Goal: Contribute content: Contribute content

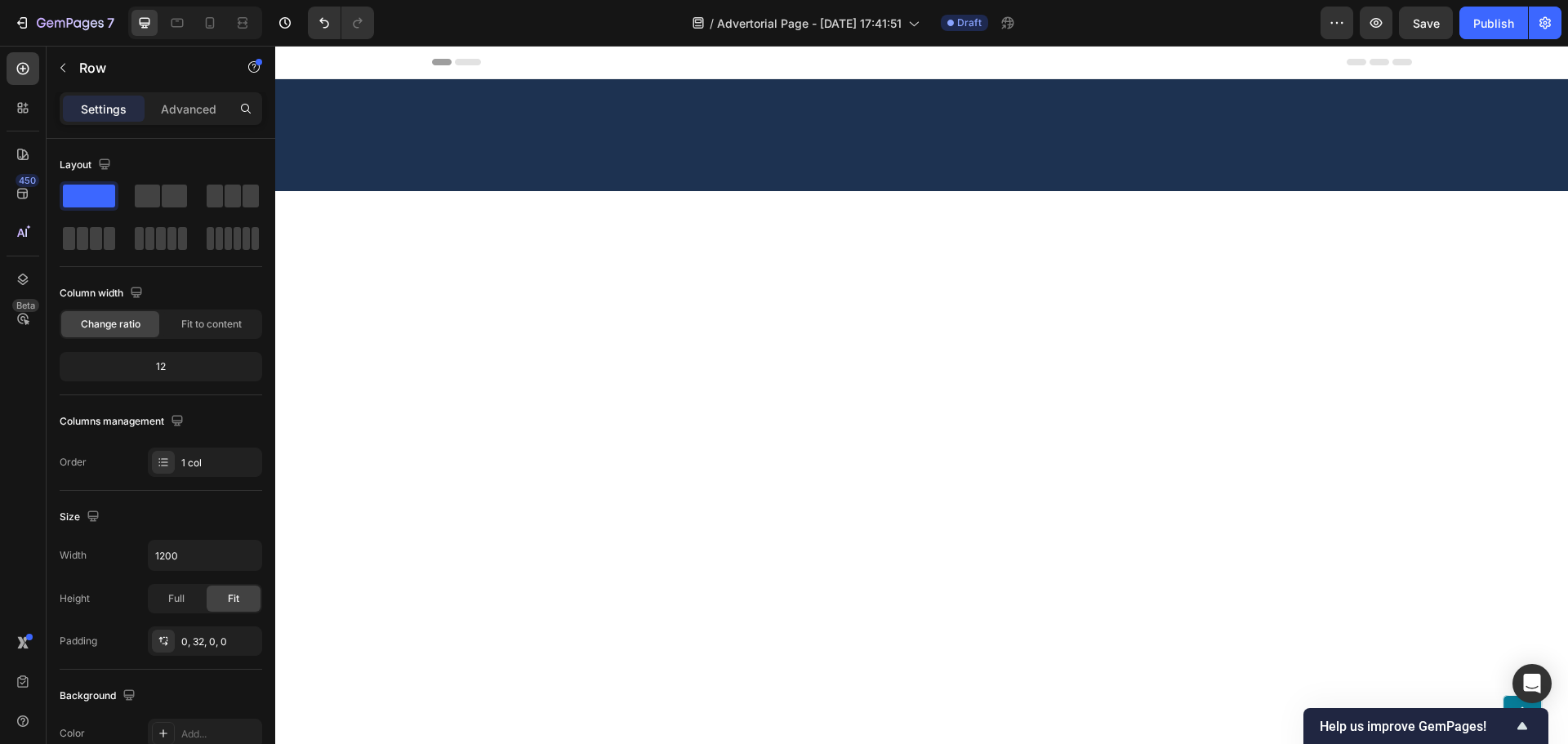
scroll to position [1755, 0]
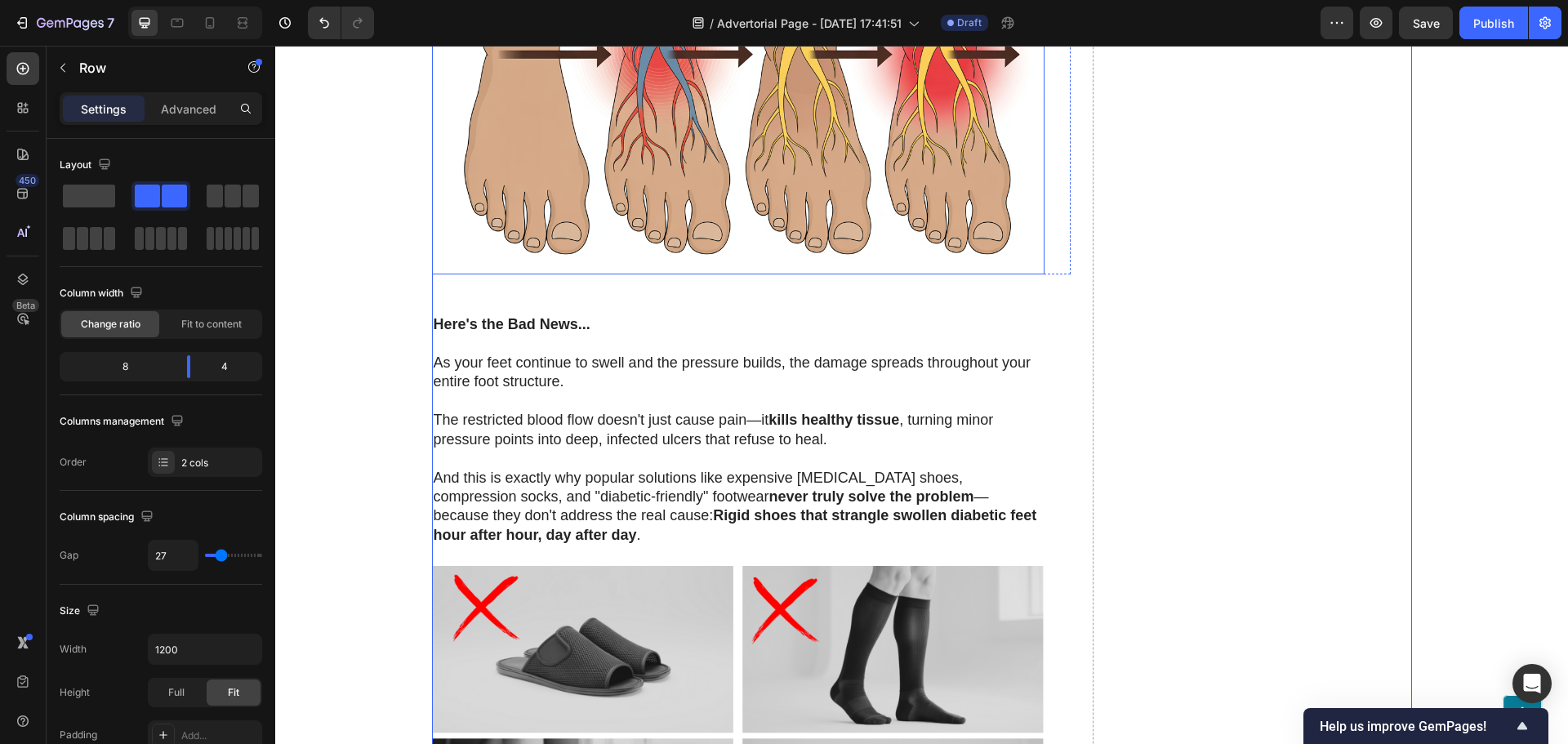
scroll to position [1999, 0]
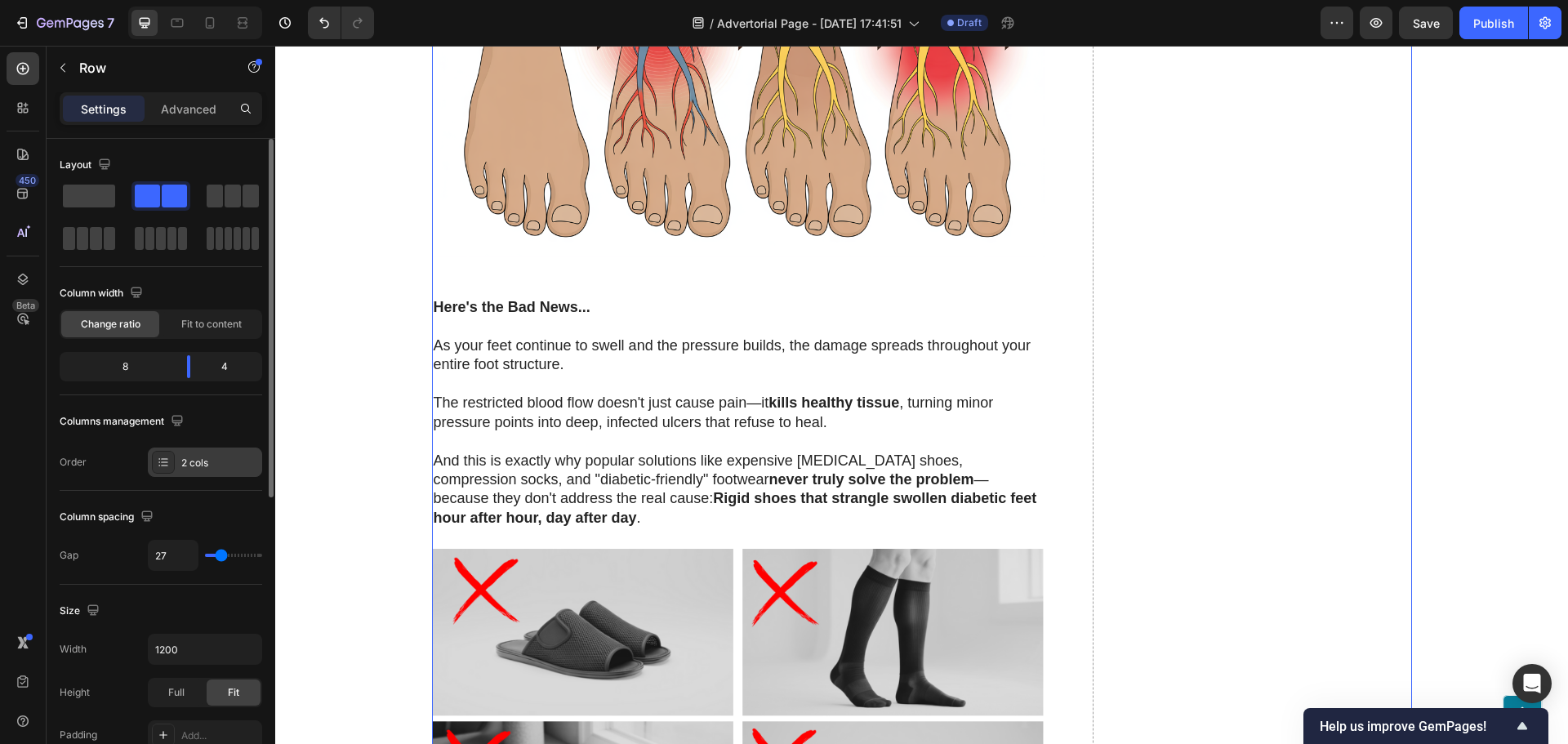
click at [184, 470] on div "2 cols" at bounding box center [220, 463] width 77 height 15
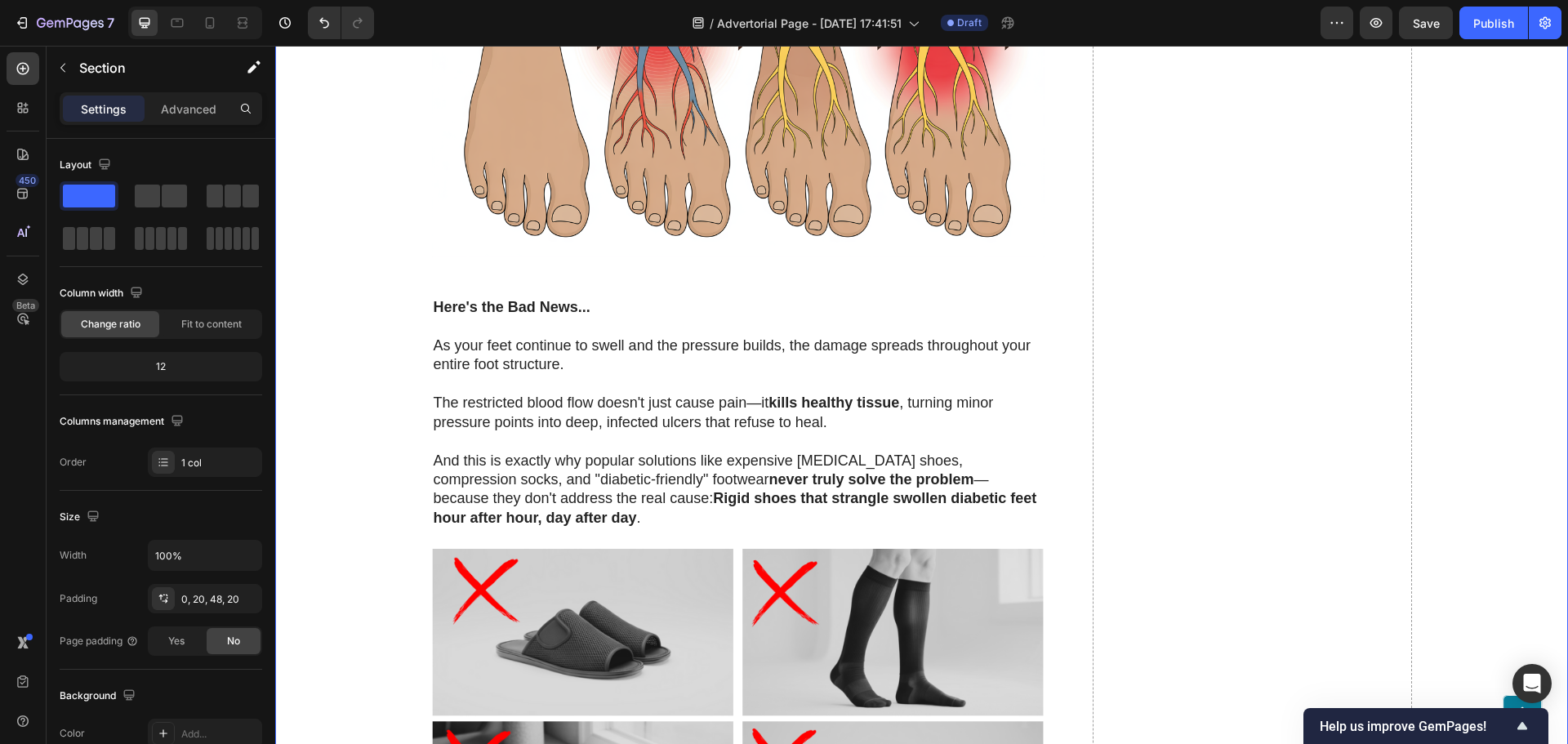
click at [209, 30] on icon at bounding box center [210, 23] width 17 height 17
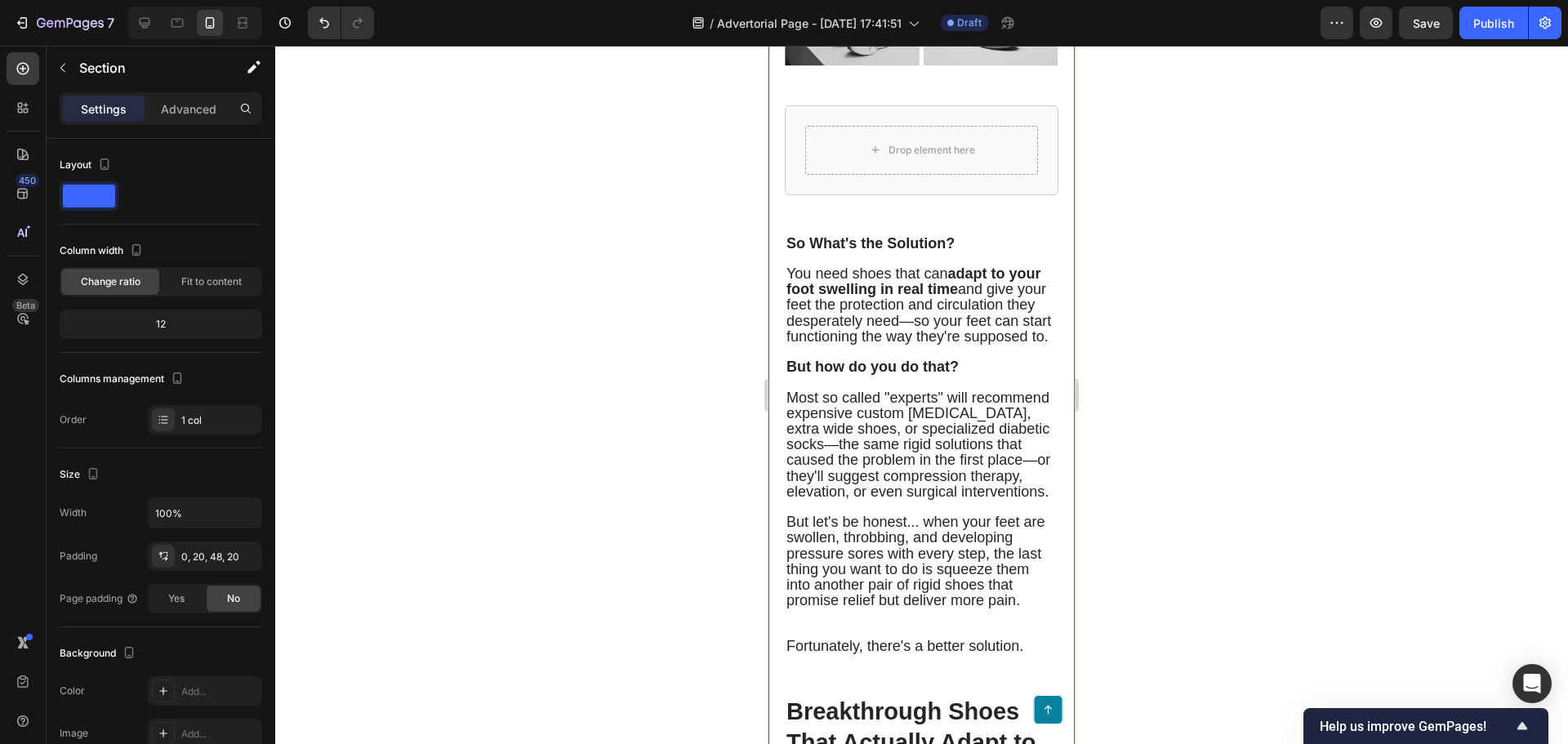
scroll to position [2600, 0]
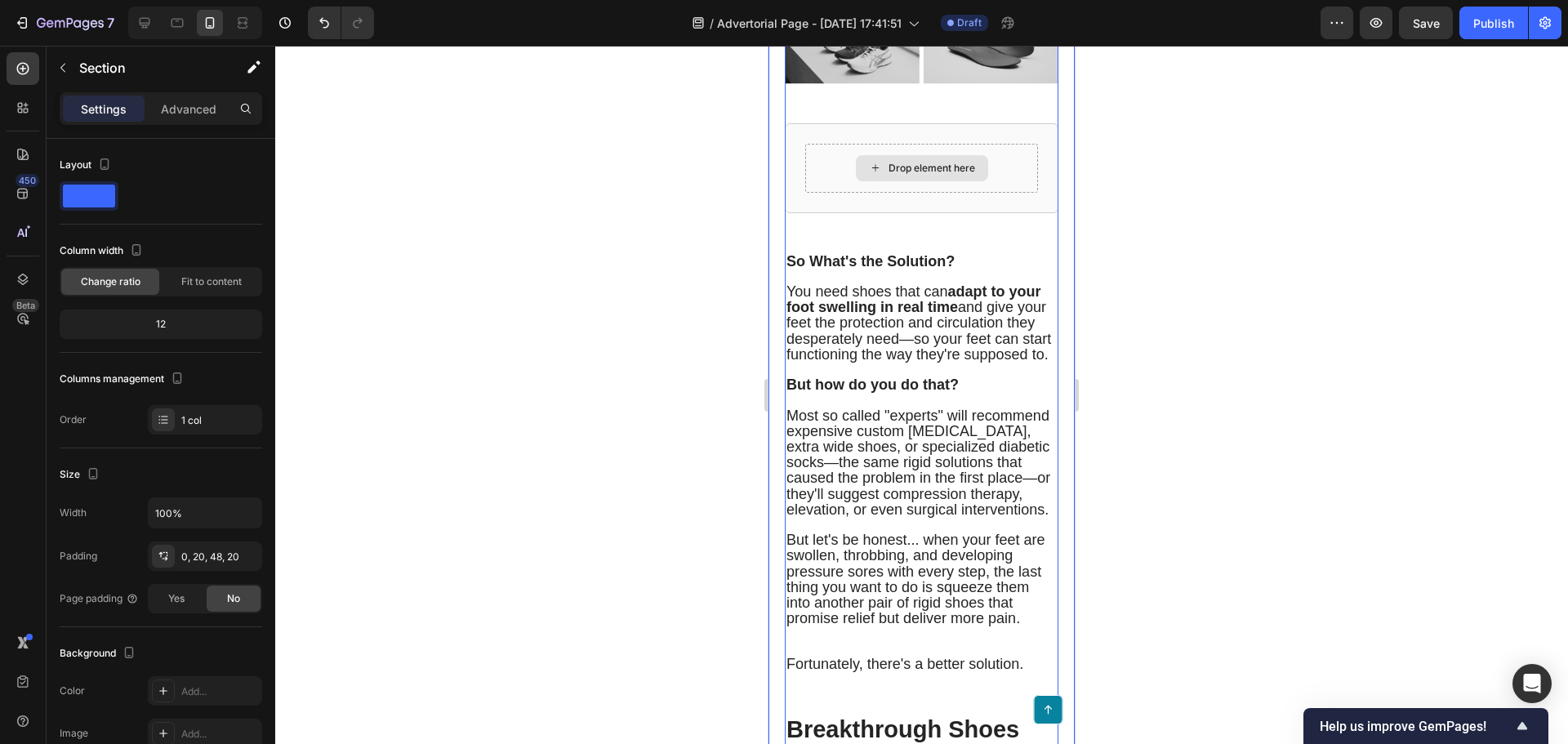
click at [910, 182] on div "Drop element here" at bounding box center [922, 169] width 132 height 26
click at [849, 213] on div "Drop element here Row 48" at bounding box center [921, 168] width 273 height 90
click at [845, 213] on div "Drop element here Row 48" at bounding box center [921, 168] width 273 height 90
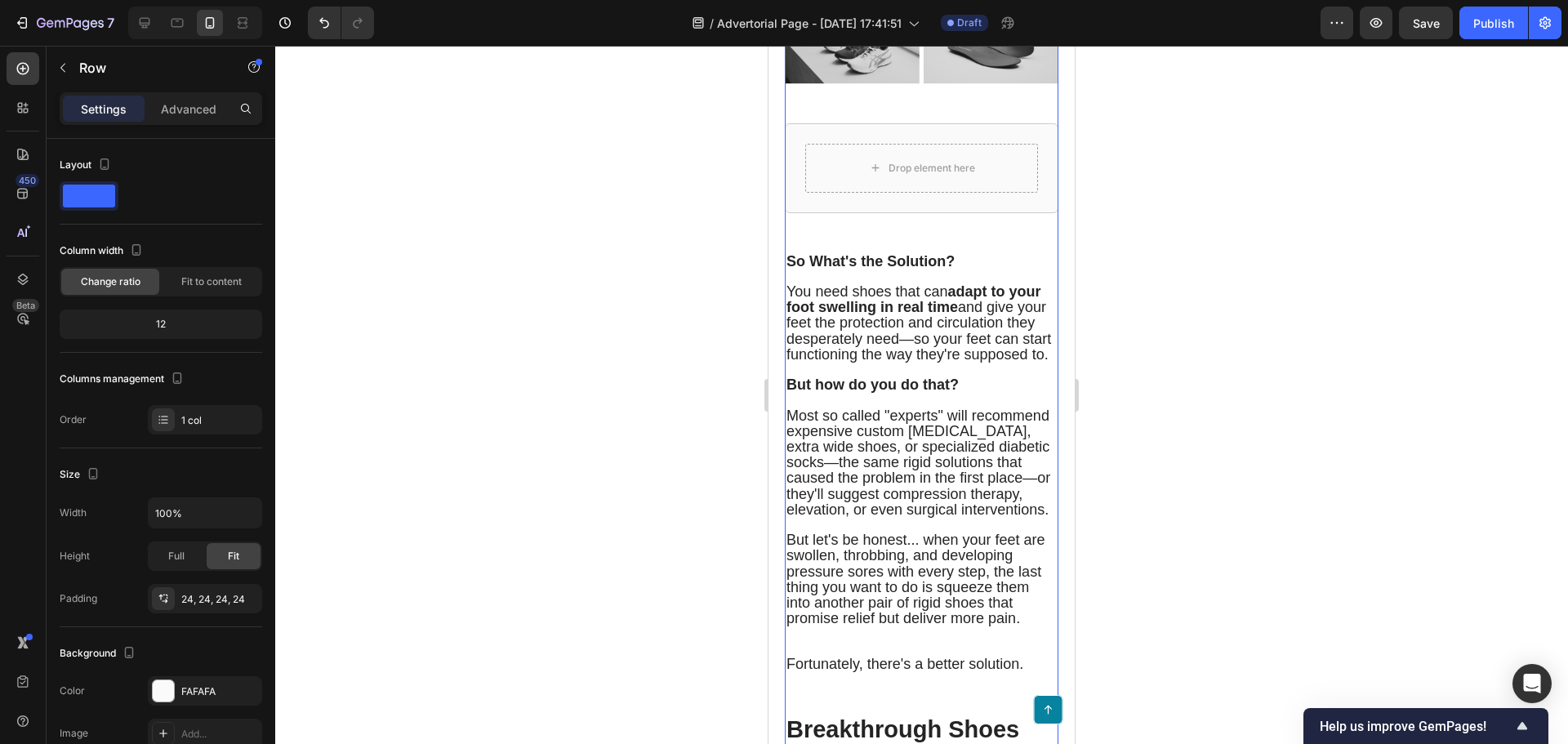
click at [802, 213] on div "Drop element here Row 48" at bounding box center [921, 168] width 273 height 90
click at [220, 279] on span "Fit to content" at bounding box center [211, 282] width 60 height 15
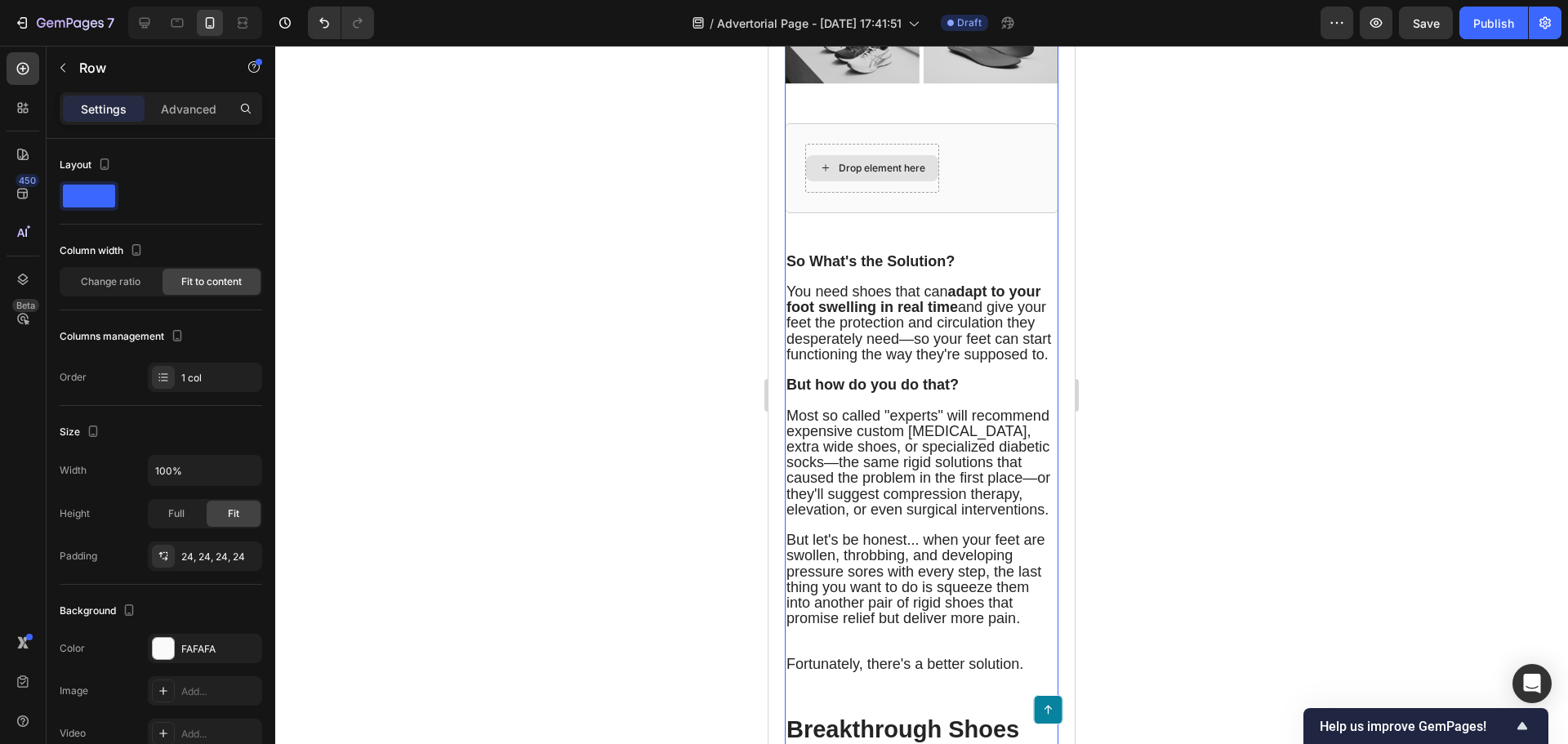
click at [938, 193] on div "Drop element here" at bounding box center [872, 168] width 134 height 49
click at [916, 213] on div "Drop element here Row 48" at bounding box center [921, 168] width 273 height 90
click at [653, 405] on div at bounding box center [922, 395] width 1293 height 699
click at [860, 213] on div "Drop element here Row 48" at bounding box center [921, 168] width 273 height 90
click at [871, 213] on div "Drop element here Row 48" at bounding box center [921, 168] width 273 height 90
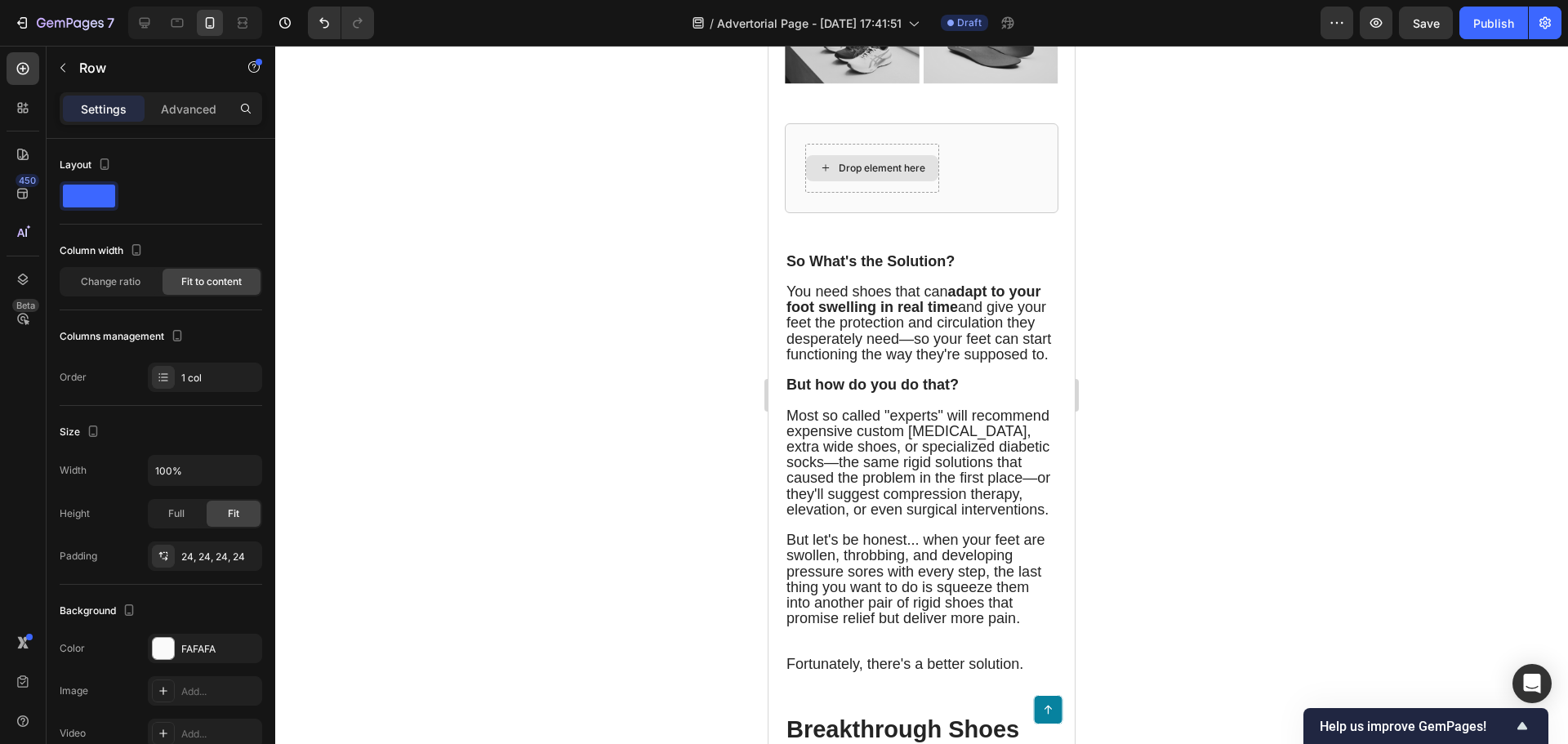
click at [872, 175] on div "Drop element here" at bounding box center [881, 169] width 86 height 13
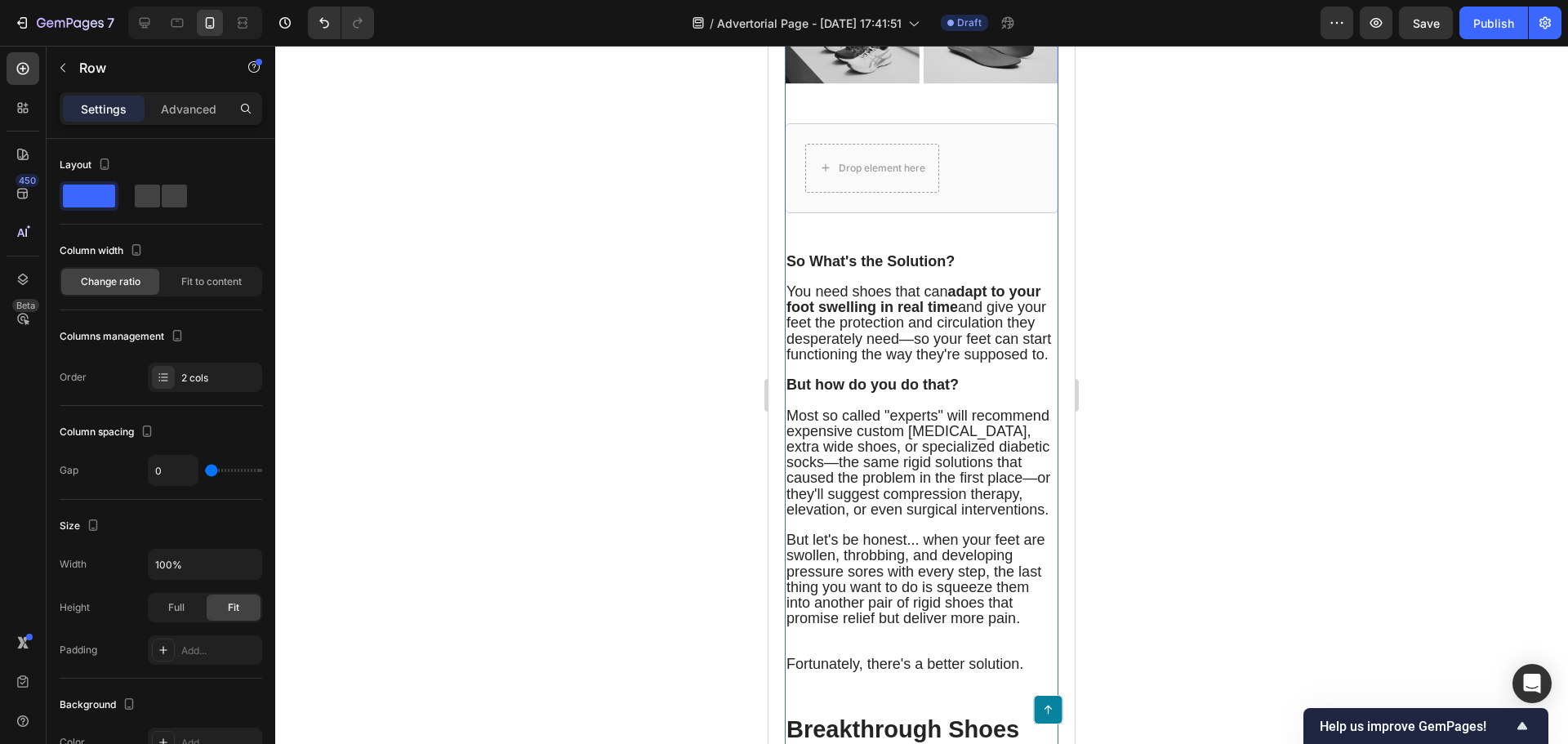
click at [948, 213] on div "Drop element here Row" at bounding box center [921, 168] width 273 height 90
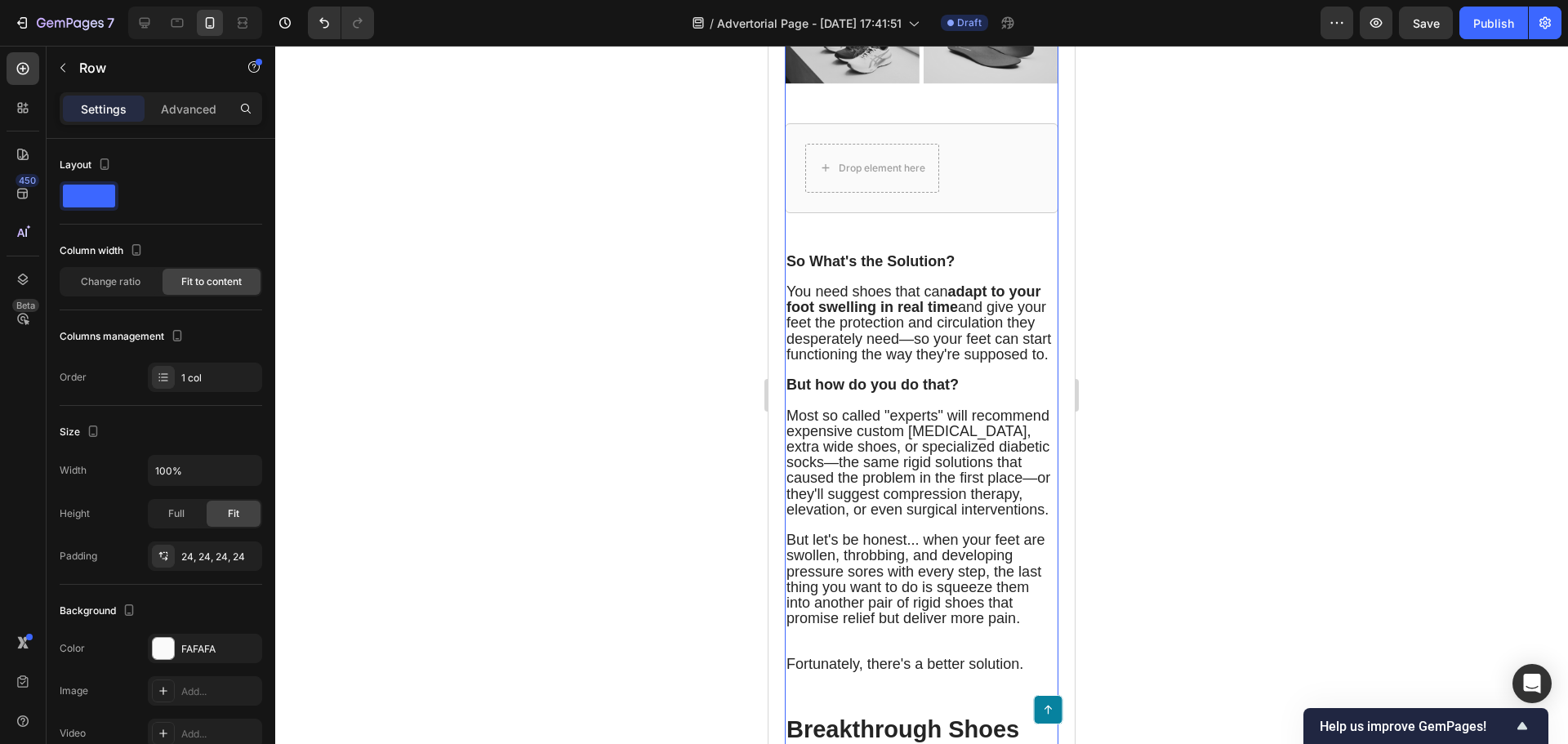
click at [907, 175] on div "Drop element here" at bounding box center [881, 169] width 86 height 13
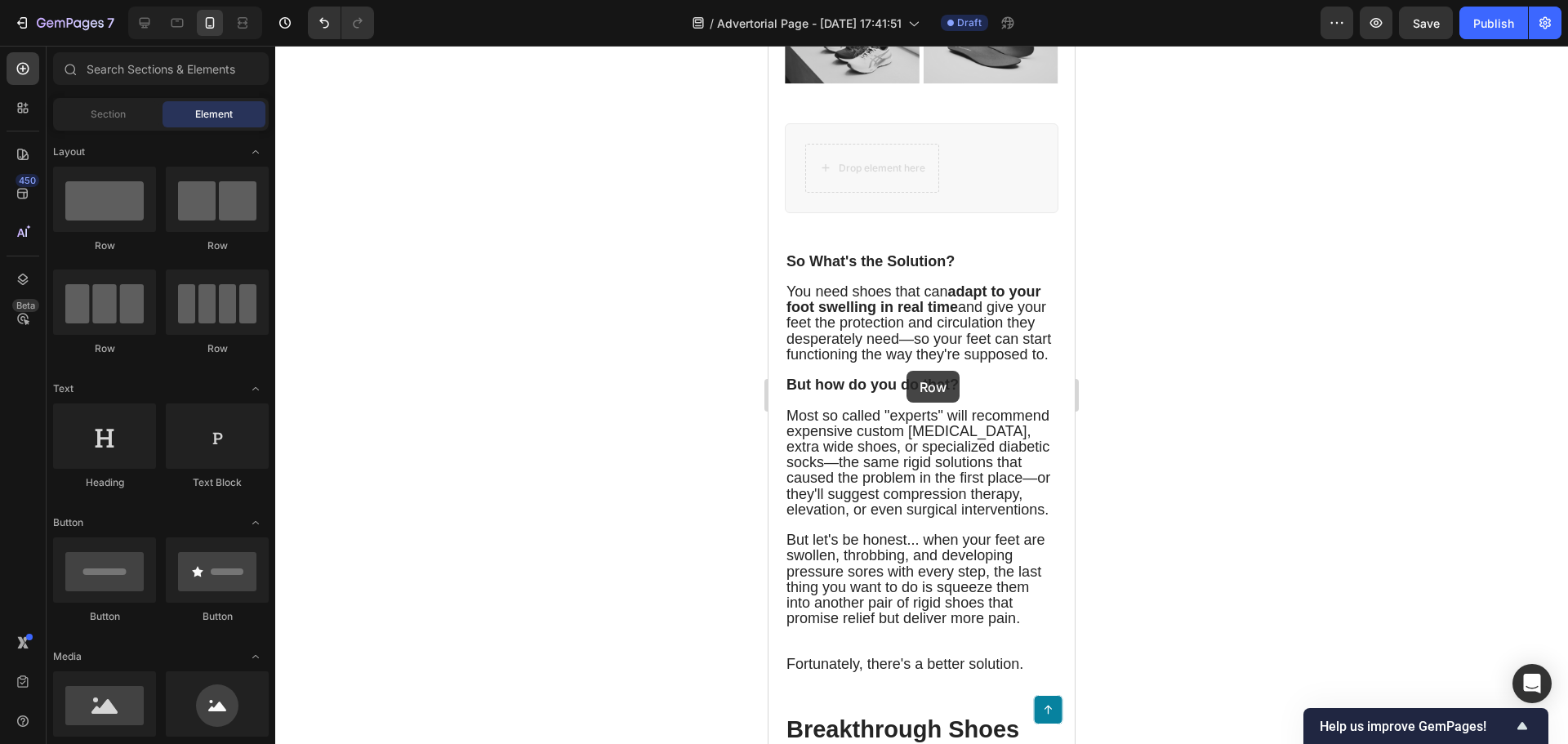
drag, startPoint x: 907, startPoint y: 371, endPoint x: 922, endPoint y: 414, distance: 45.5
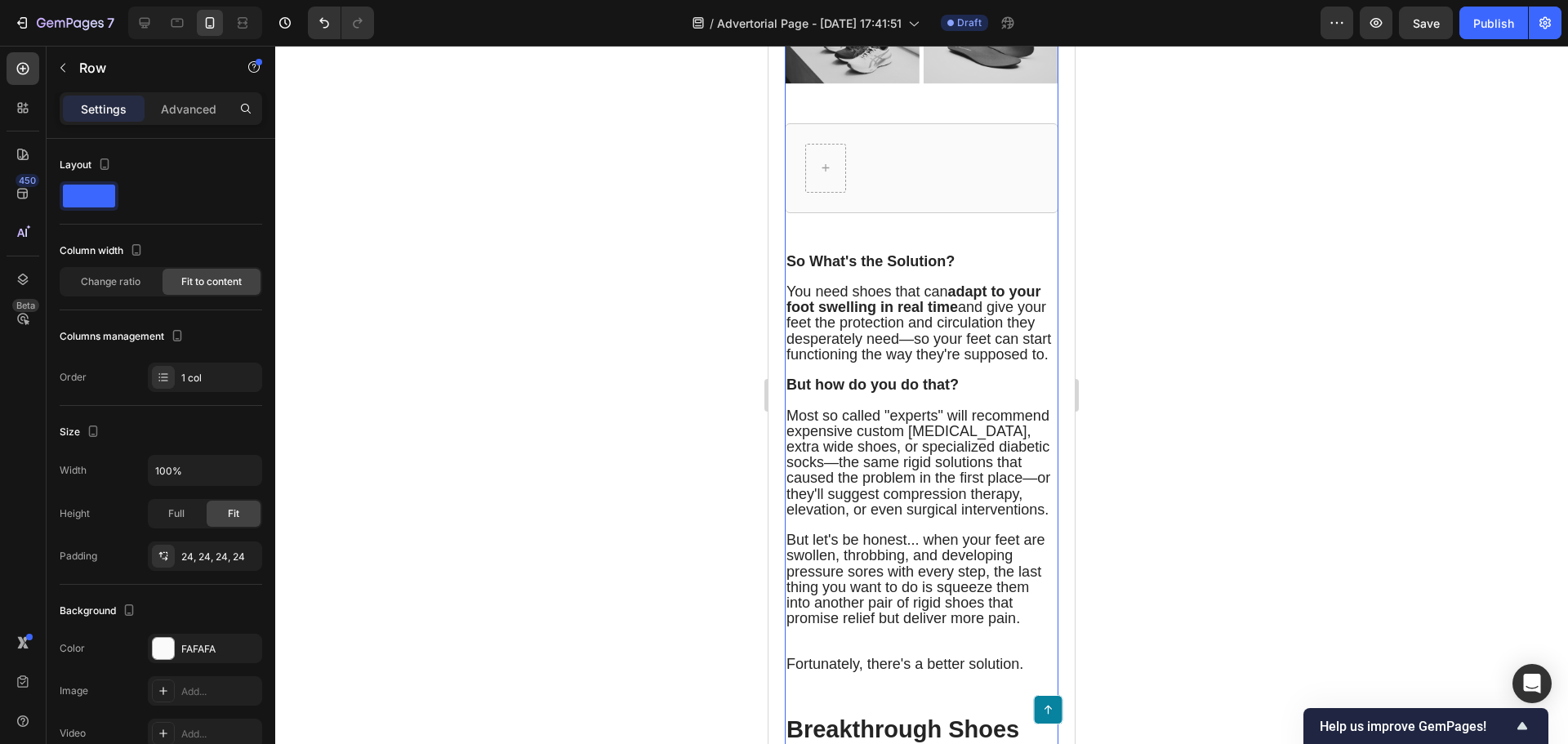
drag, startPoint x: 902, startPoint y: 344, endPoint x: 846, endPoint y: 364, distance: 59.5
click at [900, 213] on div "Row 48" at bounding box center [921, 168] width 273 height 90
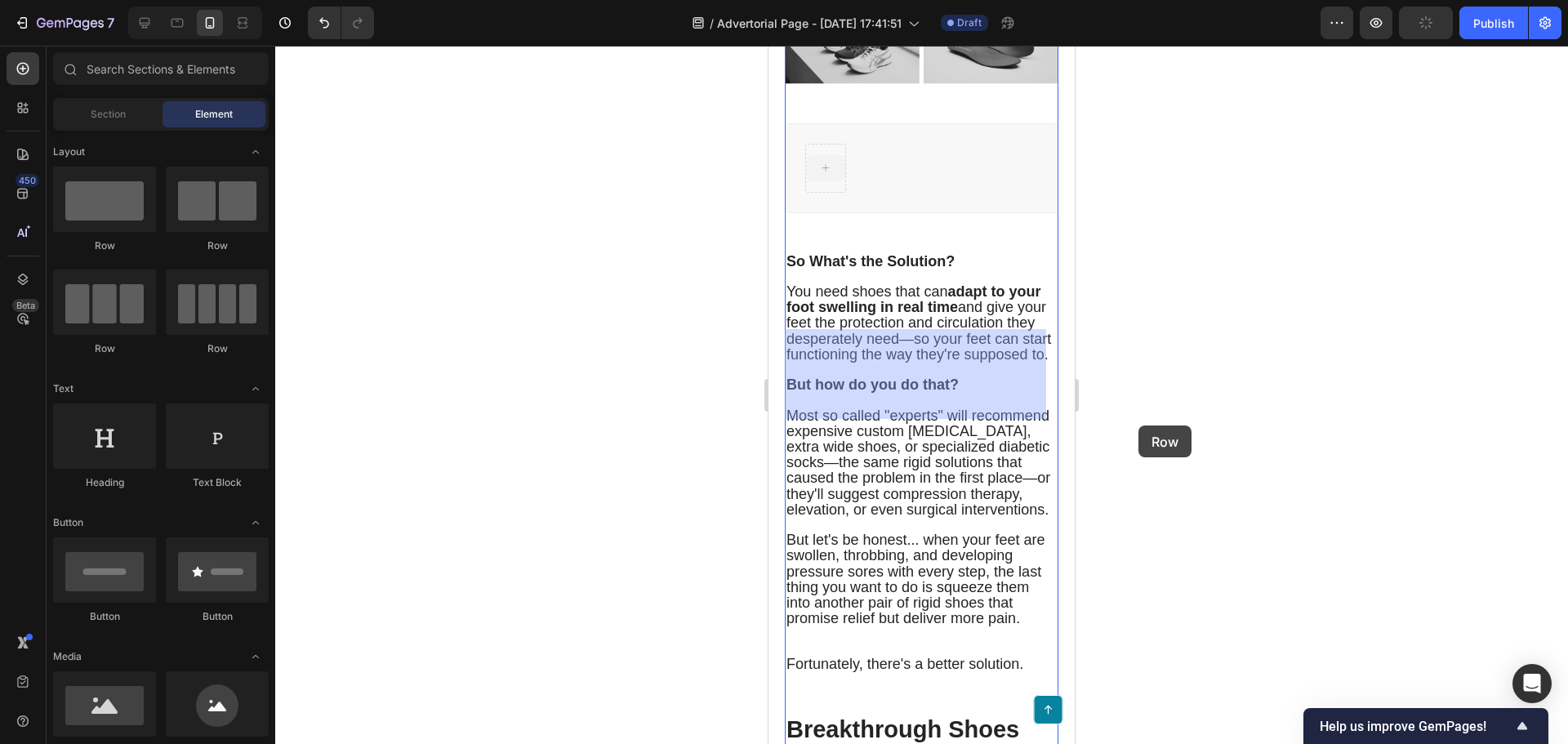
drag, startPoint x: 817, startPoint y: 367, endPoint x: 1042, endPoint y: 416, distance: 230.3
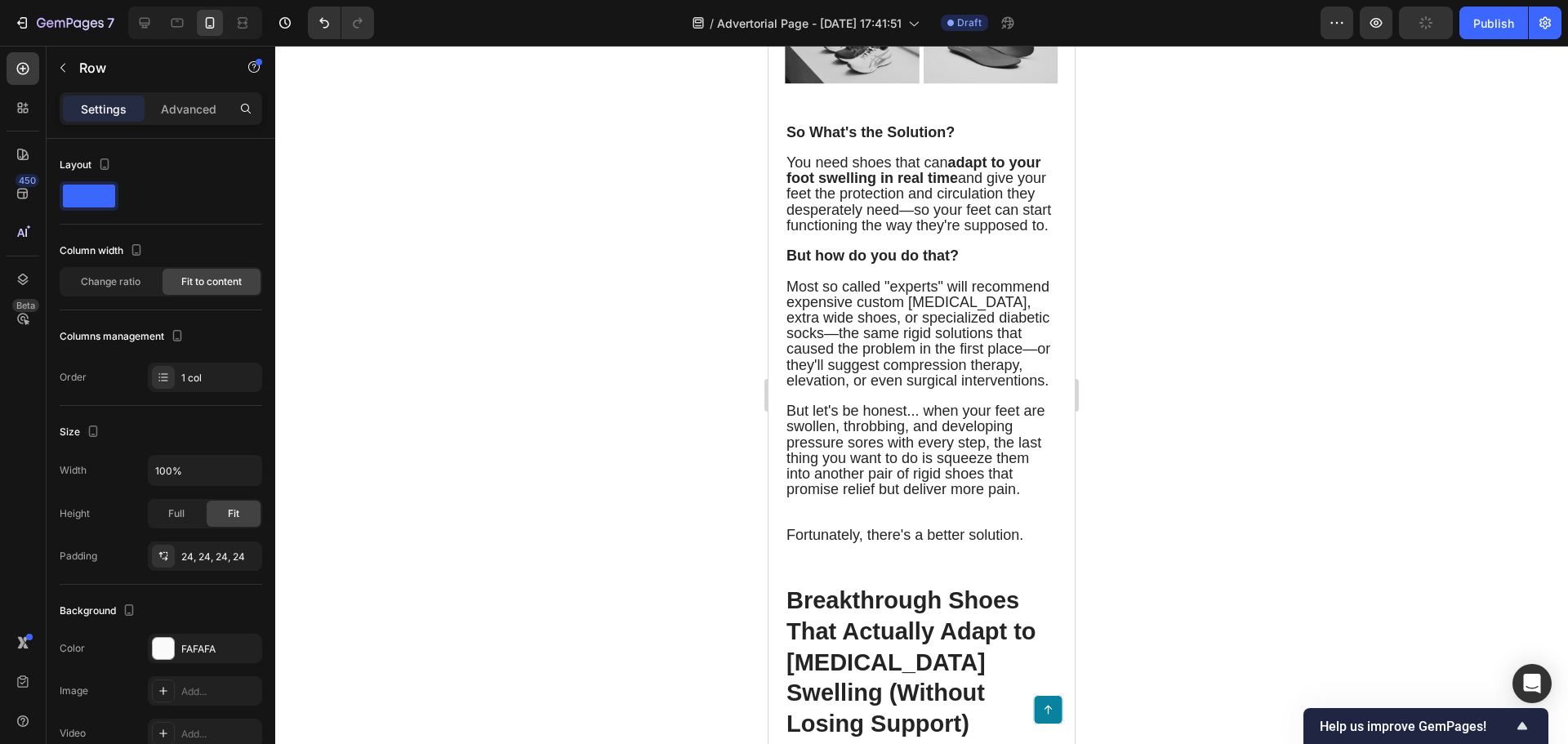
click at [1286, 277] on div at bounding box center [922, 395] width 1293 height 699
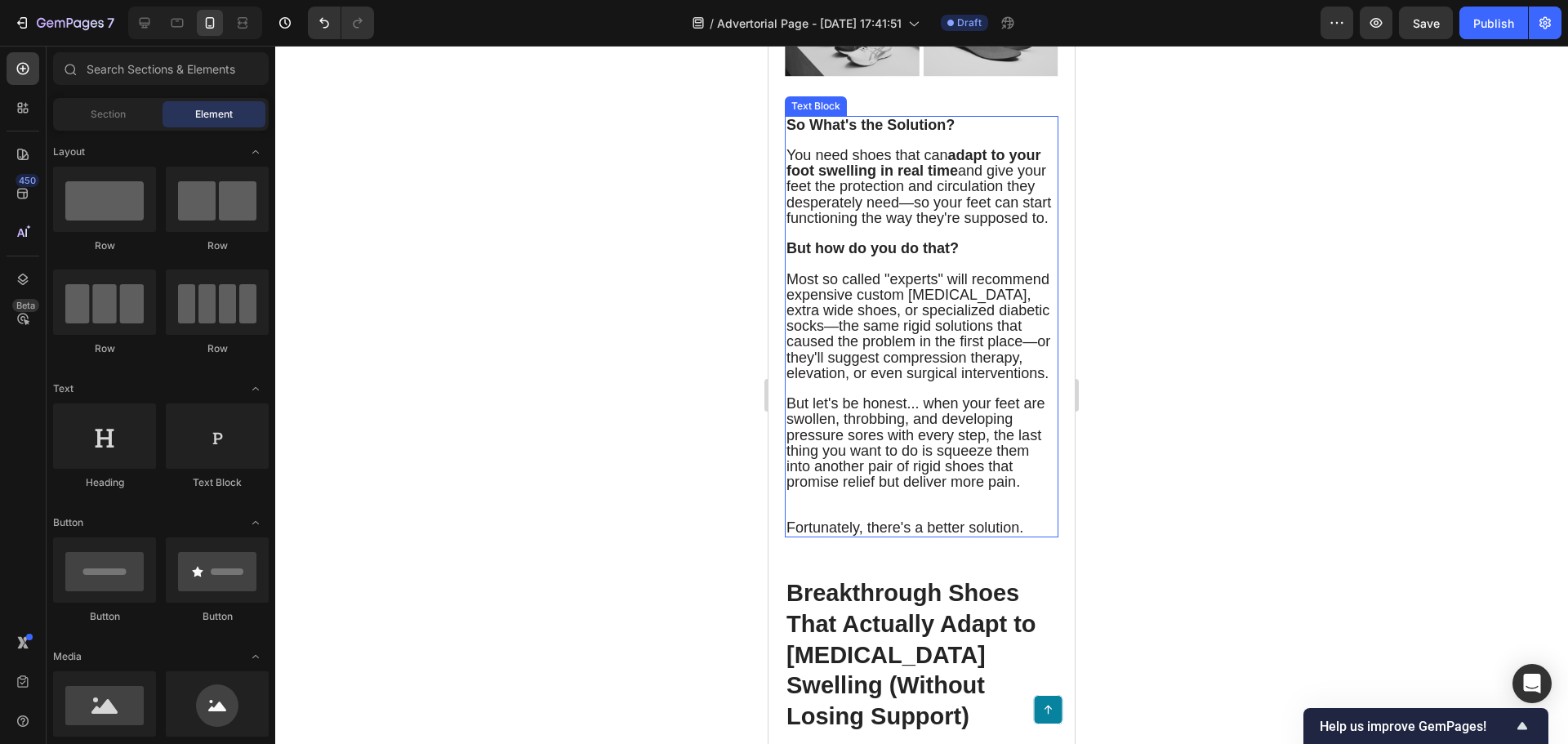
click at [950, 226] on p "You need shoes that can adapt to your foot swelling in real time and give your …" at bounding box center [922, 187] width 270 height 79
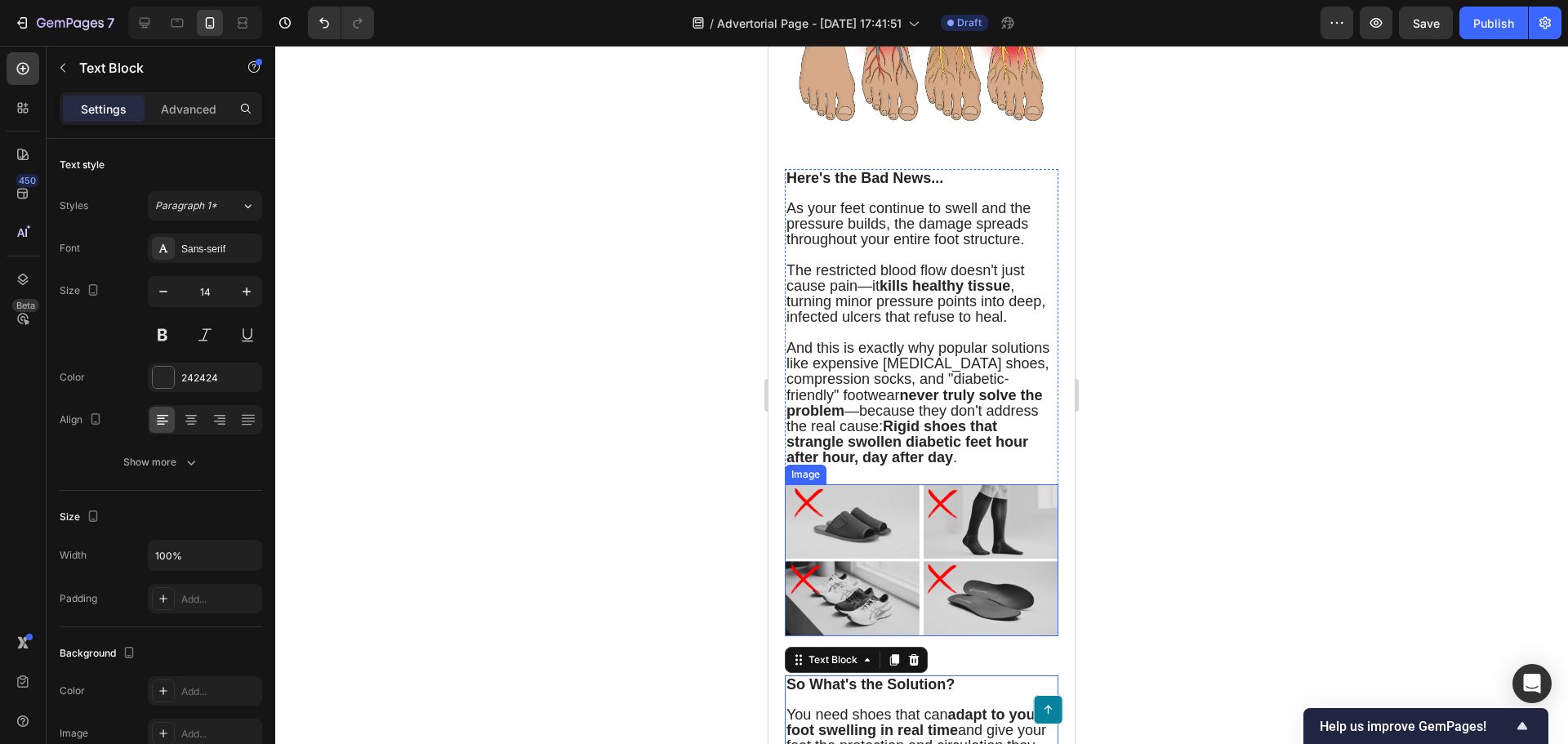
scroll to position [2028, 0]
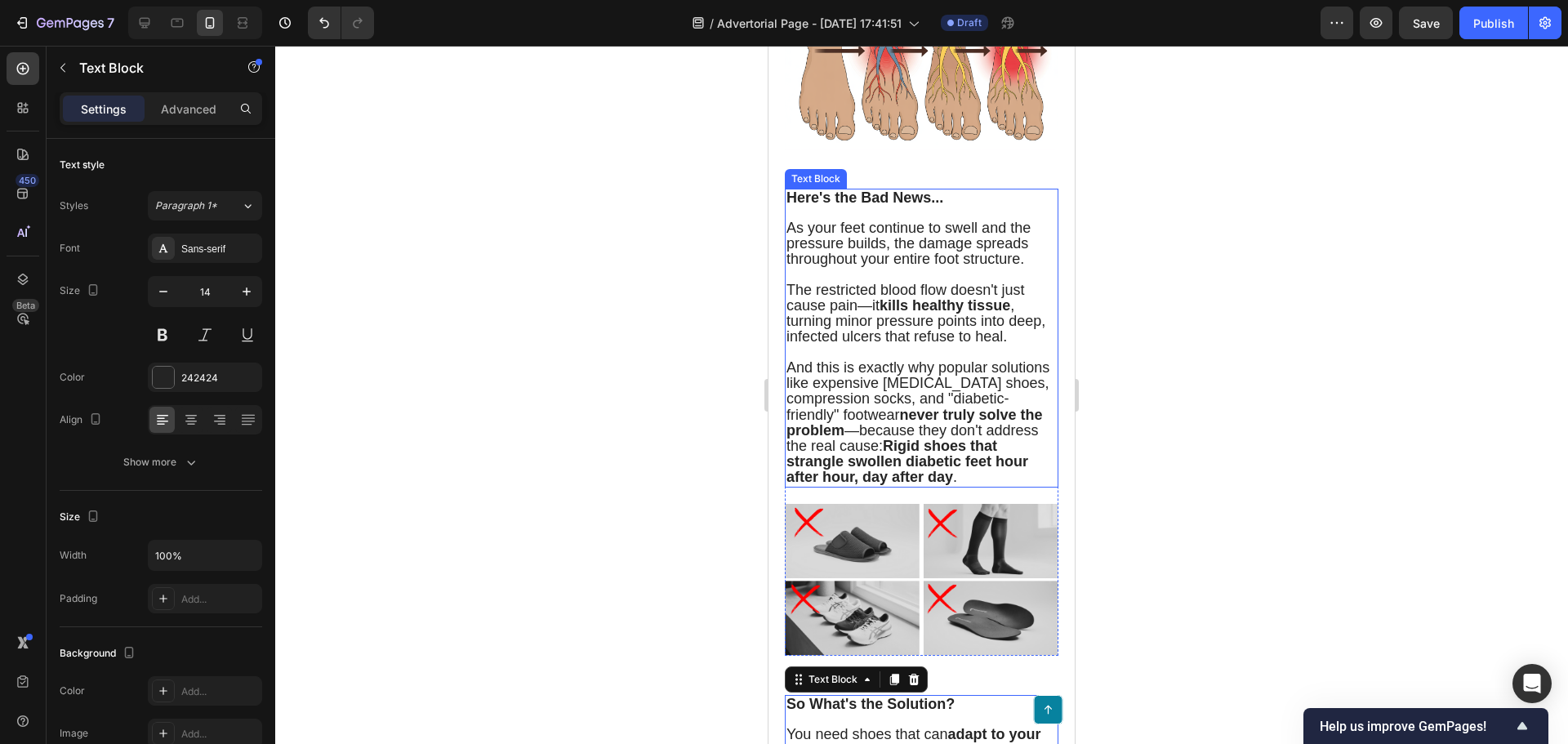
click at [912, 314] on strong "kills healthy tissue" at bounding box center [944, 306] width 131 height 17
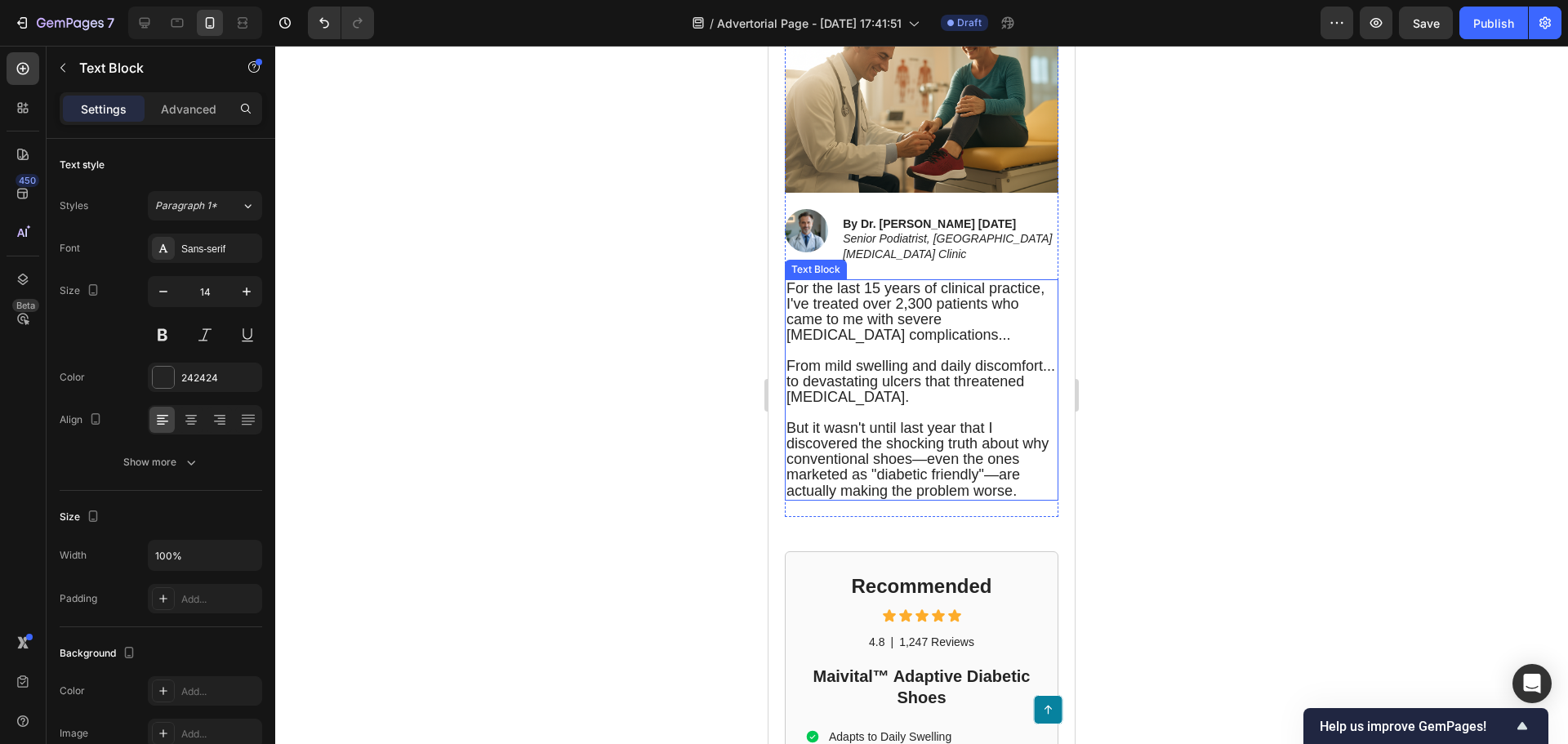
scroll to position [817, 0]
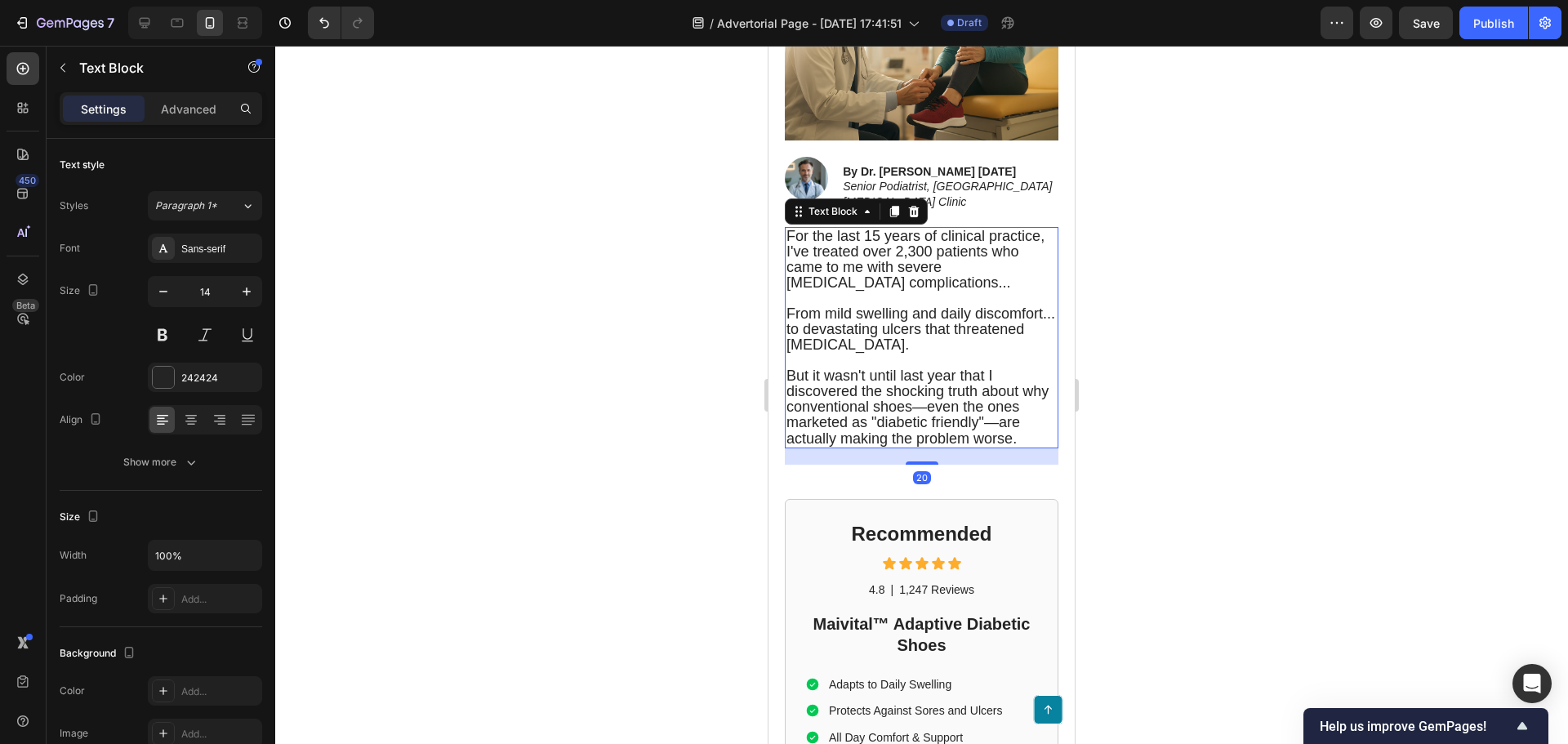
click at [909, 390] on span "But it wasn't until last year that I discovered the shocking truth about why co…" at bounding box center [917, 408] width 262 height 80
click at [190, 422] on icon at bounding box center [191, 420] width 17 height 17
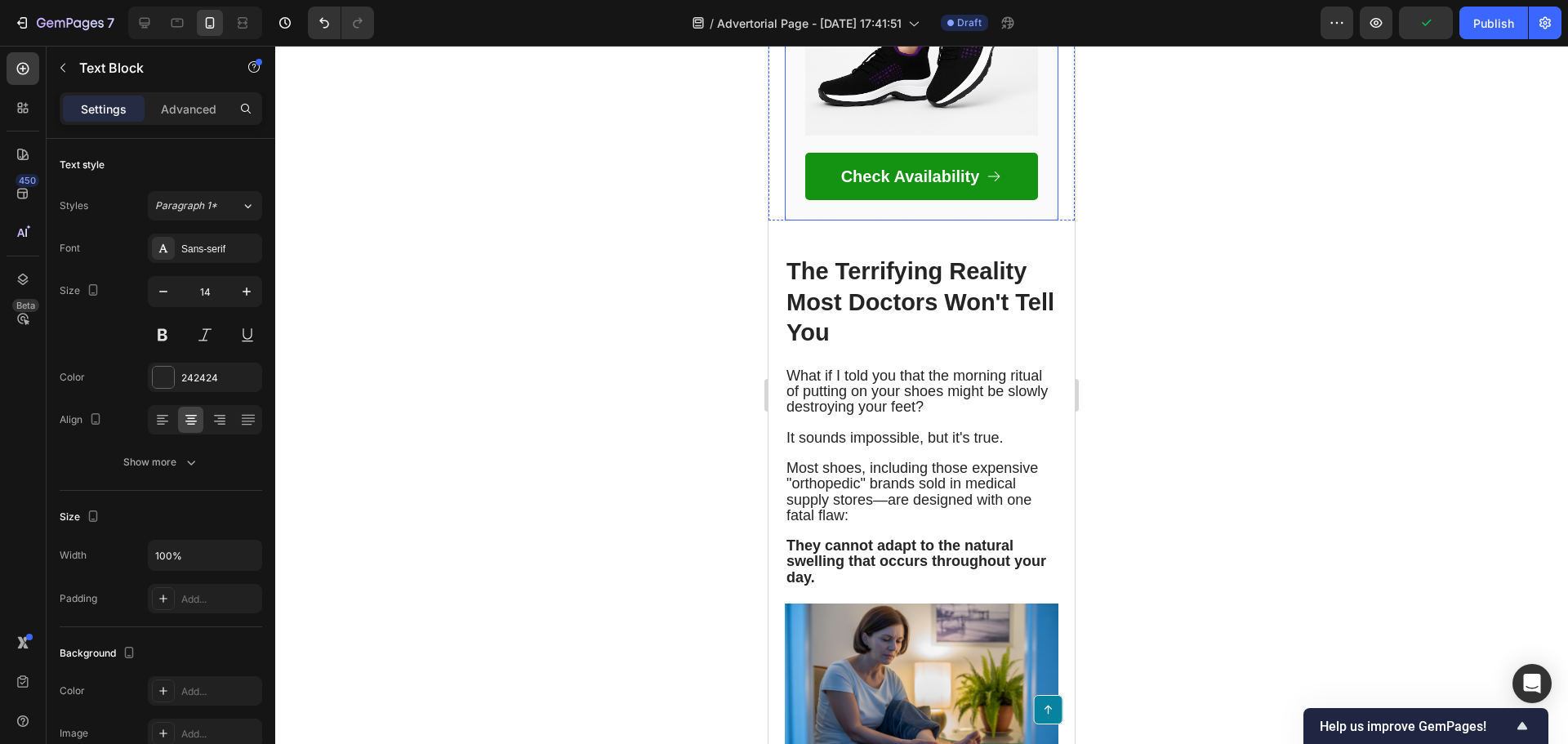
scroll to position [1715, 0]
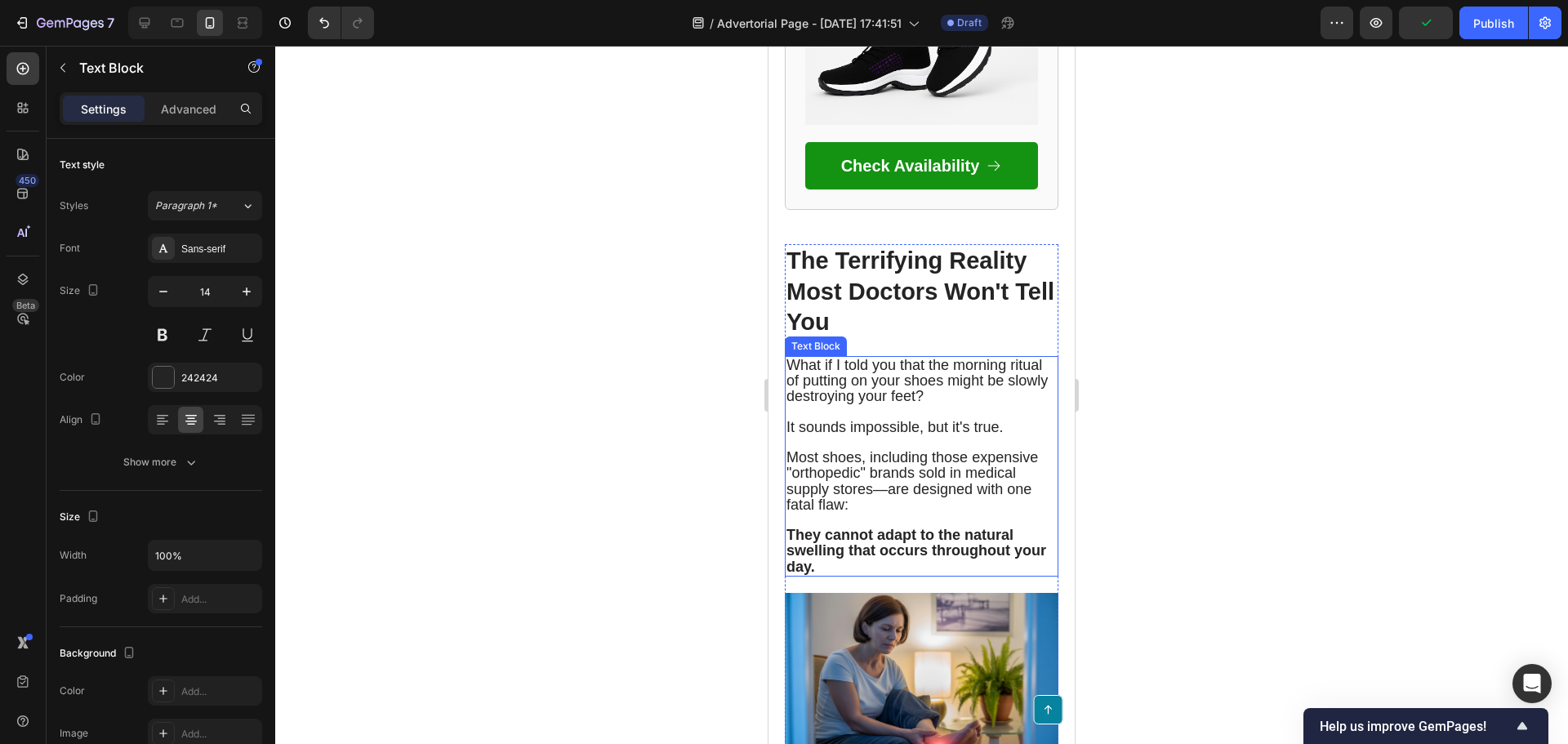
click at [874, 424] on span "It sounds impossible, but it's true." at bounding box center [895, 427] width 218 height 17
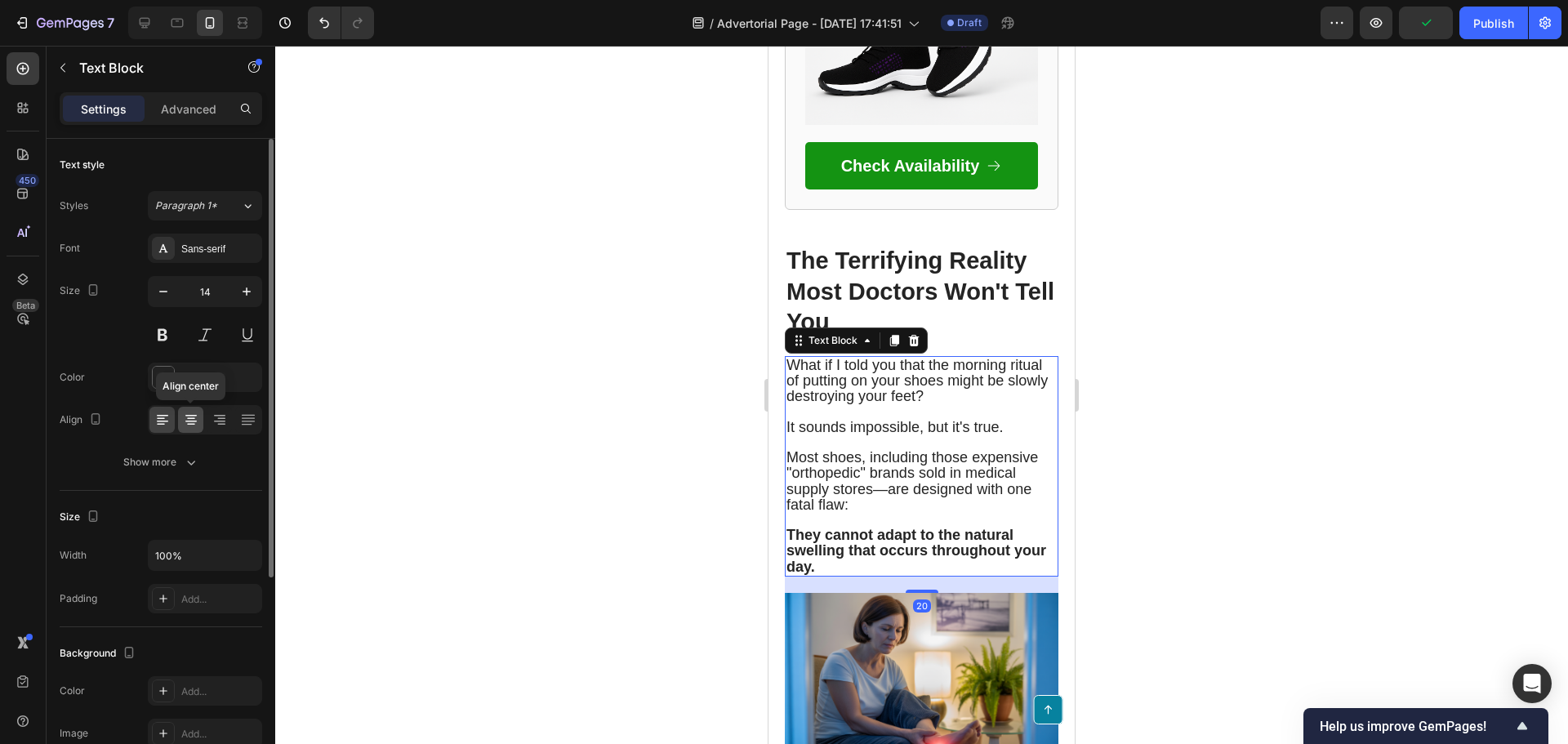
click at [189, 413] on icon at bounding box center [191, 420] width 17 height 17
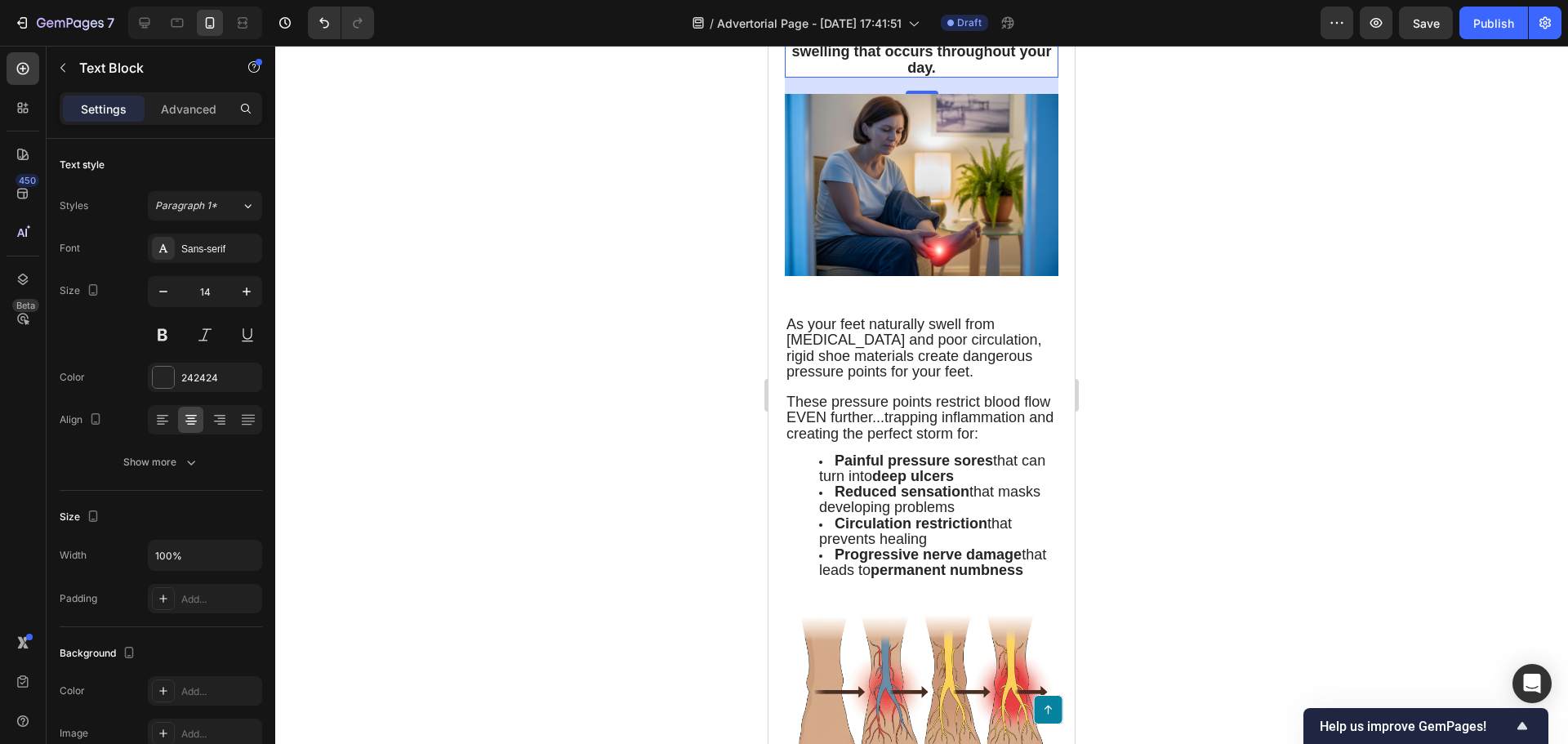
click at [889, 469] on strong "Painful pressure sores" at bounding box center [913, 460] width 158 height 17
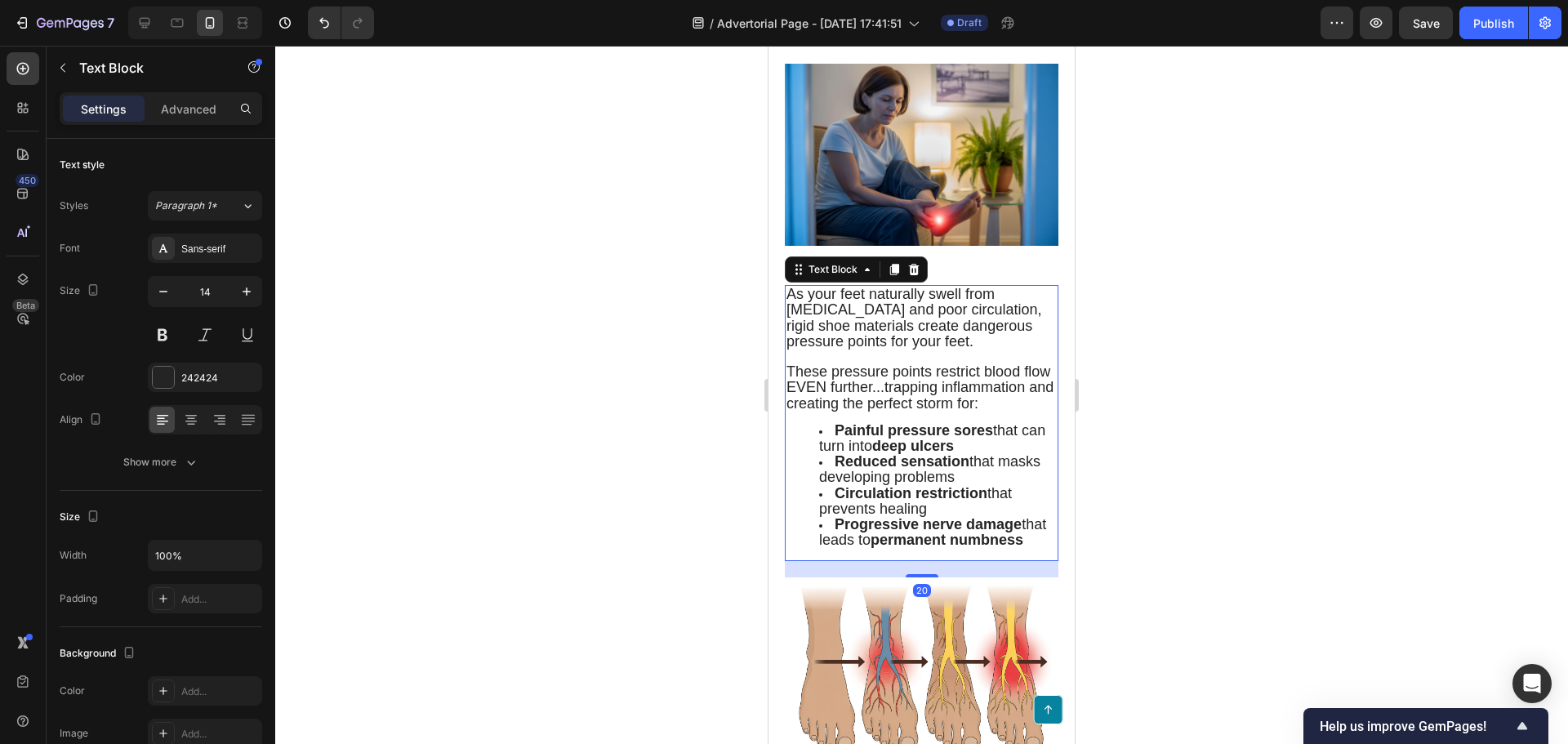
scroll to position [2287, 0]
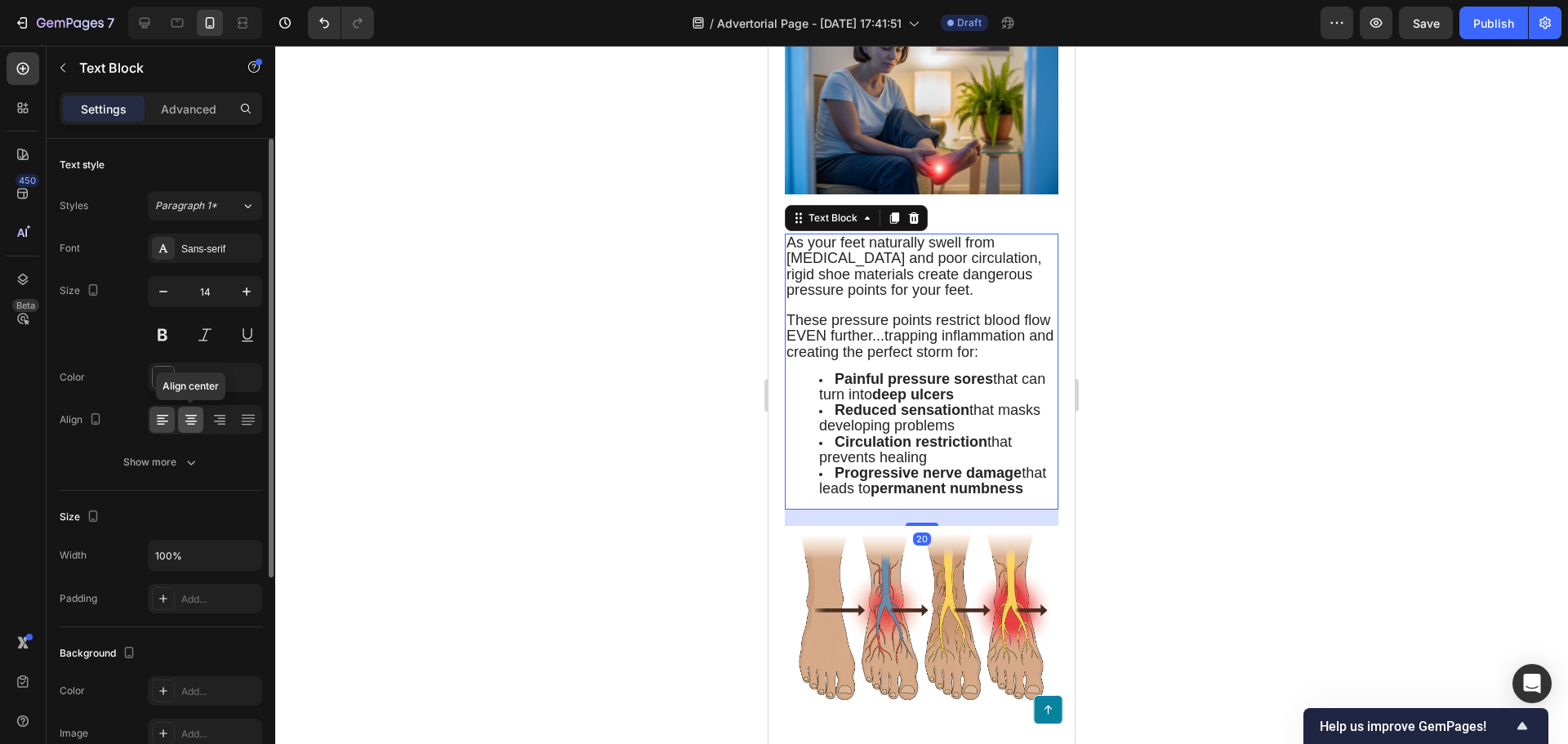
click at [190, 419] on icon at bounding box center [191, 419] width 8 height 2
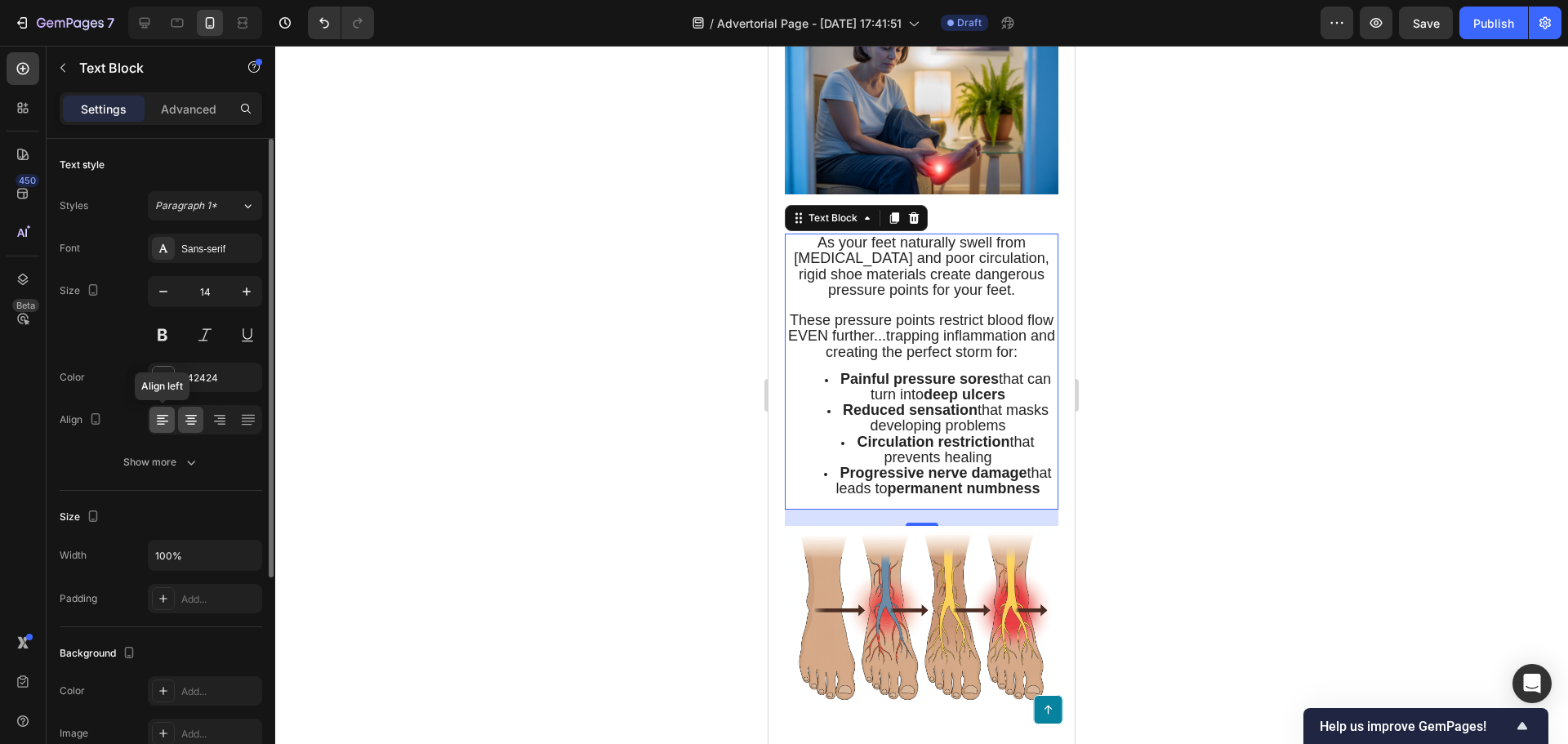
click at [157, 420] on icon at bounding box center [163, 420] width 17 height 17
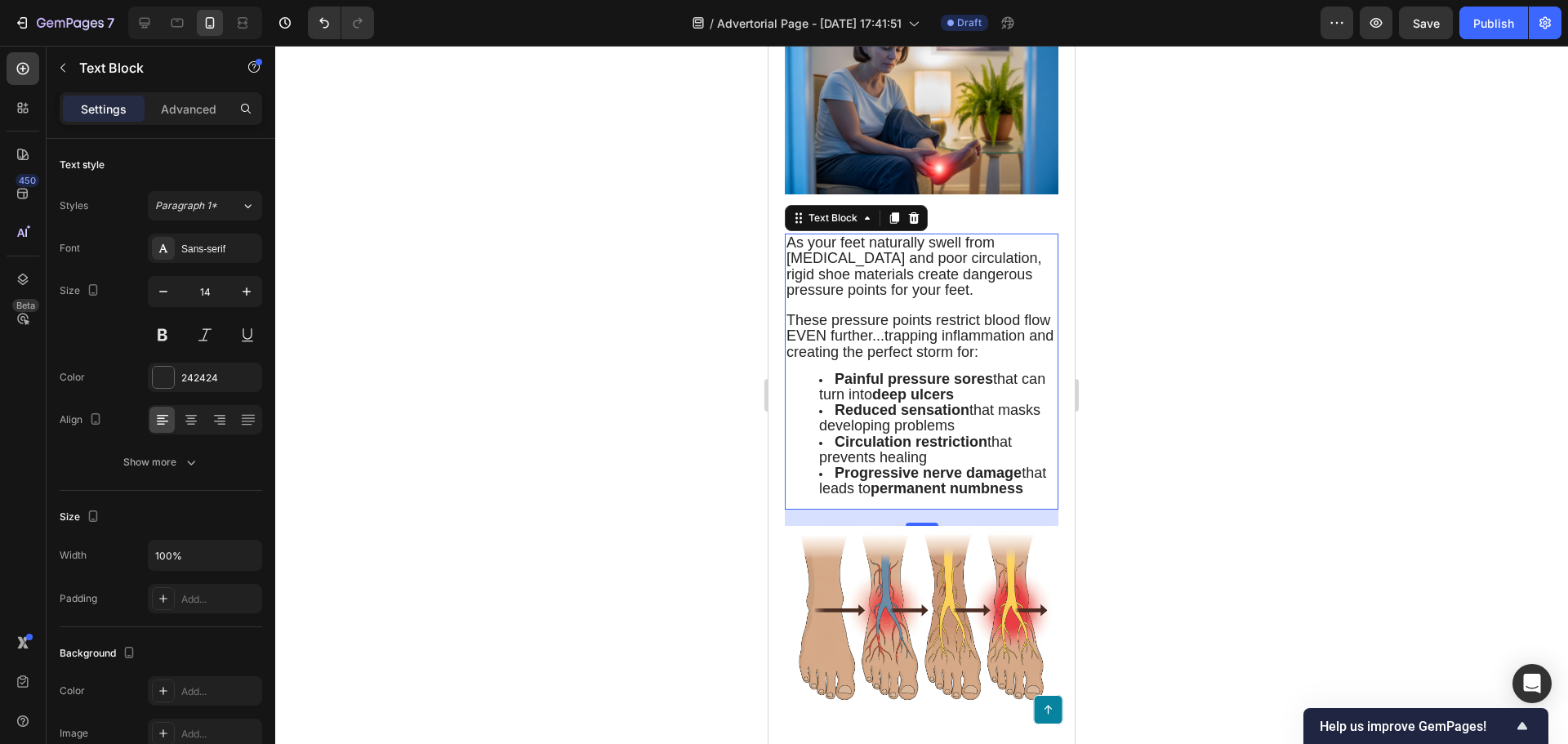
click at [868, 349] on span "These pressure points restrict blood flow EVEN further...trapping inflammation …" at bounding box center [920, 335] width 267 height 47
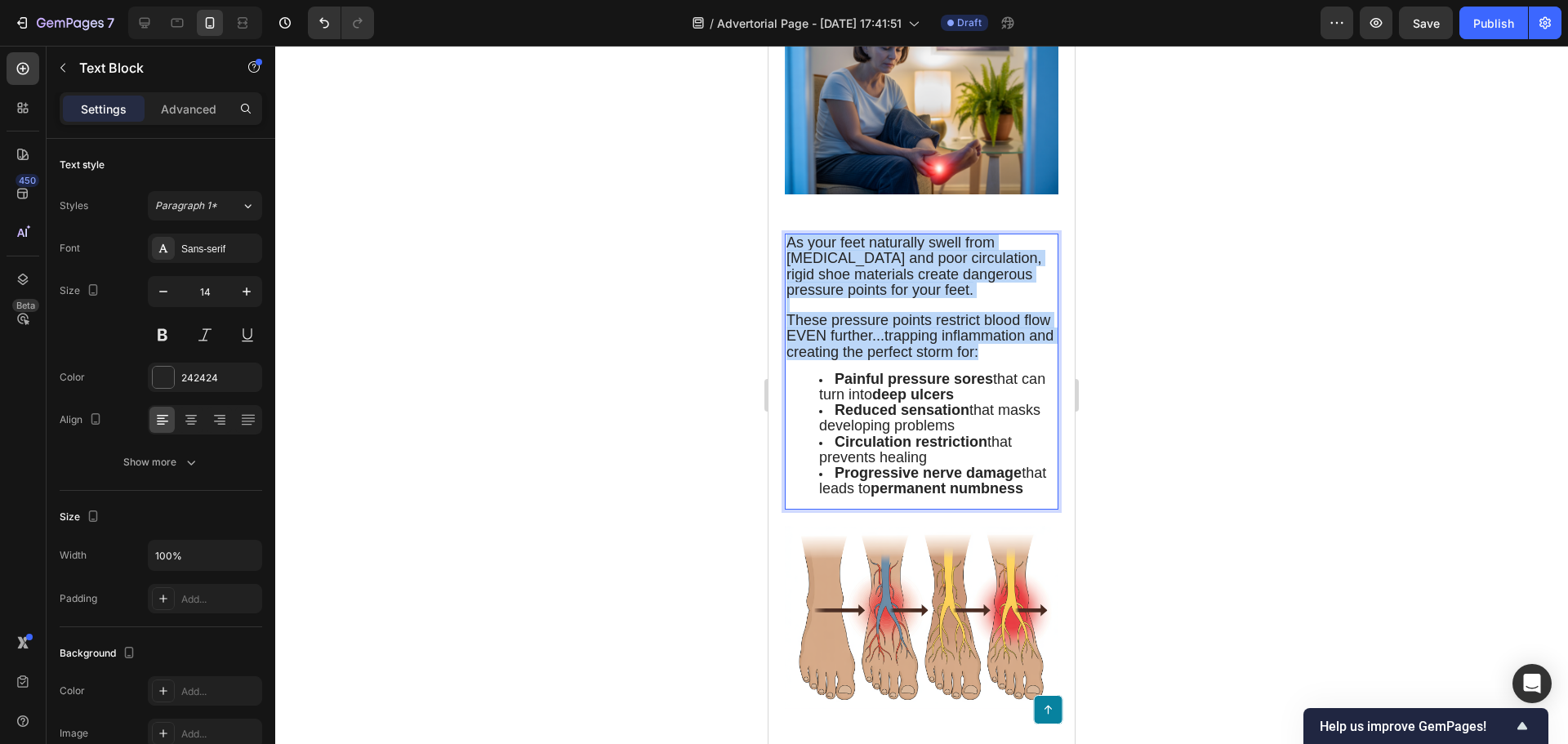
drag, startPoint x: 847, startPoint y: 367, endPoint x: 786, endPoint y: 240, distance: 140.9
click at [786, 240] on p "As your feet naturally swell from [MEDICAL_DATA] and poor circulation, rigid sh…" at bounding box center [922, 297] width 270 height 125
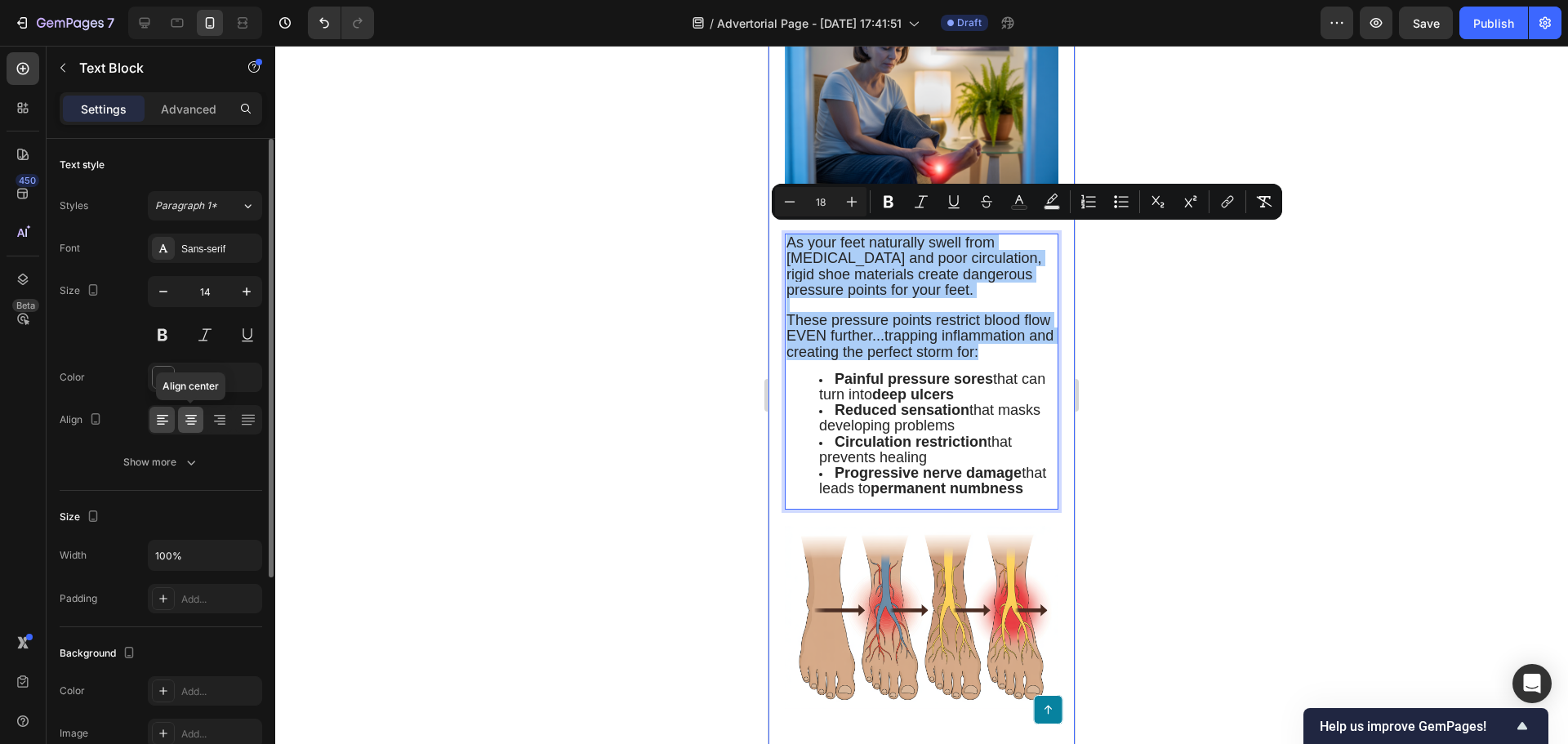
click at [193, 423] on icon at bounding box center [191, 420] width 17 height 17
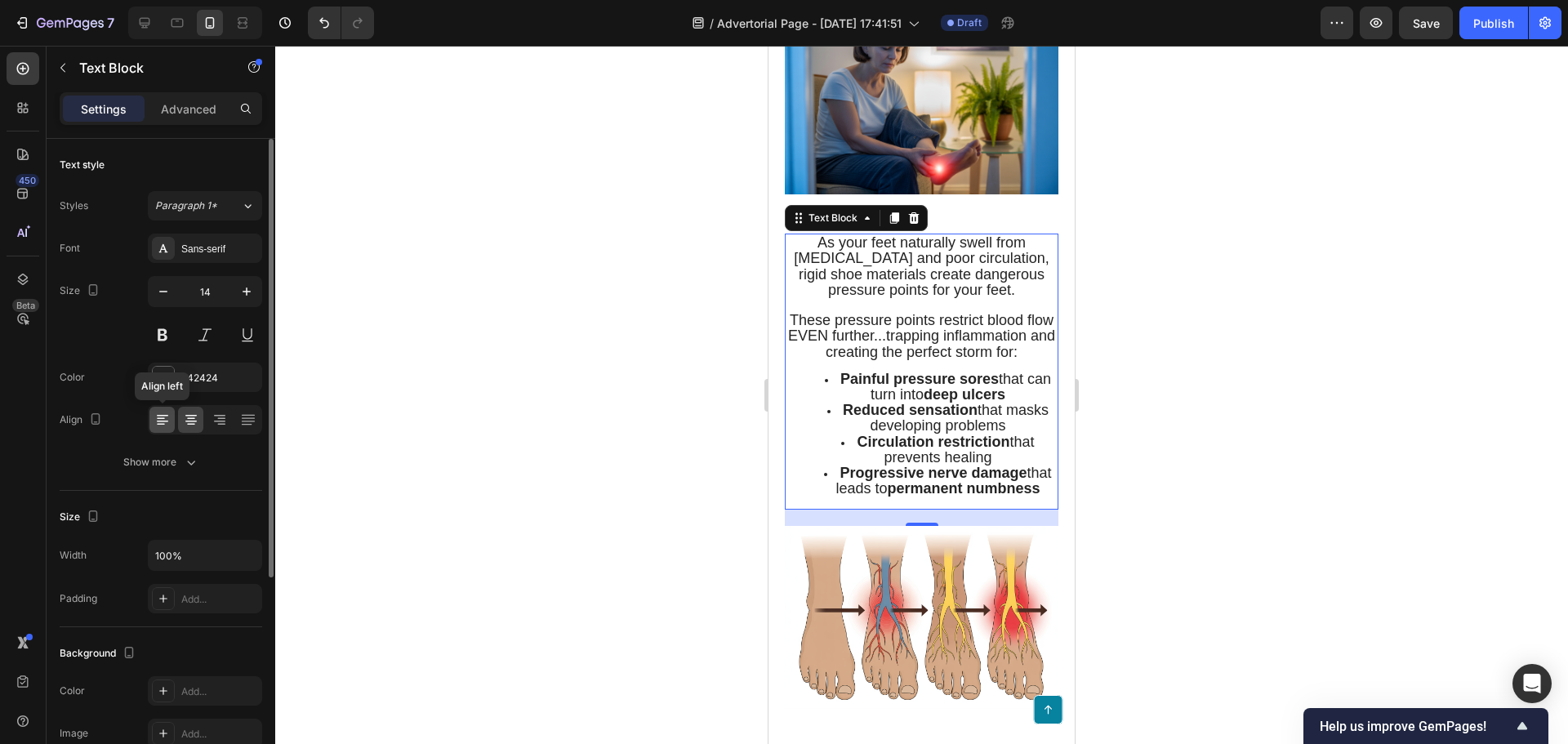
click at [150, 423] on div at bounding box center [161, 420] width 25 height 26
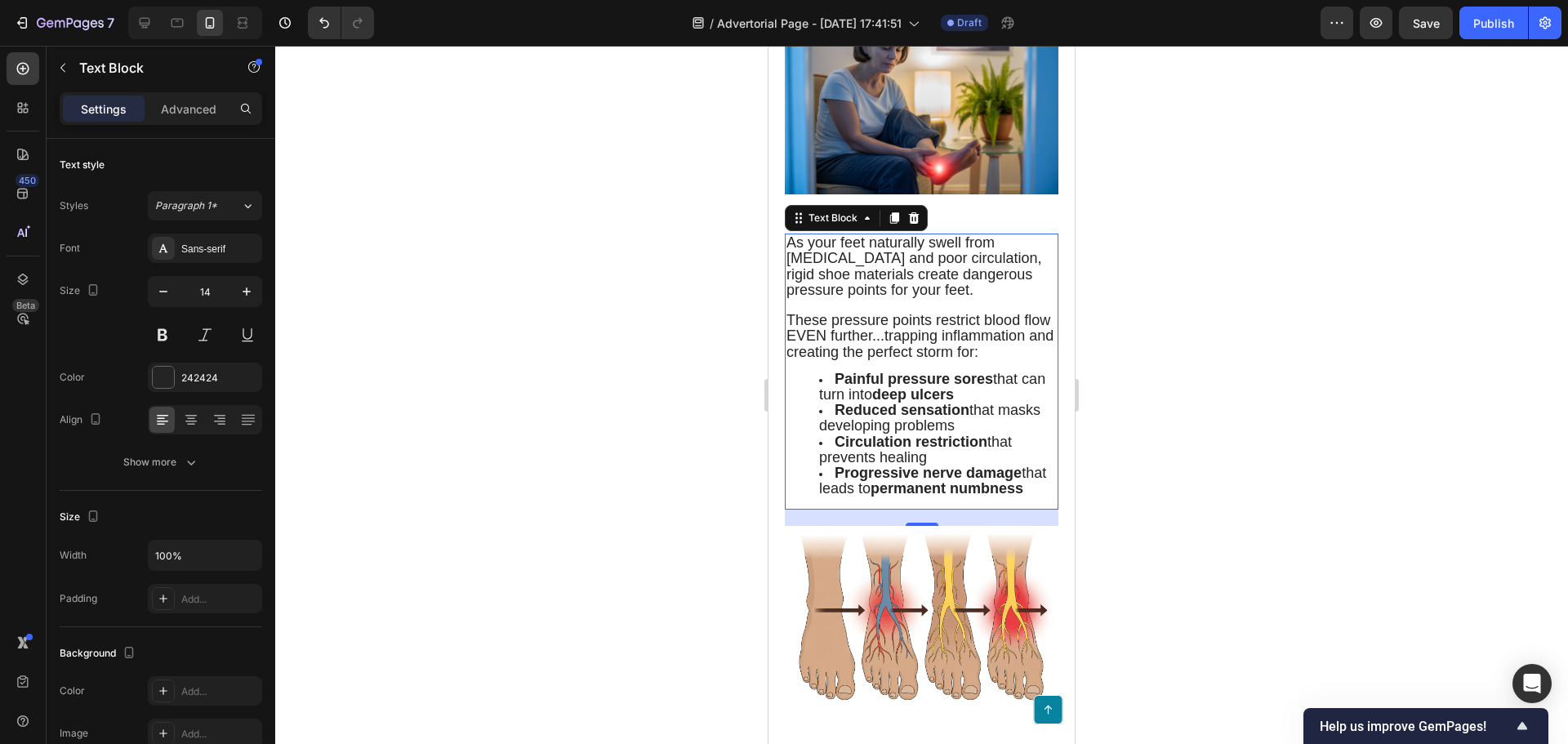
click at [500, 467] on div at bounding box center [922, 395] width 1293 height 699
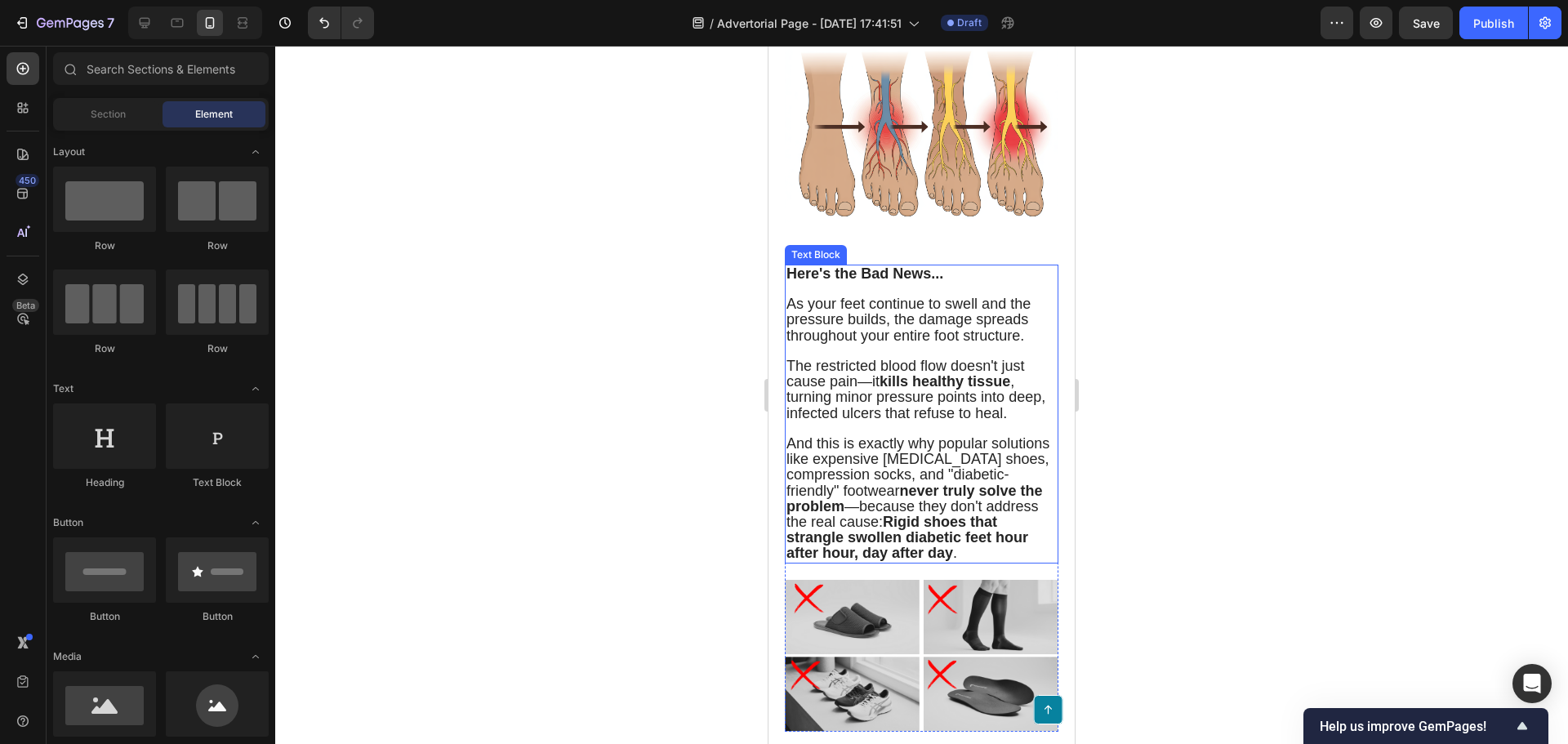
scroll to position [2777, 0]
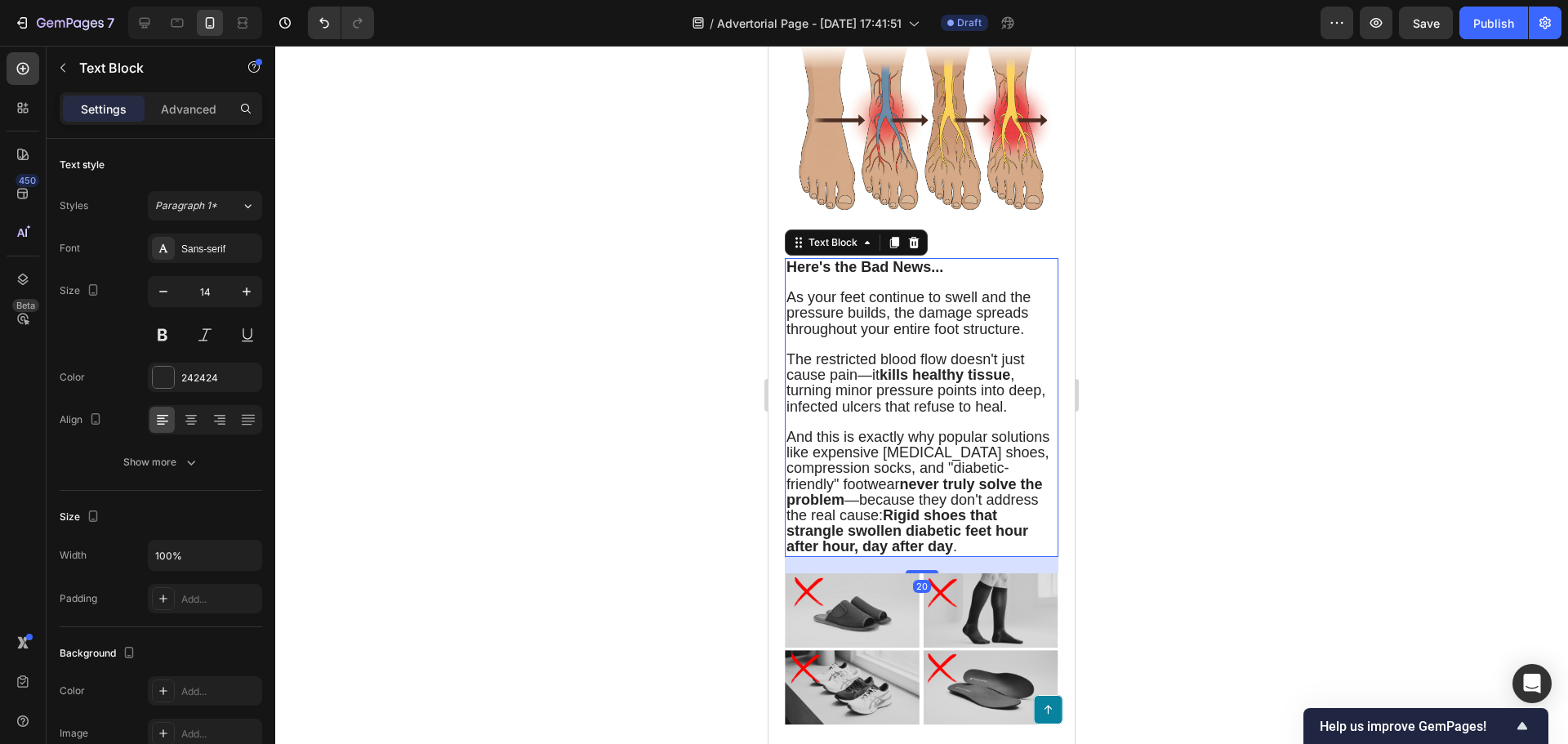
click at [890, 449] on p "And this is exactly why popular solutions like expensive [MEDICAL_DATA] shoes, …" at bounding box center [922, 485] width 270 height 141
click at [194, 418] on icon at bounding box center [191, 419] width 8 height 2
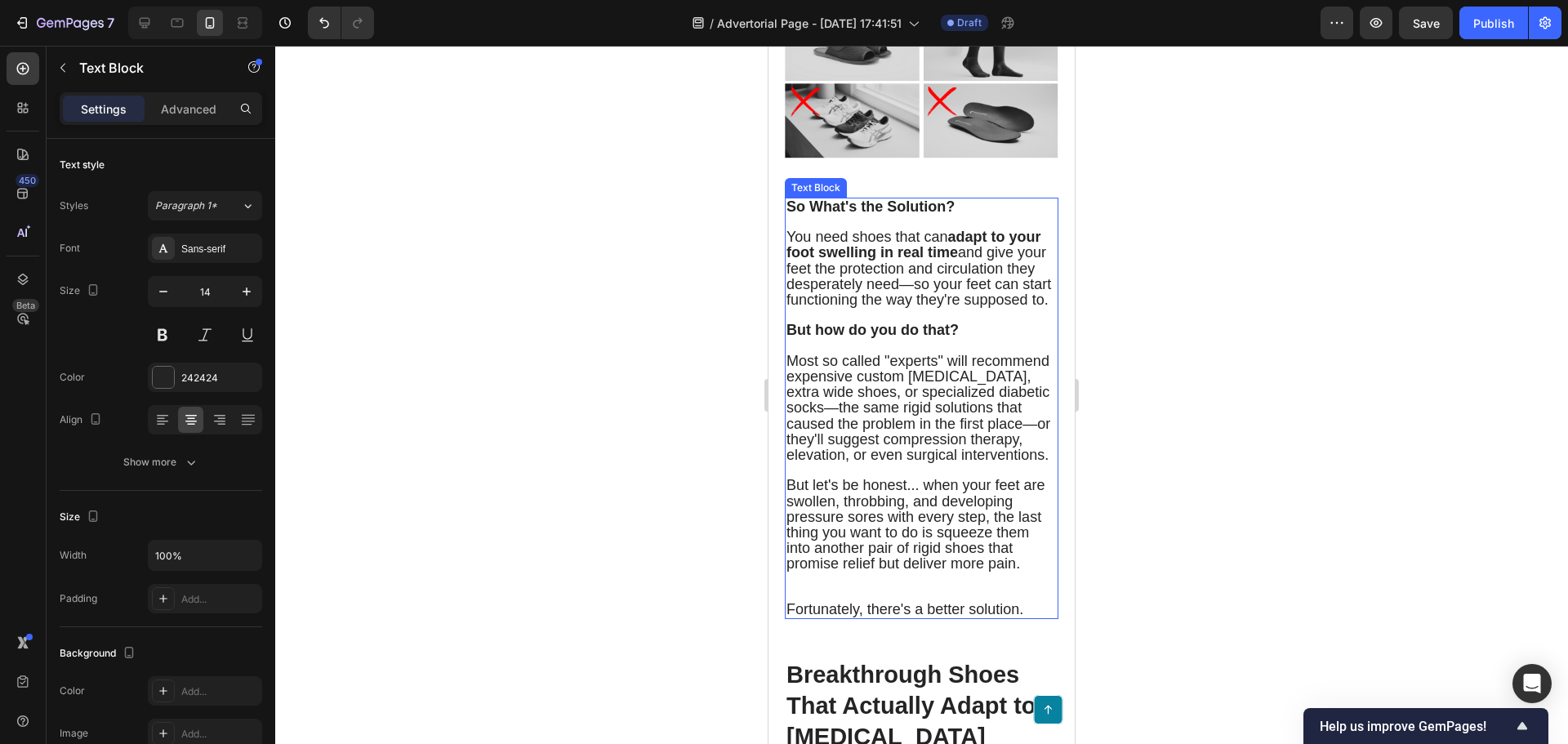
scroll to position [3349, 0]
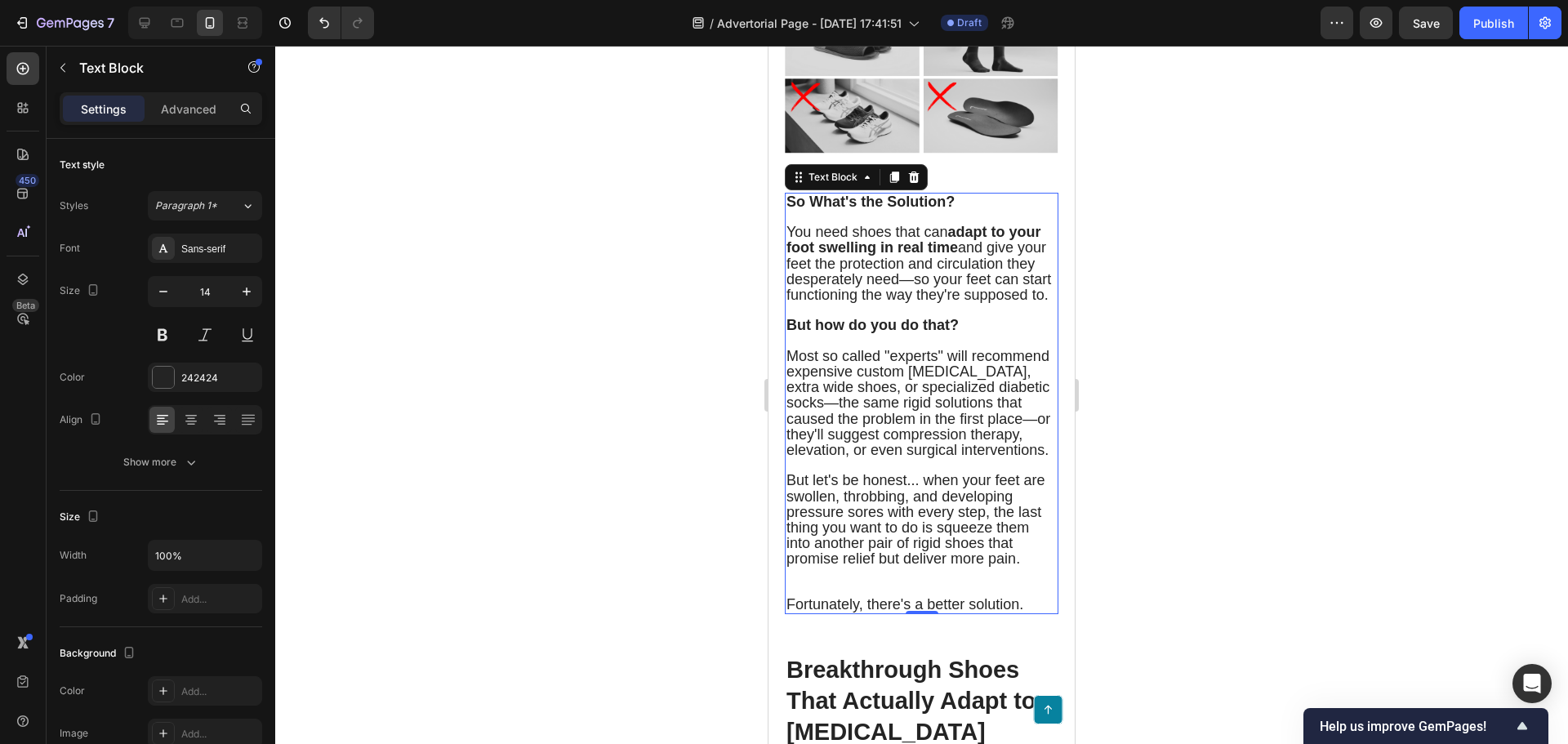
drag, startPoint x: 913, startPoint y: 419, endPoint x: 1221, endPoint y: 530, distance: 327.4
click at [913, 419] on span "Most so called "experts" will recommend expensive custom [MEDICAL_DATA], extra …" at bounding box center [918, 403] width 264 height 110
click at [182, 424] on icon at bounding box center [191, 420] width 17 height 17
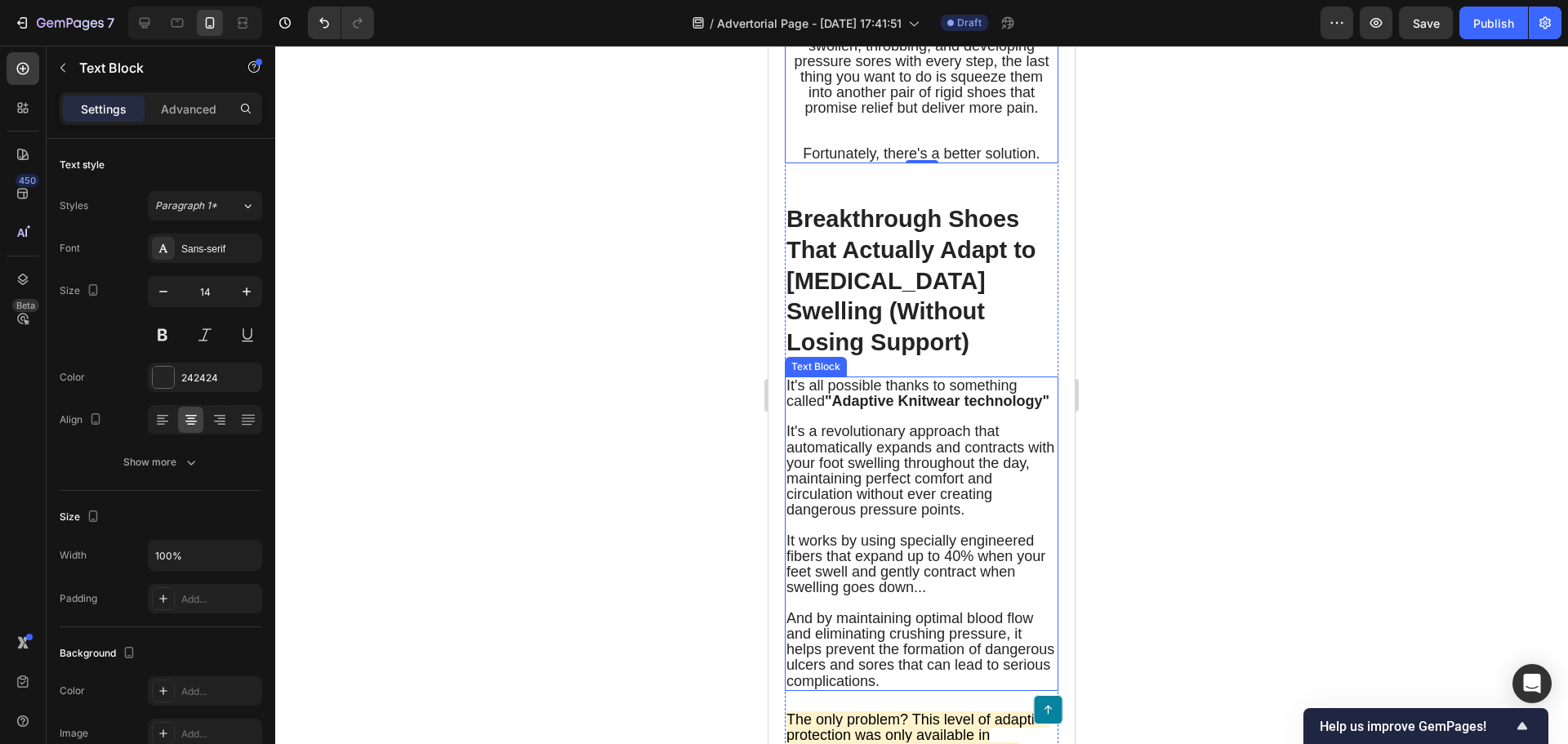
scroll to position [3921, 0]
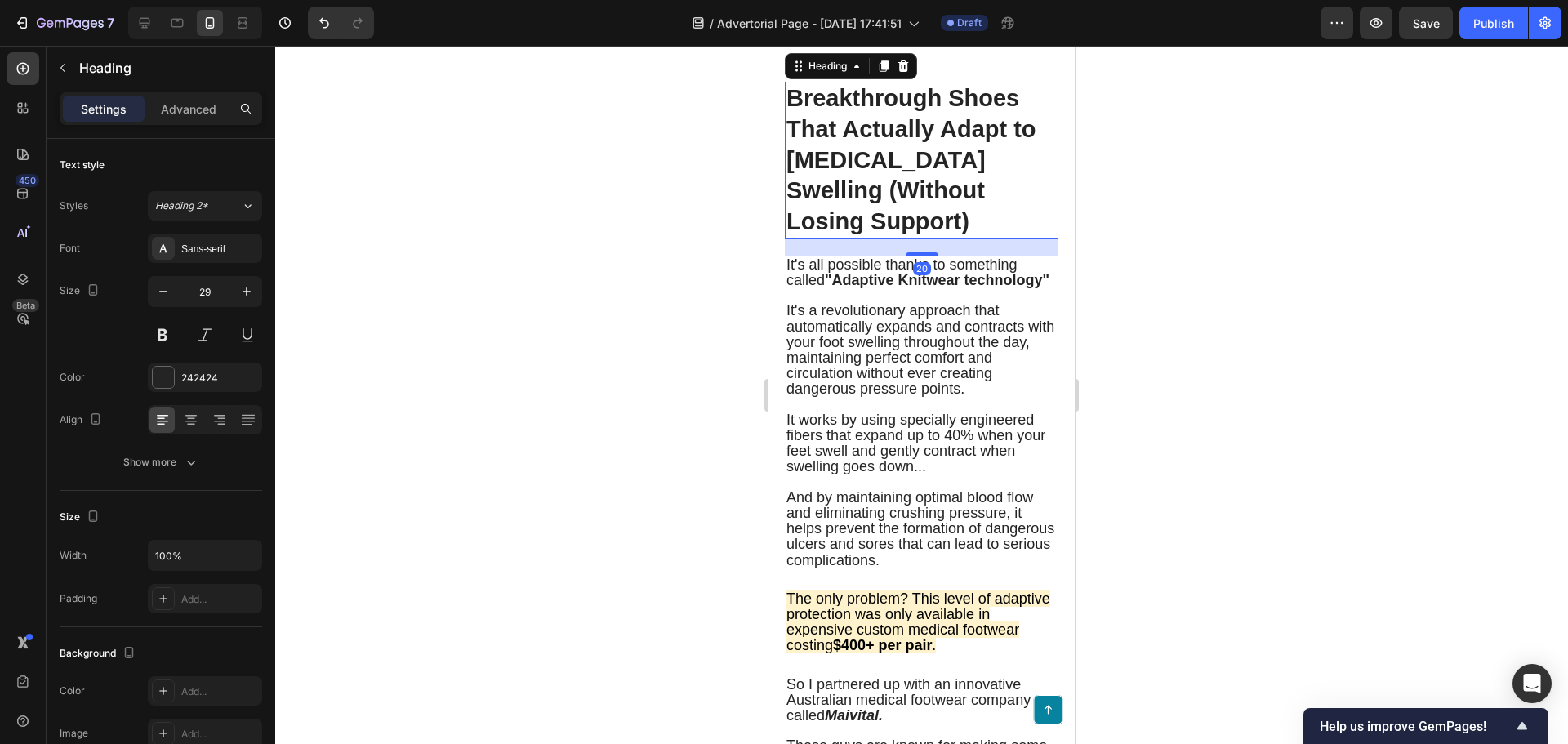
click at [884, 239] on h2 "Breakthrough Shoes That Actually Adapt to [MEDICAL_DATA] Swelling (Without Losi…" at bounding box center [921, 160] width 273 height 158
click at [194, 422] on icon at bounding box center [191, 422] width 11 height 2
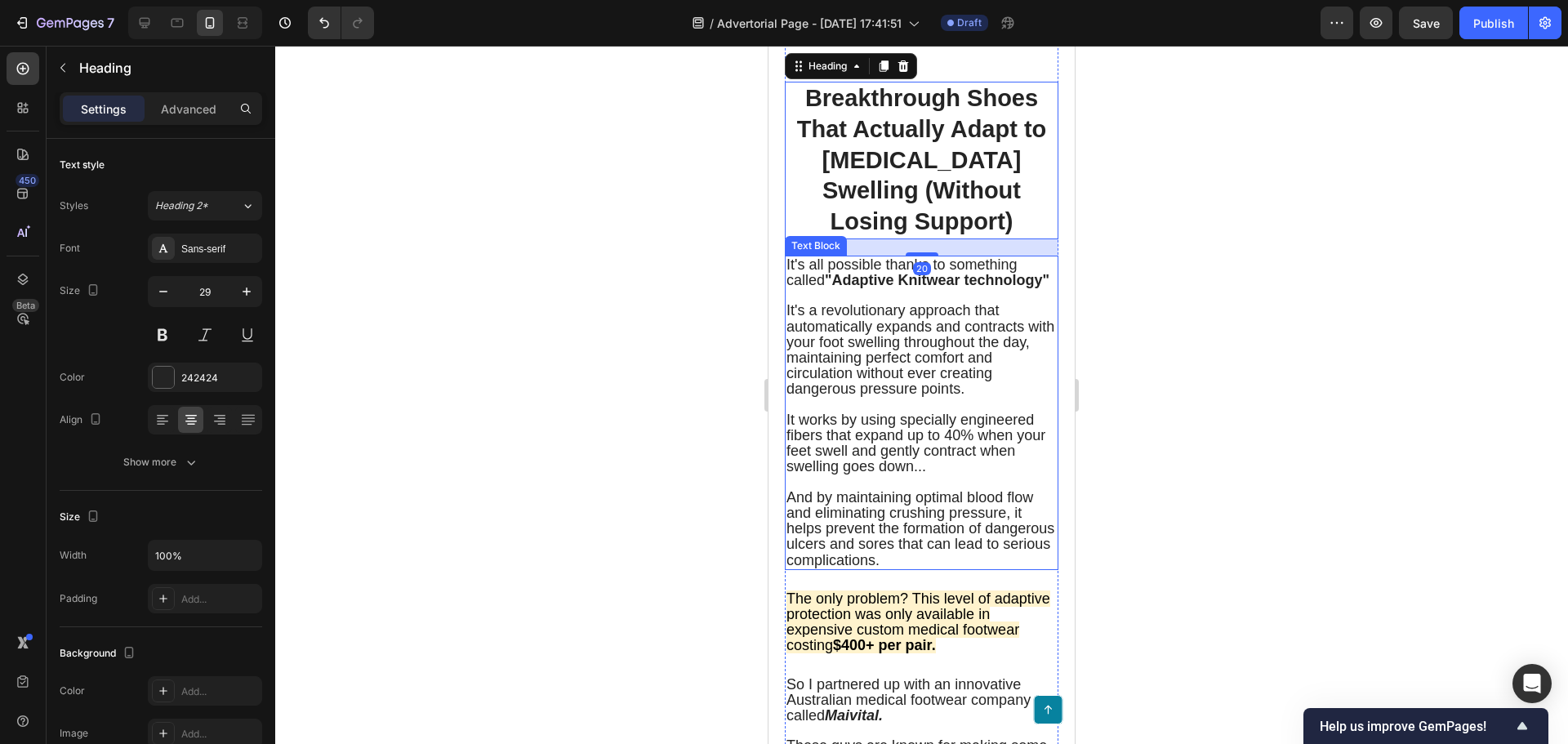
click at [946, 475] on span "It works by using specially engineered fibers that expand up to 40% when your f…" at bounding box center [915, 443] width 258 height 64
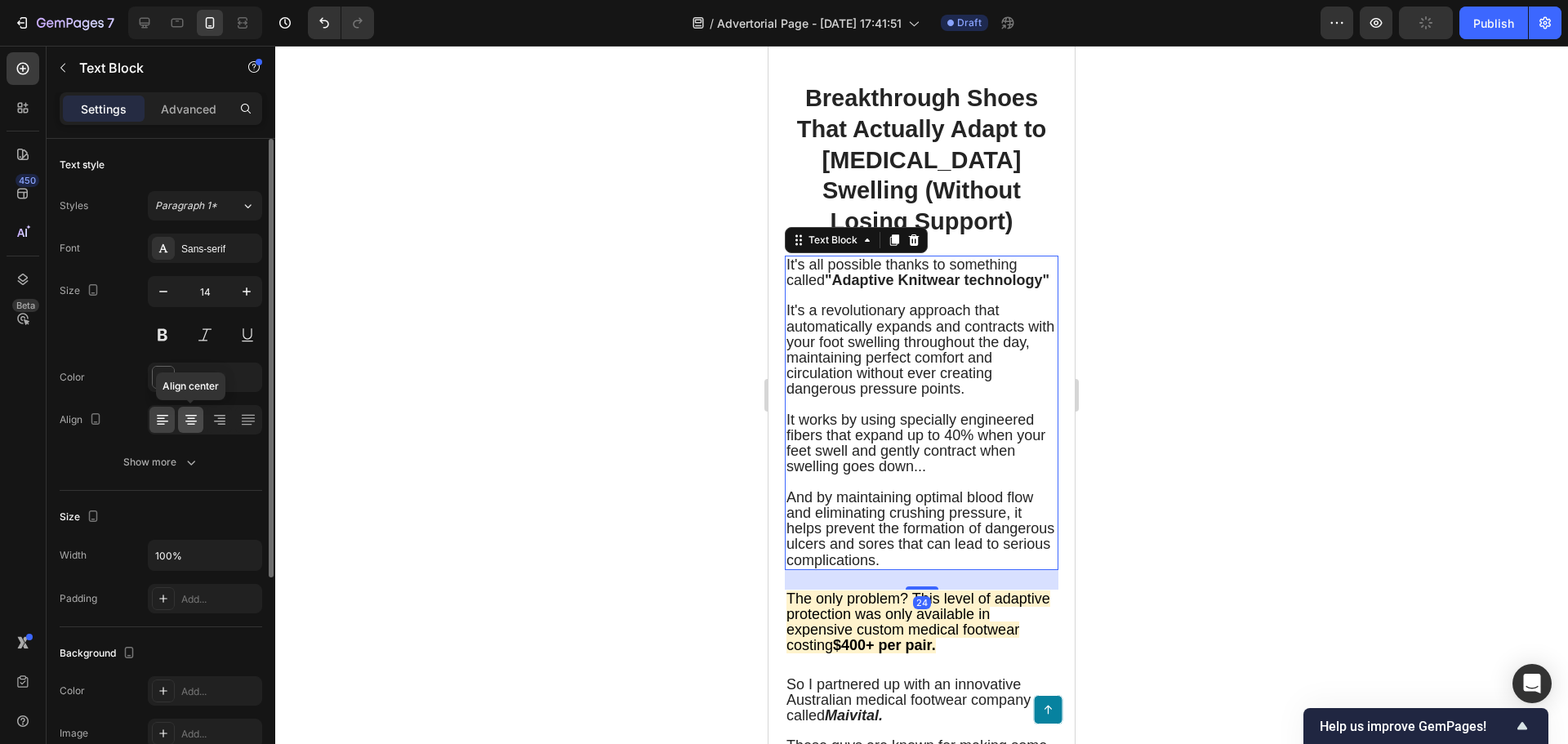
click at [198, 422] on icon at bounding box center [191, 420] width 17 height 17
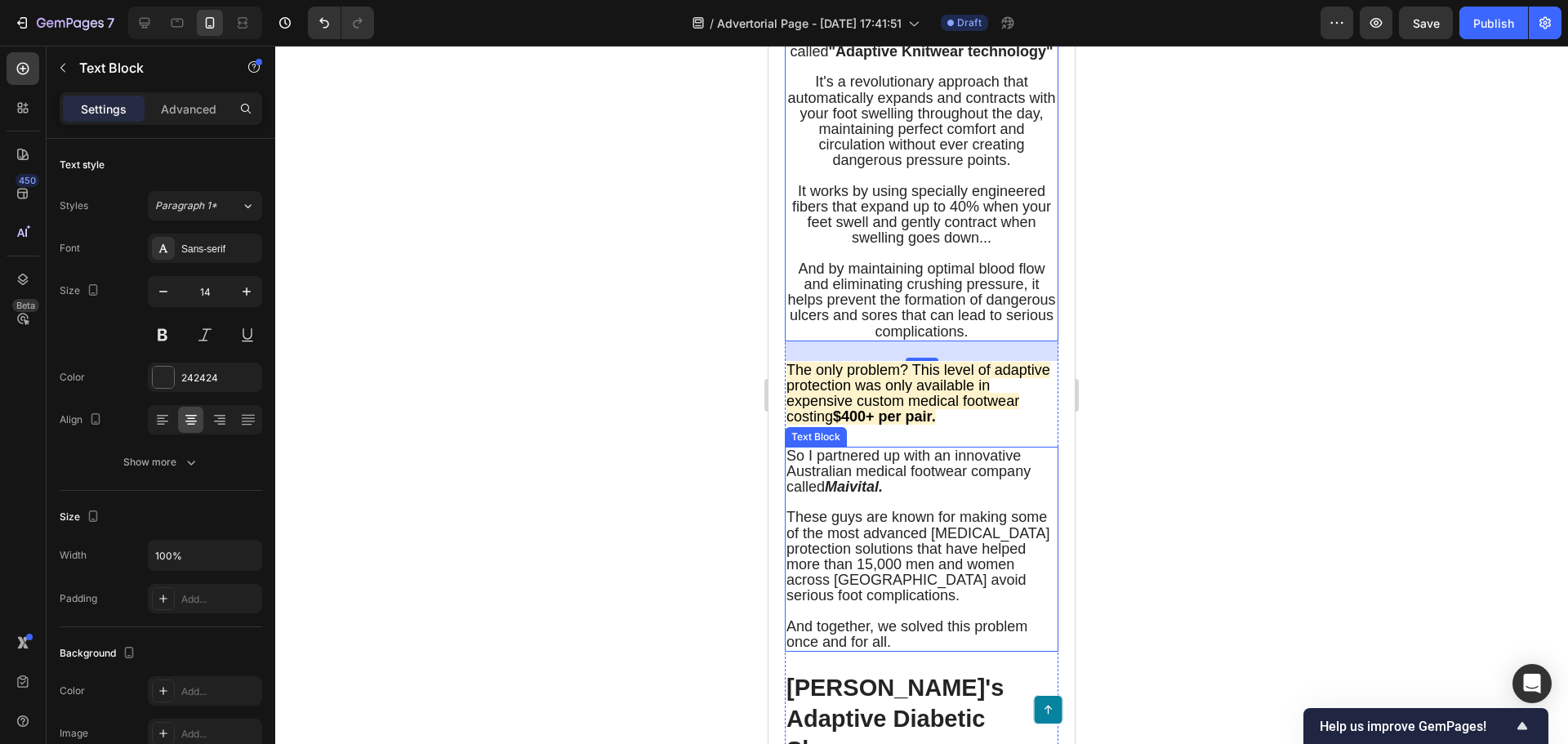
scroll to position [4247, 0]
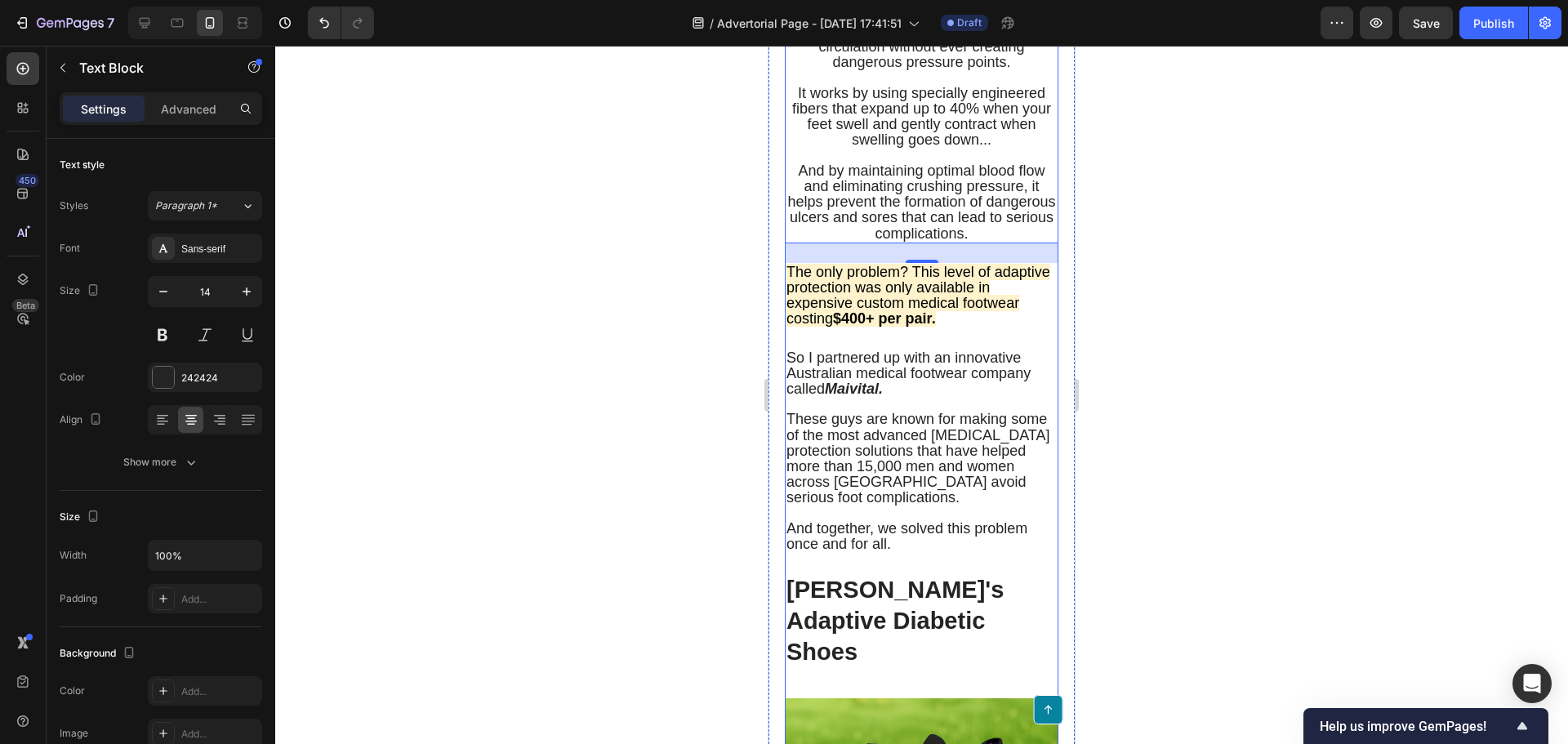
click at [877, 413] on div "The Terrifying Reality Most Doctors Won't Tell You Heading What if I told you t…" at bounding box center [921, 309] width 273 height 5212
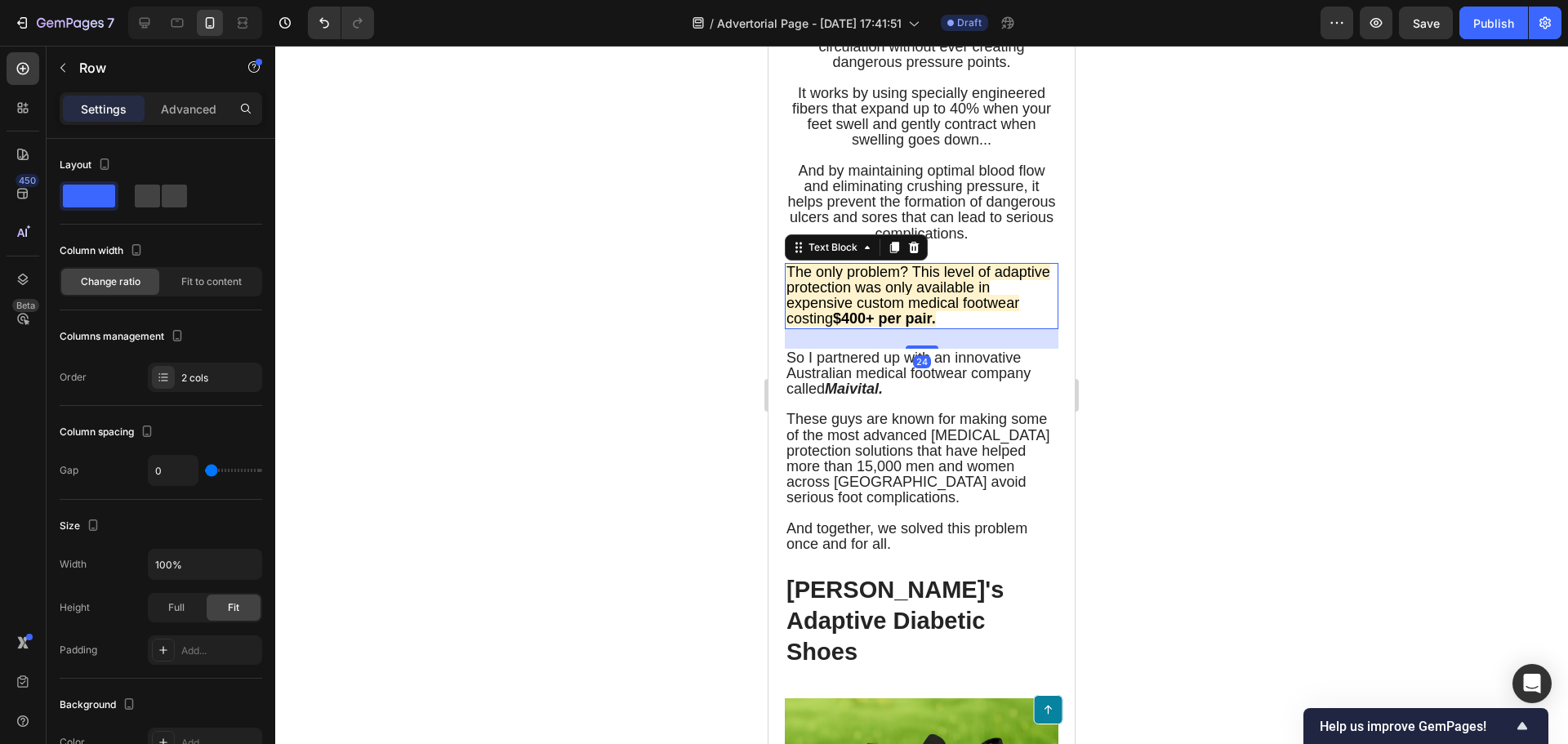
click at [872, 327] on strong "$400+ per pair." at bounding box center [884, 319] width 103 height 17
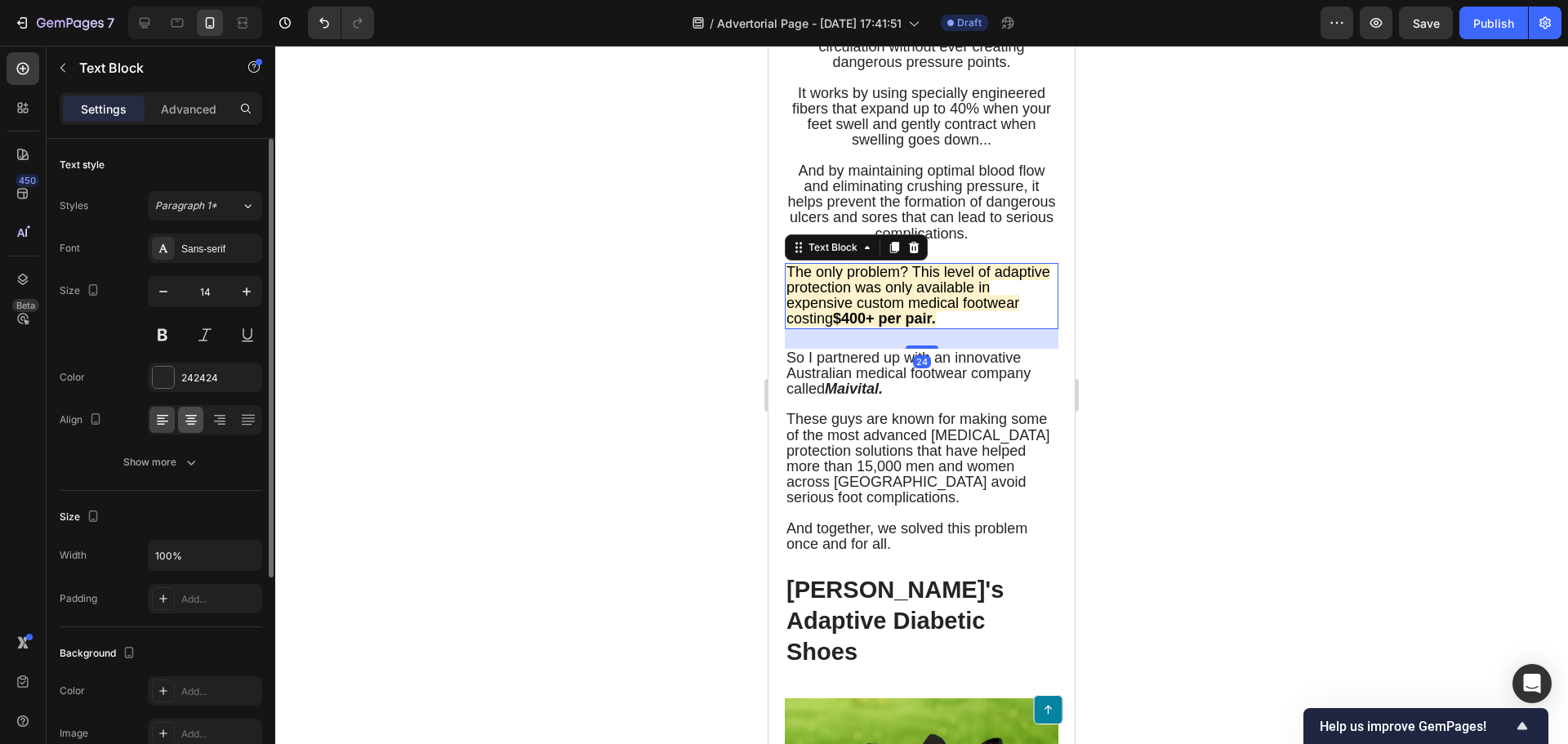
click at [182, 424] on icon at bounding box center [191, 420] width 17 height 17
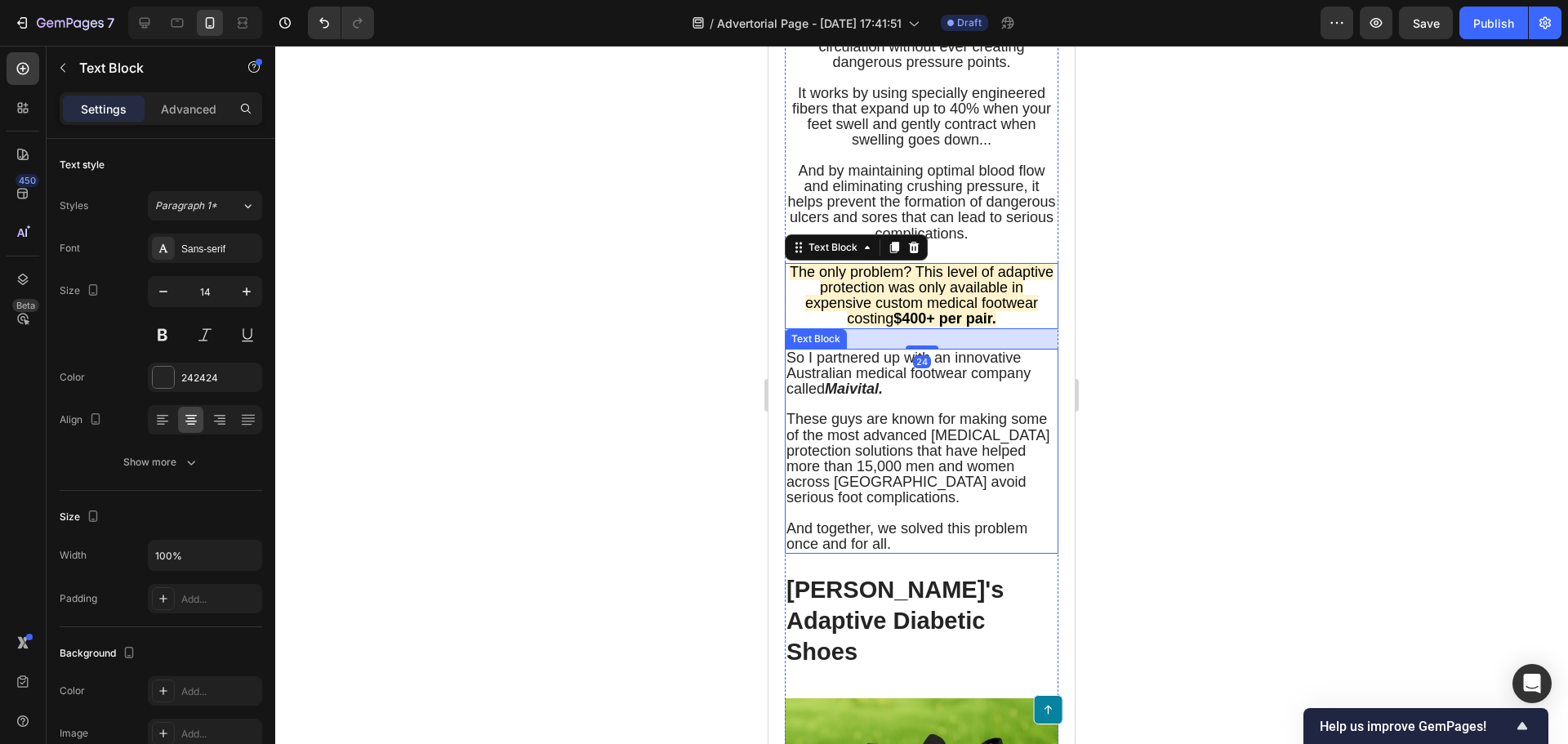
click at [794, 484] on span "These guys are known for making some of the most advanced [MEDICAL_DATA] protec…" at bounding box center [918, 458] width 263 height 95
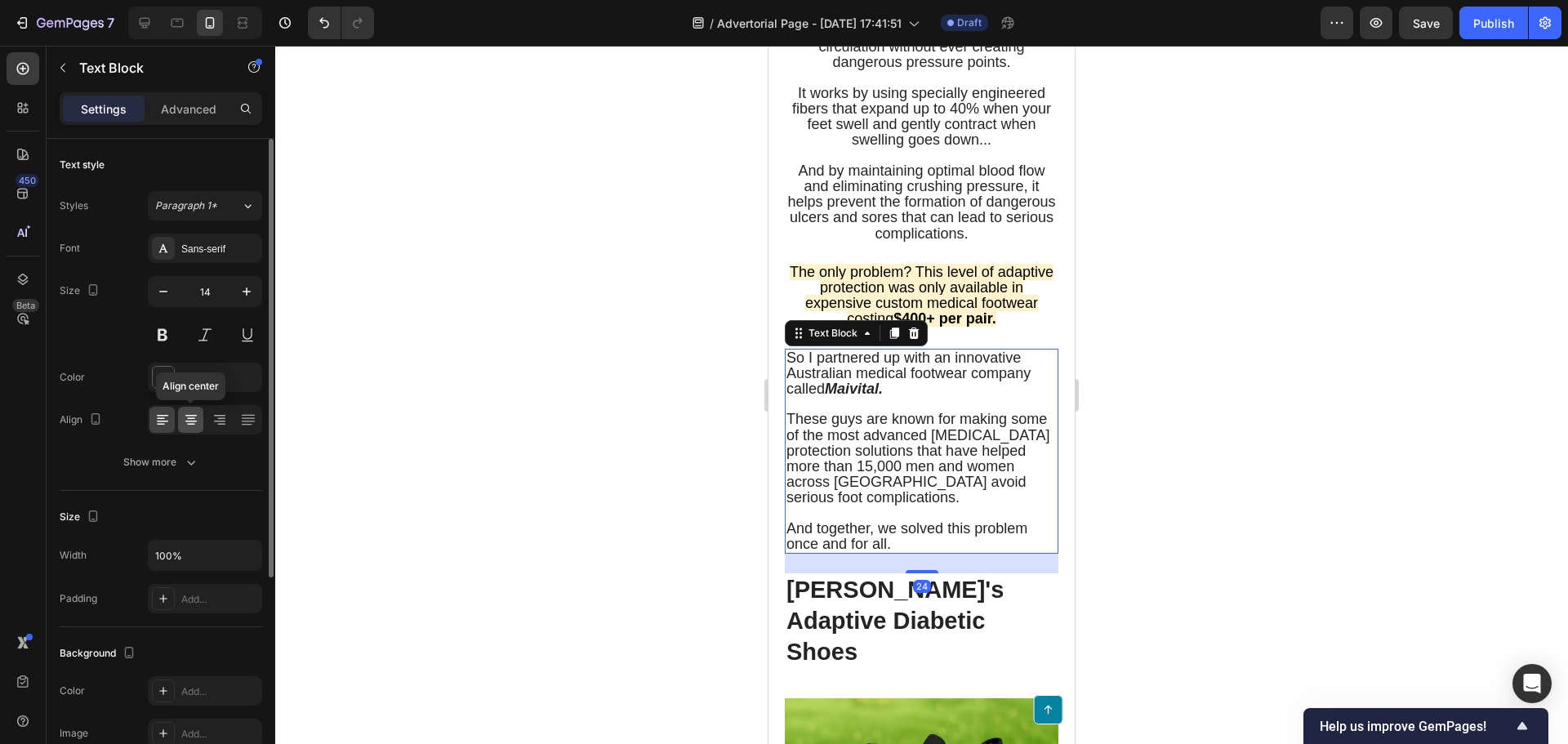
click at [196, 411] on icon at bounding box center [191, 420] width 17 height 17
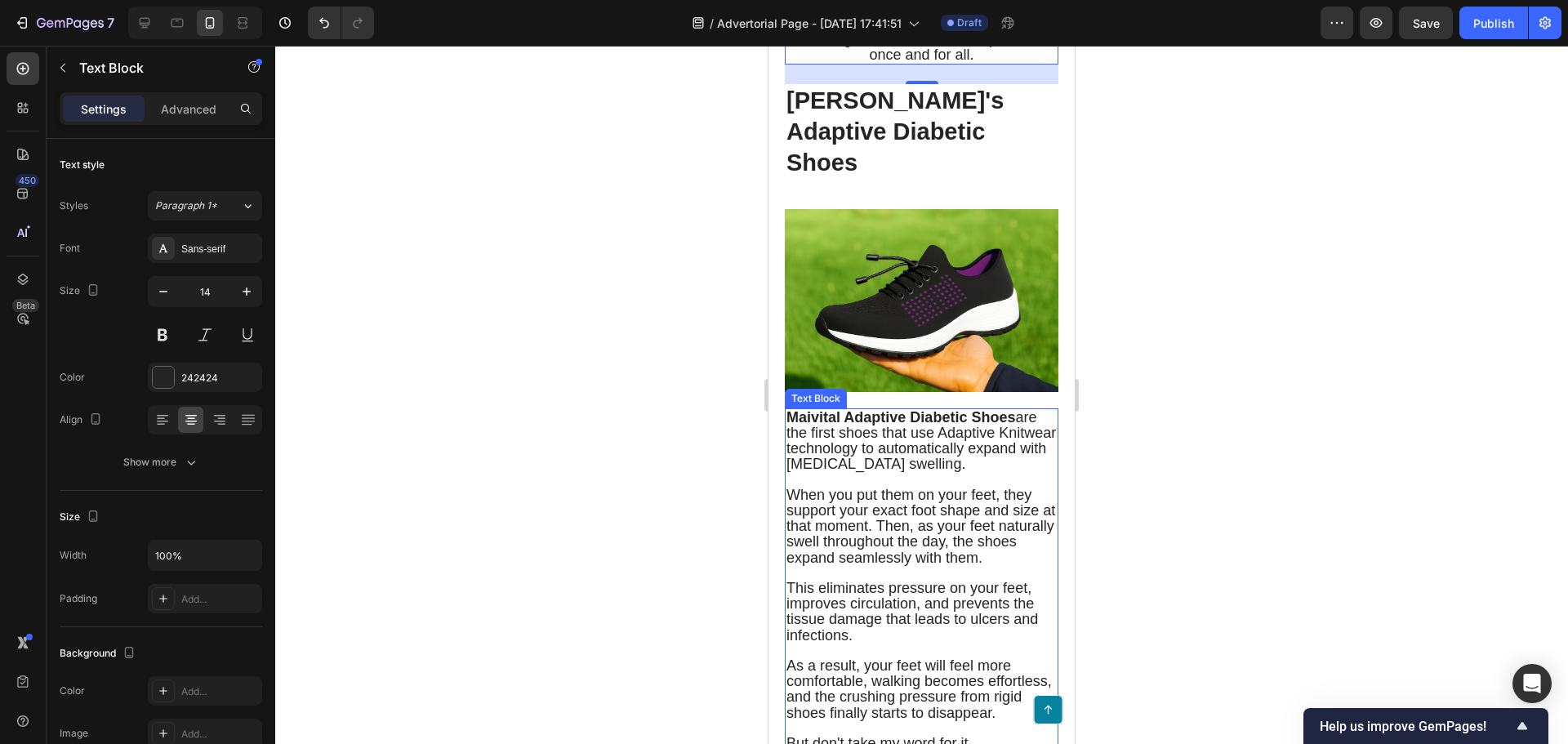
scroll to position [4737, 0]
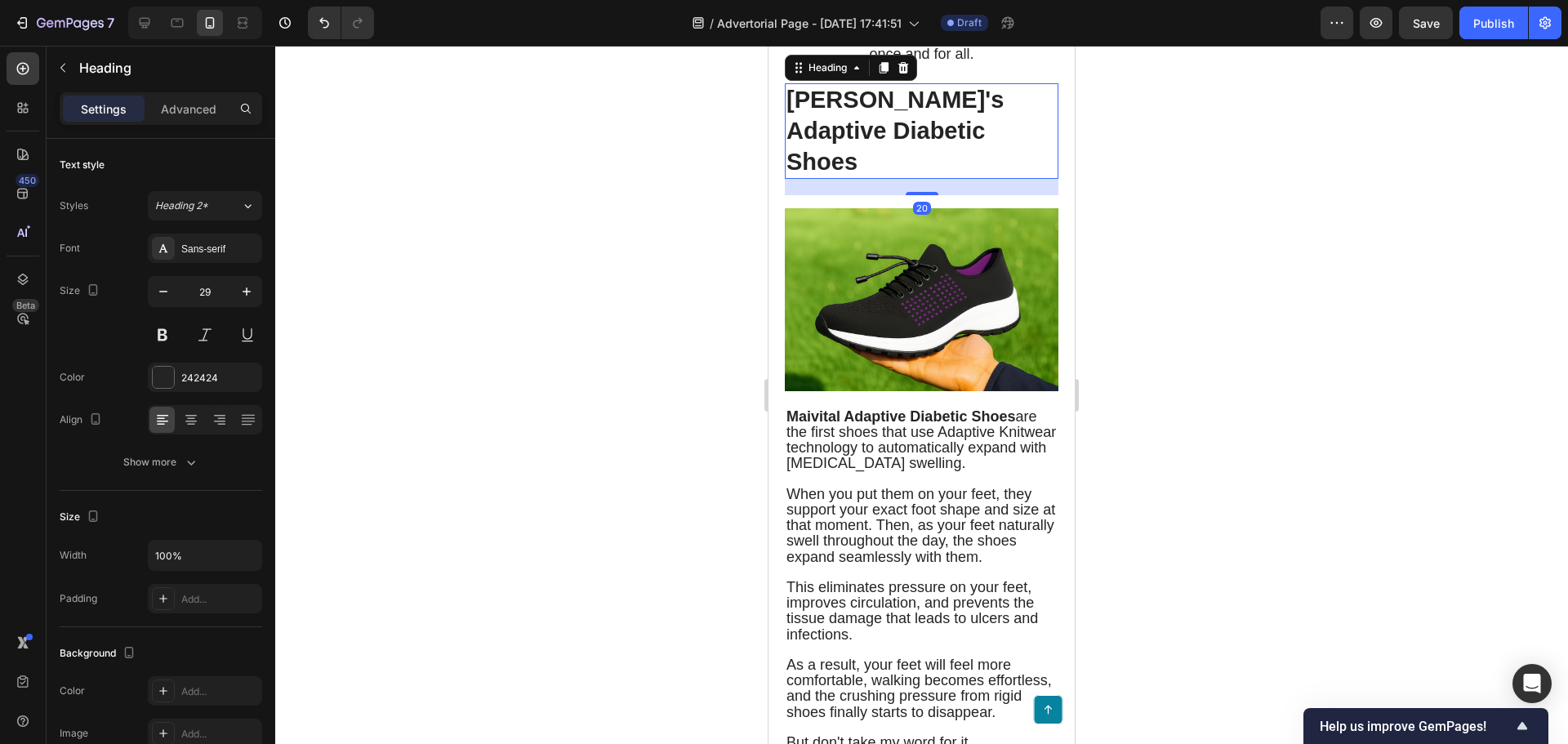
click at [928, 179] on h2 "[PERSON_NAME]'s Adaptive Diabetic Shoes" at bounding box center [921, 131] width 273 height 95
click at [190, 421] on icon at bounding box center [191, 422] width 11 height 2
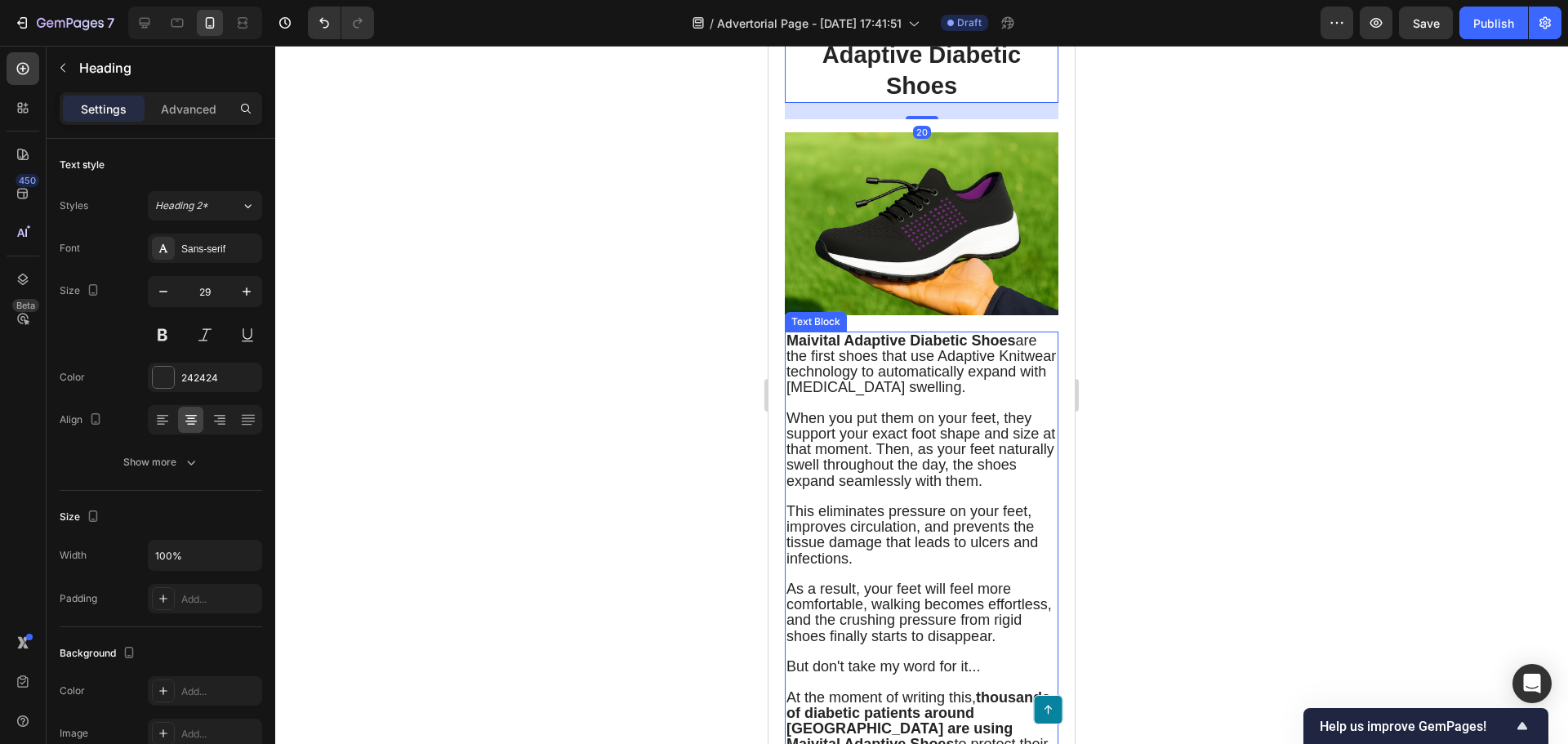
scroll to position [4819, 0]
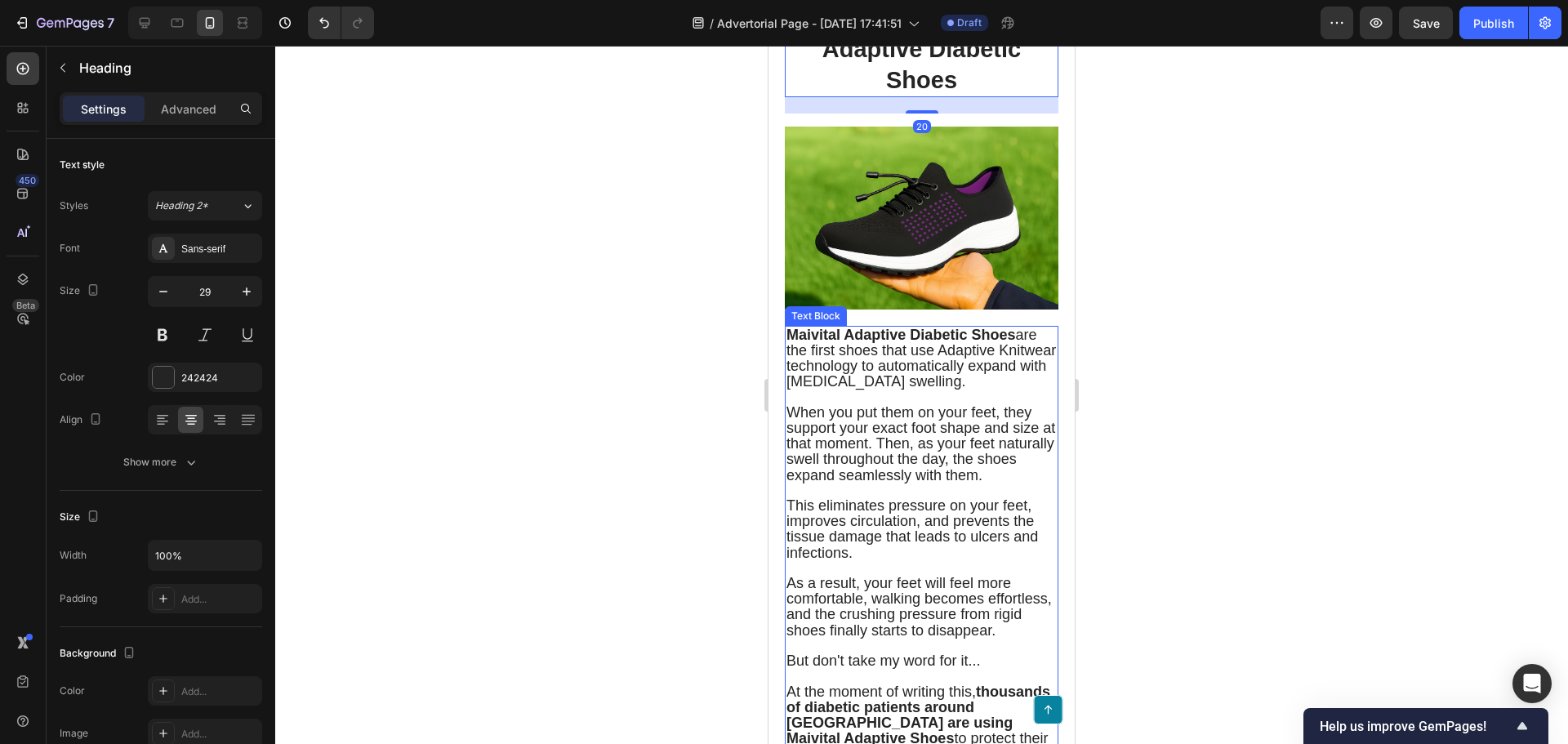
click at [834, 484] on span "When you put them on your feet, they support your exact foot shape and size at …" at bounding box center [921, 444] width 269 height 80
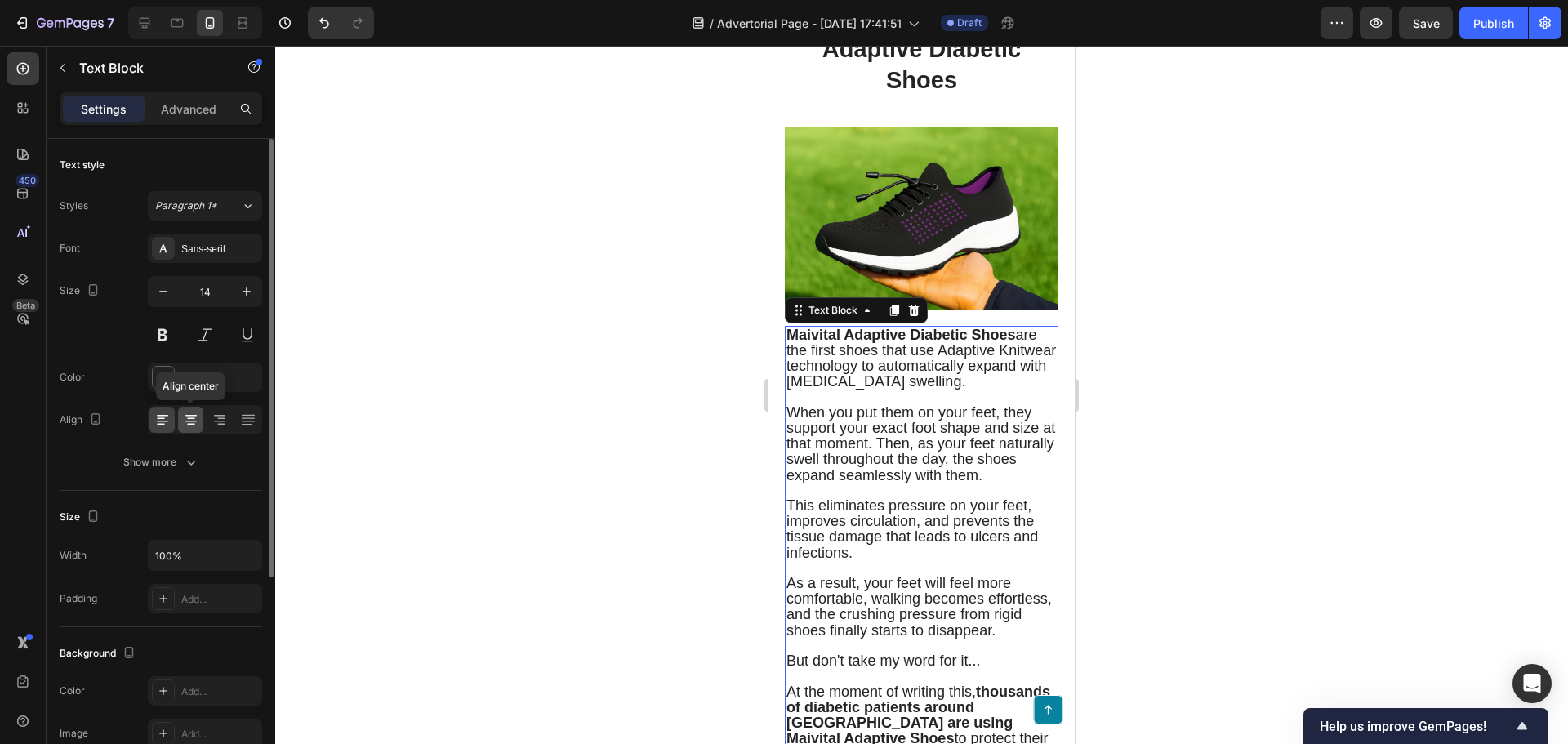
click at [189, 417] on icon at bounding box center [191, 420] width 17 height 17
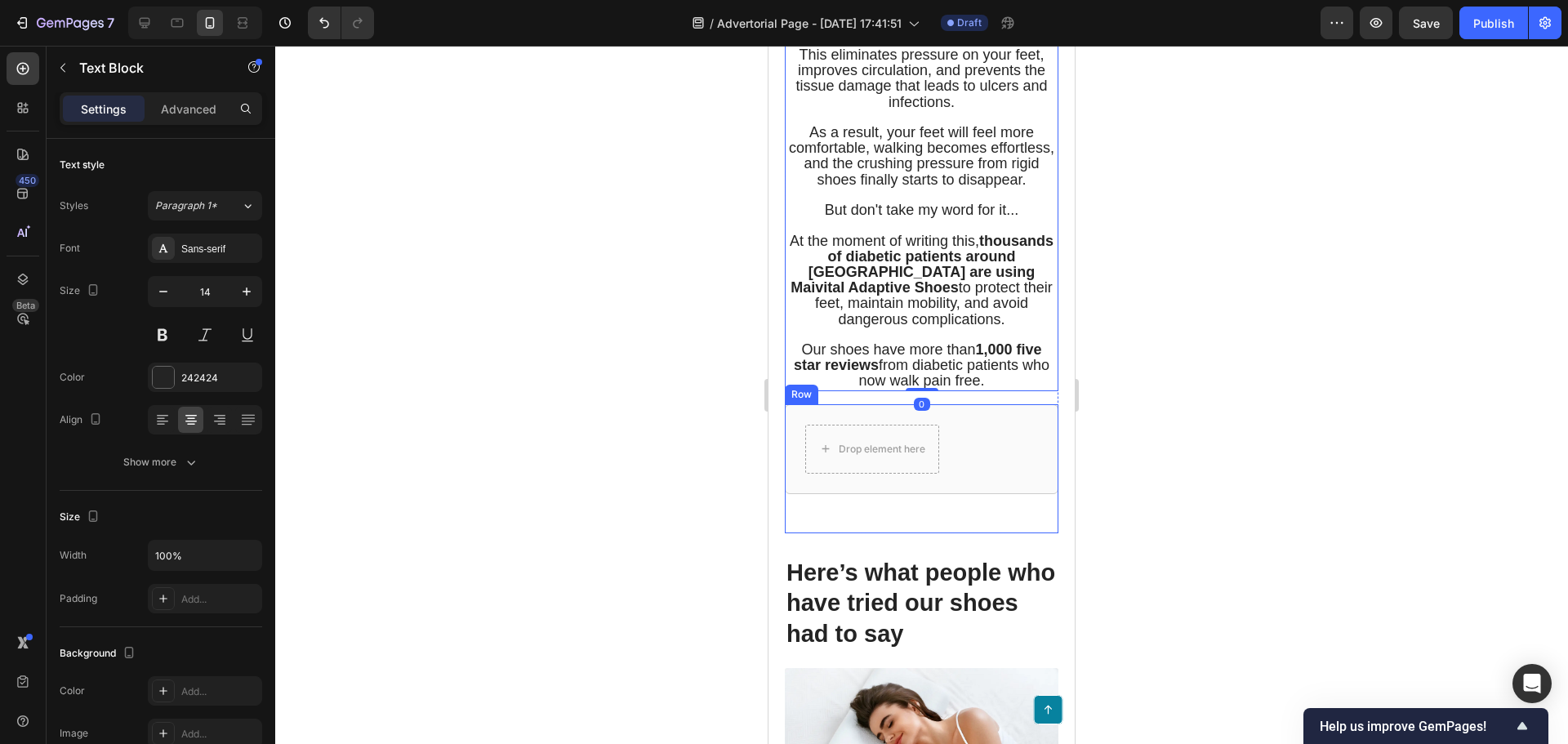
scroll to position [5309, 0]
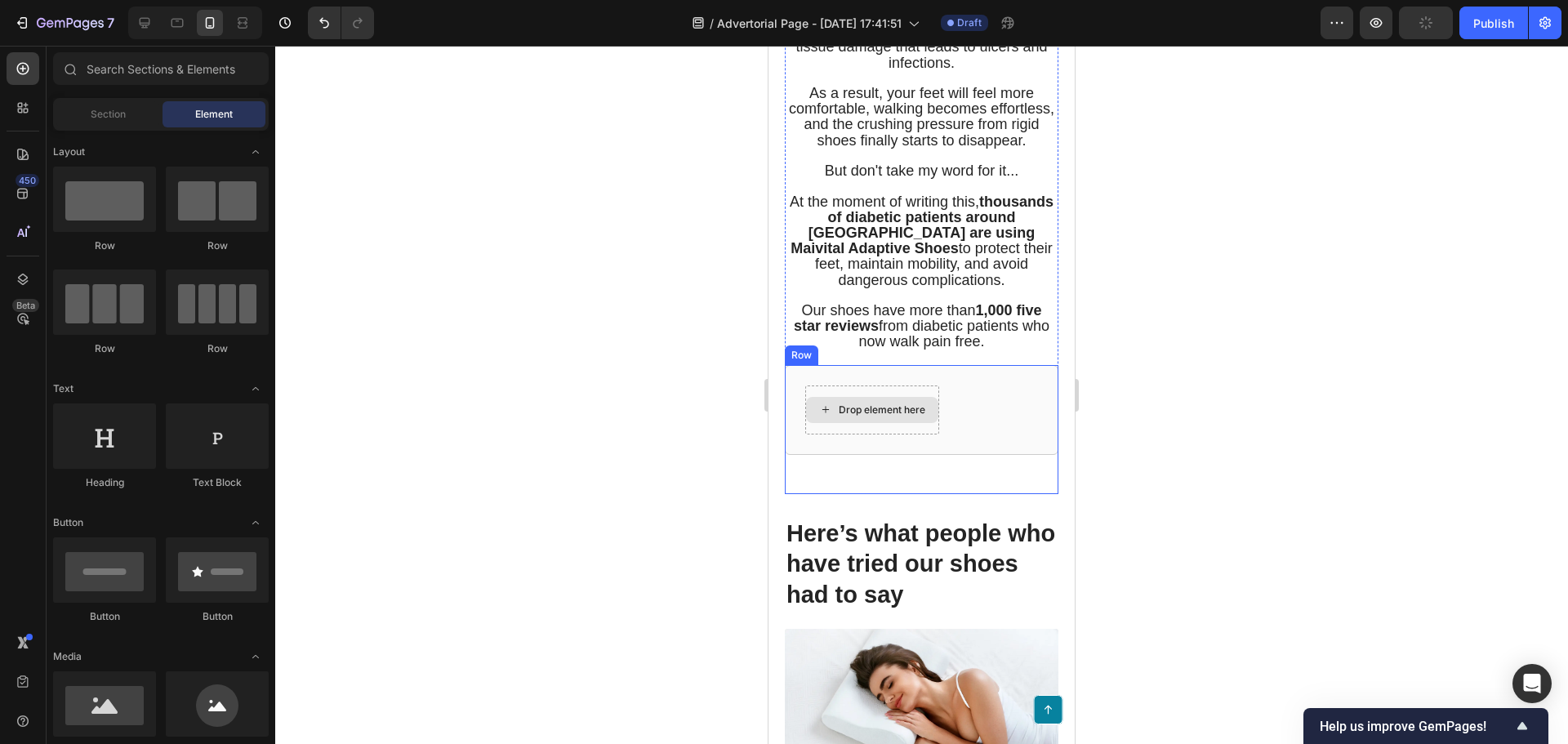
click at [931, 423] on div "Drop element here" at bounding box center [872, 410] width 132 height 26
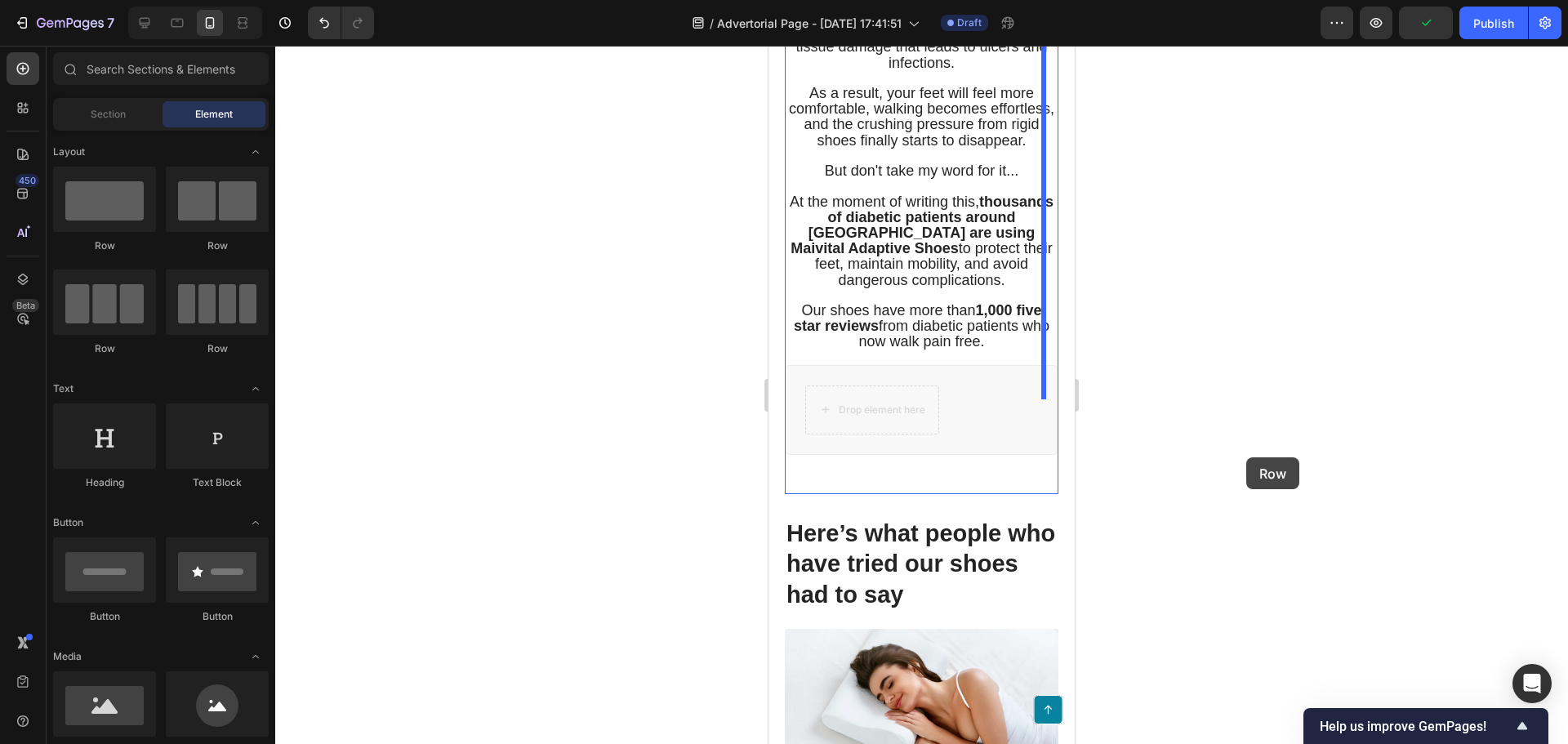
drag, startPoint x: 913, startPoint y: 463, endPoint x: 1889, endPoint y: 552, distance: 980.0
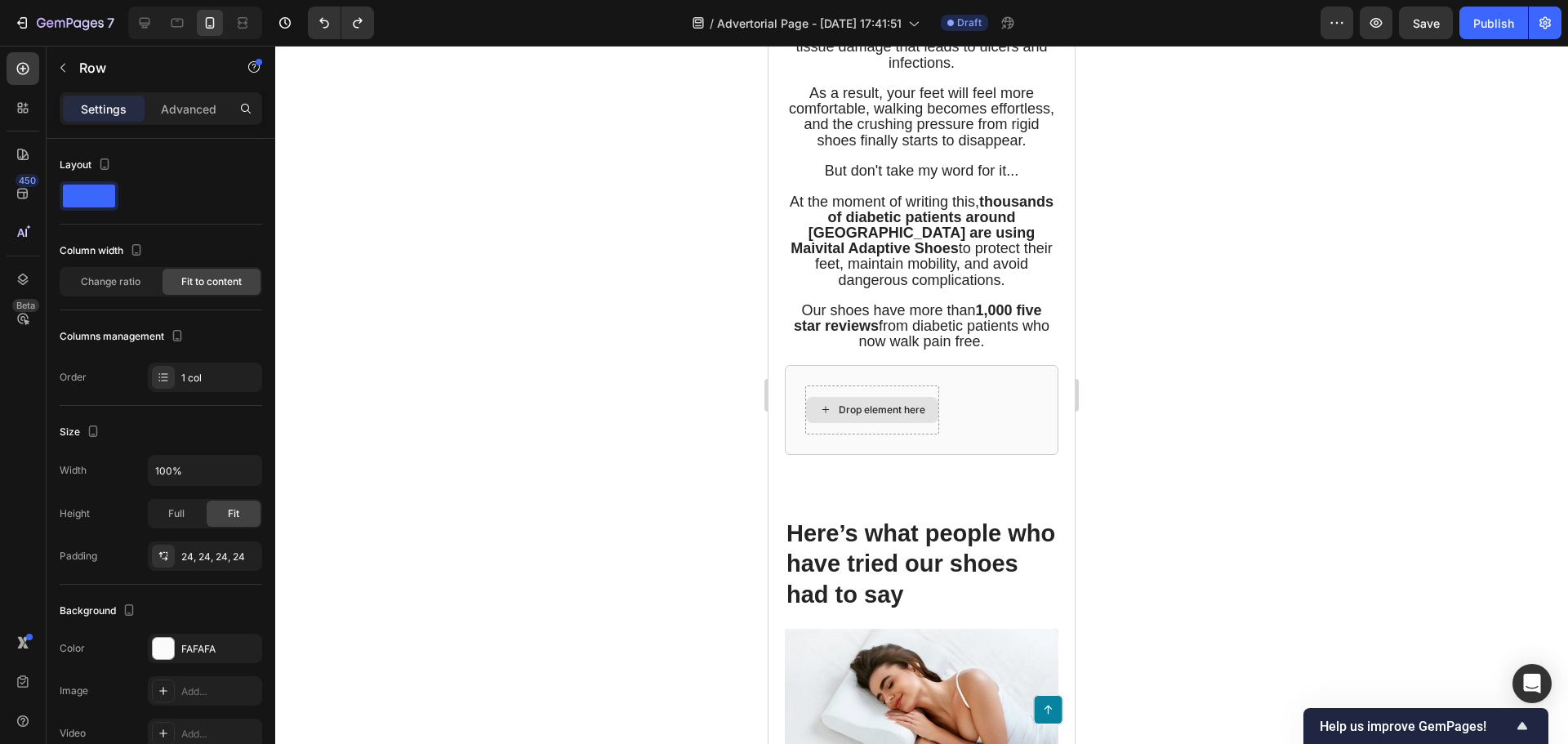
click at [926, 435] on div "Drop element here" at bounding box center [872, 410] width 134 height 49
click at [959, 455] on div "Drop element here Row" at bounding box center [921, 410] width 273 height 90
click at [950, 431] on div "Drop element here Row" at bounding box center [921, 410] width 273 height 90
click at [832, 427] on div "Drop element here Row" at bounding box center [921, 410] width 273 height 90
click at [803, 431] on div "Drop element here Row" at bounding box center [921, 410] width 273 height 90
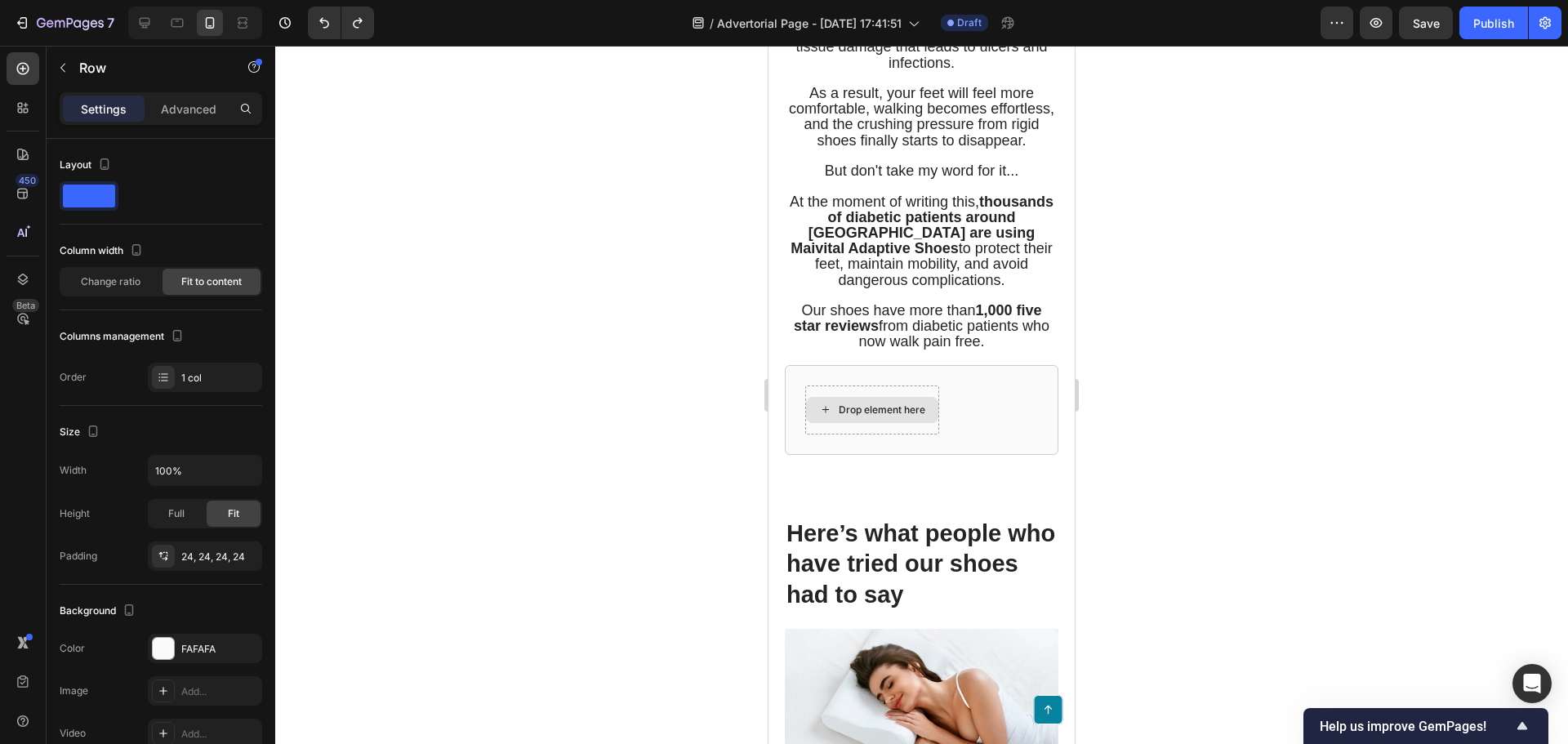
click at [816, 423] on div "Drop element here" at bounding box center [872, 410] width 132 height 26
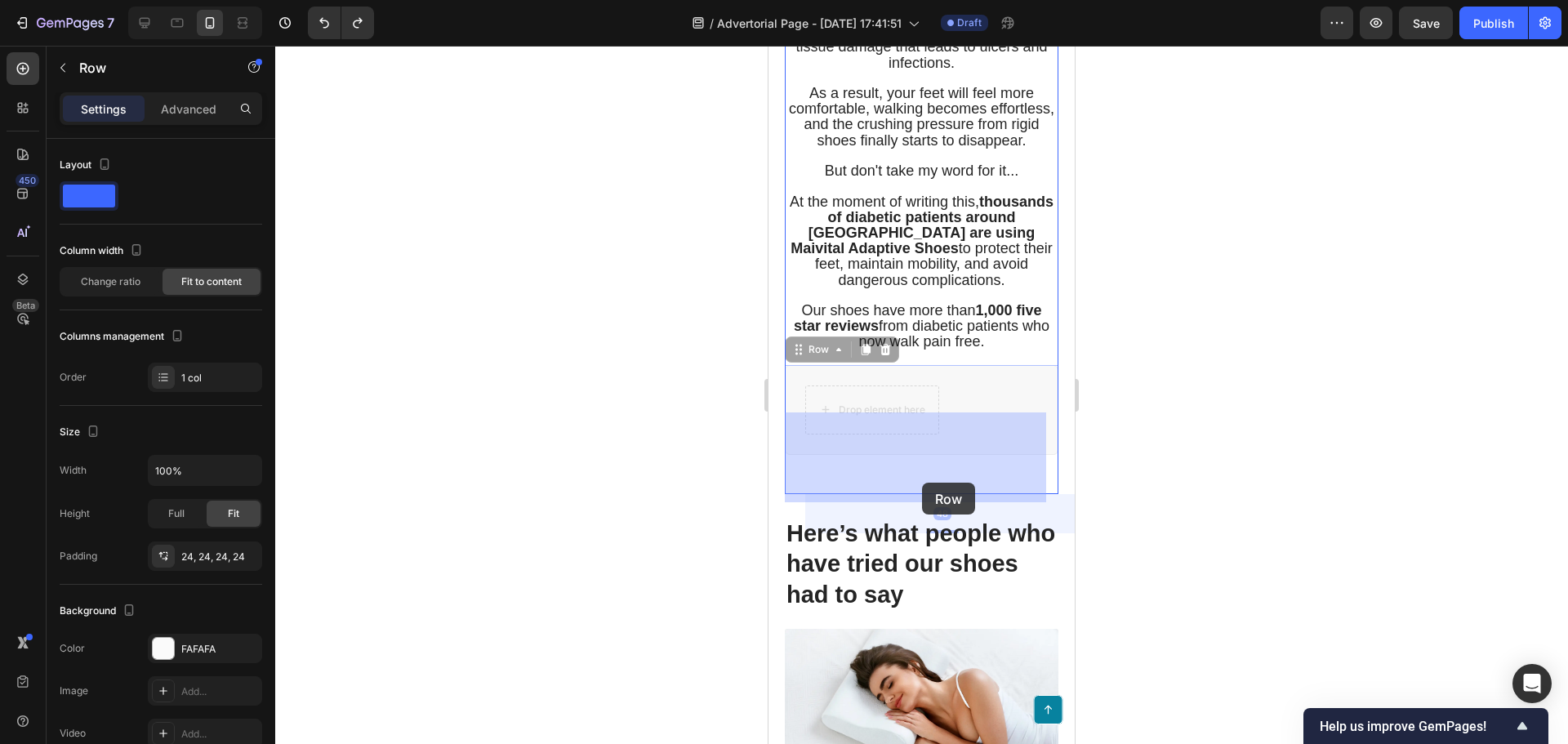
drag, startPoint x: 881, startPoint y: 476, endPoint x: 906, endPoint y: 466, distance: 26.9
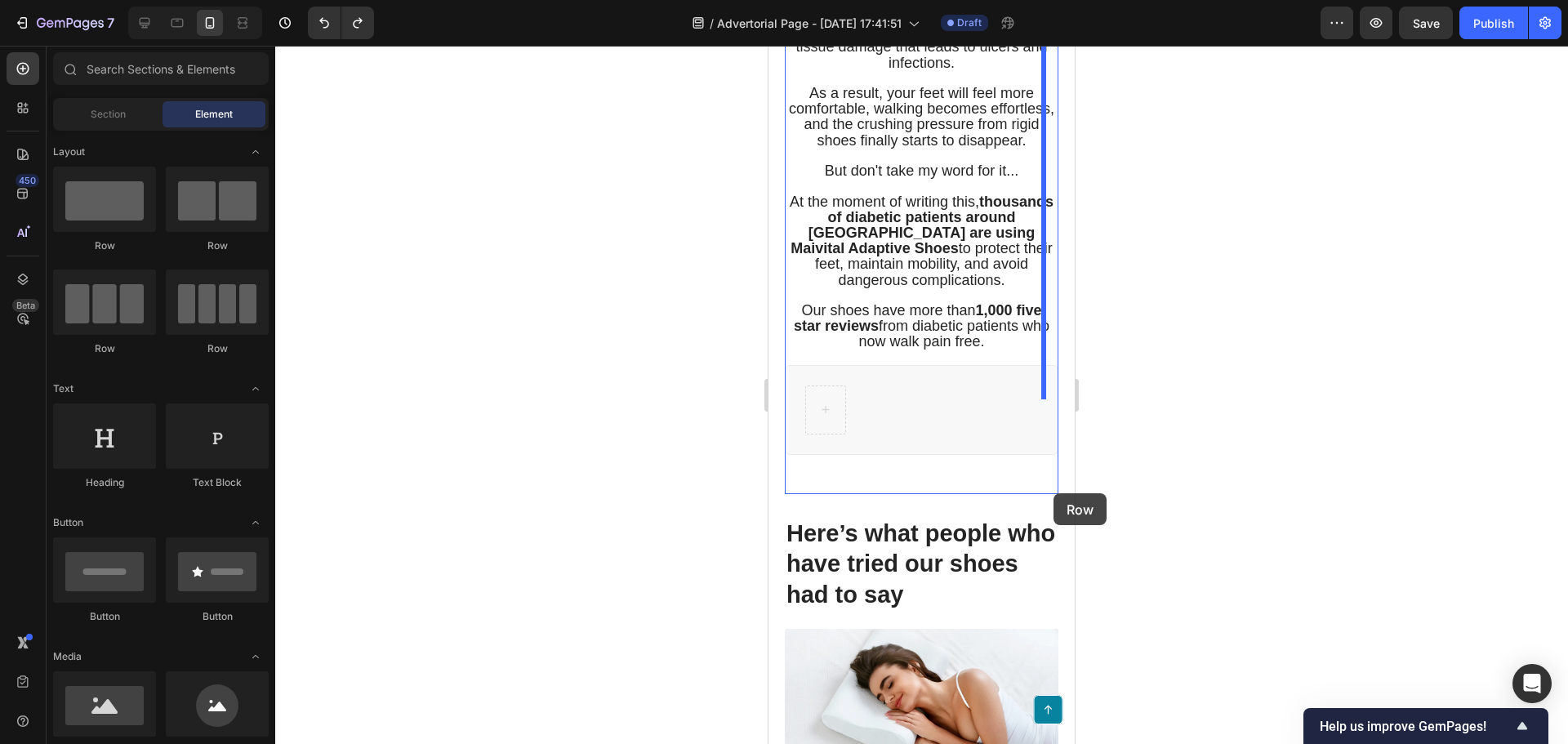
drag, startPoint x: 835, startPoint y: 459, endPoint x: 1099, endPoint y: 488, distance: 265.6
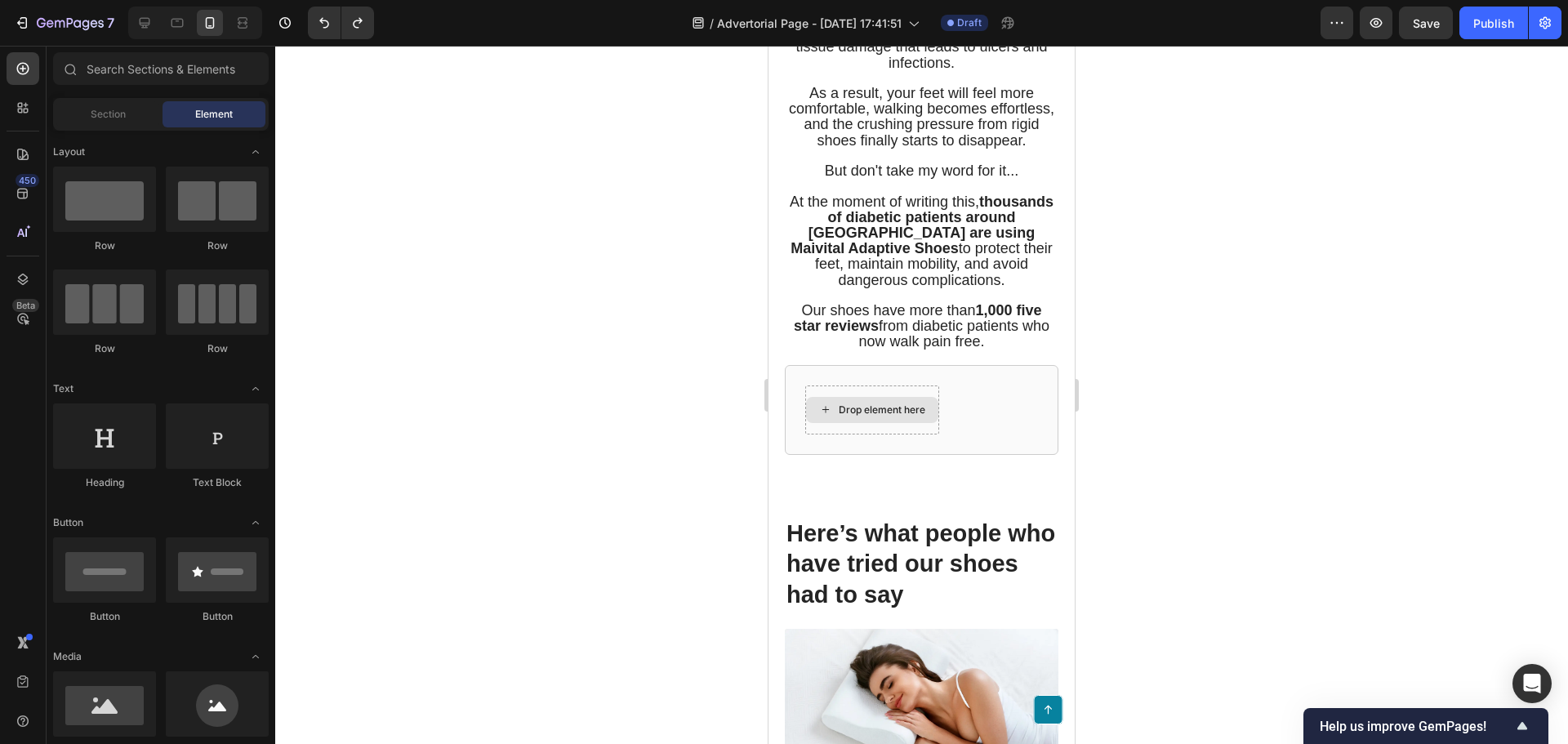
click at [896, 417] on div "Drop element here" at bounding box center [881, 410] width 86 height 13
click at [887, 455] on div "Drop element here Row" at bounding box center [921, 410] width 273 height 90
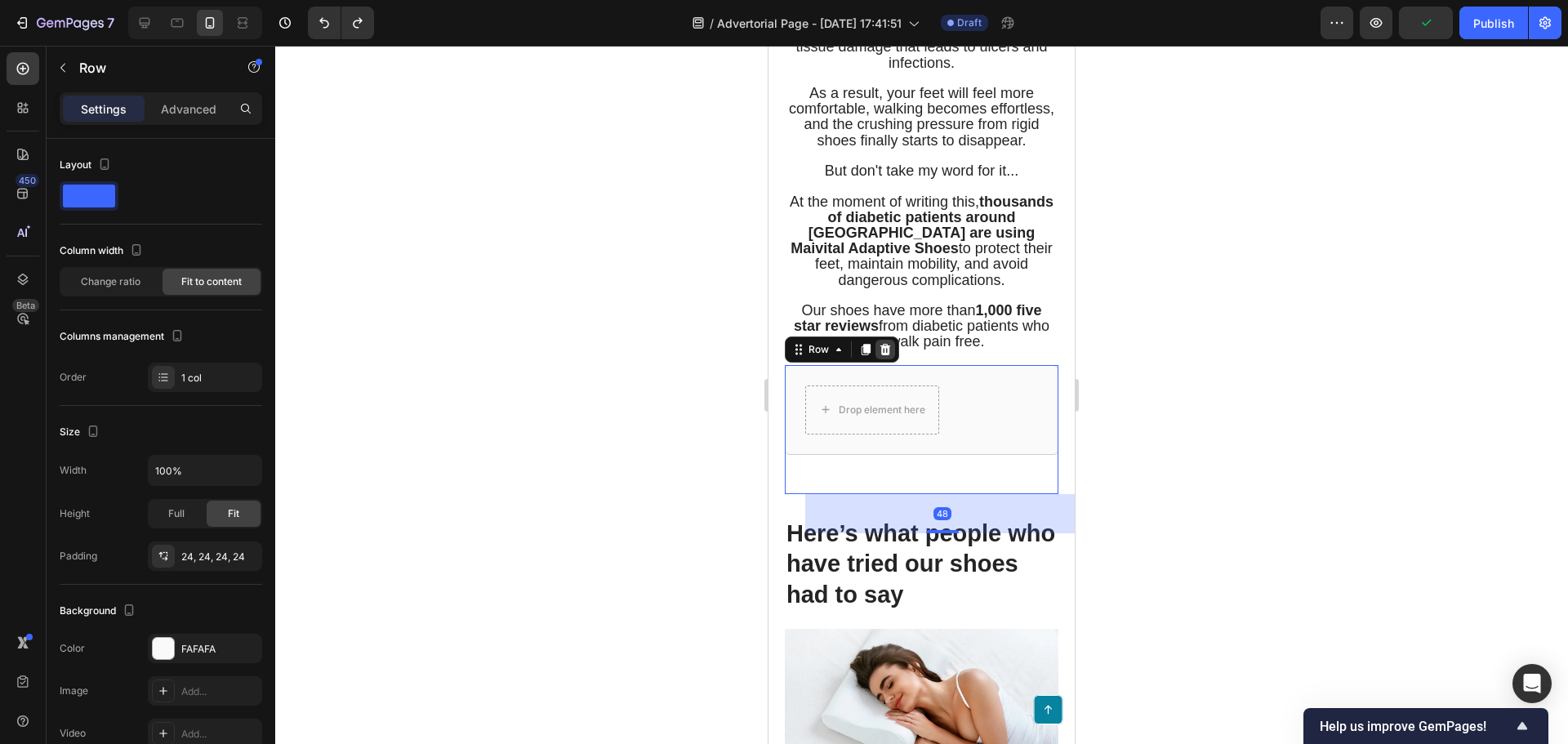
click at [881, 356] on icon at bounding box center [885, 349] width 13 height 13
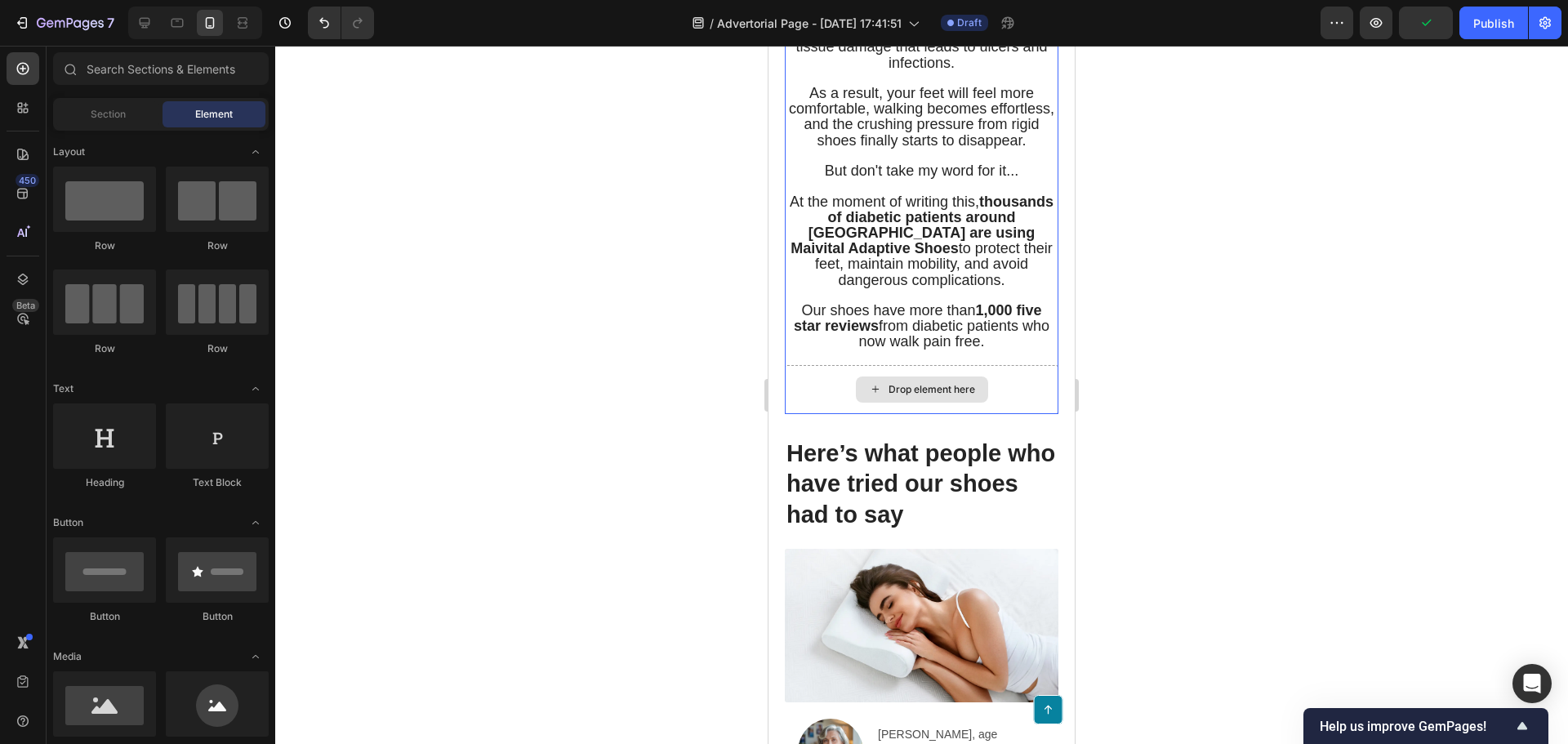
click at [805, 414] on div "Drop element here" at bounding box center [921, 389] width 273 height 49
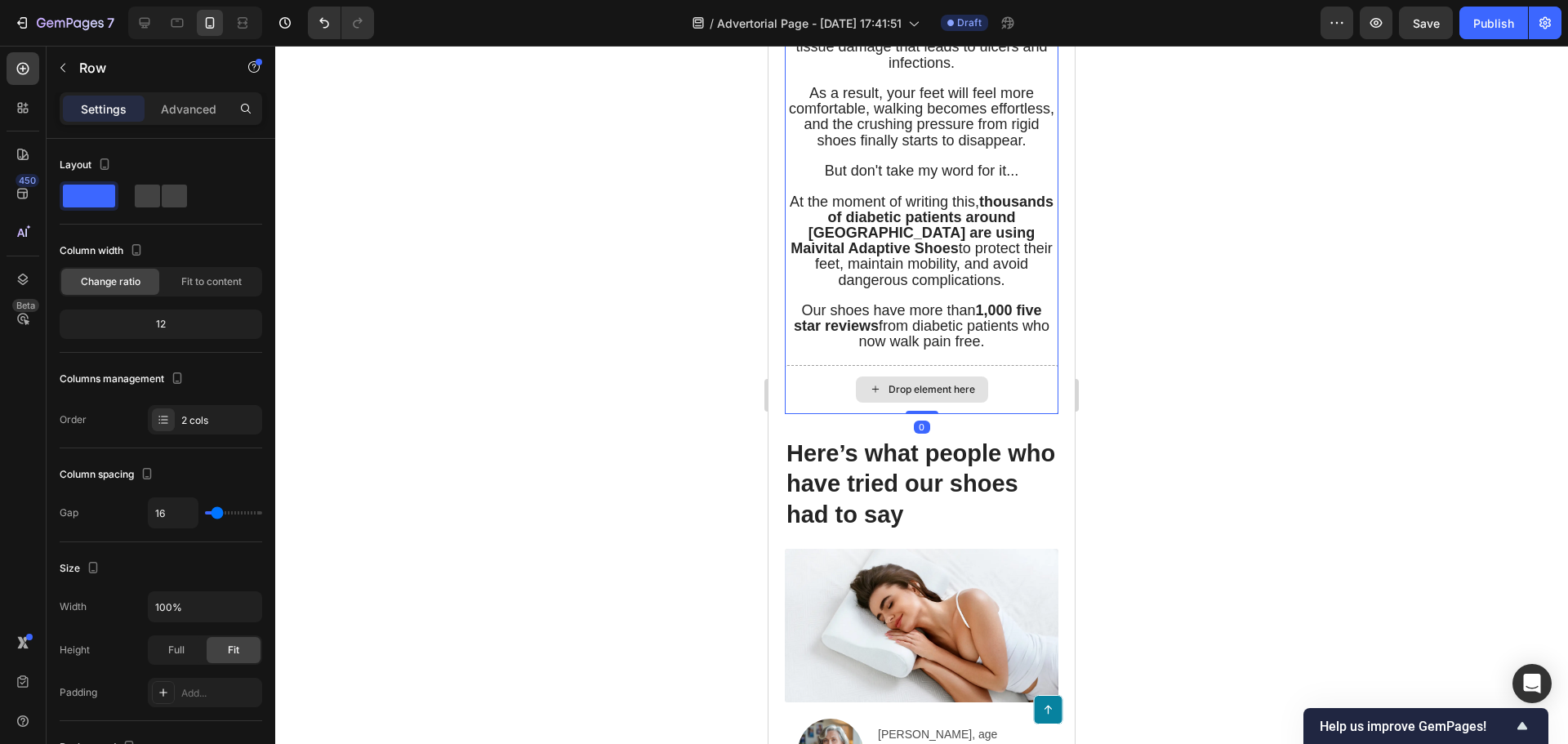
click at [688, 500] on div at bounding box center [922, 395] width 1293 height 699
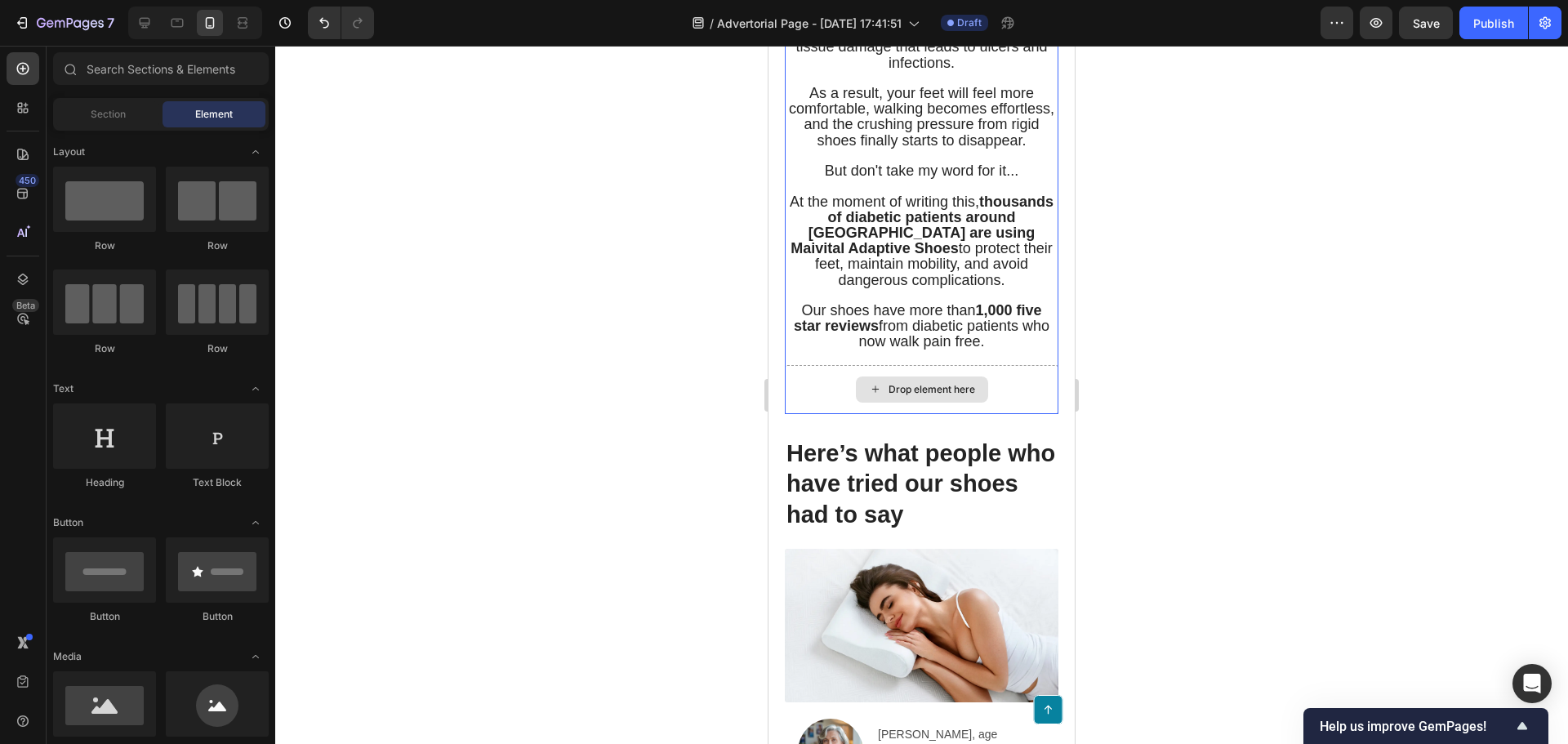
click at [856, 403] on div "Drop element here" at bounding box center [922, 389] width 132 height 26
click at [741, 486] on div at bounding box center [922, 395] width 1293 height 699
click at [1263, 546] on div at bounding box center [922, 395] width 1293 height 699
click at [978, 403] on div "Drop element here" at bounding box center [922, 389] width 132 height 26
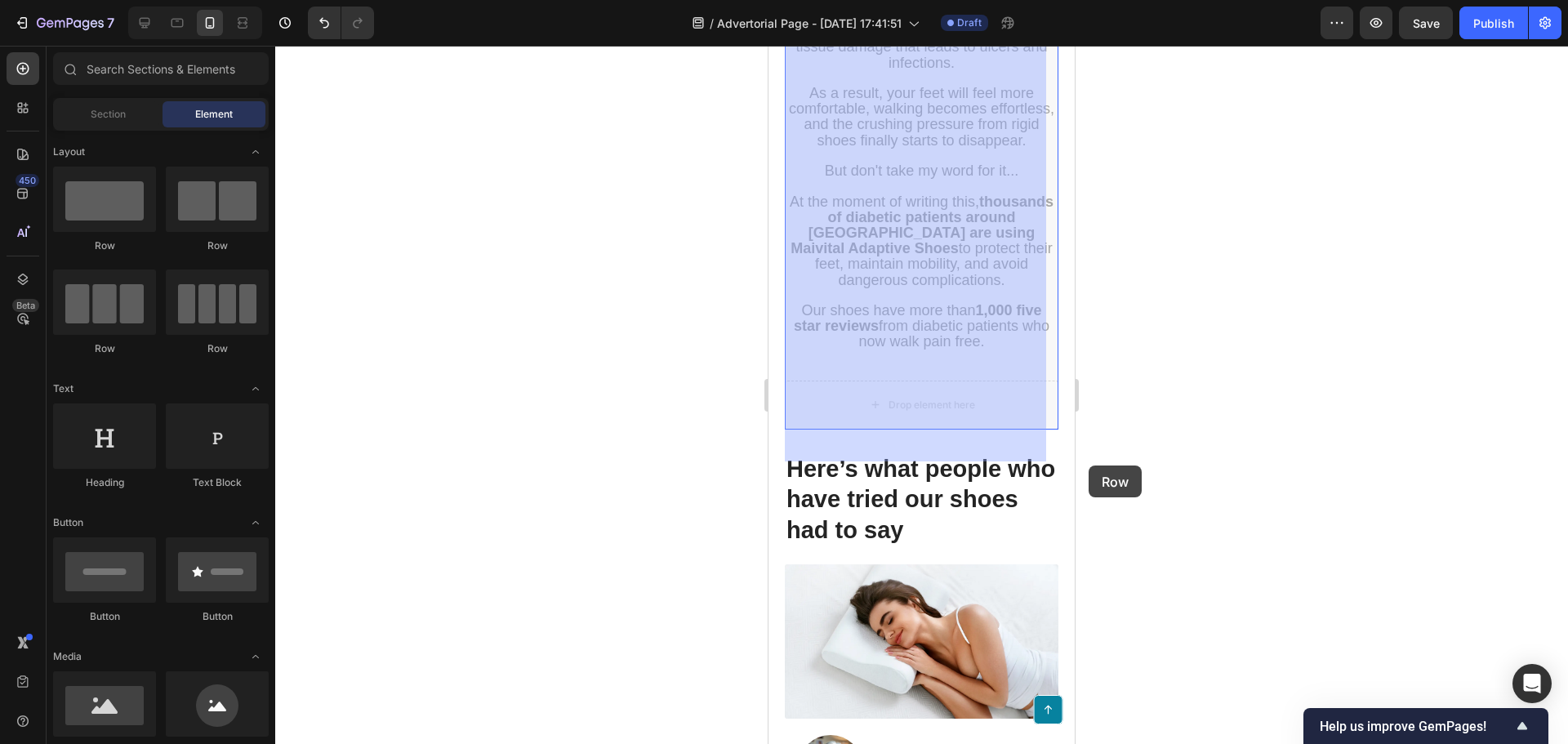
drag, startPoint x: 964, startPoint y: 438, endPoint x: 2048, endPoint y: 494, distance: 1085.4
drag, startPoint x: 972, startPoint y: 436, endPoint x: 1999, endPoint y: 518, distance: 1030.3
drag, startPoint x: 955, startPoint y: 436, endPoint x: 1922, endPoint y: 498, distance: 969.0
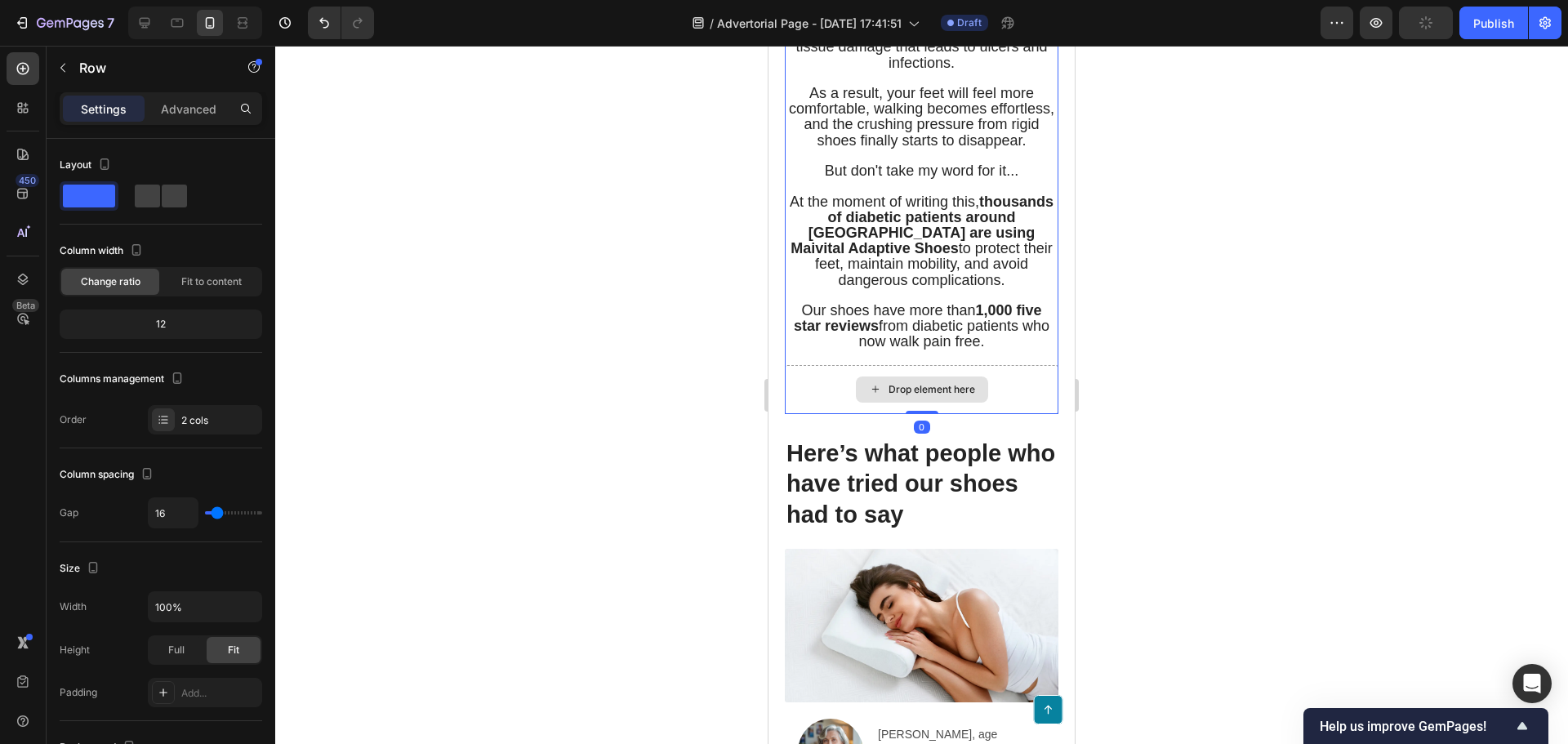
click at [952, 403] on div "Drop element here" at bounding box center [922, 389] width 132 height 26
click at [797, 414] on div "Drop element here" at bounding box center [921, 389] width 273 height 49
click at [724, 452] on div at bounding box center [922, 395] width 1293 height 699
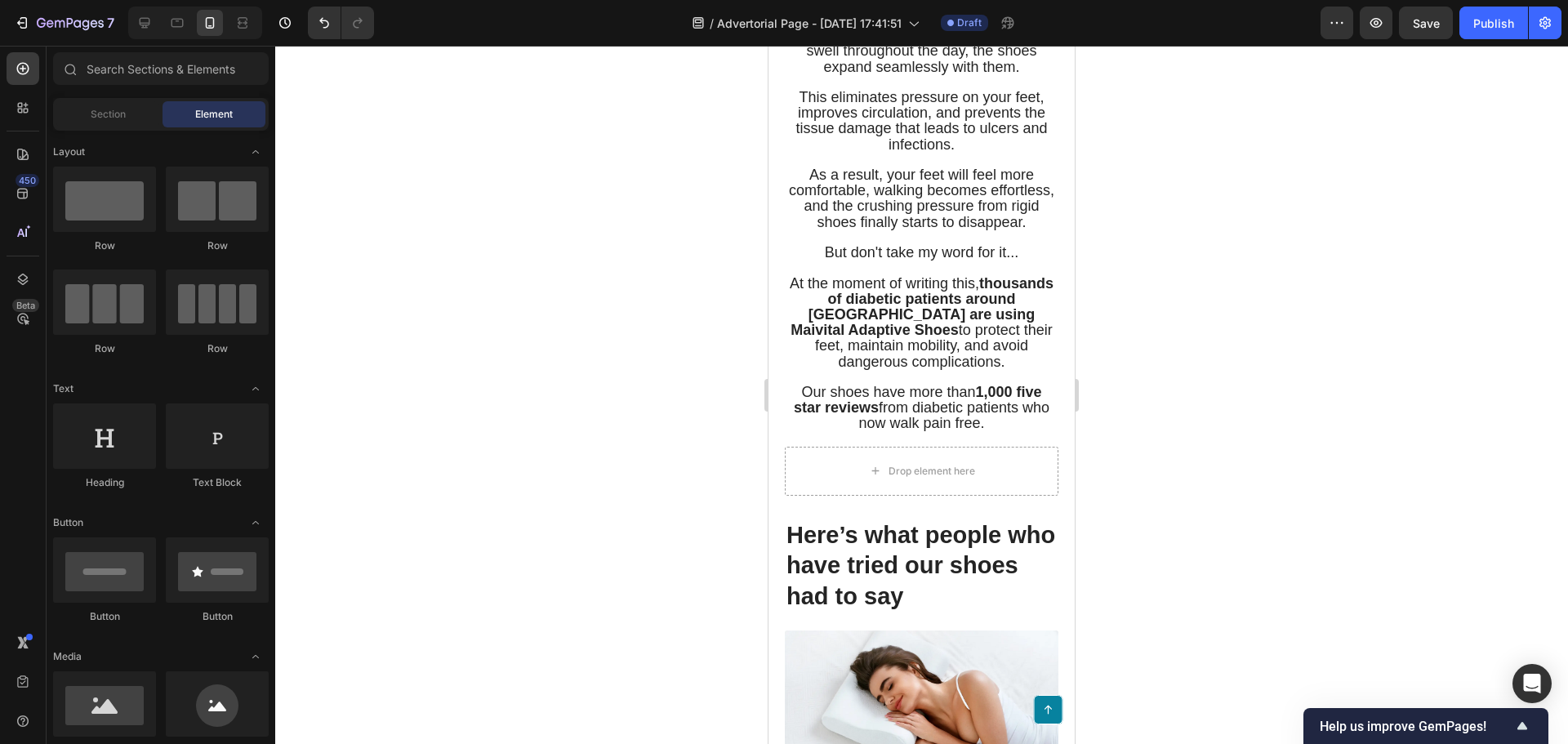
click at [557, 317] on div at bounding box center [922, 395] width 1293 height 699
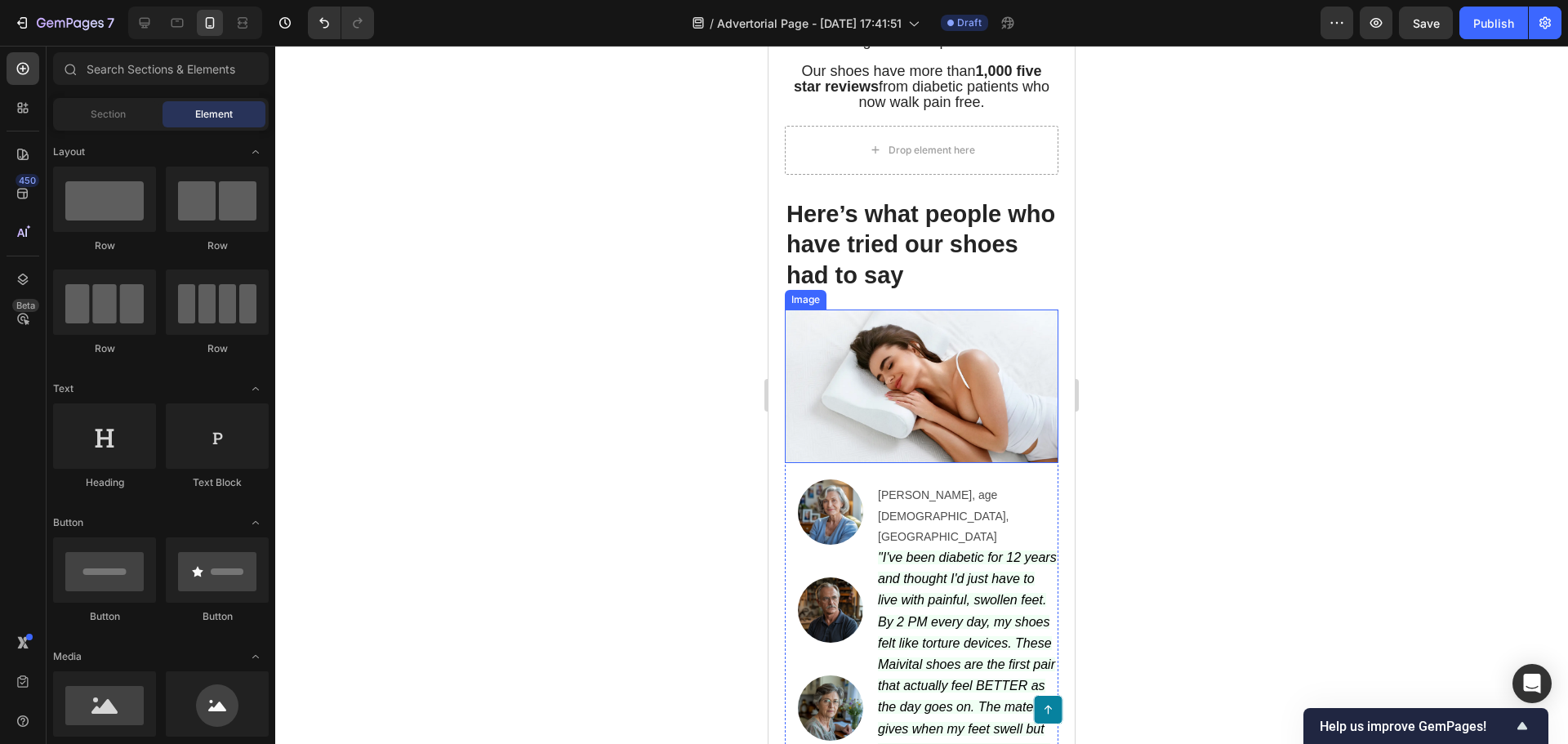
scroll to position [5555, 0]
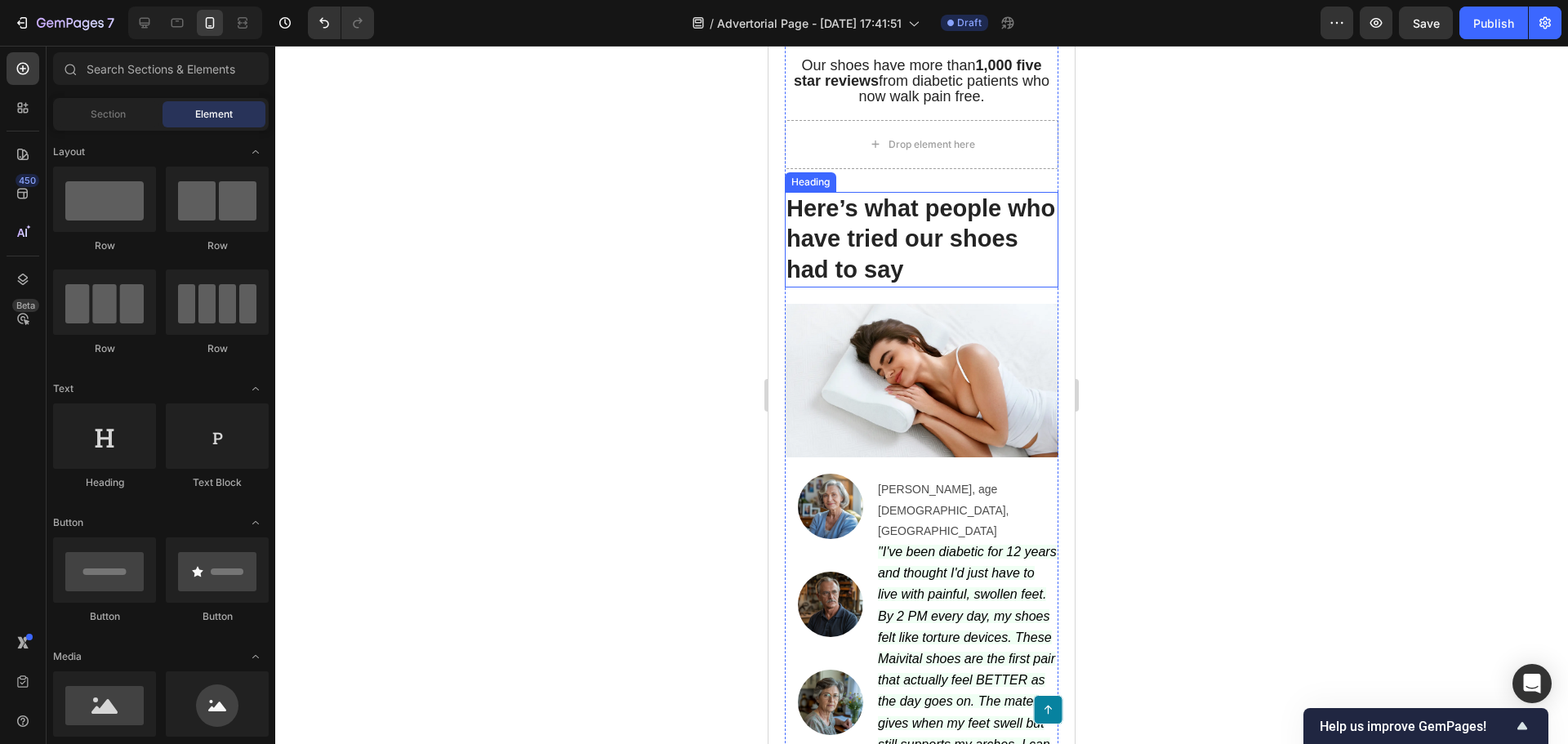
click at [927, 245] on h2 "Here’s what people who have tried our shoes had to say" at bounding box center [921, 239] width 273 height 95
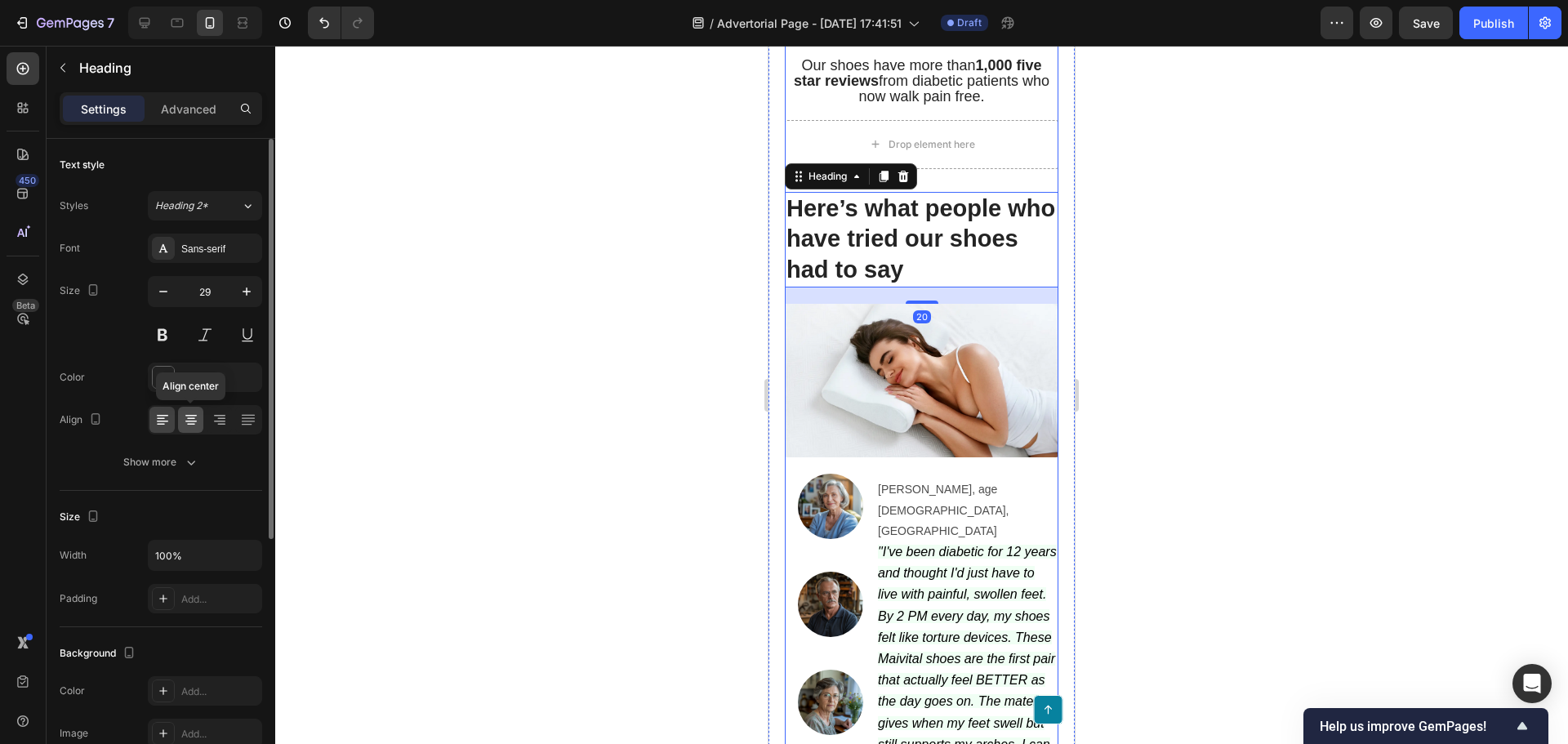
click at [192, 415] on icon at bounding box center [191, 416] width 11 height 2
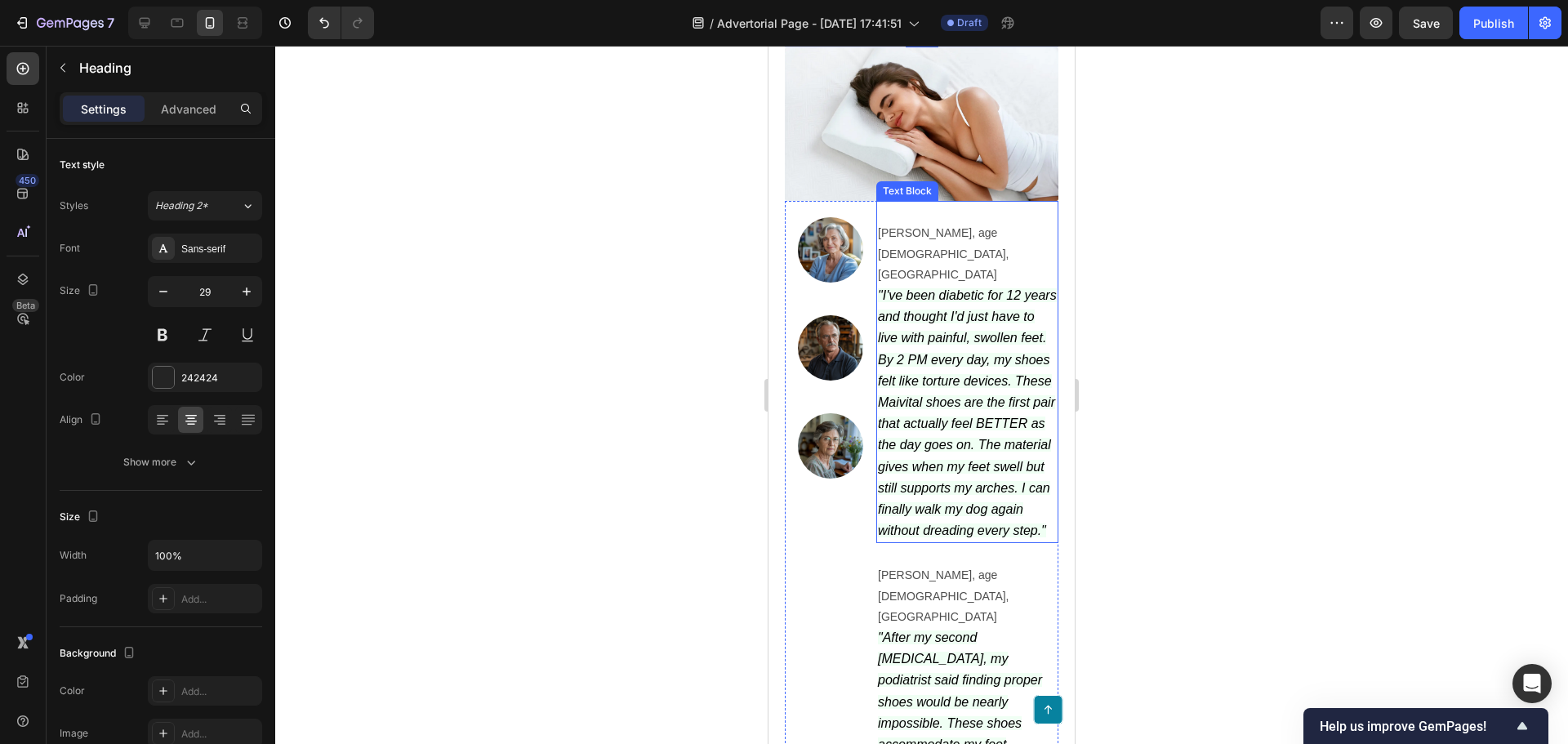
scroll to position [5718, 0]
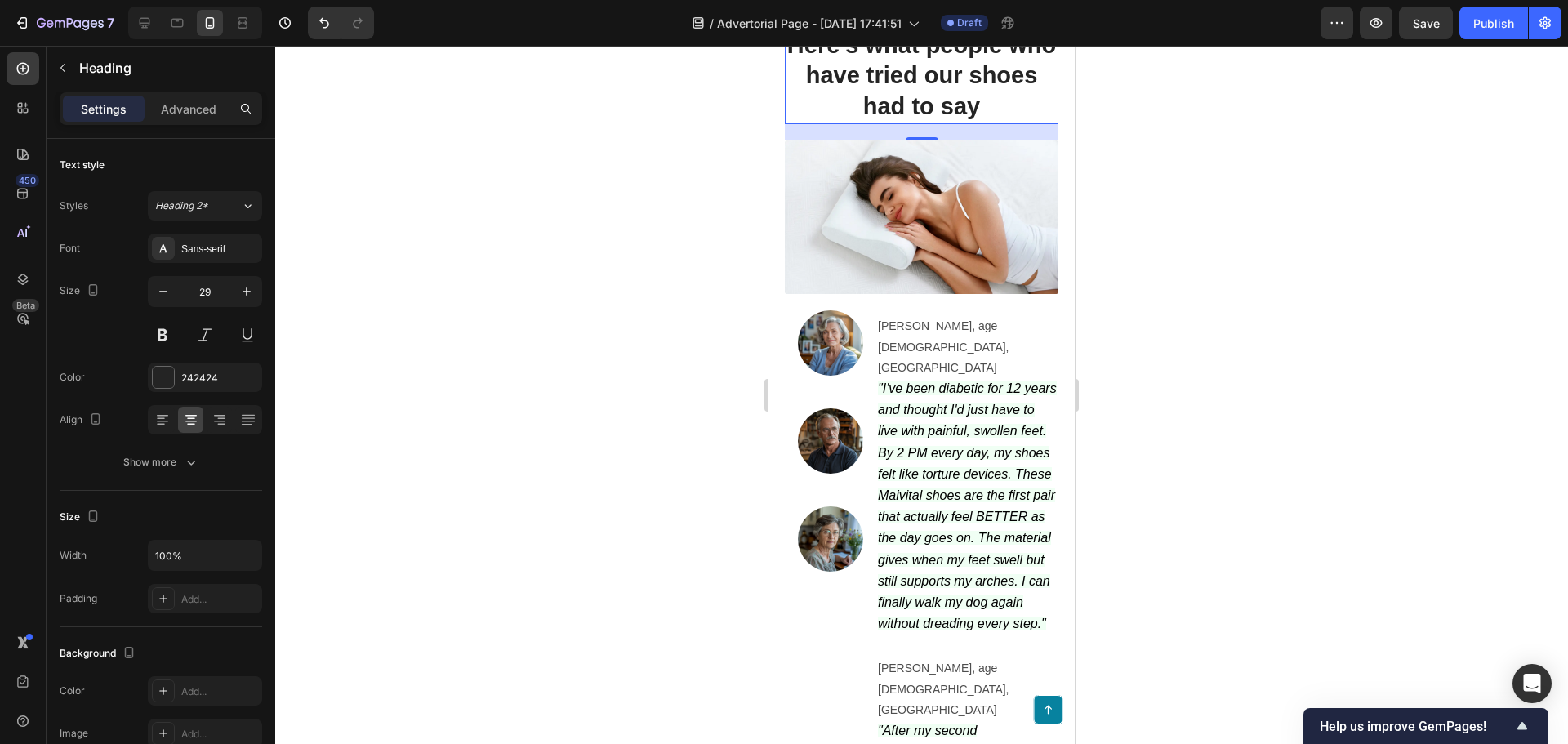
click at [744, 472] on div at bounding box center [922, 395] width 1293 height 699
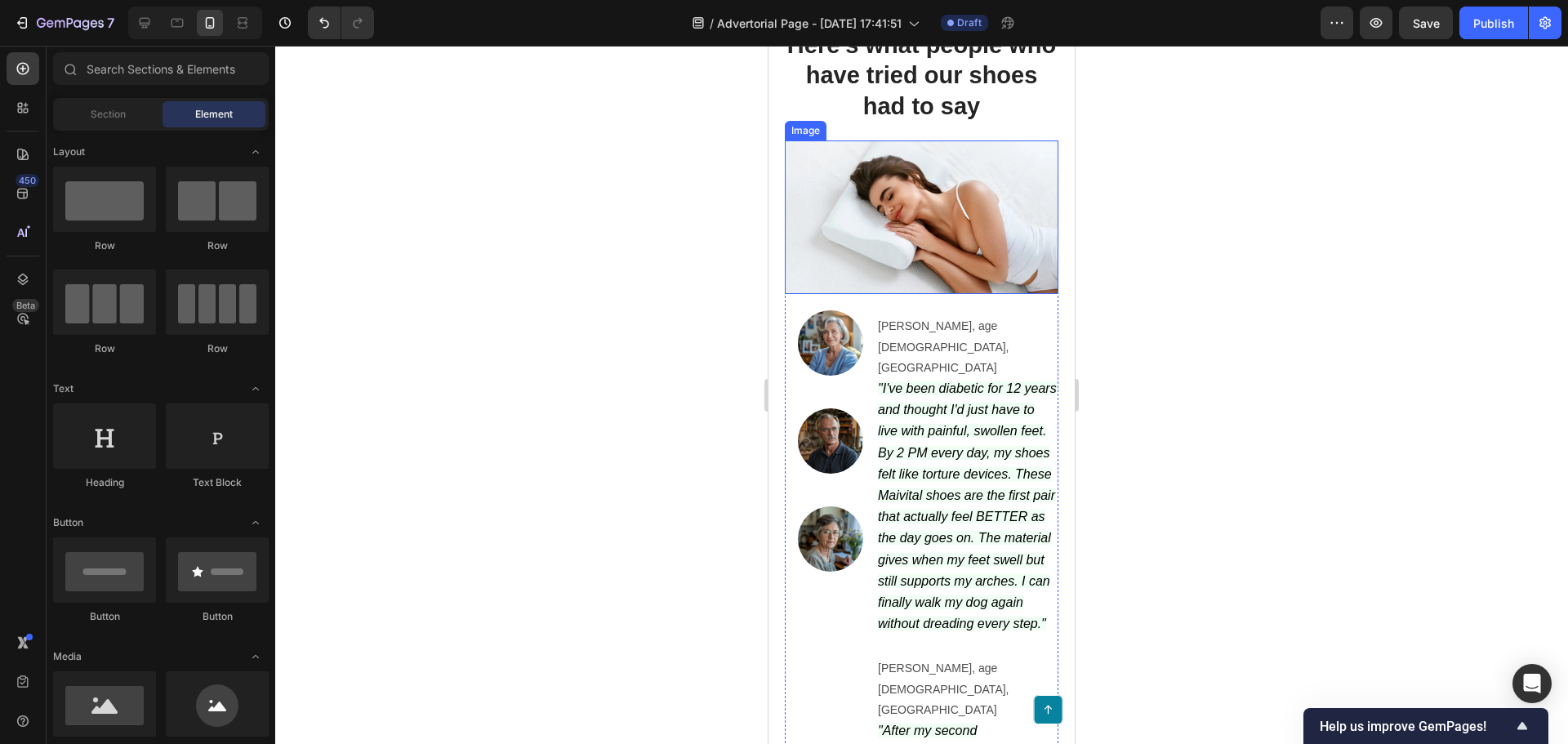
click at [990, 269] on img at bounding box center [921, 218] width 273 height 155
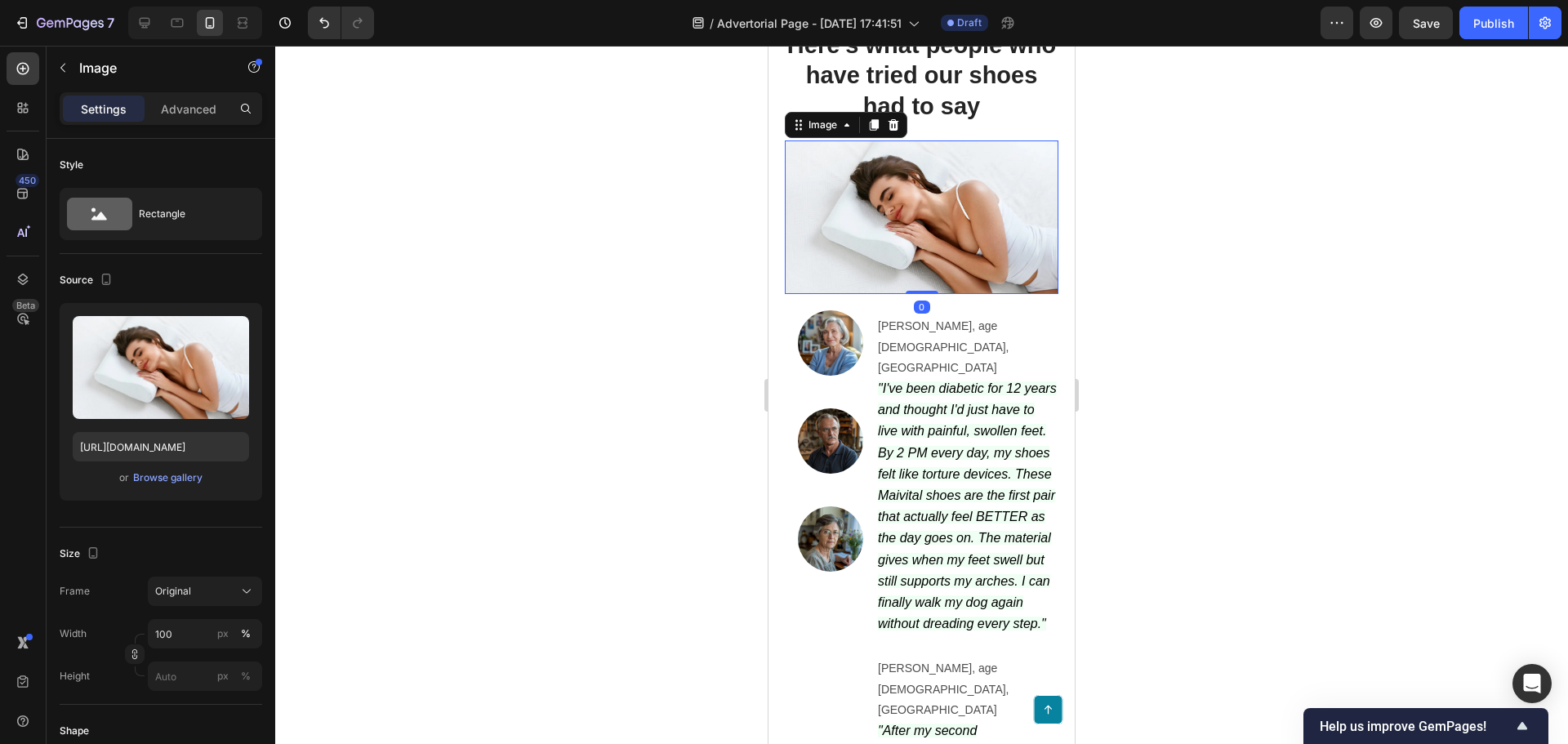
click at [886, 138] on div "Image" at bounding box center [846, 125] width 122 height 26
click at [889, 132] on icon at bounding box center [893, 125] width 13 height 13
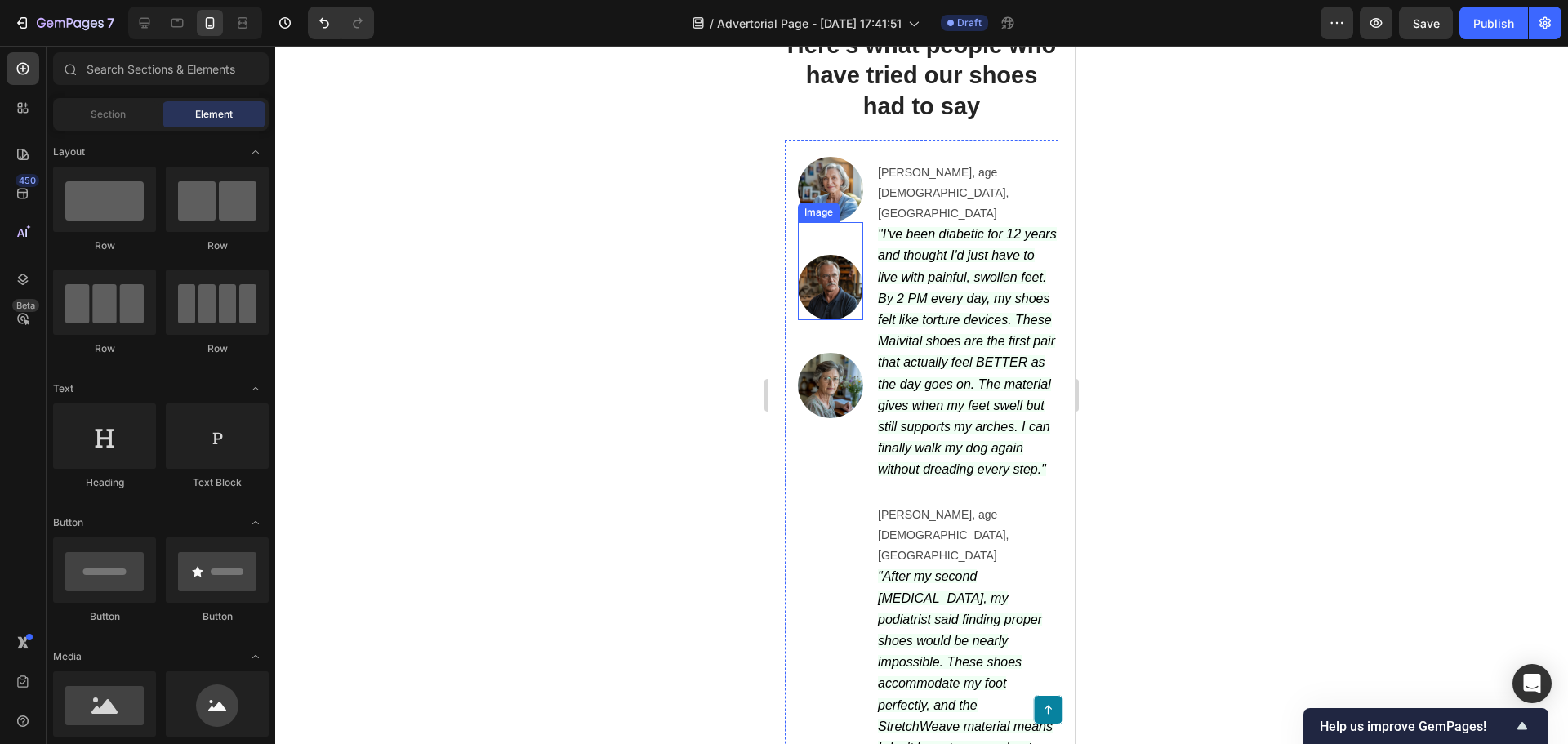
click at [838, 321] on img at bounding box center [830, 287] width 66 height 66
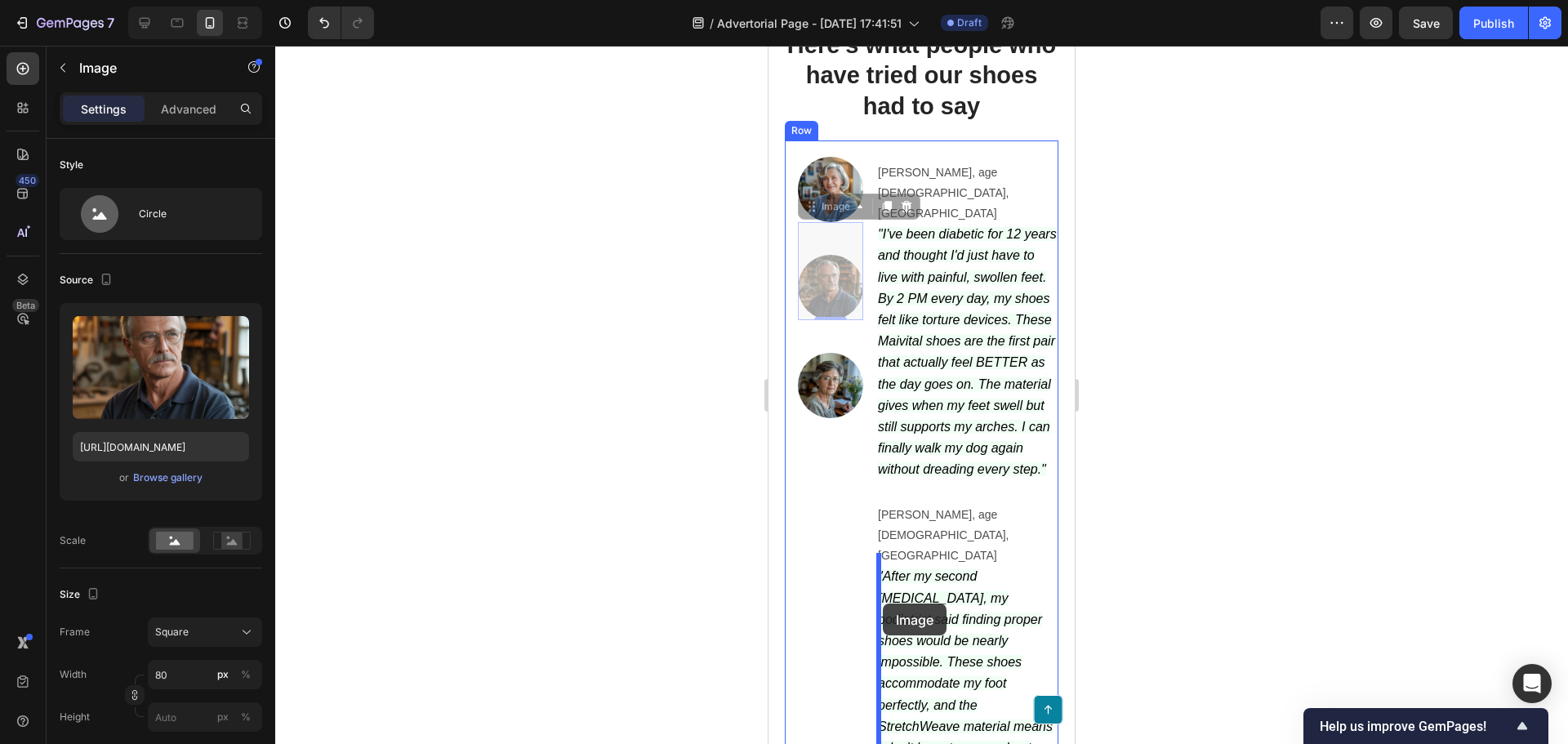
drag, startPoint x: 824, startPoint y: 334, endPoint x: 883, endPoint y: 603, distance: 275.4
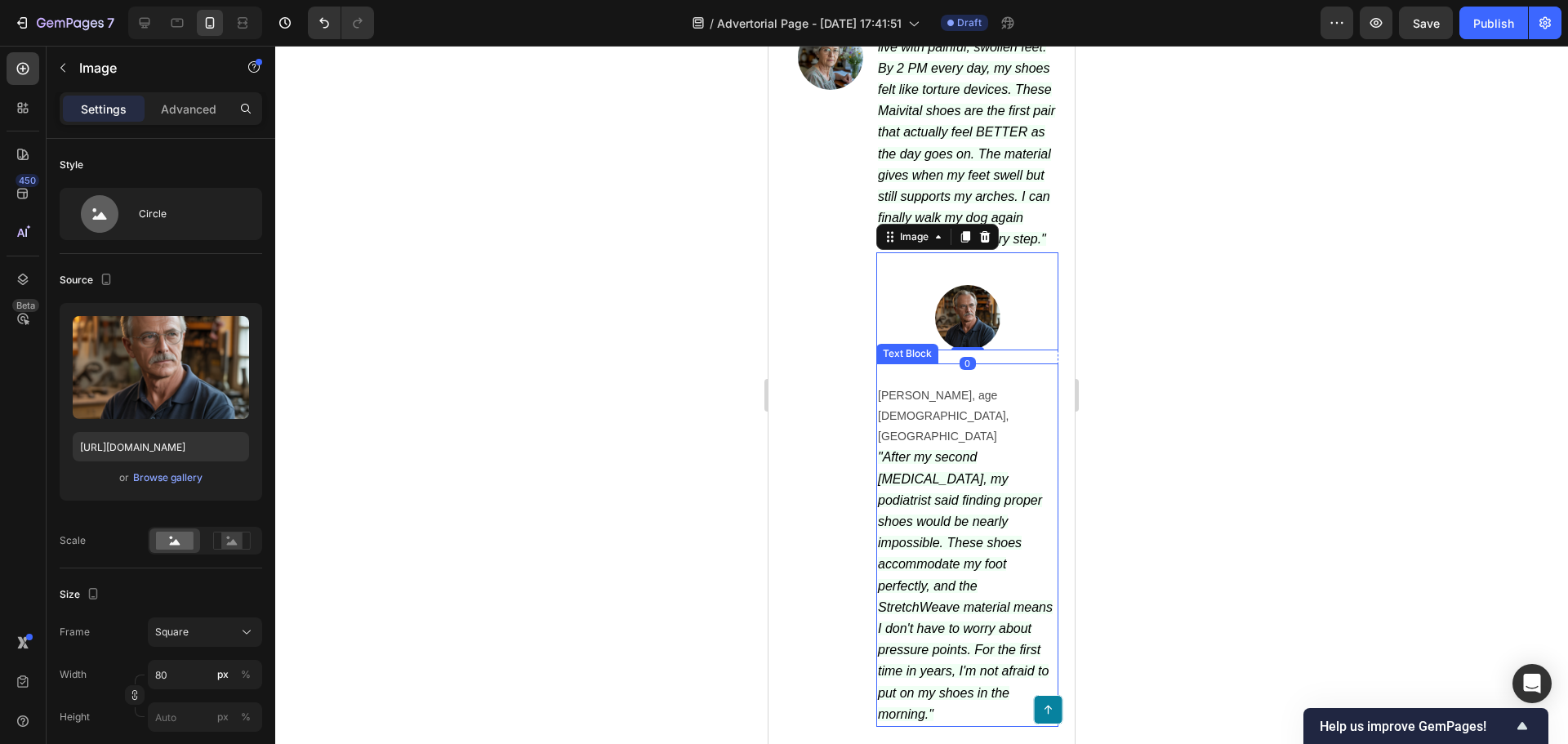
scroll to position [5963, 0]
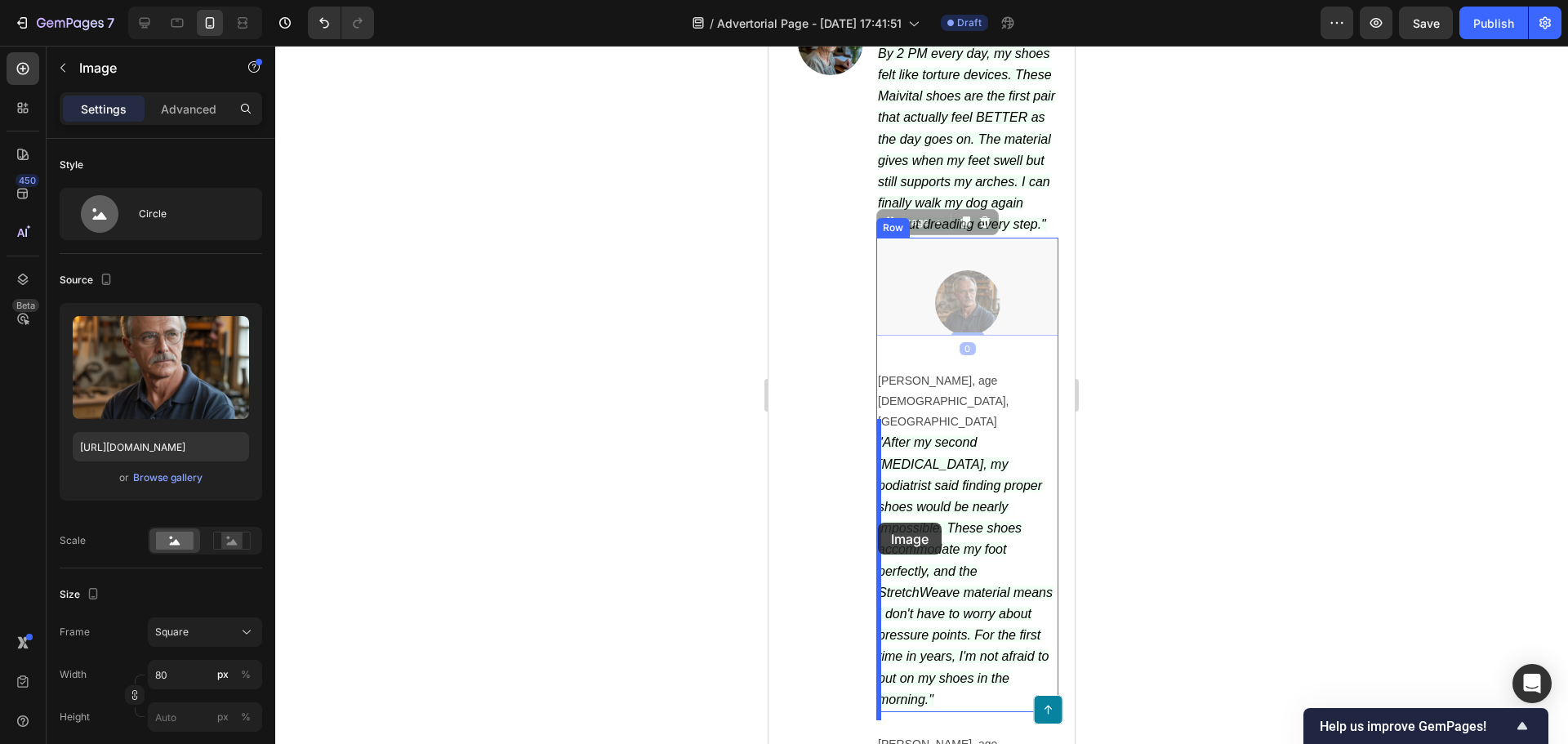
drag, startPoint x: 959, startPoint y: 366, endPoint x: 878, endPoint y: 523, distance: 176.7
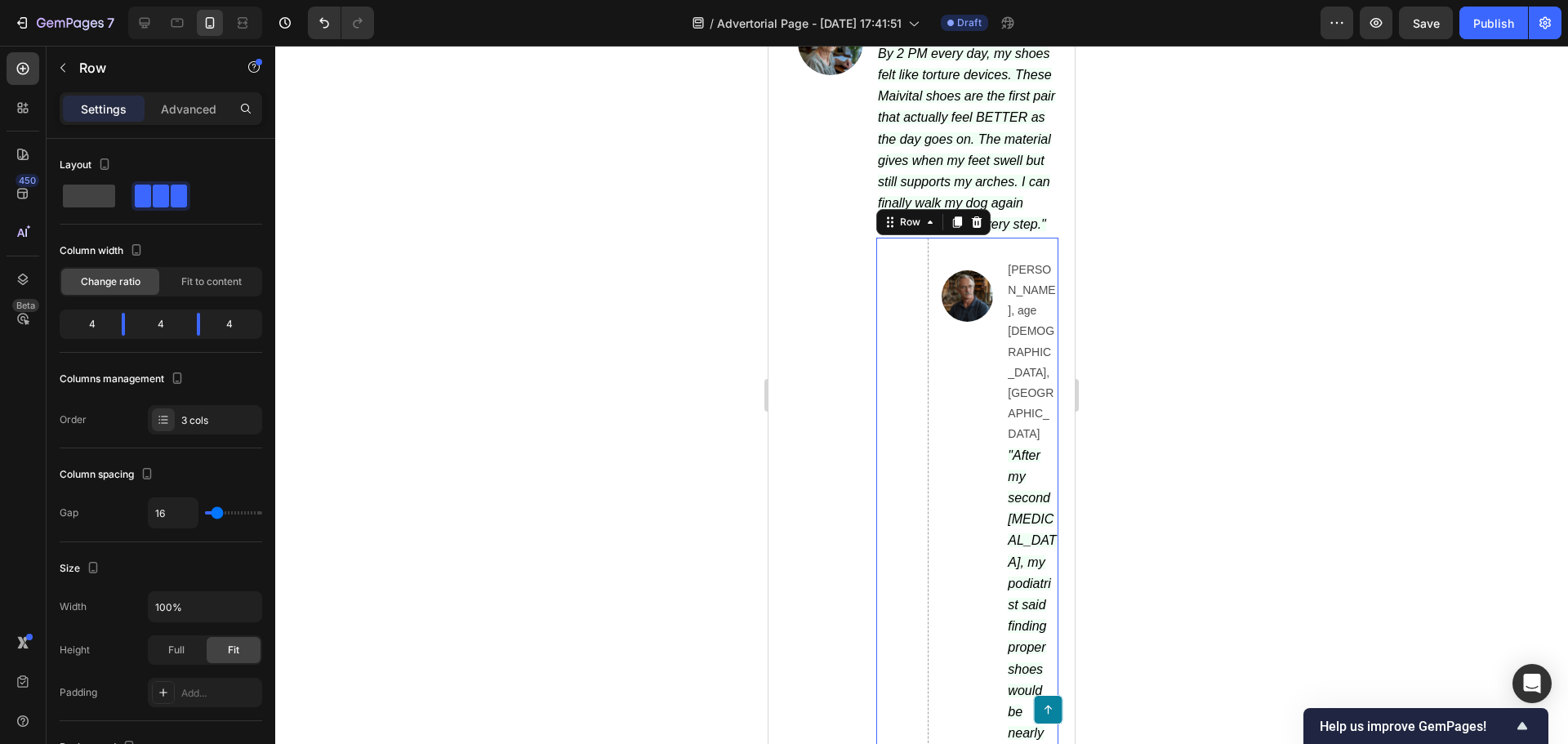
click at [153, 24] on icon at bounding box center [144, 23] width 17 height 17
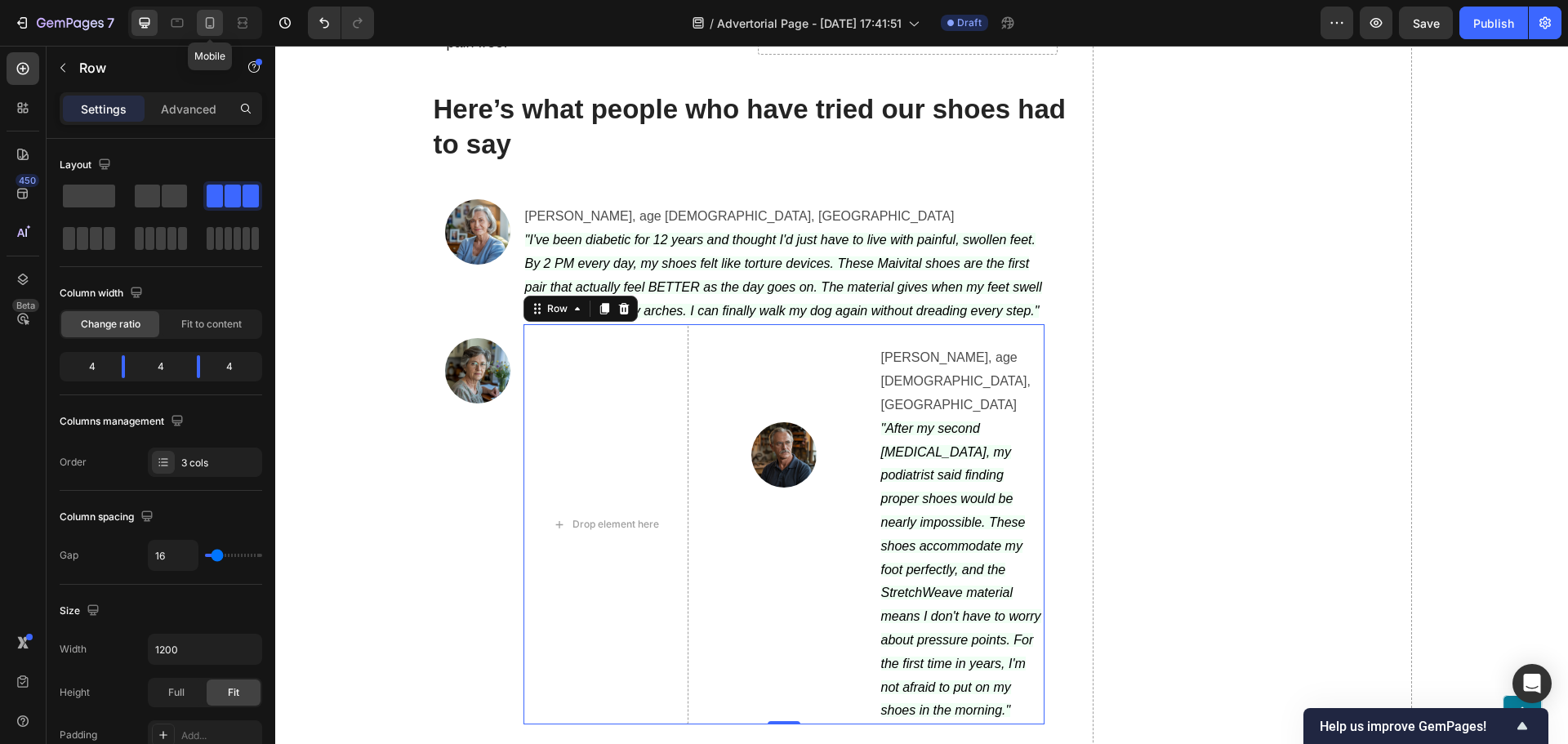
scroll to position [6165, 0]
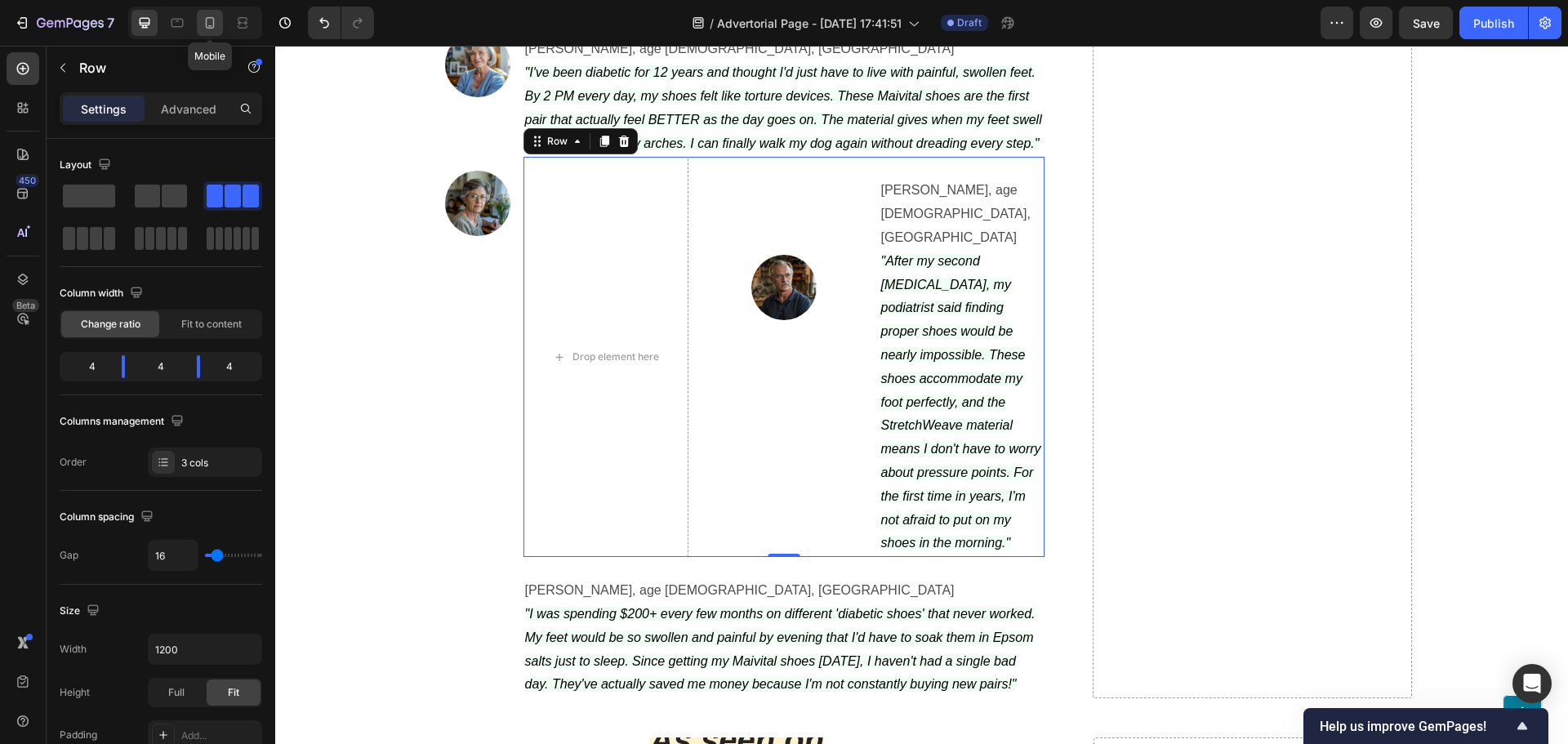
click at [207, 31] on icon at bounding box center [210, 23] width 17 height 17
type input "100%"
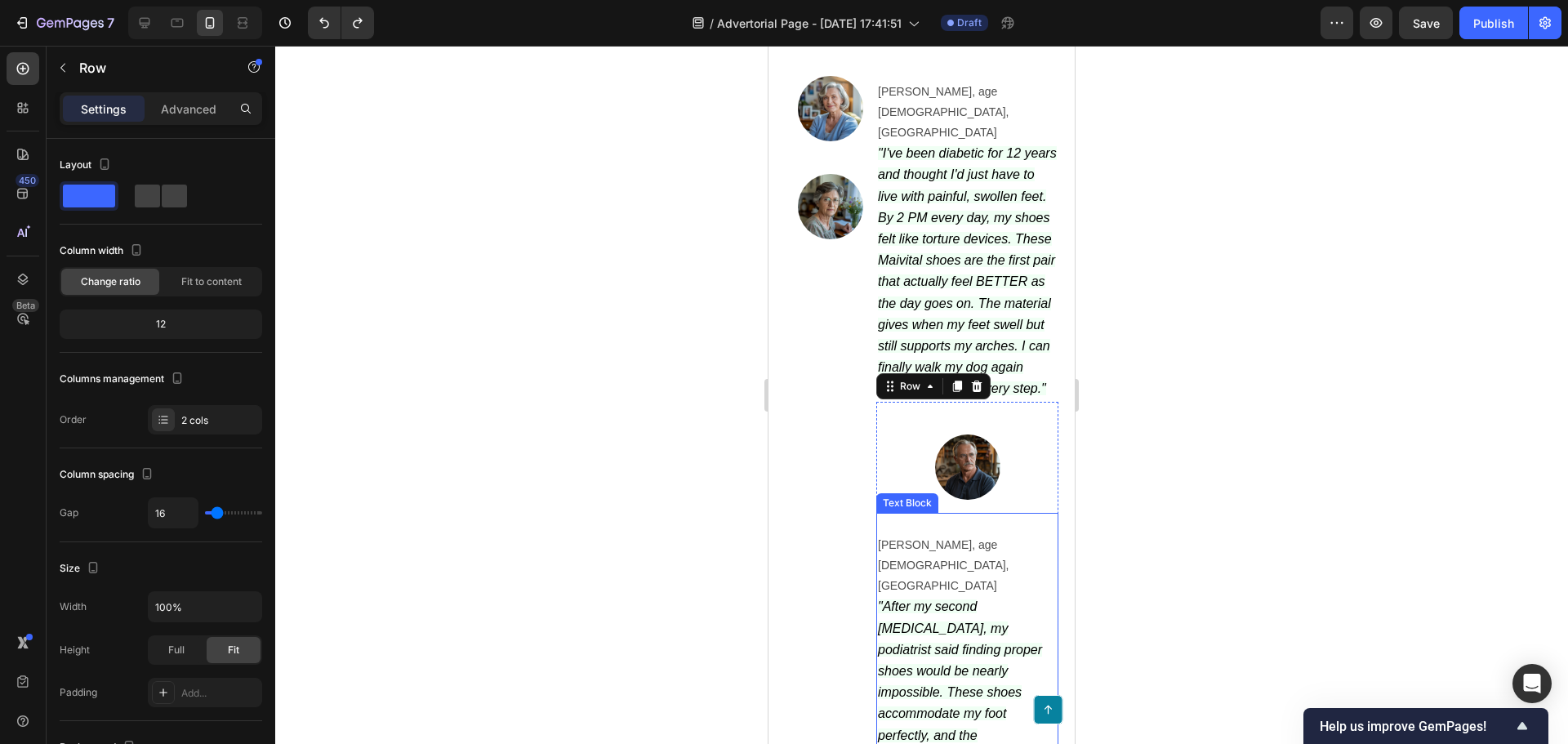
scroll to position [5759, 0]
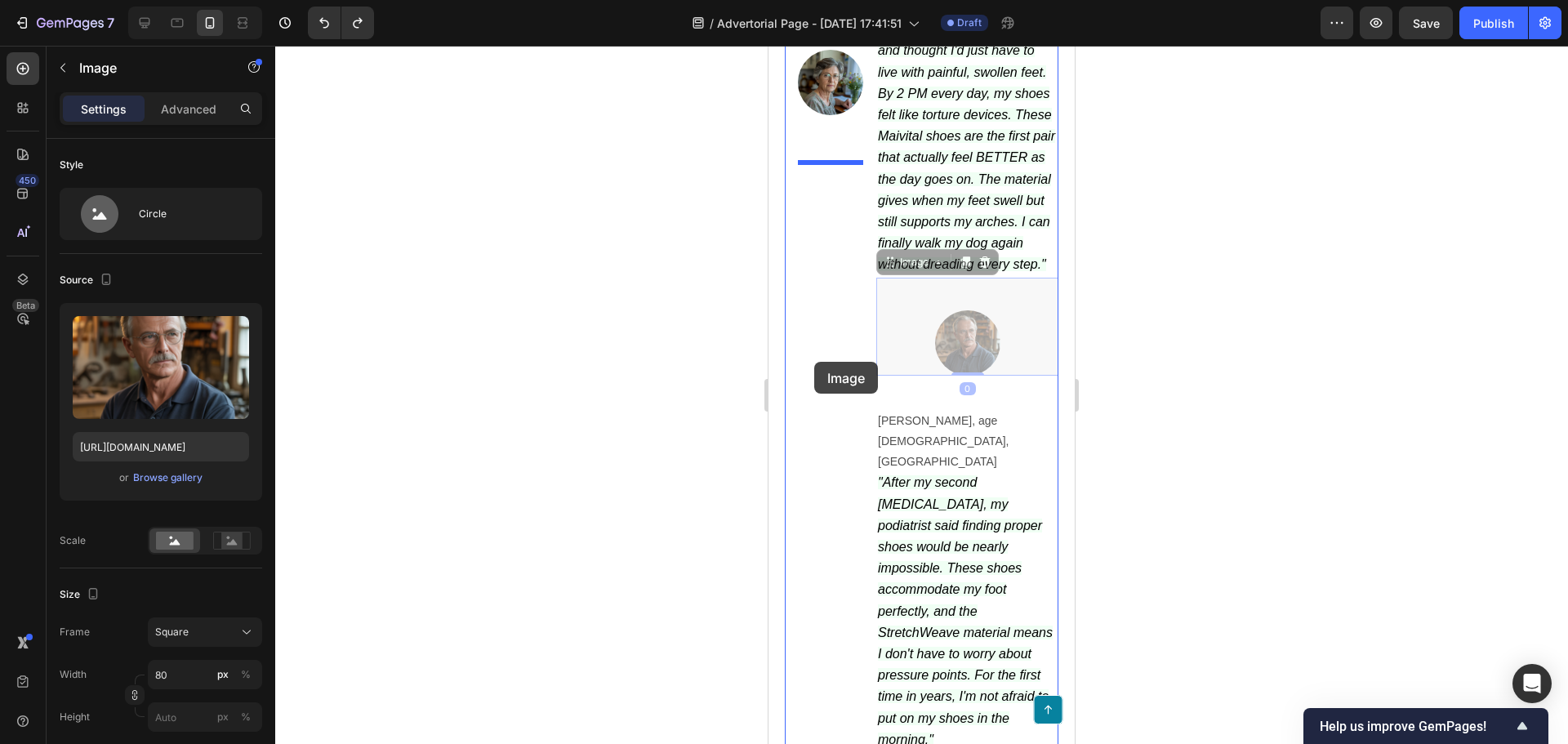
drag, startPoint x: 954, startPoint y: 557, endPoint x: 812, endPoint y: 316, distance: 279.7
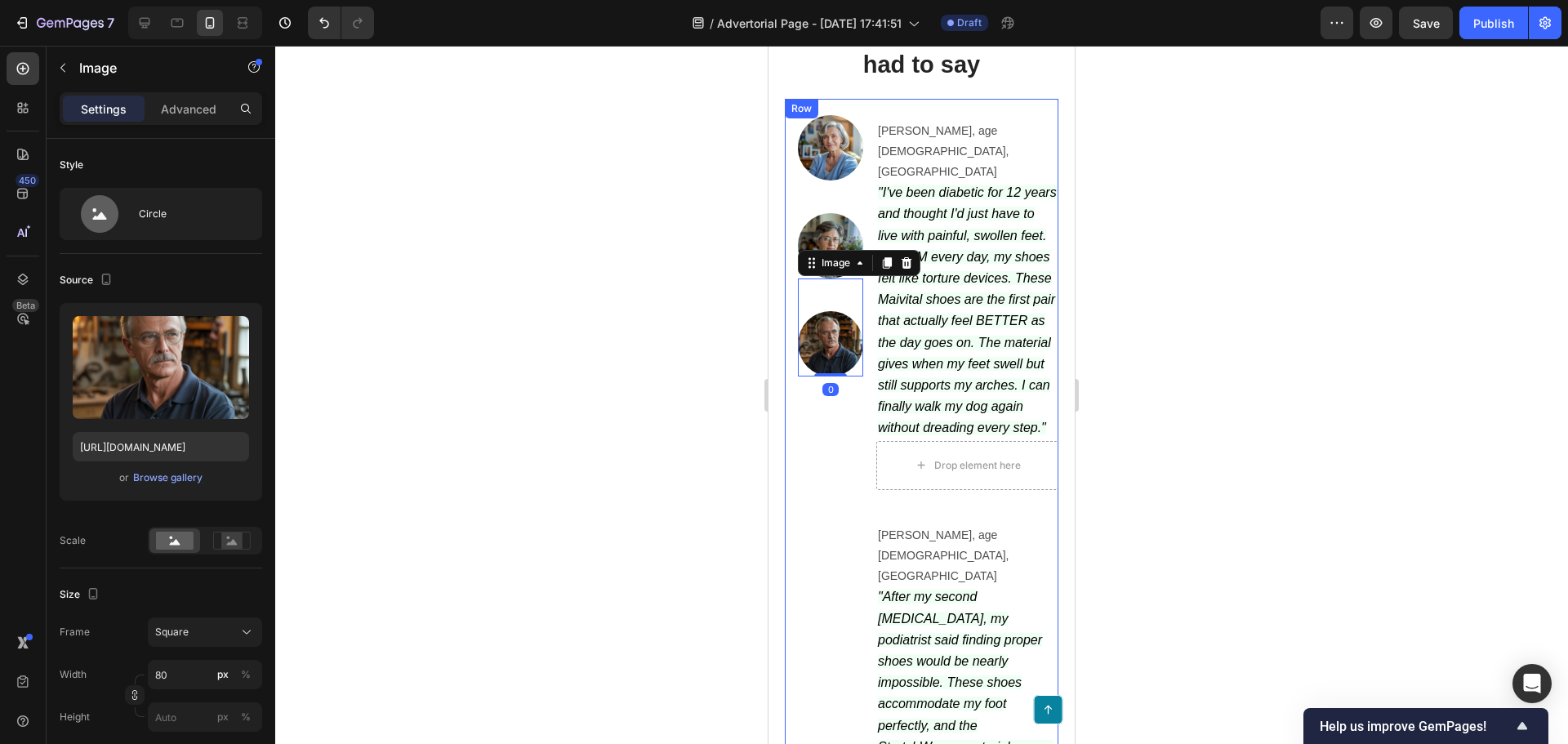
click at [727, 549] on div at bounding box center [922, 395] width 1293 height 699
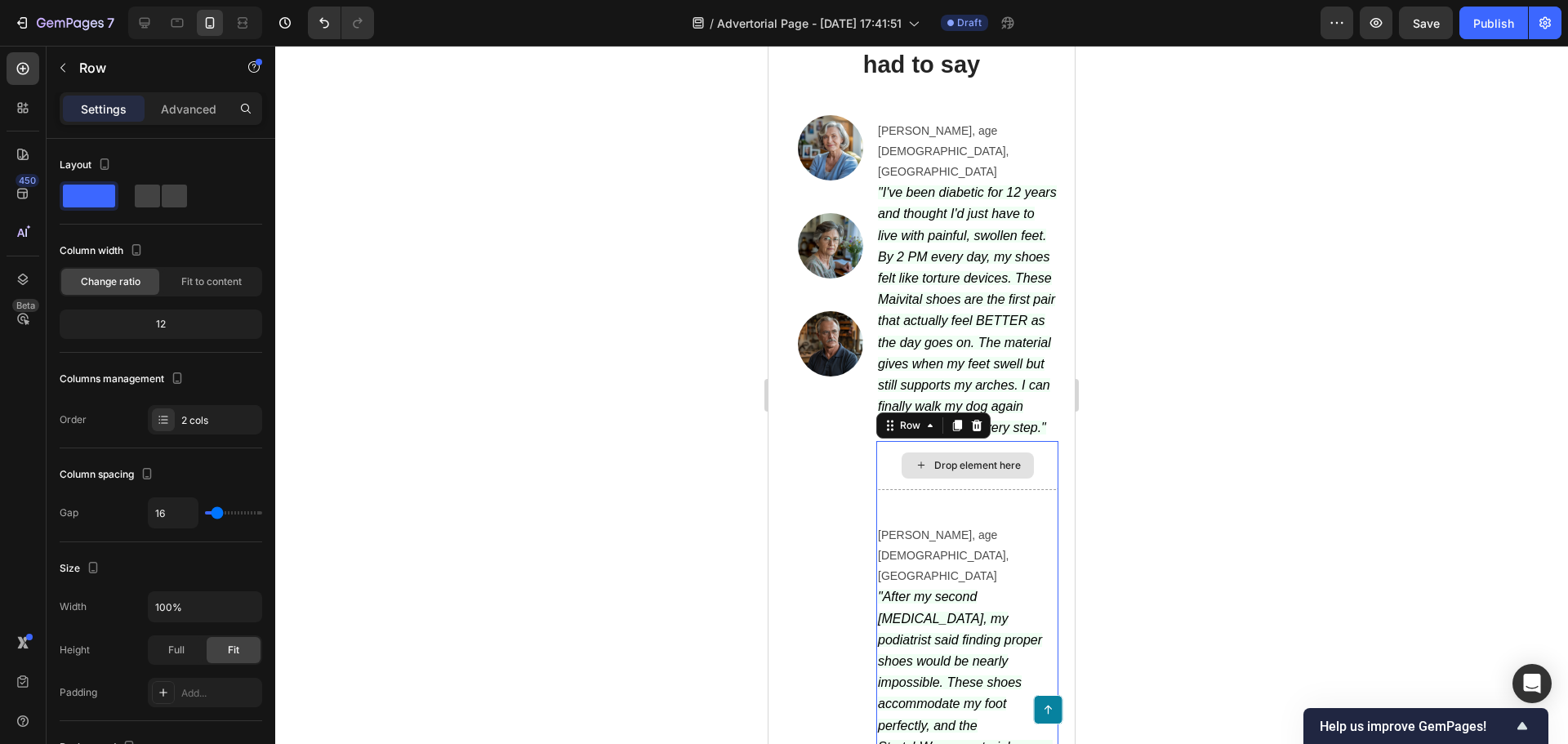
click at [949, 490] on div "Drop element here" at bounding box center [967, 465] width 182 height 49
click at [975, 431] on icon at bounding box center [976, 425] width 10 height 11
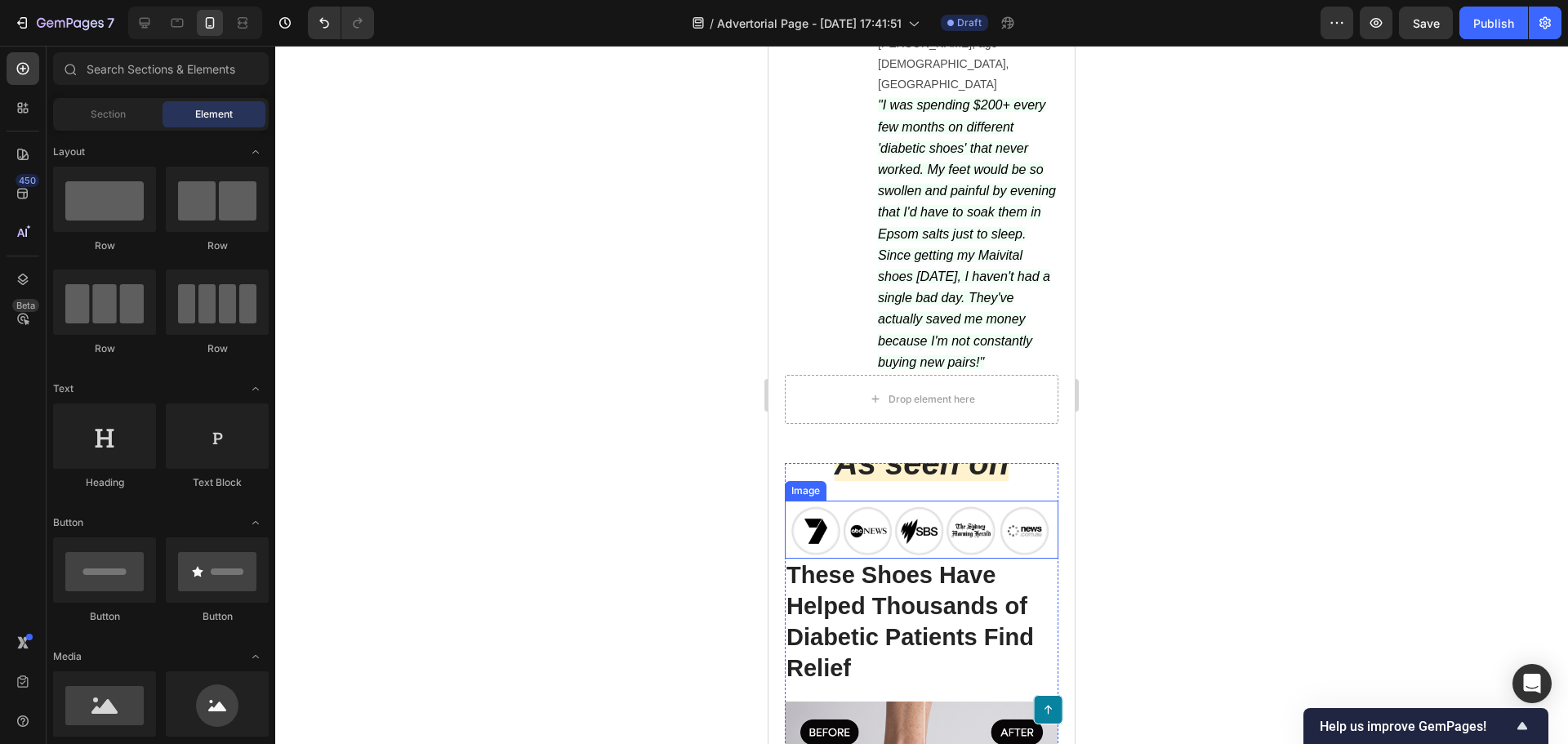
scroll to position [6331, 0]
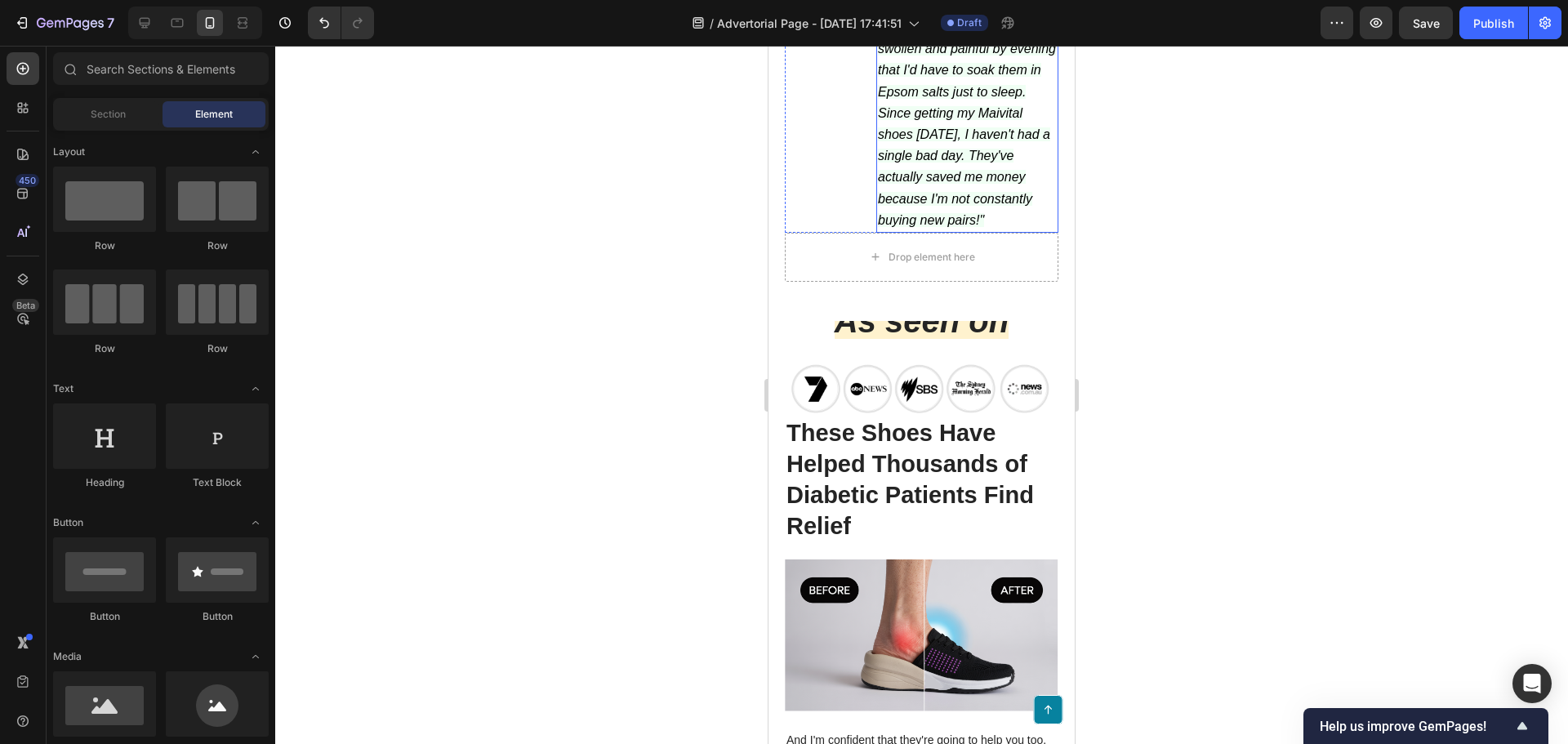
click at [967, 233] on div "[PERSON_NAME], age [DEMOGRAPHIC_DATA], [GEOGRAPHIC_DATA] "I was spending $200+ …" at bounding box center [967, 51] width 182 height 363
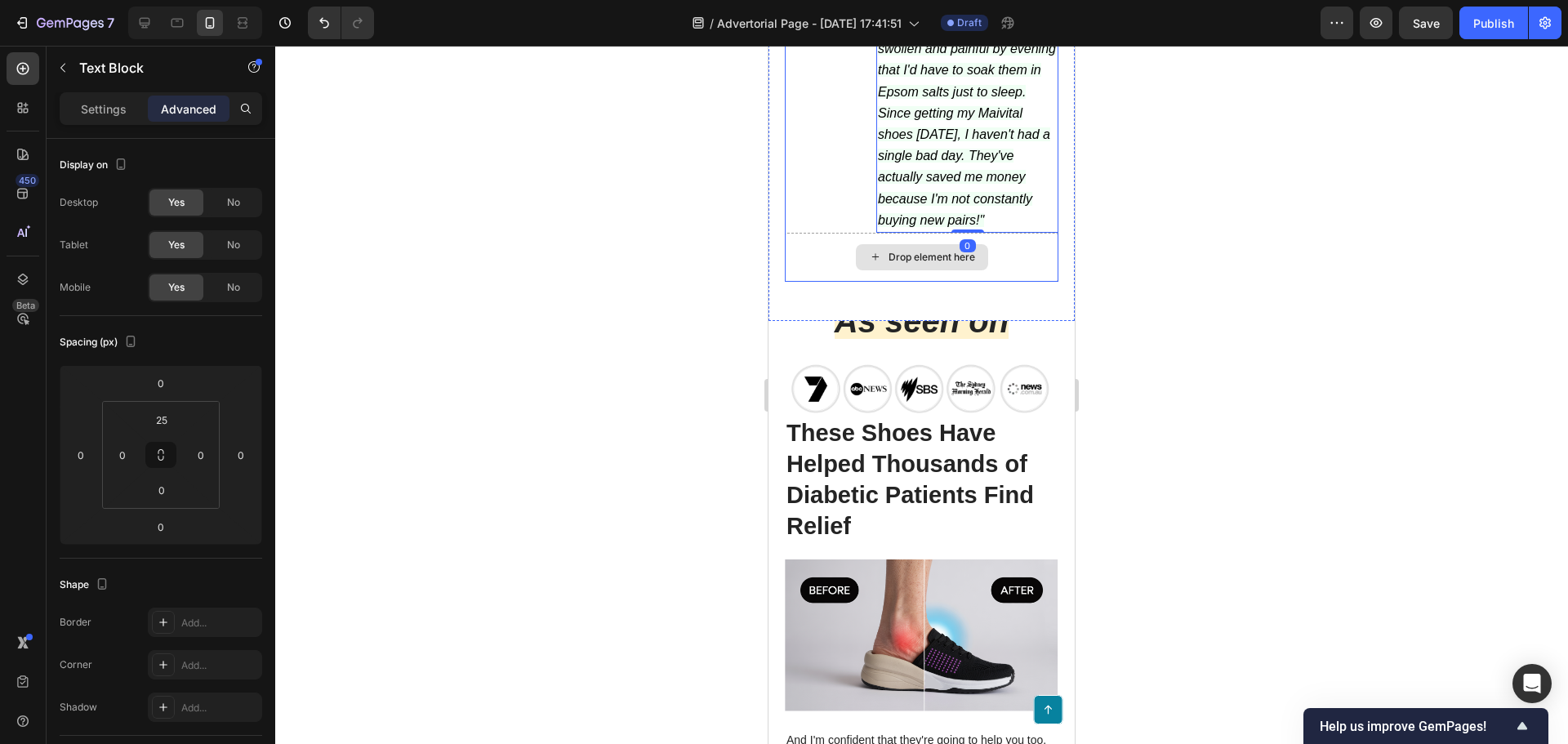
click at [981, 271] on div "Drop element here" at bounding box center [922, 258] width 132 height 26
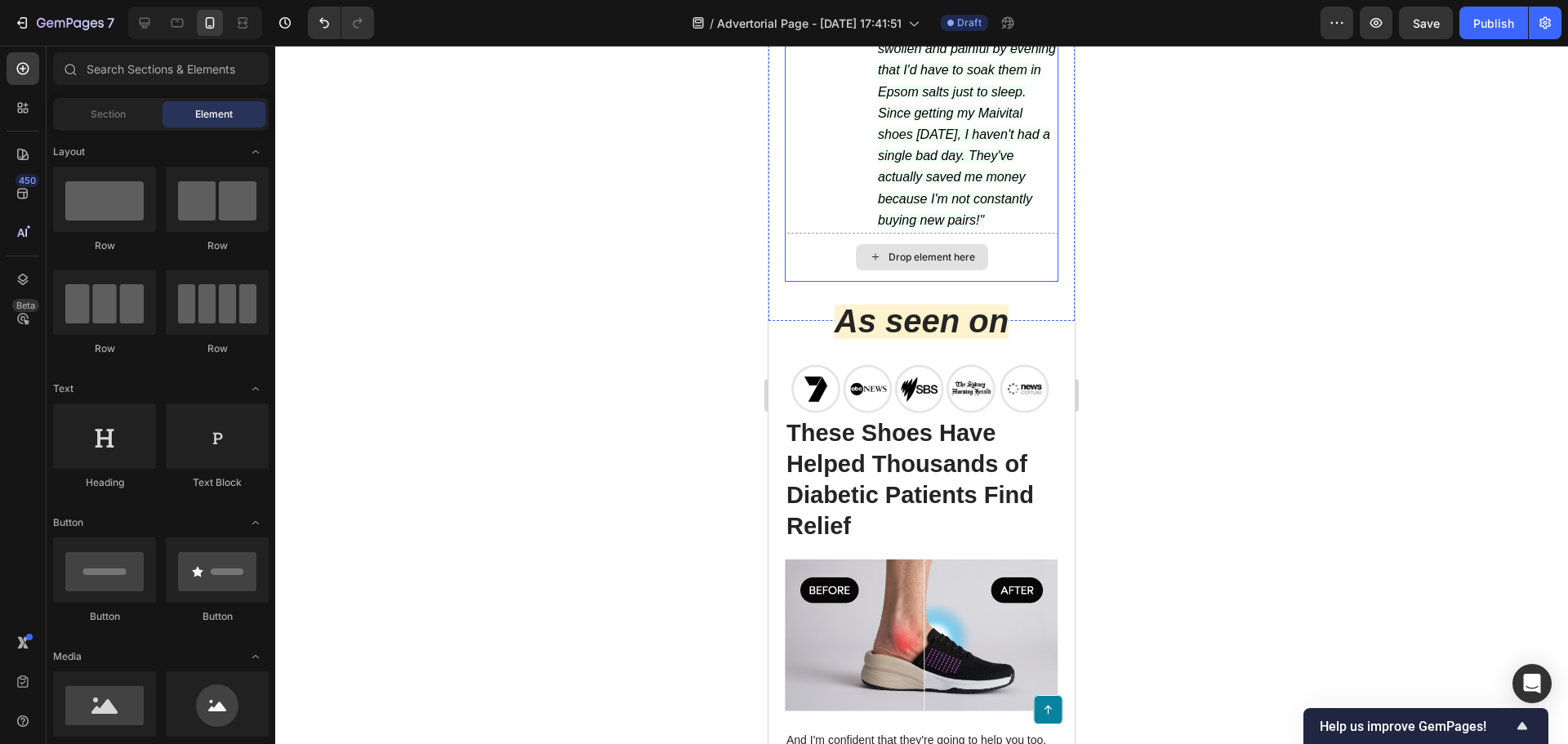
click at [981, 271] on div "Drop element here" at bounding box center [922, 258] width 132 height 26
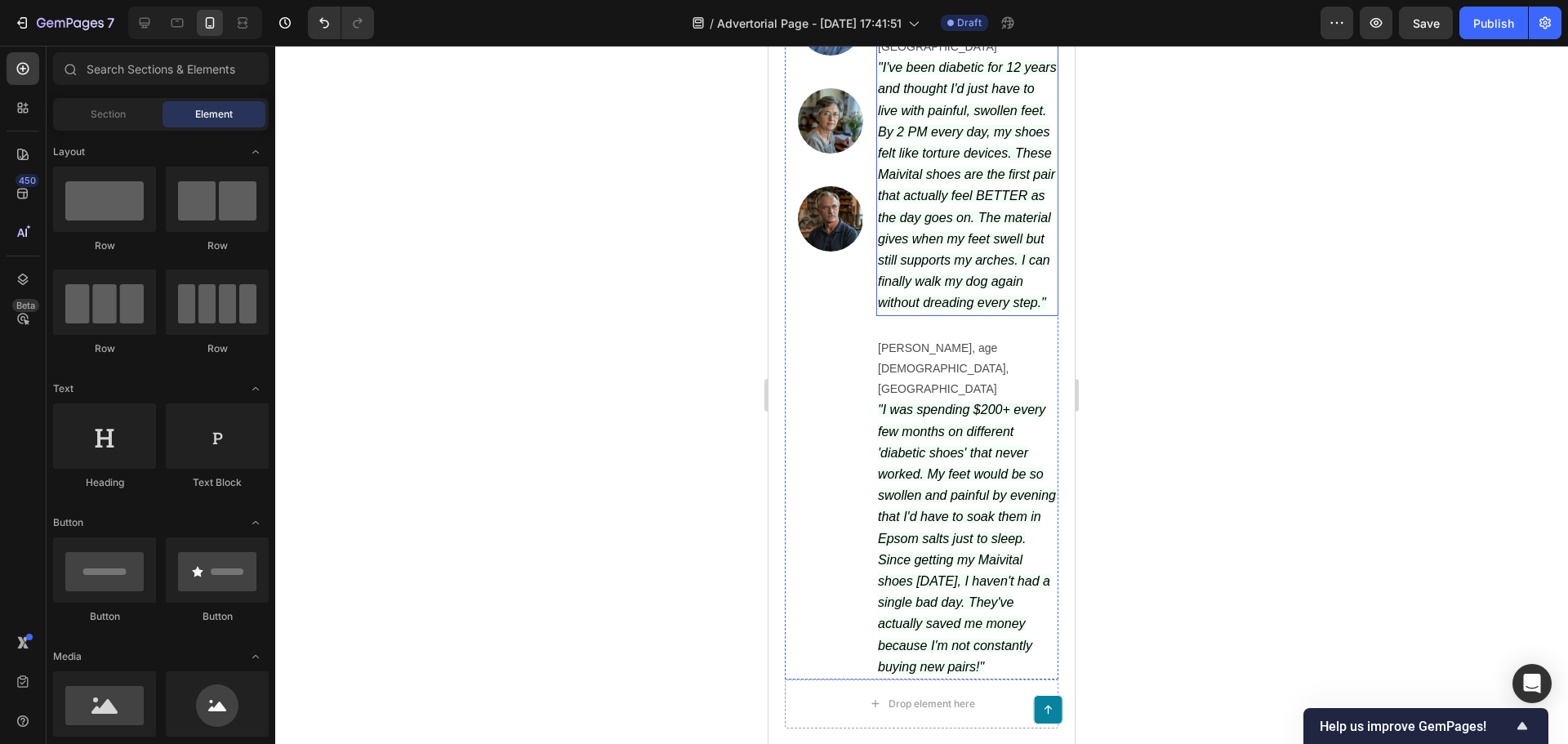
scroll to position [5922, 0]
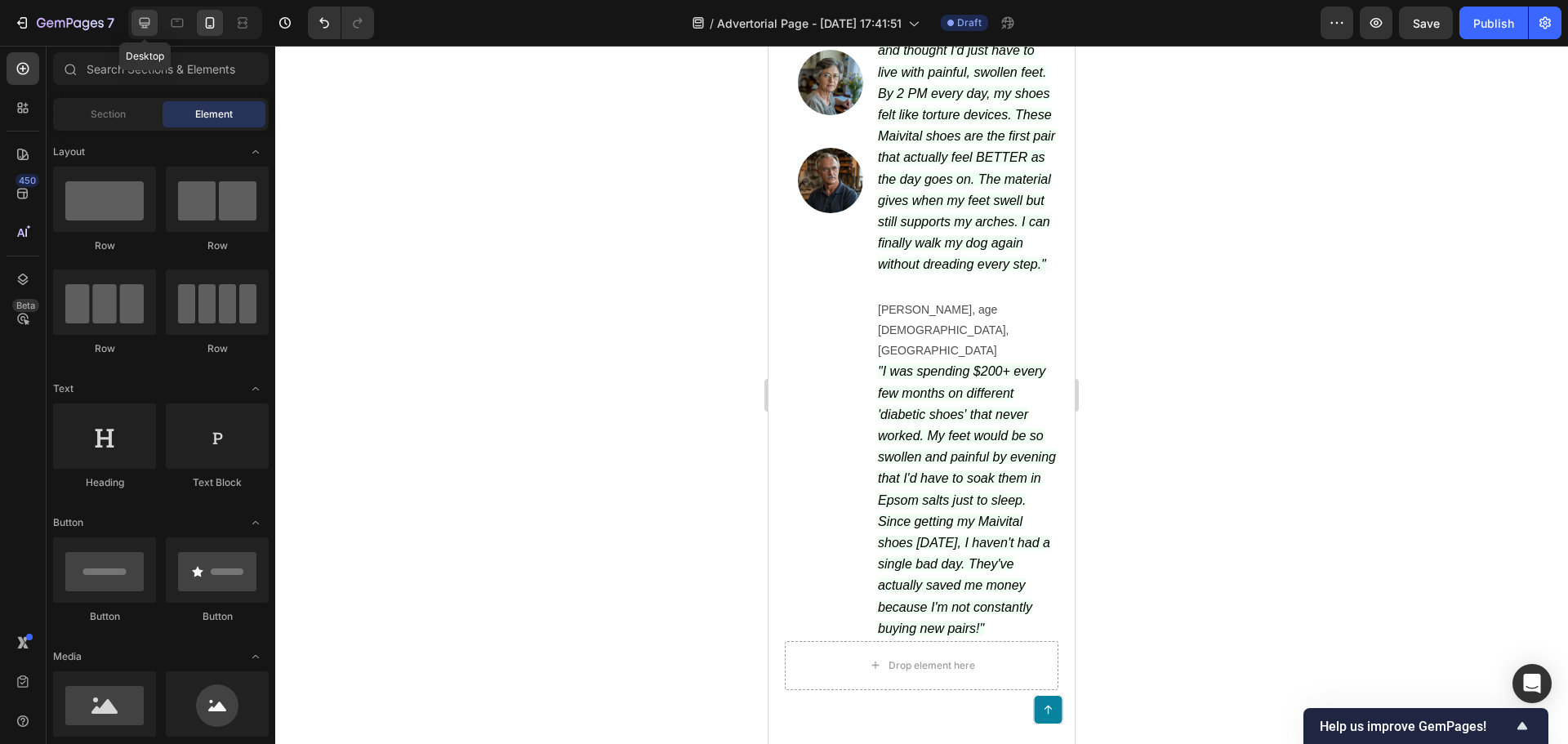
click at [144, 24] on icon at bounding box center [144, 22] width 10 height 10
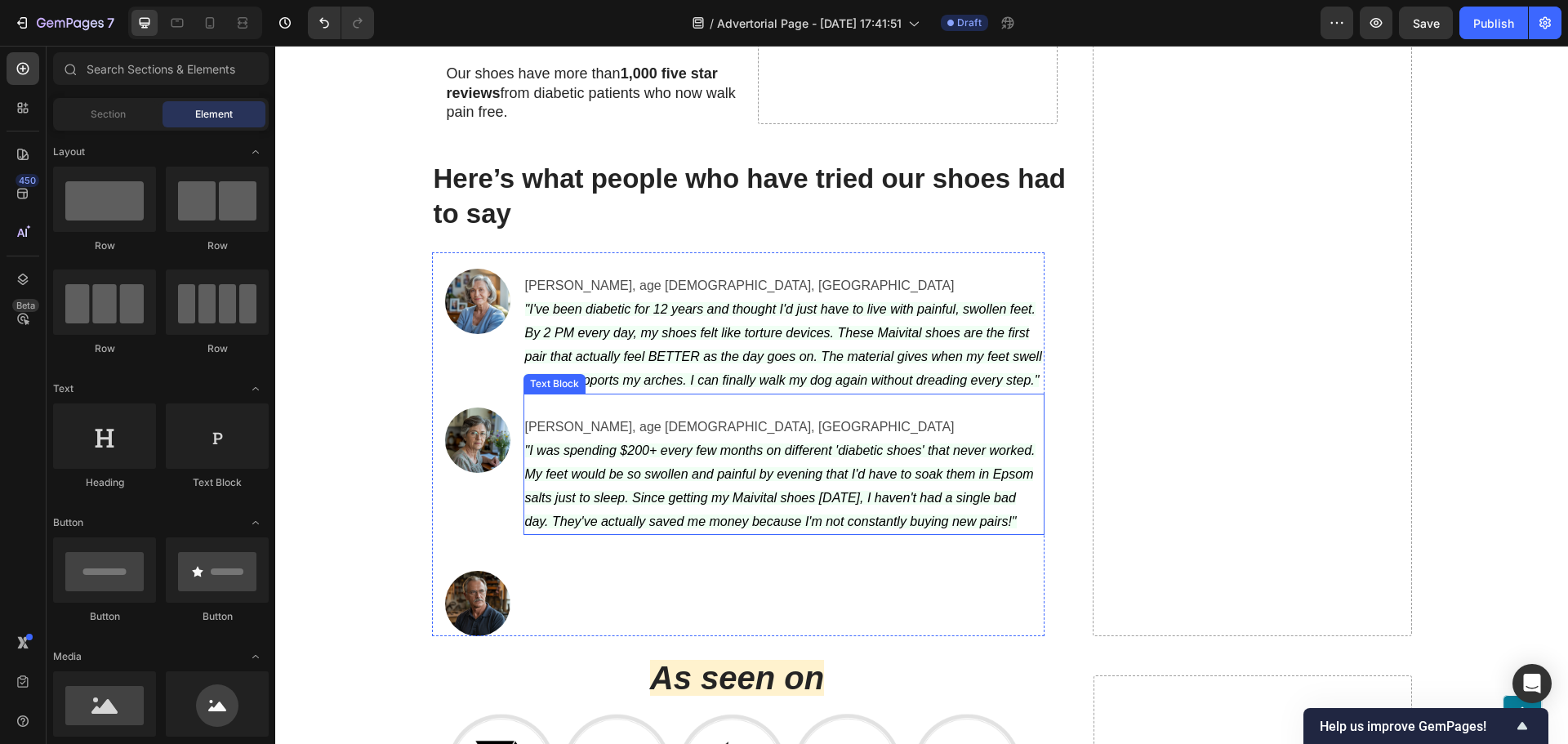
scroll to position [5928, 0]
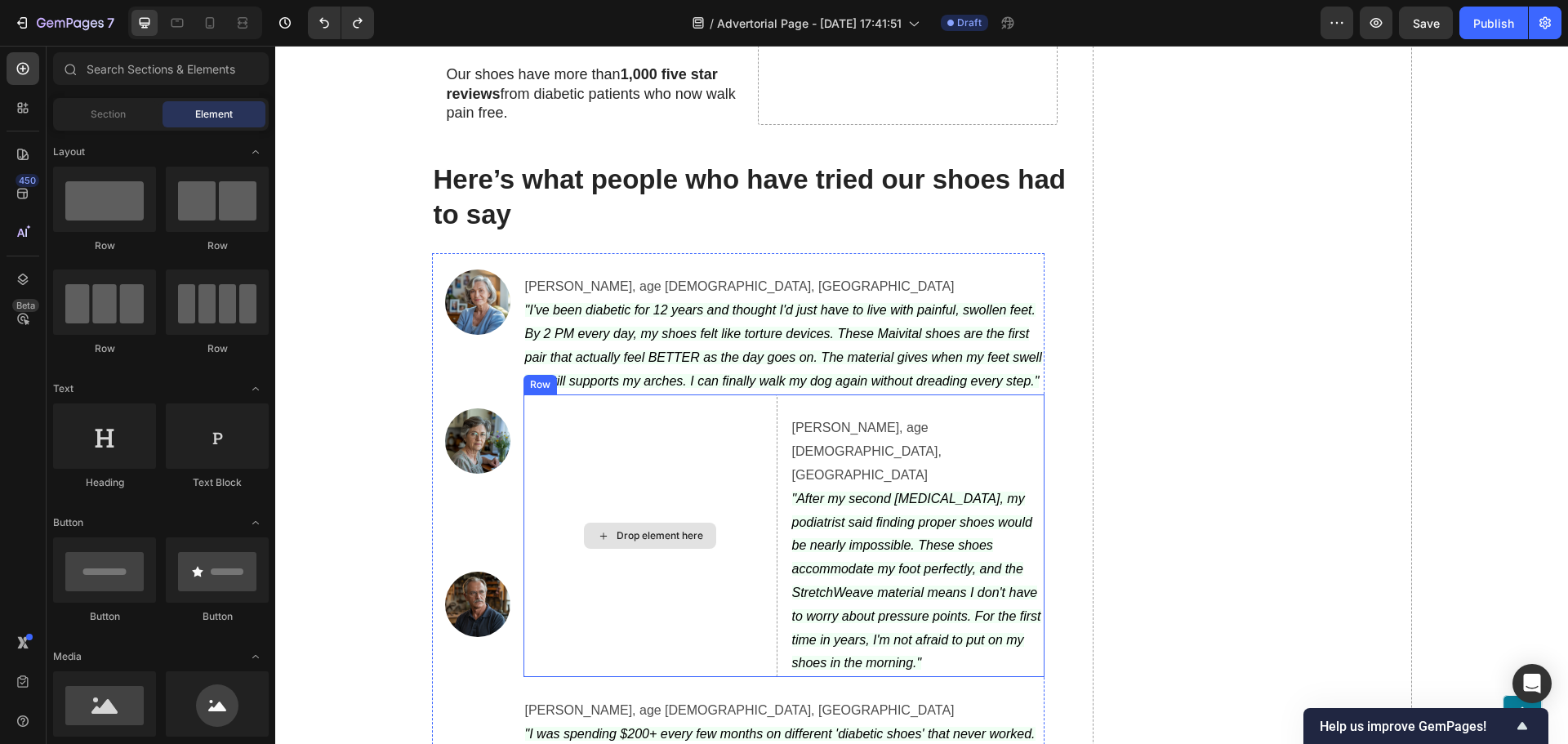
click at [650, 440] on div "Drop element here" at bounding box center [650, 536] width 254 height 283
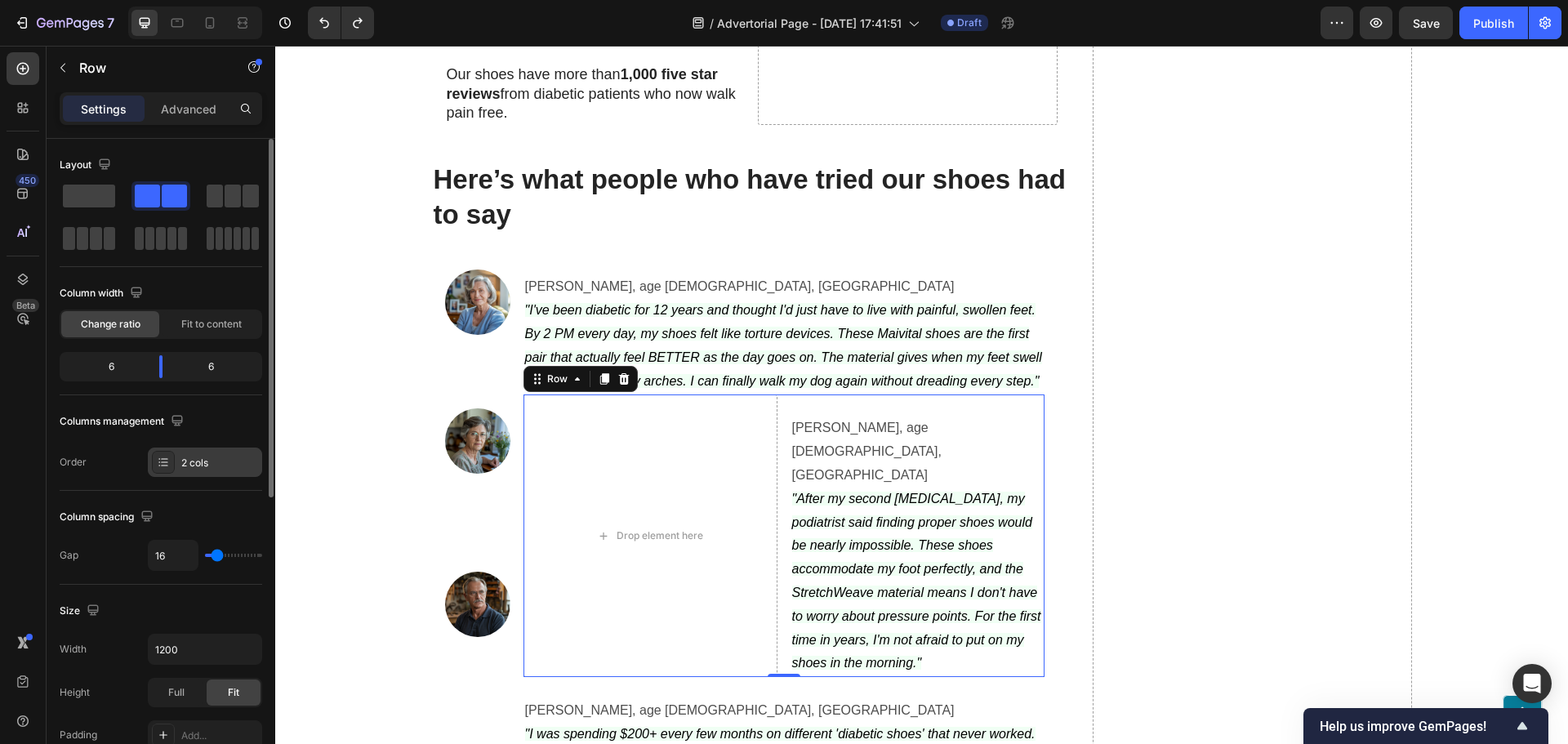
click at [185, 466] on div "2 cols" at bounding box center [220, 463] width 77 height 15
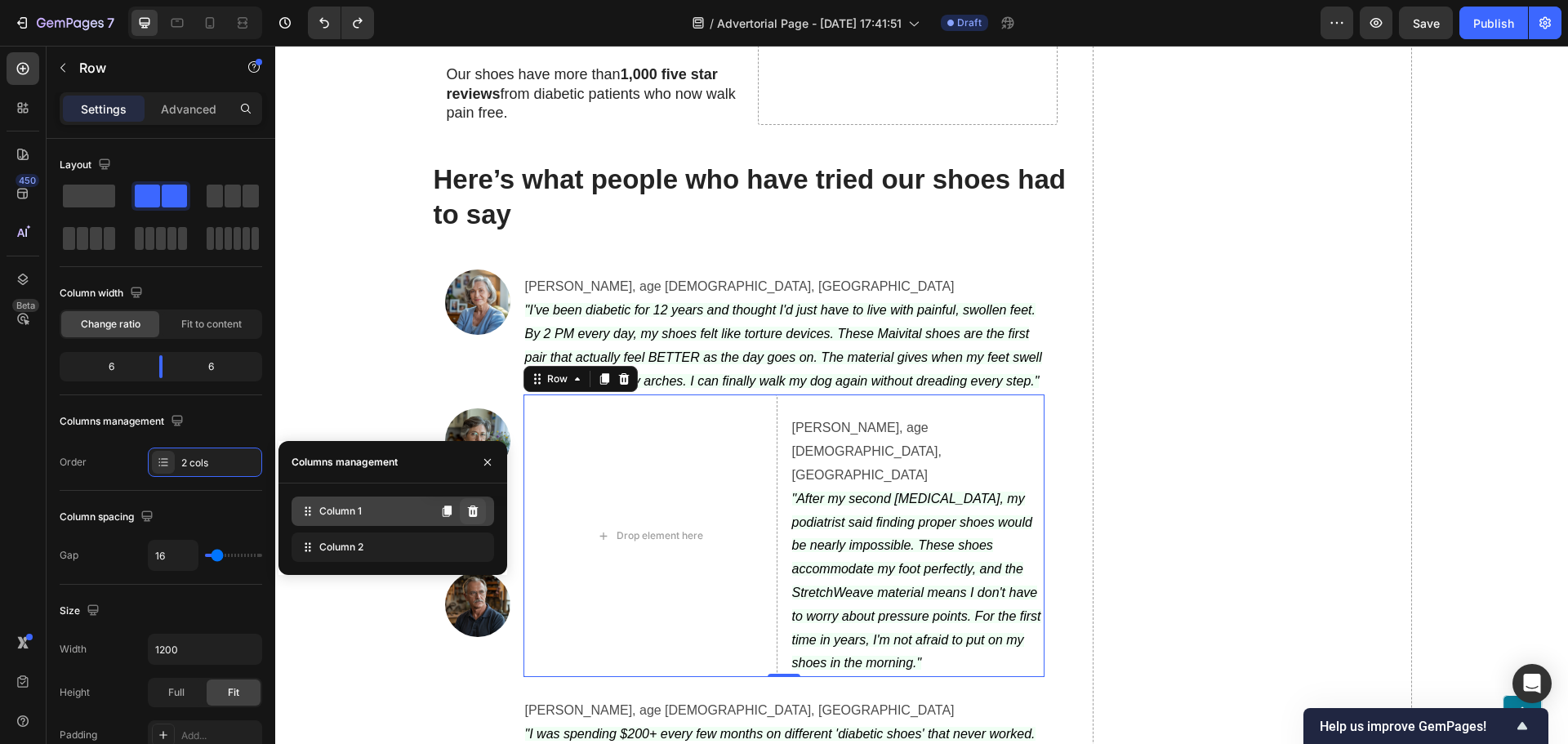
click at [474, 512] on icon at bounding box center [472, 511] width 13 height 13
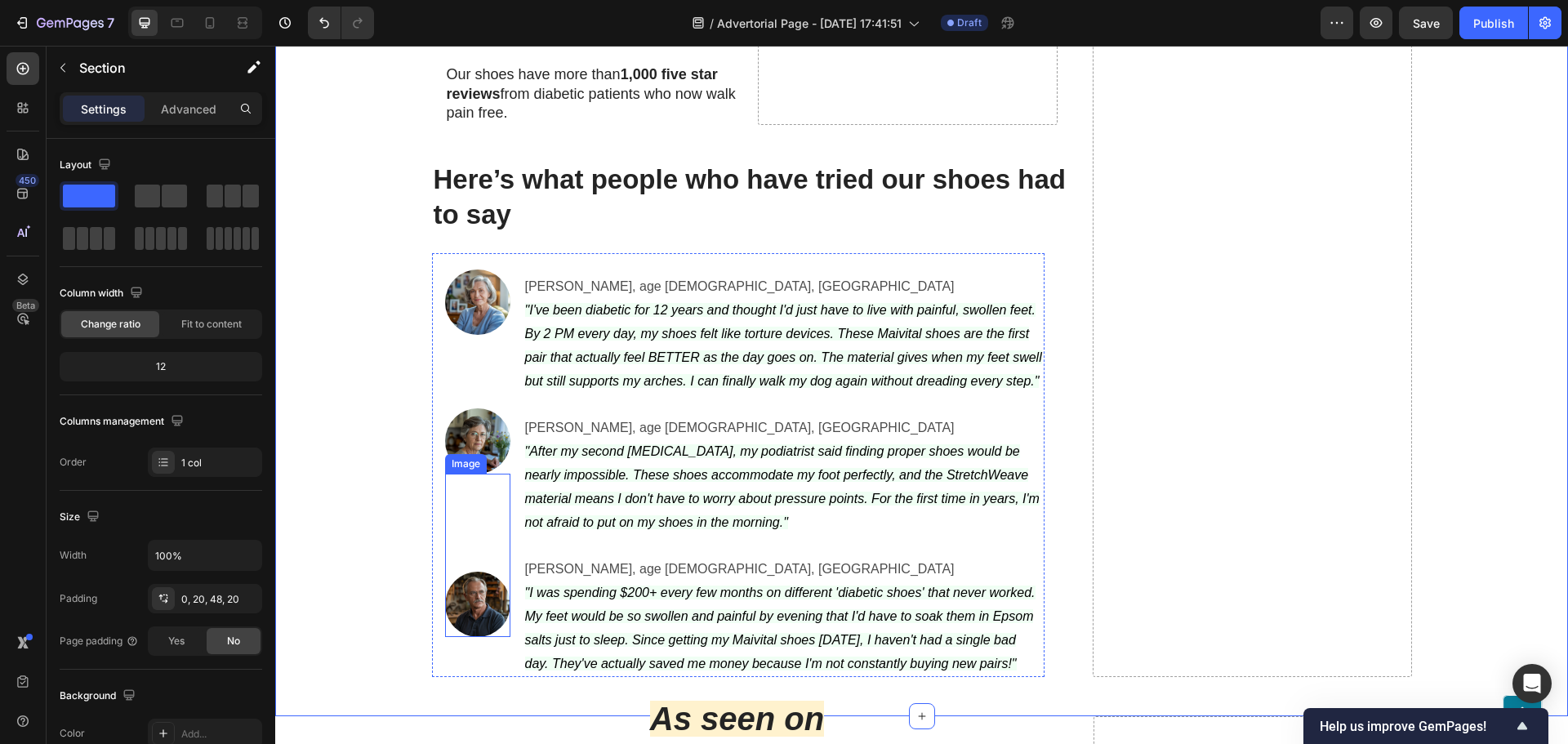
click at [460, 572] on img at bounding box center [477, 604] width 66 height 66
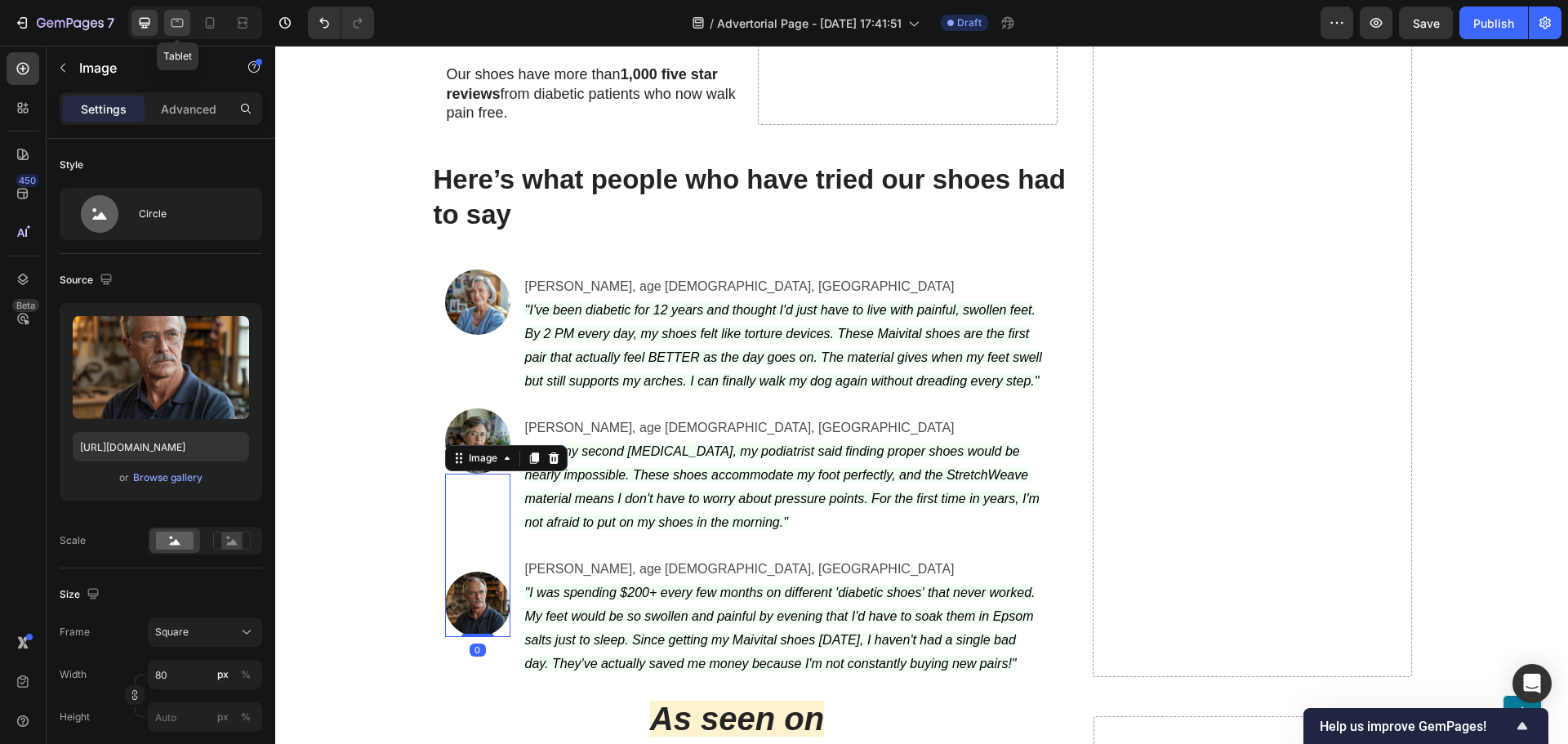
click at [181, 22] on icon at bounding box center [177, 23] width 17 height 17
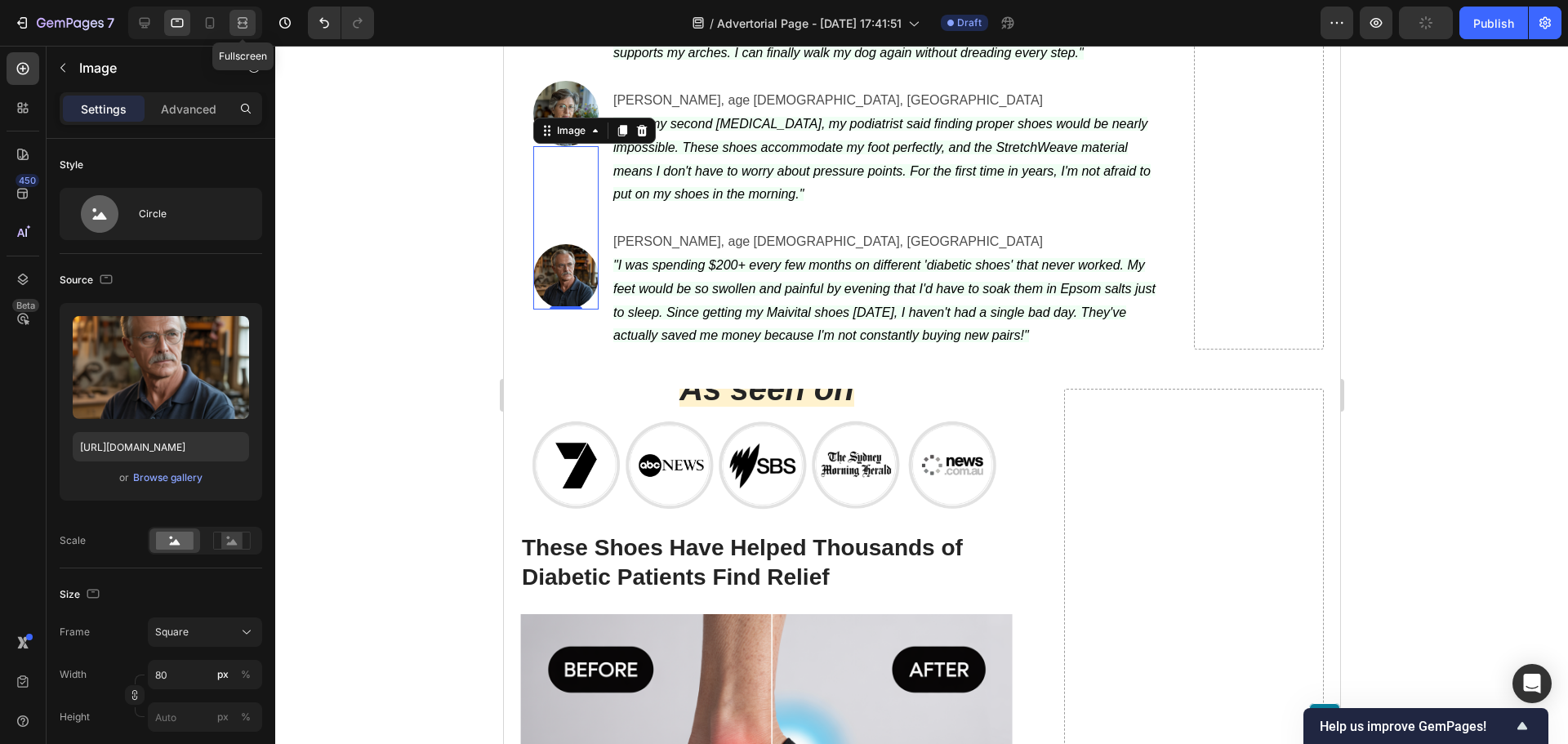
click at [243, 23] on icon at bounding box center [243, 23] width 17 height 17
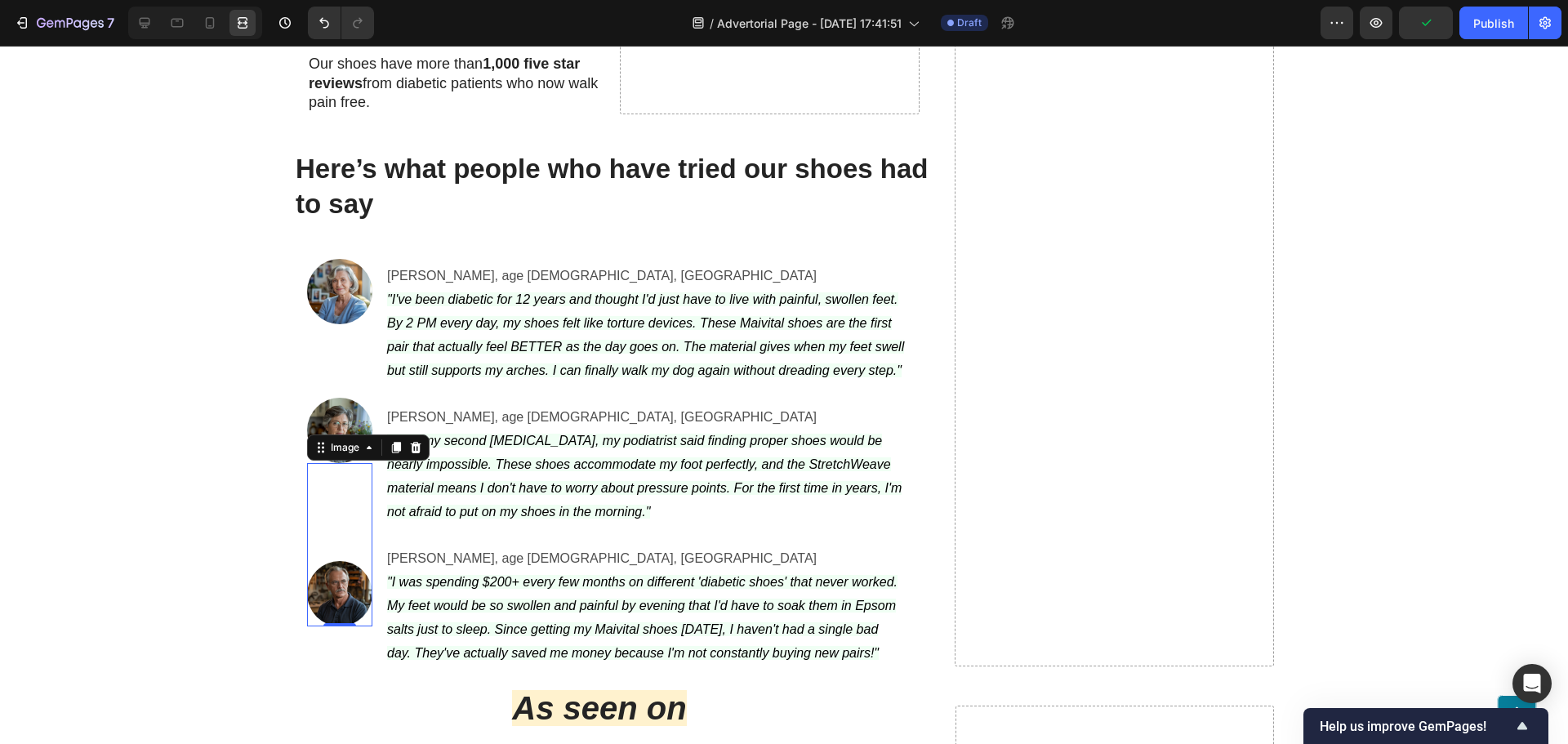
scroll to position [5895, 0]
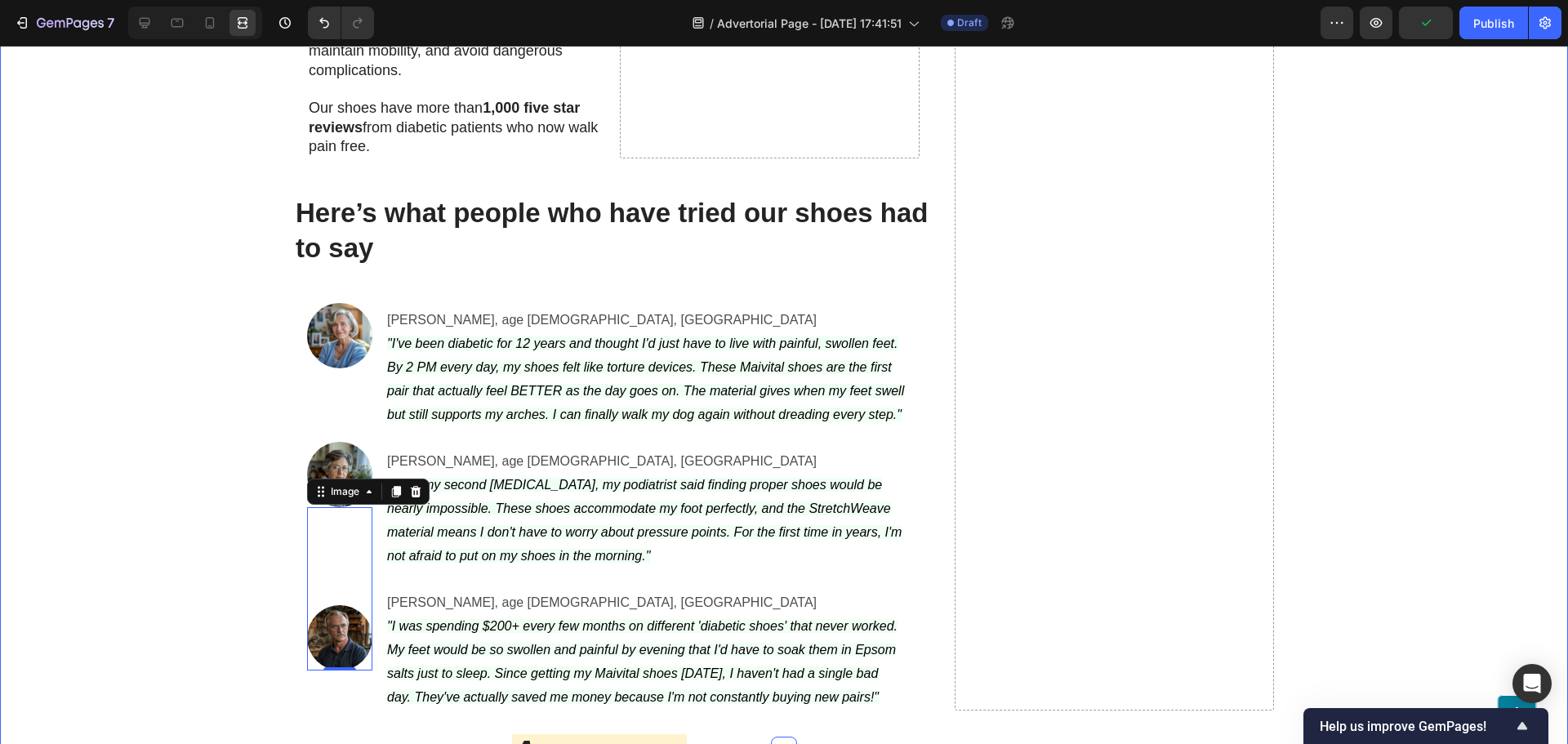
click at [210, 28] on icon at bounding box center [210, 23] width 9 height 11
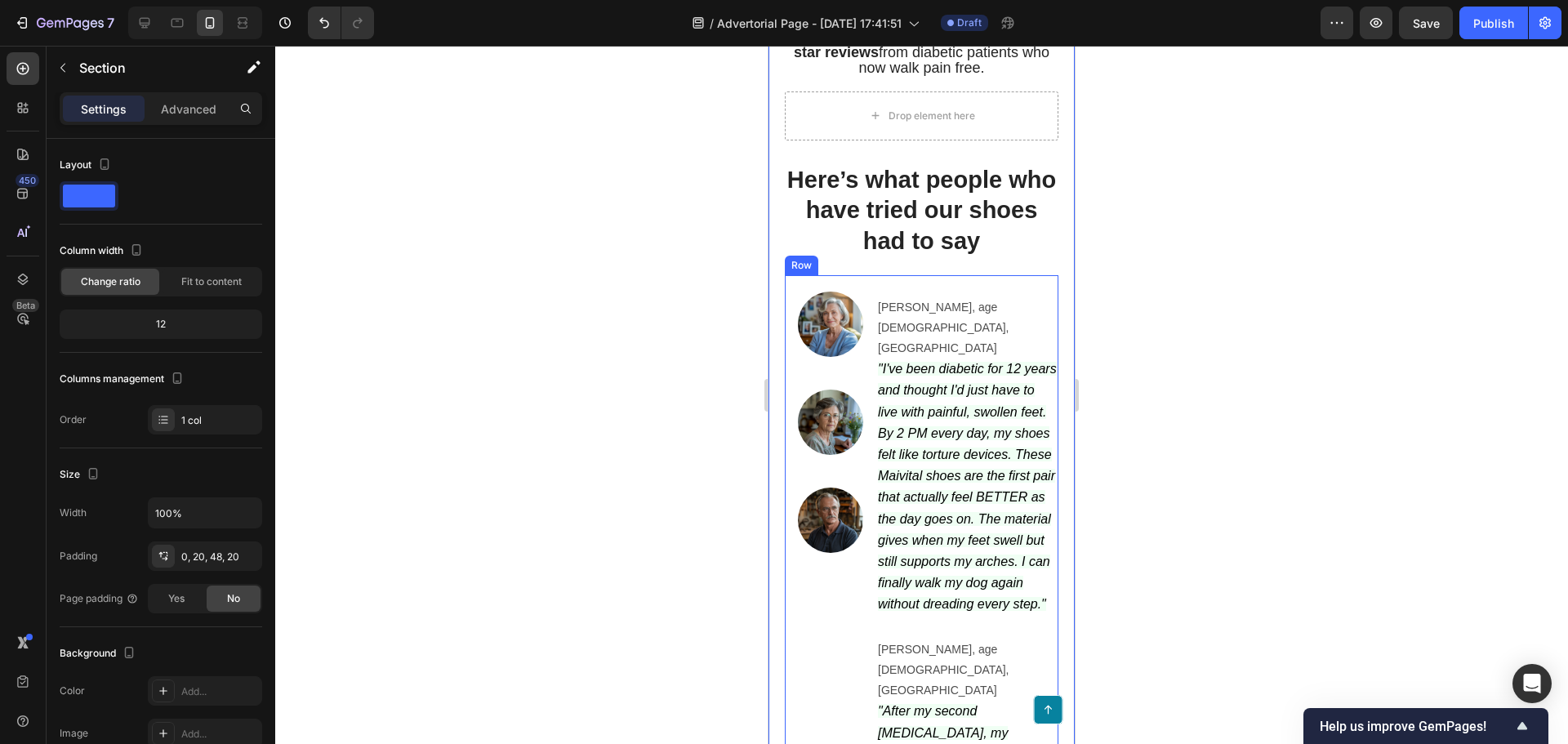
scroll to position [5577, 0]
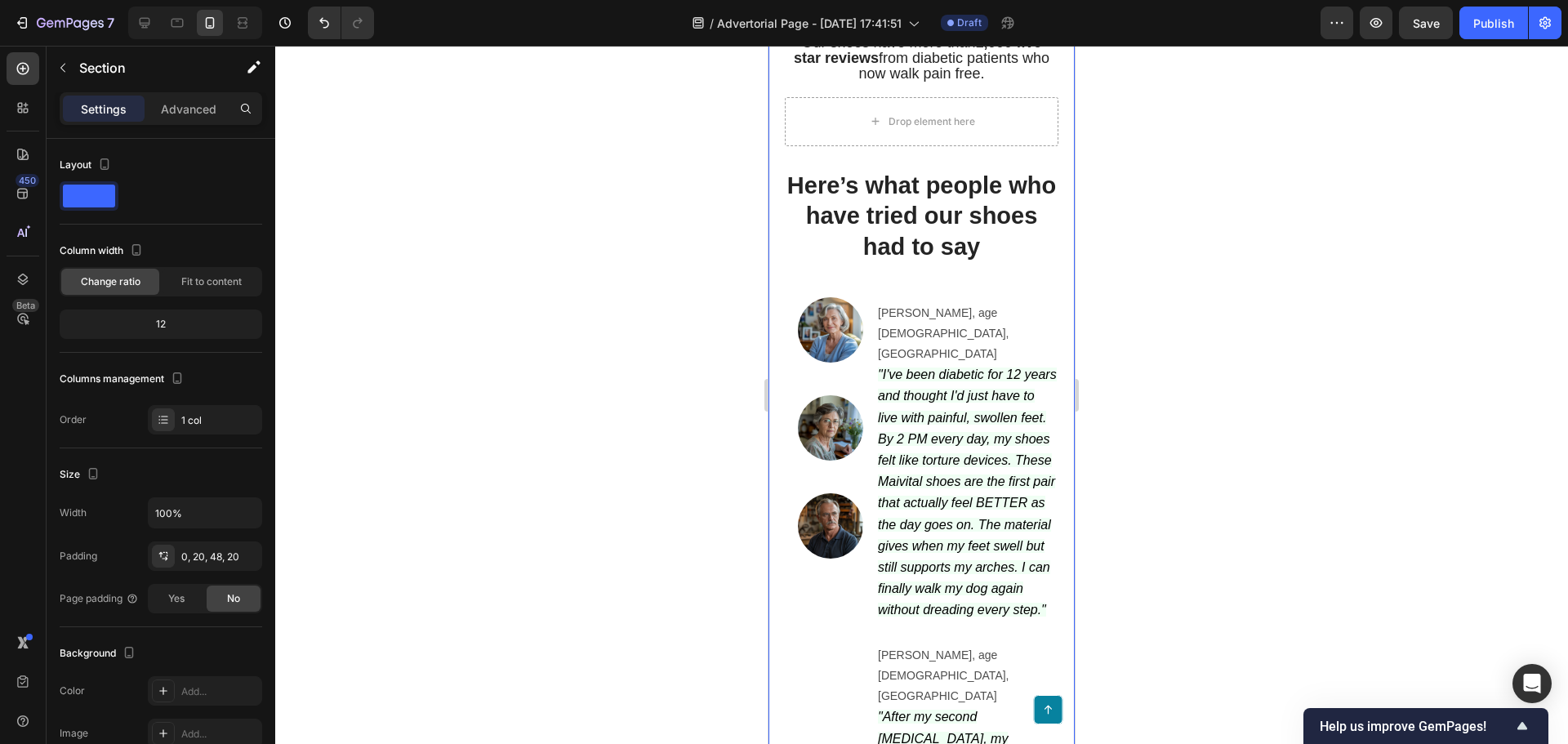
click at [637, 431] on div at bounding box center [922, 395] width 1293 height 699
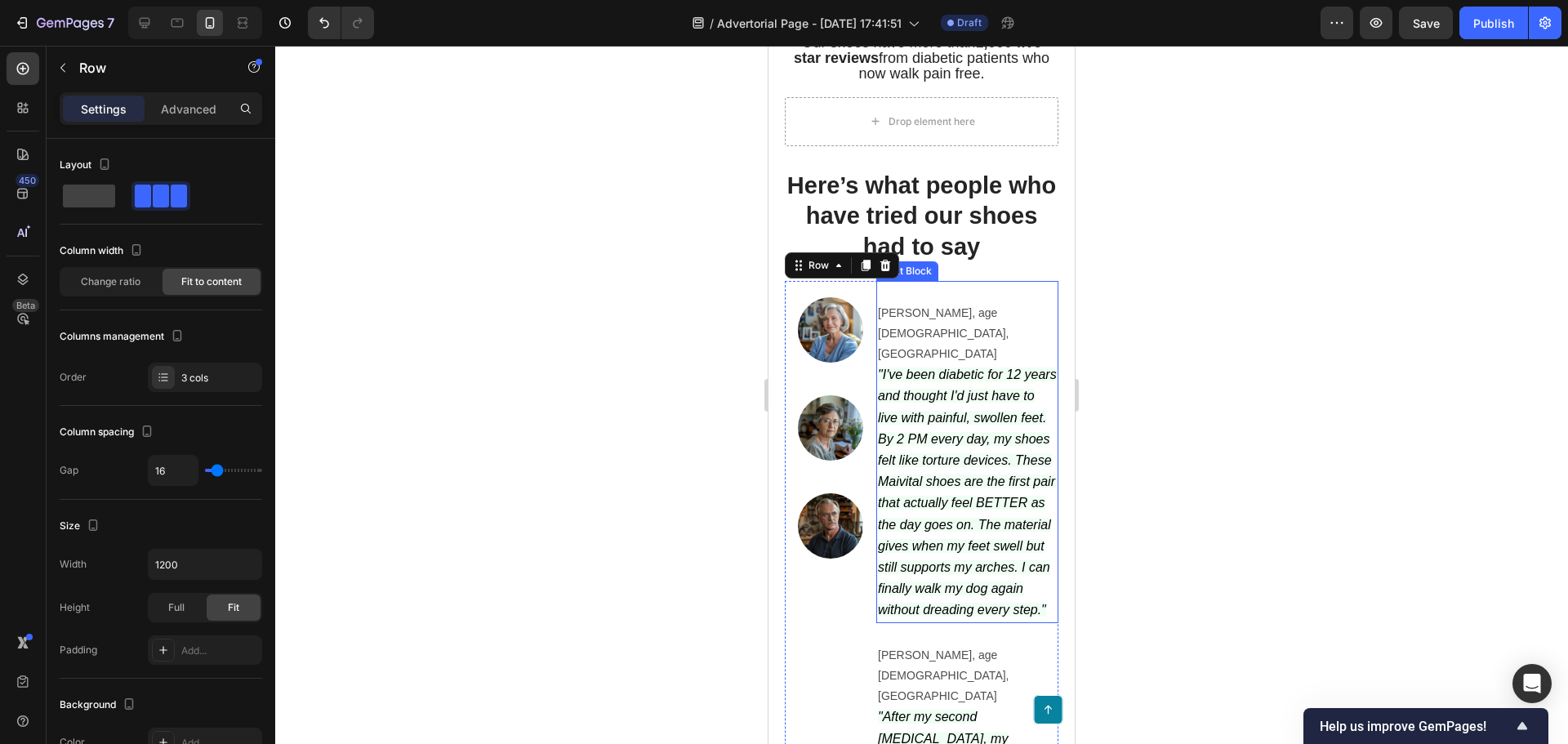
click at [923, 417] on icon ""I've been diabetic for 12 years and thought I'd just have to live with painful…" at bounding box center [967, 492] width 179 height 249
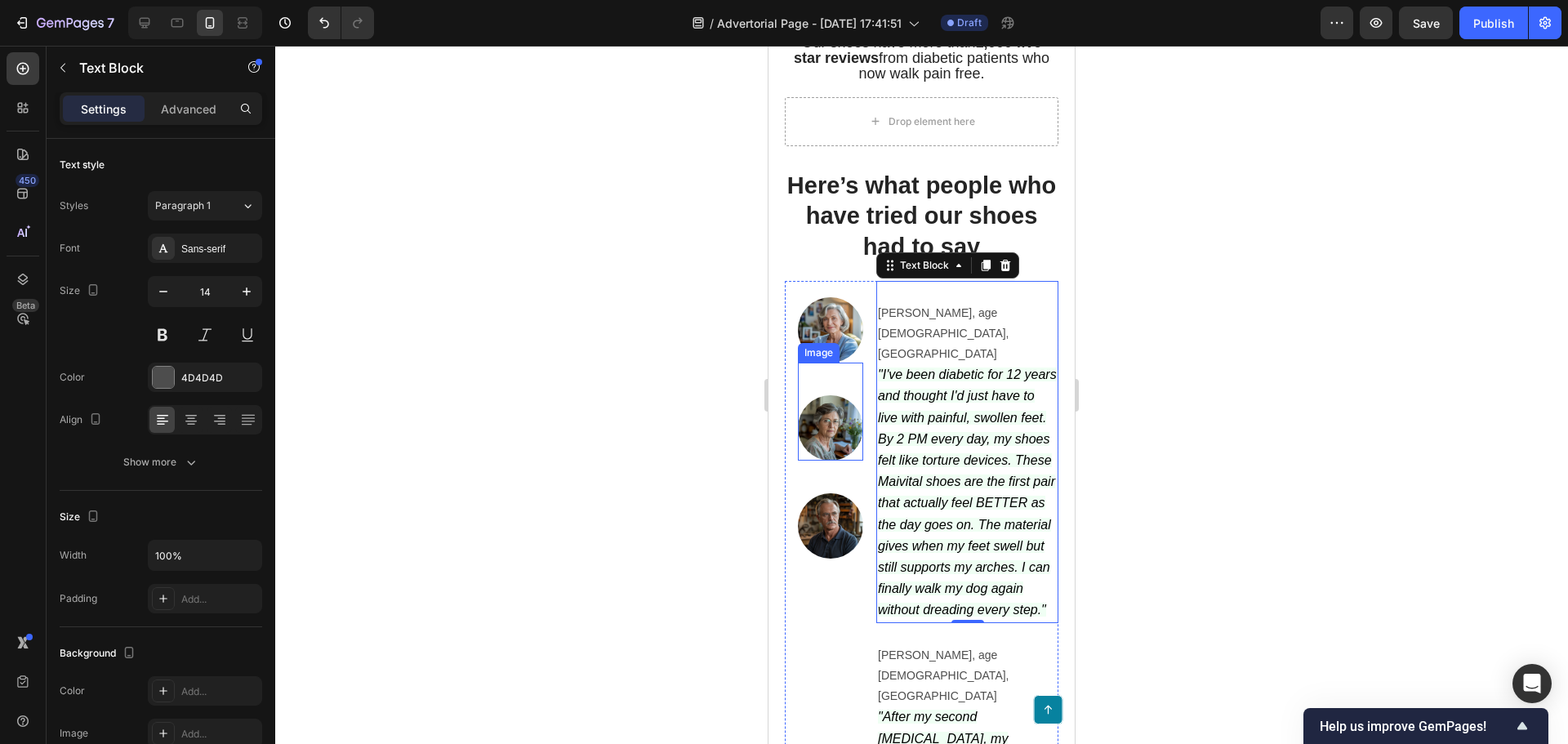
click at [850, 422] on div "Image" at bounding box center [830, 411] width 66 height 98
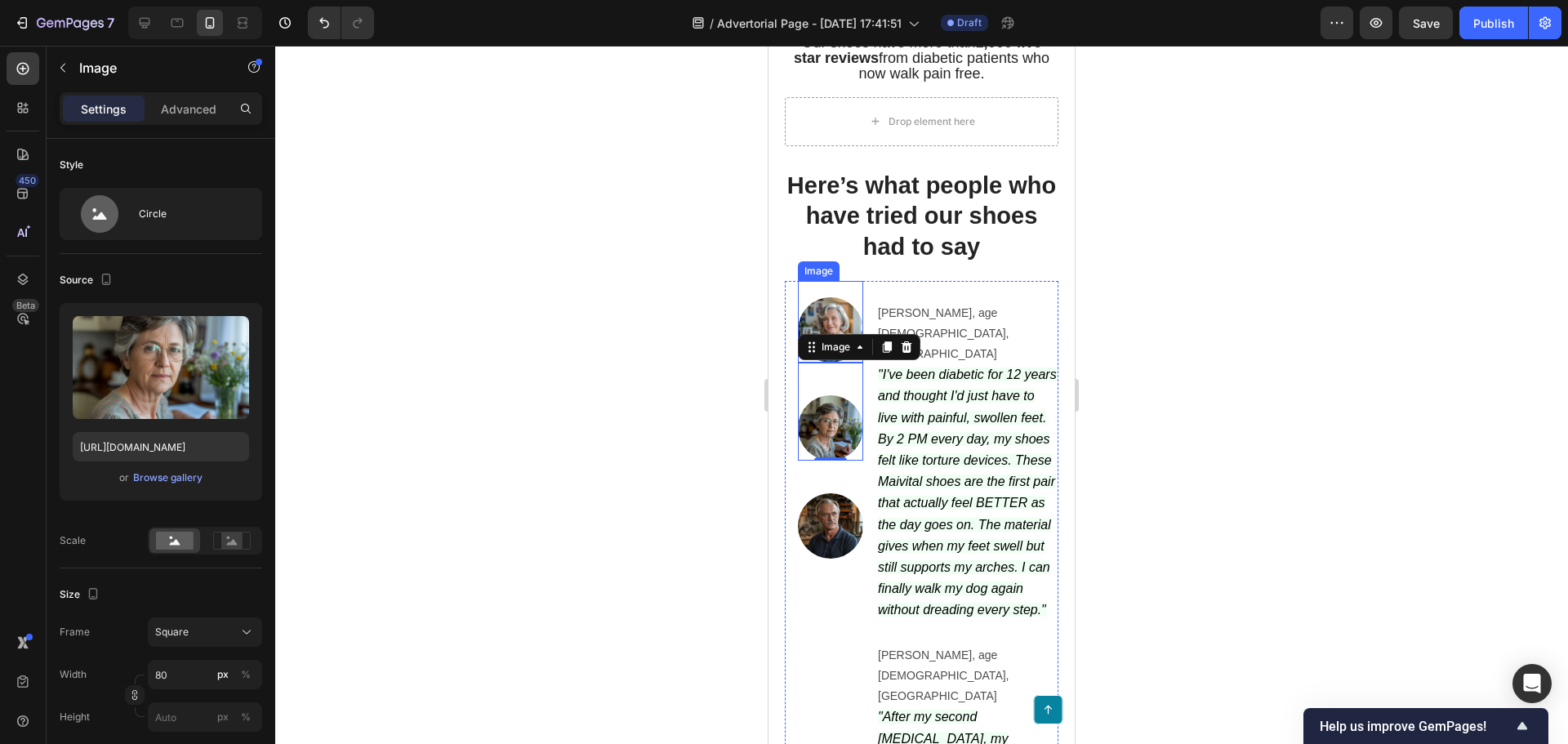
click at [832, 353] on img at bounding box center [830, 330] width 66 height 66
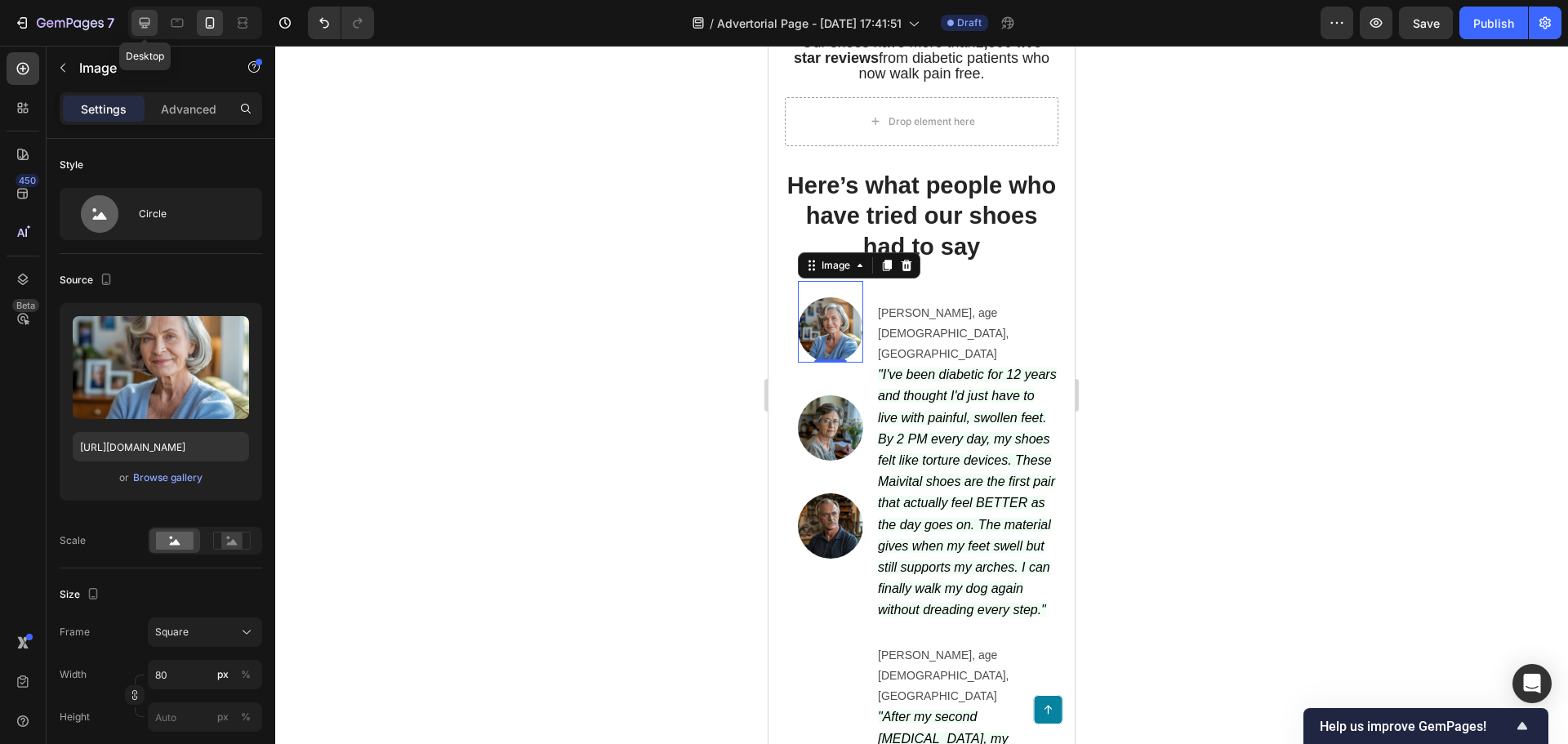
click at [153, 21] on icon at bounding box center [144, 23] width 17 height 17
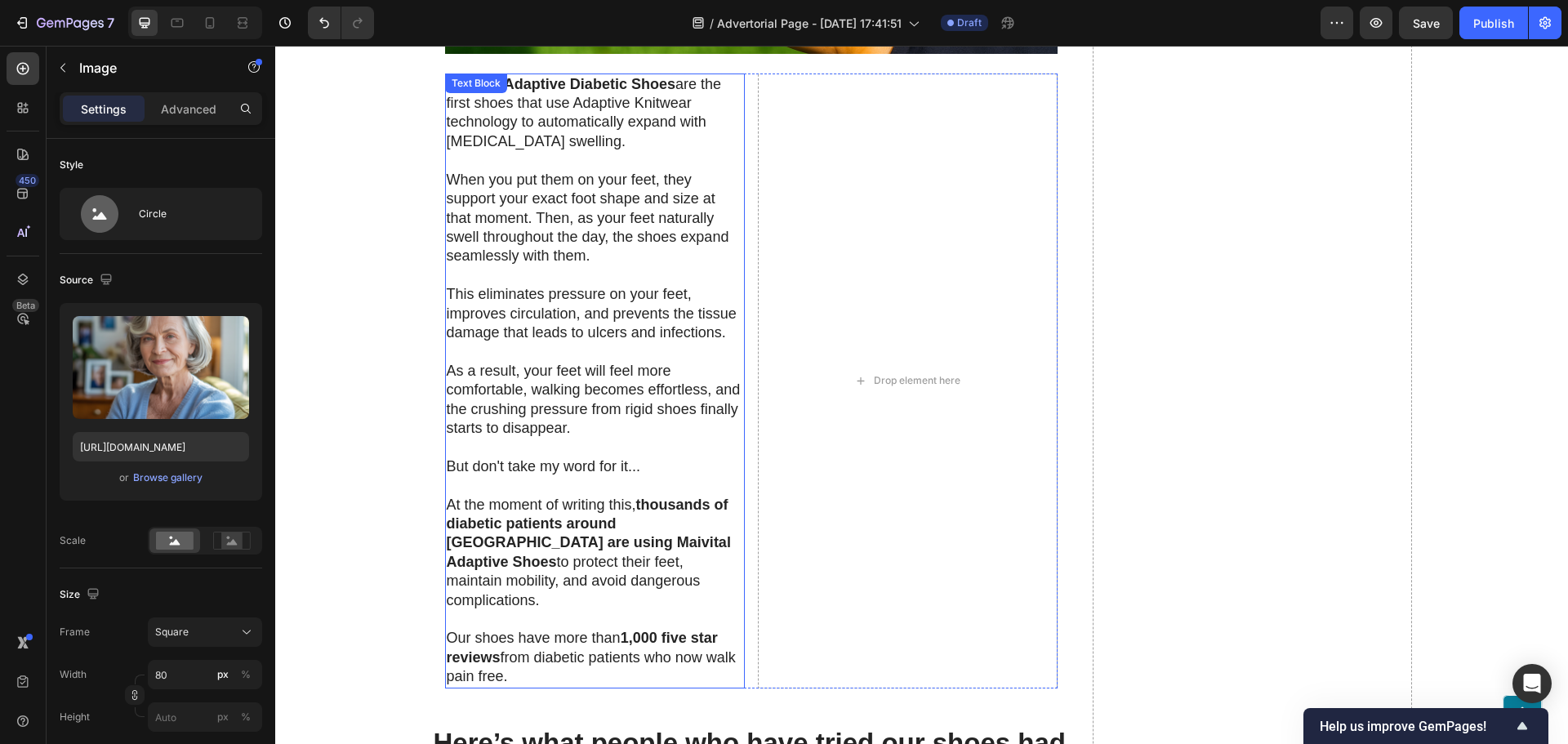
scroll to position [5066, 0]
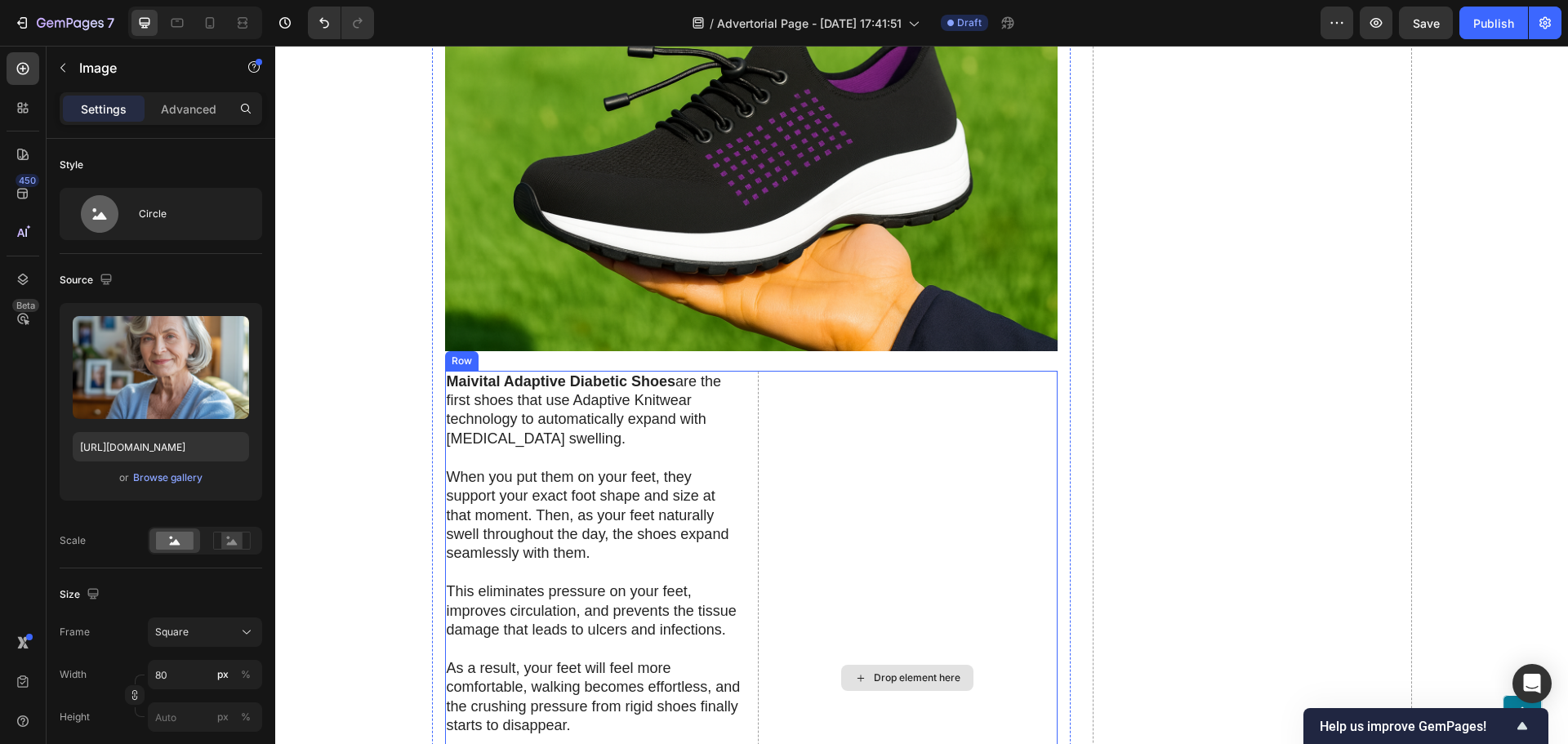
click at [862, 469] on div "Drop element here" at bounding box center [908, 678] width 300 height 615
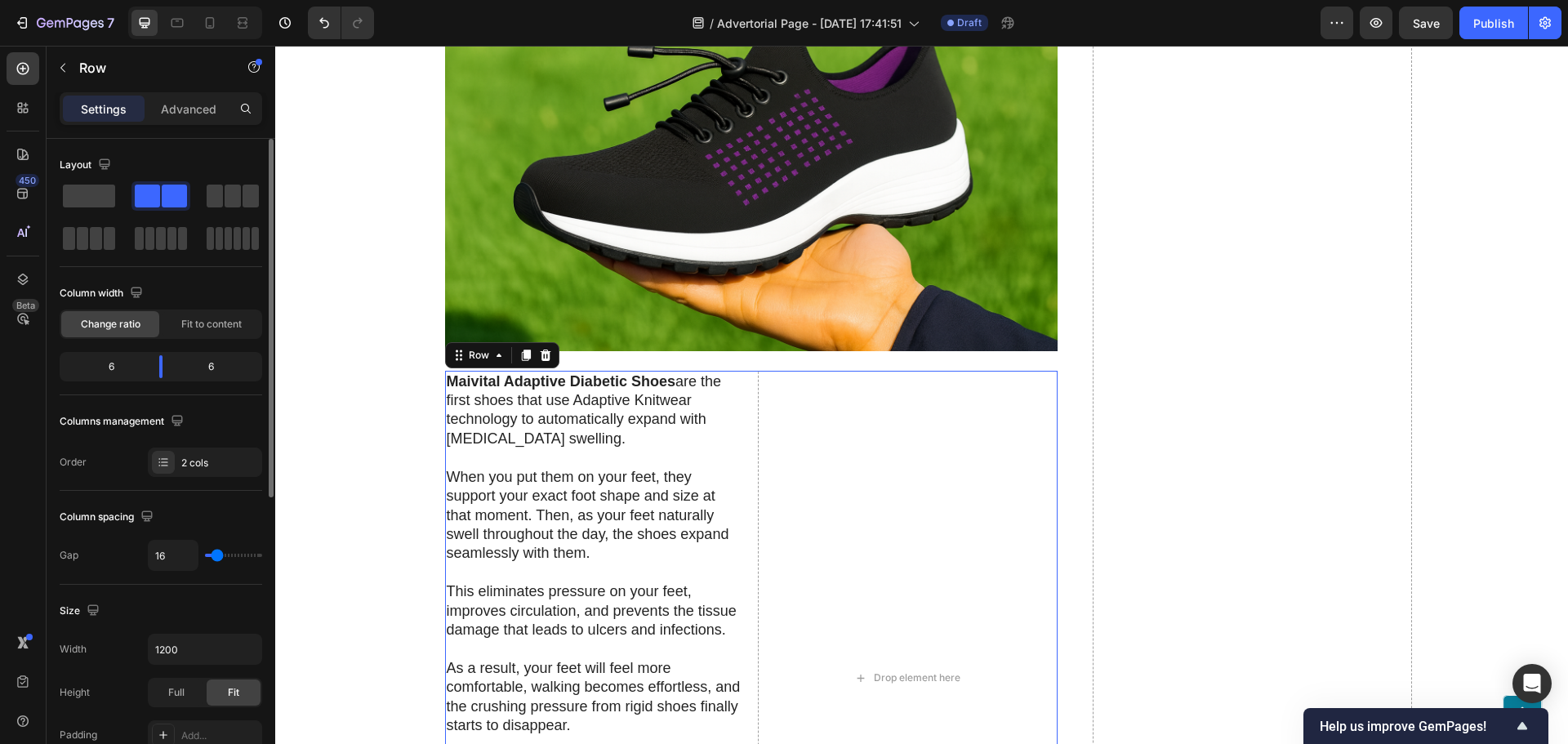
click at [184, 321] on span "Fit to content" at bounding box center [211, 324] width 60 height 15
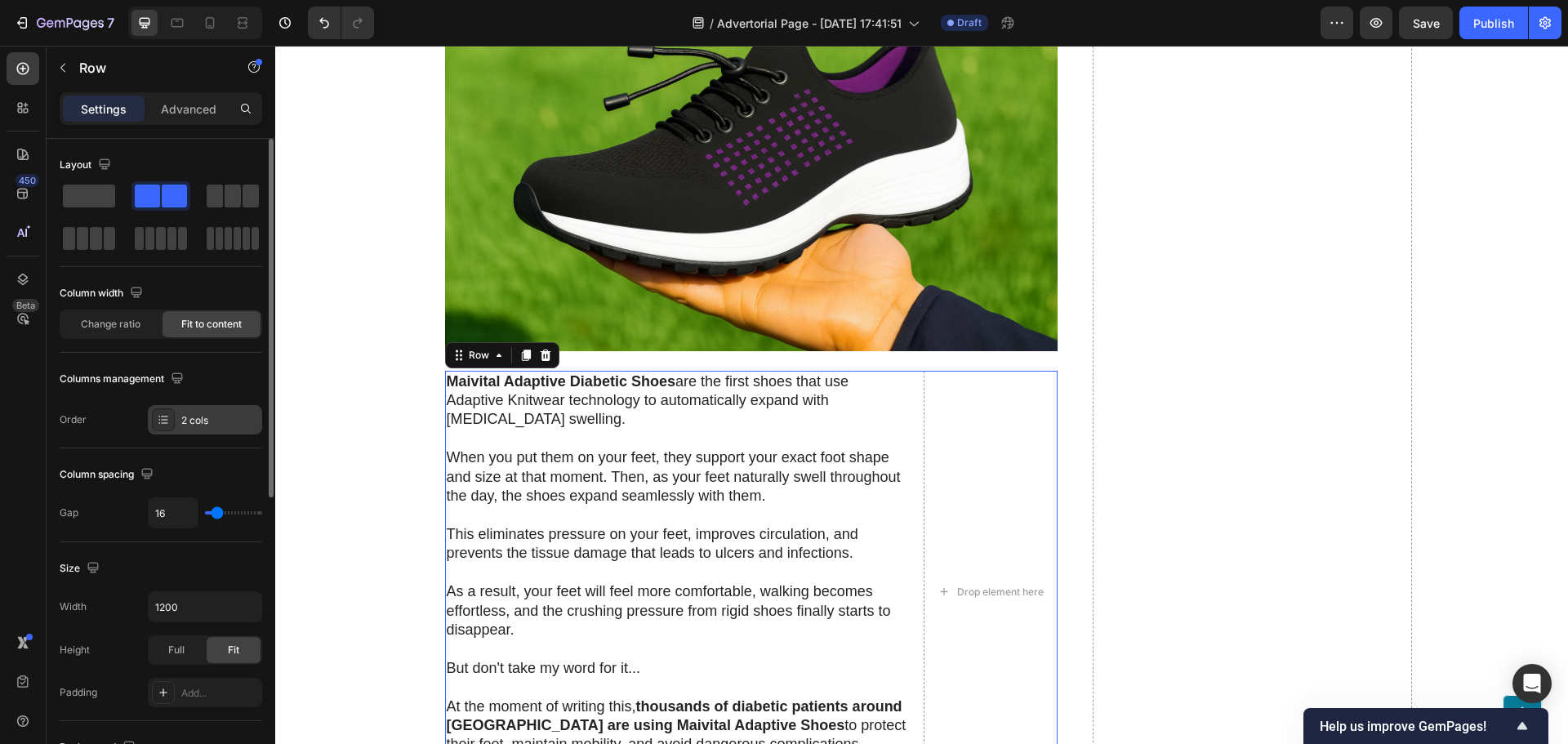
click at [210, 410] on div "2 cols" at bounding box center [205, 420] width 114 height 30
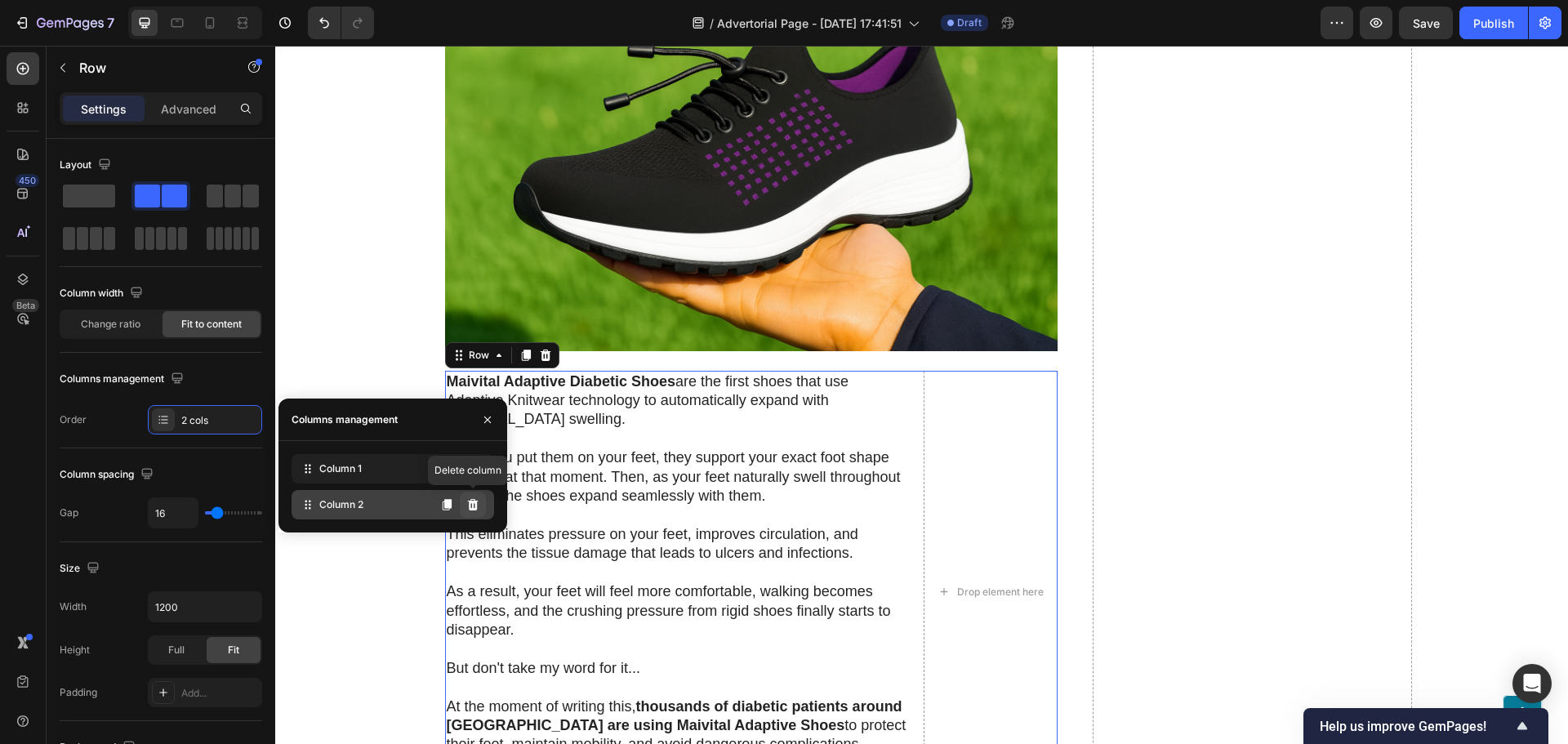
click at [479, 500] on icon at bounding box center [472, 505] width 13 height 13
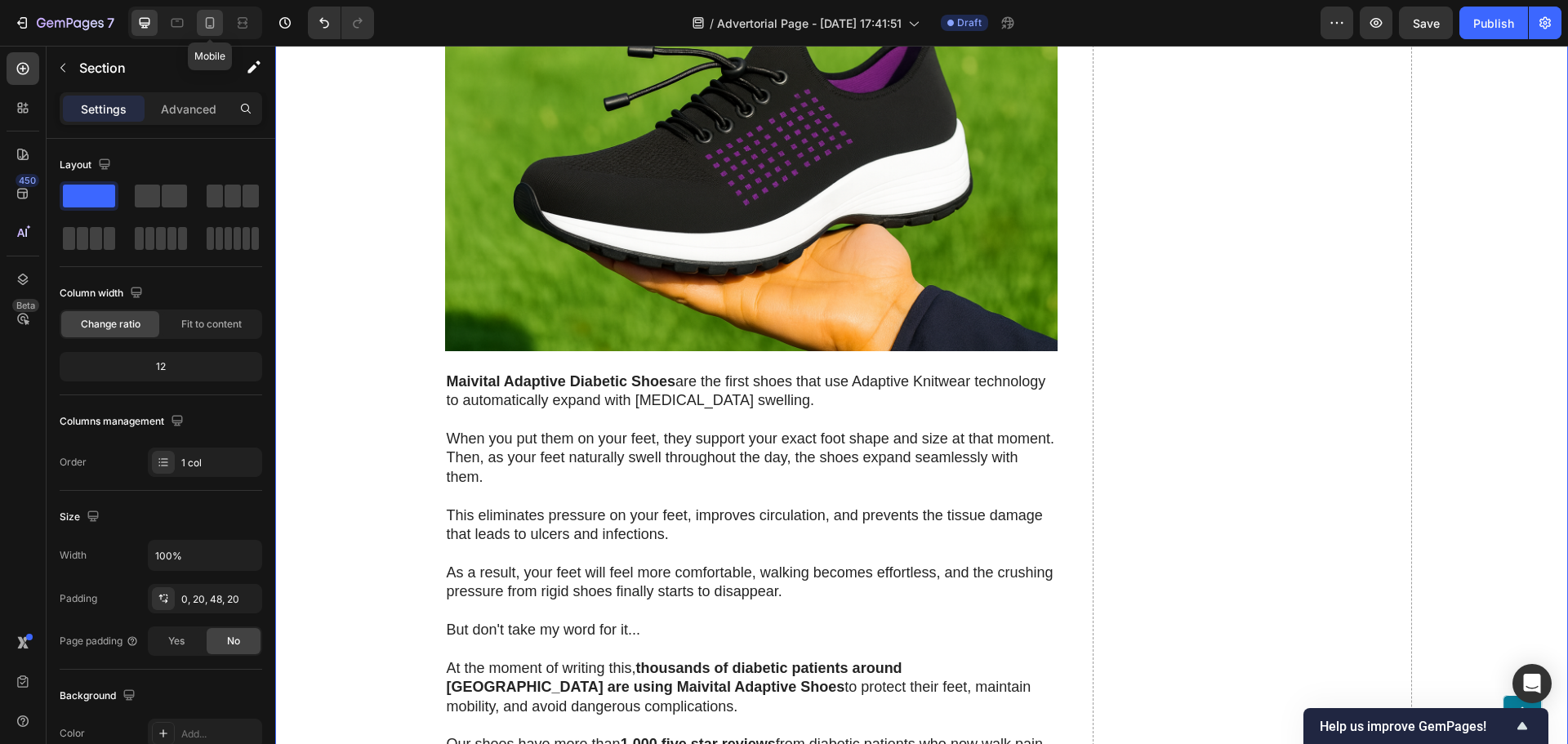
click at [206, 14] on div at bounding box center [209, 23] width 26 height 26
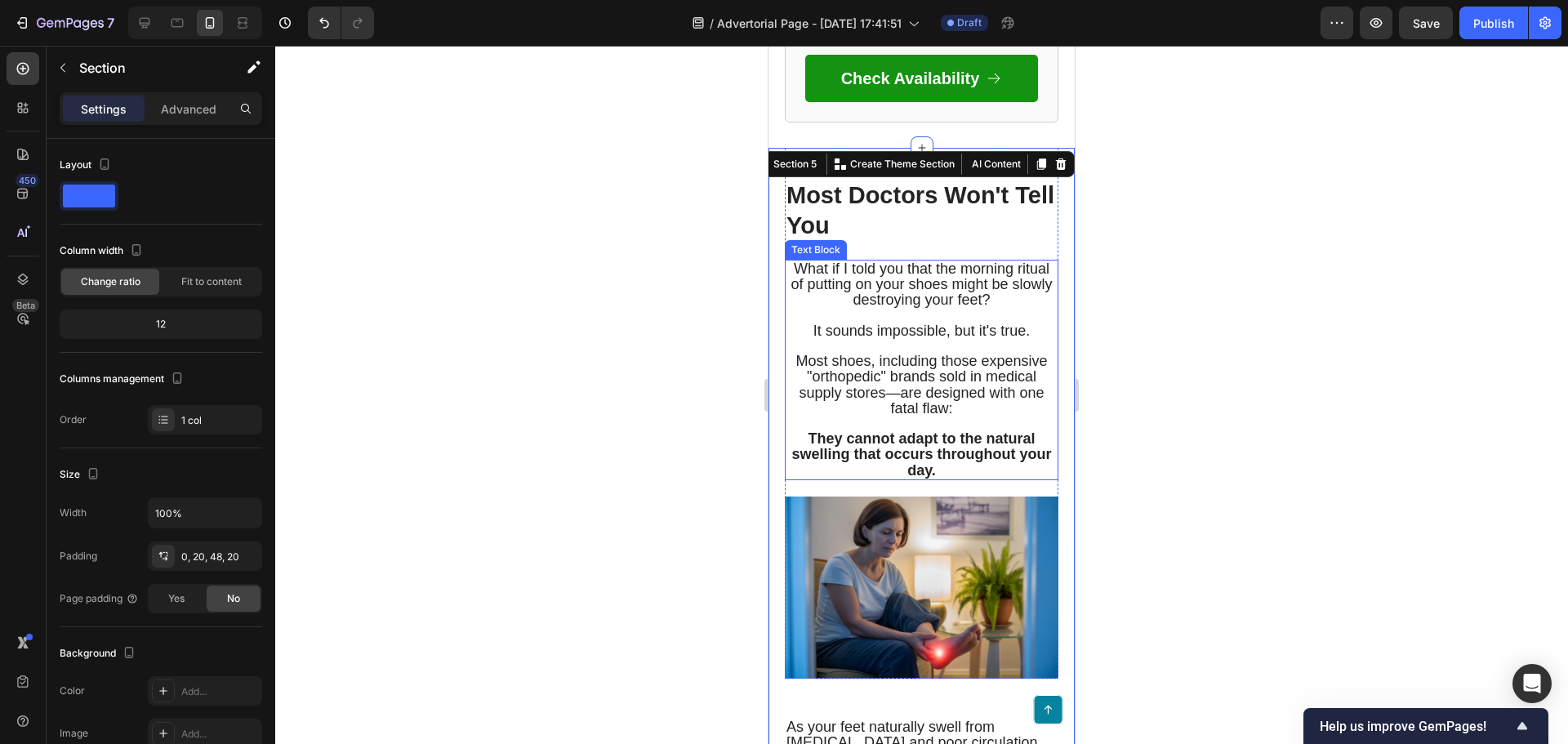
scroll to position [1603, 0]
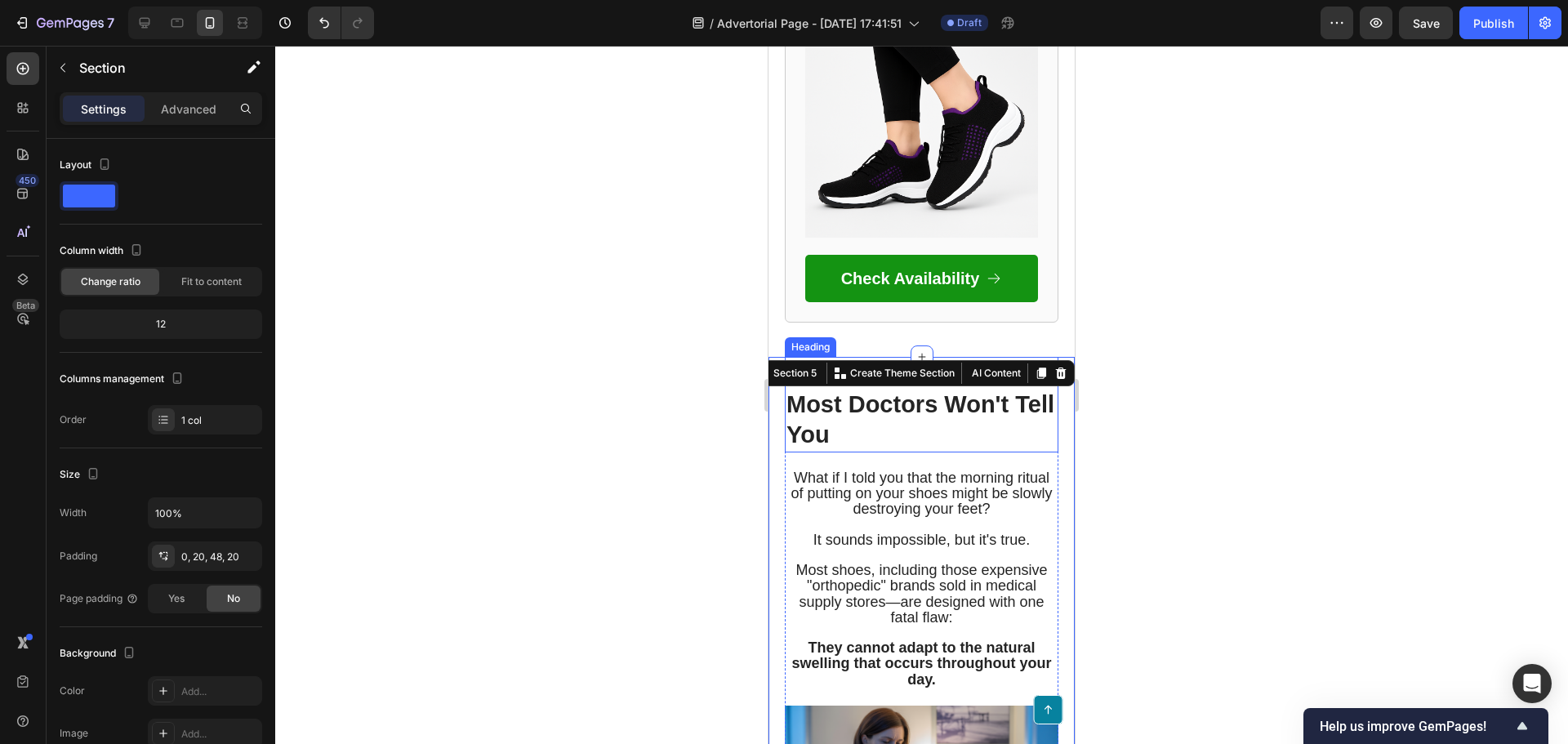
click at [892, 418] on h2 "The Terrifying Reality Most Doctors Won't Tell You" at bounding box center [921, 404] width 273 height 95
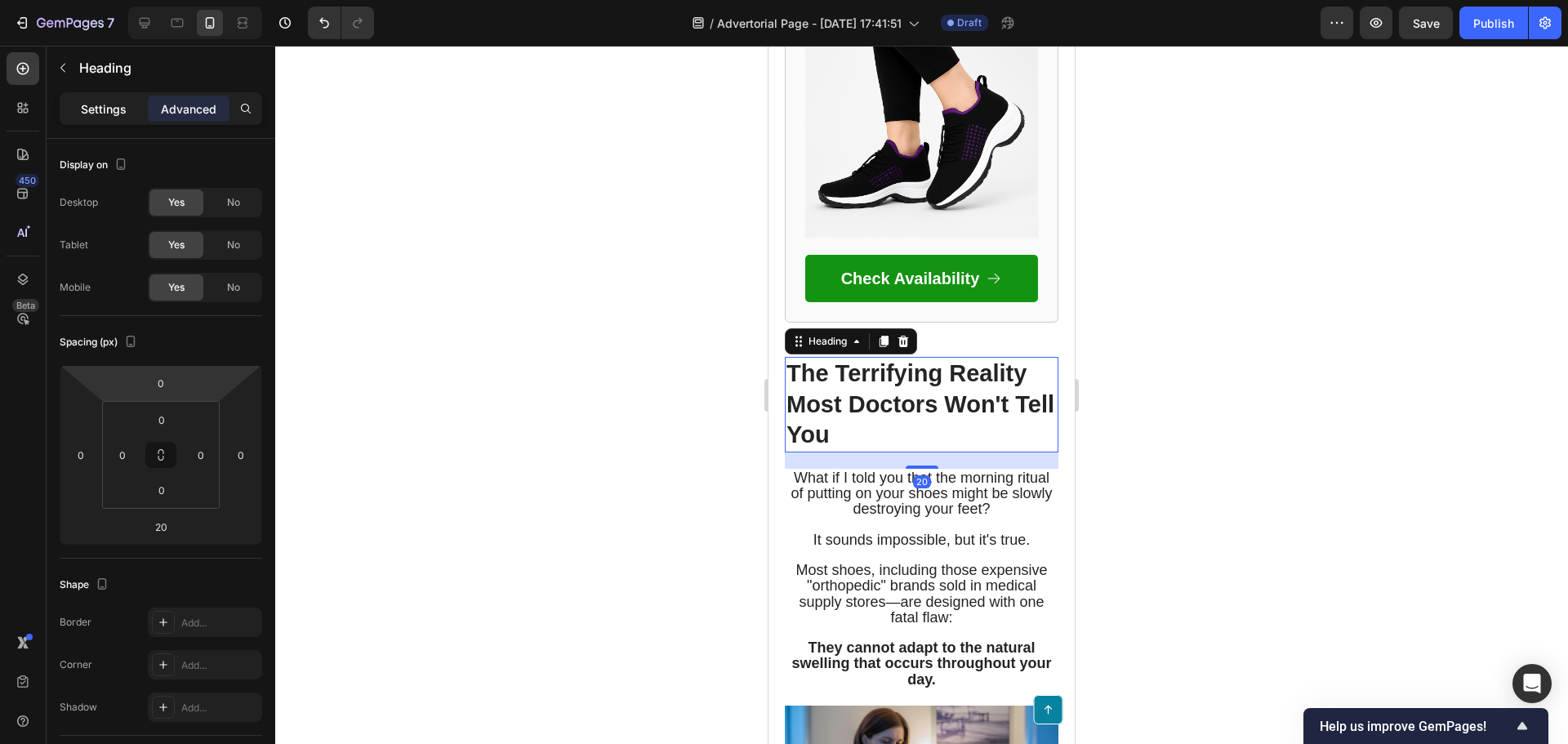
click at [121, 114] on p "Settings" at bounding box center [103, 108] width 45 height 18
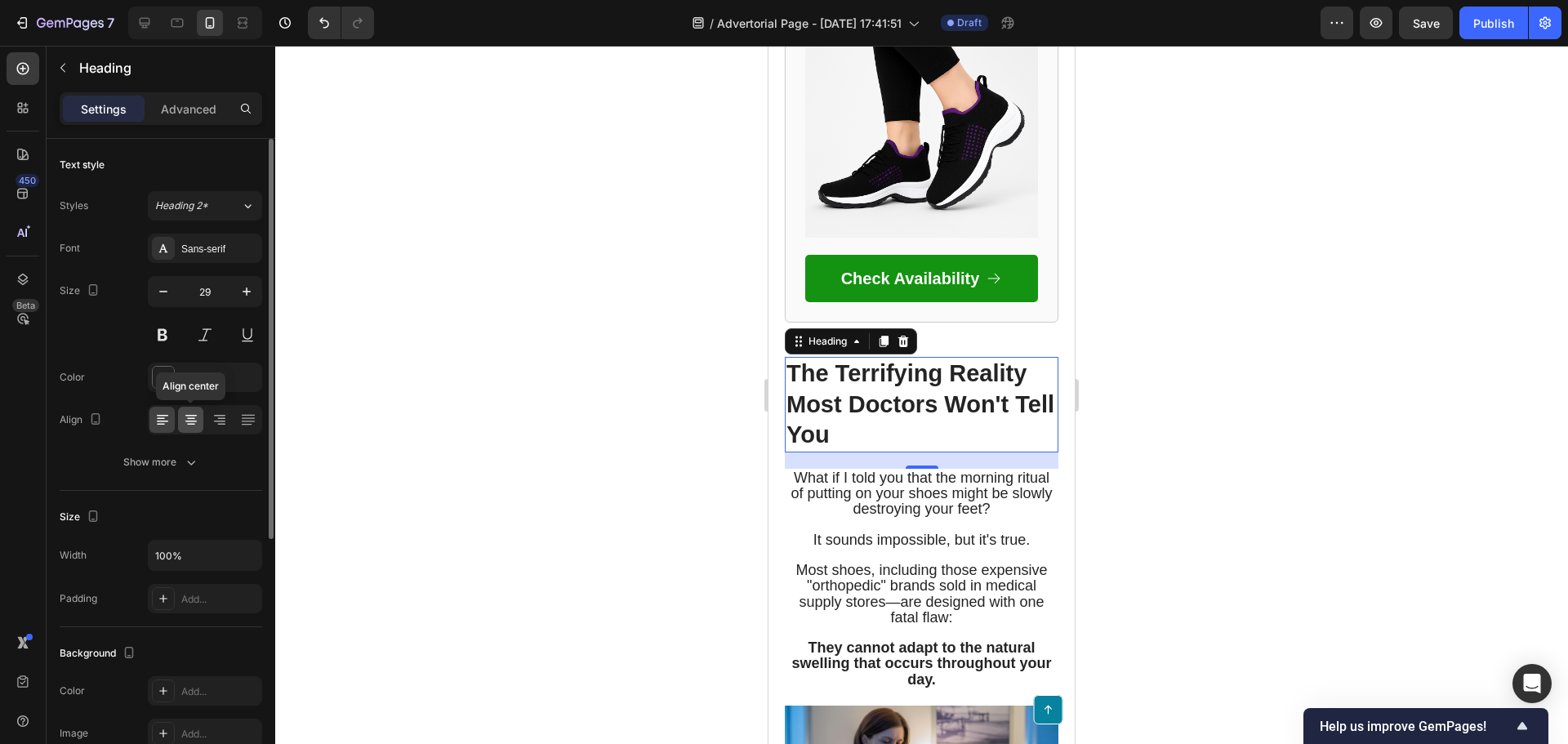
click at [187, 410] on div at bounding box center [190, 420] width 25 height 26
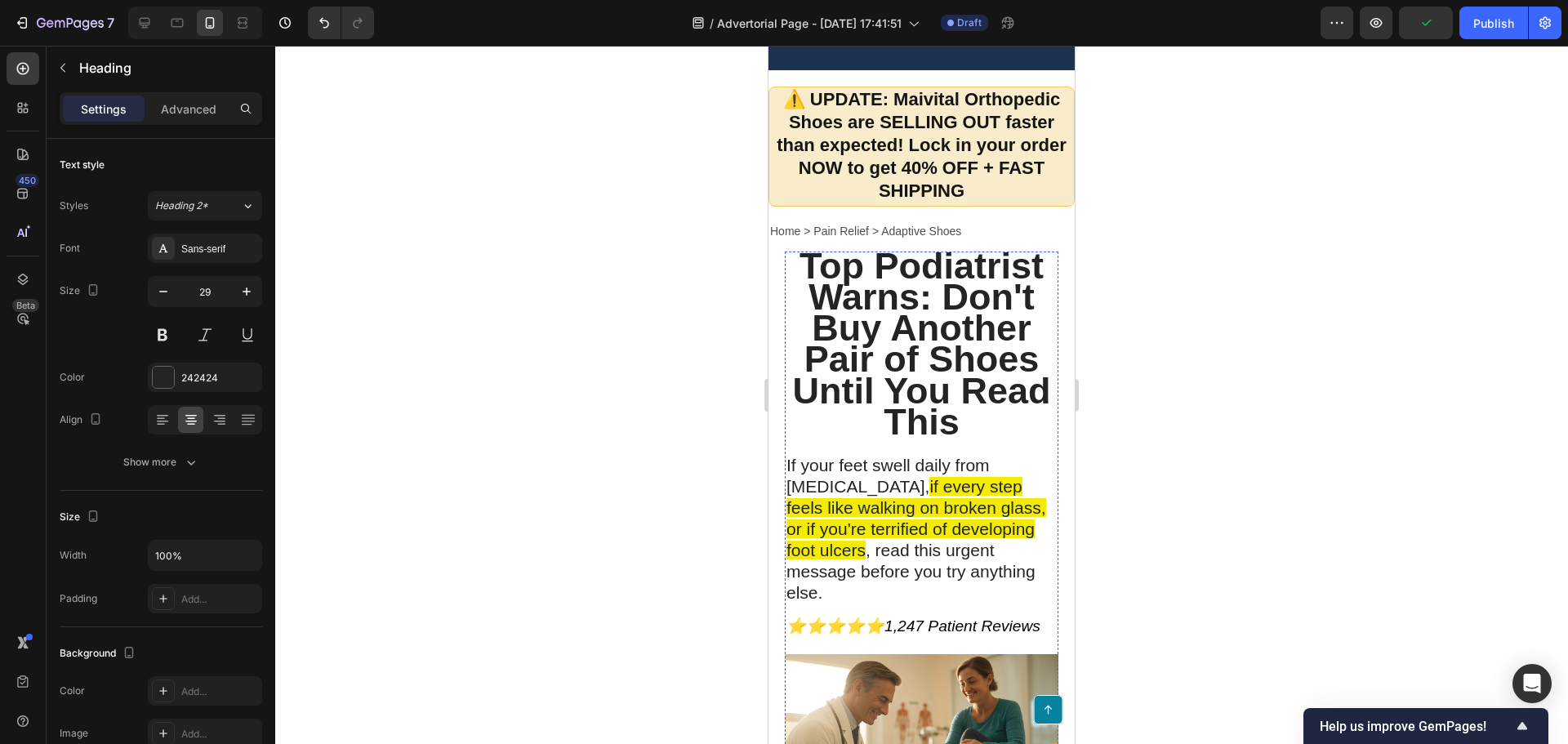
scroll to position [51, 0]
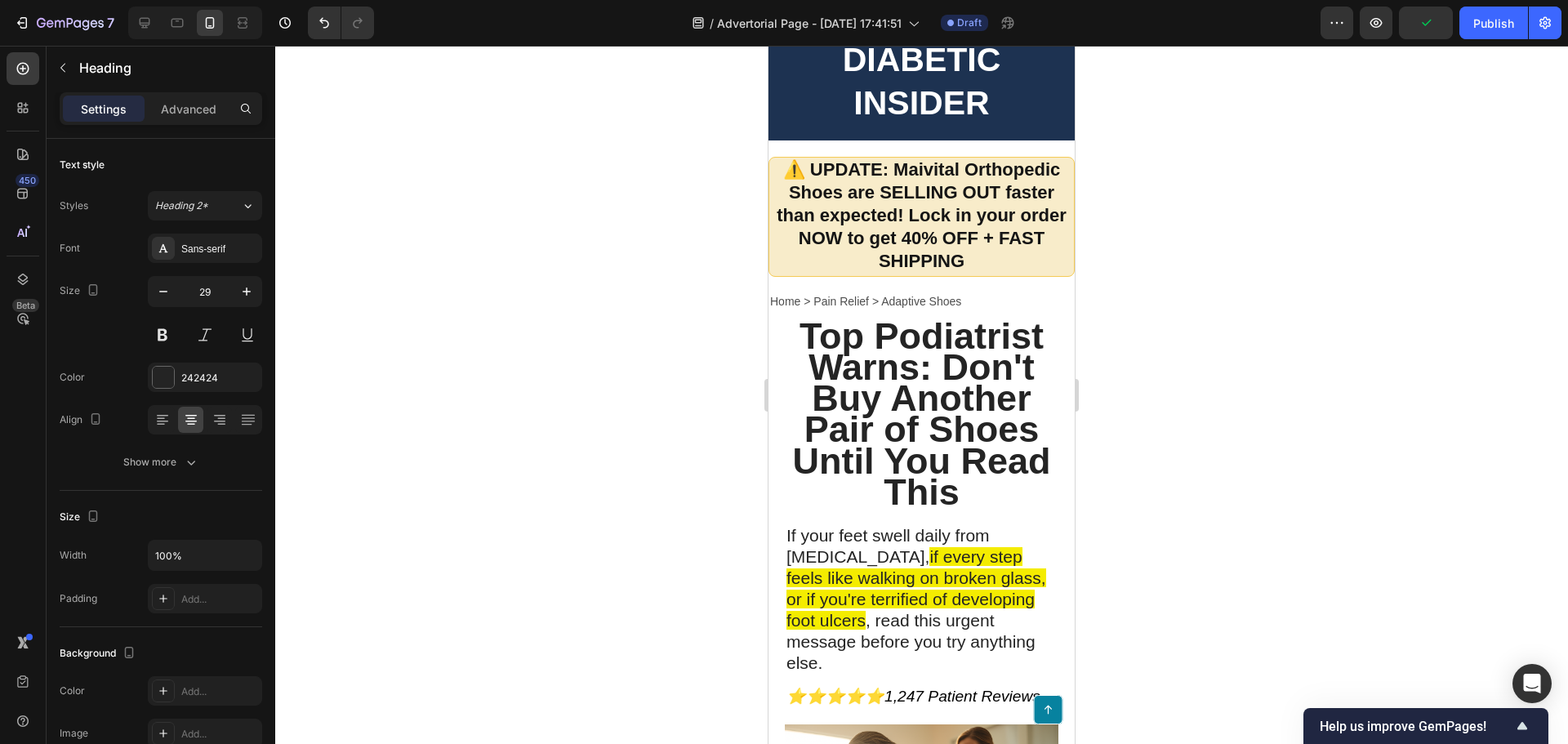
click at [507, 377] on div at bounding box center [922, 395] width 1293 height 699
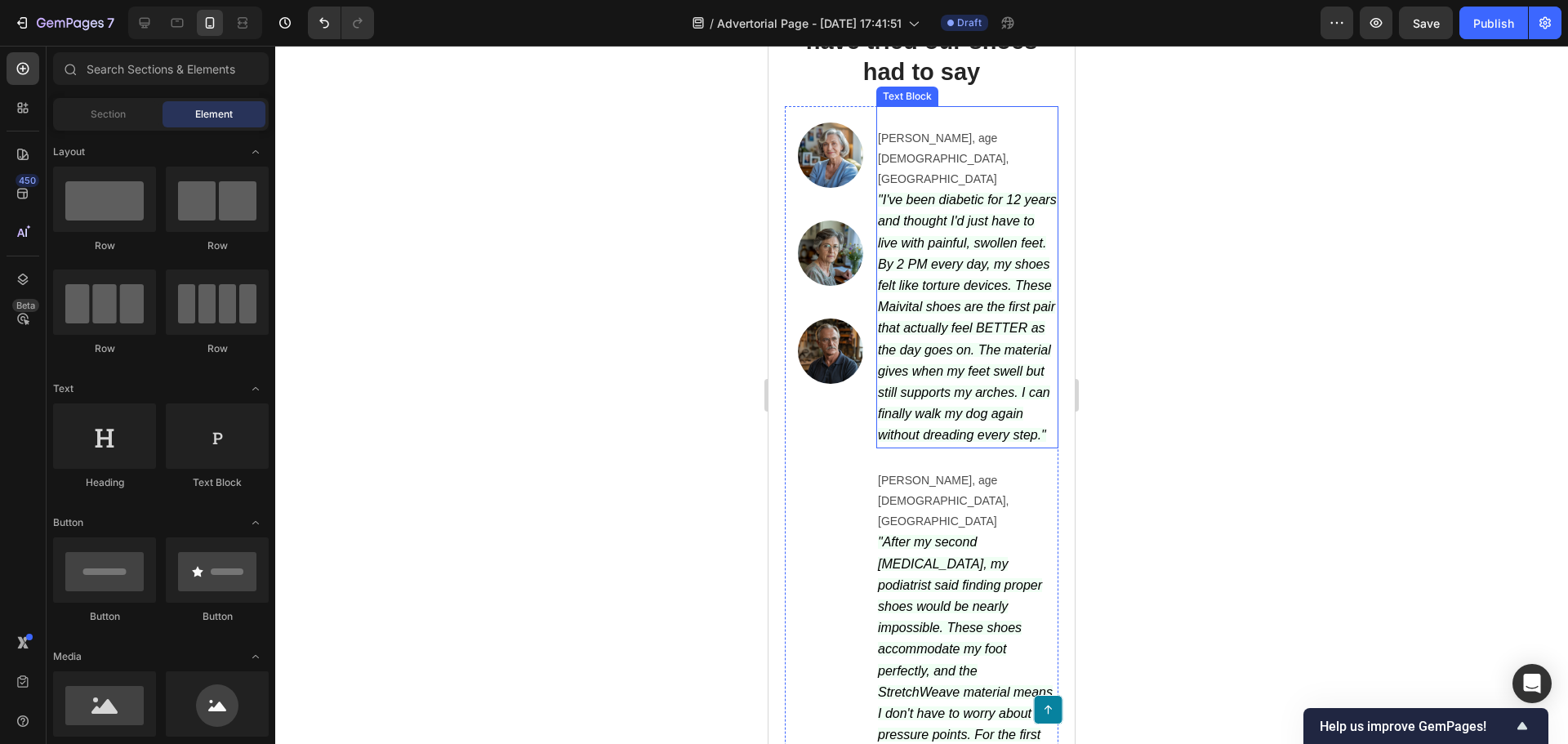
scroll to position [5636, 0]
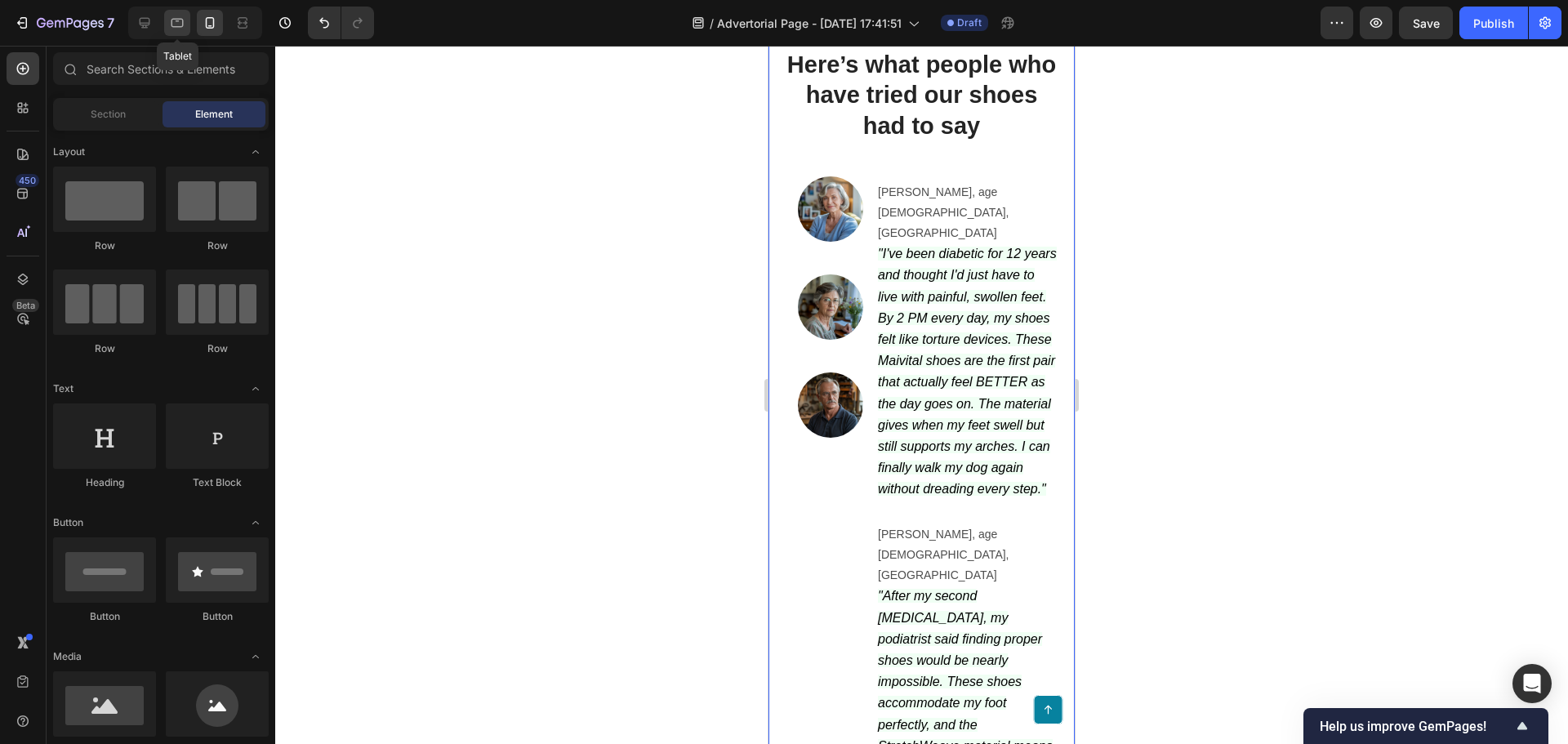
drag, startPoint x: 175, startPoint y: 15, endPoint x: 3, endPoint y: 231, distance: 276.1
click at [175, 15] on icon at bounding box center [177, 23] width 17 height 17
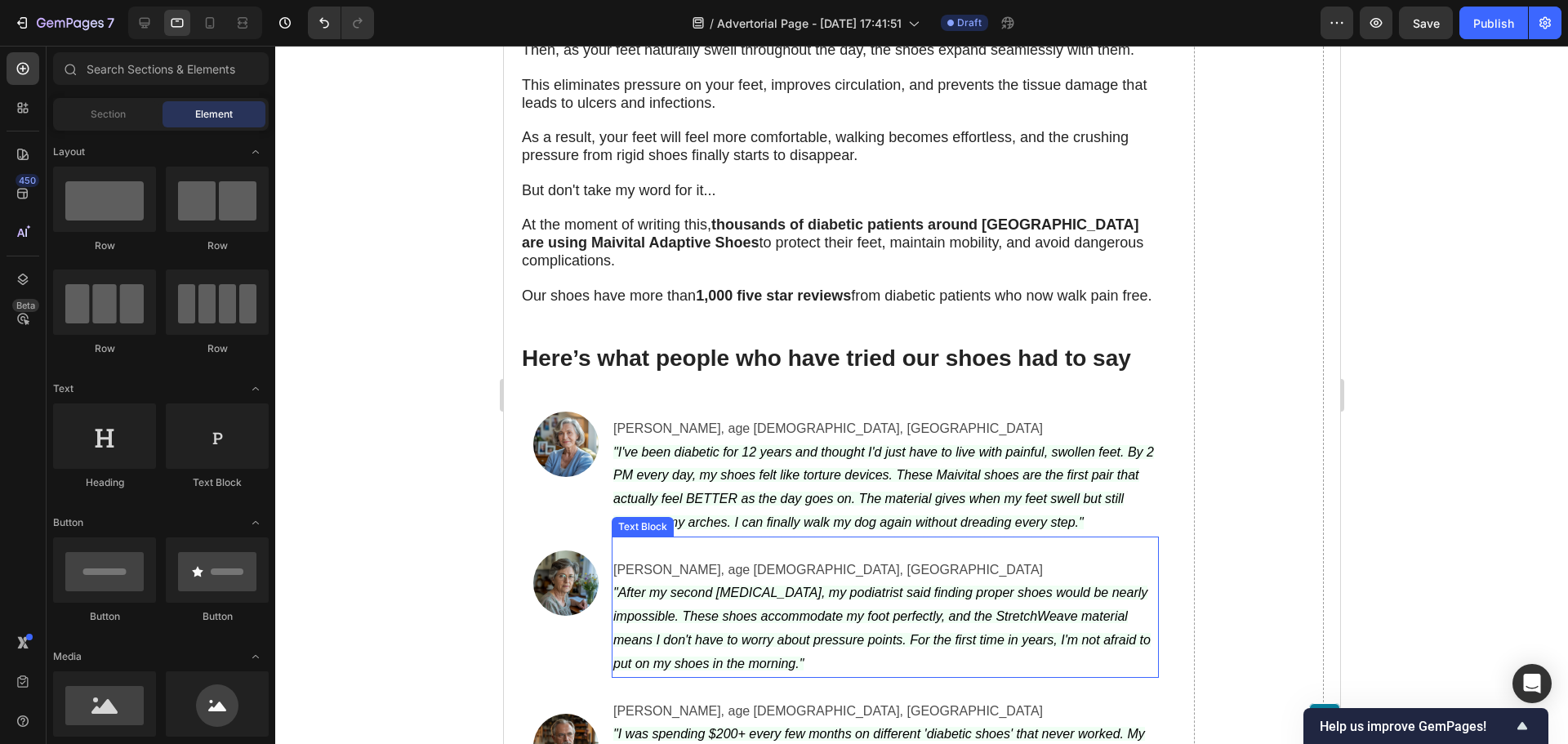
scroll to position [5322, 0]
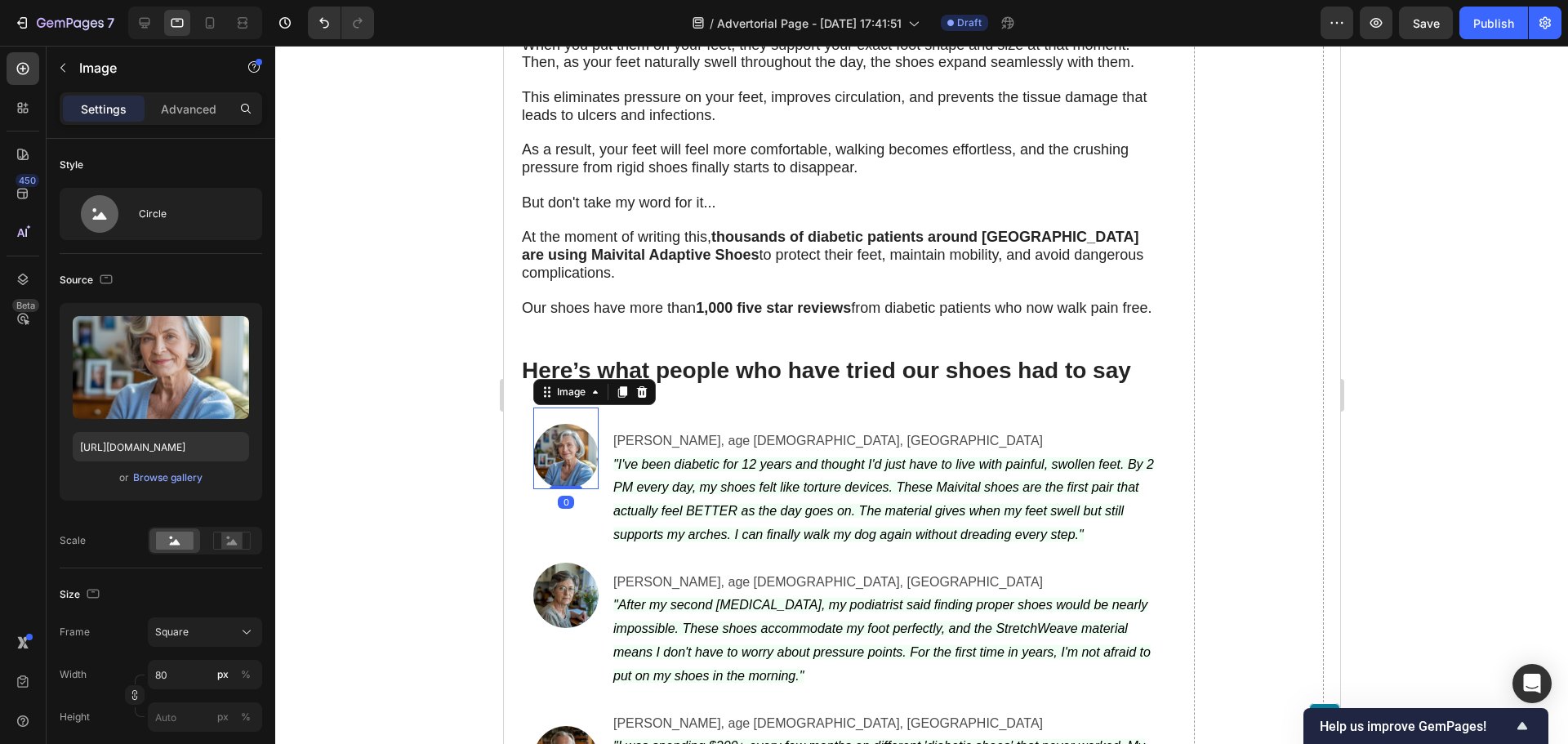
click at [563, 441] on img at bounding box center [565, 457] width 66 height 66
click at [631, 458] on icon ""I've been diabetic for 12 years and thought I'd just have to live with painful…" at bounding box center [883, 499] width 541 height 84
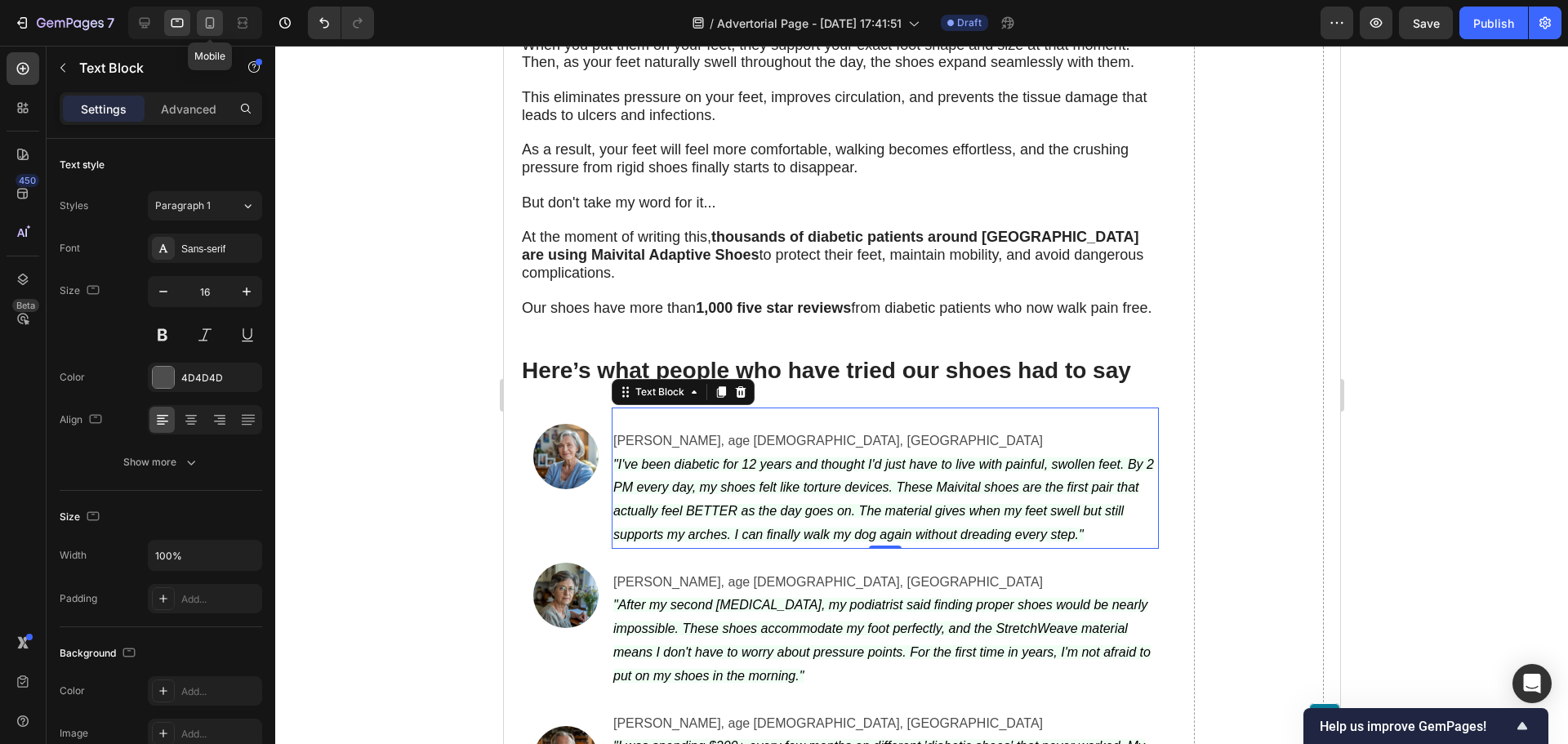
click at [214, 30] on icon at bounding box center [210, 23] width 17 height 17
type input "14"
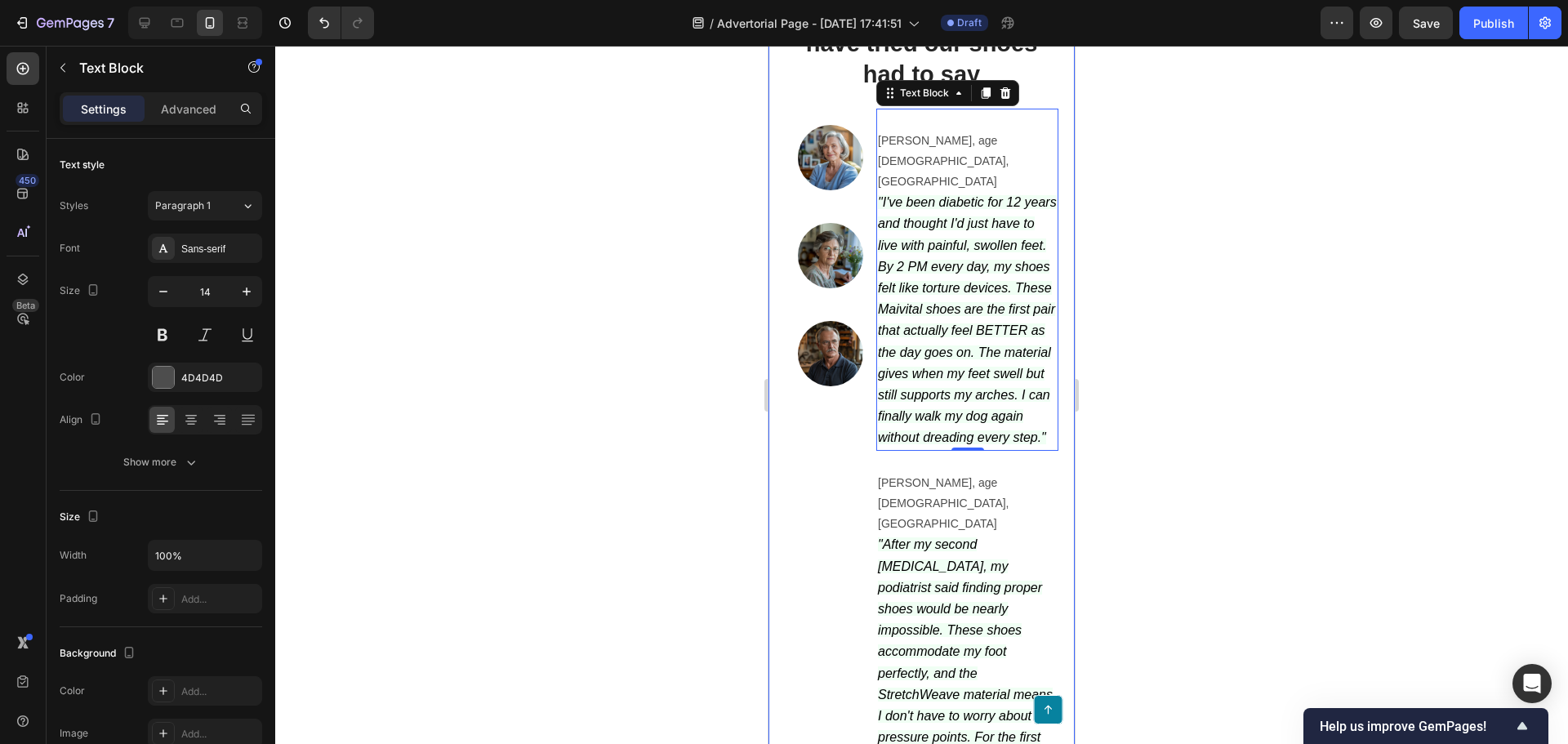
scroll to position [5659, 0]
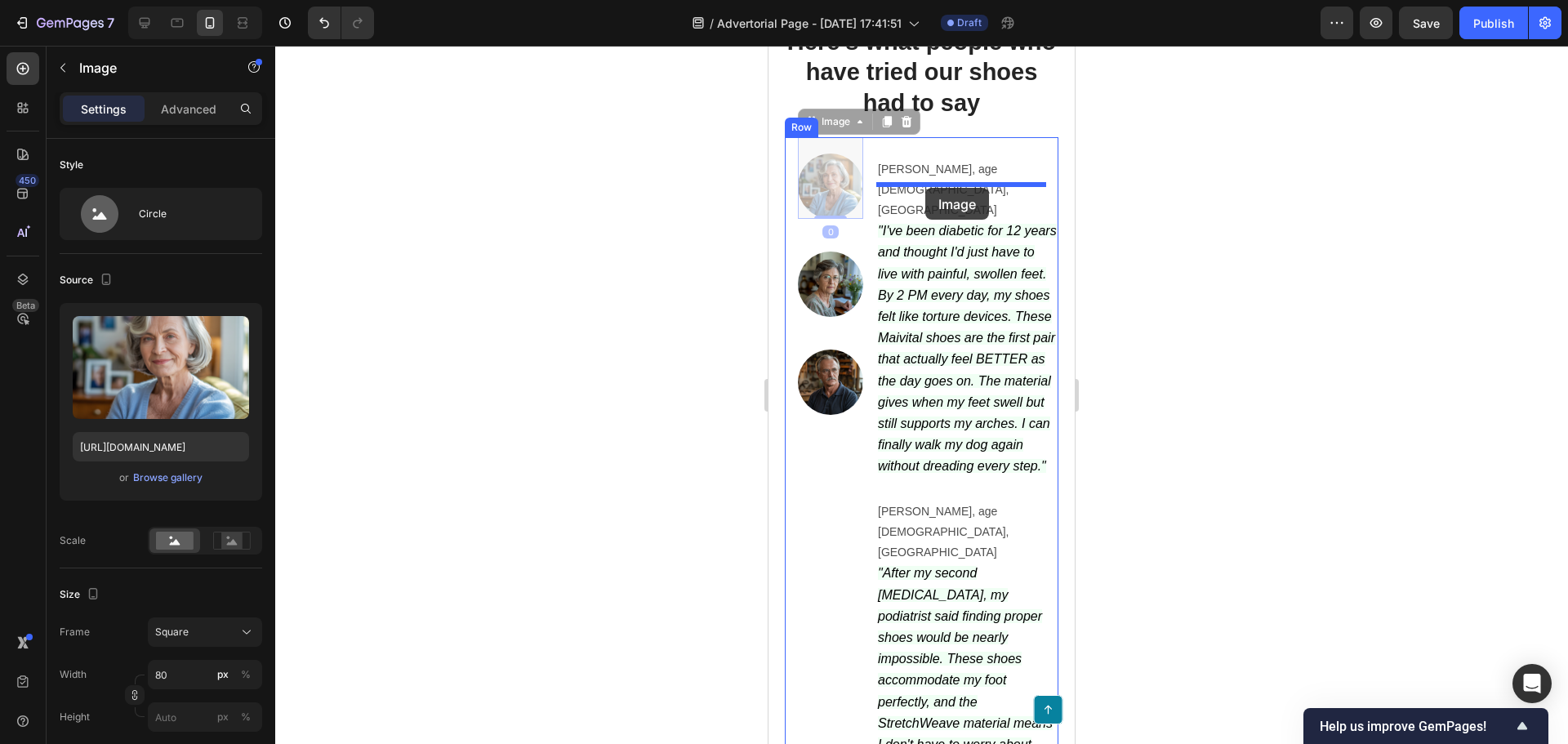
drag, startPoint x: 810, startPoint y: 229, endPoint x: 925, endPoint y: 188, distance: 122.1
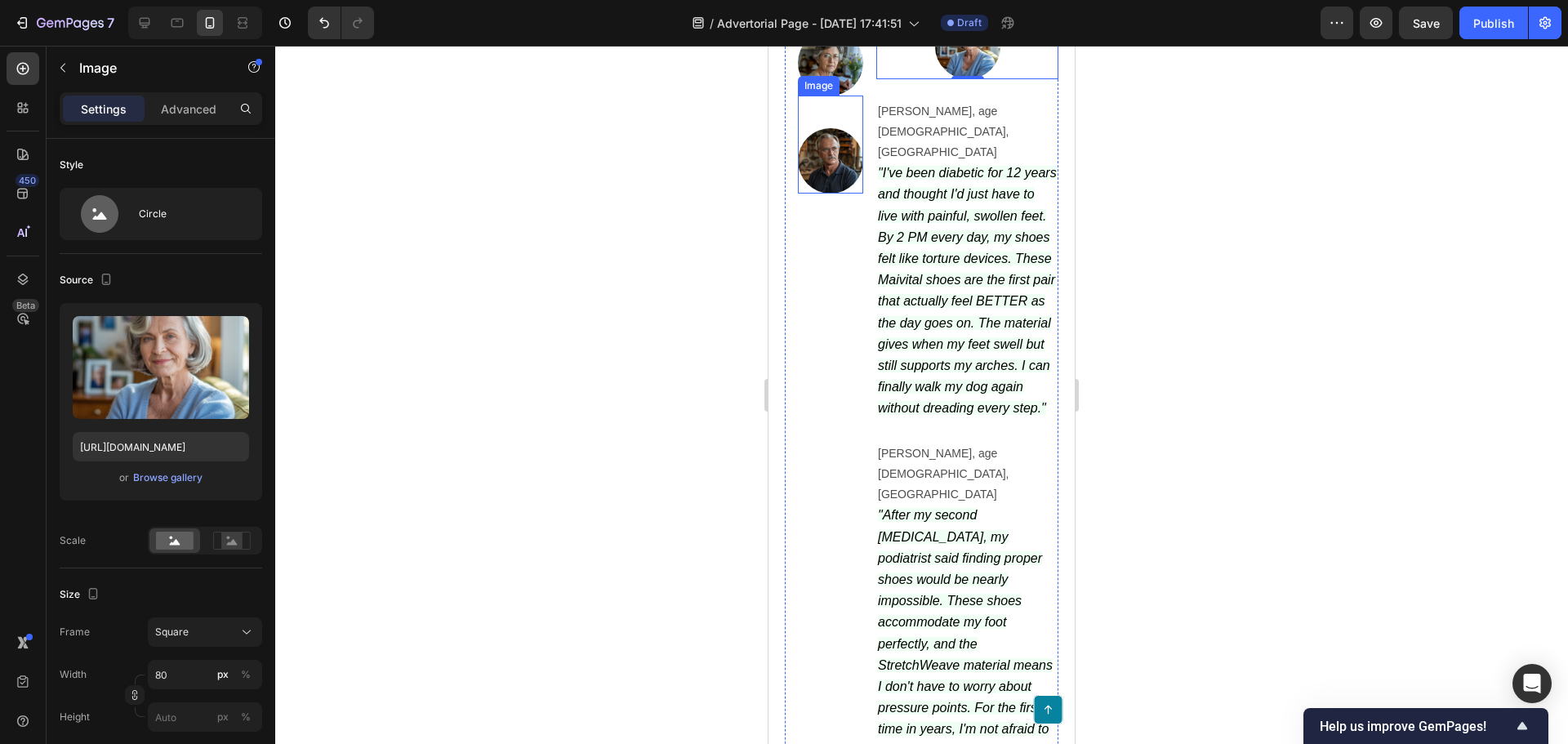
scroll to position [5822, 0]
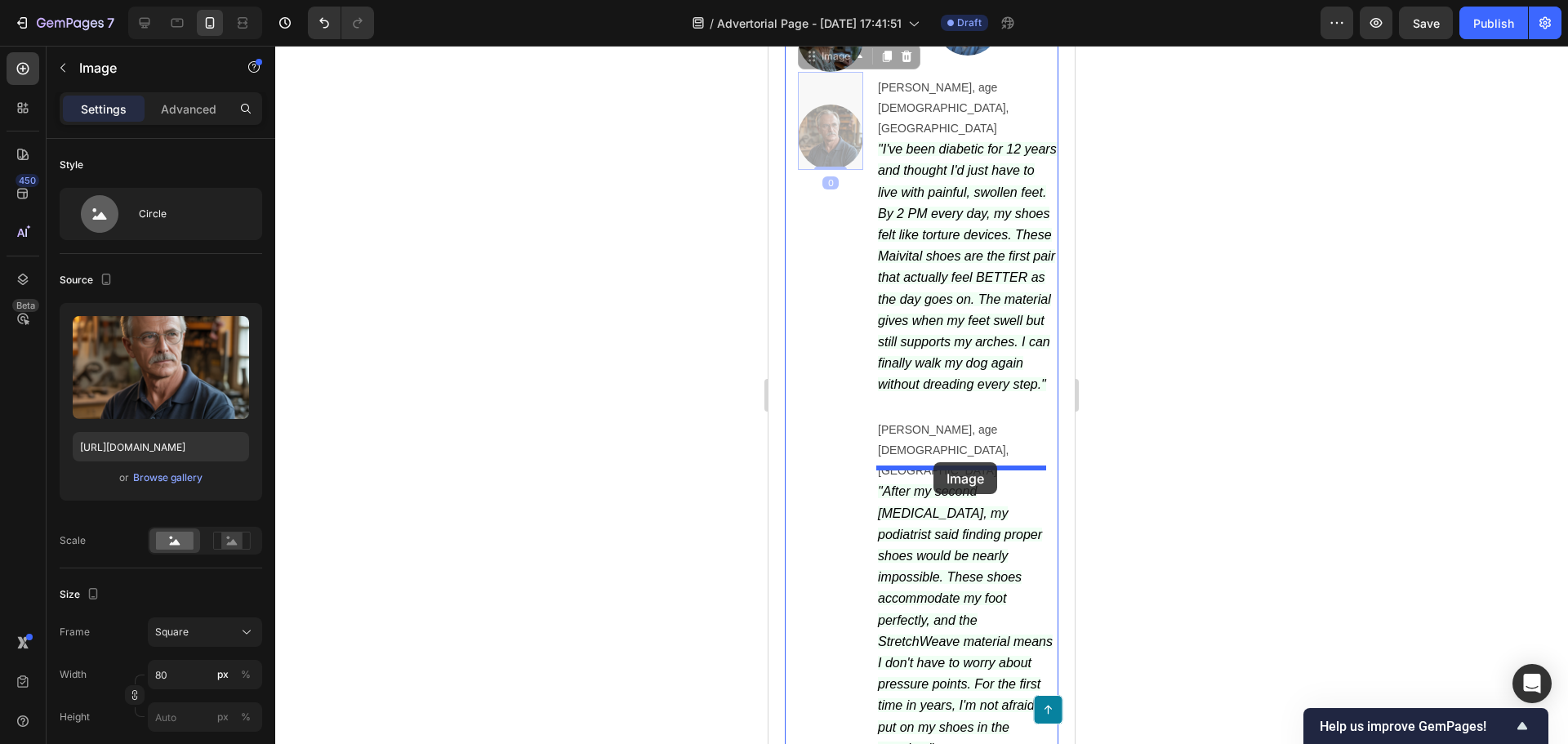
drag, startPoint x: 845, startPoint y: 202, endPoint x: 934, endPoint y: 462, distance: 274.8
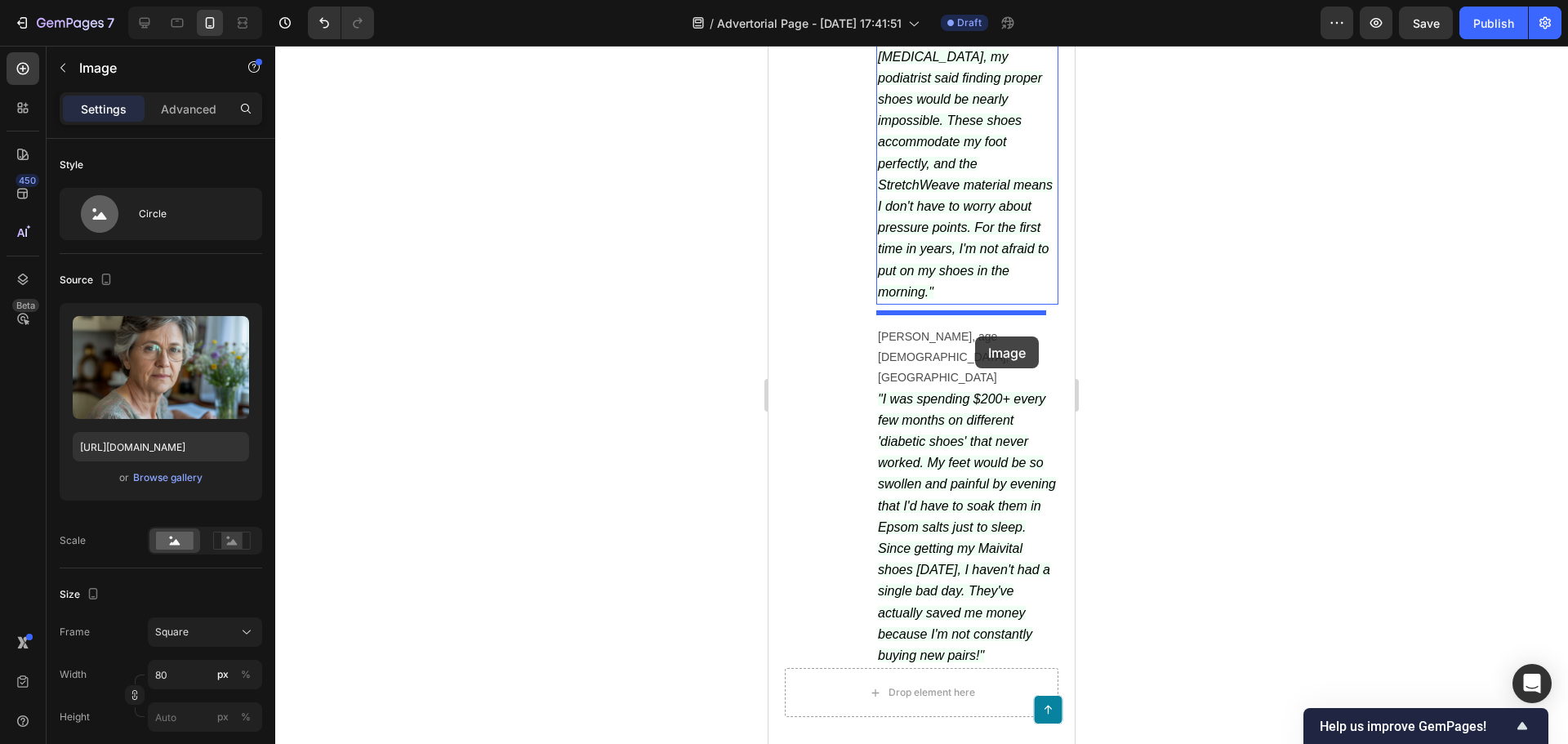
scroll to position [6312, 0]
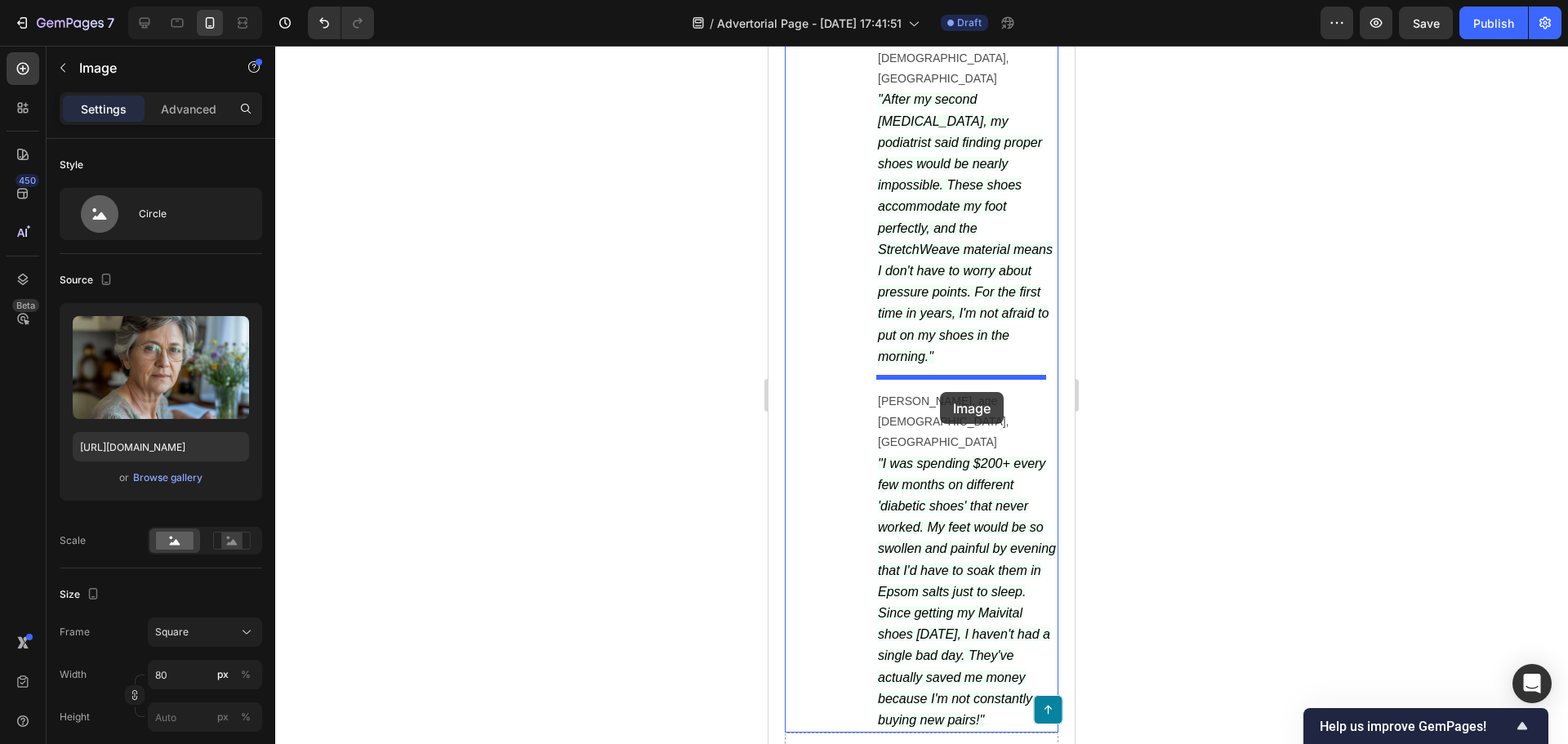
drag, startPoint x: 828, startPoint y: 108, endPoint x: 940, endPoint y: 392, distance: 305.3
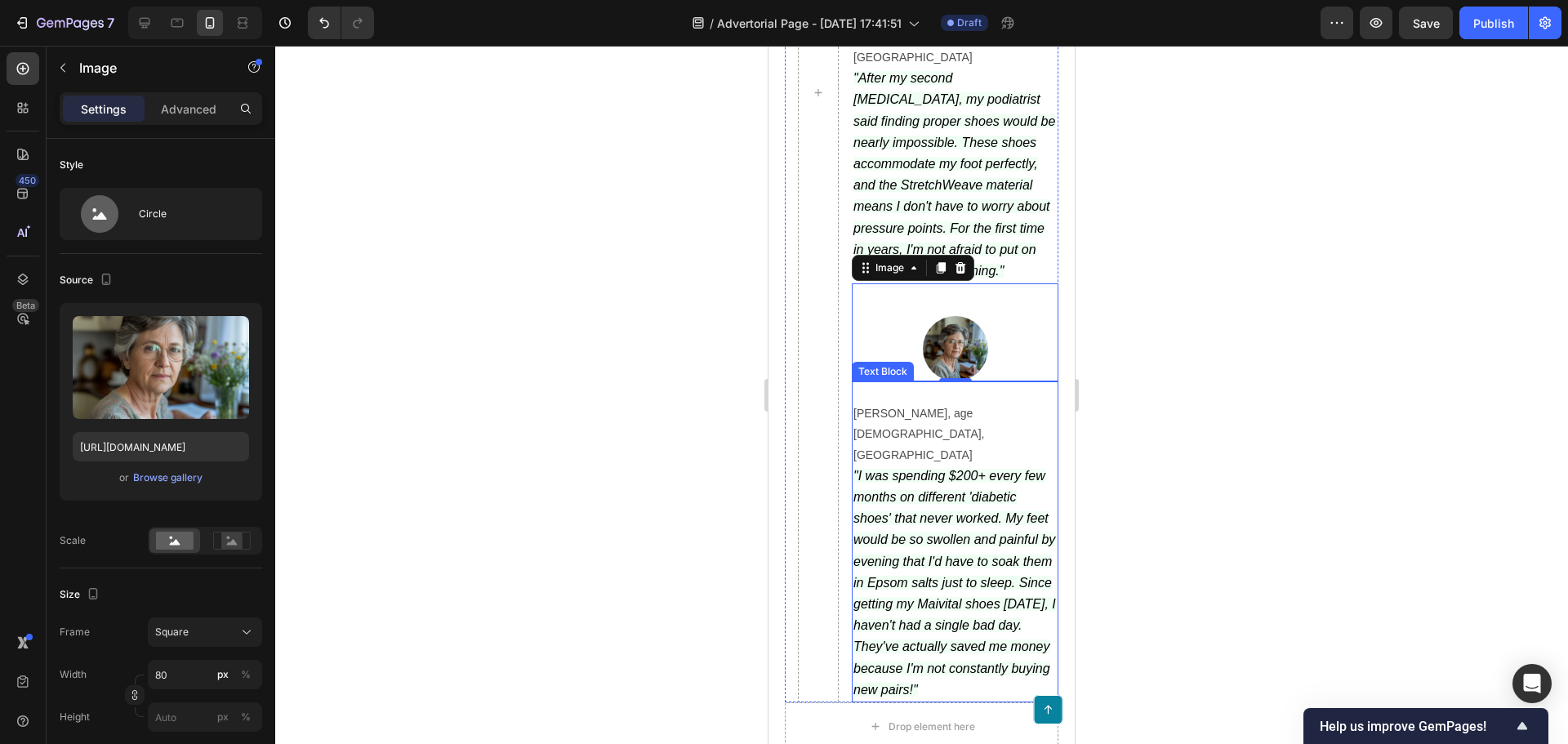
click at [1247, 383] on div at bounding box center [922, 395] width 1293 height 699
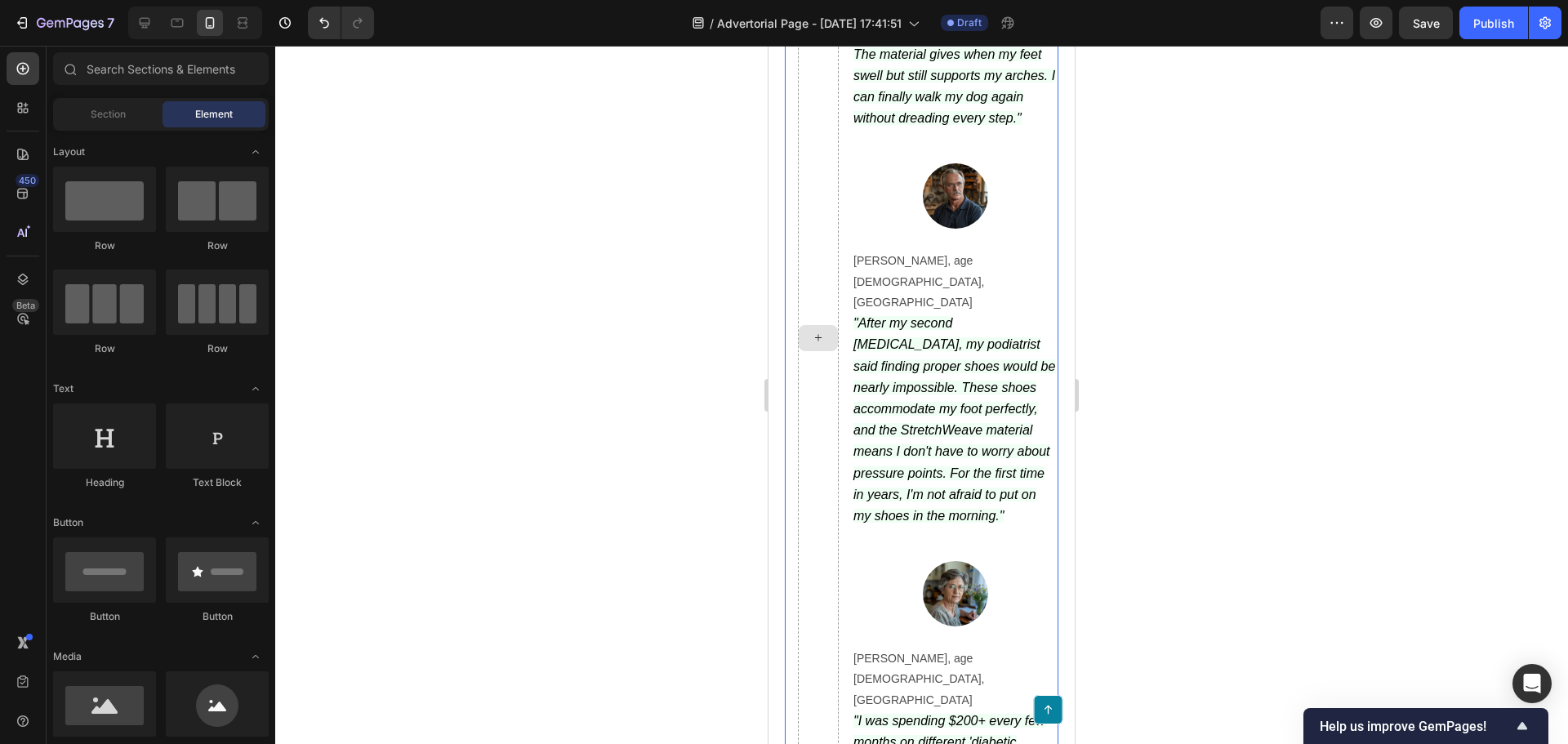
click at [819, 281] on div at bounding box center [818, 337] width 41 height 1218
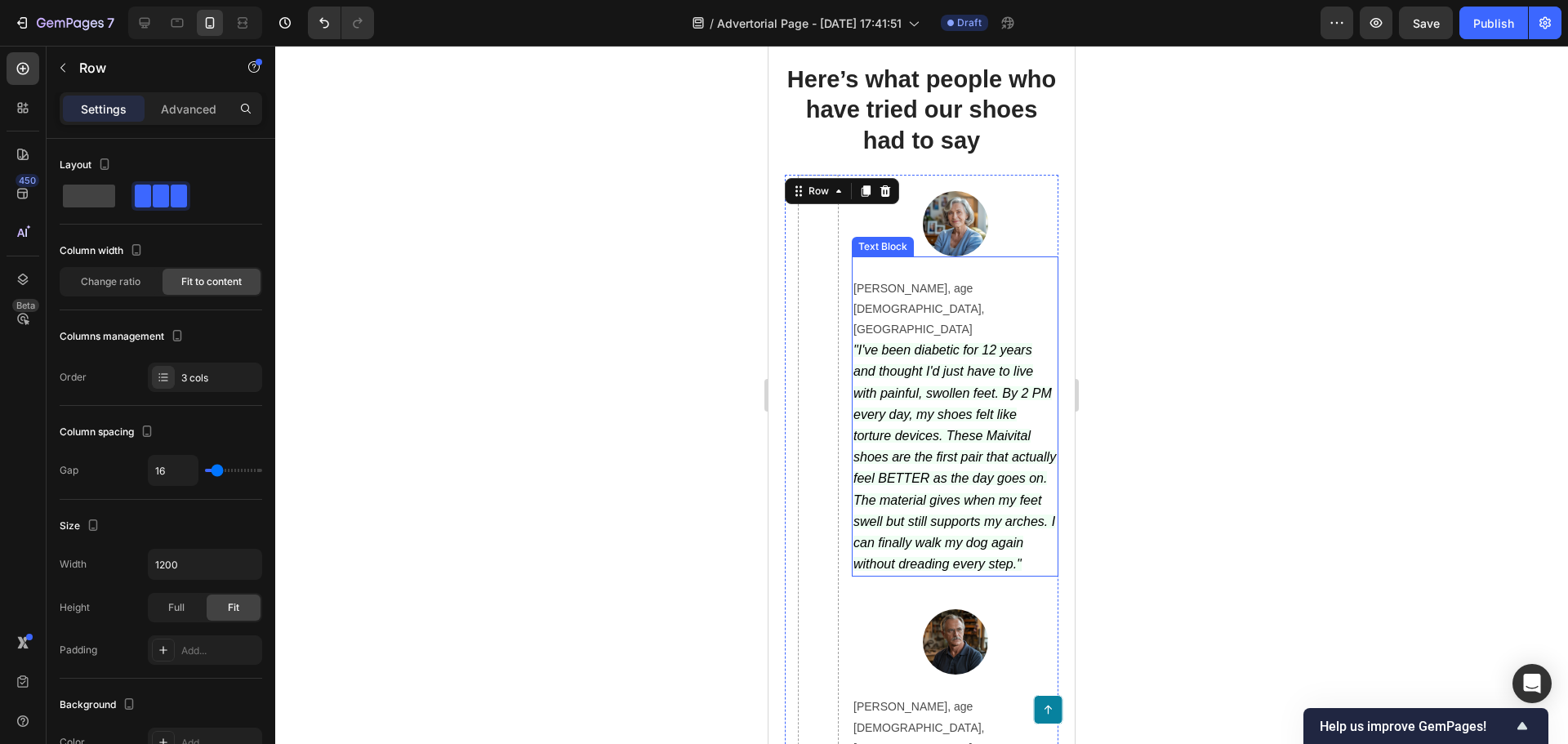
scroll to position [5577, 0]
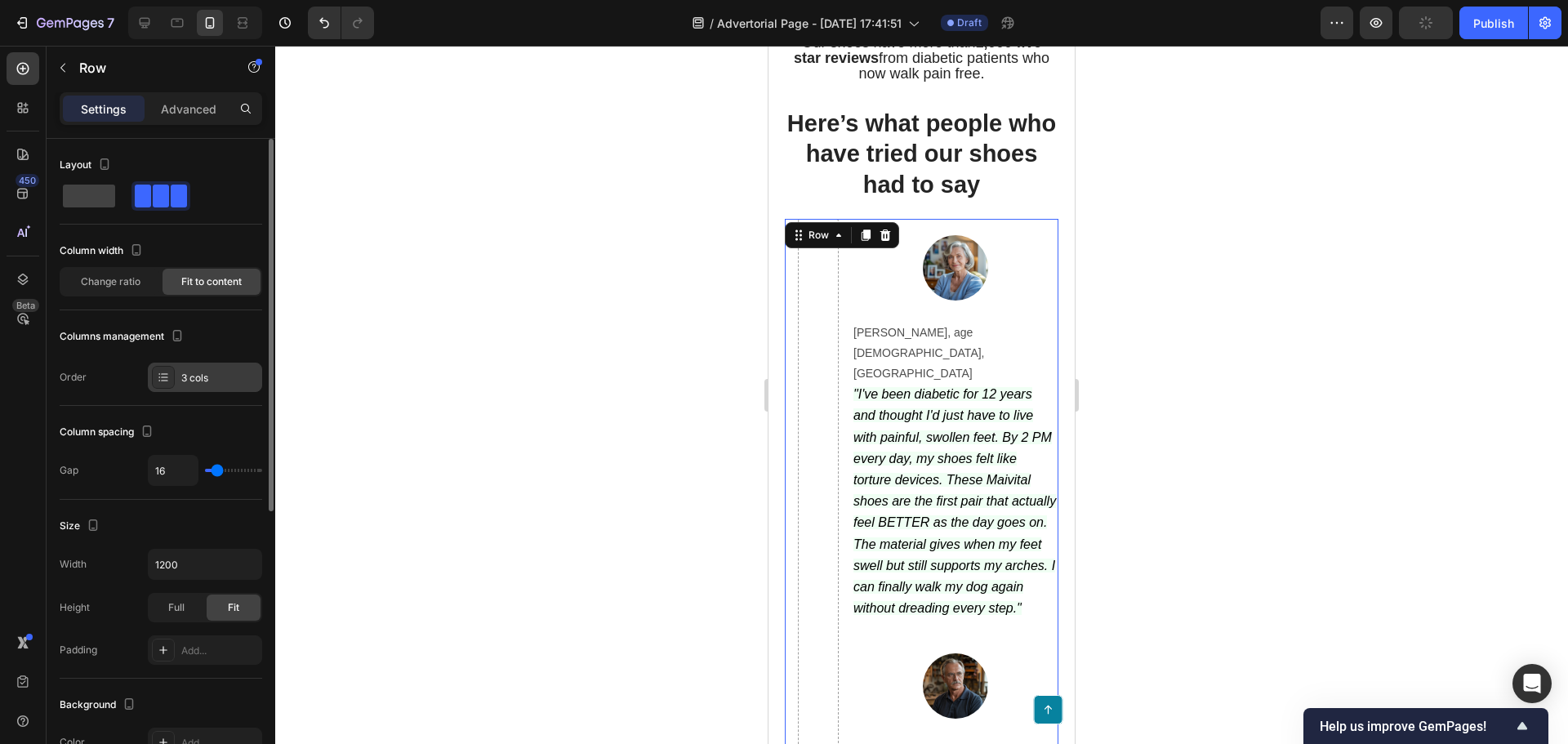
click at [212, 367] on div "3 cols" at bounding box center [205, 377] width 114 height 30
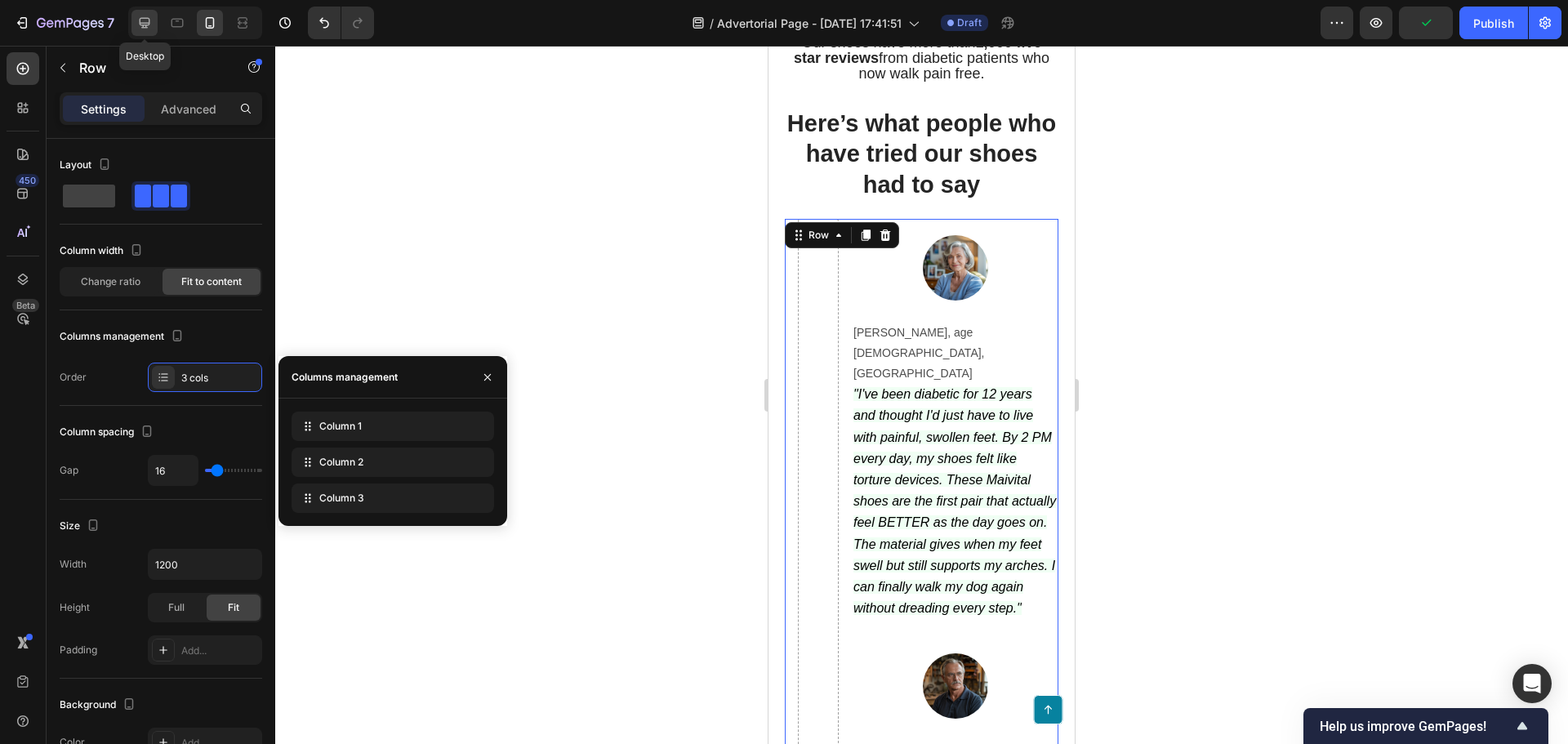
click at [148, 23] on icon at bounding box center [144, 22] width 10 height 10
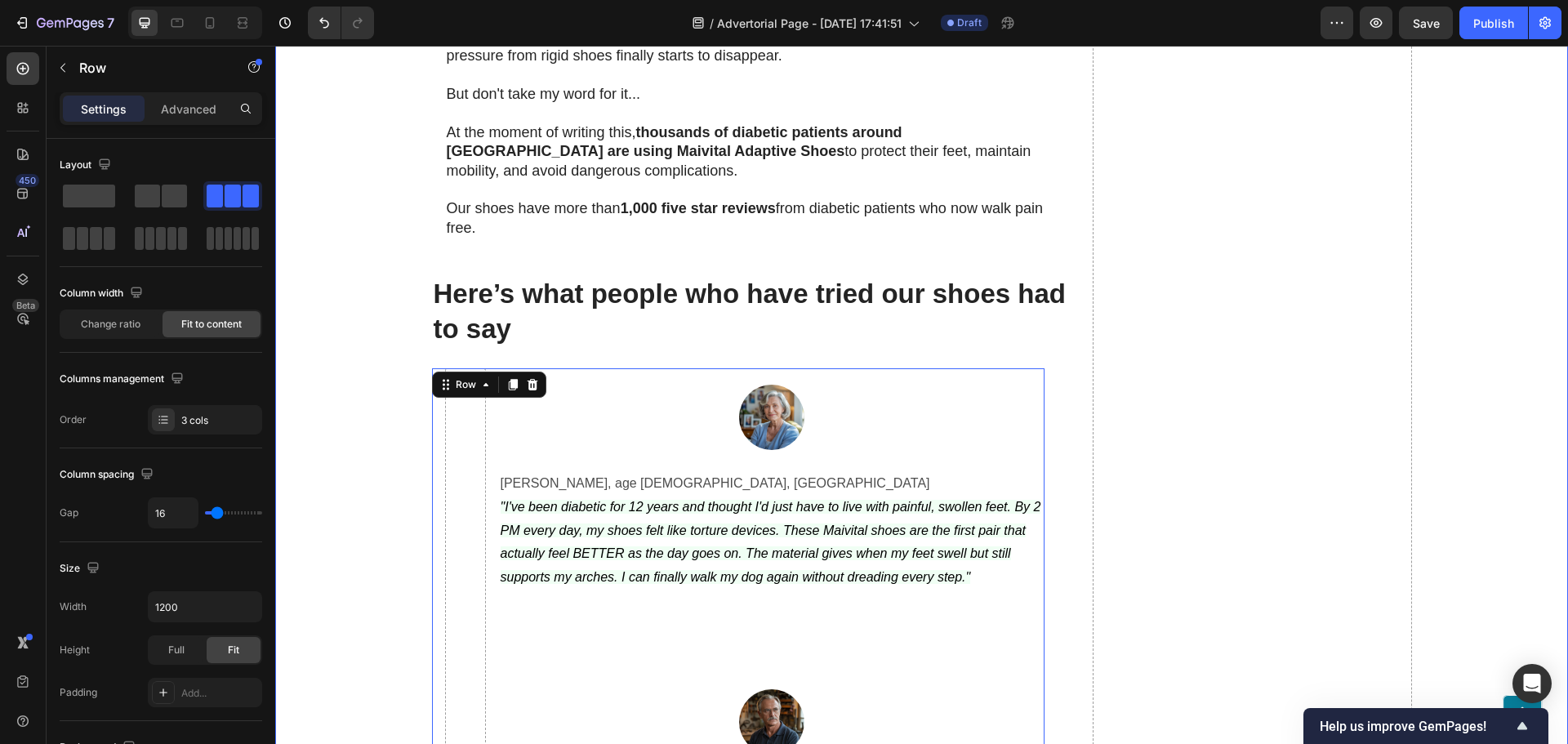
scroll to position [5594, 0]
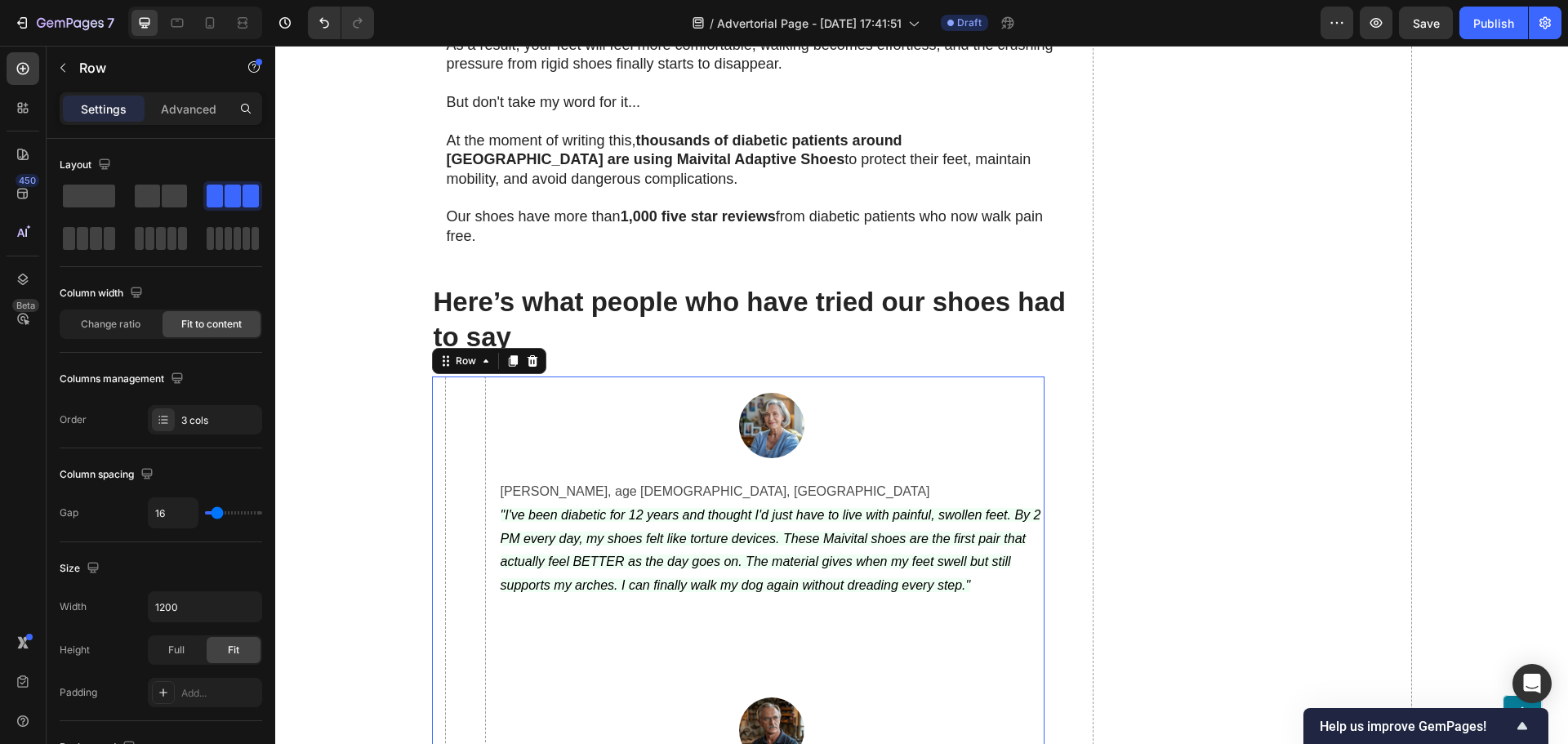
click at [197, 402] on div "Columns management Order 3 cols" at bounding box center [160, 400] width 203 height 69
click at [199, 413] on div "3 cols" at bounding box center [220, 421] width 77 height 15
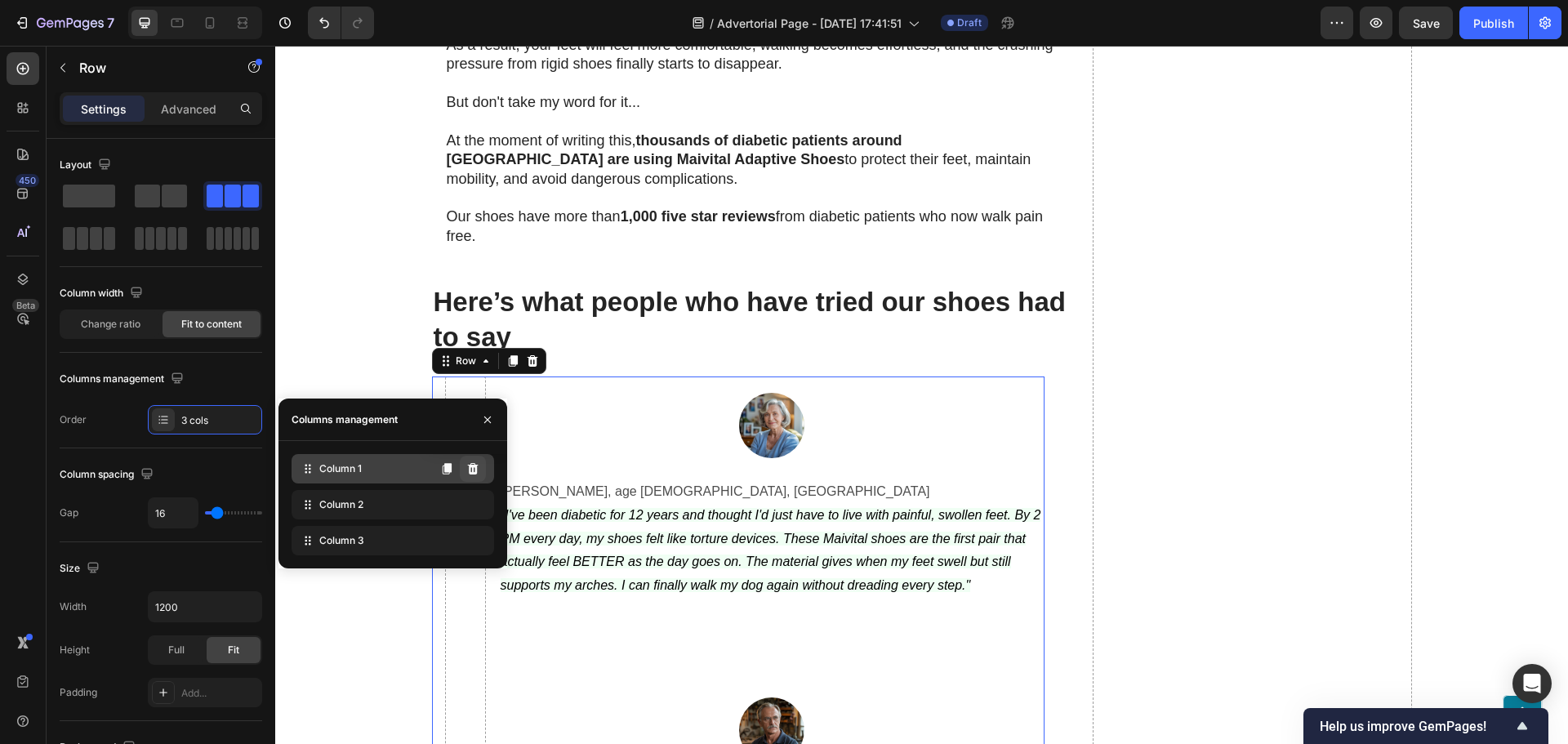
click at [468, 463] on icon at bounding box center [472, 469] width 13 height 13
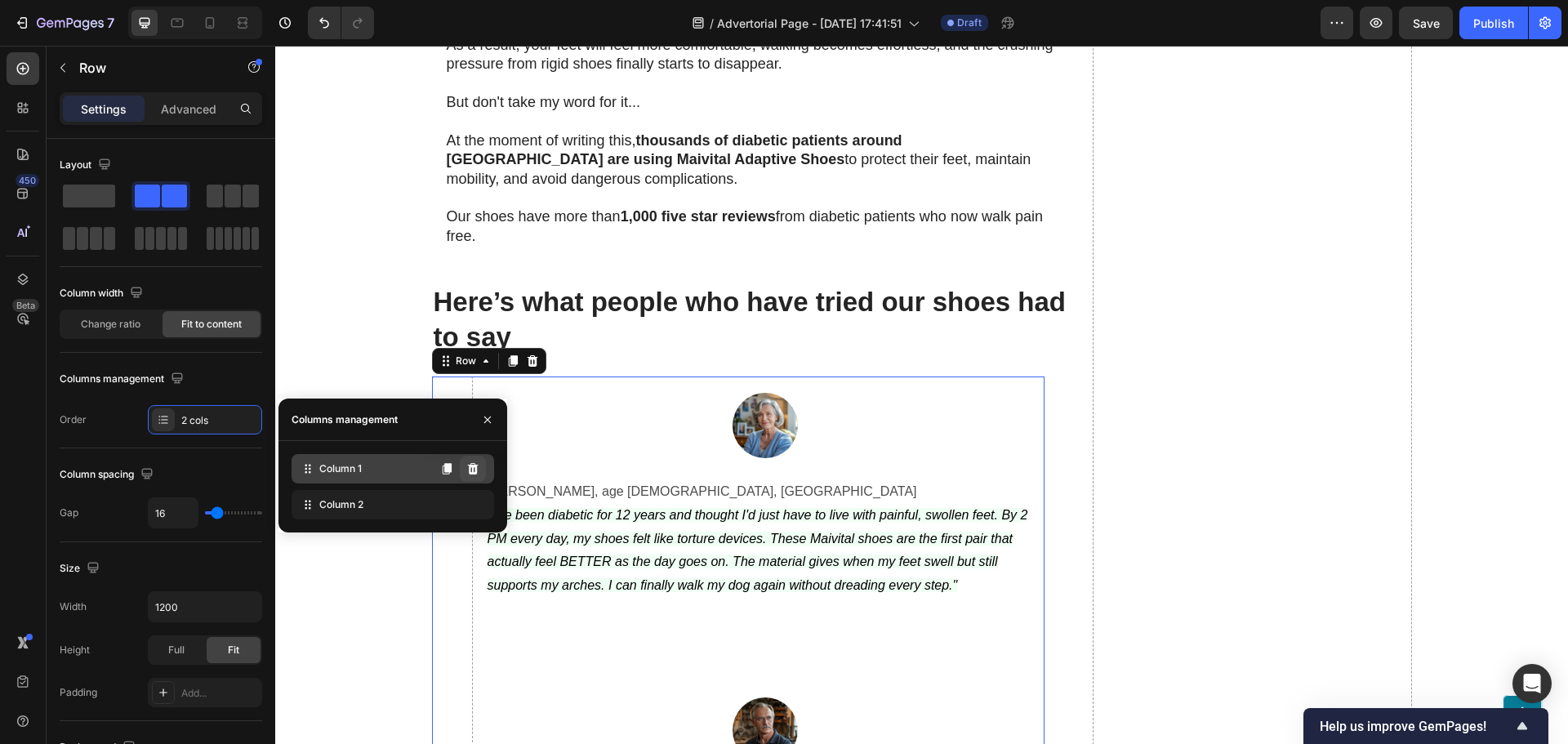
click at [471, 463] on icon at bounding box center [472, 469] width 10 height 11
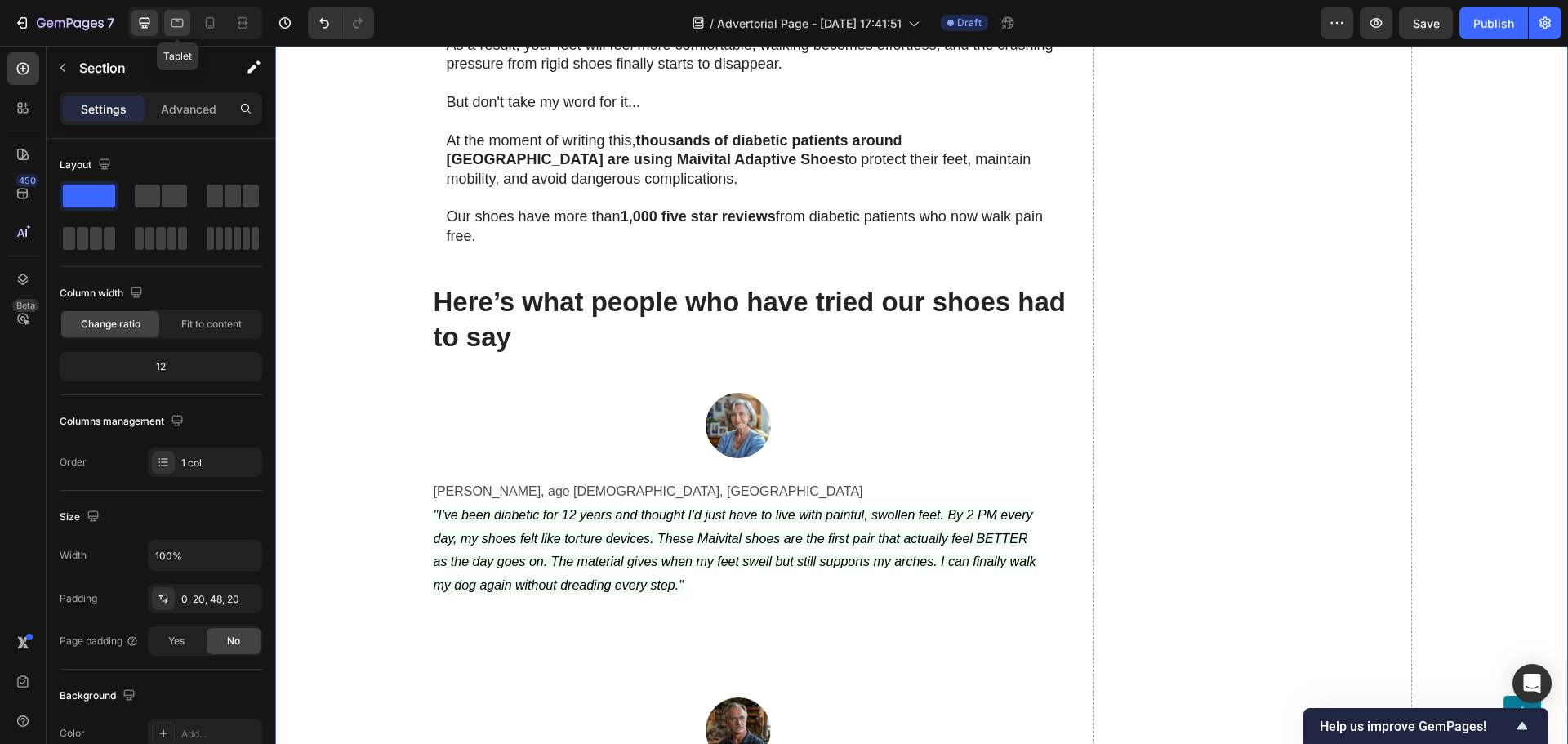
click at [167, 27] on div at bounding box center [177, 23] width 26 height 26
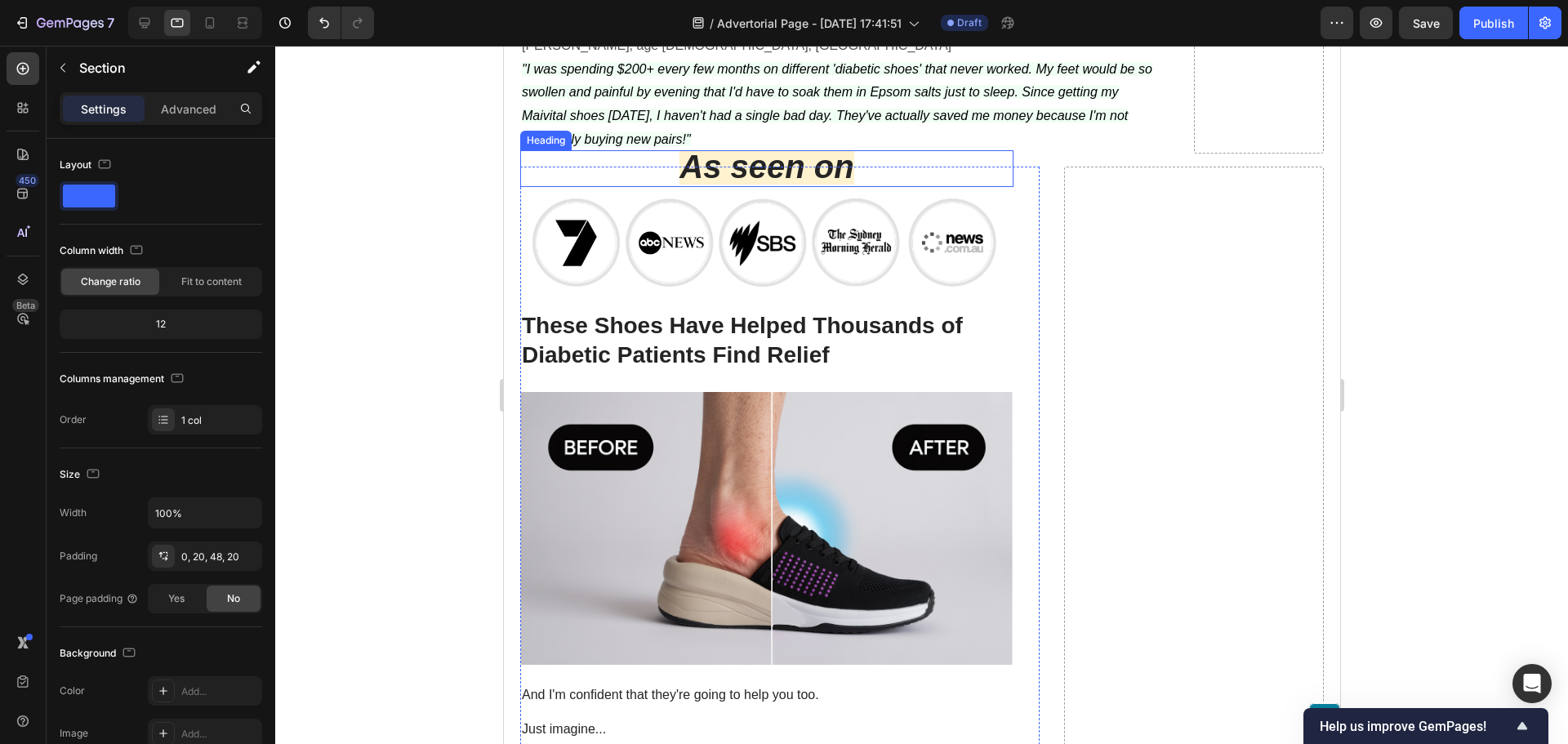
scroll to position [6363, 0]
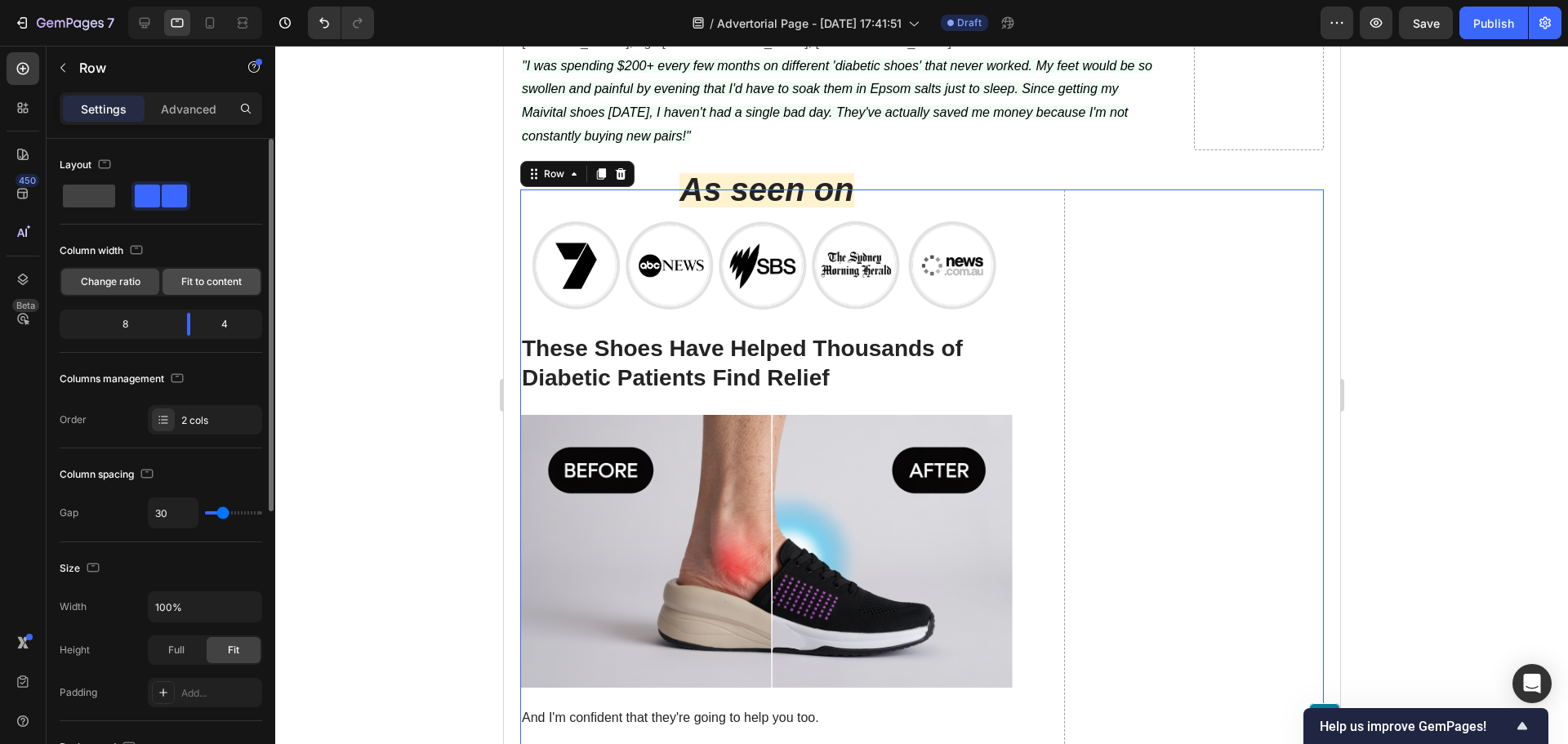
click at [212, 285] on span "Fit to content" at bounding box center [211, 282] width 60 height 15
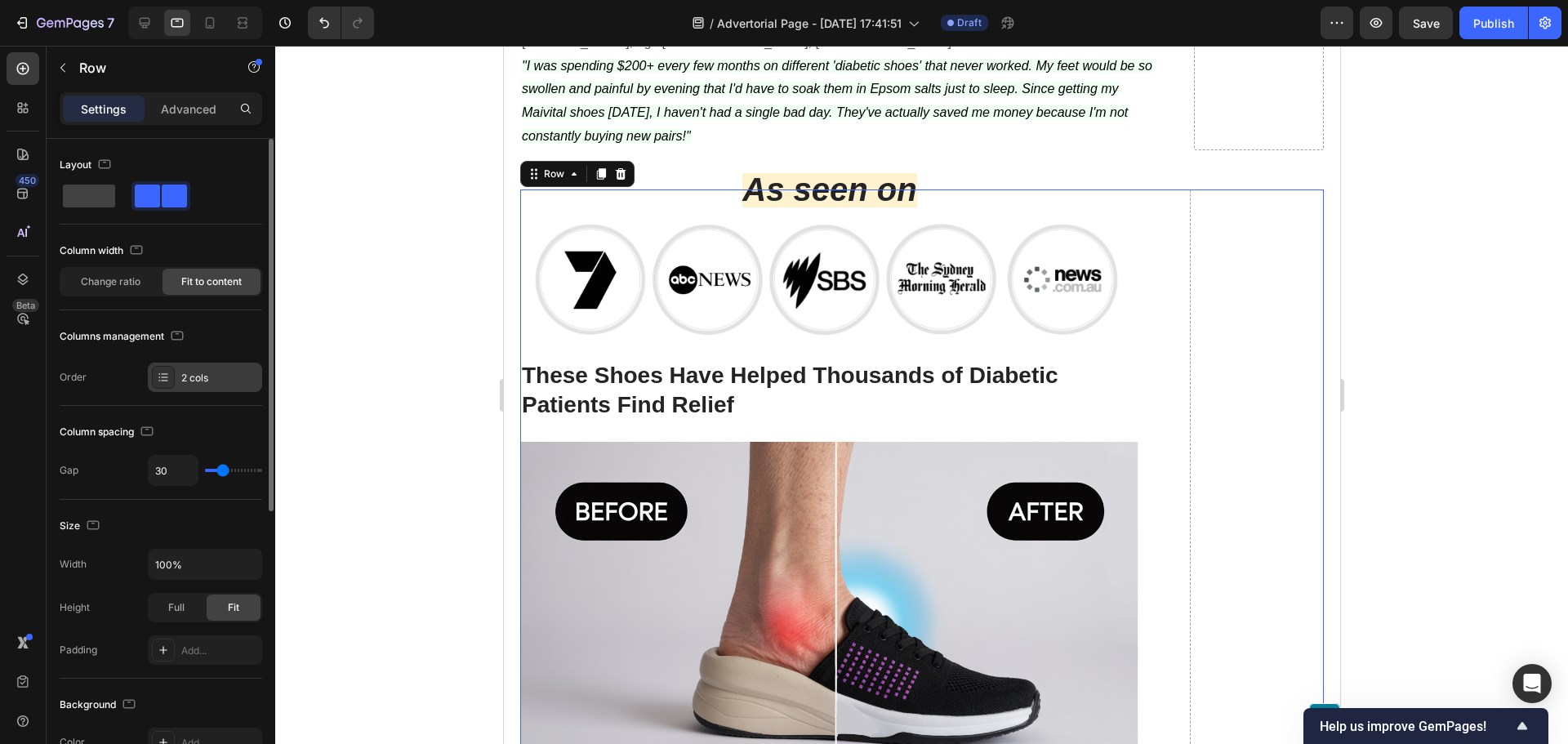
click at [233, 375] on div "2 cols" at bounding box center [220, 378] width 77 height 15
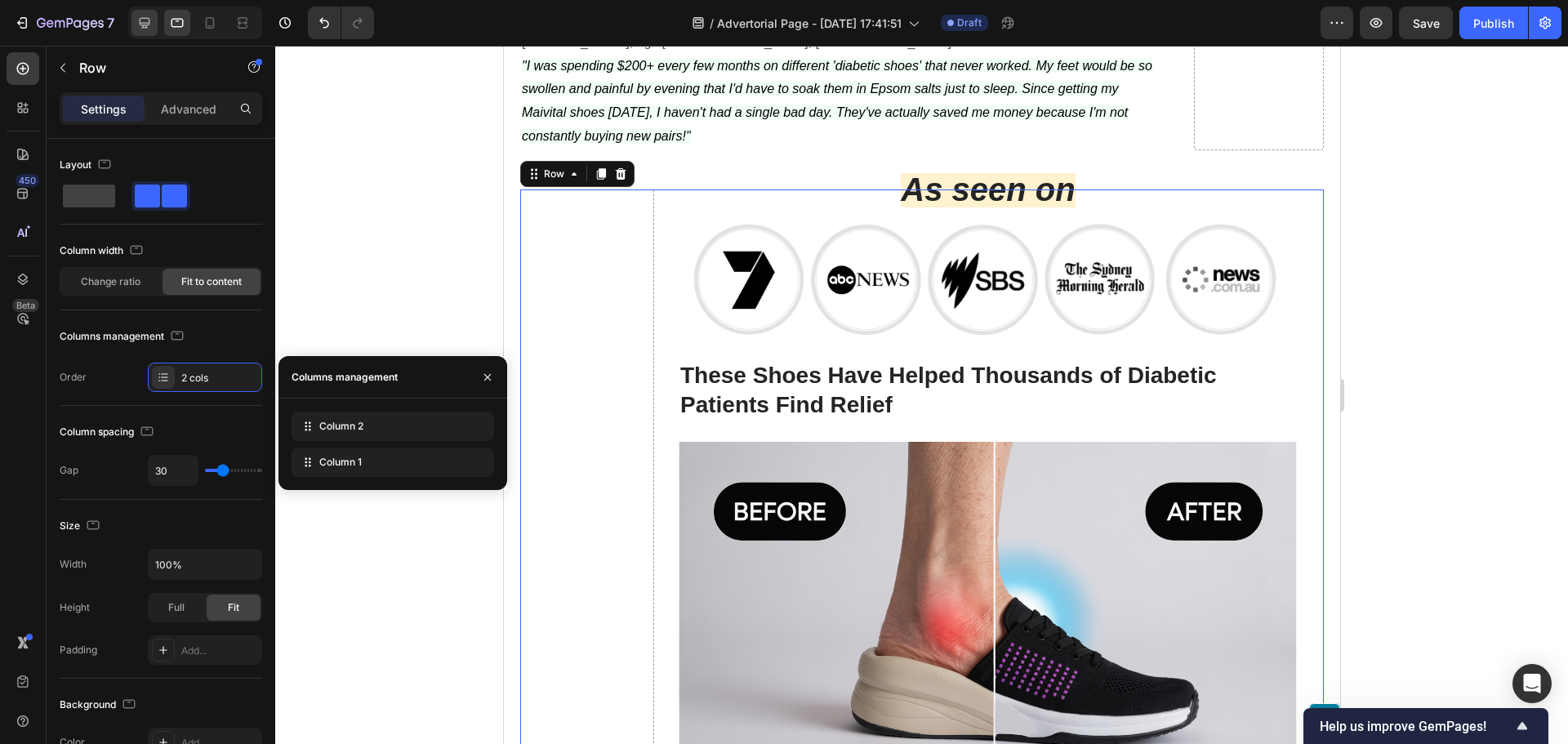
click at [142, 23] on icon at bounding box center [144, 22] width 10 height 10
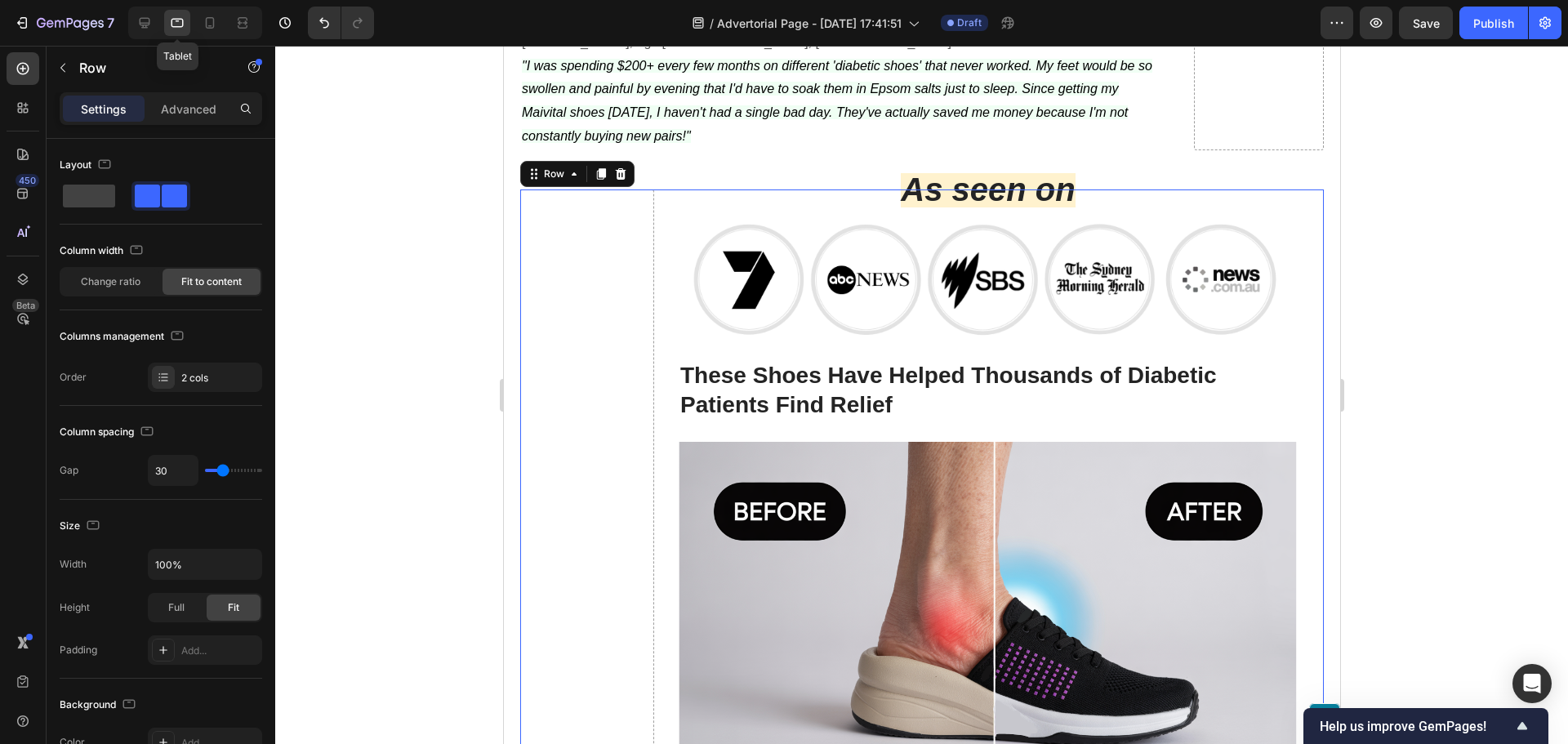
click at [124, 20] on div "Tablet" at bounding box center [192, 22] width 141 height 32
click at [145, 25] on icon at bounding box center [144, 22] width 10 height 10
type input "1200"
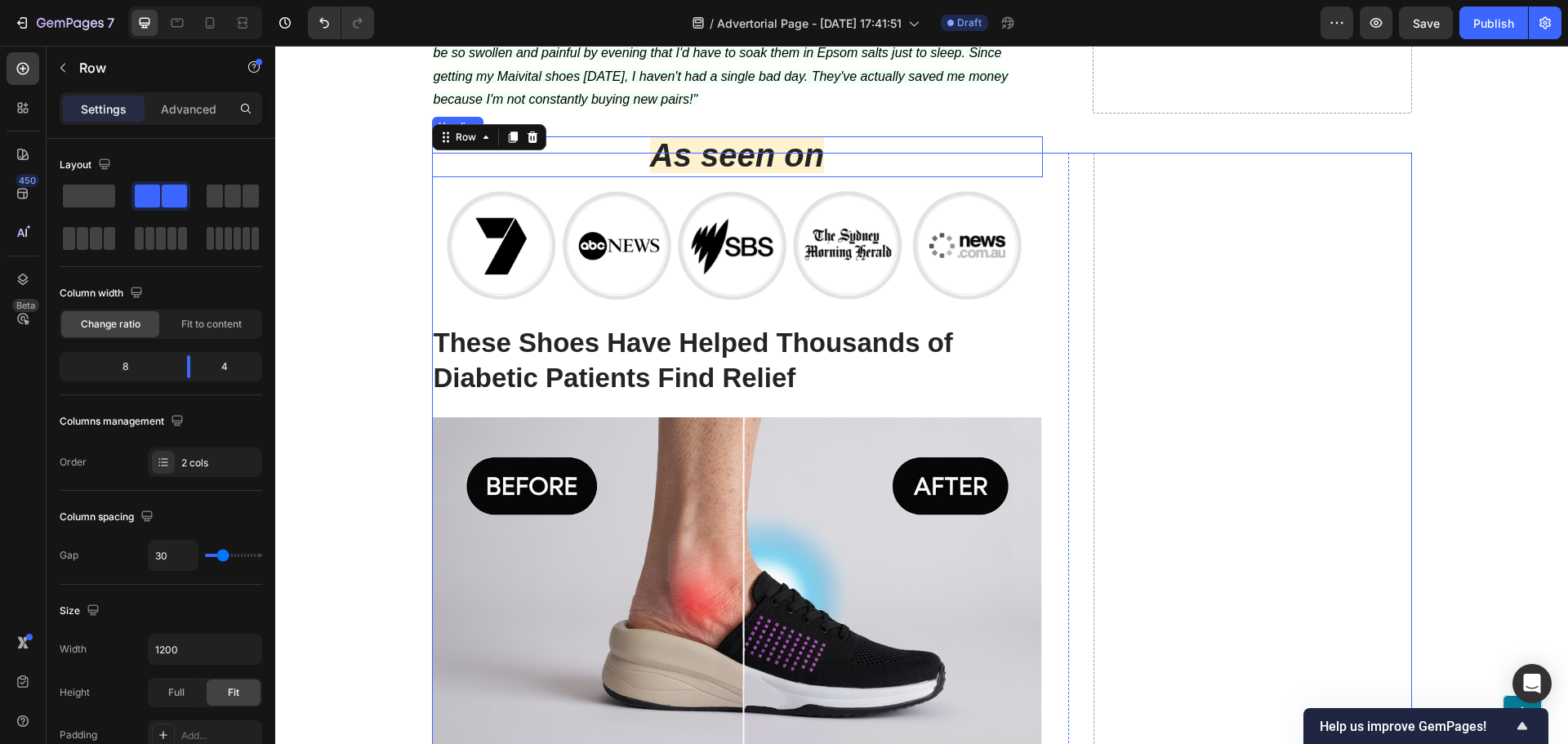
scroll to position [6656, 0]
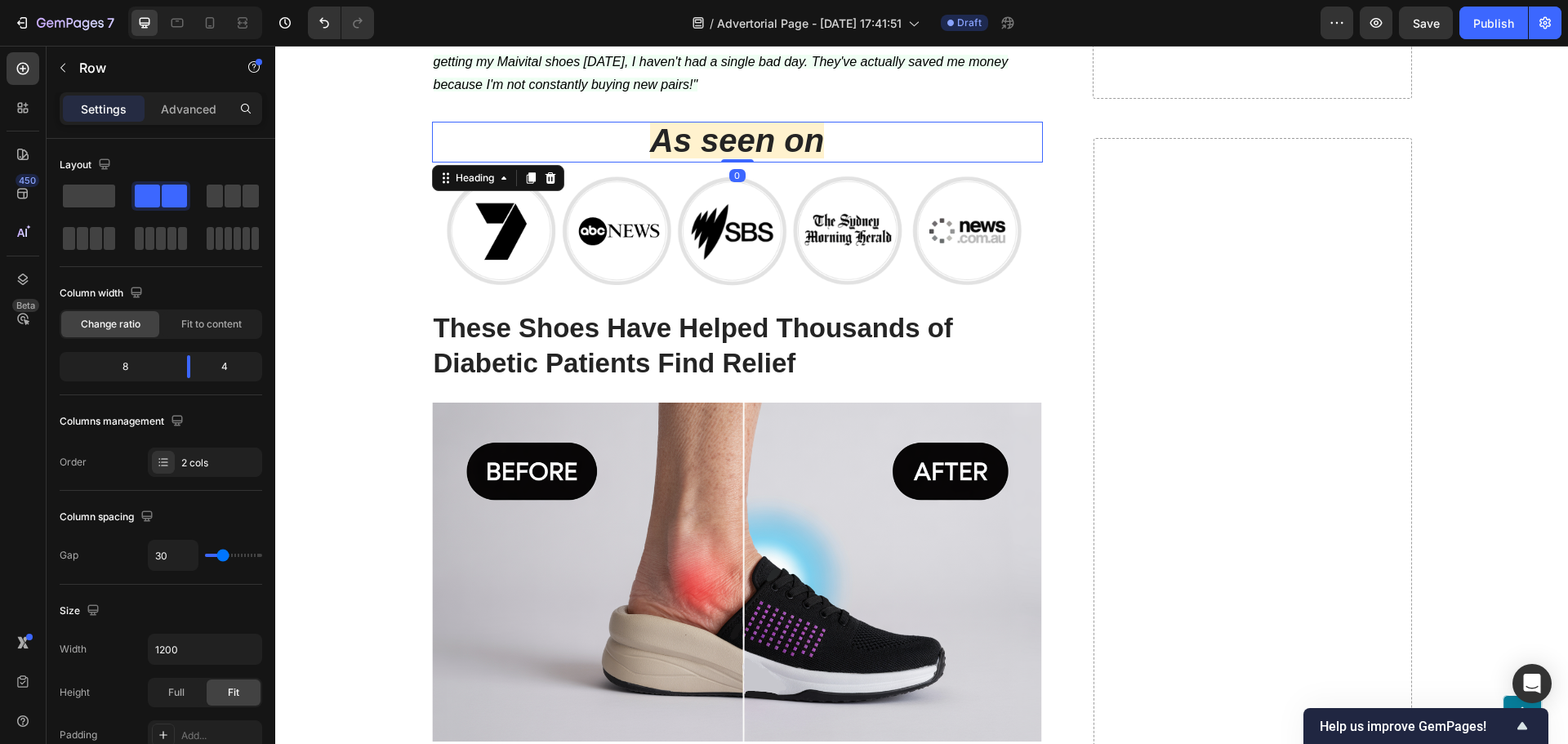
click at [1003, 121] on h2 "As seen on" at bounding box center [736, 142] width 610 height 41
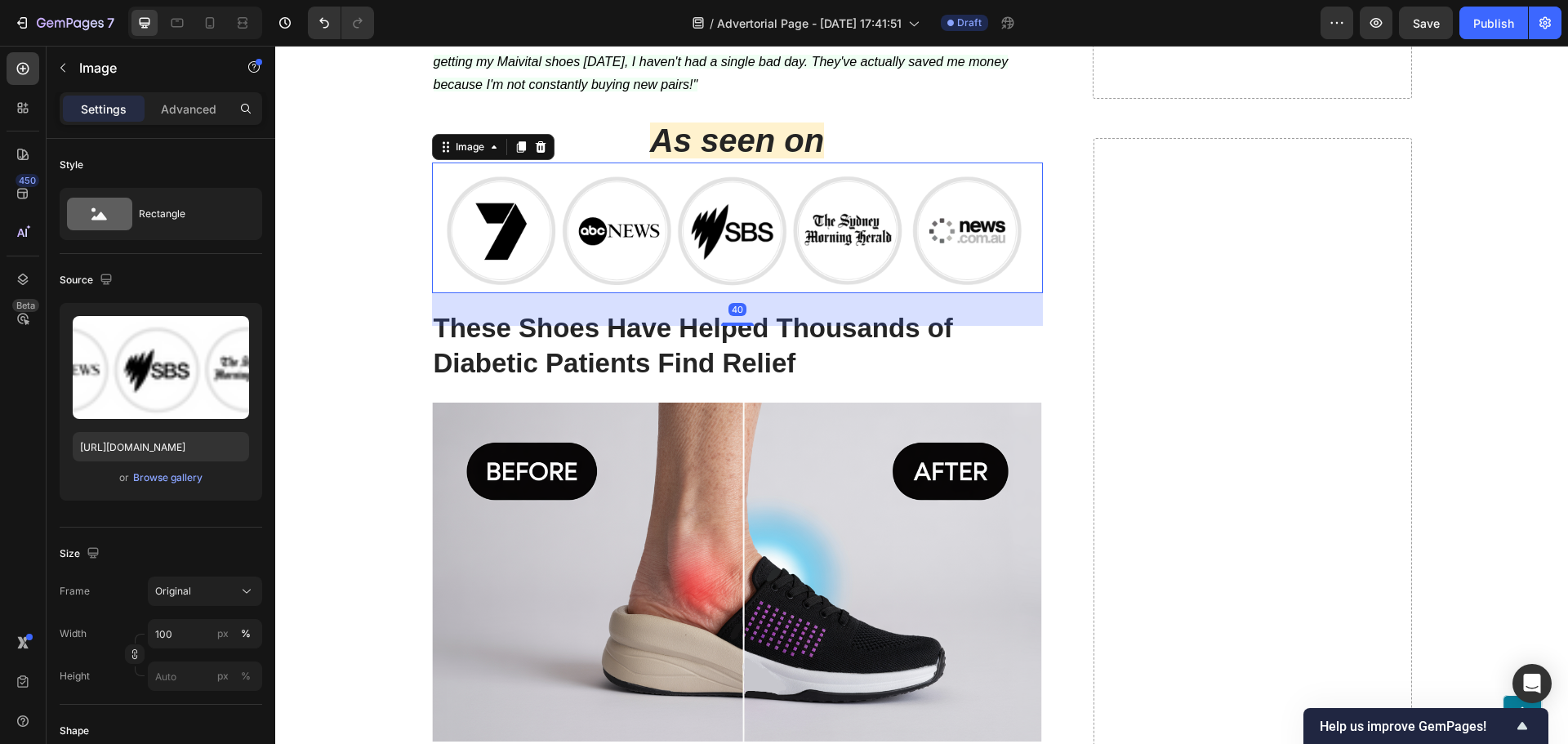
click at [440, 162] on img at bounding box center [736, 227] width 610 height 131
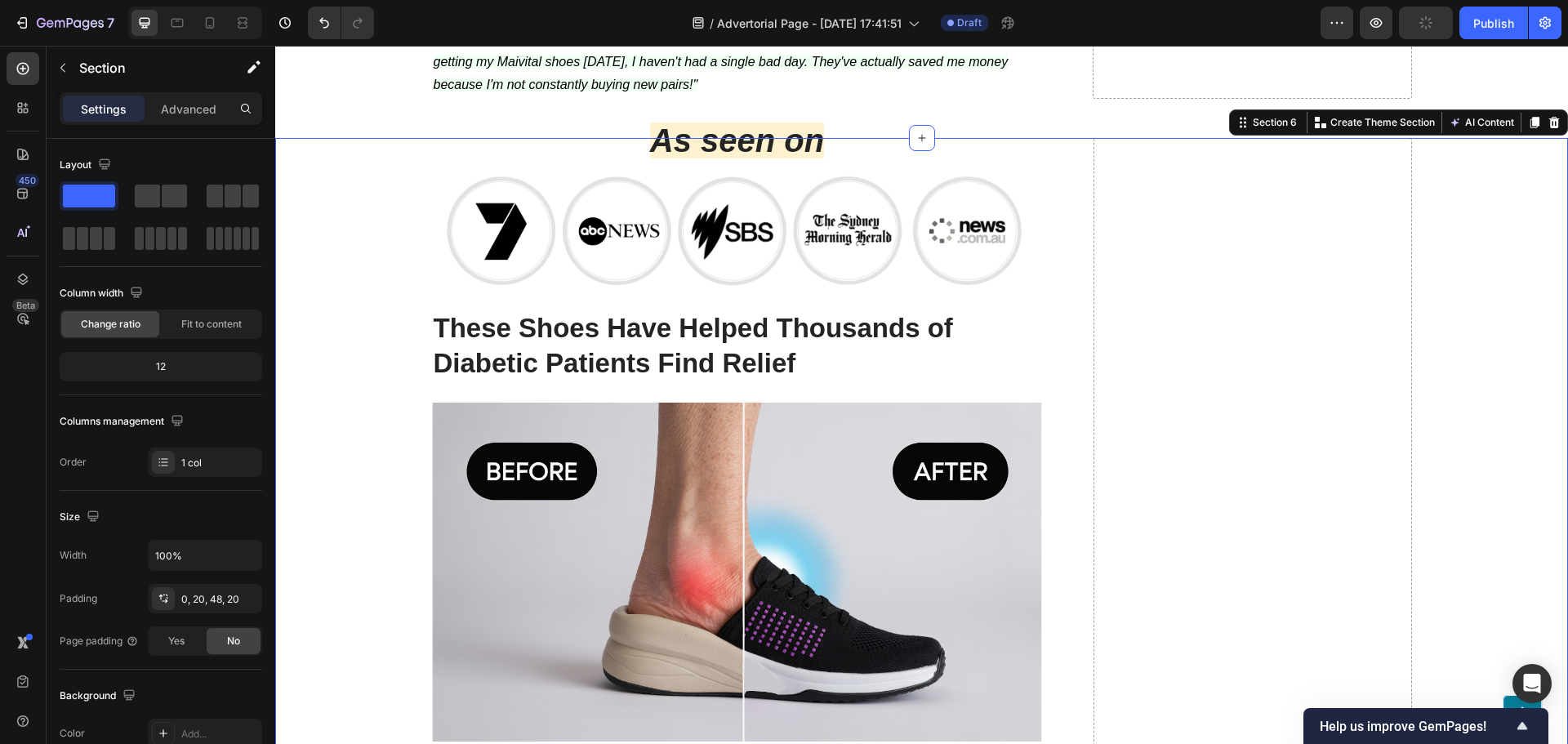
click at [184, 106] on p "Advanced" at bounding box center [189, 108] width 56 height 18
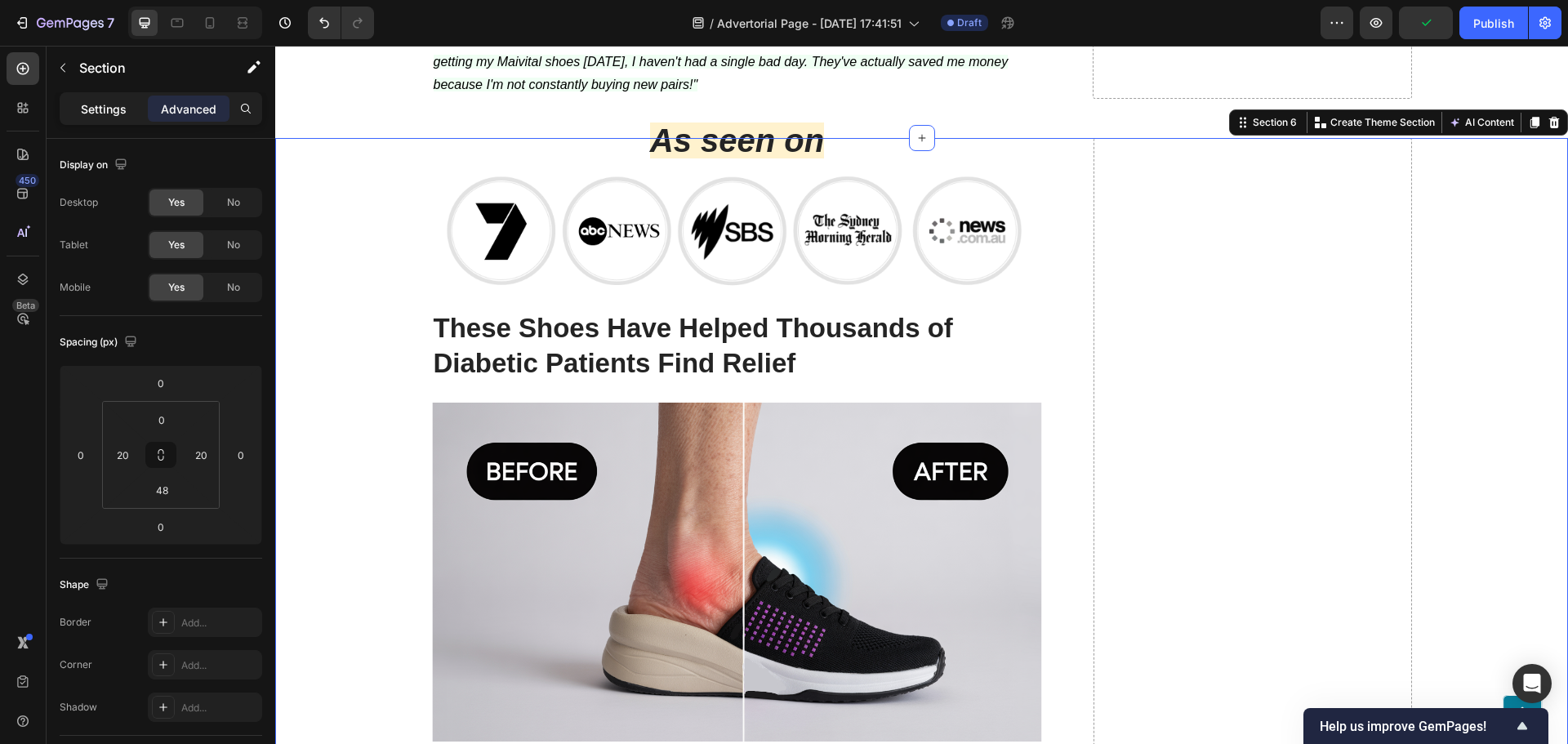
click at [112, 107] on p "Settings" at bounding box center [103, 108] width 45 height 18
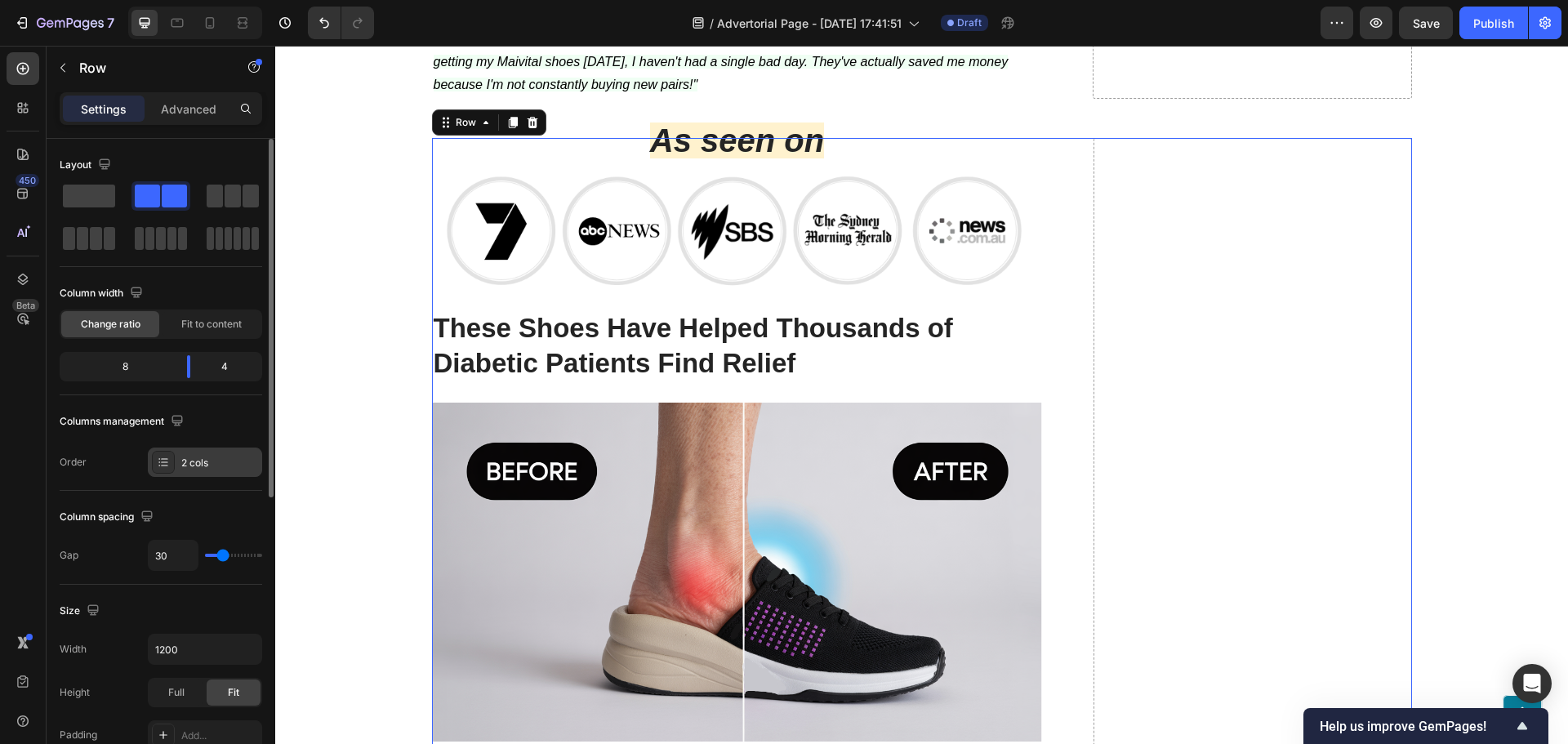
click at [197, 461] on div "2 cols" at bounding box center [220, 463] width 77 height 15
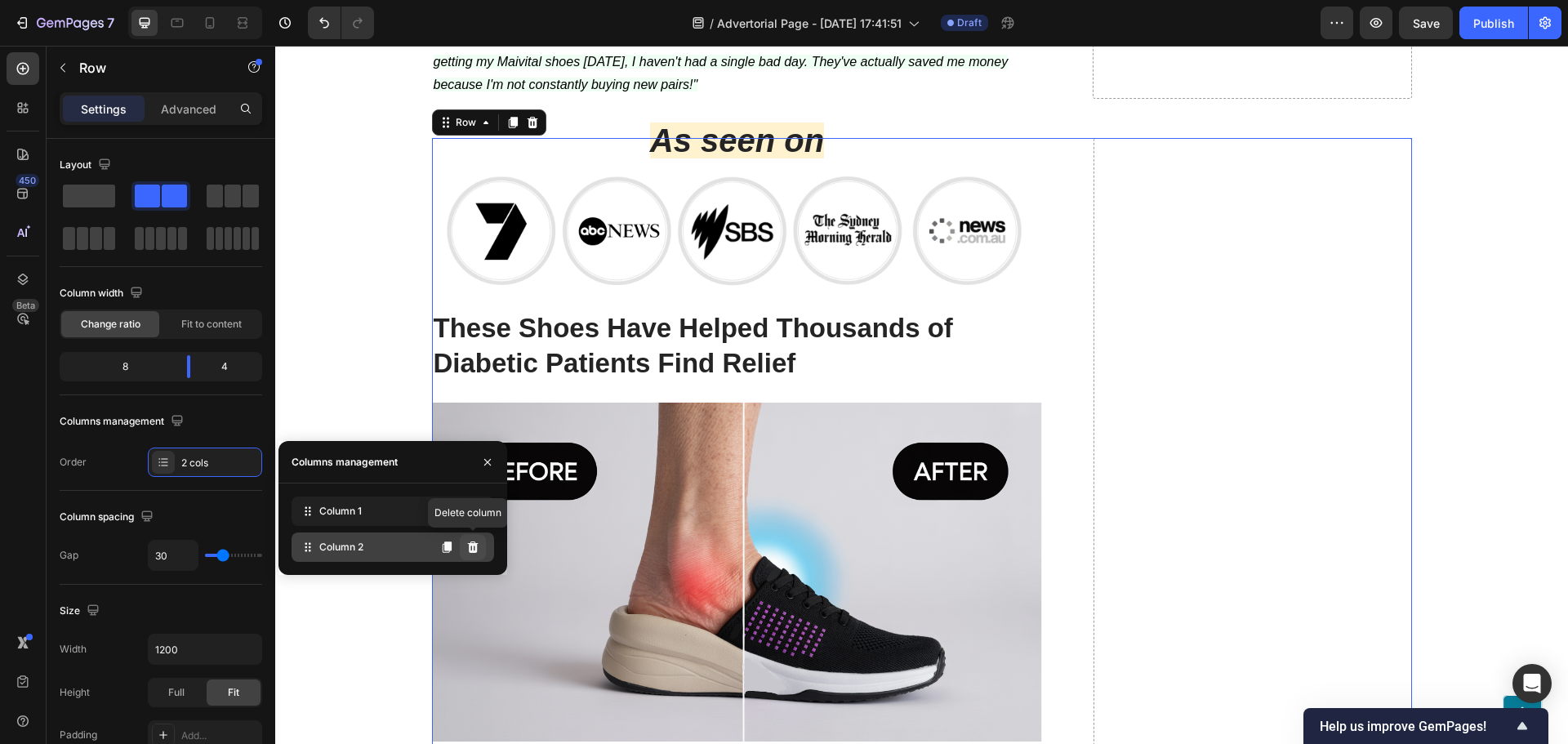
click at [475, 549] on icon at bounding box center [472, 547] width 10 height 11
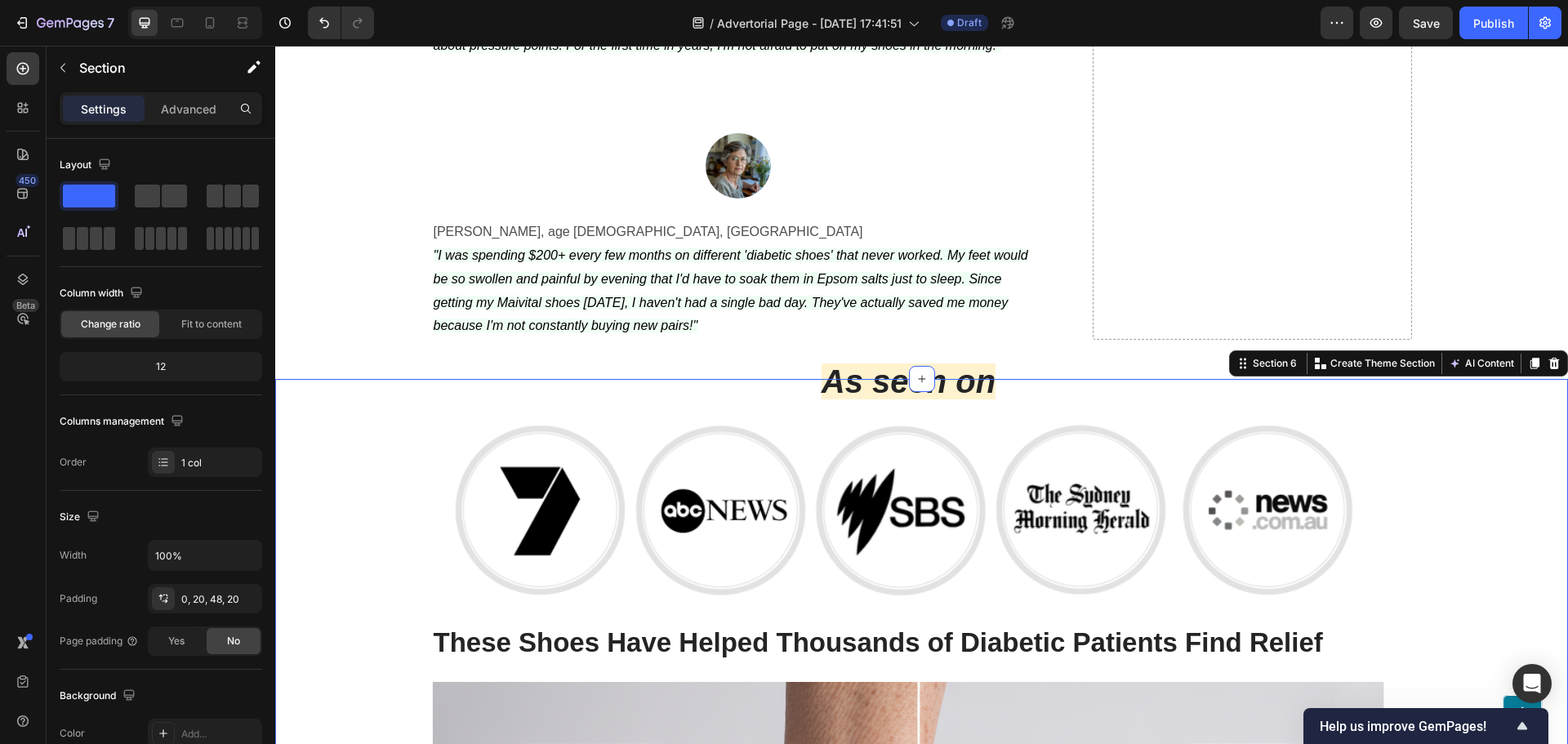
scroll to position [6412, 0]
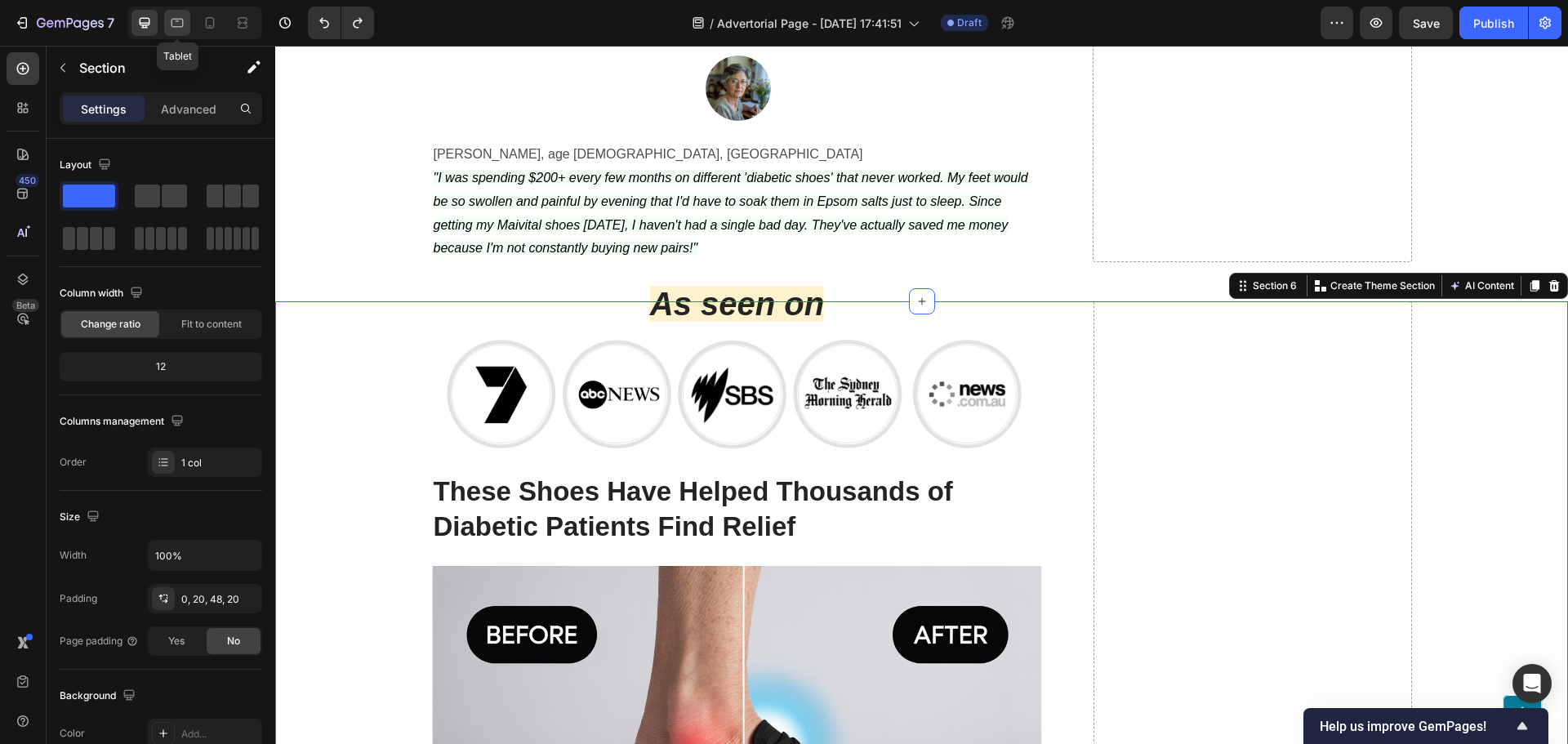
click at [190, 24] on div at bounding box center [177, 23] width 26 height 26
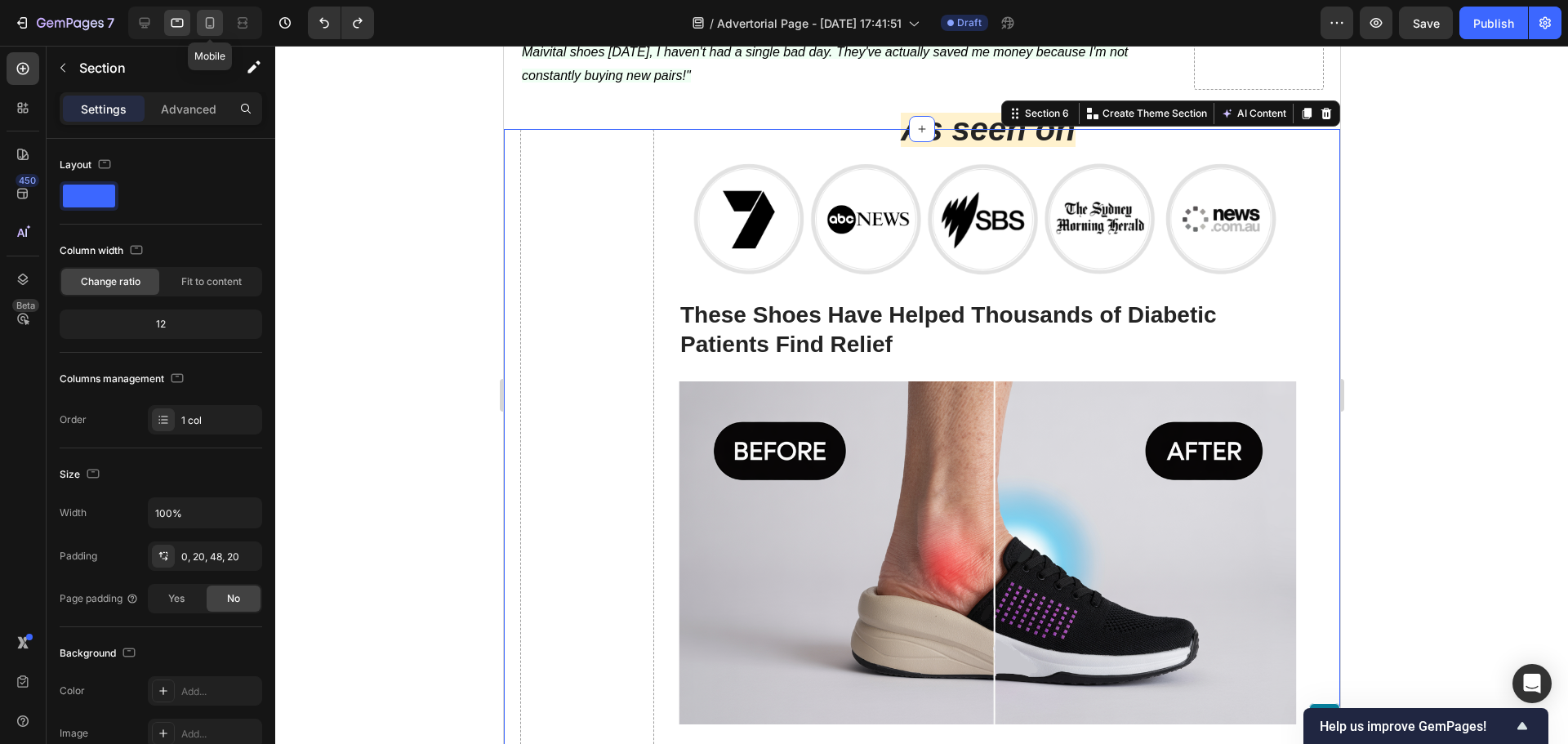
click at [214, 24] on icon at bounding box center [210, 23] width 9 height 11
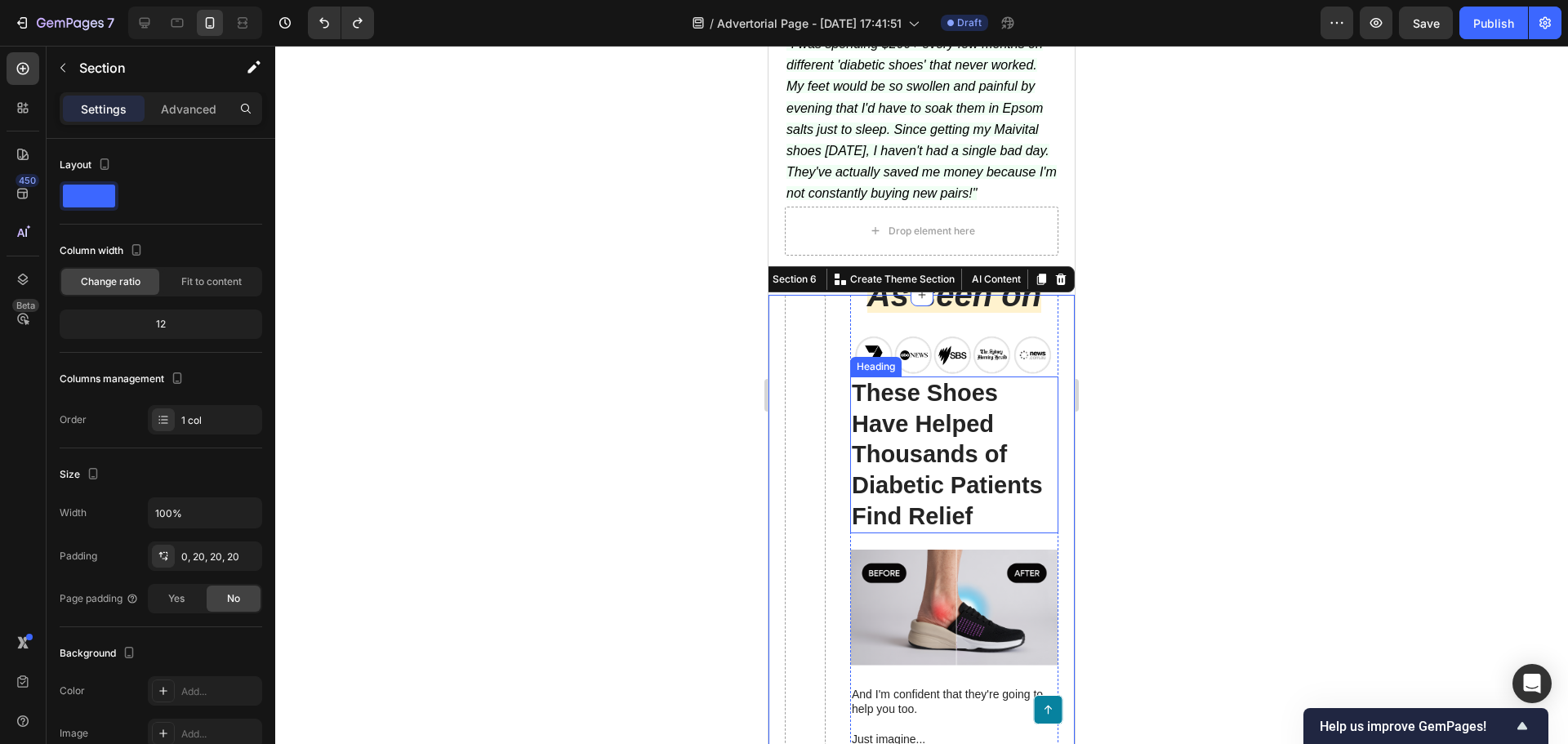
scroll to position [6551, 0]
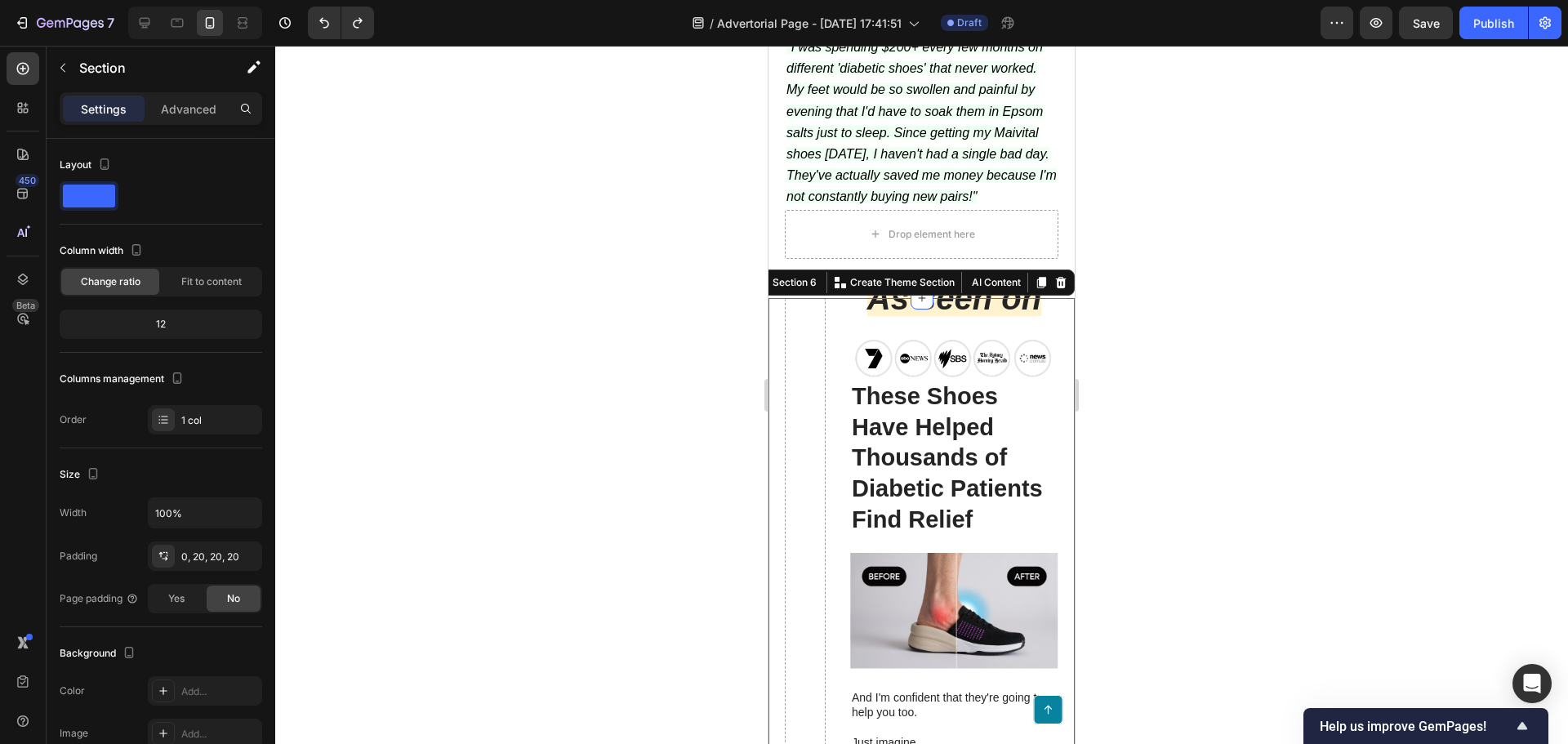
click at [462, 339] on div at bounding box center [922, 395] width 1293 height 699
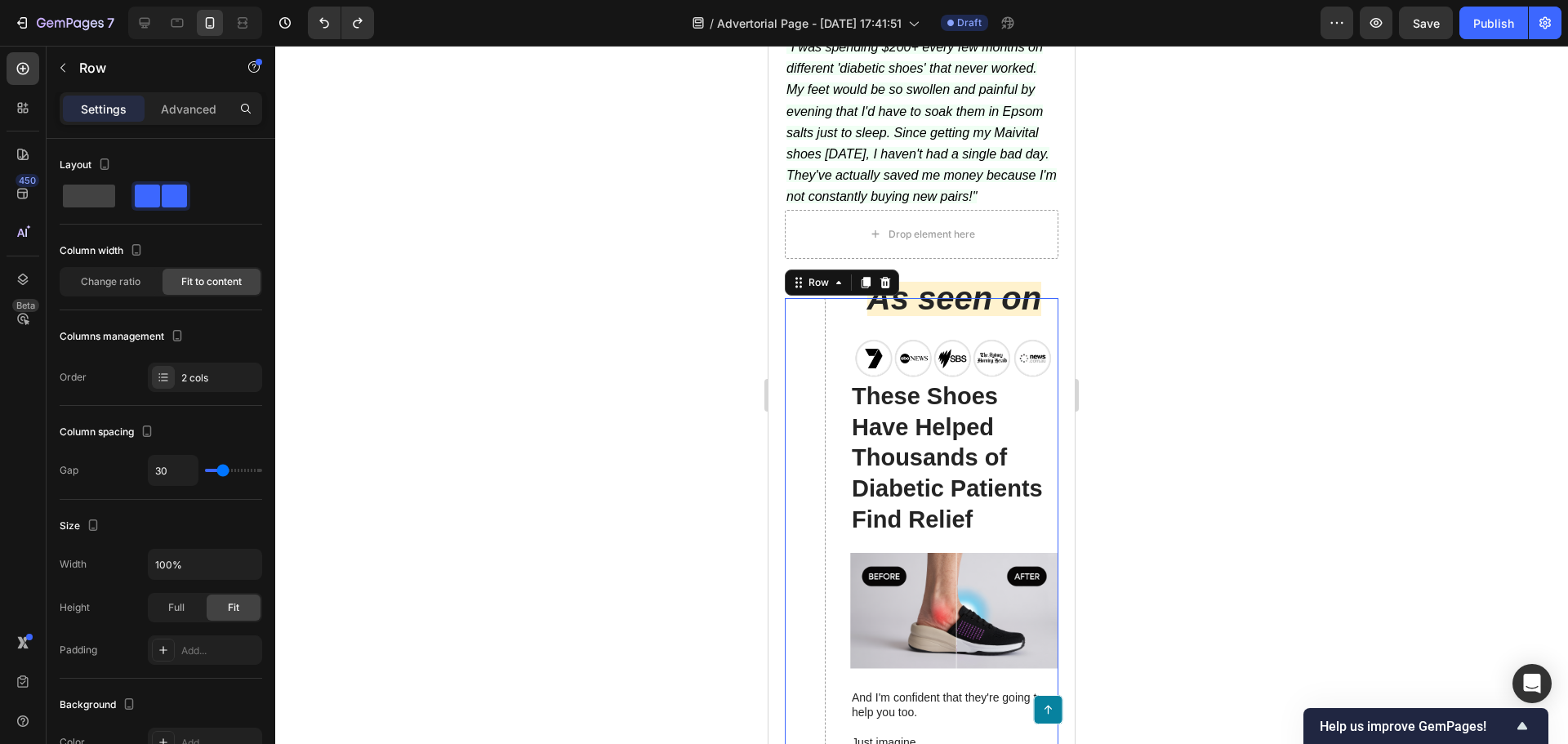
click at [232, 375] on div "2 cols" at bounding box center [220, 378] width 77 height 15
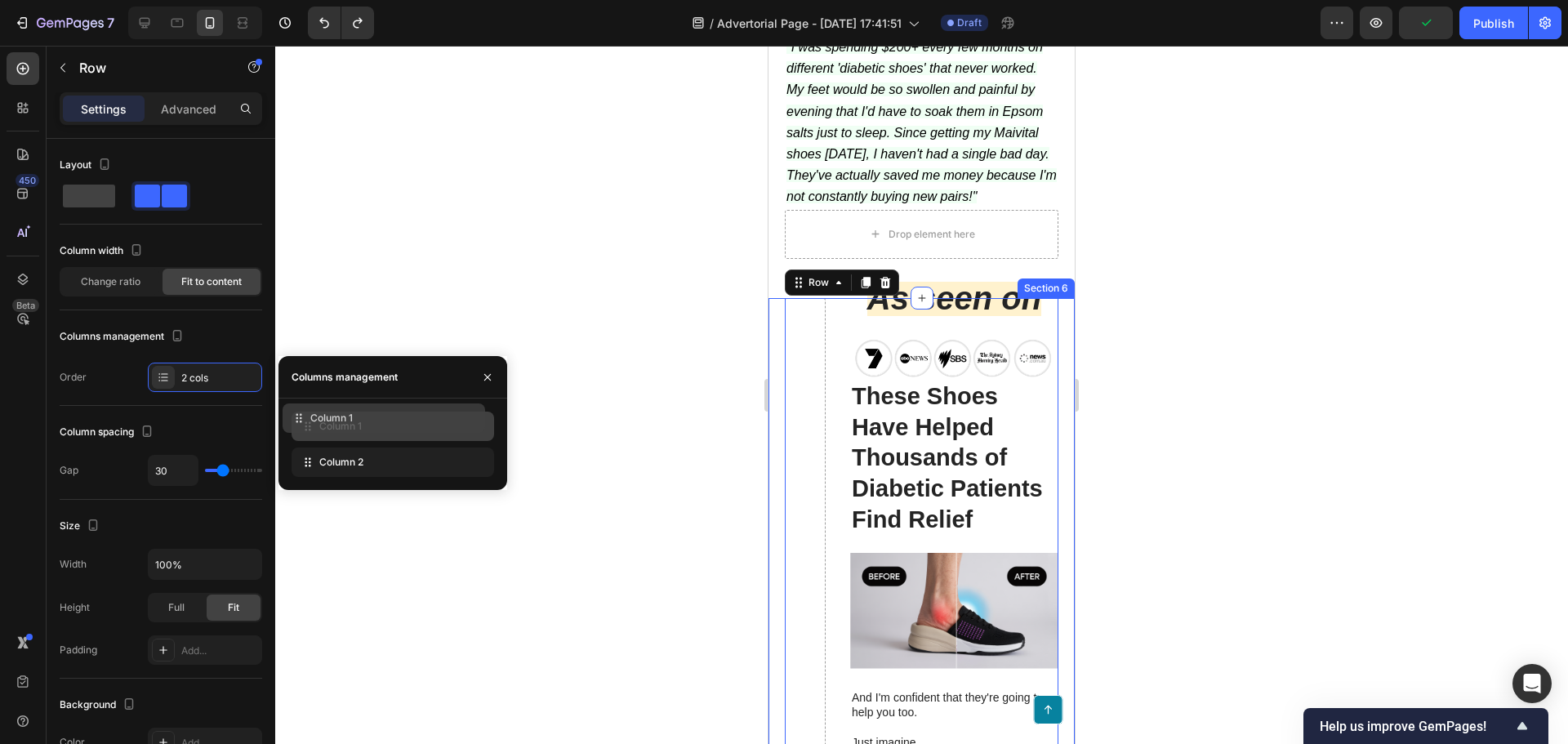
drag, startPoint x: 404, startPoint y: 466, endPoint x: 396, endPoint y: 422, distance: 44.7
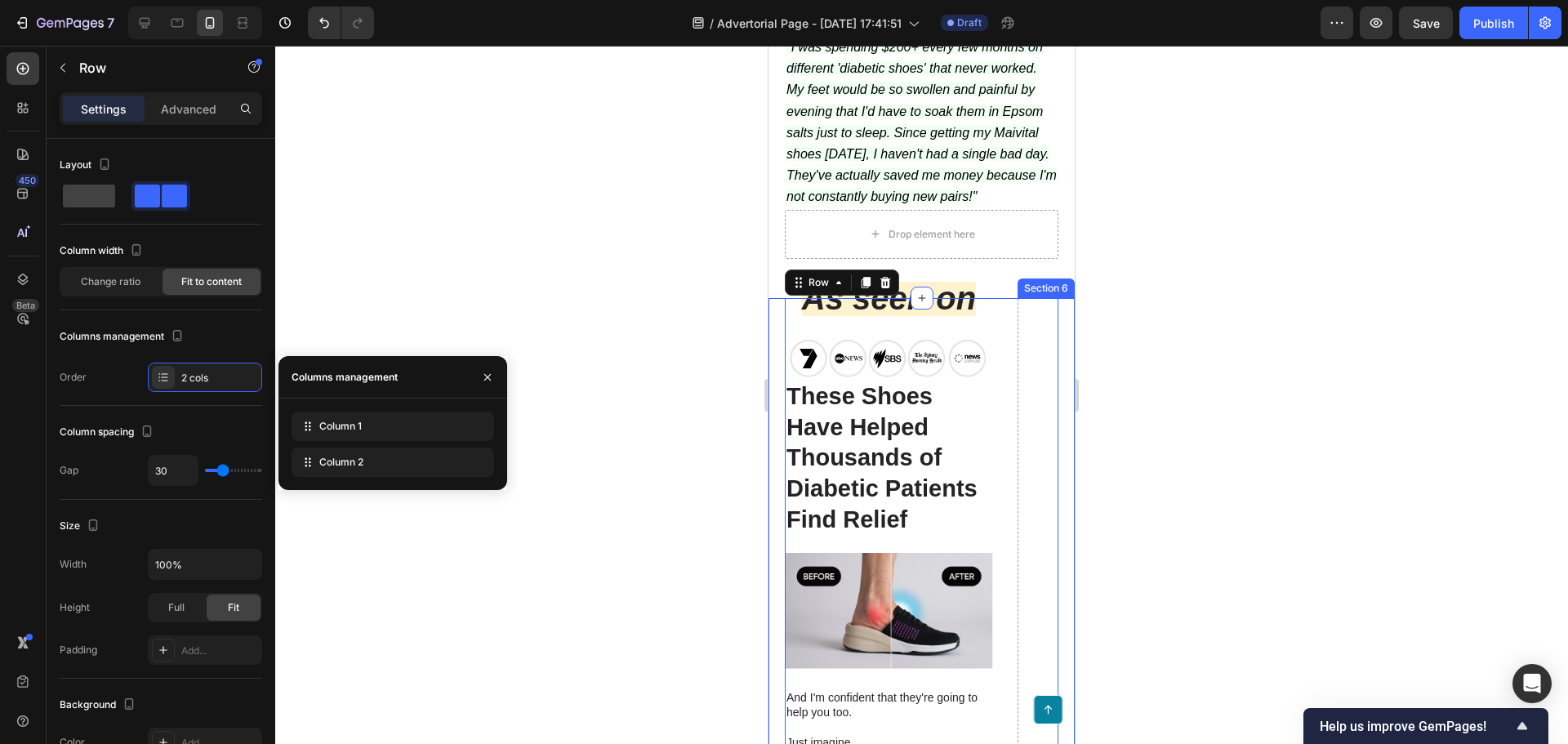
click at [460, 296] on div at bounding box center [922, 395] width 1293 height 699
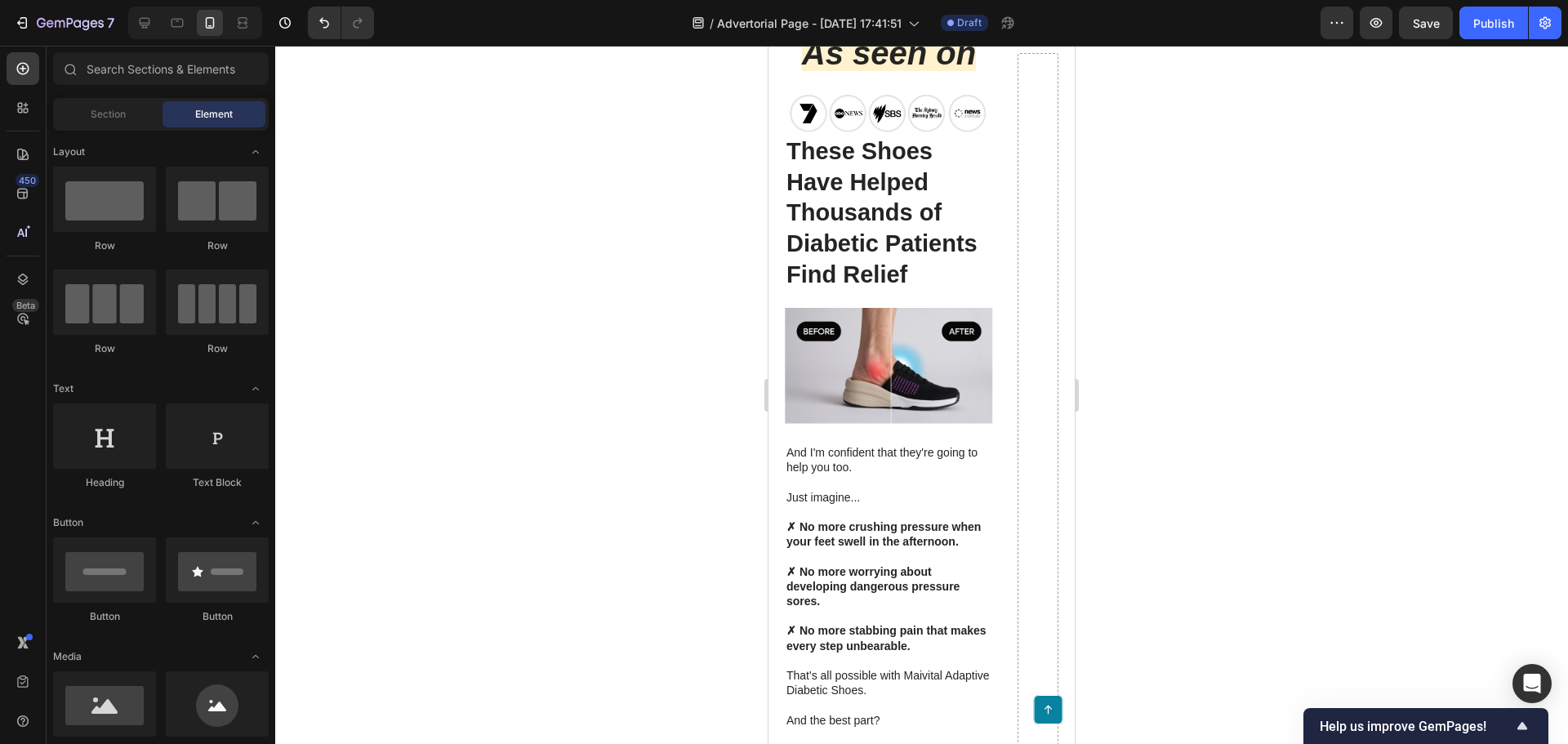
click at [635, 473] on div at bounding box center [922, 395] width 1293 height 699
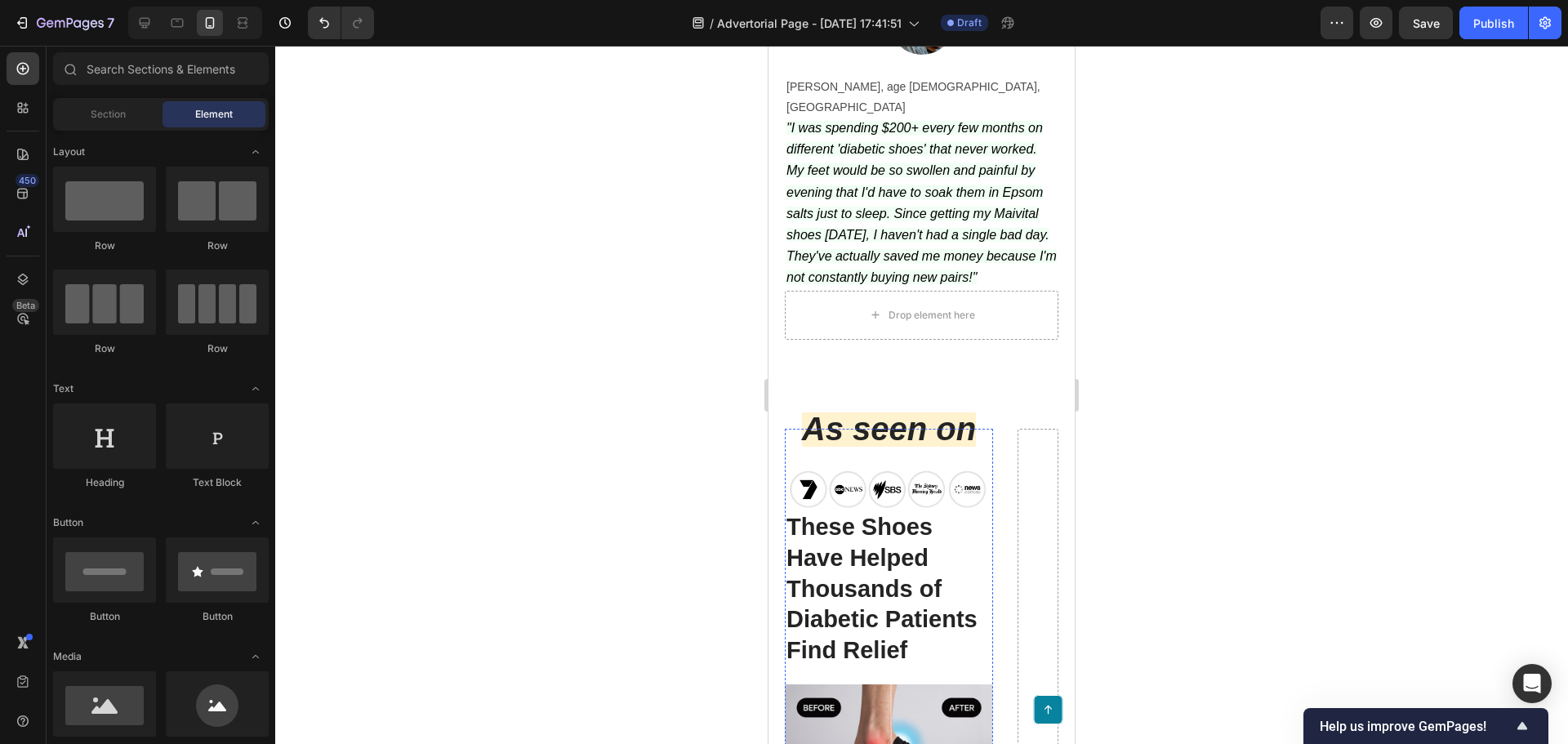
scroll to position [6469, 0]
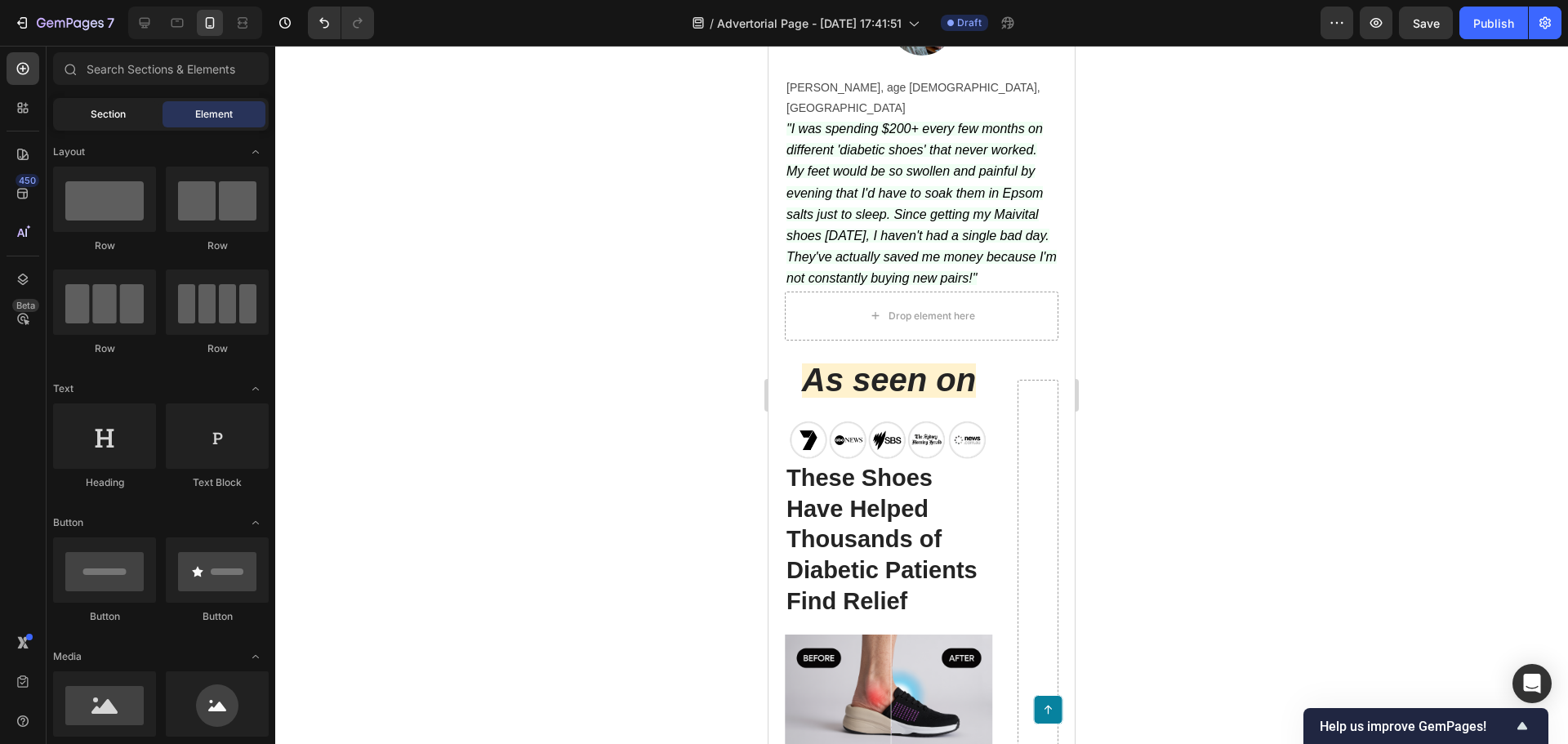
click at [106, 107] on span "Section" at bounding box center [108, 114] width 35 height 15
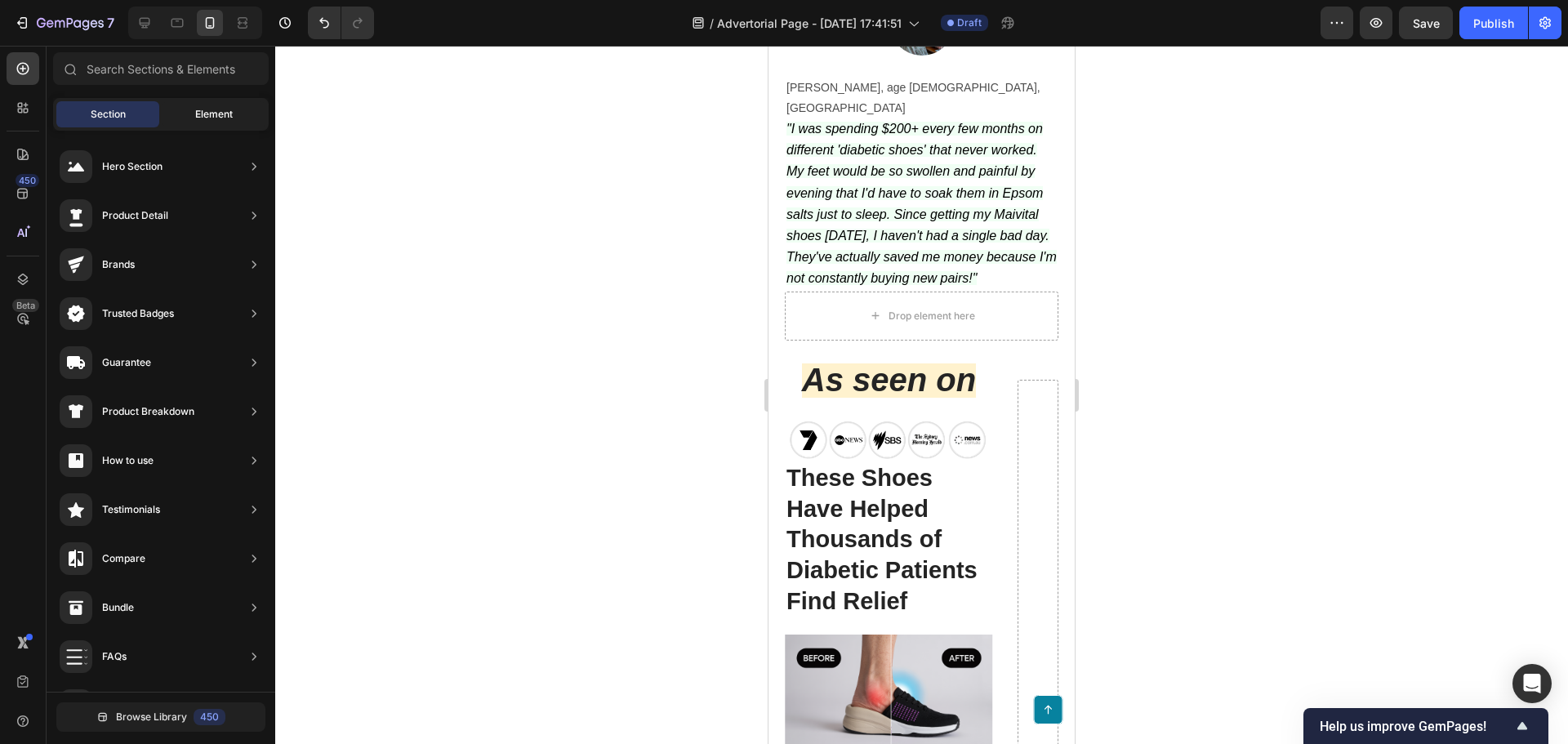
click at [205, 109] on span "Element" at bounding box center [214, 114] width 38 height 15
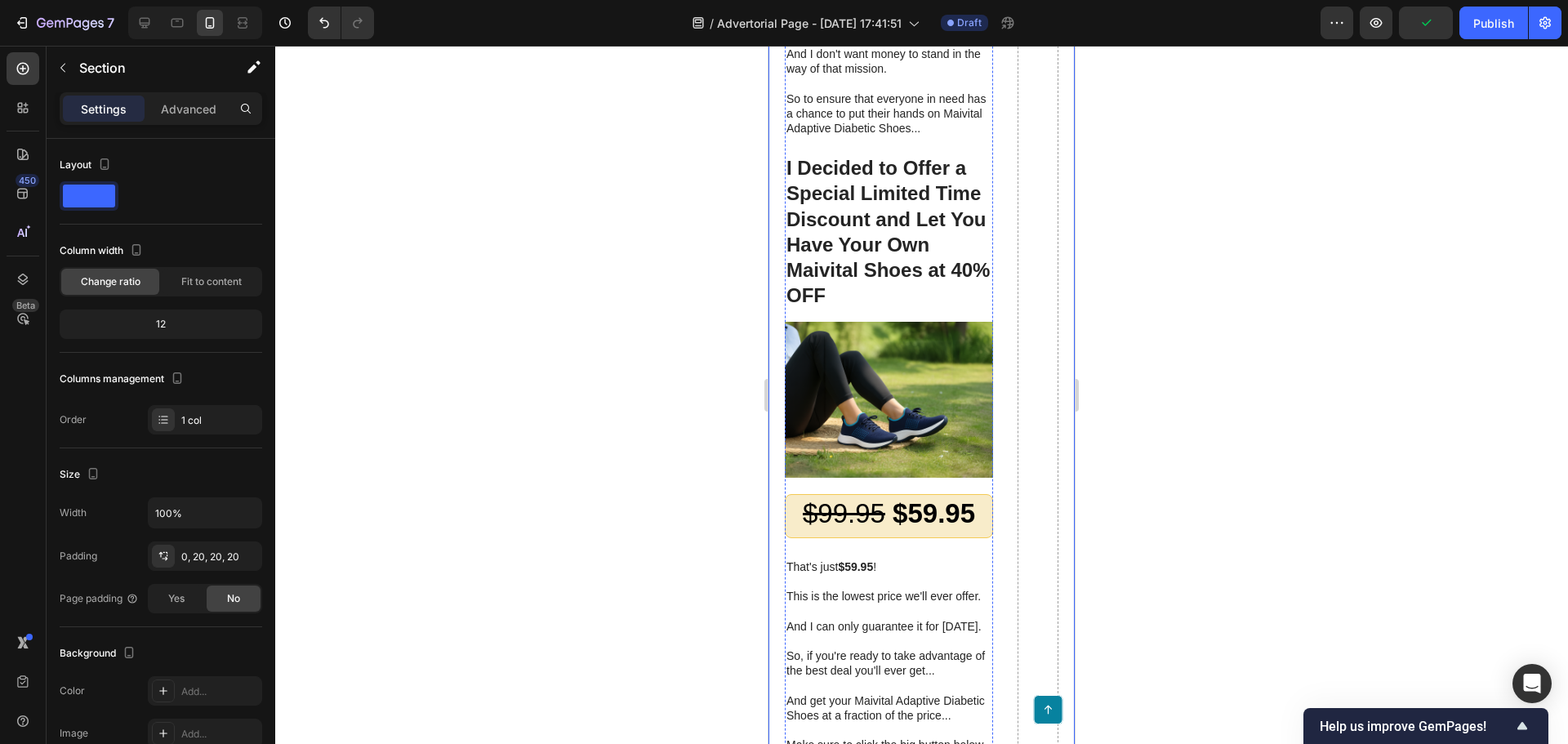
scroll to position [11125, 0]
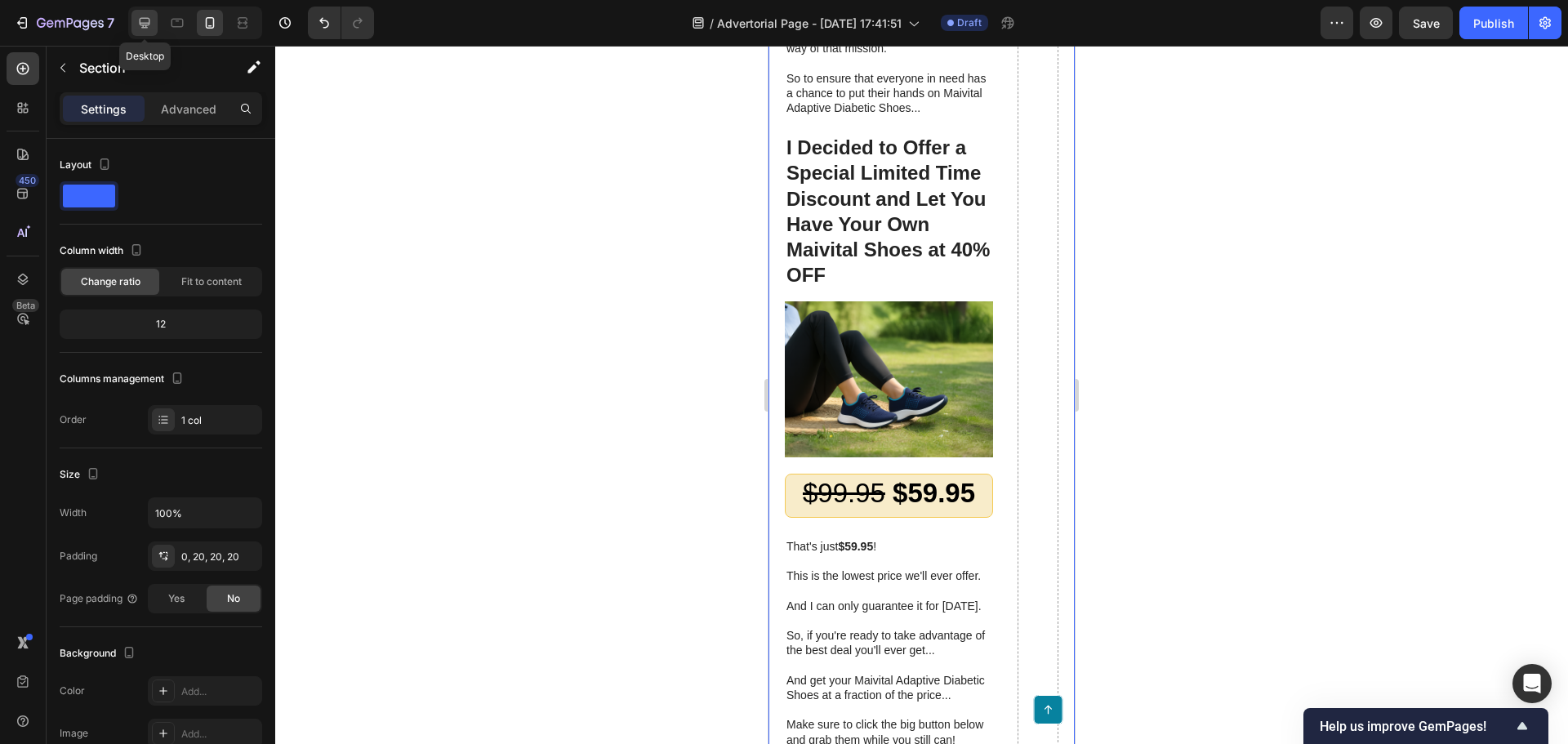
click at [137, 18] on icon at bounding box center [144, 23] width 17 height 17
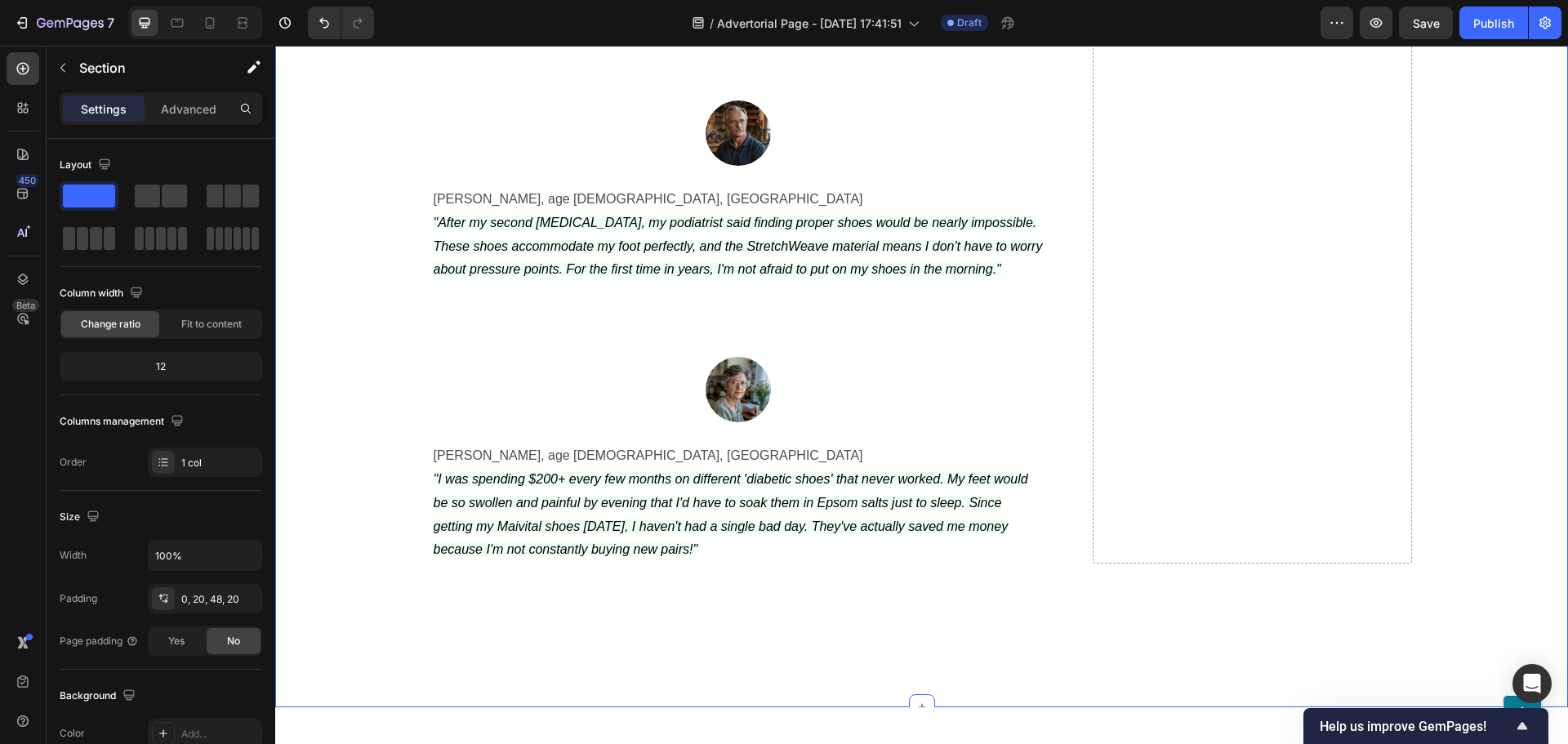
scroll to position [6115, 0]
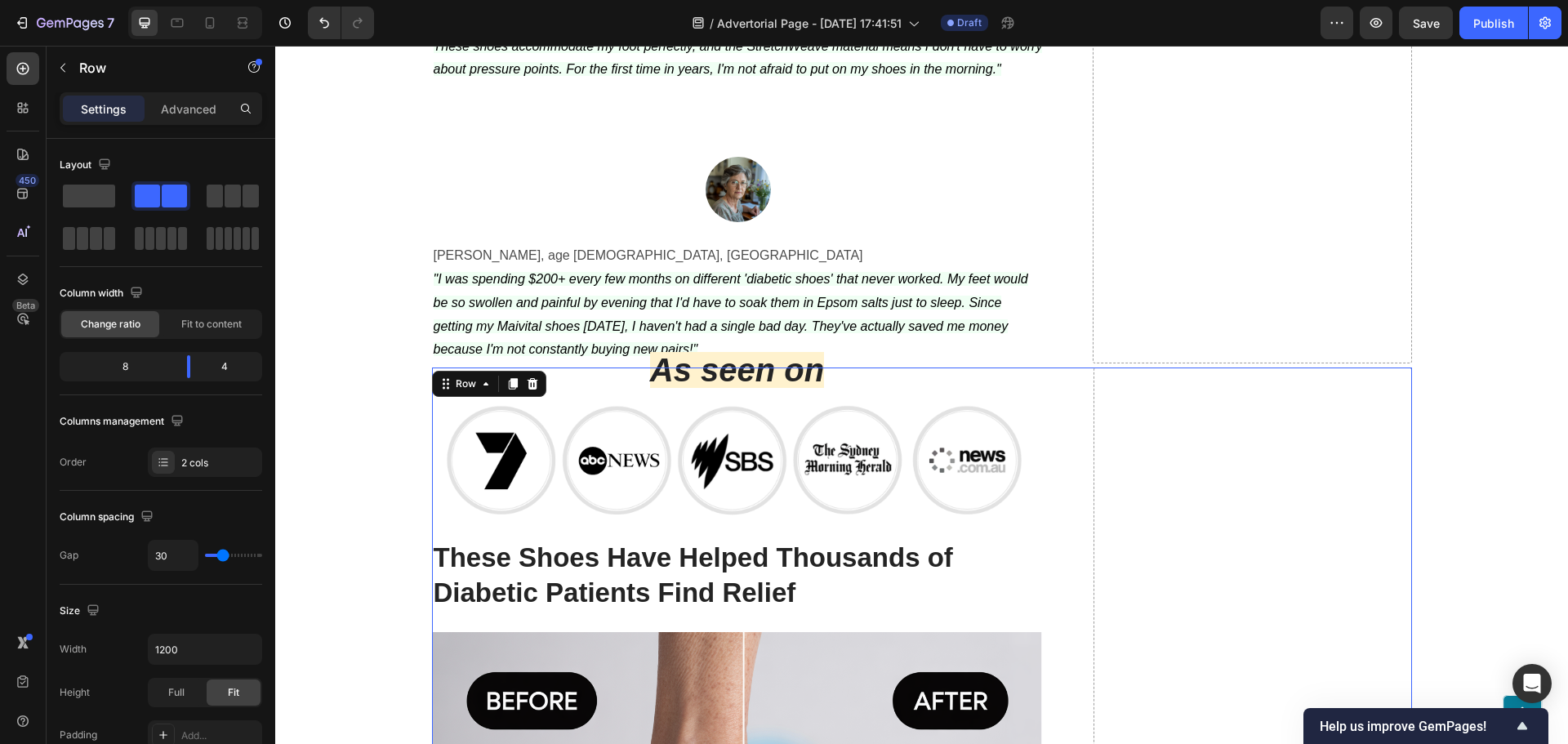
scroll to position [6384, 0]
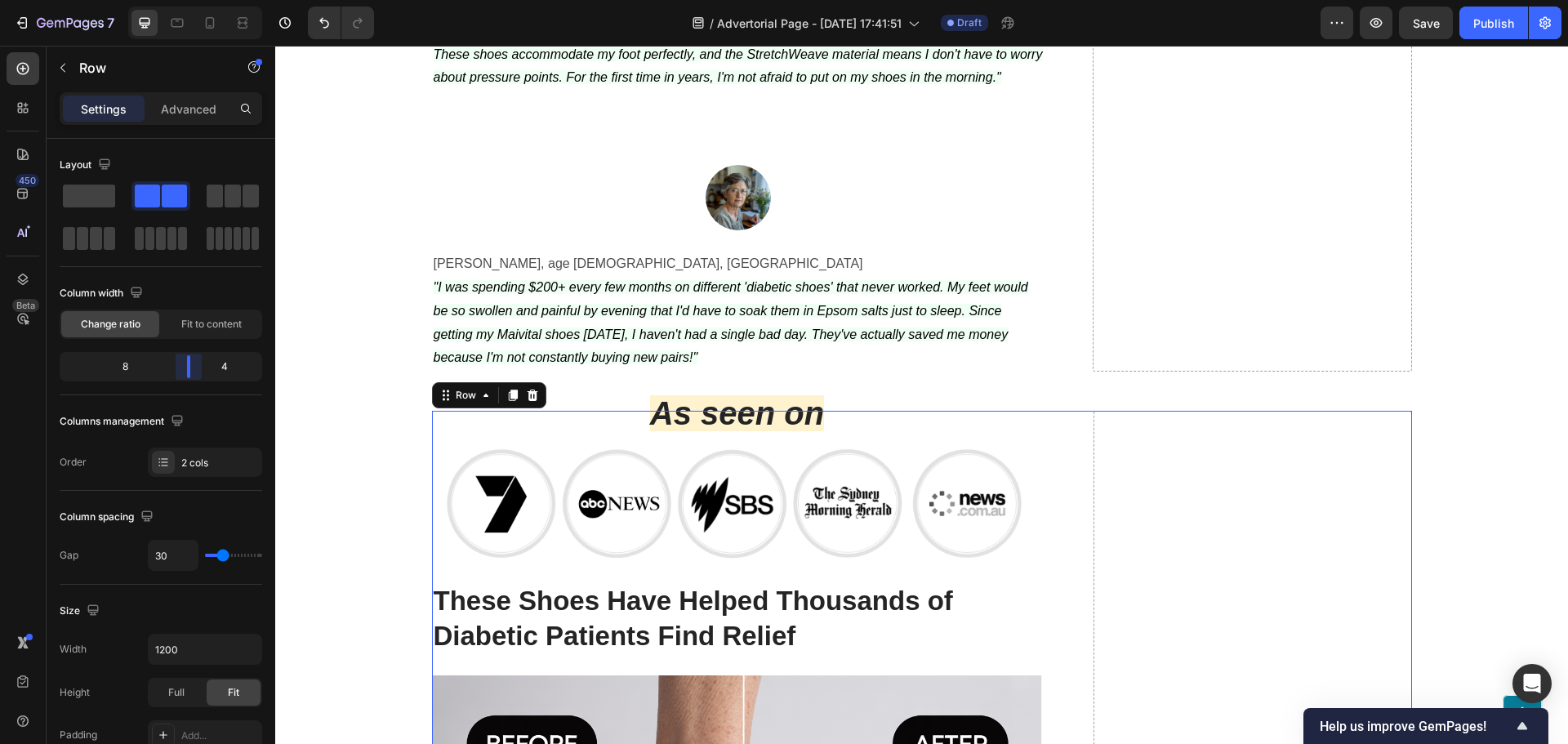
drag, startPoint x: 194, startPoint y: 373, endPoint x: 201, endPoint y: 366, distance: 9.9
click at [201, 0] on body "7 Version history / Advertorial Page - [DATE] 17:41:51 Draft Preview Save Publi…" at bounding box center [784, 0] width 1568 height 0
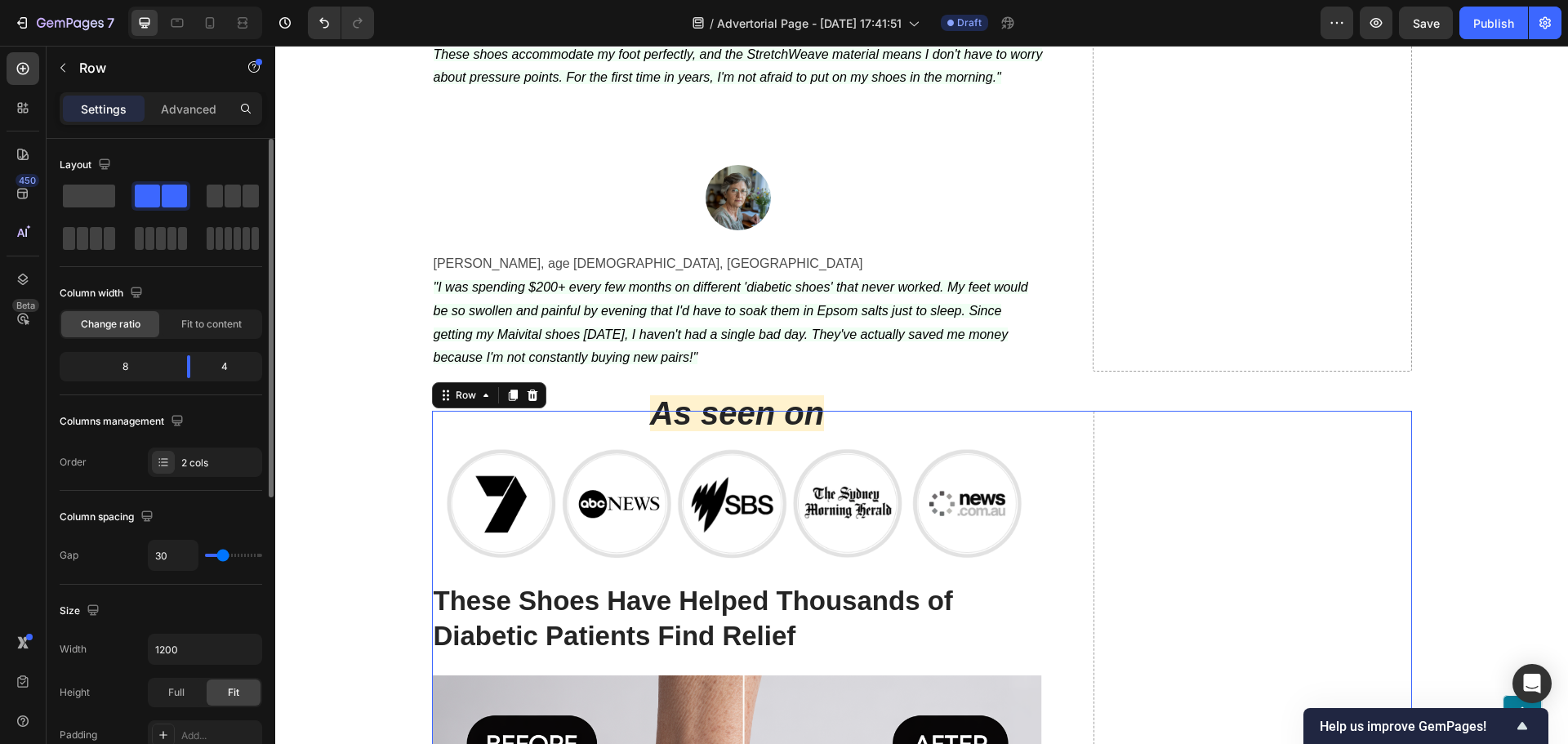
click at [200, 330] on span "Fit to content" at bounding box center [211, 324] width 60 height 15
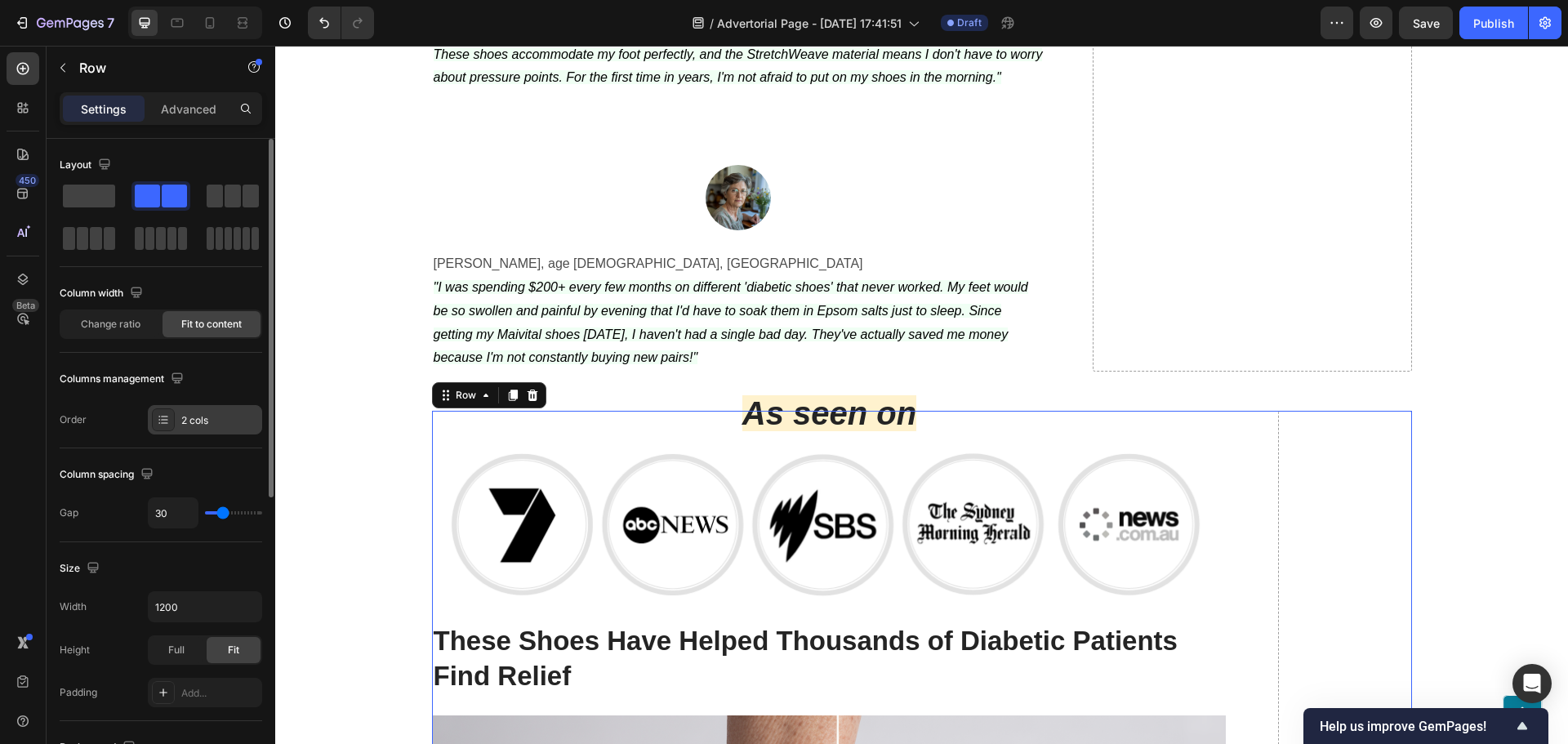
click at [189, 432] on div "2 cols" at bounding box center [205, 420] width 114 height 30
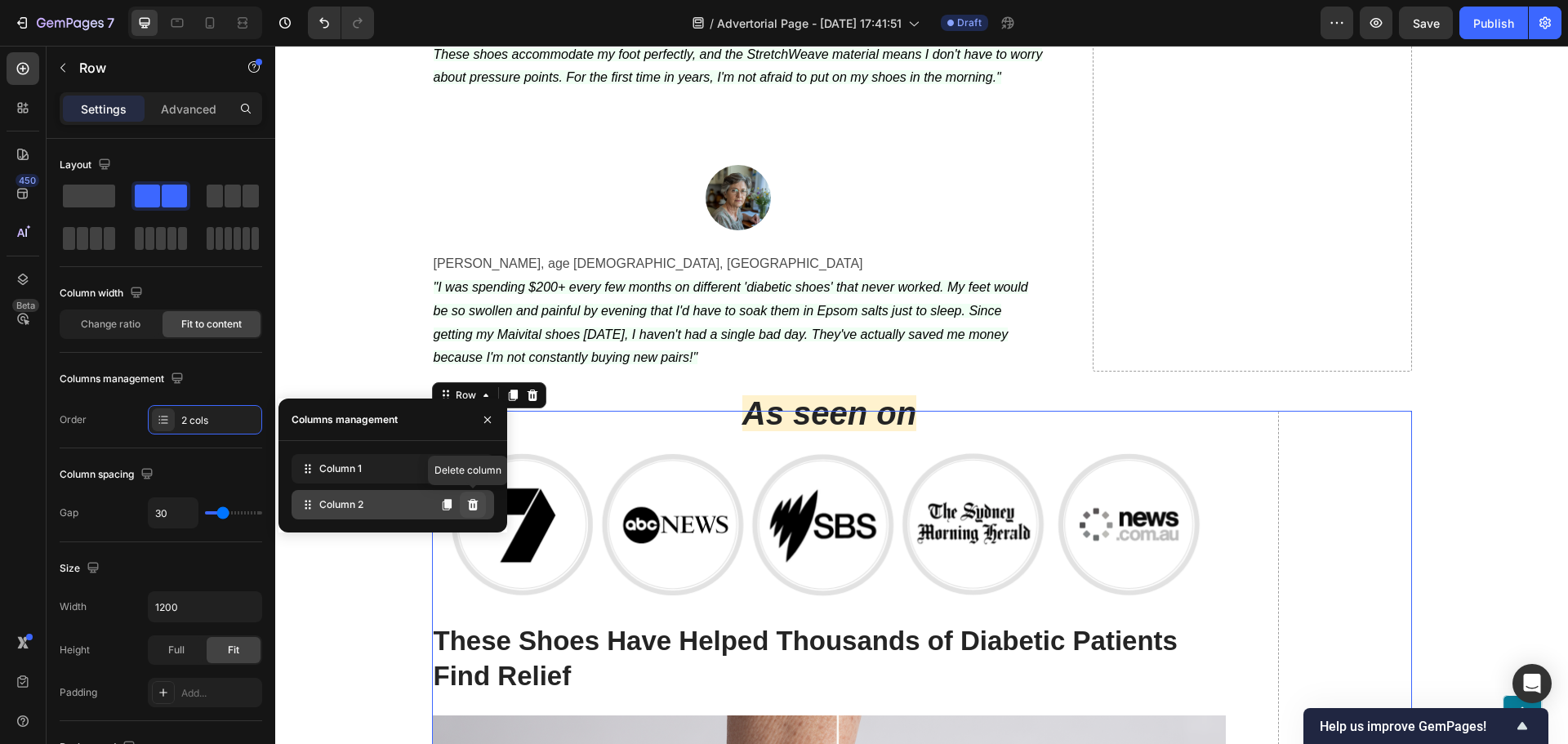
click at [470, 505] on icon at bounding box center [472, 505] width 10 height 11
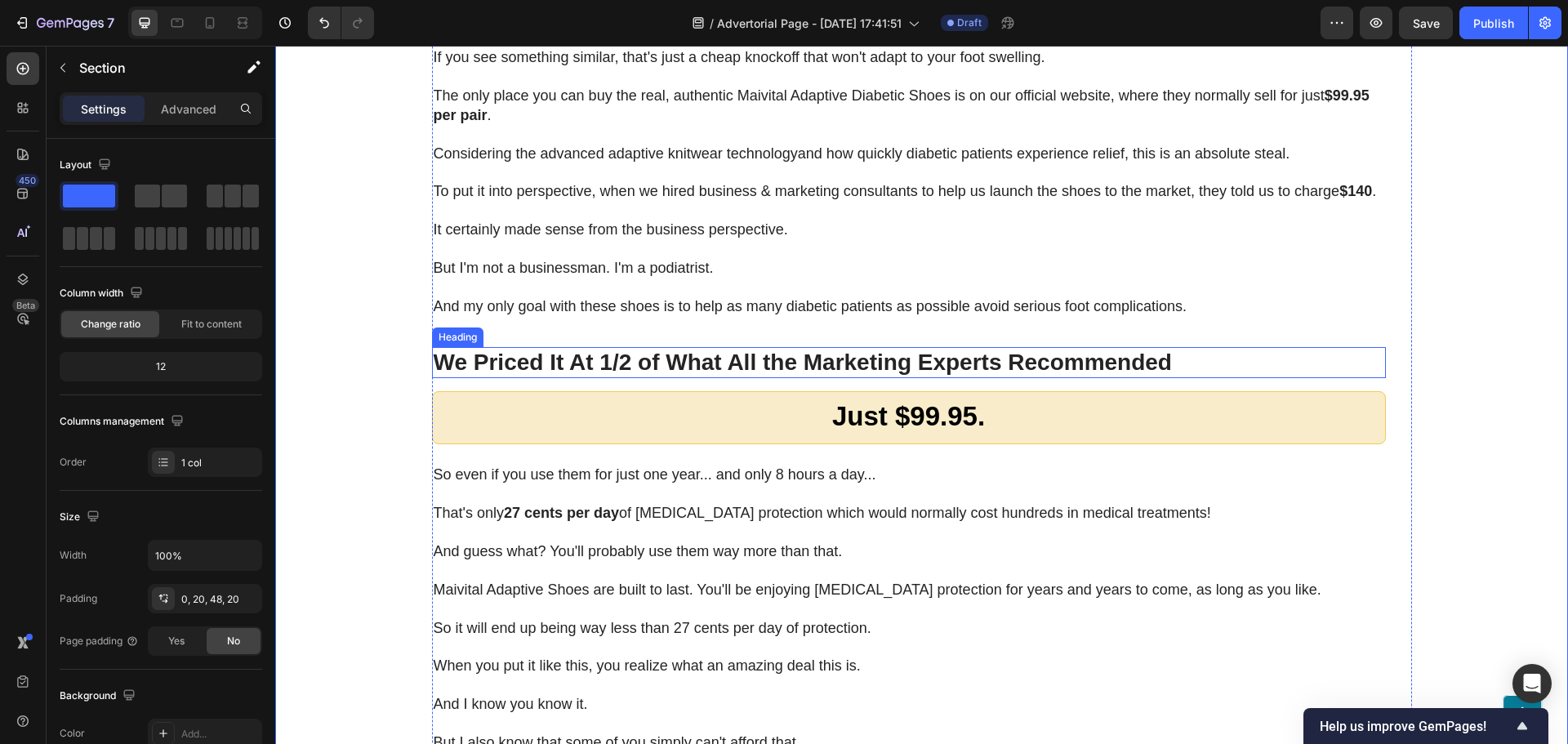
scroll to position [10222, 0]
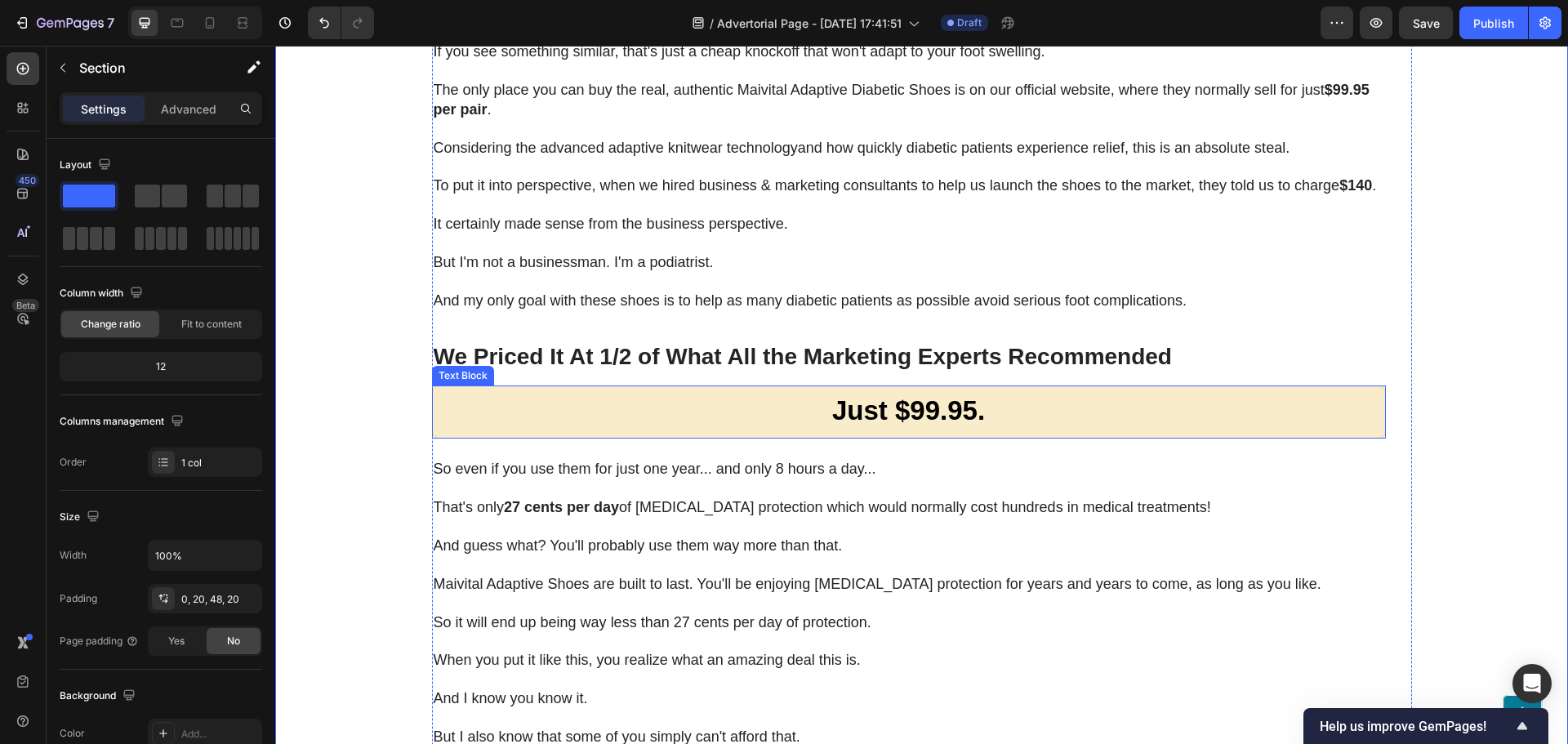
click at [685, 421] on p "Just $99.95." at bounding box center [909, 412] width 920 height 36
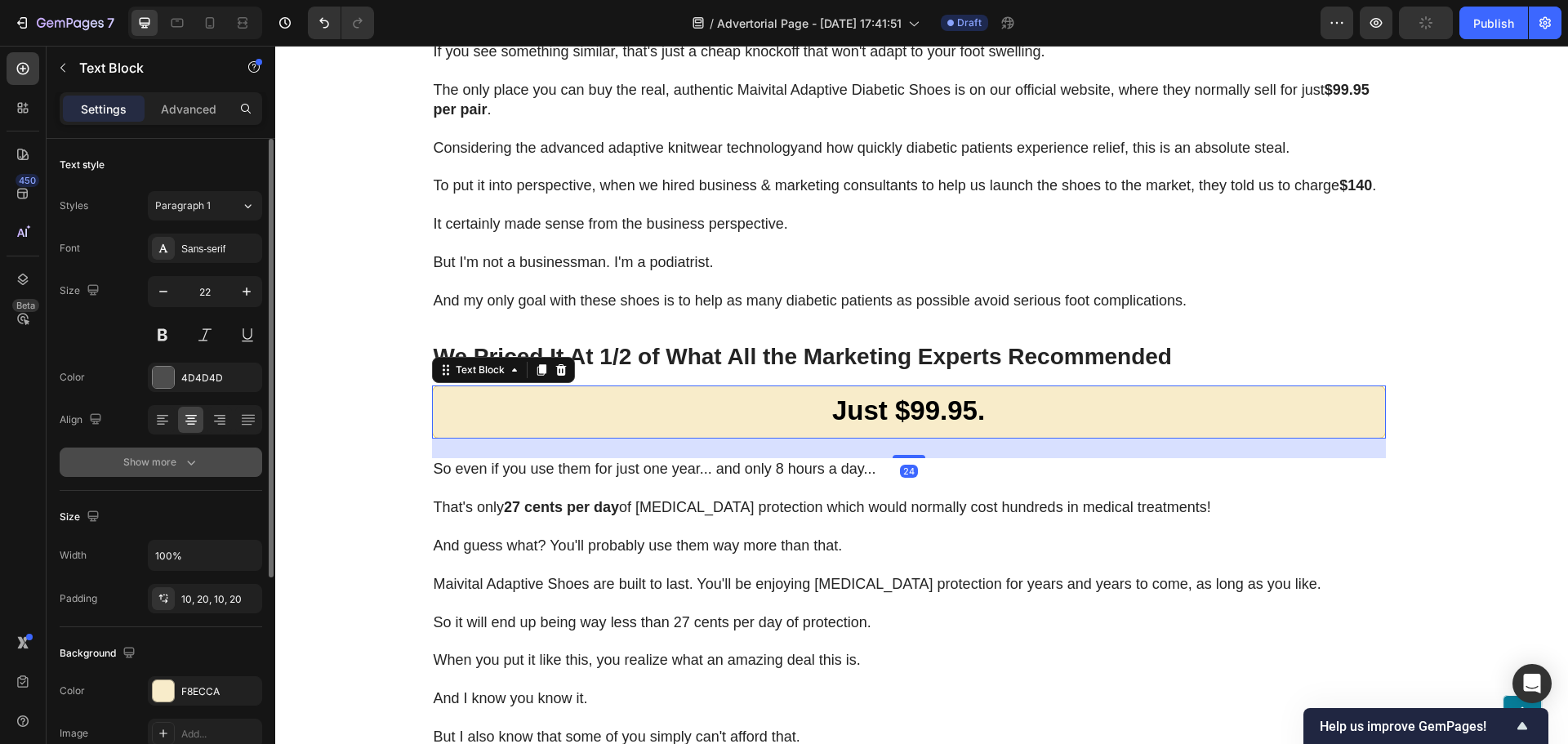
click at [187, 460] on icon "button" at bounding box center [191, 462] width 17 height 17
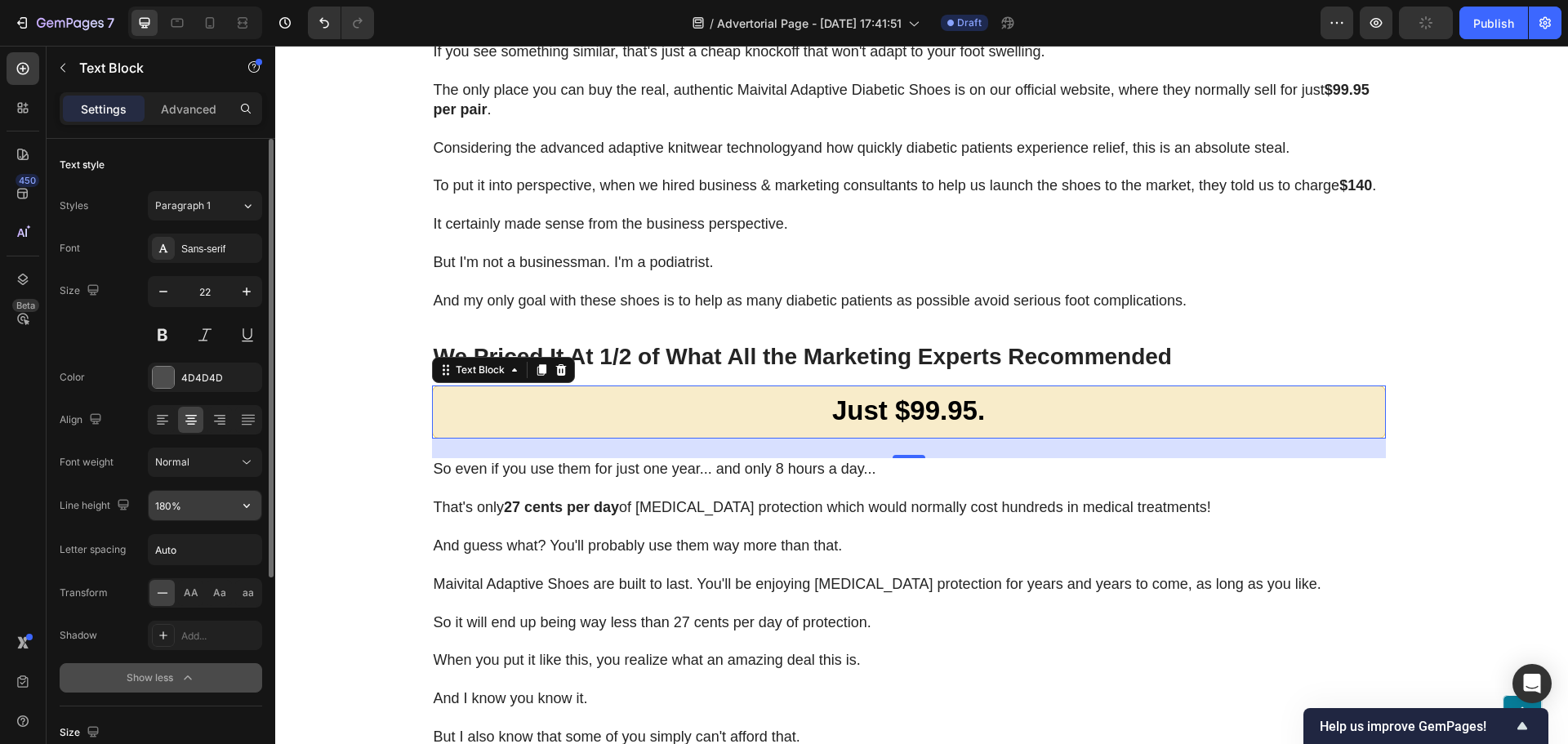
click at [182, 491] on input "180%" at bounding box center [205, 506] width 113 height 30
click at [194, 461] on div "Normal" at bounding box center [197, 462] width 83 height 15
click at [136, 461] on div "Font weight Normal" at bounding box center [160, 462] width 203 height 30
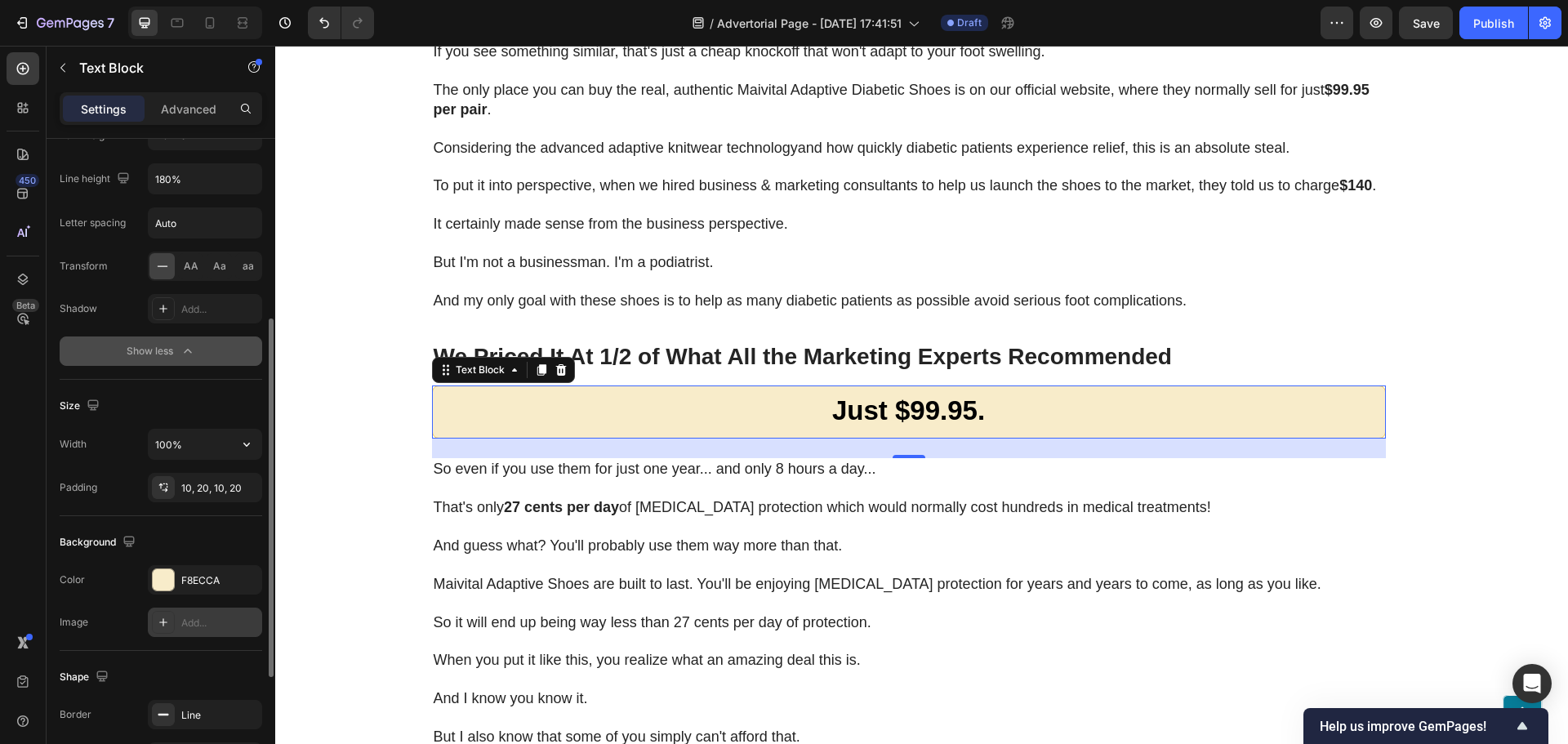
scroll to position [490, 0]
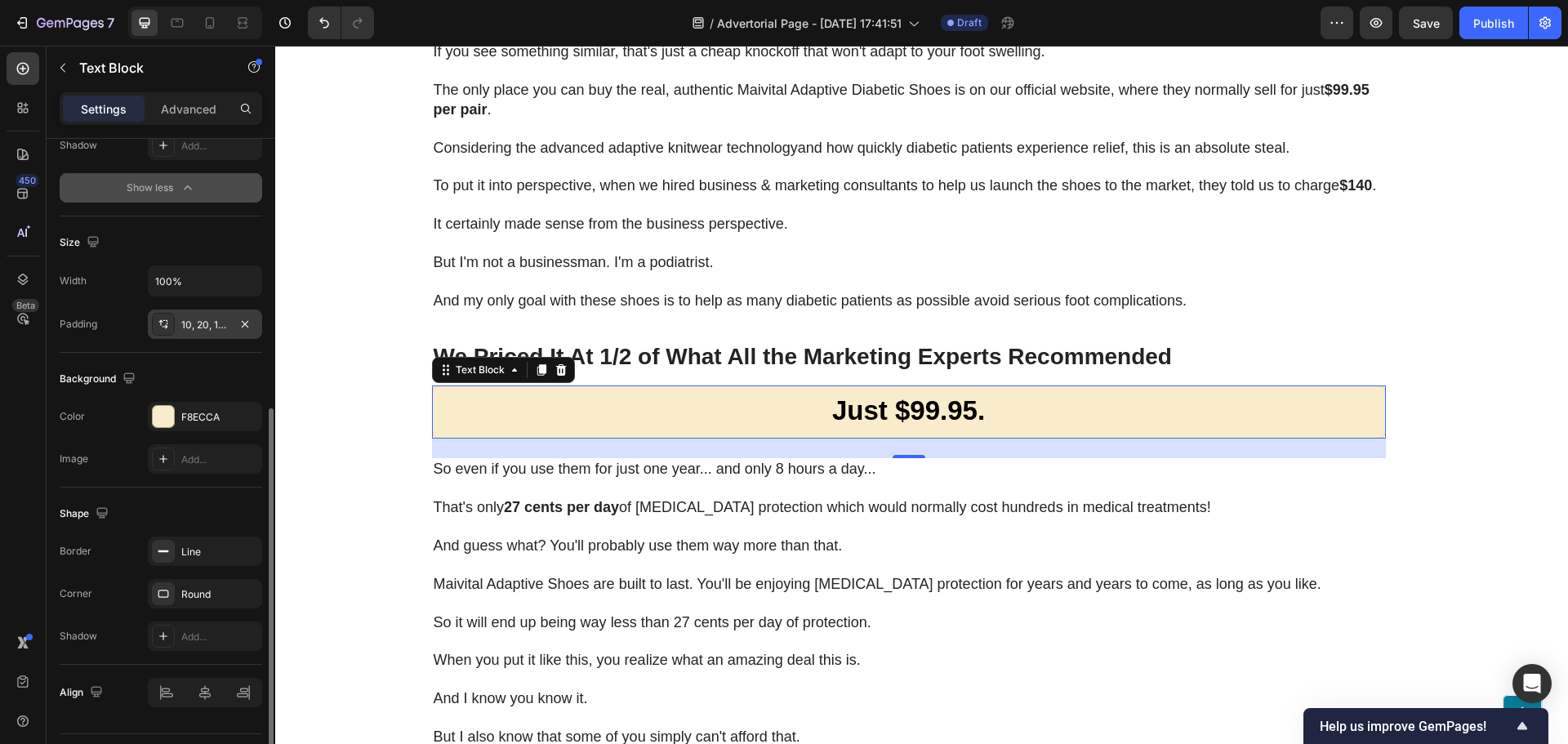
click at [216, 331] on div "10, 20, 10, 20" at bounding box center [205, 325] width 47 height 15
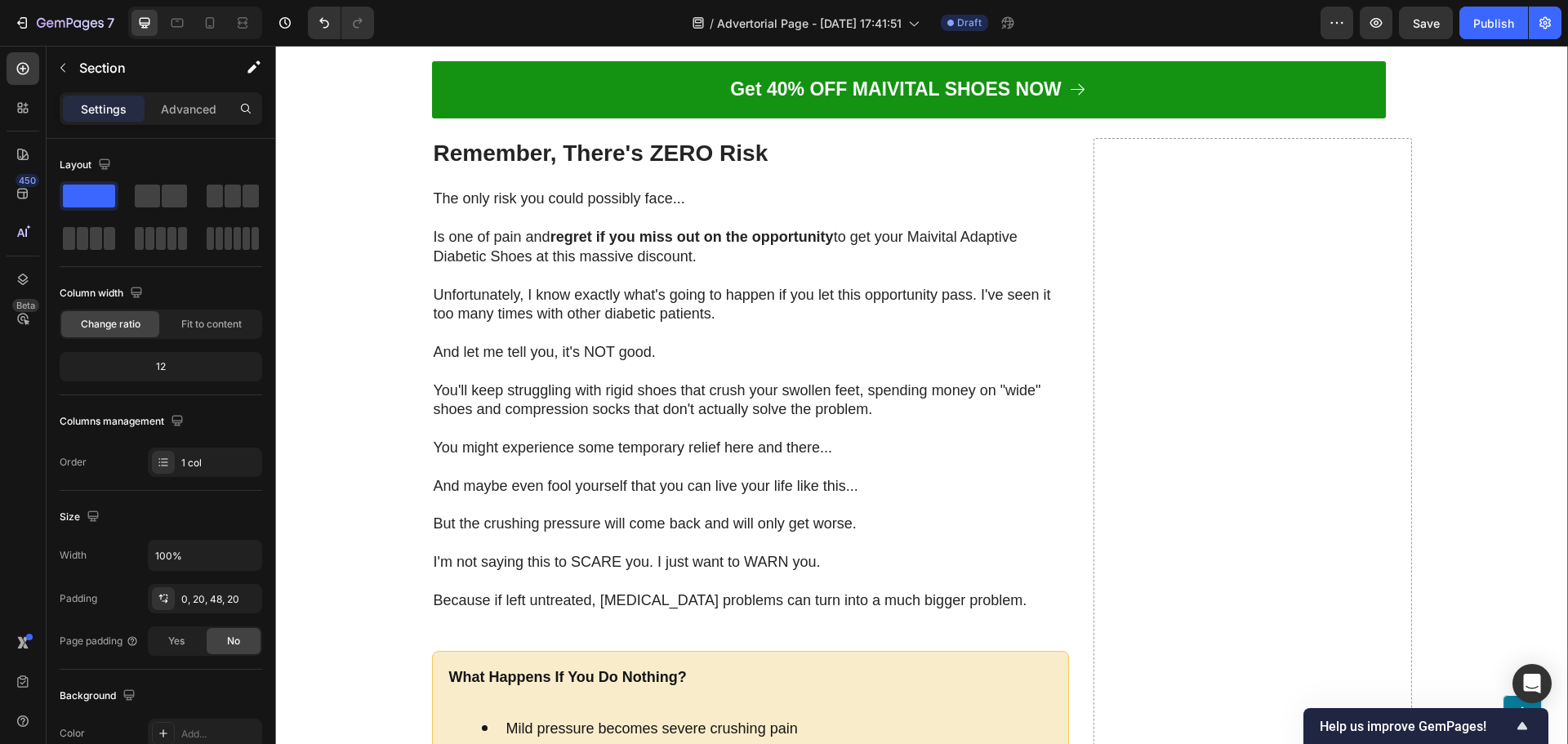
scroll to position [14306, 0]
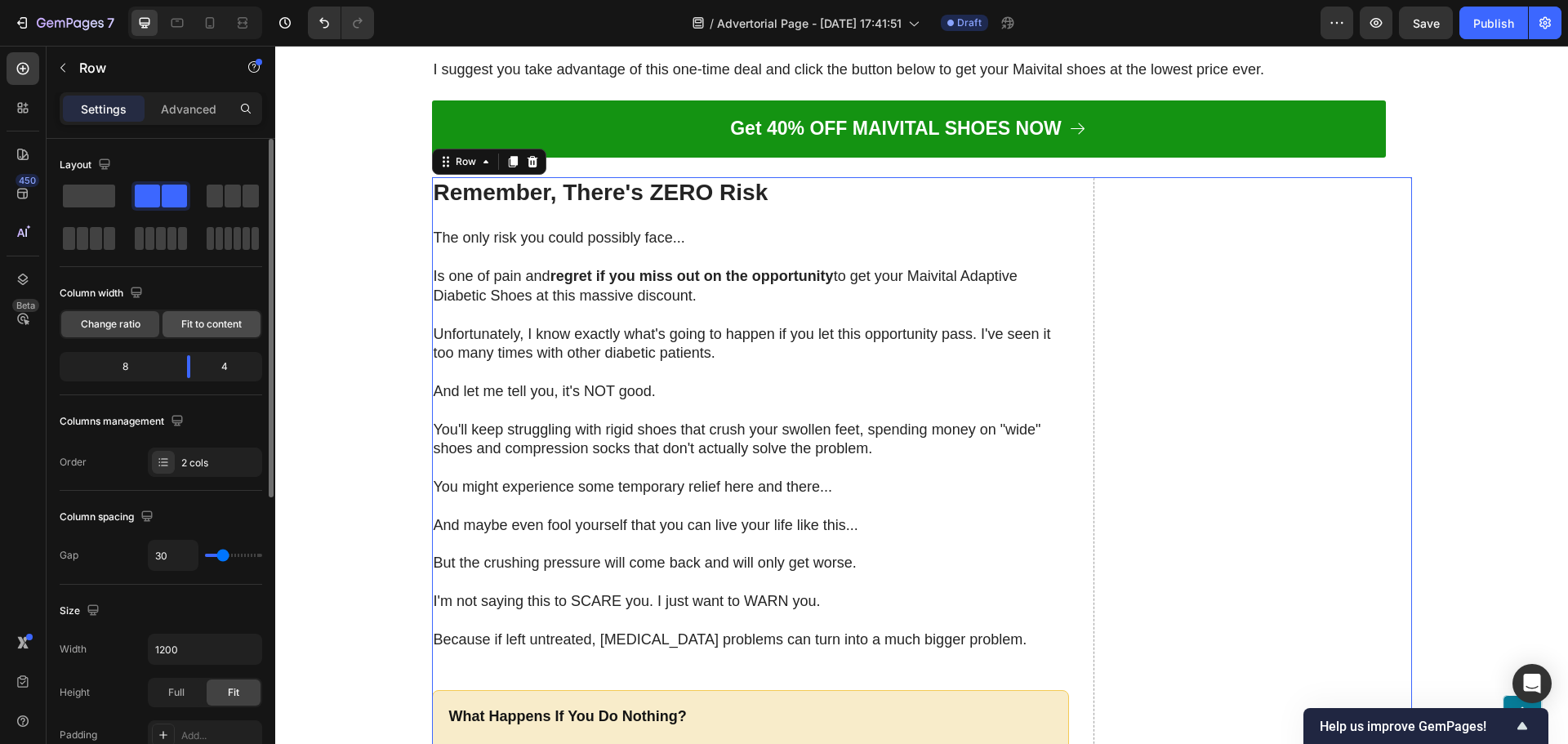
click at [226, 330] on span "Fit to content" at bounding box center [211, 324] width 60 height 15
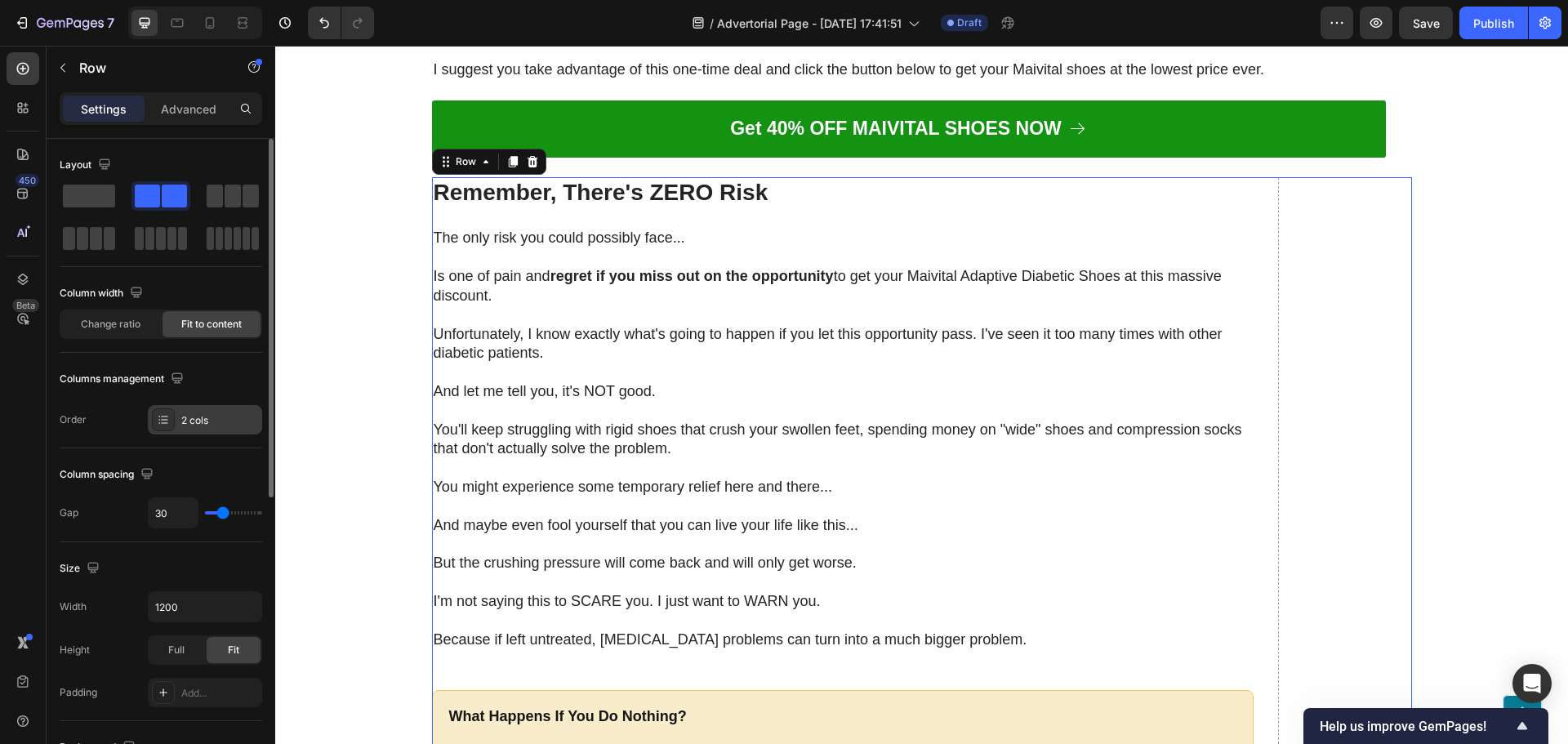
click at [229, 424] on div "2 cols" at bounding box center [220, 421] width 77 height 15
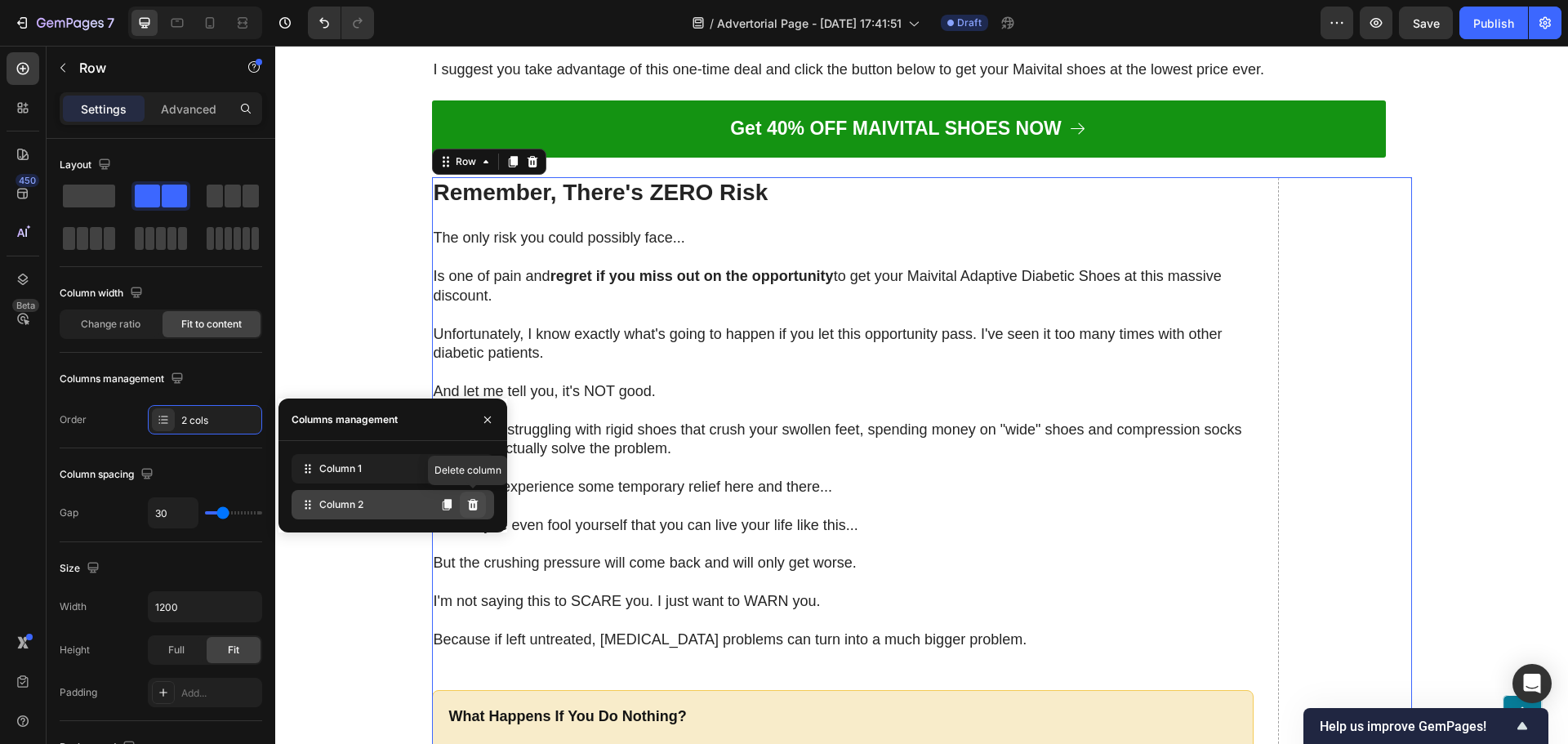
click at [477, 510] on icon at bounding box center [472, 505] width 10 height 11
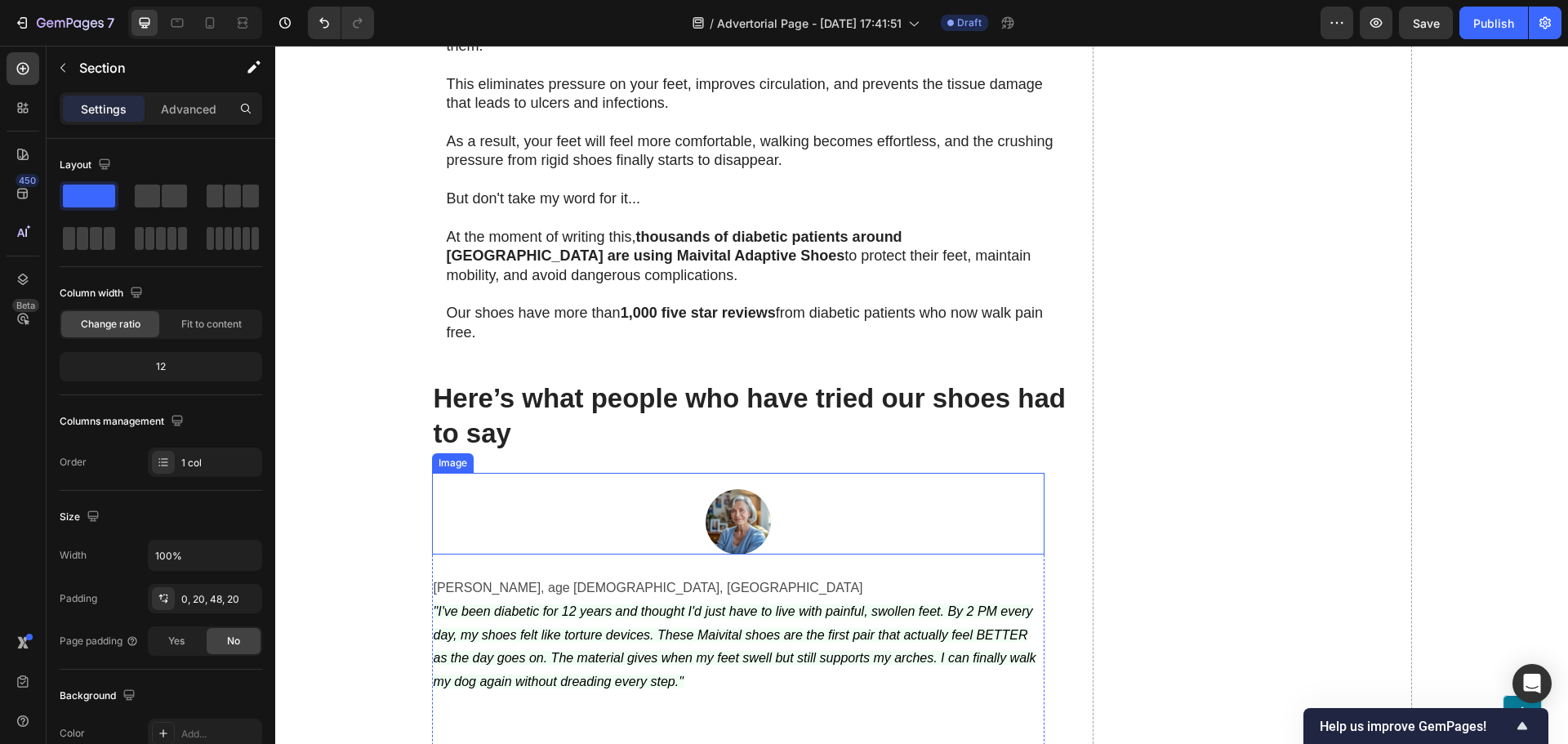
click at [625, 489] on div at bounding box center [737, 522] width 612 height 66
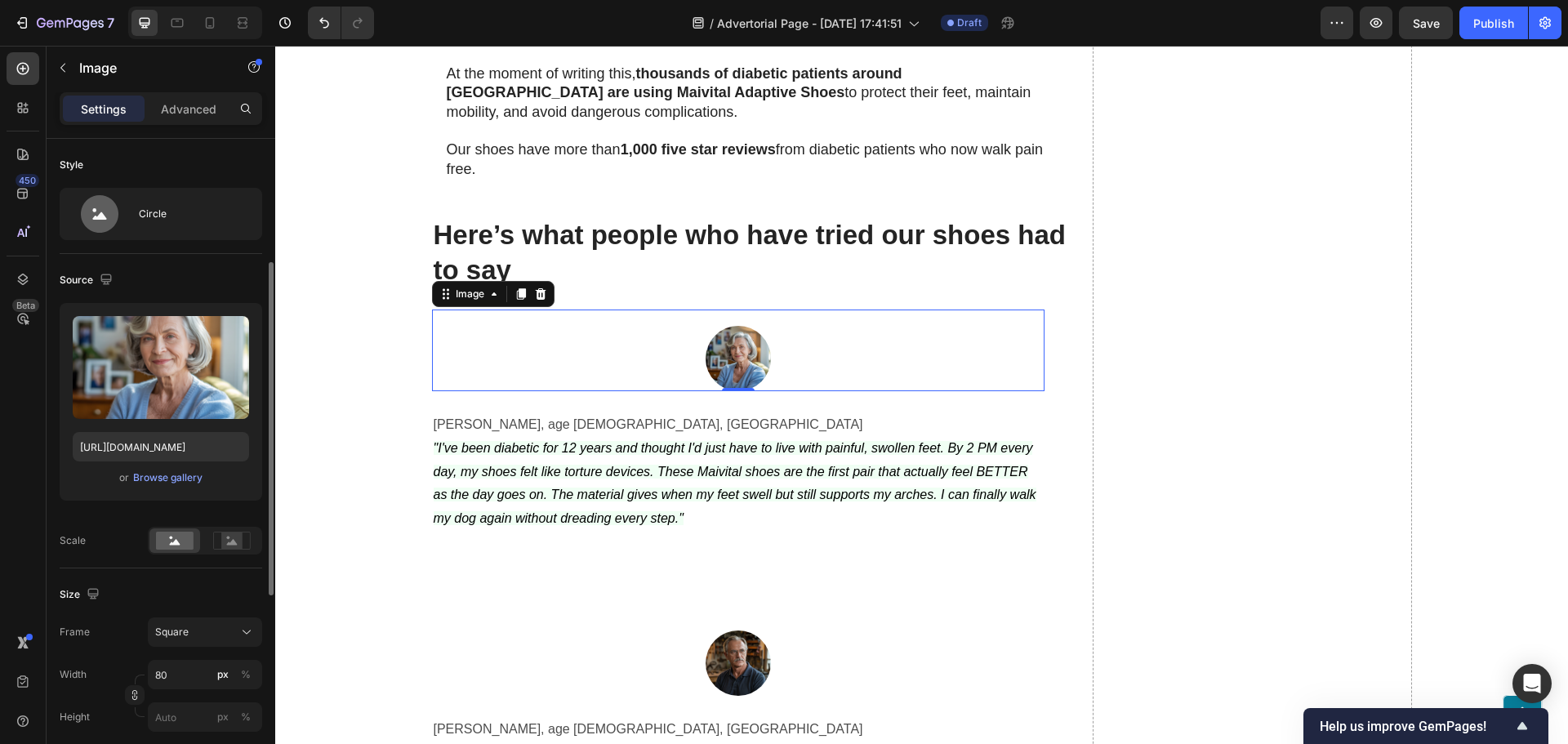
scroll to position [163, 0]
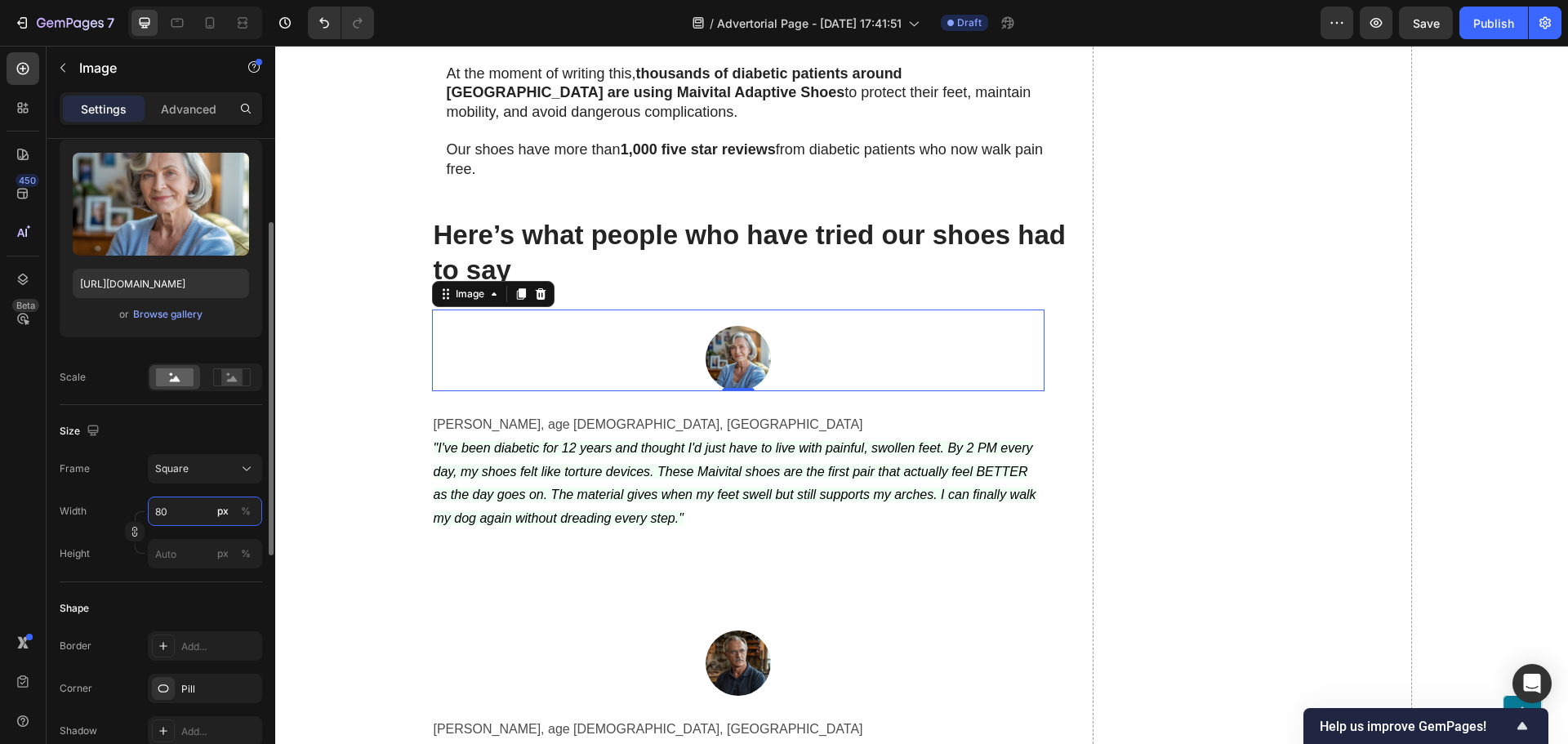
click at [166, 514] on input "80" at bounding box center [205, 511] width 114 height 30
type input "1"
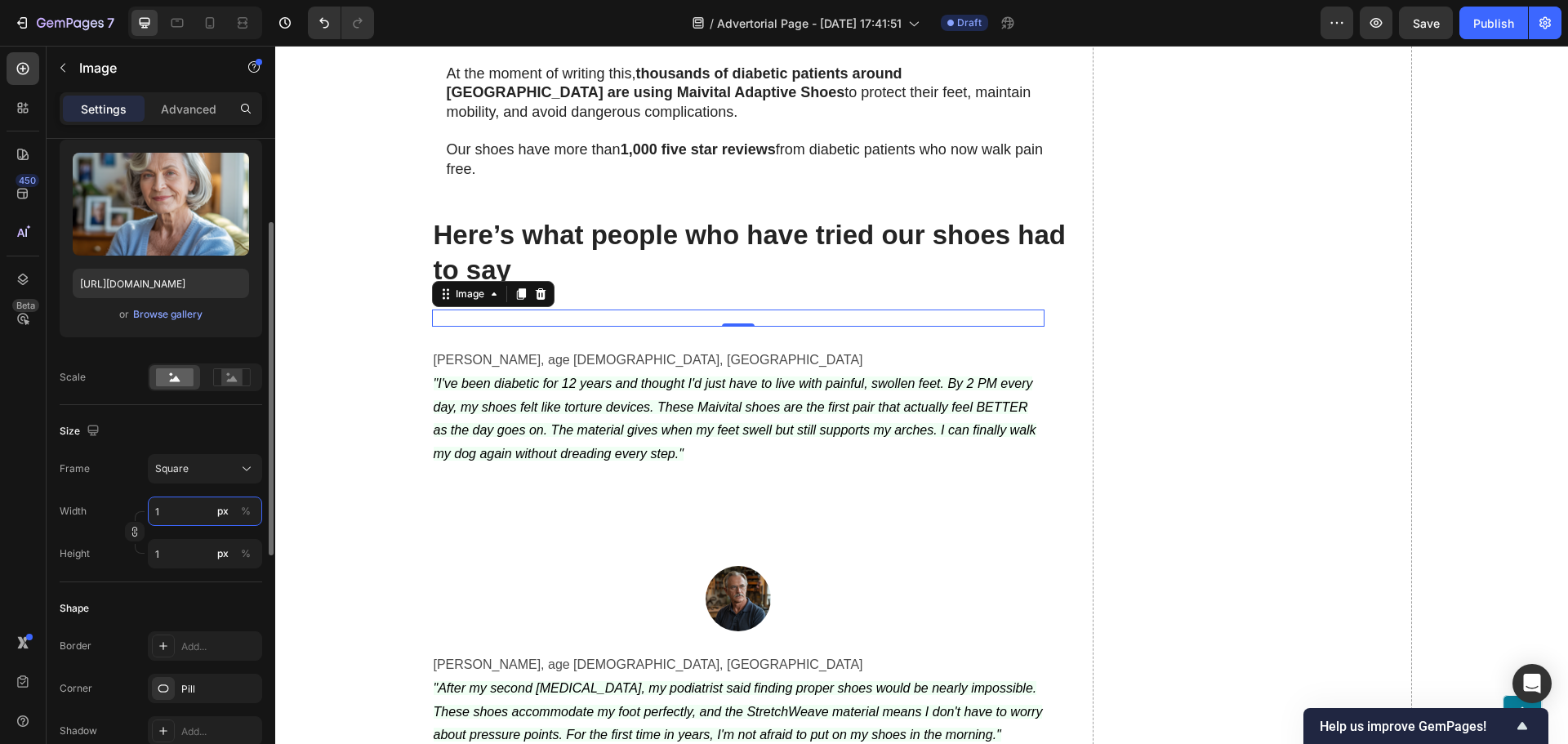
type input "10"
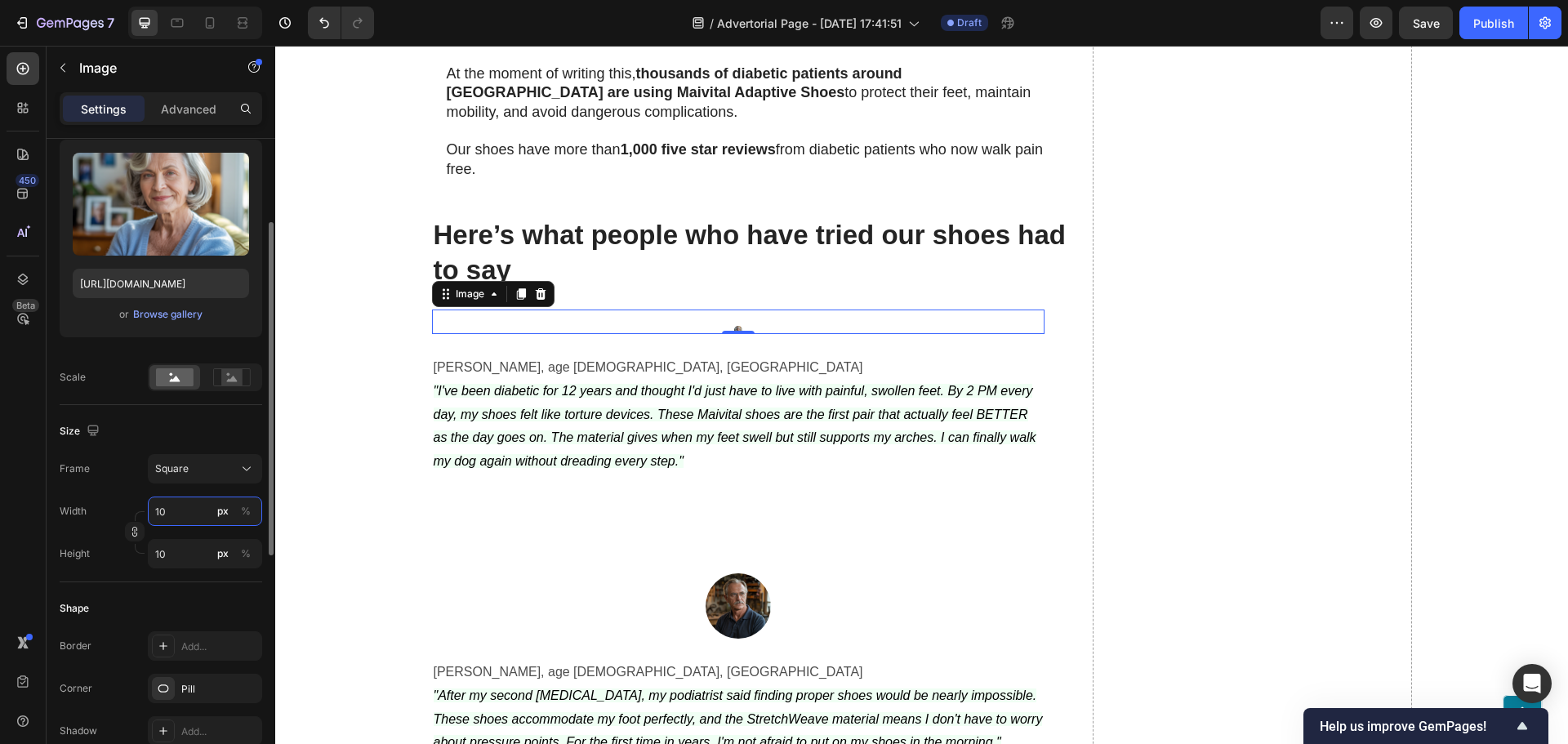
type input "100"
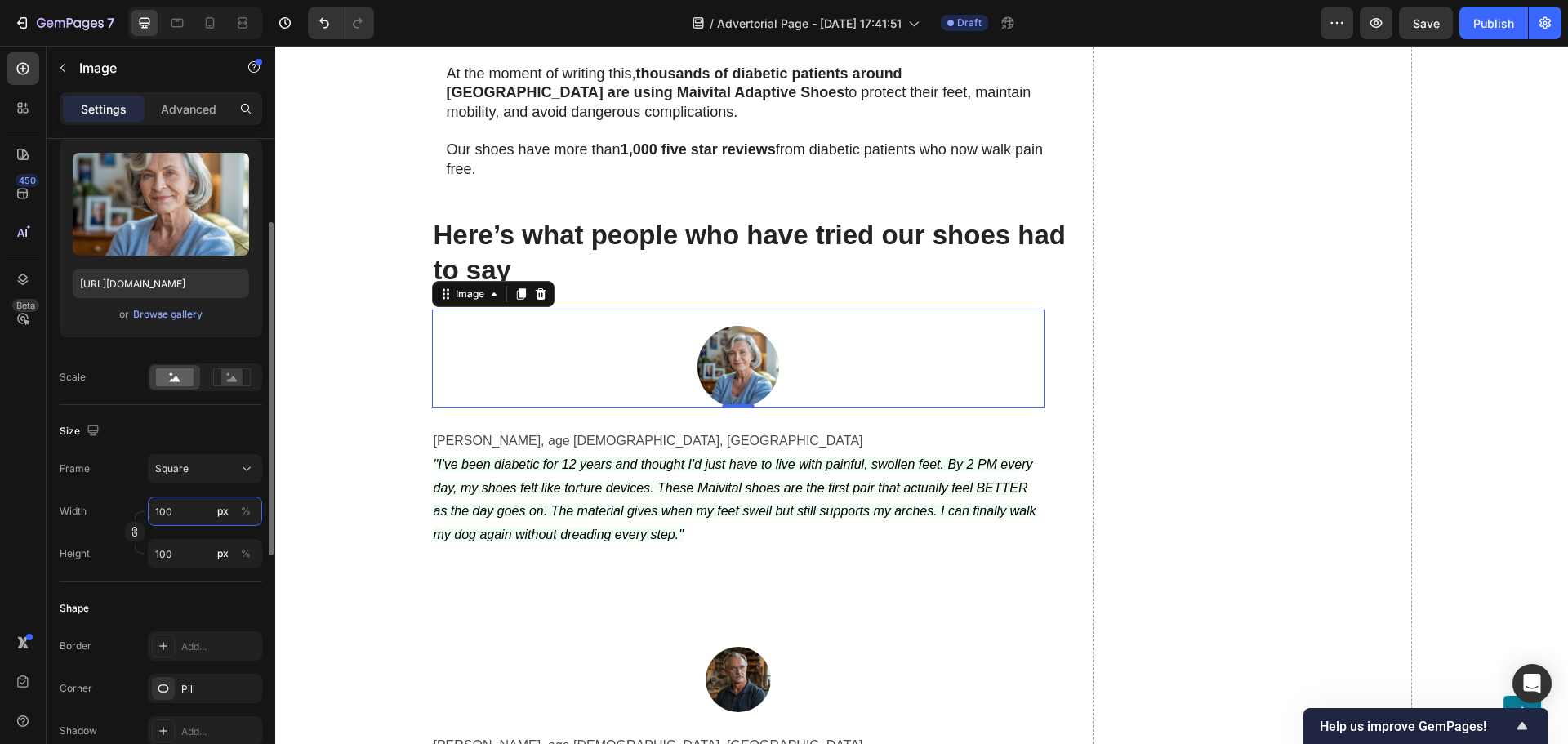
type input "80"
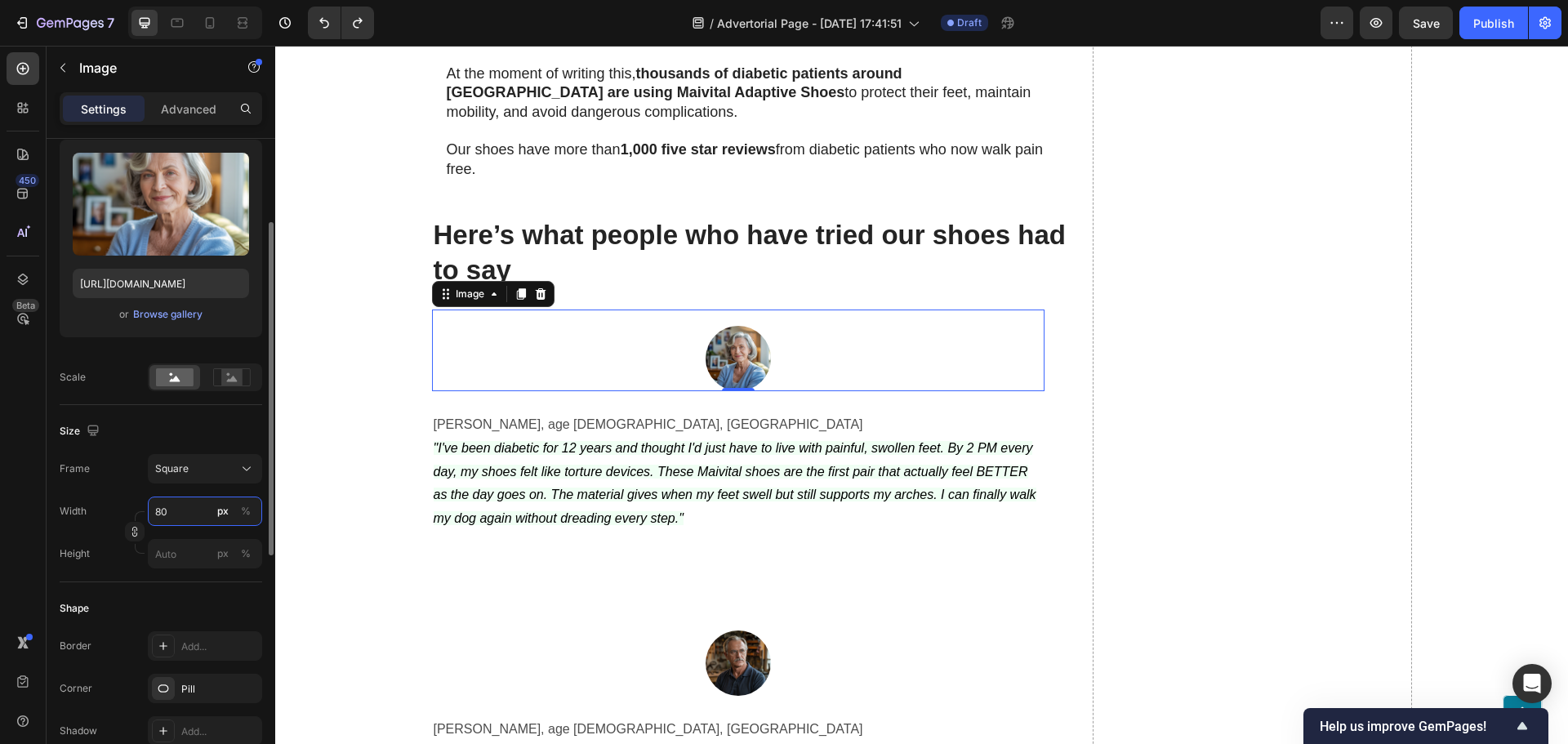
click at [168, 513] on input "80" at bounding box center [205, 511] width 114 height 30
click at [239, 371] on rect at bounding box center [232, 377] width 21 height 17
click at [176, 374] on rect at bounding box center [174, 377] width 38 height 18
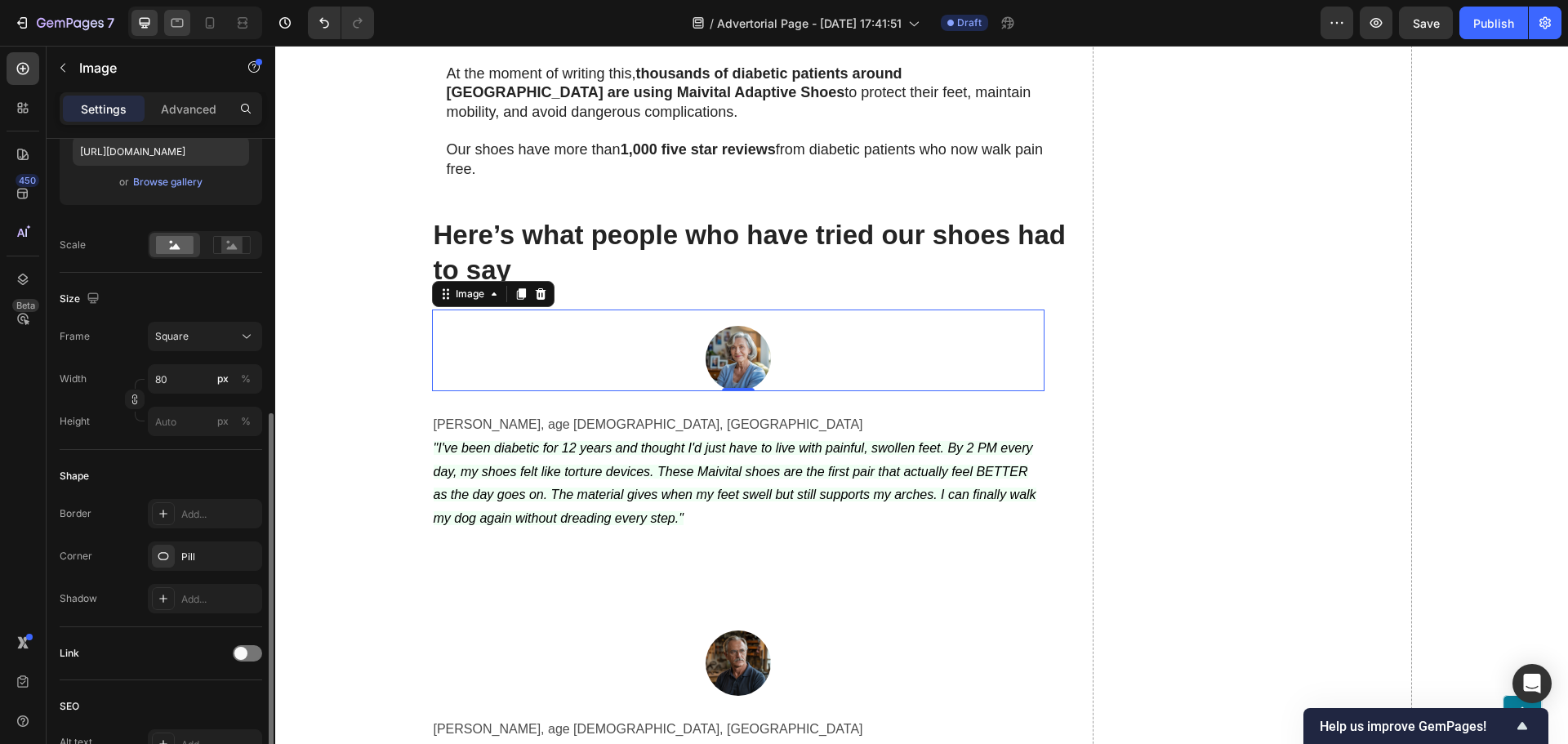
scroll to position [214, 0]
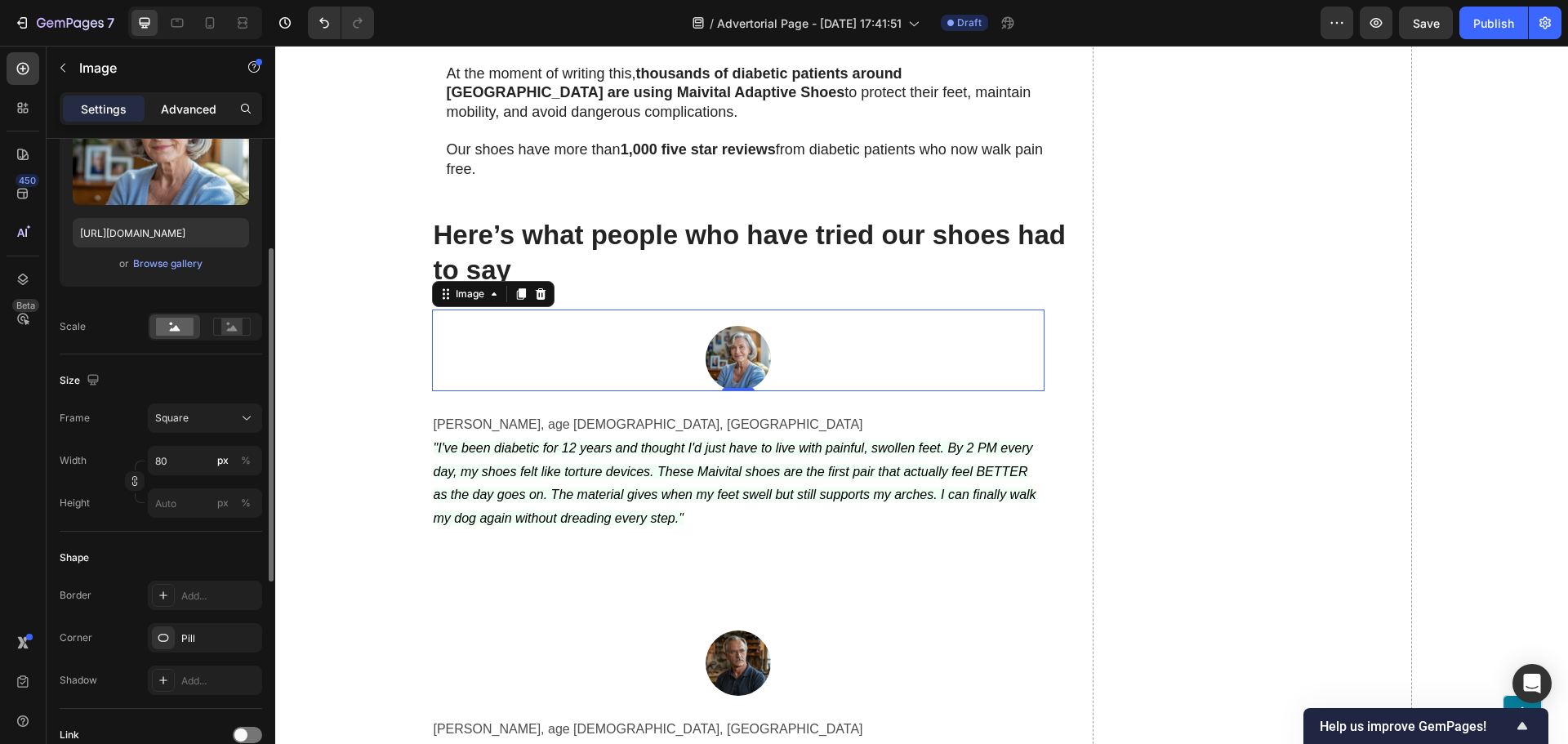
click at [204, 101] on p "Advanced" at bounding box center [189, 108] width 56 height 18
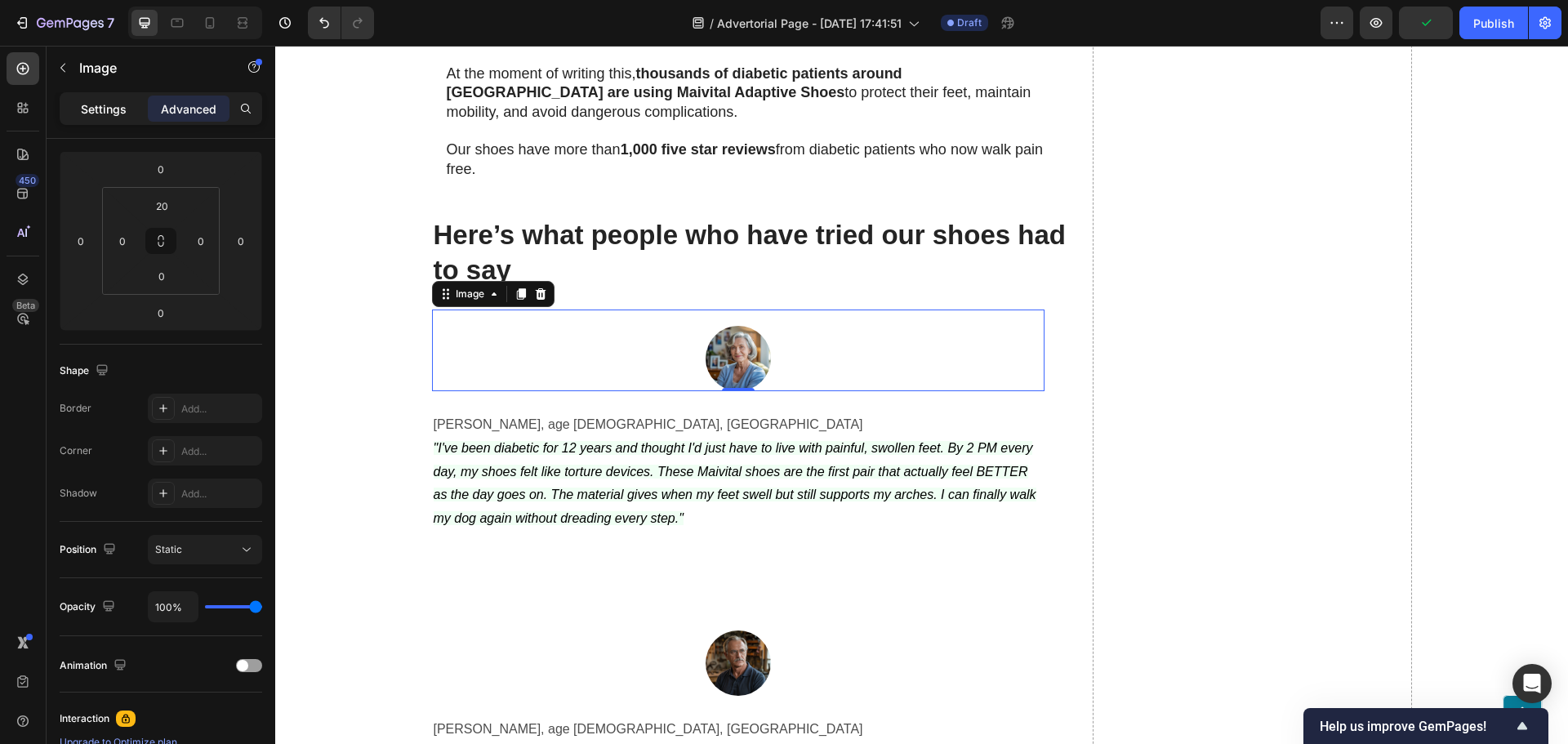
click at [104, 102] on p "Settings" at bounding box center [103, 108] width 45 height 18
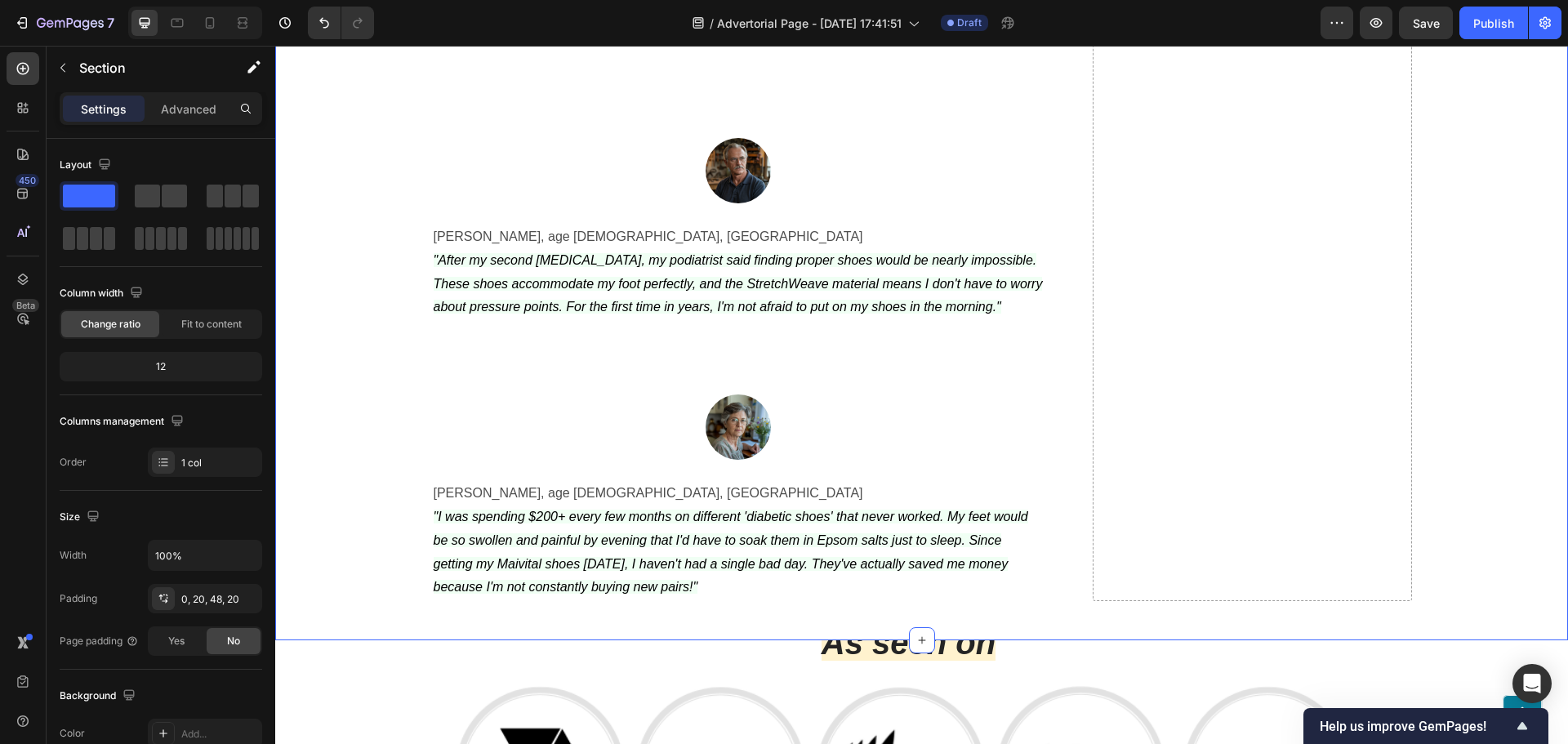
scroll to position [6070, 0]
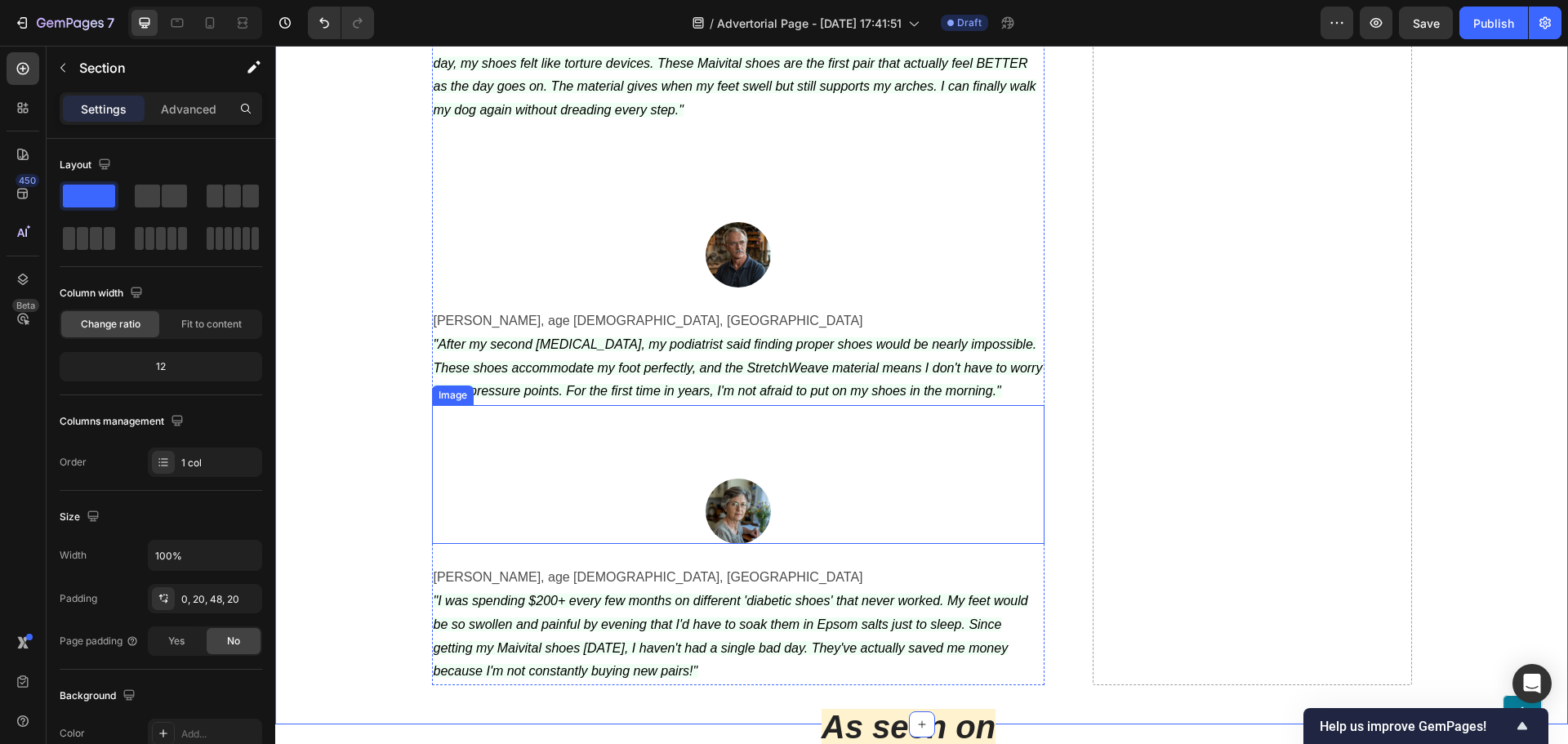
click at [716, 483] on img at bounding box center [738, 511] width 66 height 66
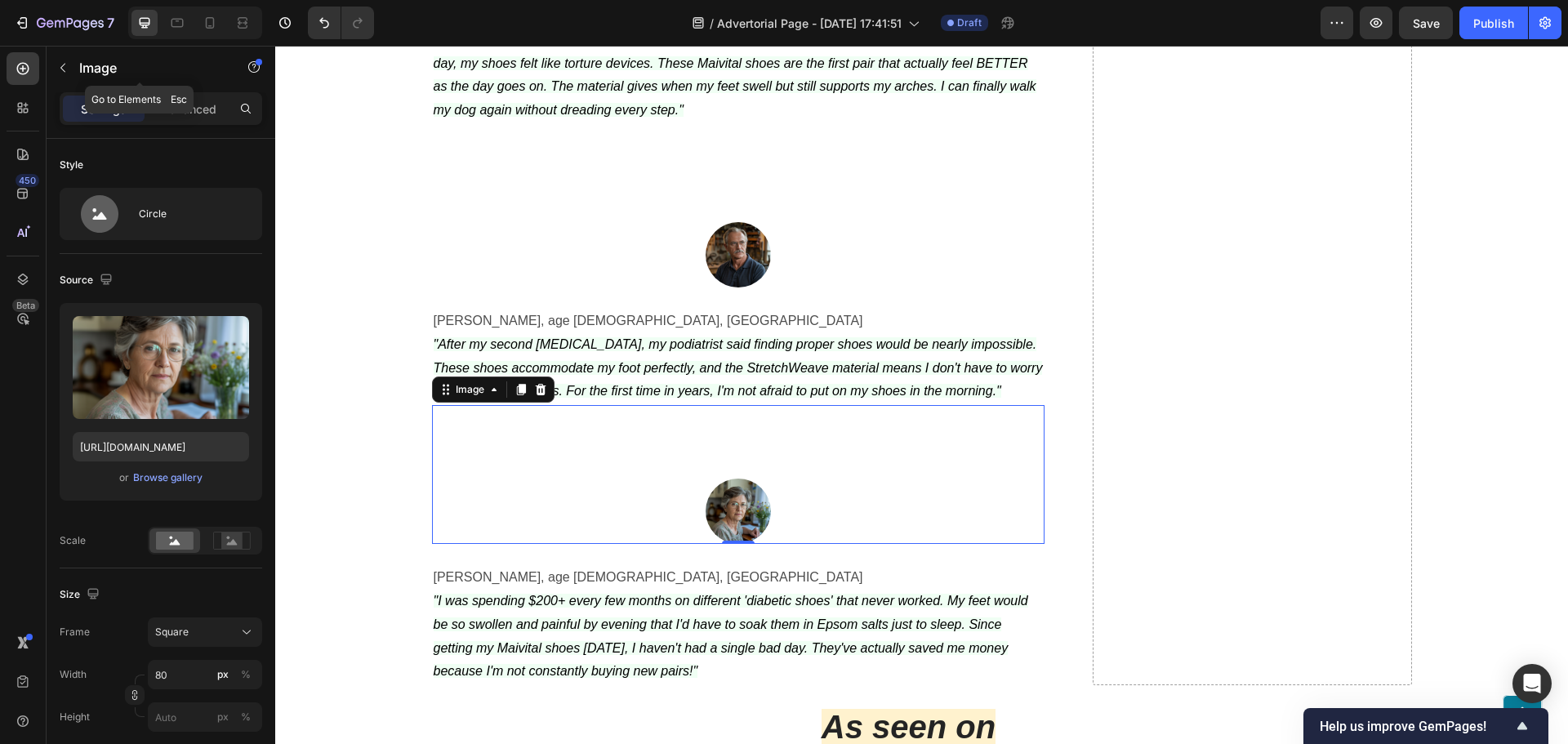
click at [193, 82] on div "Image" at bounding box center [139, 68] width 186 height 43
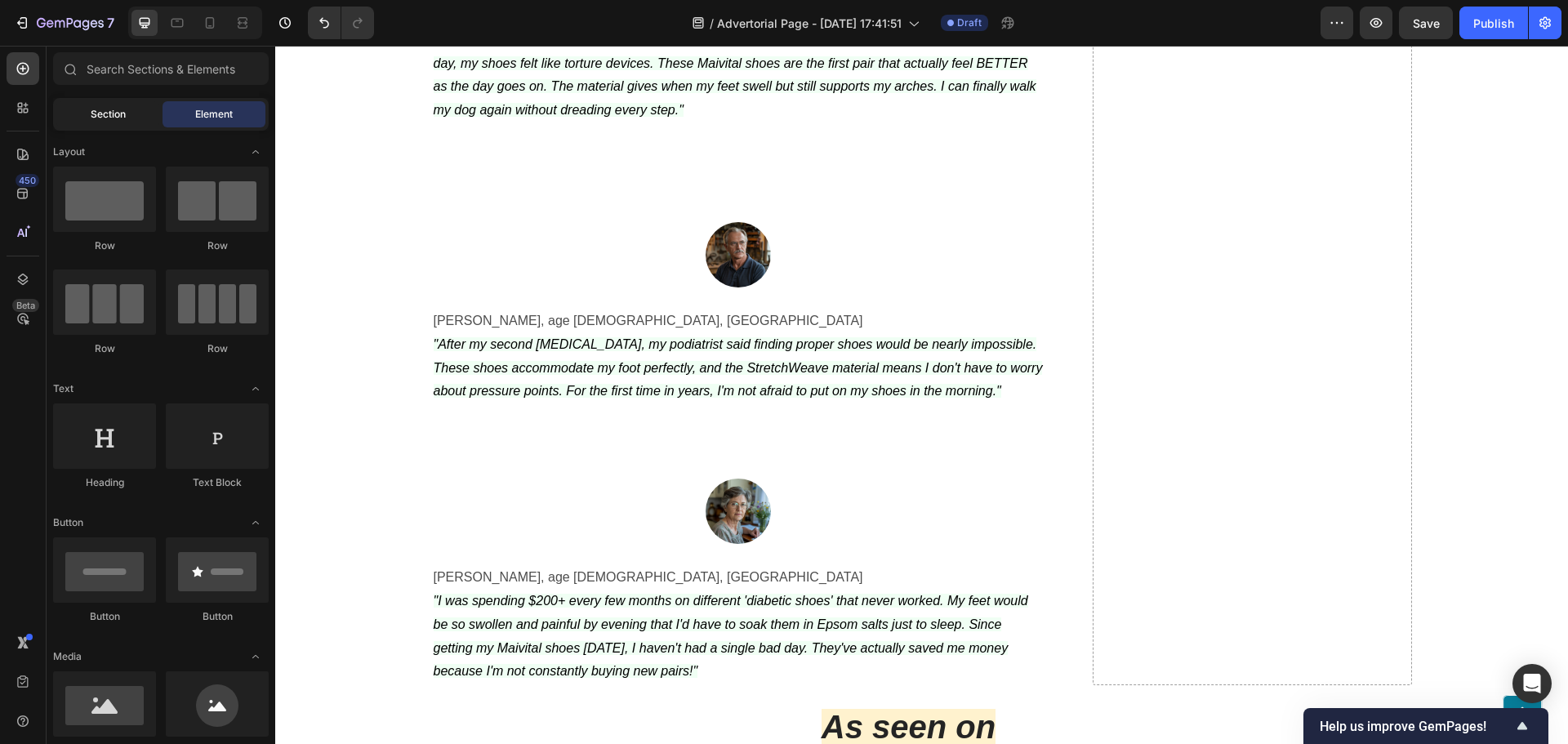
click at [88, 107] on div "Section" at bounding box center [107, 114] width 103 height 26
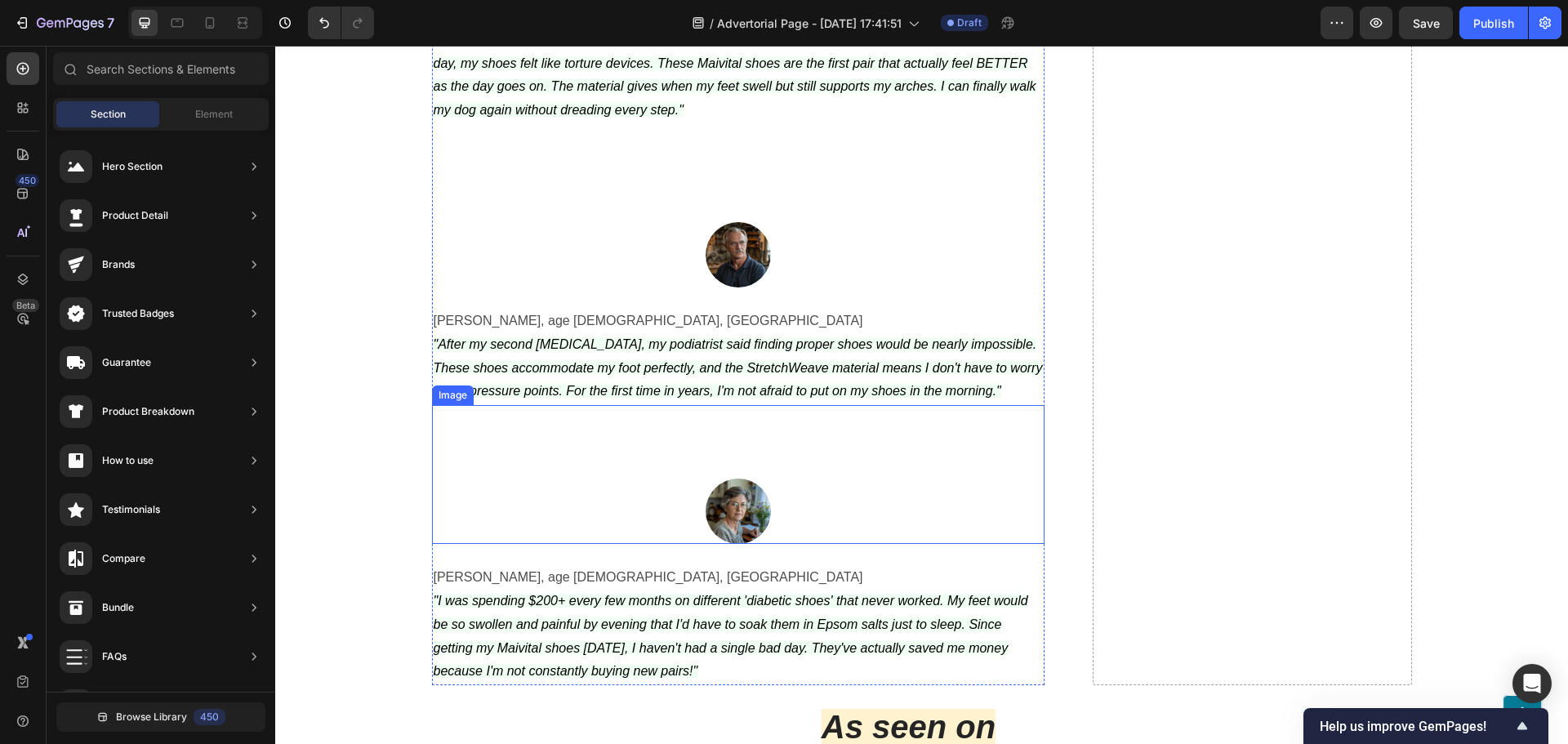
click at [586, 422] on div "Image" at bounding box center [737, 474] width 612 height 139
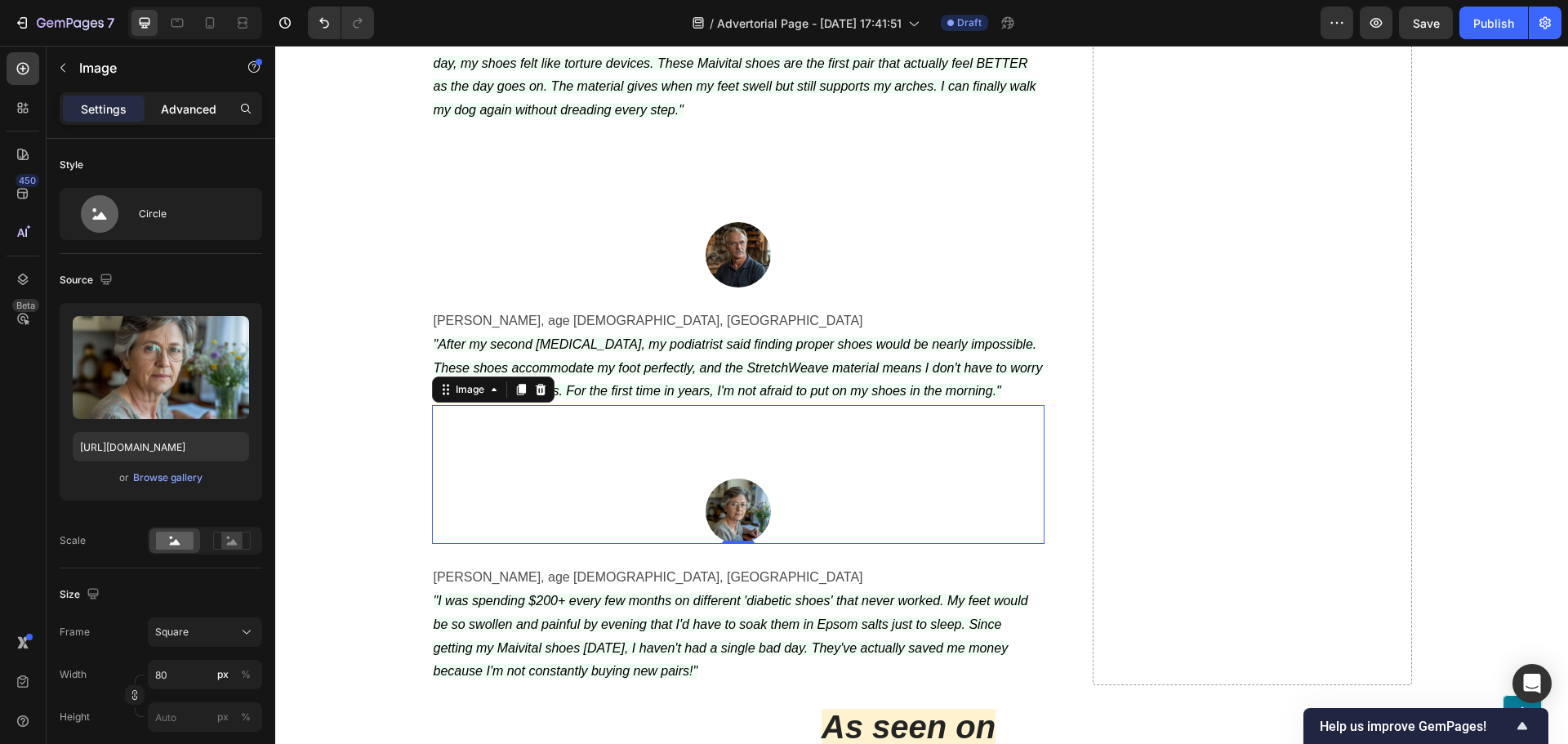
click at [174, 102] on p "Advanced" at bounding box center [189, 108] width 56 height 18
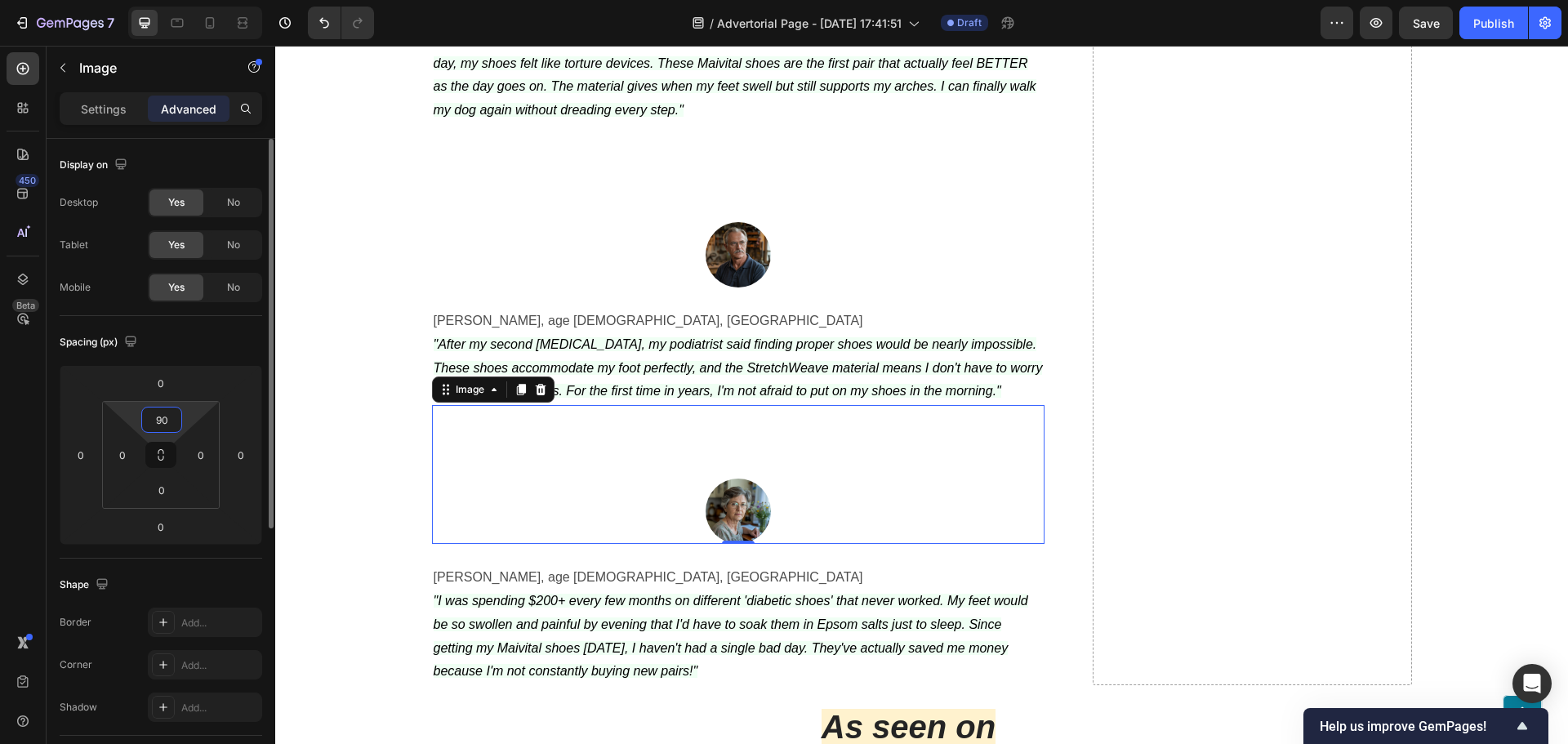
click at [172, 424] on input "90" at bounding box center [161, 420] width 32 height 24
type input "0"
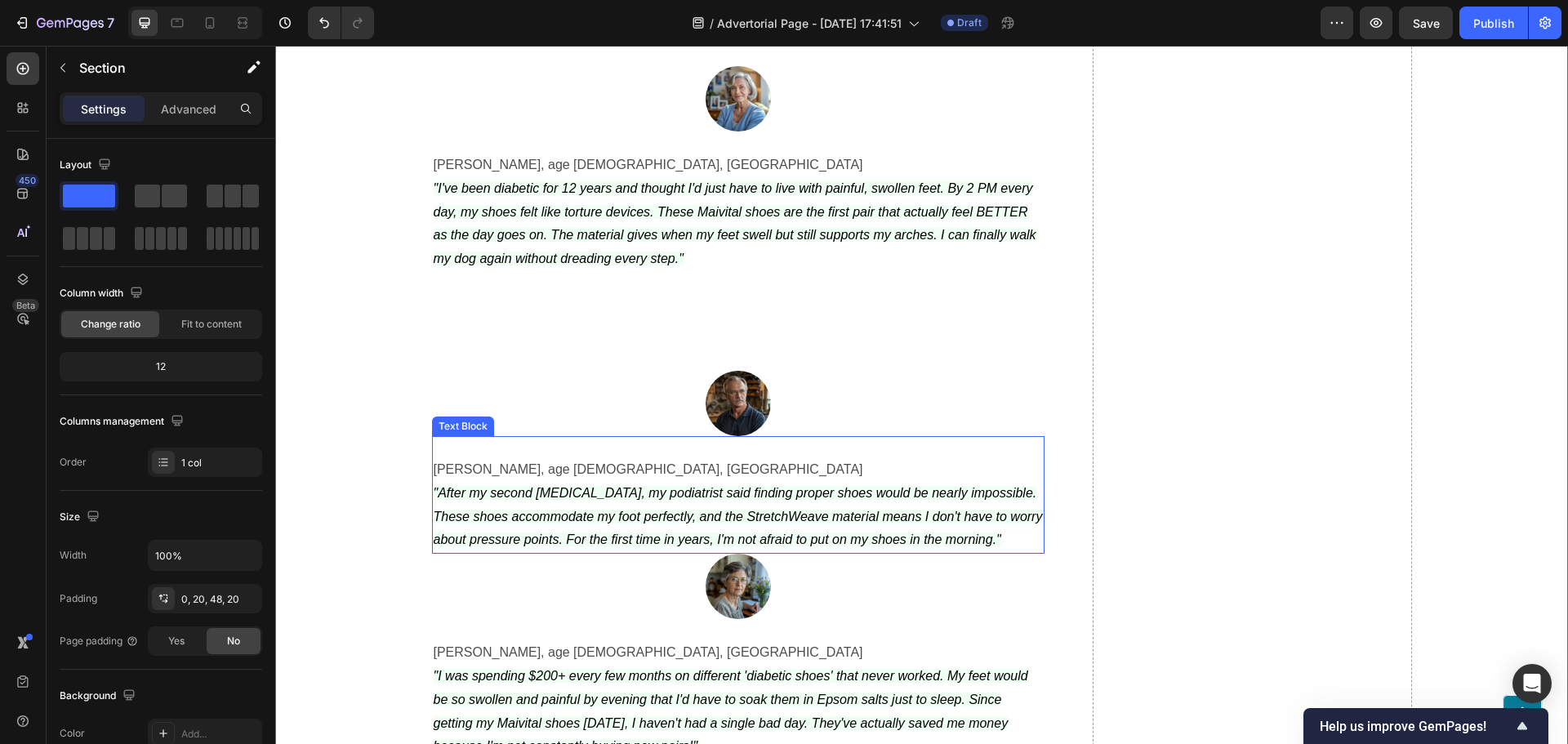
scroll to position [5907, 0]
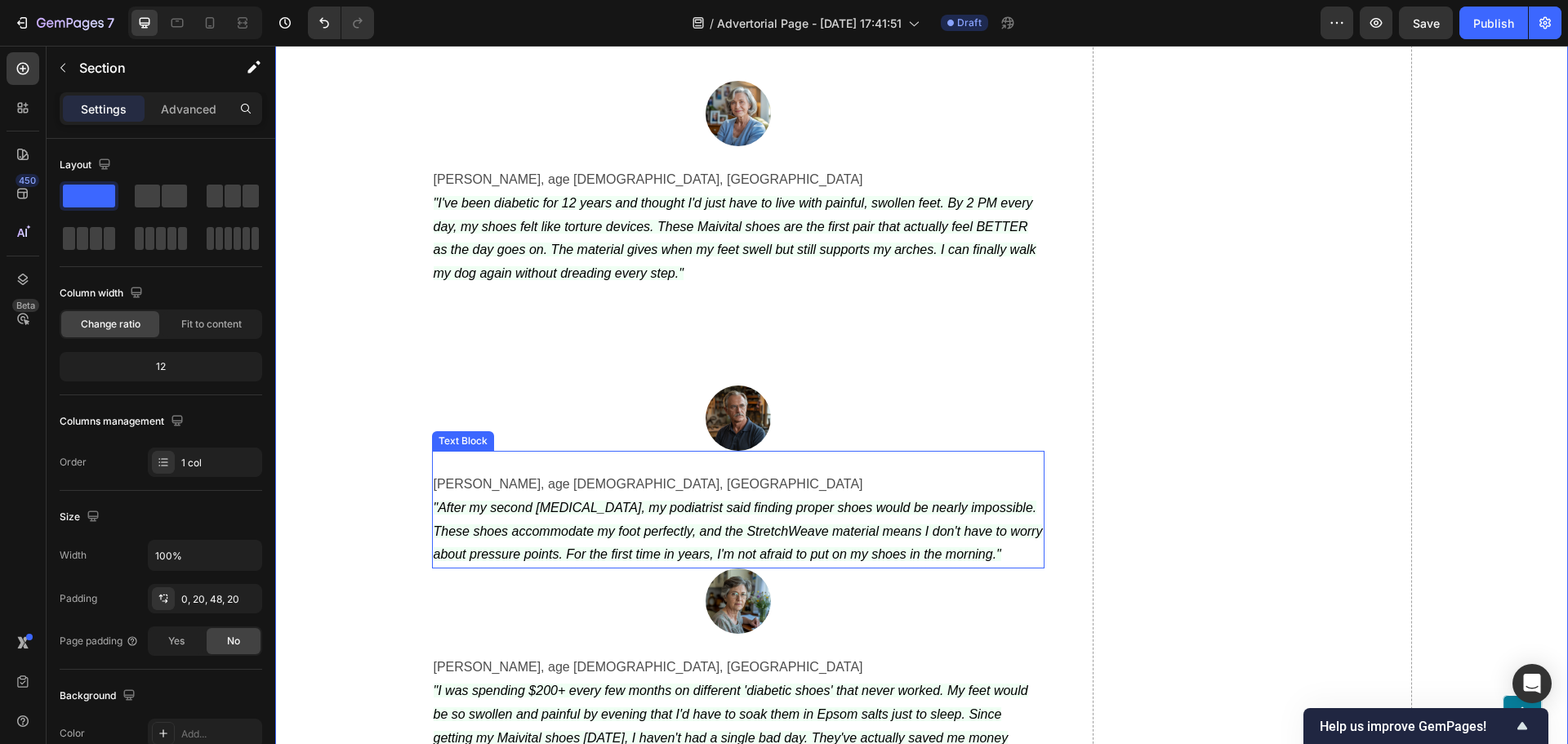
click at [601, 385] on div at bounding box center [737, 418] width 612 height 66
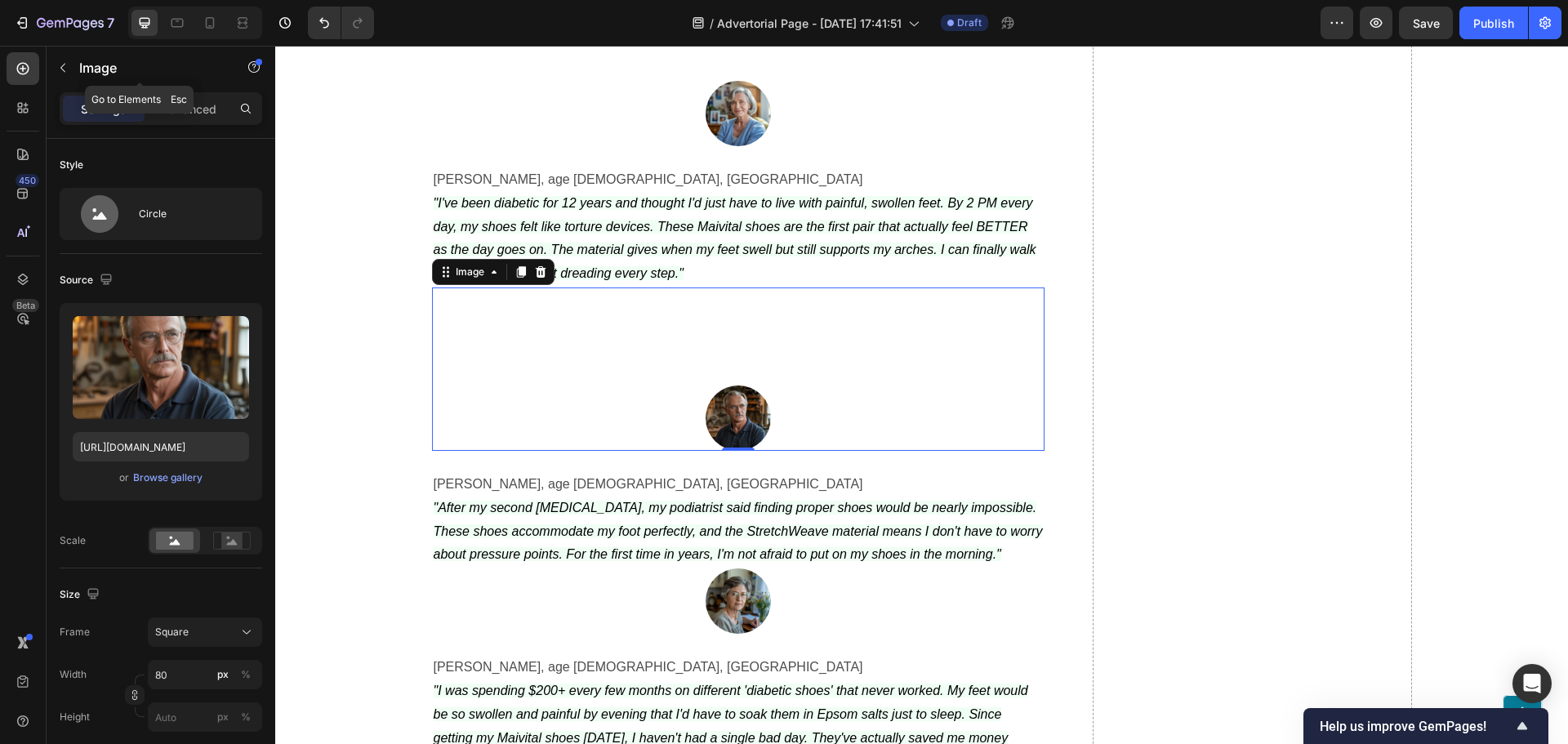
click at [160, 93] on div "Sections(18) Elements(83) Section Element Hero Section Product Detail Brands Tr…" at bounding box center [160, 395] width 229 height 699
click at [177, 103] on p "Advanced" at bounding box center [189, 108] width 56 height 18
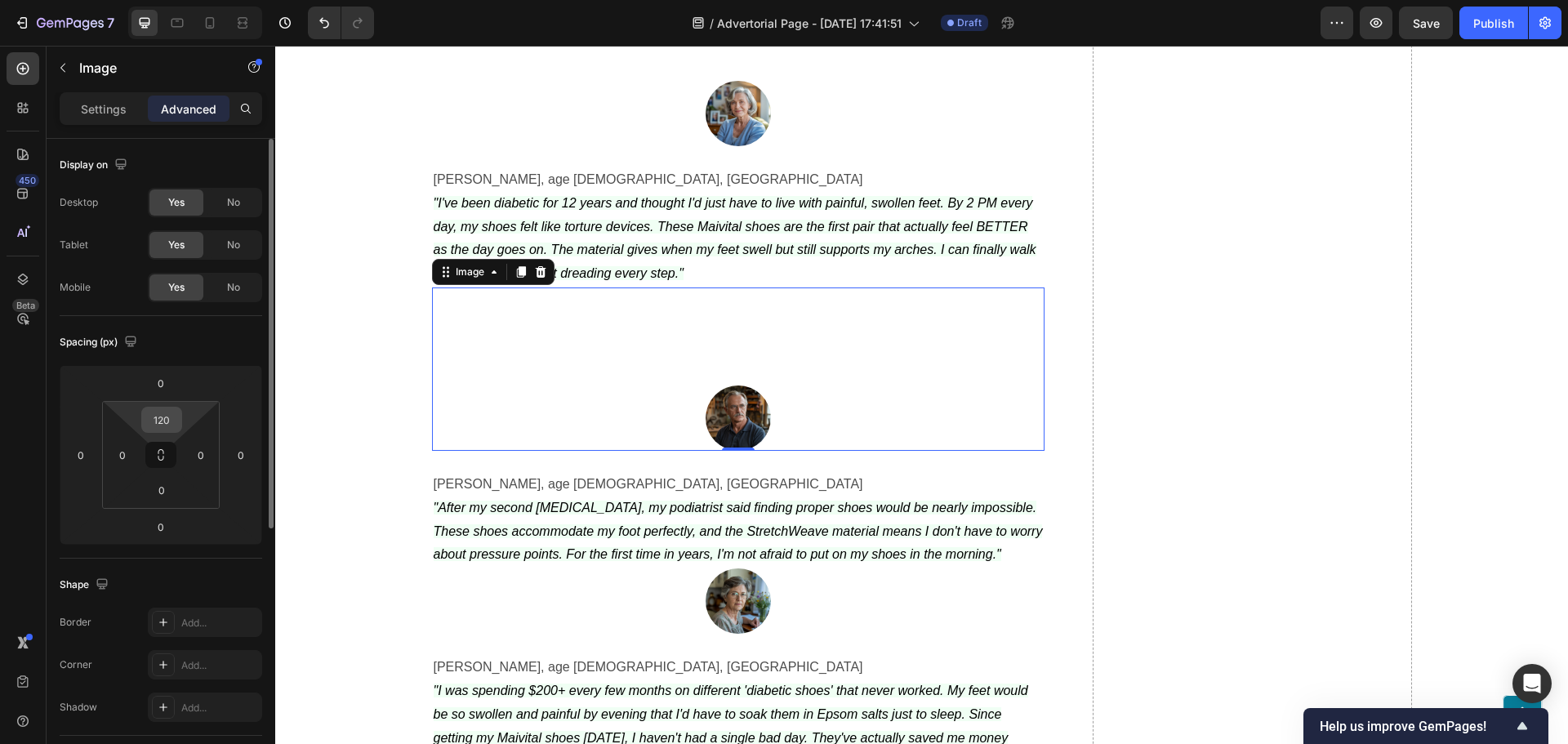
click at [159, 417] on input "120" at bounding box center [161, 420] width 32 height 24
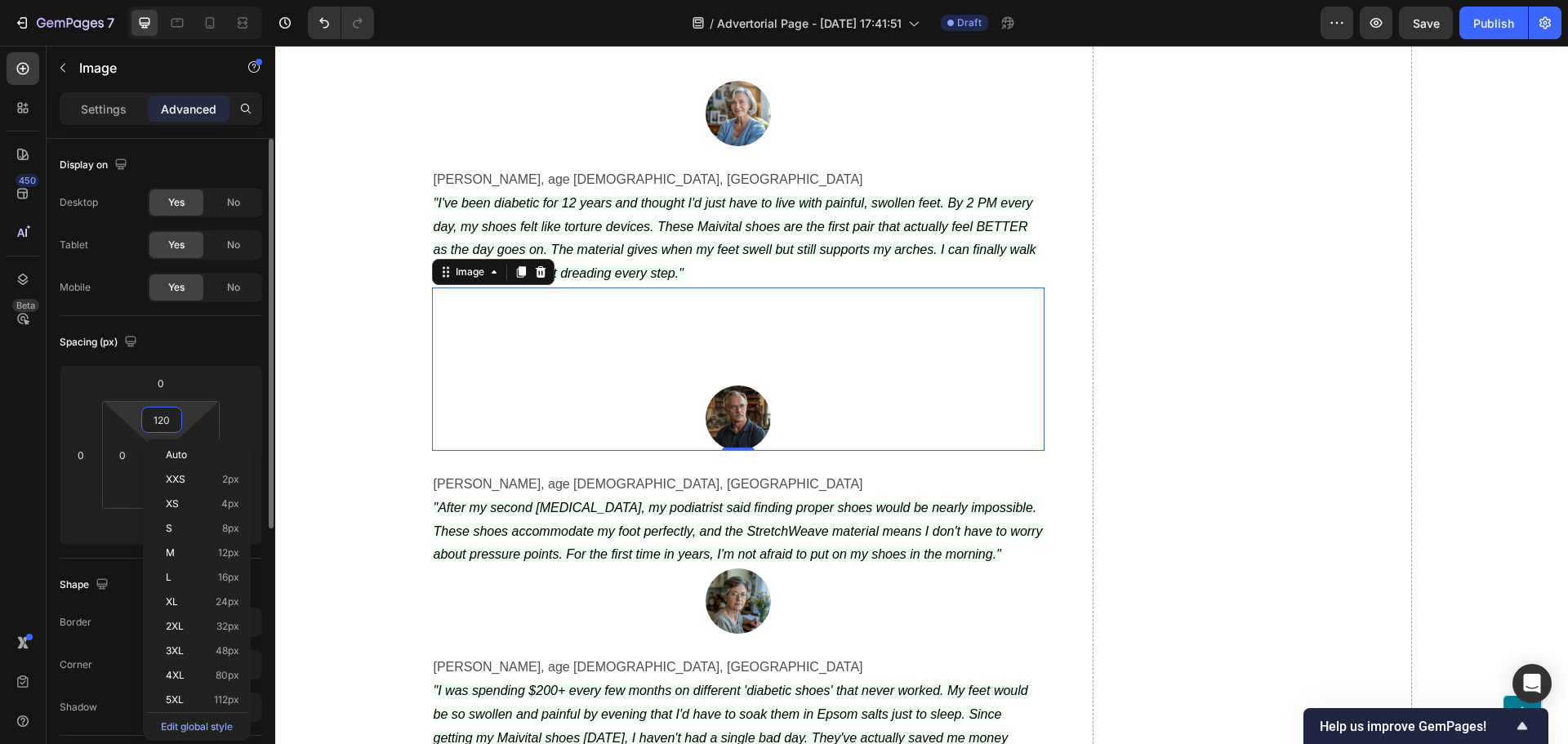
type input "0"
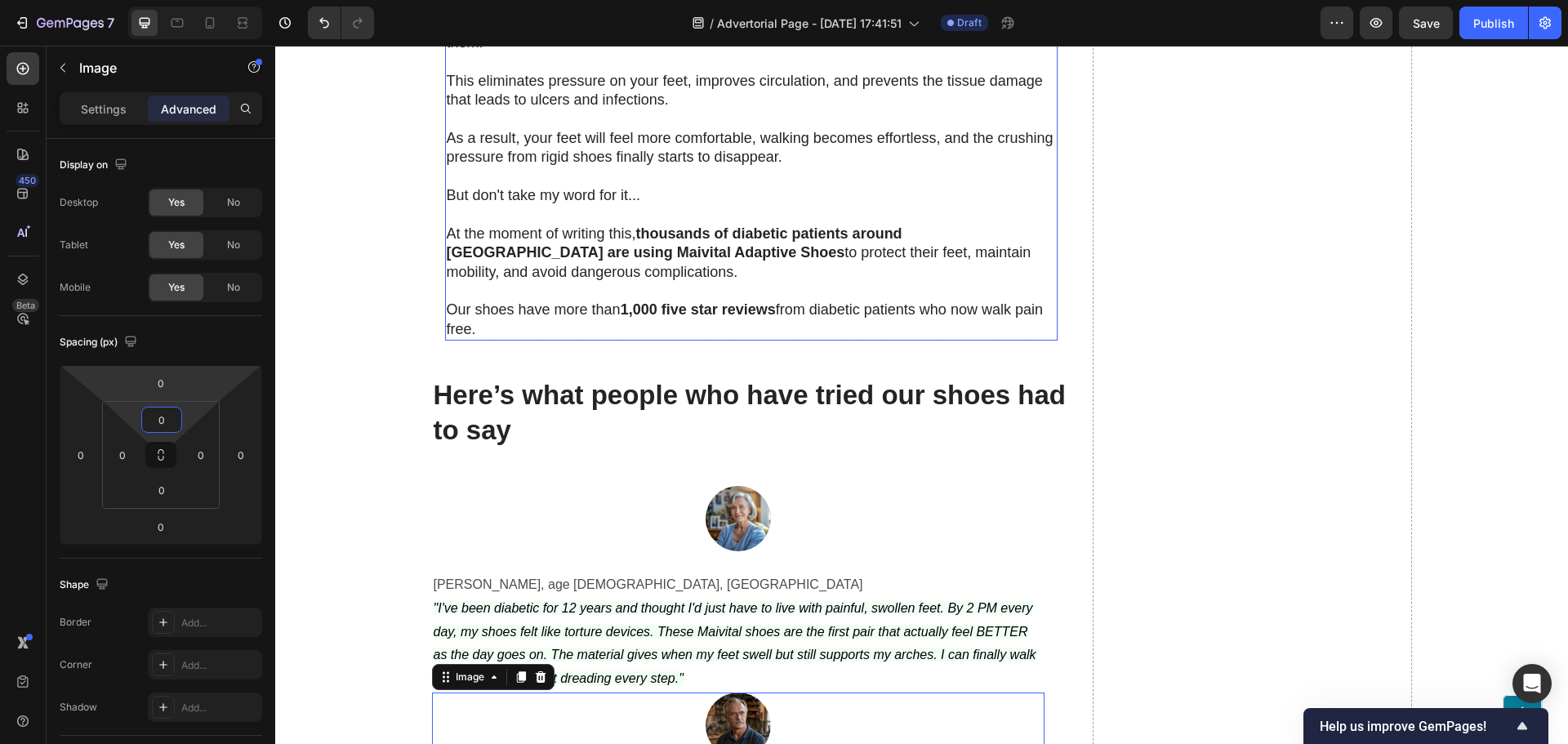
scroll to position [5498, 0]
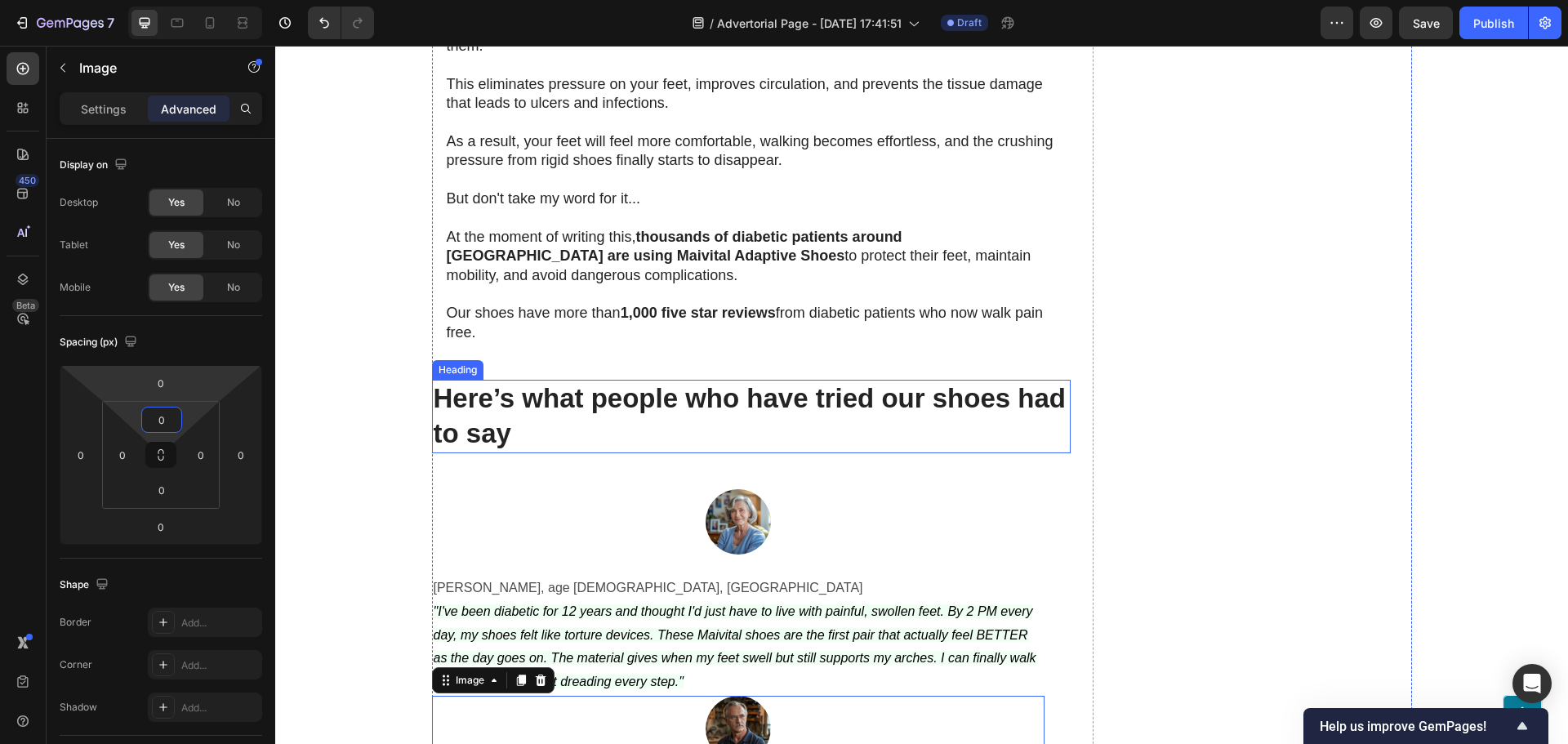
click at [577, 489] on div at bounding box center [737, 522] width 612 height 66
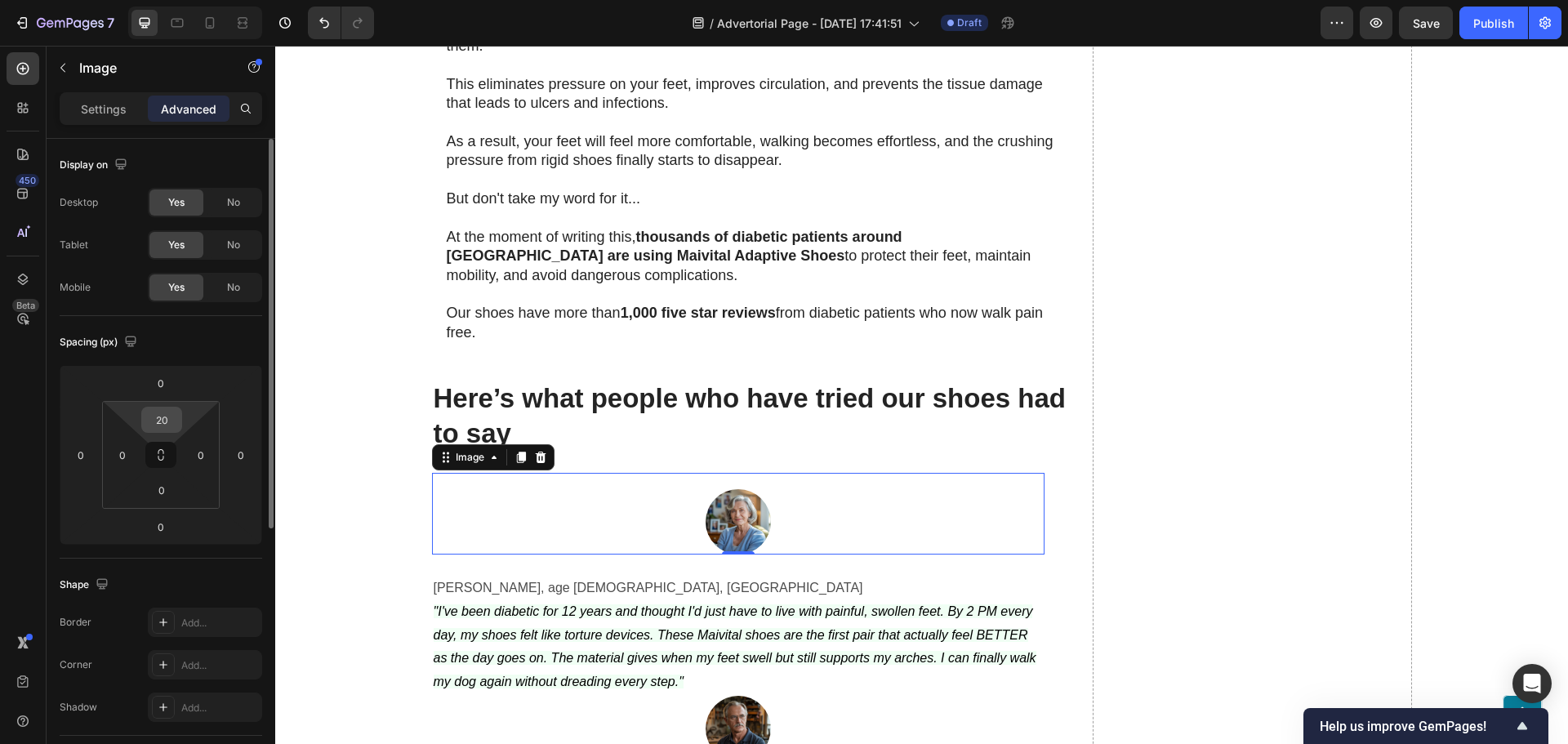
click at [149, 419] on input "20" at bounding box center [161, 420] width 32 height 24
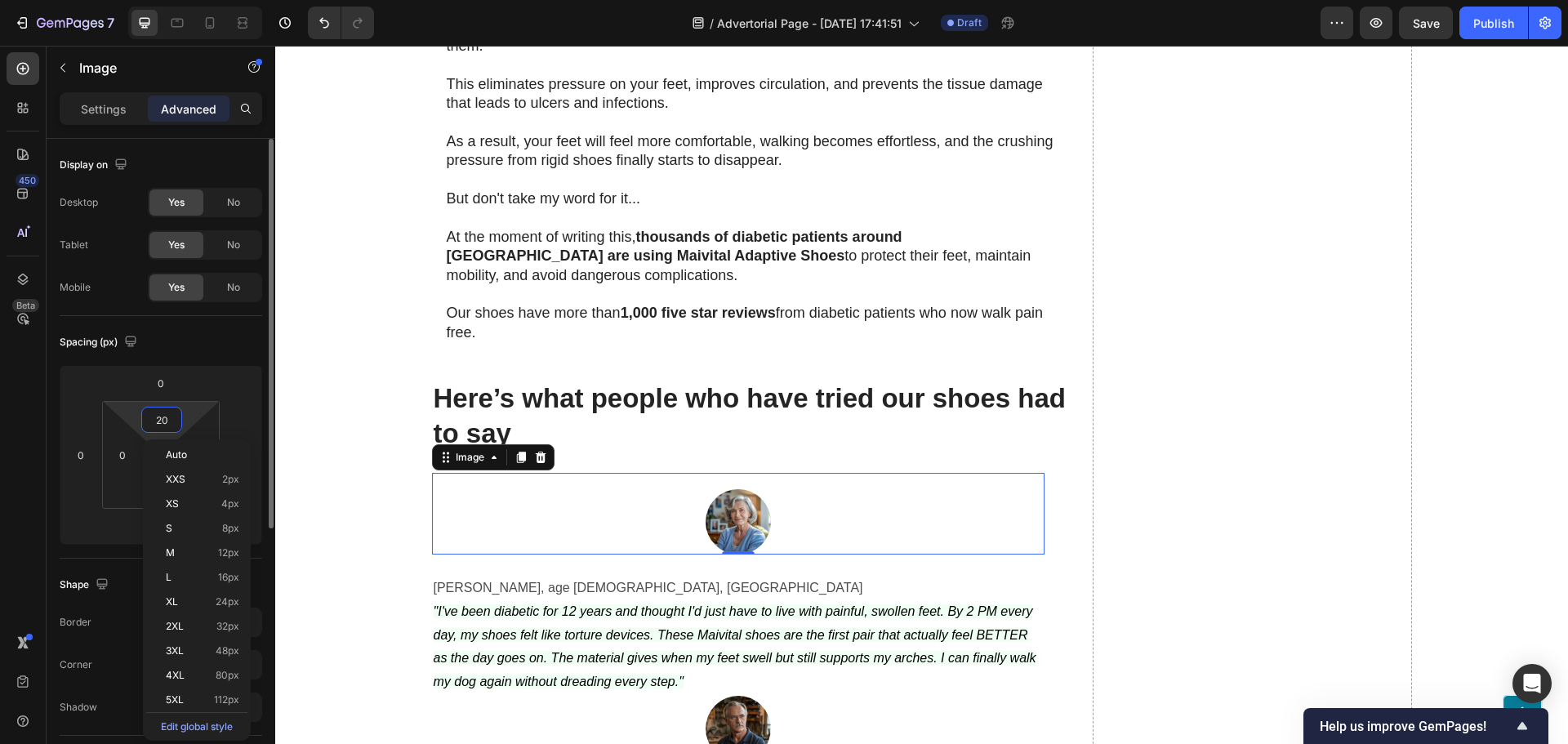
type input "0"
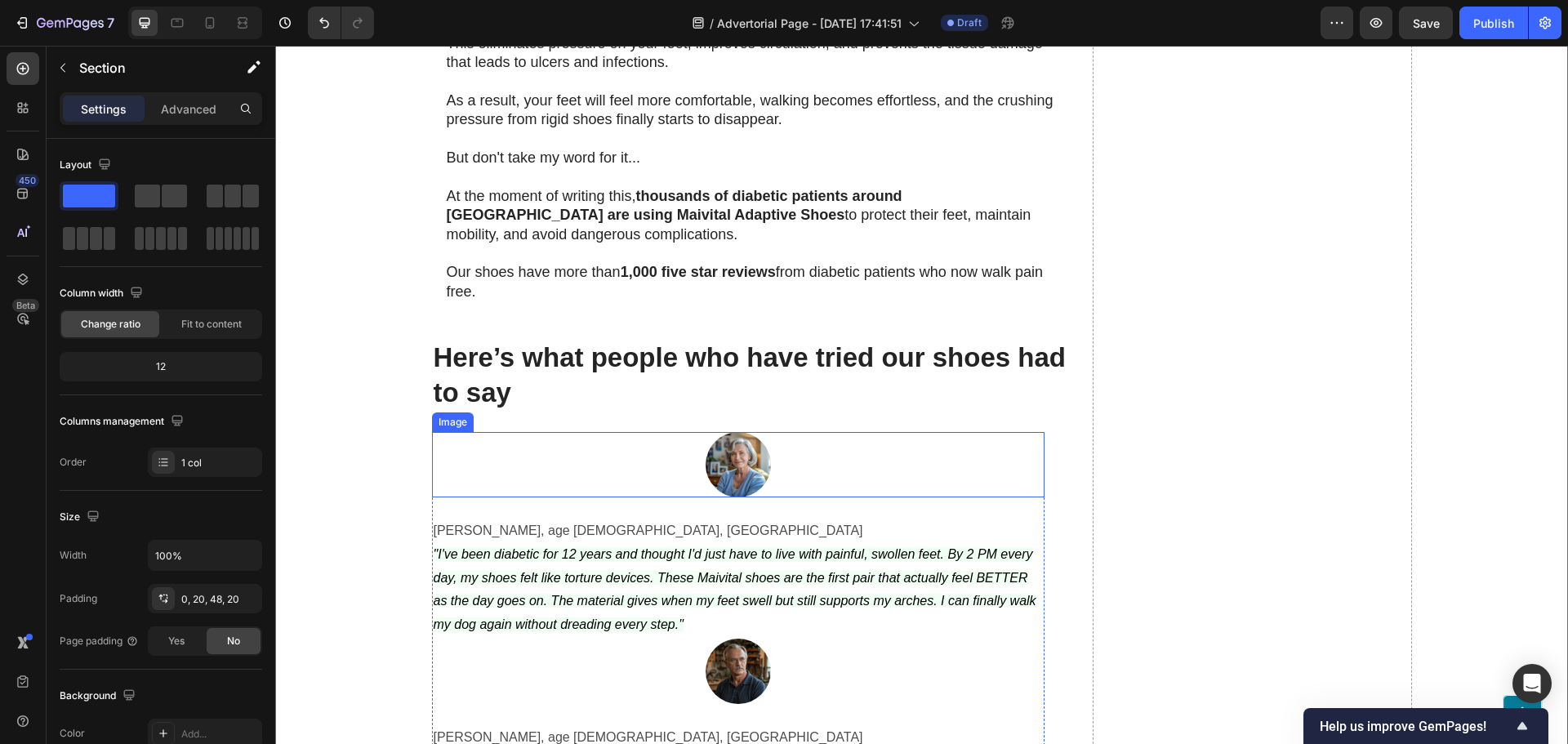
scroll to position [5661, 0]
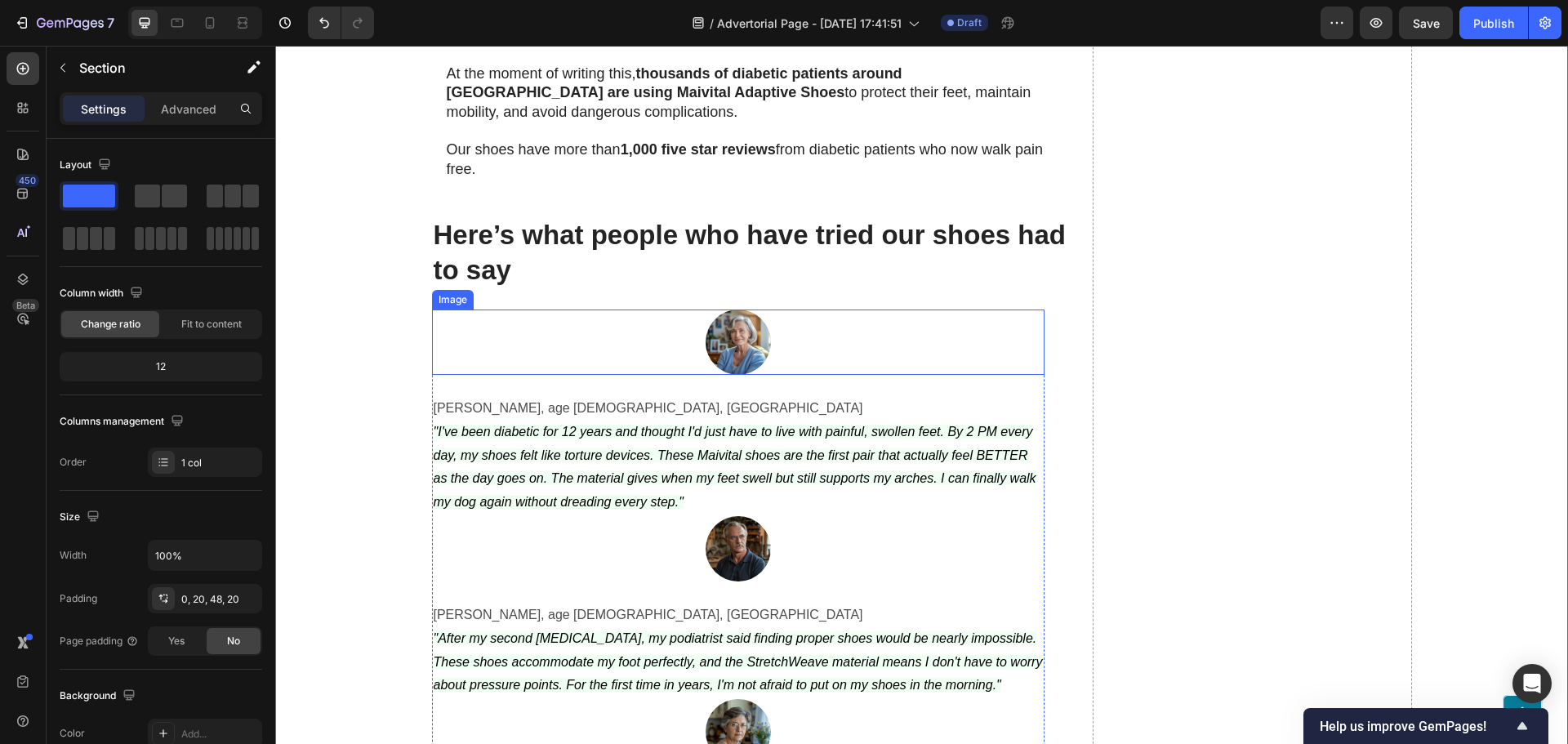
click at [639, 321] on div at bounding box center [737, 342] width 612 height 66
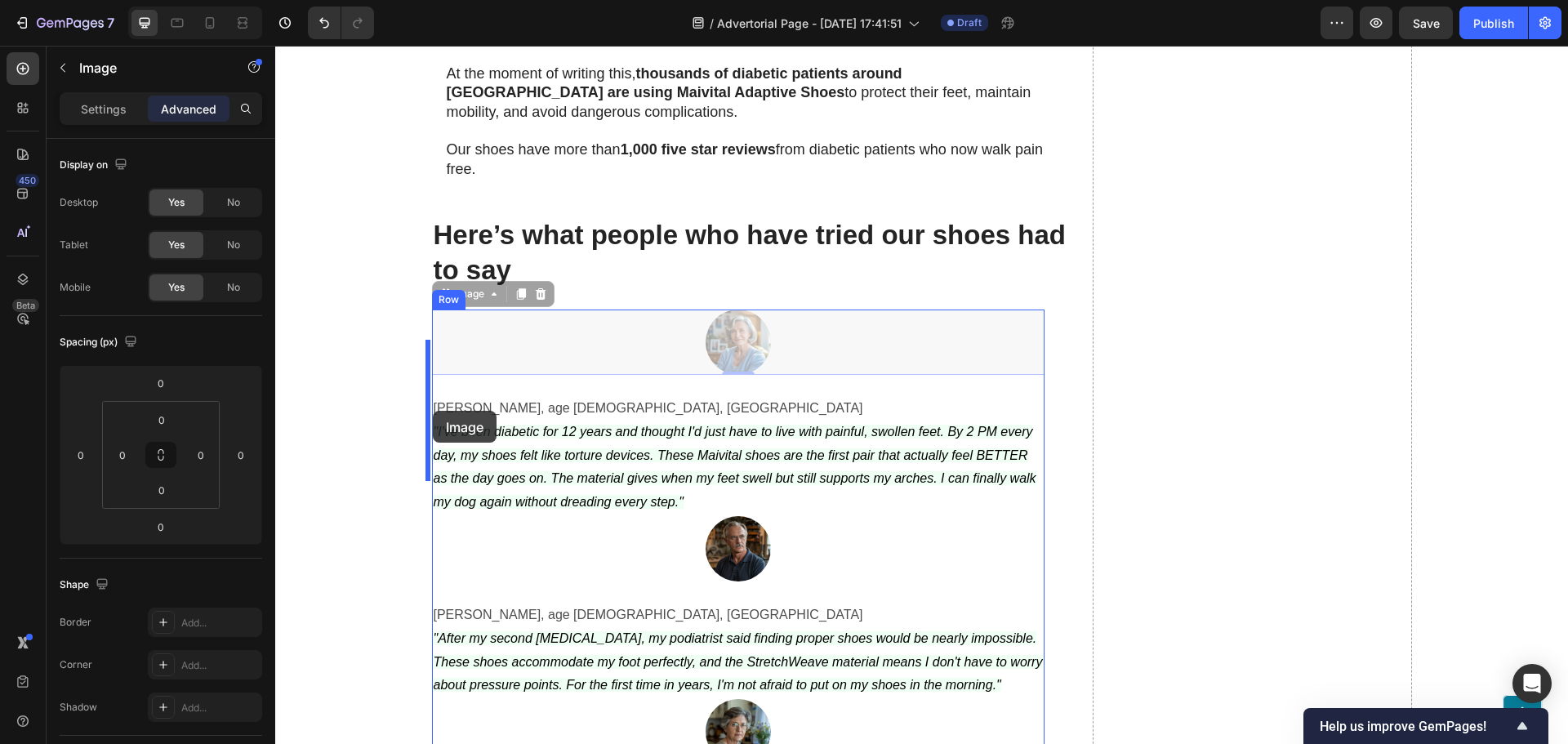
drag, startPoint x: 724, startPoint y: 317, endPoint x: 433, endPoint y: 410, distance: 305.5
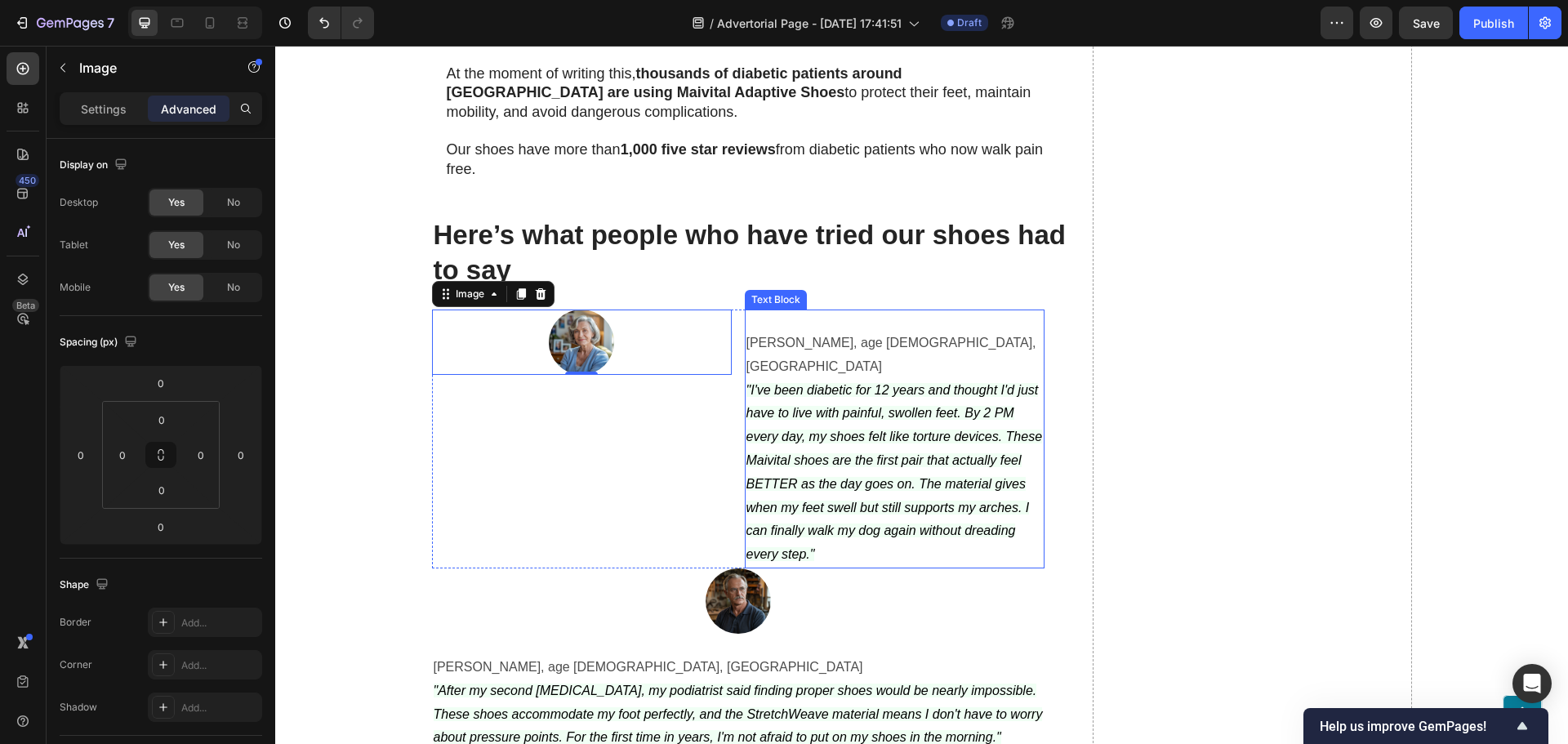
click at [645, 420] on div "Image 0" at bounding box center [582, 438] width 300 height 259
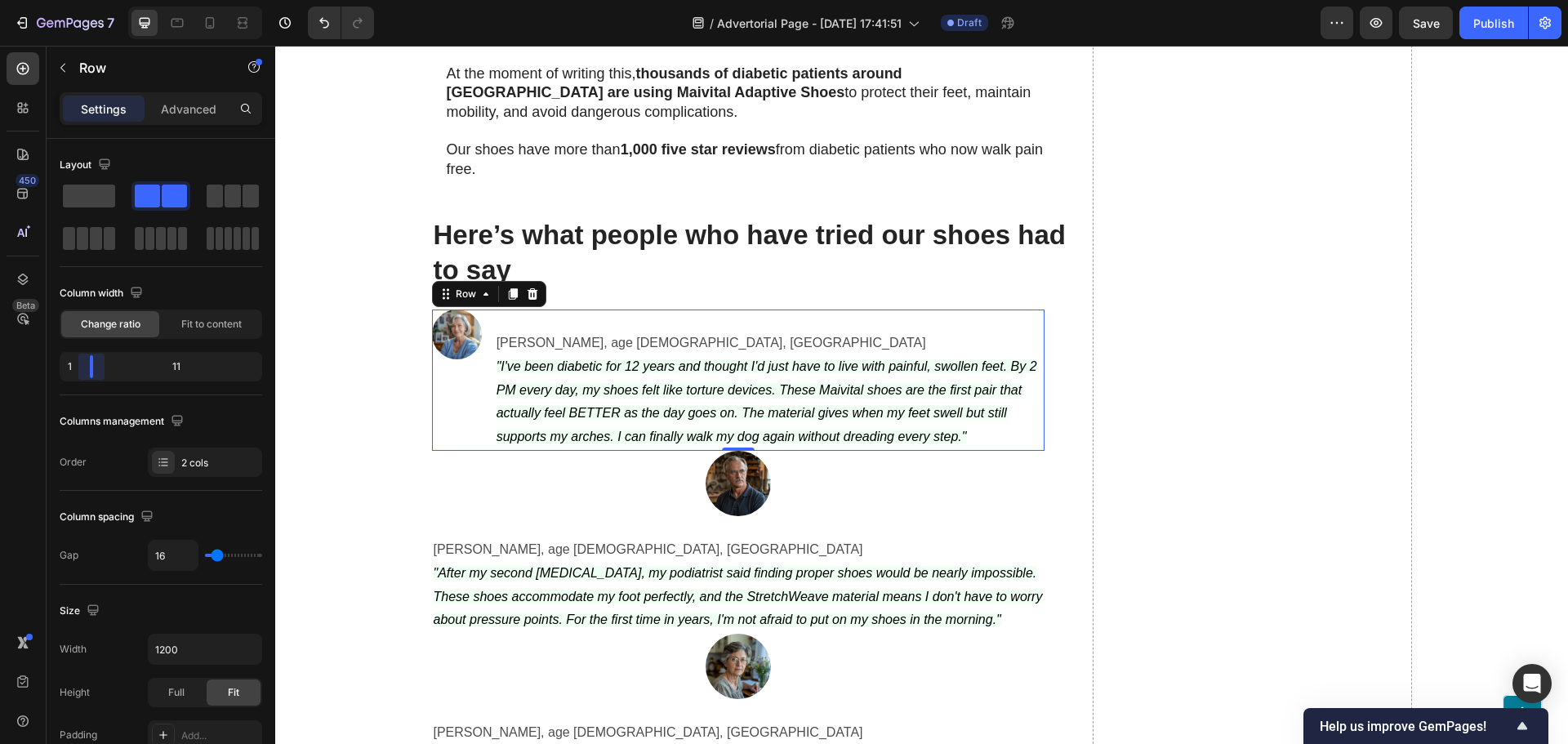
drag, startPoint x: 148, startPoint y: 362, endPoint x: 82, endPoint y: 375, distance: 67.3
click at [82, 0] on body "7 Version history / Advertorial Page - [DATE] 17:41:51 Draft Preview Save Publi…" at bounding box center [784, 0] width 1568 height 0
click at [533, 538] on p "[PERSON_NAME], age [DEMOGRAPHIC_DATA], [GEOGRAPHIC_DATA]" at bounding box center [738, 550] width 609 height 24
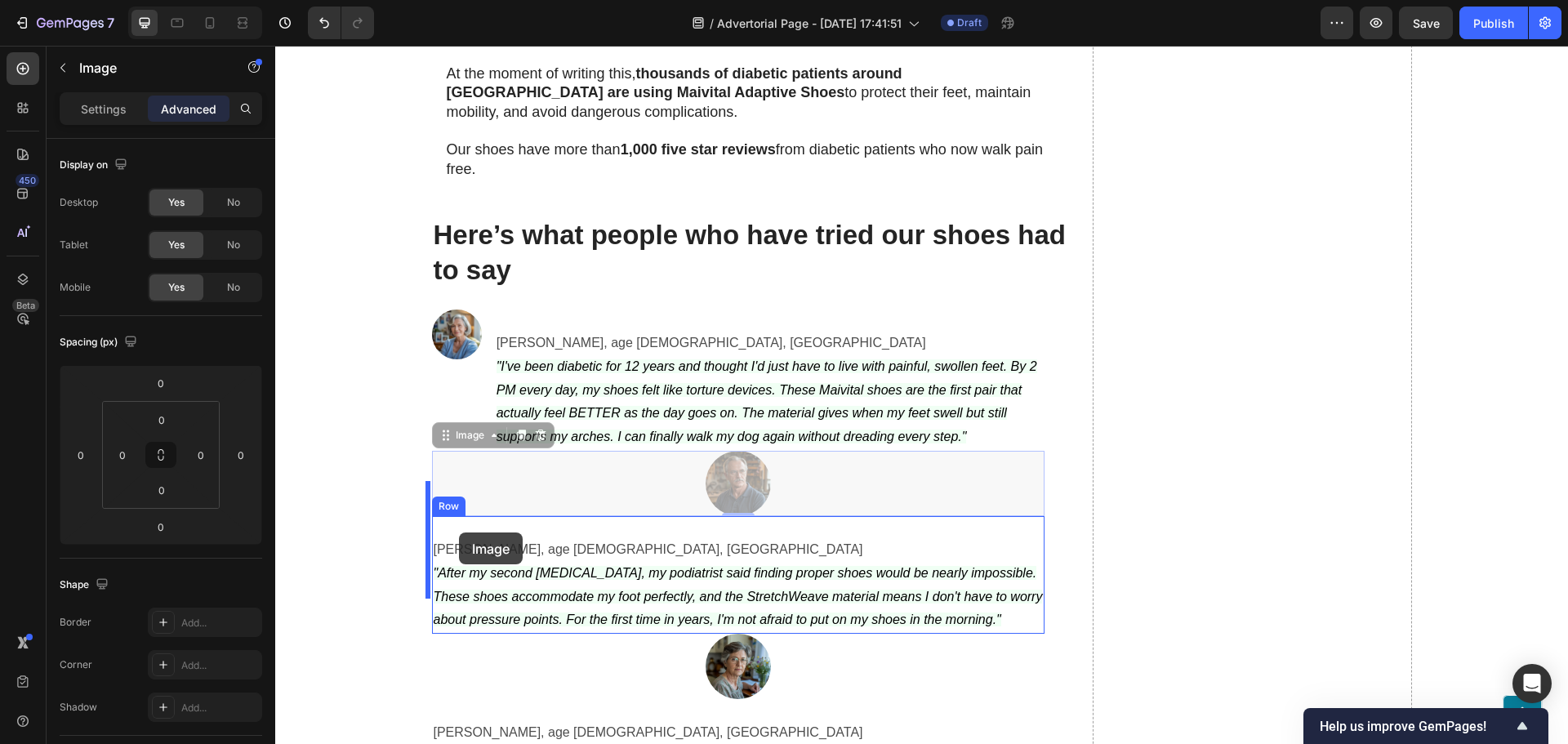
drag, startPoint x: 738, startPoint y: 459, endPoint x: 458, endPoint y: 533, distance: 289.6
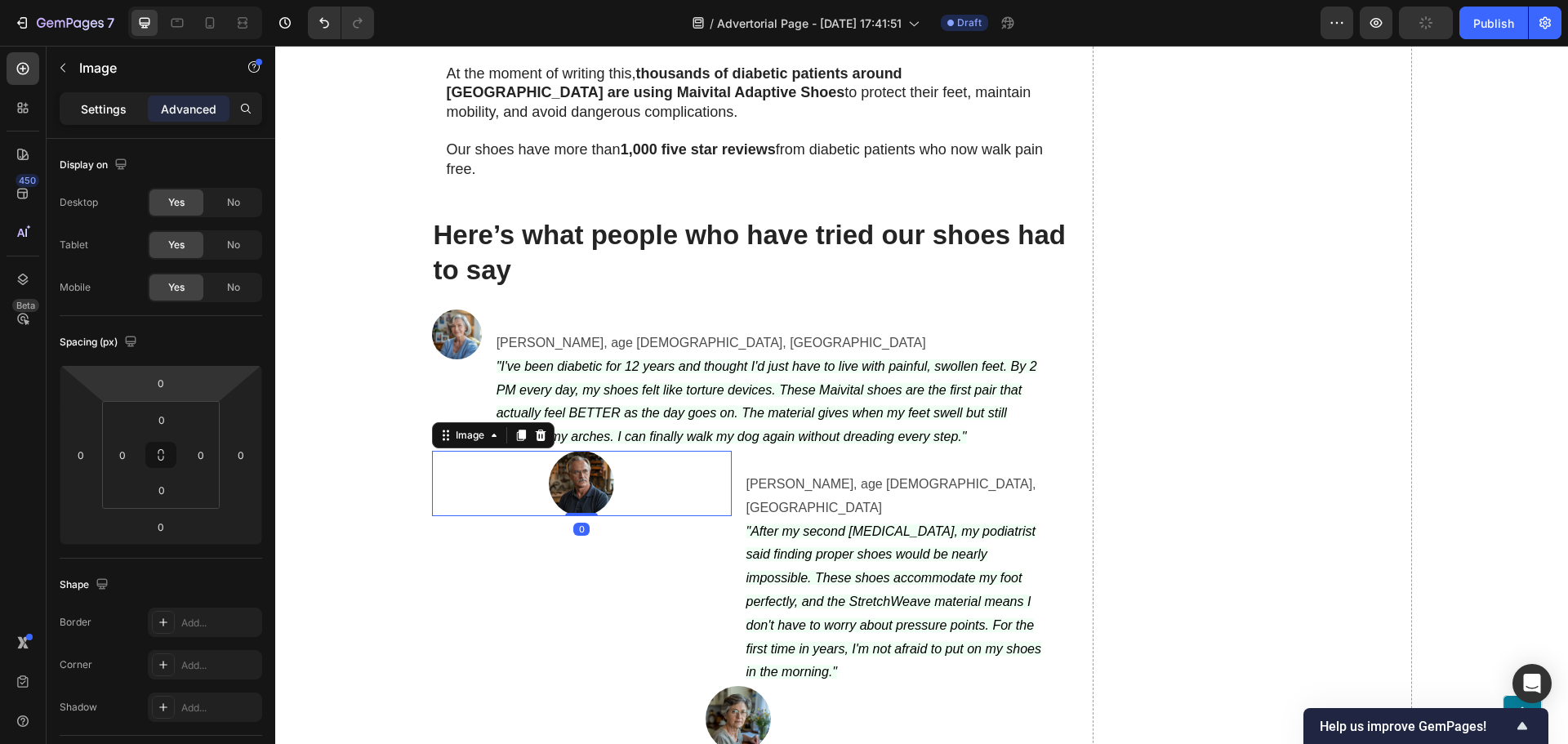
click at [113, 110] on p "Settings" at bounding box center [103, 108] width 45 height 18
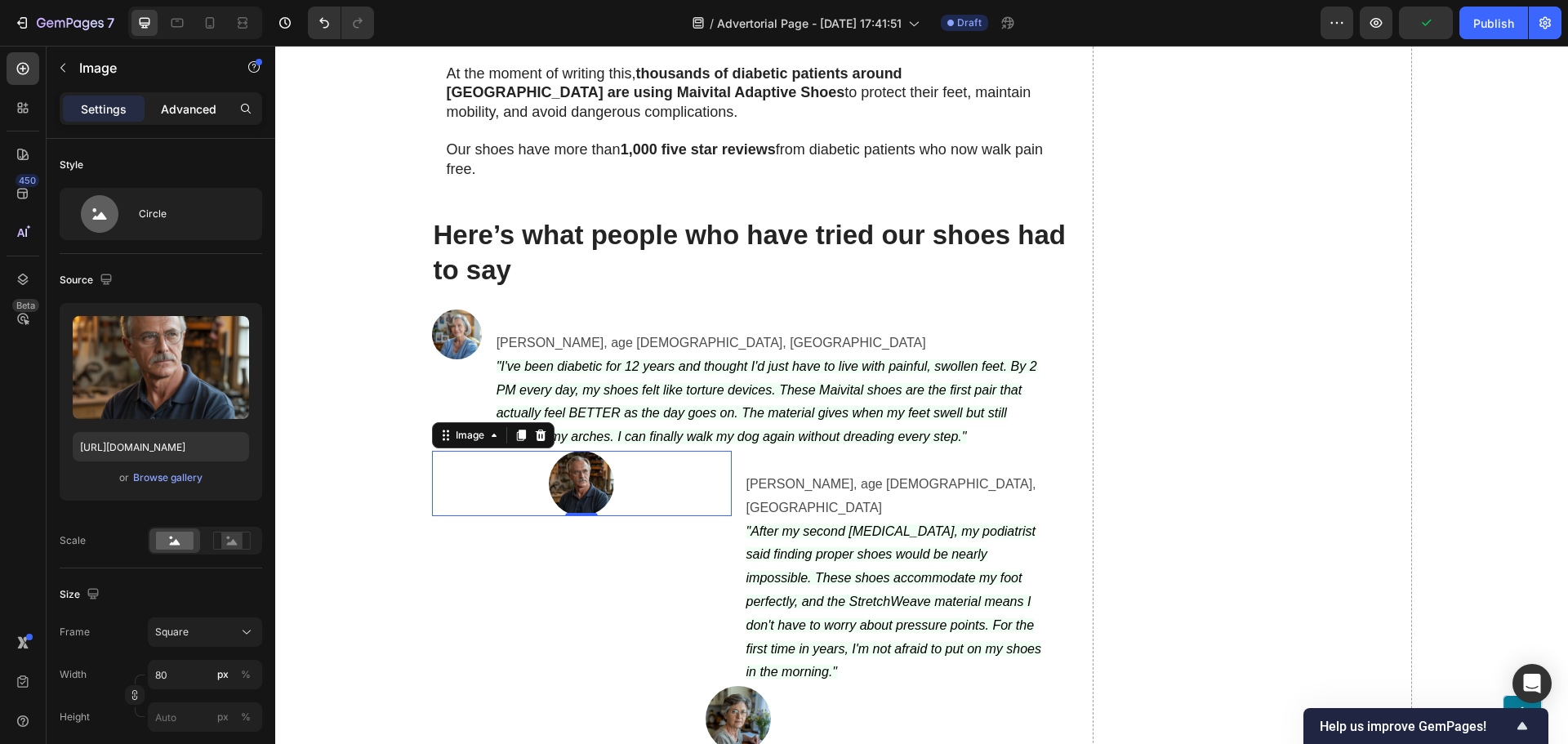
click at [164, 120] on div "Advanced" at bounding box center [189, 108] width 82 height 26
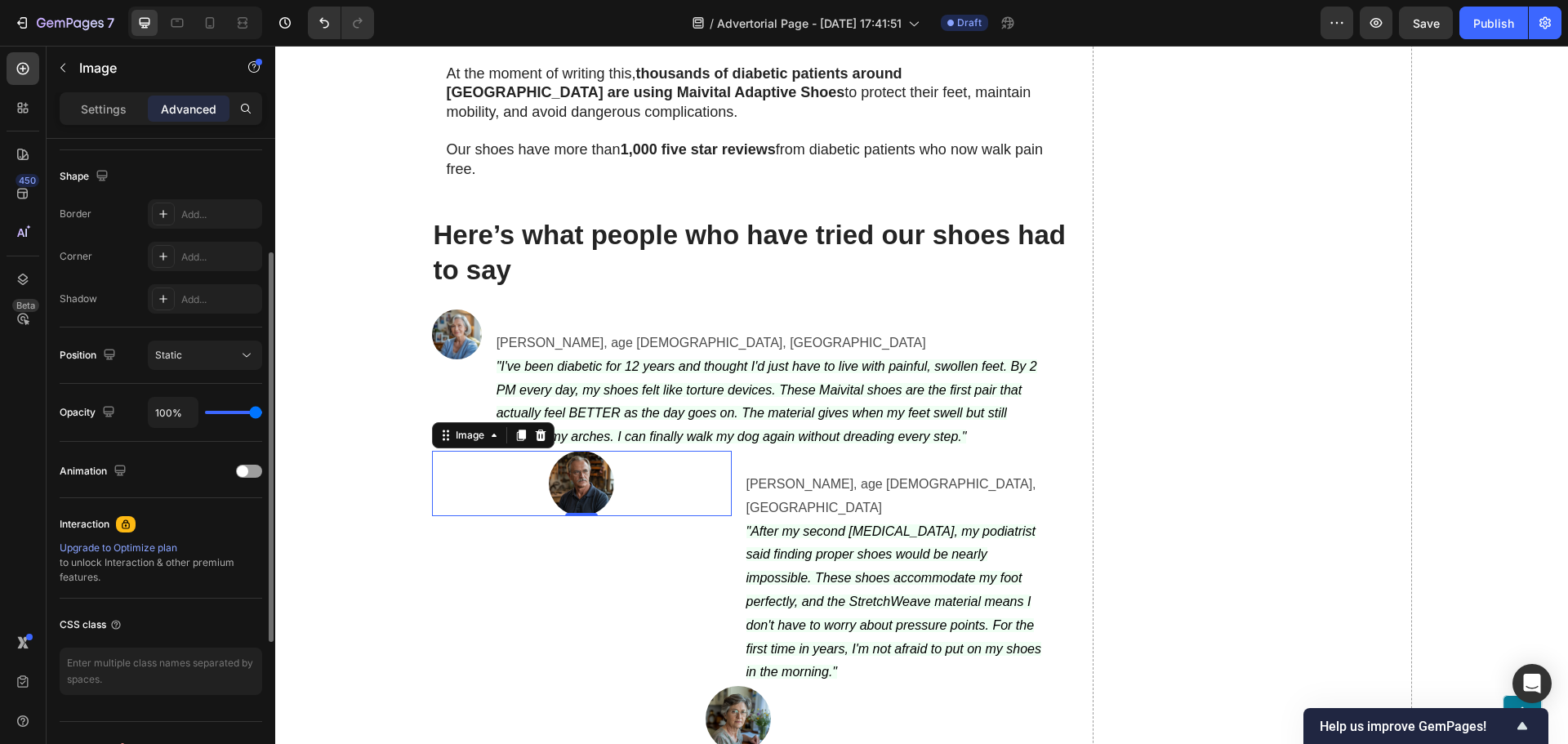
scroll to position [438, 0]
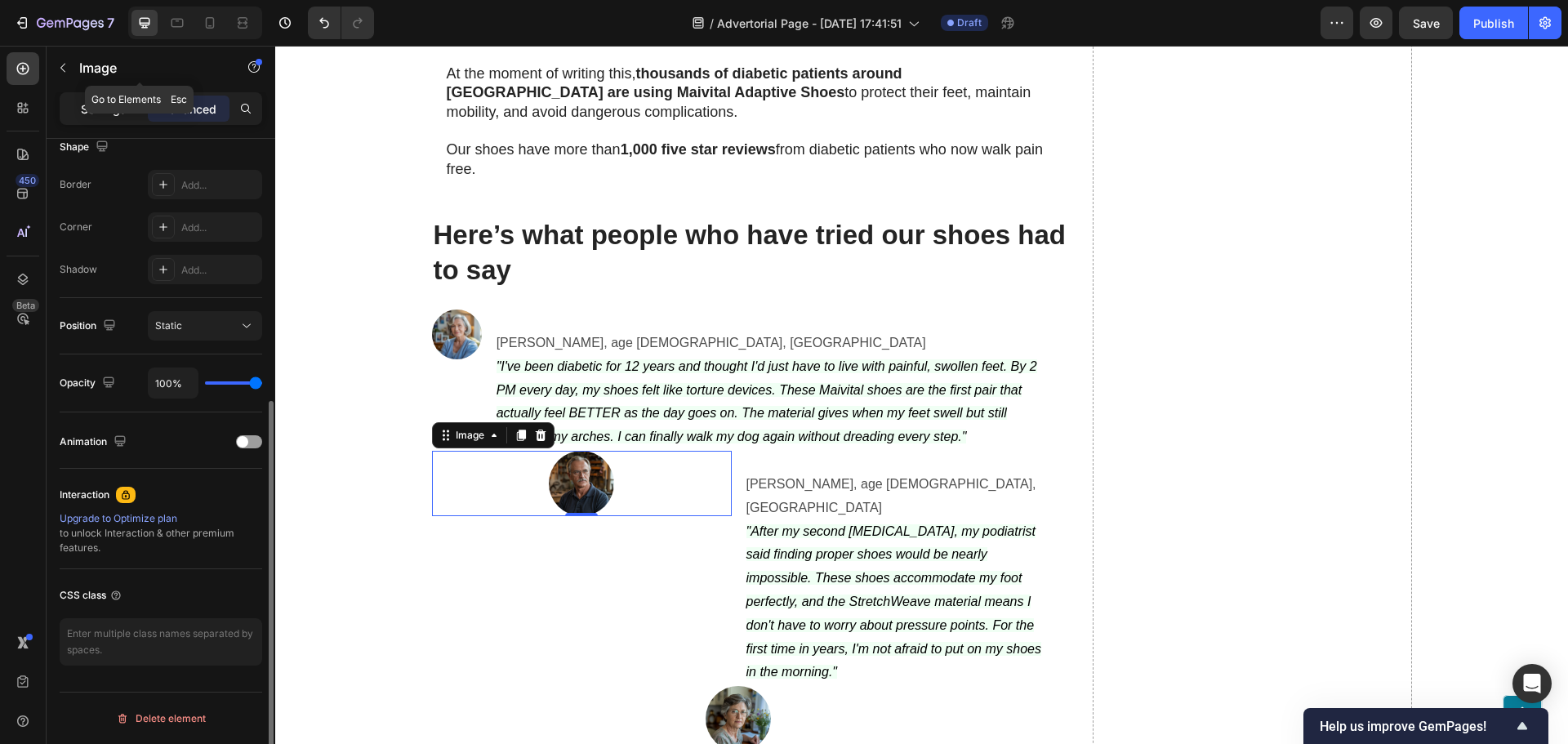
click at [102, 101] on p "Settings" at bounding box center [103, 108] width 45 height 18
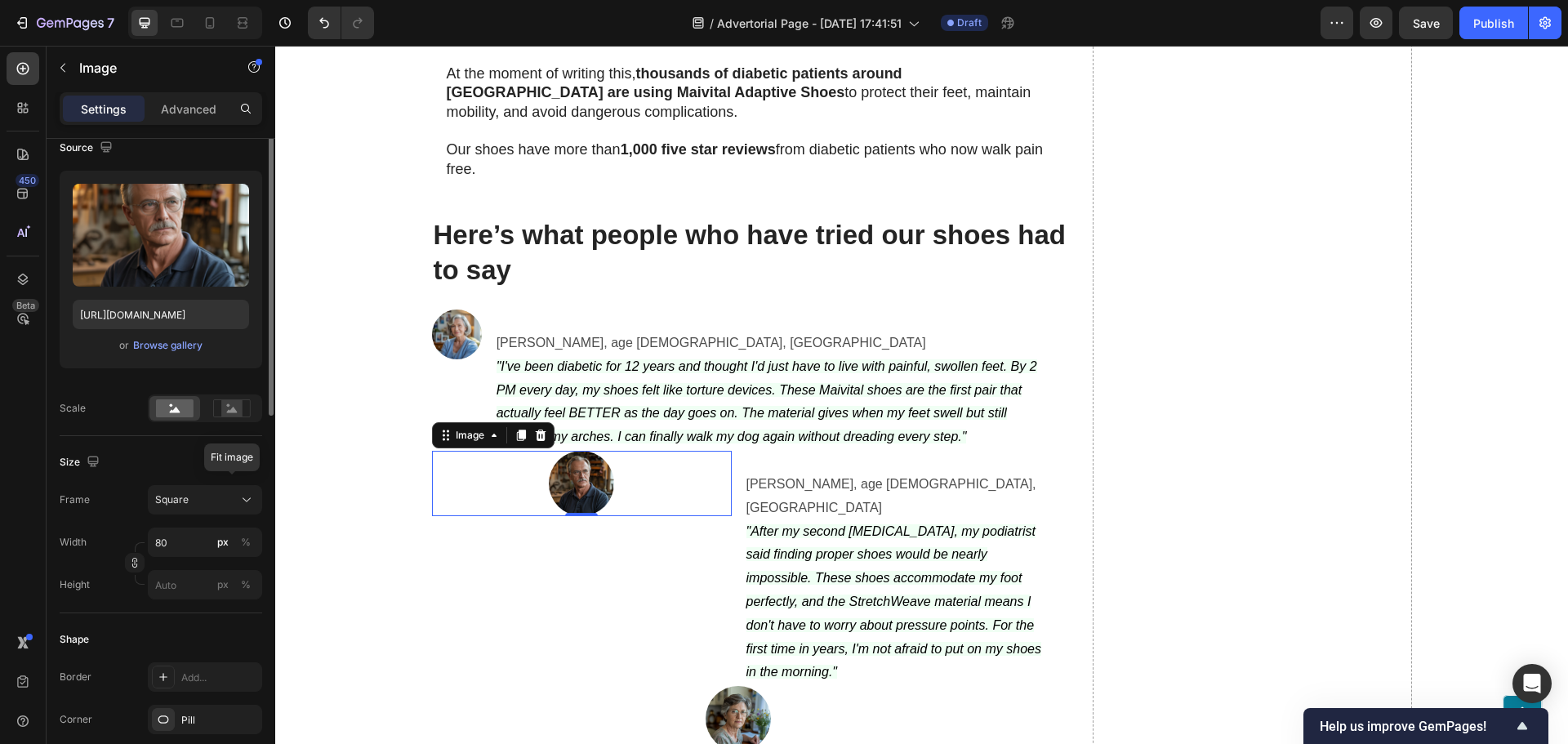
scroll to position [0, 0]
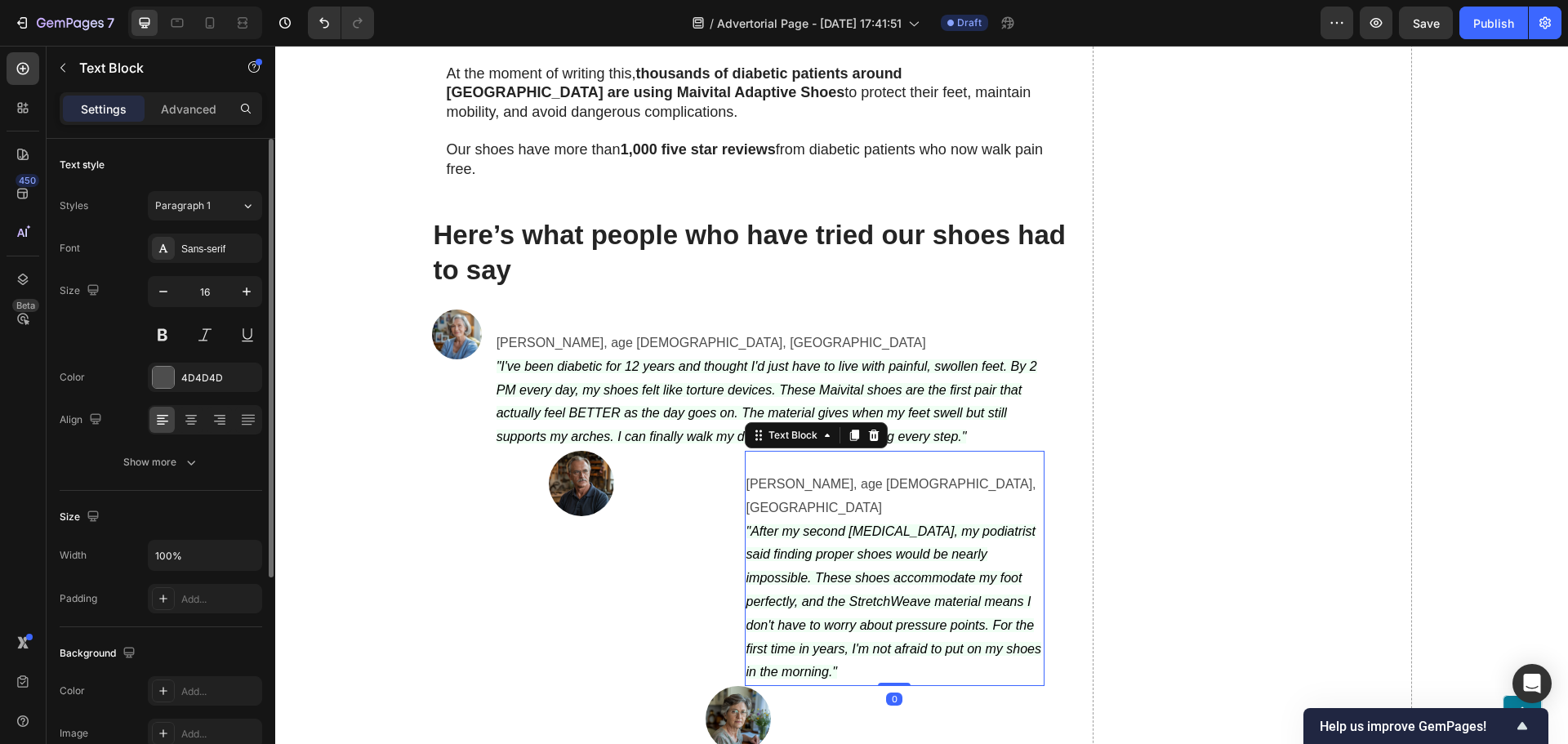
click at [803, 524] on icon ""After my second [MEDICAL_DATA], my podiatrist said finding proper shoes would …" at bounding box center [894, 602] width 295 height 156
click at [714, 500] on div "Image" at bounding box center [582, 569] width 300 height 235
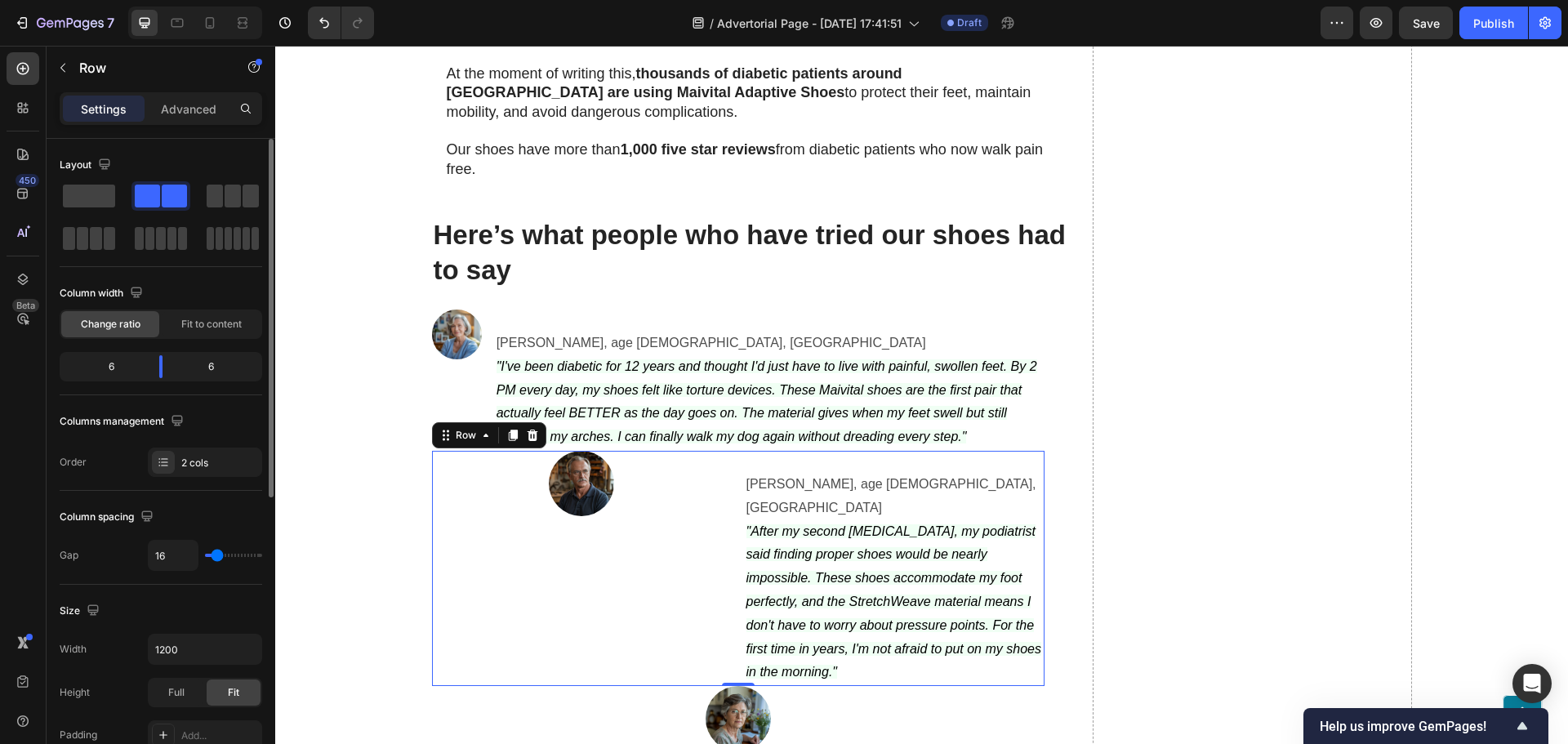
drag, startPoint x: 144, startPoint y: 367, endPoint x: 136, endPoint y: 371, distance: 8.9
click at [136, 371] on div "6" at bounding box center [105, 366] width 83 height 23
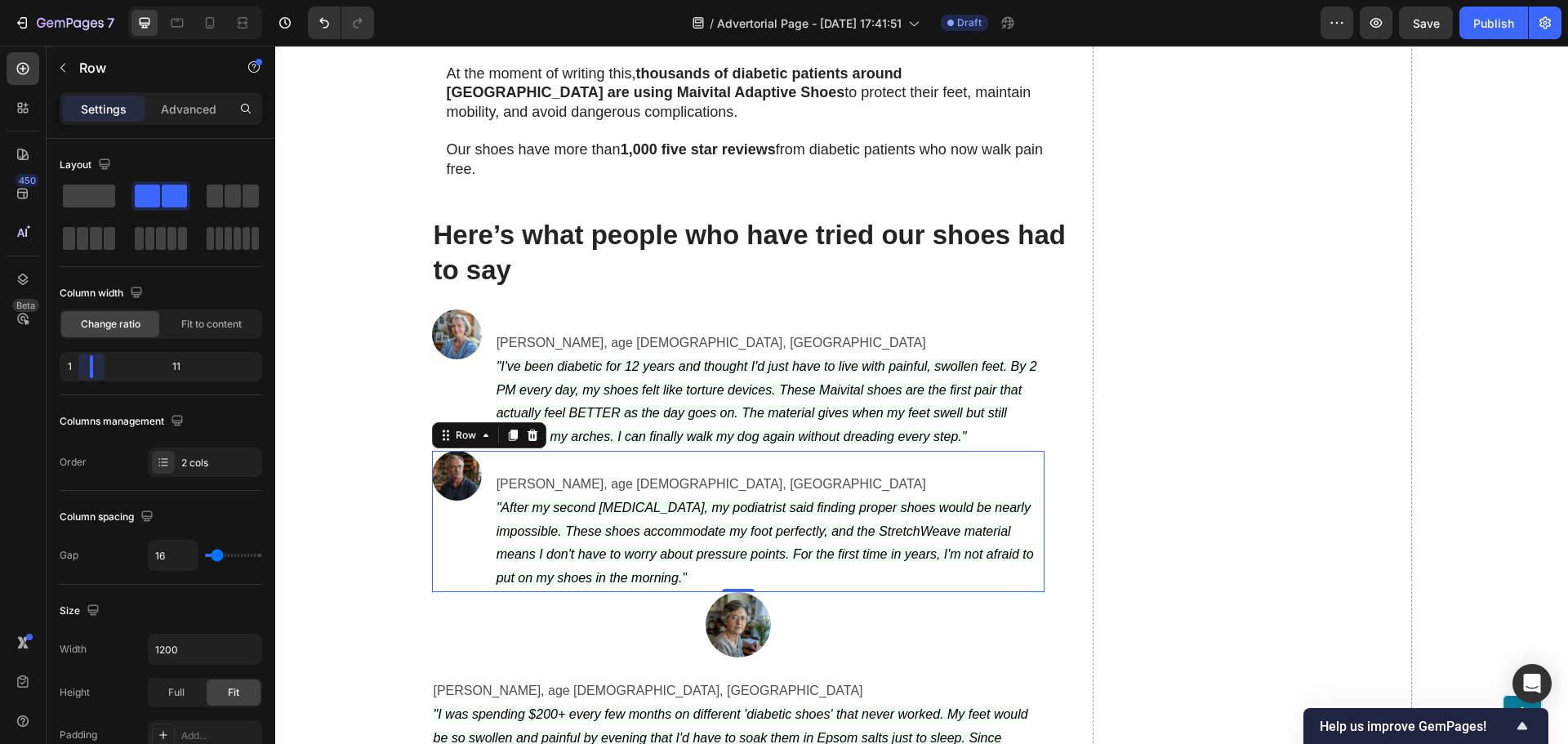
drag, startPoint x: 162, startPoint y: 368, endPoint x: 78, endPoint y: 380, distance: 84.9
click at [78, 0] on body "7 Version history / Advertorial Page - [DATE] 17:41:51 Draft Preview Save Publi…" at bounding box center [784, 0] width 1568 height 0
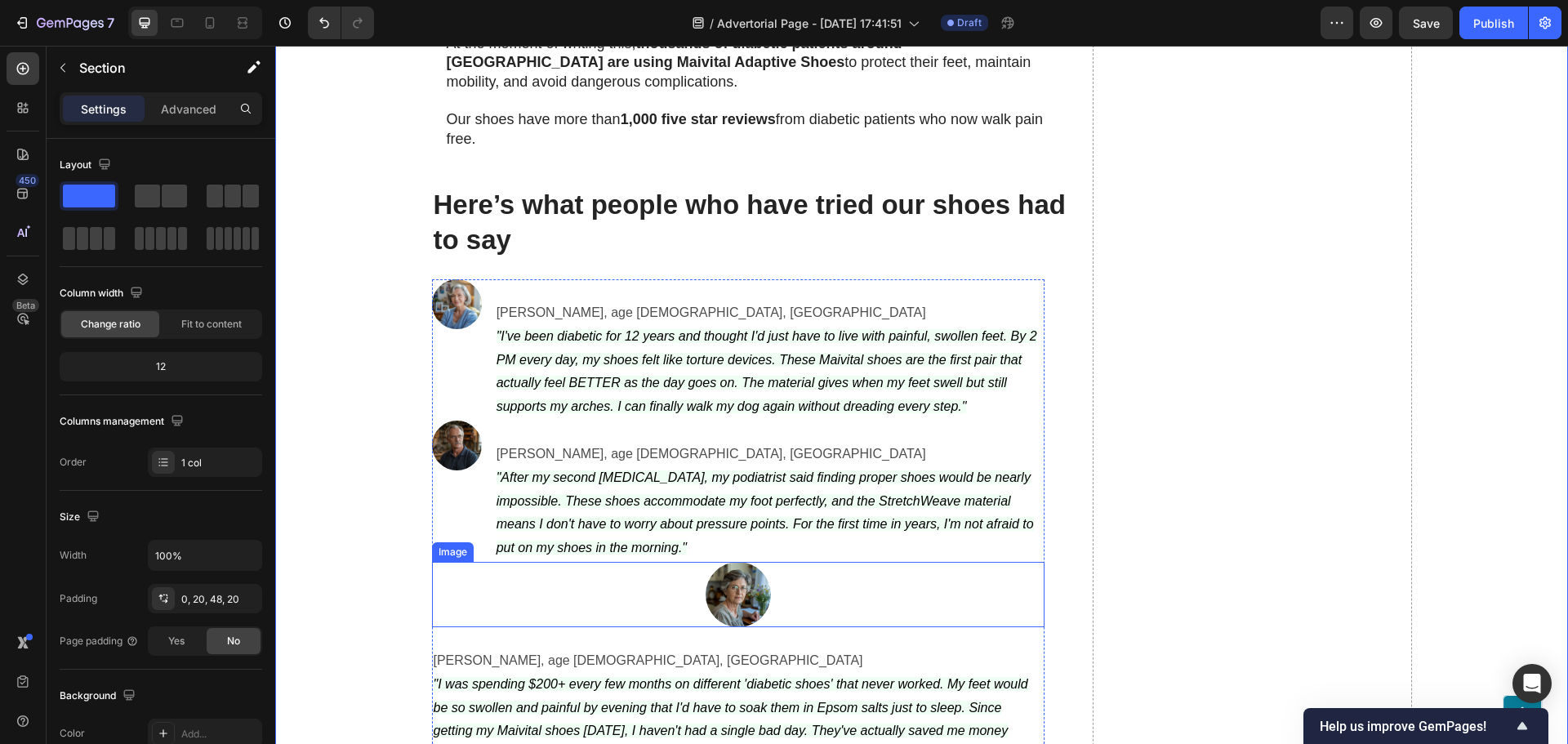
click at [762, 562] on img at bounding box center [738, 595] width 66 height 66
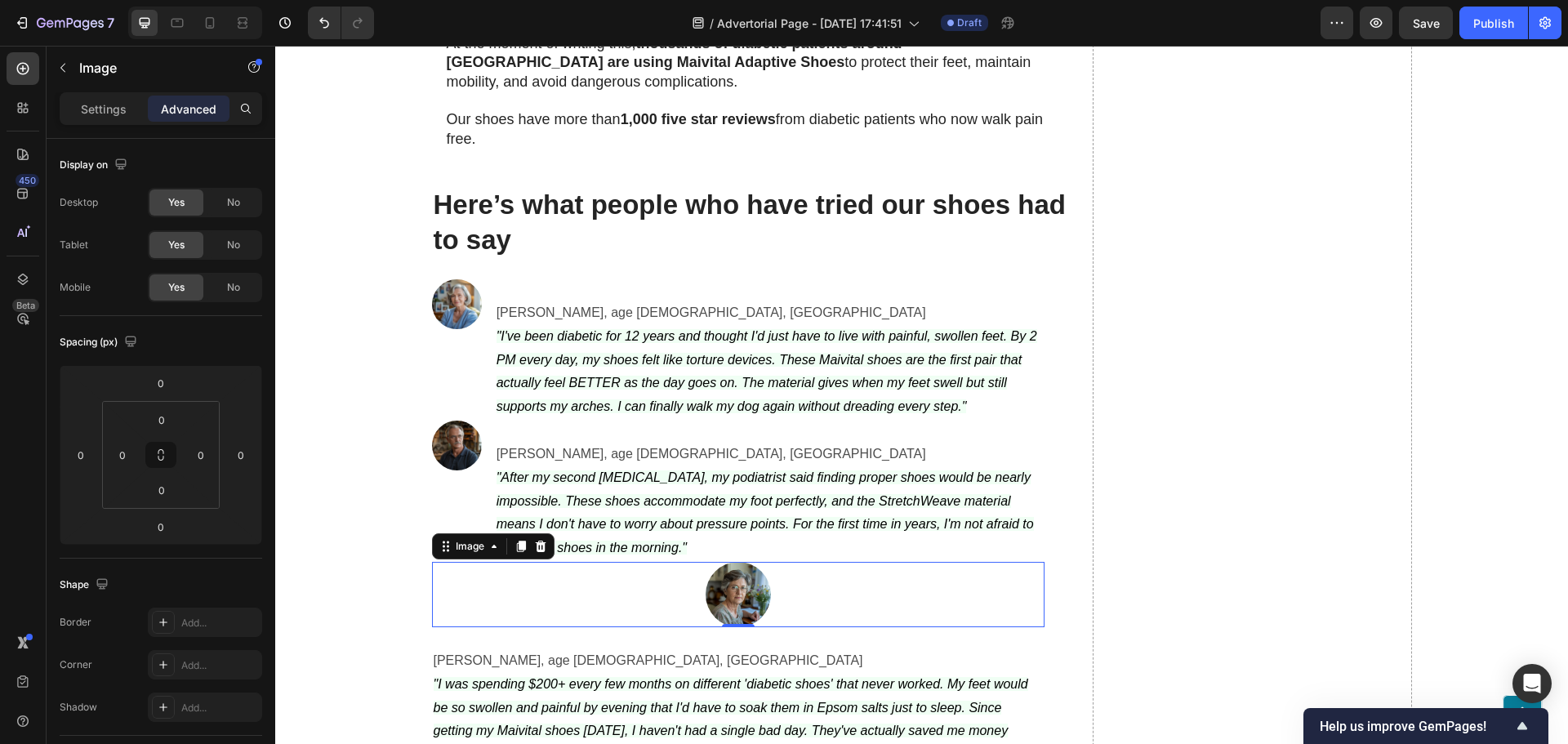
scroll to position [5743, 0]
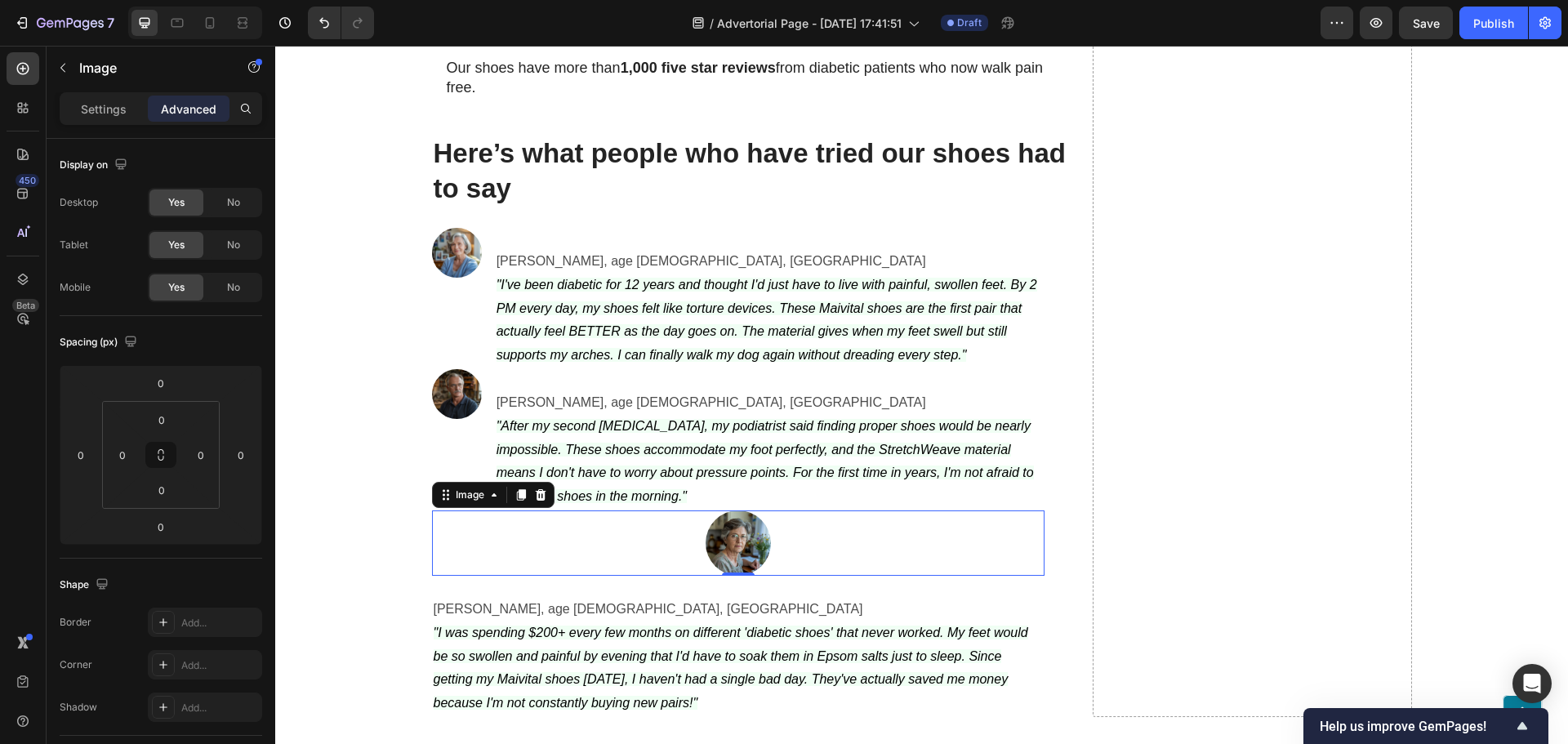
click at [730, 569] on div "0" at bounding box center [738, 575] width 17 height 13
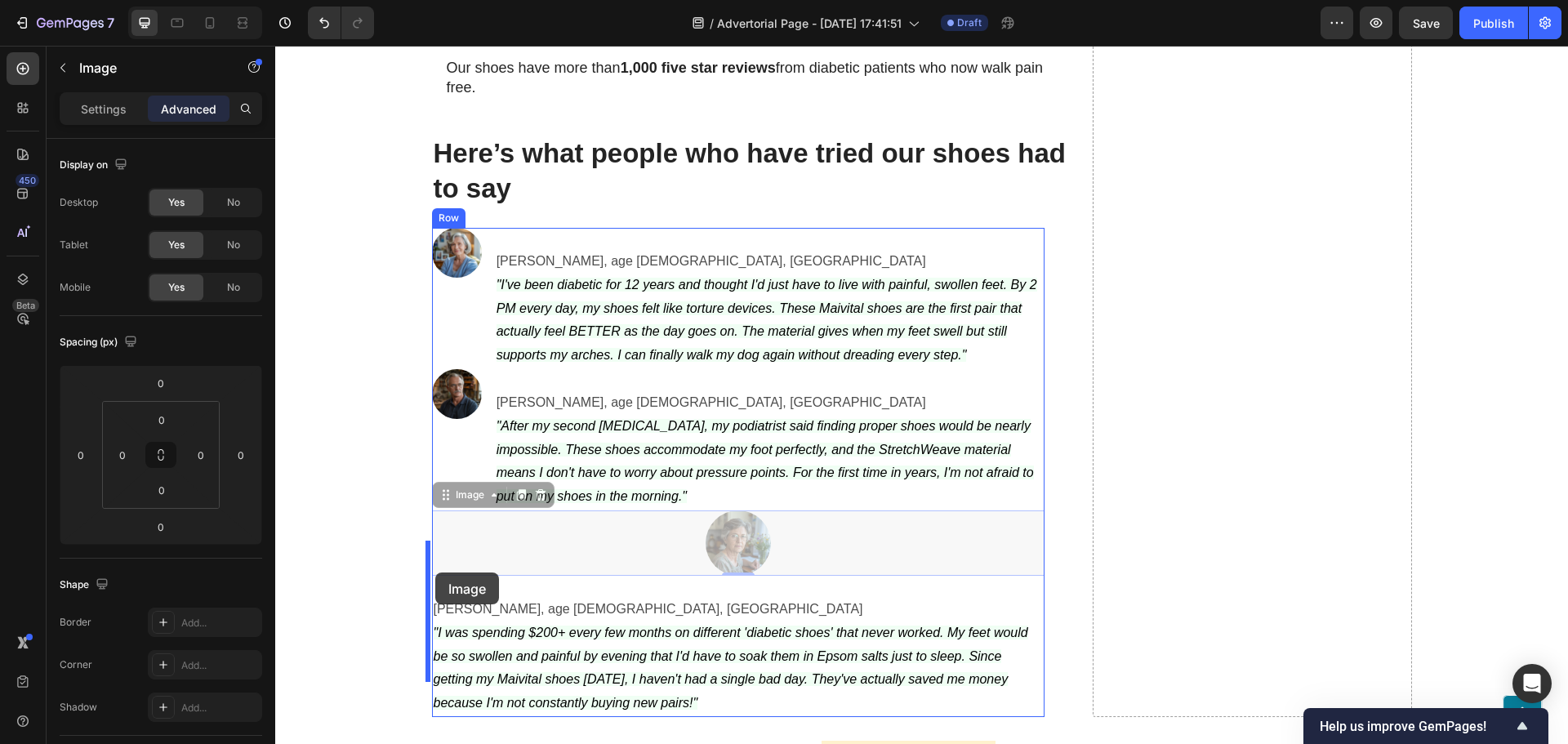
drag, startPoint x: 729, startPoint y: 513, endPoint x: 435, endPoint y: 573, distance: 300.1
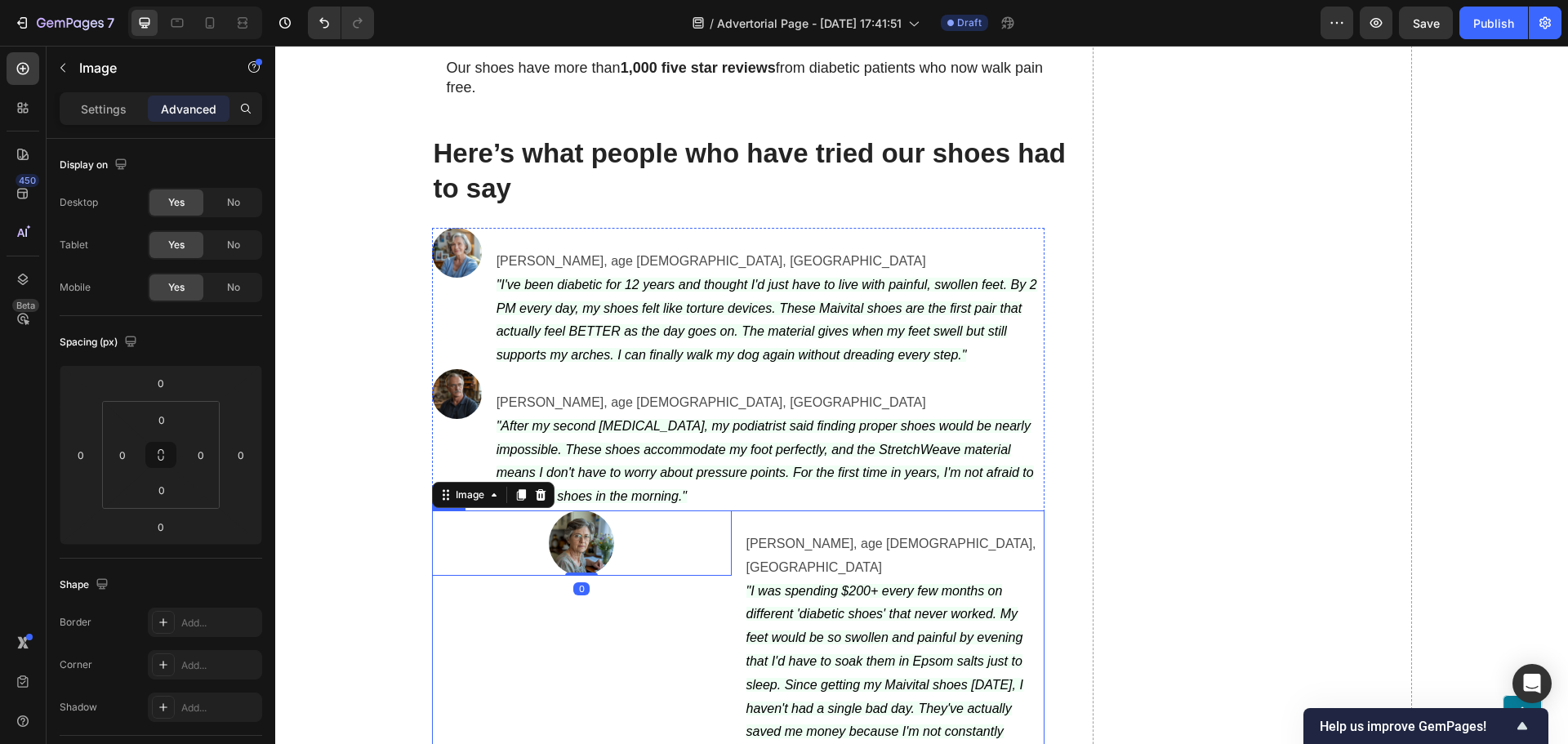
click at [802, 591] on p ""I was spending $200+ every few months on different 'diabetic shoes' that never…" at bounding box center [895, 674] width 296 height 188
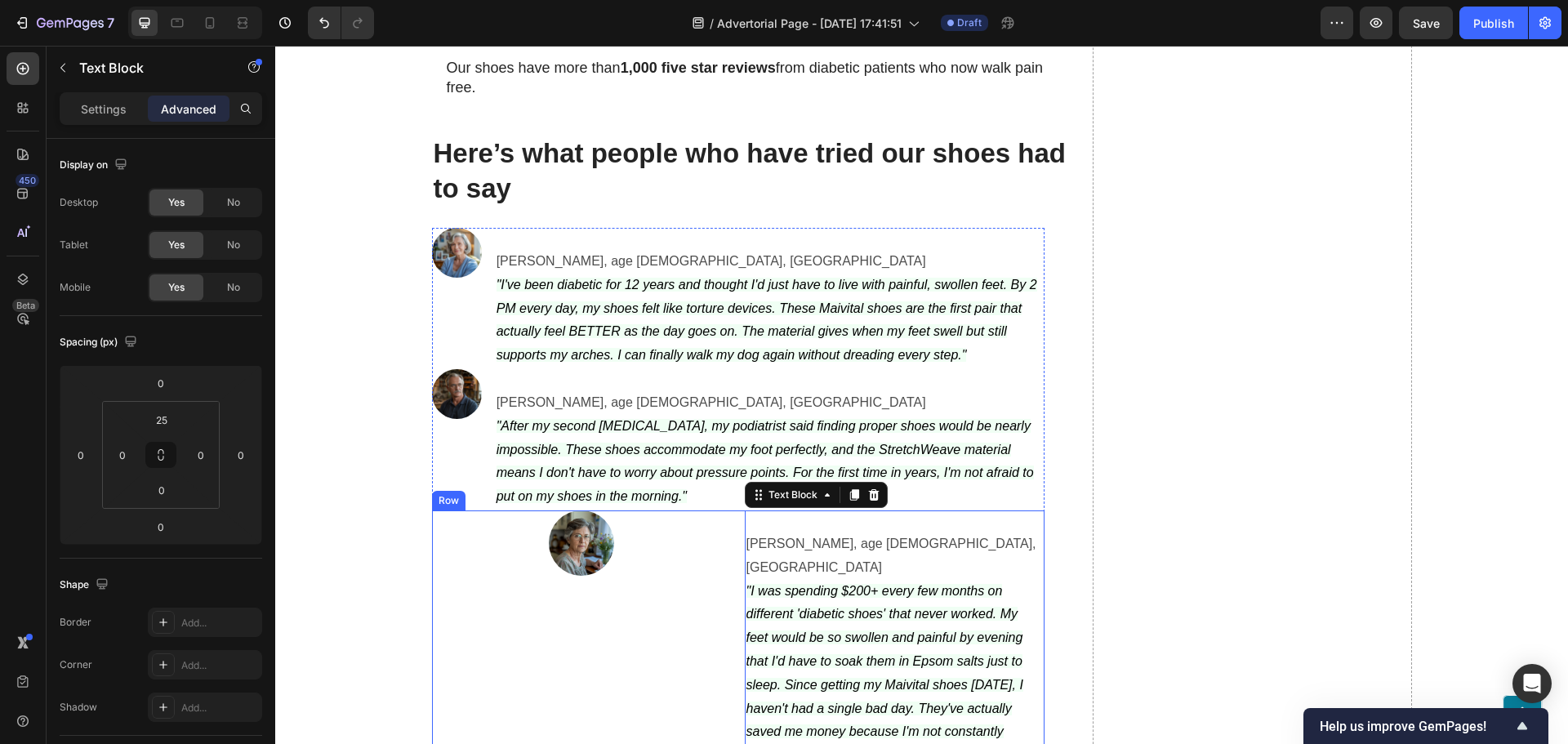
click at [618, 595] on div "Image" at bounding box center [582, 639] width 300 height 259
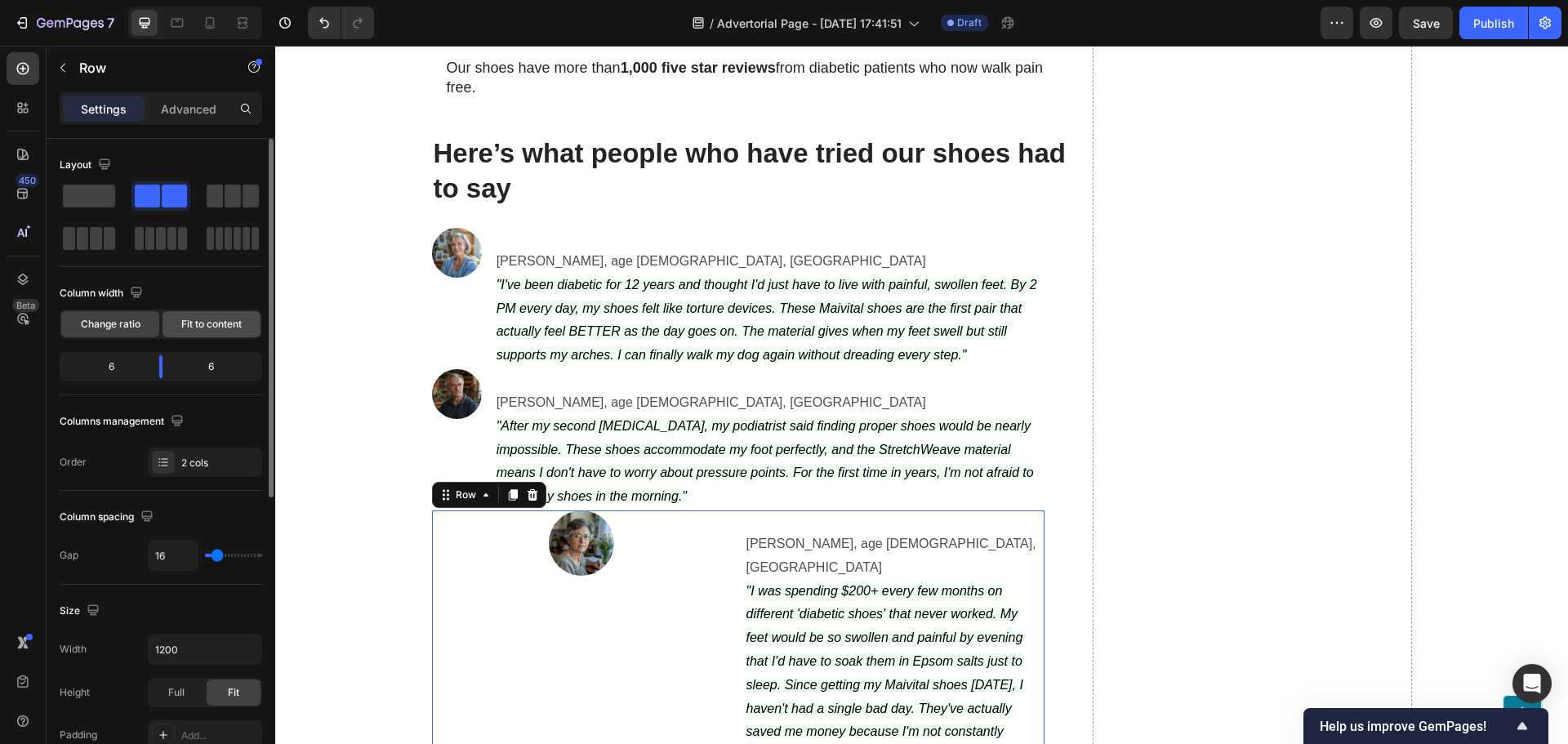
click at [201, 327] on span "Fit to content" at bounding box center [211, 324] width 60 height 15
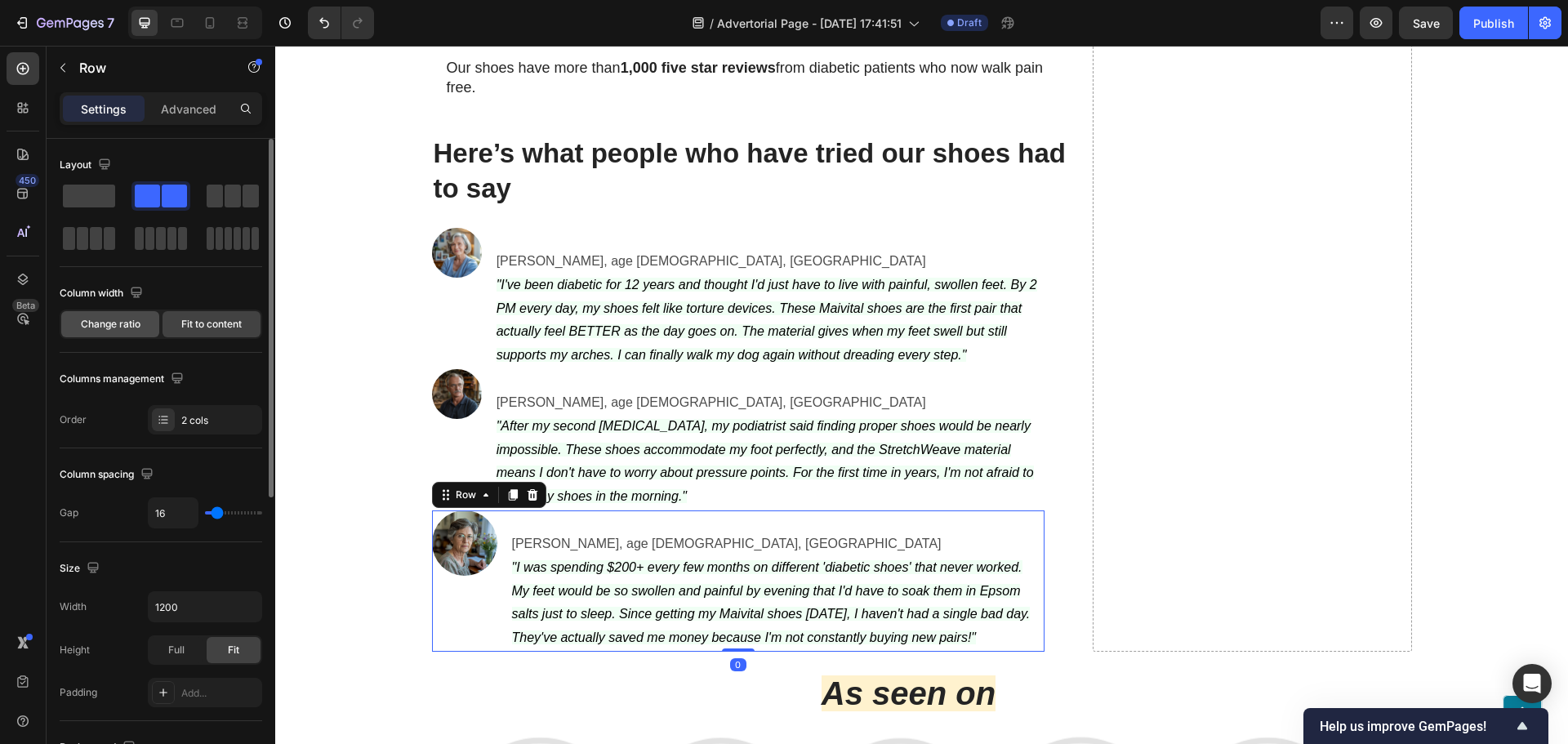
click at [119, 324] on span "Change ratio" at bounding box center [110, 324] width 59 height 15
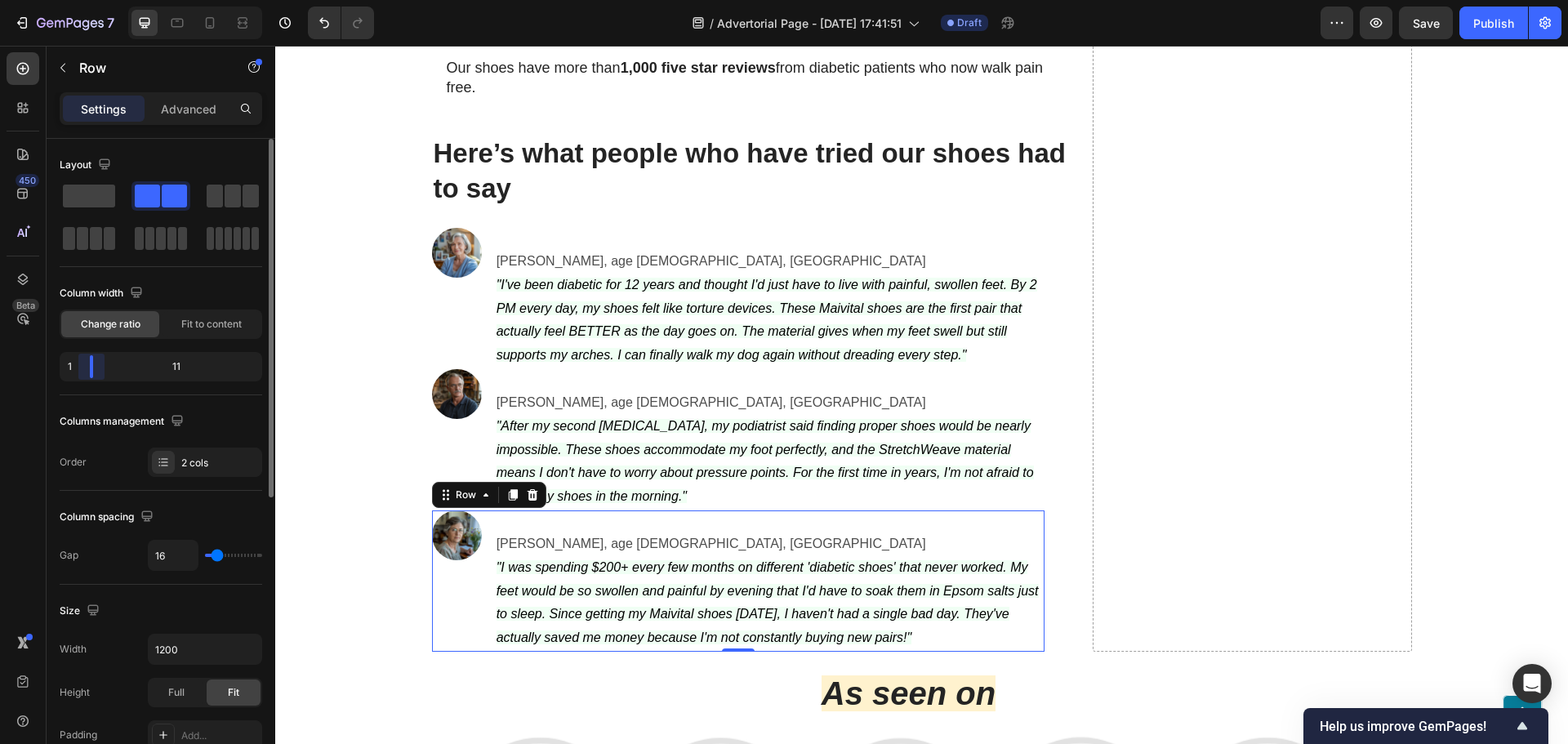
drag, startPoint x: 158, startPoint y: 377, endPoint x: 107, endPoint y: 410, distance: 60.7
click at [67, 0] on body "7 Version history / Advertorial Page - [DATE] 17:41:51 Draft Preview Save Publi…" at bounding box center [784, 0] width 1568 height 0
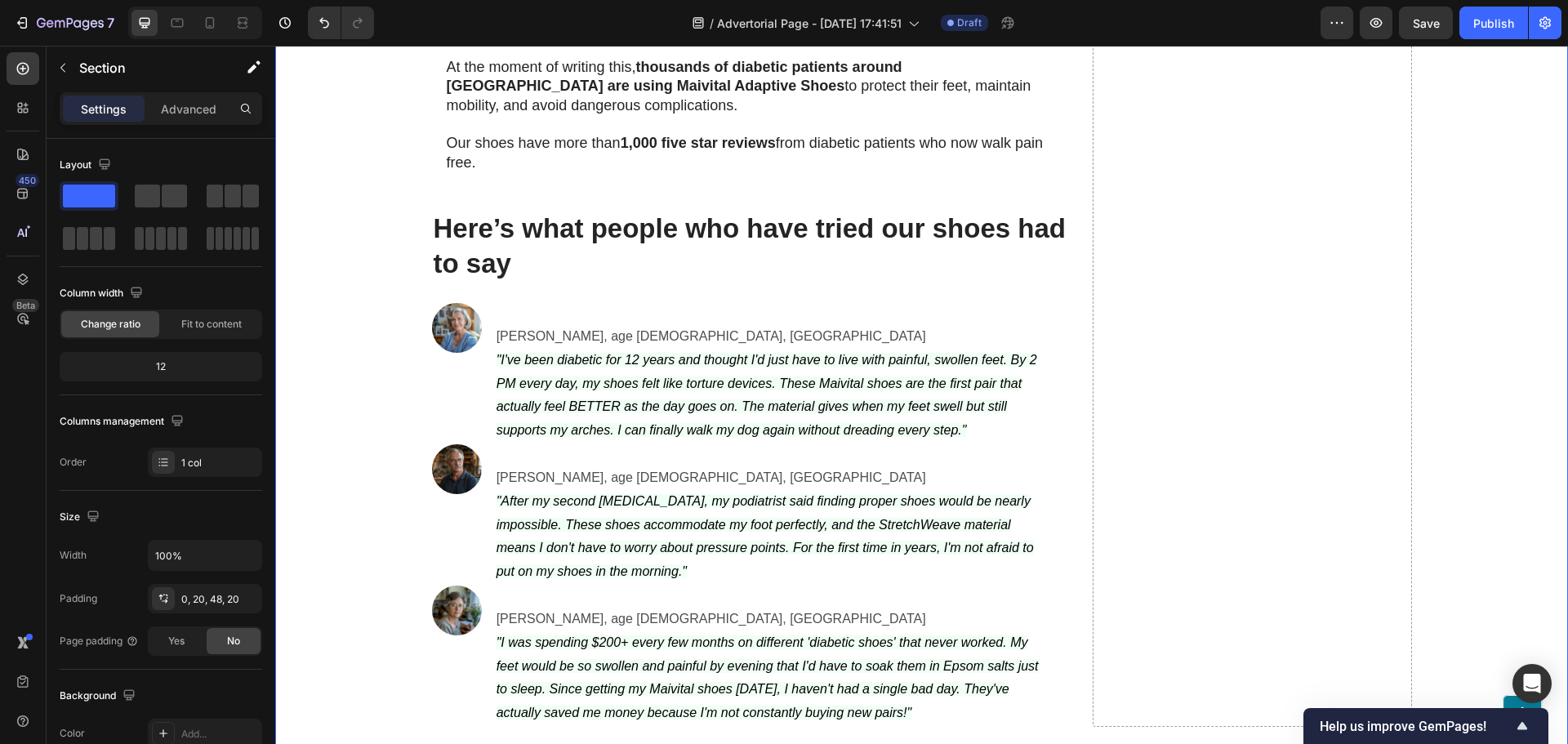
scroll to position [5661, 0]
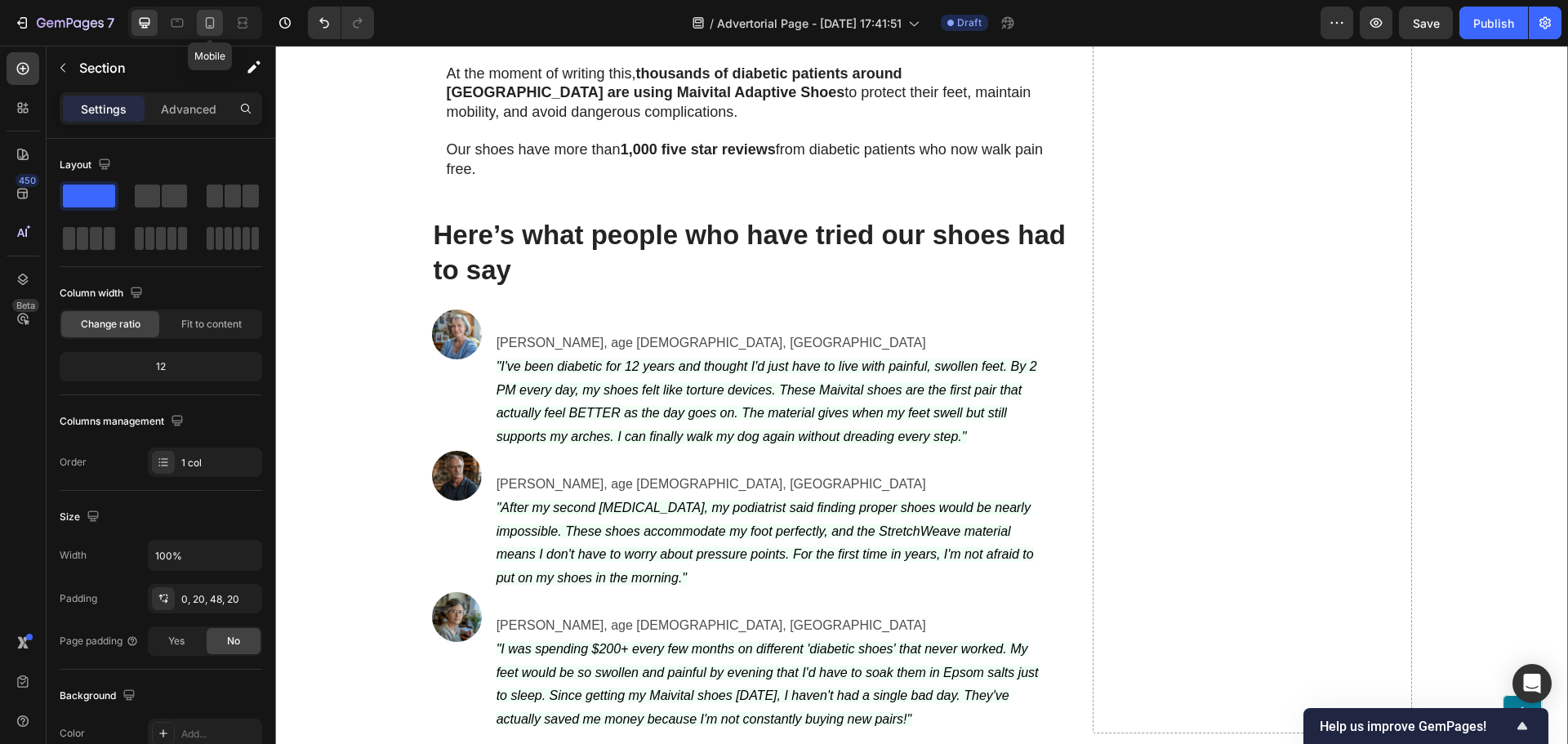
click at [201, 27] on div at bounding box center [209, 23] width 26 height 26
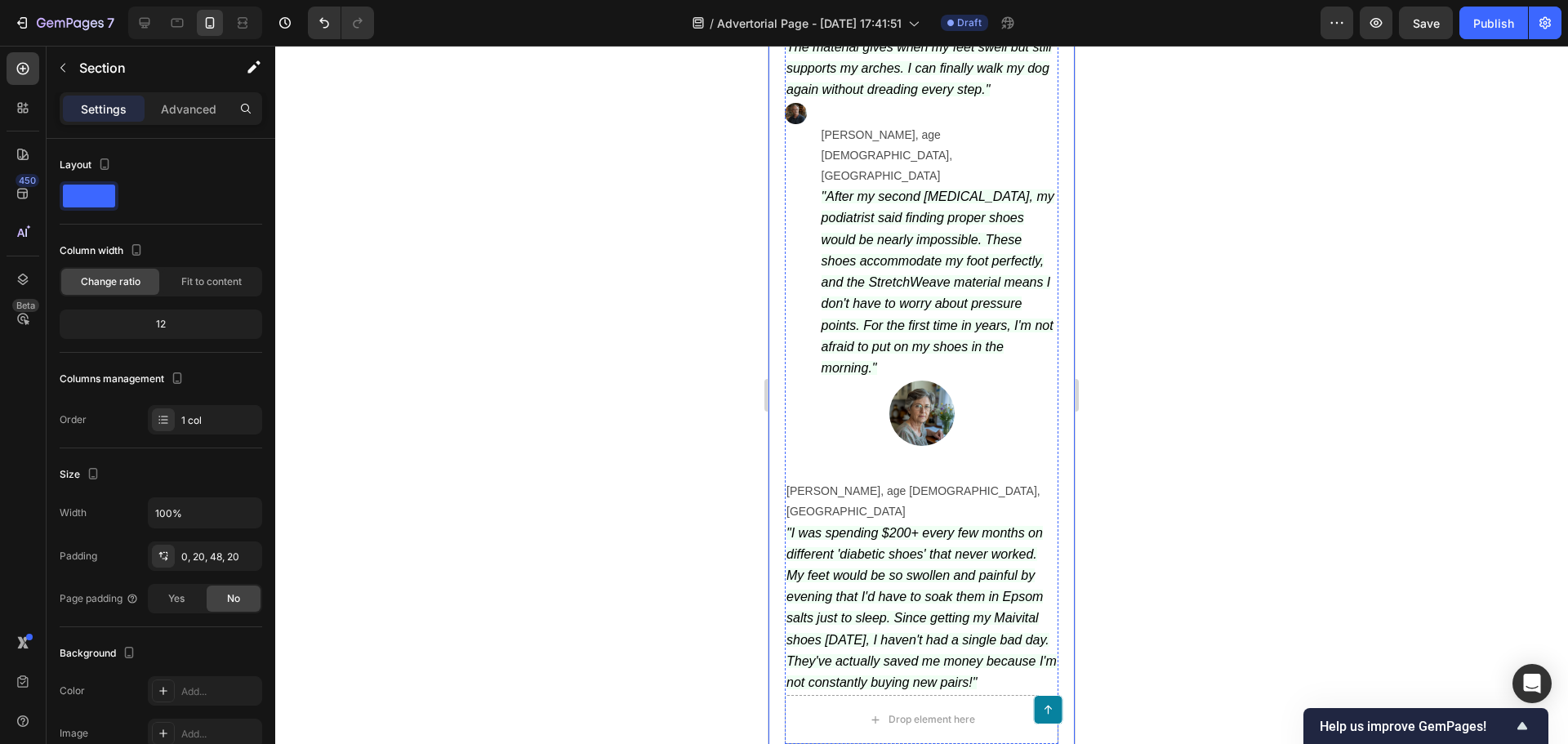
click at [679, 355] on div at bounding box center [922, 395] width 1293 height 699
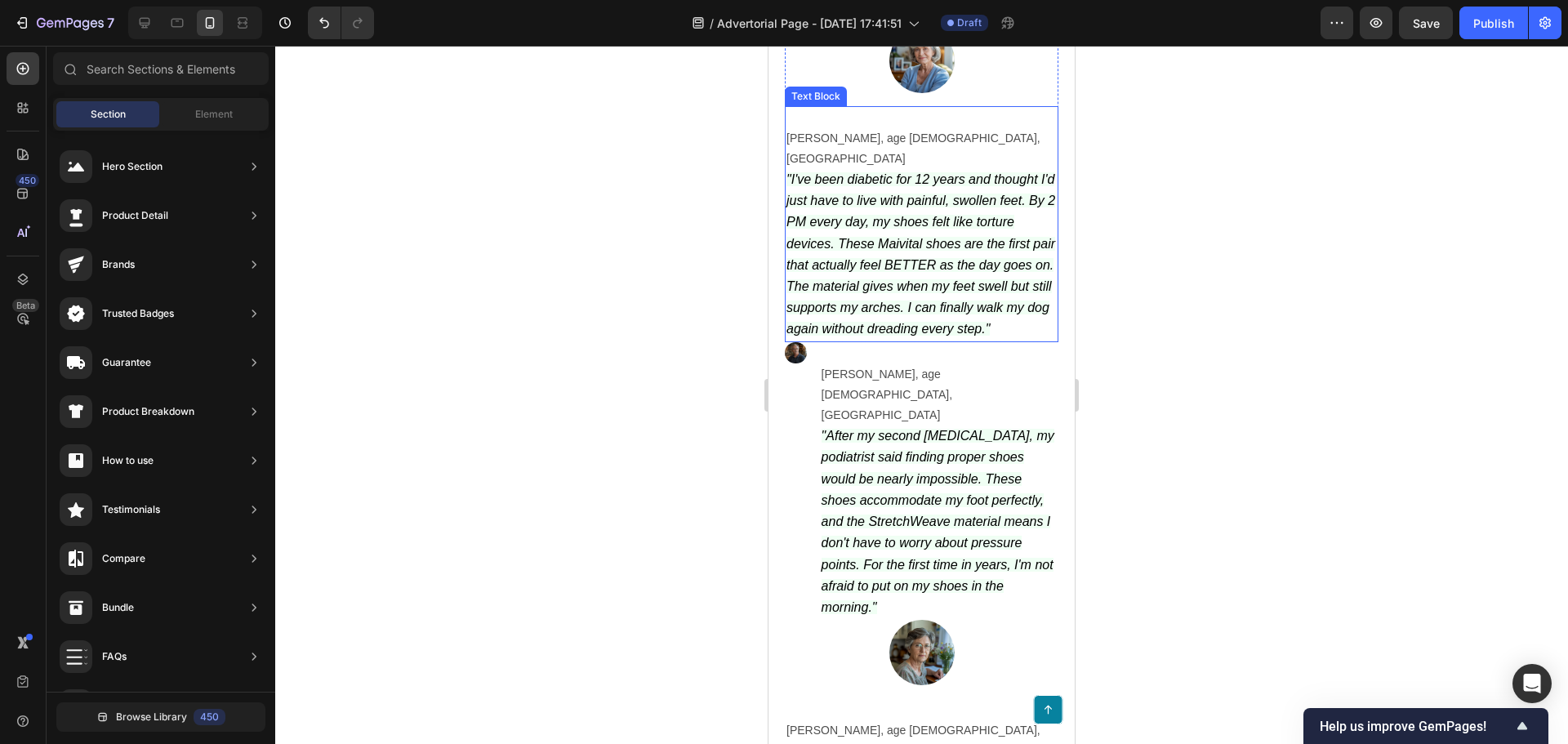
click at [885, 265] on icon ""I've been diabetic for 12 years and thought I'd just have to live with painful…" at bounding box center [921, 254] width 269 height 163
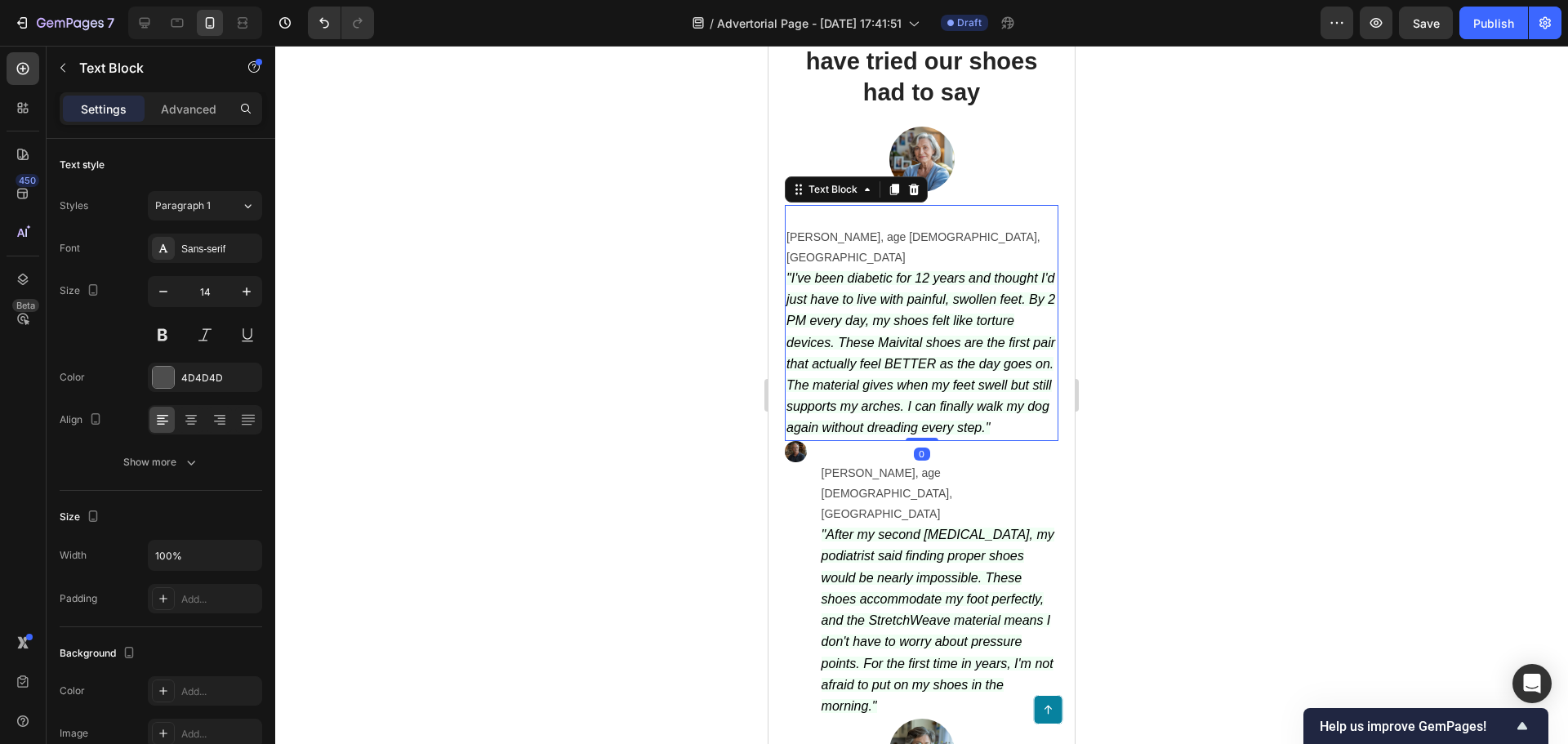
scroll to position [5605, 0]
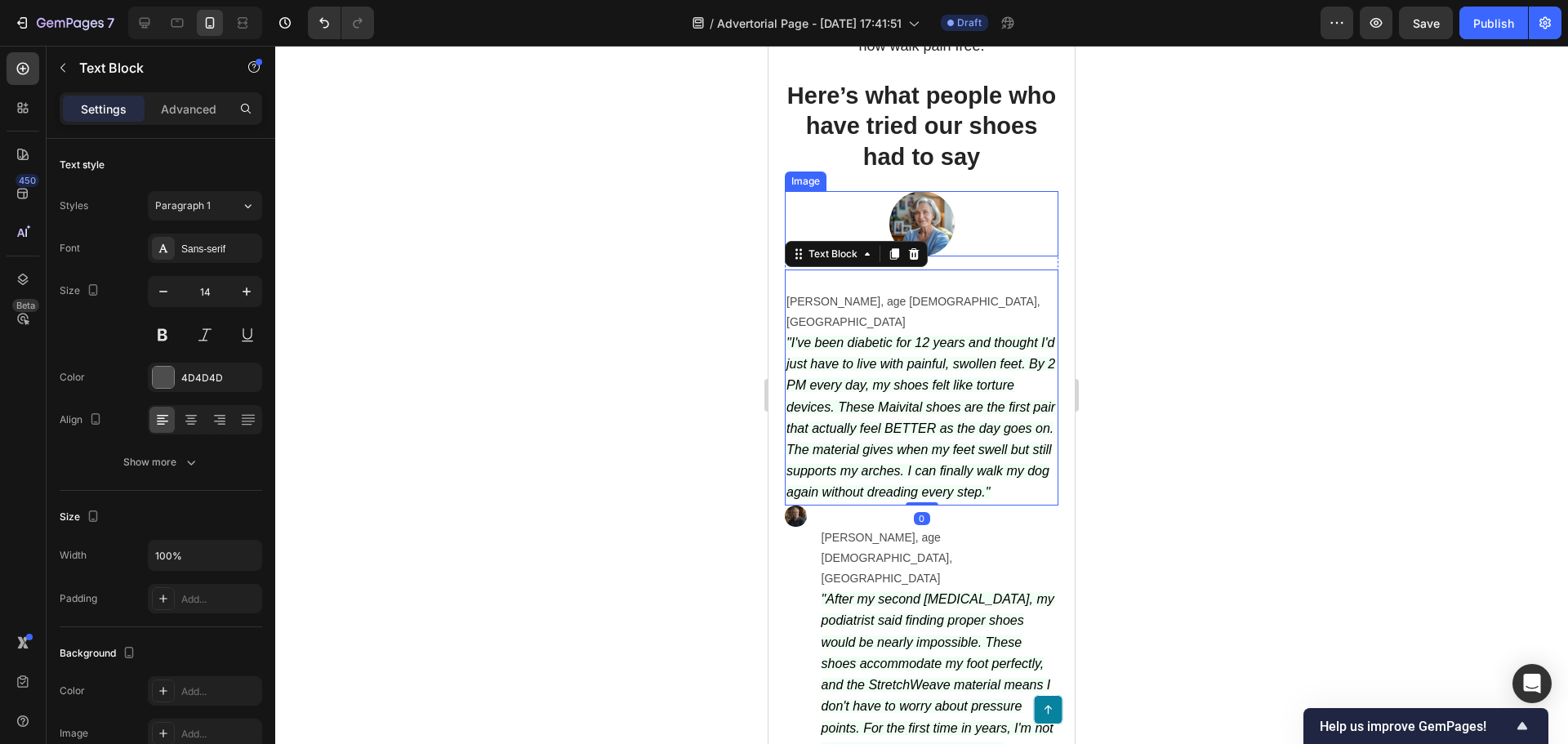
click at [962, 257] on div at bounding box center [921, 223] width 273 height 66
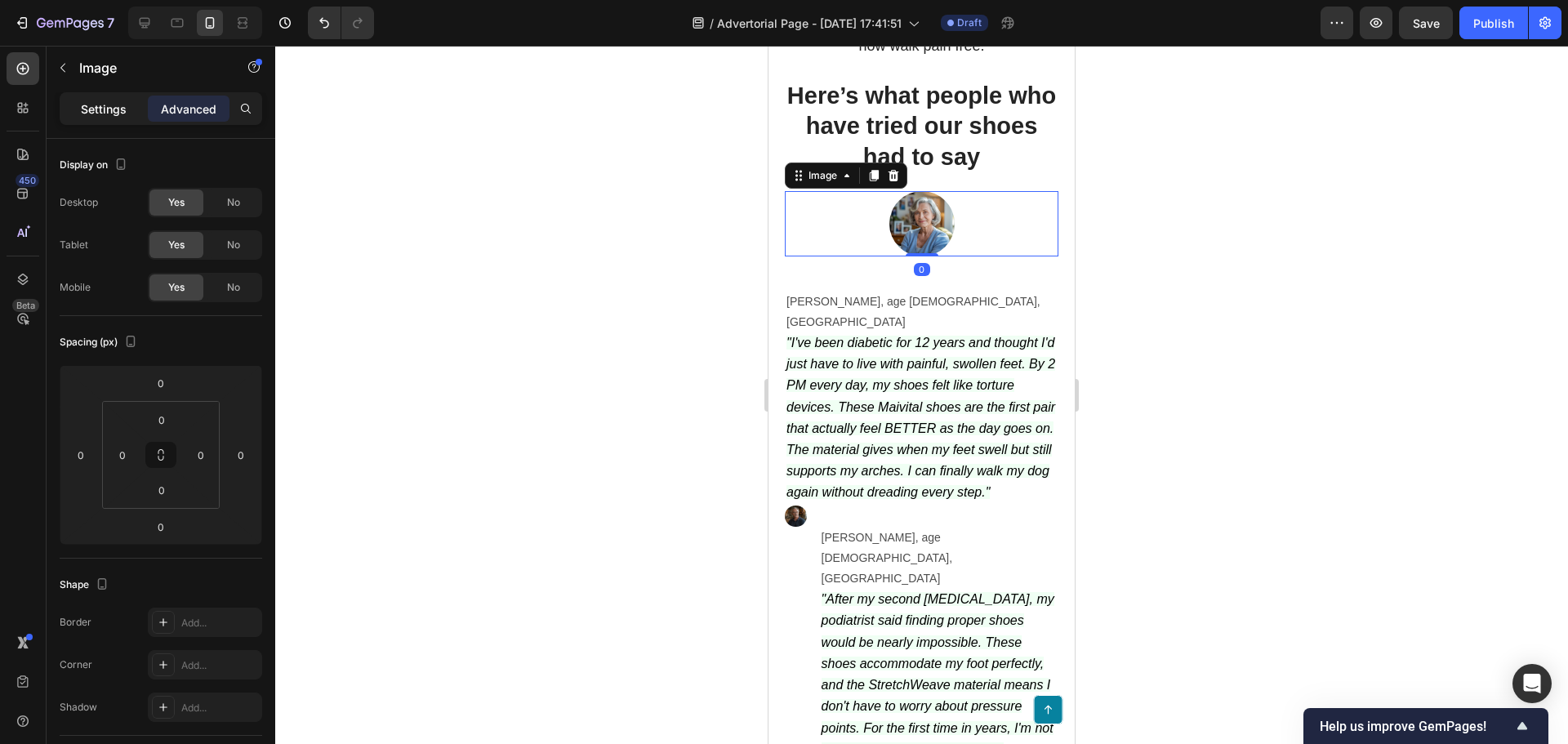
click at [119, 107] on p "Settings" at bounding box center [103, 108] width 45 height 18
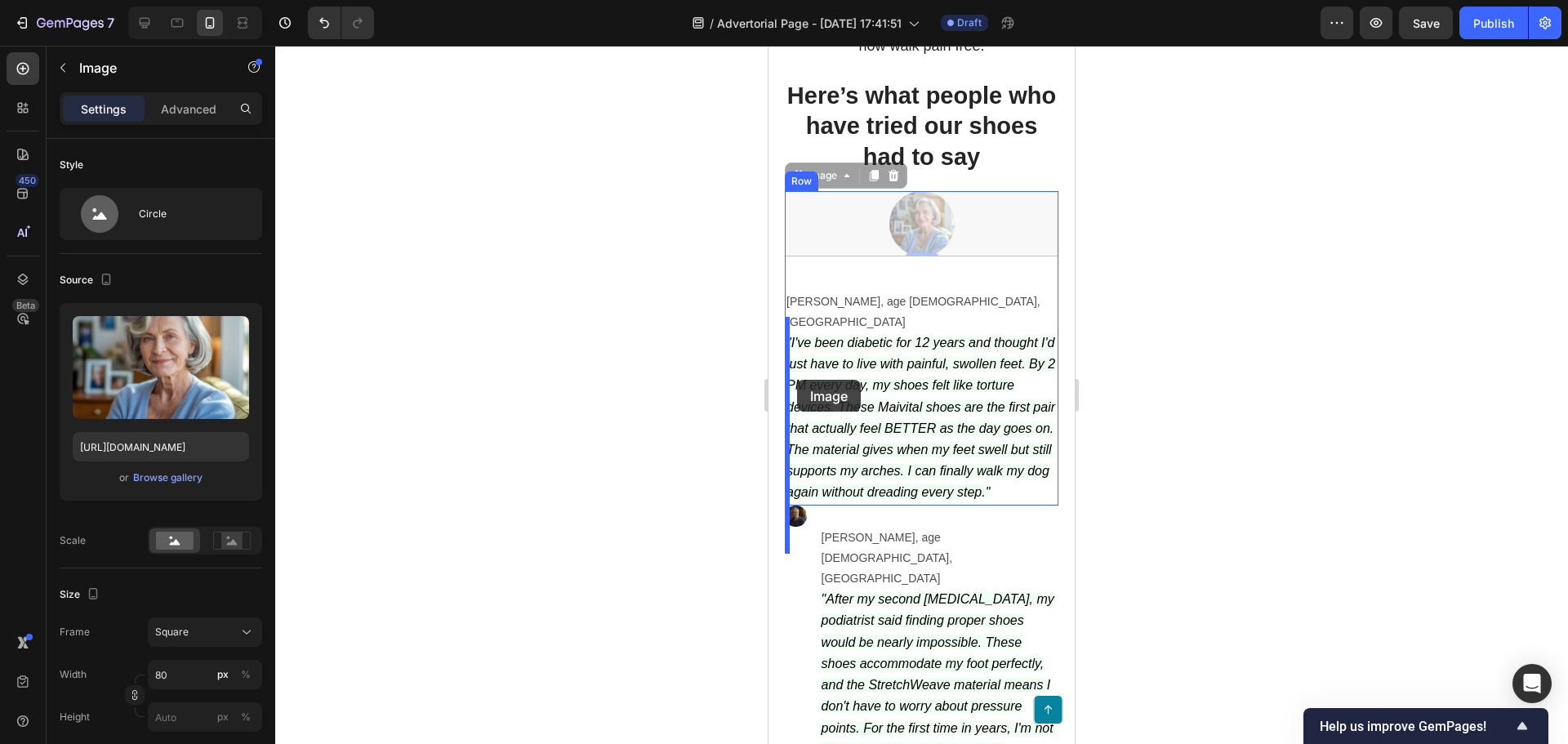
drag, startPoint x: 955, startPoint y: 273, endPoint x: 797, endPoint y: 380, distance: 190.8
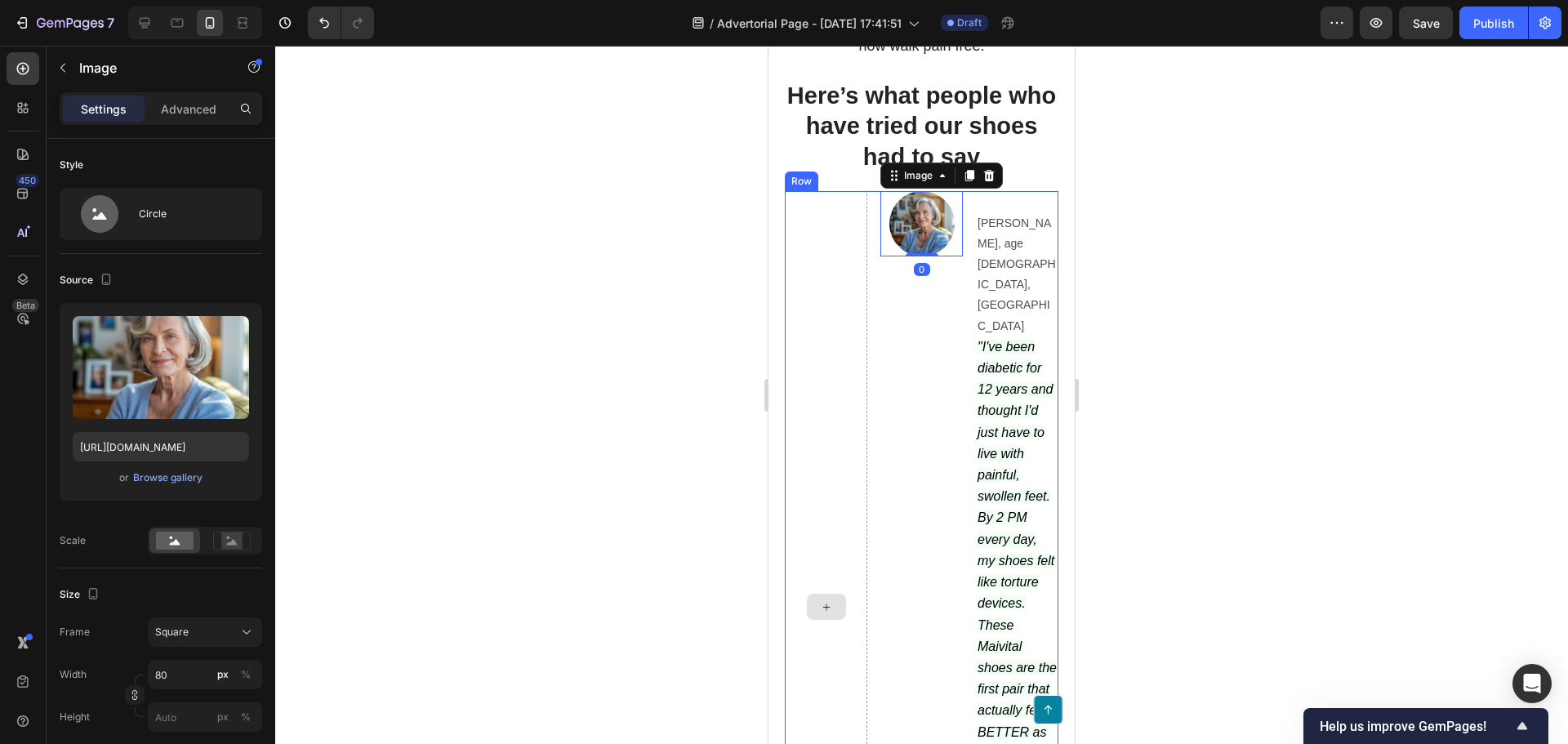
click at [838, 362] on div at bounding box center [825, 607] width 82 height 832
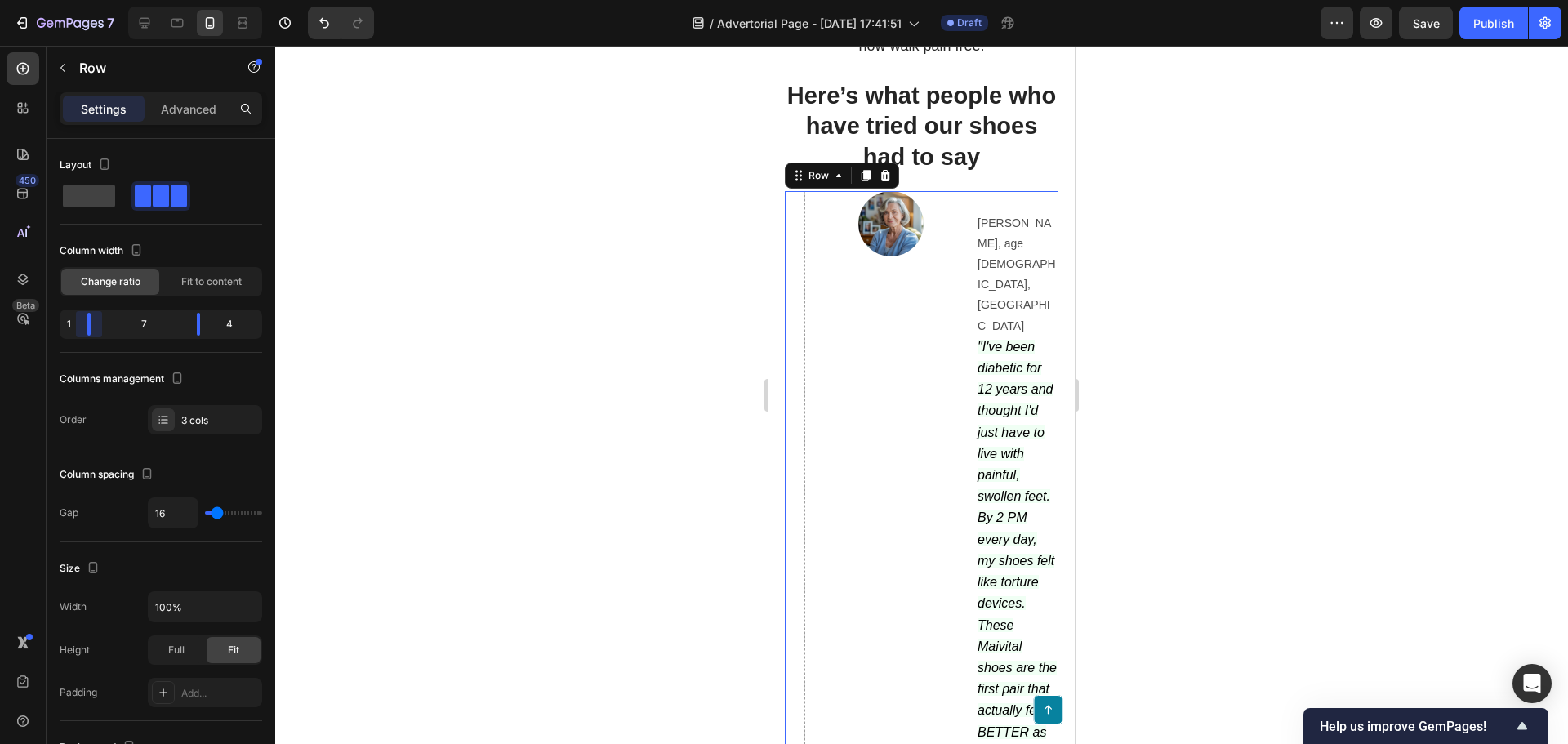
drag, startPoint x: 123, startPoint y: 323, endPoint x: 16, endPoint y: 329, distance: 107.2
click at [16, 0] on body "7 Version history / Advertorial Page - [DATE] 17:41:51 Draft Preview Save Publi…" at bounding box center [784, 0] width 1568 height 0
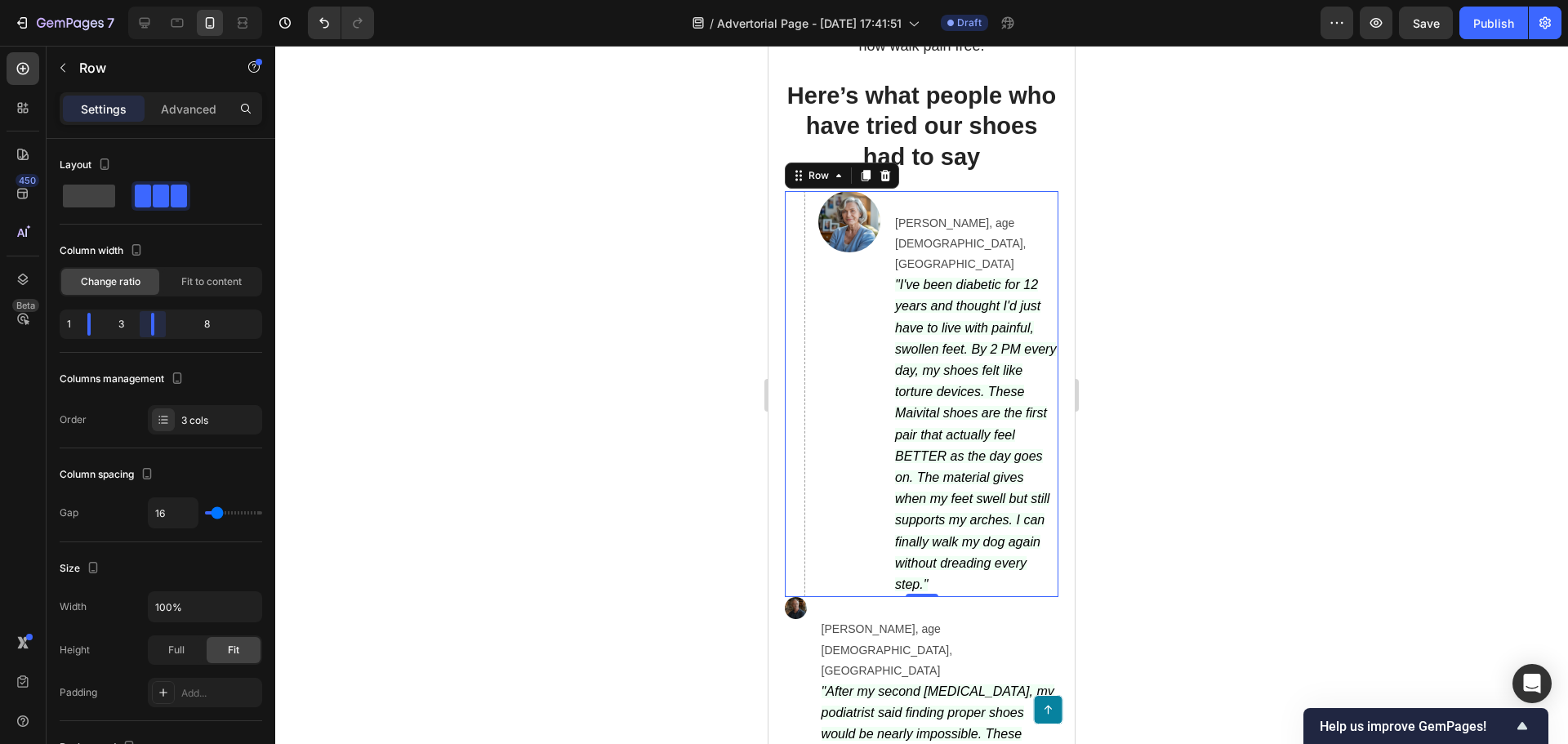
drag, startPoint x: 196, startPoint y: 322, endPoint x: 125, endPoint y: 332, distance: 71.7
click at [125, 0] on body "7 Version history / Advertorial Page - [DATE] 17:41:51 Draft Preview Save Publi…" at bounding box center [784, 0] width 1568 height 0
click at [212, 424] on div "3 cols" at bounding box center [220, 421] width 77 height 15
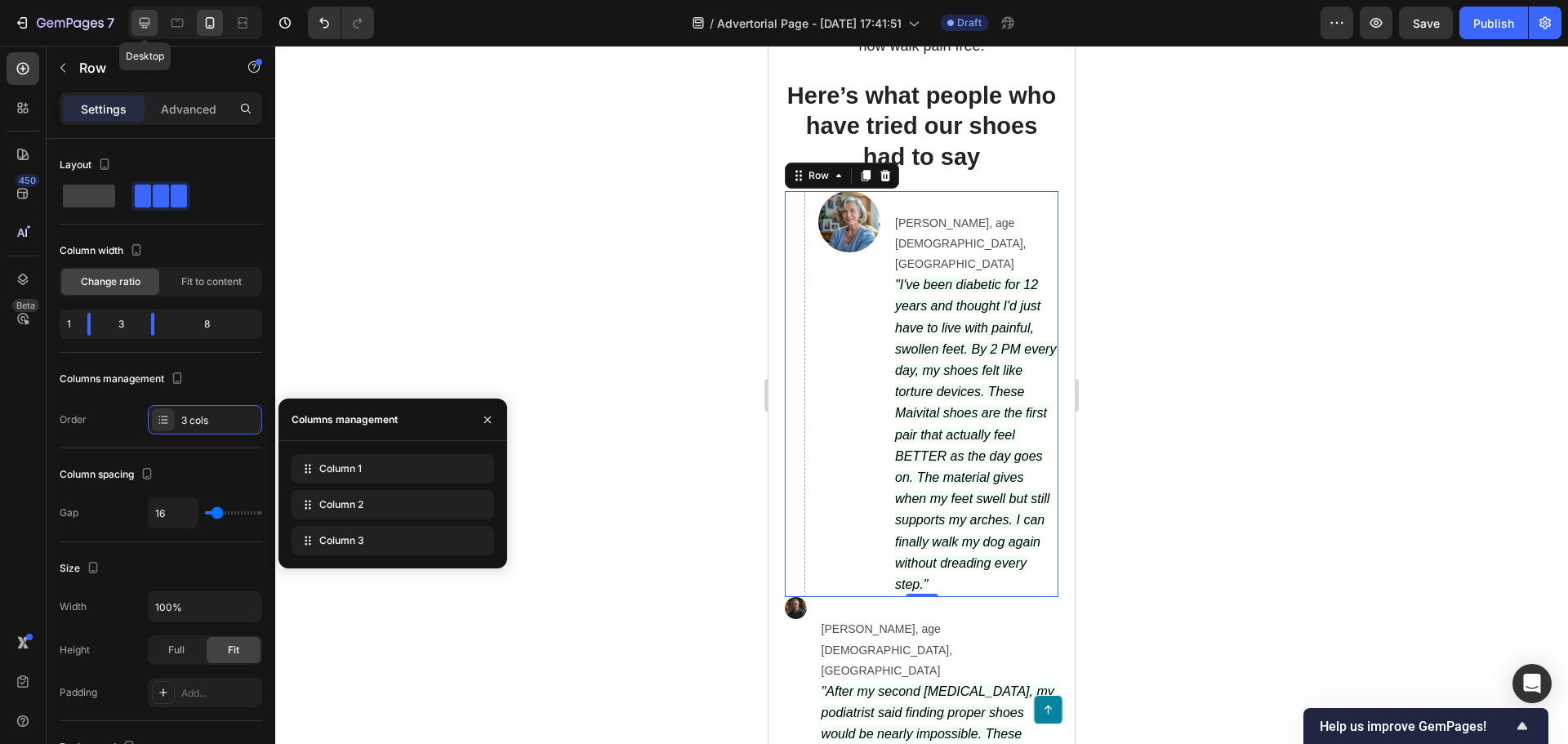
click at [139, 27] on icon at bounding box center [144, 23] width 17 height 17
type input "1200"
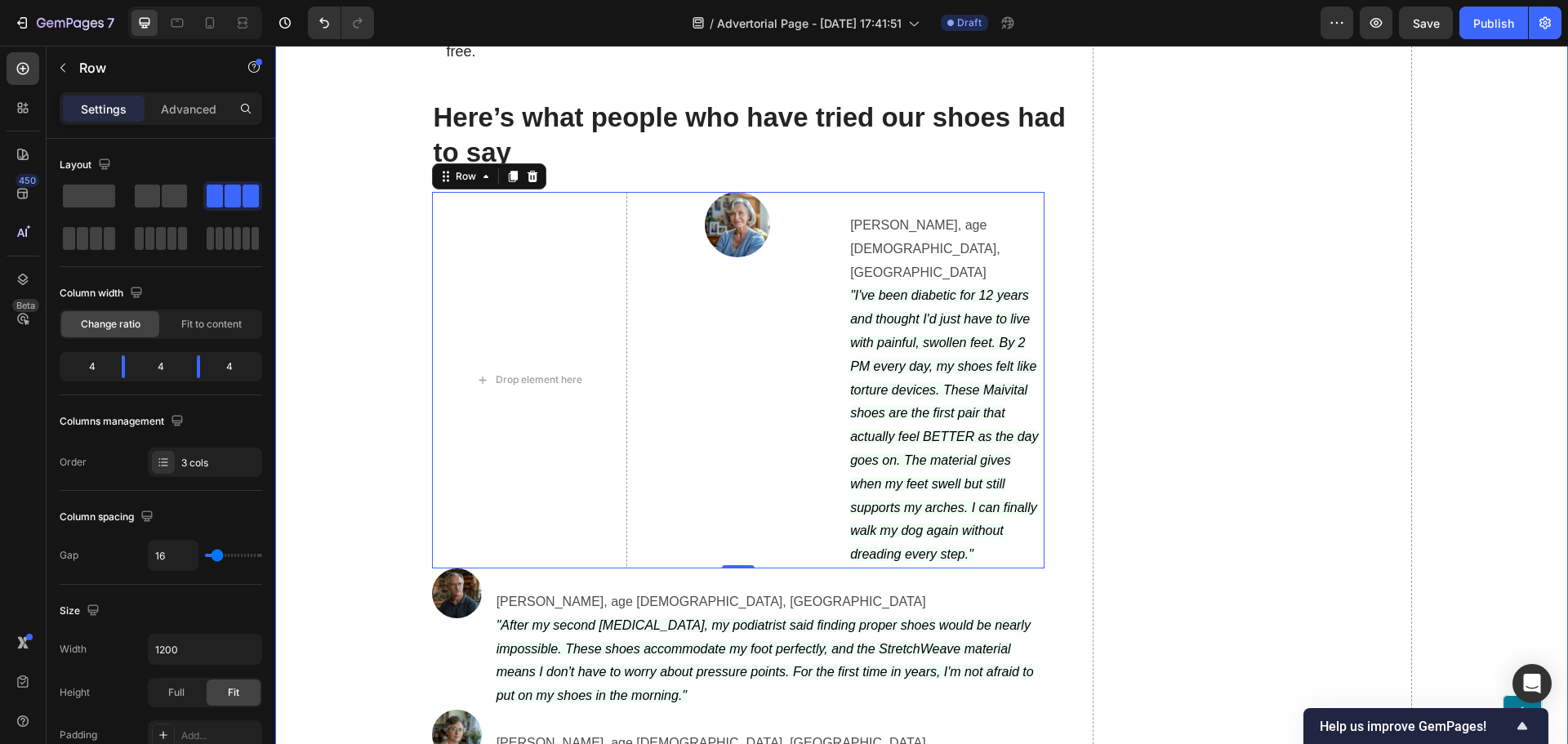
scroll to position [5832, 0]
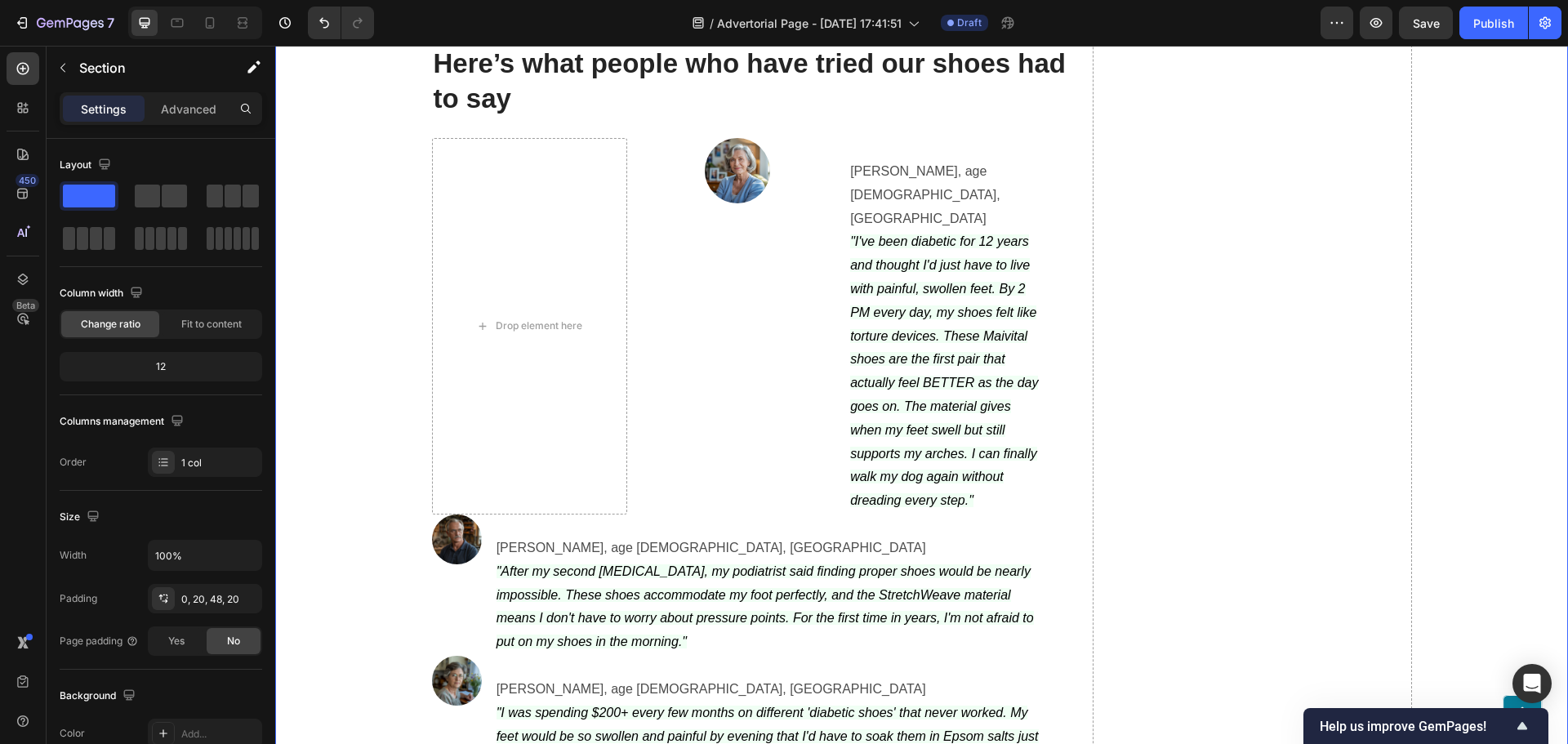
click at [486, 238] on div "Drop element here" at bounding box center [529, 326] width 195 height 376
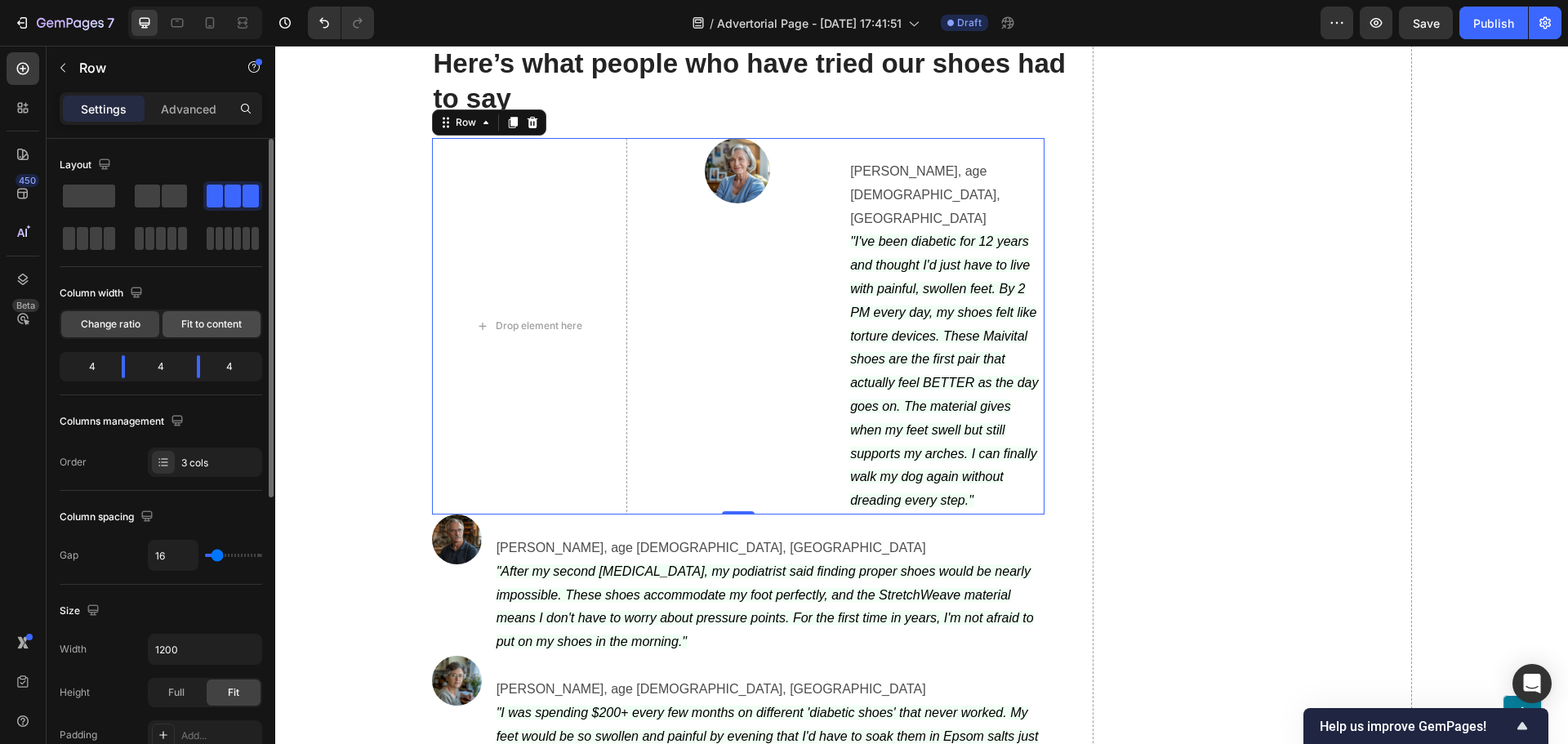
click at [205, 322] on span "Fit to content" at bounding box center [211, 324] width 60 height 15
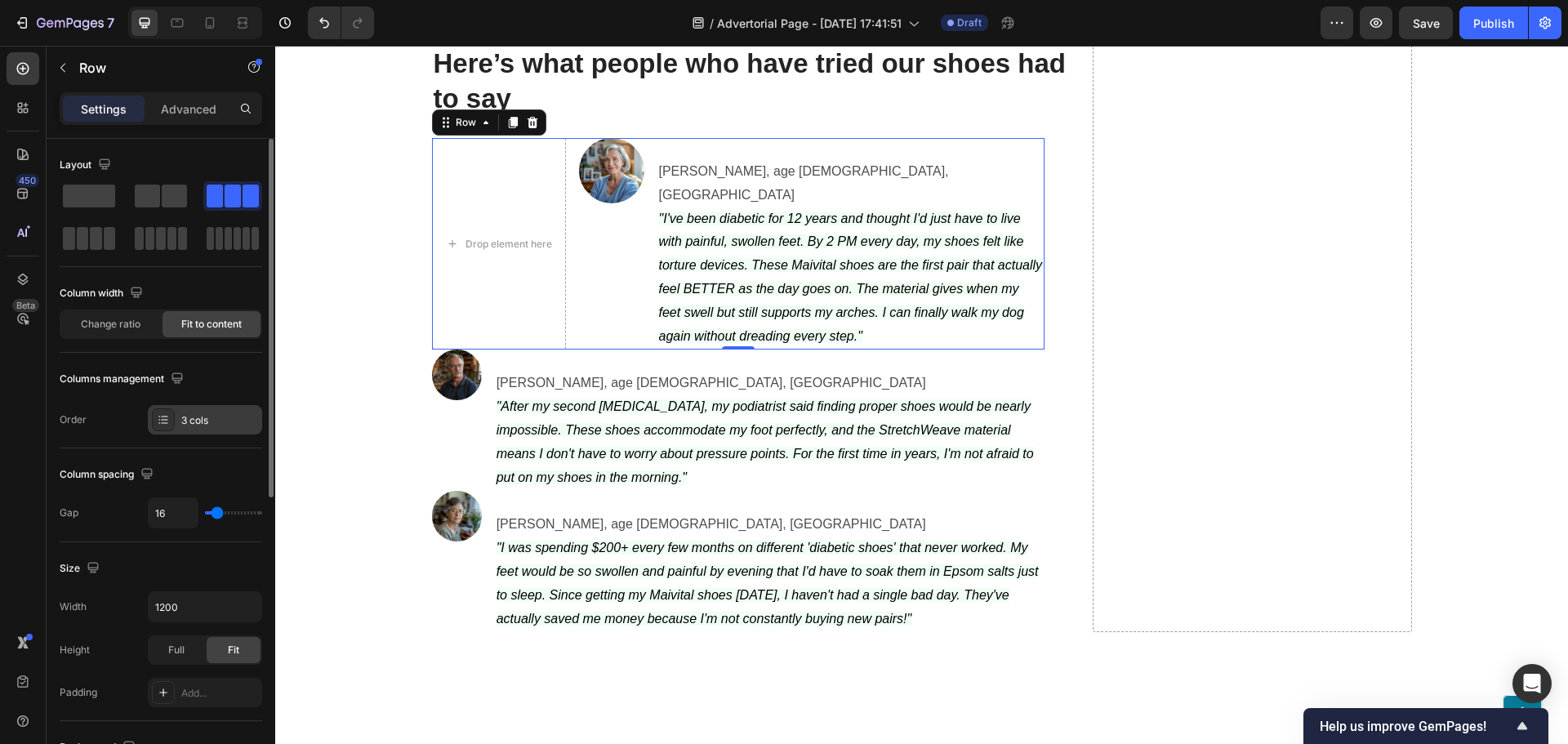
click at [209, 431] on div "3 cols" at bounding box center [205, 420] width 114 height 30
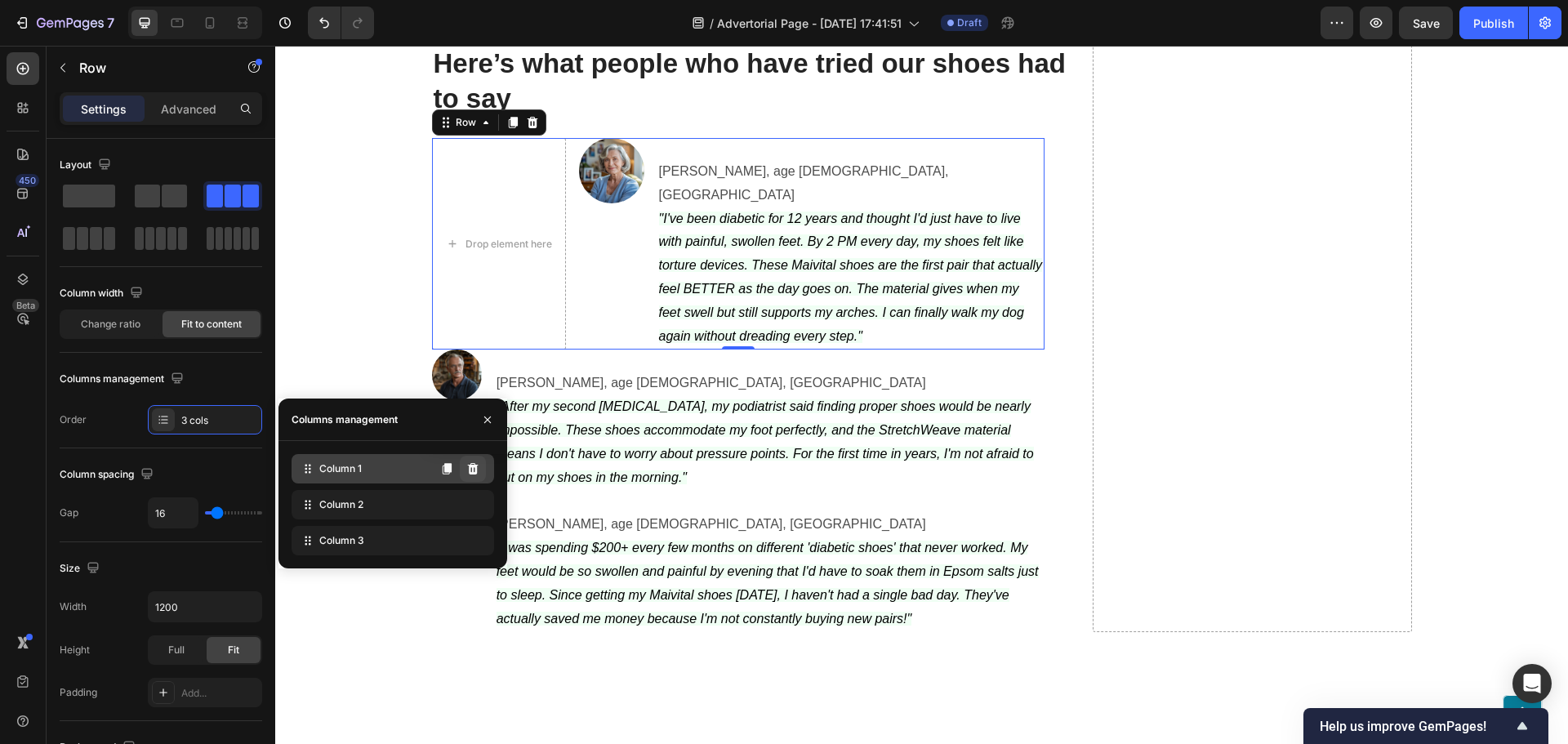
click at [471, 466] on icon at bounding box center [472, 469] width 10 height 11
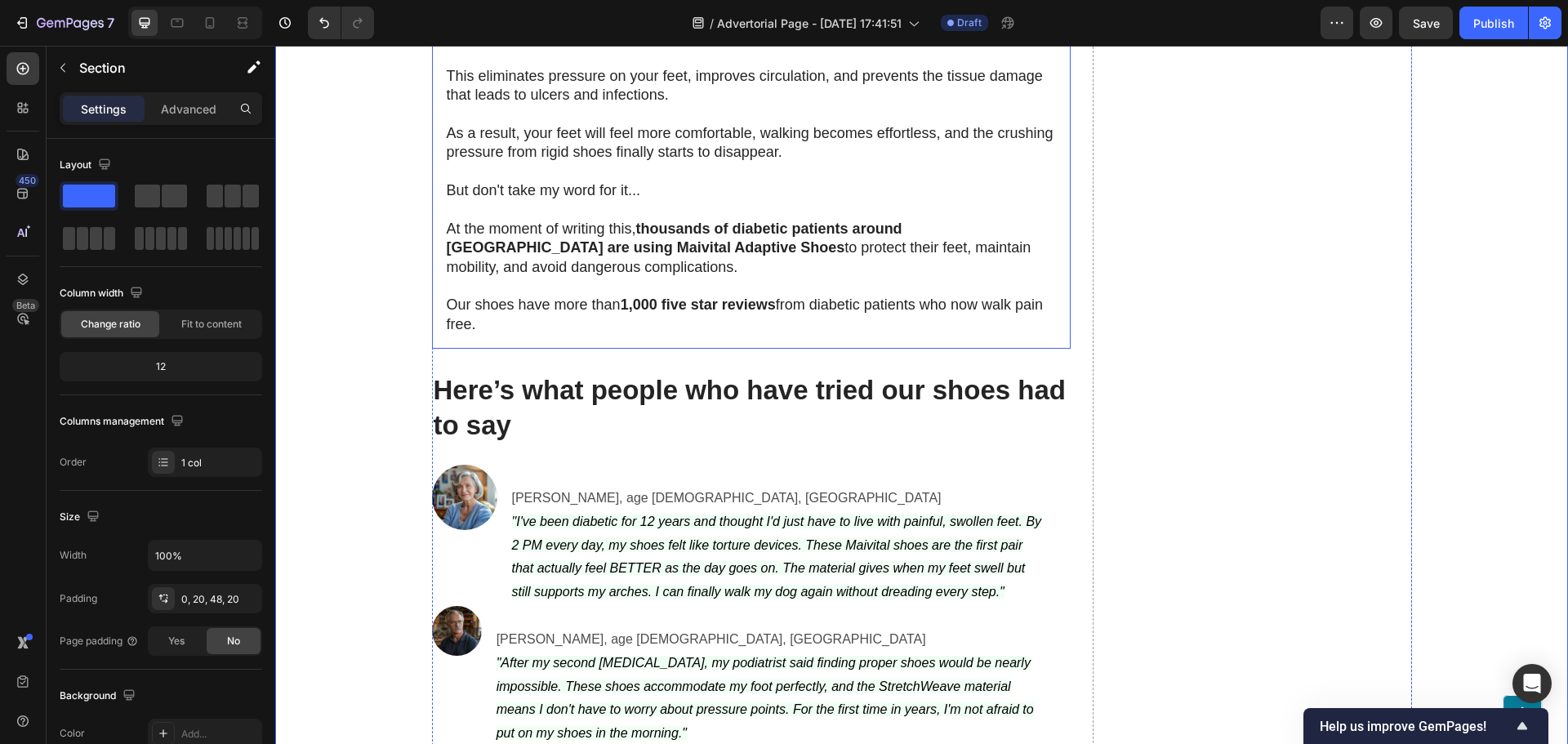
scroll to position [5617, 0]
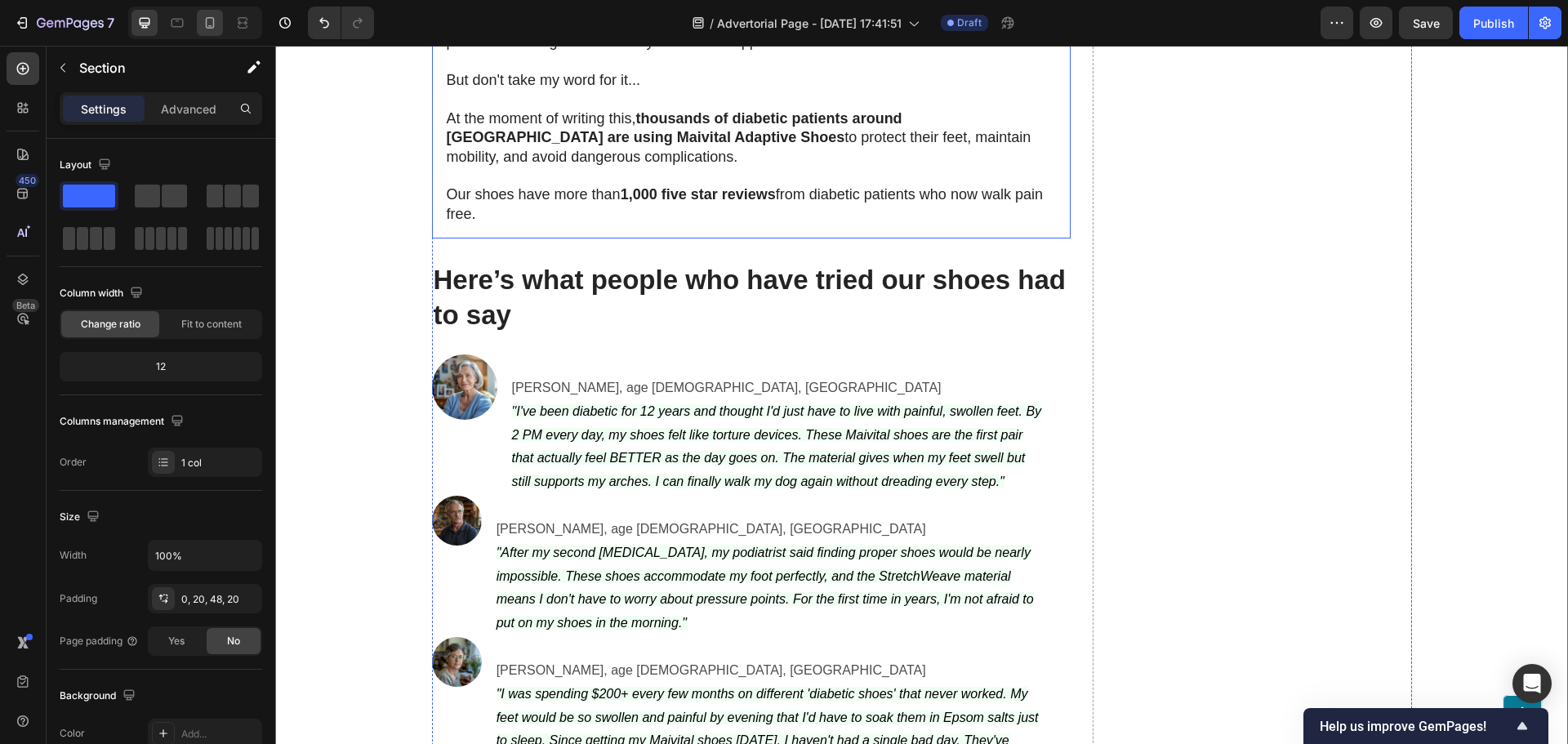
click at [206, 26] on icon at bounding box center [210, 23] width 9 height 11
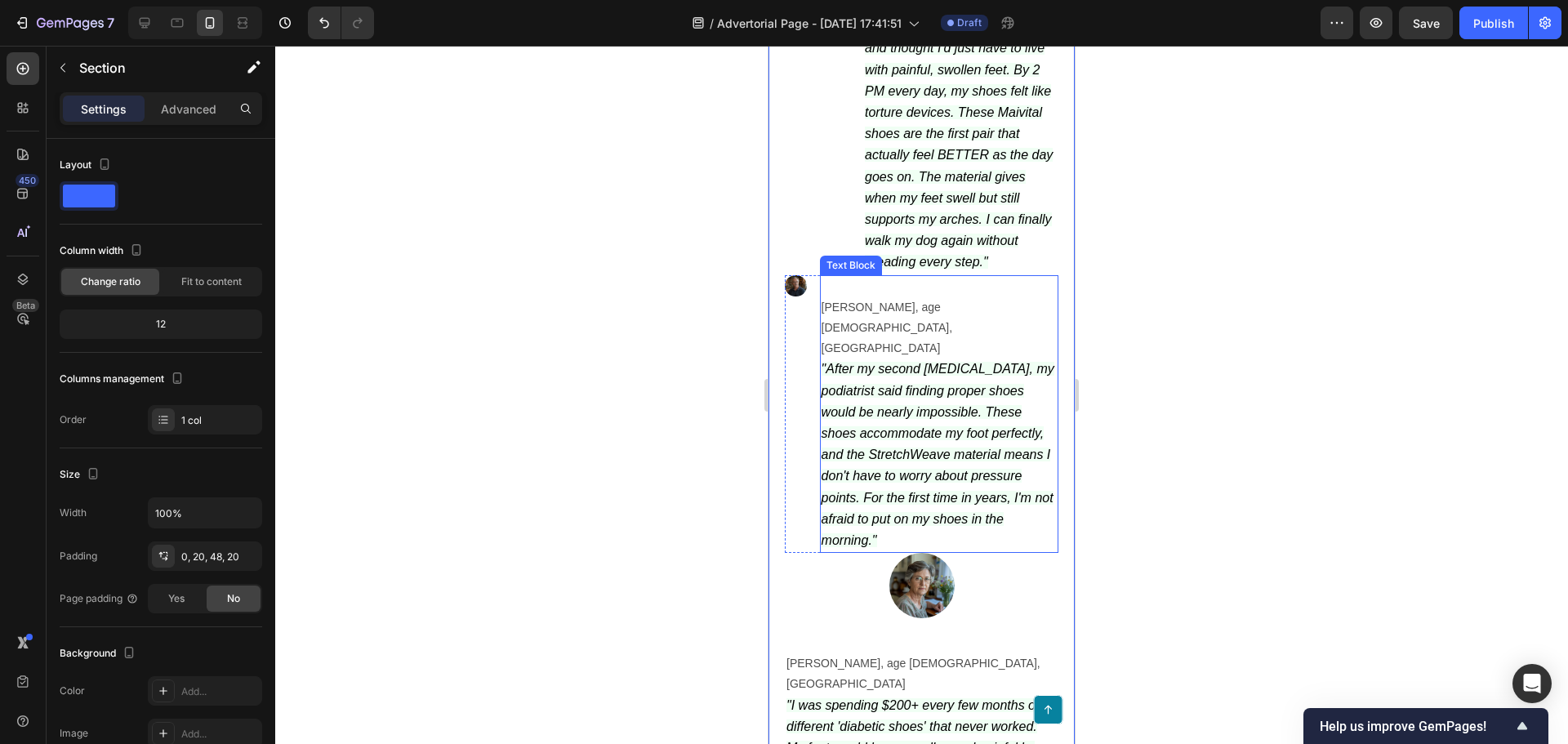
scroll to position [5864, 0]
click at [799, 311] on div "Image" at bounding box center [796, 413] width 22 height 278
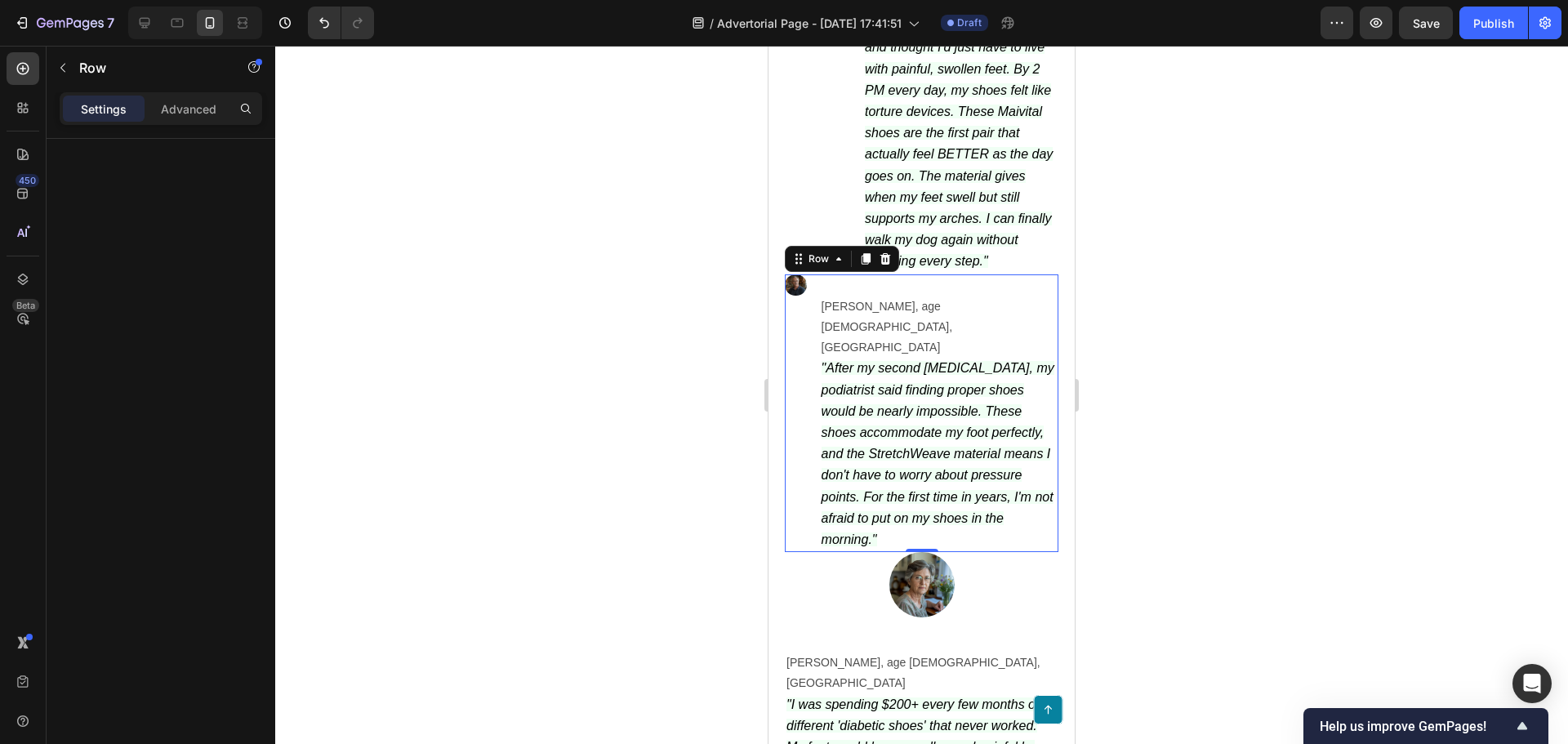
click at [794, 296] on img at bounding box center [796, 285] width 22 height 22
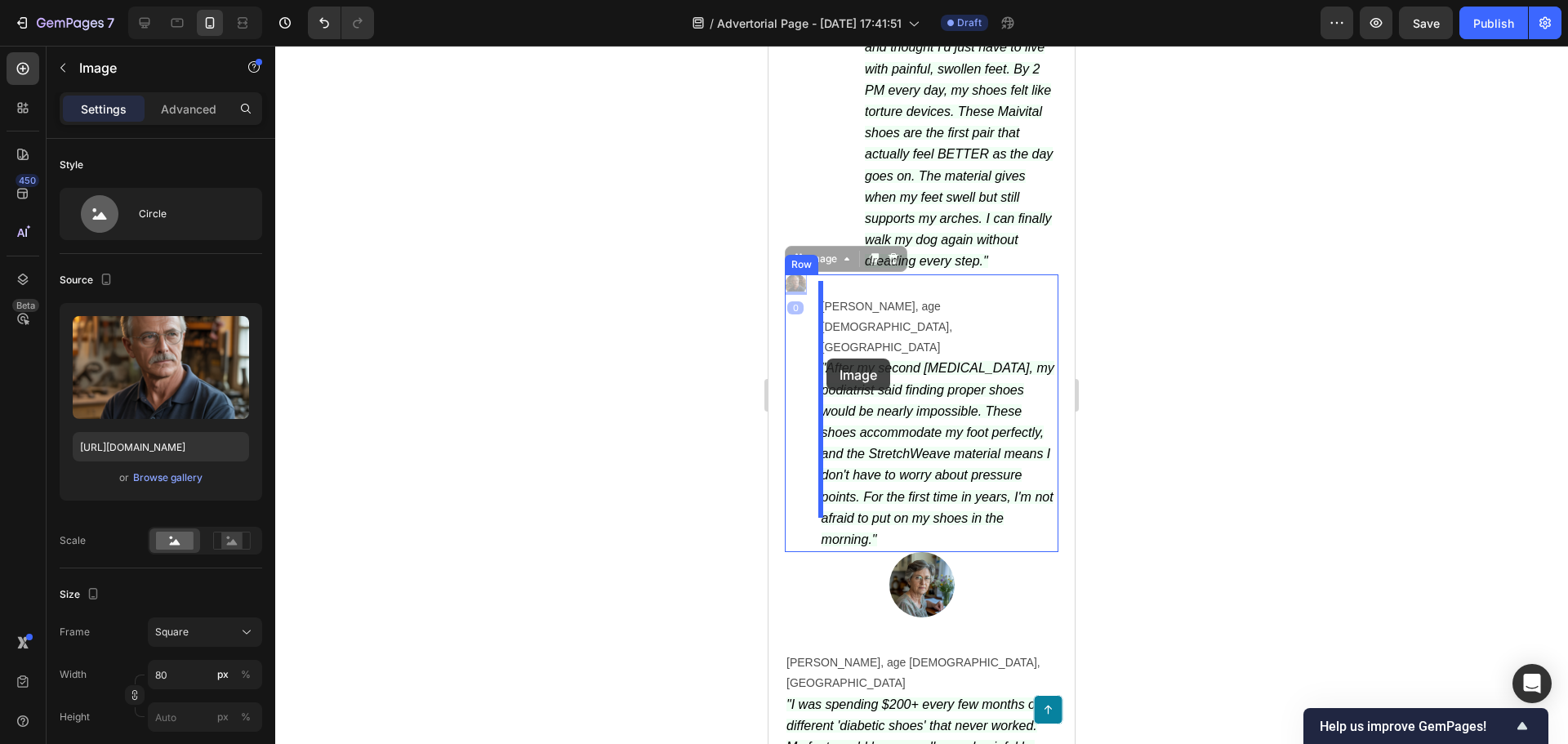
drag, startPoint x: 794, startPoint y: 290, endPoint x: 826, endPoint y: 359, distance: 76.1
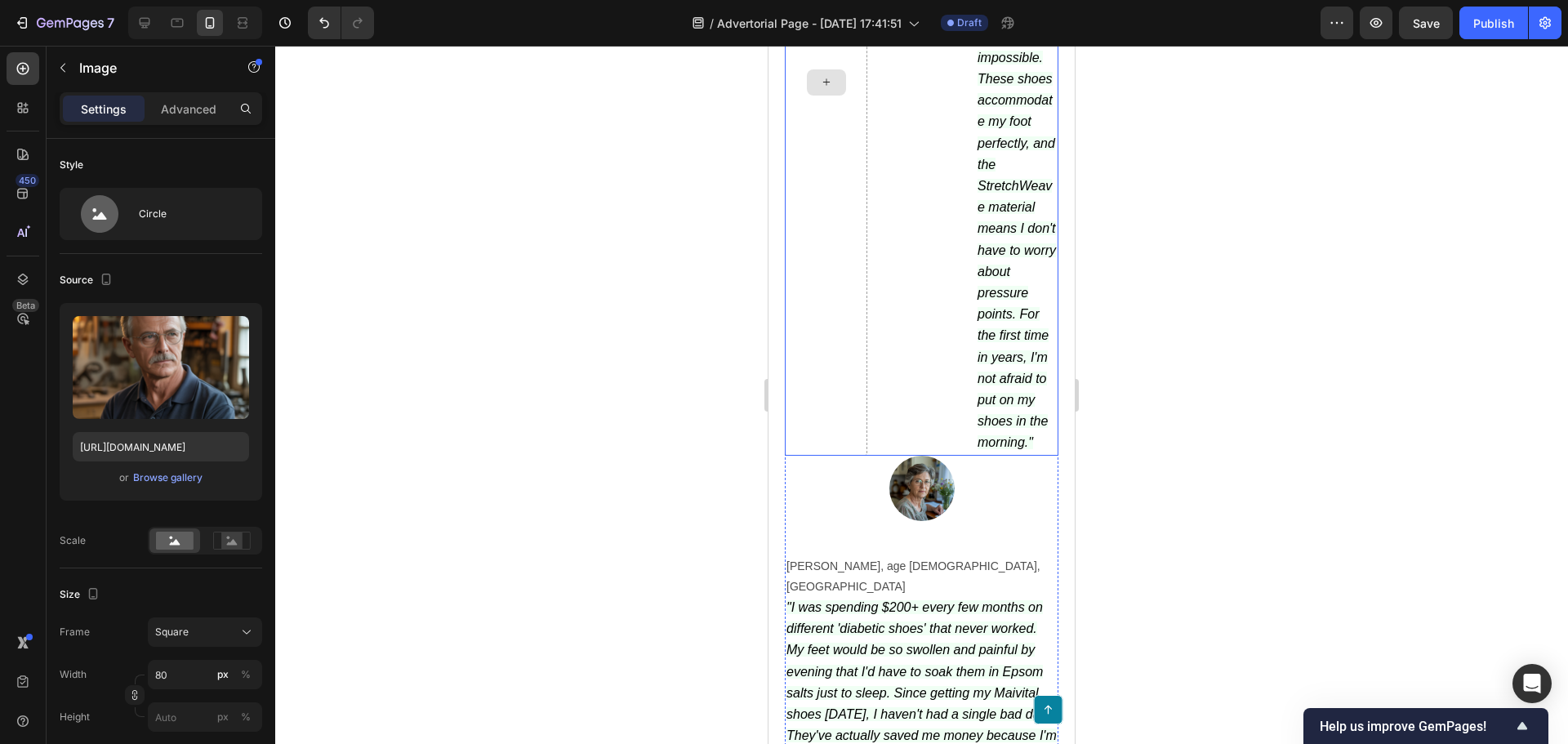
scroll to position [6436, 0]
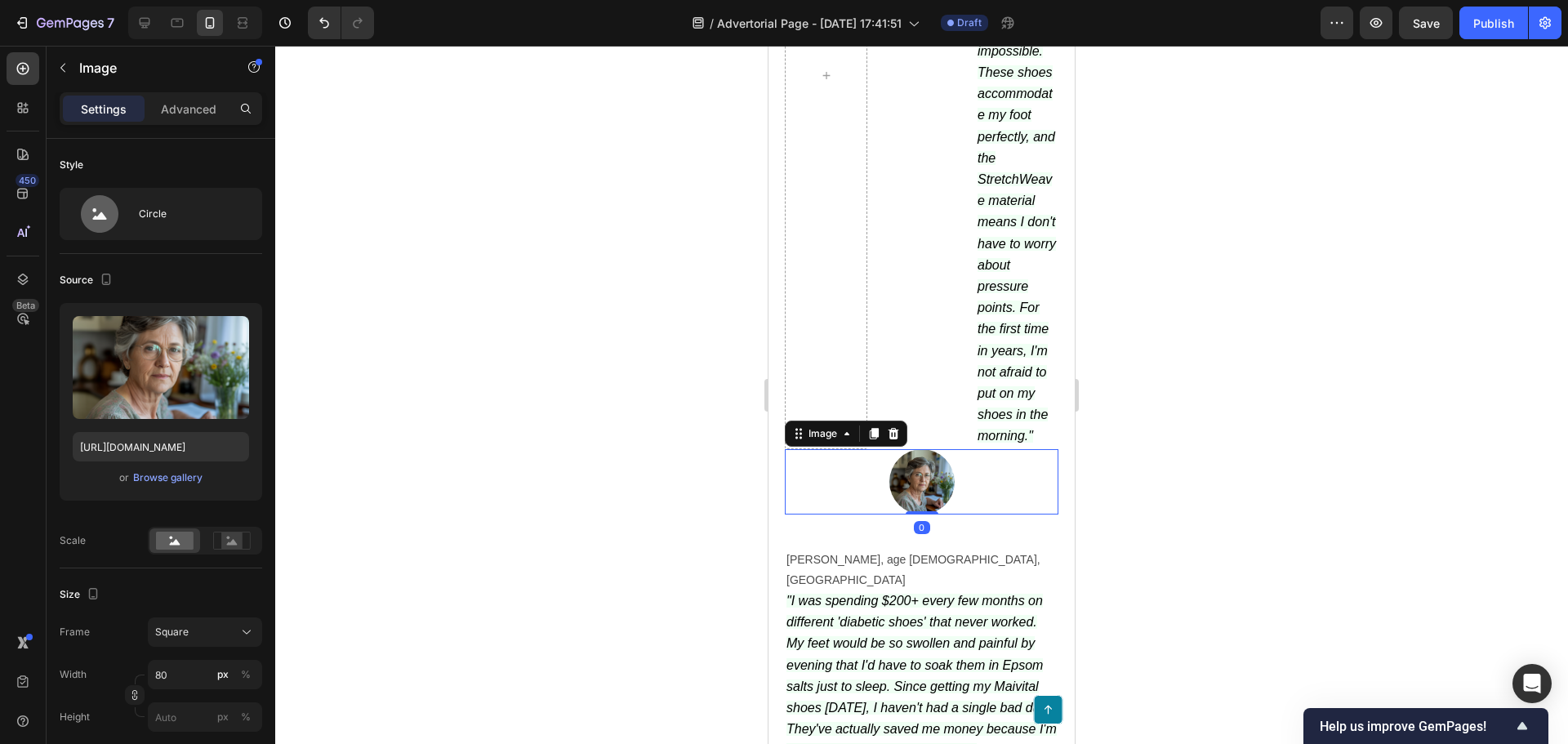
click at [926, 449] on img at bounding box center [922, 482] width 66 height 66
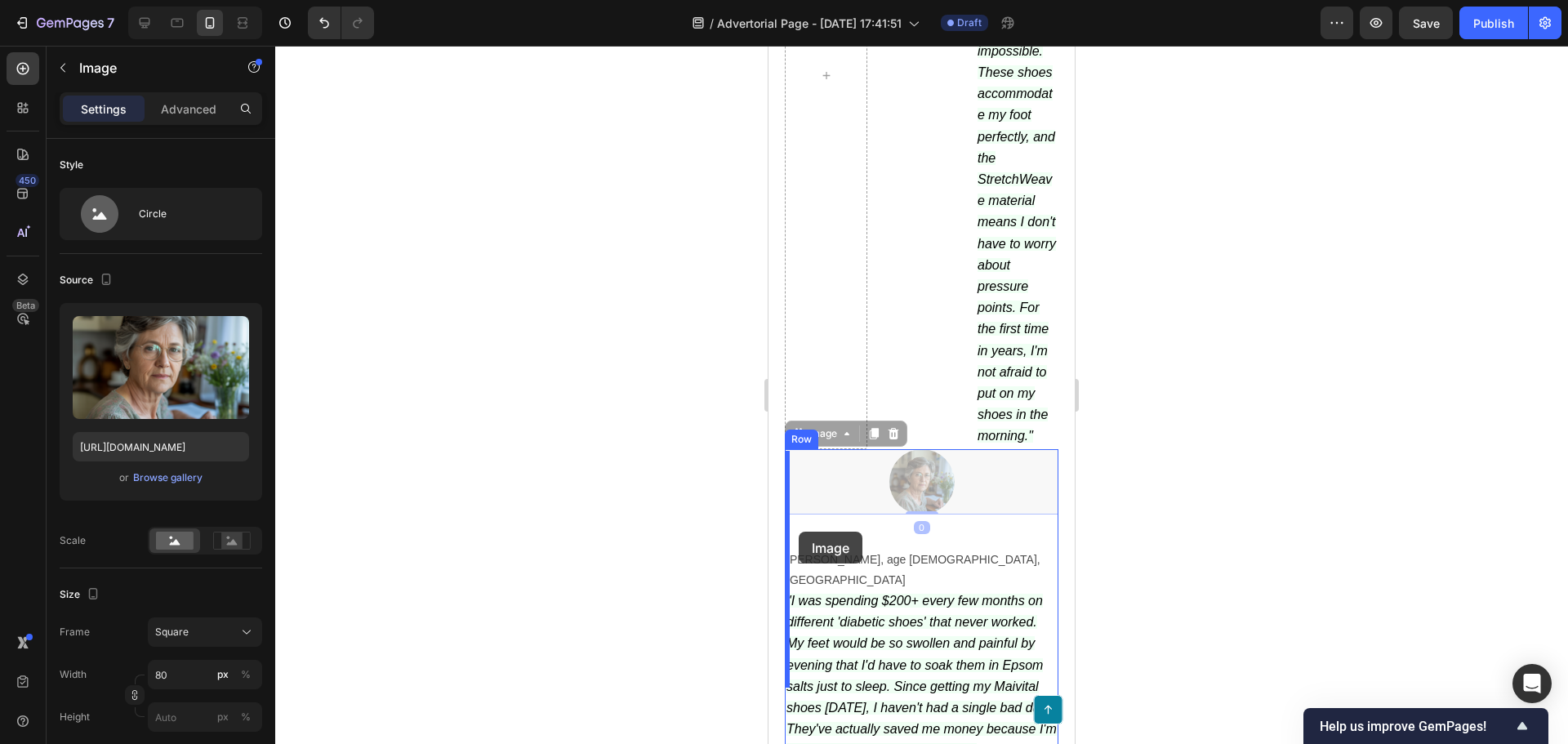
drag, startPoint x: 877, startPoint y: 436, endPoint x: 797, endPoint y: 533, distance: 125.7
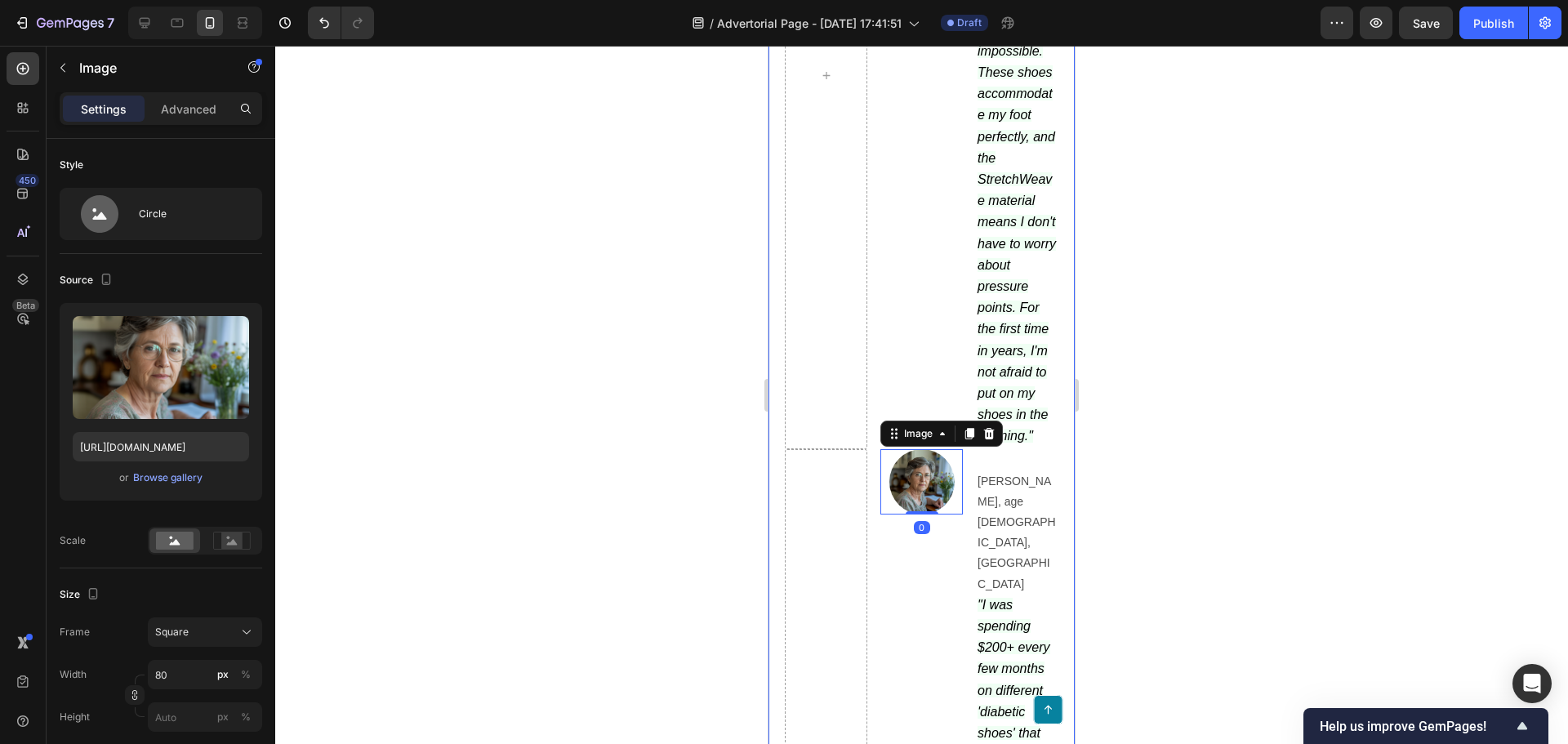
click at [659, 485] on div at bounding box center [922, 395] width 1293 height 699
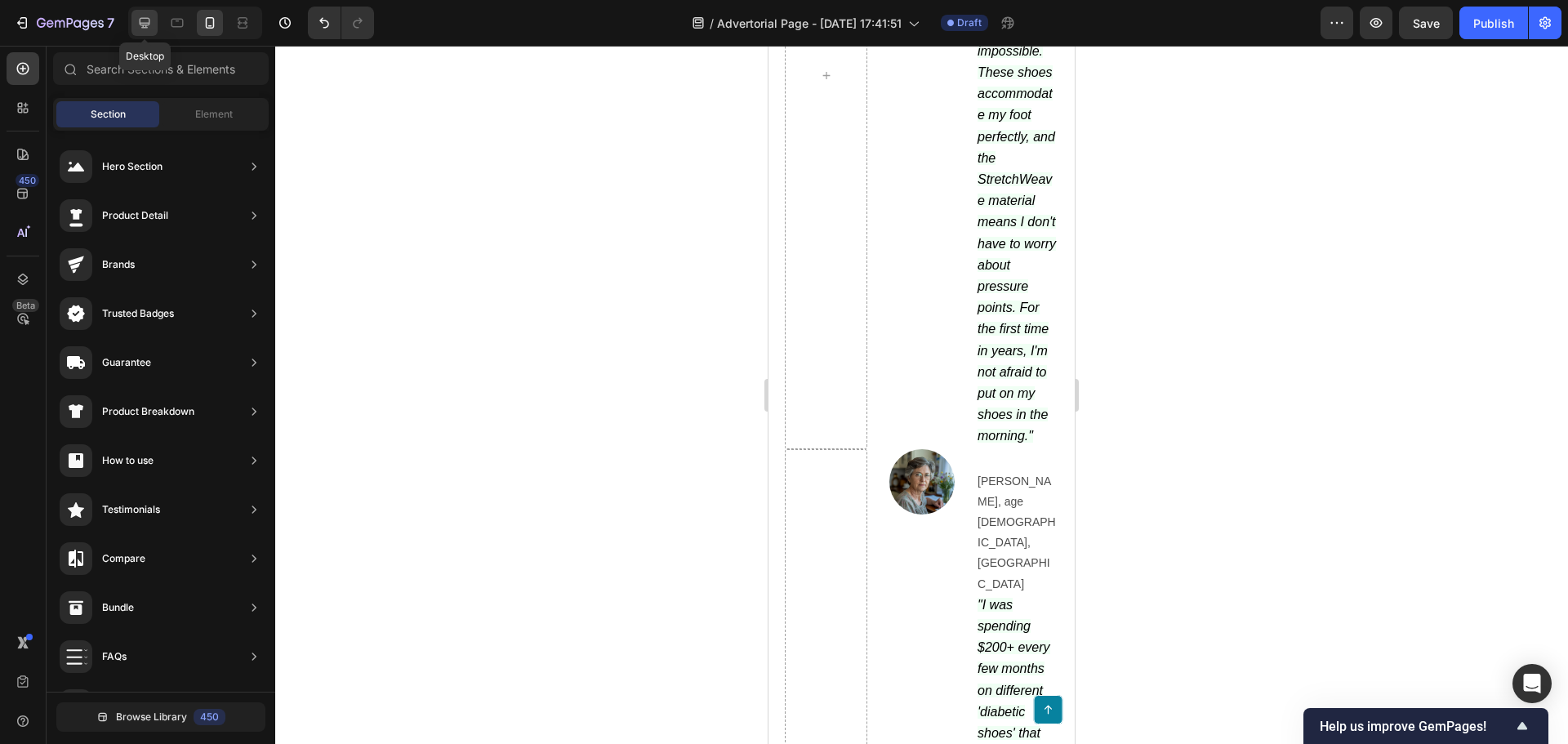
click at [156, 28] on div at bounding box center [144, 23] width 26 height 26
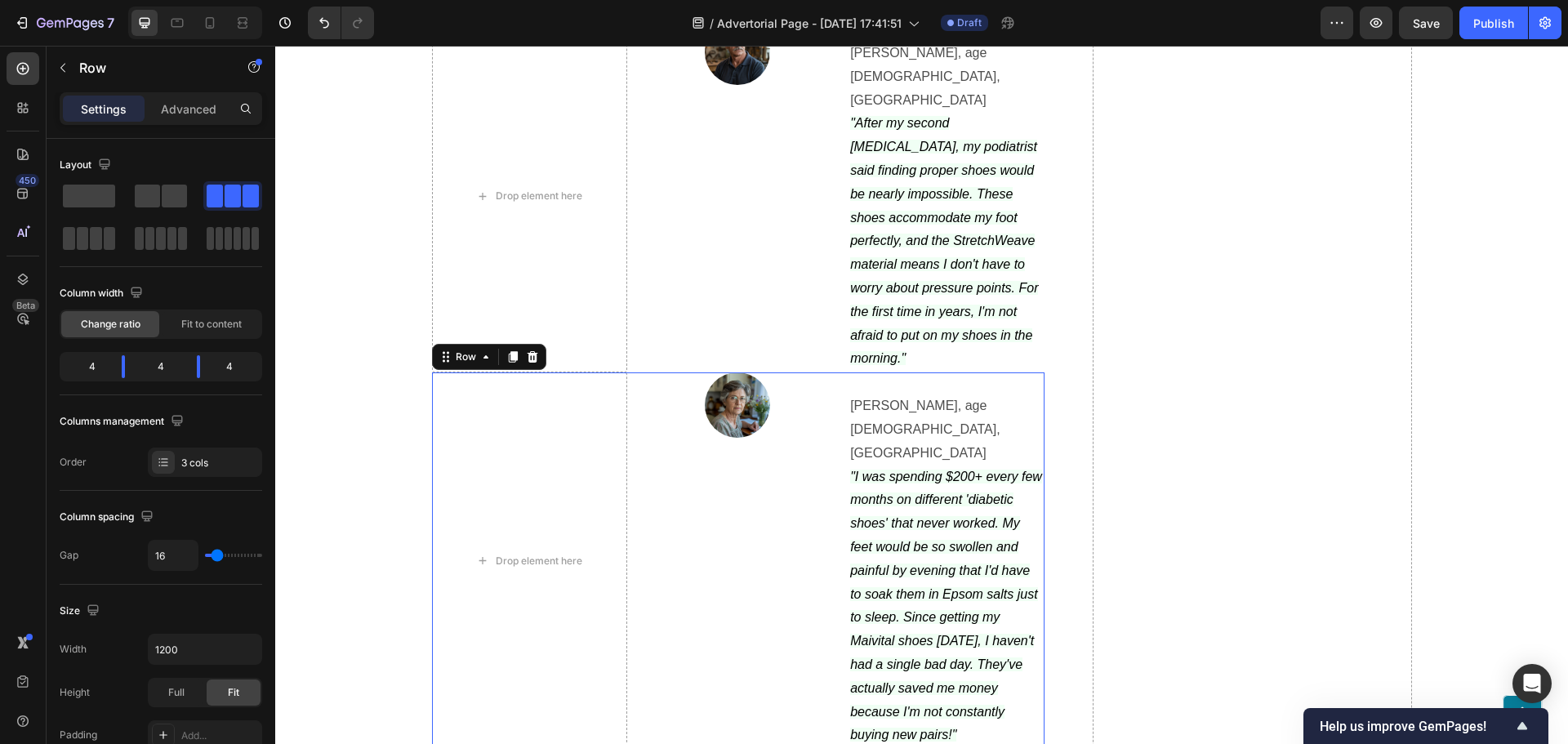
scroll to position [6086, 0]
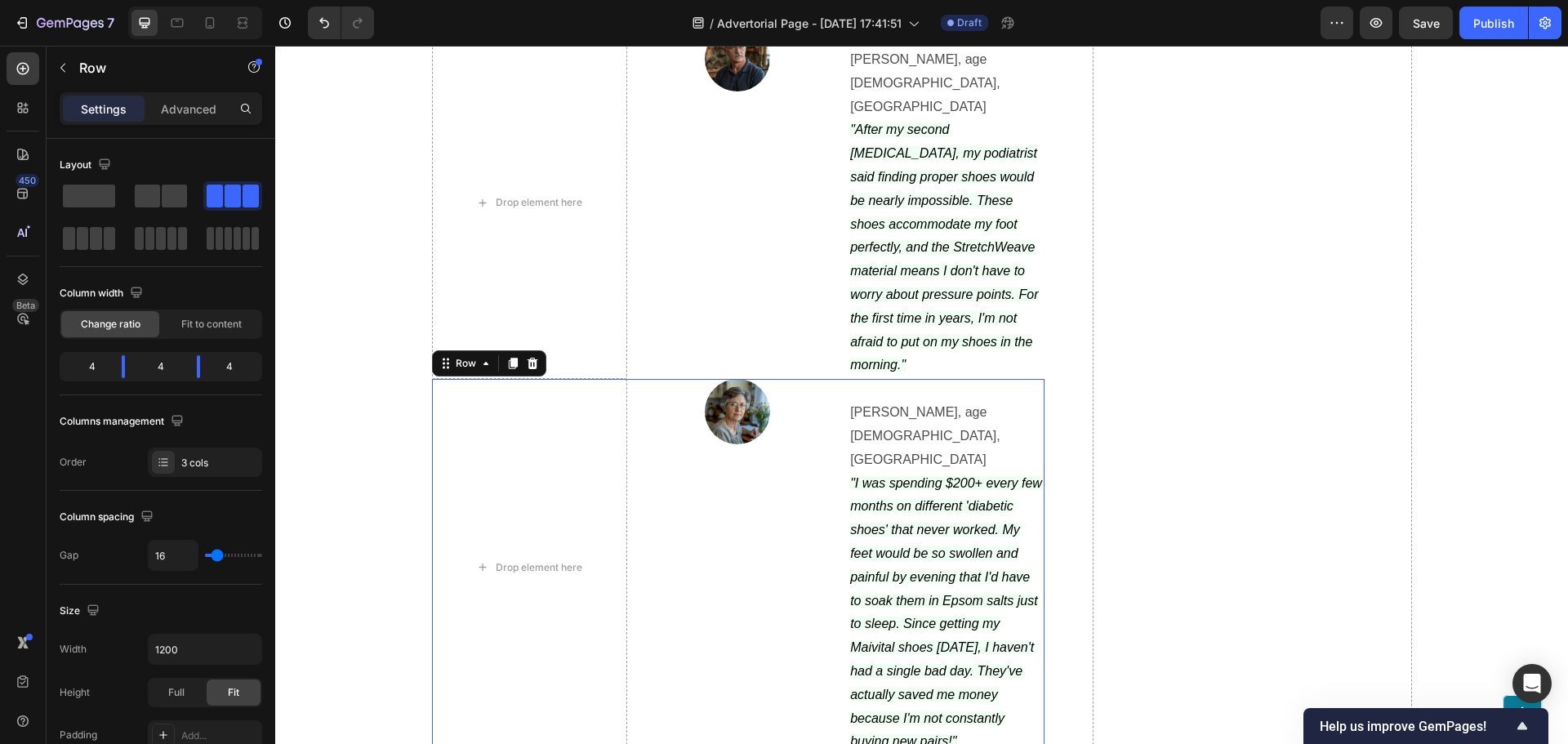
click at [647, 391] on div "Image" at bounding box center [737, 567] width 195 height 376
click at [193, 321] on span "Fit to content" at bounding box center [211, 324] width 60 height 15
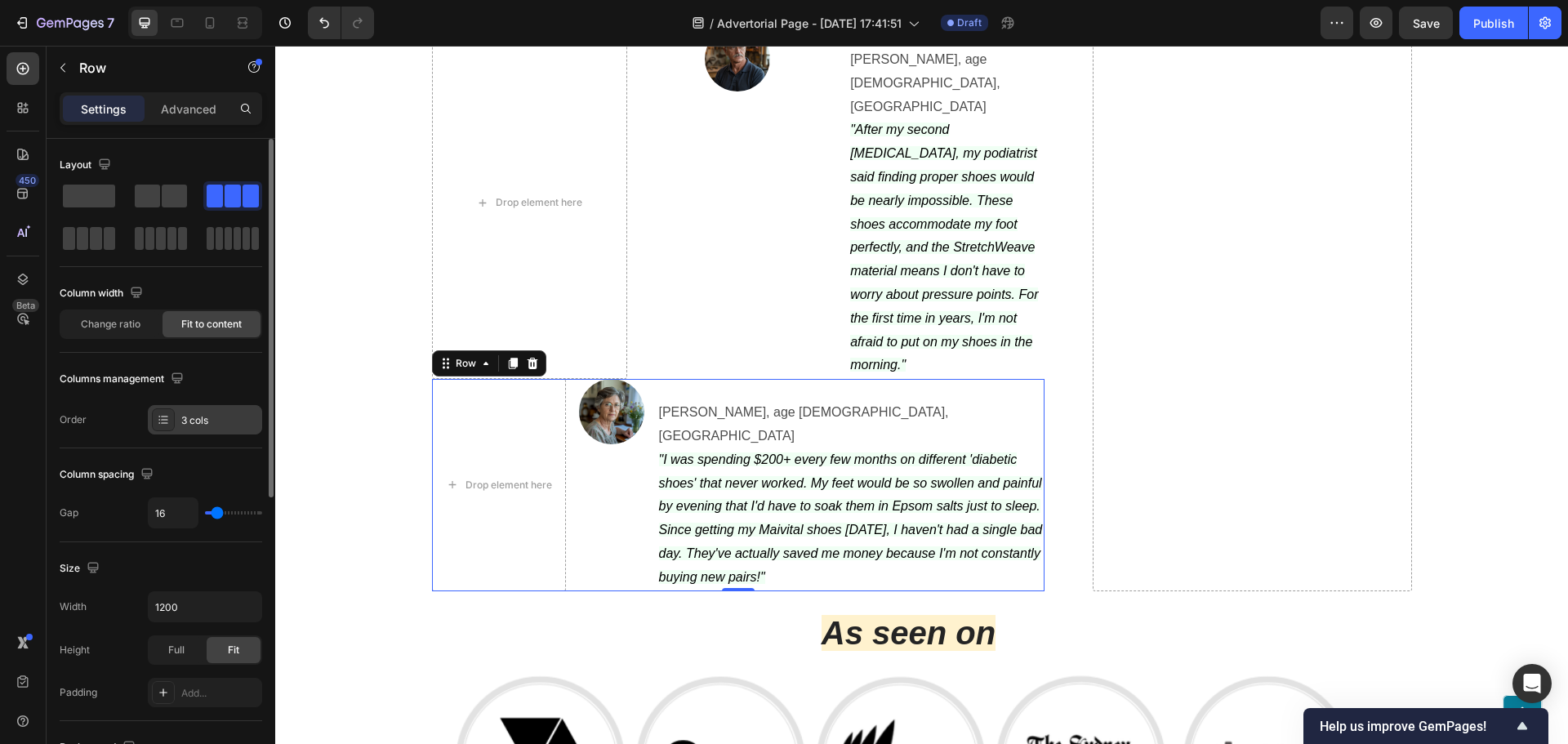
click at [212, 410] on div "3 cols" at bounding box center [205, 420] width 114 height 30
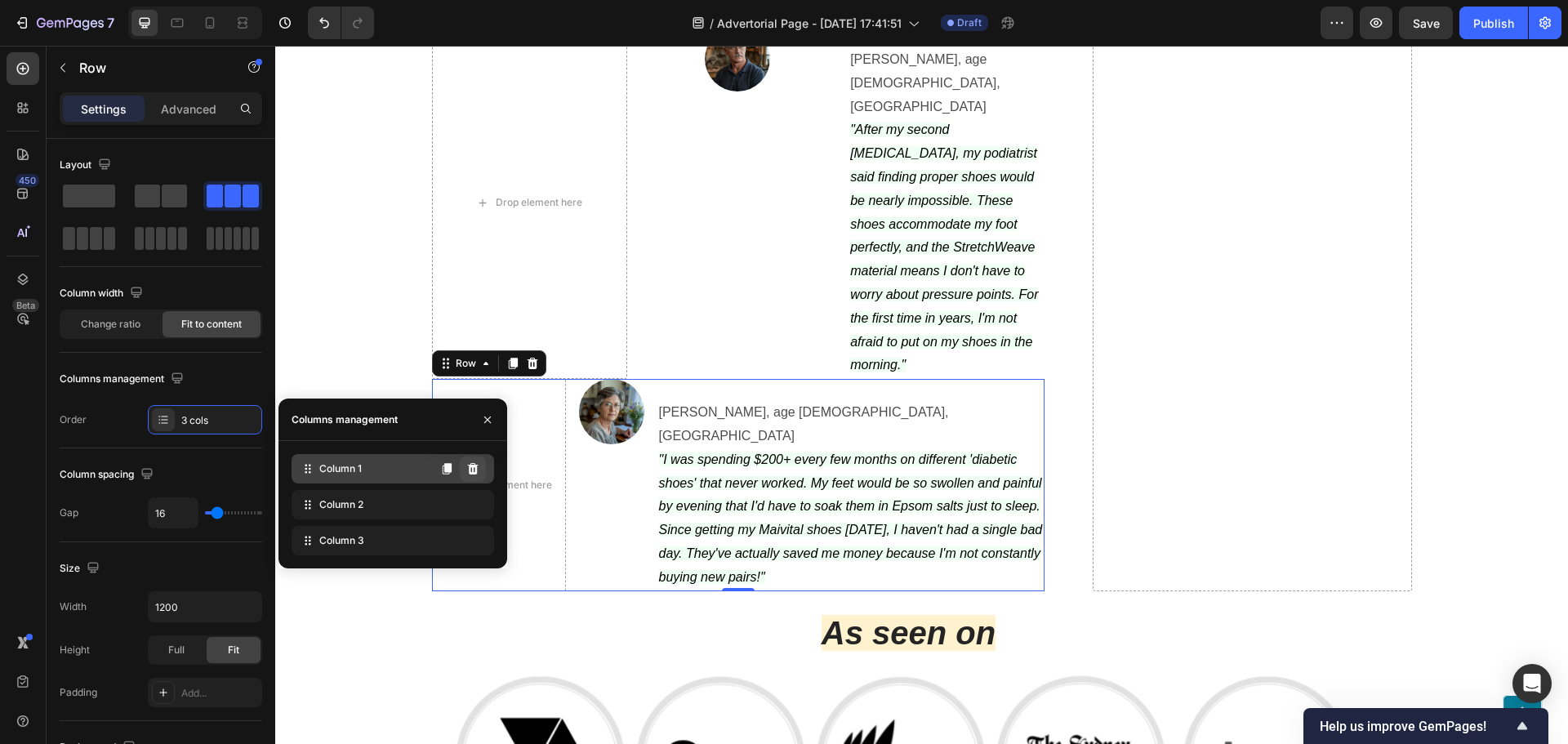
click at [475, 465] on icon at bounding box center [472, 469] width 10 height 11
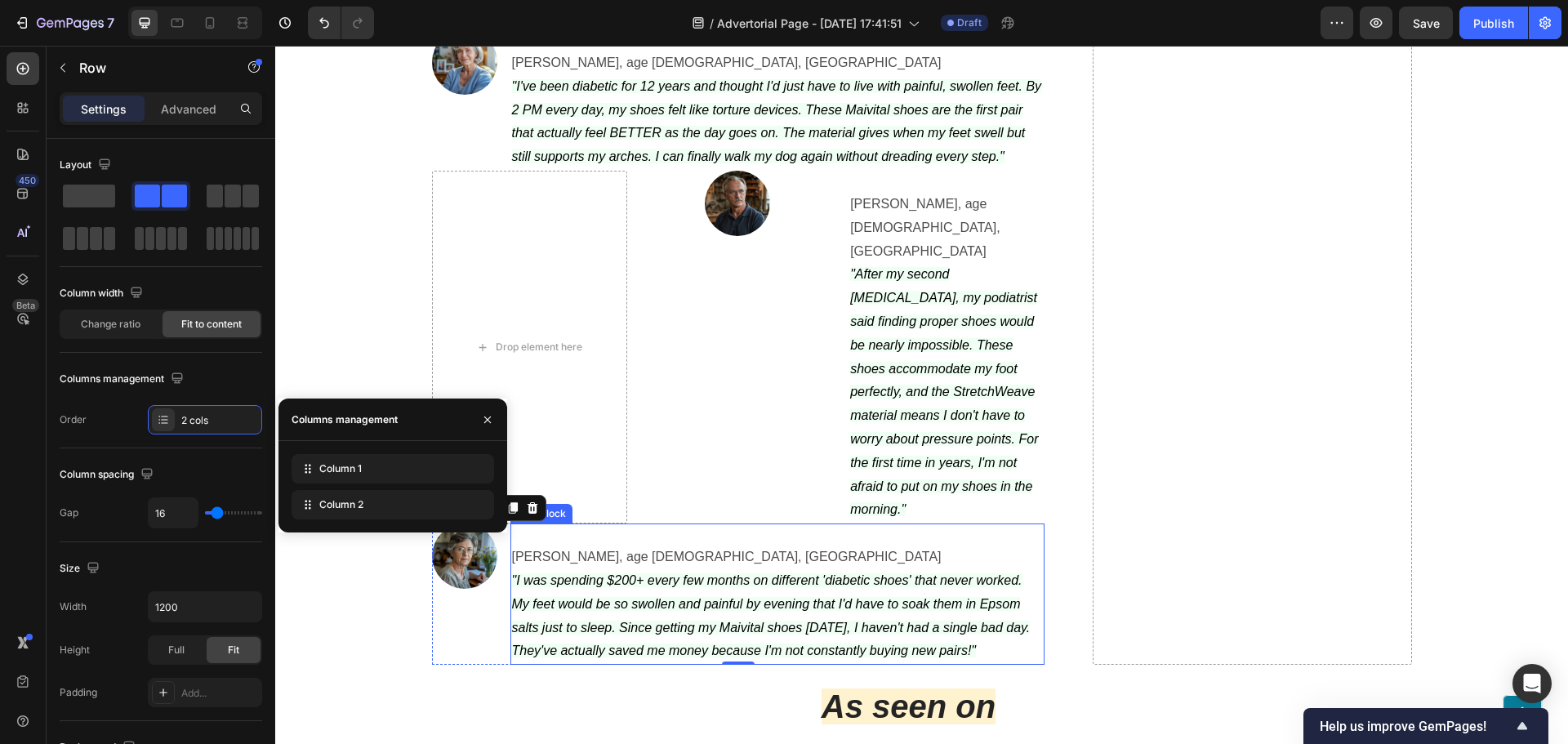
scroll to position [5922, 0]
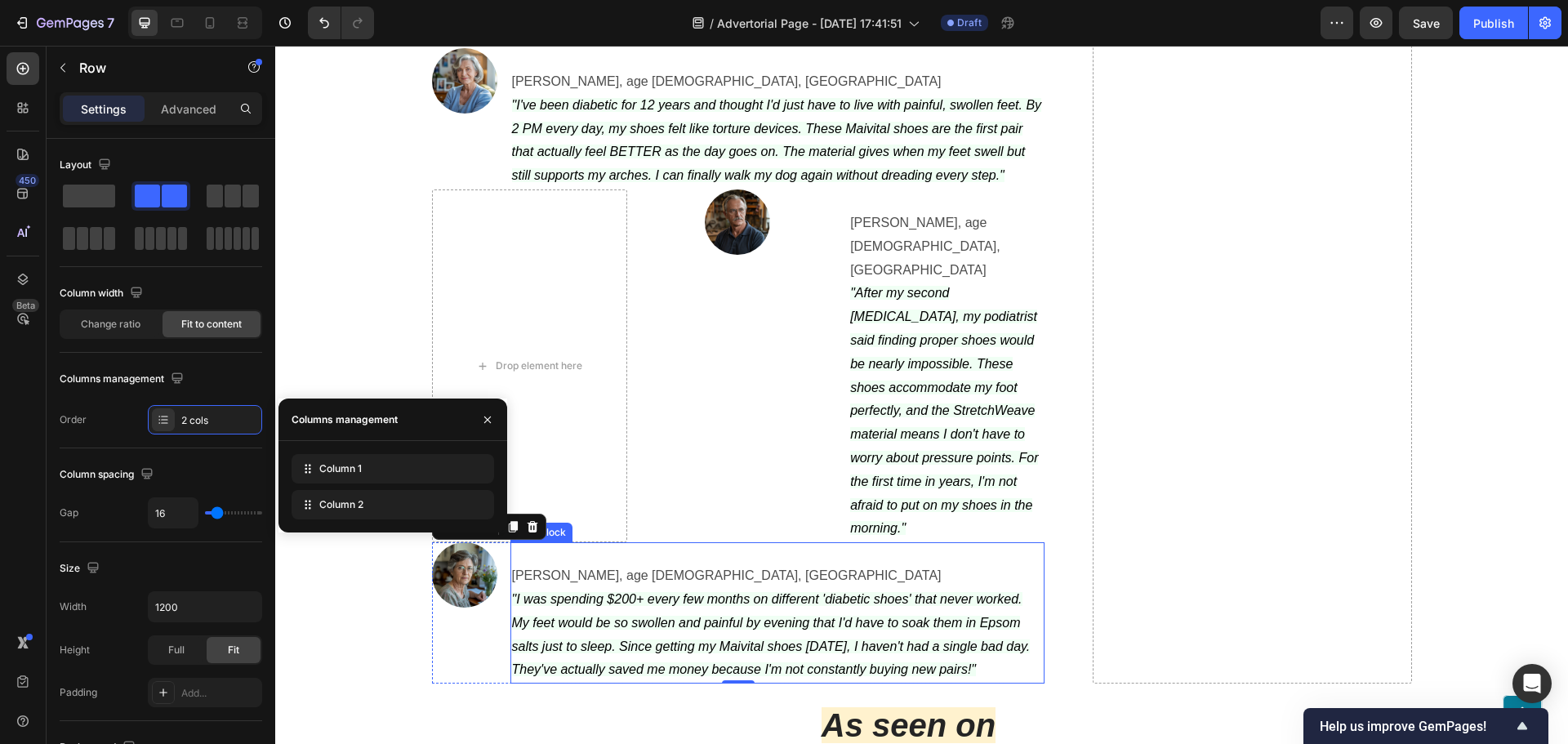
click at [719, 375] on div "Image" at bounding box center [737, 366] width 195 height 353
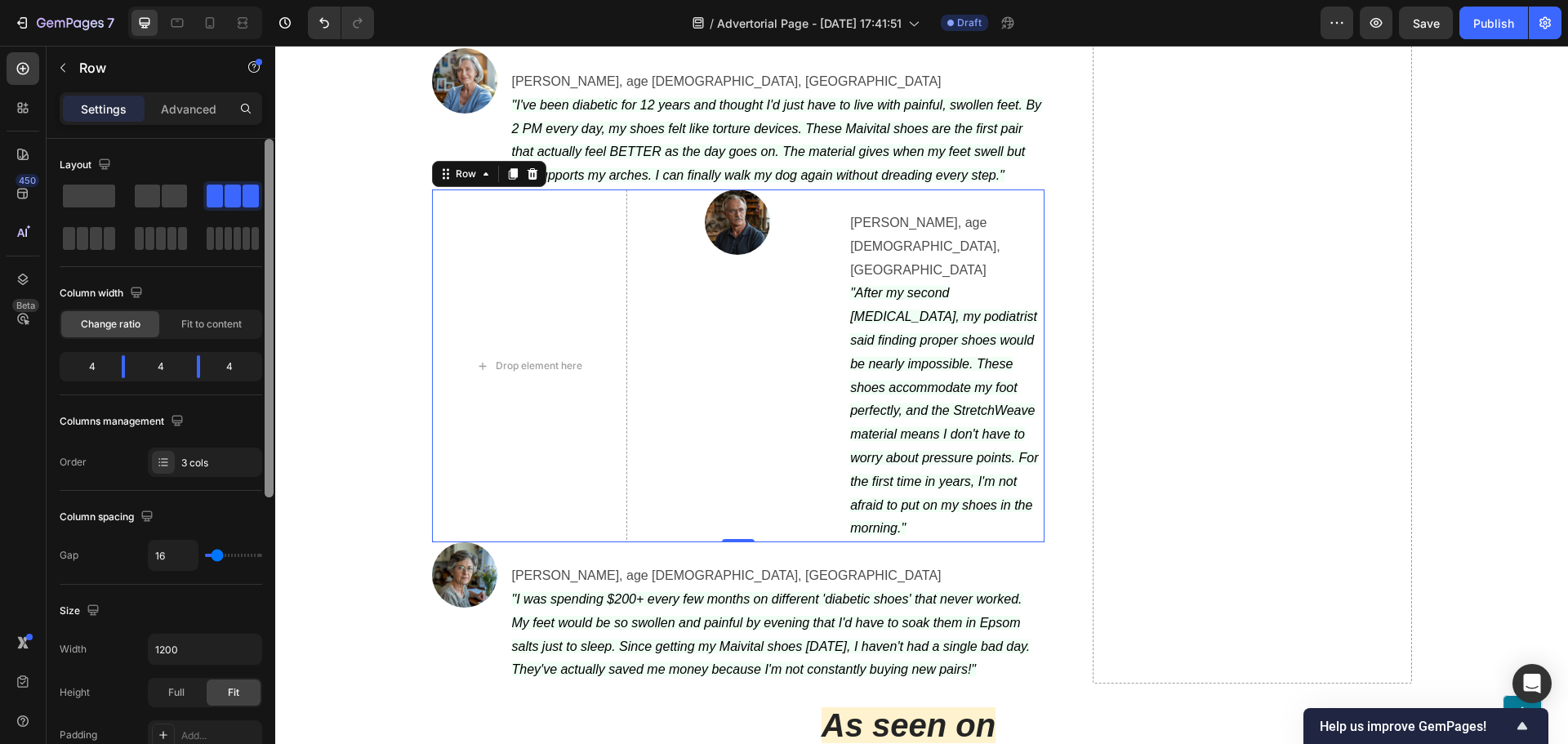
click at [216, 321] on span "Fit to content" at bounding box center [211, 324] width 60 height 15
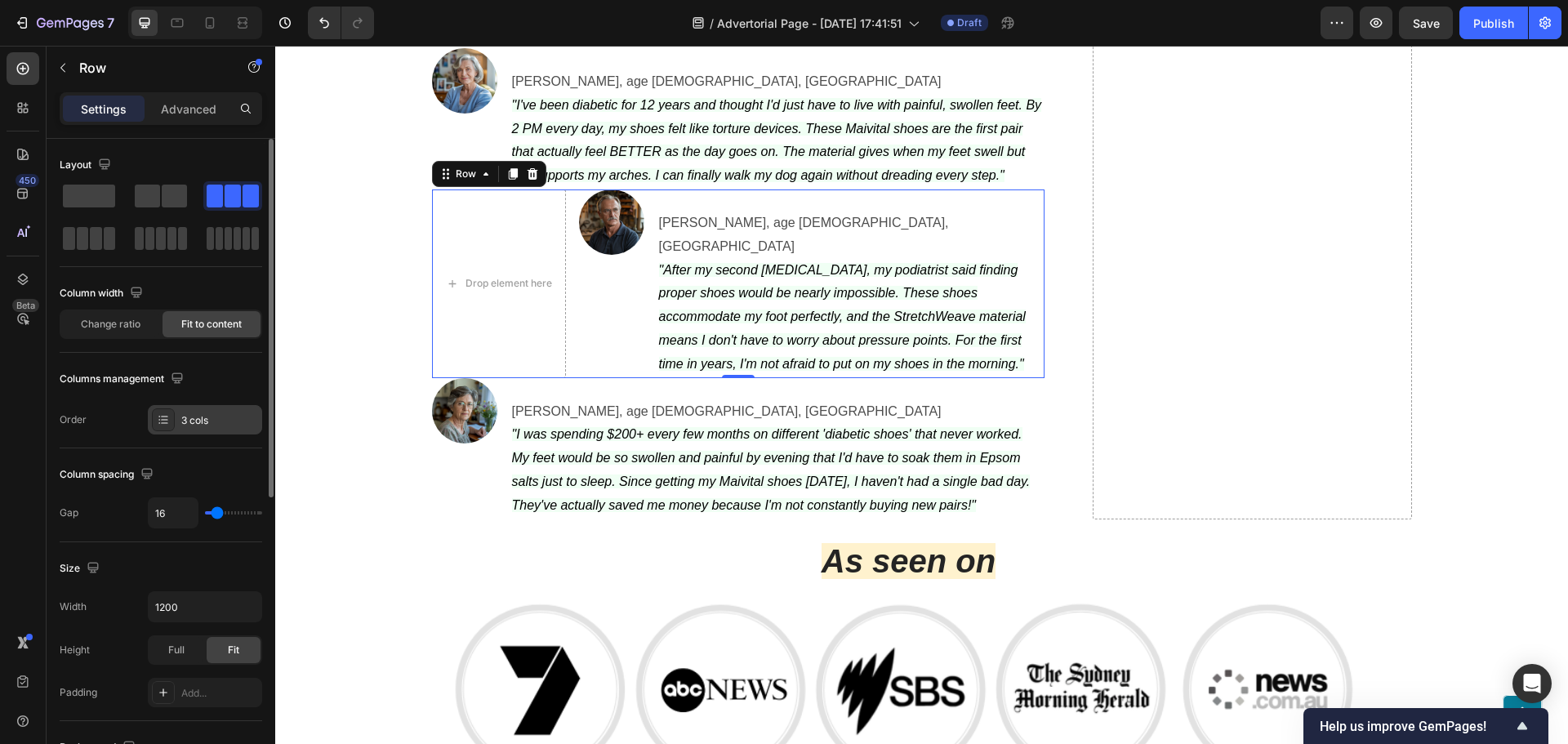
click at [223, 413] on div "3 cols" at bounding box center [220, 421] width 77 height 15
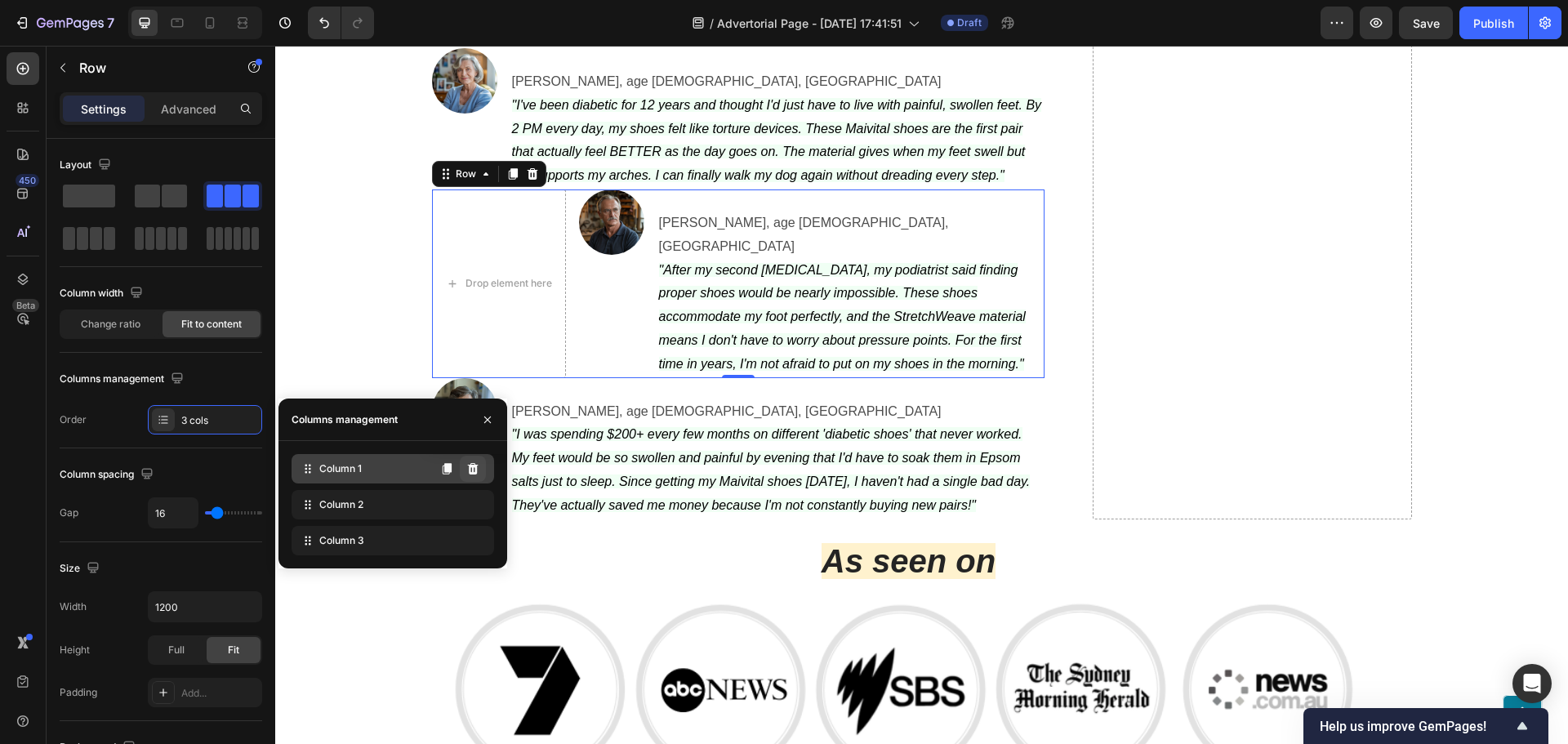
click at [479, 461] on button at bounding box center [472, 469] width 26 height 26
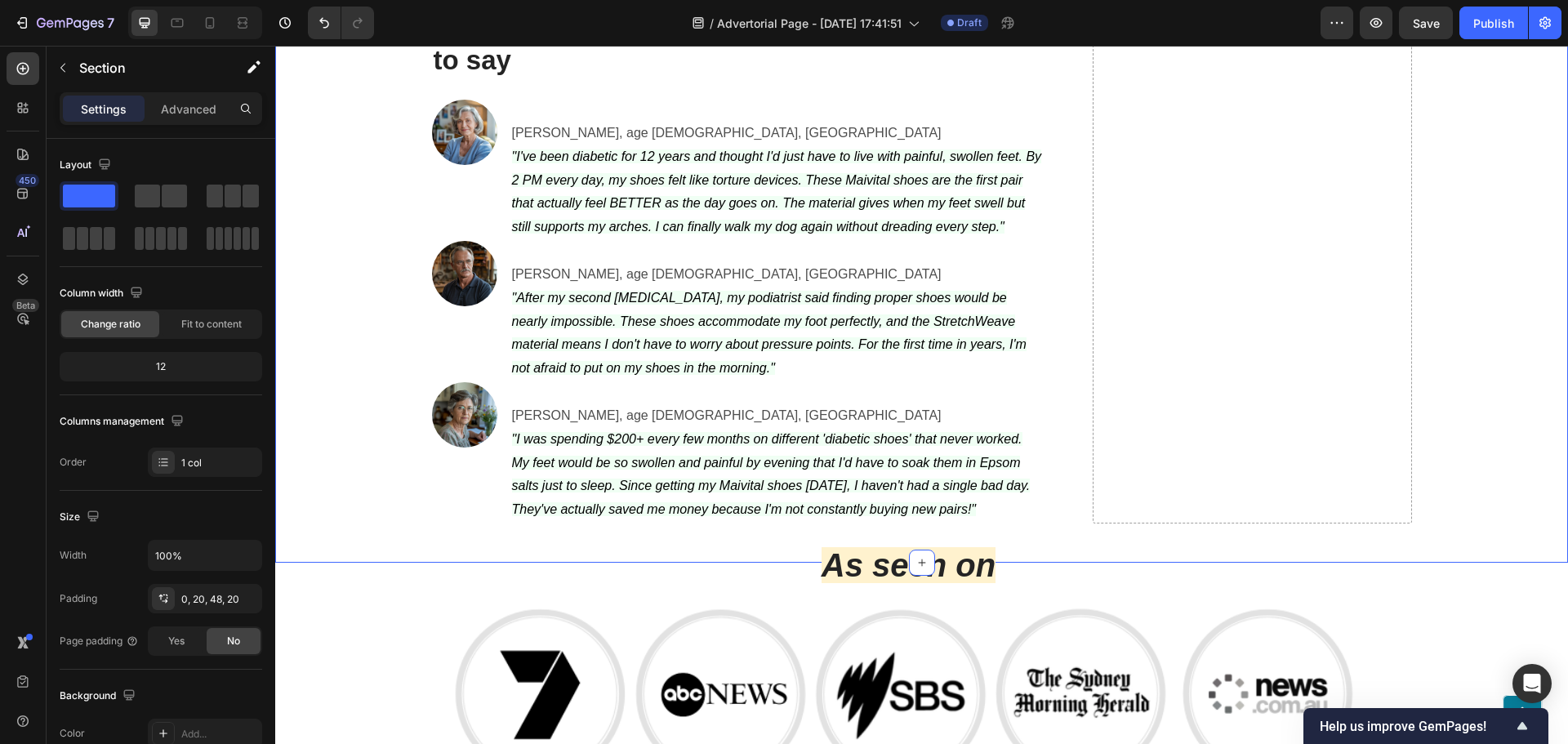
scroll to position [5678, 0]
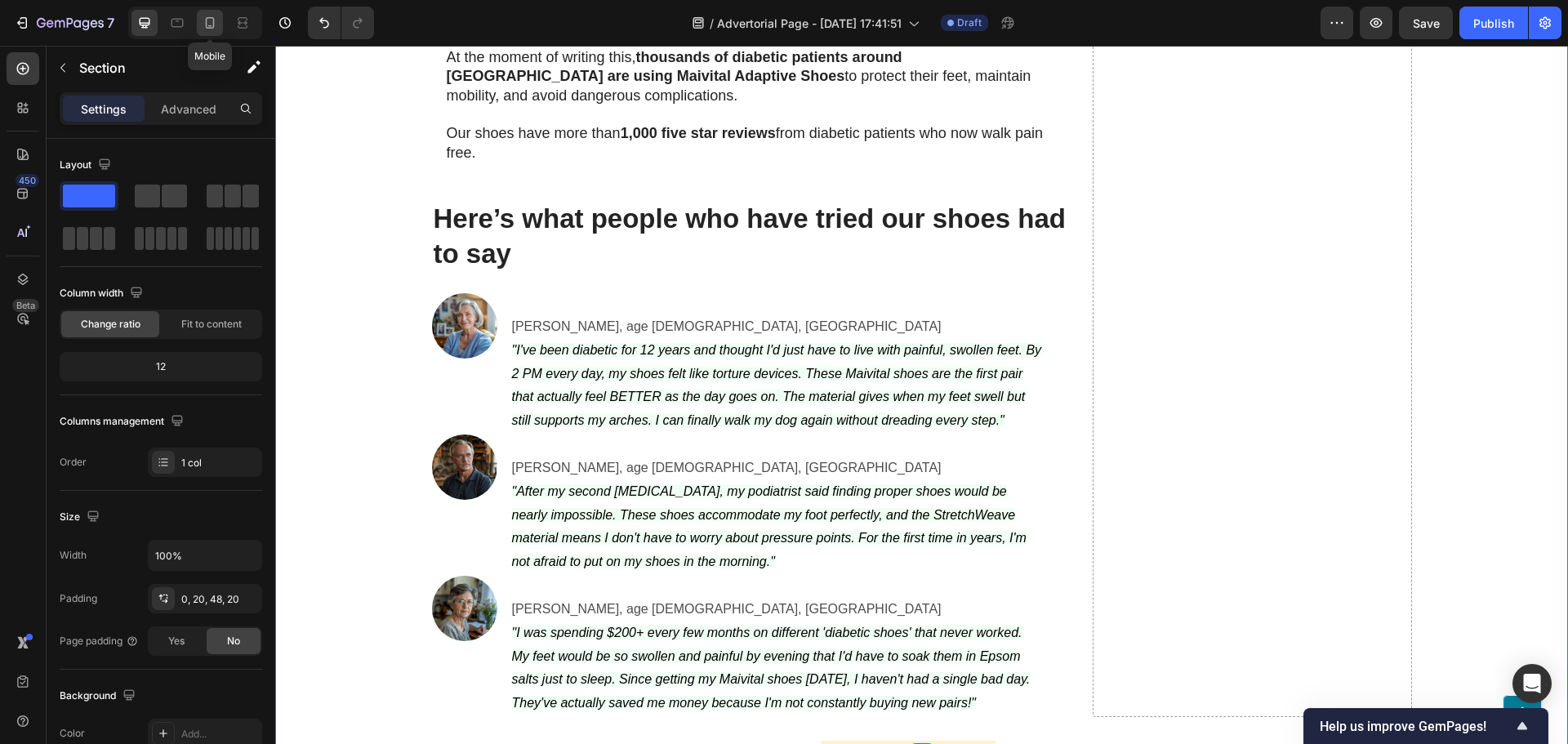
click at [204, 18] on icon at bounding box center [210, 23] width 17 height 17
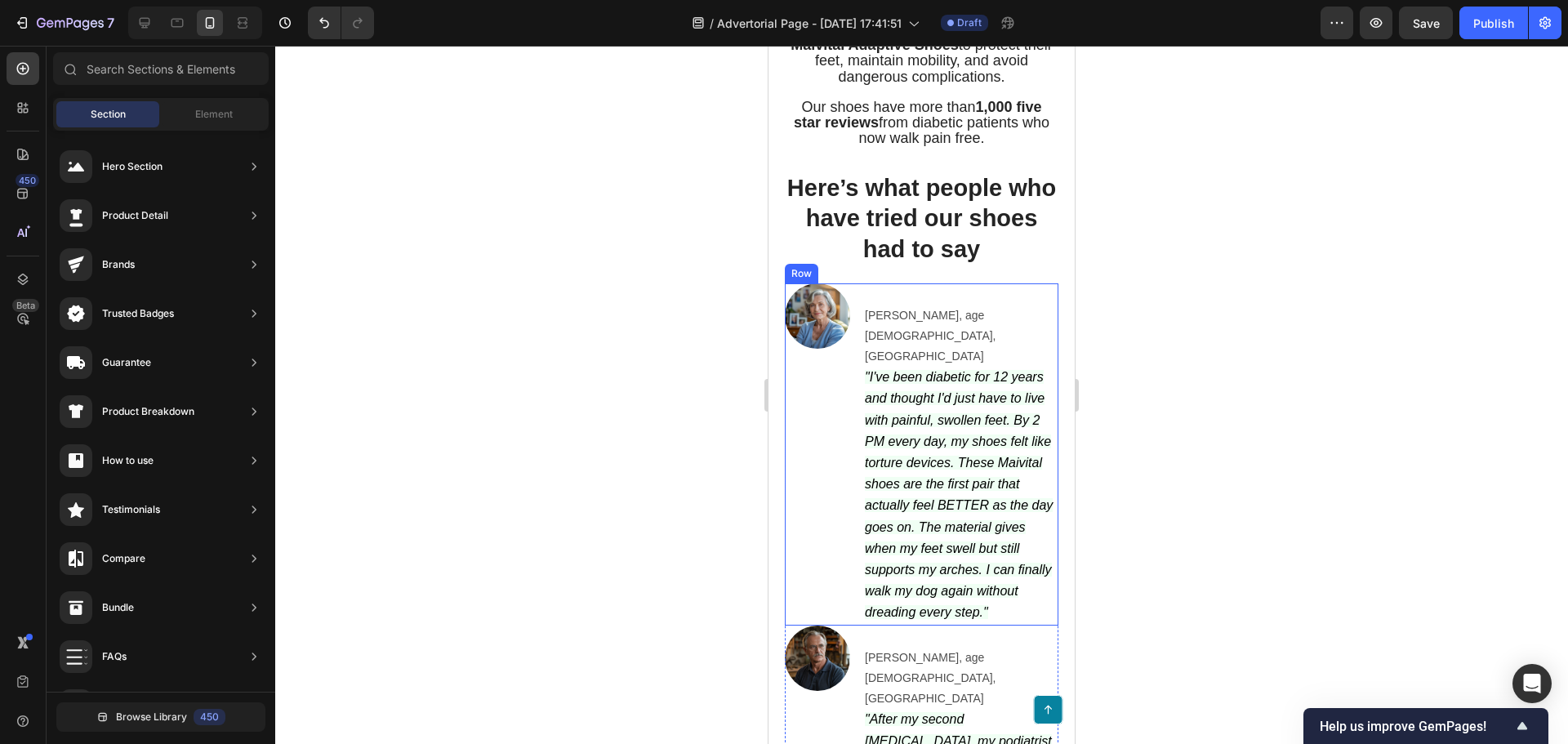
scroll to position [5506, 0]
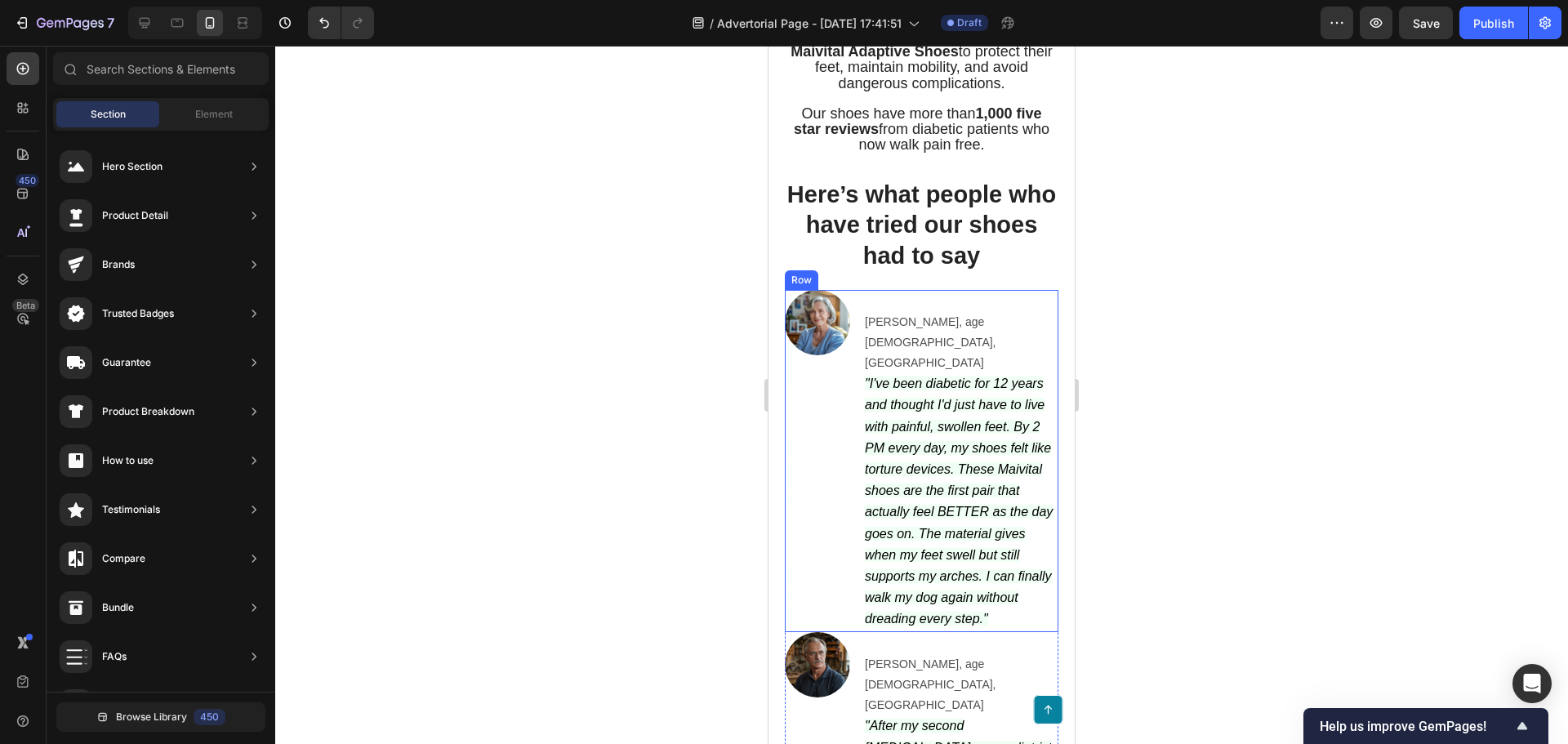
click at [665, 422] on div at bounding box center [922, 395] width 1293 height 699
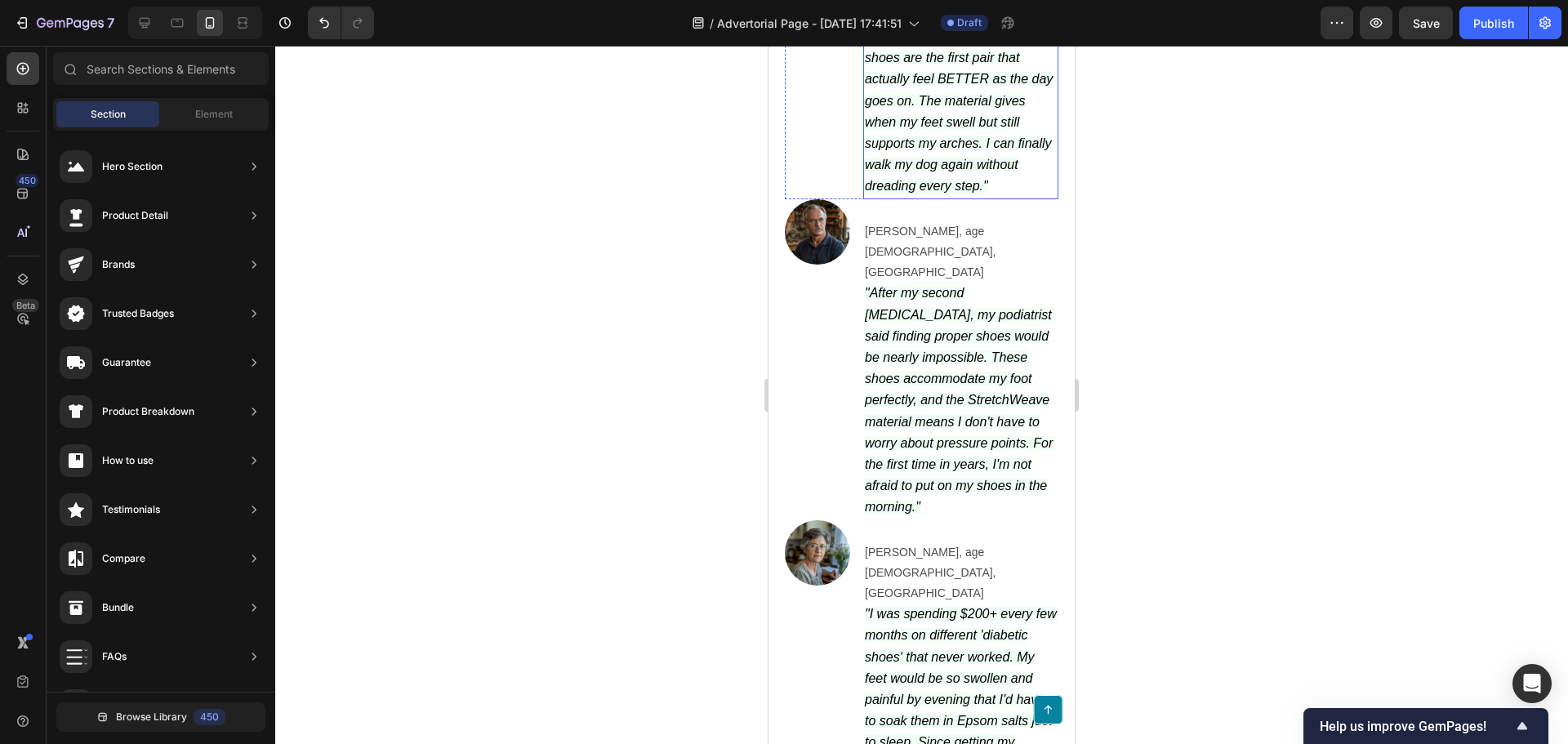
scroll to position [5915, 0]
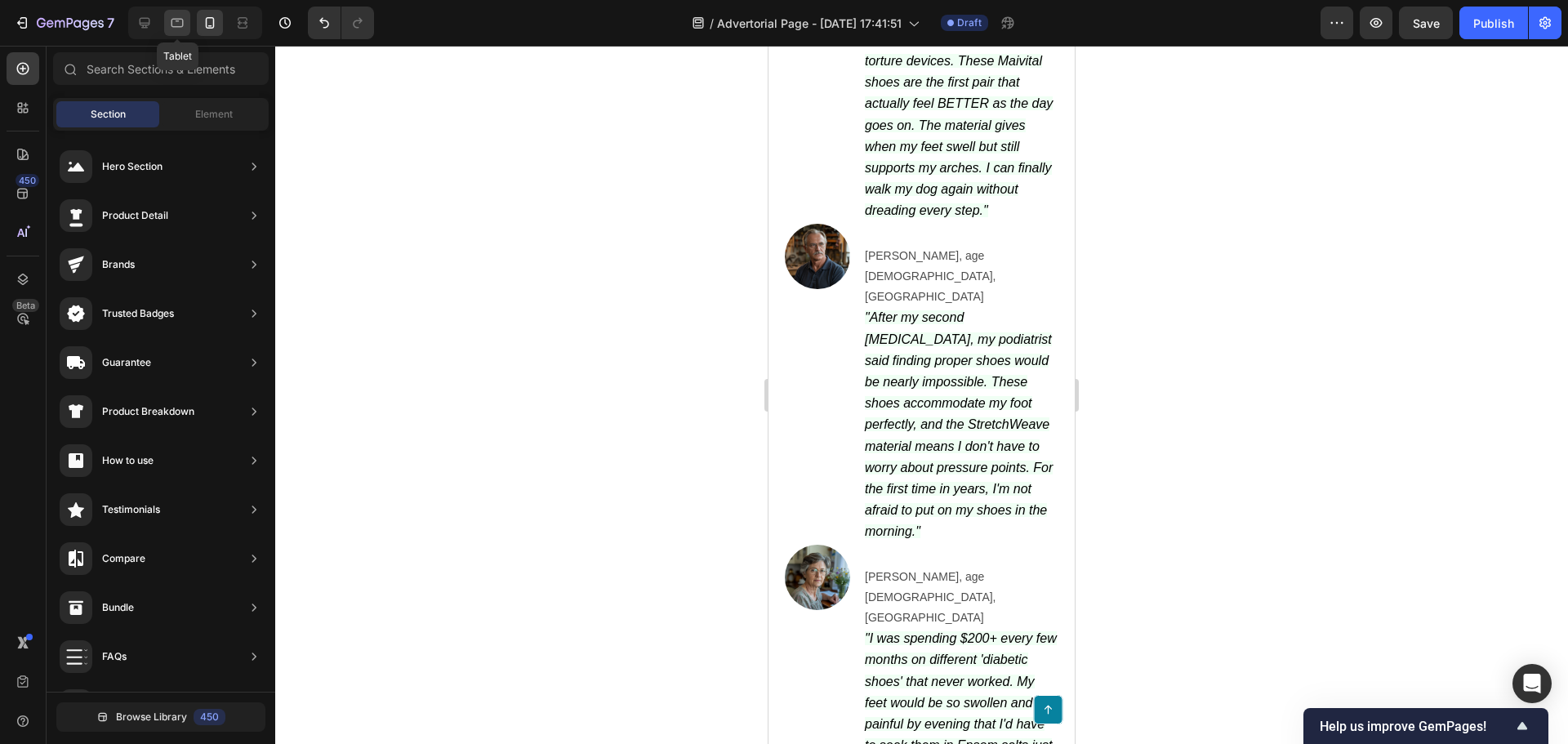
click at [178, 31] on icon at bounding box center [177, 23] width 17 height 17
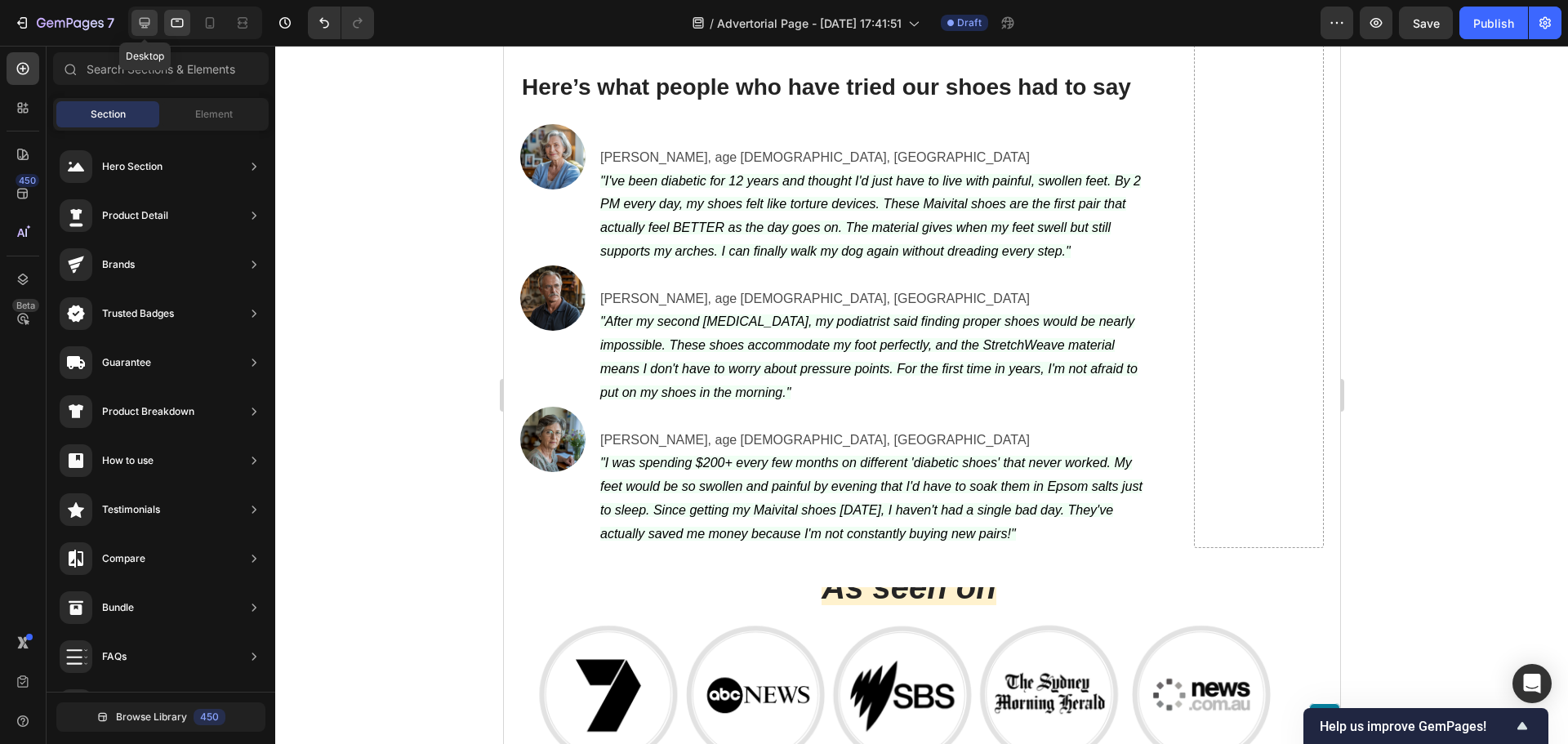
click at [137, 21] on icon at bounding box center [144, 23] width 17 height 17
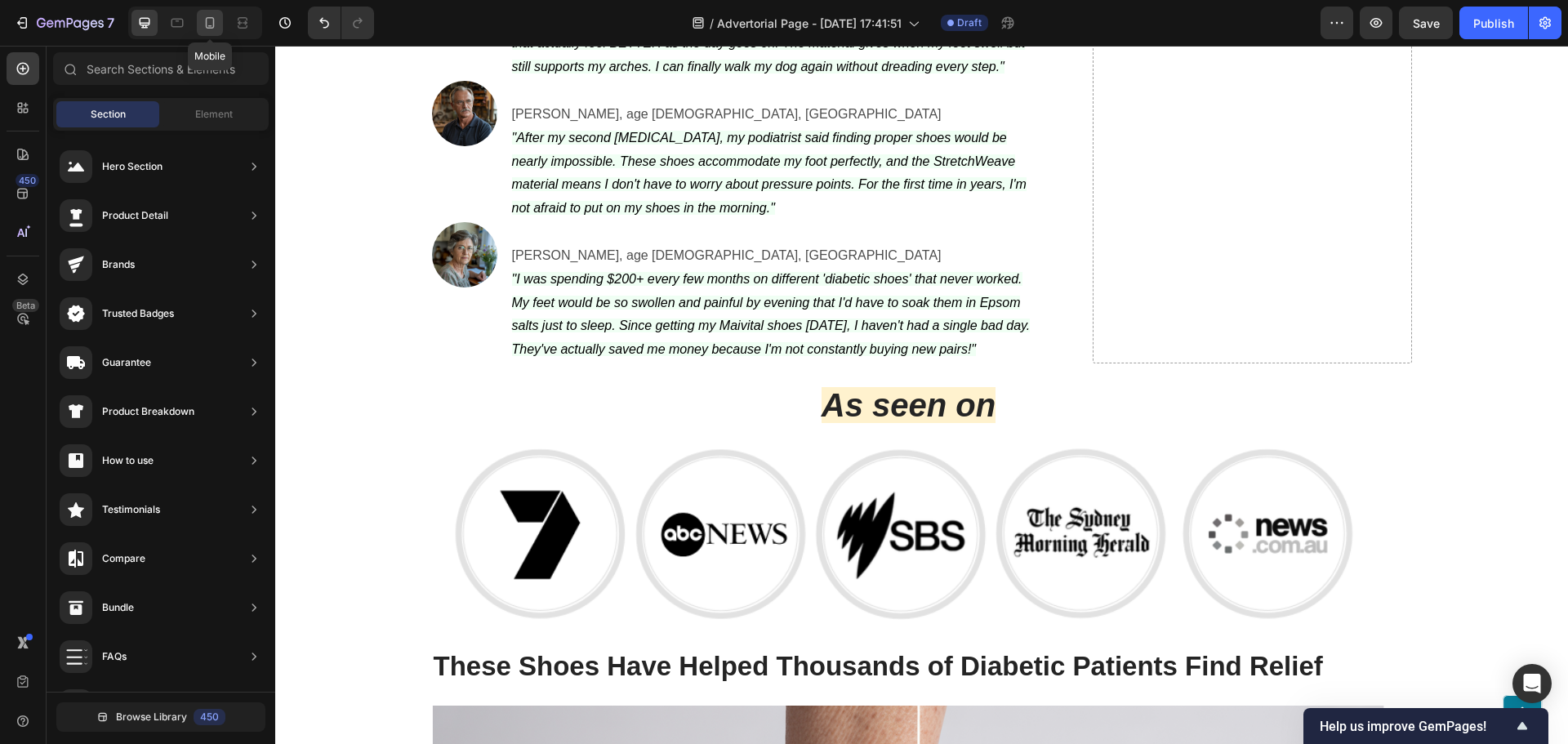
click at [197, 27] on div at bounding box center [209, 23] width 26 height 26
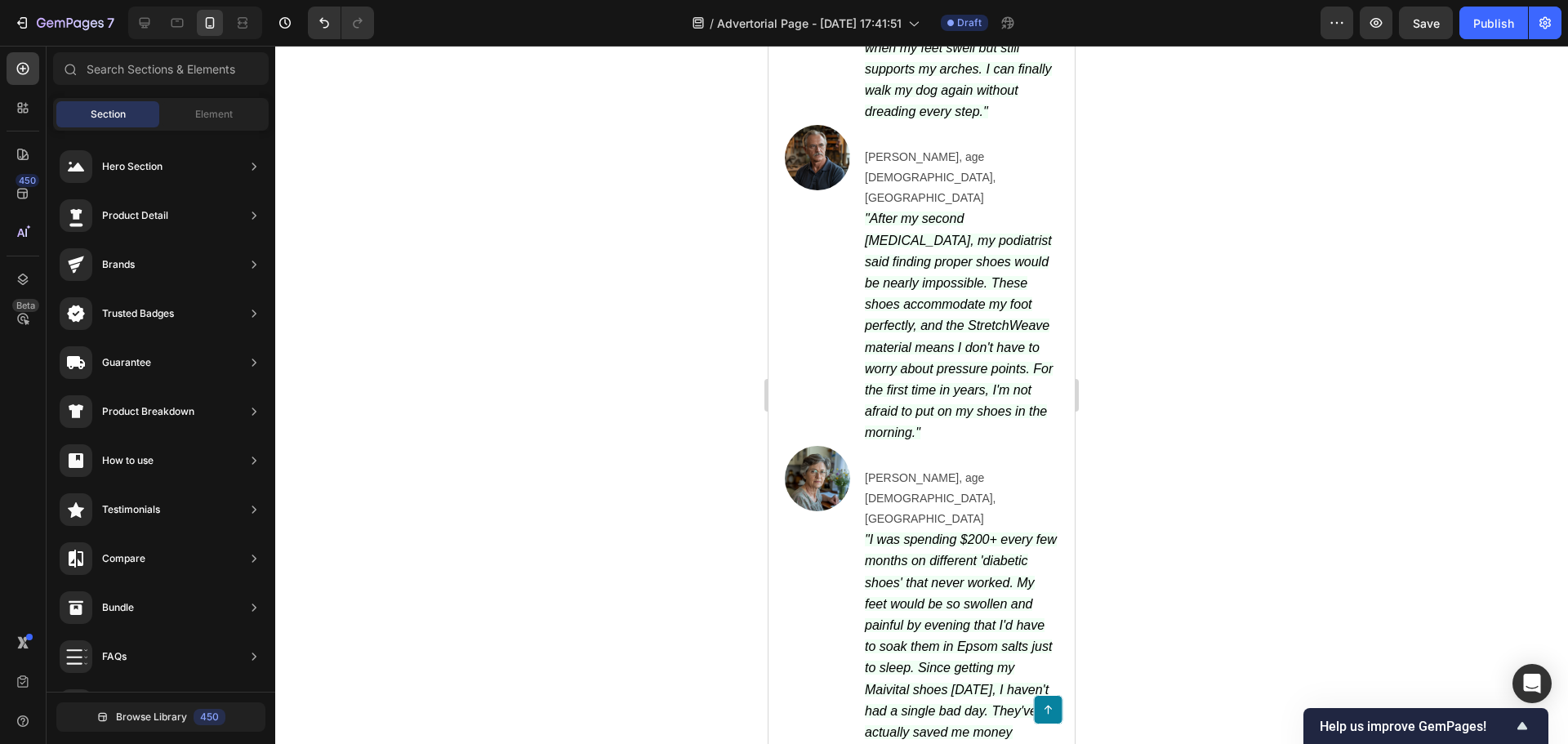
scroll to position [6468, 0]
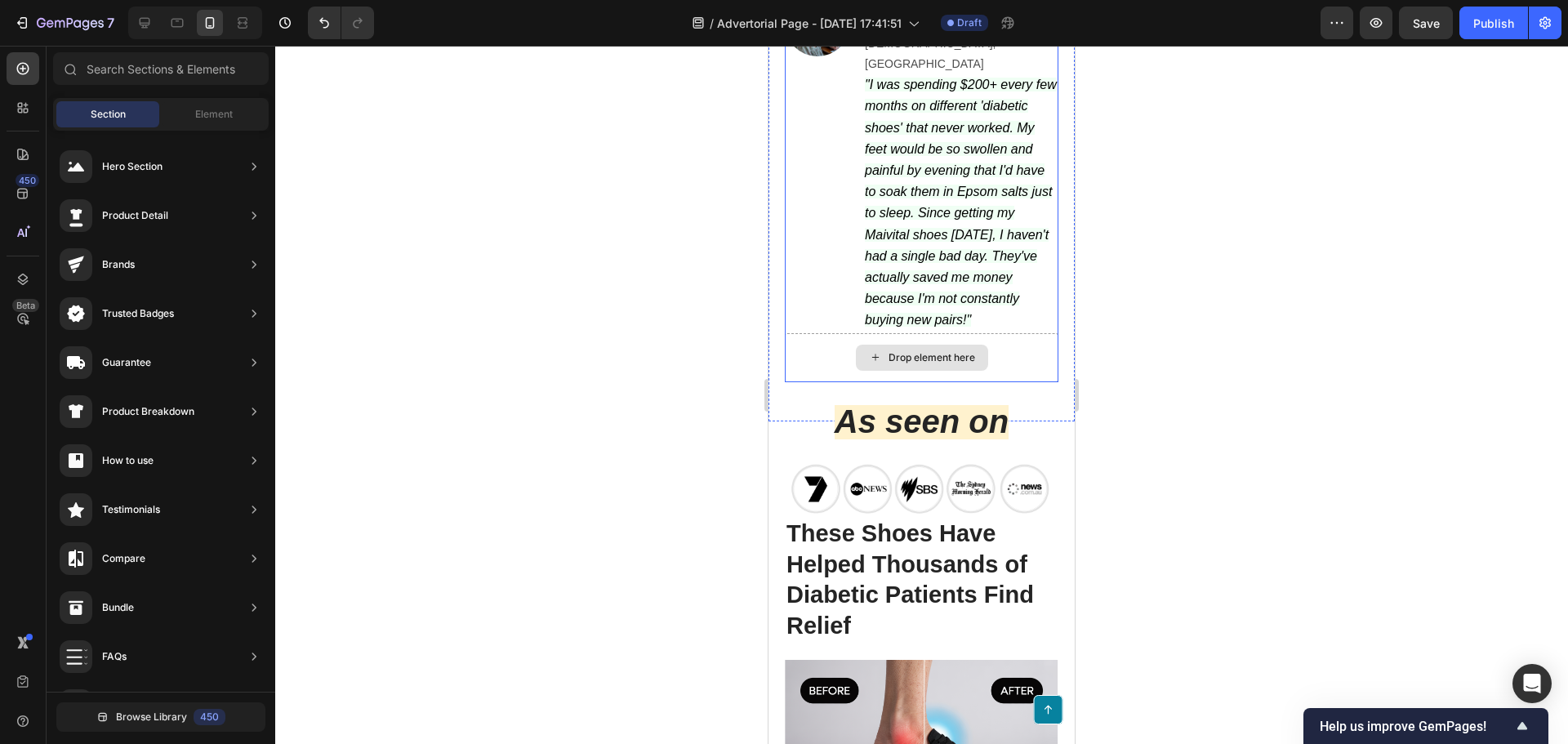
click at [1002, 338] on div "Drop element here" at bounding box center [921, 358] width 273 height 49
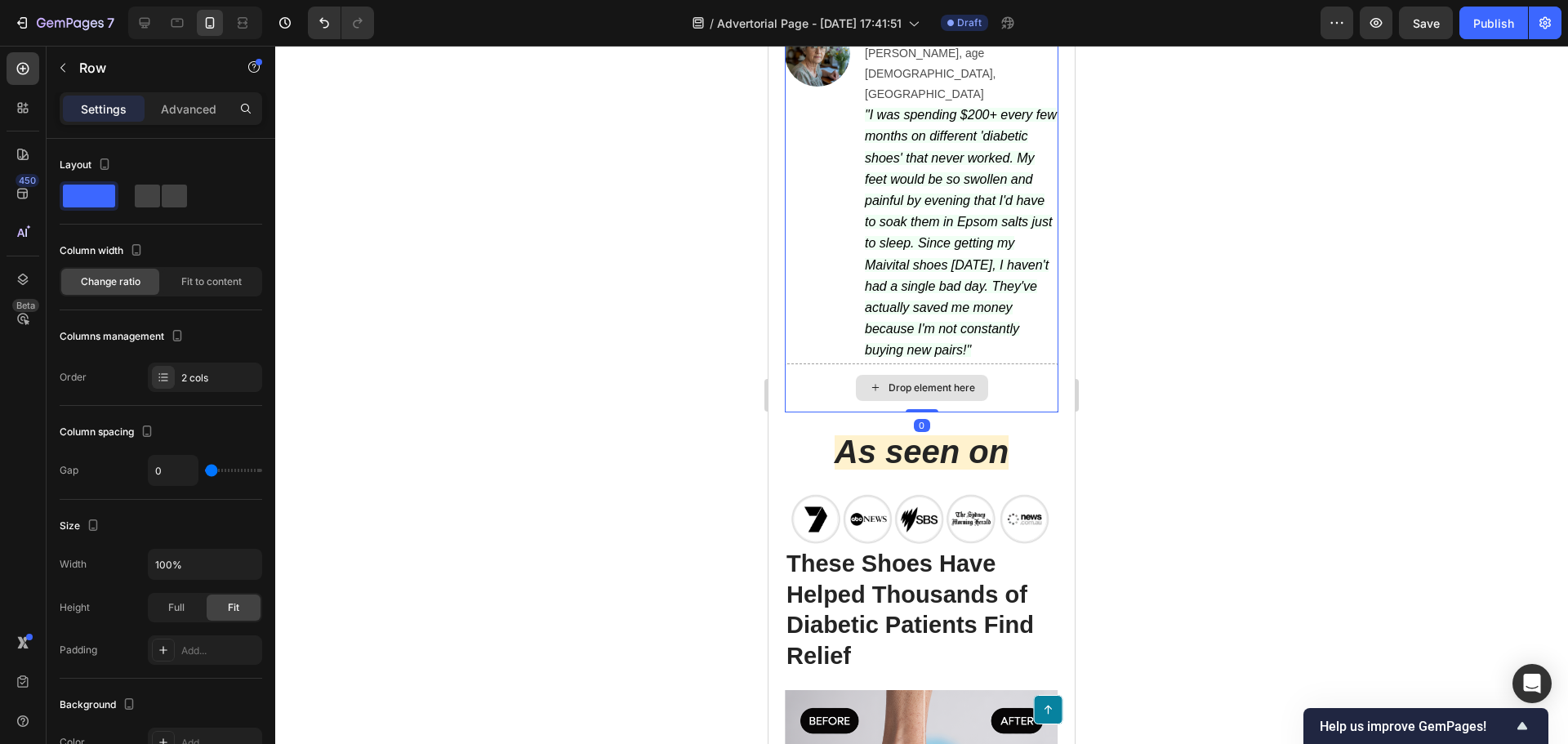
scroll to position [6305, 0]
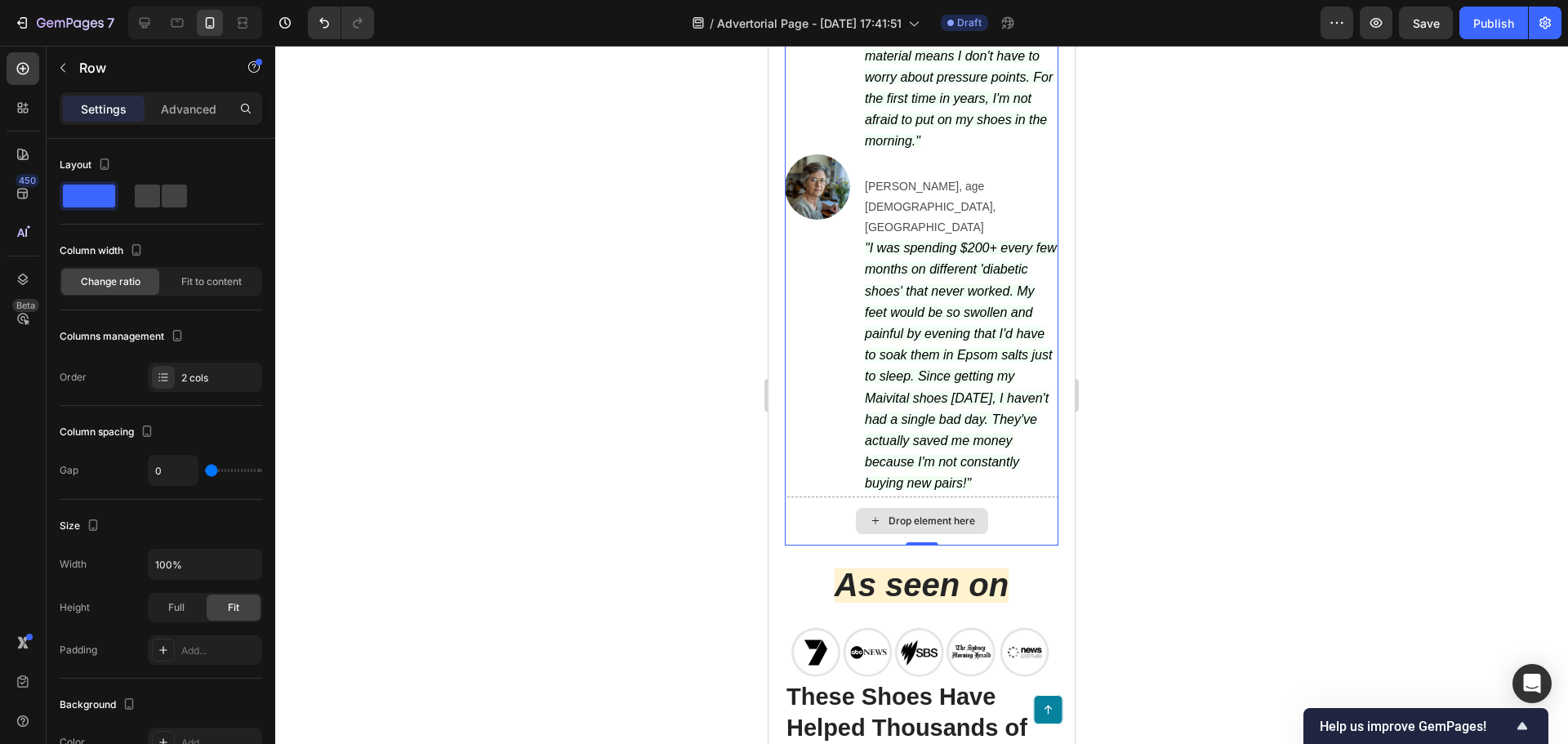
click at [809, 497] on div "Drop element here" at bounding box center [921, 521] width 273 height 49
click at [800, 455] on div "Image" at bounding box center [817, 325] width 66 height 342
click at [805, 497] on div "Drop element here" at bounding box center [921, 521] width 273 height 49
drag, startPoint x: 916, startPoint y: 511, endPoint x: 916, endPoint y: 479, distance: 32.0
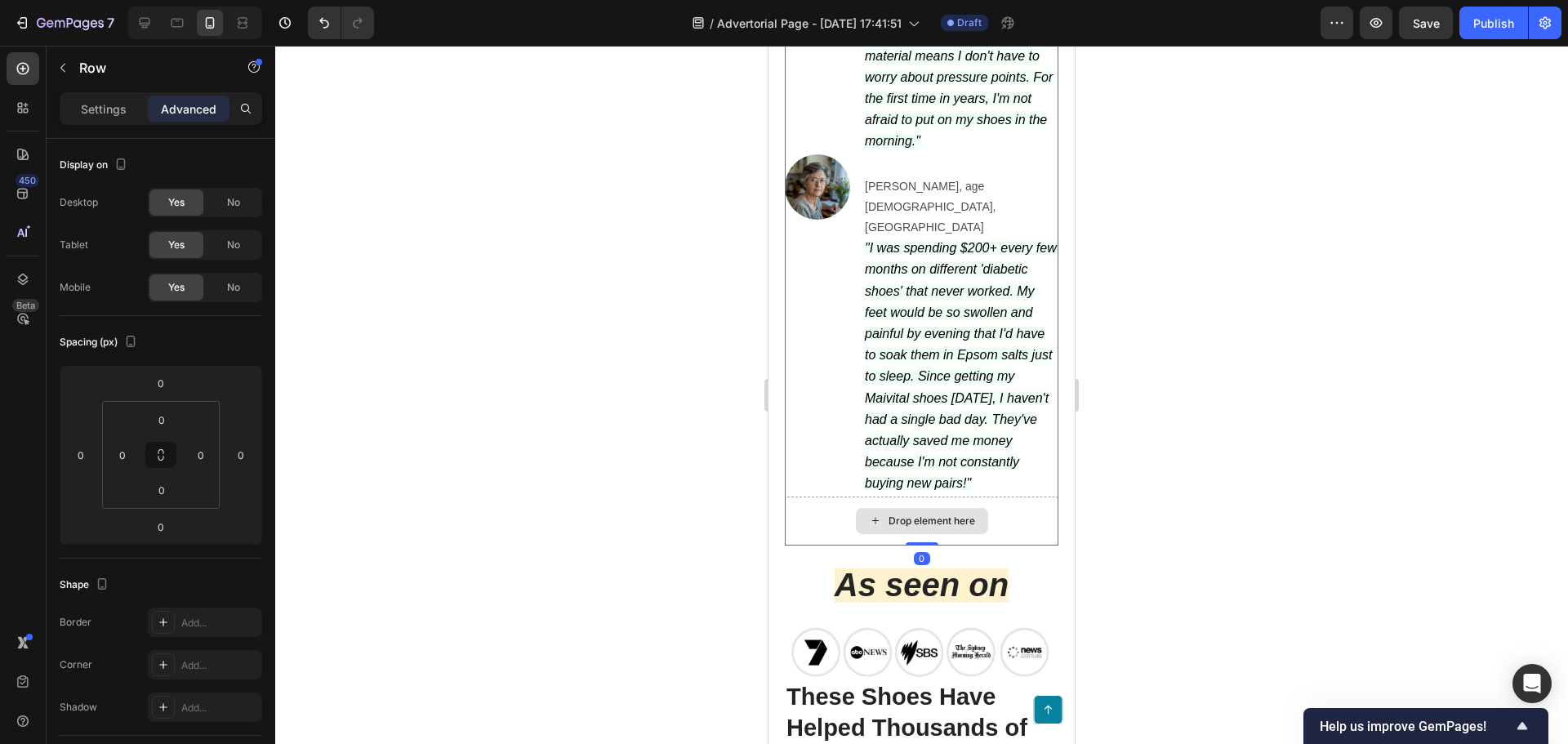
click at [865, 508] on div "Drop element here" at bounding box center [922, 521] width 132 height 26
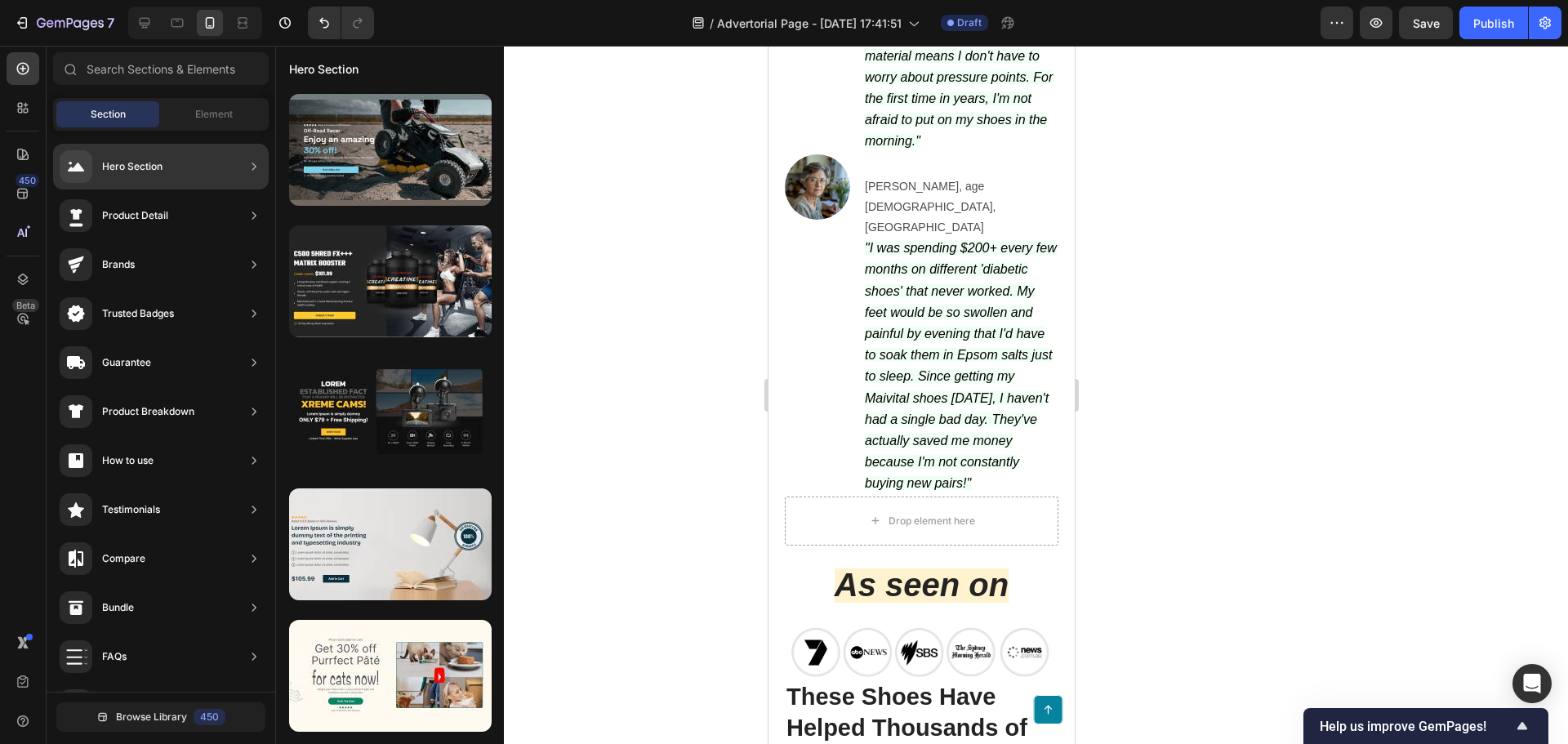
click at [870, 508] on div "Drop element here" at bounding box center [922, 521] width 132 height 26
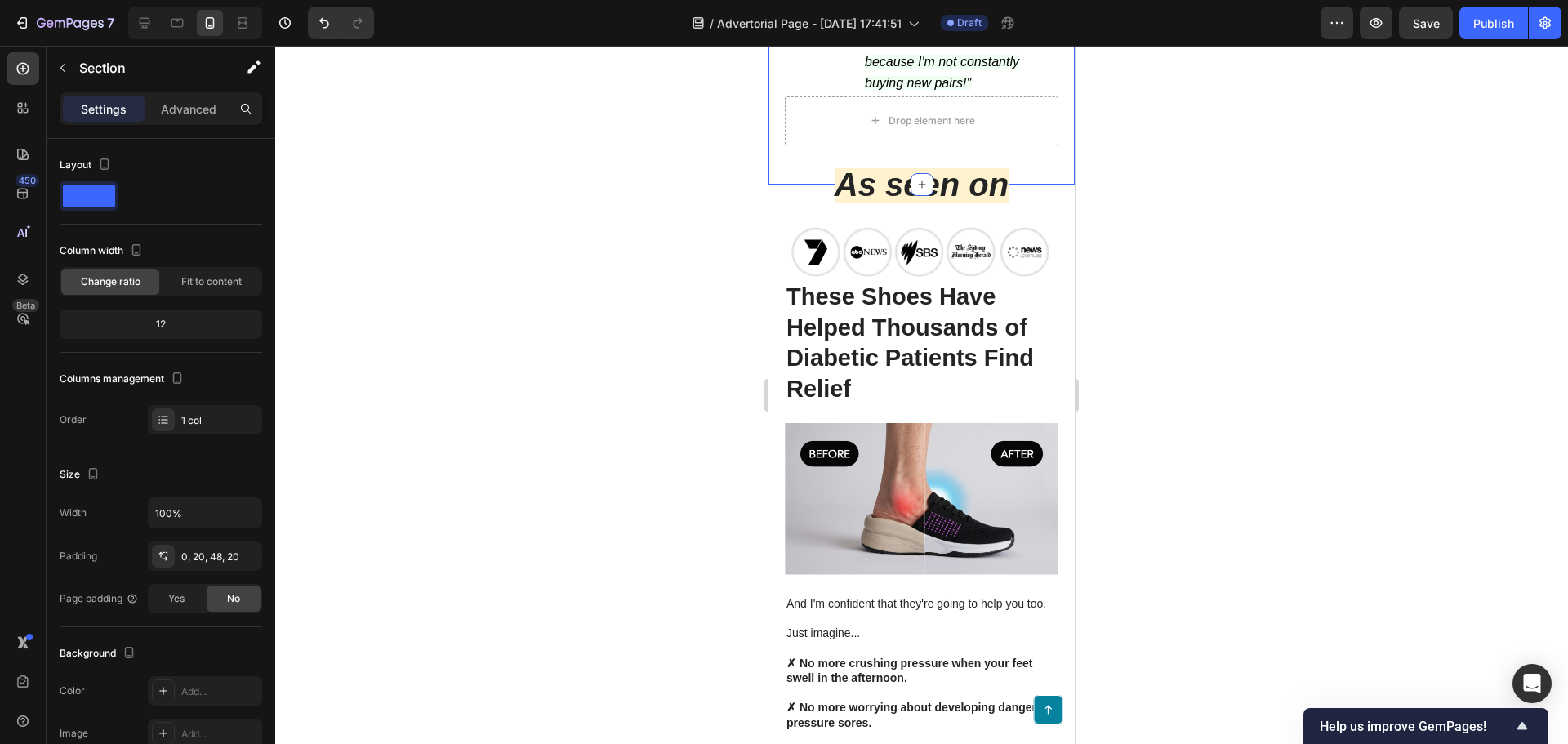
click at [679, 462] on div at bounding box center [922, 395] width 1293 height 699
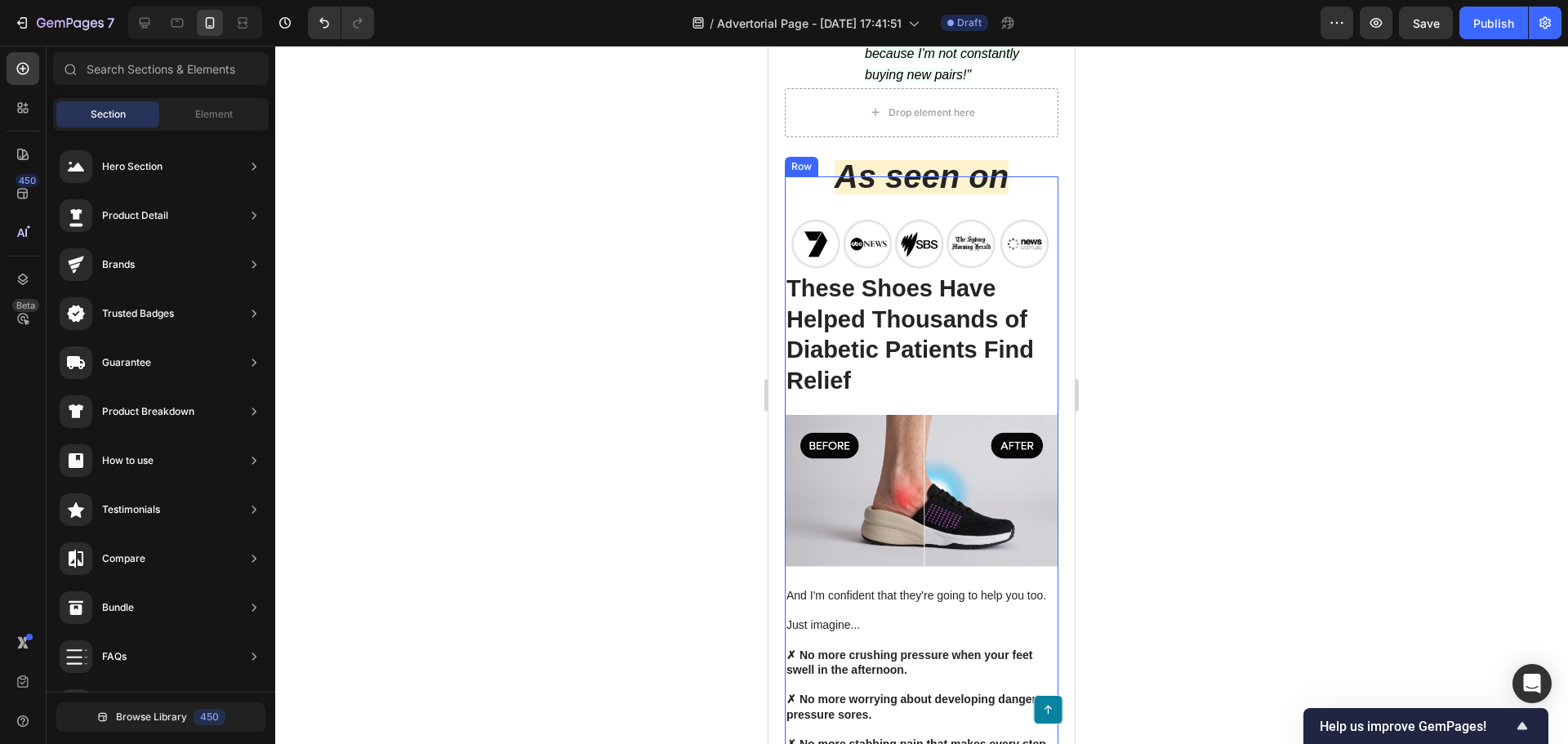
click at [965, 227] on img at bounding box center [921, 242] width 273 height 58
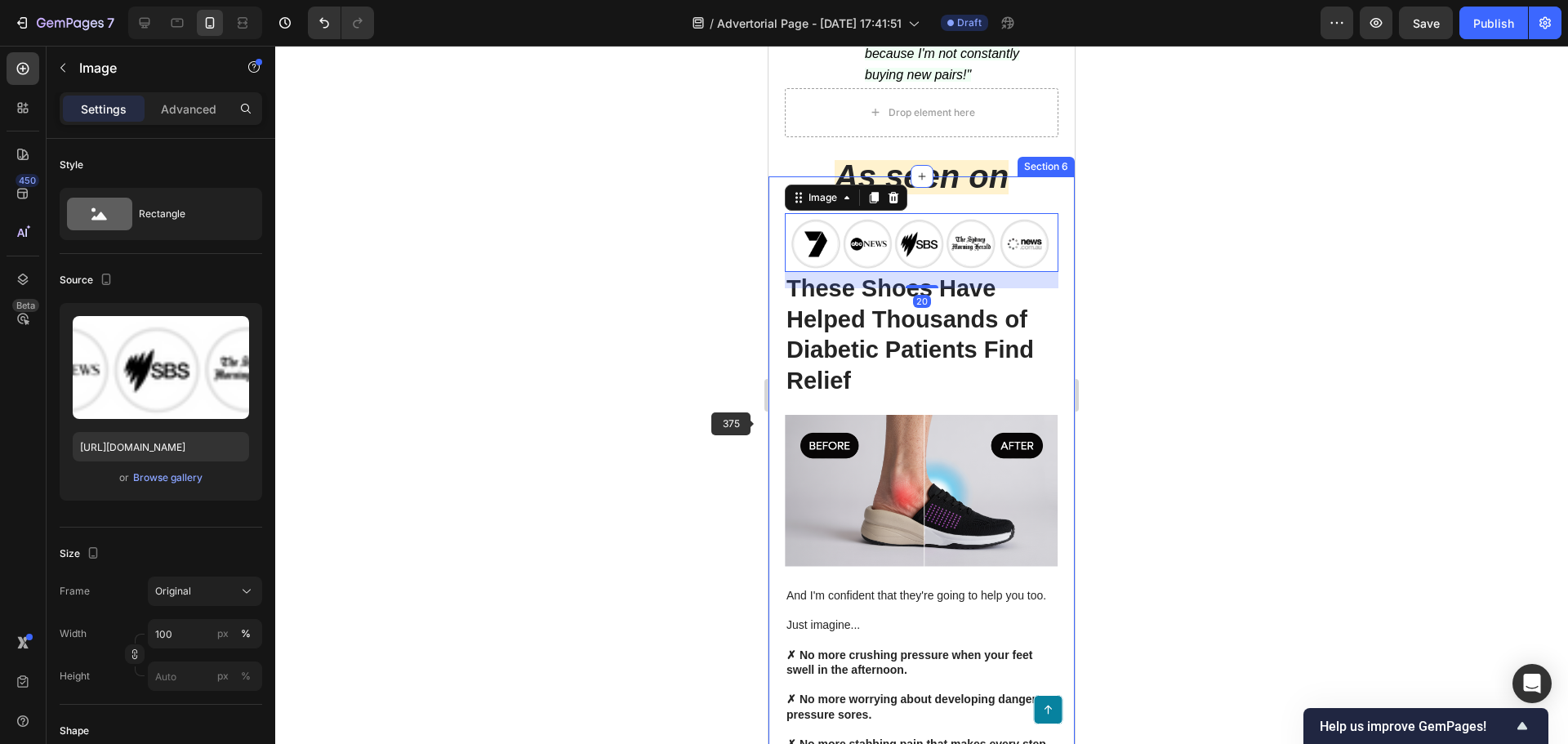
click at [686, 406] on div at bounding box center [922, 395] width 1293 height 699
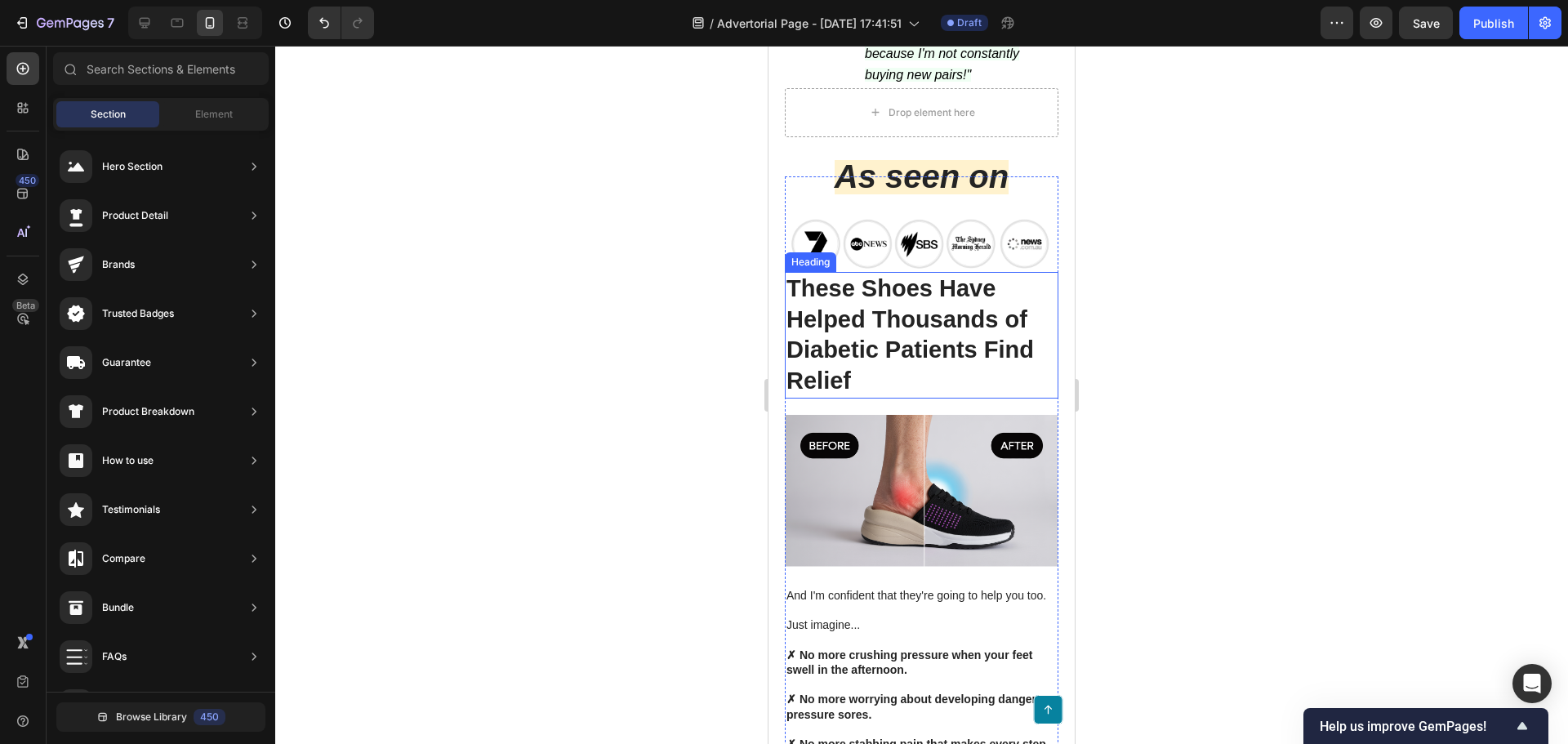
click at [879, 342] on h2 "These Shoes Have Helped Thousands of Diabetic Patients Find Relief" at bounding box center [921, 335] width 273 height 127
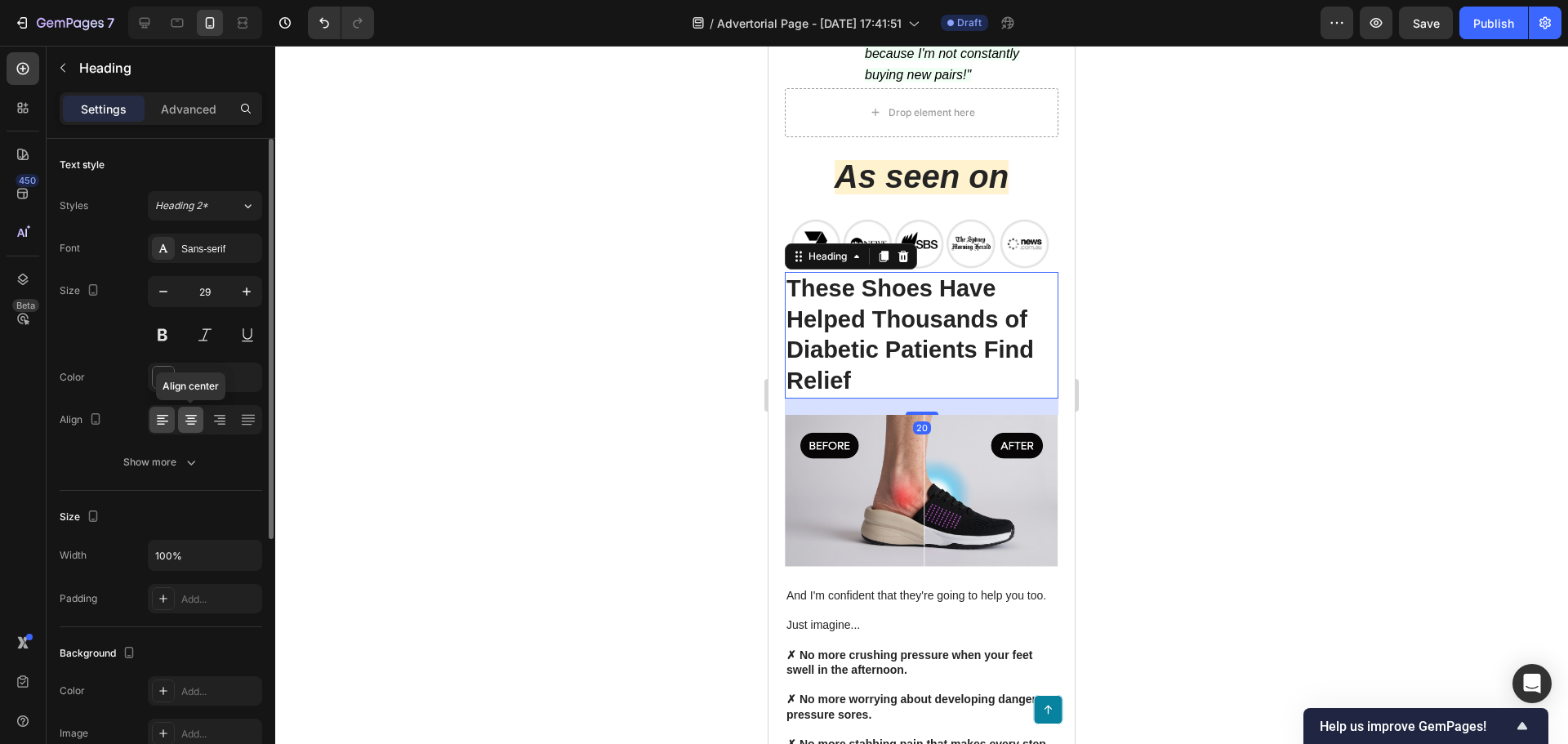
click at [192, 426] on icon at bounding box center [191, 420] width 17 height 17
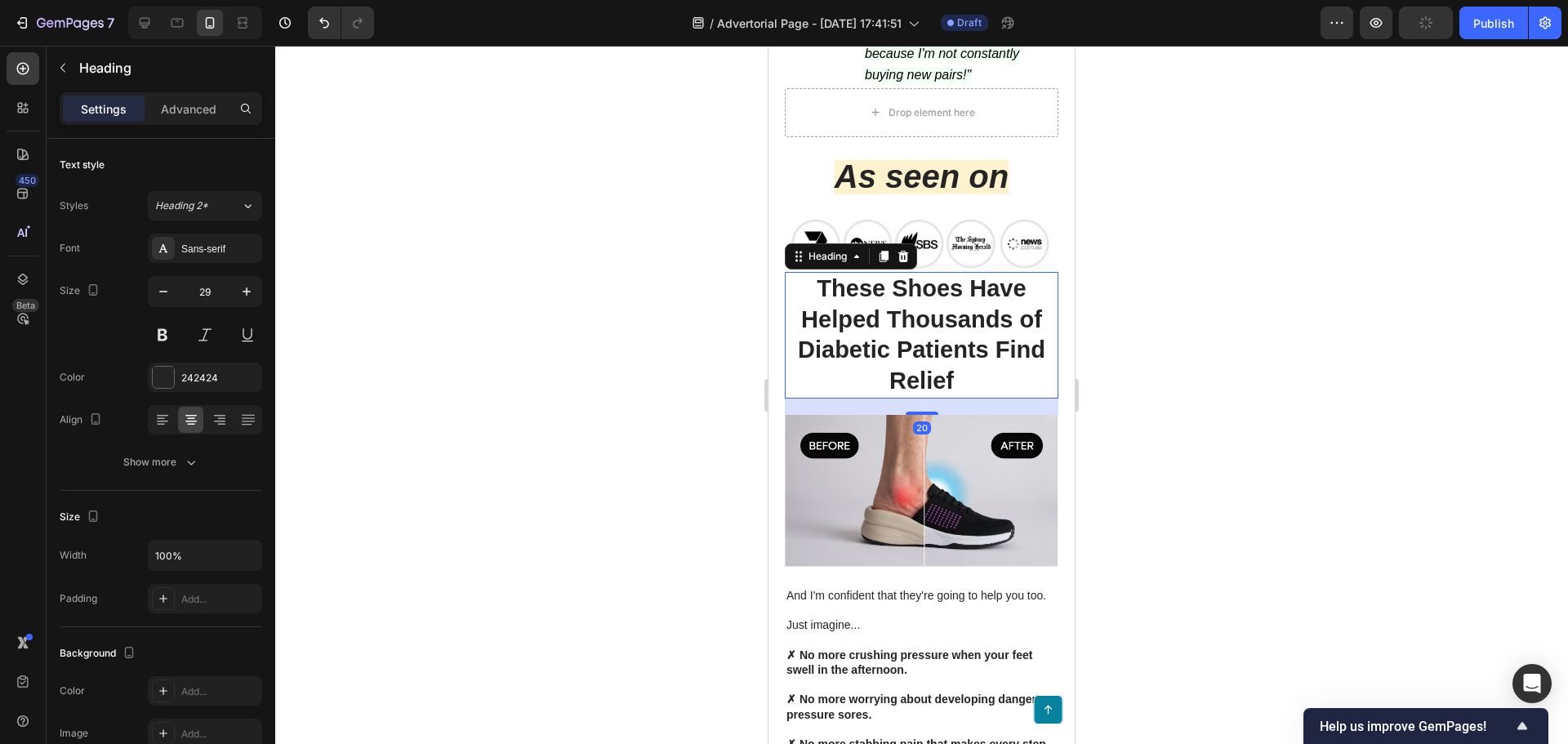
click at [493, 438] on div at bounding box center [922, 395] width 1293 height 699
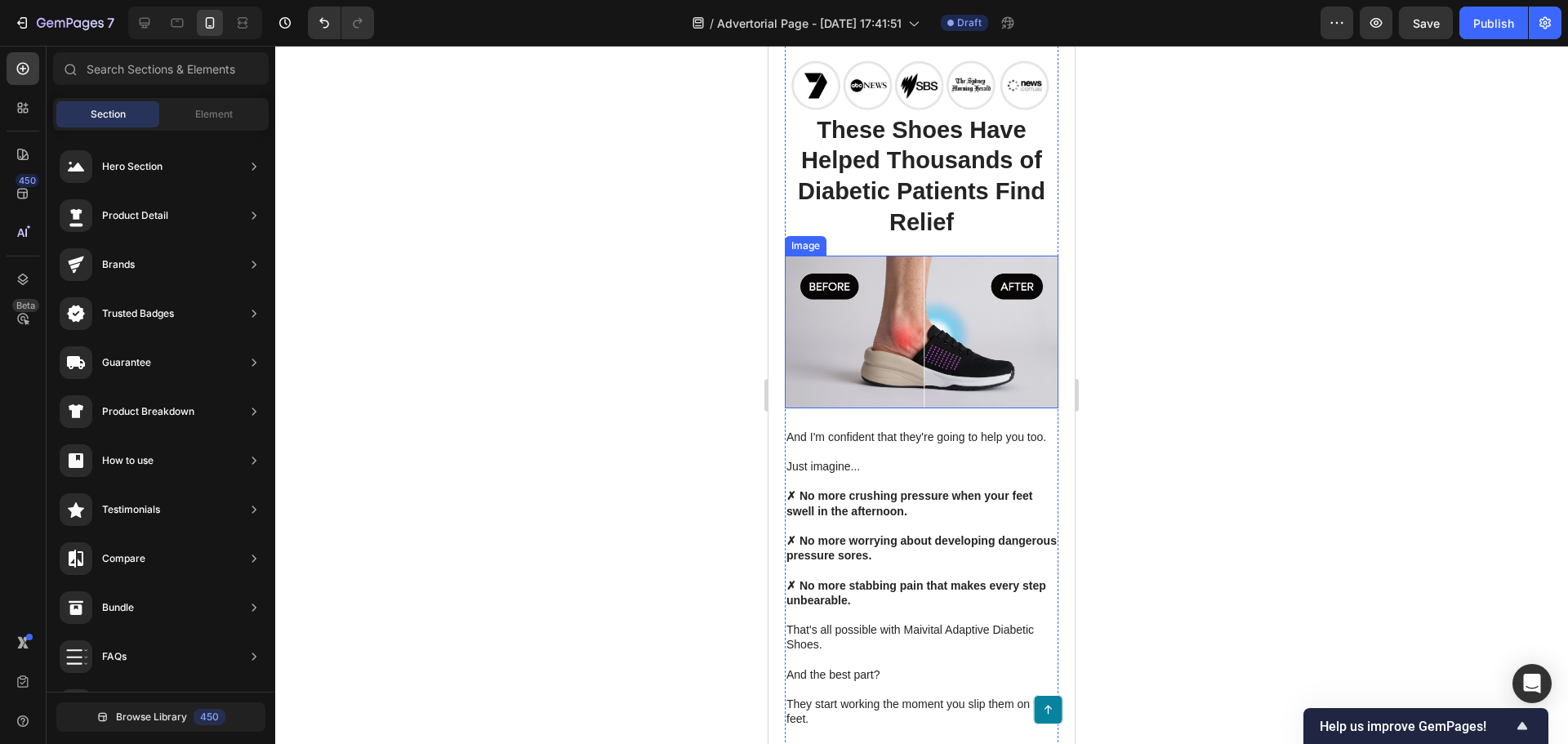
scroll to position [6877, 0]
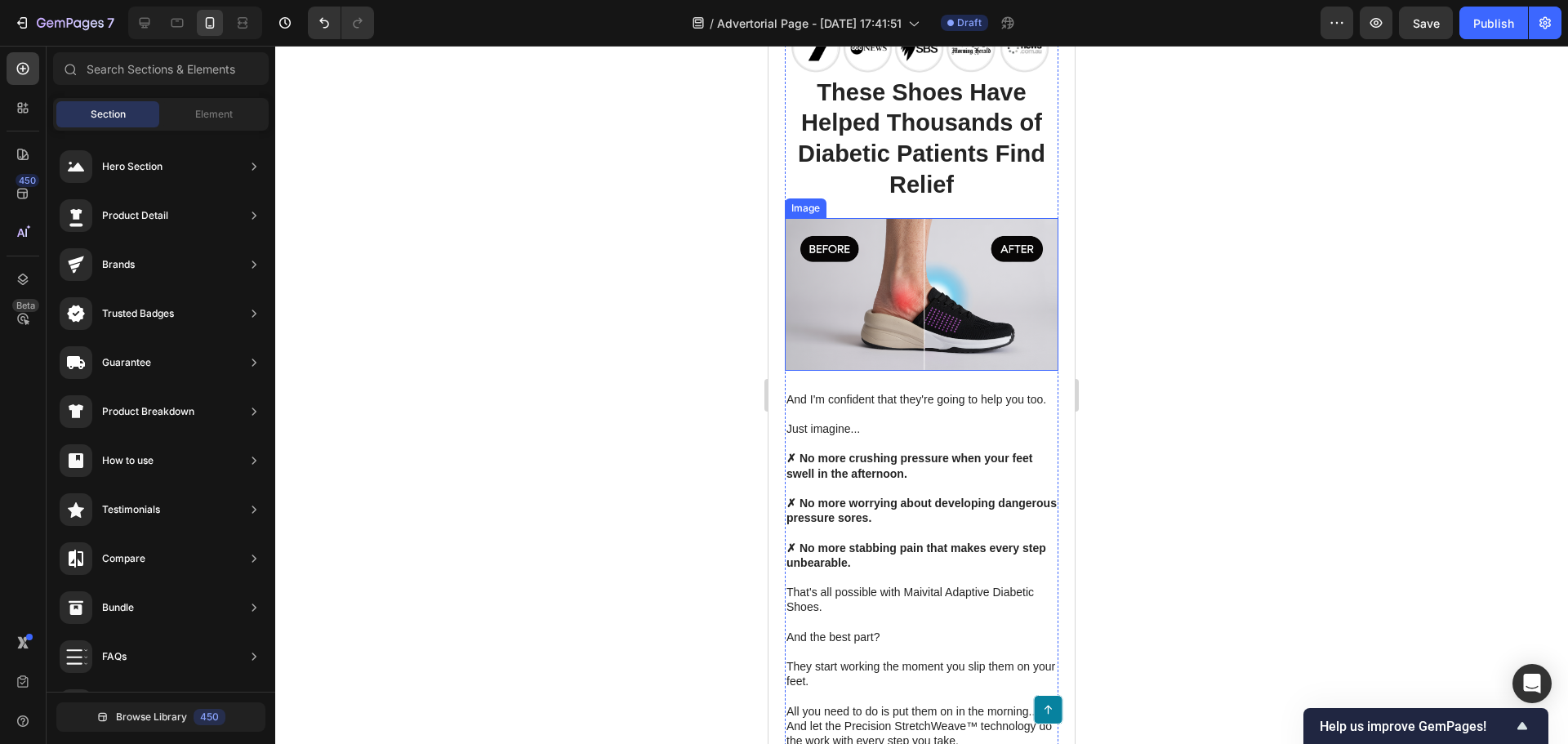
click at [946, 307] on img at bounding box center [921, 294] width 273 height 152
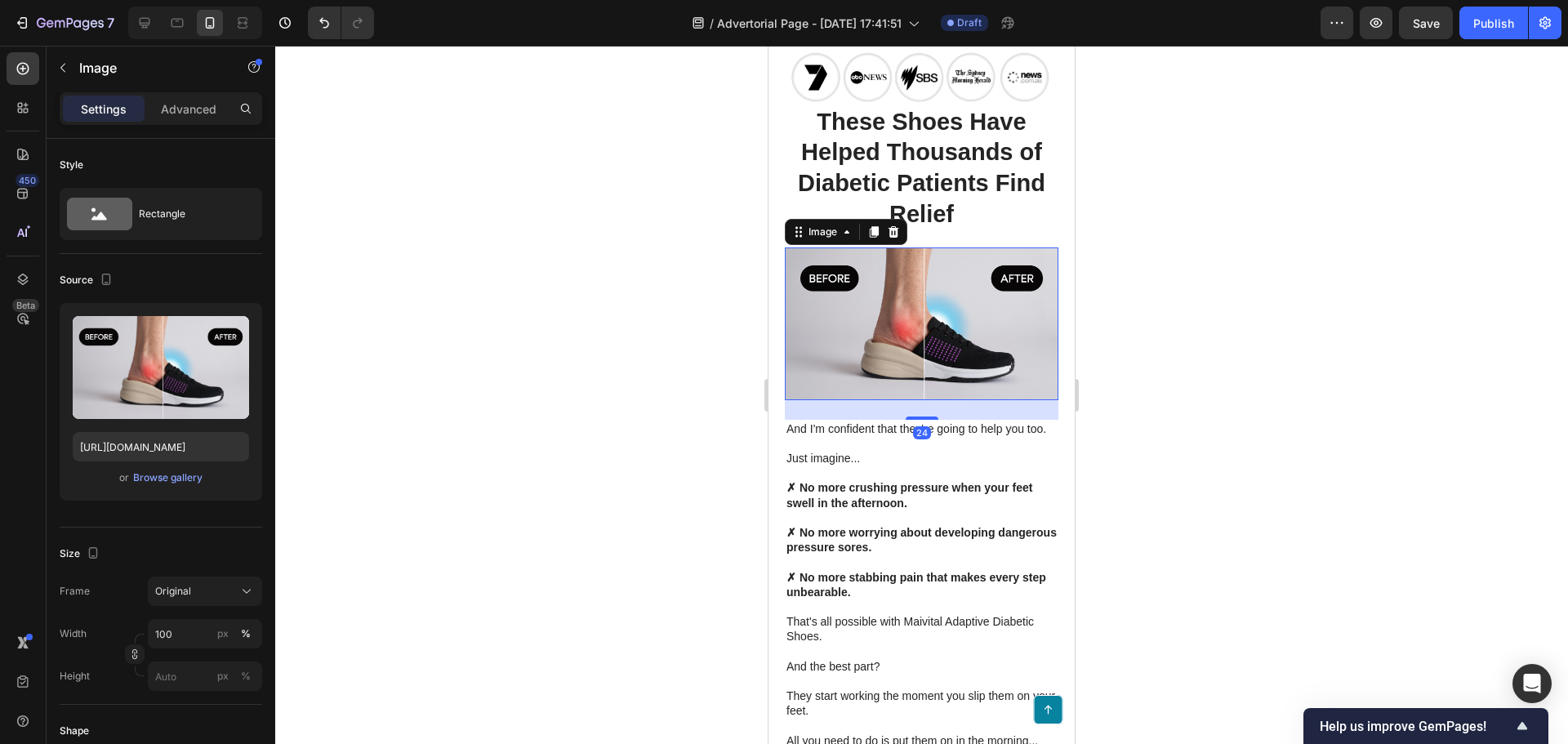
scroll to position [6795, 0]
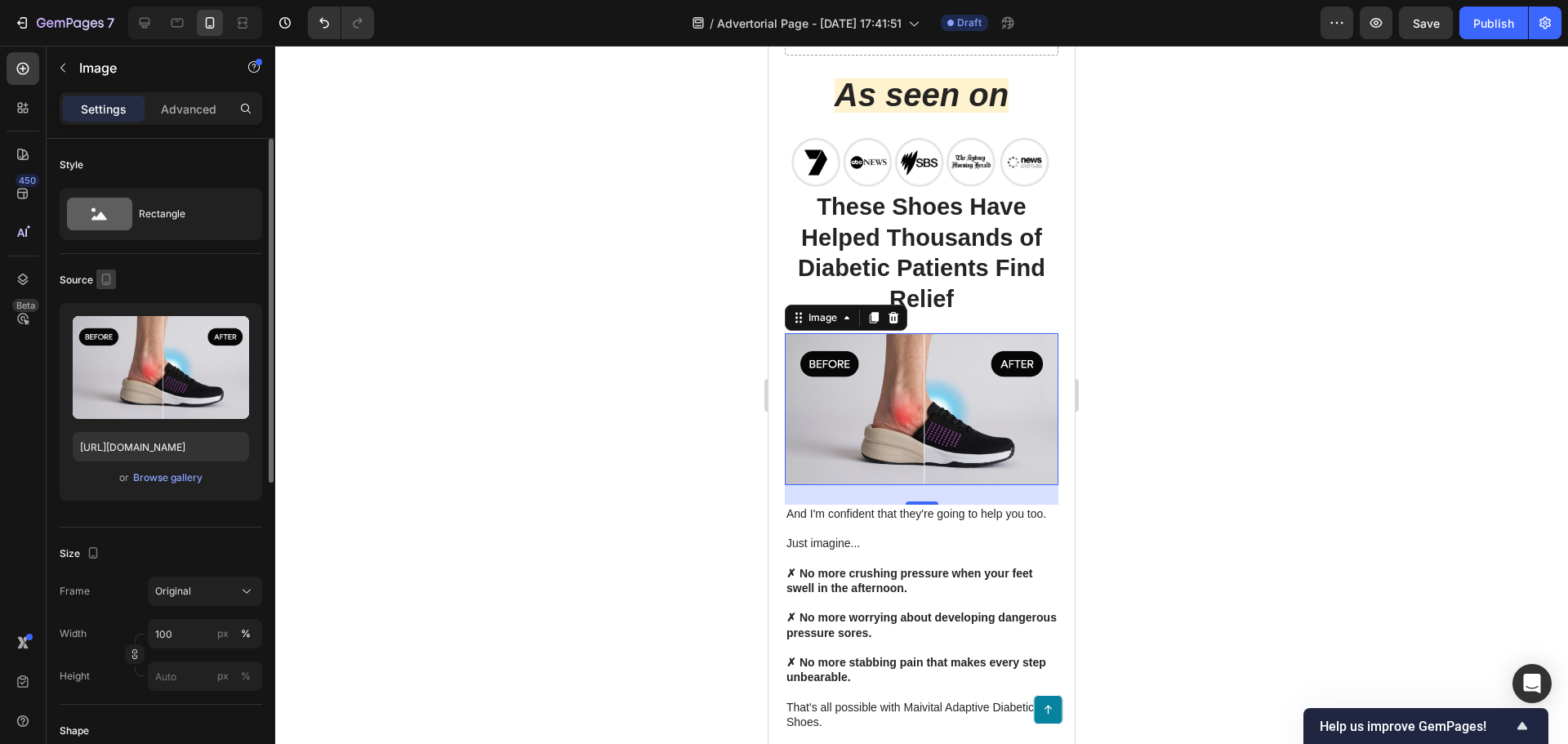
click at [102, 278] on icon "button" at bounding box center [107, 279] width 9 height 11
click at [213, 295] on div "Source Upload Image [URL][DOMAIN_NAME] or Browse gallery" at bounding box center [160, 390] width 203 height 273
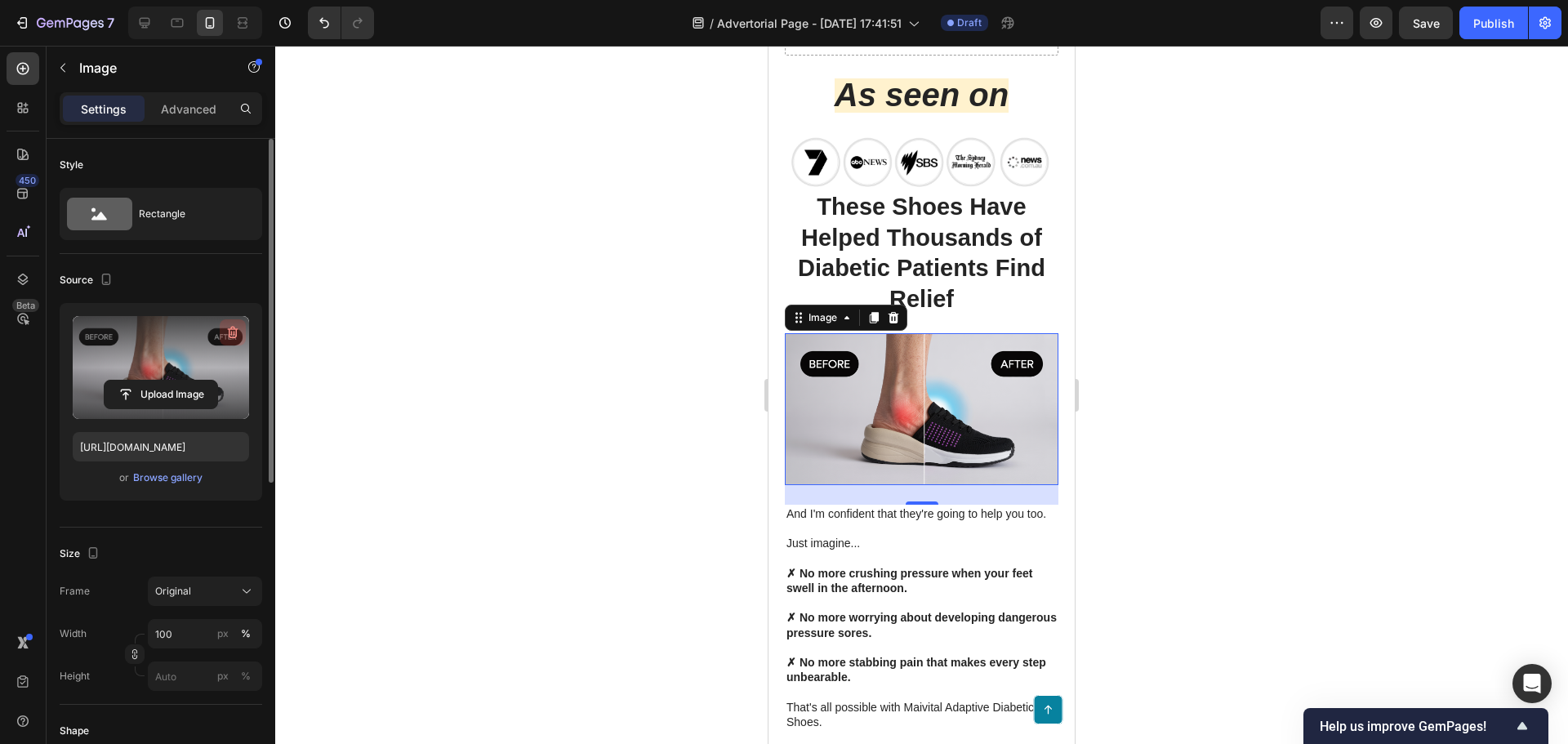
click at [231, 330] on icon "button" at bounding box center [232, 333] width 17 height 17
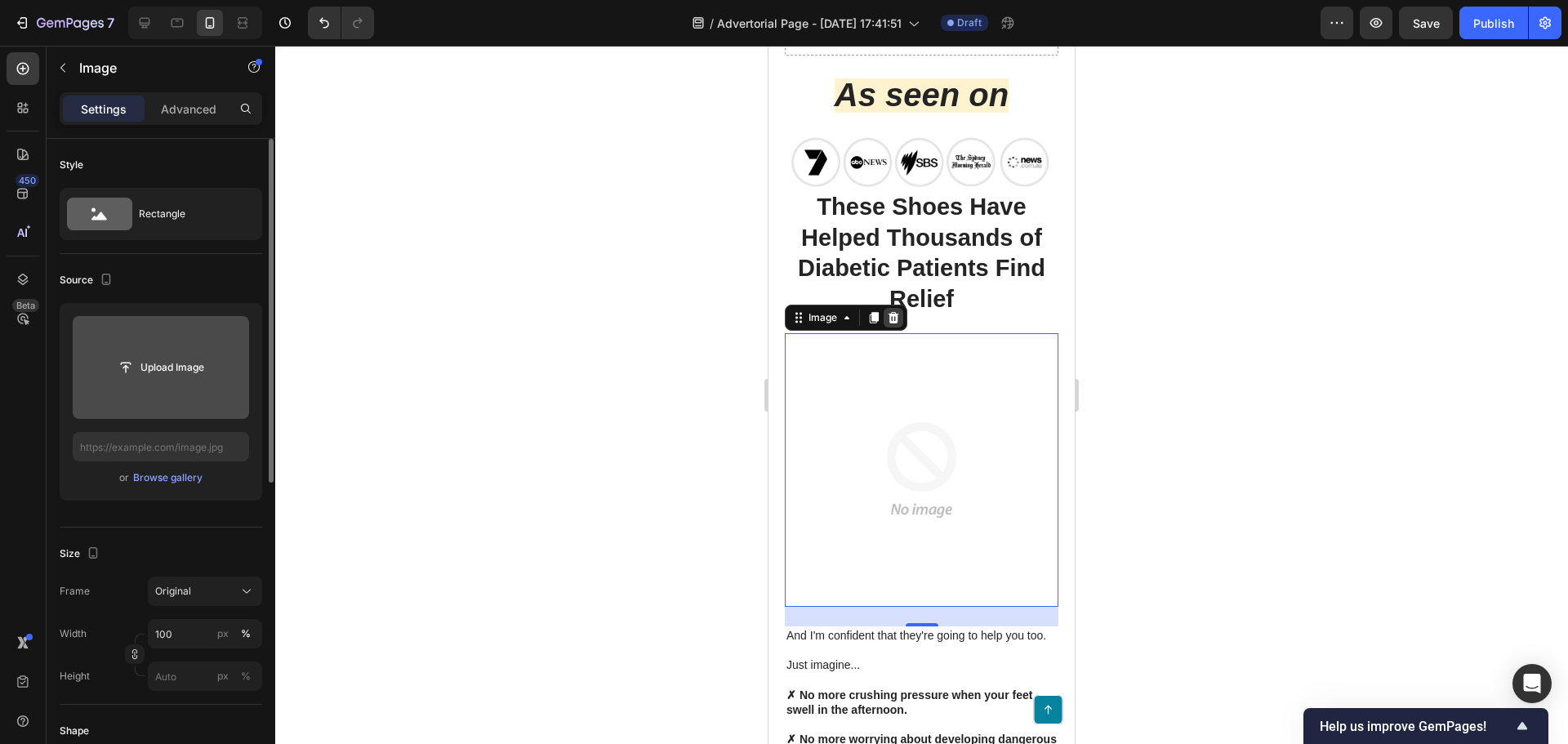
click at [890, 312] on icon at bounding box center [893, 318] width 10 height 11
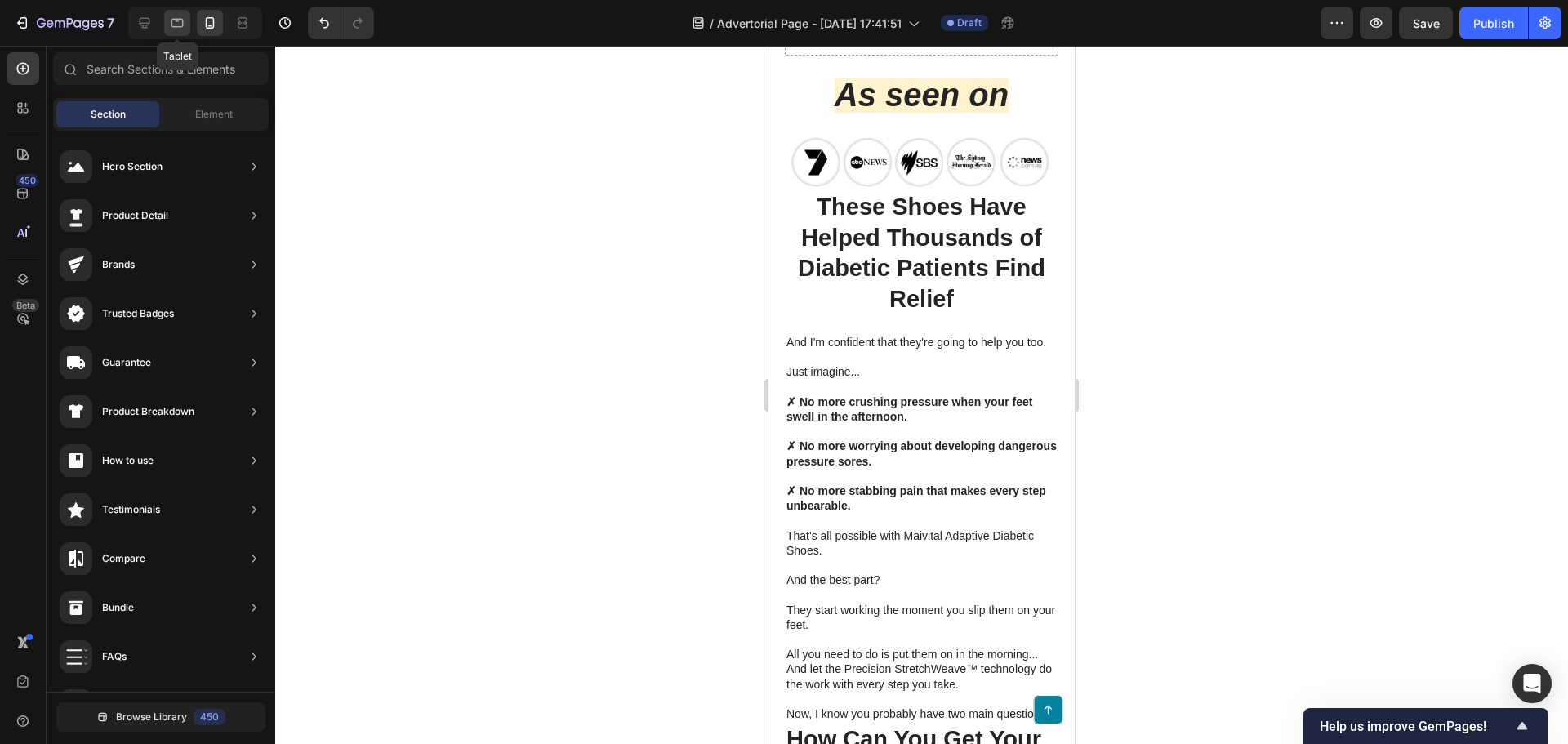
click at [176, 22] on icon at bounding box center [177, 23] width 17 height 17
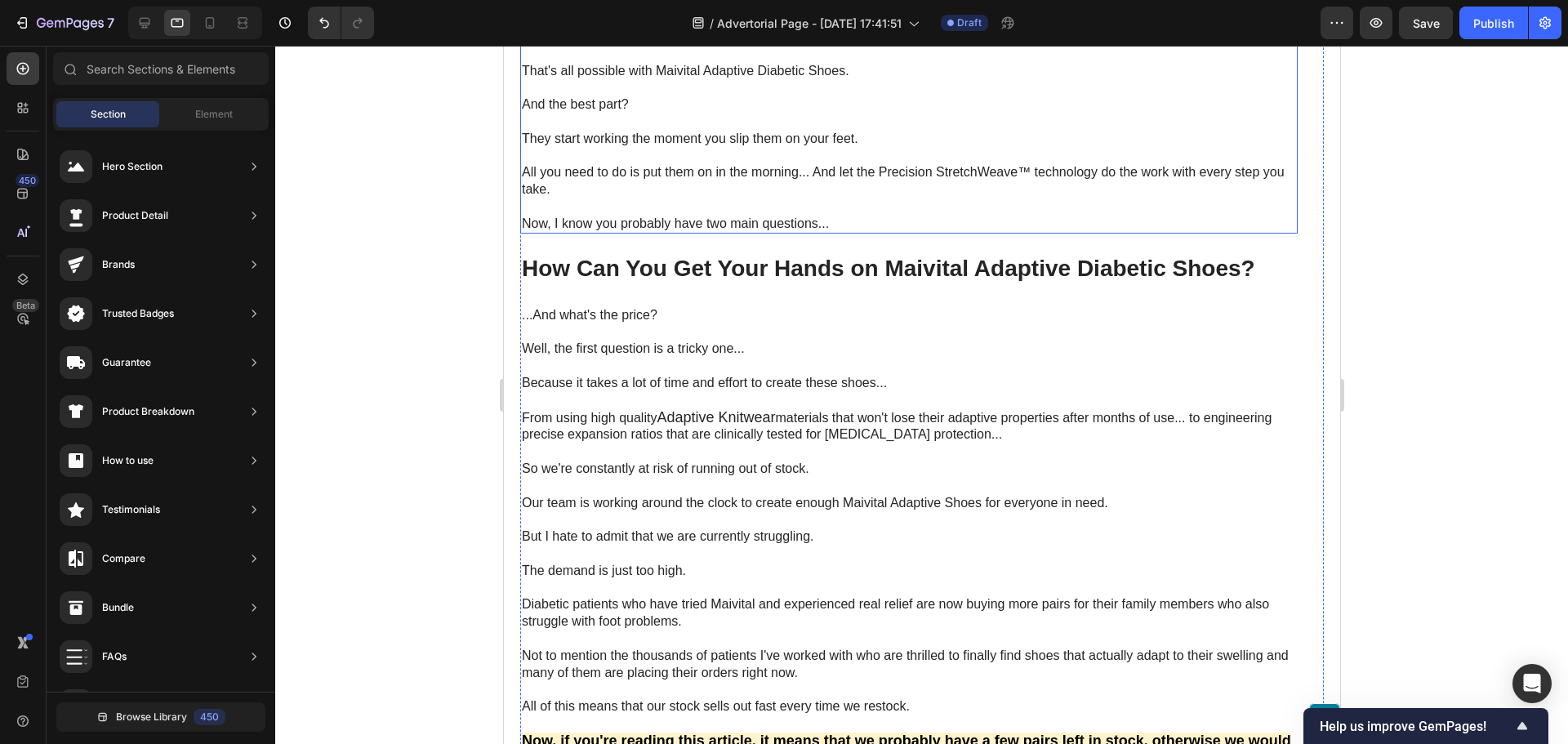
scroll to position [6515, 0]
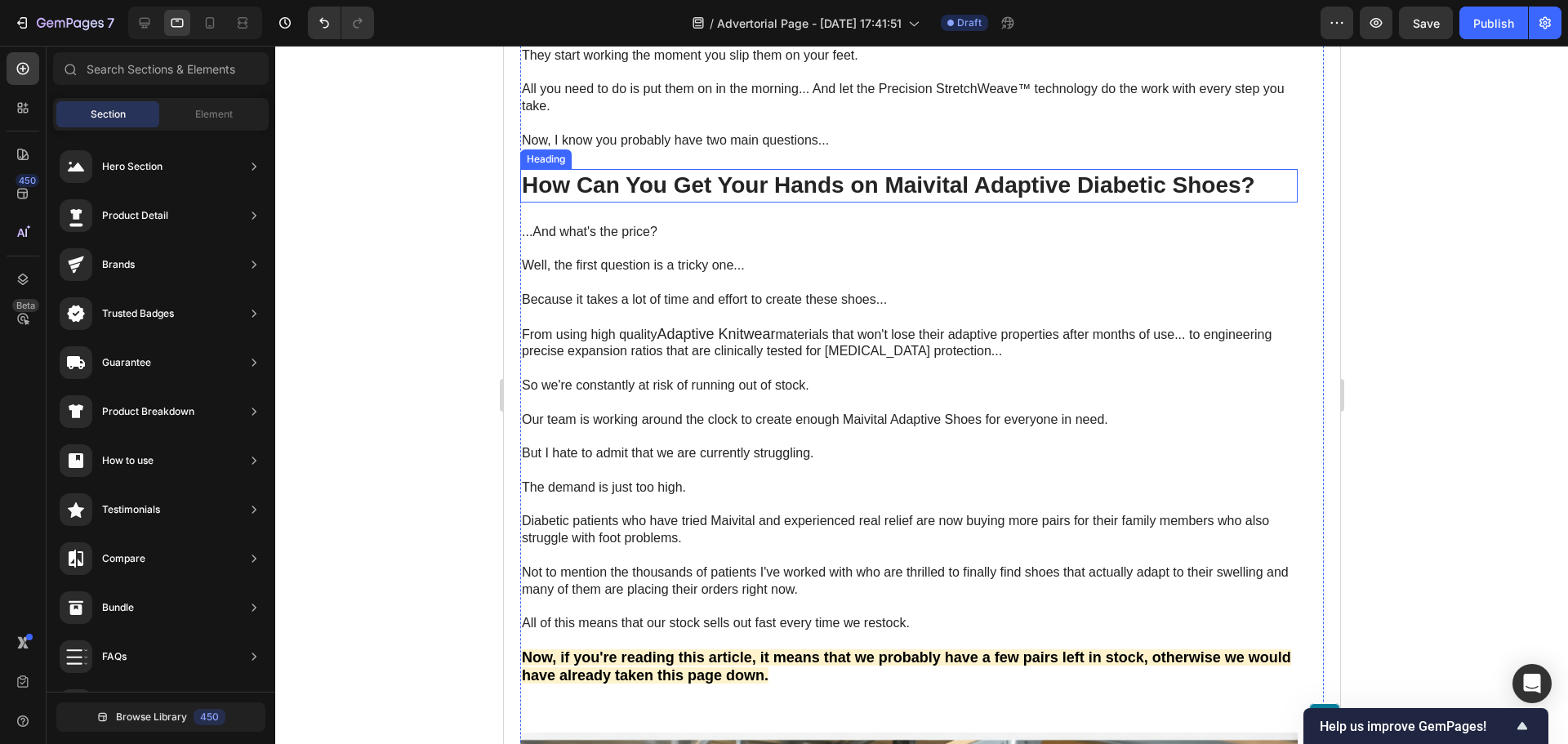
click at [721, 197] on h2 "How Can You Get Your Hands on Maivital Adaptive Diabetic Shoes?" at bounding box center [908, 184] width 777 height 32
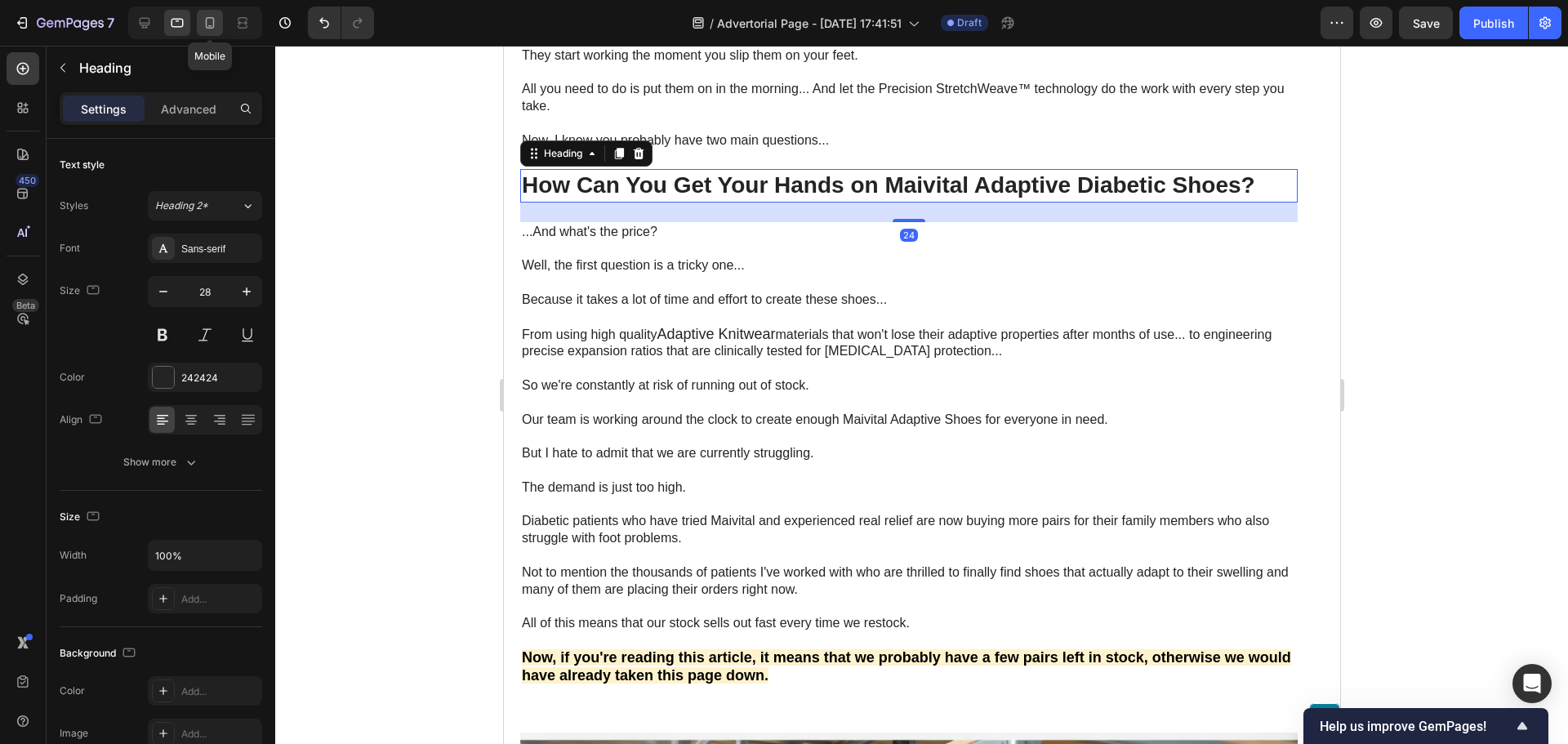
click at [207, 24] on icon at bounding box center [210, 23] width 9 height 11
type input "29"
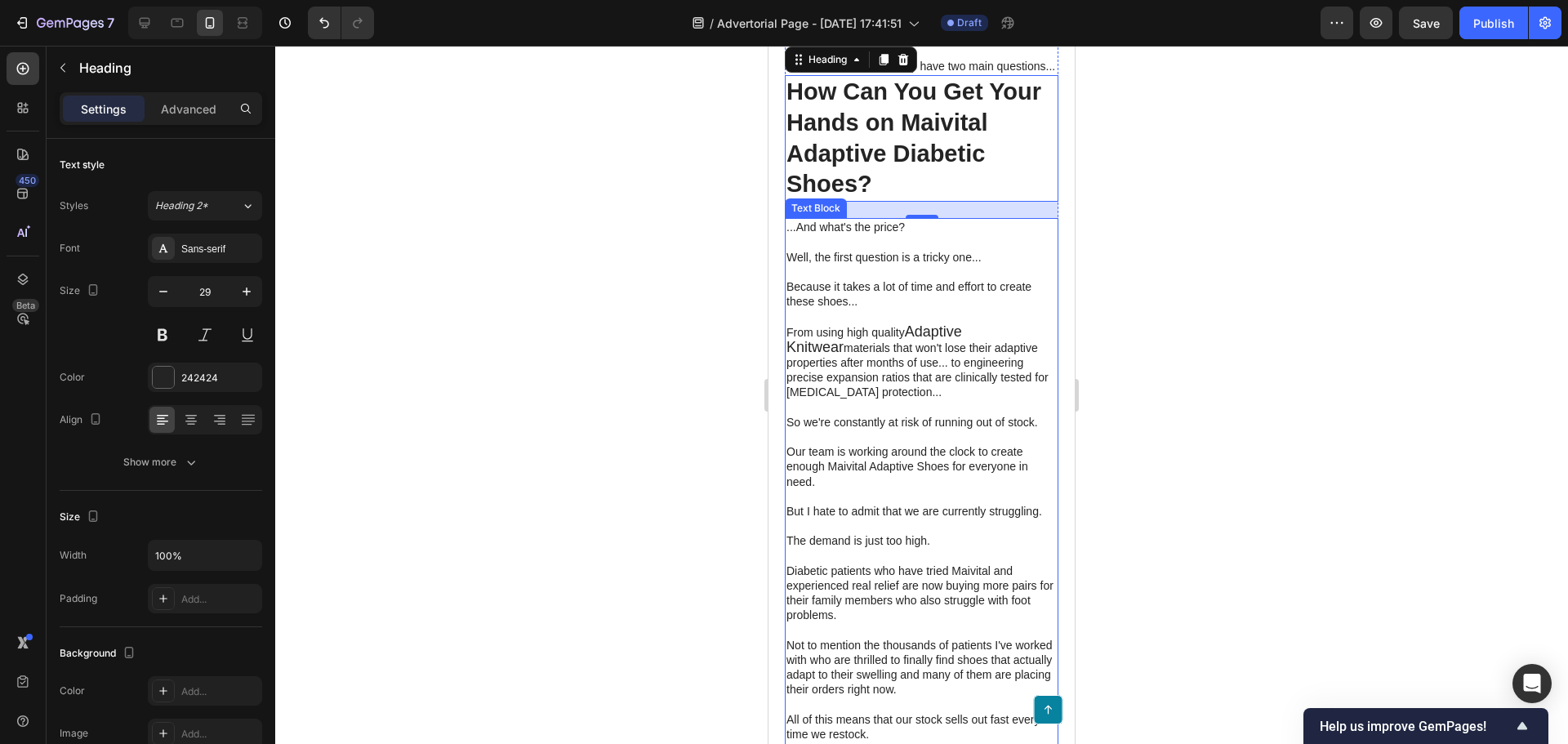
click at [691, 406] on div at bounding box center [922, 395] width 1293 height 699
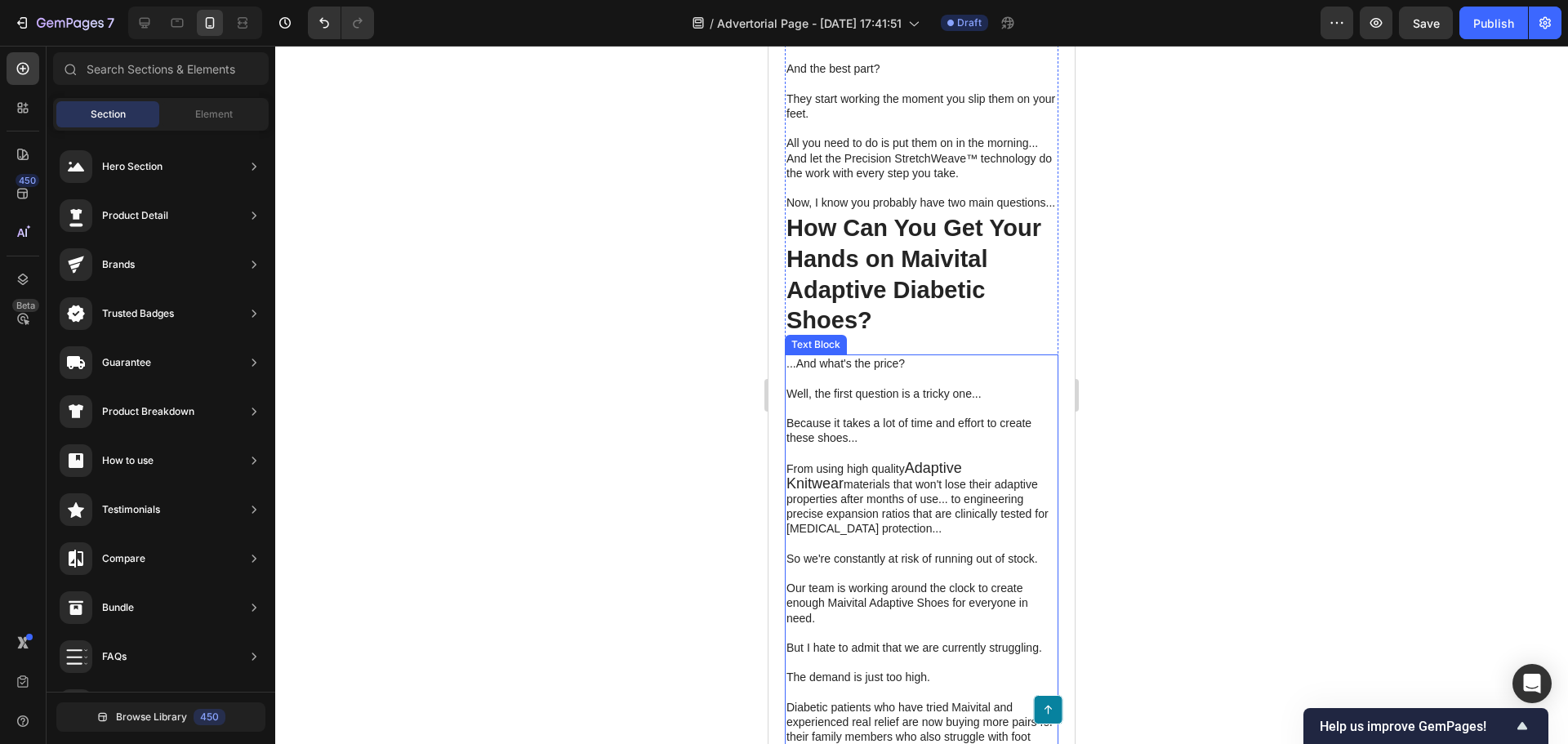
scroll to position [6457, 0]
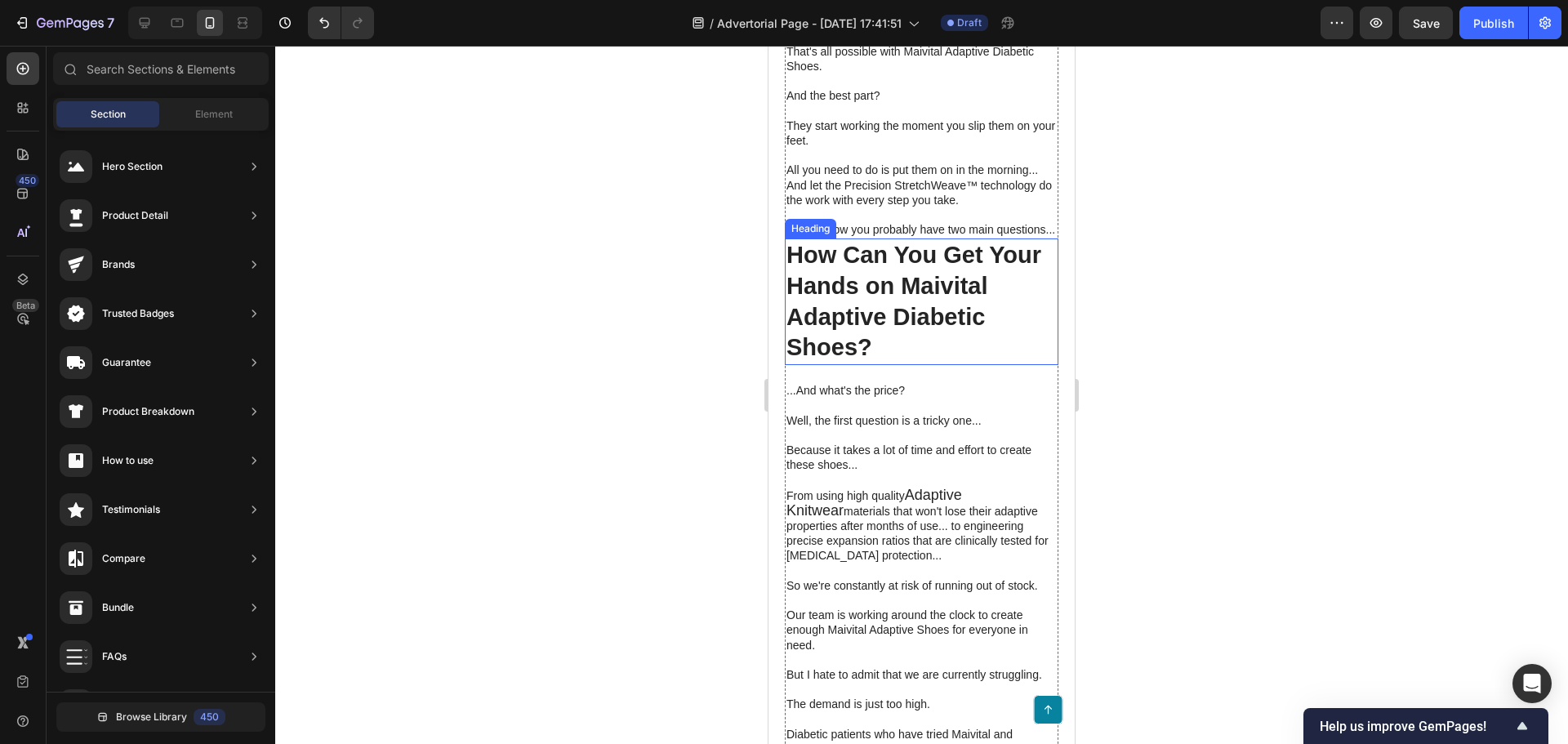
click at [872, 331] on h2 "How Can You Get Your Hands on Maivital Adaptive Diabetic Shoes?" at bounding box center [921, 301] width 273 height 127
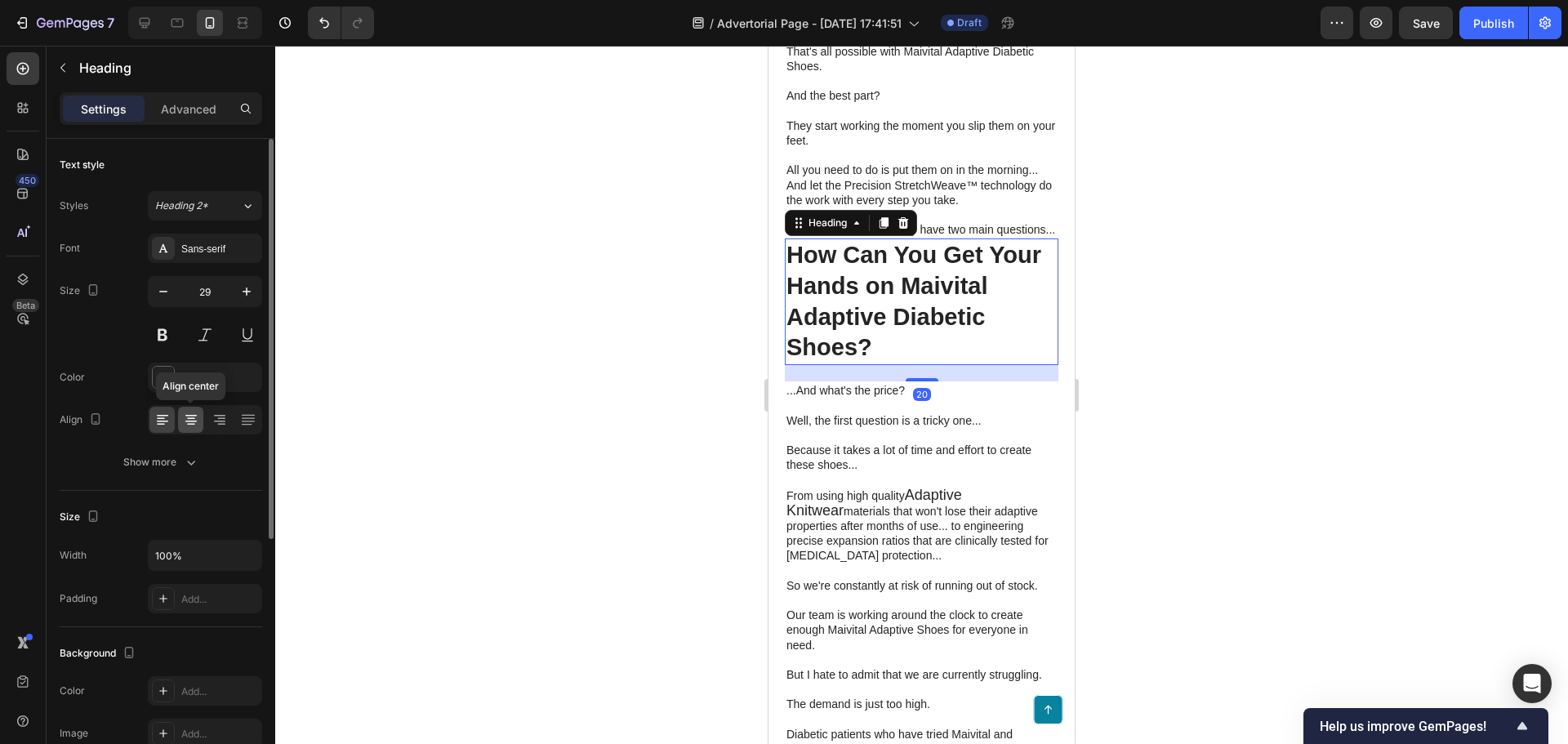
click at [186, 414] on icon at bounding box center [191, 420] width 17 height 17
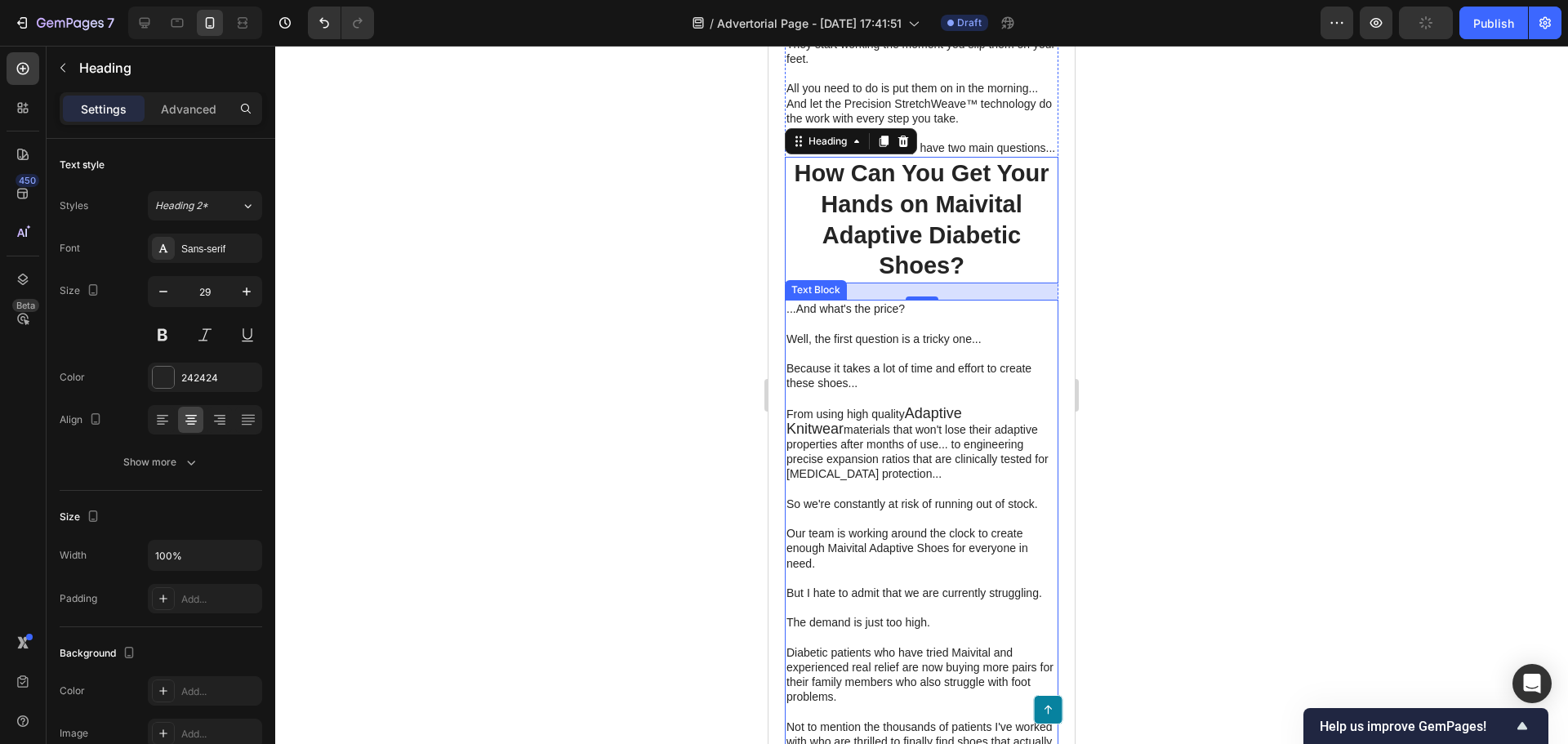
click at [897, 405] on p at bounding box center [922, 397] width 270 height 15
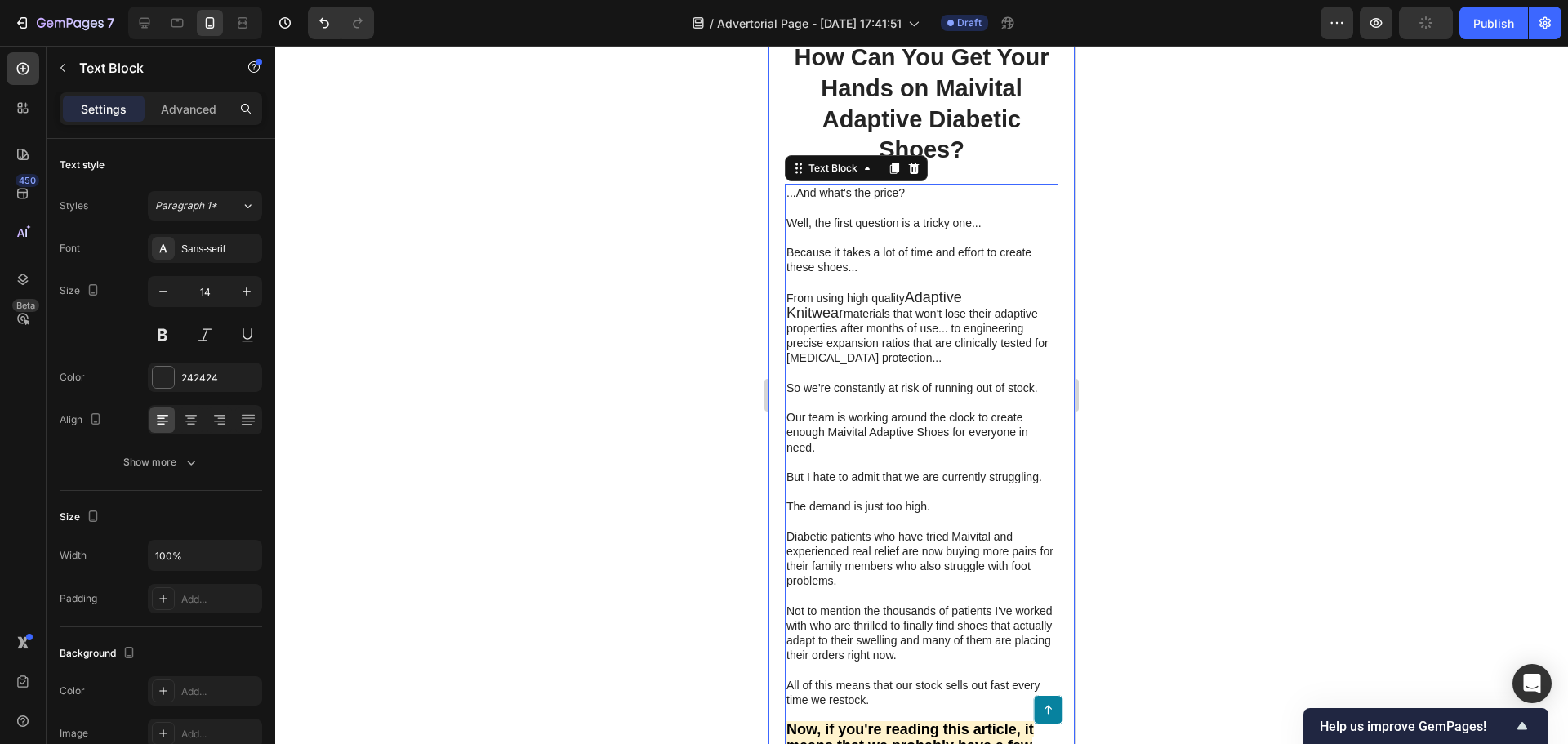
scroll to position [6702, 0]
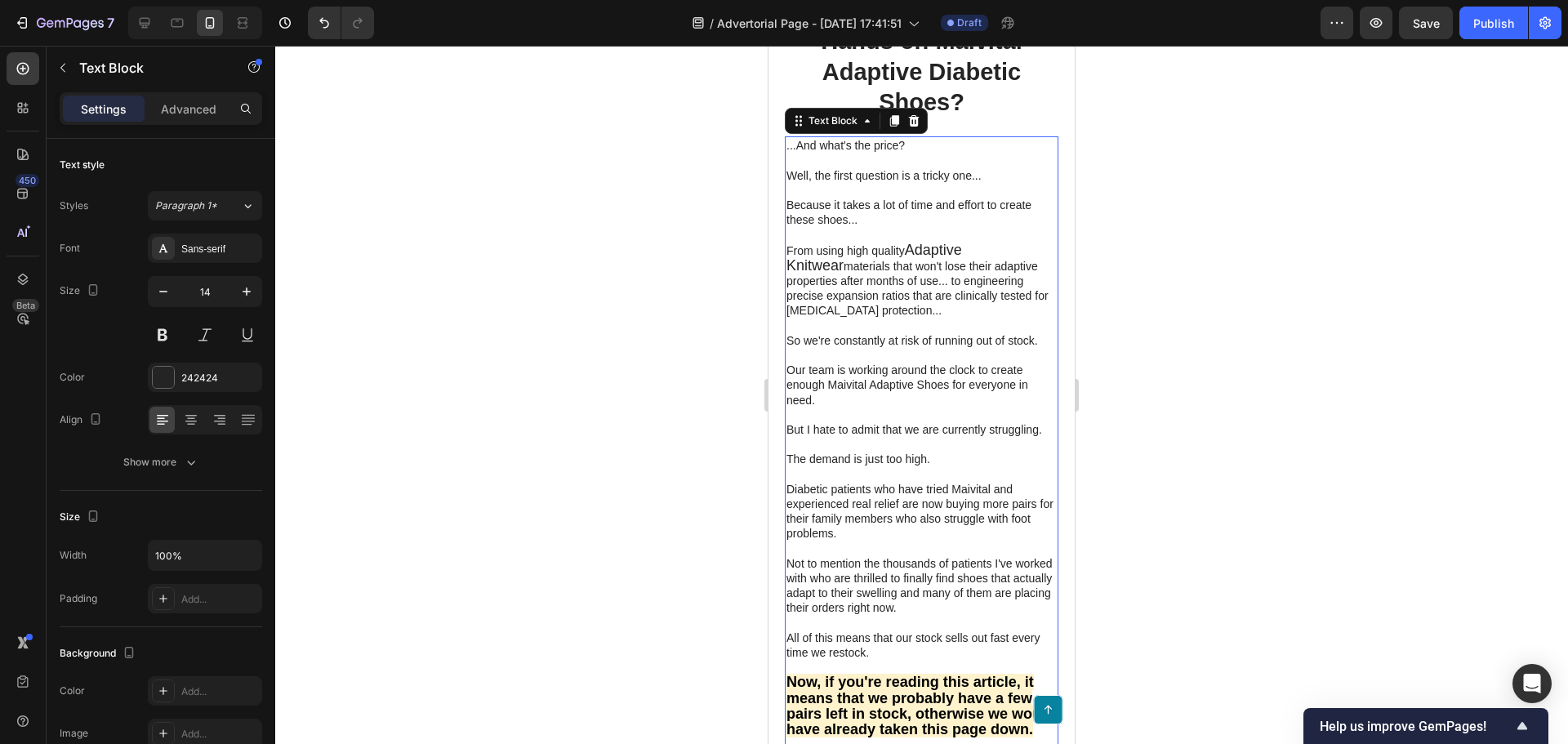
click at [914, 310] on p "From using high quality Adaptive Knitwear materials that won't lose their adapt…" at bounding box center [922, 281] width 270 height 76
drag, startPoint x: 910, startPoint y: 276, endPoint x: 1024, endPoint y: 277, distance: 114.0
click at [962, 273] on span "Adaptive Knitwear" at bounding box center [874, 258] width 176 height 32
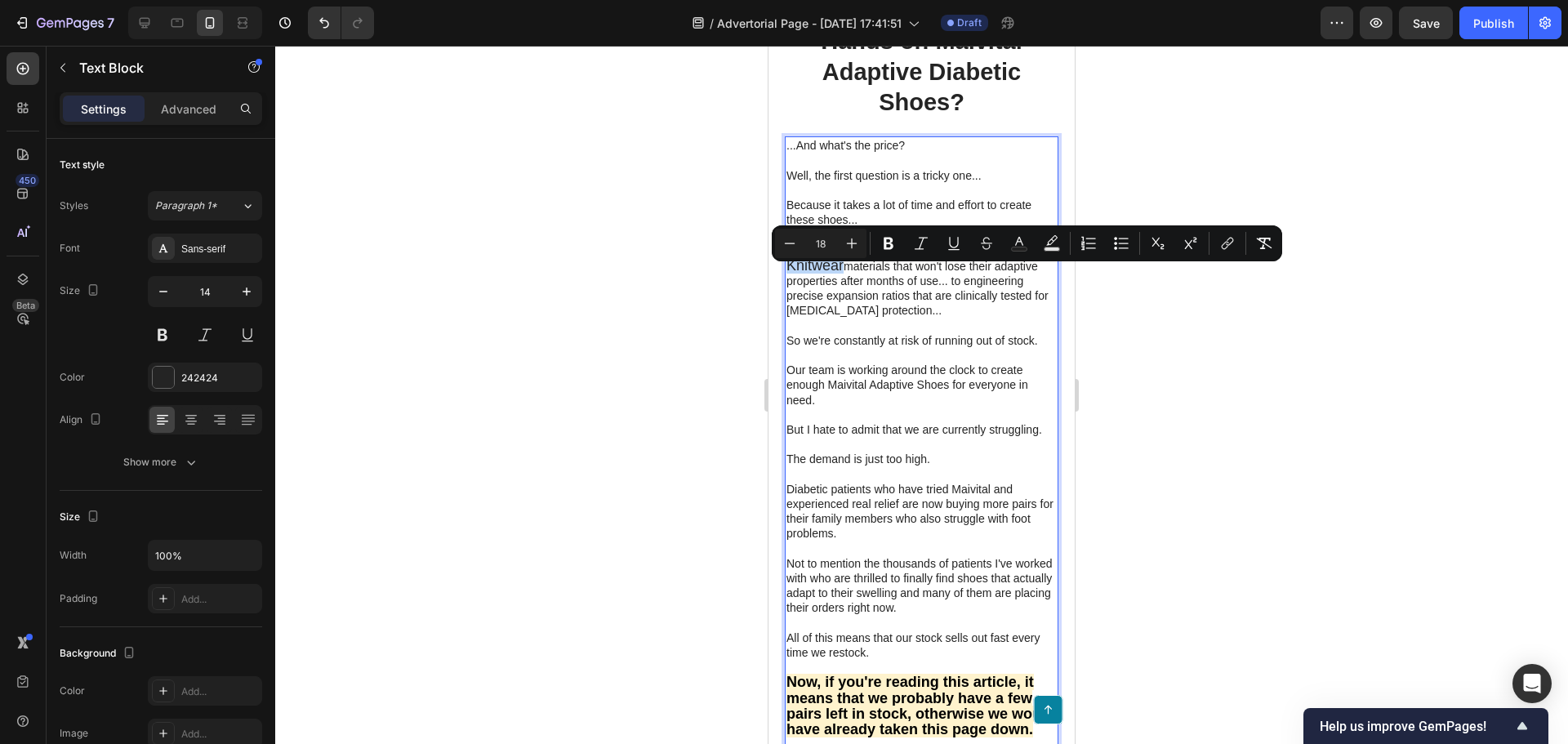
type input "14"
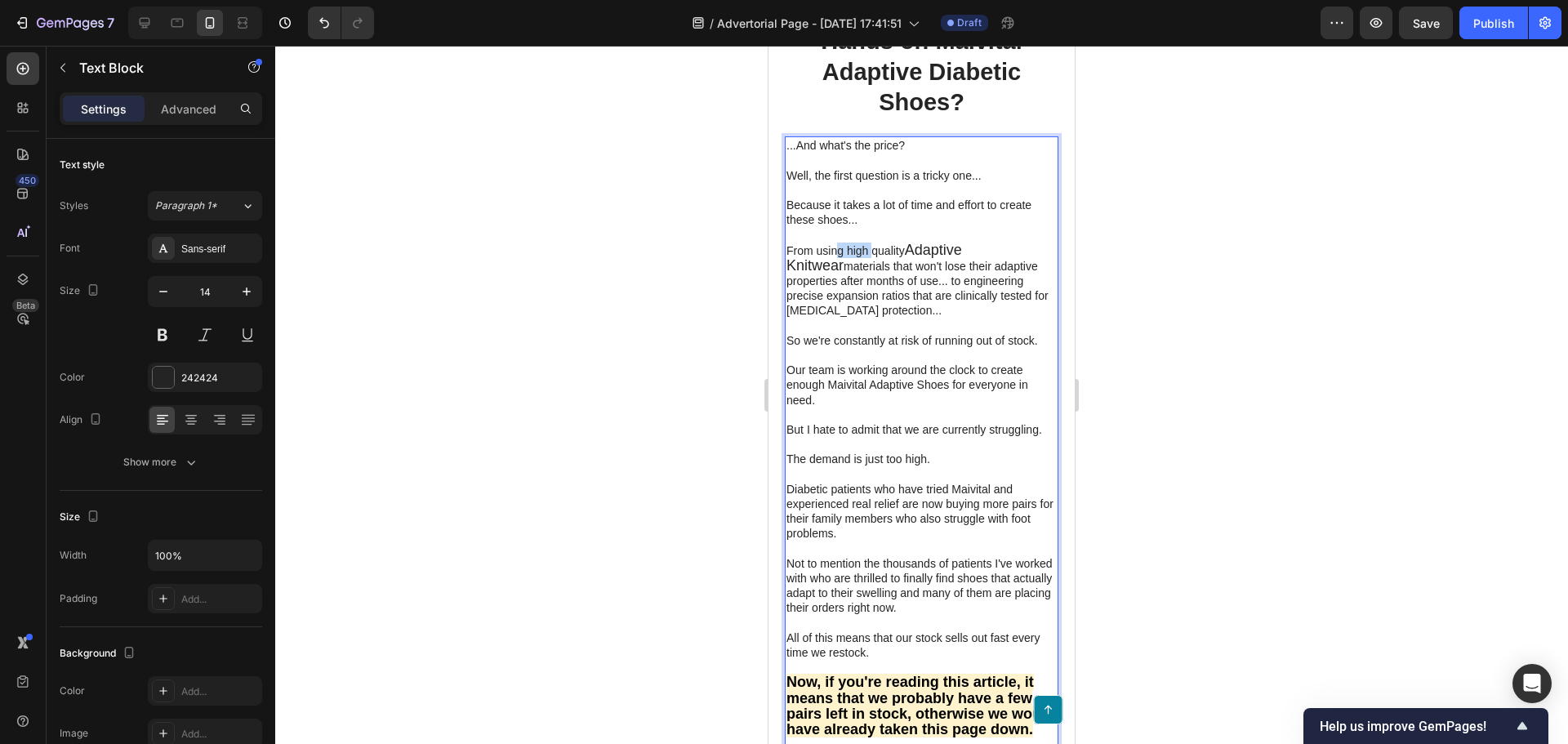
drag, startPoint x: 838, startPoint y: 277, endPoint x: 874, endPoint y: 277, distance: 36.0
click at [874, 277] on p "From using high quality Adaptive Knitwear materials that won't lose their adapt…" at bounding box center [922, 281] width 270 height 76
drag, startPoint x: 911, startPoint y: 278, endPoint x: 1030, endPoint y: 277, distance: 119.0
click at [1030, 277] on p "From using high quality Adaptive Knitwear materials that won't lose their adapt…" at bounding box center [922, 281] width 270 height 76
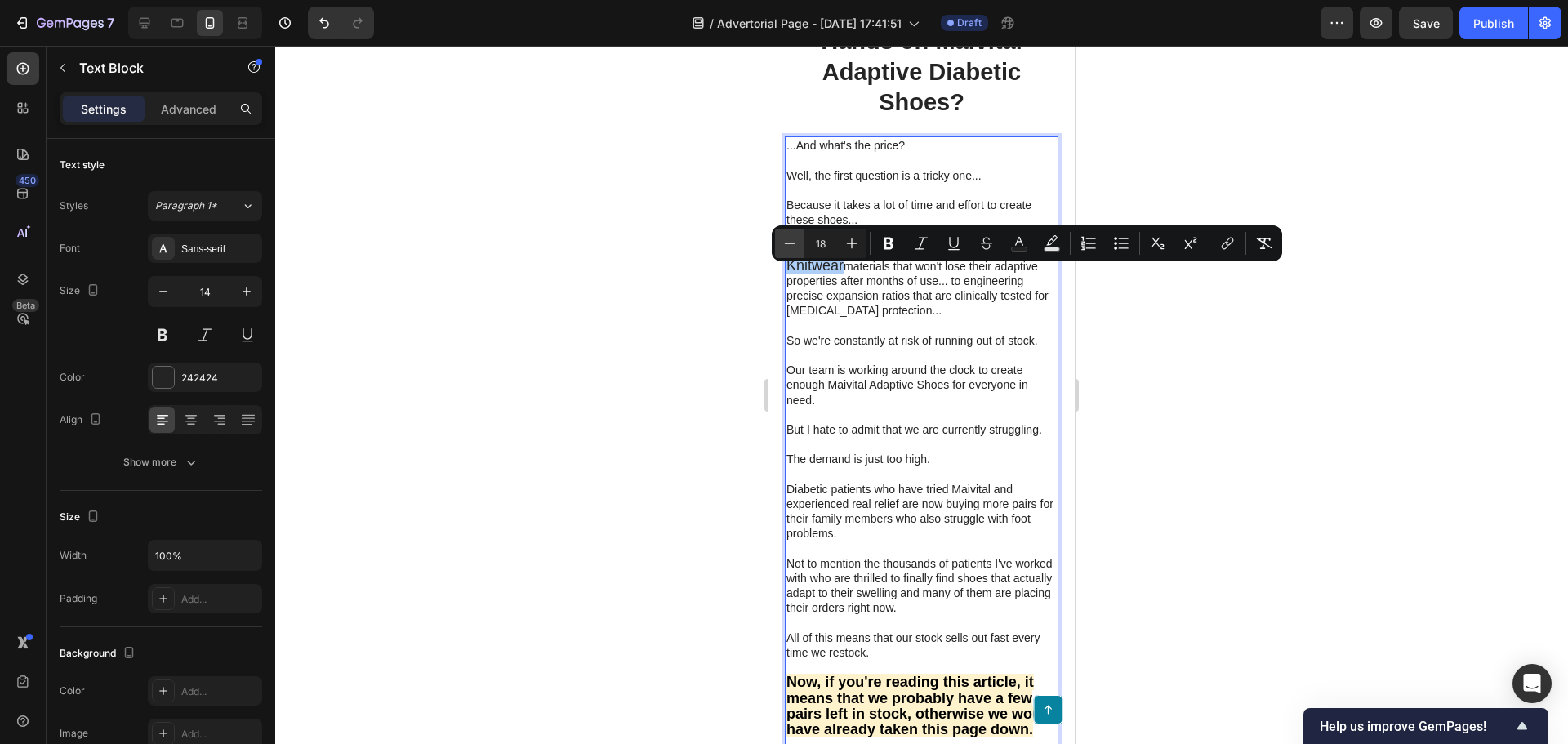
click at [779, 246] on button "Minus" at bounding box center [790, 244] width 30 height 30
type input "14"
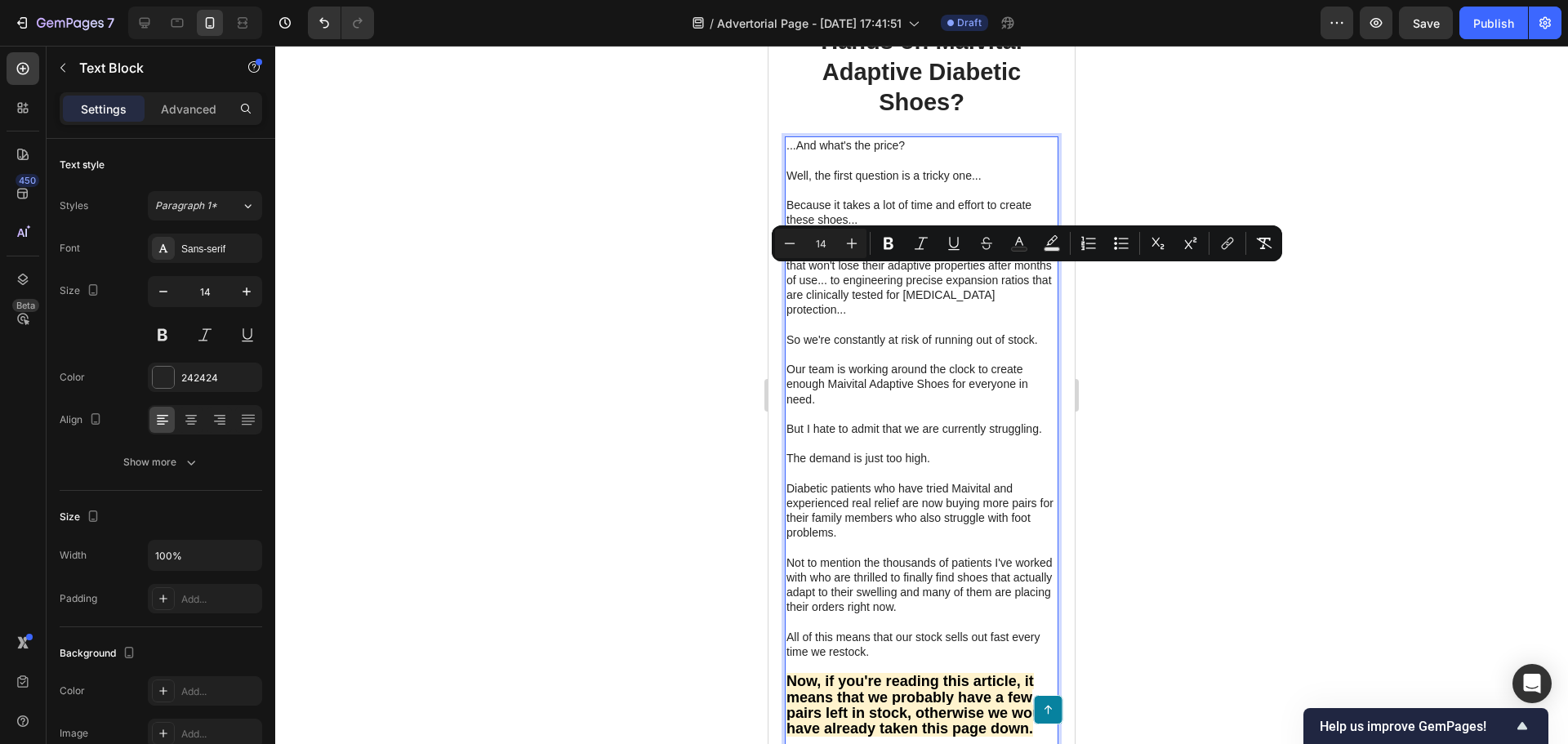
click at [672, 296] on div at bounding box center [922, 395] width 1293 height 699
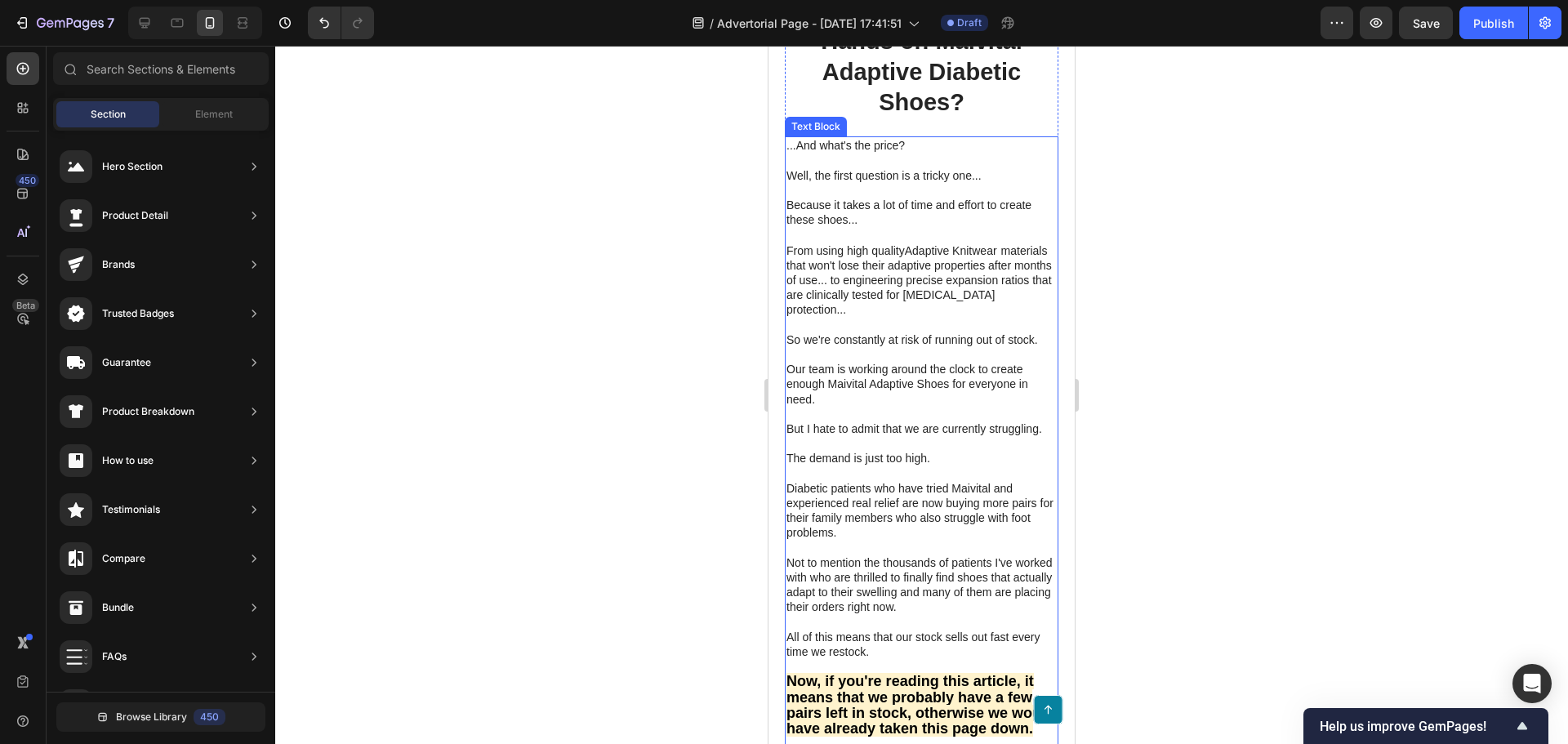
click at [901, 285] on p "From using high quality Adaptive Knitwear materials that won't lose their adapt…" at bounding box center [922, 280] width 270 height 75
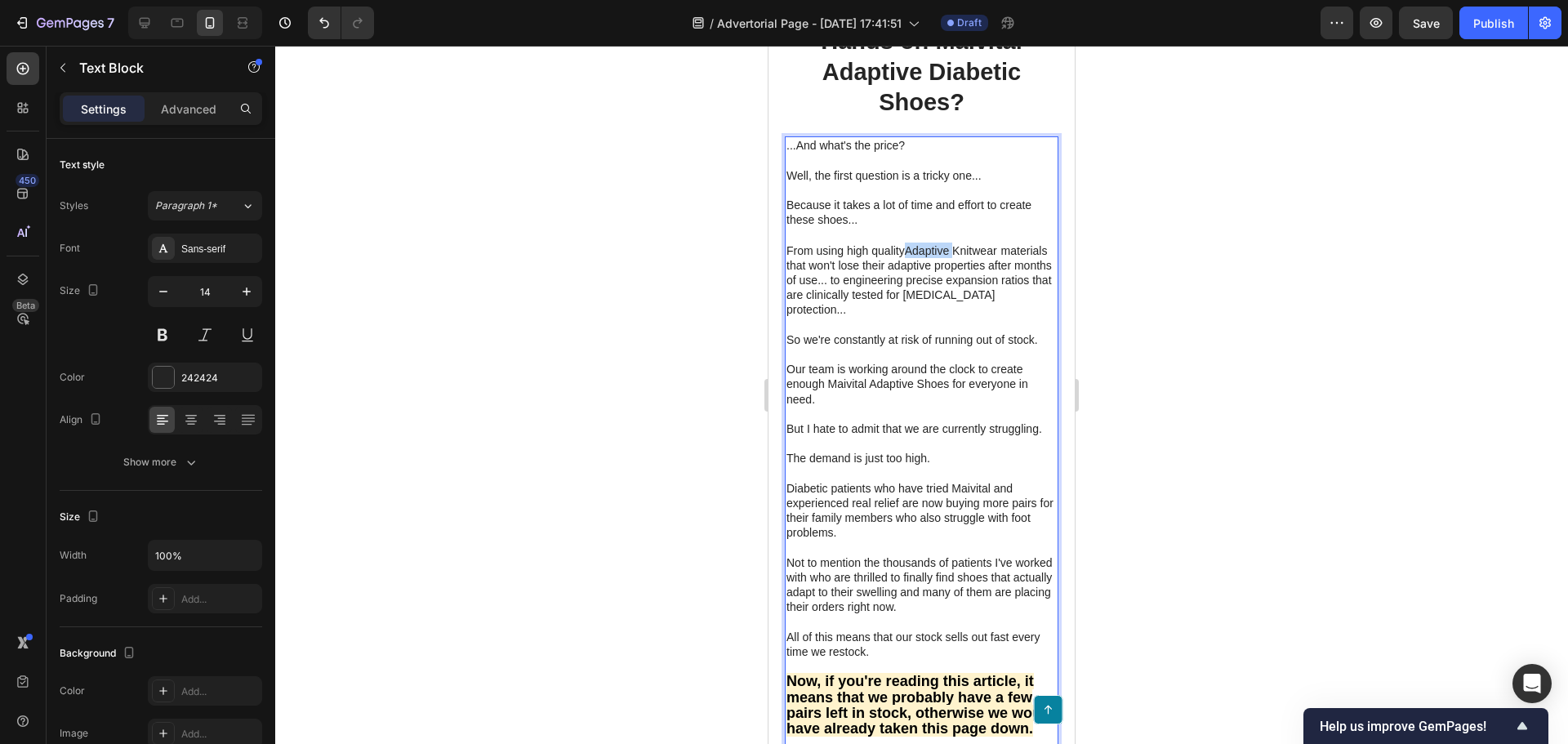
click at [912, 258] on span "Adaptive Knitwear" at bounding box center [951, 251] width 93 height 13
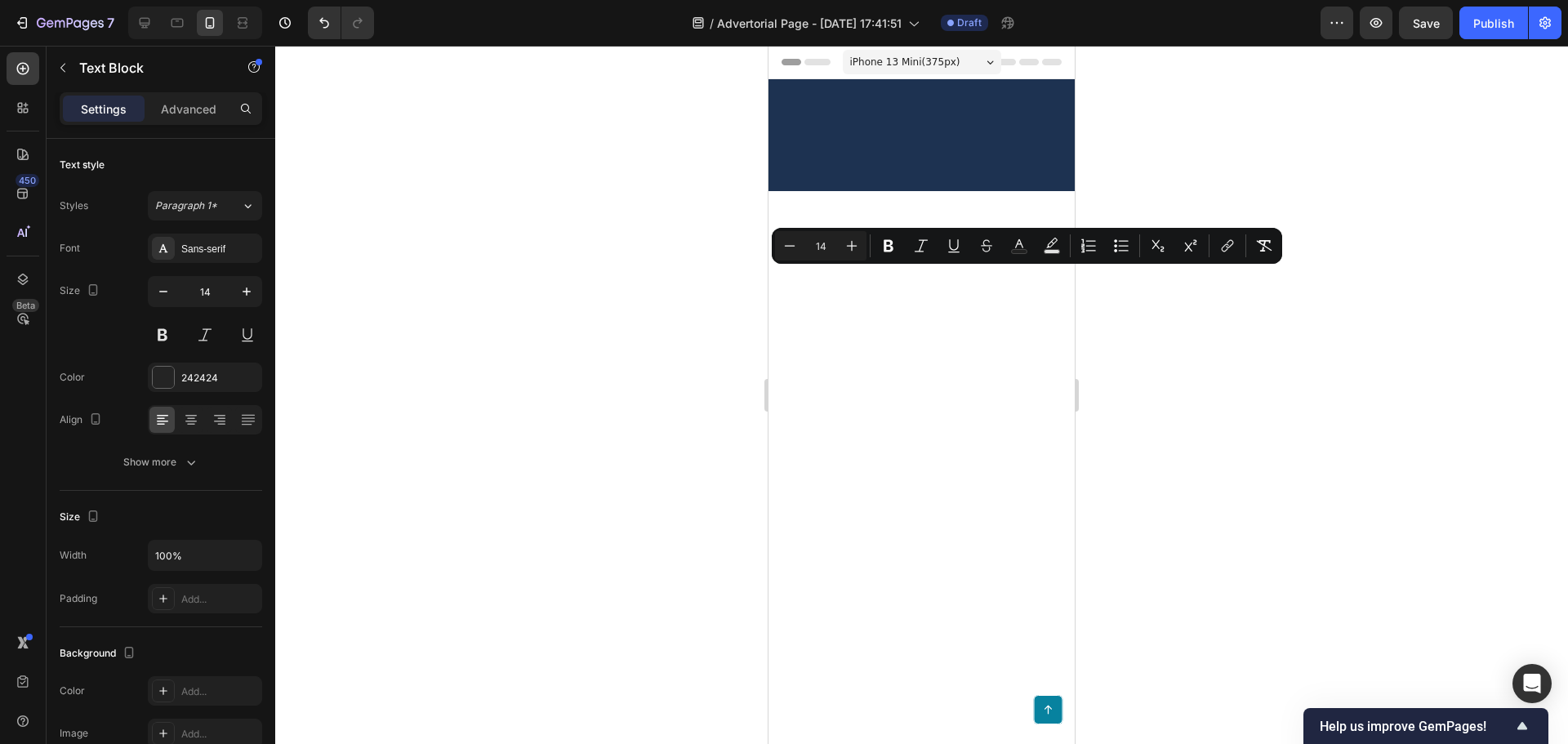
scroll to position [6702, 0]
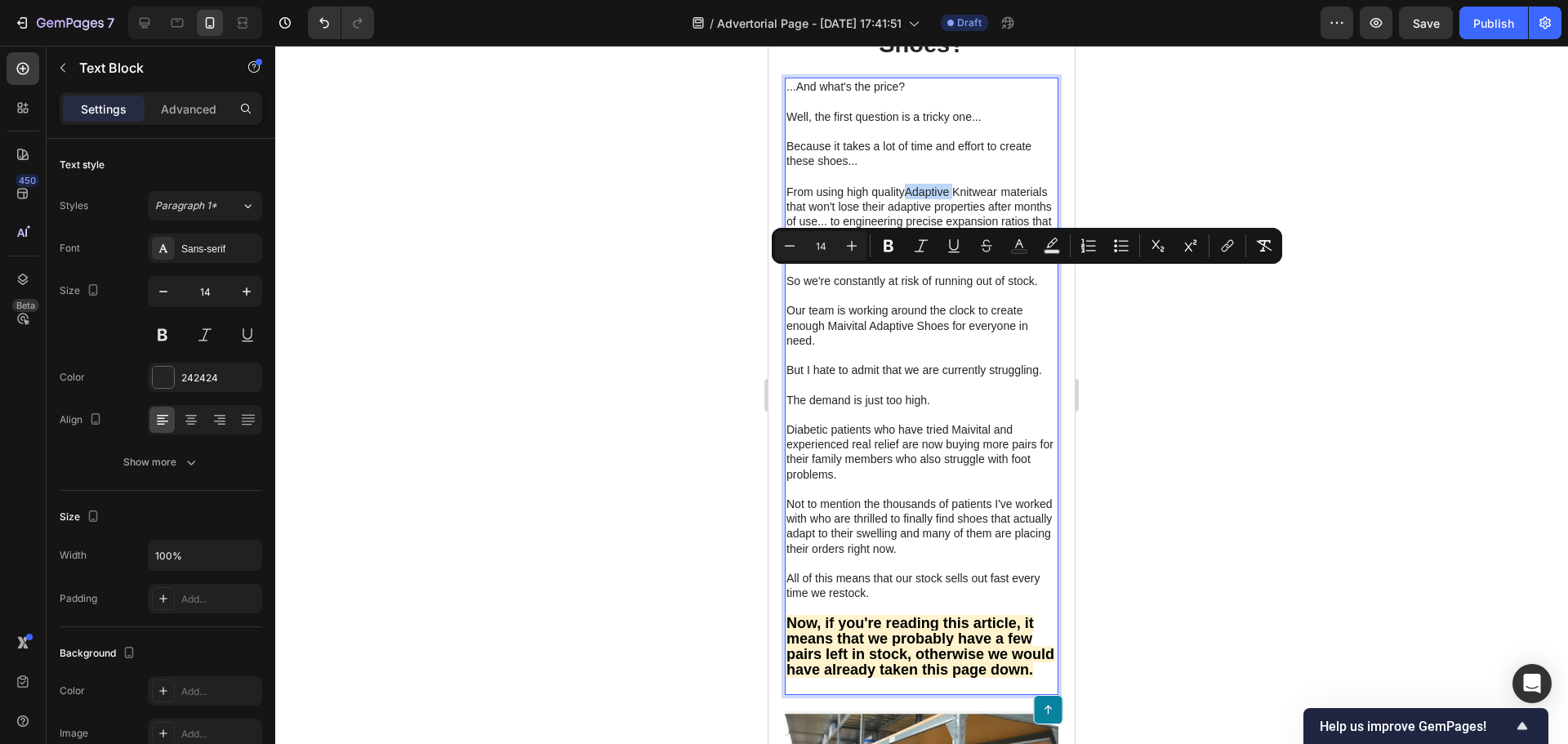
click at [913, 198] on span "Adaptive Knitwear" at bounding box center [951, 192] width 93 height 13
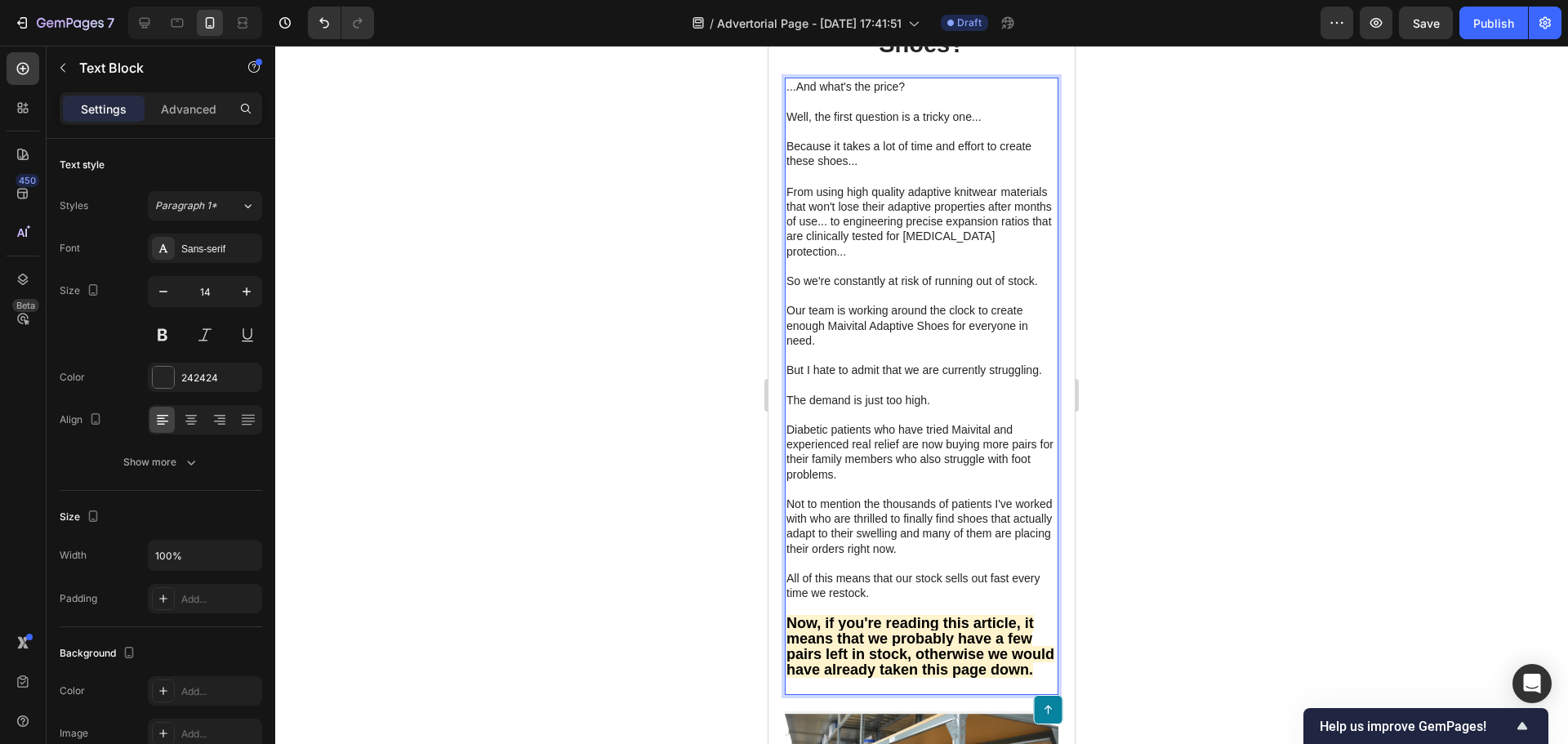
click at [673, 376] on div at bounding box center [922, 395] width 1293 height 699
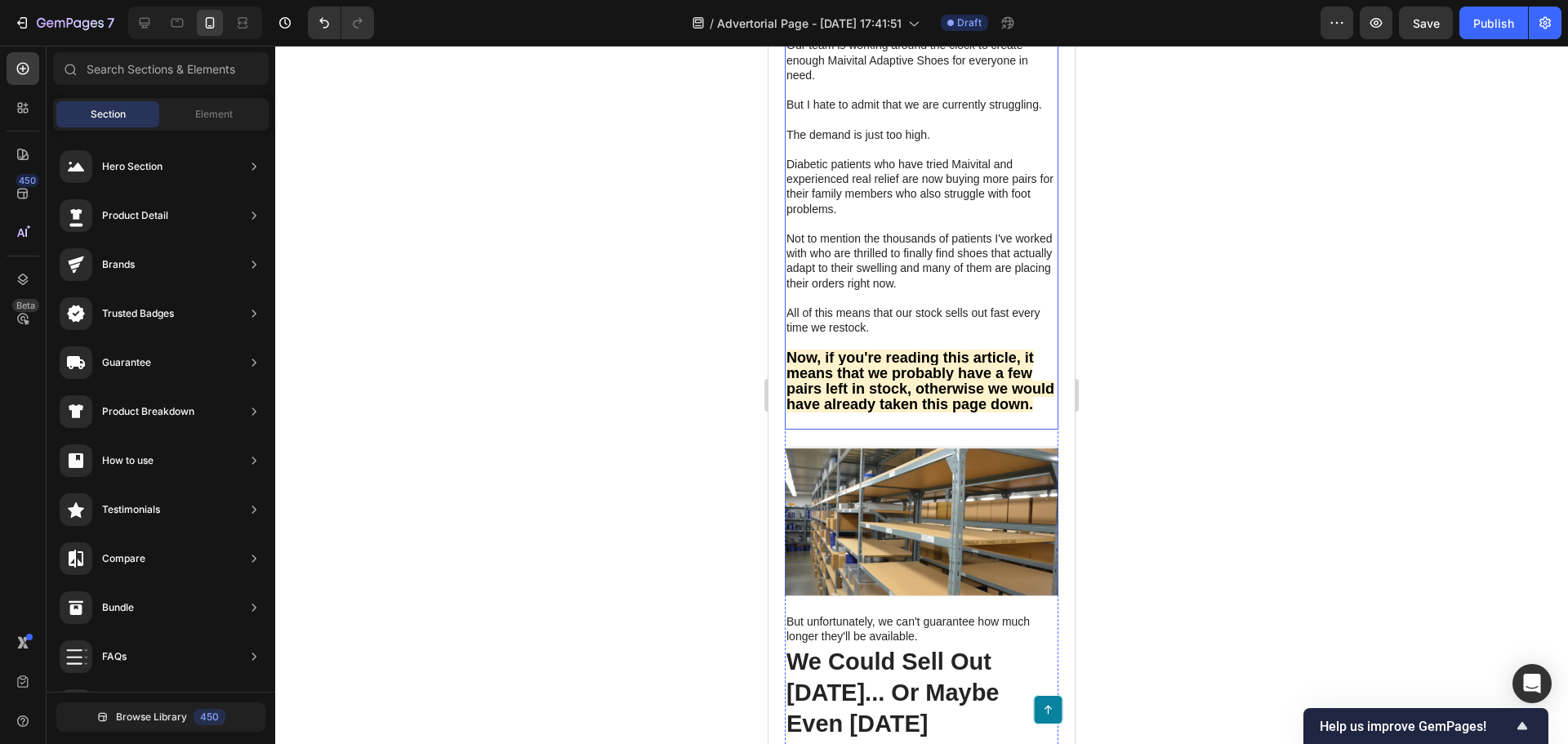
scroll to position [7029, 0]
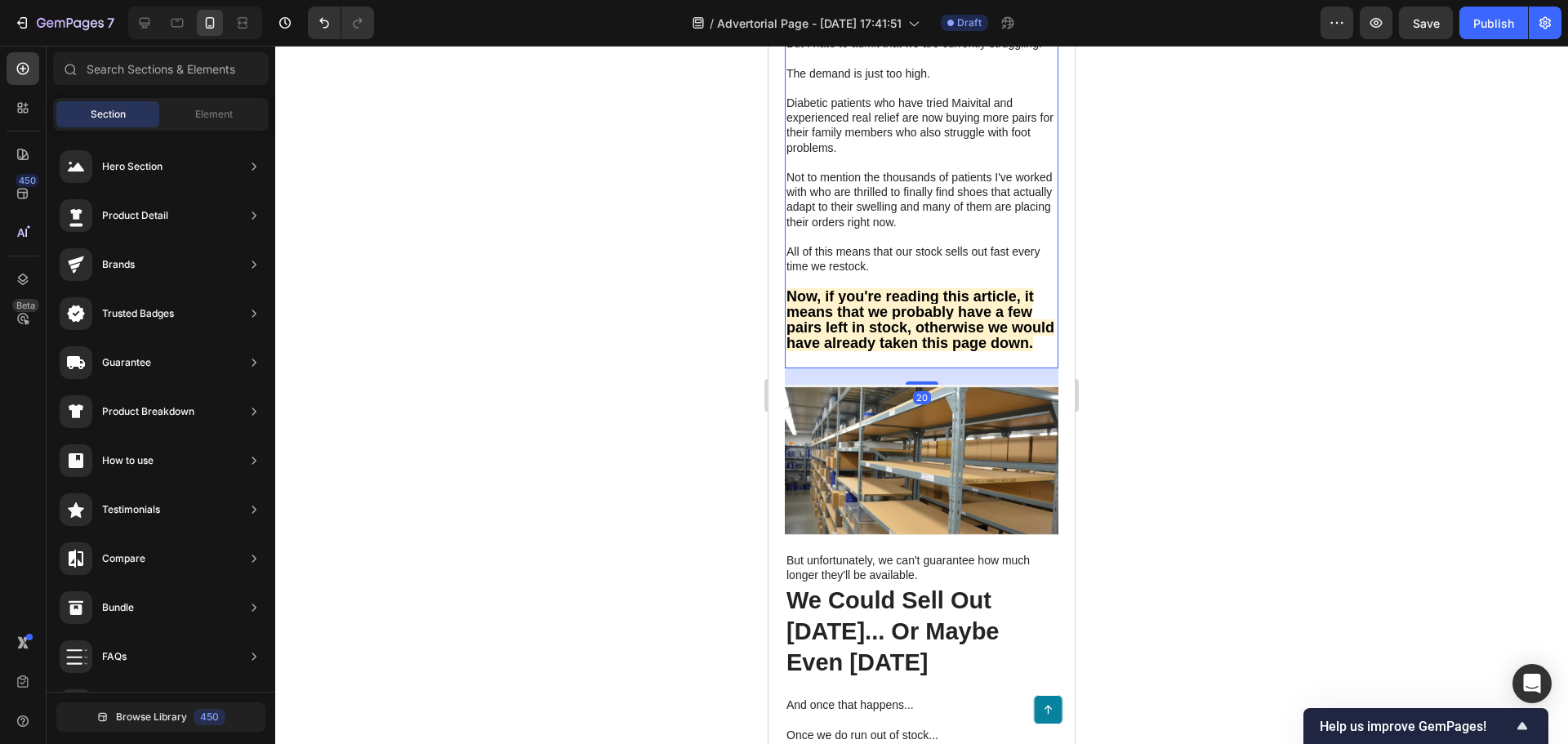
click at [887, 352] on strong "Now, if you're reading this article, it means that we probably have a few pairs…" at bounding box center [920, 320] width 268 height 64
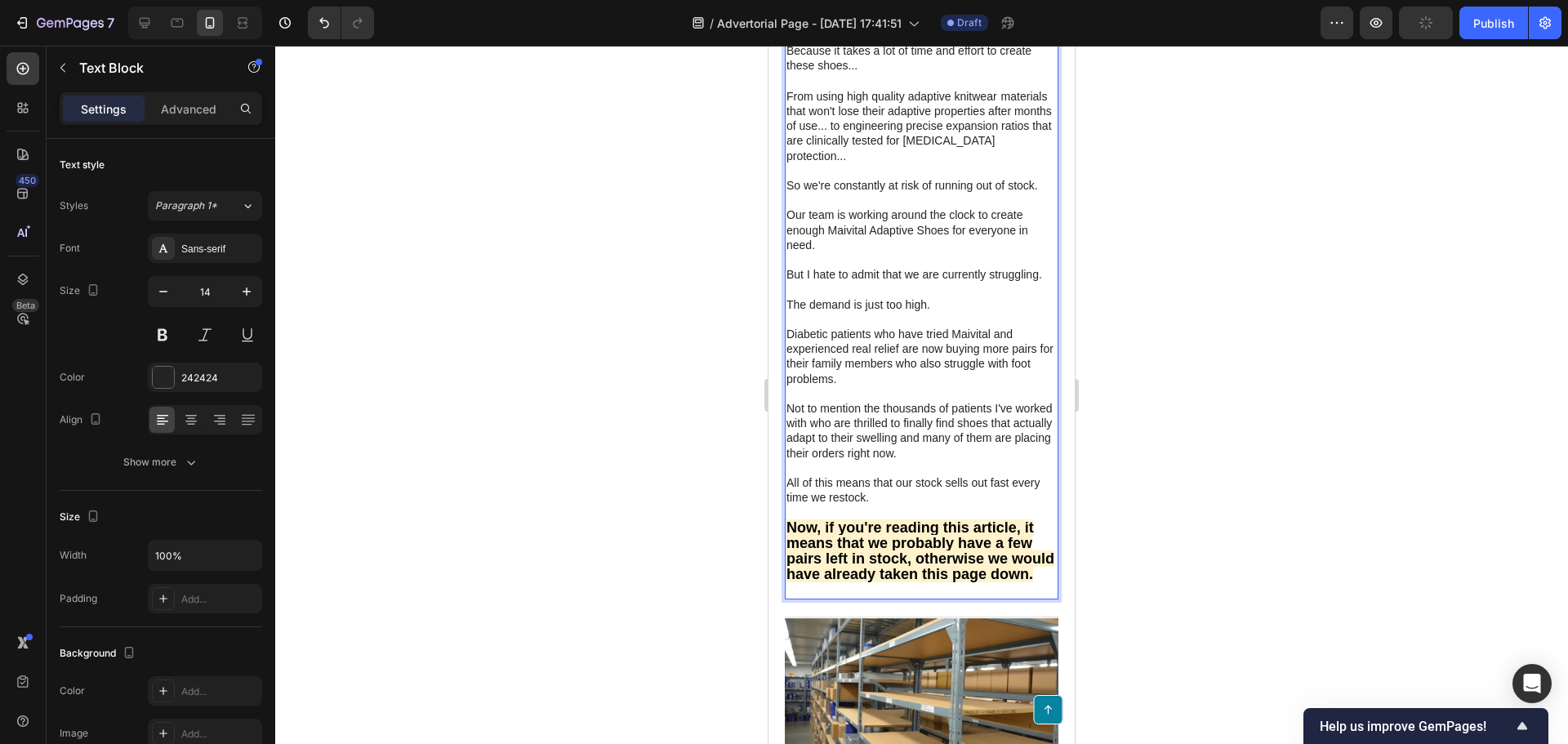
scroll to position [6806, 0]
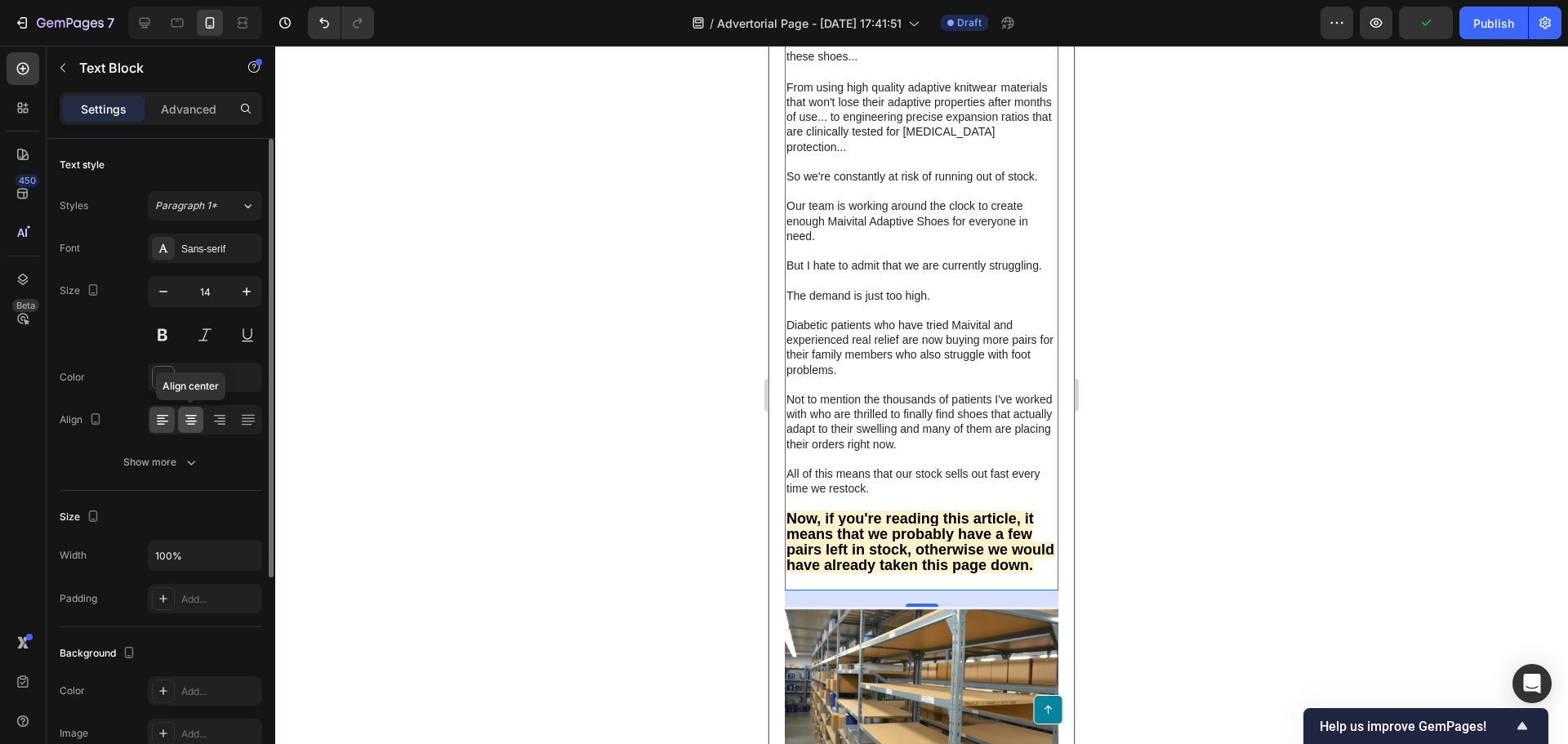
click at [197, 415] on icon at bounding box center [191, 420] width 17 height 17
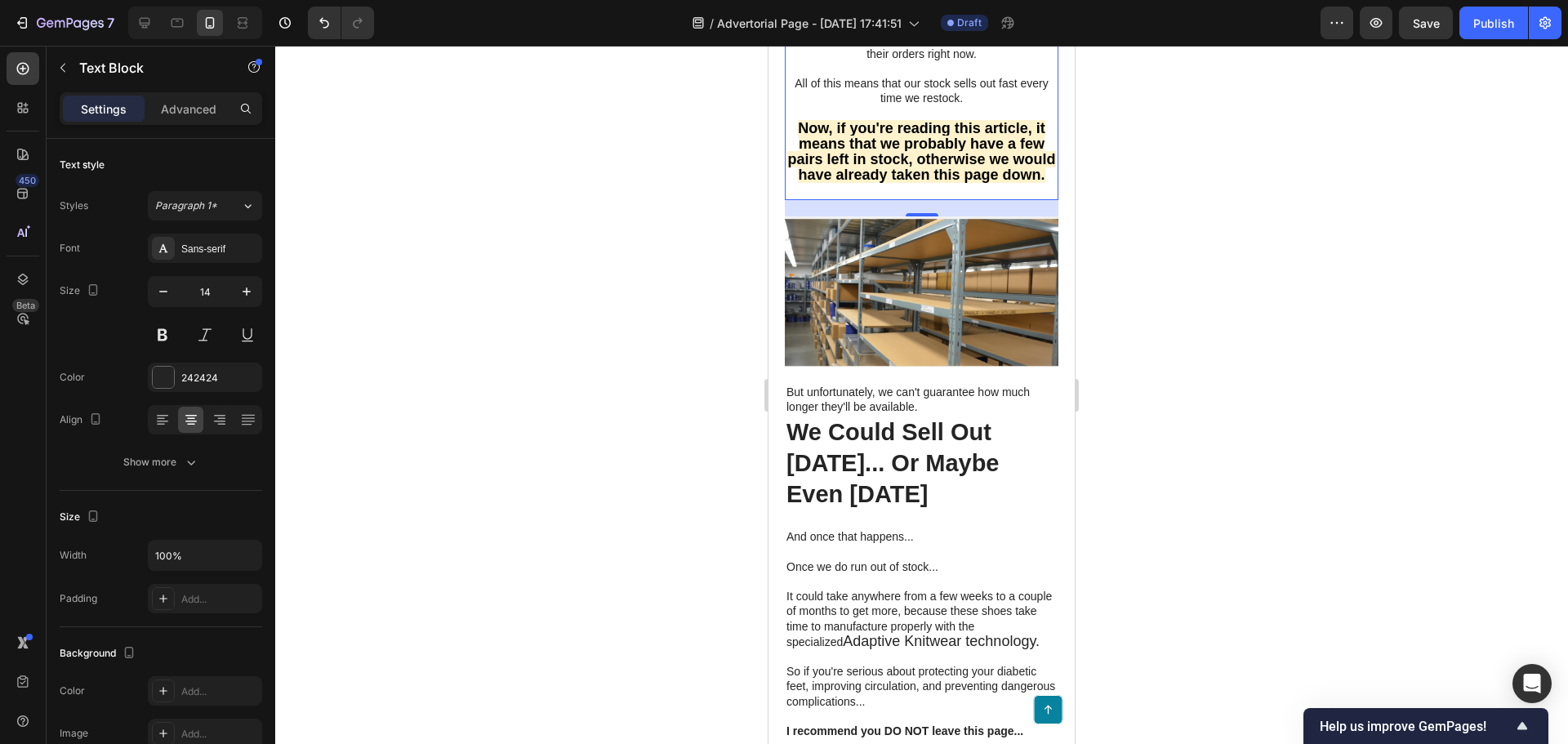
scroll to position [7296, 0]
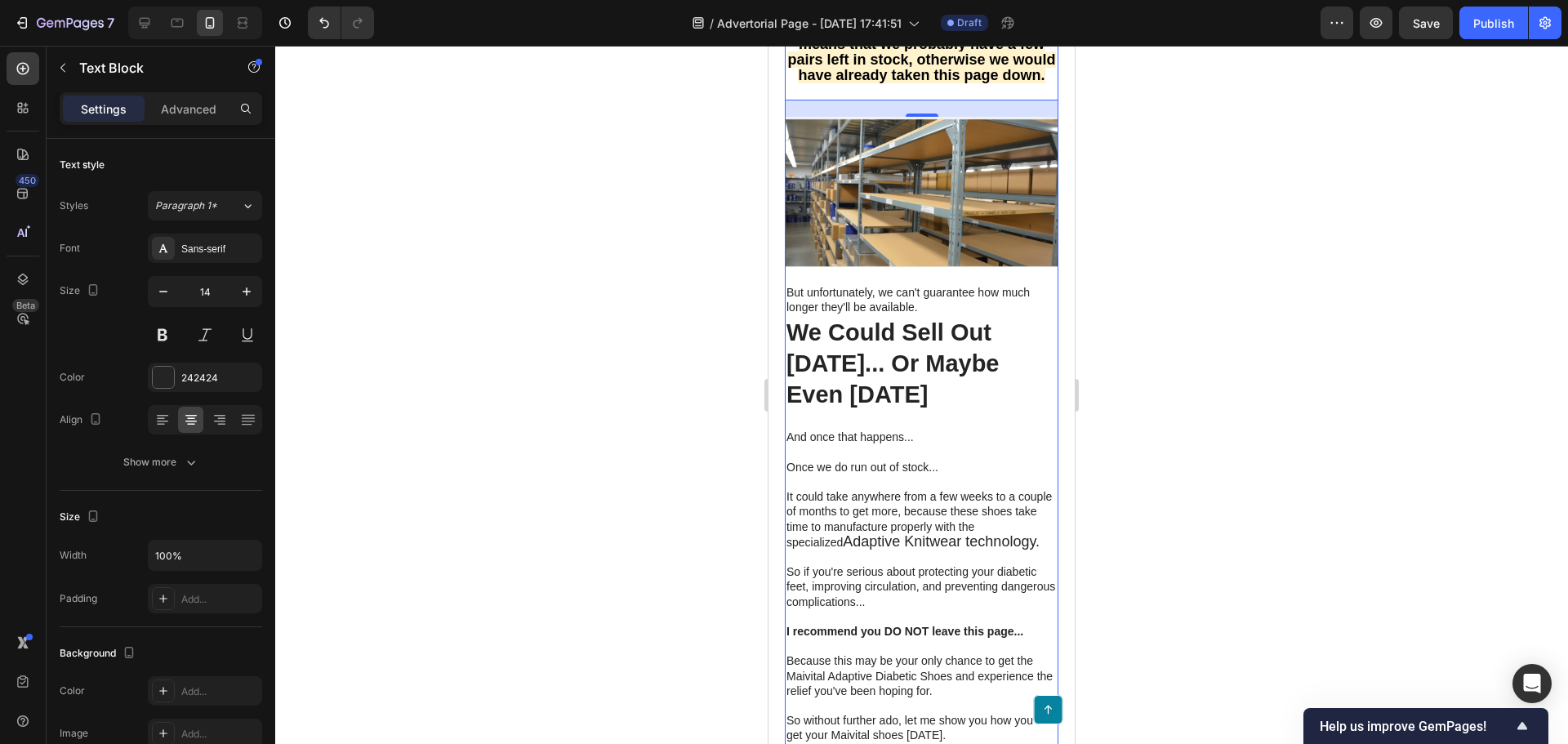
click at [918, 267] on img at bounding box center [921, 192] width 273 height 150
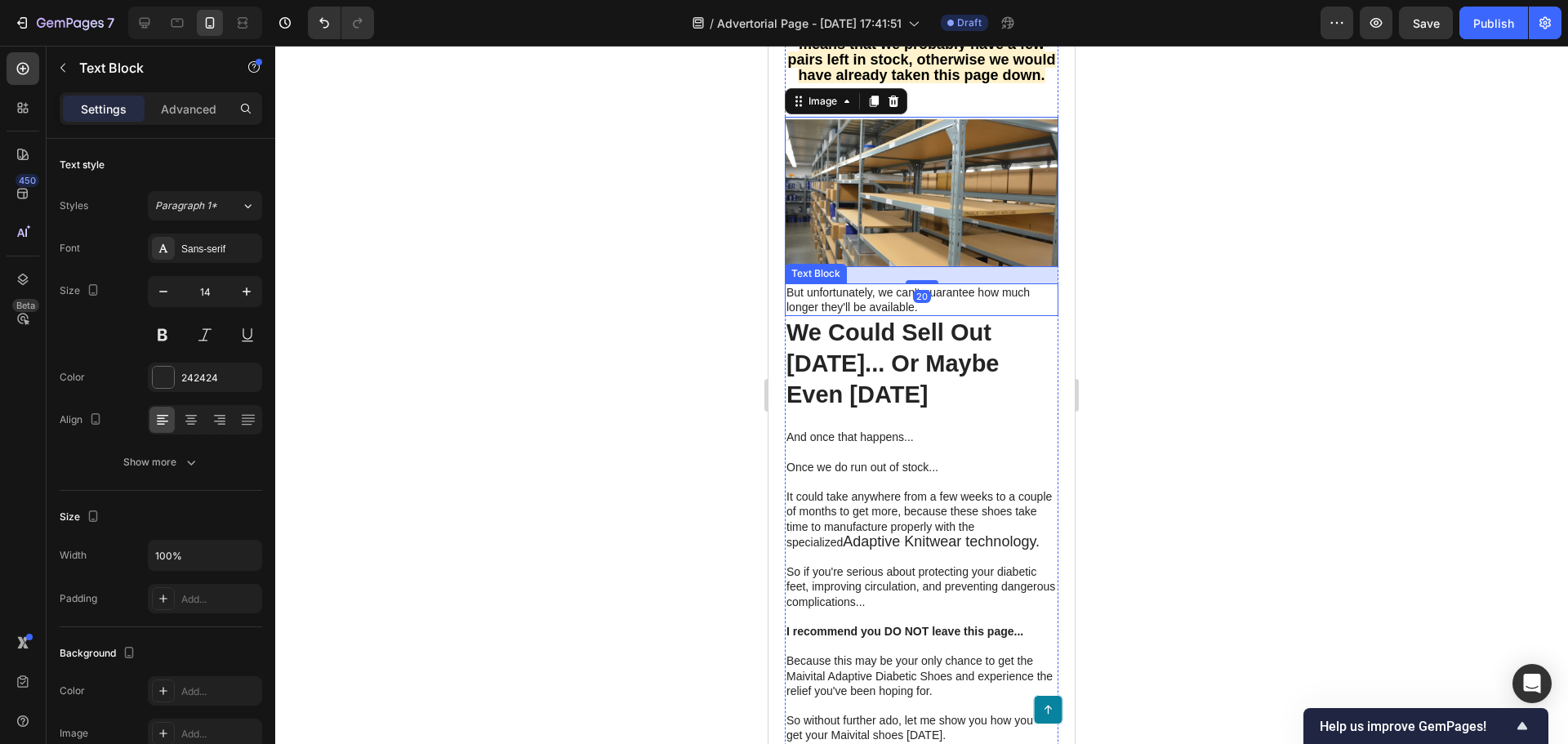
click at [870, 314] on p "But unfortunately, we can't guarantee how much longer they'll be available." at bounding box center [922, 300] width 270 height 30
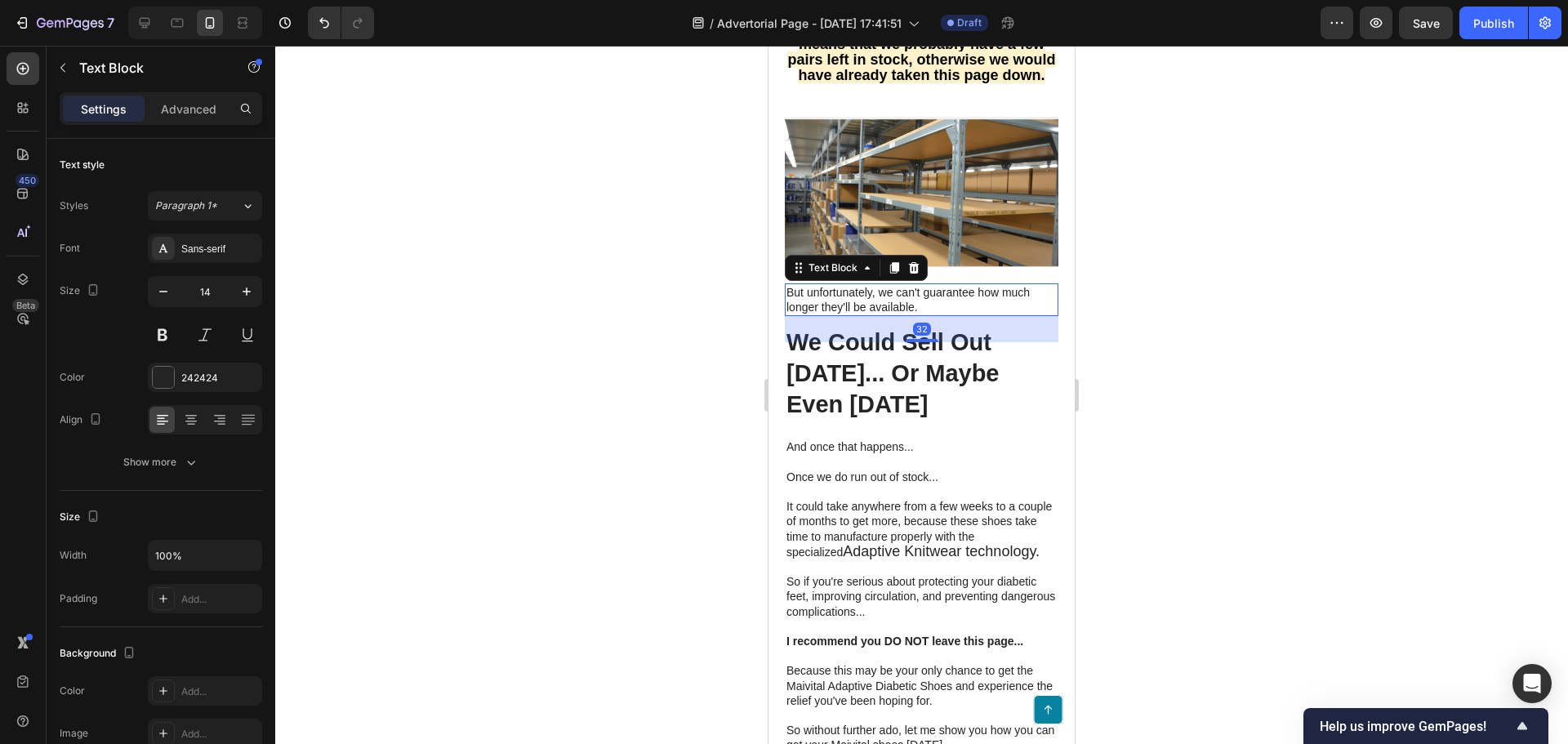
drag, startPoint x: 913, startPoint y: 424, endPoint x: 900, endPoint y: 443, distance: 23.0
click at [914, 342] on div at bounding box center [922, 341] width 32 height 4
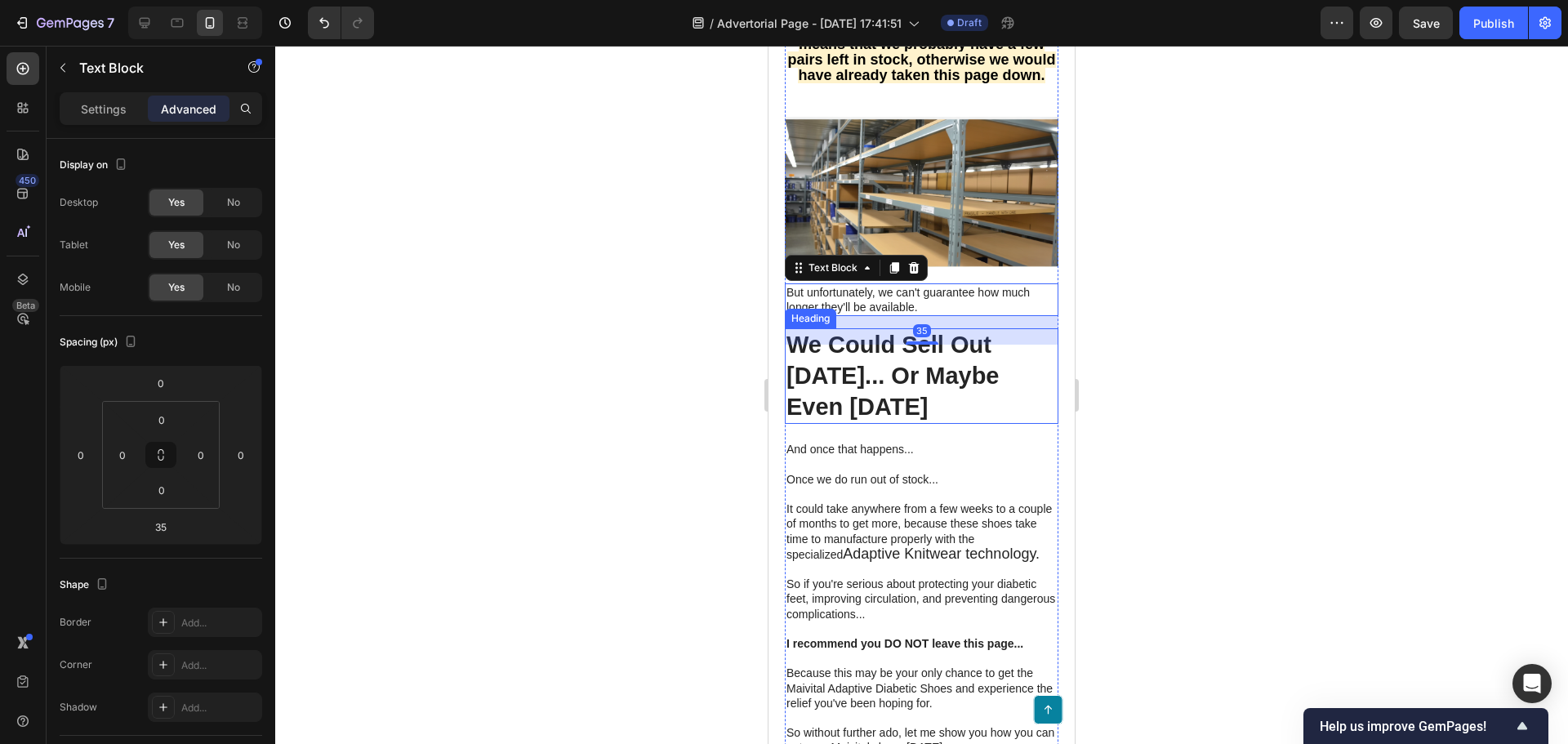
click at [672, 473] on div at bounding box center [922, 395] width 1293 height 699
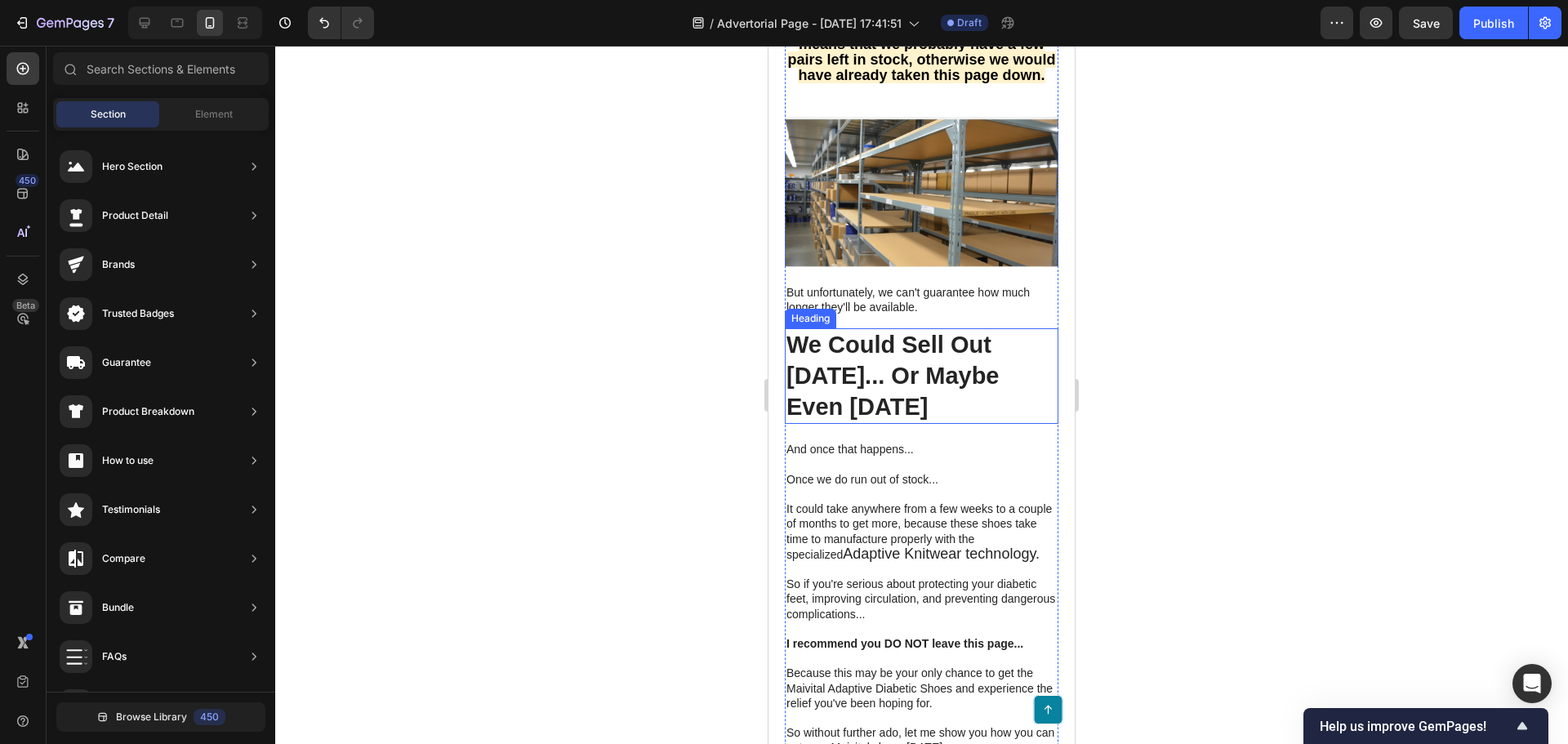
click at [975, 424] on h2 "We Could Sell Out [DATE]... Or Maybe Even [DATE]" at bounding box center [921, 375] width 273 height 95
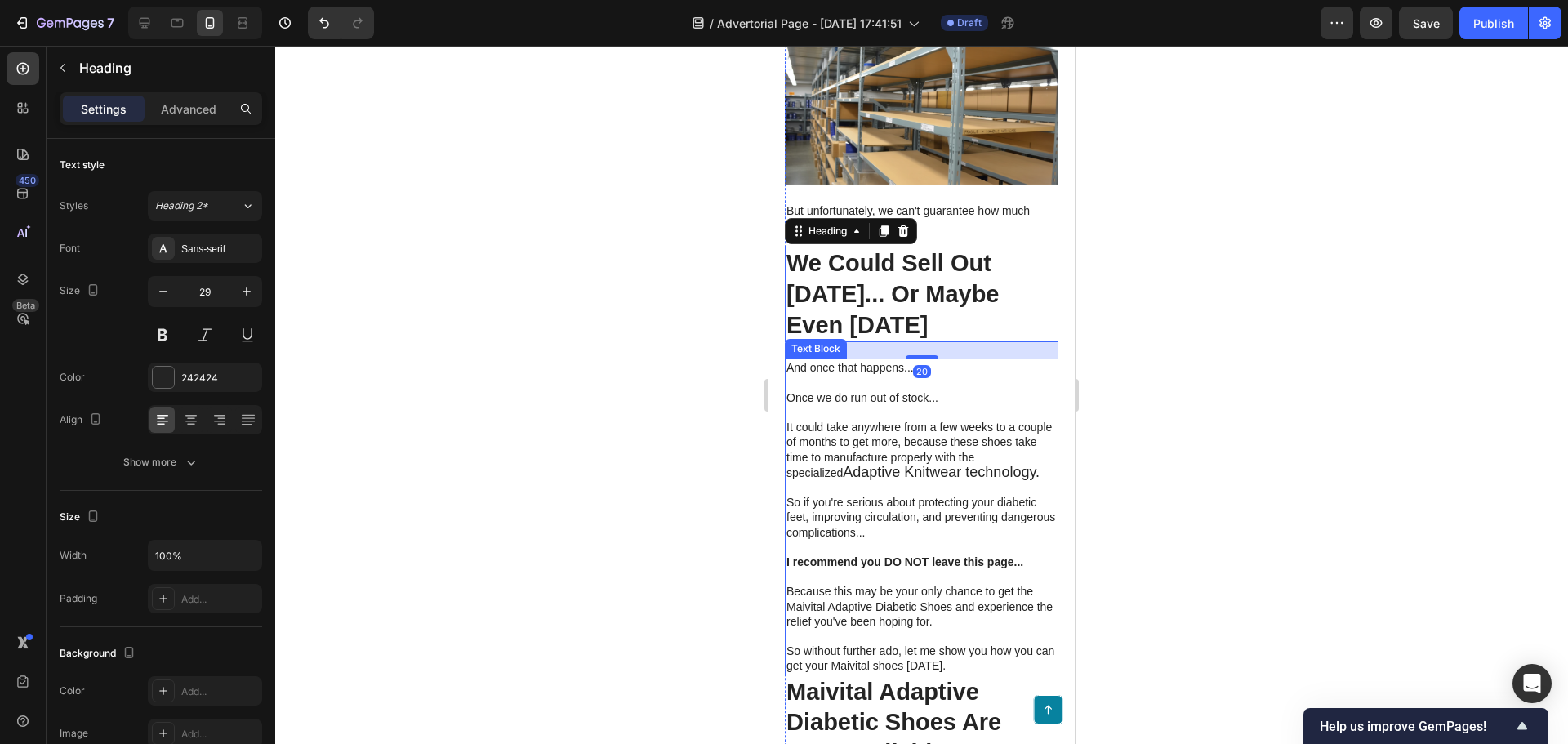
click at [617, 547] on div at bounding box center [922, 395] width 1293 height 699
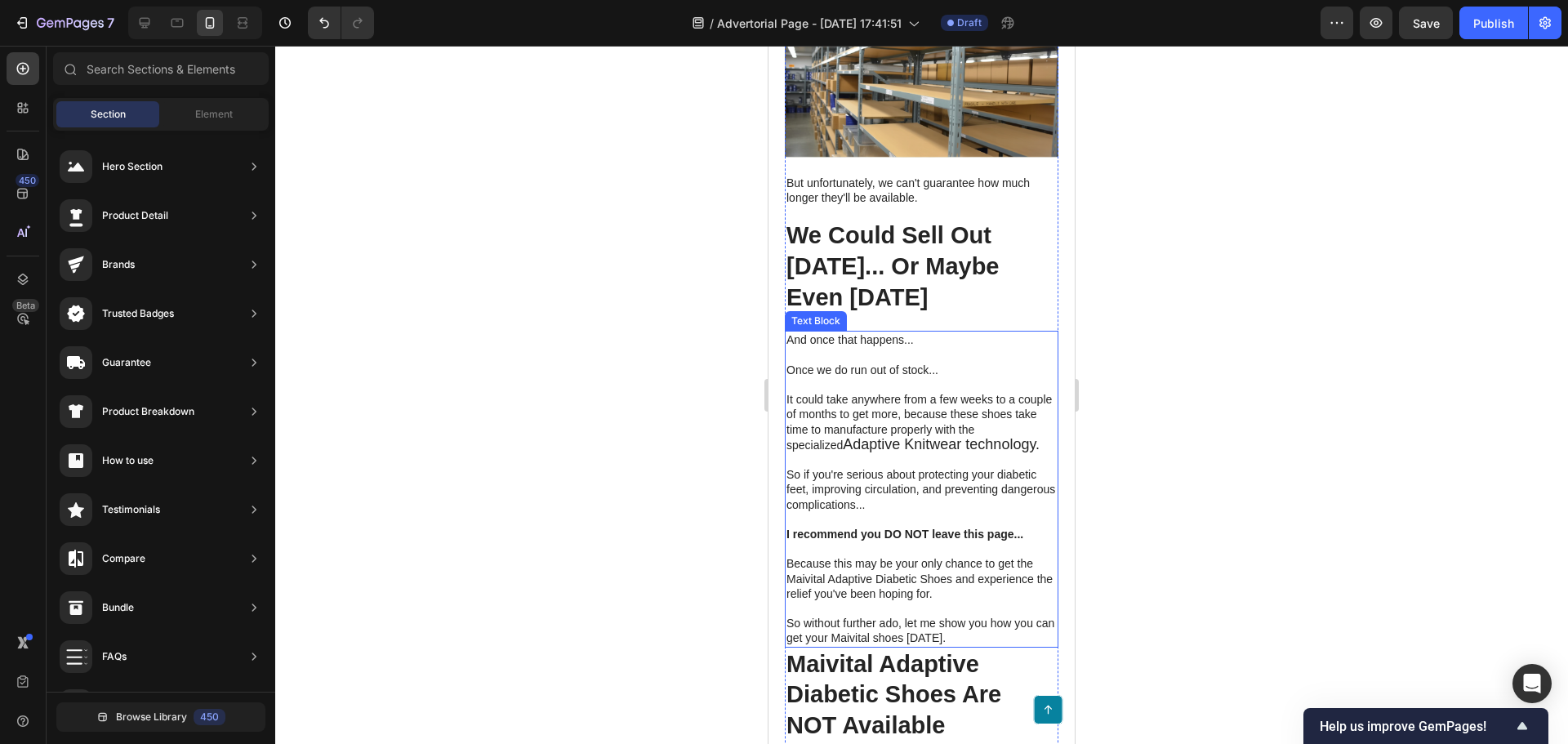
scroll to position [7542, 0]
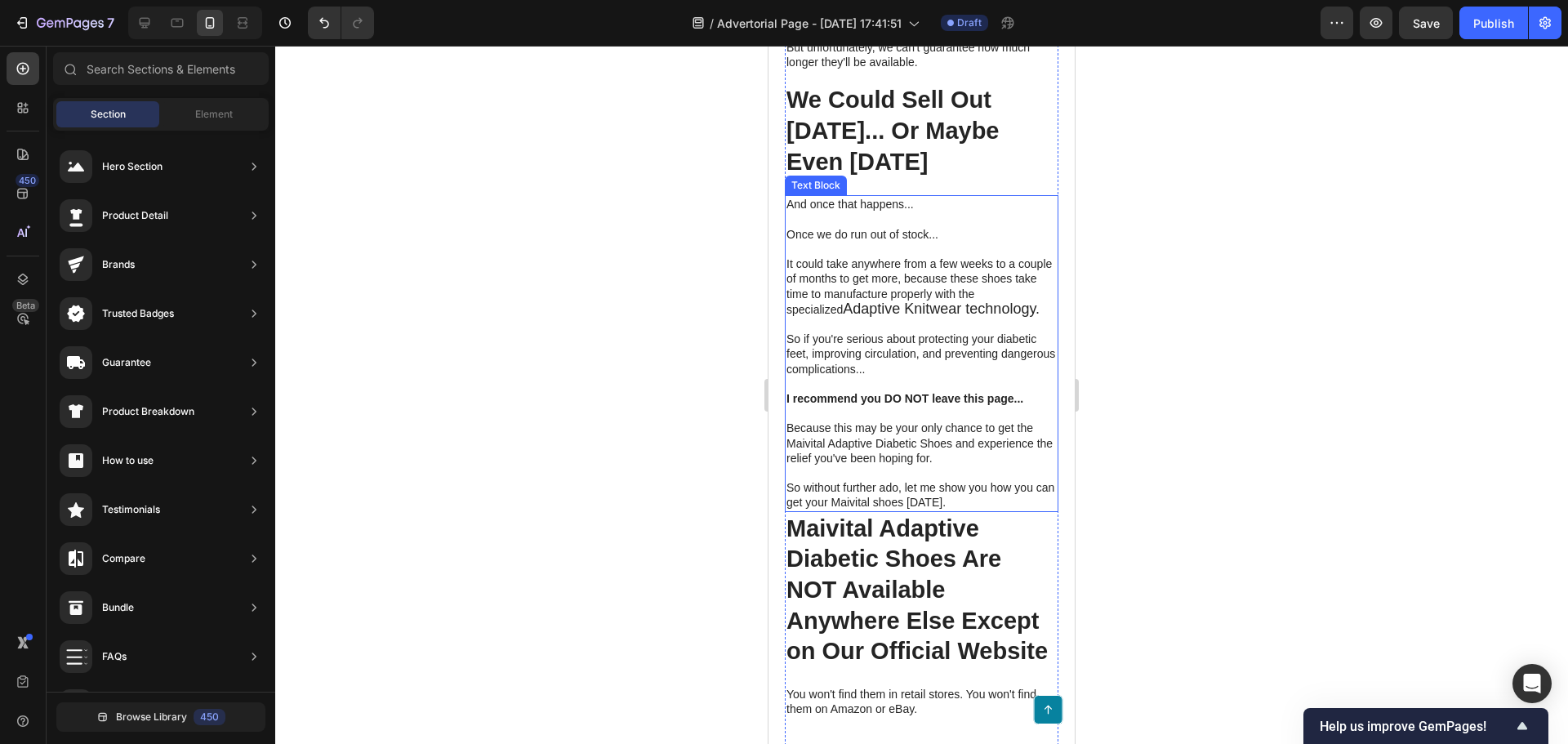
click at [938, 332] on p at bounding box center [922, 324] width 270 height 15
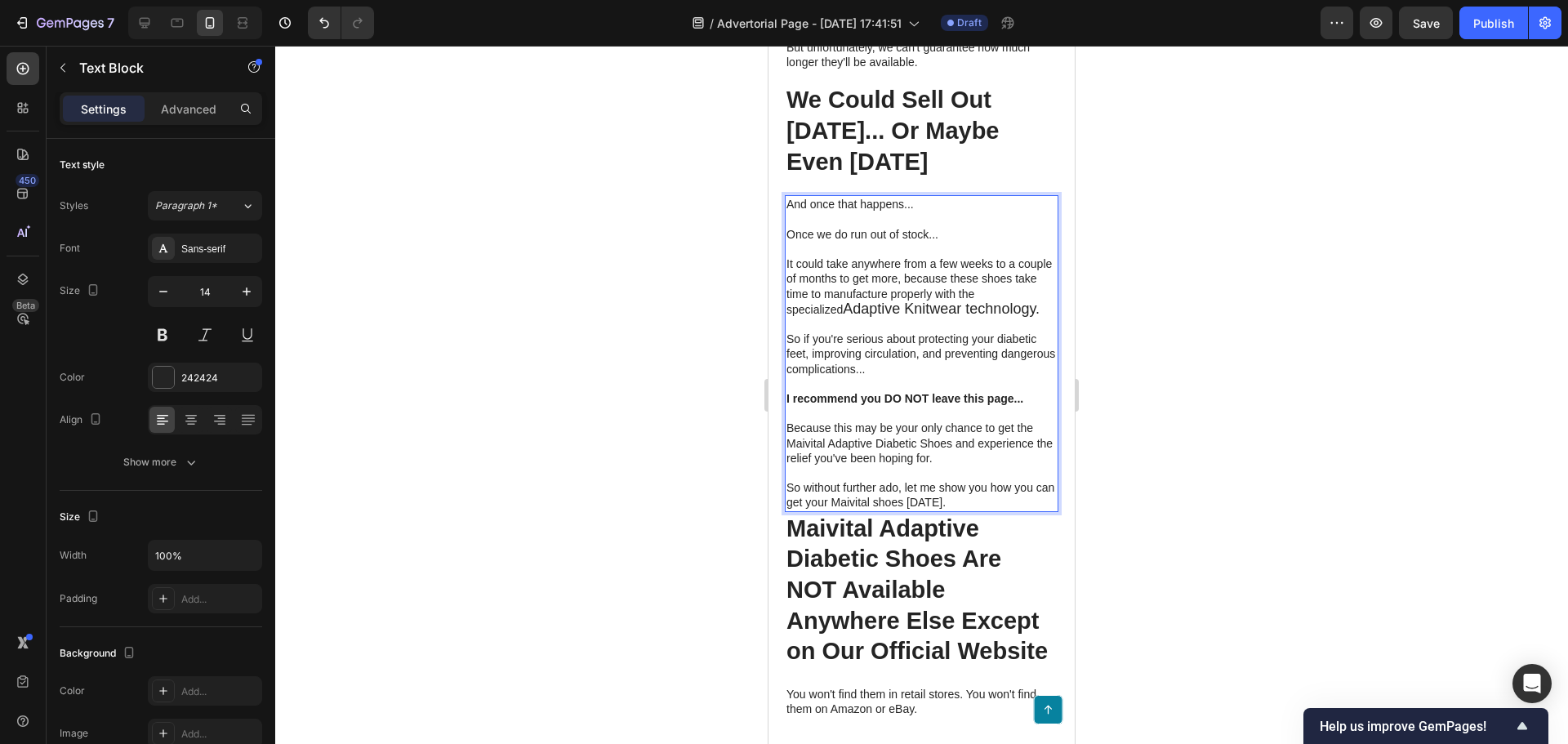
click at [862, 317] on span "Adaptive Knitwear technology." at bounding box center [941, 309] width 196 height 17
drag, startPoint x: 849, startPoint y: 405, endPoint x: 972, endPoint y: 399, distance: 123.1
click at [986, 317] on span "Adaptive Knitwear technology." at bounding box center [941, 309] width 196 height 17
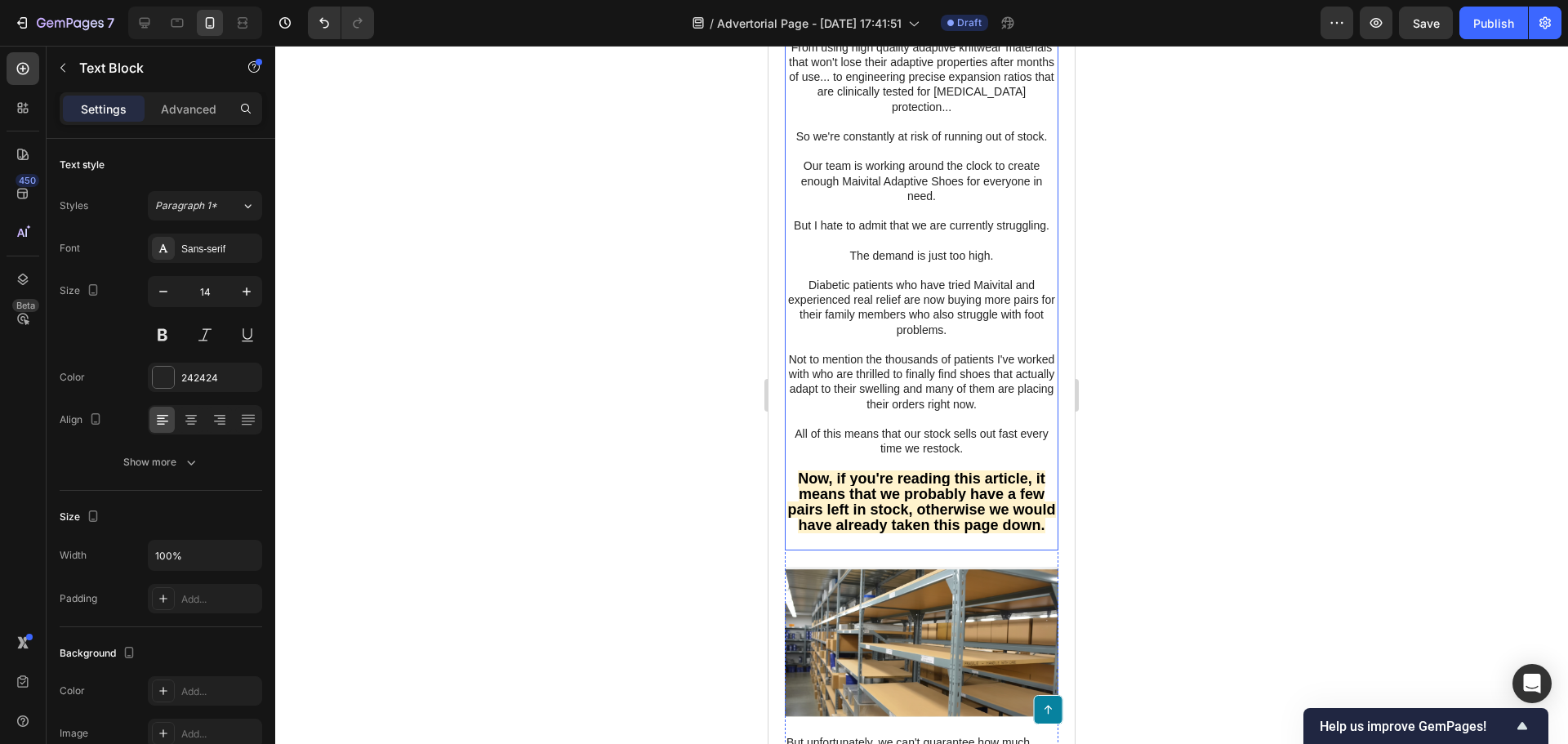
scroll to position [6562, 0]
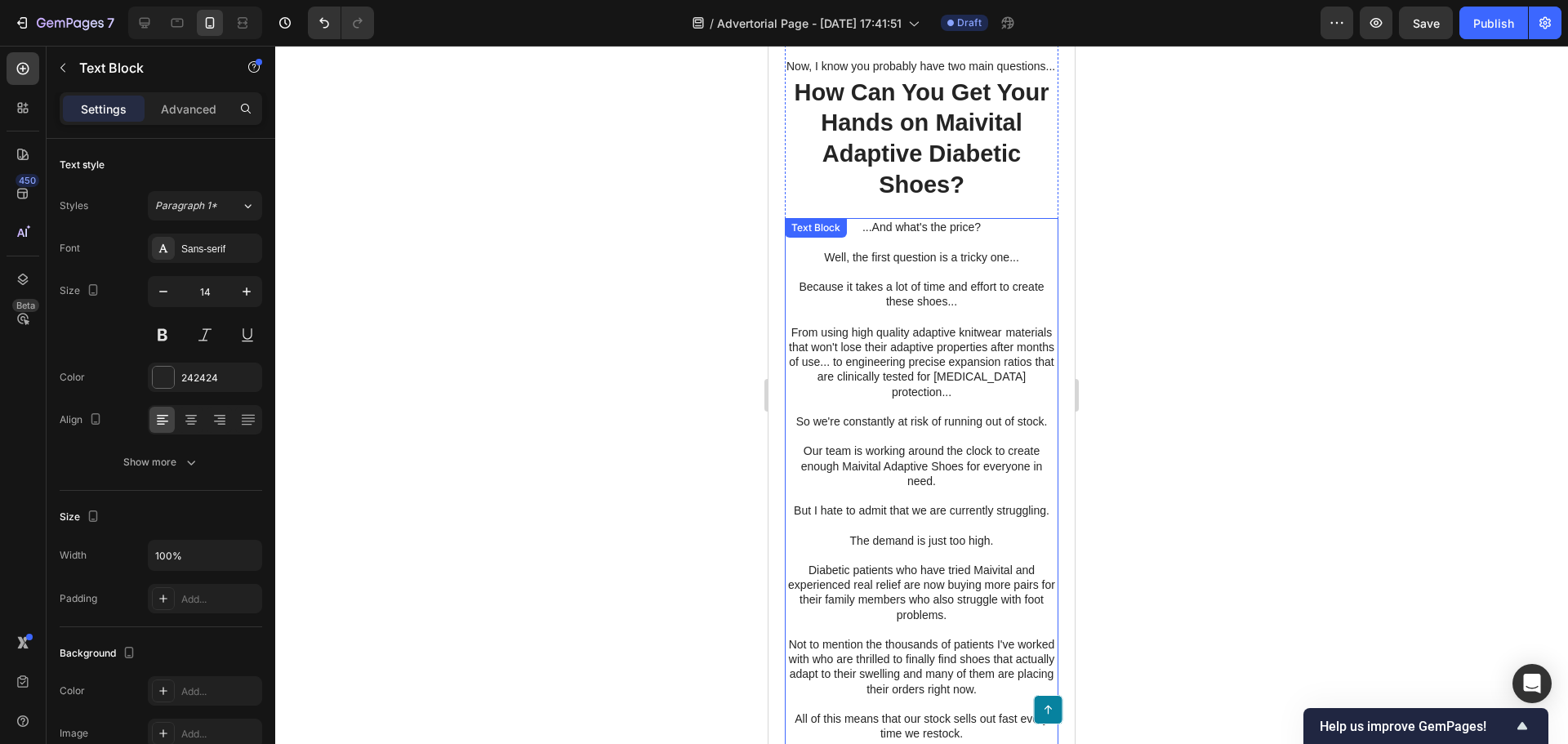
click at [962, 309] on p "Because it takes a lot of time and effort to create these shoes..." at bounding box center [922, 295] width 270 height 30
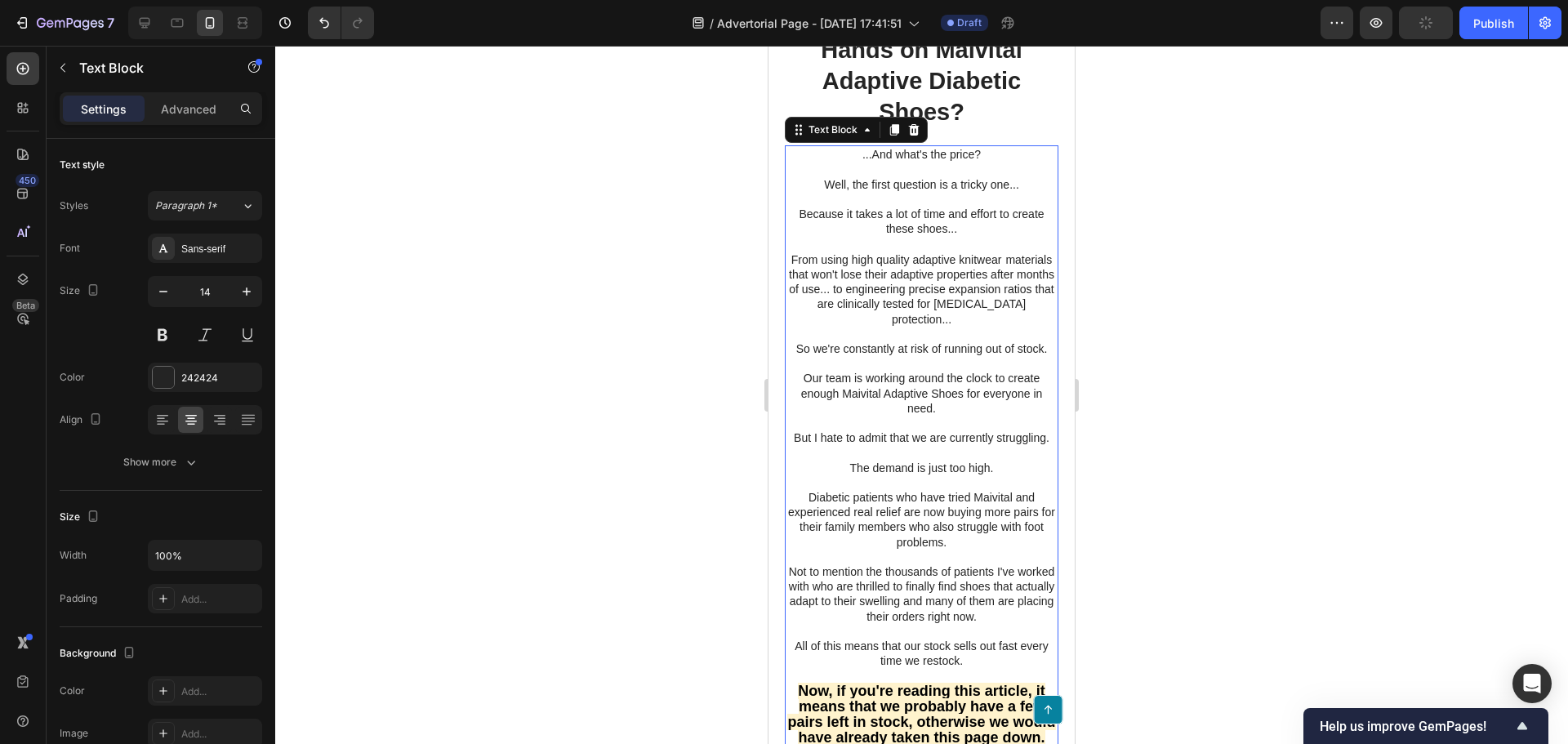
scroll to position [6643, 0]
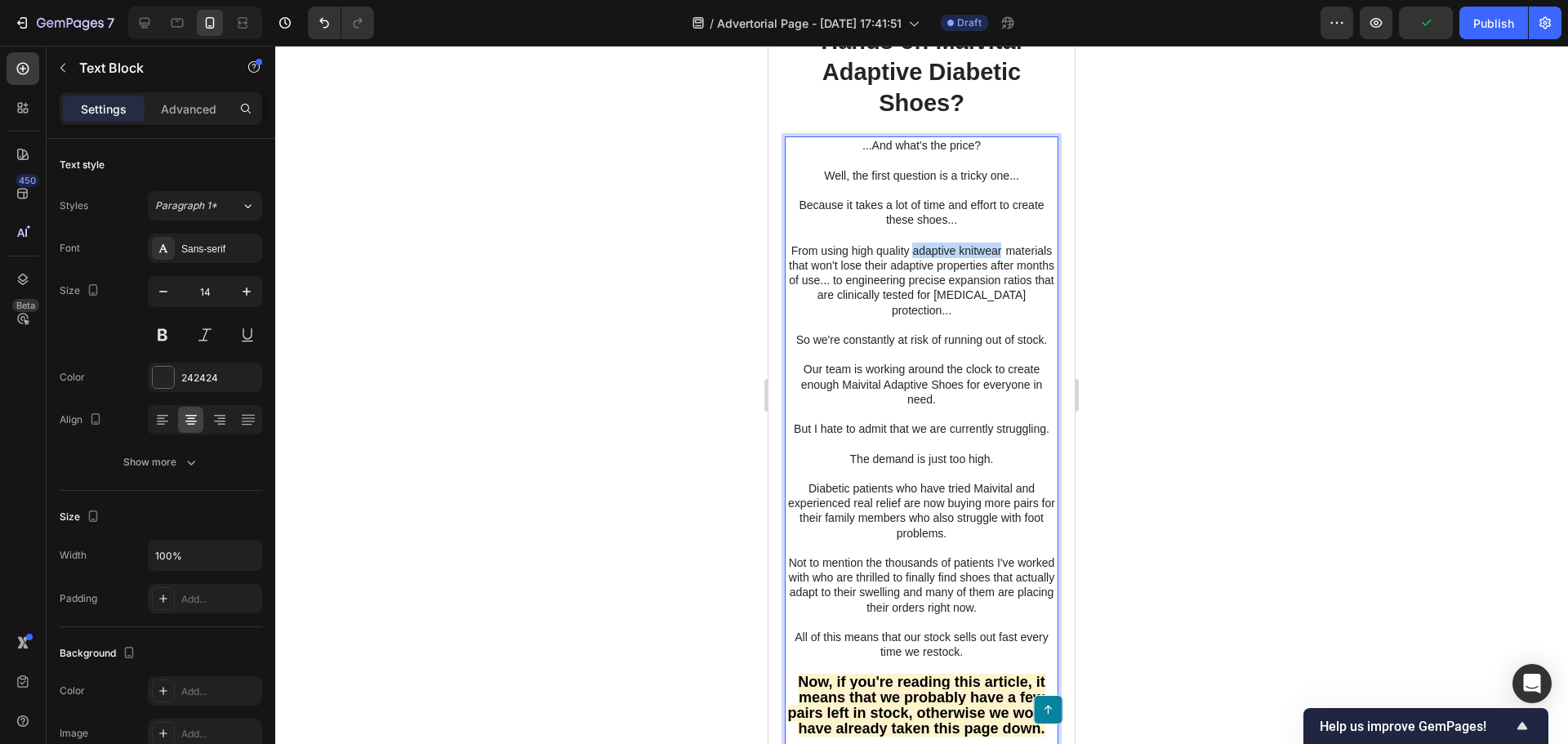
drag, startPoint x: 930, startPoint y: 336, endPoint x: 1026, endPoint y: 336, distance: 96.0
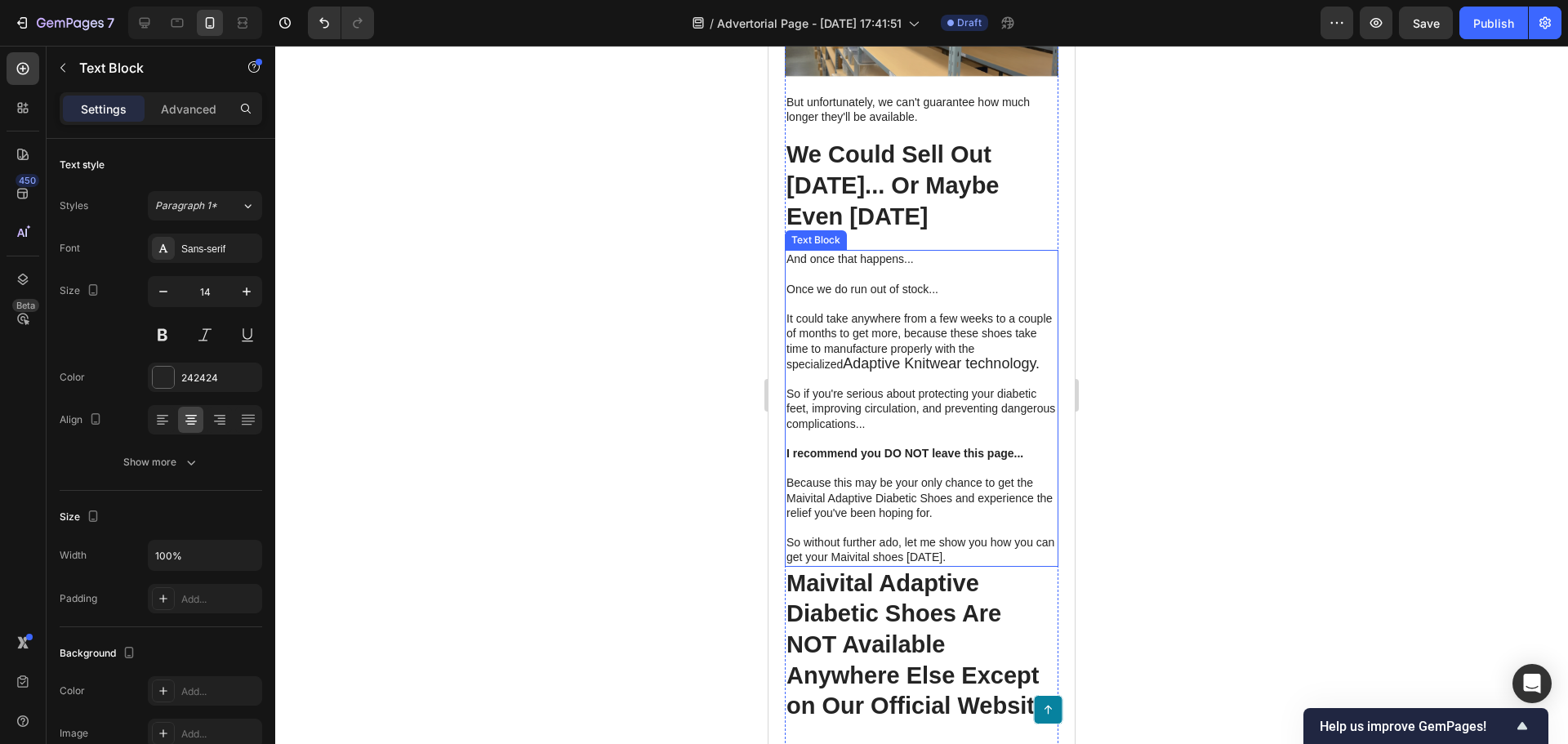
scroll to position [7623, 0]
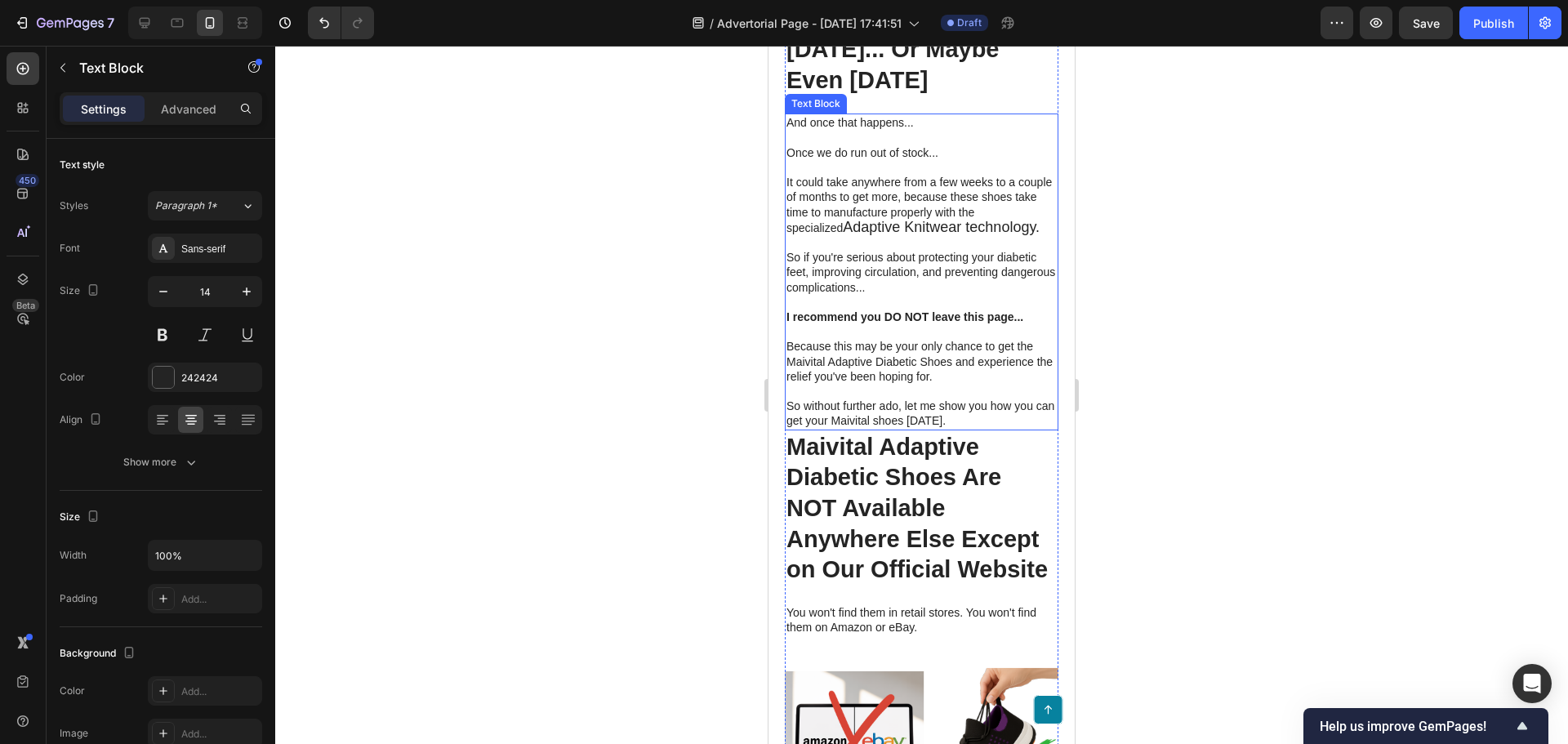
click at [943, 323] on strong "I recommend you DO NOT leave this page..." at bounding box center [905, 317] width 237 height 13
drag, startPoint x: 848, startPoint y: 322, endPoint x: 964, endPoint y: 324, distance: 116.0
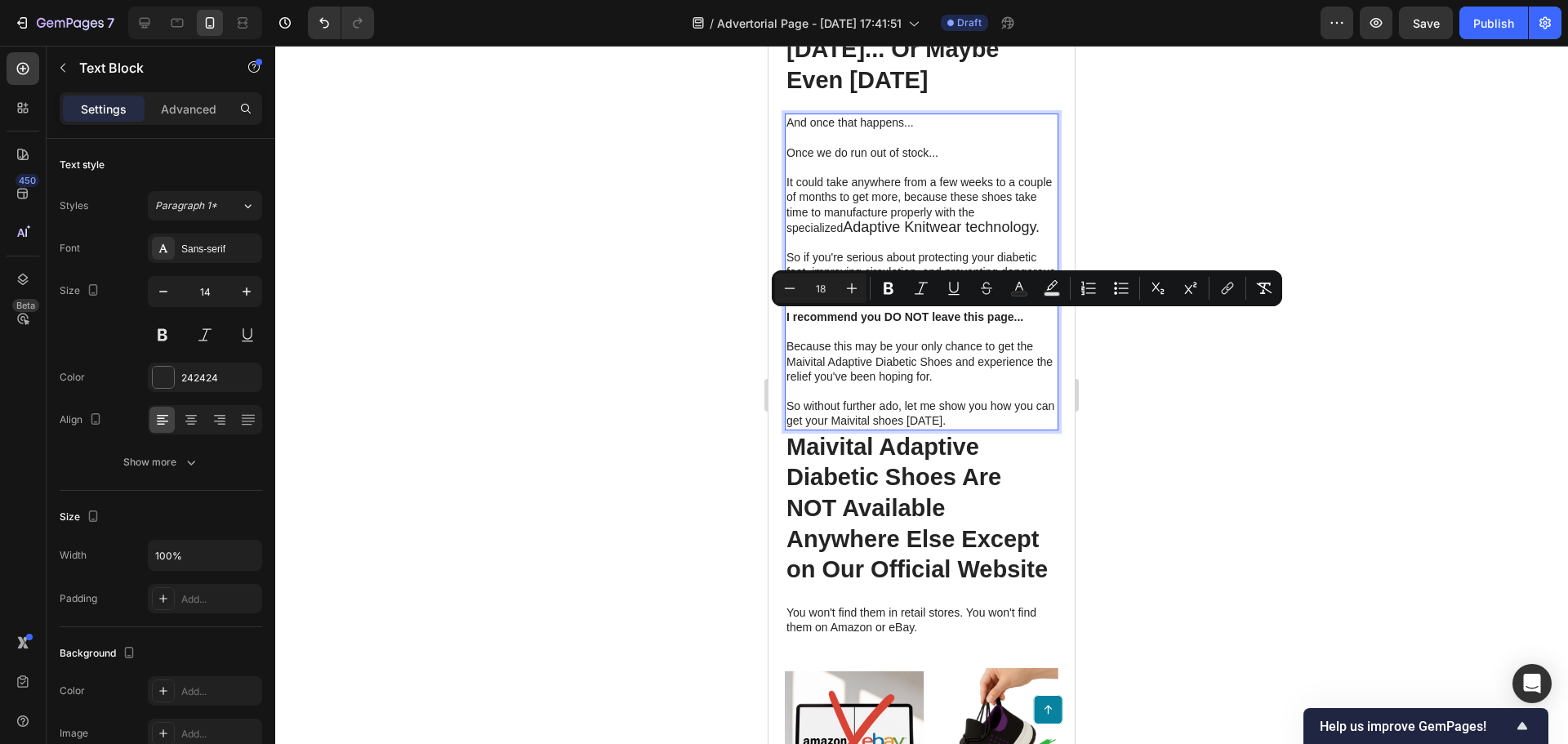
type input "14"
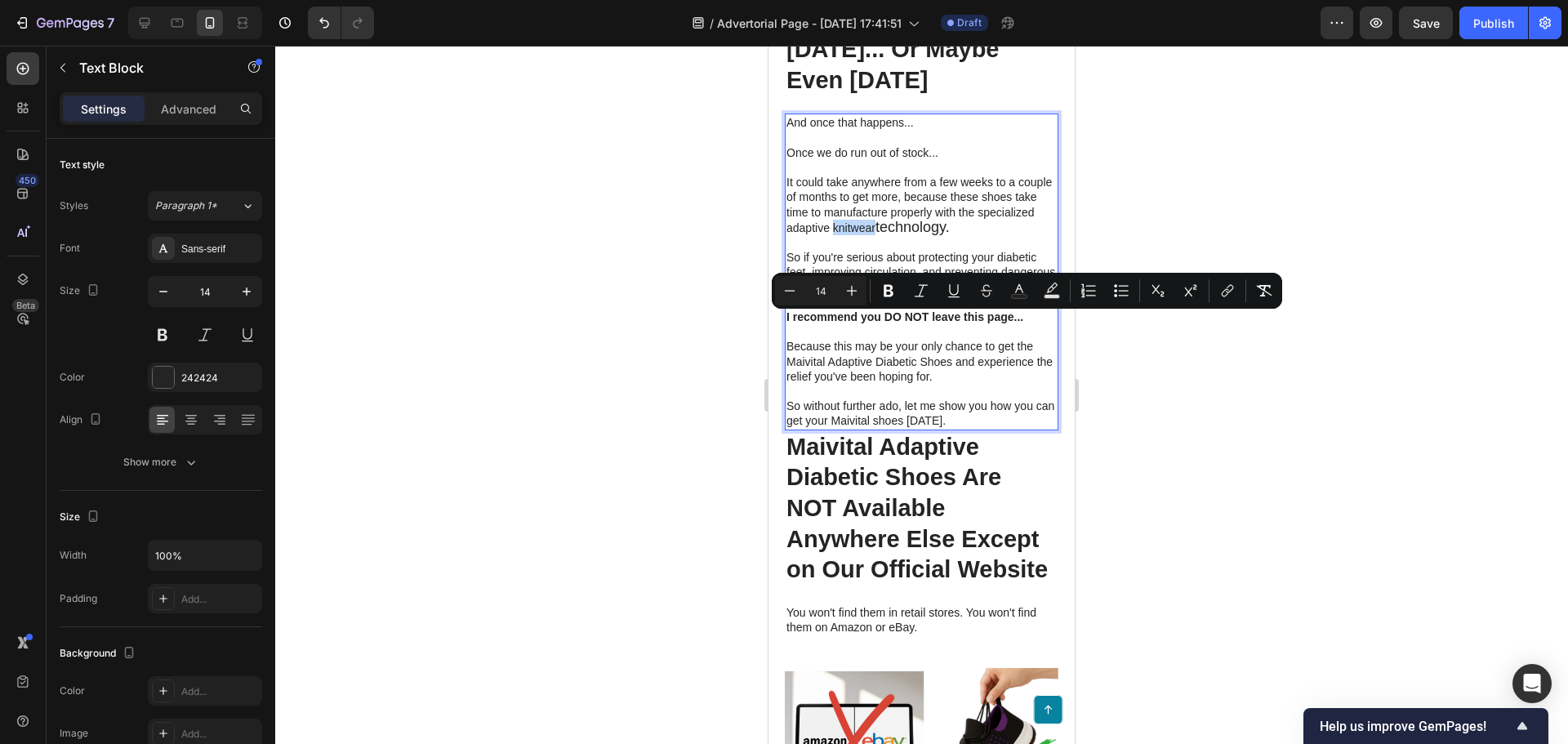
copy span "knitwear"
type input "18"
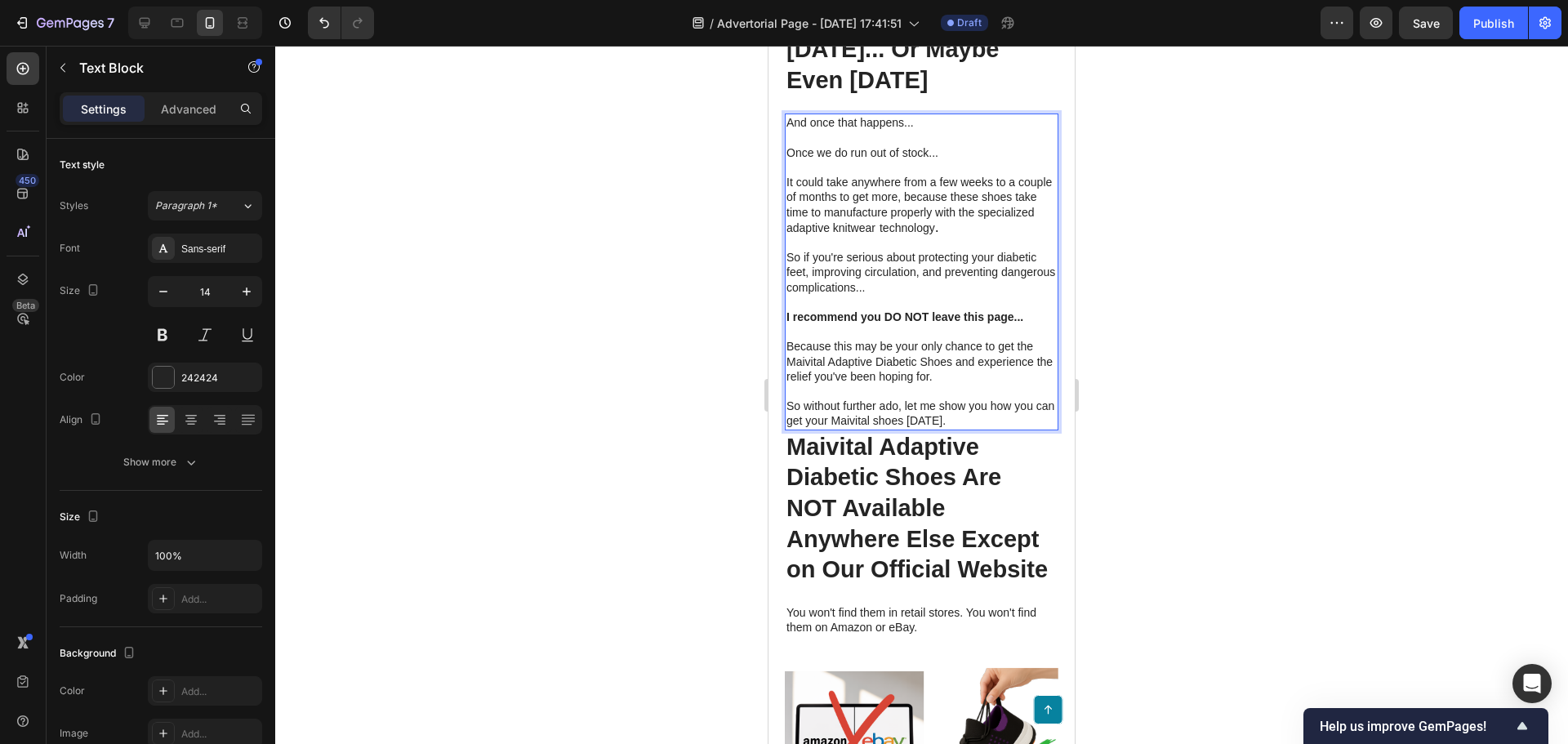
click at [705, 321] on div at bounding box center [922, 395] width 1293 height 699
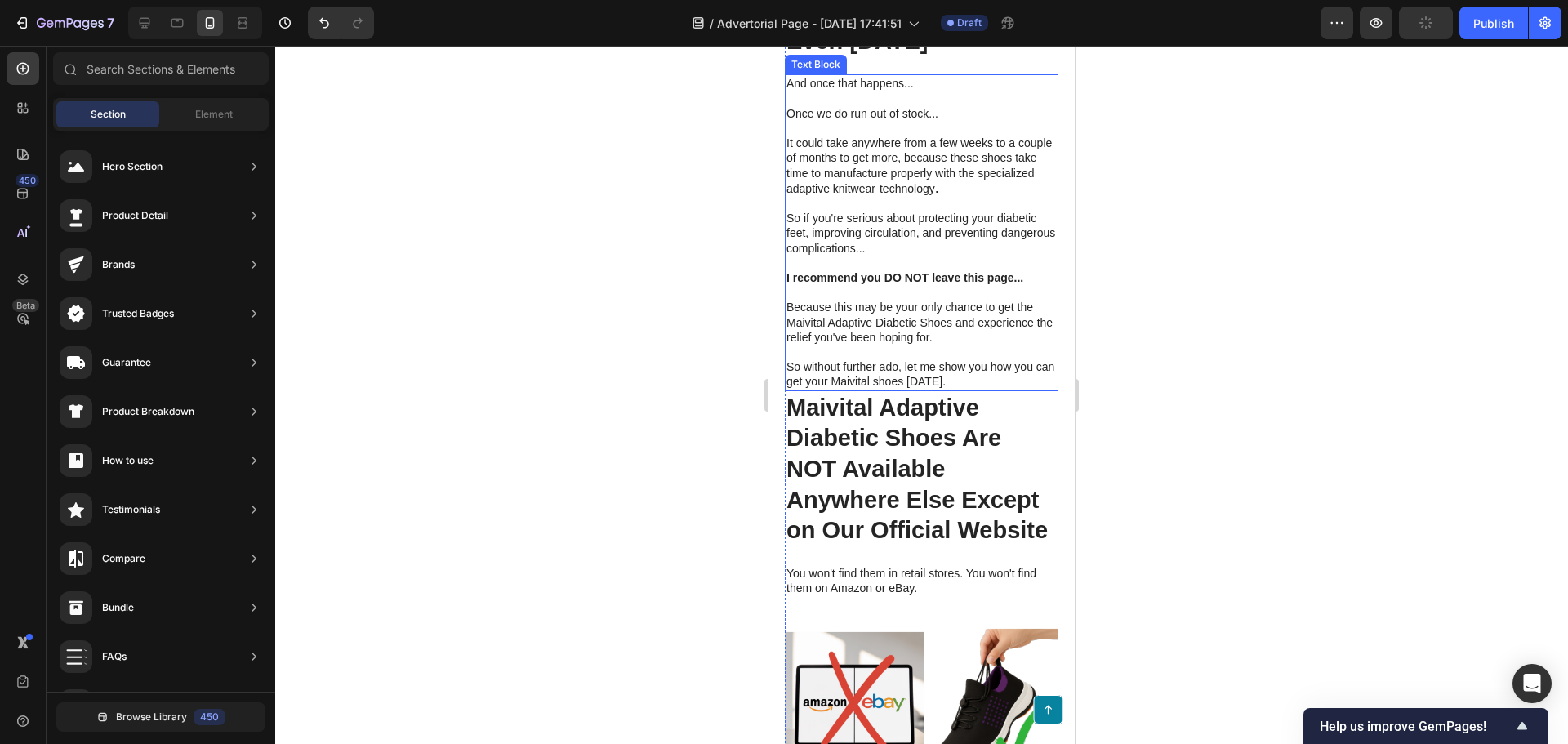
scroll to position [7705, 0]
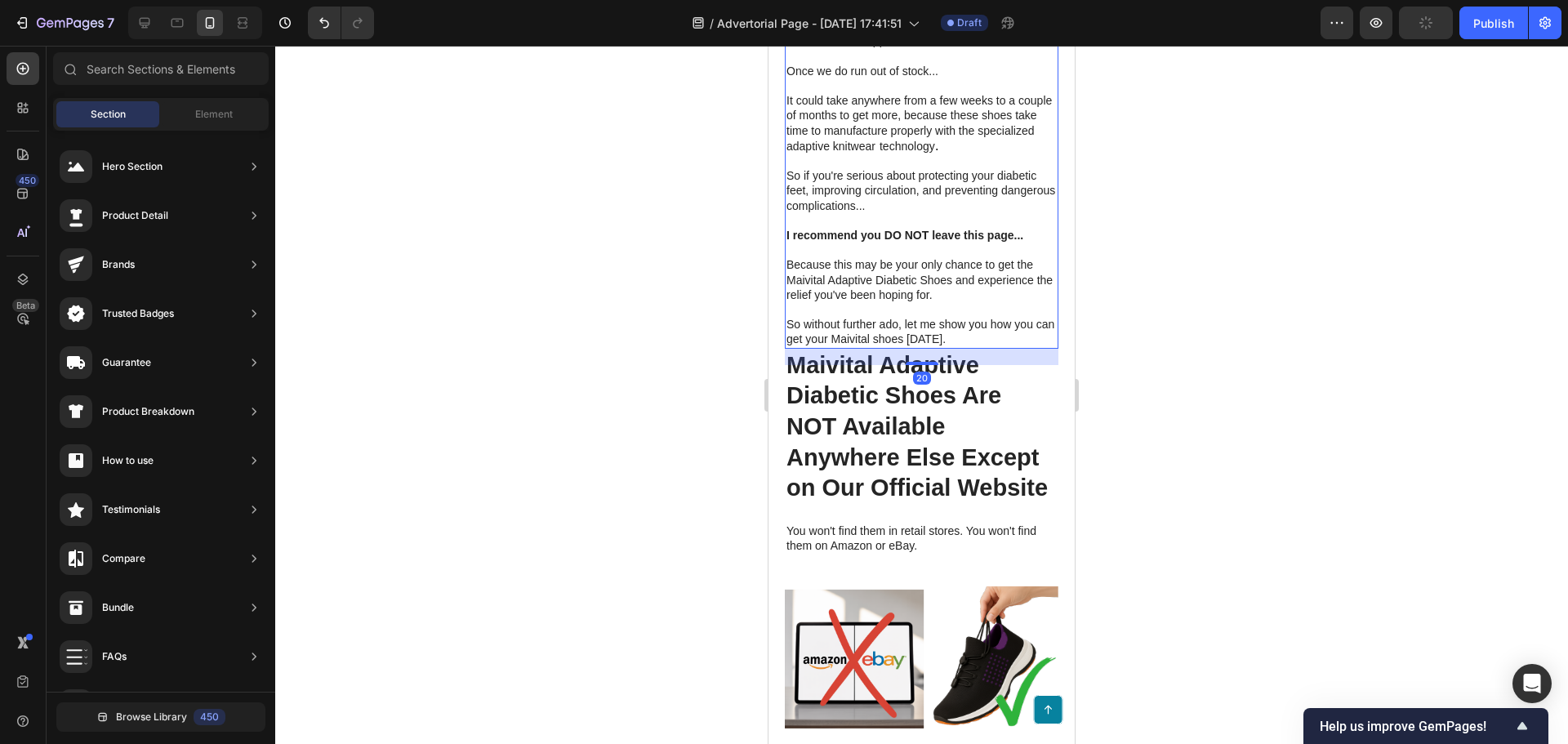
click at [920, 258] on p "Rich Text Editor. Editing area: main" at bounding box center [922, 250] width 270 height 15
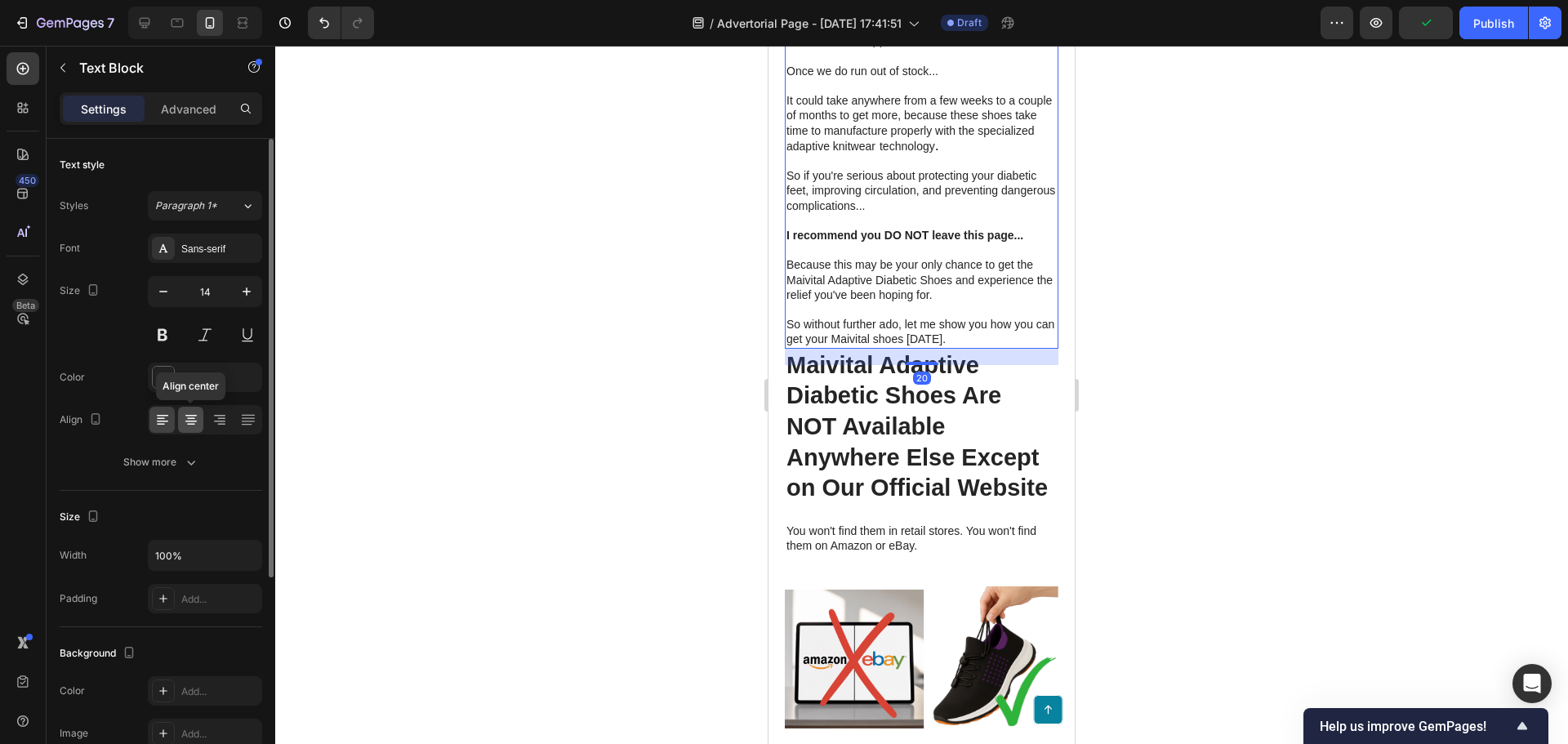
click at [184, 418] on icon at bounding box center [191, 420] width 17 height 17
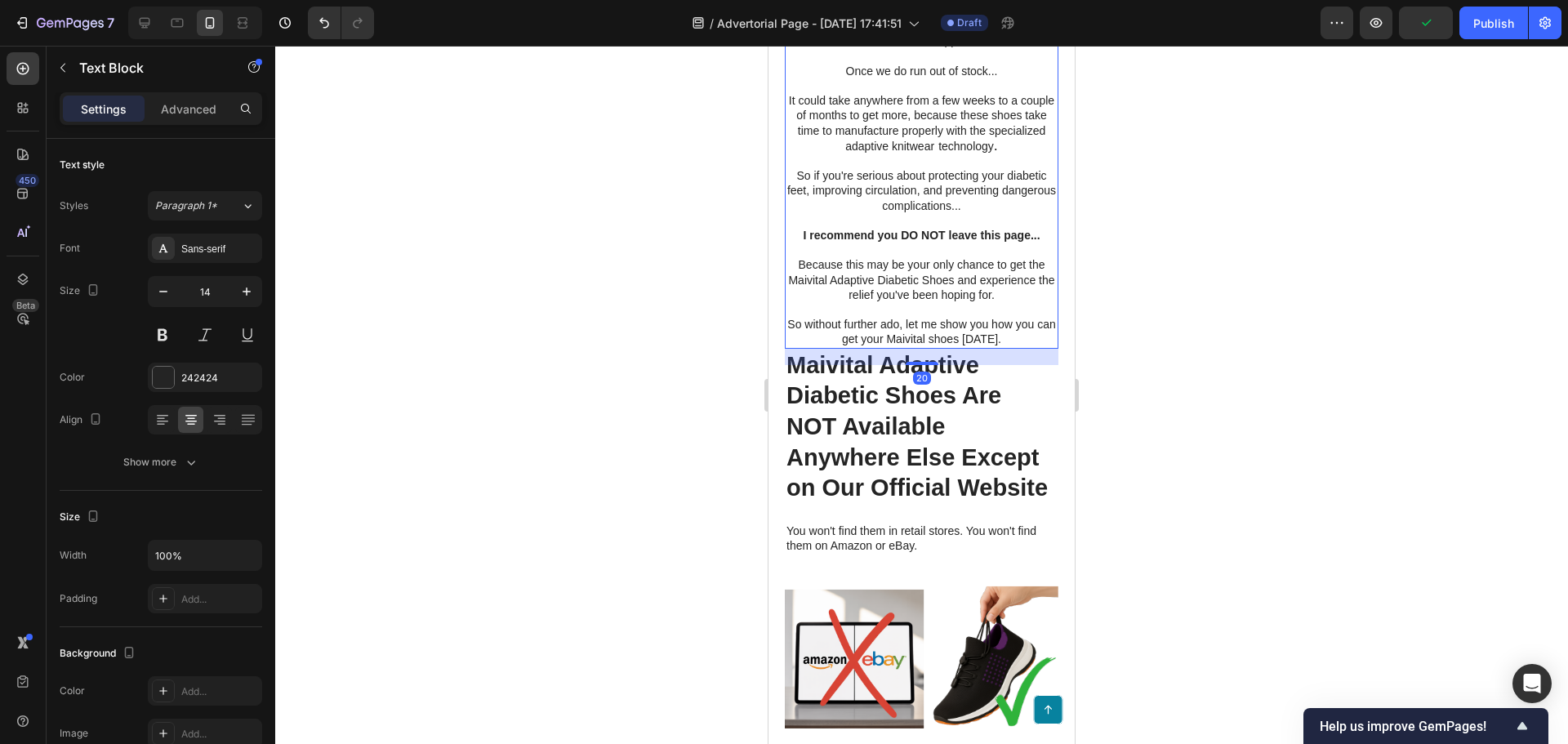
click at [569, 519] on div at bounding box center [922, 395] width 1293 height 699
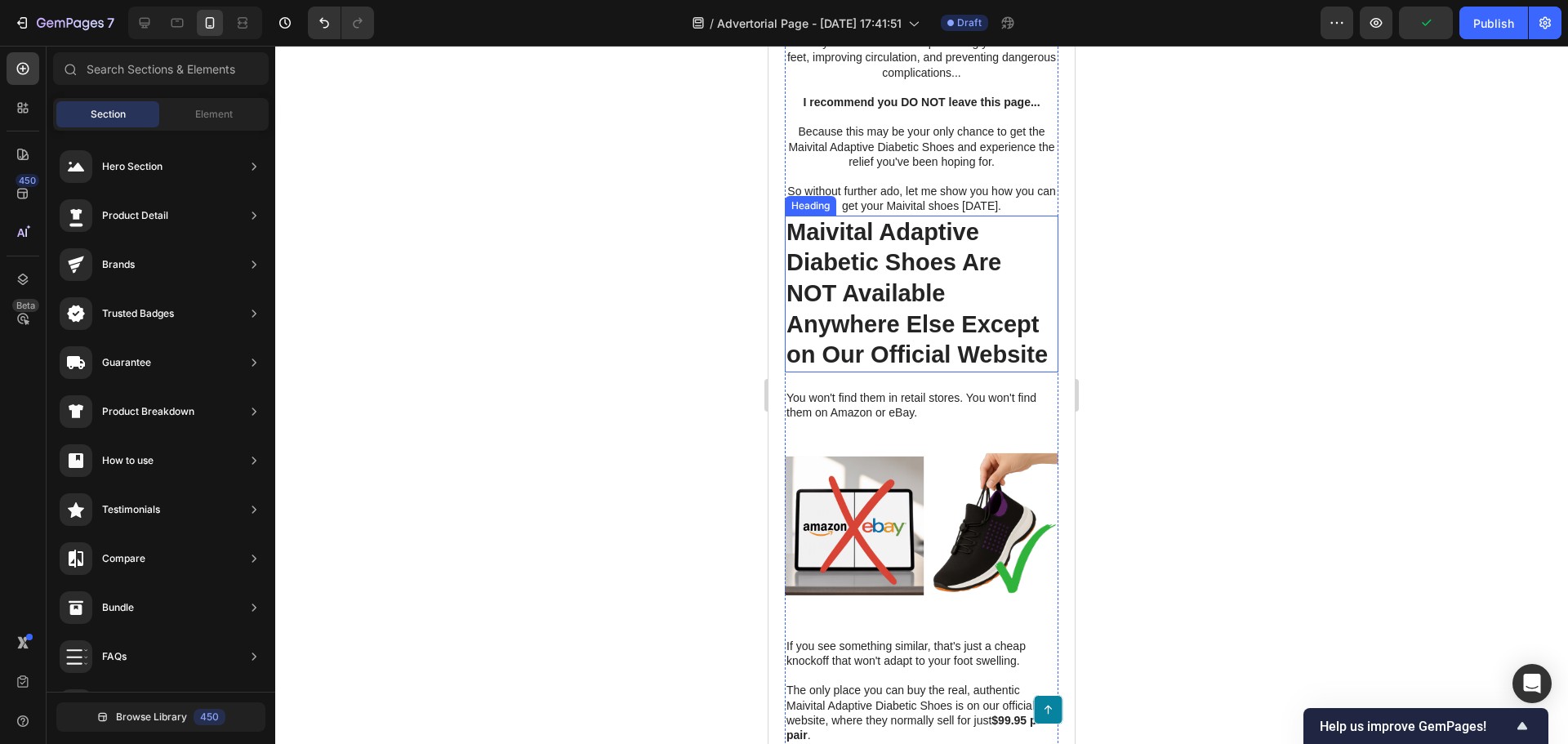
scroll to position [7868, 0]
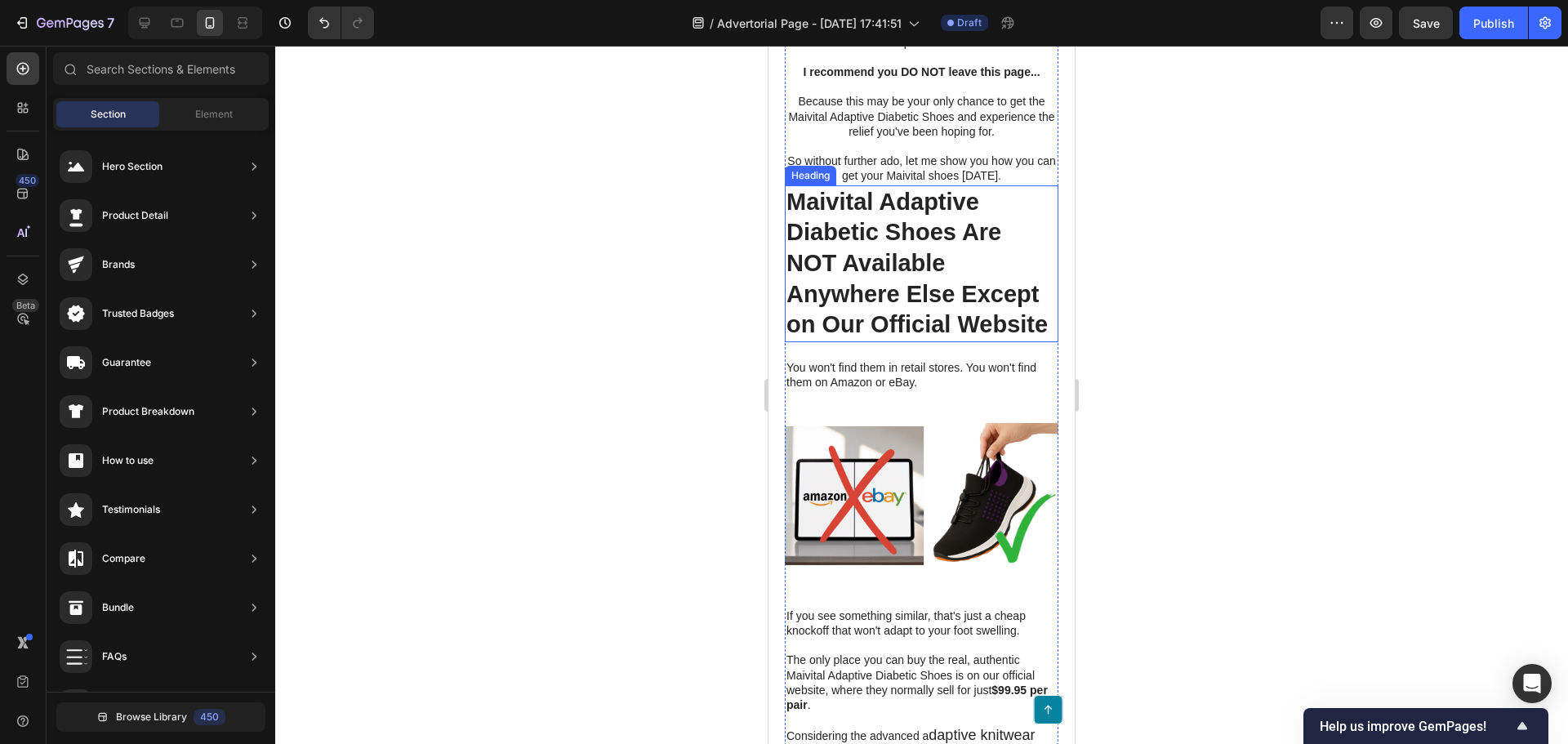
click at [892, 343] on h2 "Maivital Adaptive Diabetic Shoes Are NOT Available Anywhere Else Except on Our …" at bounding box center [921, 264] width 273 height 158
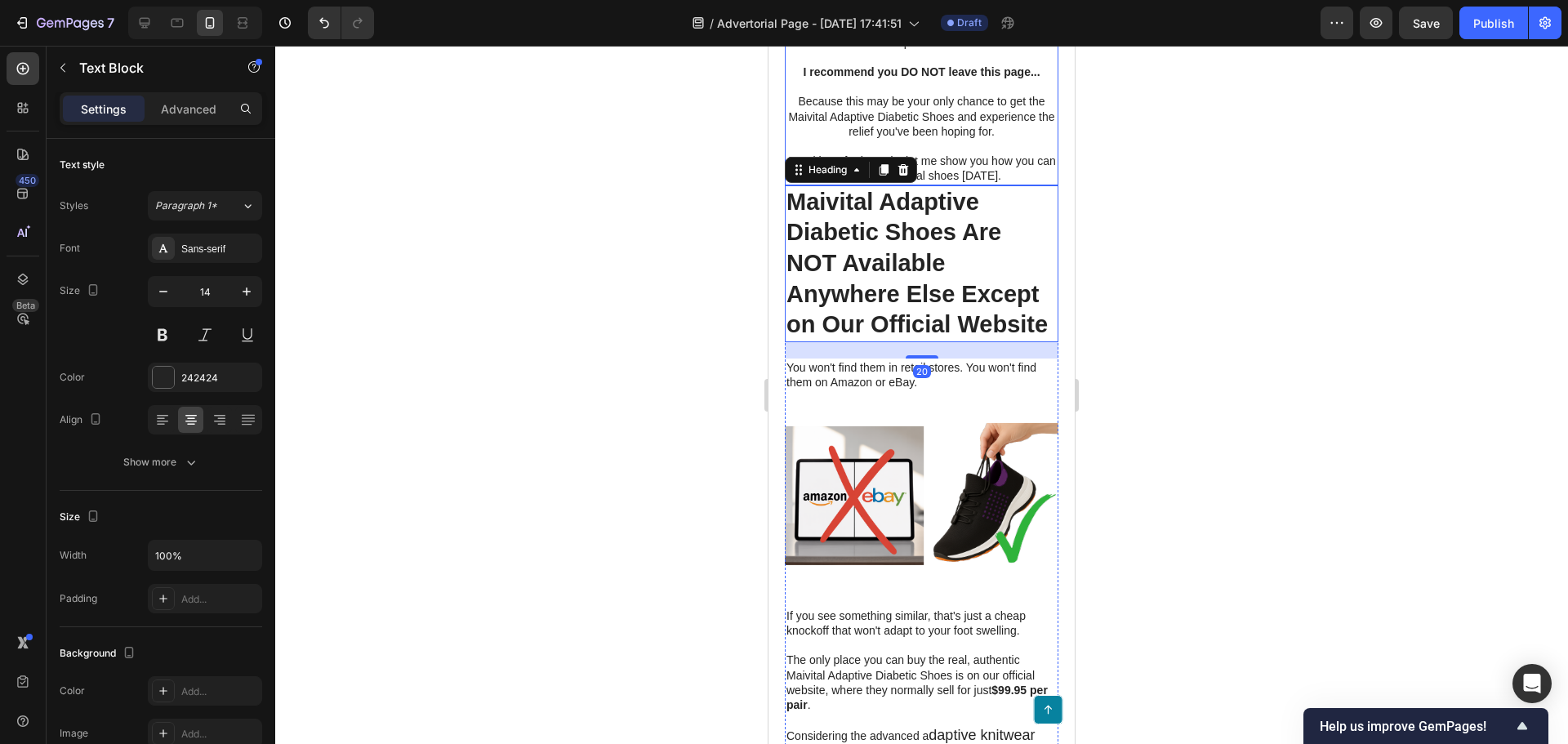
click at [962, 183] on p "So without further ado, let me show you how you can get your Maivital shoes [DA…" at bounding box center [922, 169] width 270 height 30
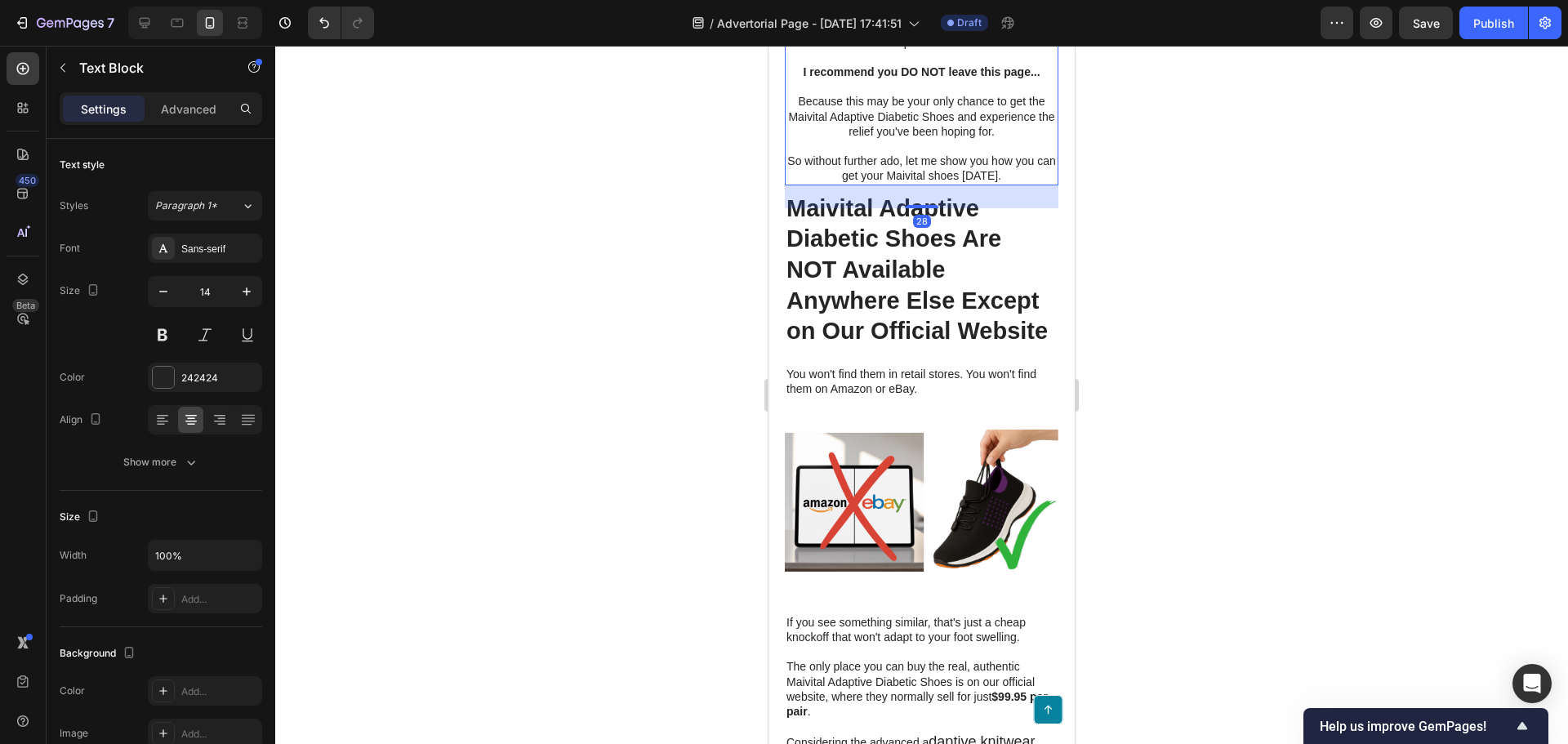
drag, startPoint x: 922, startPoint y: 294, endPoint x: 915, endPoint y: 325, distance: 31.8
click at [922, 208] on div at bounding box center [922, 207] width 32 height 4
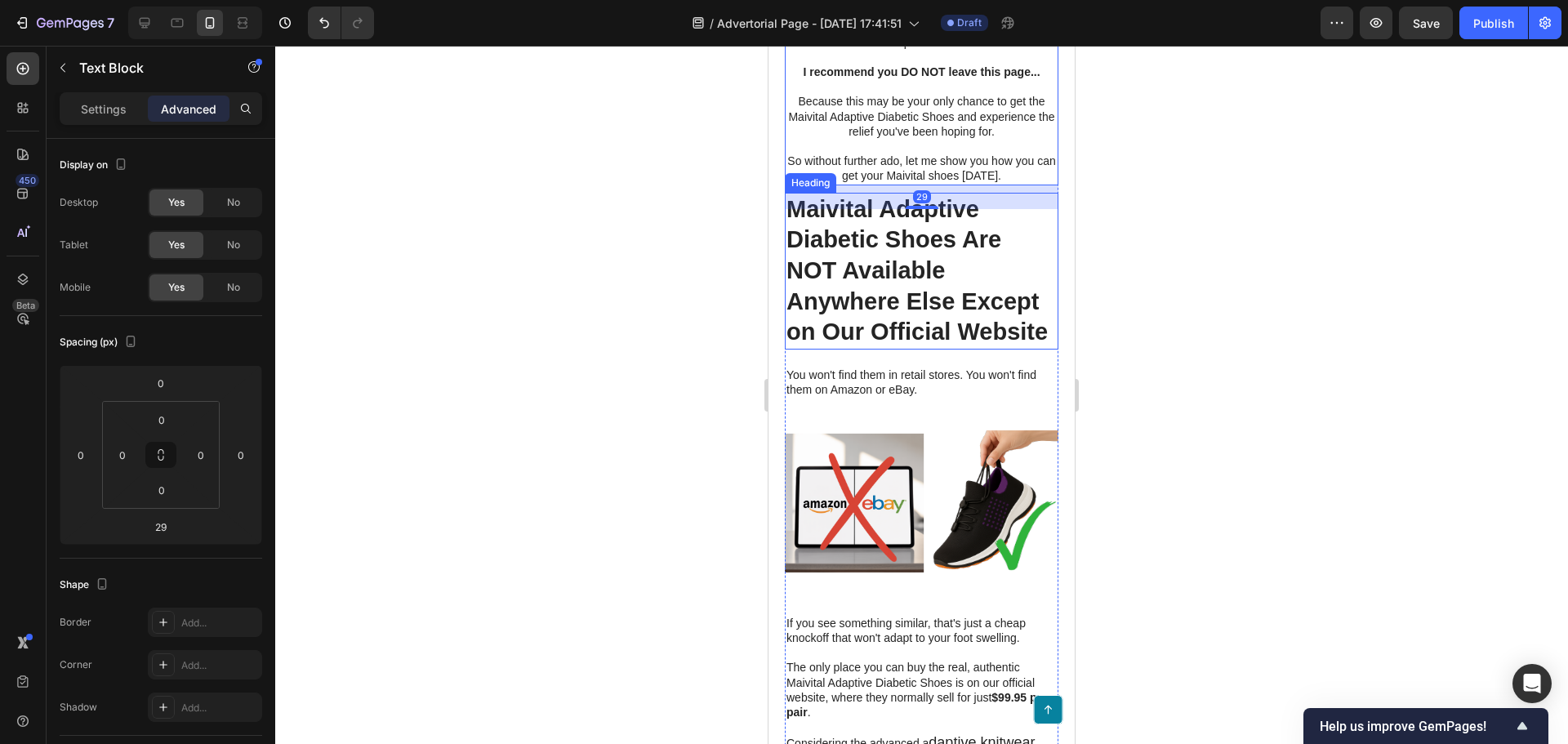
click at [914, 350] on h2 "Maivital Adaptive Diabetic Shoes Are NOT Available Anywhere Else Except on Our …" at bounding box center [921, 271] width 273 height 158
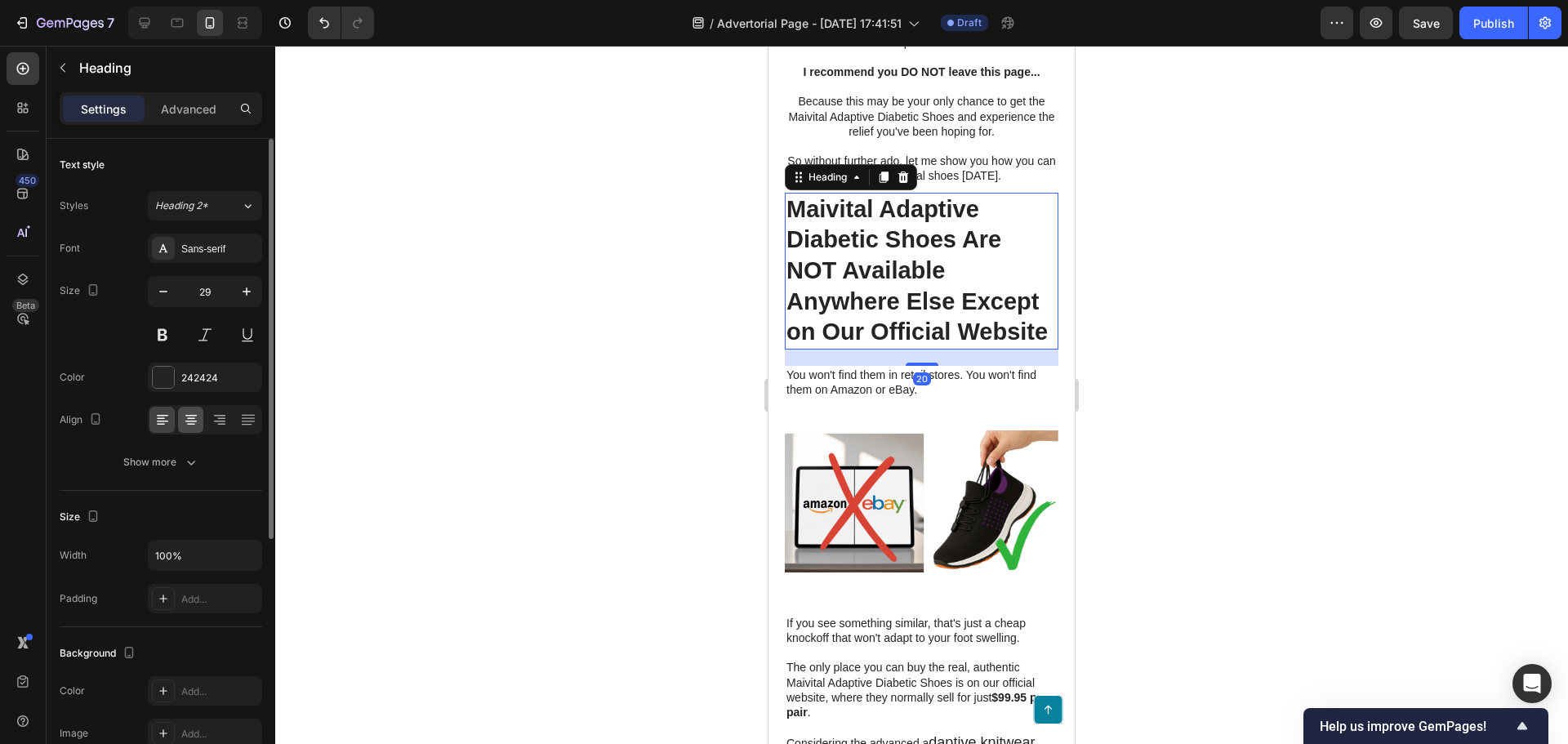
click at [190, 422] on icon at bounding box center [191, 422] width 11 height 2
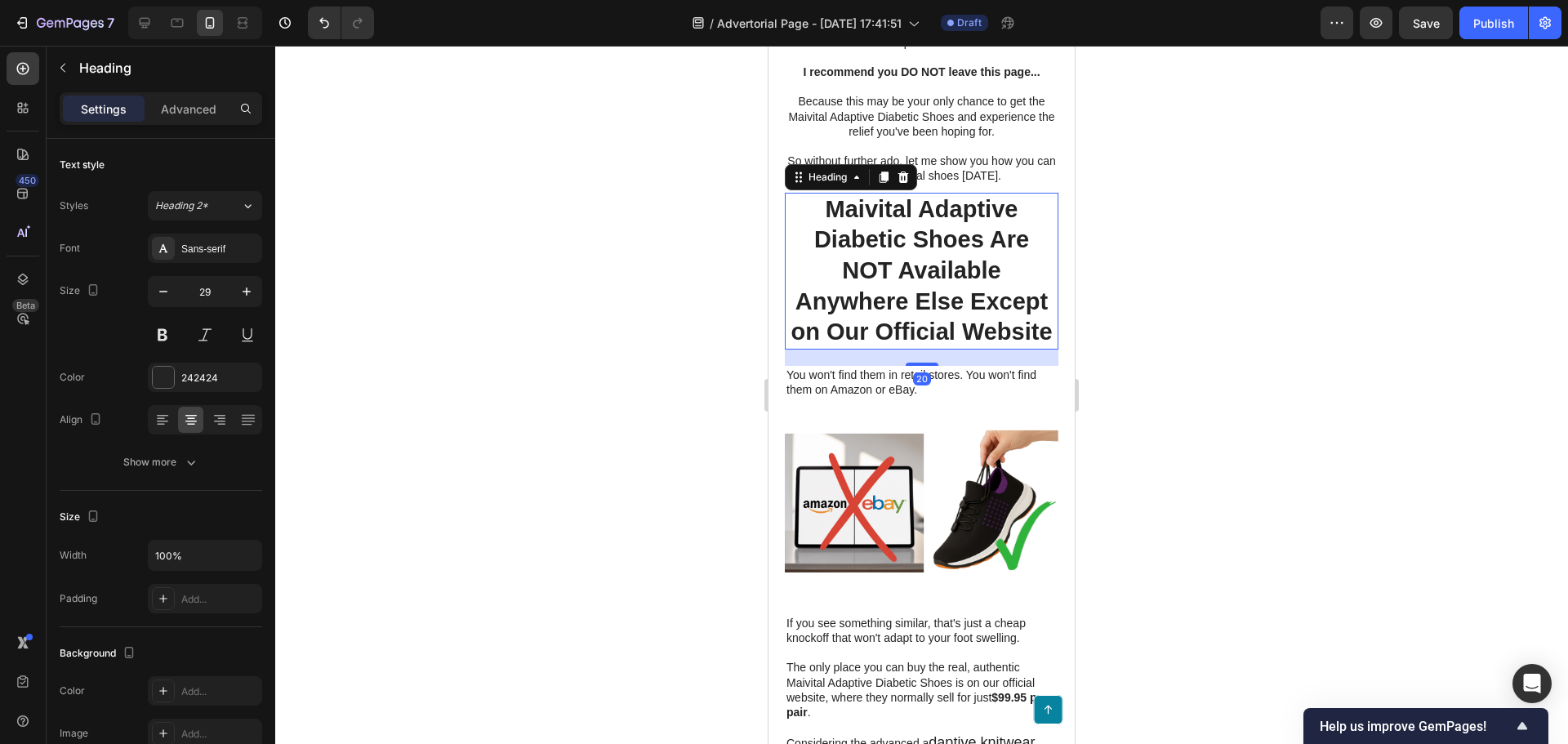
click at [641, 519] on div at bounding box center [922, 395] width 1293 height 699
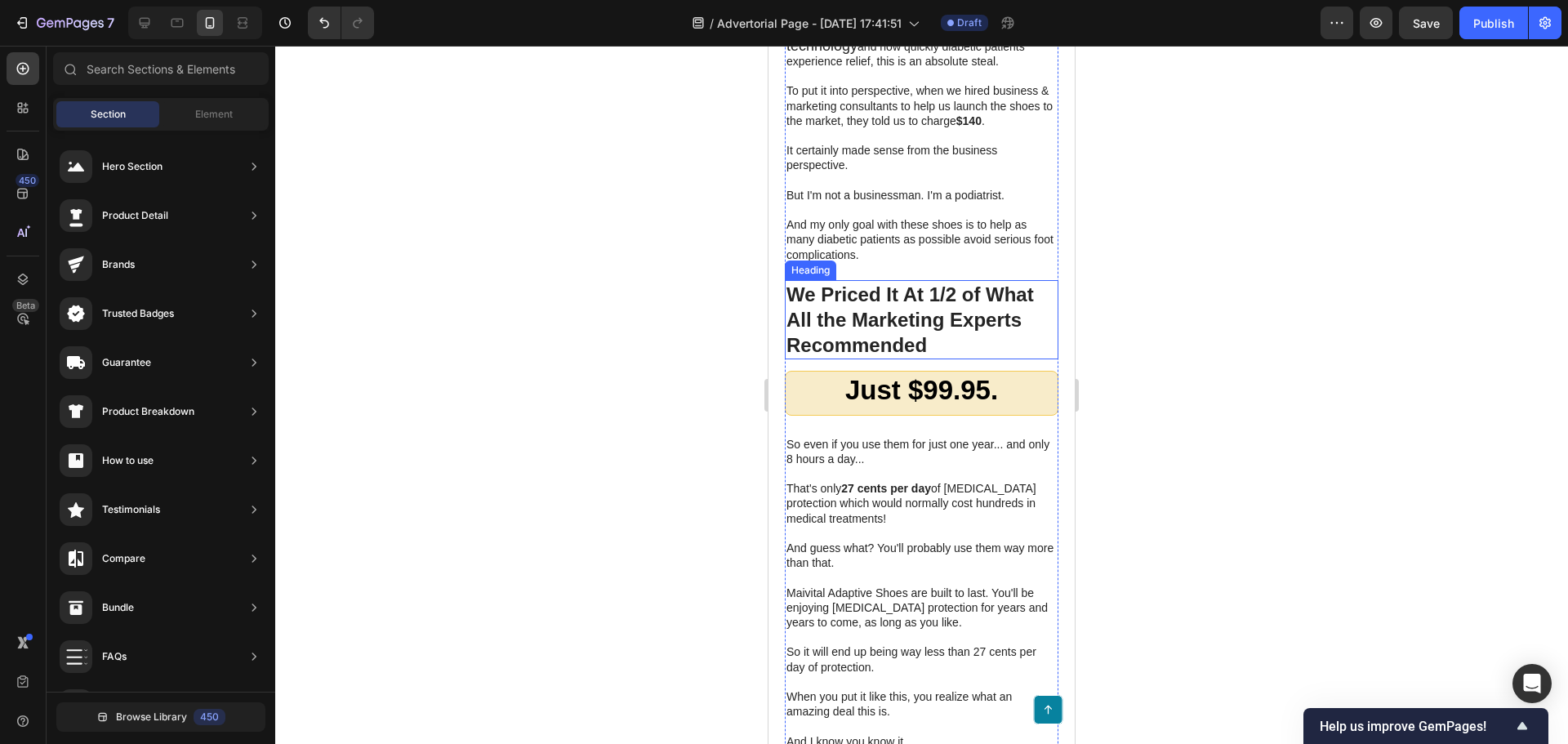
scroll to position [8604, 0]
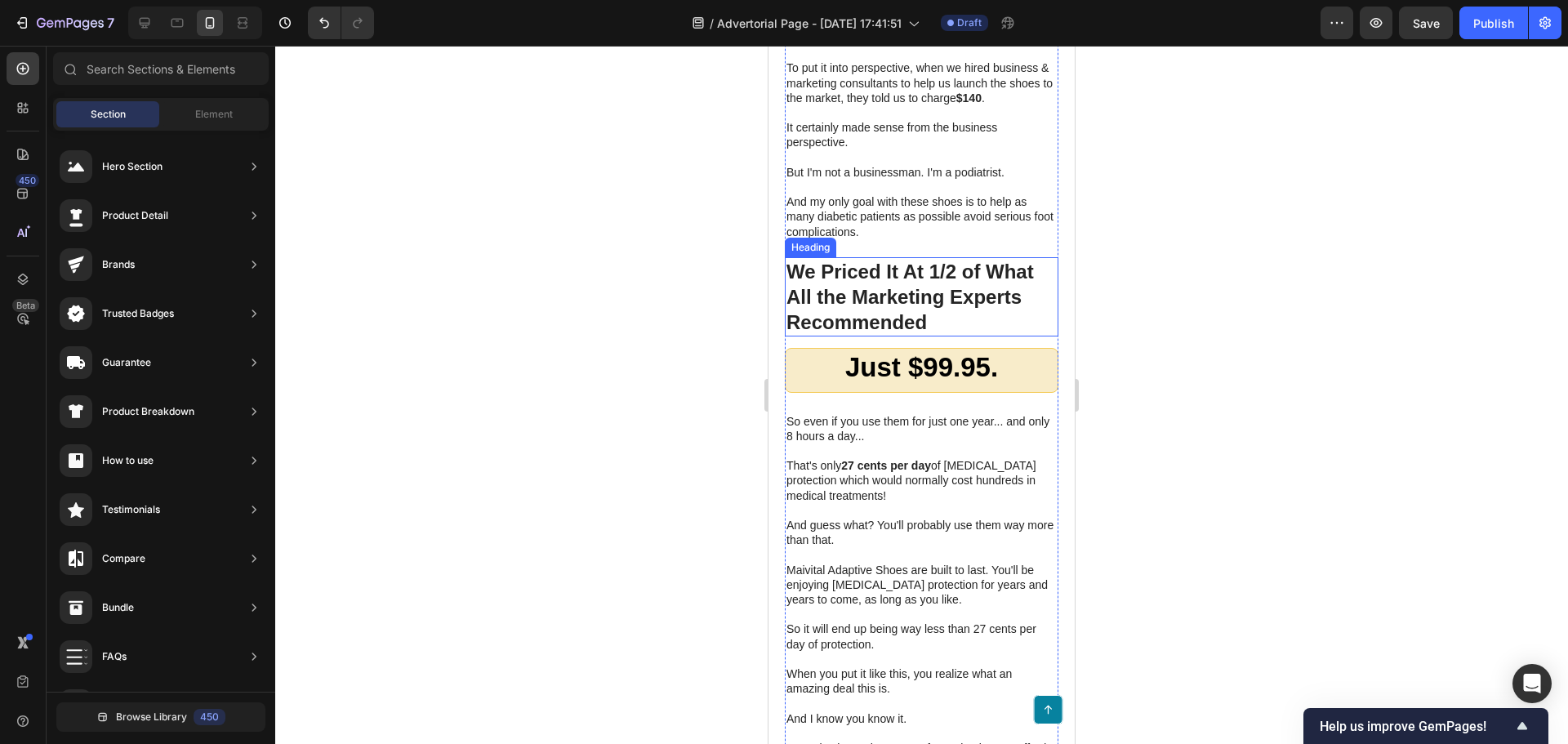
click at [884, 239] on p "And my only goal with these shoes is to help as many diabetic patients as possi…" at bounding box center [922, 217] width 270 height 44
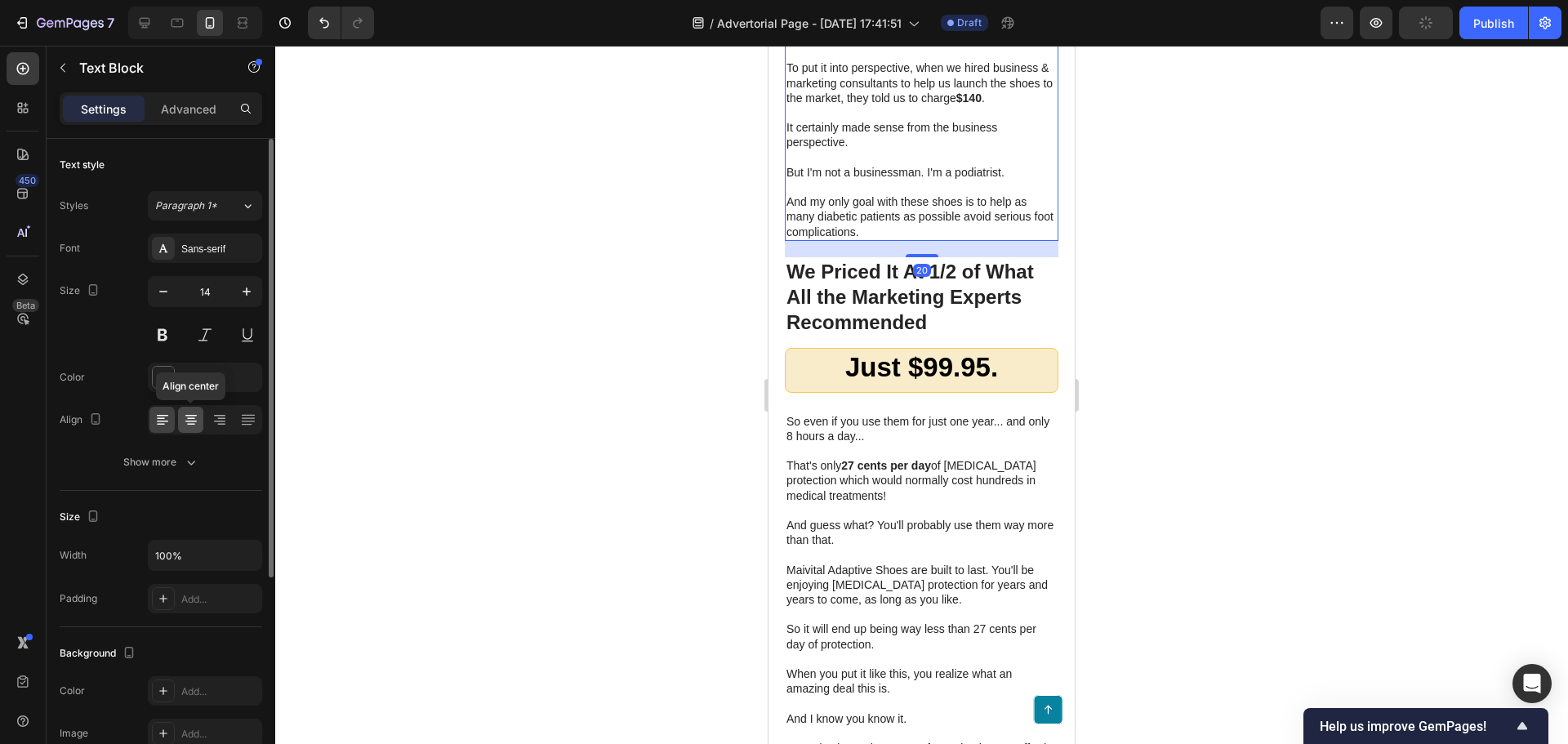
click at [197, 410] on div at bounding box center [190, 420] width 25 height 26
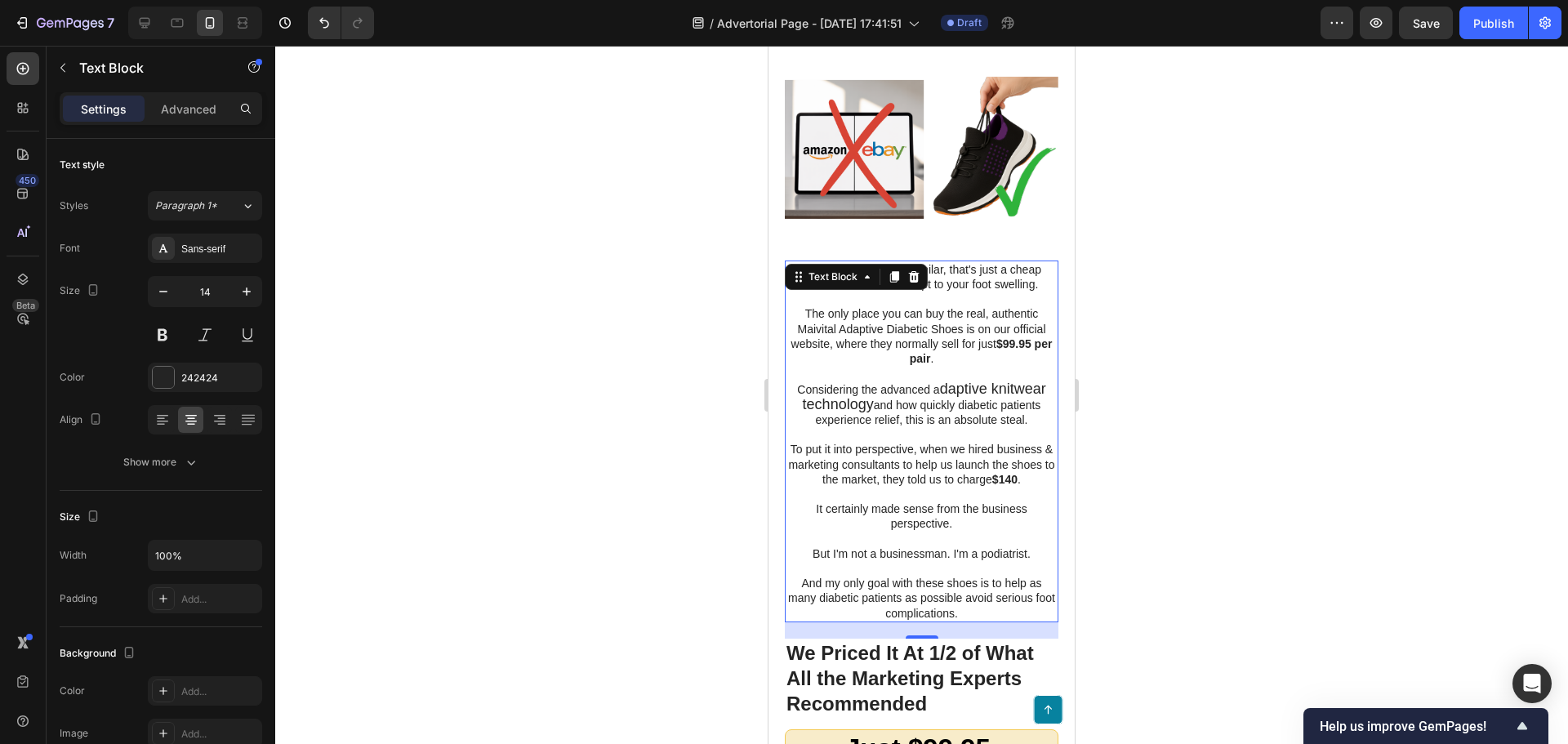
scroll to position [8195, 0]
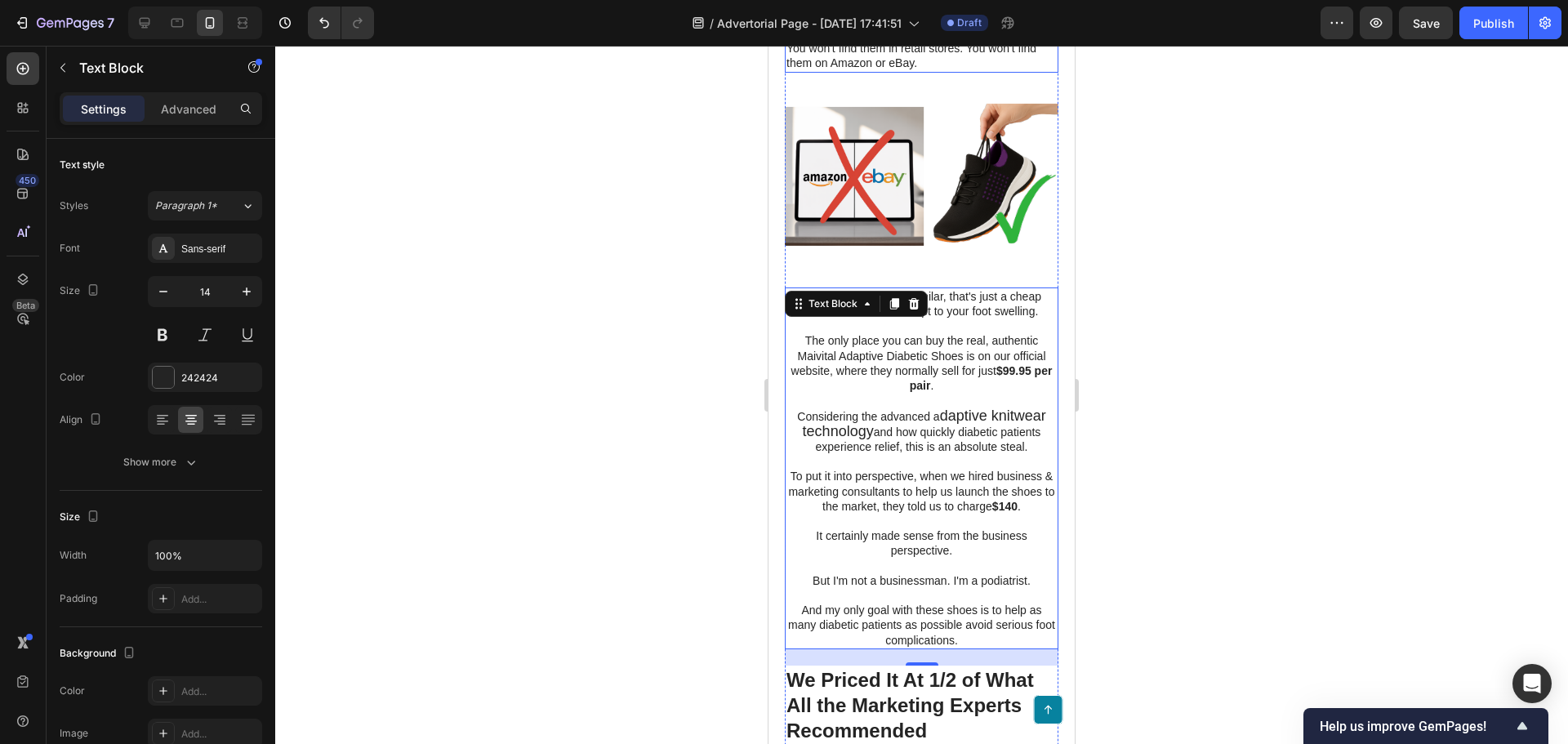
click at [843, 70] on p "You won't find them in retail stores. You won't find them on Amazon or eBay." at bounding box center [922, 56] width 270 height 30
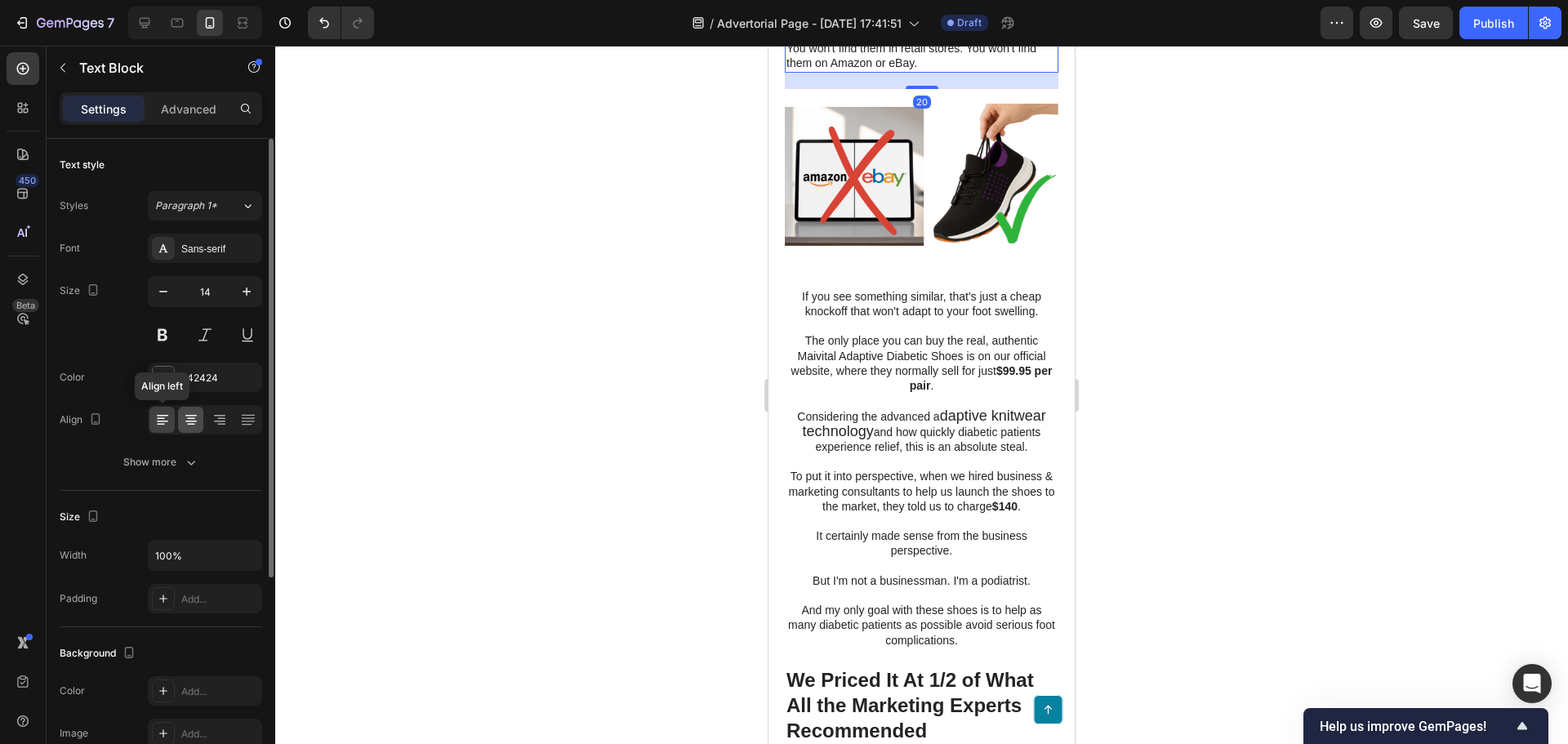
click at [199, 411] on div at bounding box center [190, 420] width 25 height 26
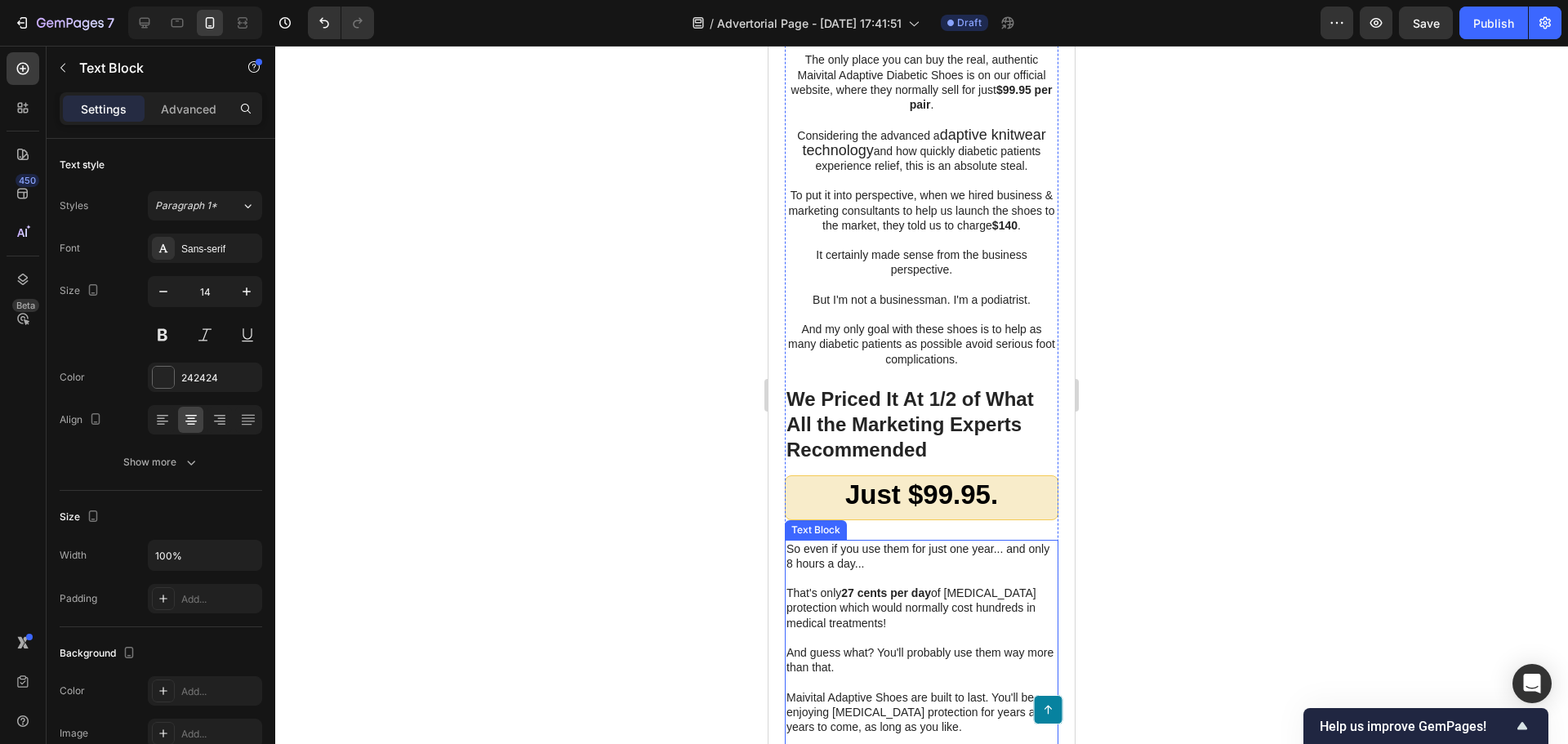
scroll to position [8440, 0]
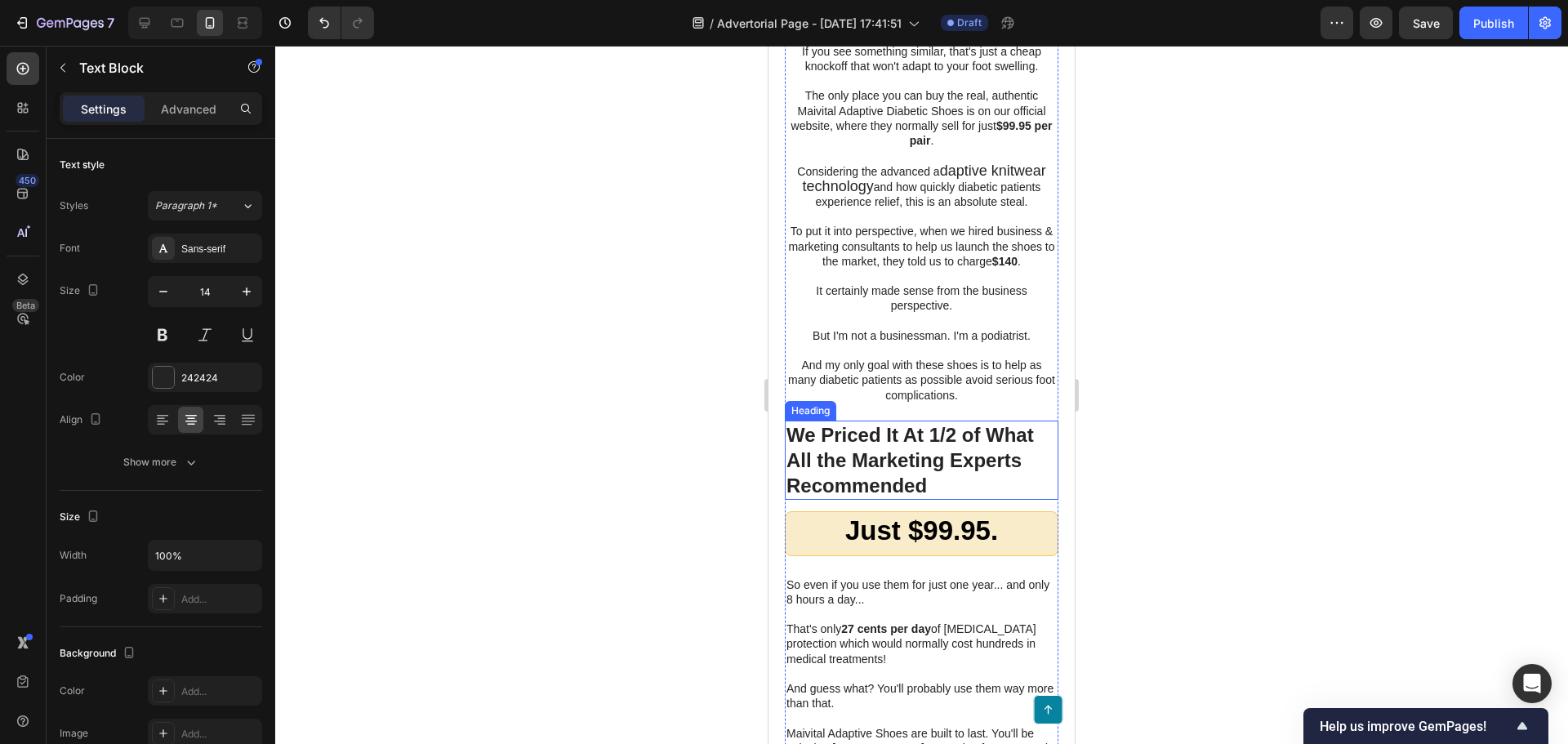
click at [896, 328] on p at bounding box center [922, 322] width 270 height 15
click at [870, 210] on p "Considering the advanced a daptive knitwear technology and how quickly diabetic…" at bounding box center [922, 186] width 270 height 46
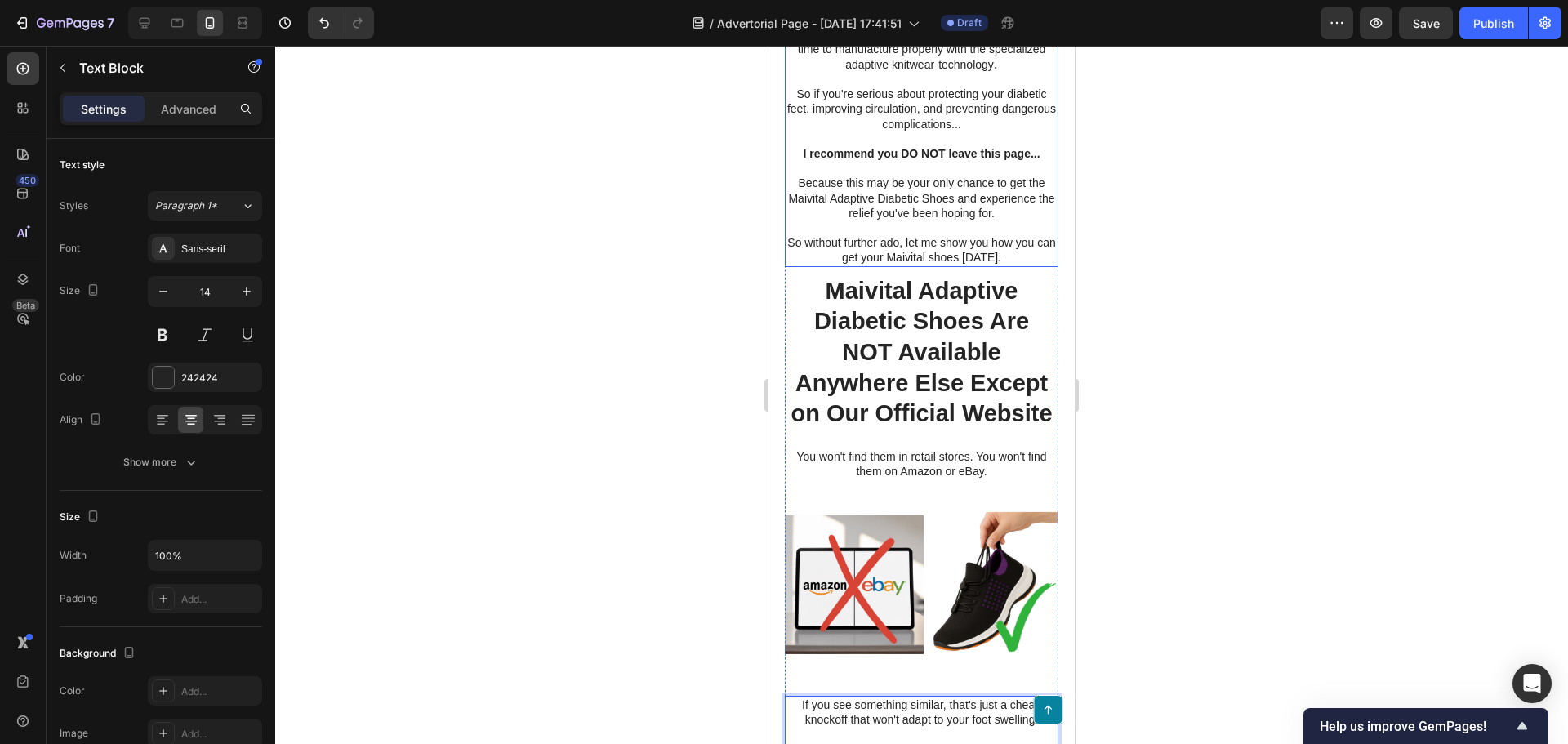
click at [948, 221] on p "Because this may be your only chance to get the Maivital Adaptive Diabetic Shoe…" at bounding box center [922, 198] width 270 height 44
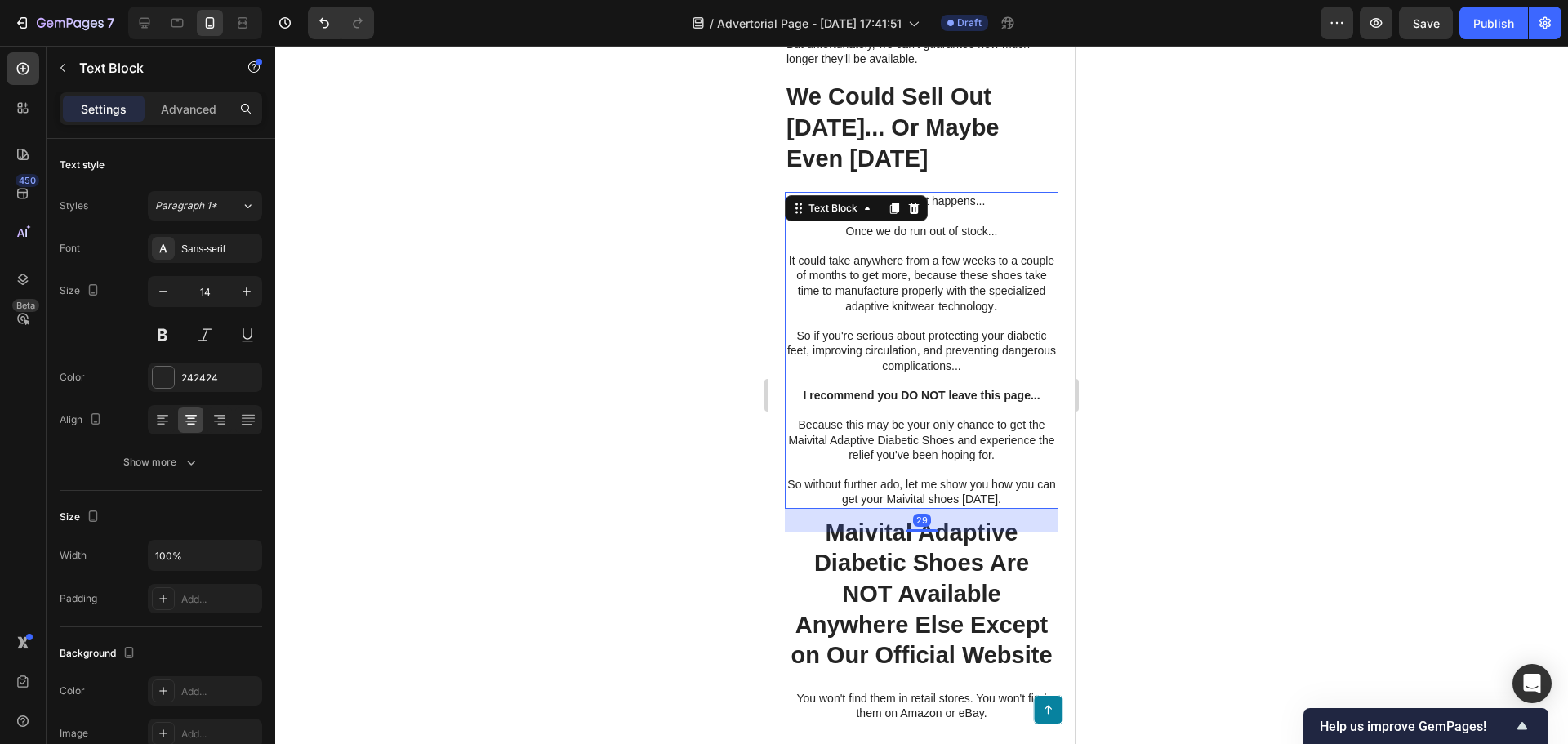
scroll to position [7542, 0]
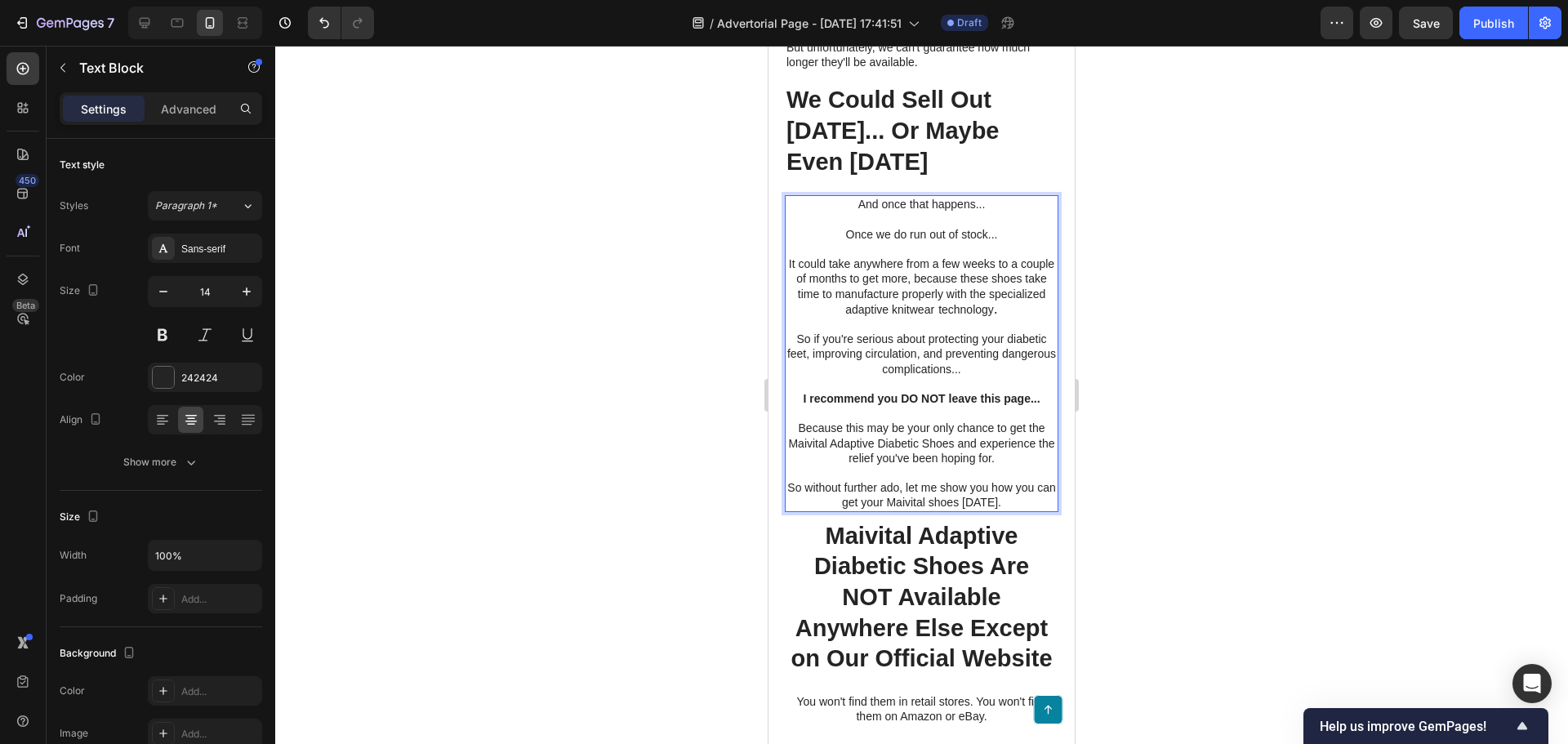
click at [876, 316] on span "daptive knitwear" at bounding box center [892, 309] width 82 height 13
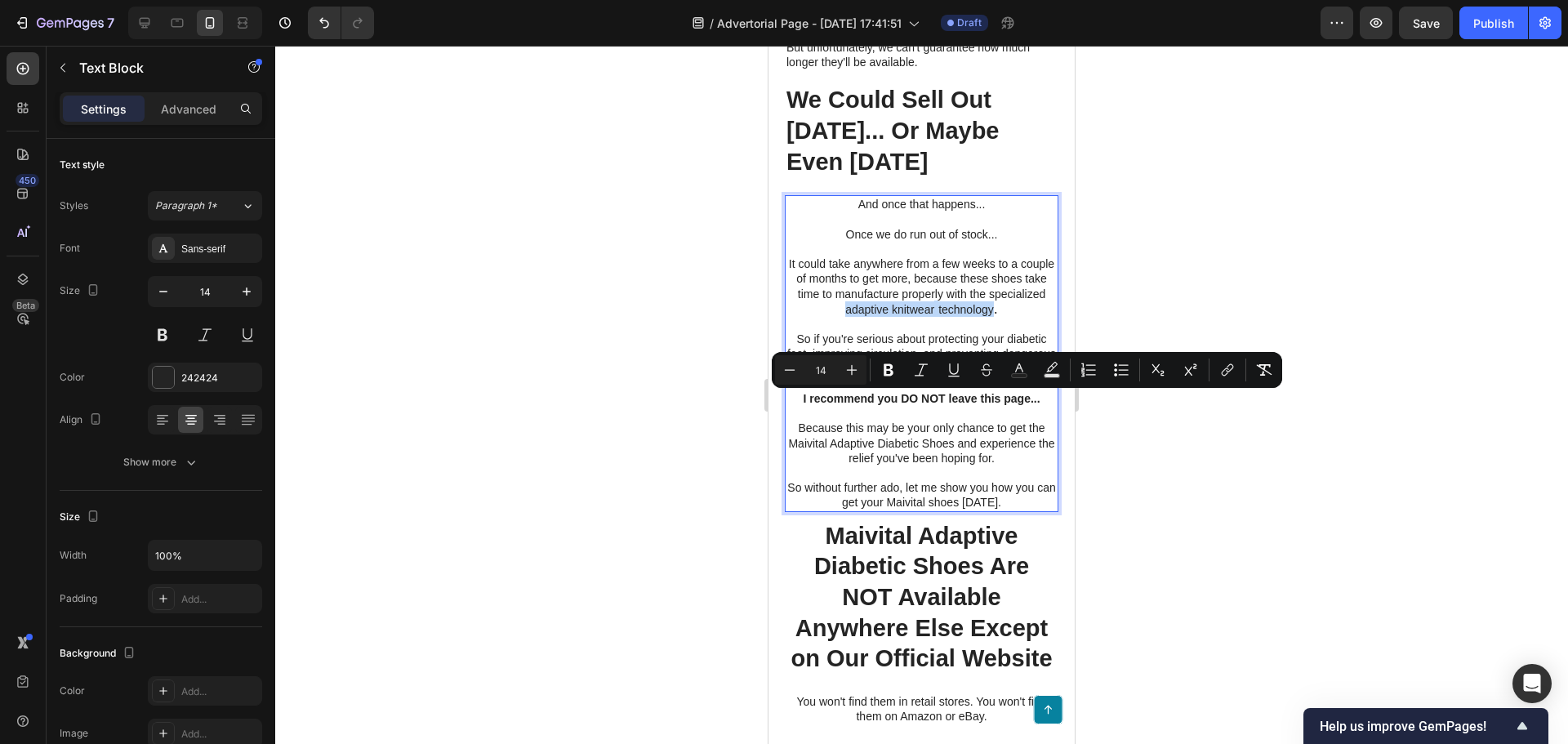
drag, startPoint x: 870, startPoint y: 404, endPoint x: 1018, endPoint y: 410, distance: 148.1
click at [1018, 317] on p "It could take anywhere from a few weeks to a couple of months to get more, beca…" at bounding box center [922, 286] width 270 height 60
copy p "a daptive knitwear technology"
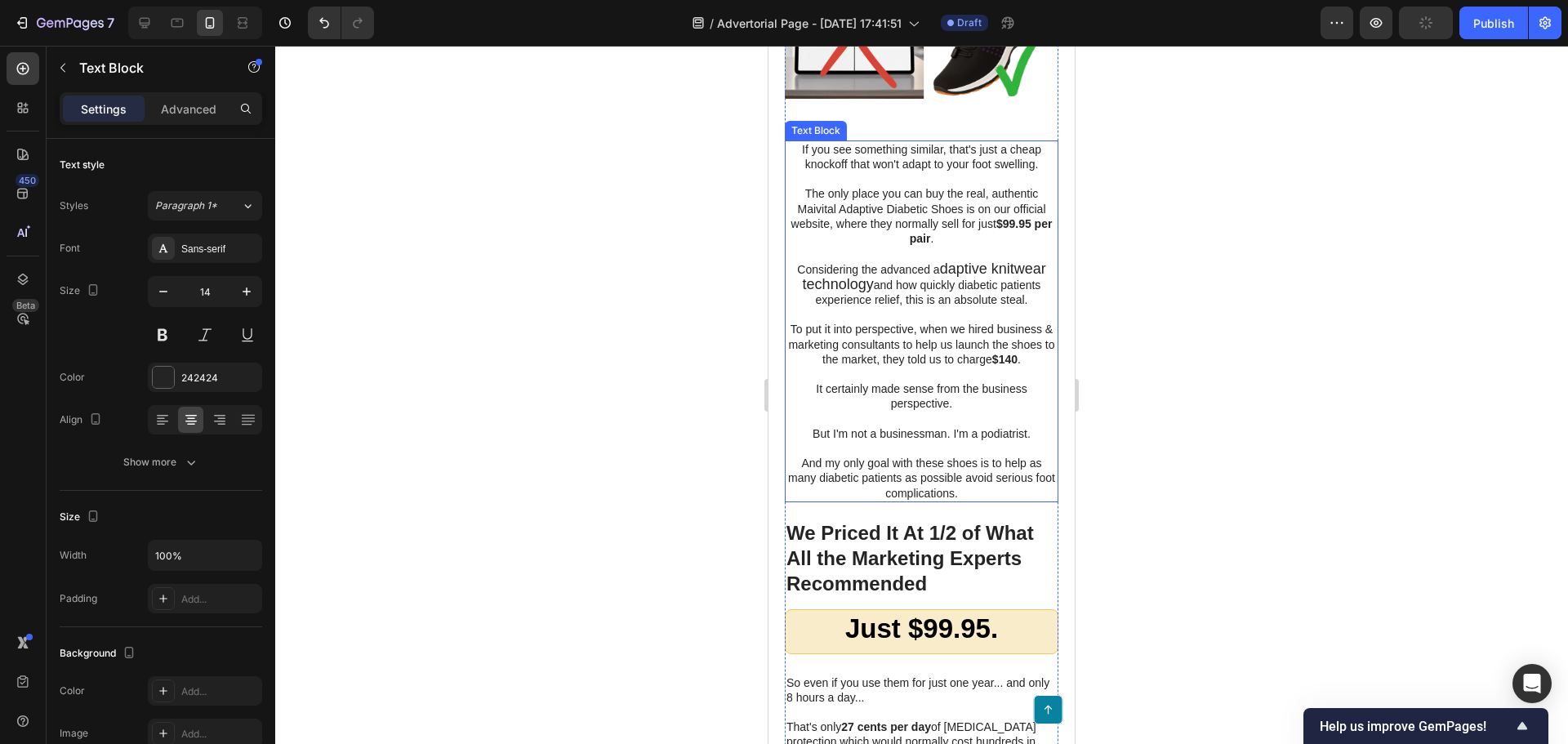
scroll to position [8358, 0]
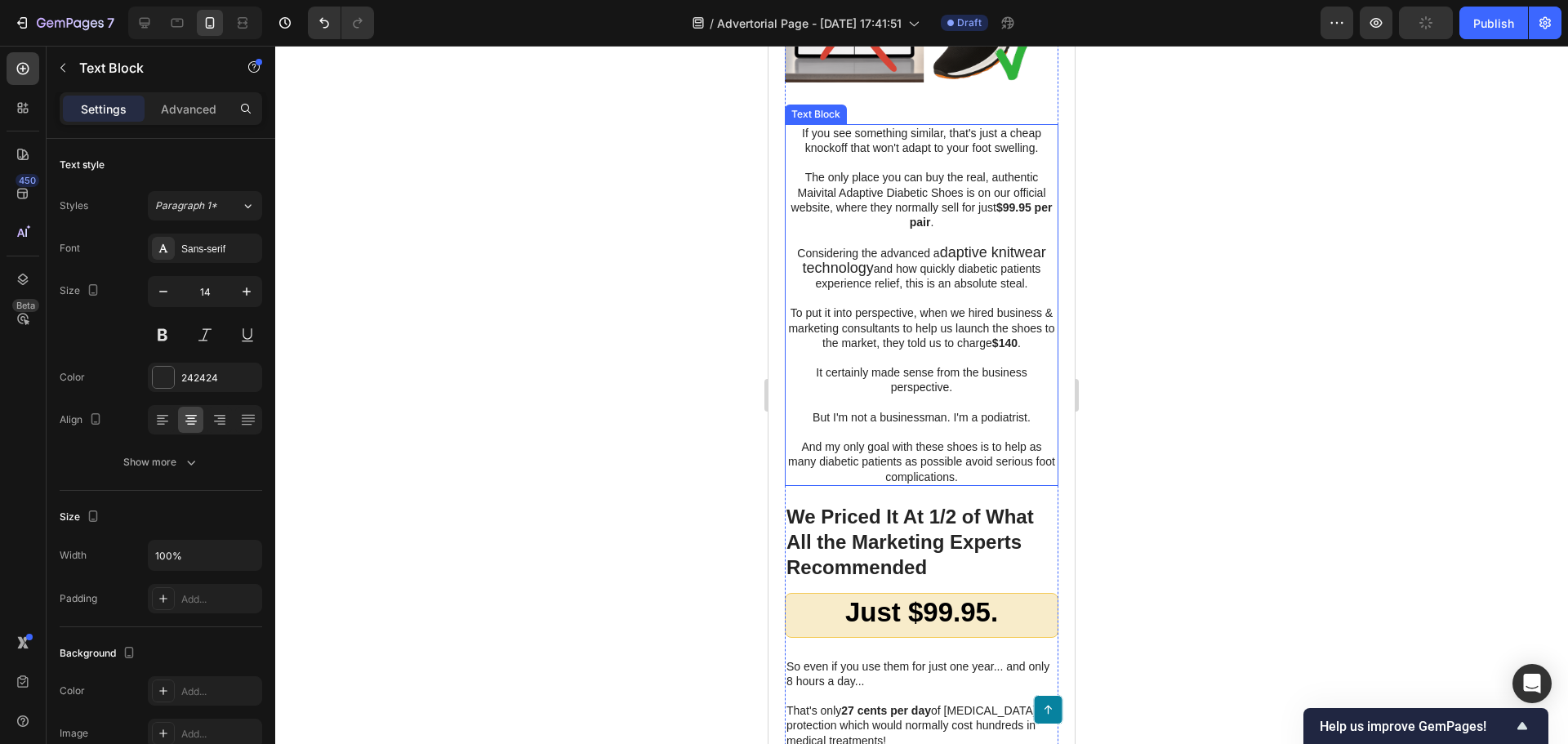
click at [938, 395] on p "It certainly made sense from the business perspective." at bounding box center [922, 380] width 270 height 30
drag, startPoint x: 928, startPoint y: 370, endPoint x: 866, endPoint y: 388, distance: 64.6
click at [866, 292] on p "Considering the advanced a daptive knitwear technology and how quickly diabetic…" at bounding box center [922, 268] width 270 height 46
click at [903, 349] on p "To put it into perspective, when we hired business & marketing consultants to h…" at bounding box center [922, 327] width 270 height 44
click at [698, 455] on div at bounding box center [922, 395] width 1293 height 699
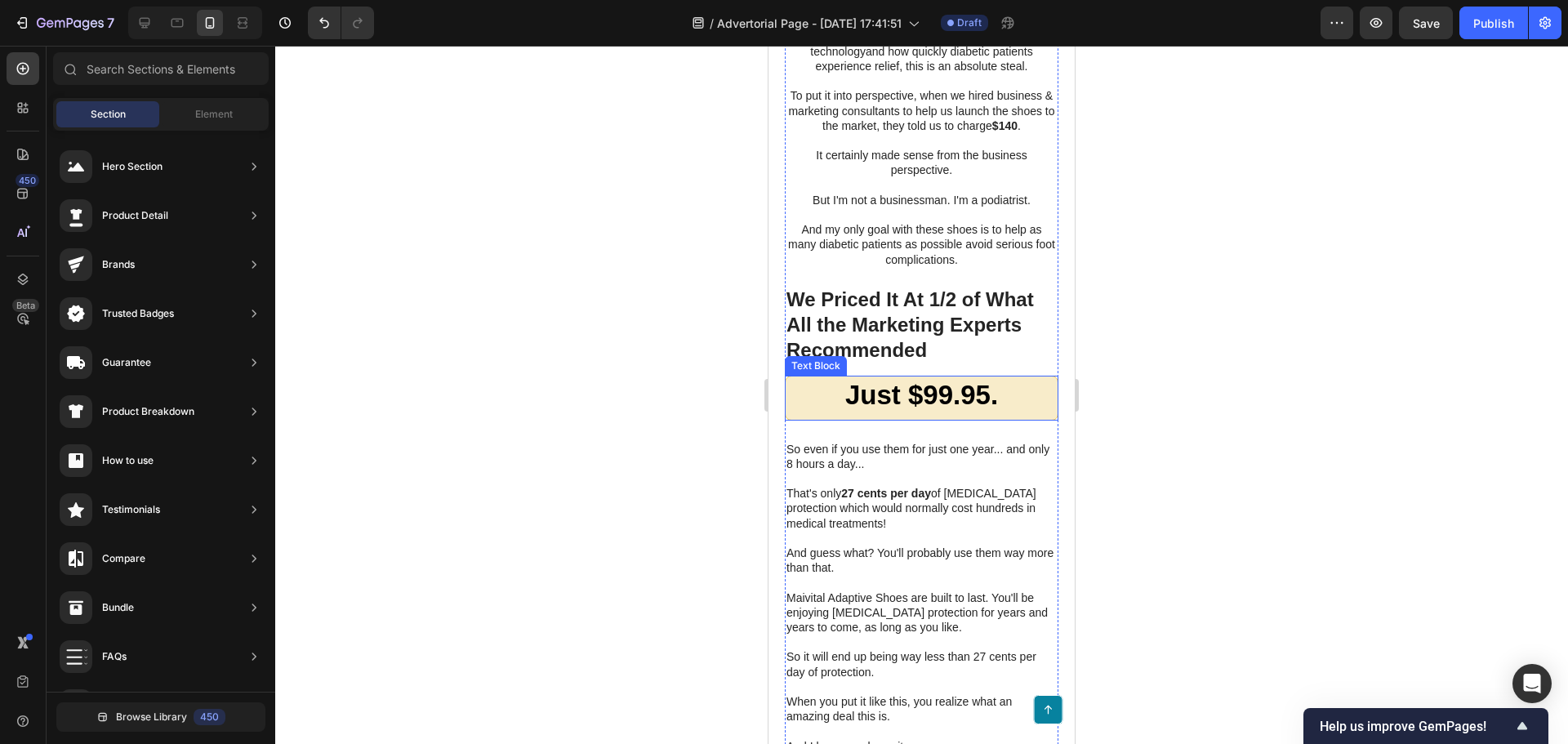
scroll to position [8604, 0]
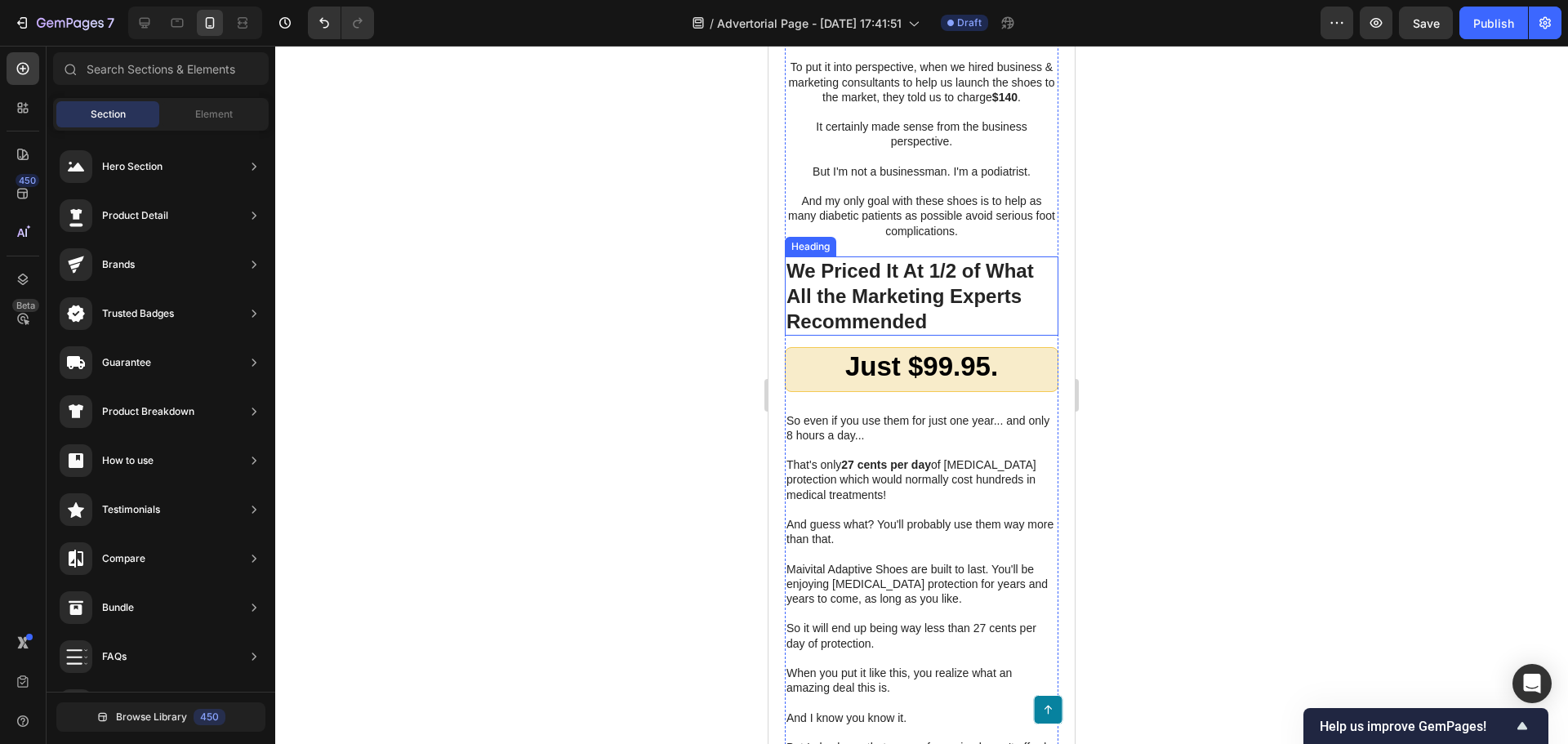
click at [880, 336] on h3 "We Priced It At 1/2 of What All the Marketing Experts Recommended" at bounding box center [921, 296] width 273 height 80
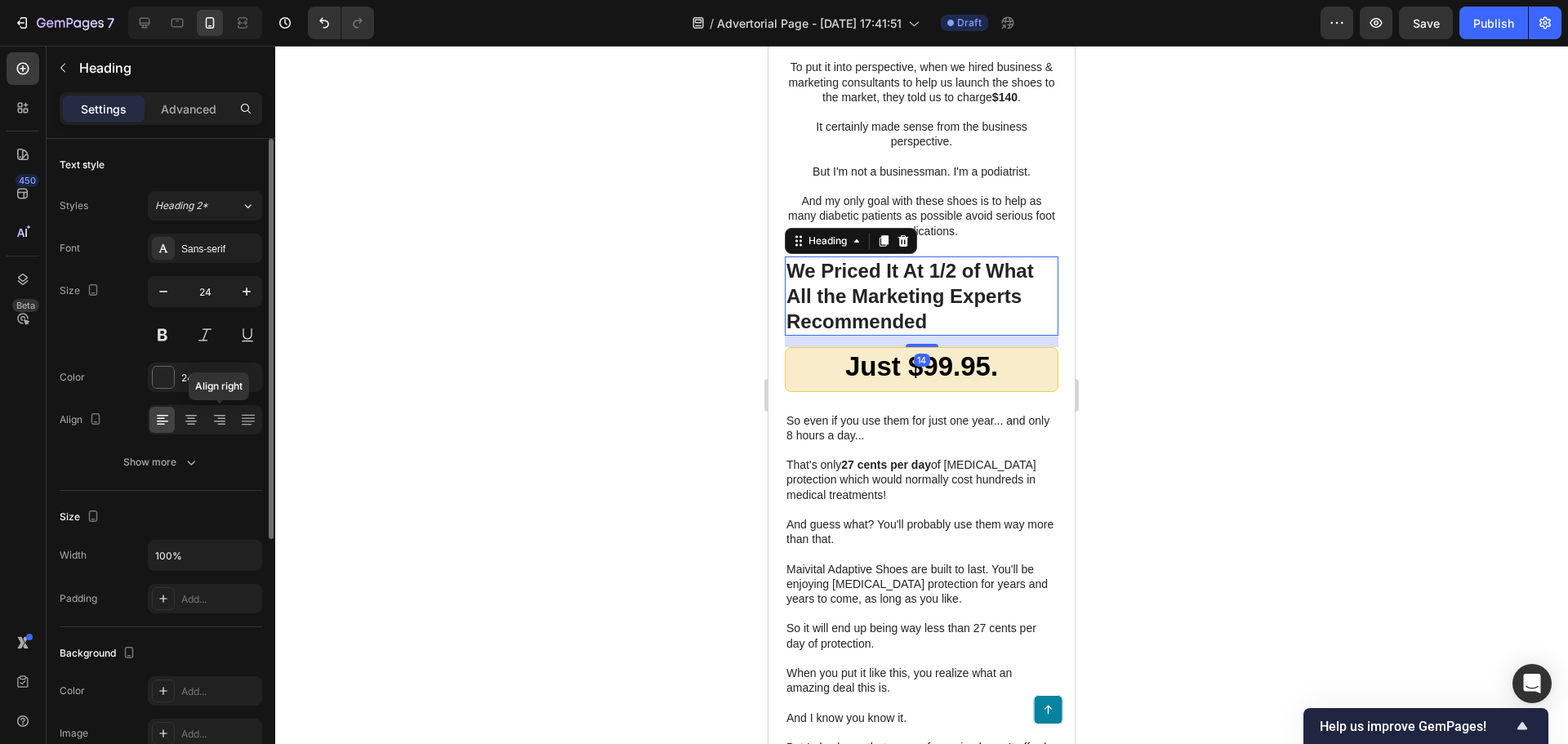
click at [206, 410] on div "Align right" at bounding box center [205, 420] width 114 height 30
click at [211, 405] on div "Align left" at bounding box center [205, 420] width 114 height 30
click at [189, 414] on icon at bounding box center [191, 420] width 17 height 17
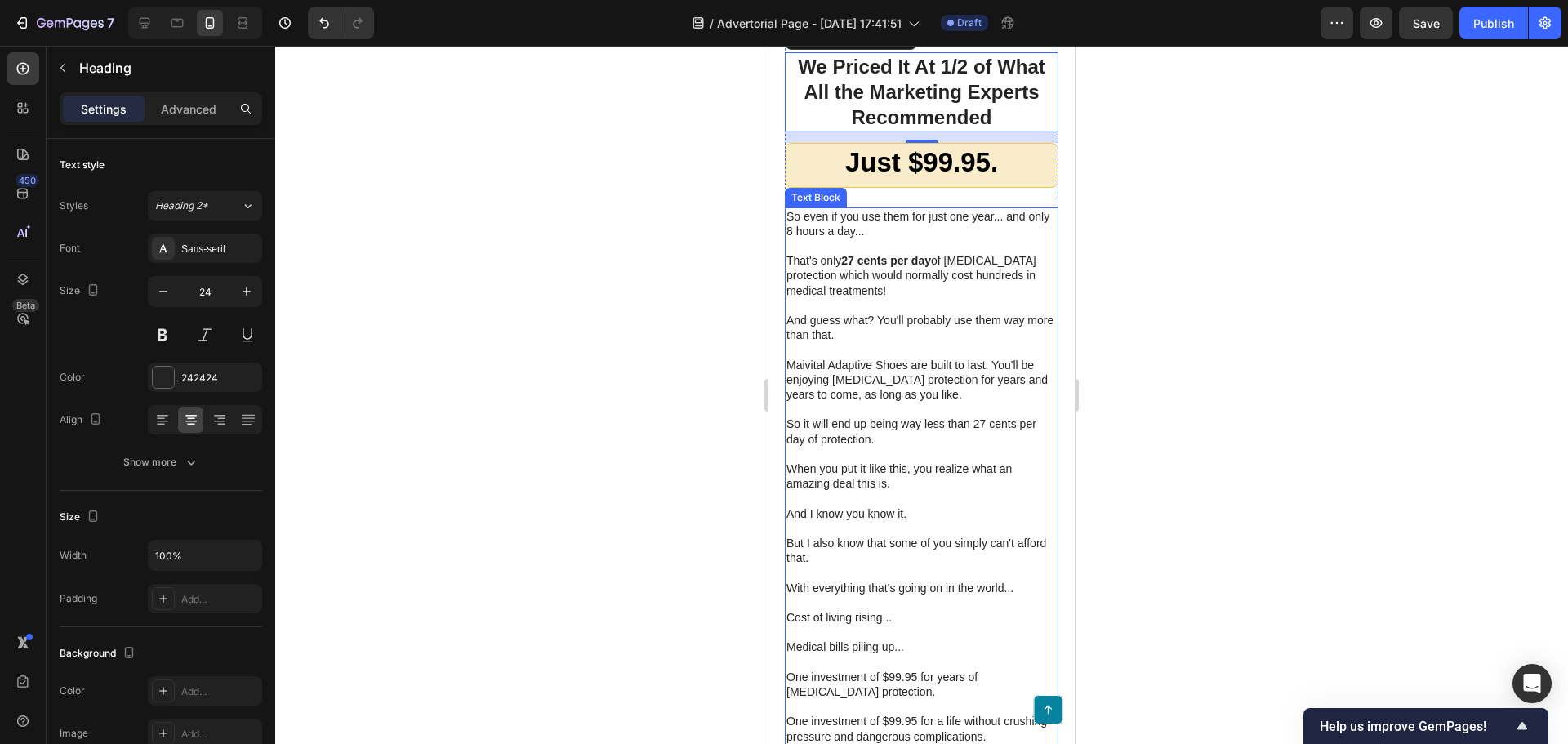
scroll to position [8848, 0]
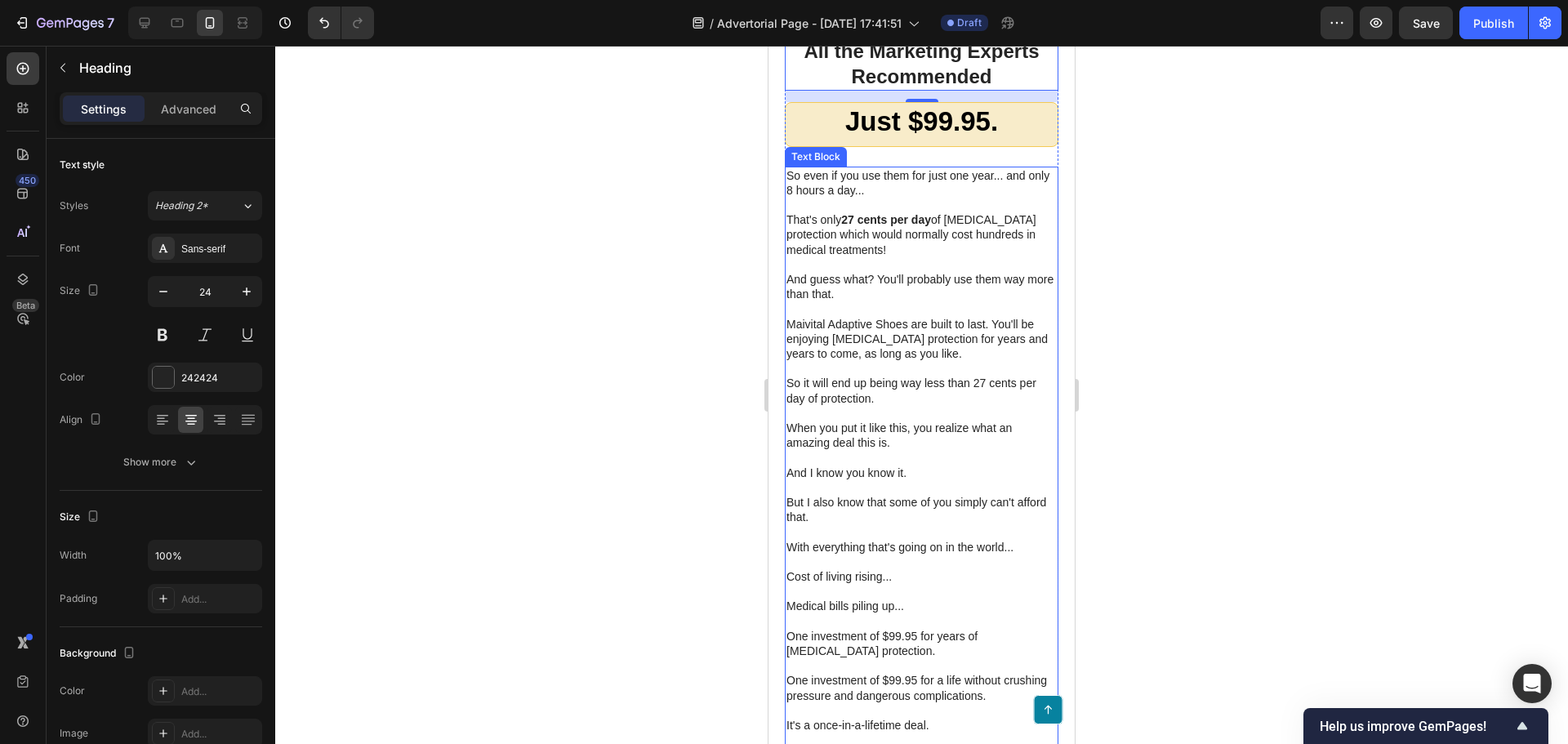
click at [667, 452] on div at bounding box center [922, 395] width 1293 height 699
click at [914, 316] on p at bounding box center [922, 309] width 270 height 15
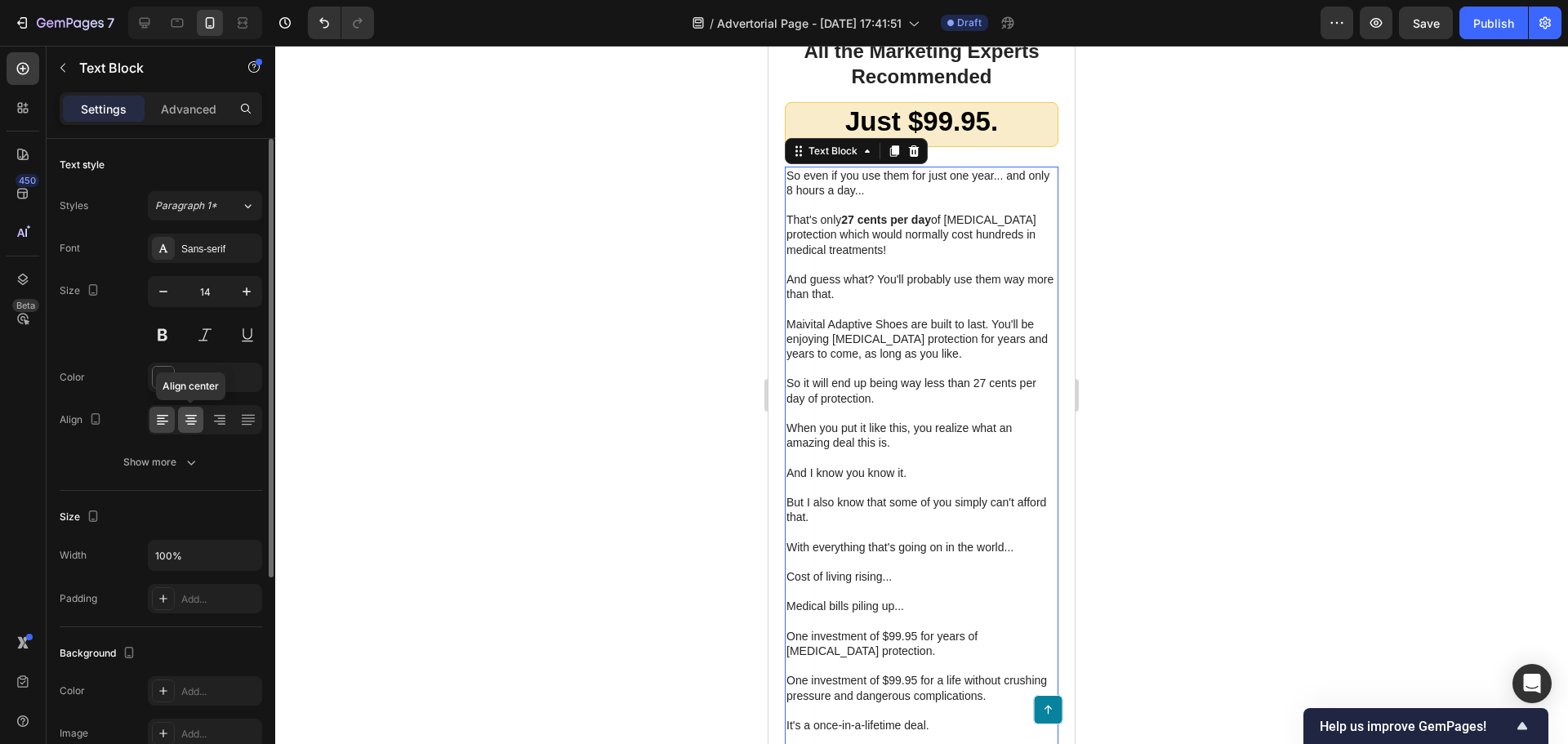
click at [194, 424] on icon at bounding box center [191, 425] width 8 height 2
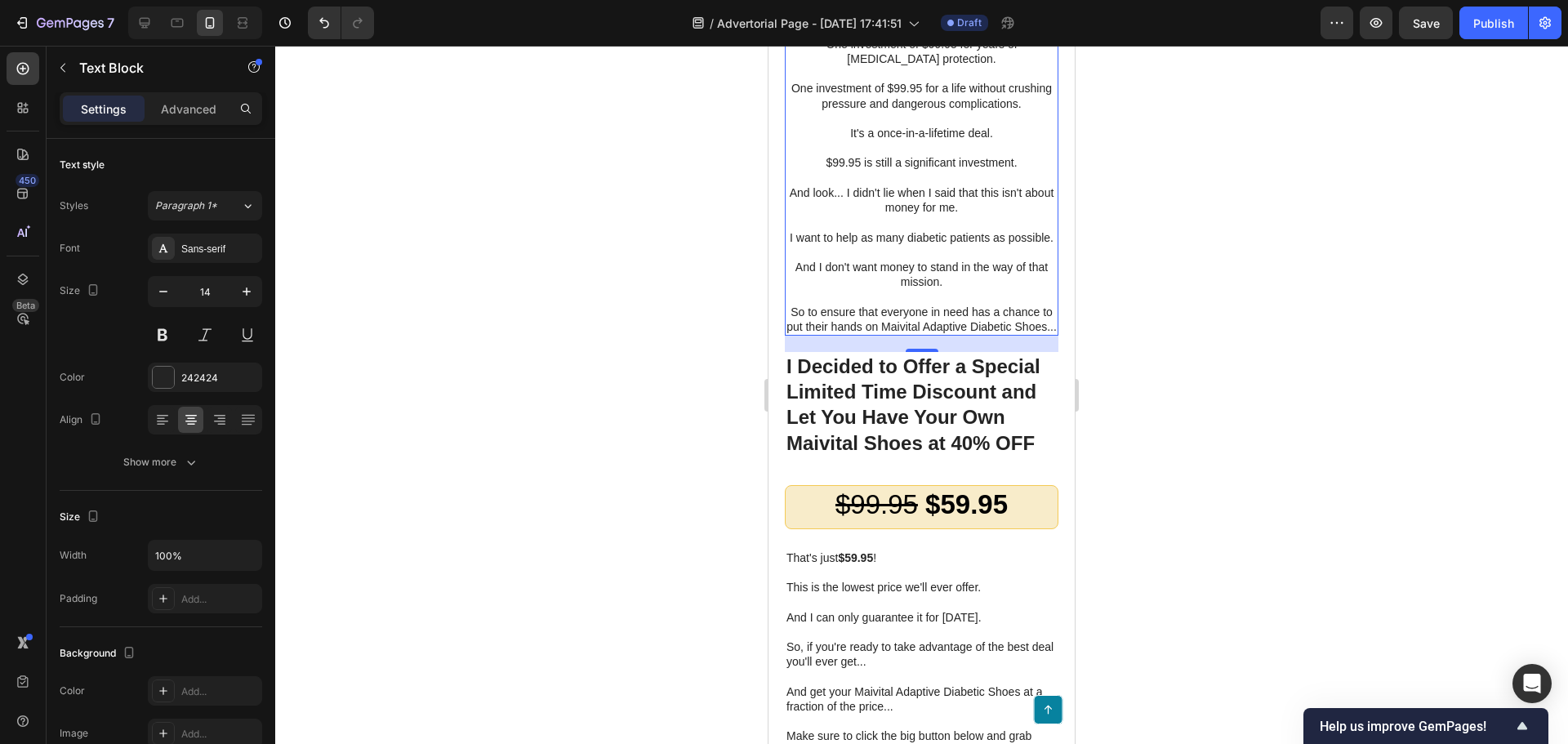
scroll to position [9502, 0]
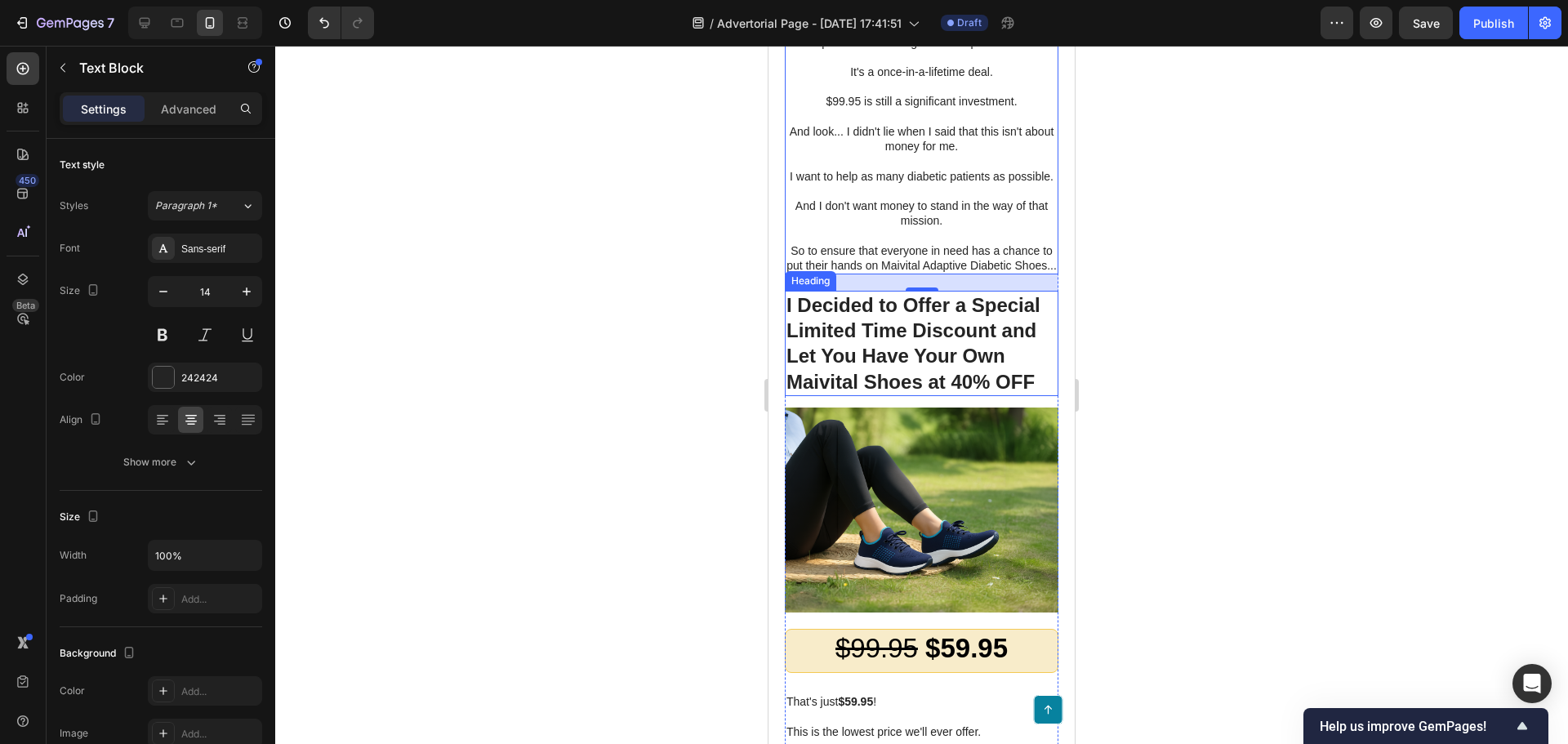
click at [856, 397] on h3 "I Decided to Offer a Special Limited Time Discount and Let You Have Your Own Ma…" at bounding box center [921, 344] width 273 height 106
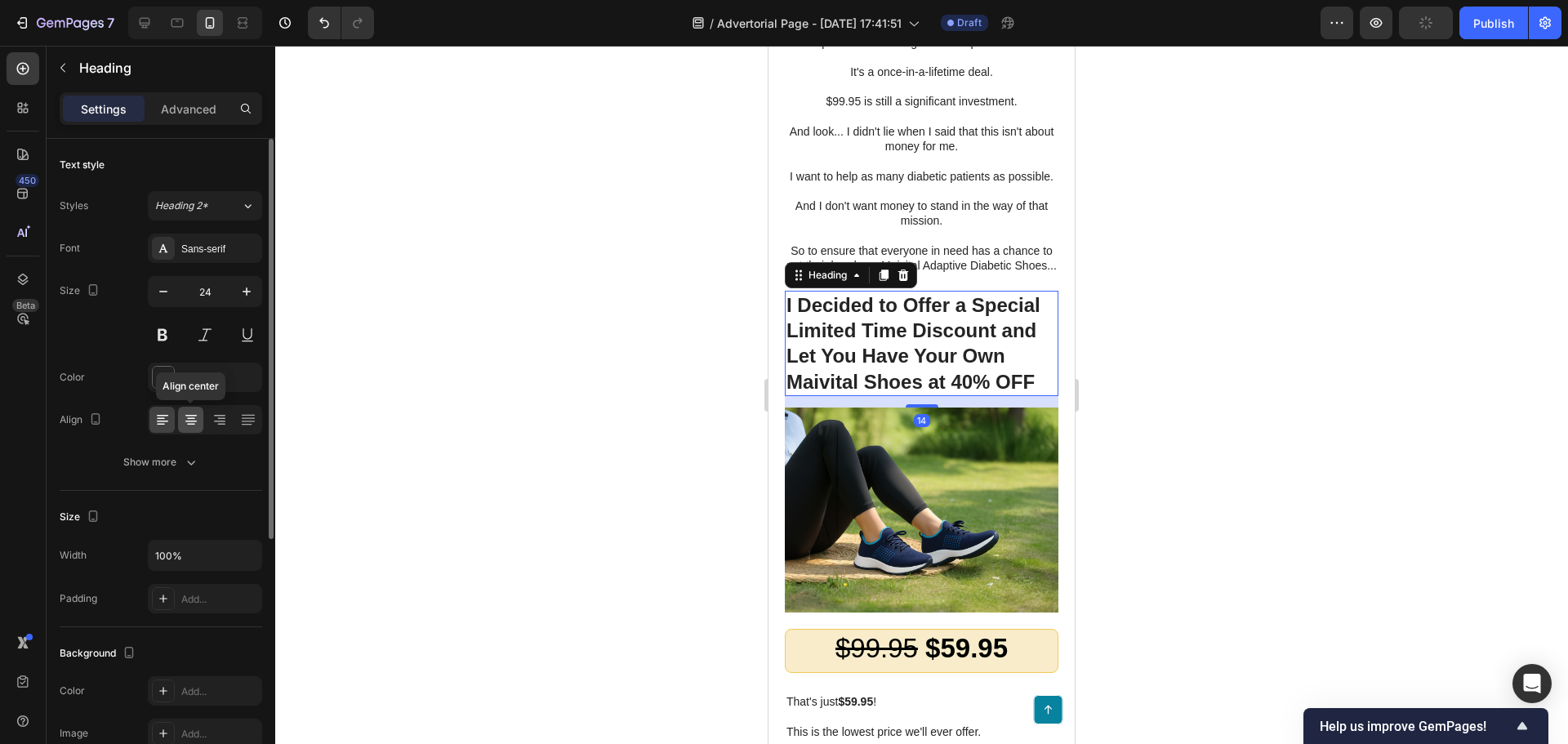
click at [192, 420] on icon at bounding box center [191, 420] width 17 height 17
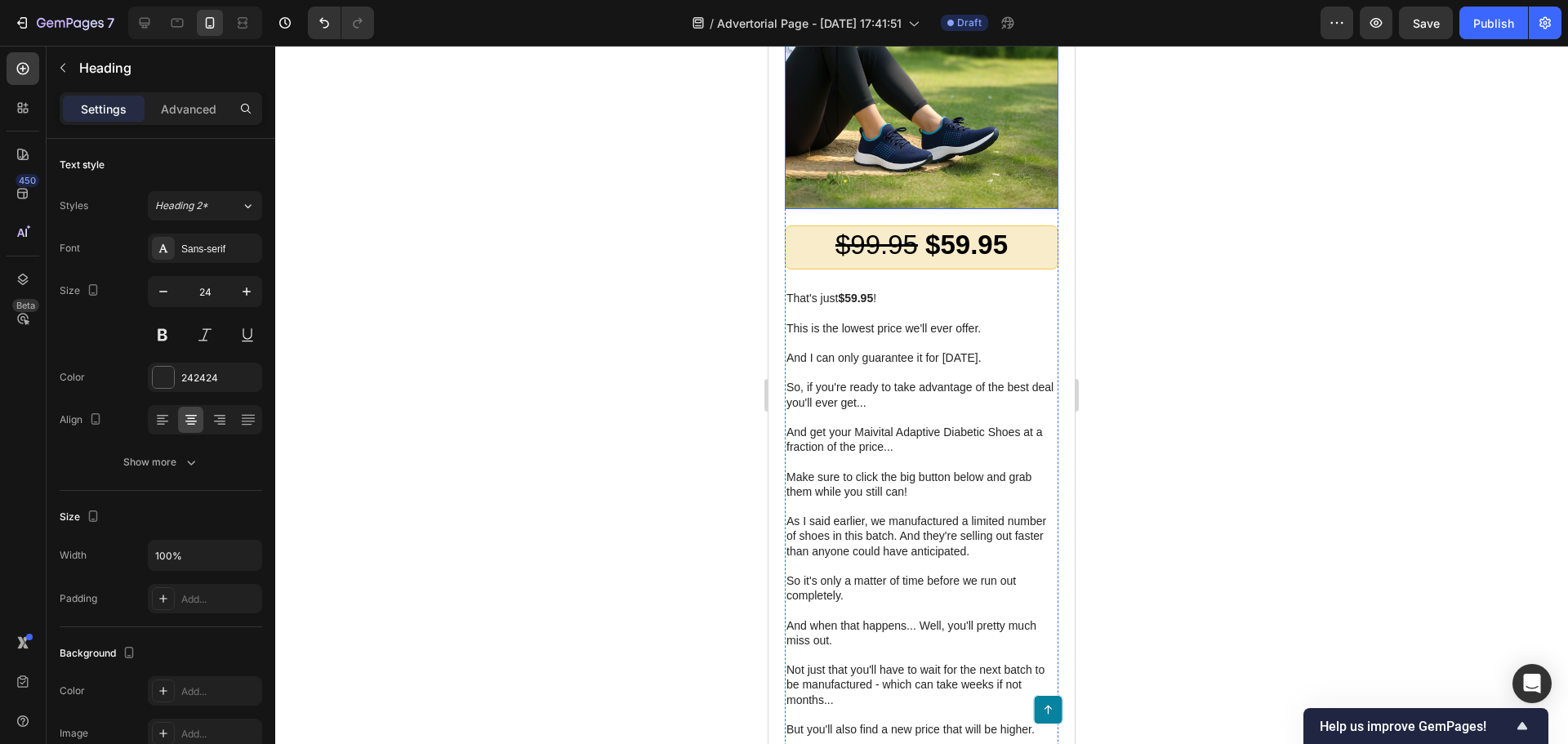
scroll to position [9910, 0]
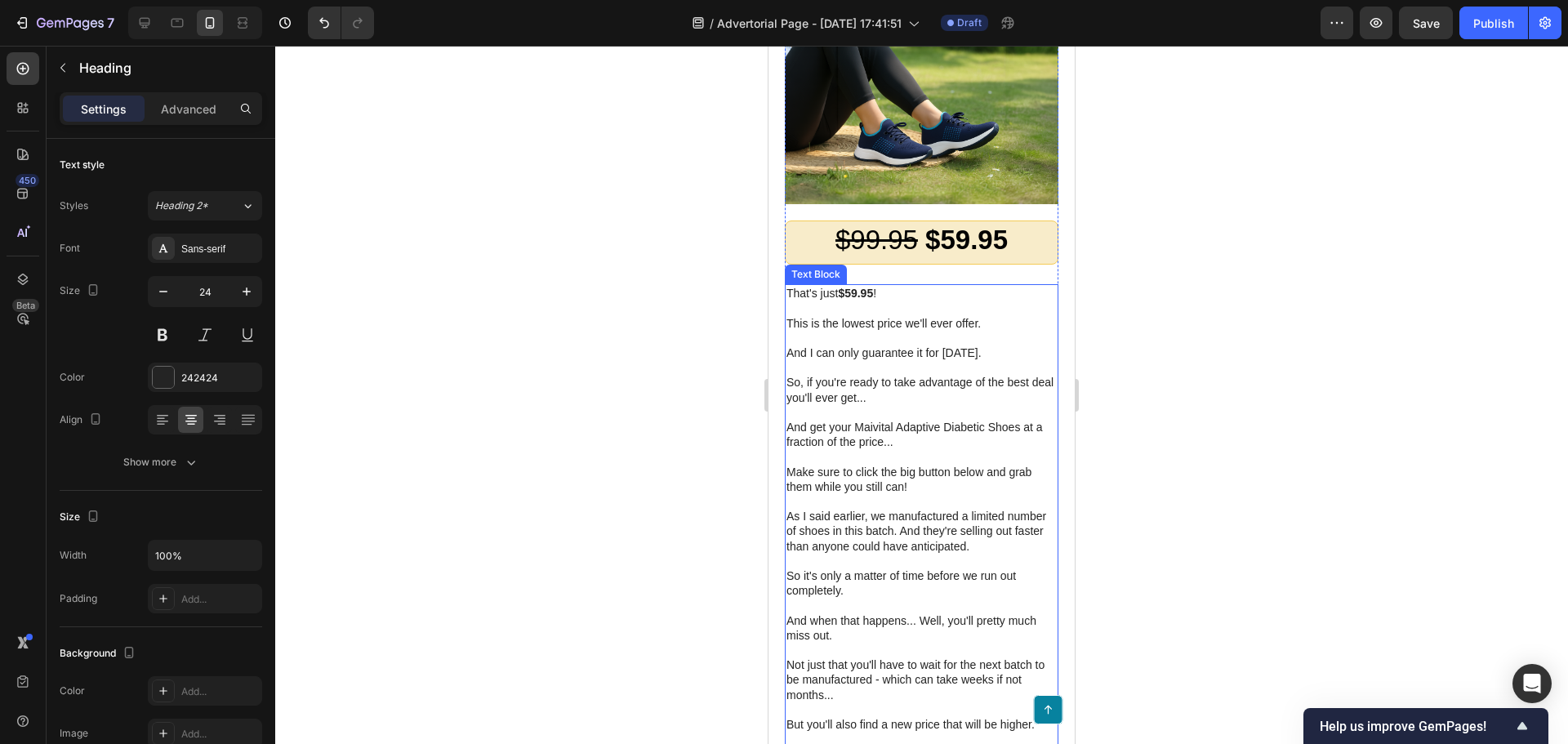
click at [825, 346] on p at bounding box center [922, 338] width 270 height 15
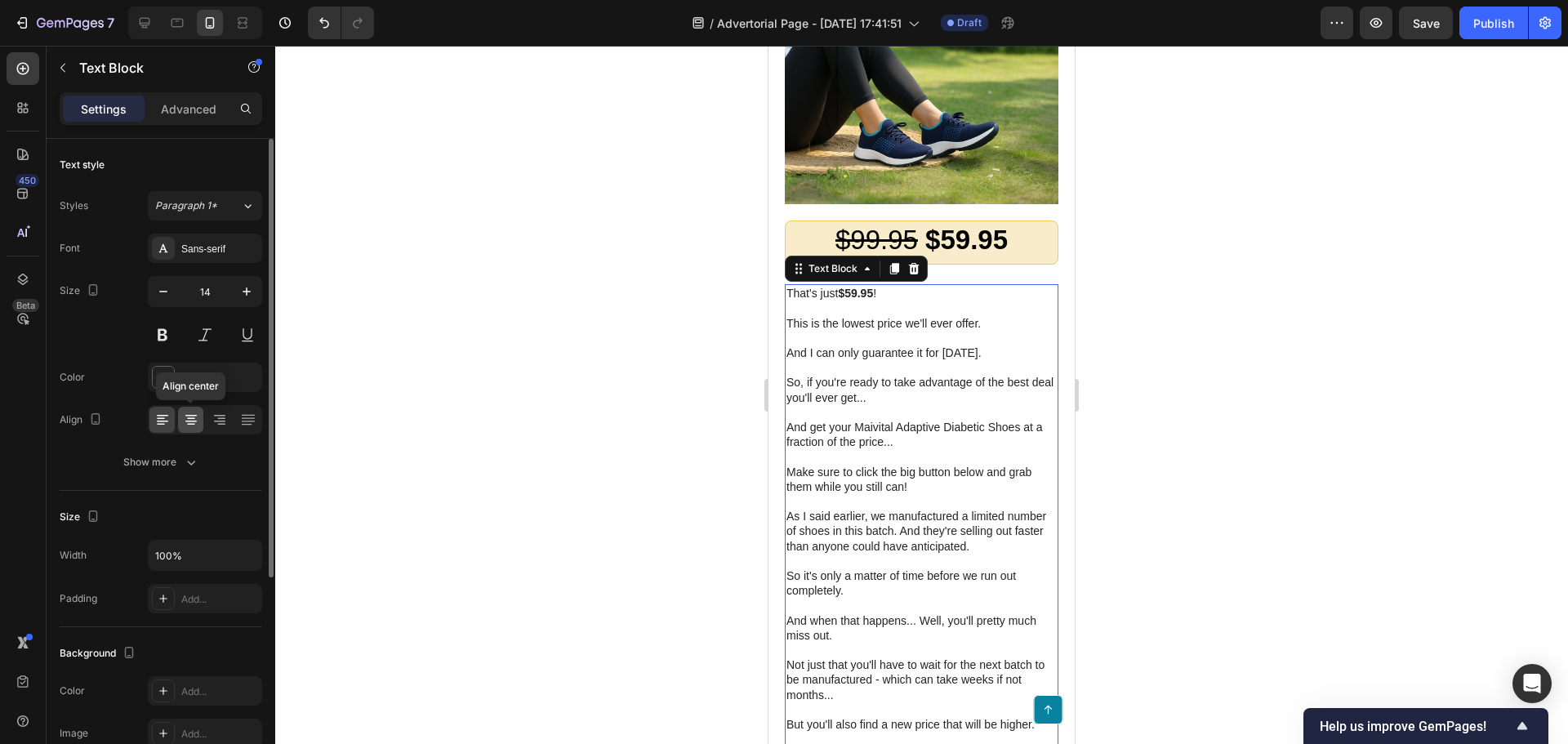
click at [190, 414] on icon at bounding box center [191, 420] width 17 height 17
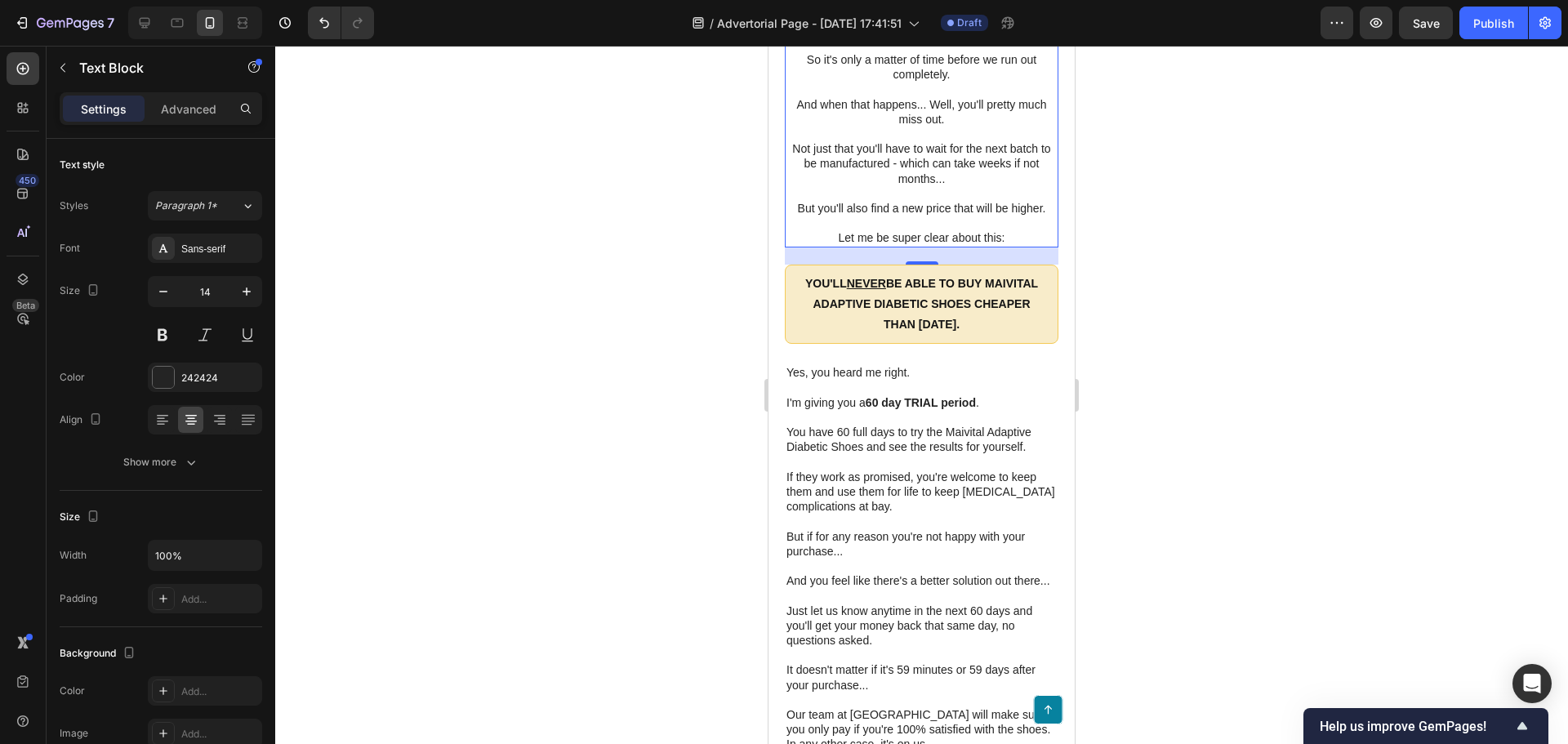
scroll to position [10482, 0]
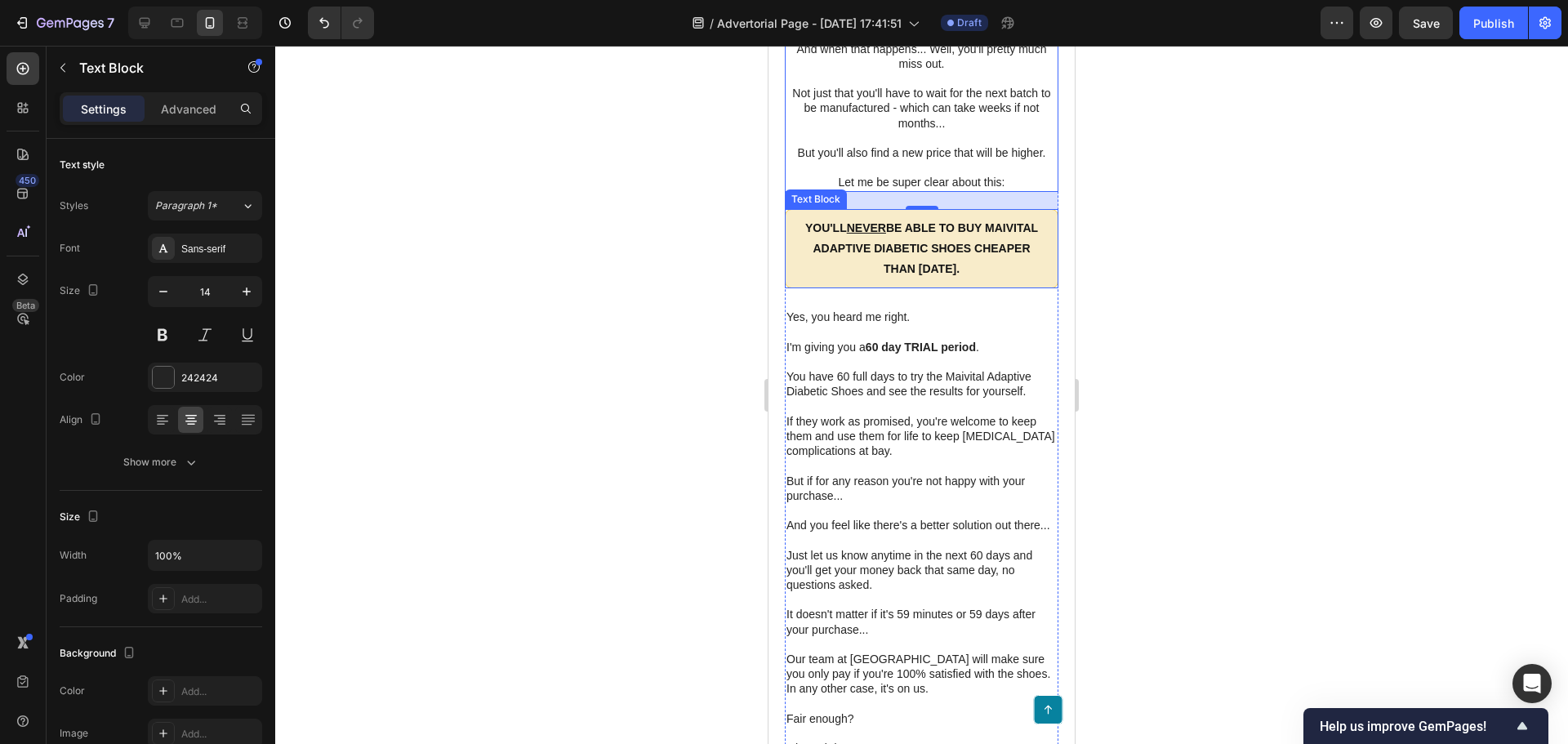
click at [922, 275] on strong "You'll NEVER be able to buy maivital adaptive diabetic shoes cheaper than today." at bounding box center [921, 248] width 232 height 54
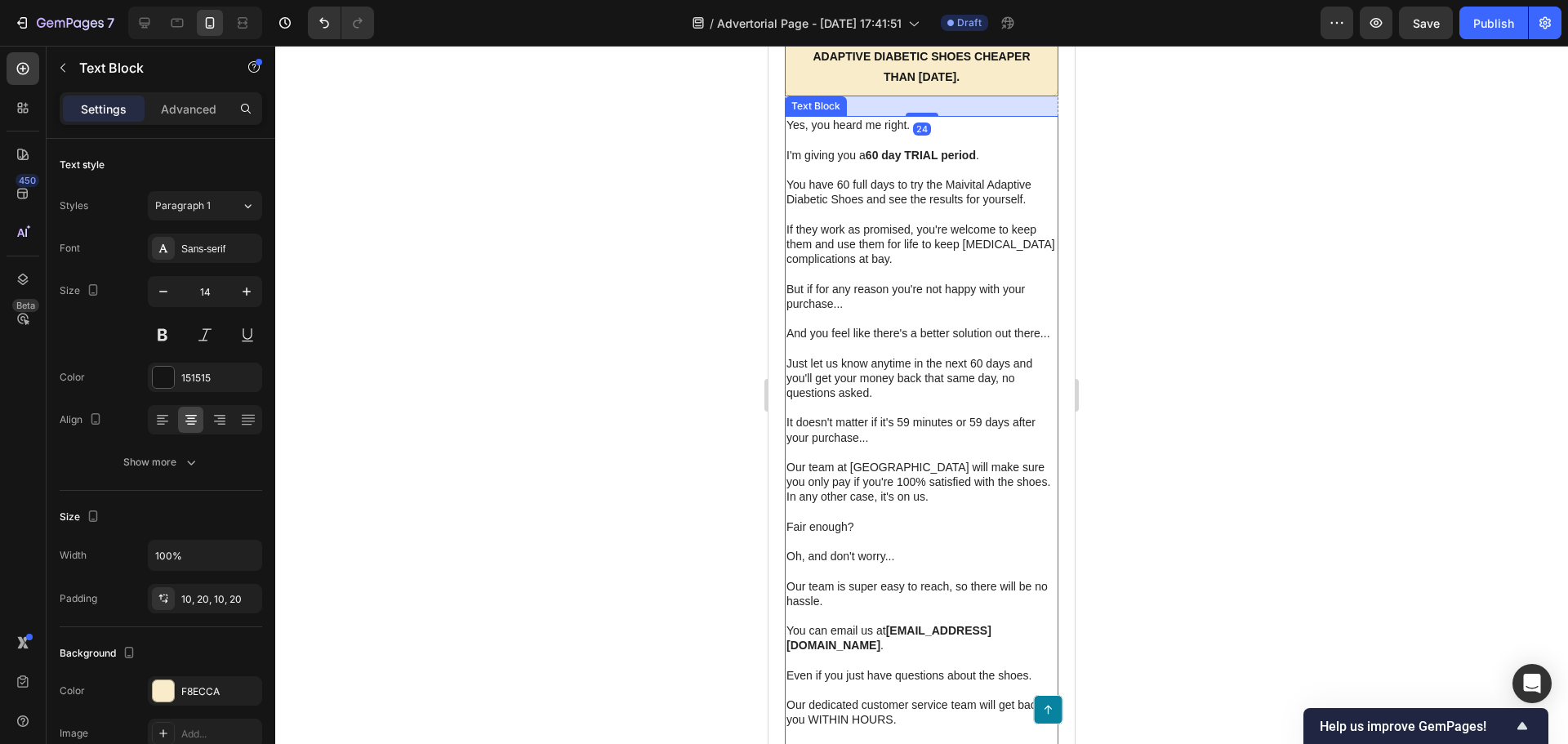
scroll to position [10727, 0]
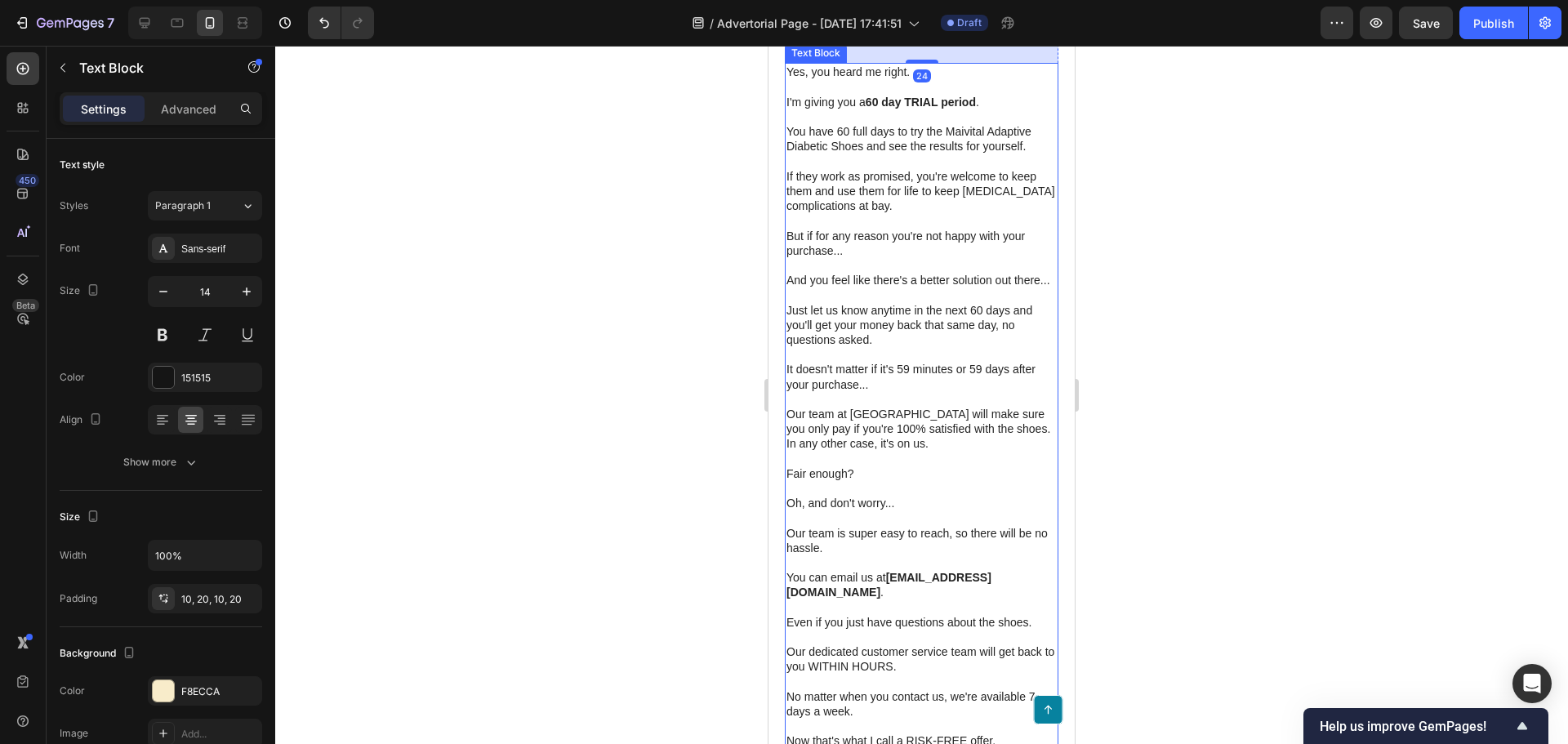
click at [907, 259] on p "But if for any reason you're not happy with your purchase..." at bounding box center [922, 244] width 270 height 30
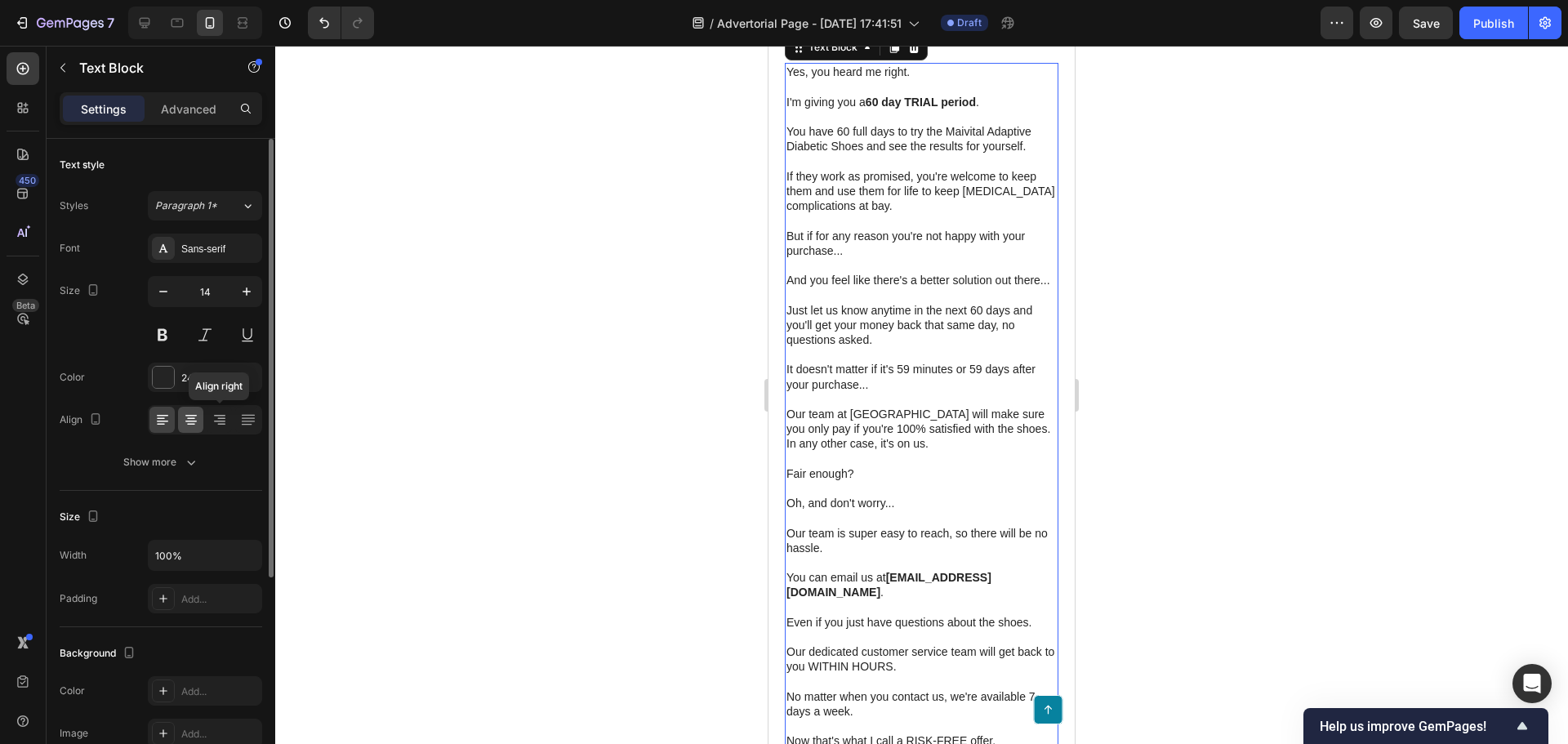
click at [184, 422] on icon at bounding box center [191, 420] width 17 height 17
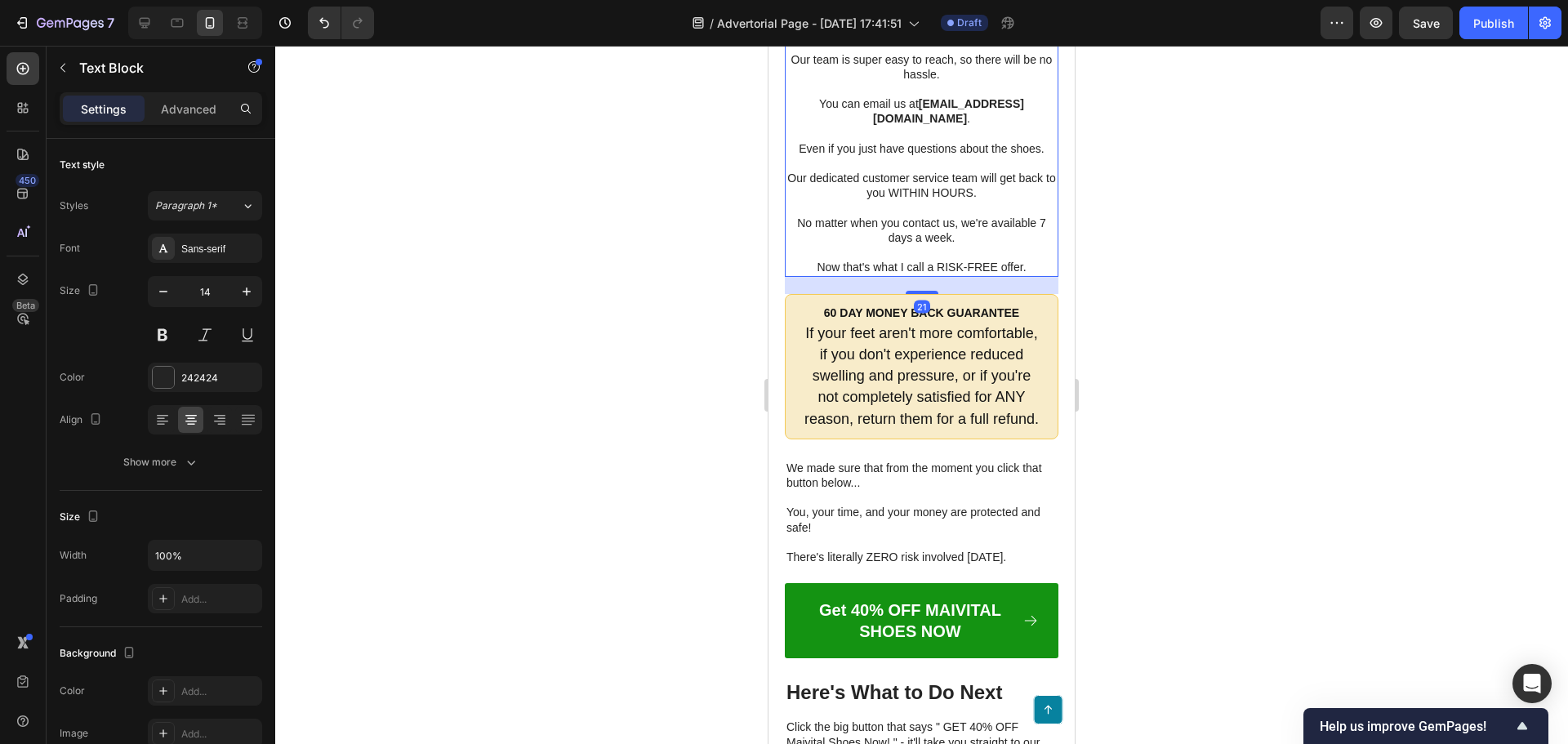
scroll to position [11217, 0]
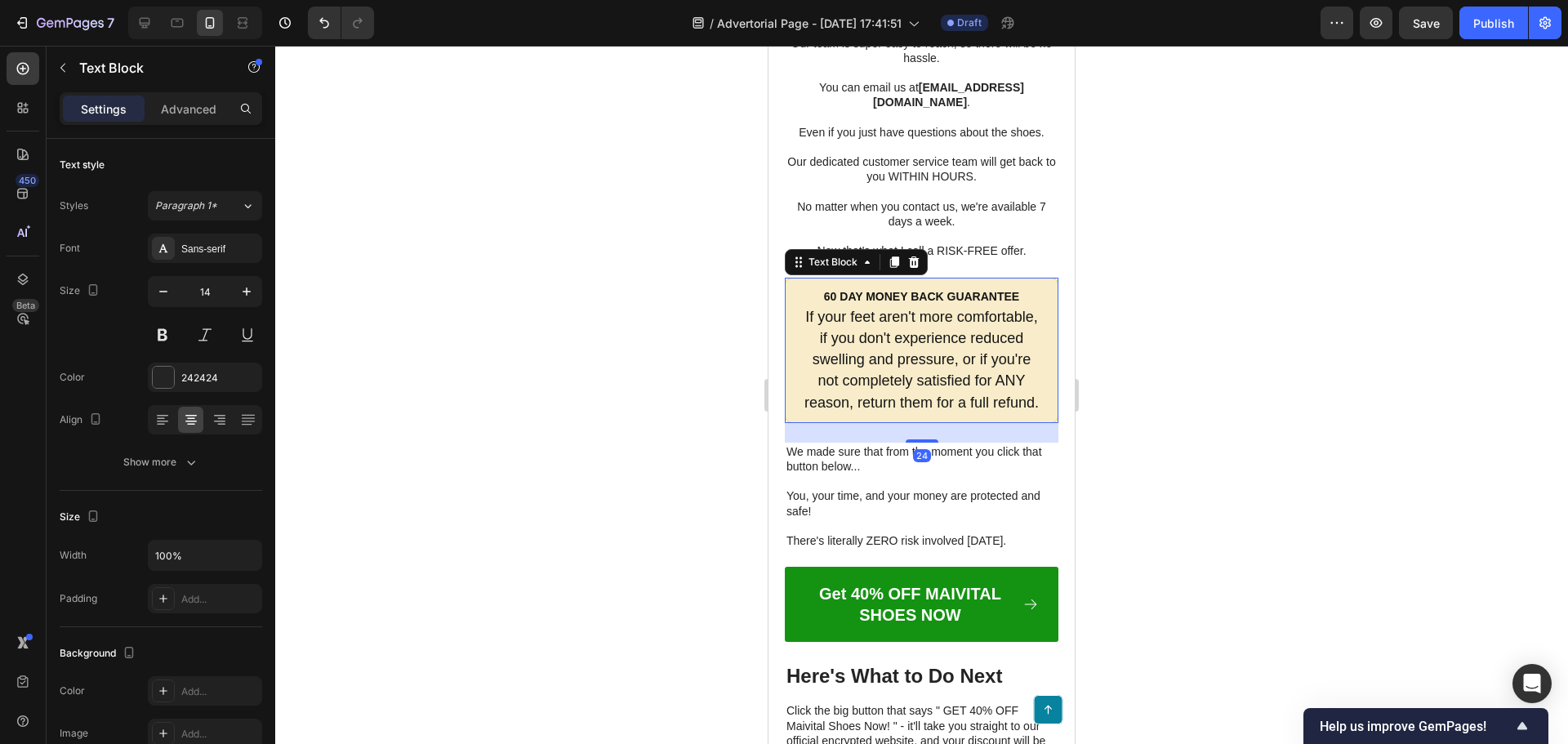
click at [890, 410] on span "If your feet aren't more comfortable, if you don't experience reduced swelling …" at bounding box center [921, 359] width 234 height 102
click at [573, 496] on div at bounding box center [922, 395] width 1293 height 699
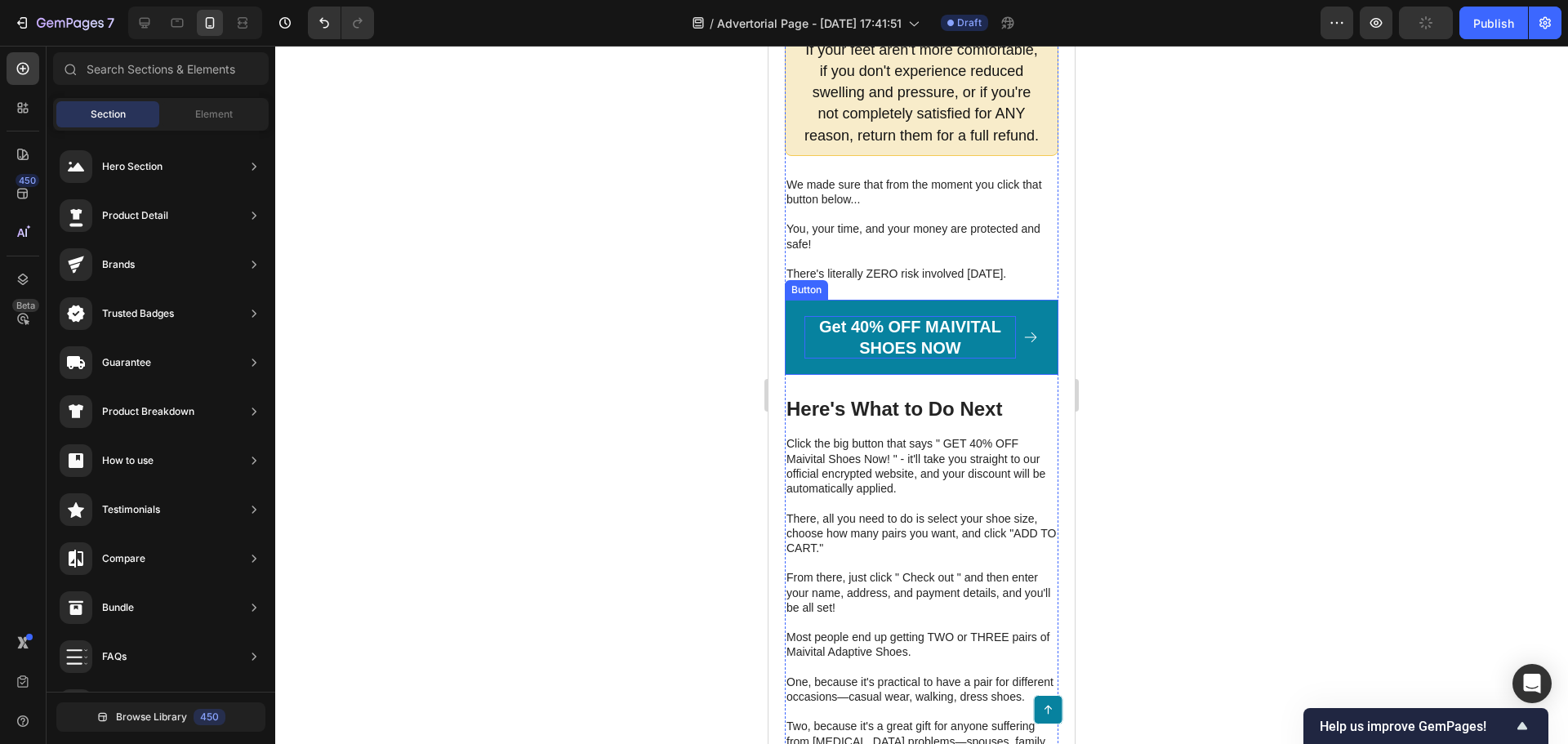
scroll to position [11544, 0]
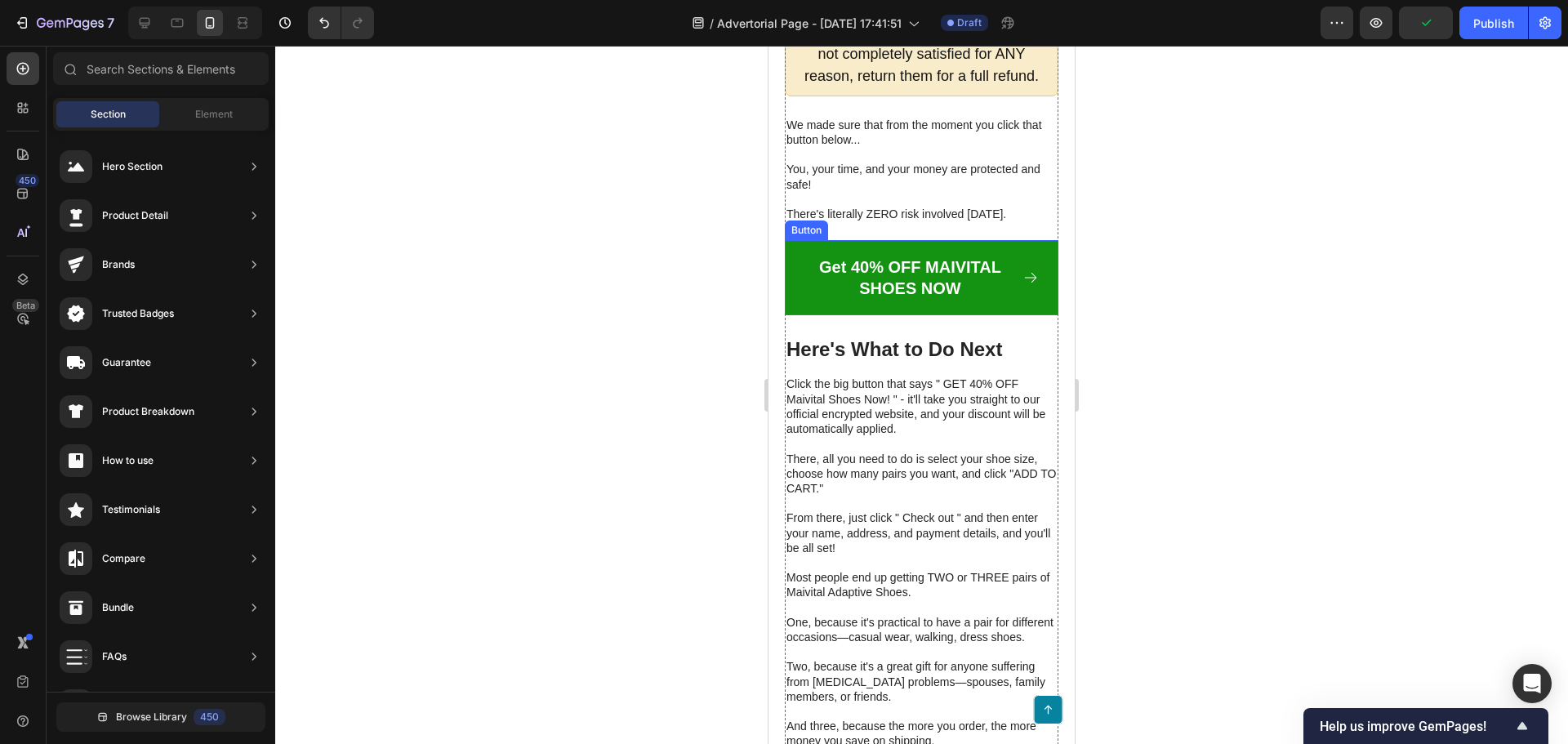
click at [887, 207] on p at bounding box center [922, 199] width 270 height 15
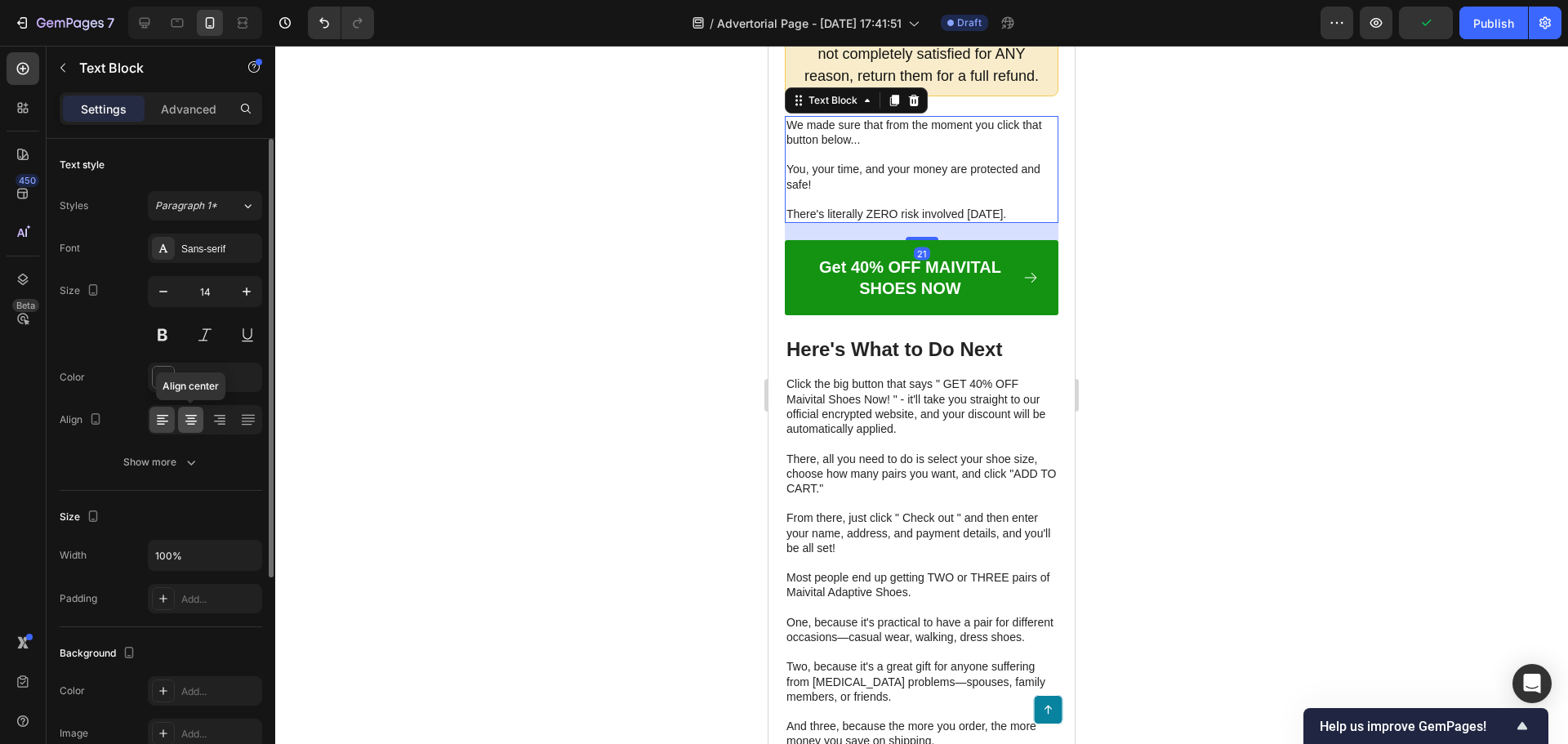
click at [180, 419] on div at bounding box center [190, 420] width 25 height 26
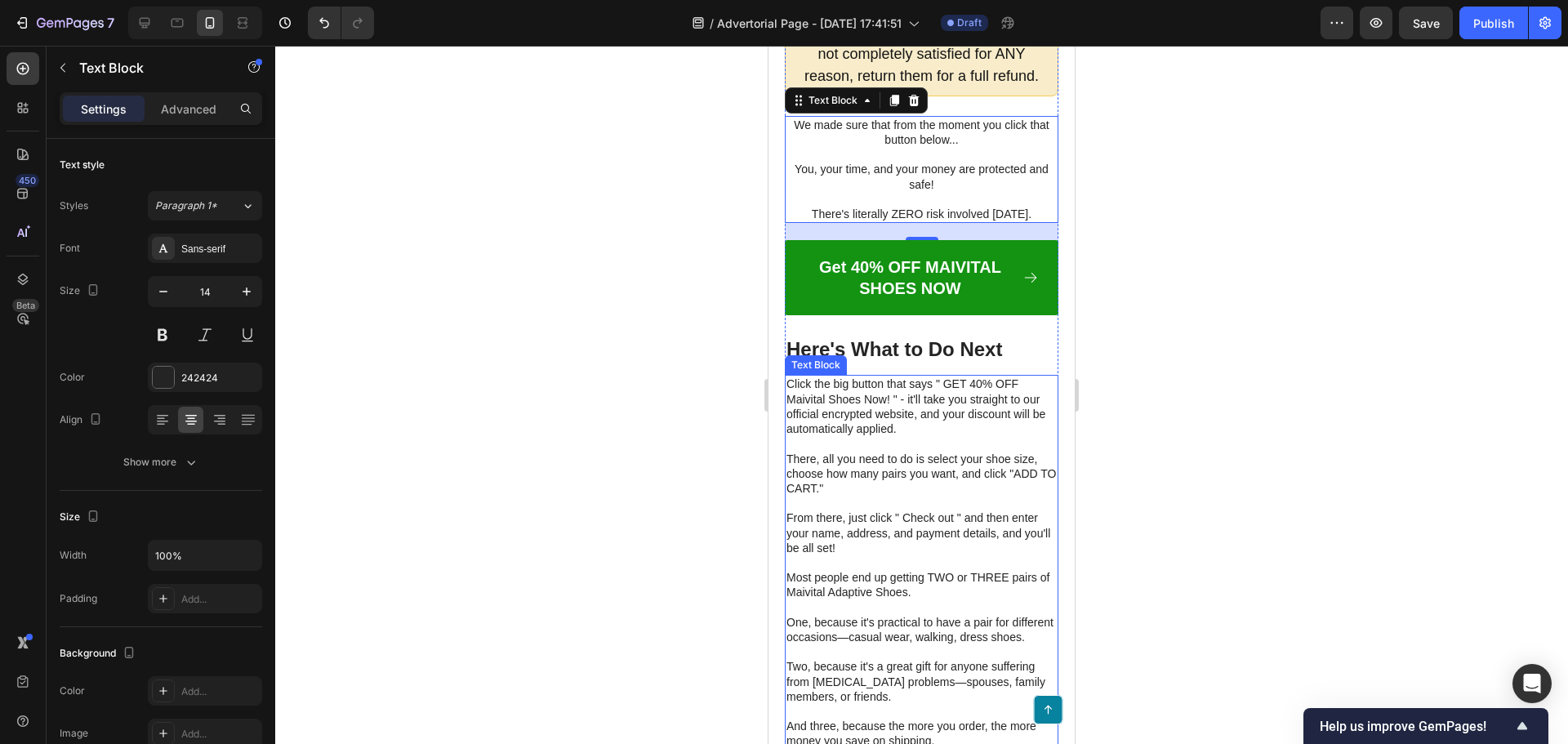
click at [927, 436] on p "Click the big button that says " GET 40% OFF Maivital Shoes Now! " - it'll take…" at bounding box center [922, 406] width 270 height 59
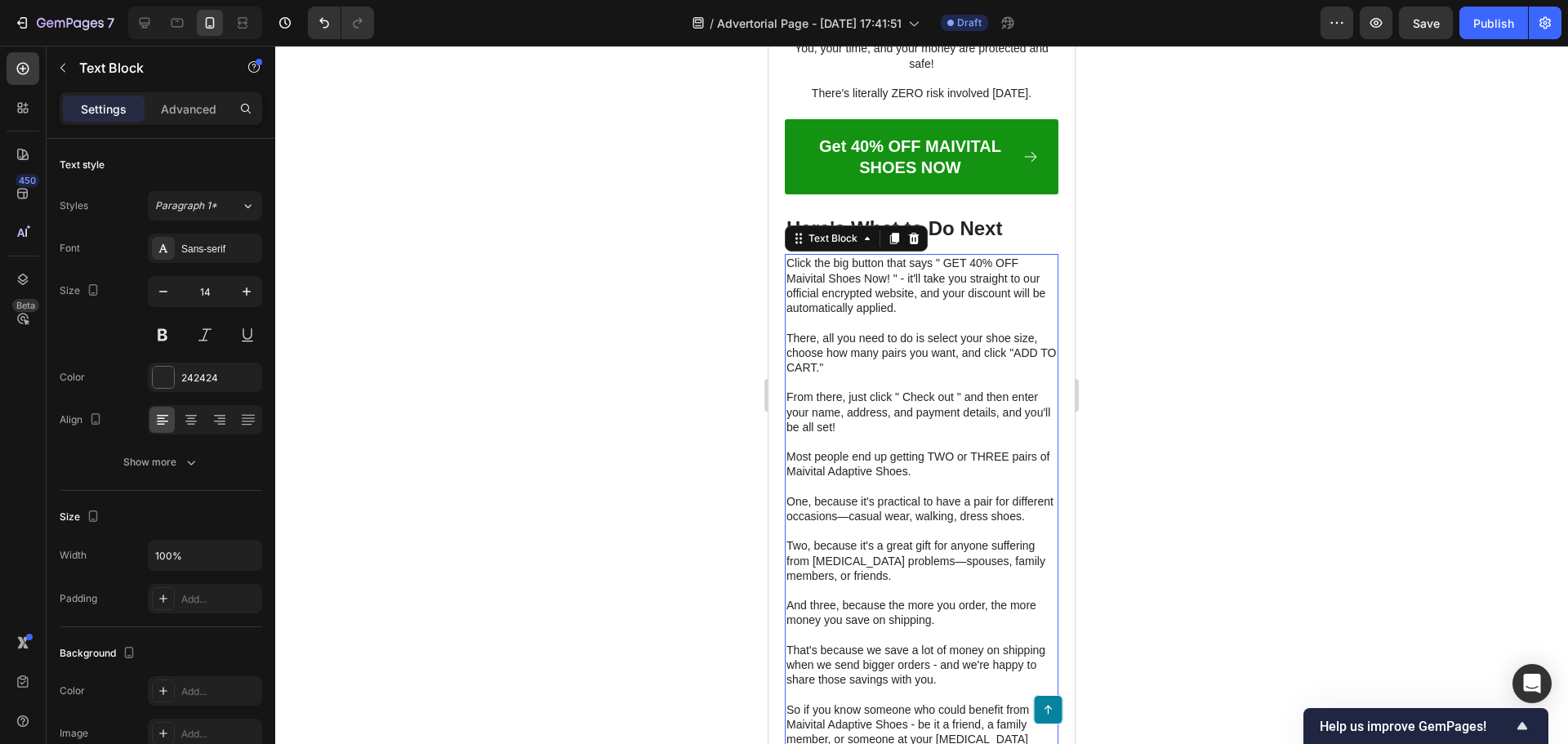
scroll to position [11708, 0]
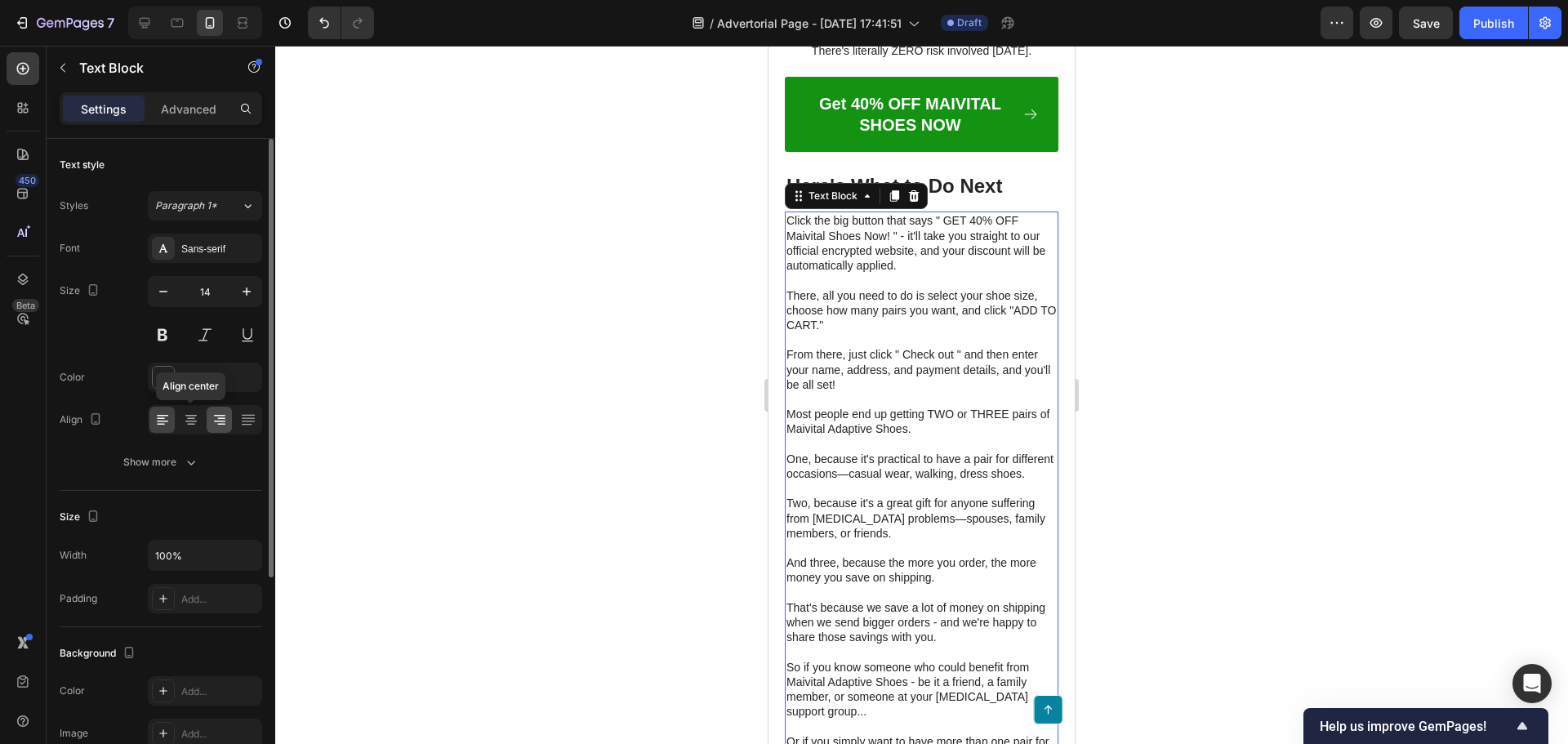
drag, startPoint x: 192, startPoint y: 414, endPoint x: 214, endPoint y: 413, distance: 22.0
click at [190, 414] on icon at bounding box center [191, 420] width 17 height 17
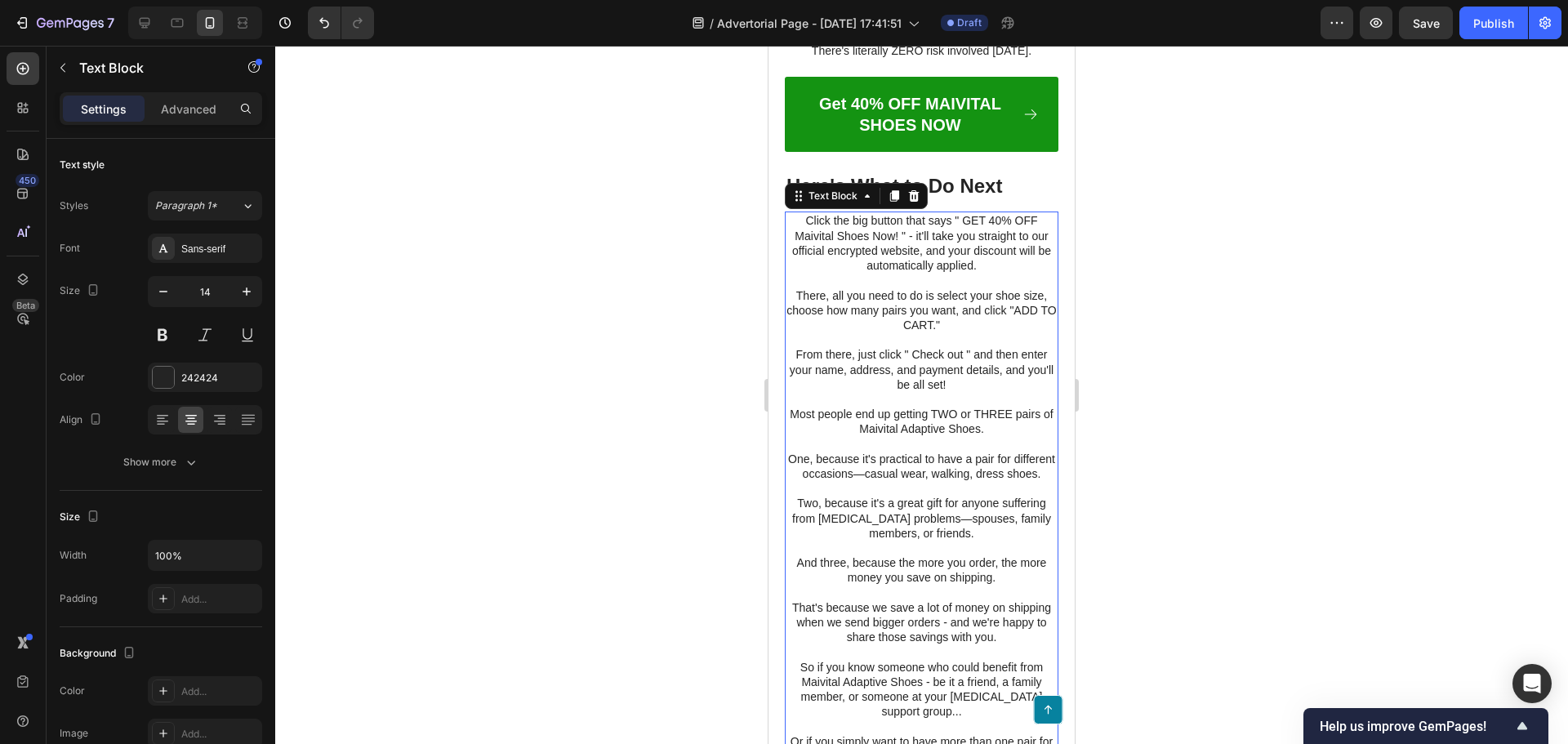
click at [948, 200] on h3 "Here's What to Do Next" at bounding box center [921, 185] width 273 height 29
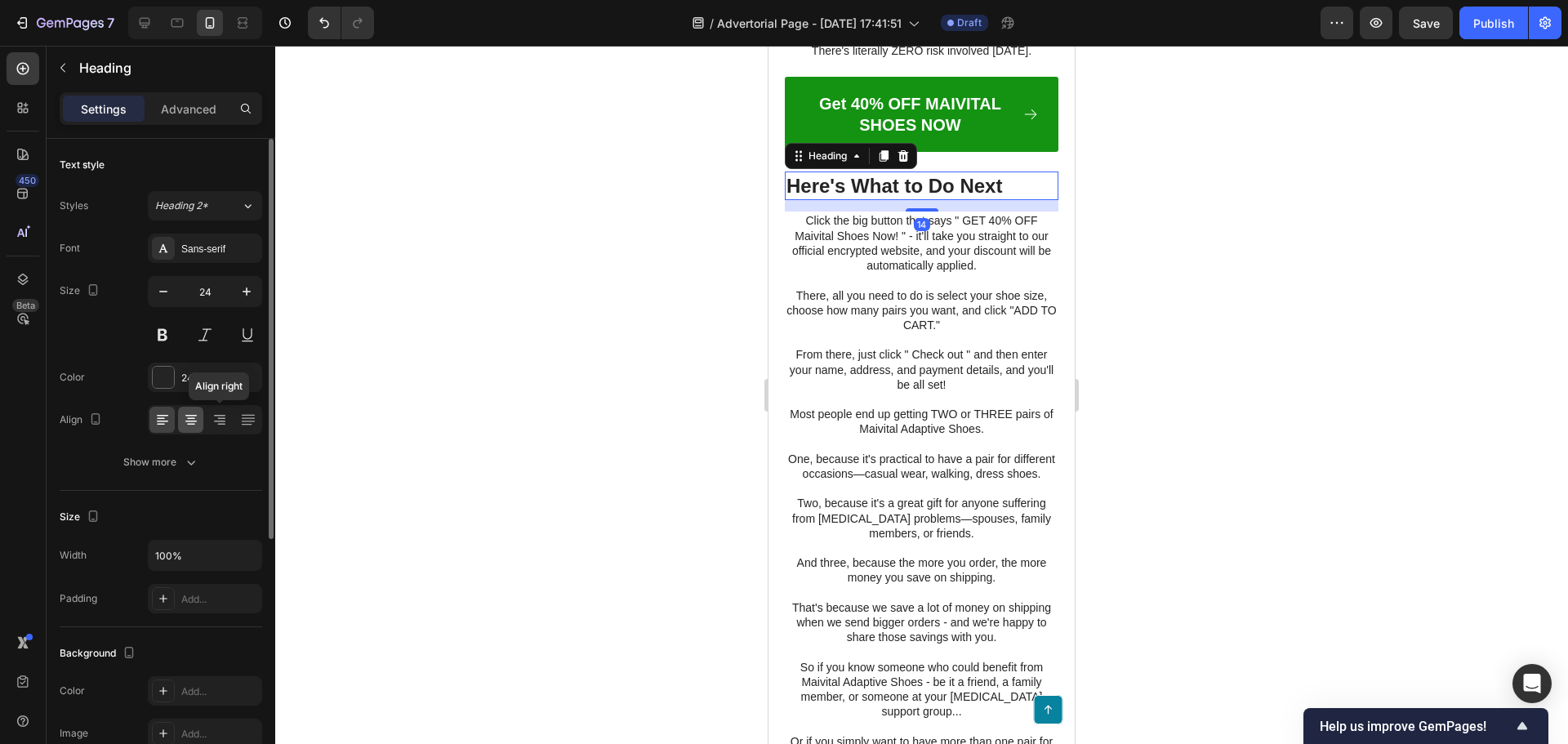
click at [182, 417] on icon at bounding box center [191, 420] width 17 height 17
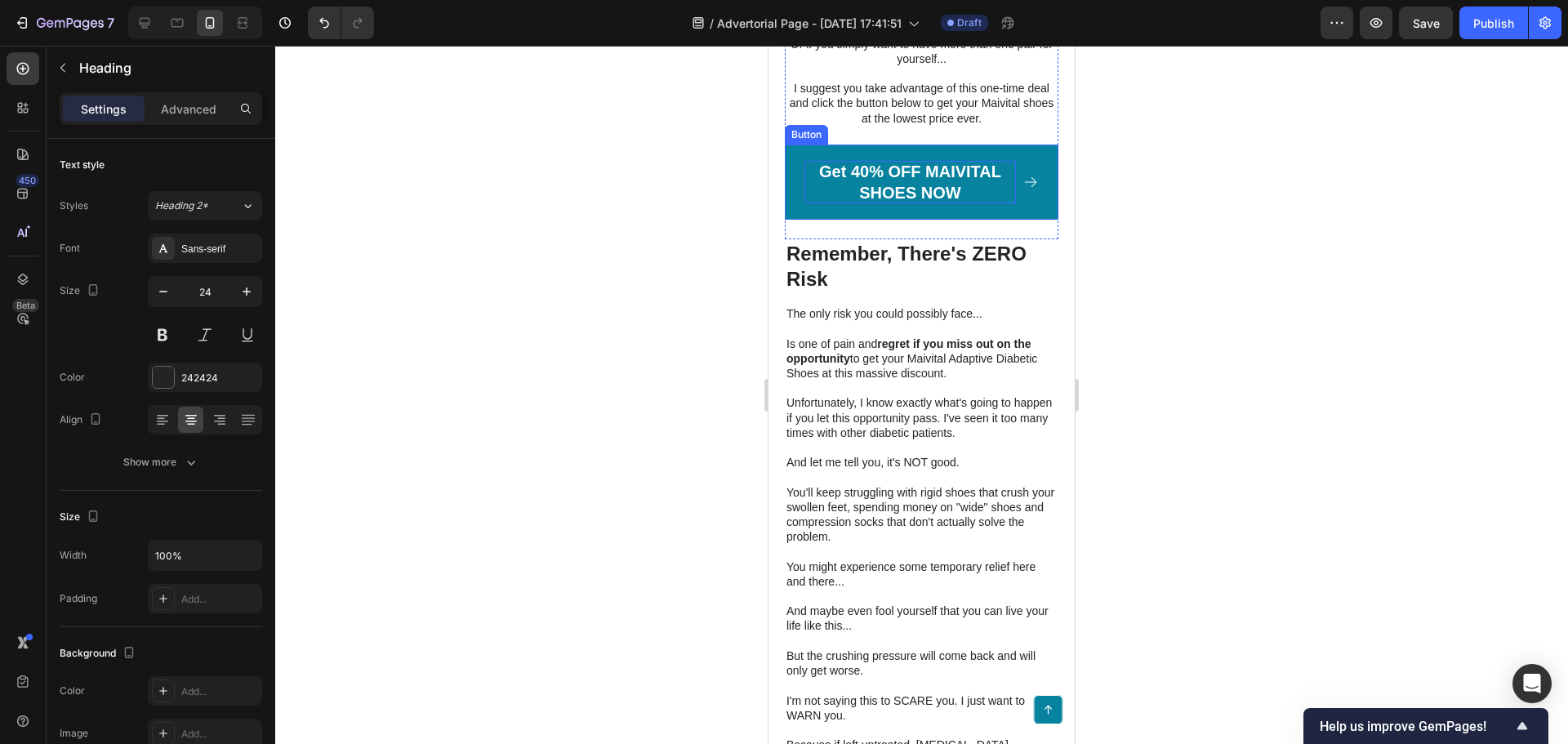
scroll to position [12442, 0]
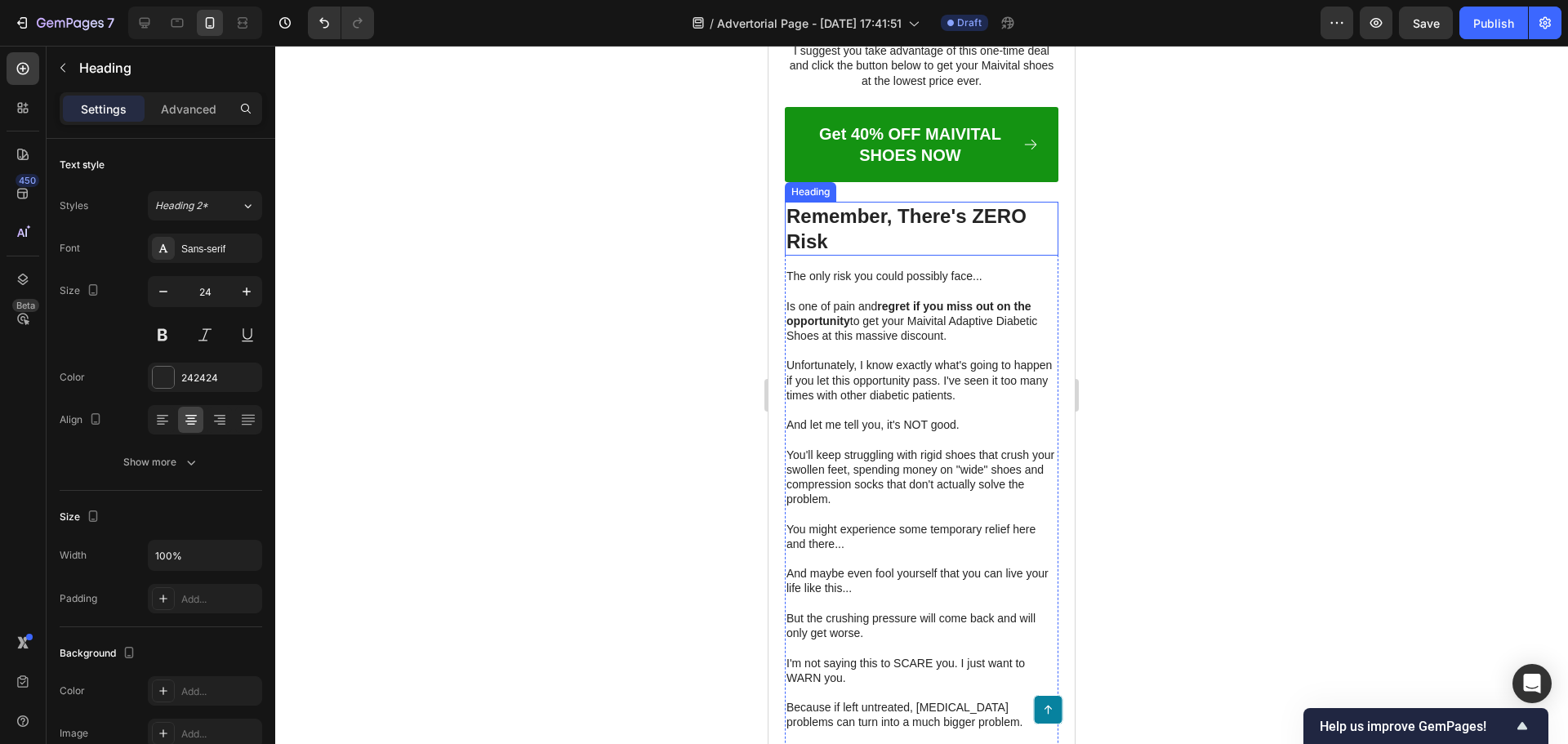
click at [882, 256] on h3 "Remember, There's ZERO Risk" at bounding box center [921, 229] width 273 height 54
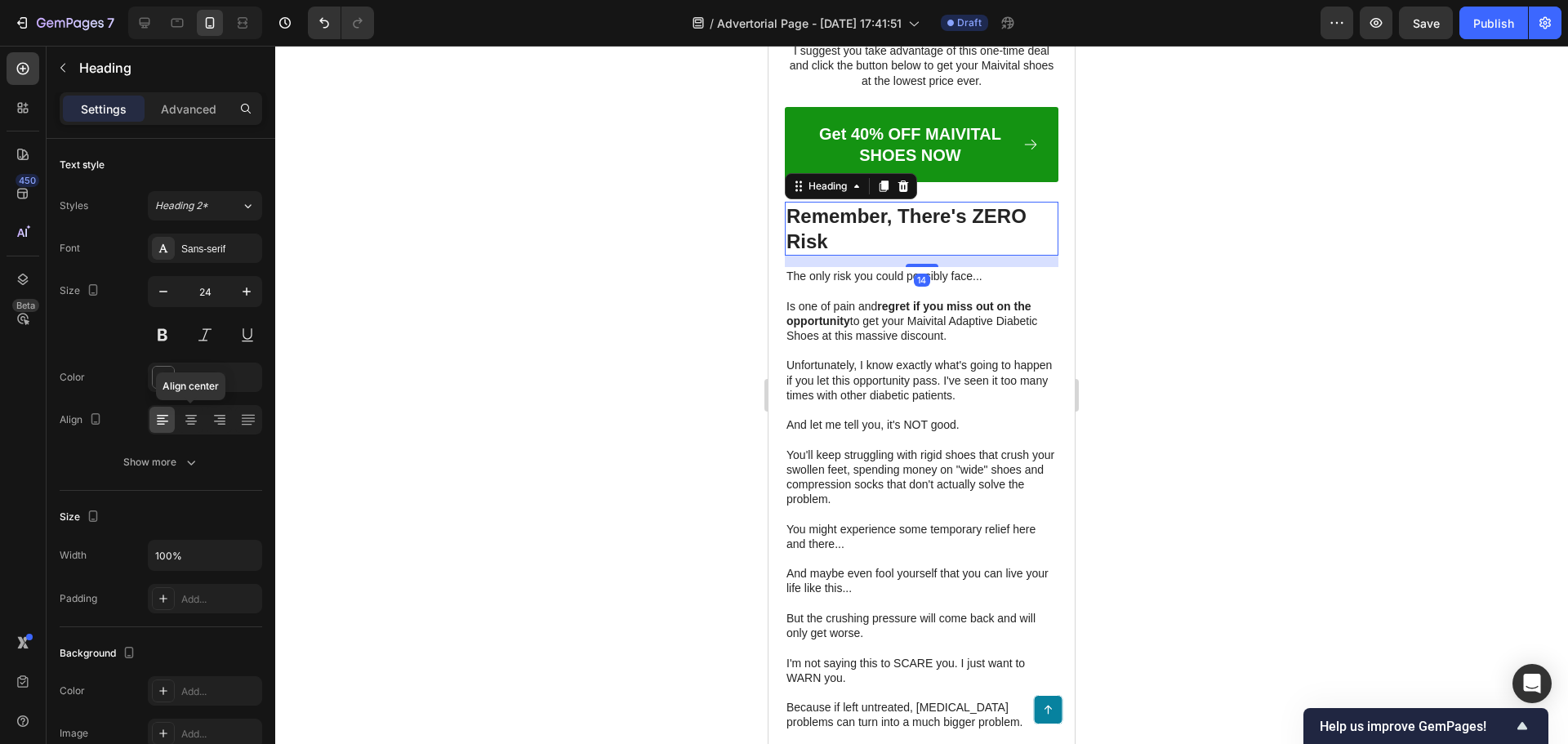
drag, startPoint x: 190, startPoint y: 421, endPoint x: 445, endPoint y: 458, distance: 257.7
click at [191, 421] on icon at bounding box center [191, 422] width 11 height 2
click at [915, 432] on p "And let me tell you, it's NOT good." at bounding box center [922, 424] width 270 height 15
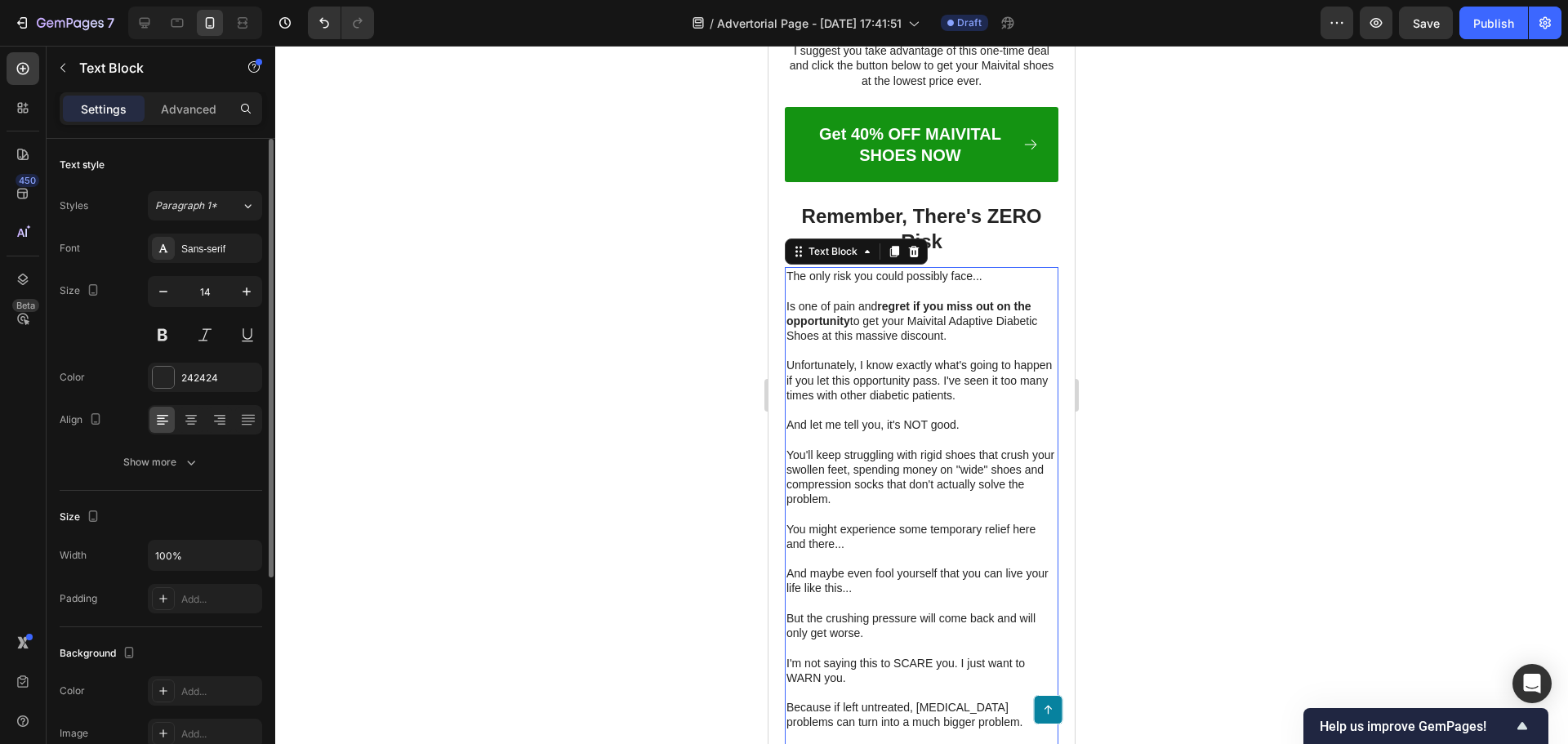
click at [175, 421] on div at bounding box center [205, 420] width 114 height 30
click at [190, 421] on icon at bounding box center [191, 422] width 11 height 2
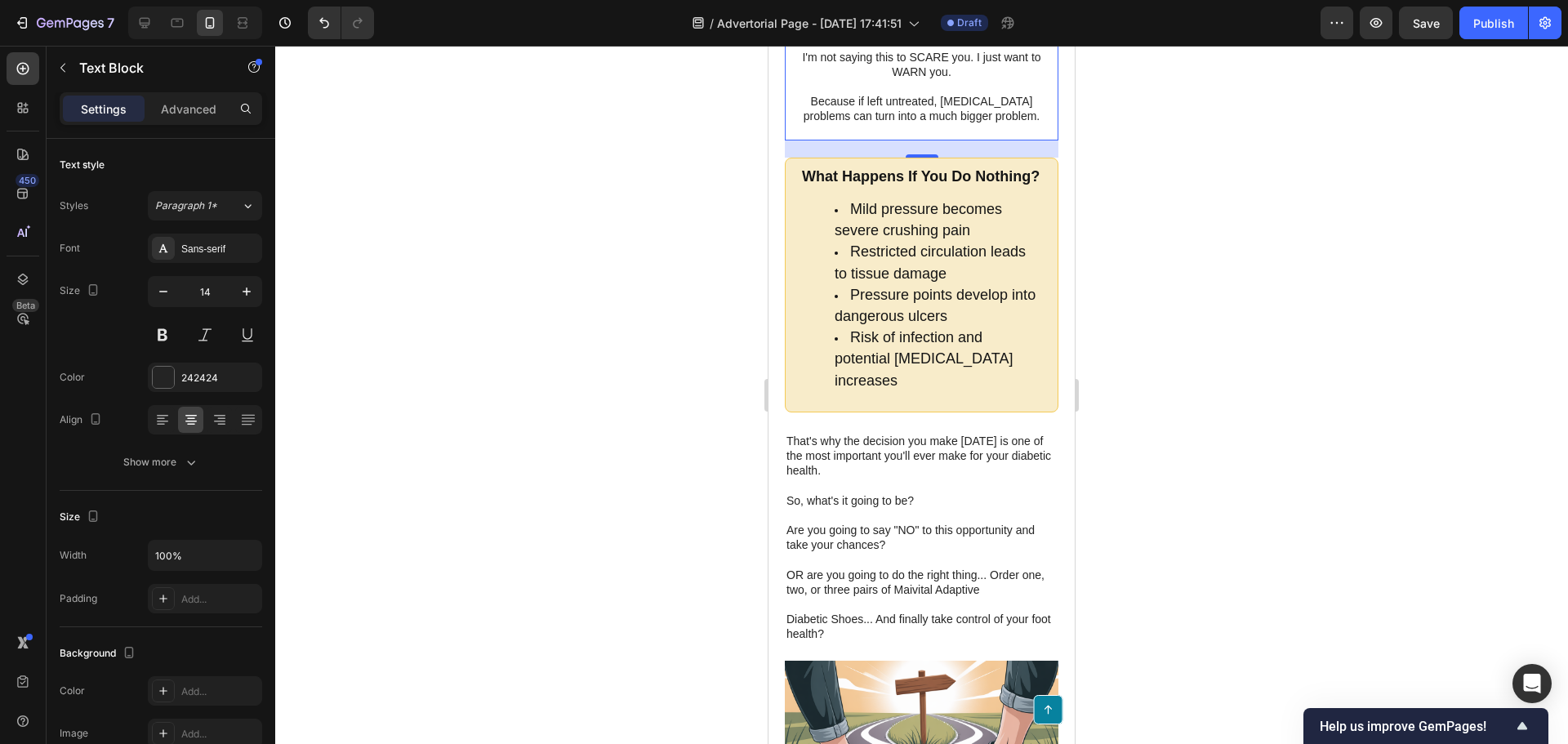
scroll to position [13096, 0]
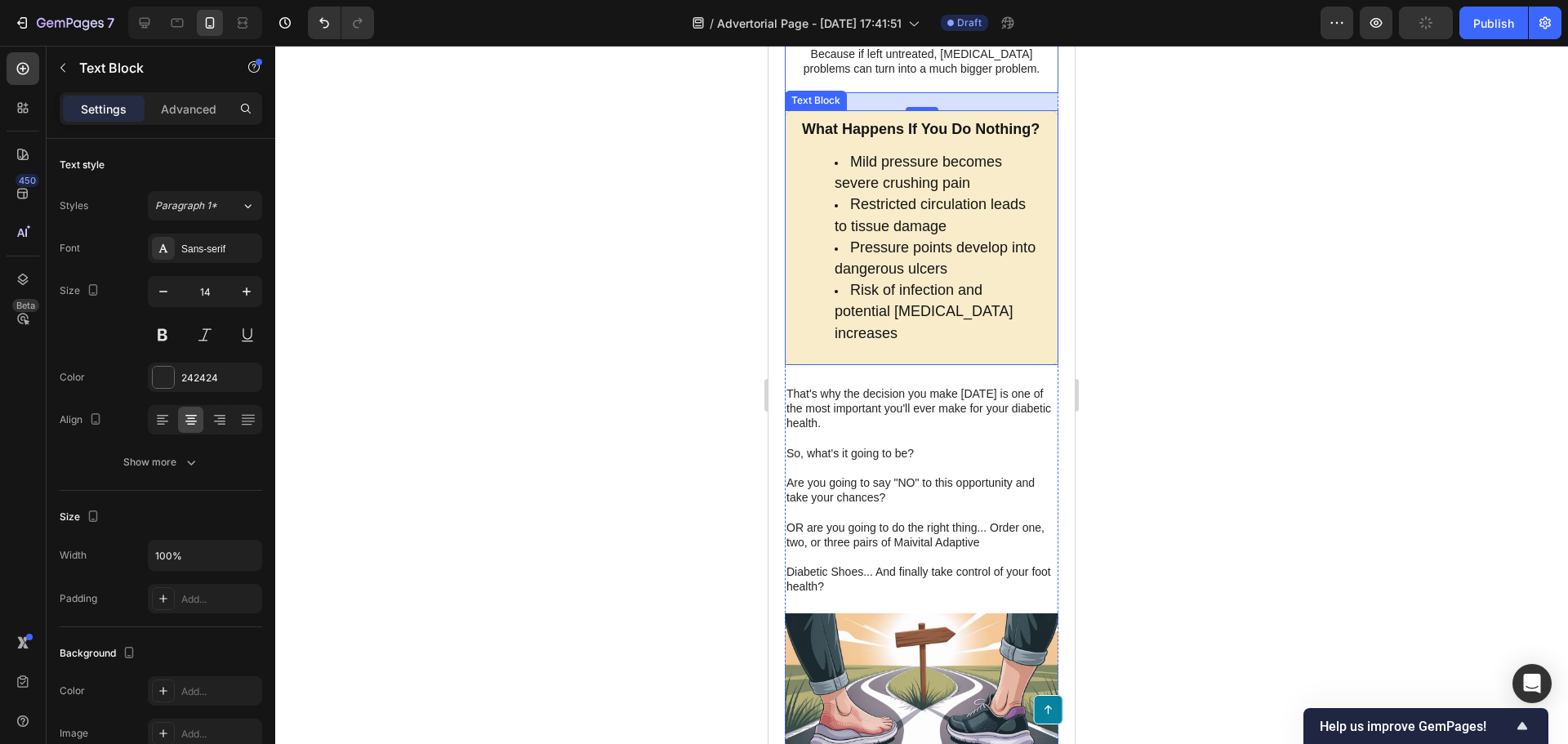
click at [943, 233] on span "Restricted circulation leads to tissue damage" at bounding box center [930, 215] width 191 height 38
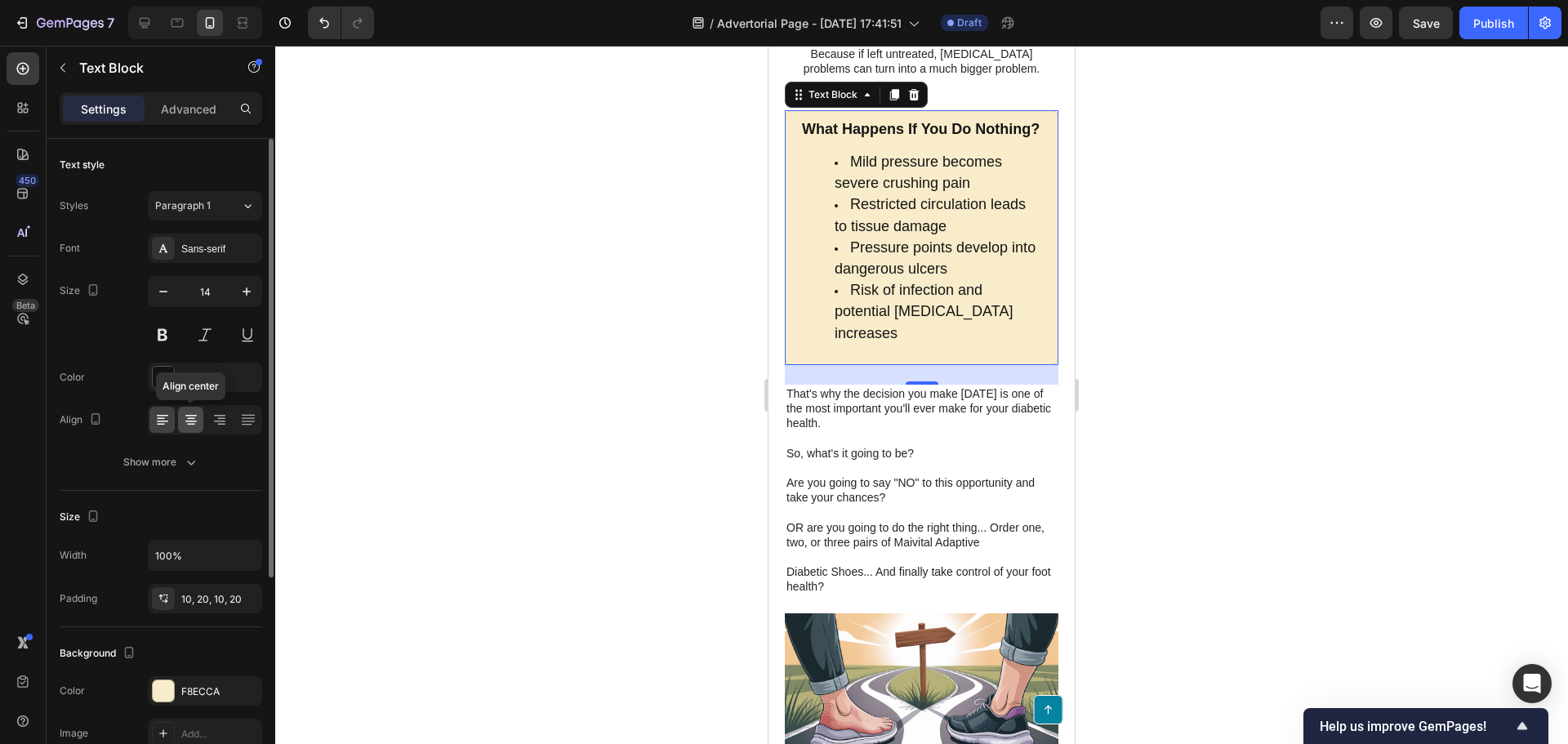
click at [187, 417] on icon at bounding box center [191, 420] width 17 height 17
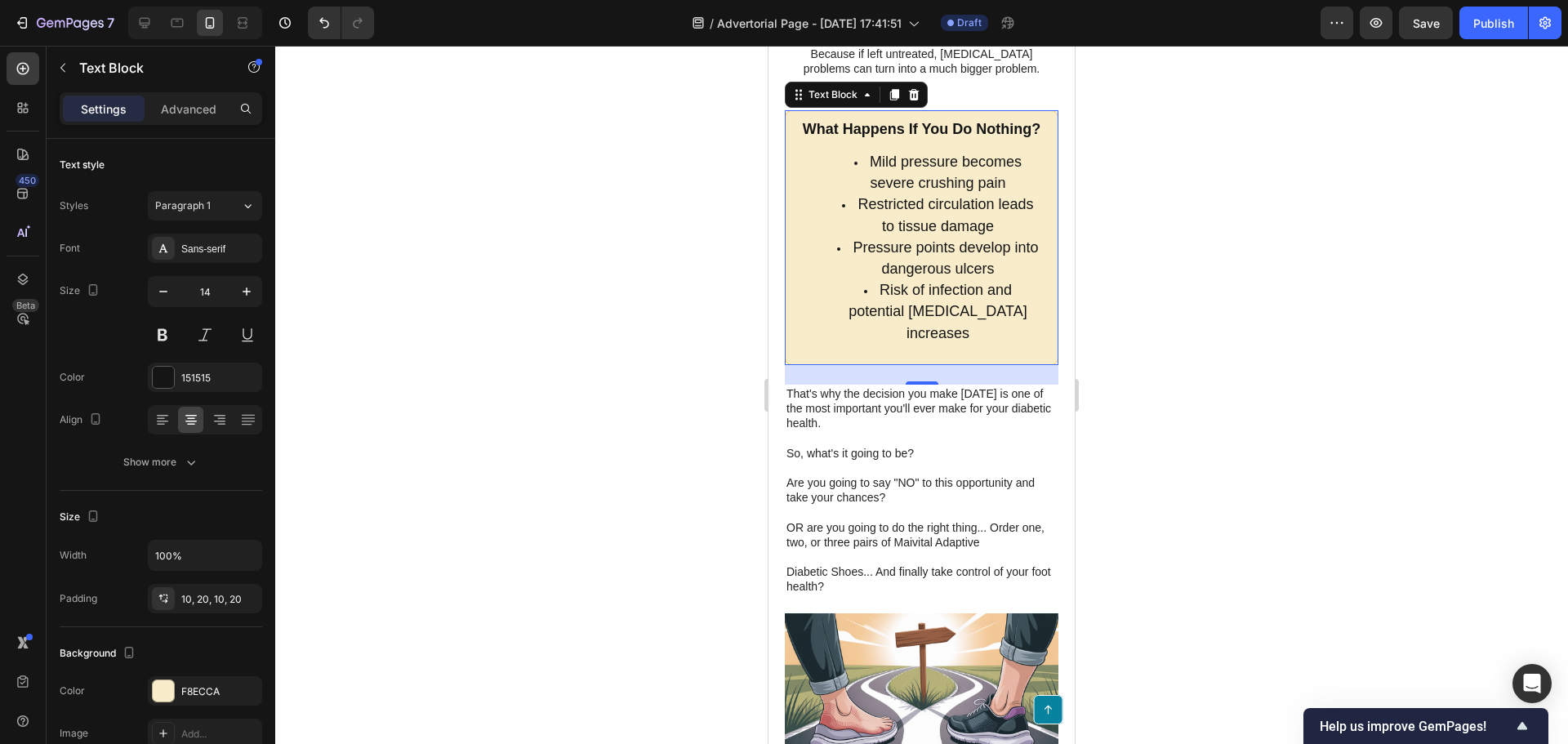
click at [635, 438] on div at bounding box center [922, 395] width 1293 height 699
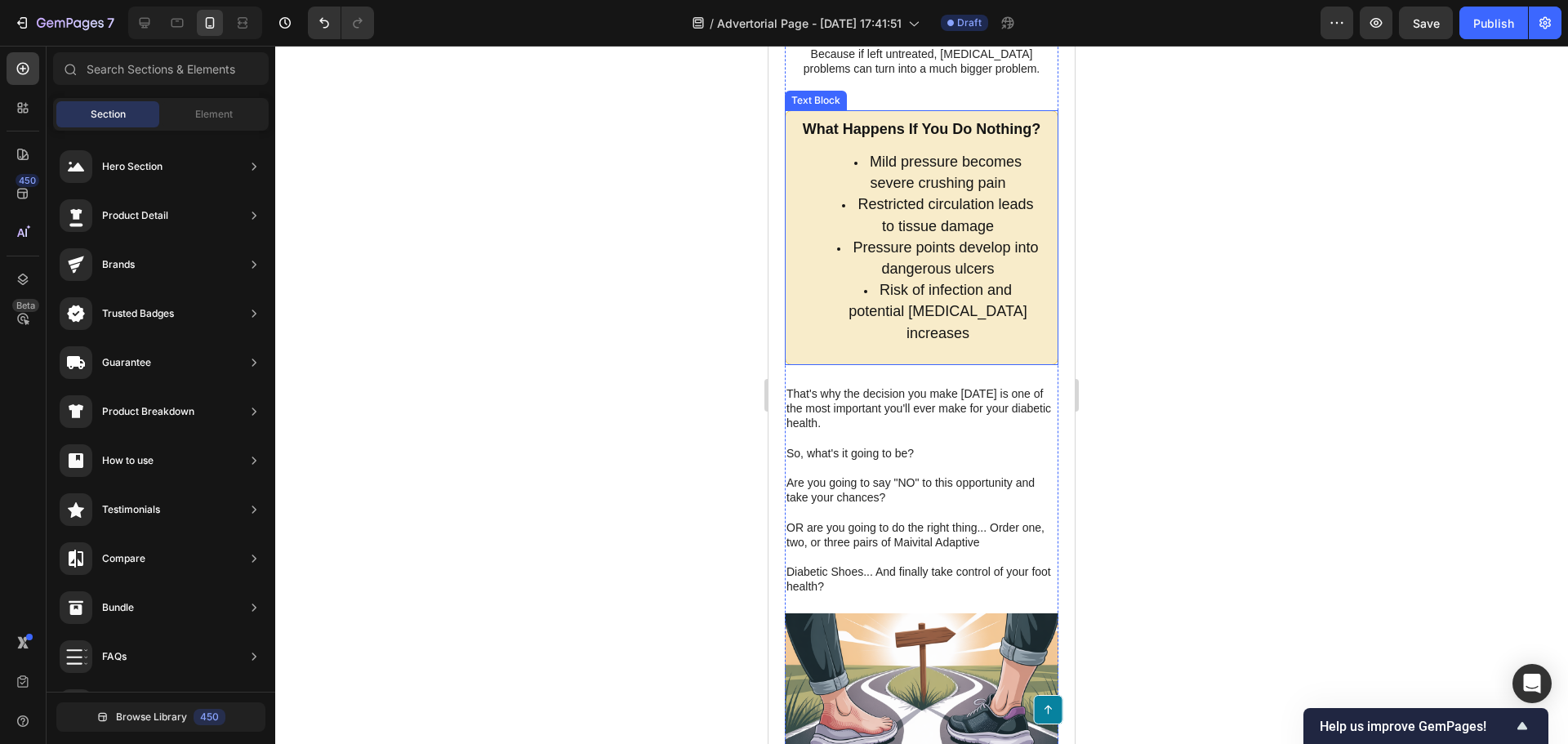
click at [910, 233] on span "Restricted circulation leads to tissue damage" at bounding box center [946, 215] width 176 height 38
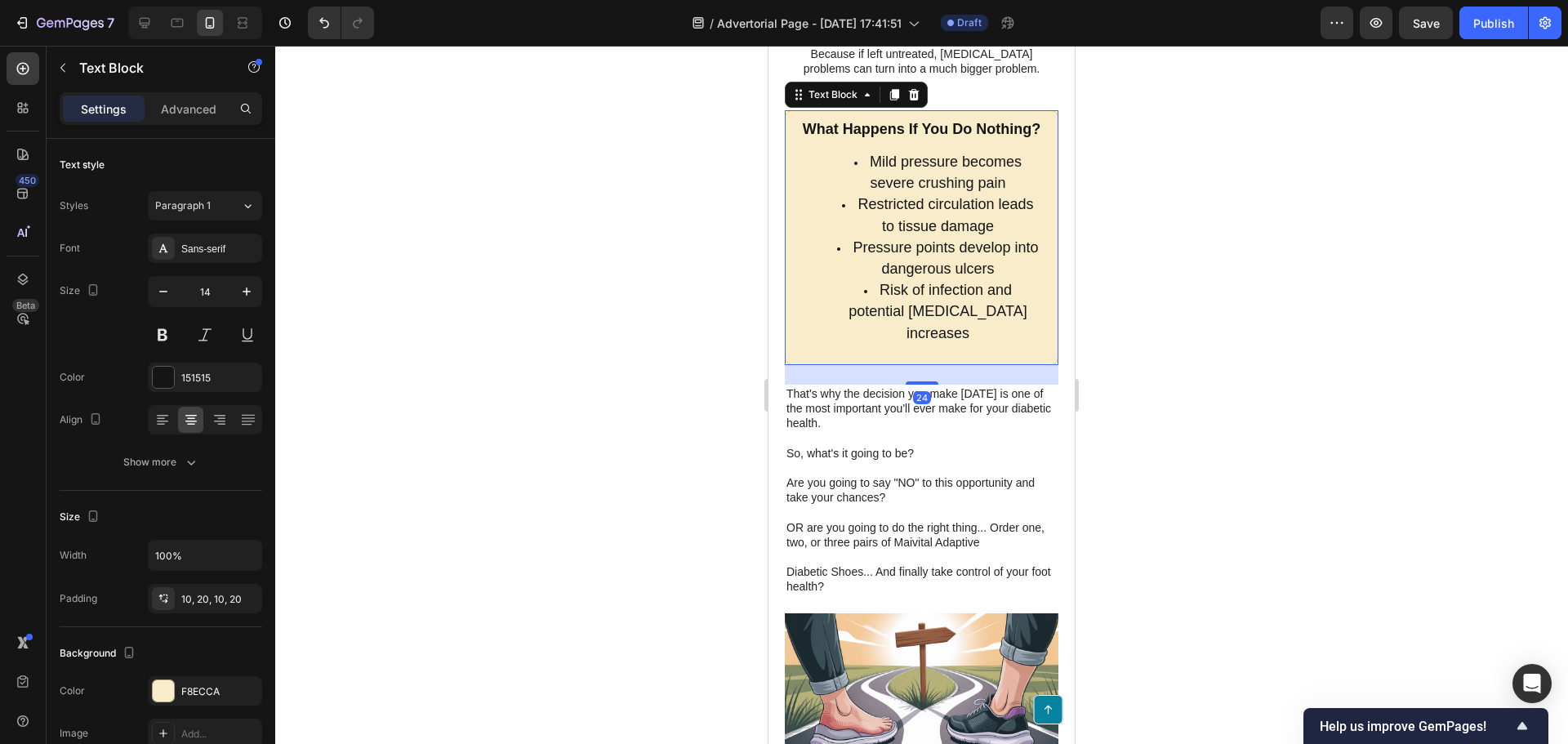
click at [854, 195] on li "Mild pressure becomes severe crushing pain" at bounding box center [937, 173] width 207 height 43
click at [161, 418] on icon at bounding box center [160, 419] width 8 height 2
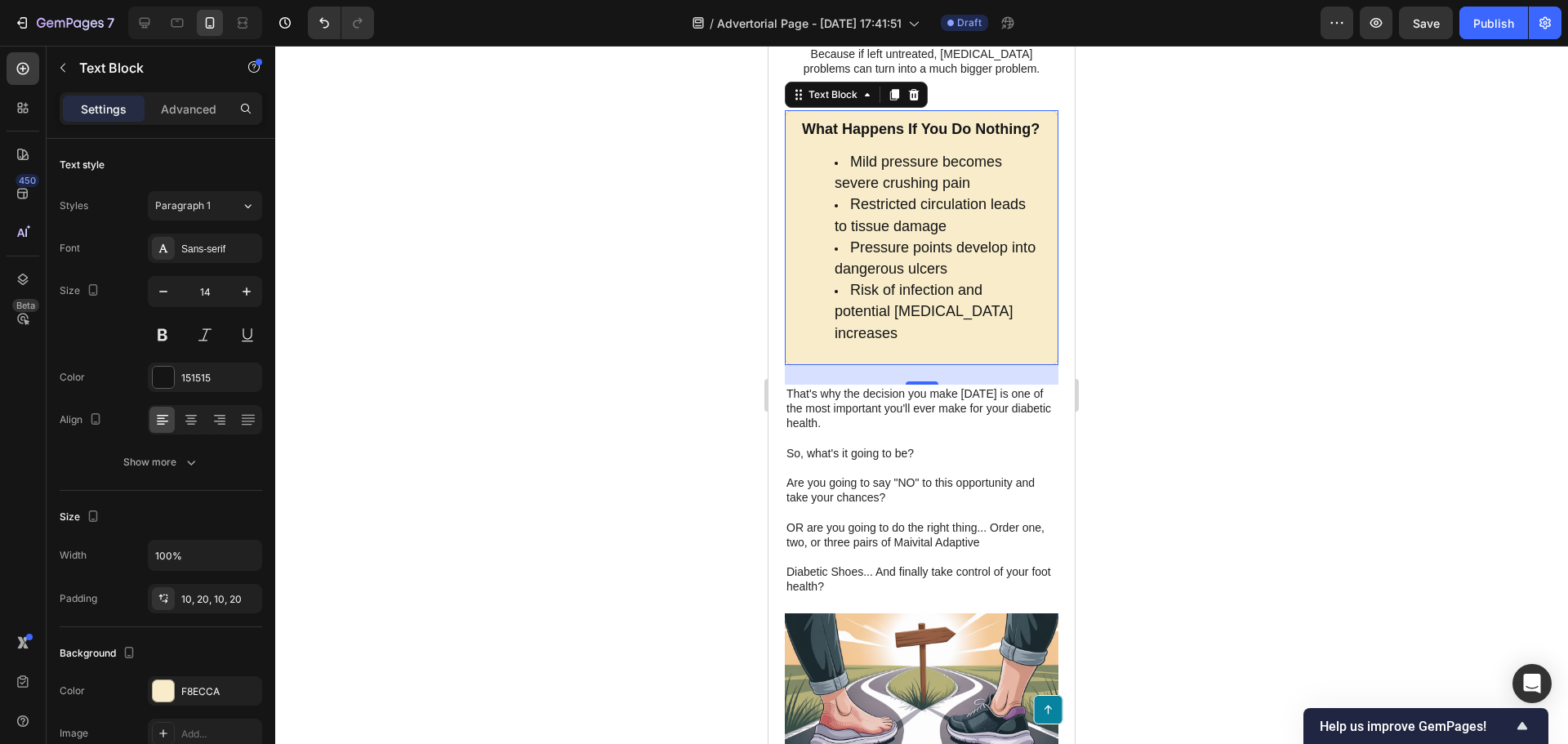
click at [721, 509] on div at bounding box center [922, 395] width 1293 height 699
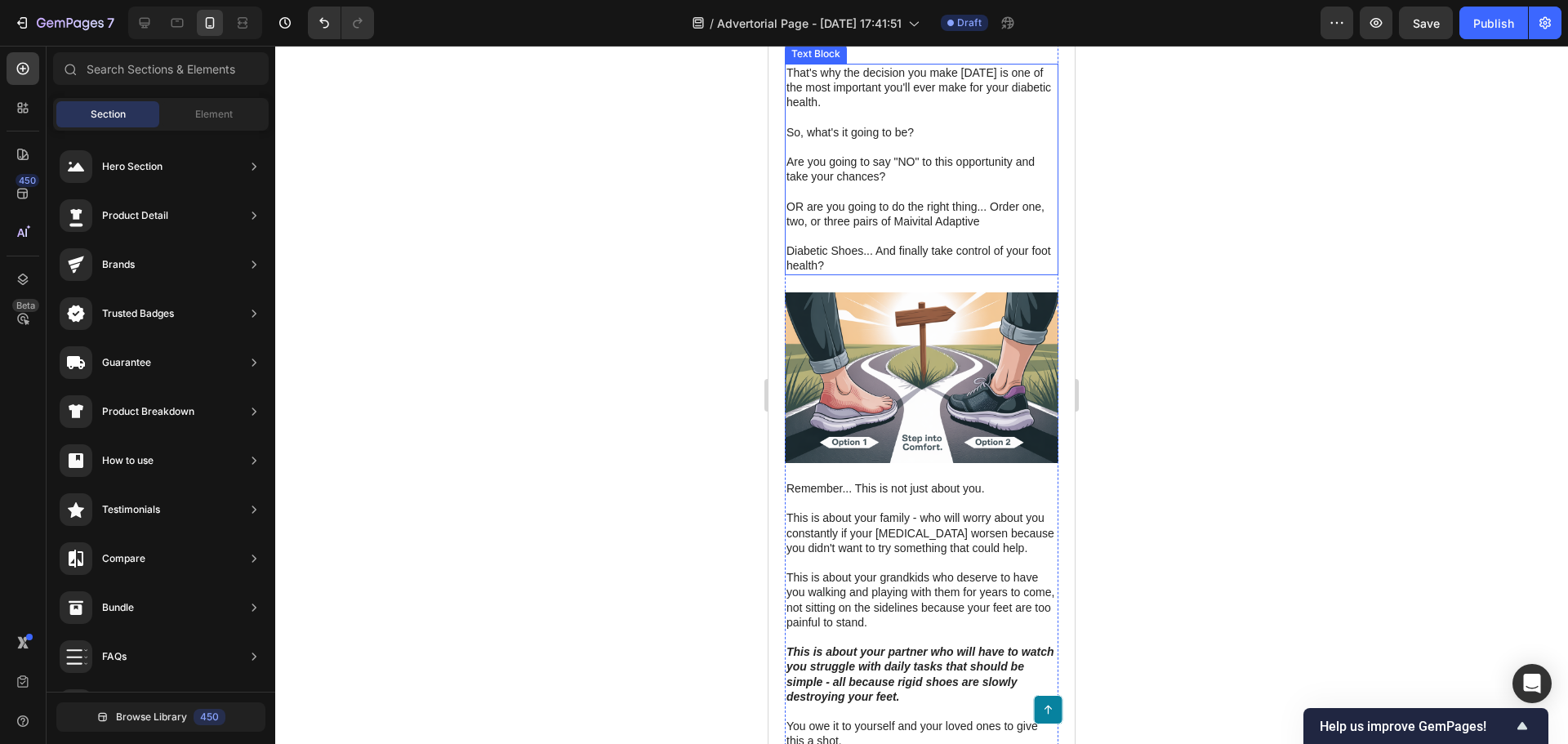
scroll to position [13423, 0]
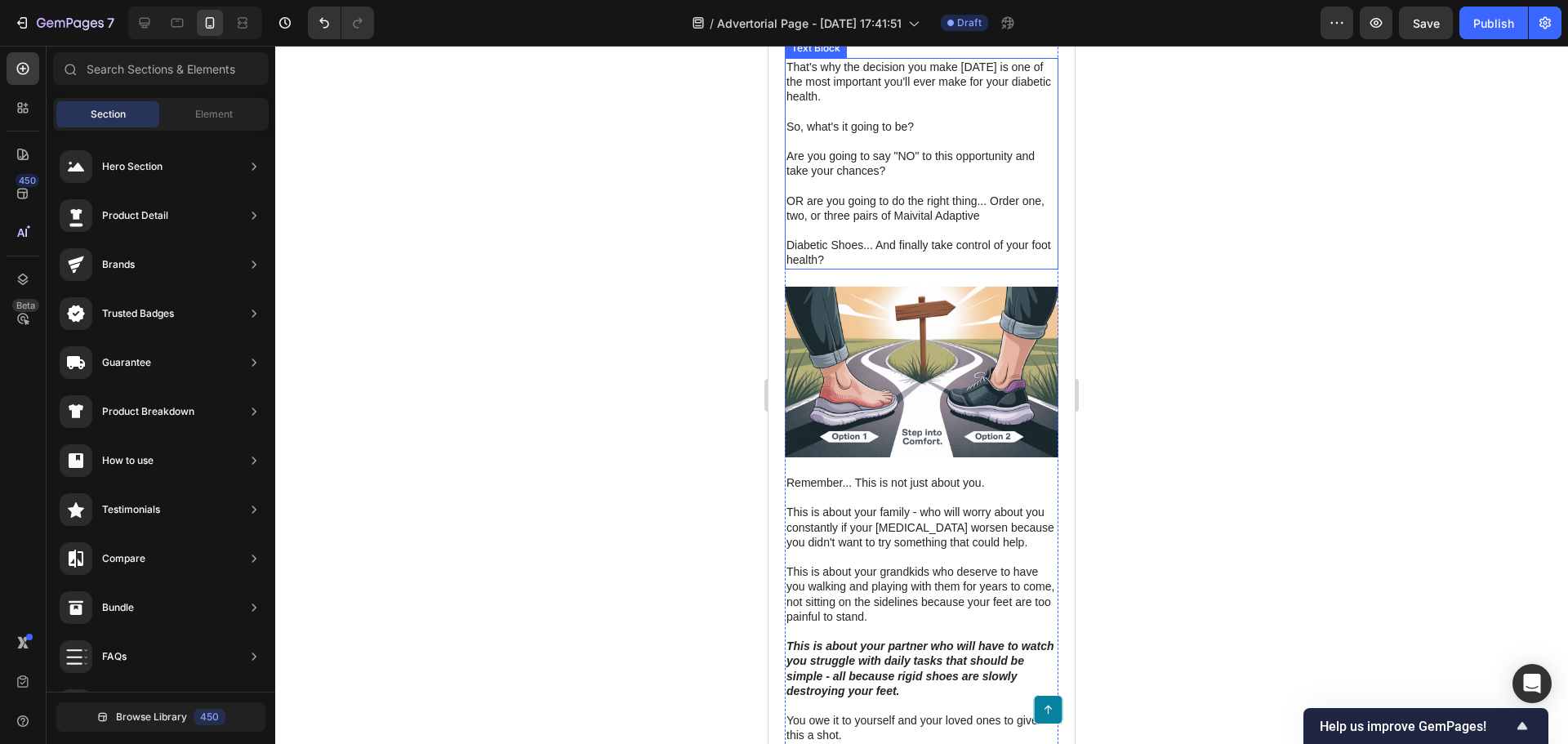
click at [884, 193] on p at bounding box center [922, 185] width 270 height 15
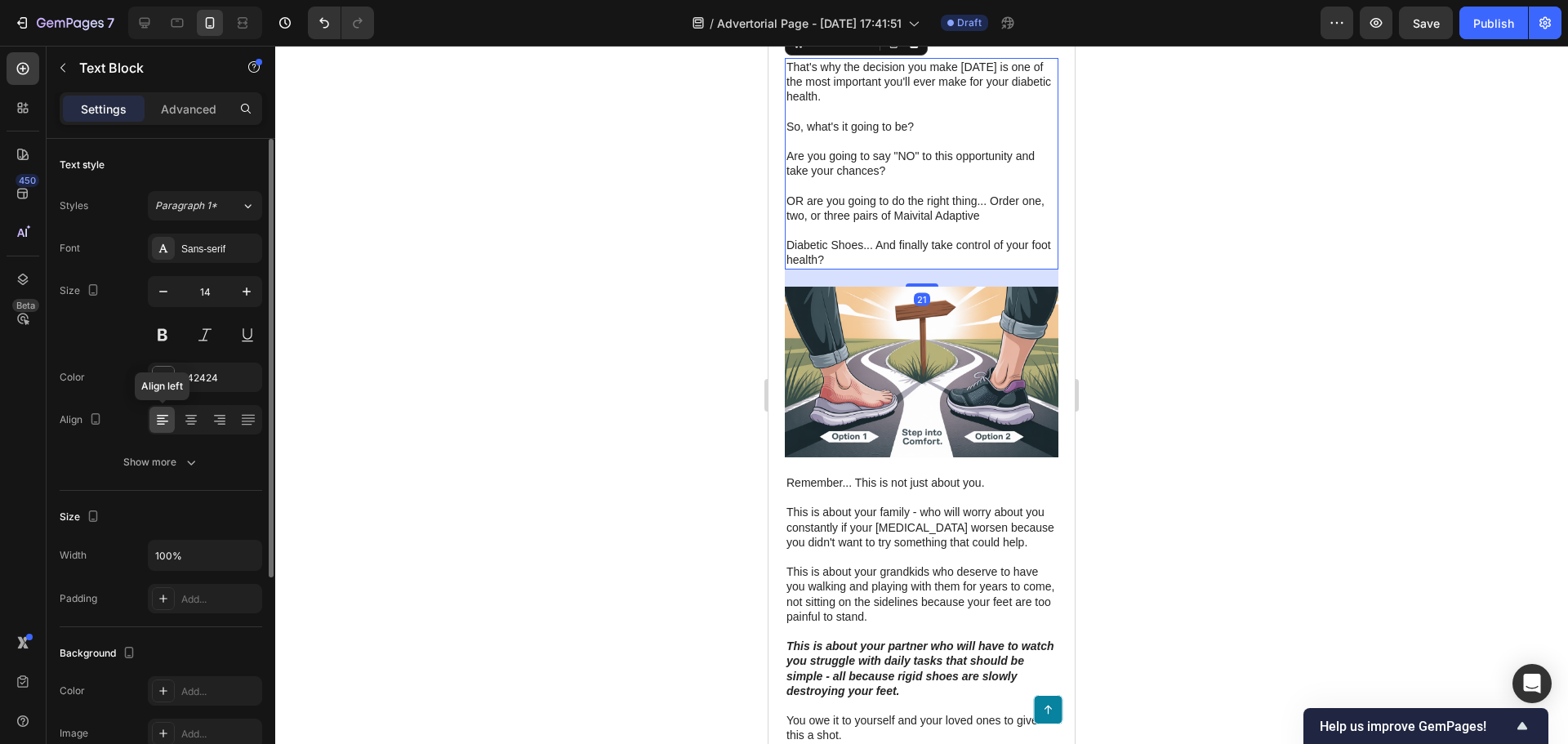
click at [171, 424] on div at bounding box center [161, 420] width 25 height 26
click at [179, 422] on div at bounding box center [190, 420] width 25 height 26
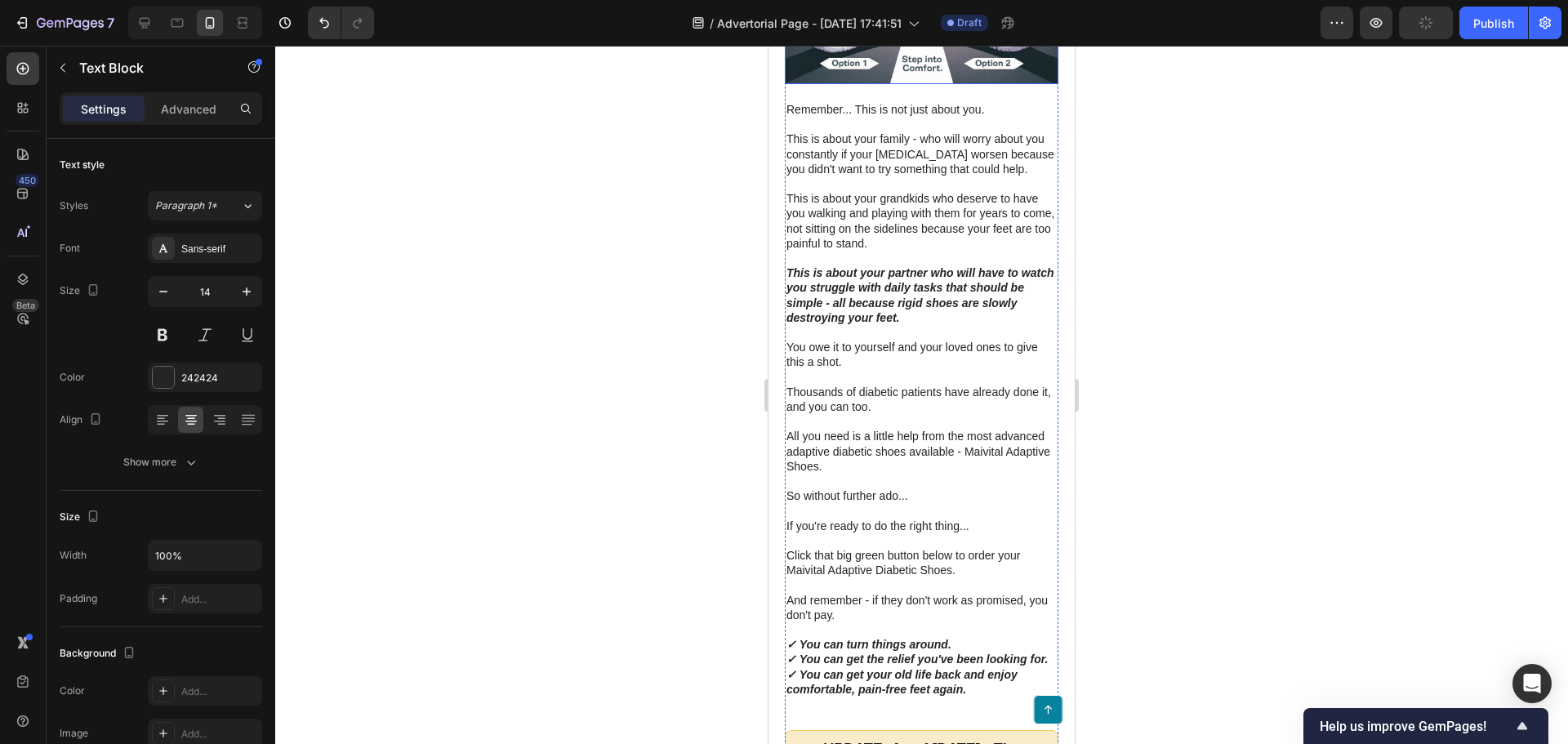
click at [895, 340] on p at bounding box center [922, 333] width 270 height 15
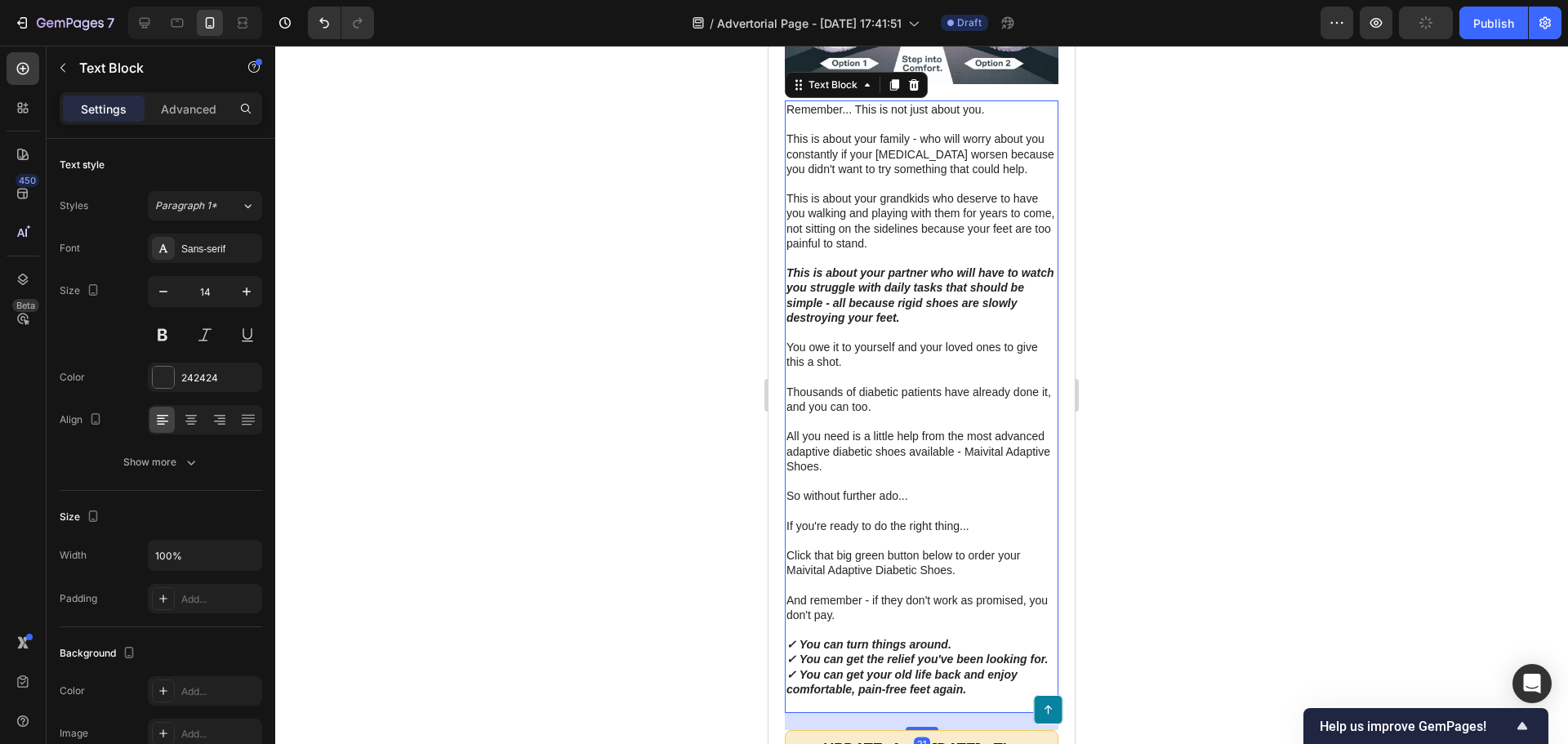
scroll to position [13831, 0]
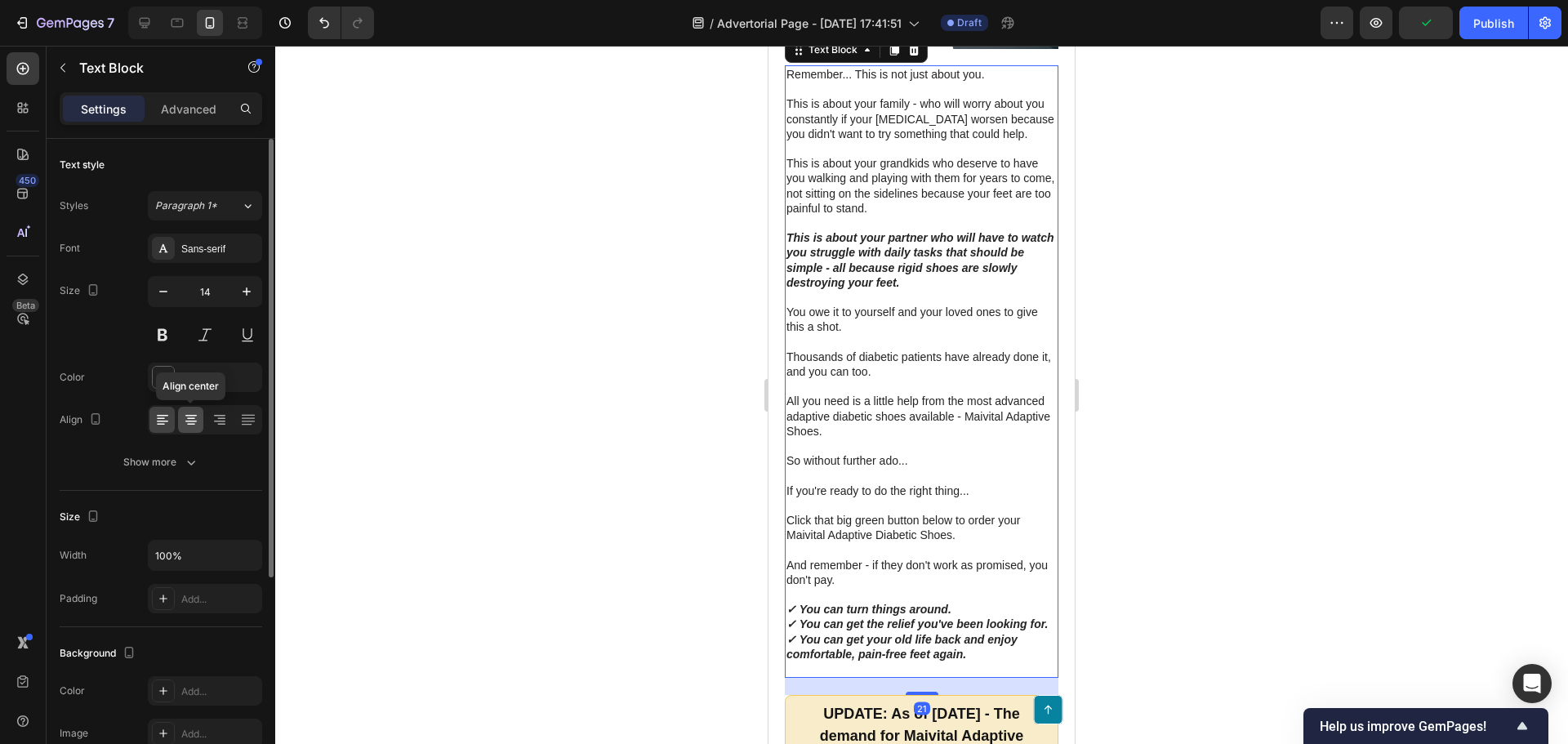
click at [182, 427] on icon at bounding box center [191, 420] width 17 height 17
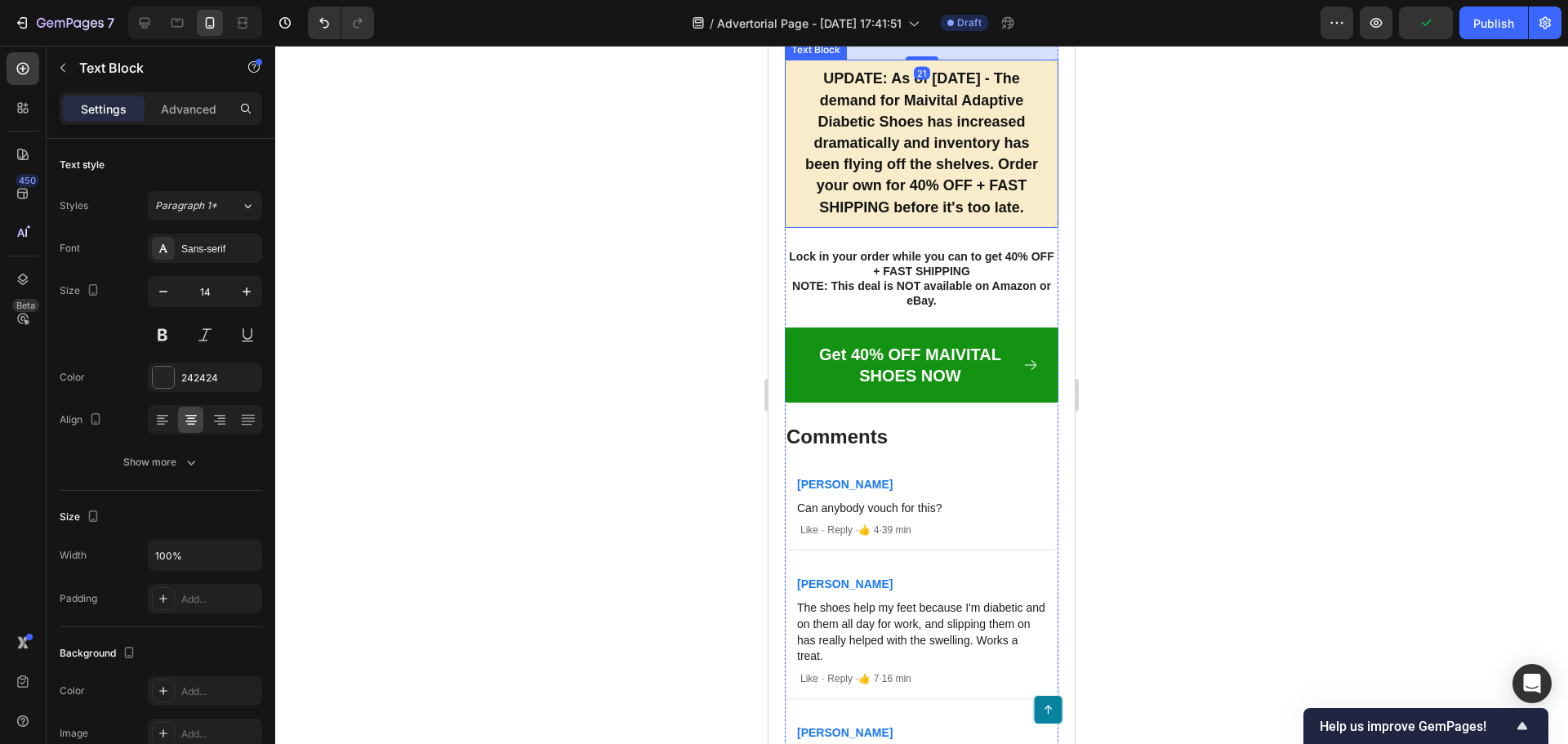
scroll to position [14566, 0]
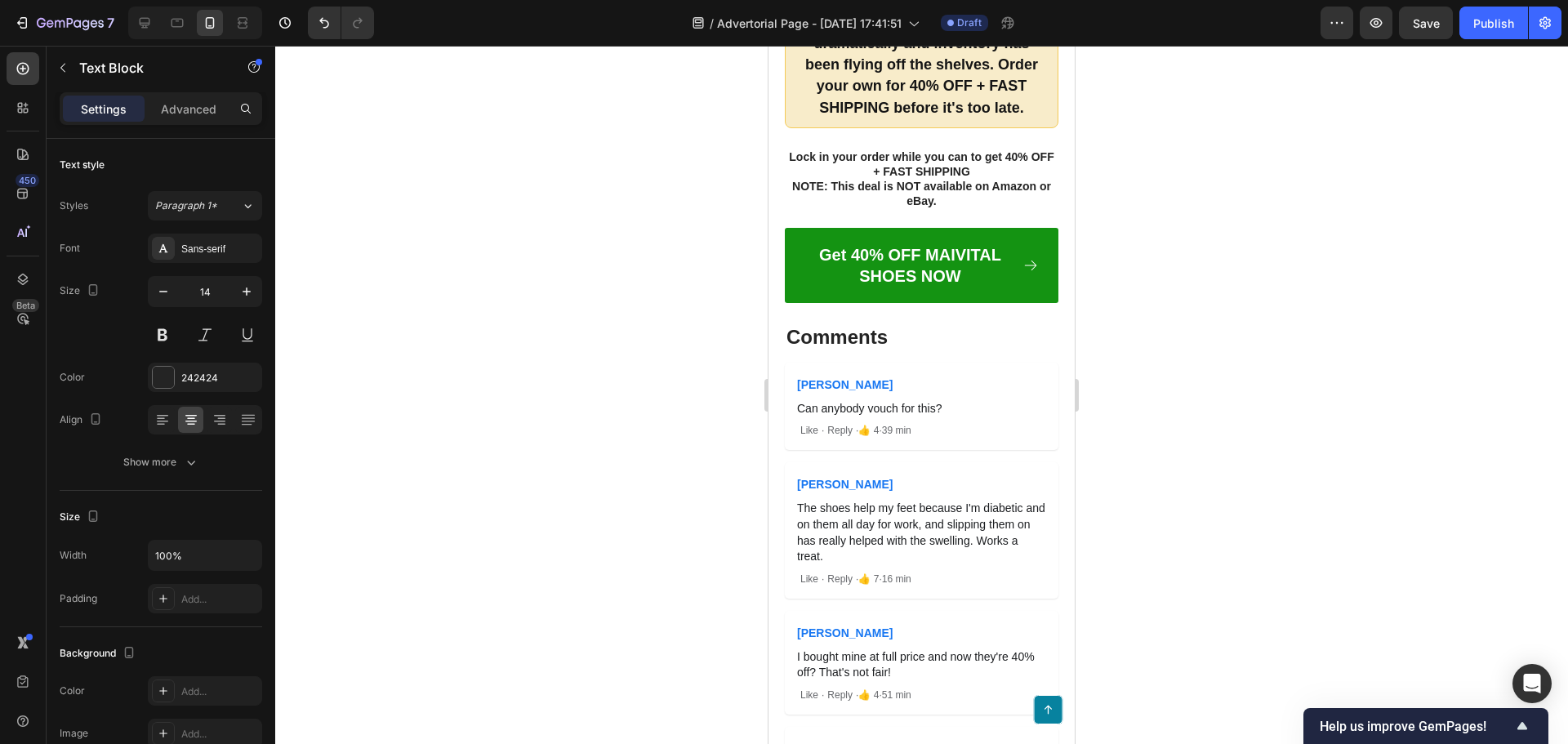
click at [647, 473] on div at bounding box center [922, 395] width 1293 height 699
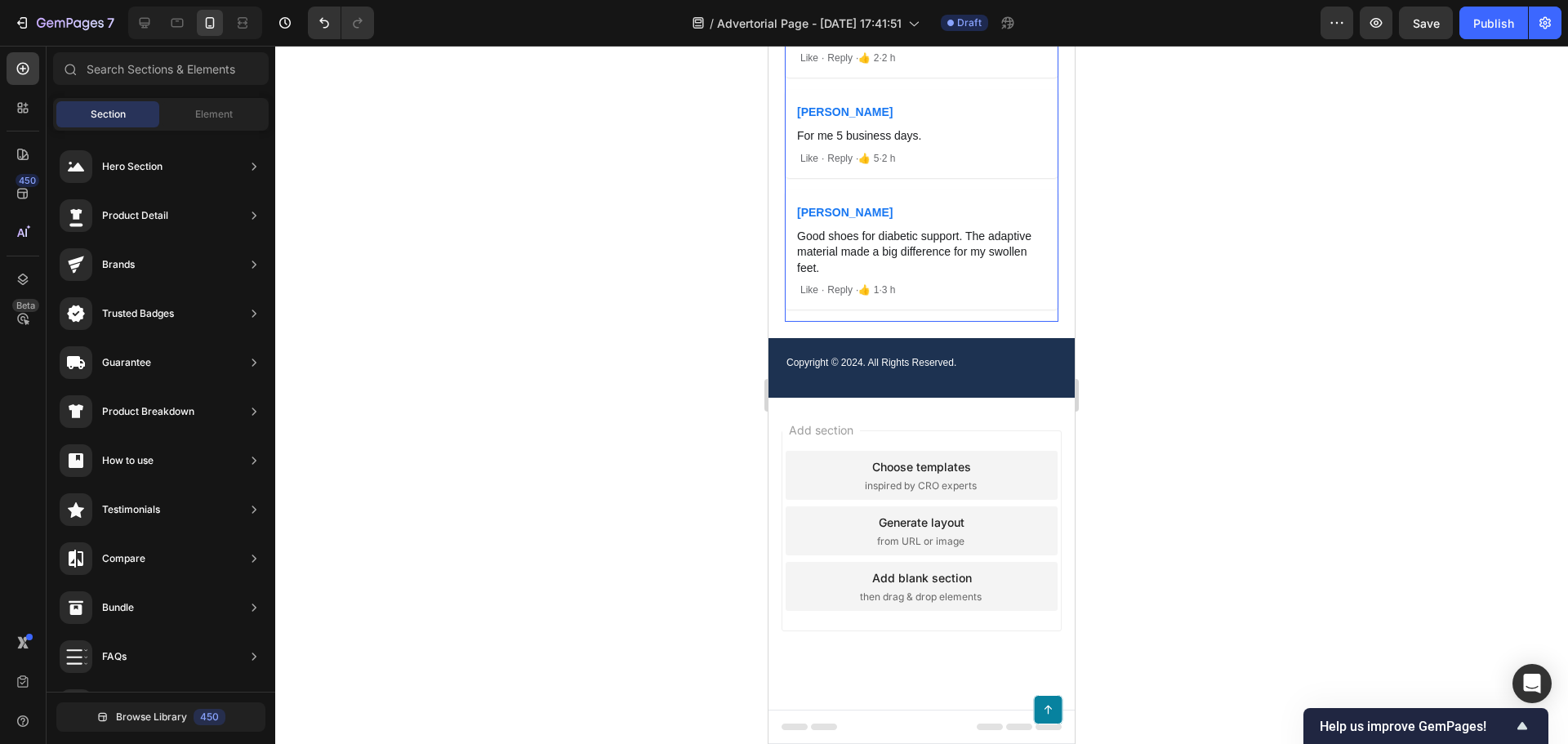
scroll to position [16062, 0]
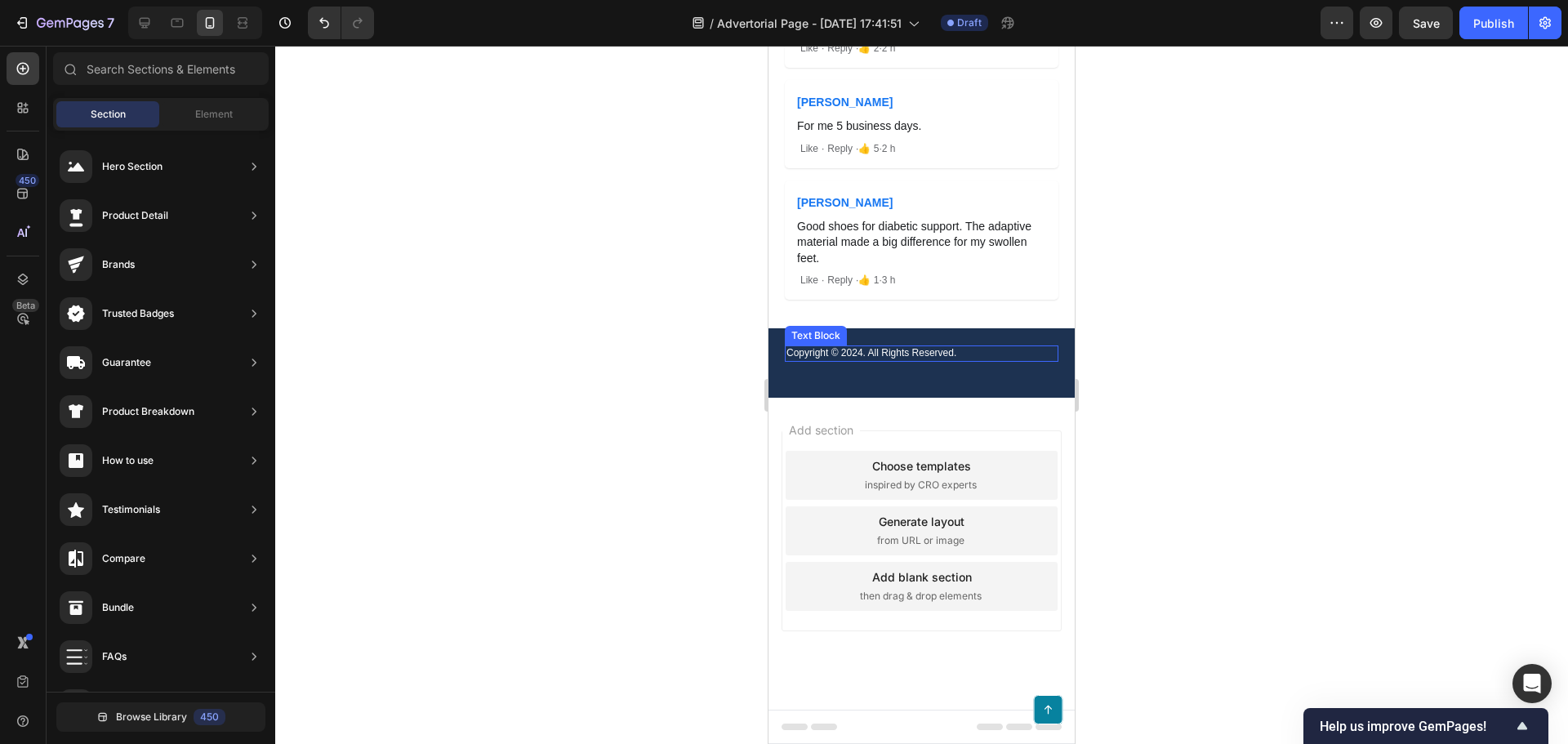
click at [883, 362] on div "Copyright © 2024. All Rights Reserved." at bounding box center [921, 354] width 273 height 17
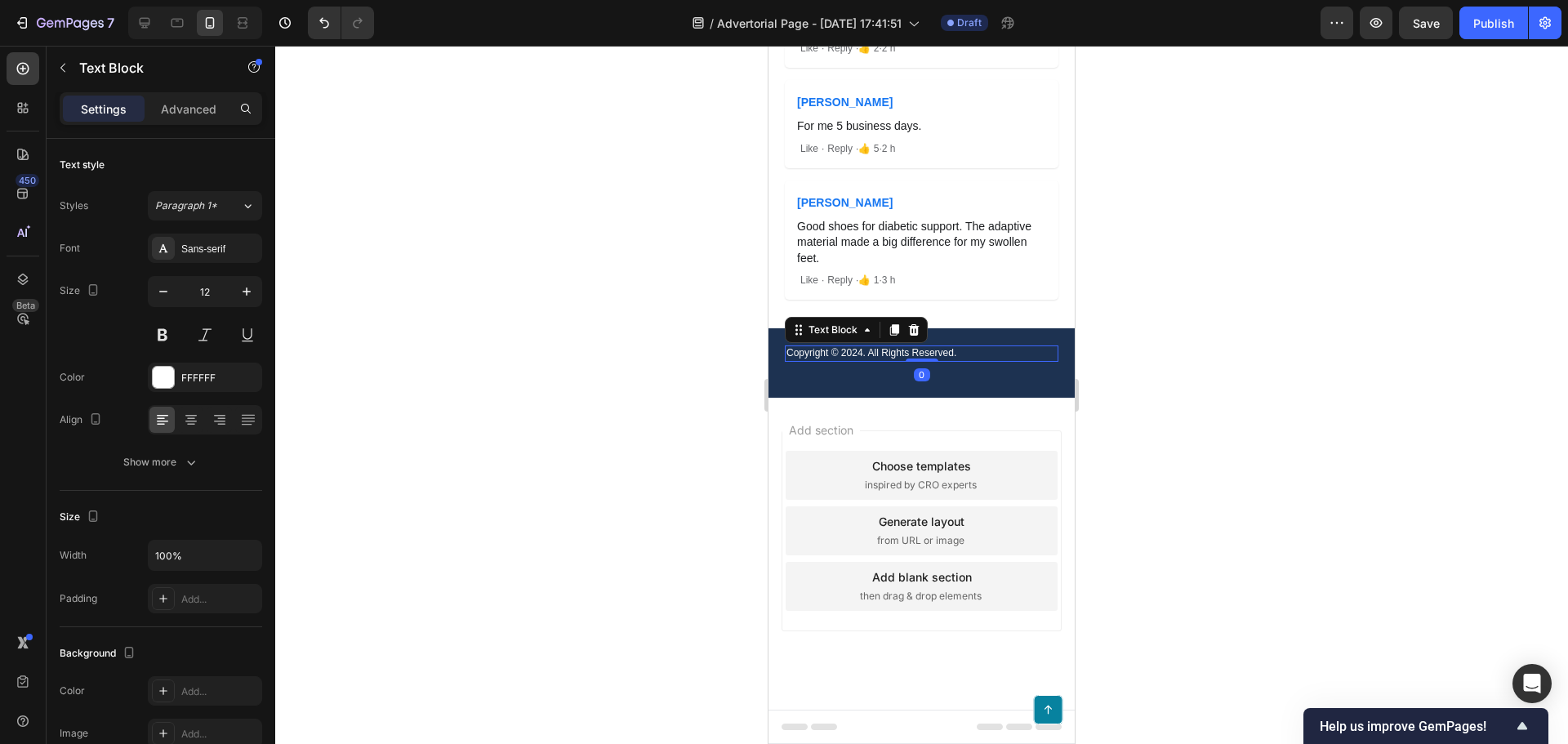
click at [685, 548] on div at bounding box center [922, 395] width 1293 height 699
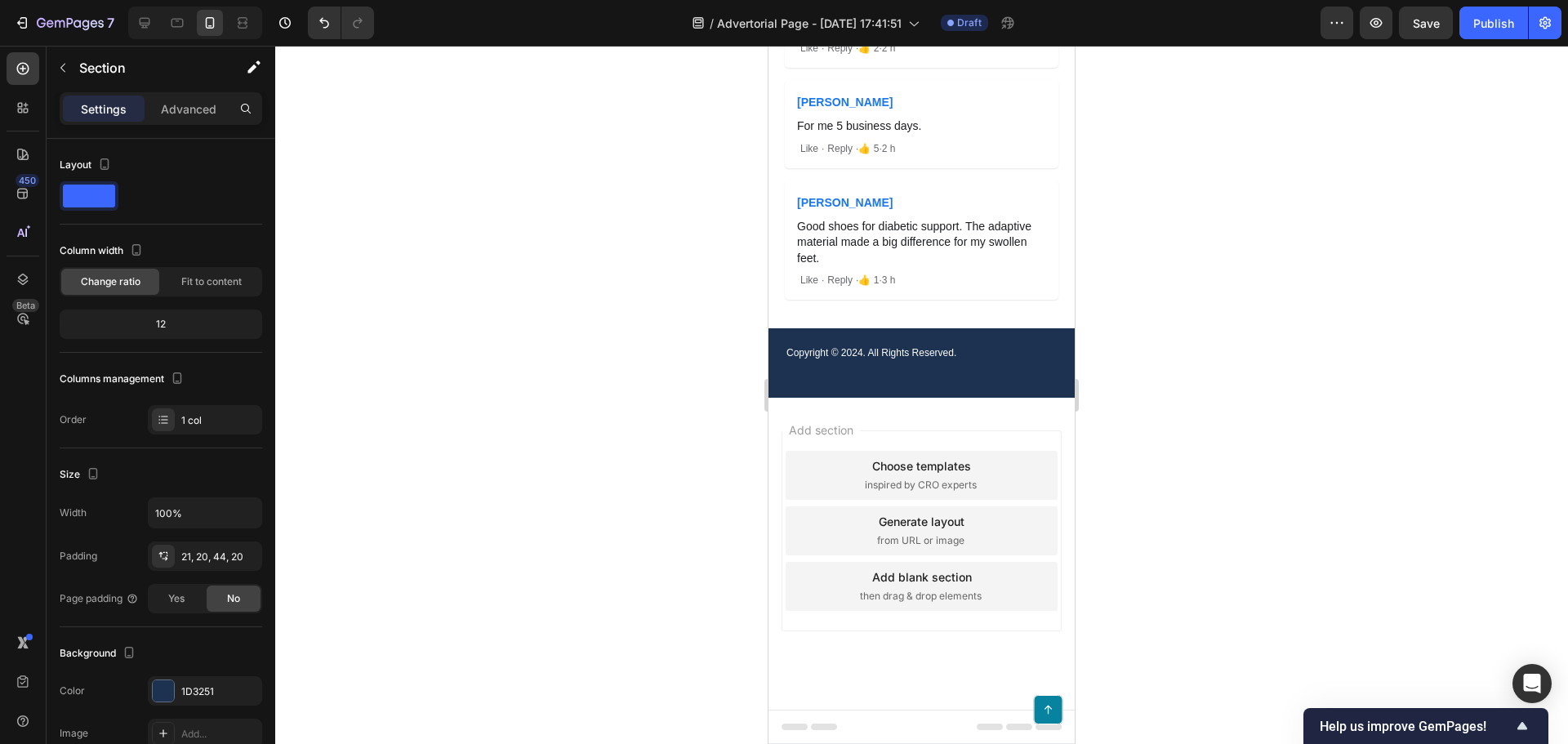
click at [834, 397] on div "Copyright © 2024. All Rights Reserved. Text Block Row Section 7" at bounding box center [922, 362] width 307 height 69
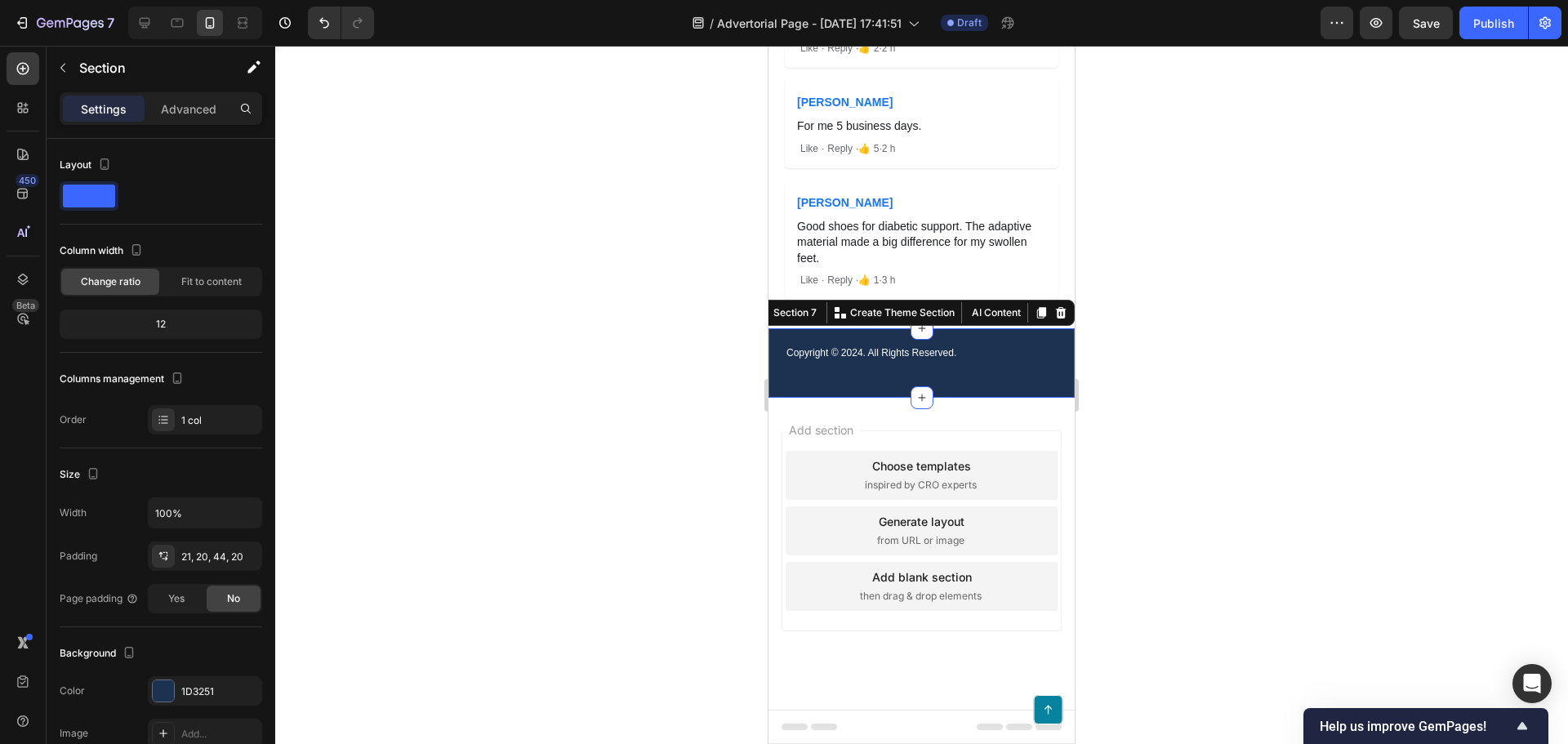
click at [868, 397] on div "Copyright © 2024. All Rights Reserved. Text Block Row Section 7 You can create …" at bounding box center [922, 362] width 307 height 69
click at [188, 571] on div "Width 100% Padding 21, 20, 44, 20 Page padding Yes No" at bounding box center [160, 555] width 203 height 116
click at [188, 561] on div "21, 20, 44, 20" at bounding box center [205, 557] width 47 height 15
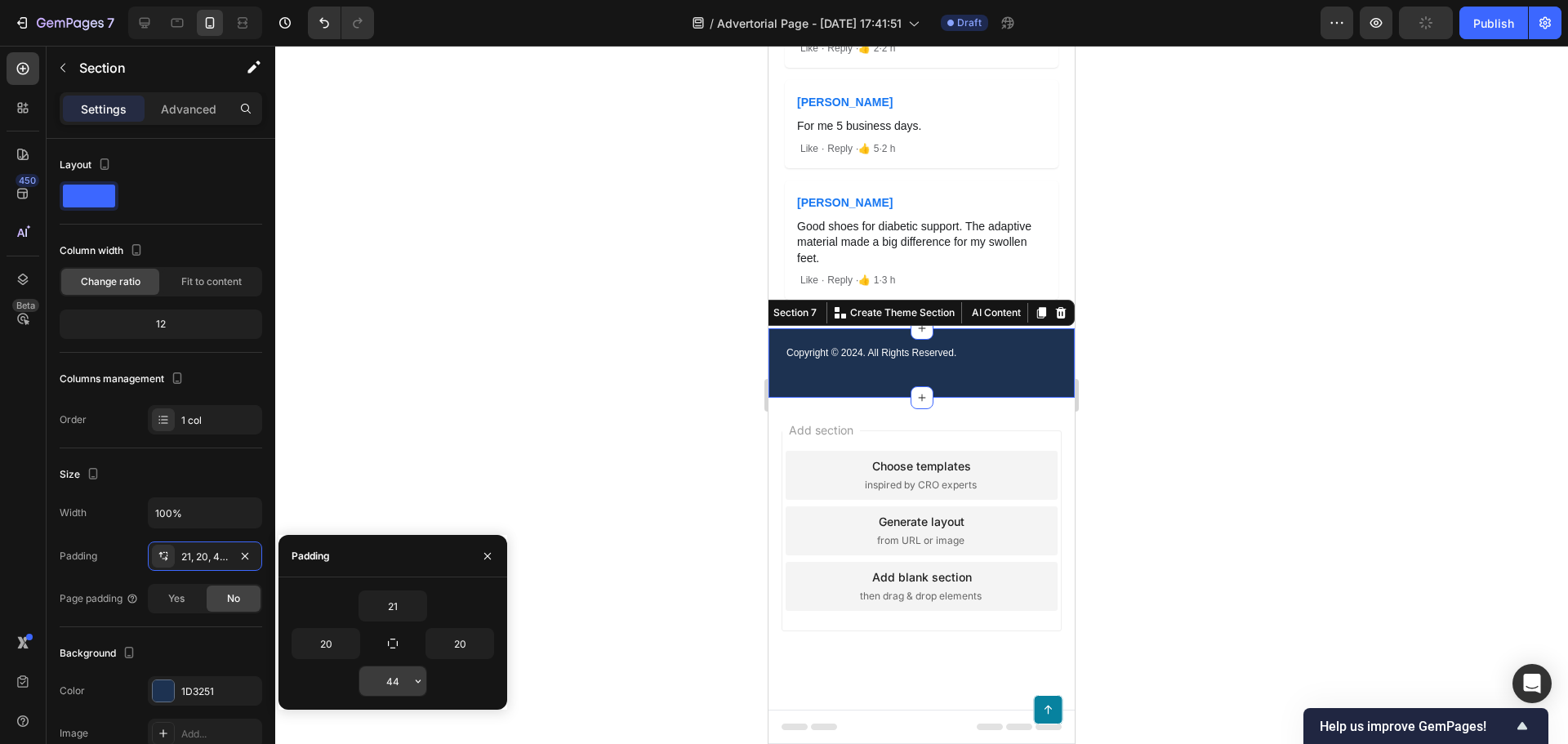
click at [396, 684] on input "44" at bounding box center [393, 681] width 67 height 30
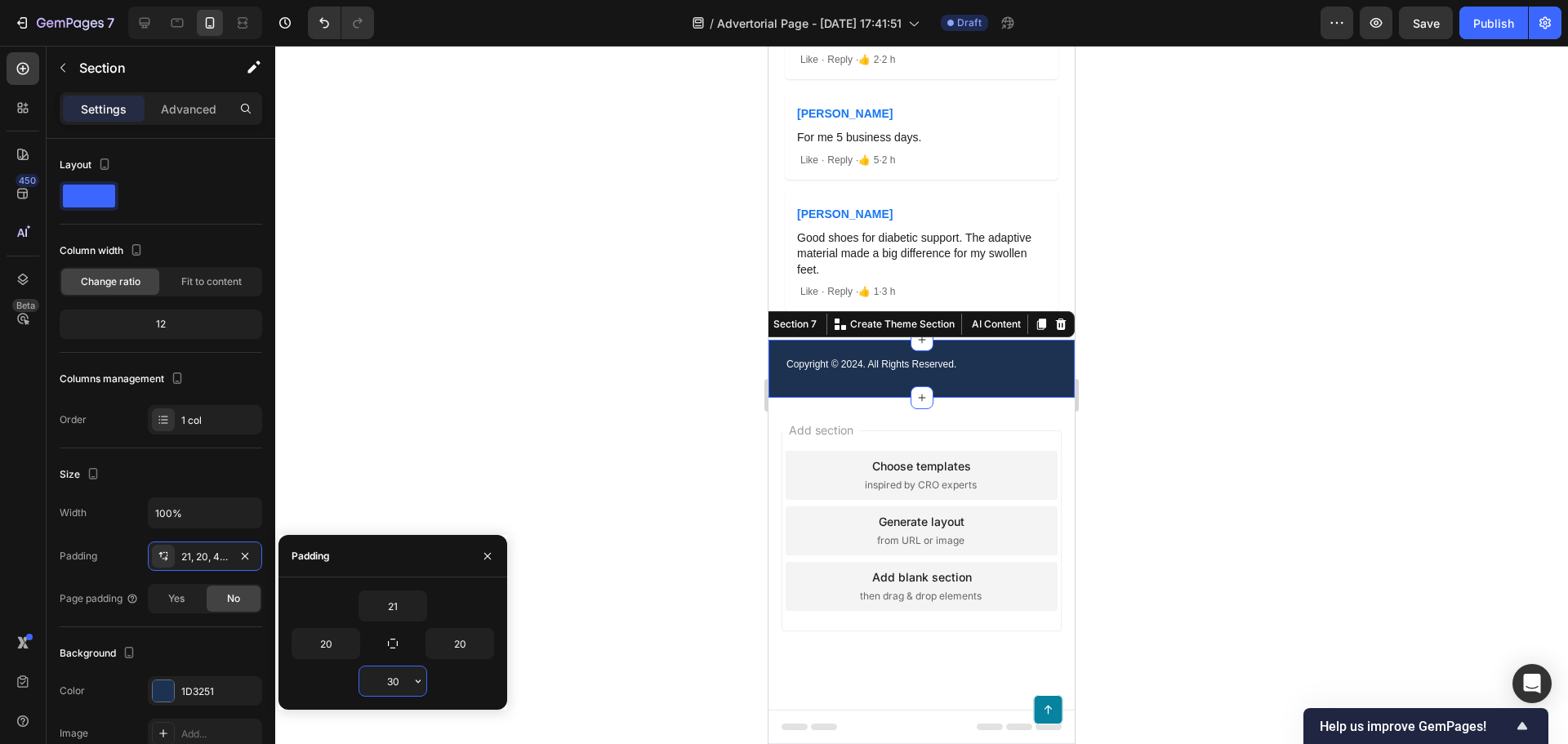
type input "3"
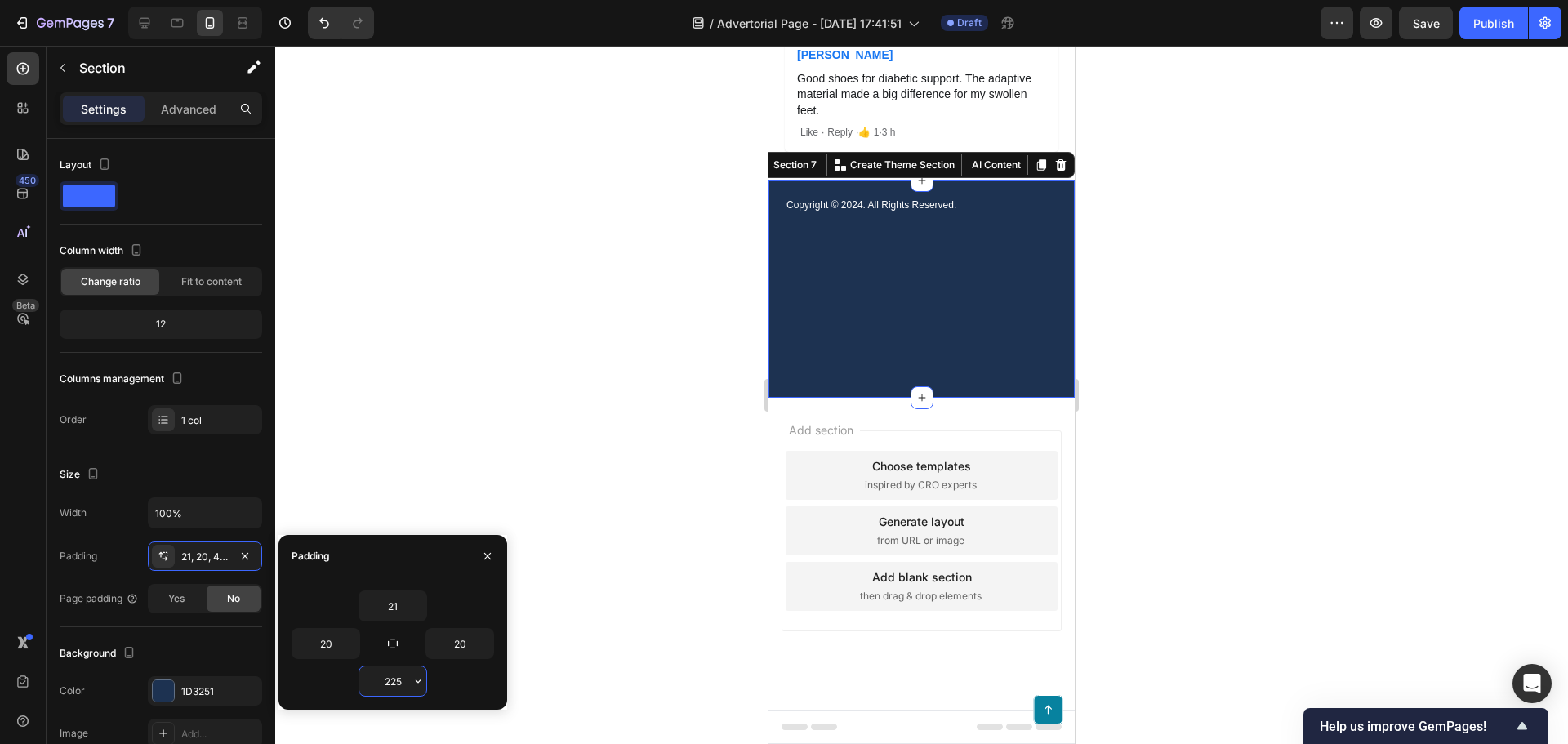
type input "22"
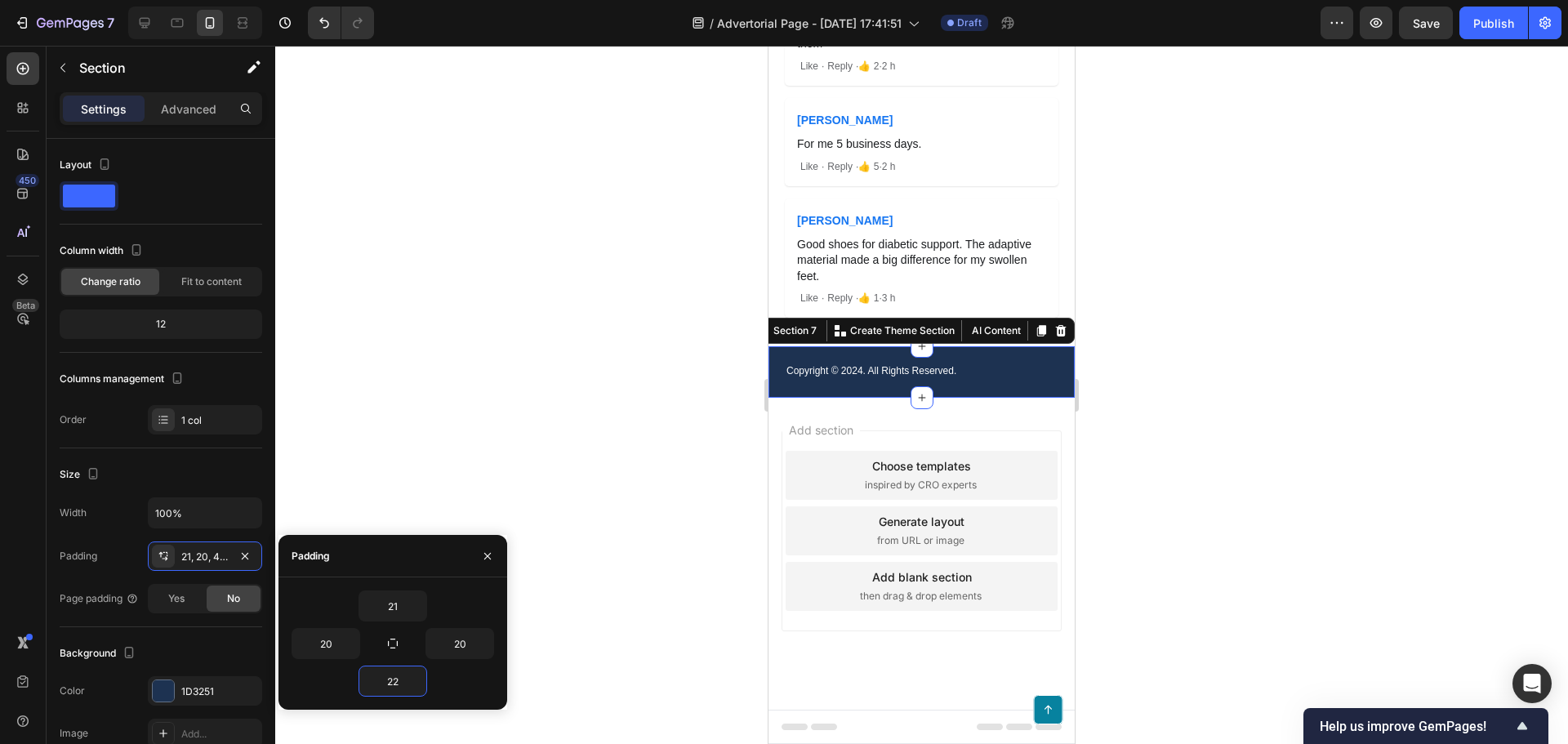
click at [449, 487] on div at bounding box center [922, 395] width 1293 height 699
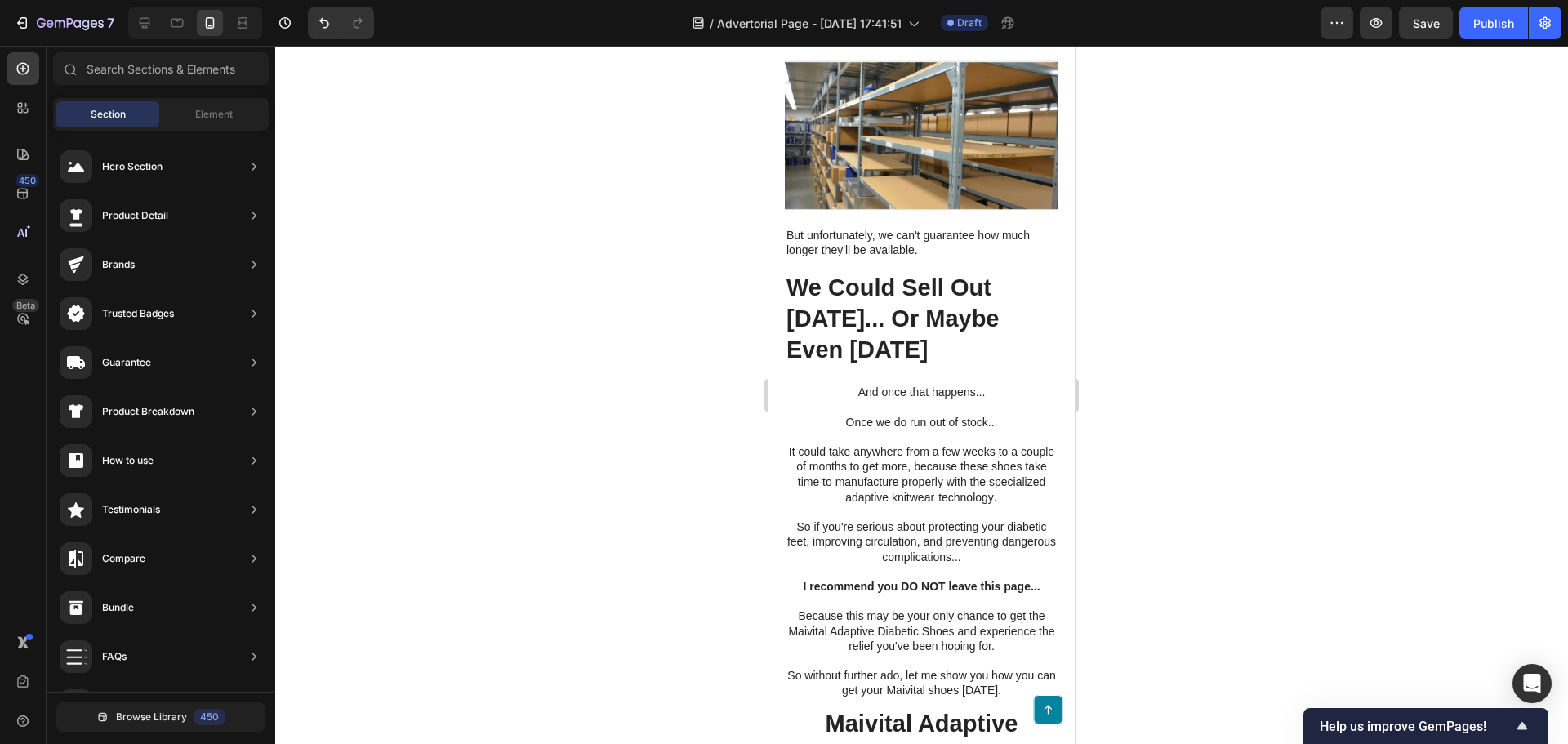
scroll to position [7405, 0]
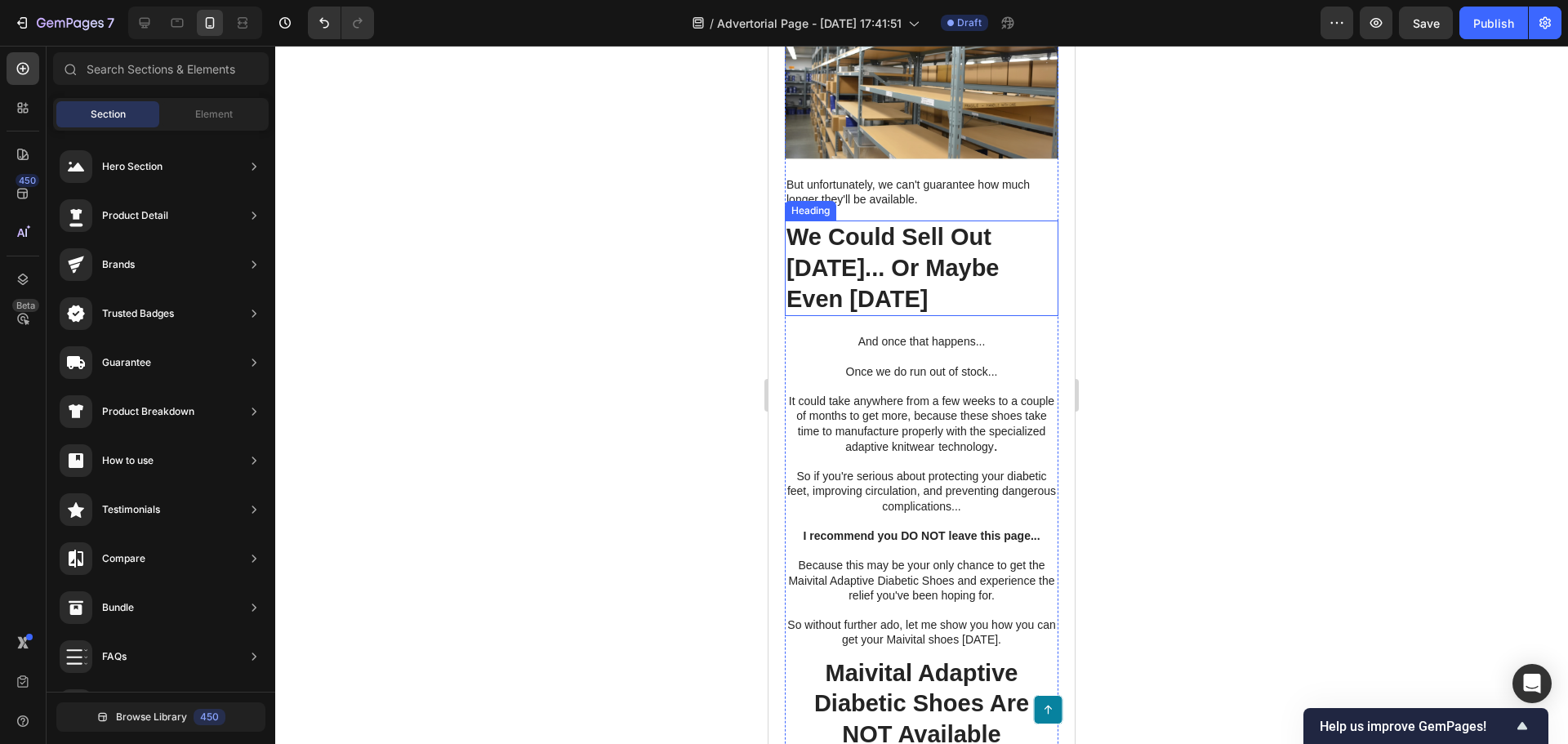
click at [881, 316] on h2 "We Could Sell Out [DATE]... Or Maybe Even [DATE]" at bounding box center [921, 268] width 273 height 95
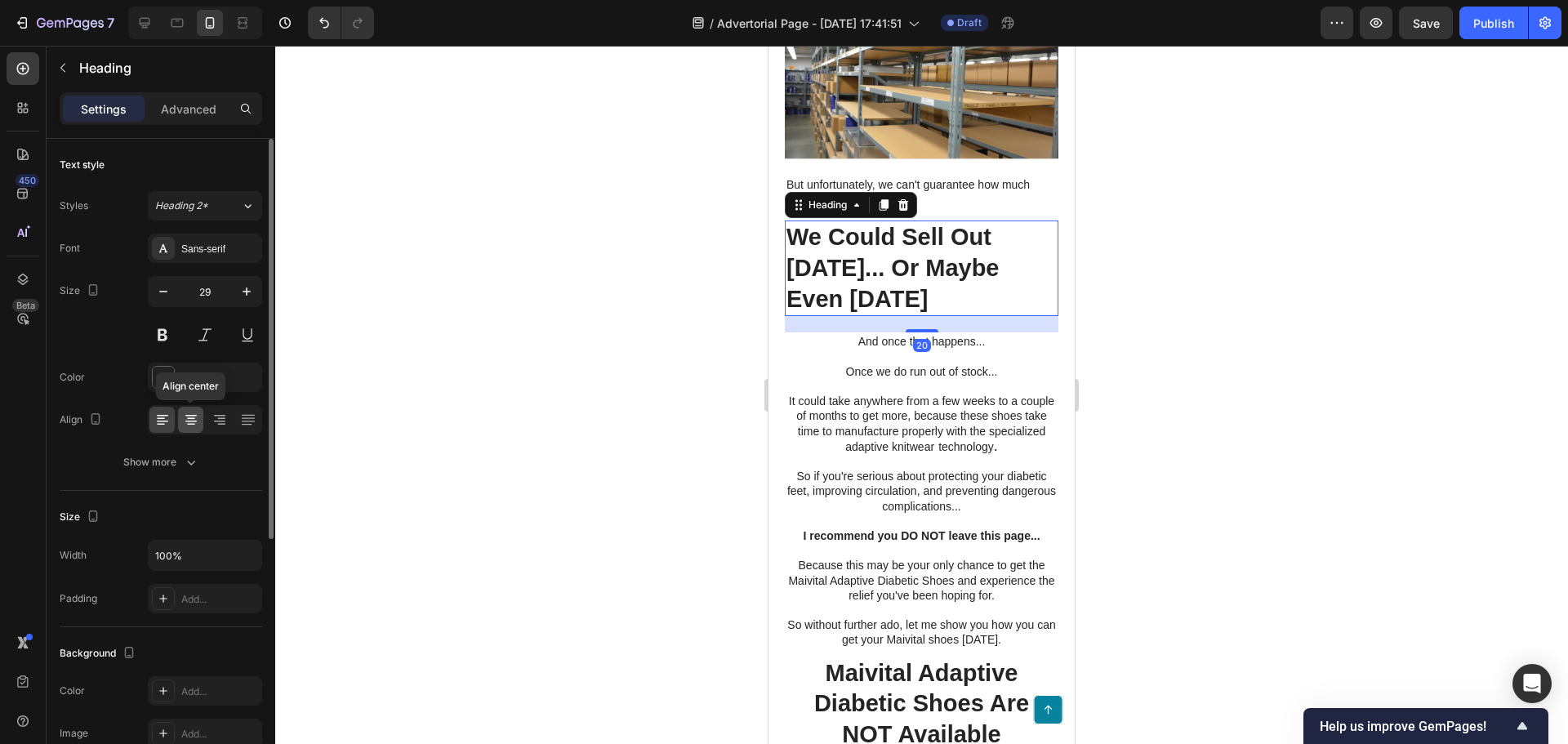
click at [189, 421] on icon at bounding box center [191, 422] width 11 height 2
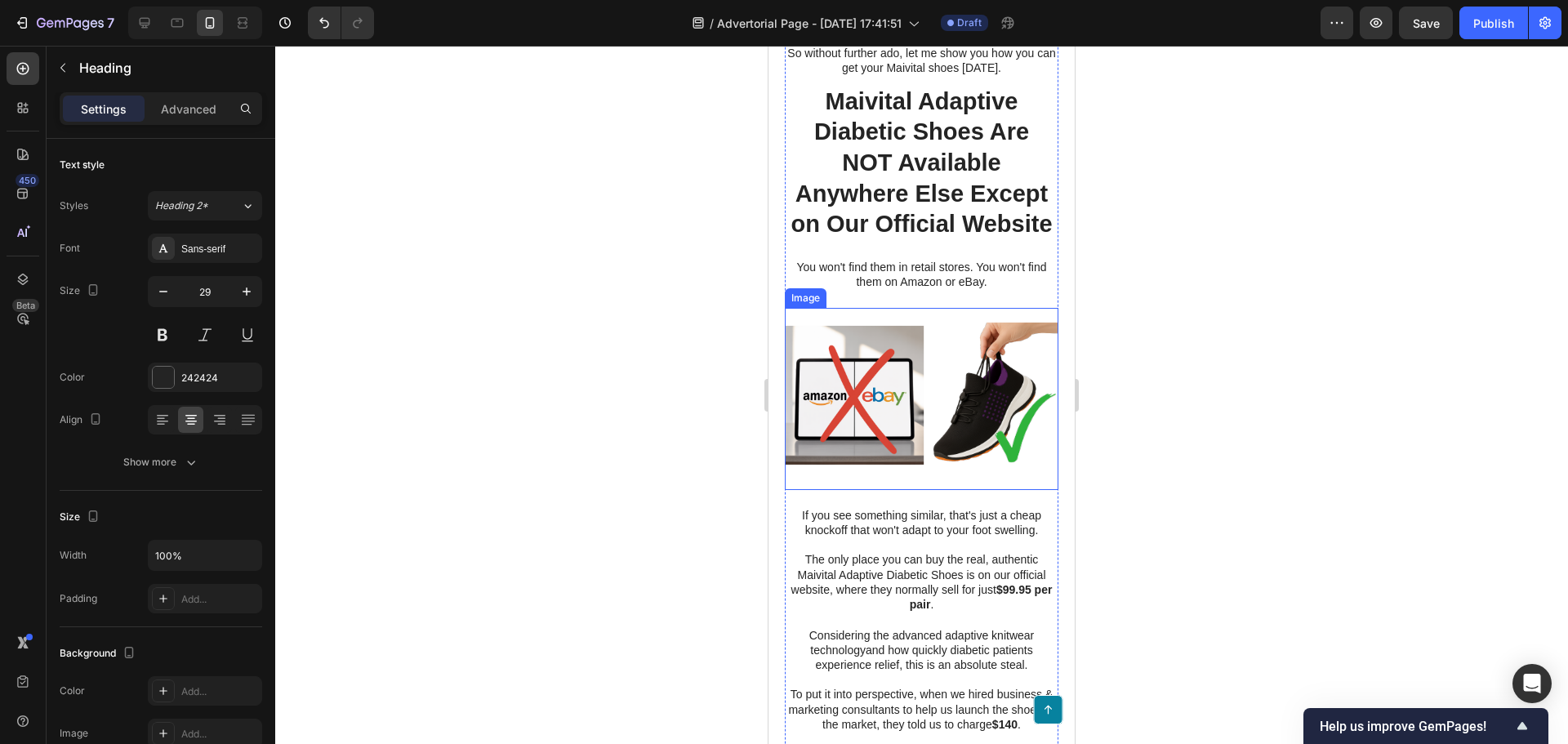
click at [667, 587] on div at bounding box center [922, 395] width 1293 height 699
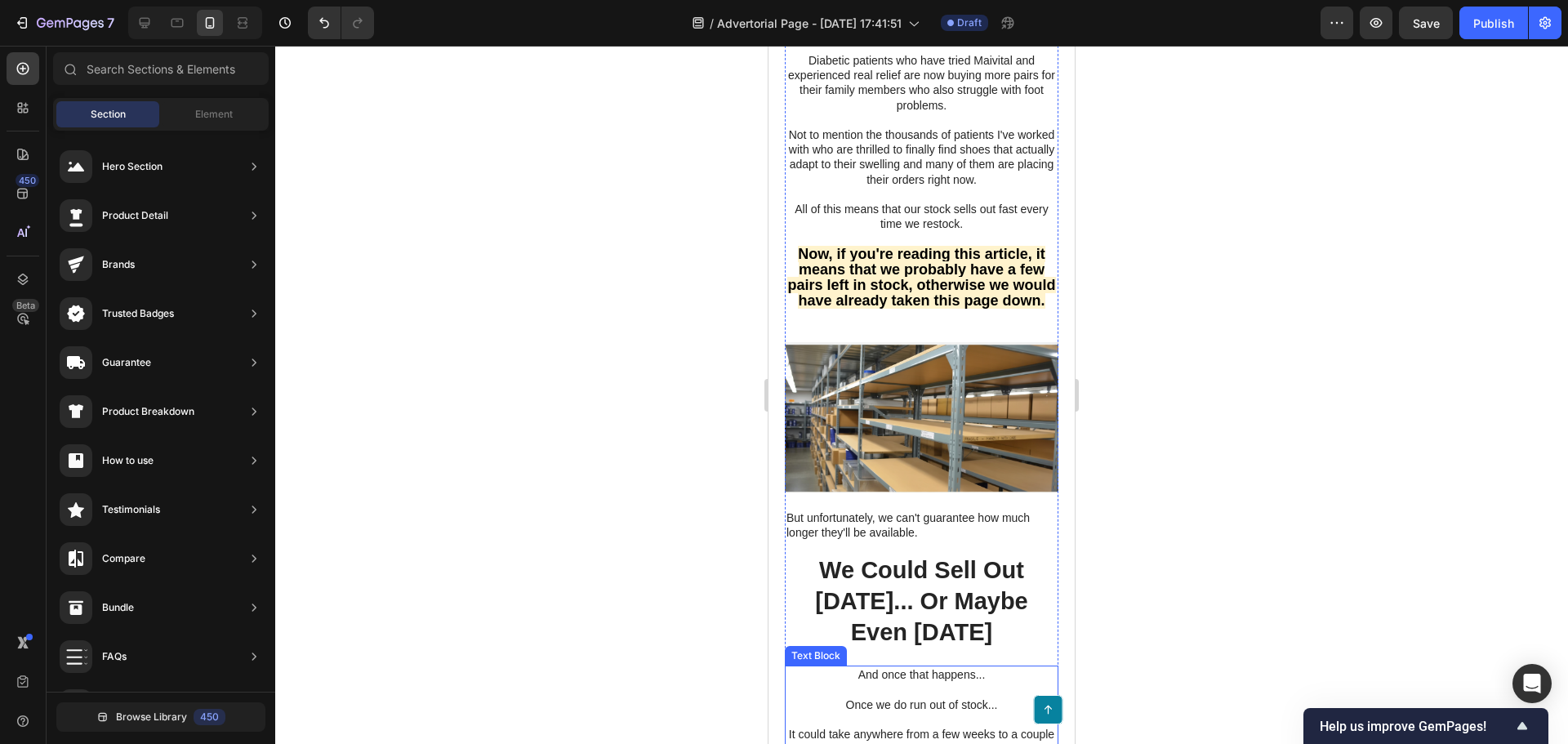
scroll to position [7078, 0]
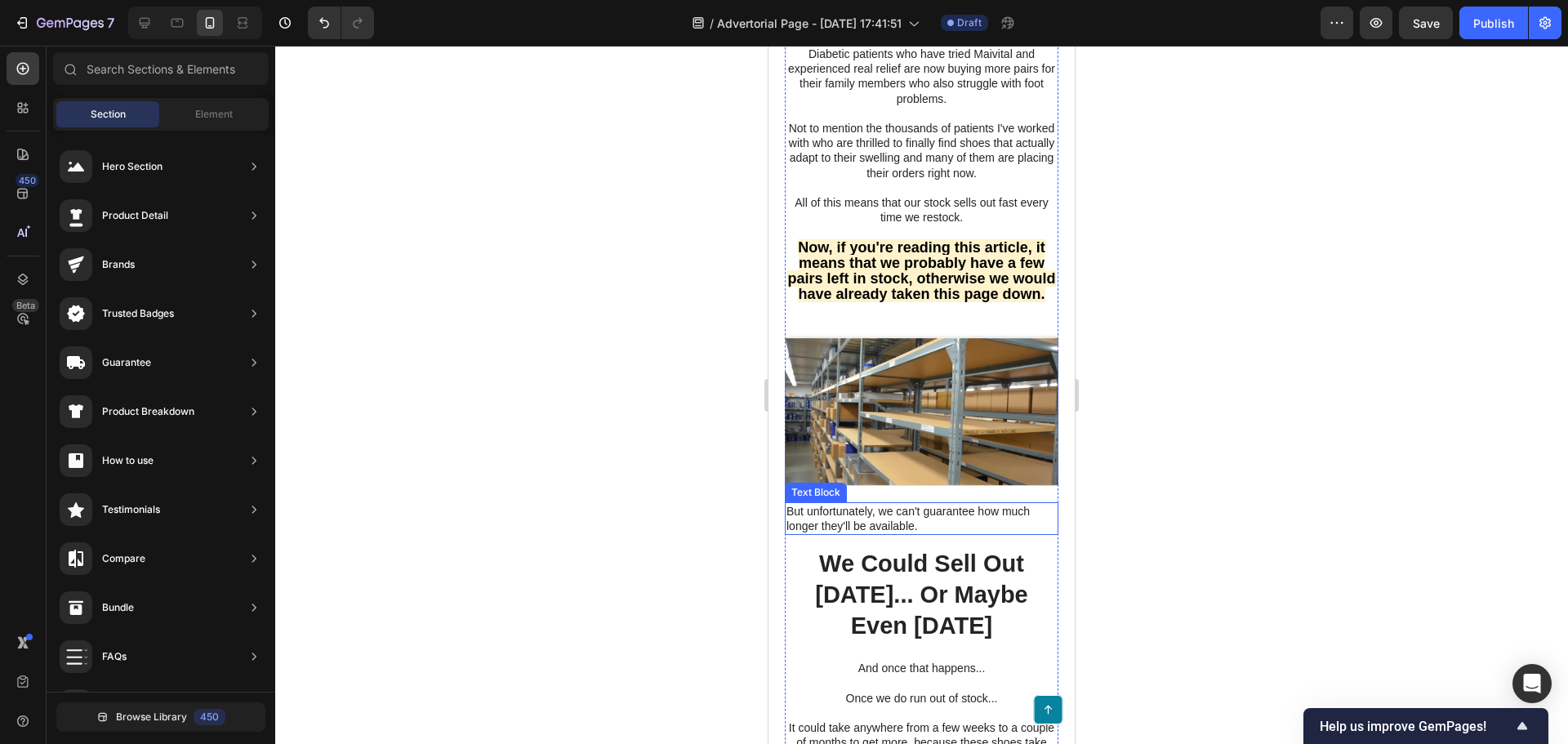
click at [934, 534] on p "But unfortunately, we can't guarantee how much longer they'll be available." at bounding box center [922, 519] width 270 height 30
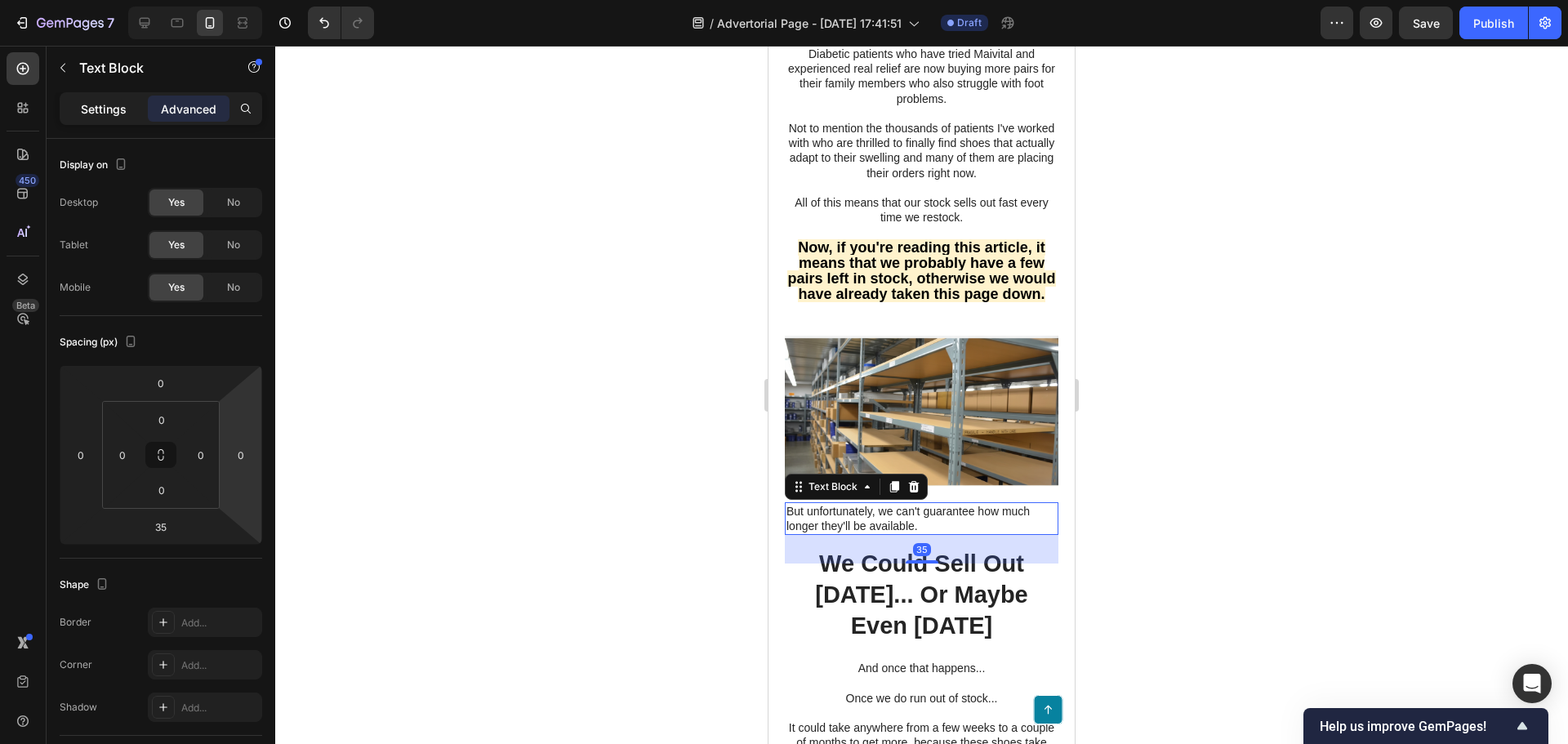
click at [97, 114] on p "Settings" at bounding box center [103, 108] width 45 height 18
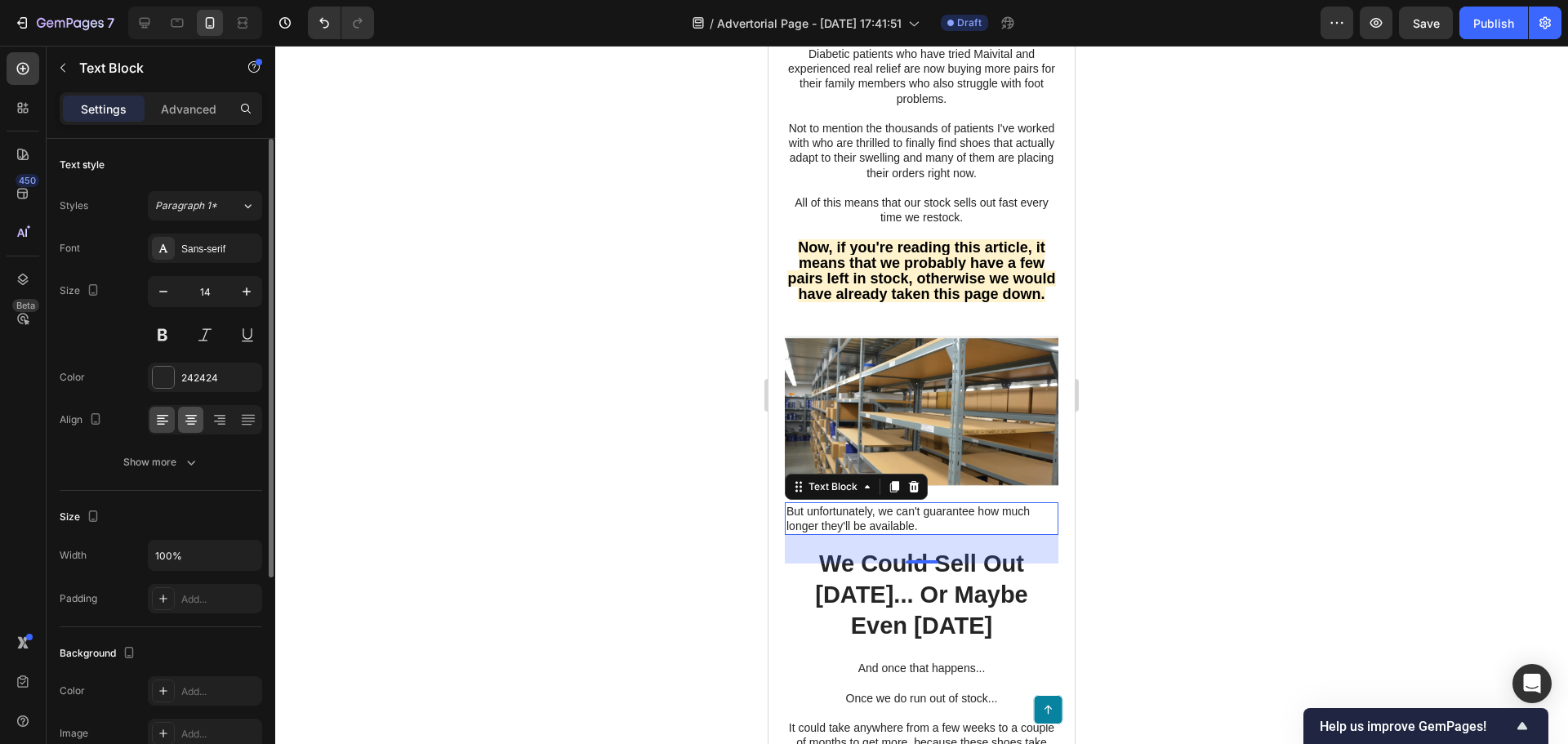
click at [199, 415] on div at bounding box center [190, 420] width 25 height 26
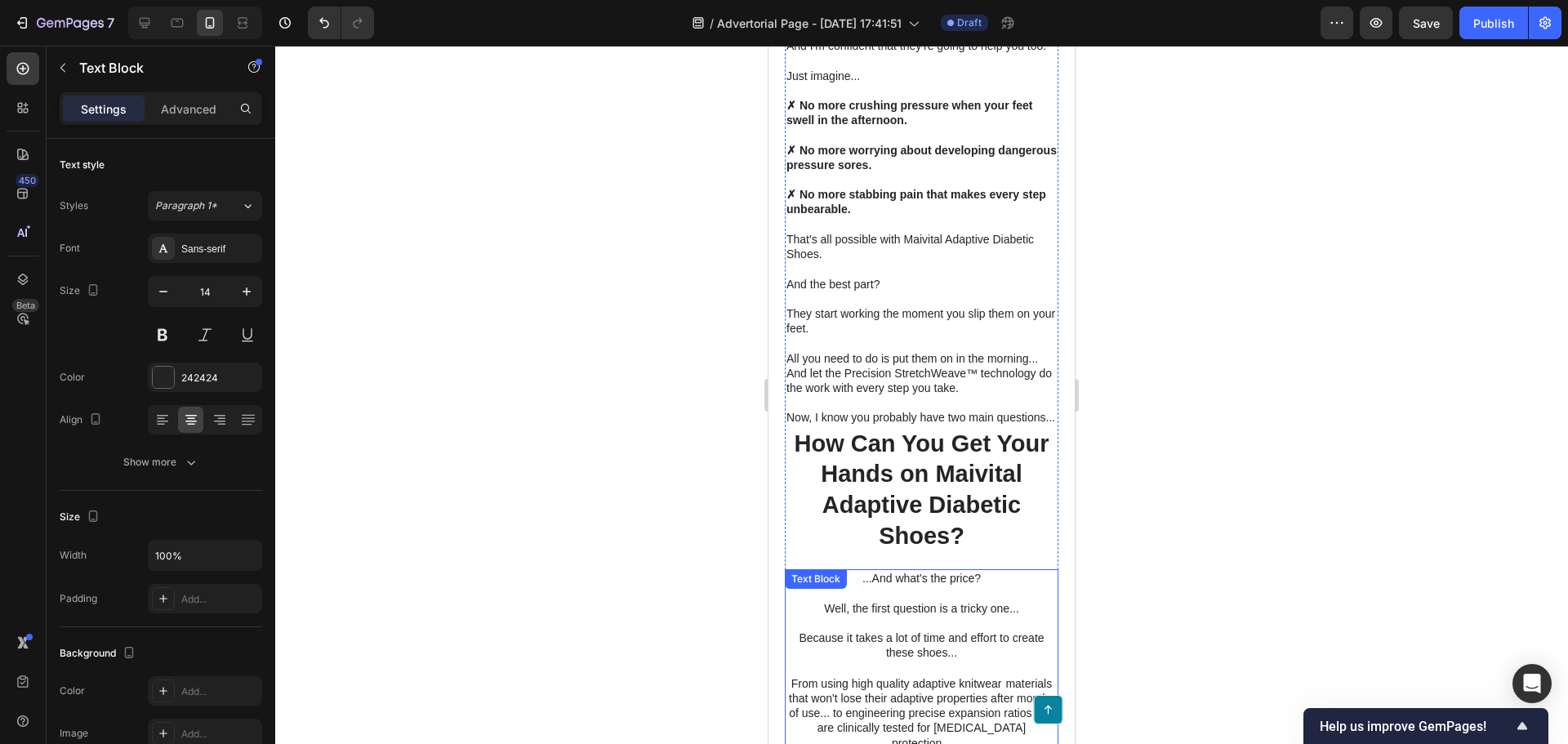
scroll to position [6097, 0]
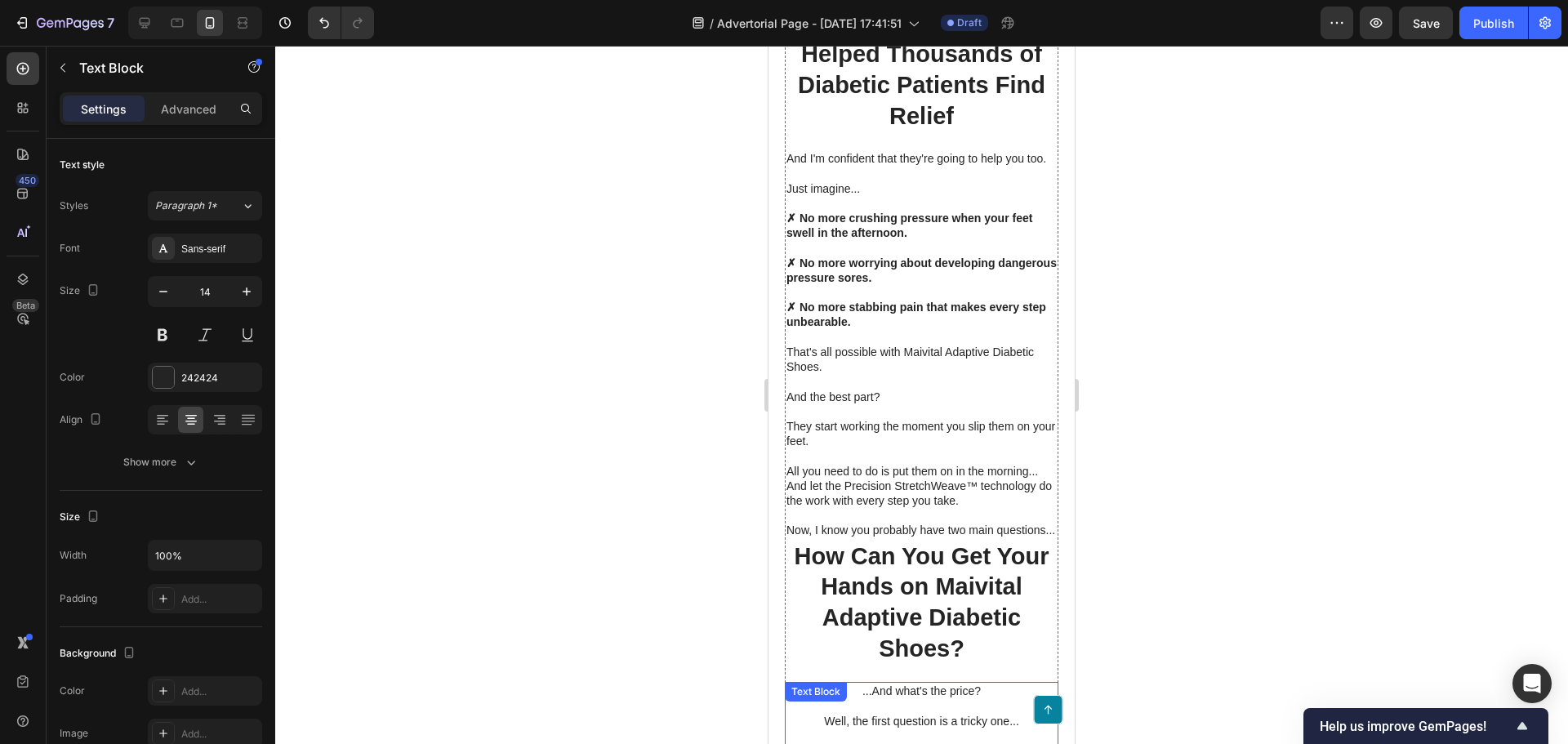
click at [922, 463] on p at bounding box center [922, 456] width 270 height 15
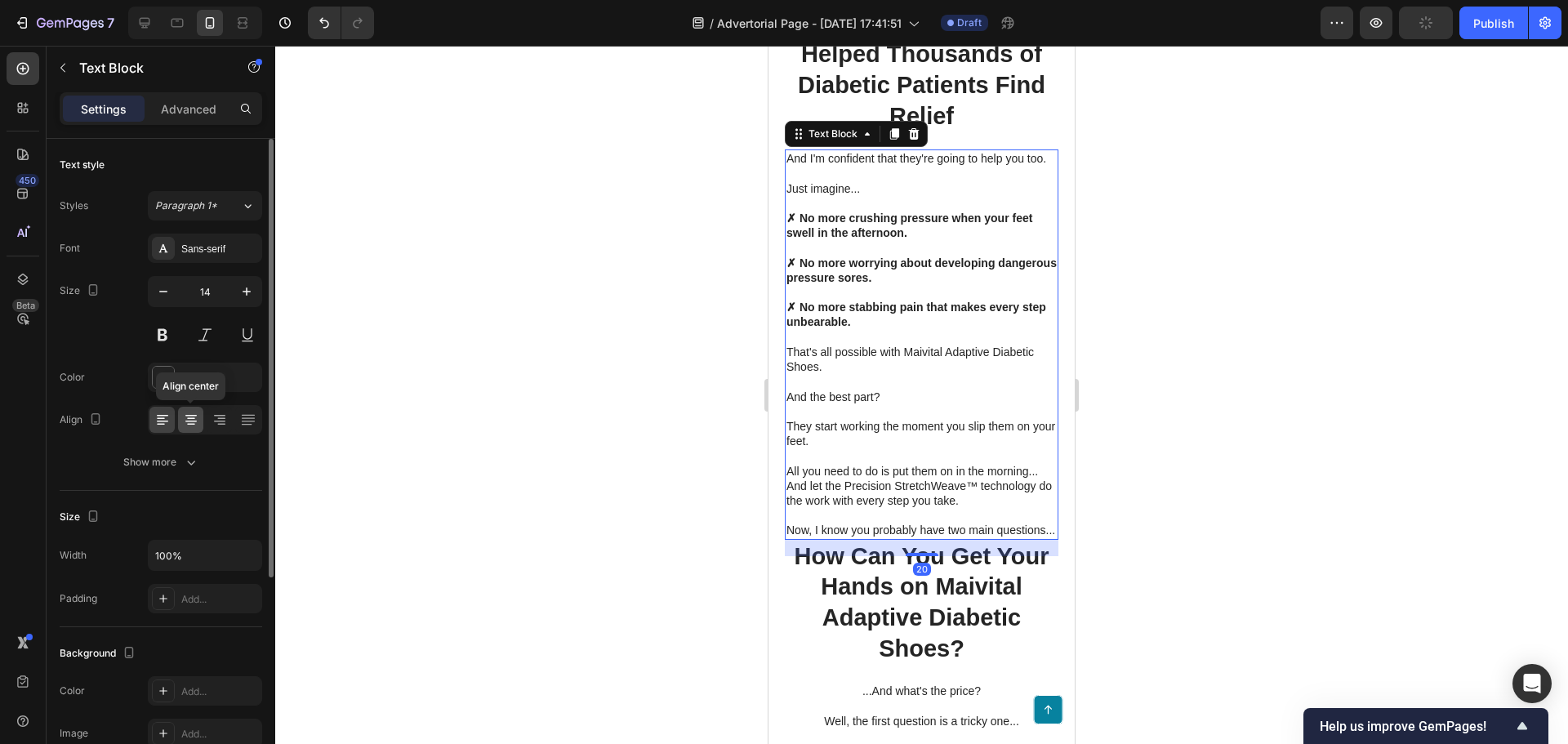
click at [192, 423] on icon at bounding box center [191, 420] width 17 height 17
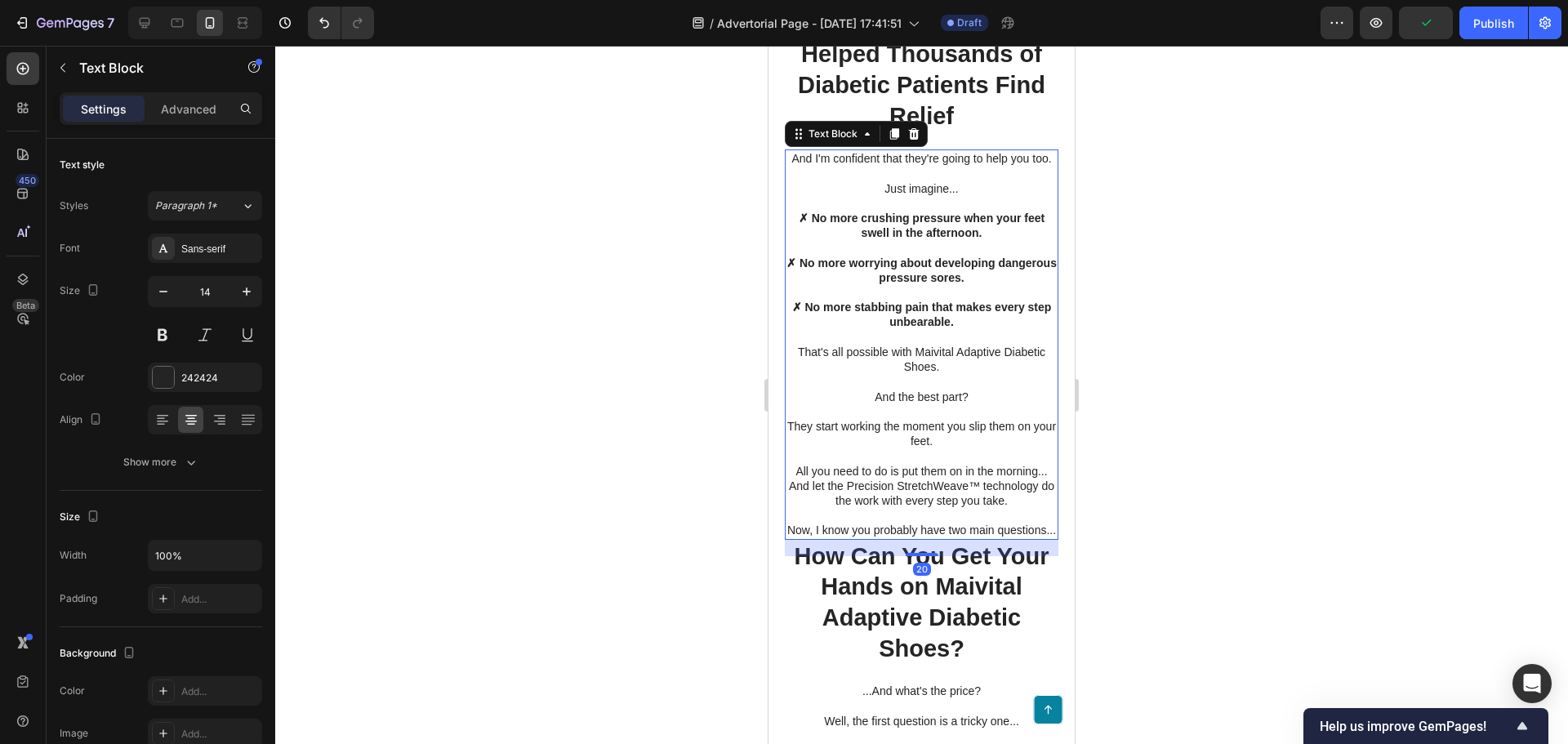
click at [562, 506] on div at bounding box center [922, 395] width 1293 height 699
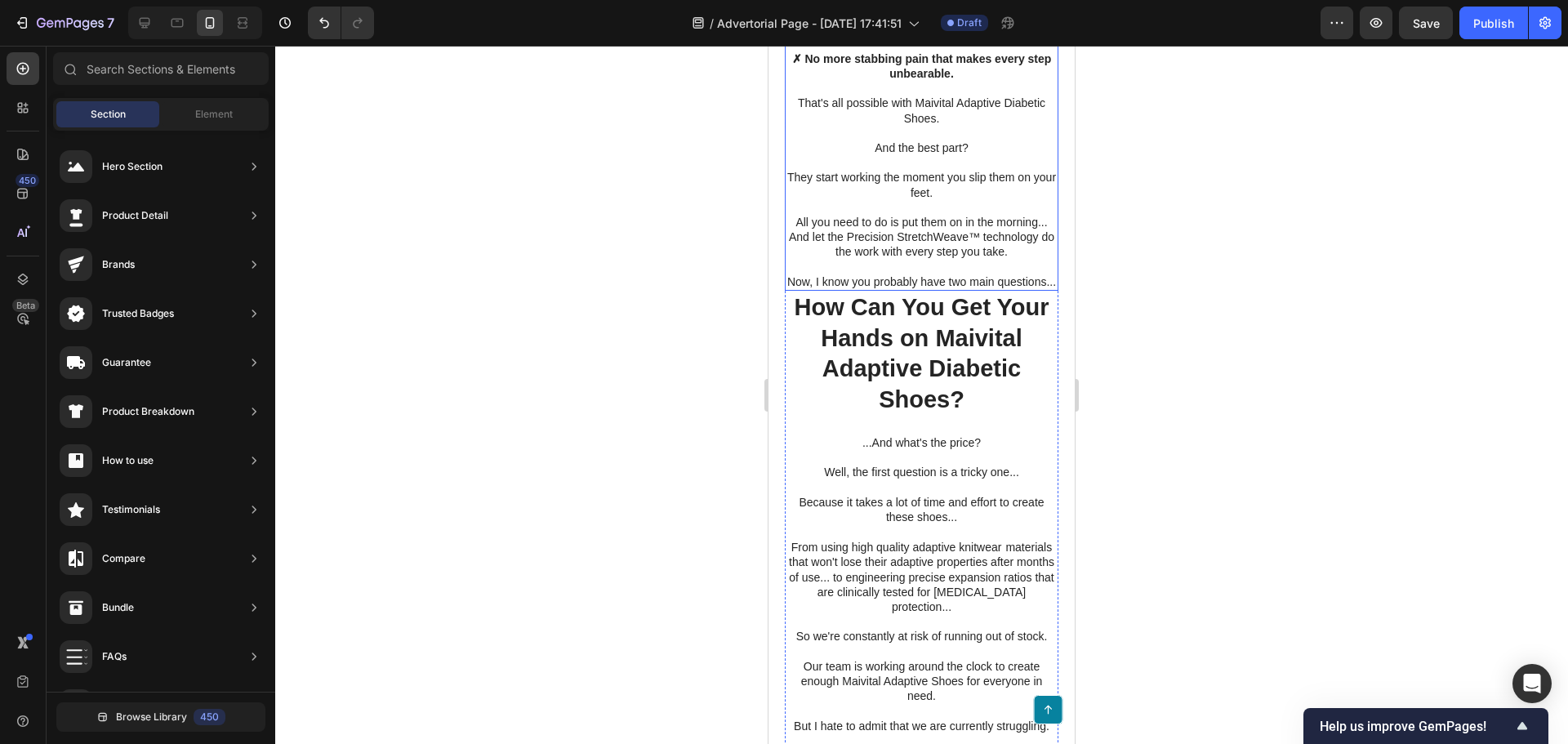
scroll to position [6506, 0]
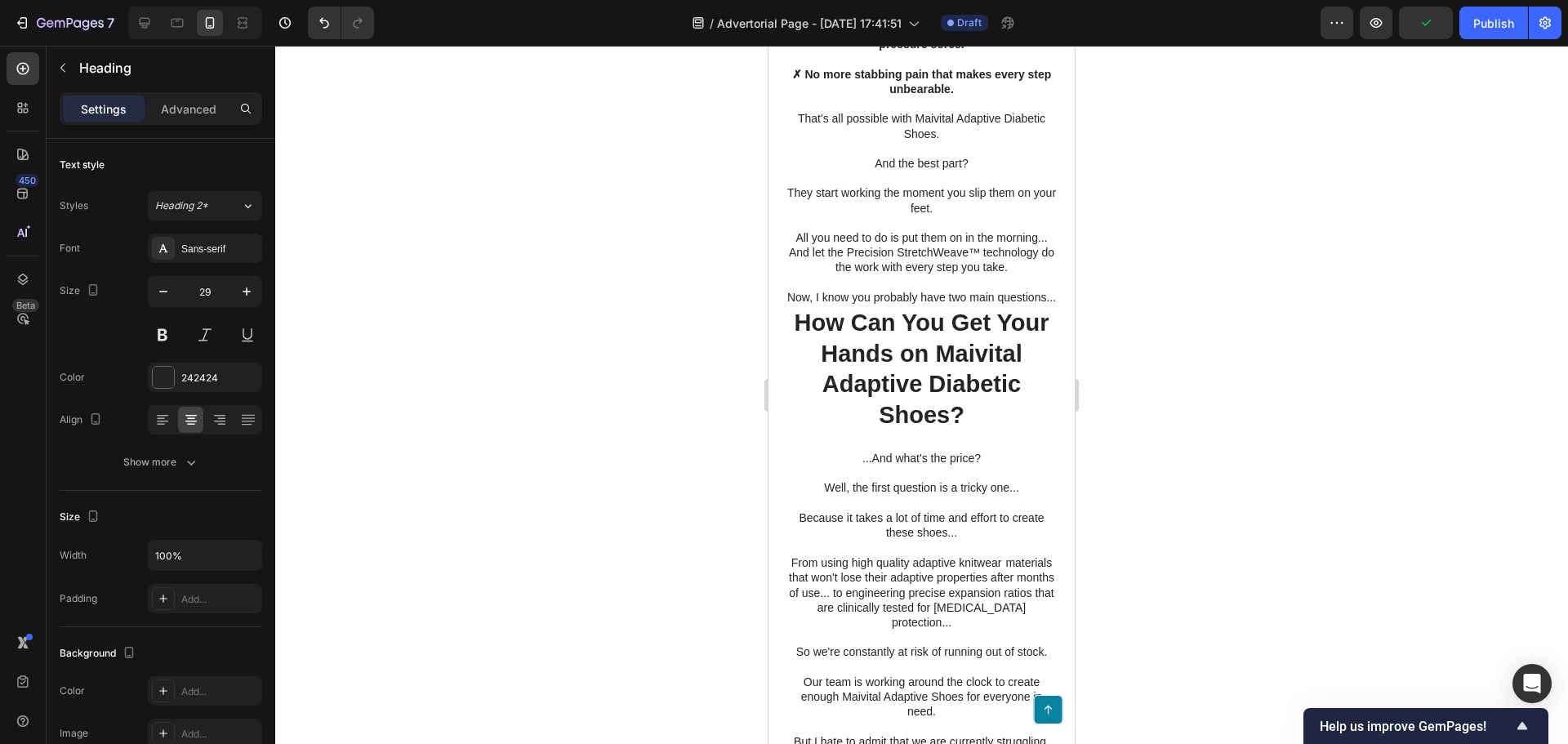
drag, startPoint x: 920, startPoint y: 585, endPoint x: 937, endPoint y: 522, distance: 65.3
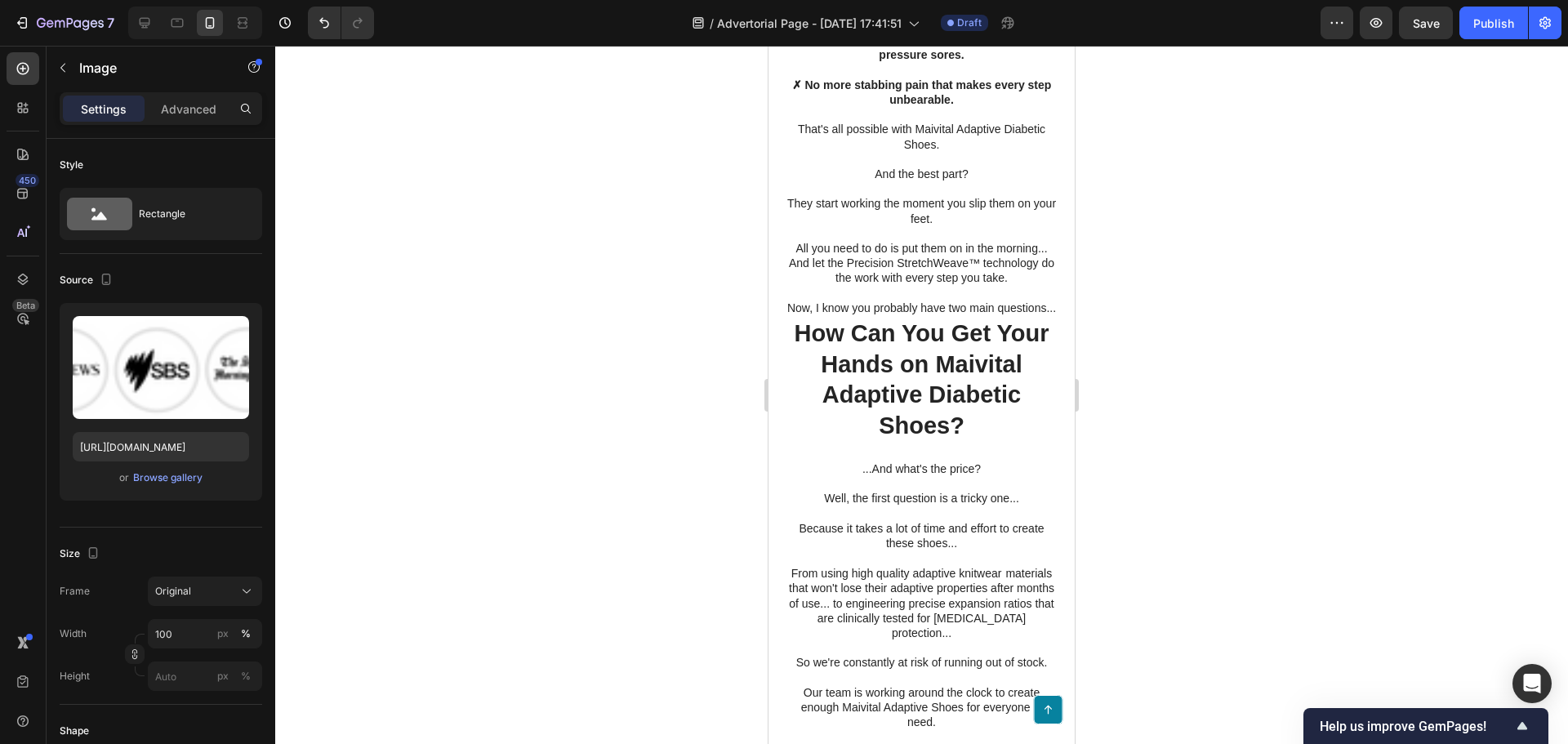
drag, startPoint x: 910, startPoint y: 459, endPoint x: 1471, endPoint y: 536, distance: 566.3
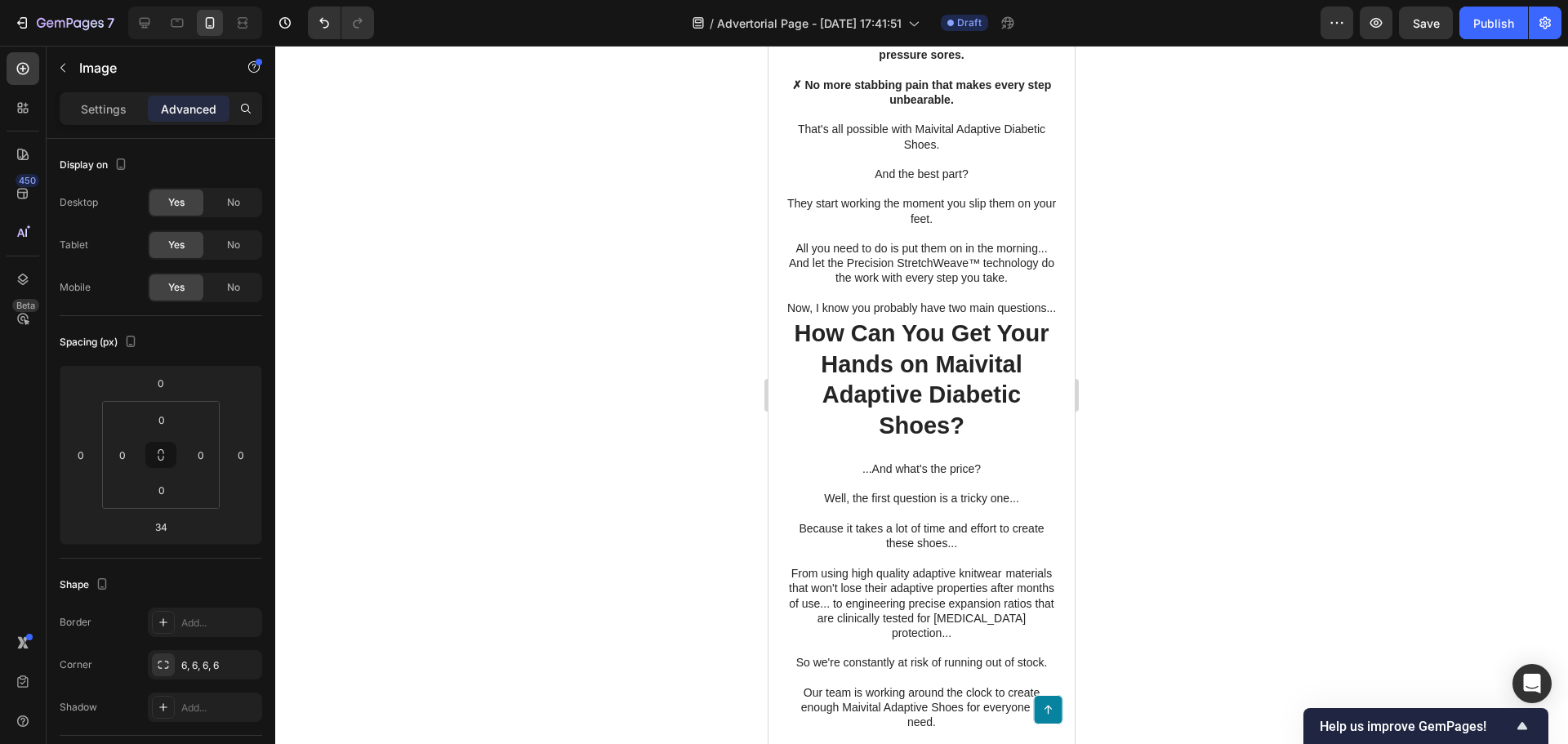
click at [681, 493] on div at bounding box center [922, 395] width 1293 height 699
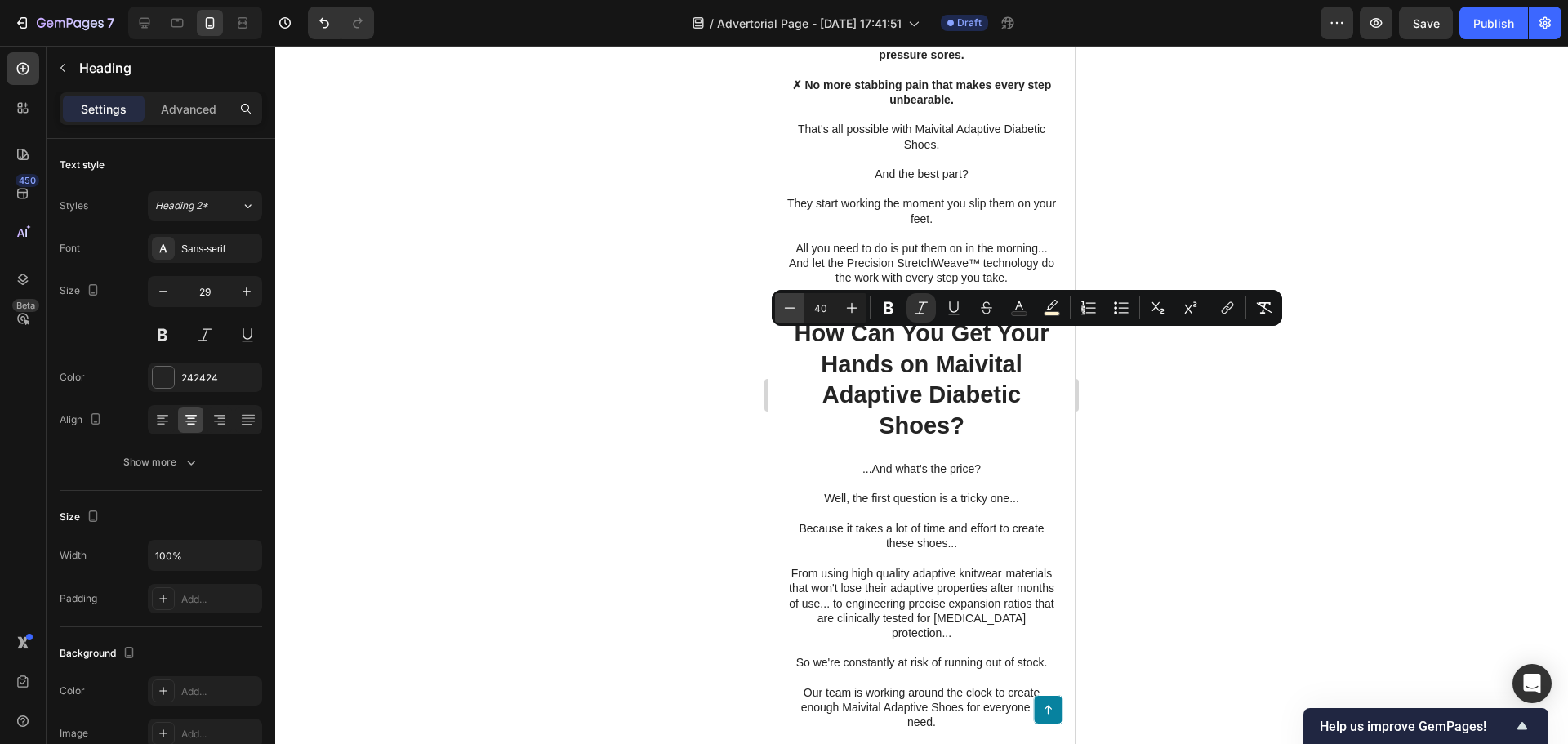
click at [791, 309] on icon "Editor contextual toolbar" at bounding box center [790, 309] width 17 height 17
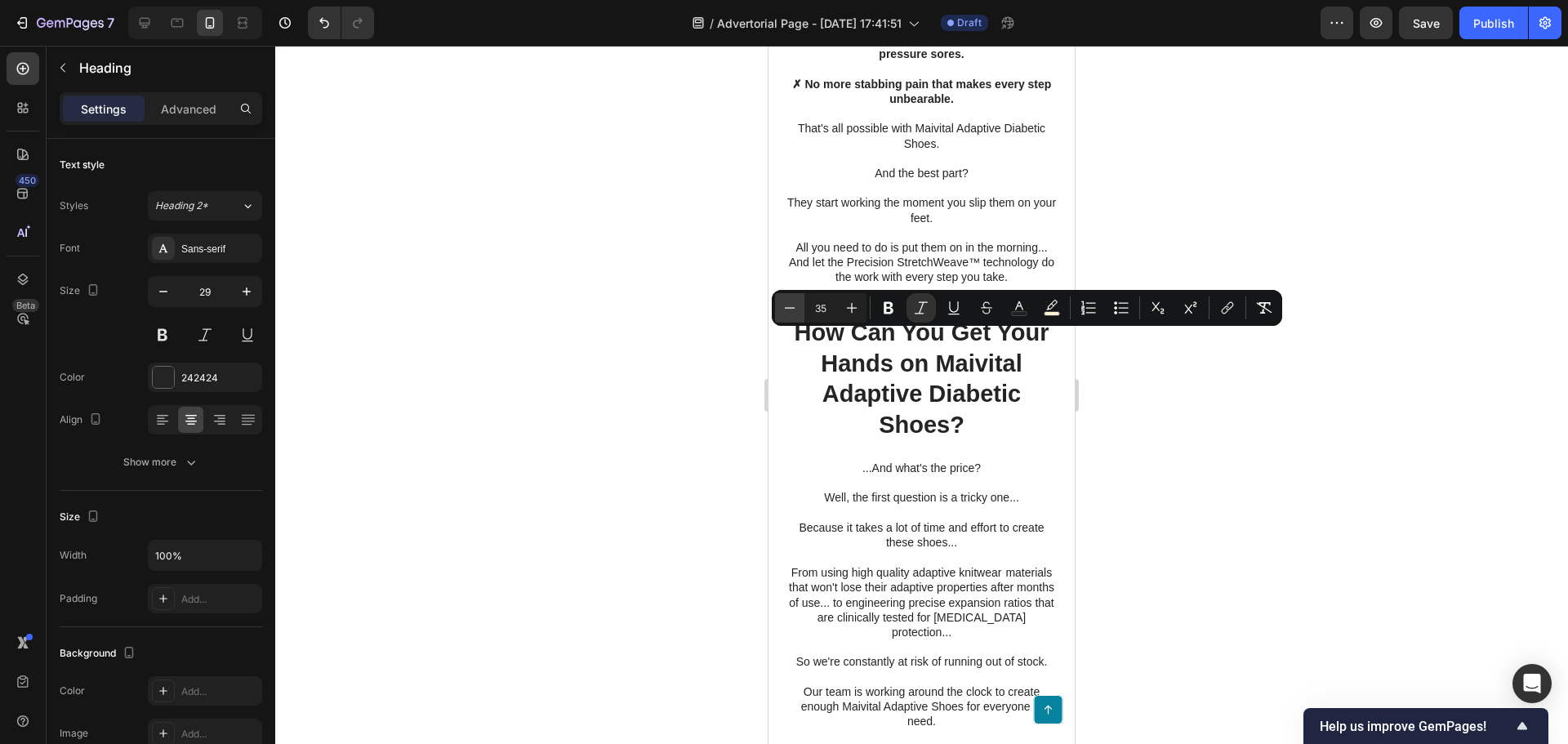
click at [791, 309] on icon "Editor contextual toolbar" at bounding box center [790, 309] width 17 height 17
type input "31"
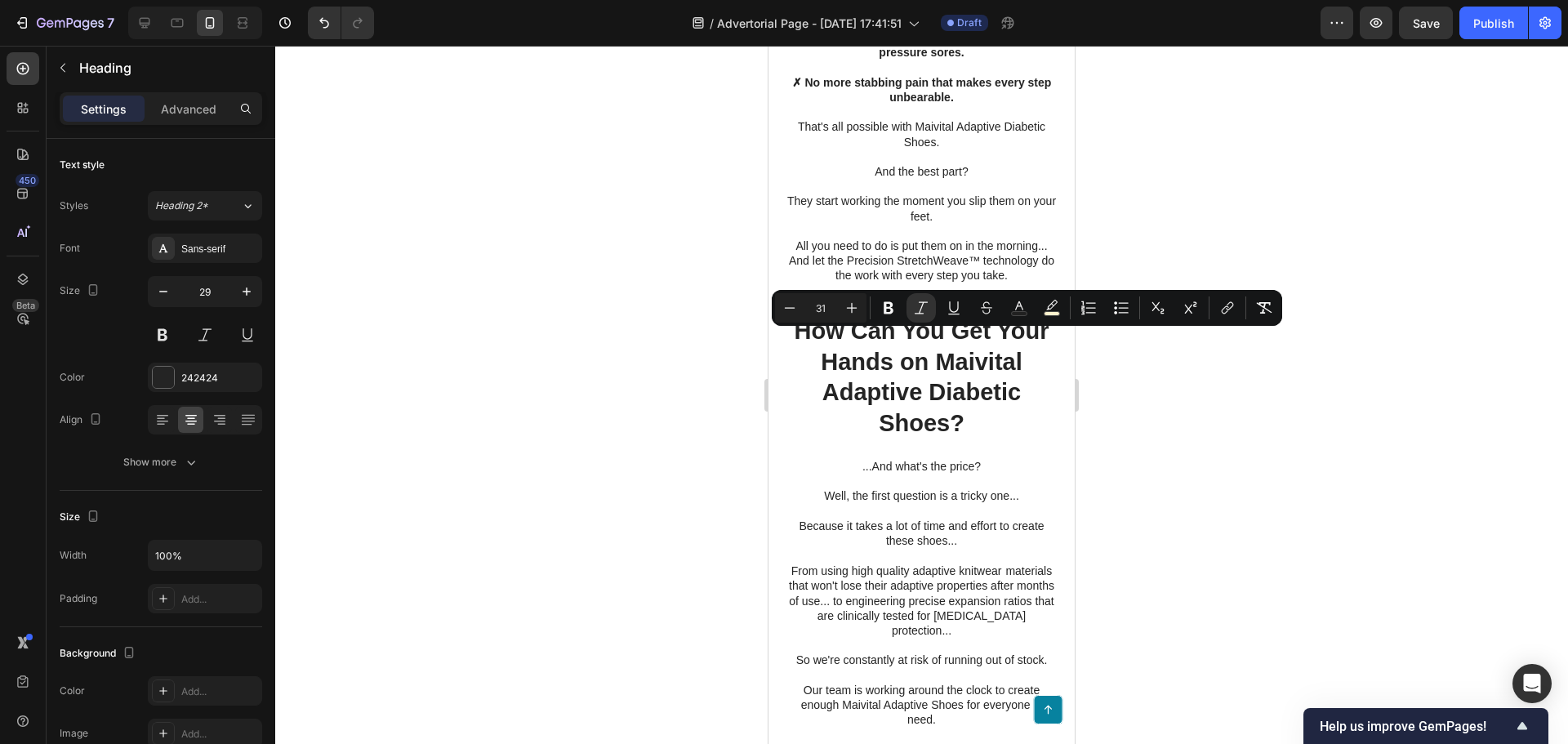
click at [654, 376] on div at bounding box center [922, 395] width 1293 height 699
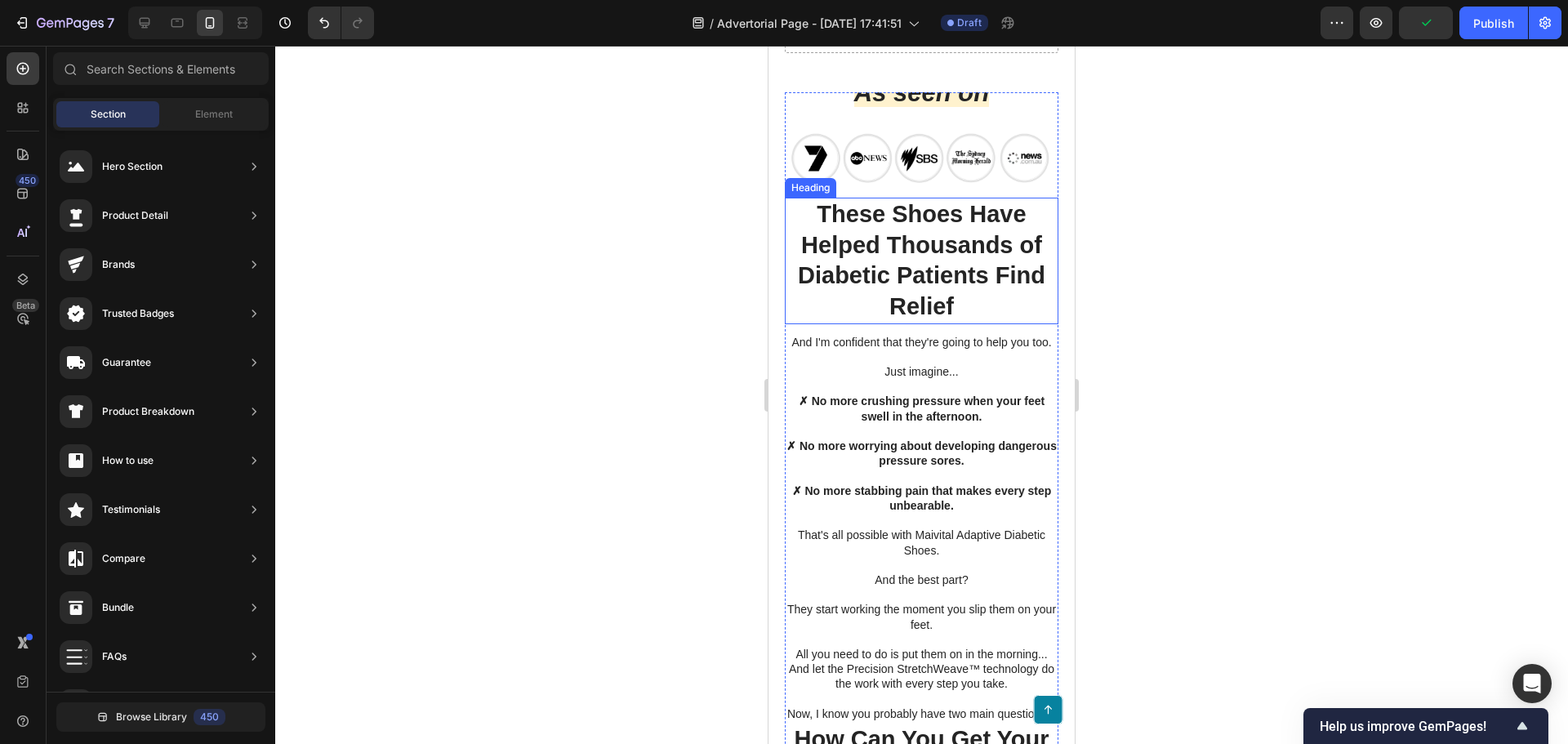
scroll to position [6425, 0]
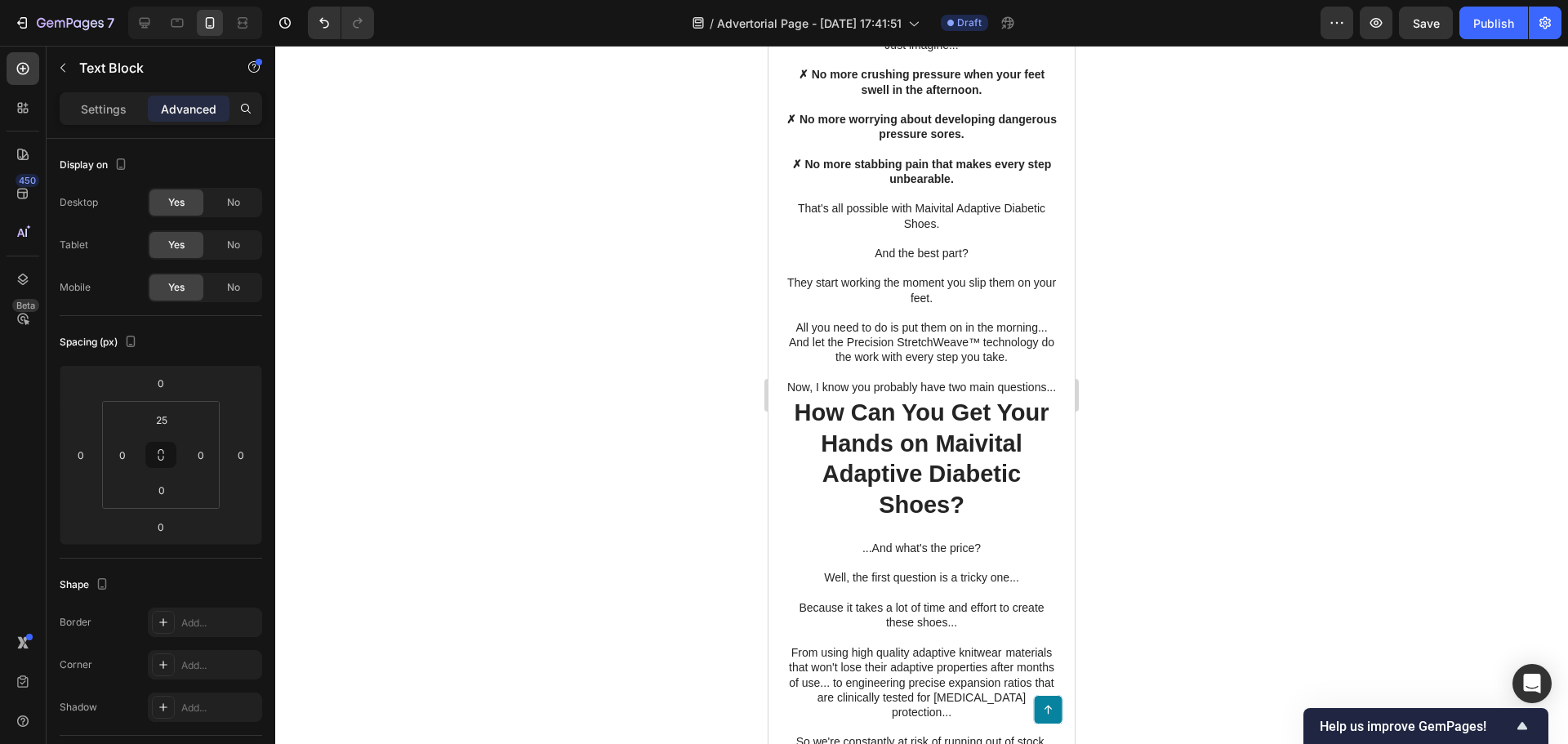
click at [693, 447] on div at bounding box center [922, 395] width 1293 height 699
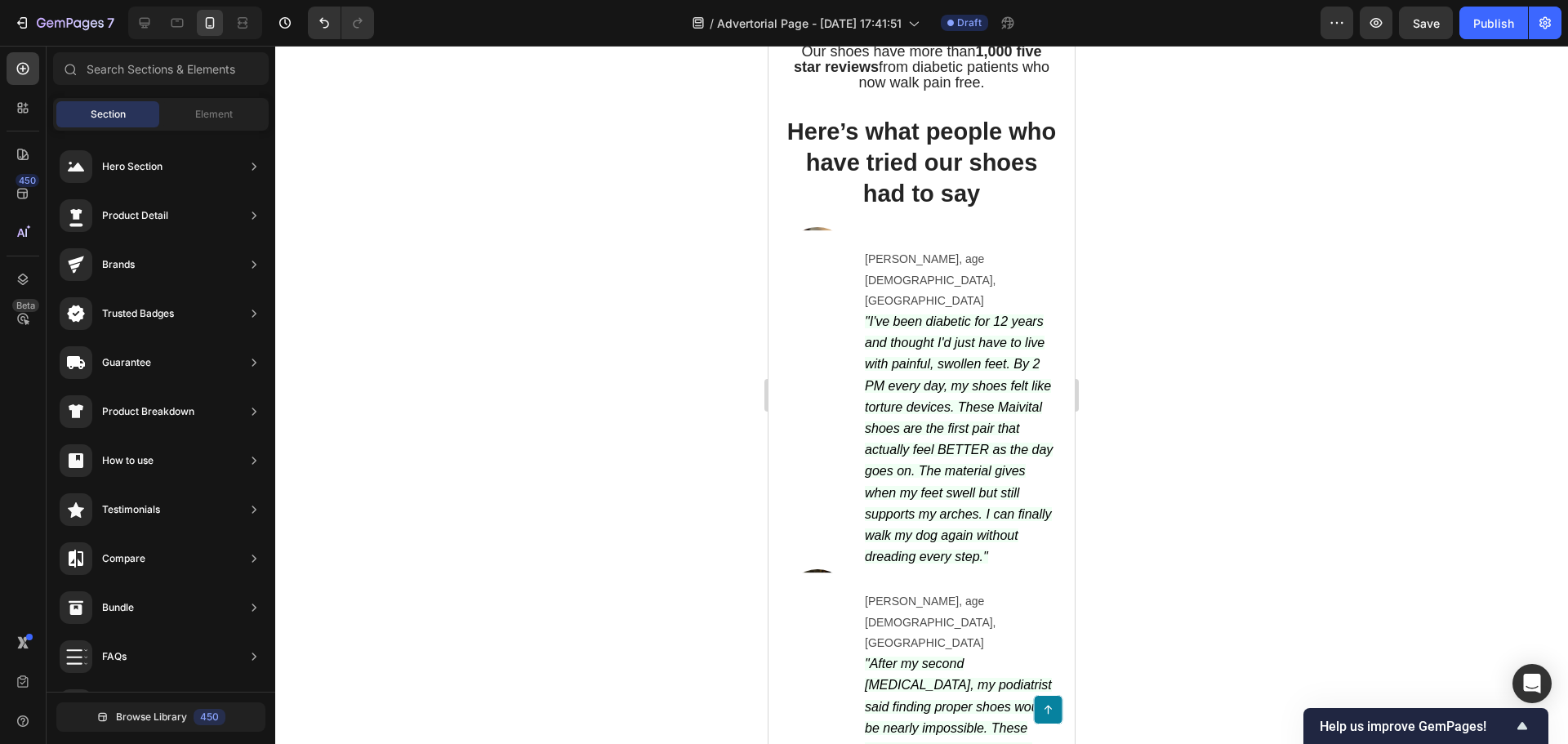
scroll to position [4791, 0]
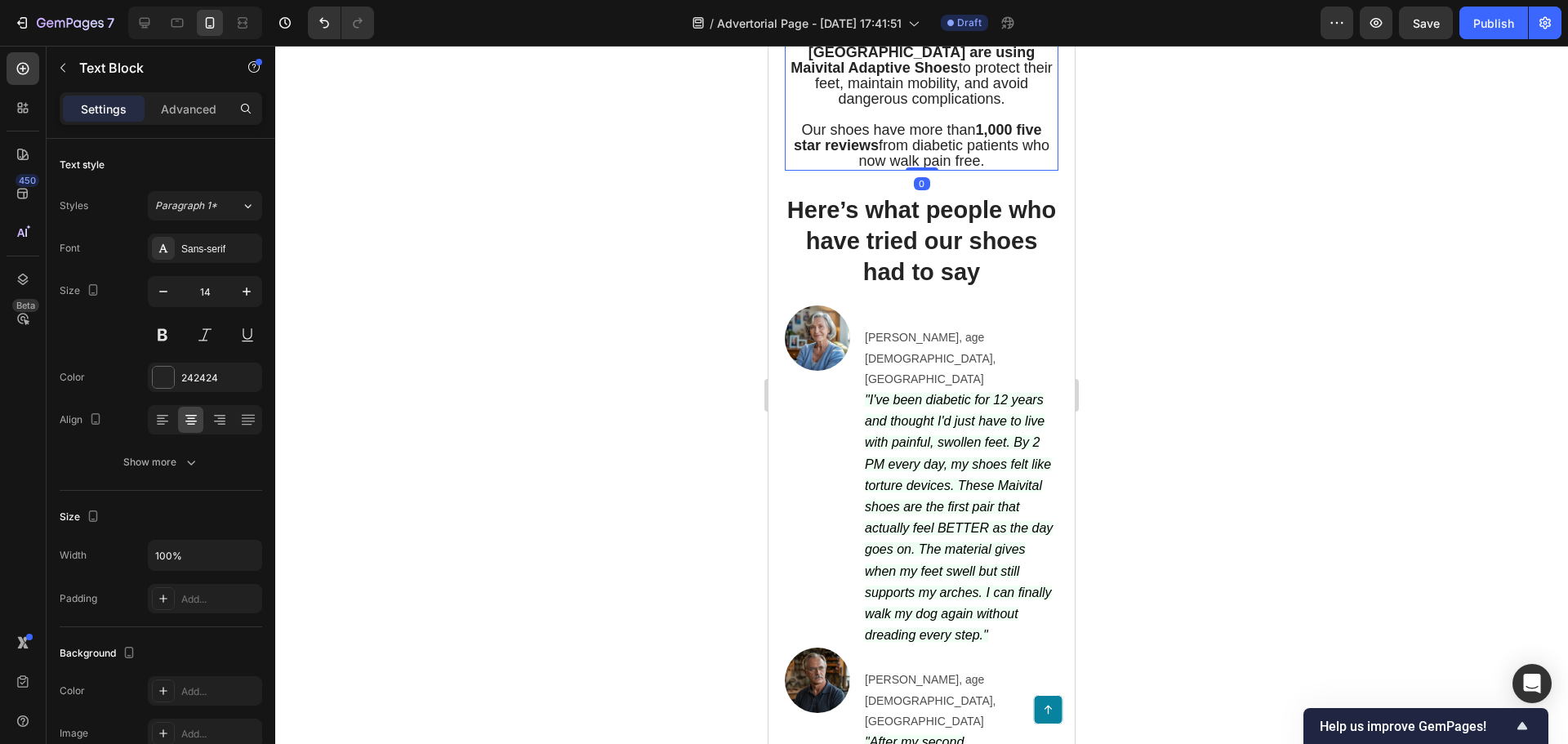
click at [639, 463] on div at bounding box center [922, 395] width 1293 height 699
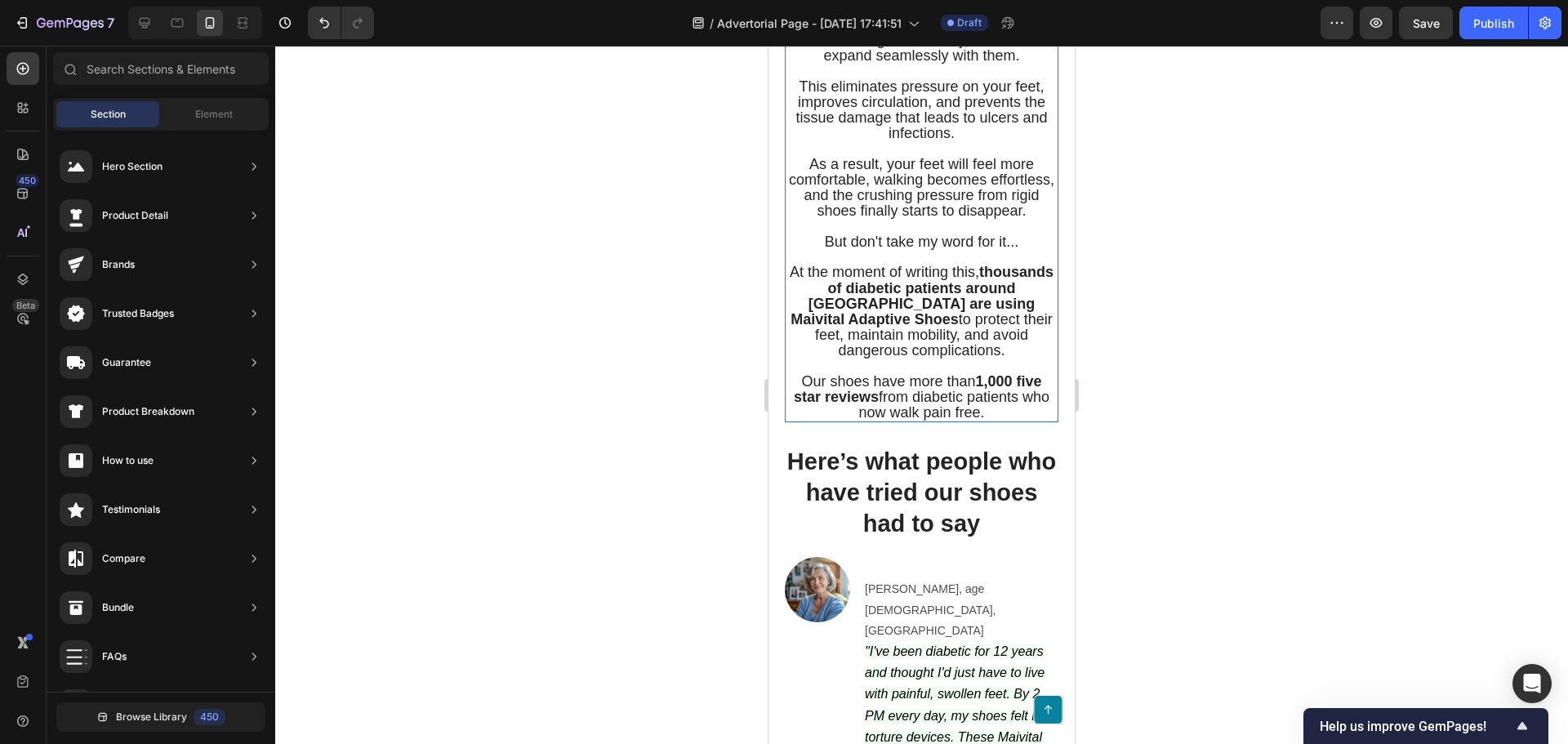
scroll to position [4546, 0]
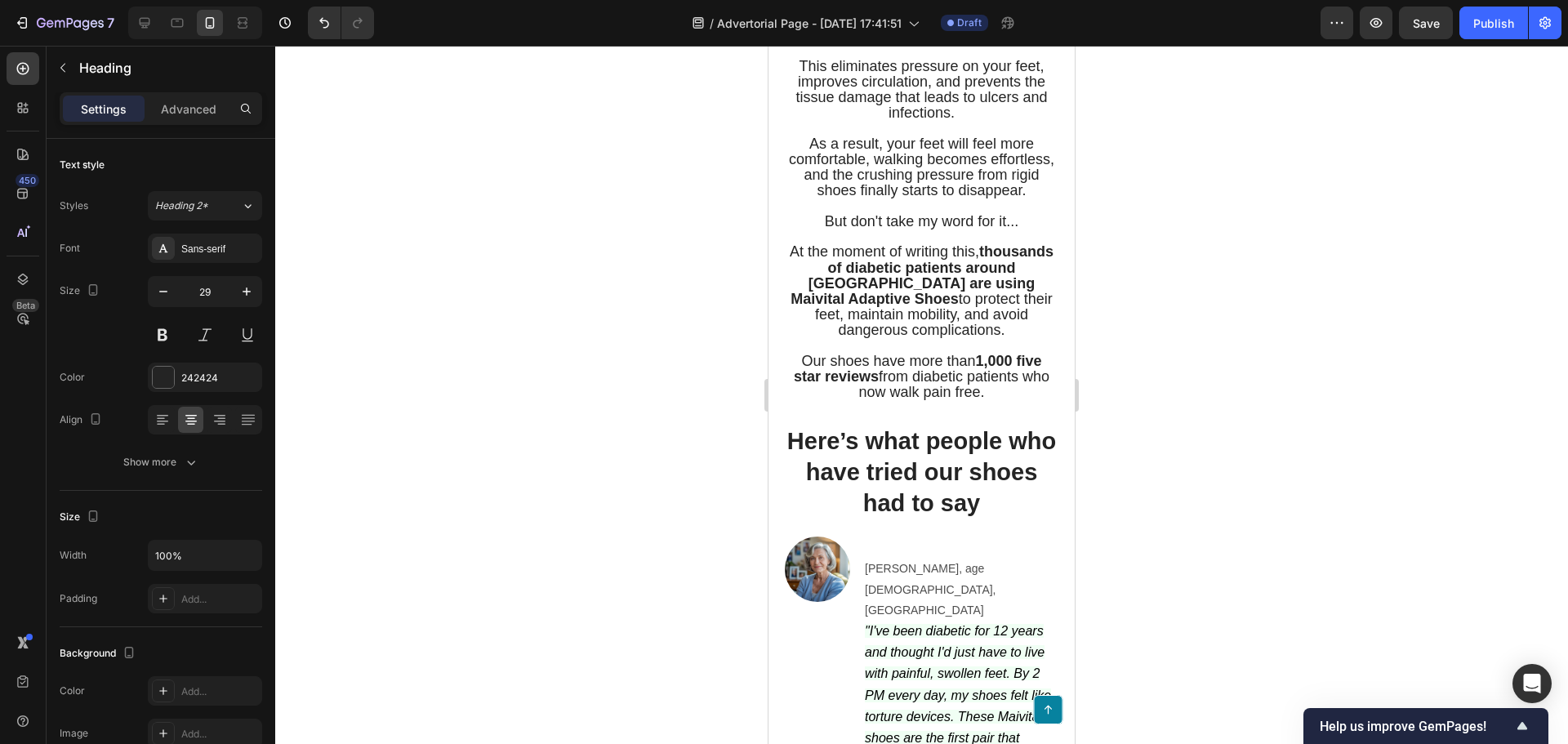
drag, startPoint x: 921, startPoint y: 425, endPoint x: 859, endPoint y: 423, distance: 62.0
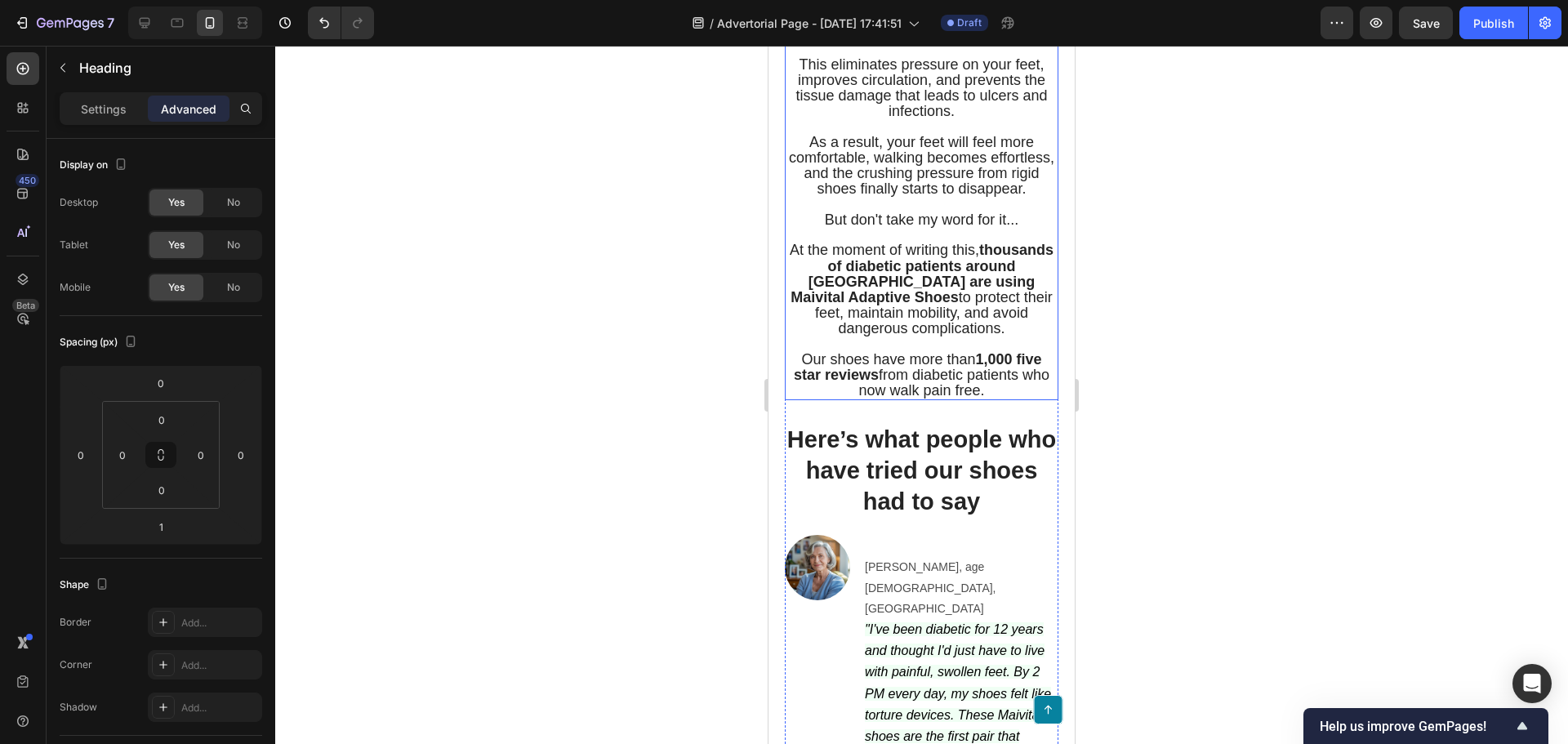
click at [676, 424] on div at bounding box center [922, 395] width 1293 height 699
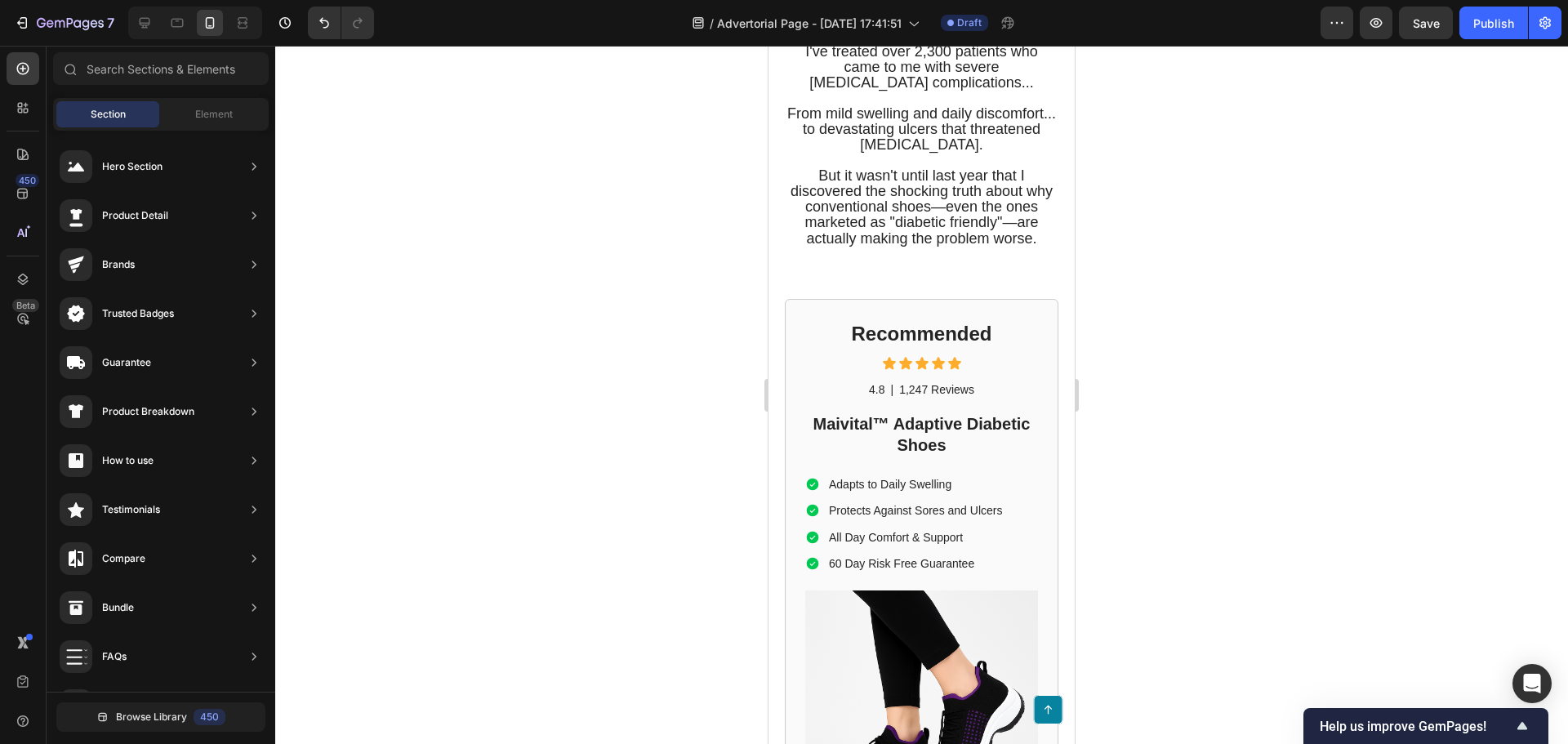
scroll to position [1033, 0]
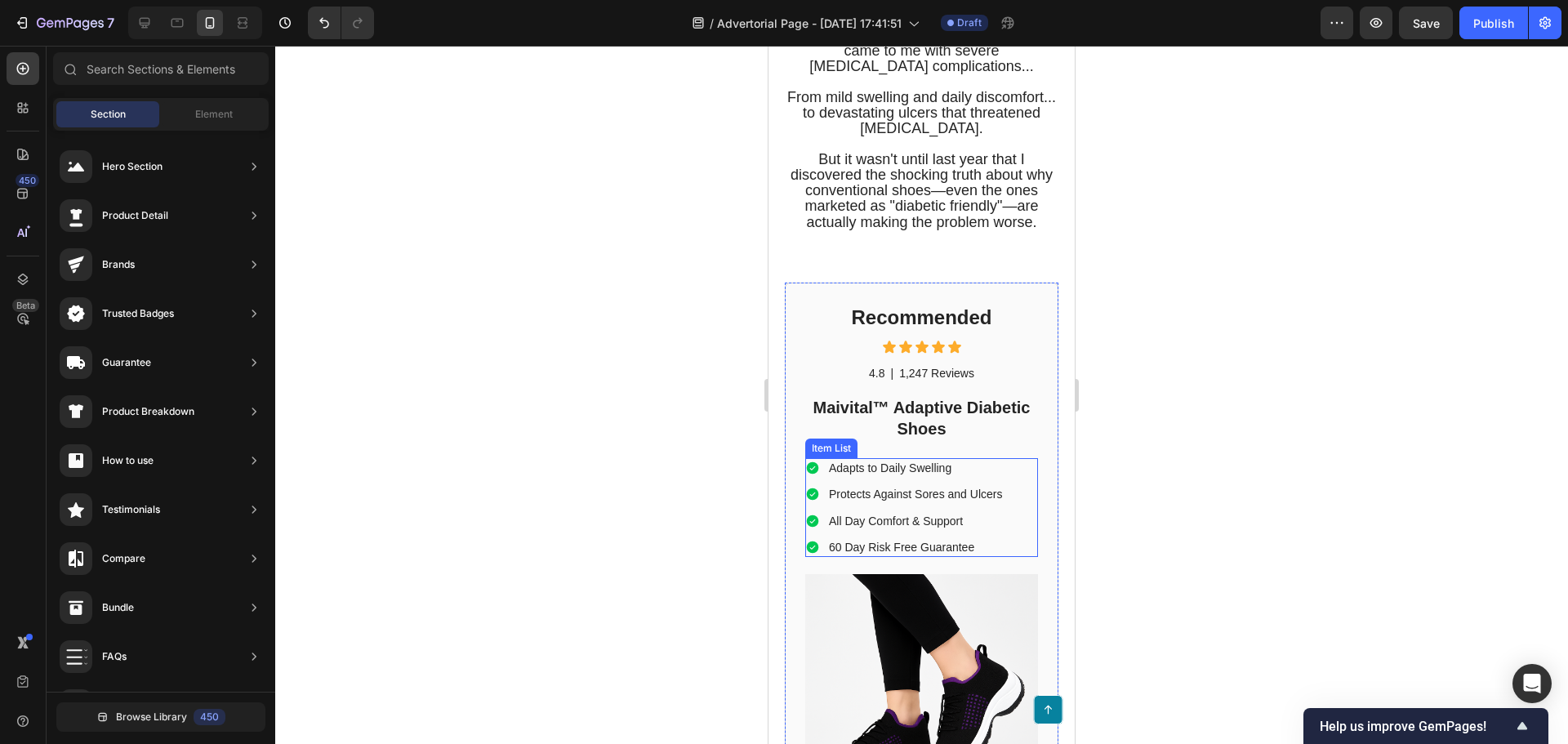
click at [965, 486] on div "Adapts to Daily Swelling Protects Against Sores and Ulcers All Day Comfort & Su…" at bounding box center [904, 508] width 199 height 99
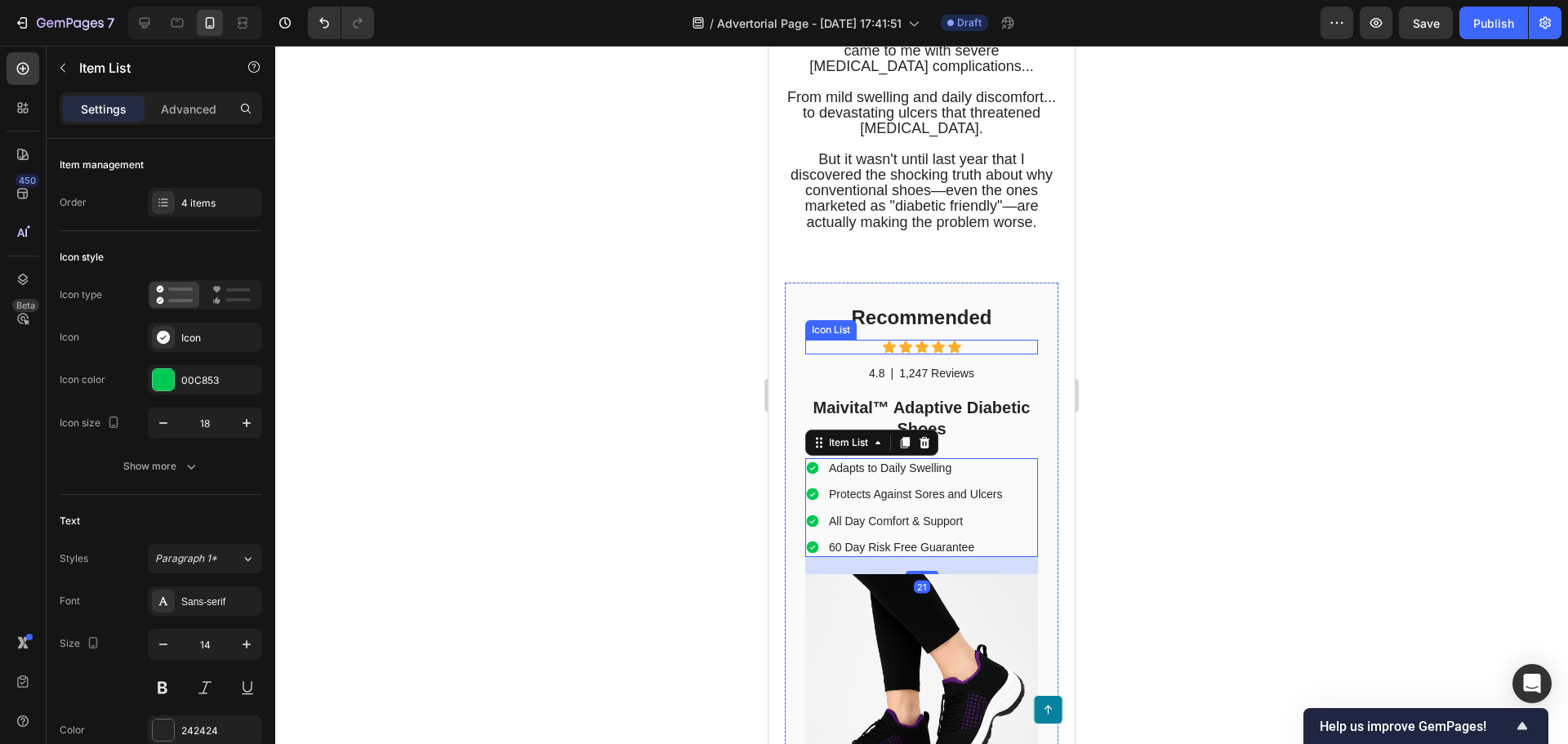
click at [838, 321] on h2 "Recommended" at bounding box center [921, 317] width 232 height 29
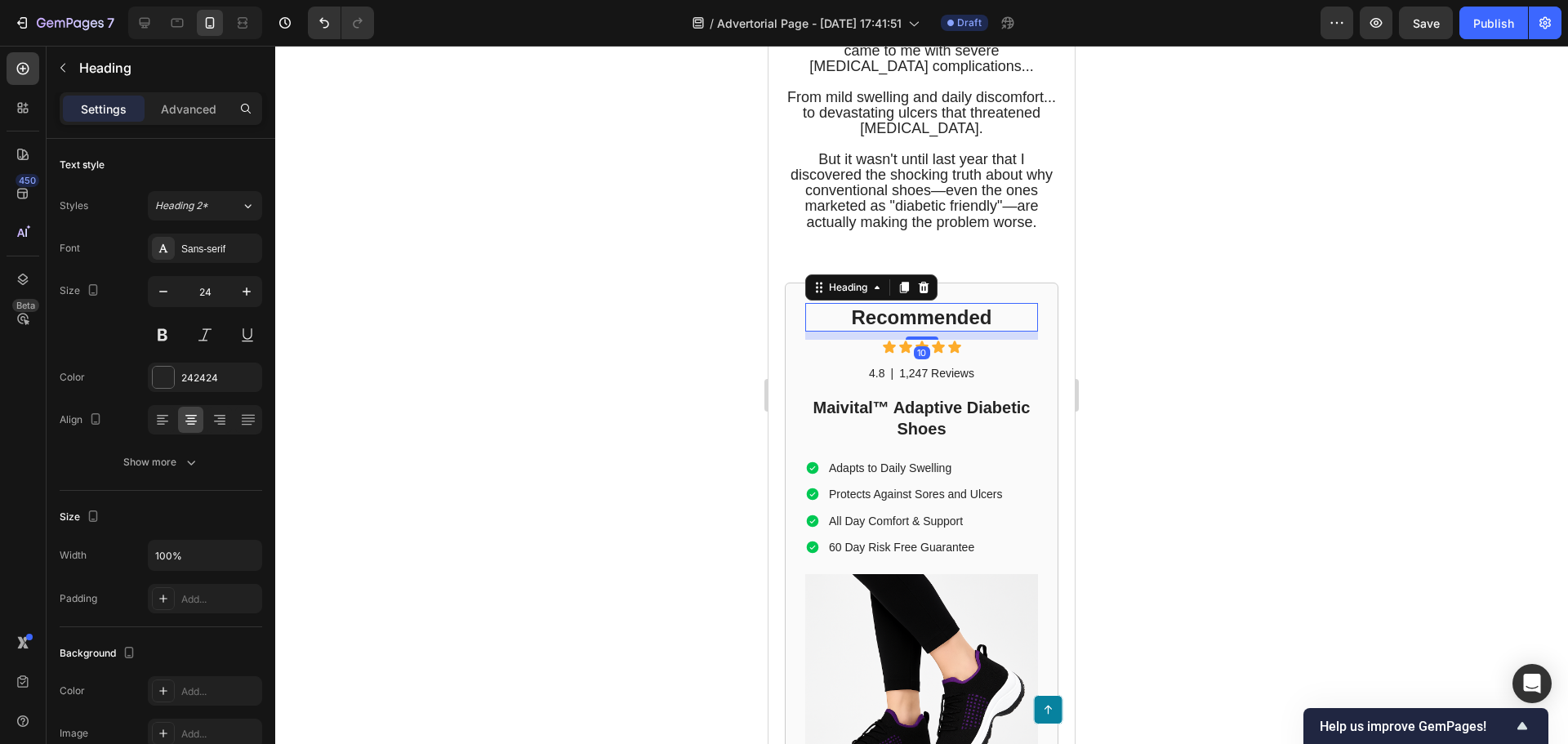
click at [787, 314] on div "Recommended Heading 10 Icon Icon Icon Icon Icon Icon List 4.8 Text Block | Text…" at bounding box center [921, 587] width 273 height 610
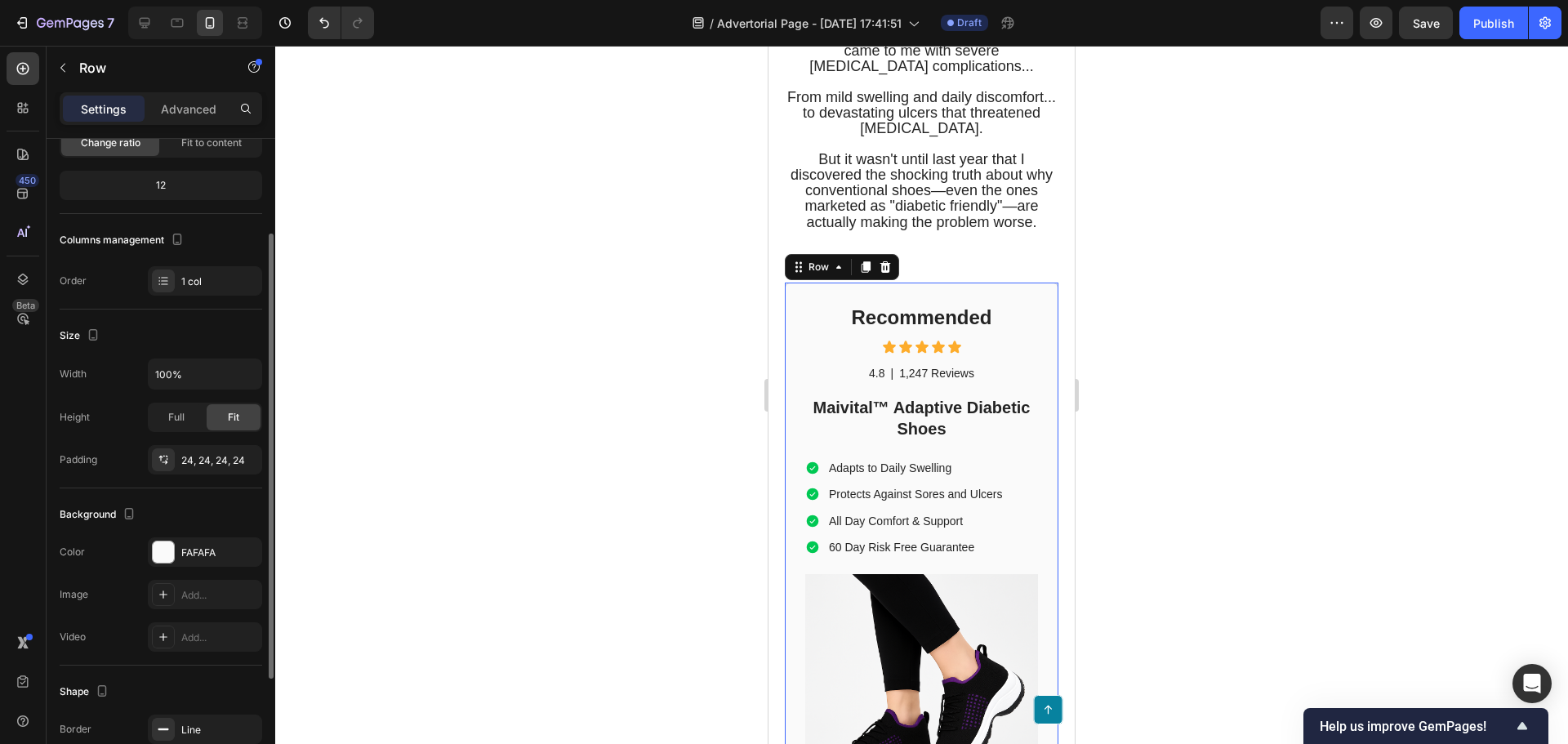
scroll to position [0, 0]
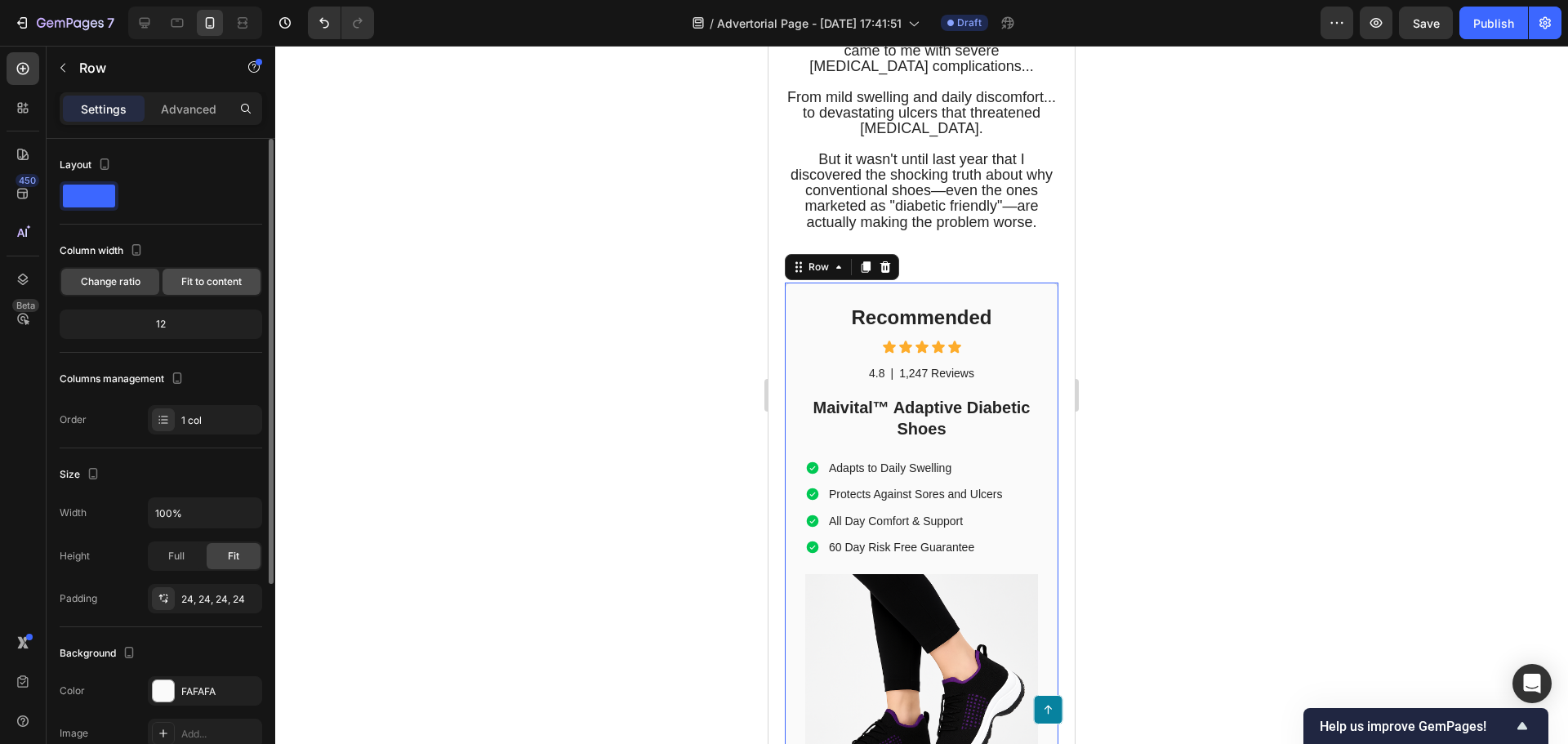
click at [211, 283] on span "Fit to content" at bounding box center [211, 282] width 60 height 15
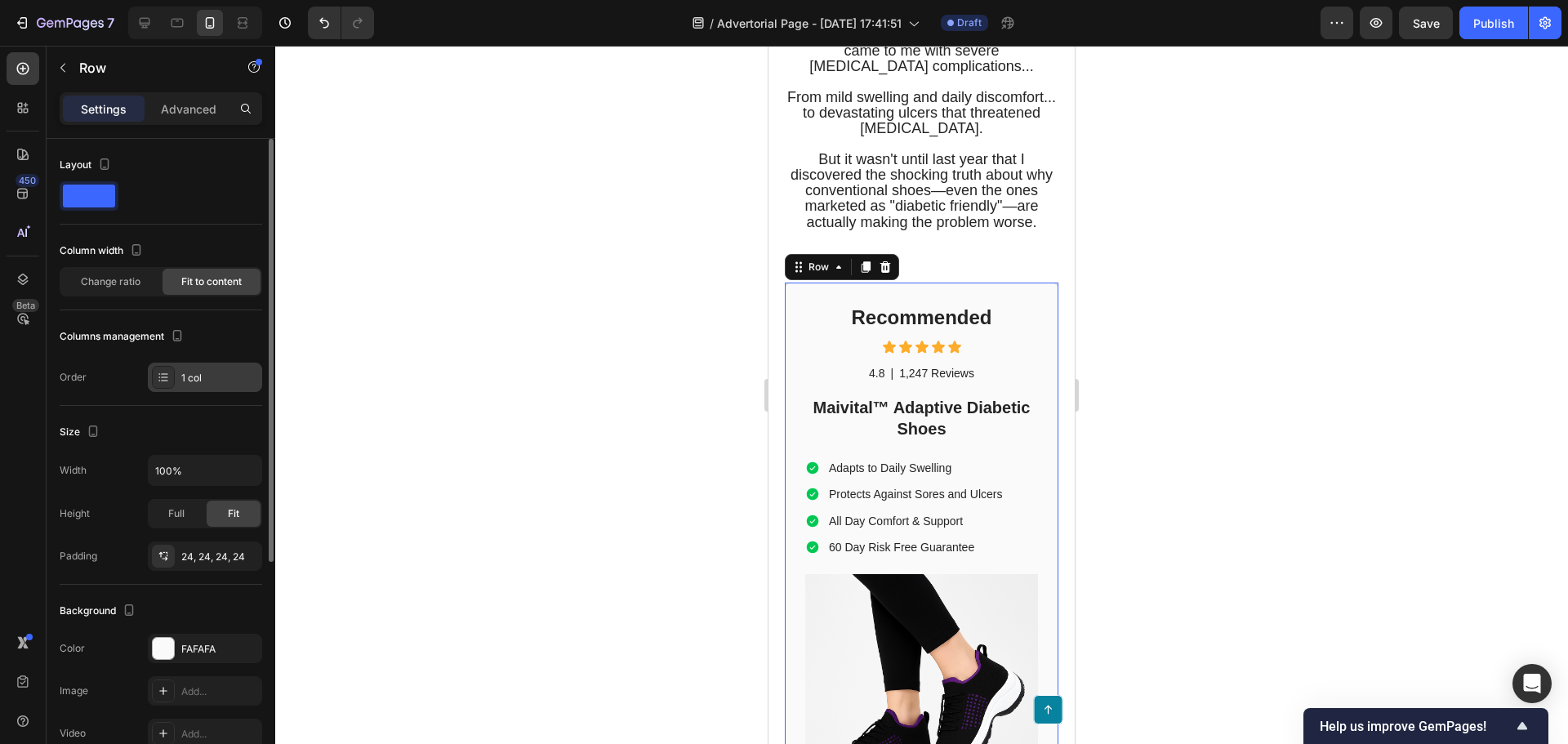
click at [156, 374] on div at bounding box center [163, 377] width 23 height 23
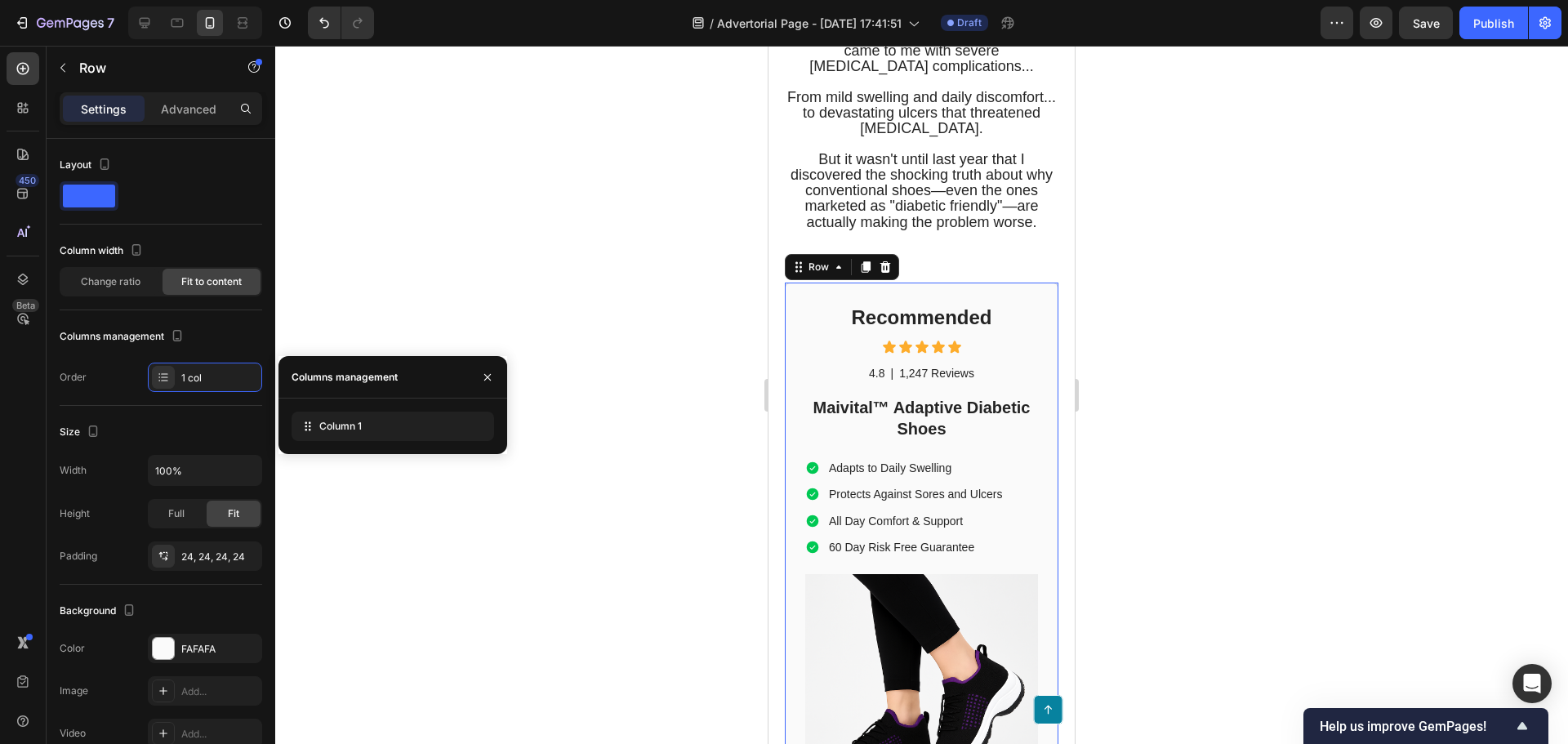
click at [350, 444] on div "Column 1" at bounding box center [393, 426] width 229 height 56
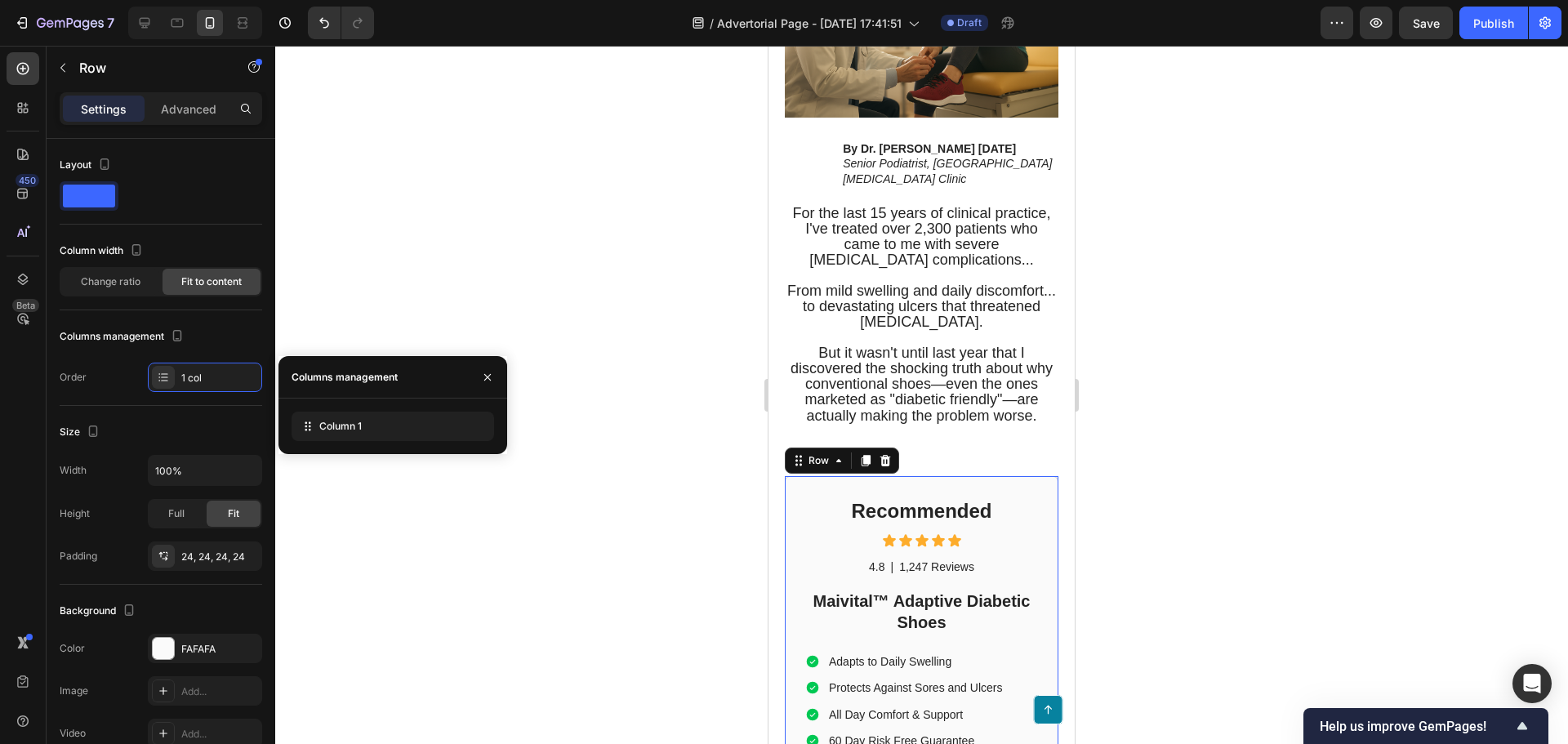
scroll to position [788, 0]
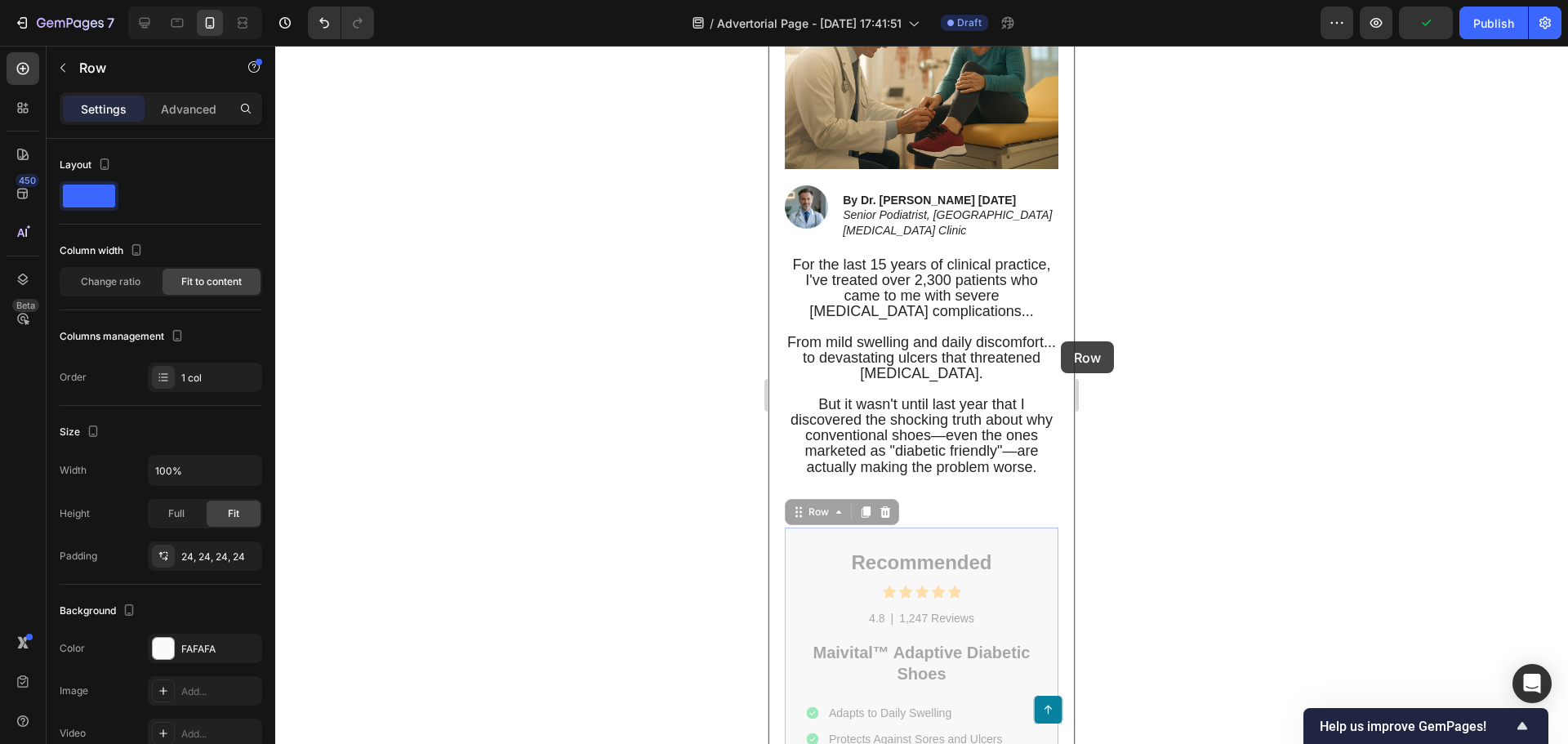
drag, startPoint x: 793, startPoint y: 512, endPoint x: 1060, endPoint y: 342, distance: 316.5
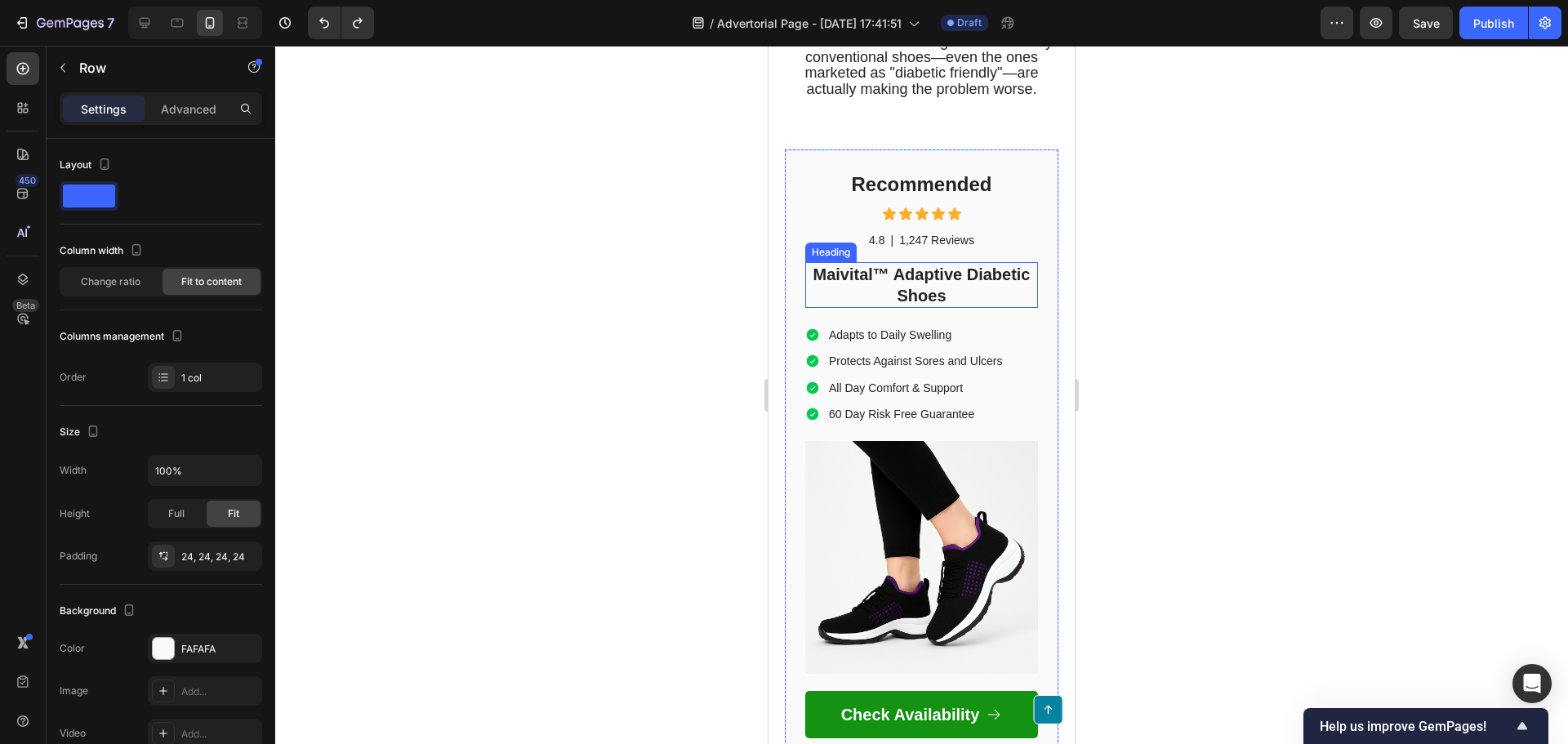
scroll to position [1197, 0]
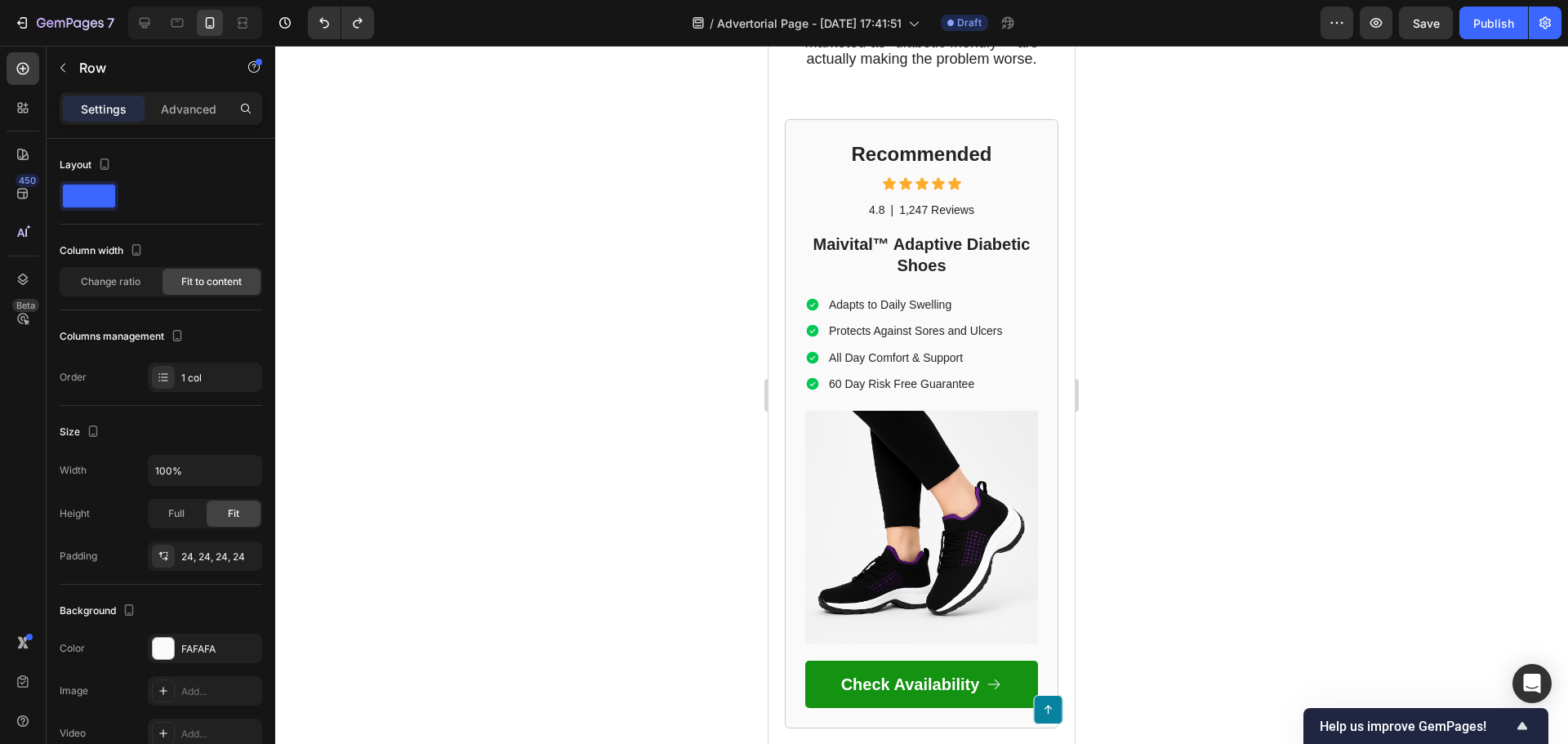
click at [796, 155] on div "Recommended Heading Icon Icon Icon Icon Icon Icon List 4.8 Text Block | Text Bl…" at bounding box center [921, 424] width 273 height 610
click at [688, 309] on div at bounding box center [922, 395] width 1293 height 699
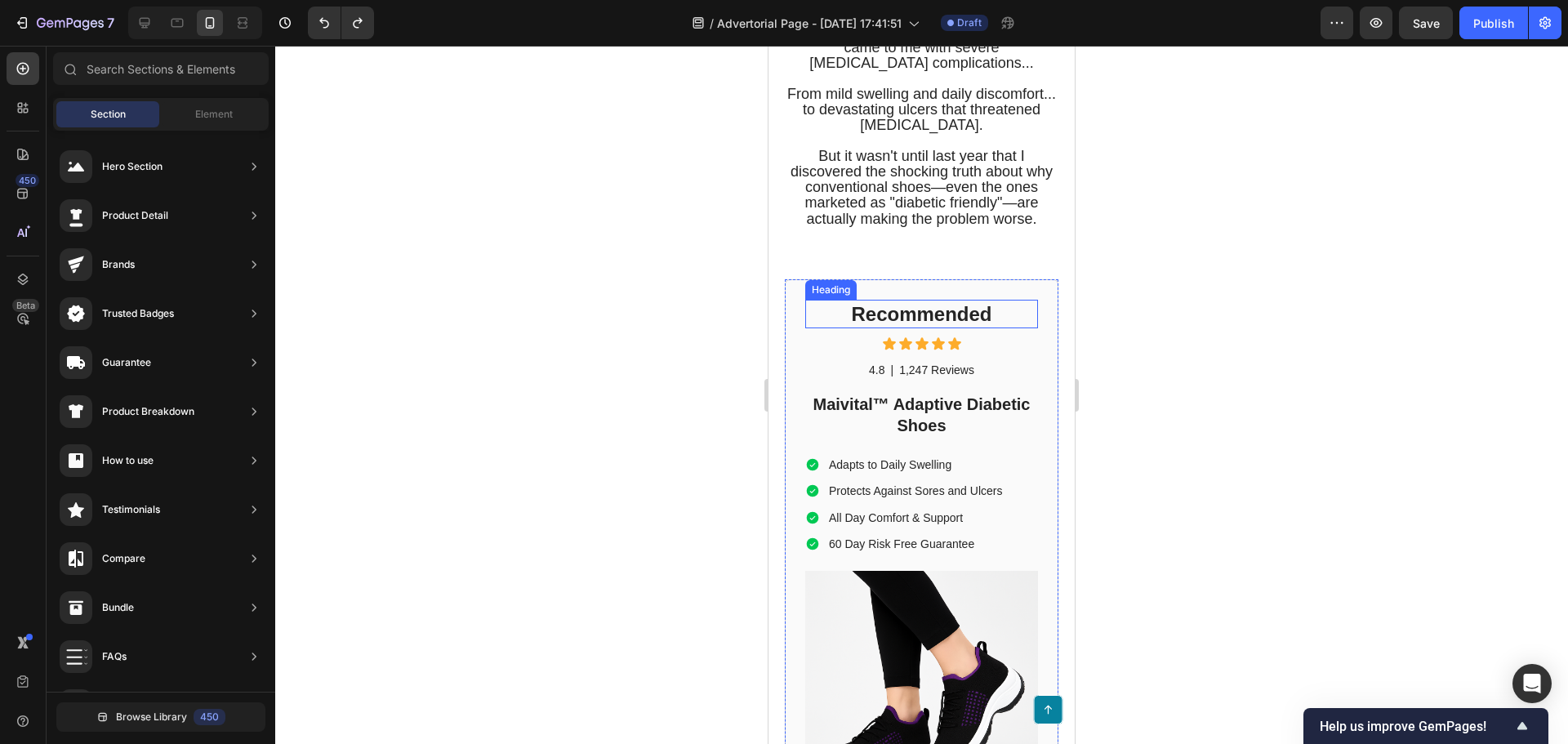
scroll to position [1033, 0]
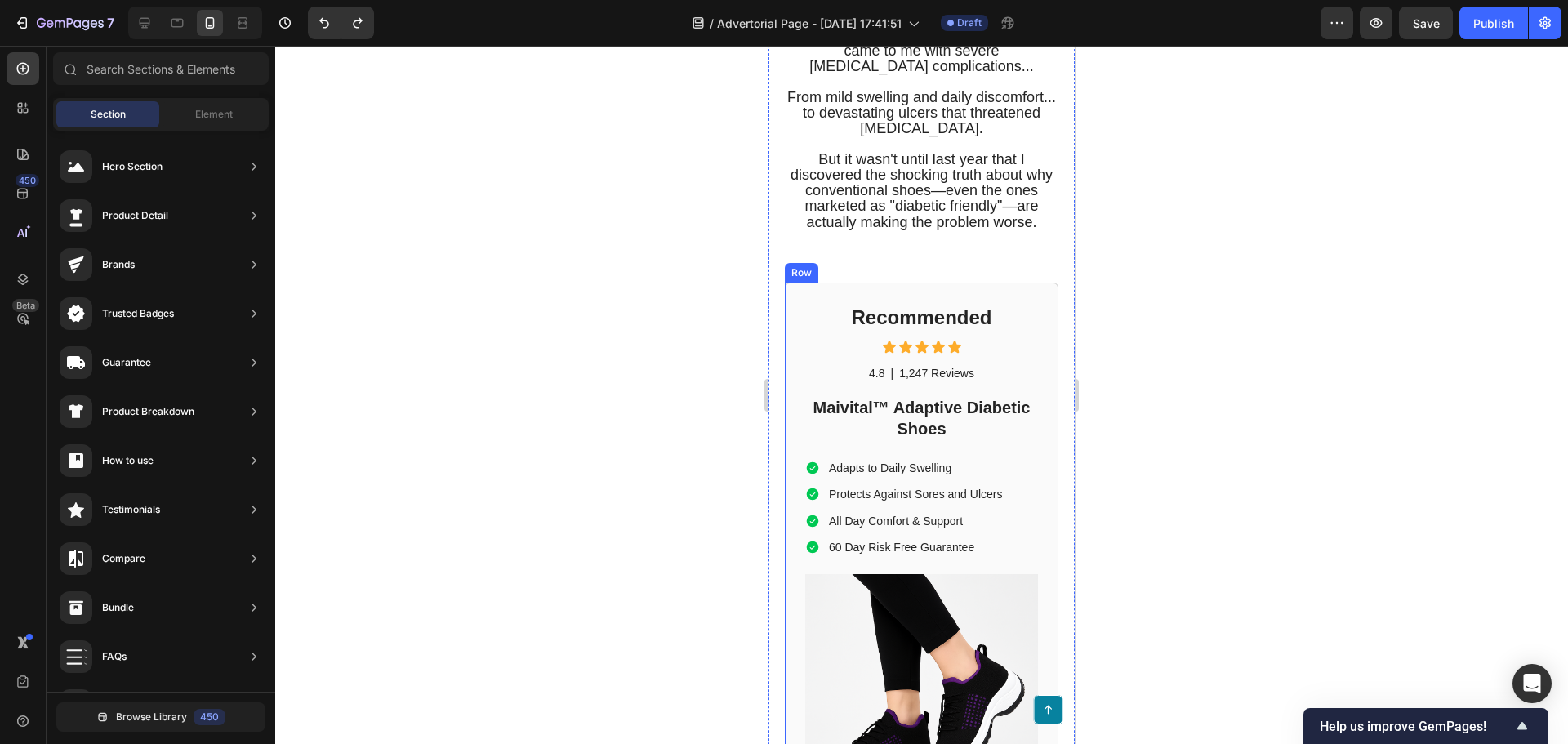
click at [802, 317] on div "Recommended Heading Icon Icon Icon Icon Icon Icon List 4.8 Text Block | Text Bl…" at bounding box center [921, 587] width 273 height 610
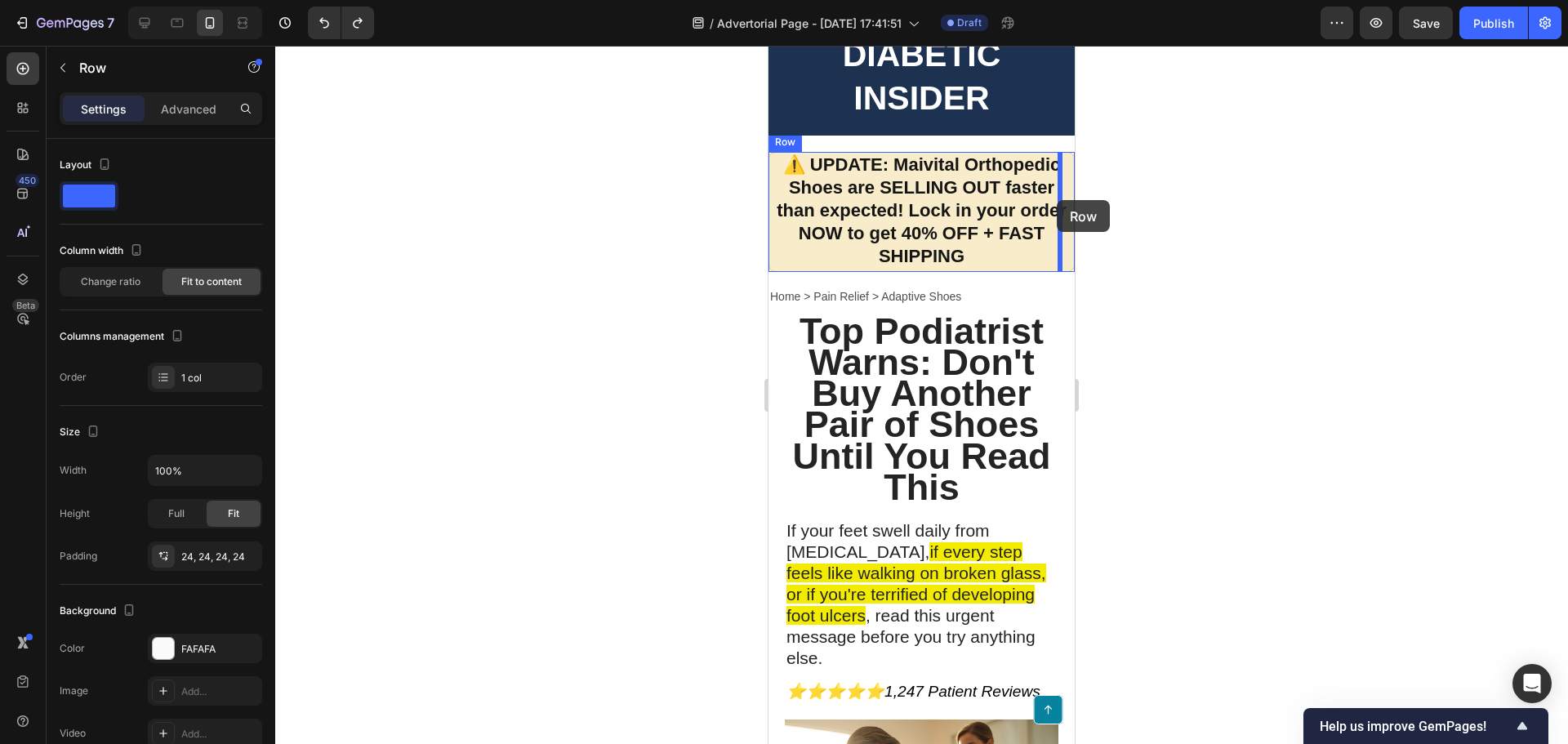
scroll to position [53, 0]
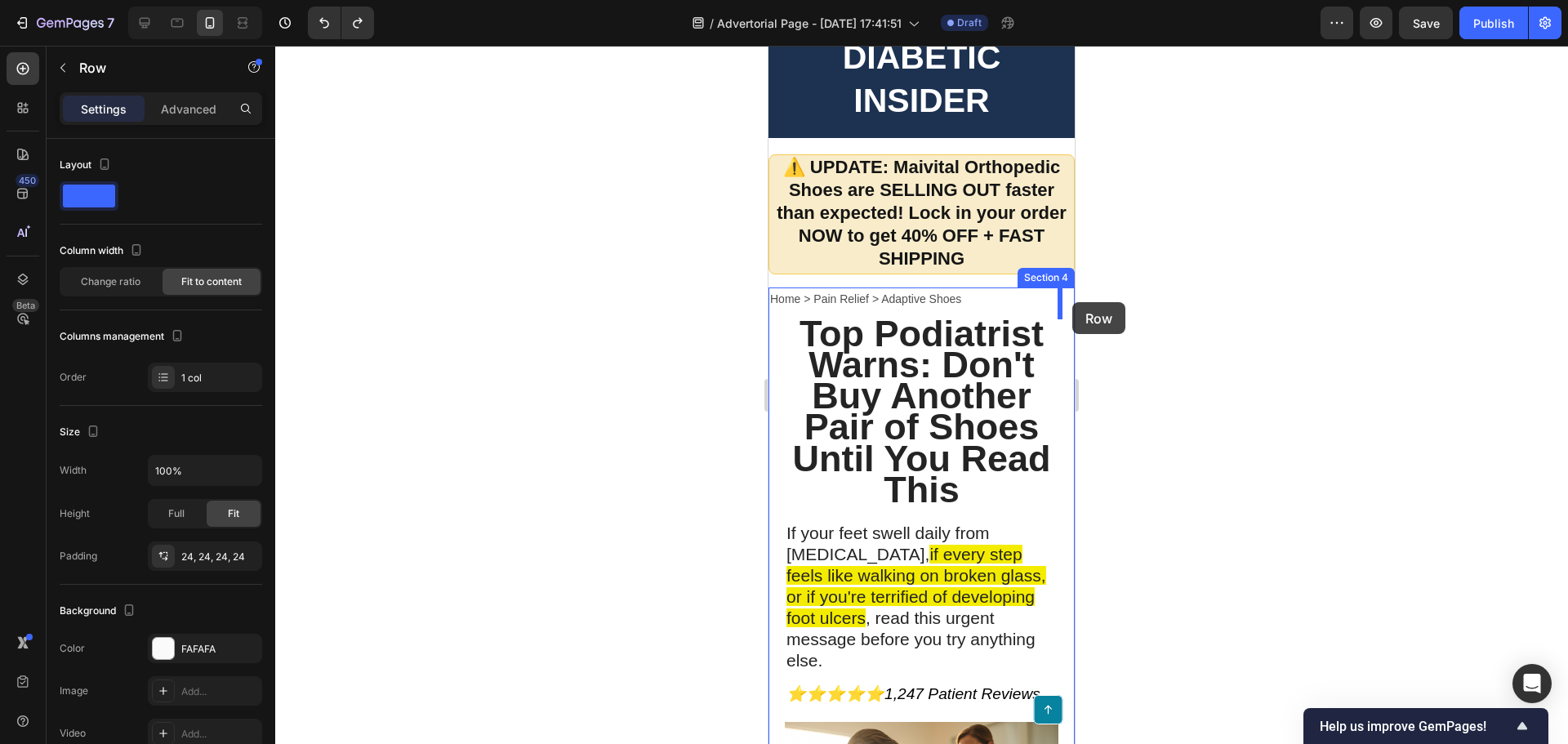
drag, startPoint x: 797, startPoint y: 277, endPoint x: 1073, endPoint y: 302, distance: 277.1
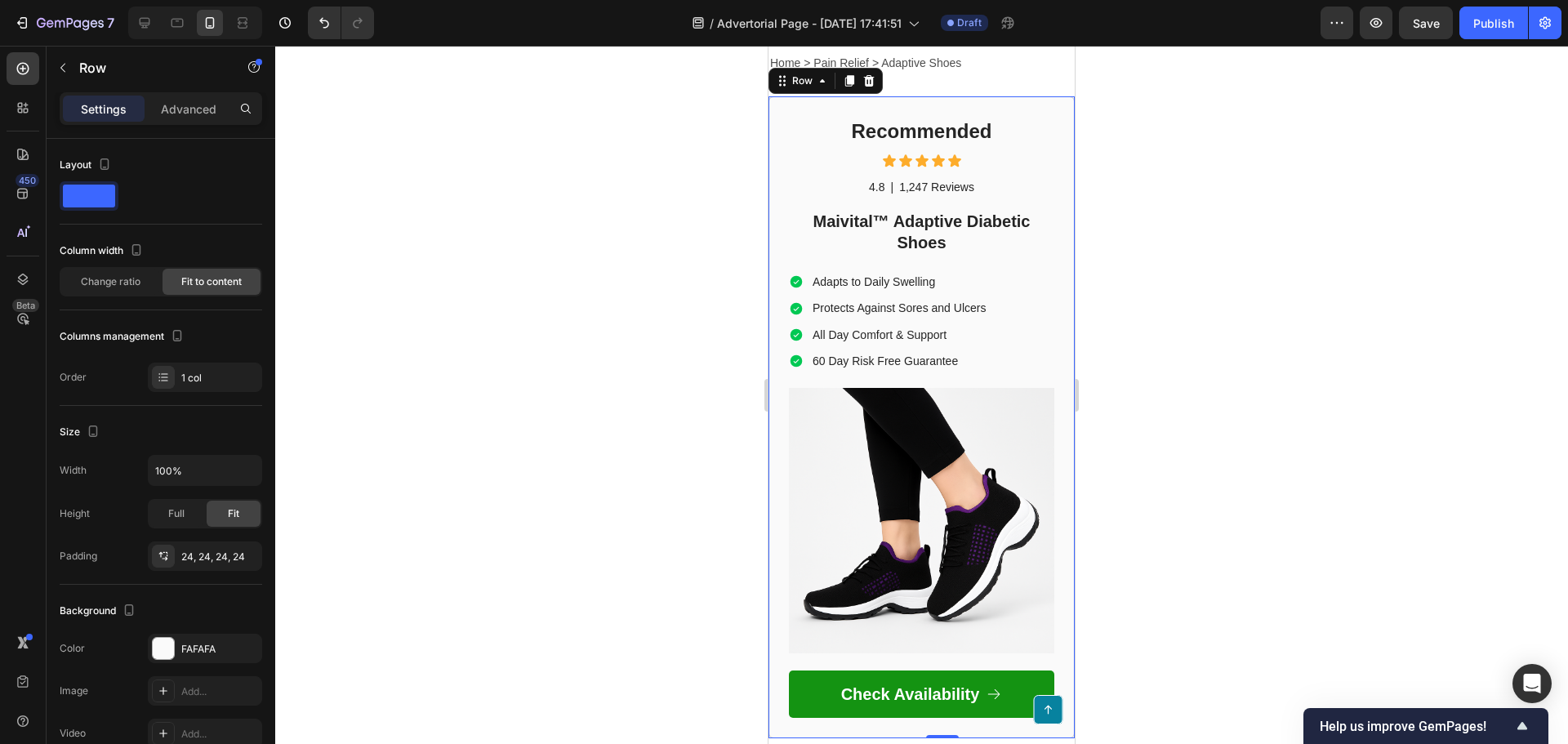
scroll to position [217, 0]
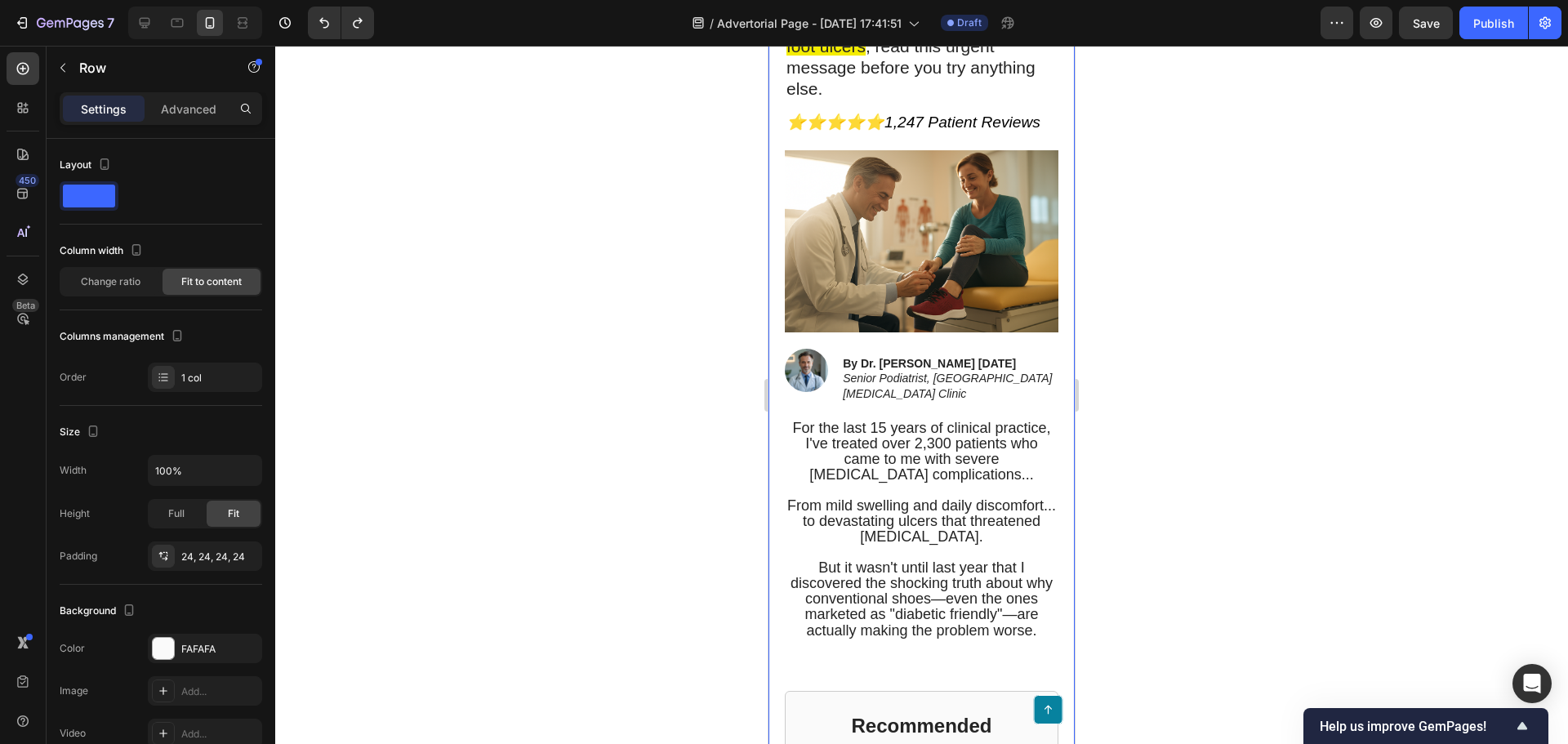
click at [1252, 328] on div at bounding box center [922, 395] width 1293 height 699
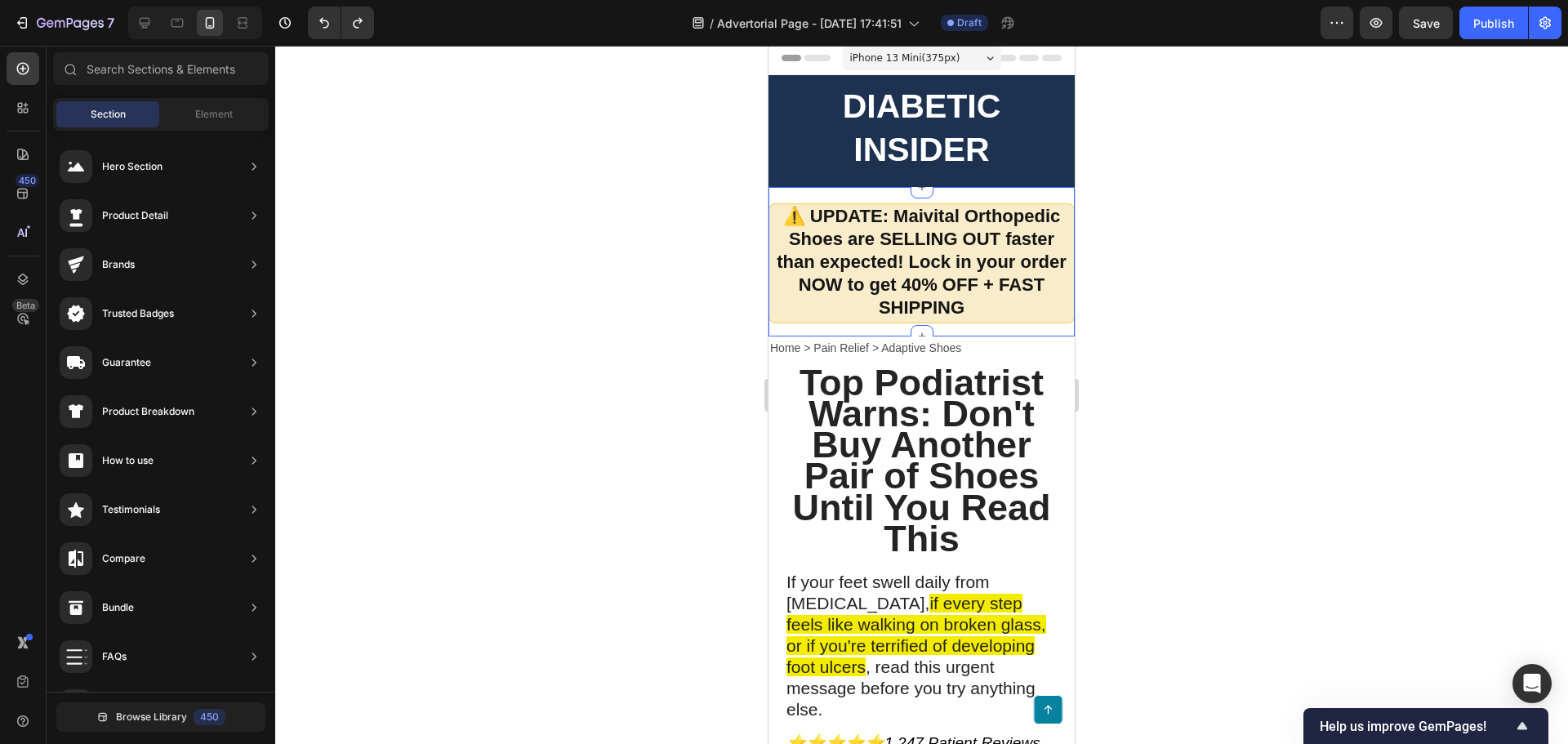
scroll to position [0, 0]
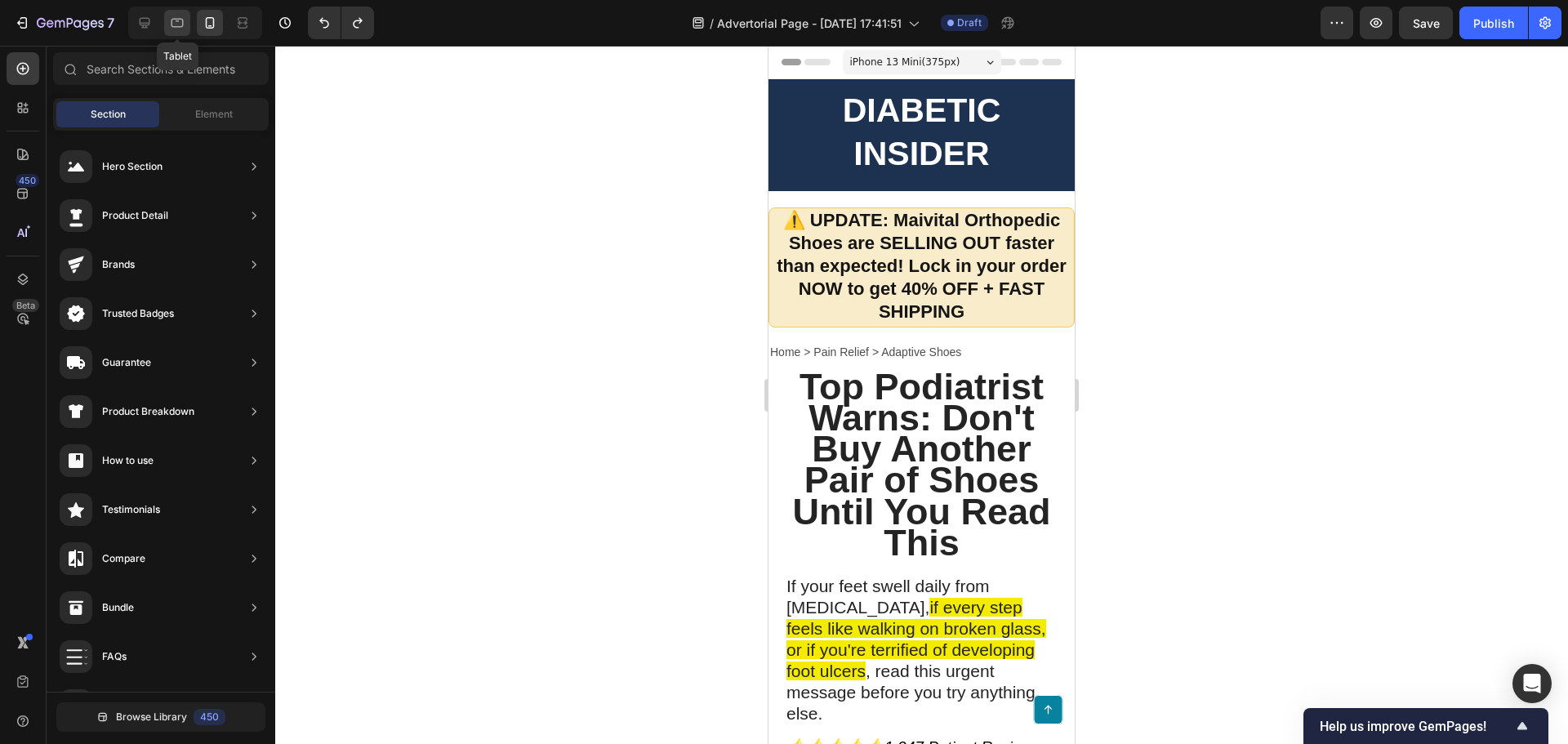
click at [182, 24] on icon at bounding box center [177, 23] width 17 height 17
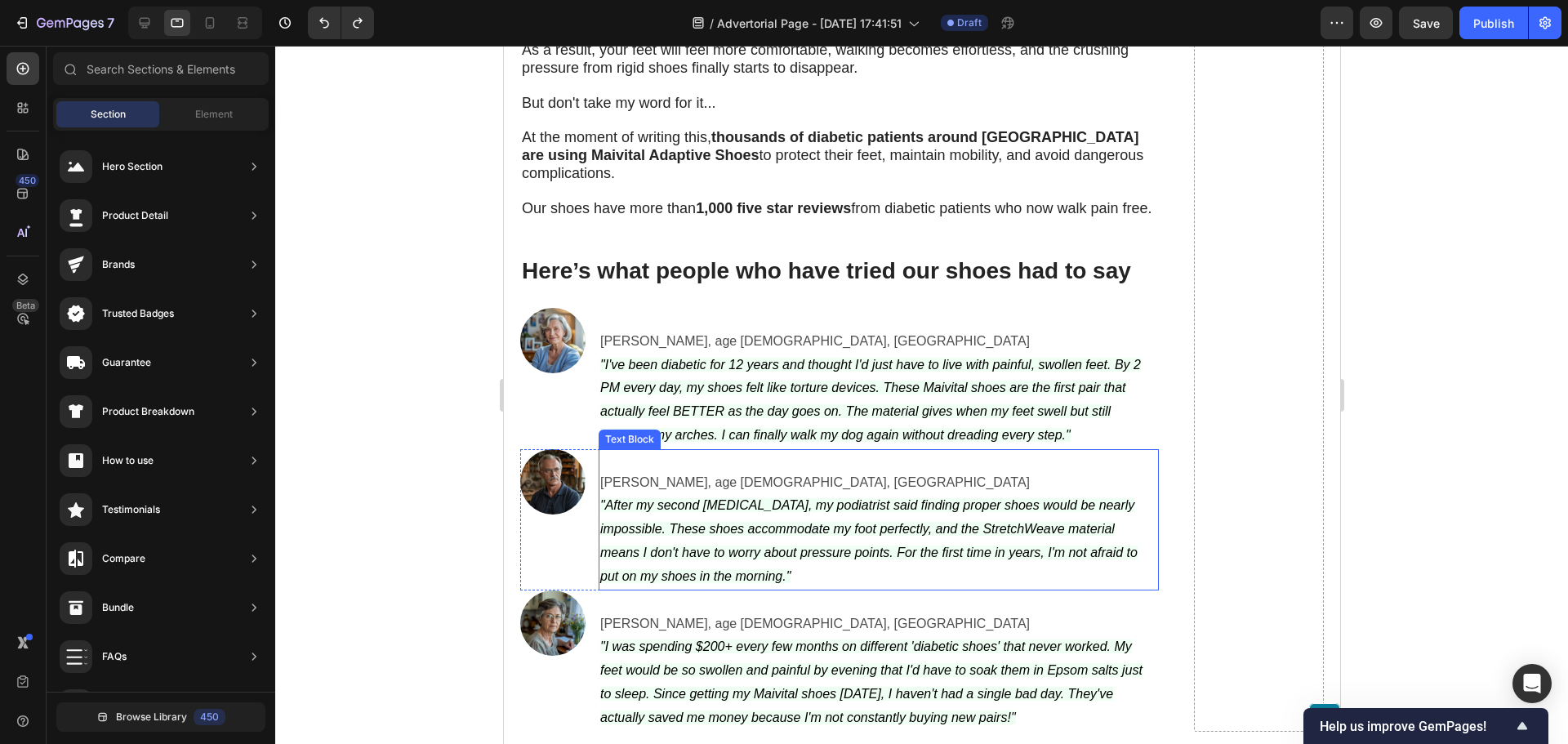
scroll to position [5146, 0]
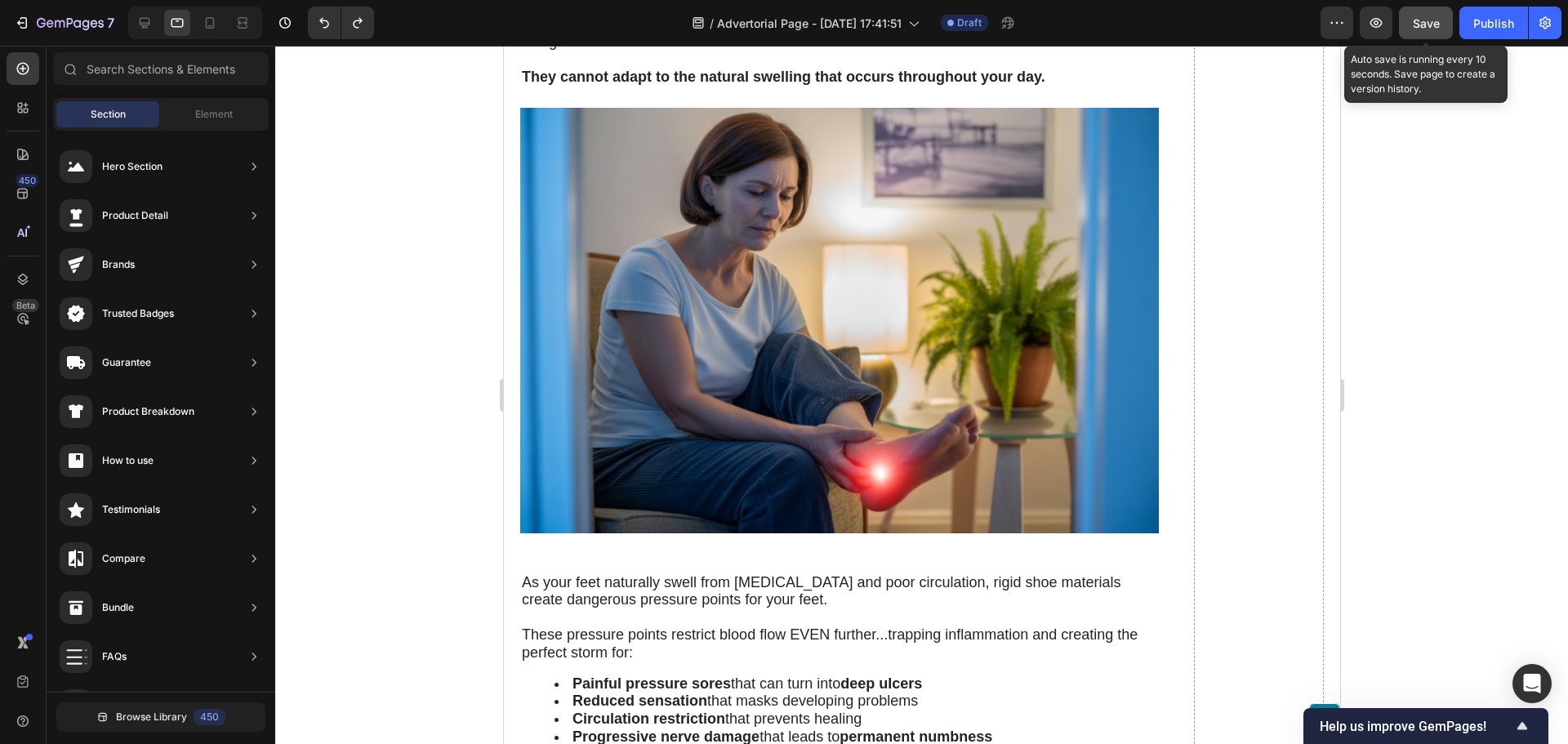
click at [1431, 18] on span "Save" at bounding box center [1425, 23] width 27 height 14
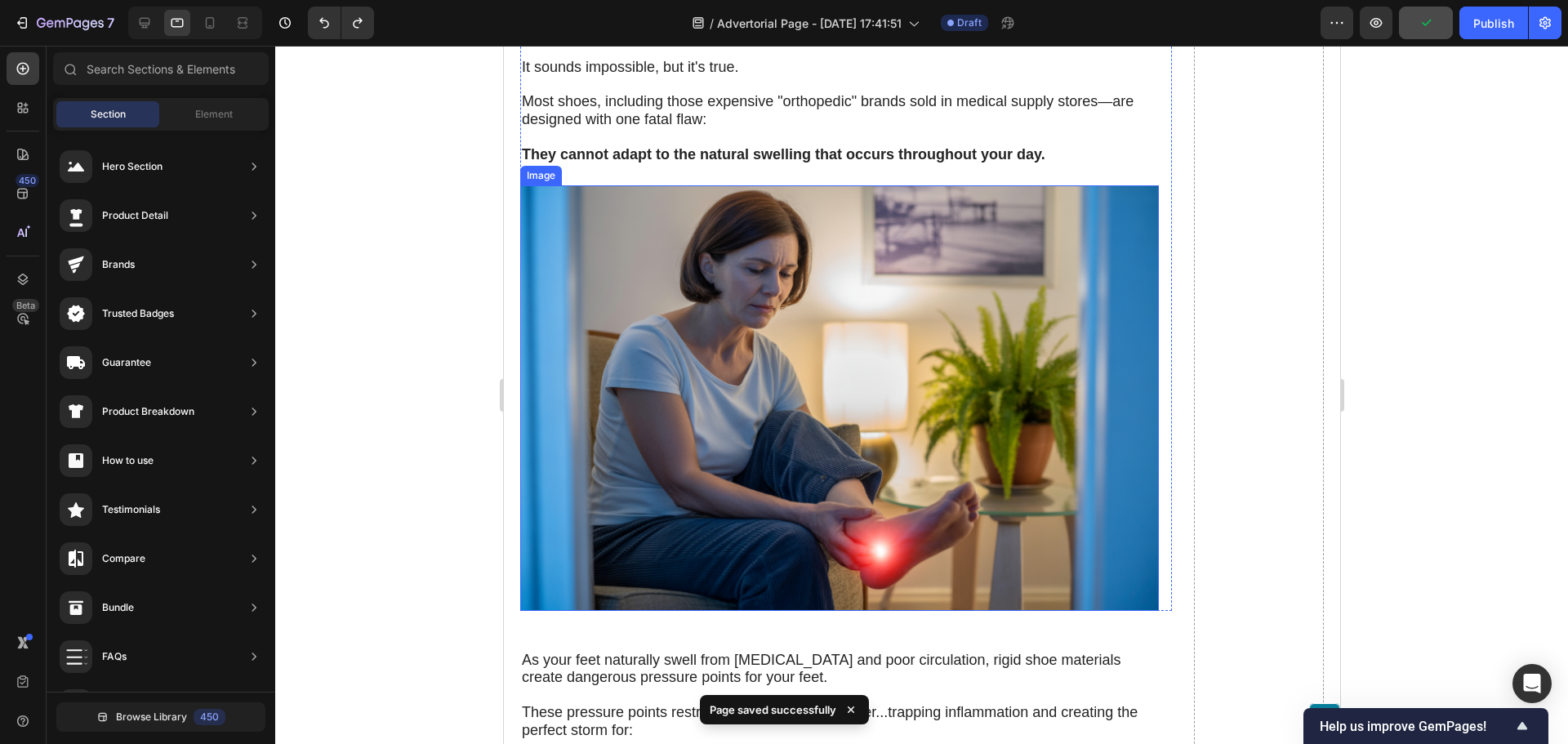
scroll to position [0, 0]
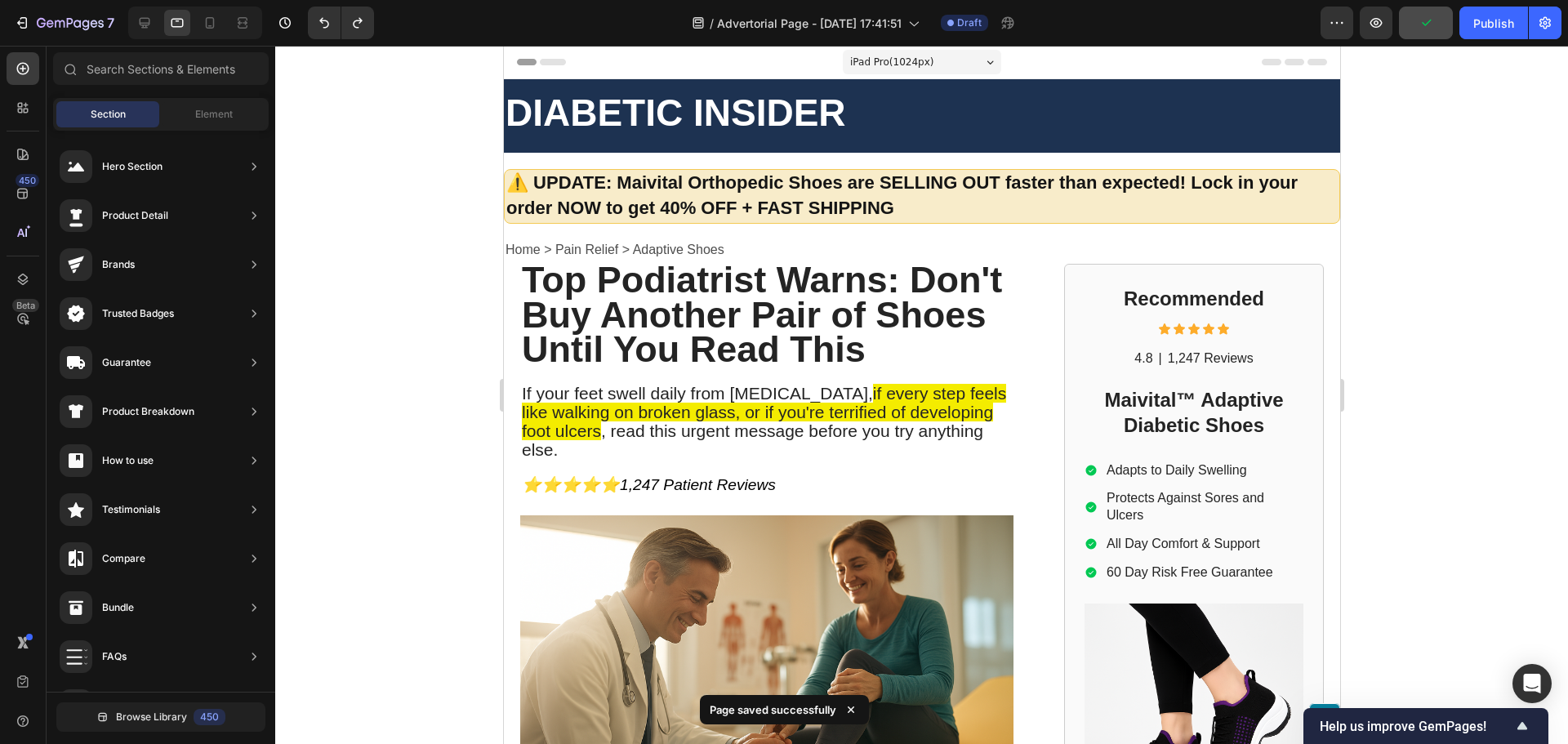
click at [288, 388] on div at bounding box center [922, 395] width 1293 height 699
click at [149, 27] on icon at bounding box center [144, 23] width 17 height 17
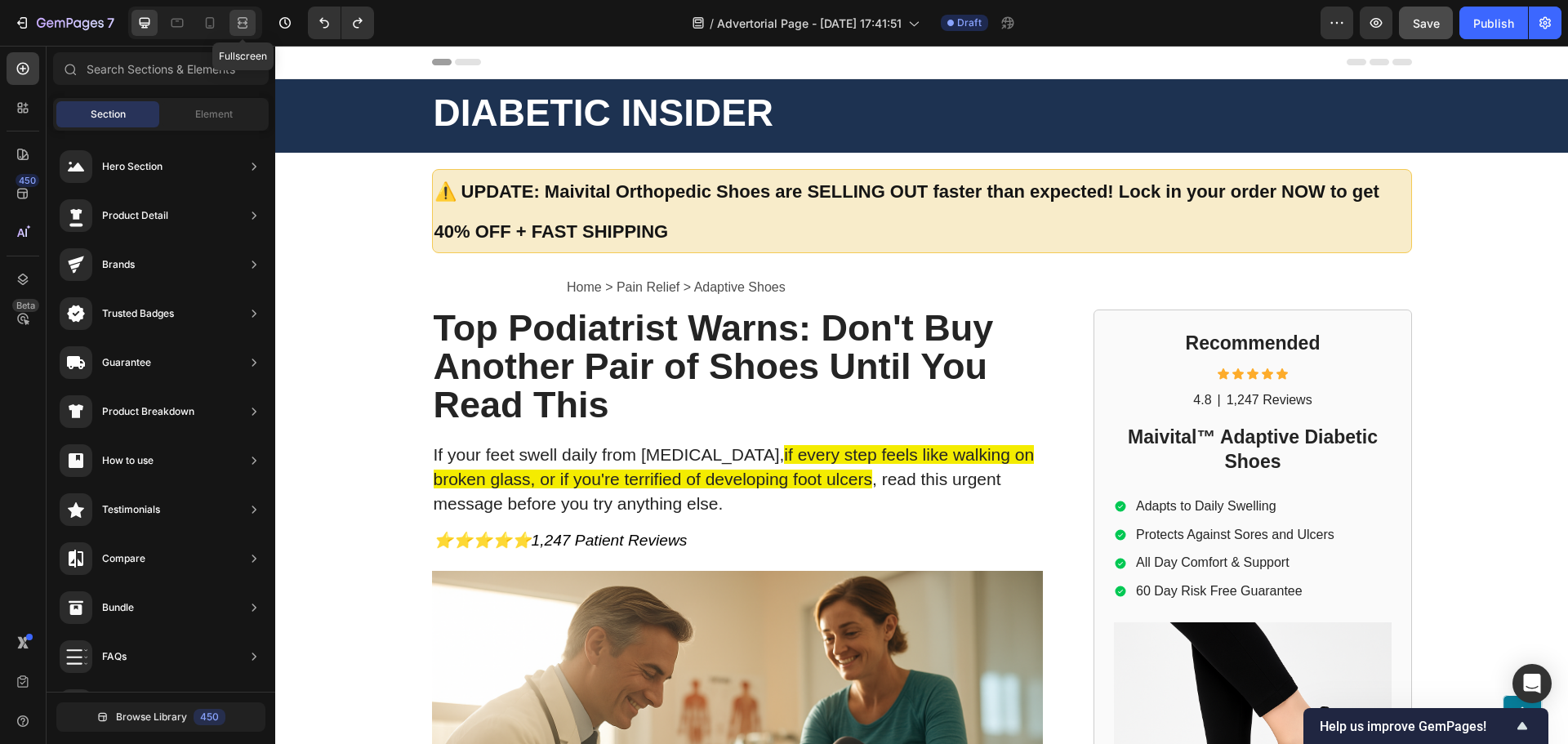
click at [238, 29] on icon at bounding box center [243, 23] width 17 height 17
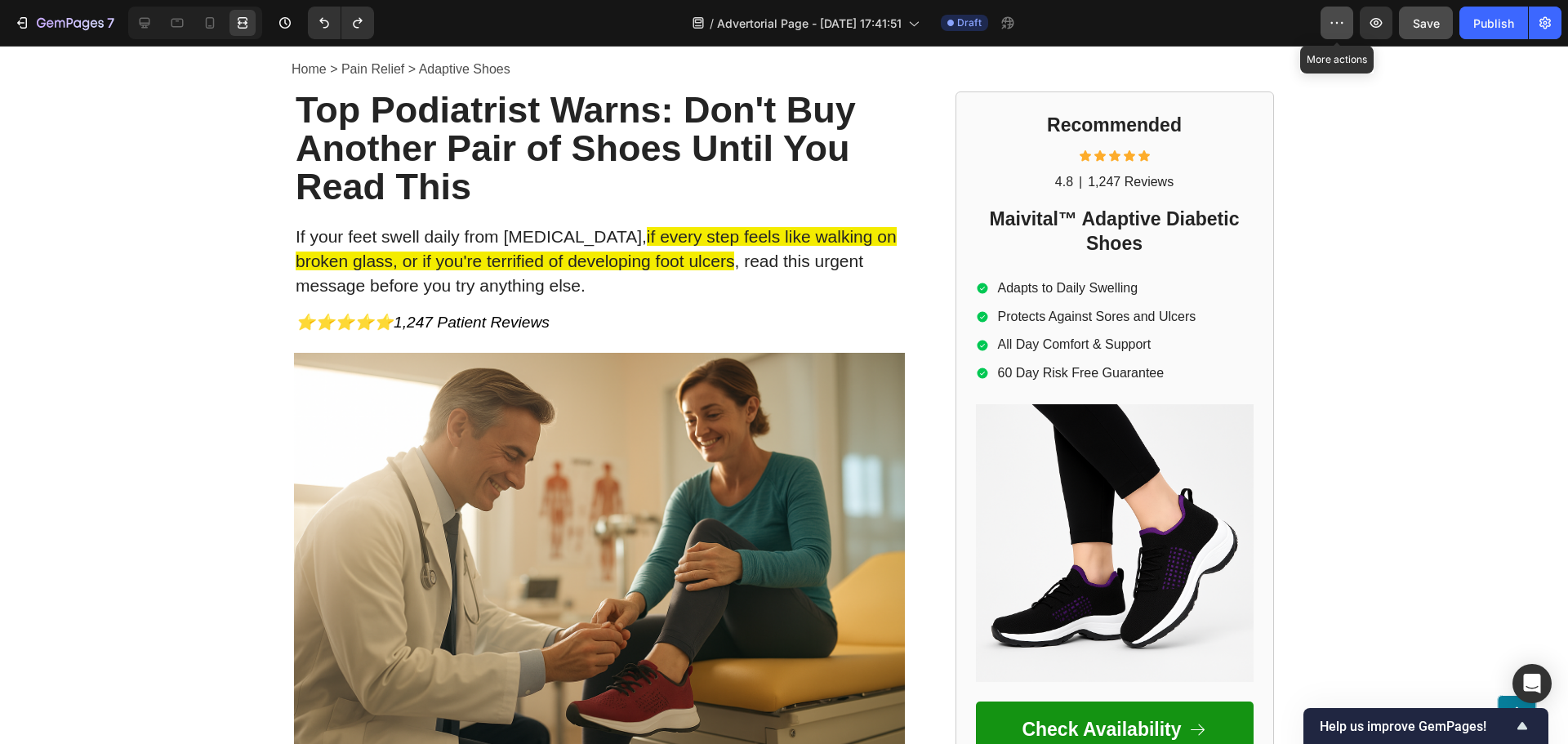
click at [1341, 32] on button "button" at bounding box center [1336, 22] width 32 height 32
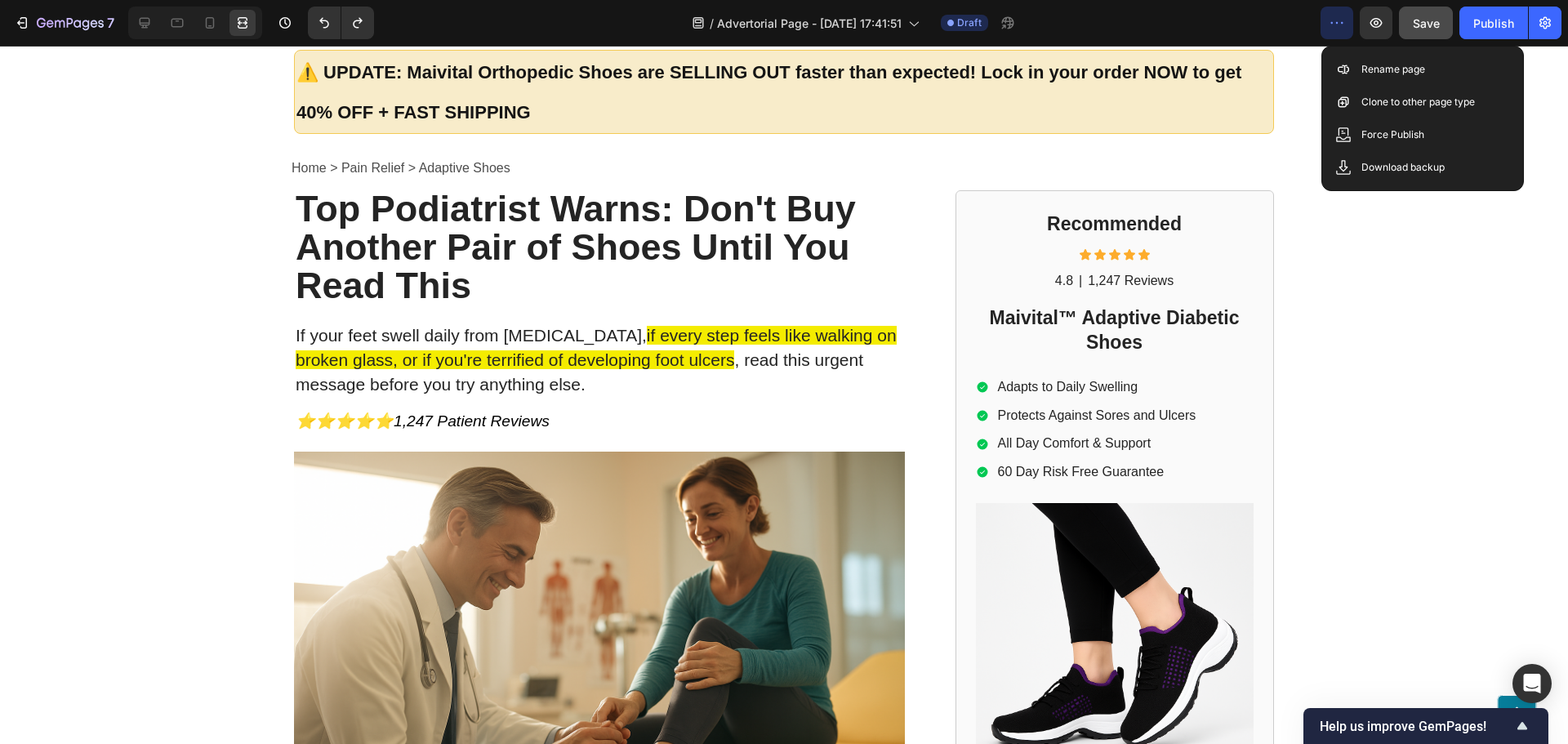
scroll to position [114, 0]
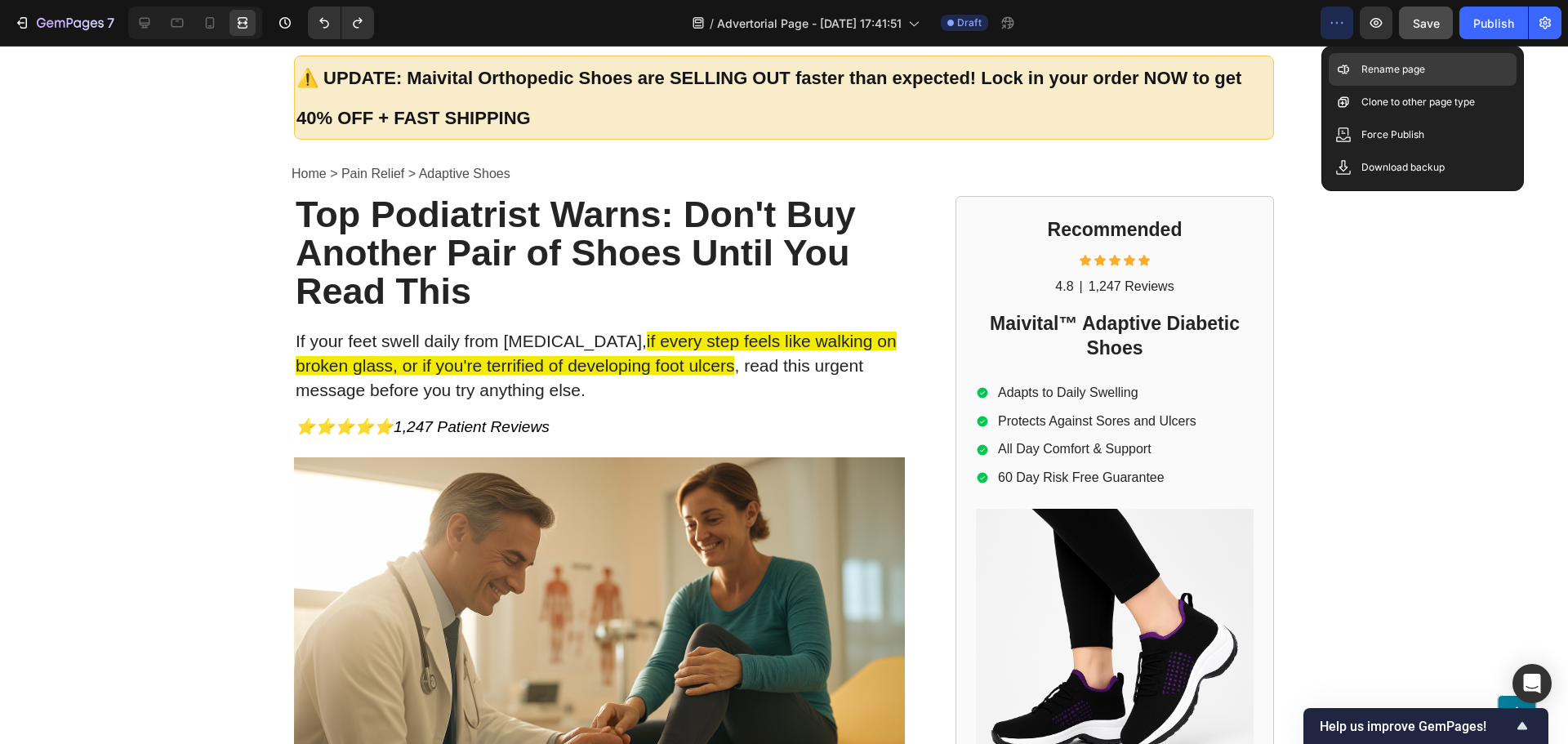
click at [1373, 73] on p "Rename page" at bounding box center [1393, 69] width 64 height 17
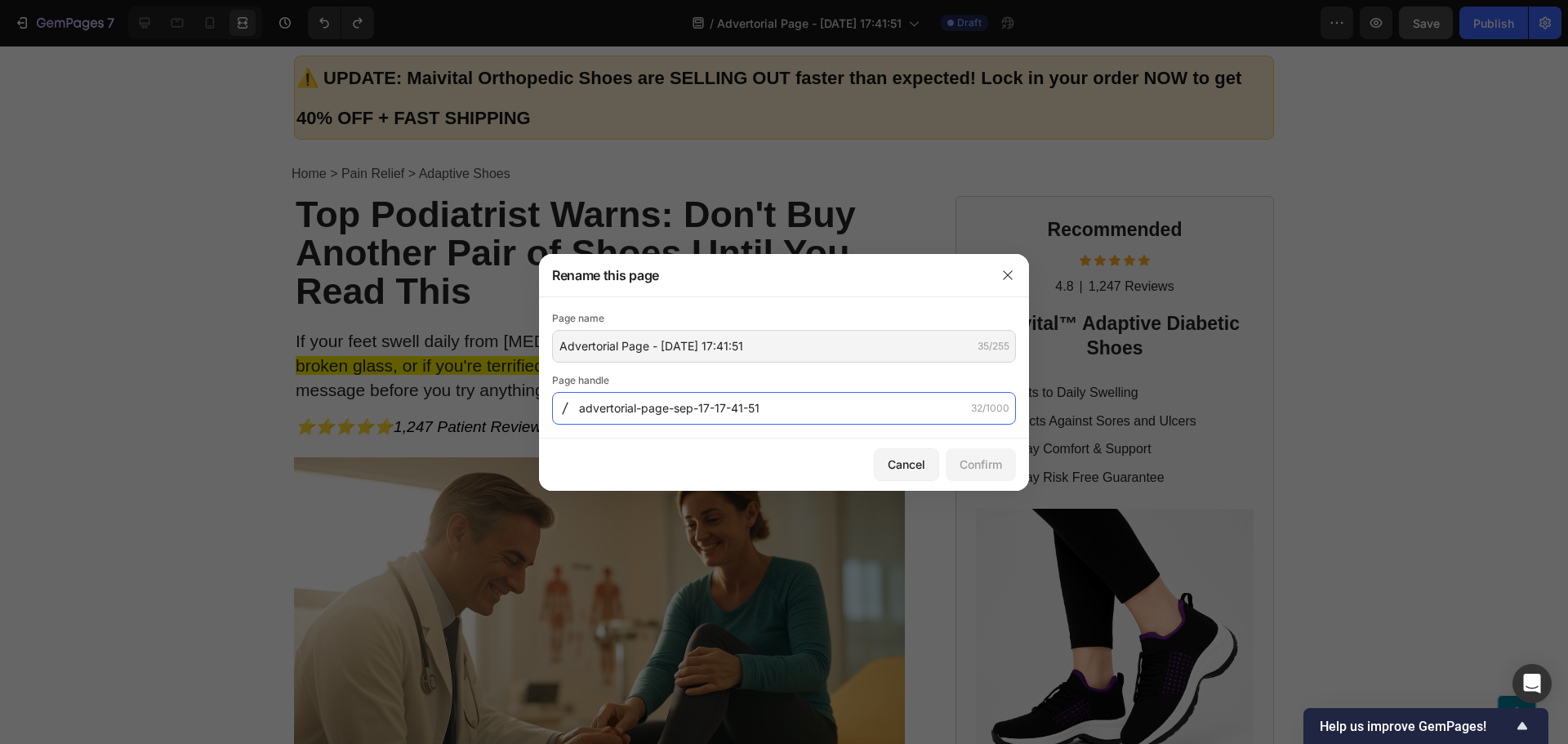
click at [822, 406] on input "advertorial-page-sep-17-17-41-51" at bounding box center [784, 408] width 464 height 32
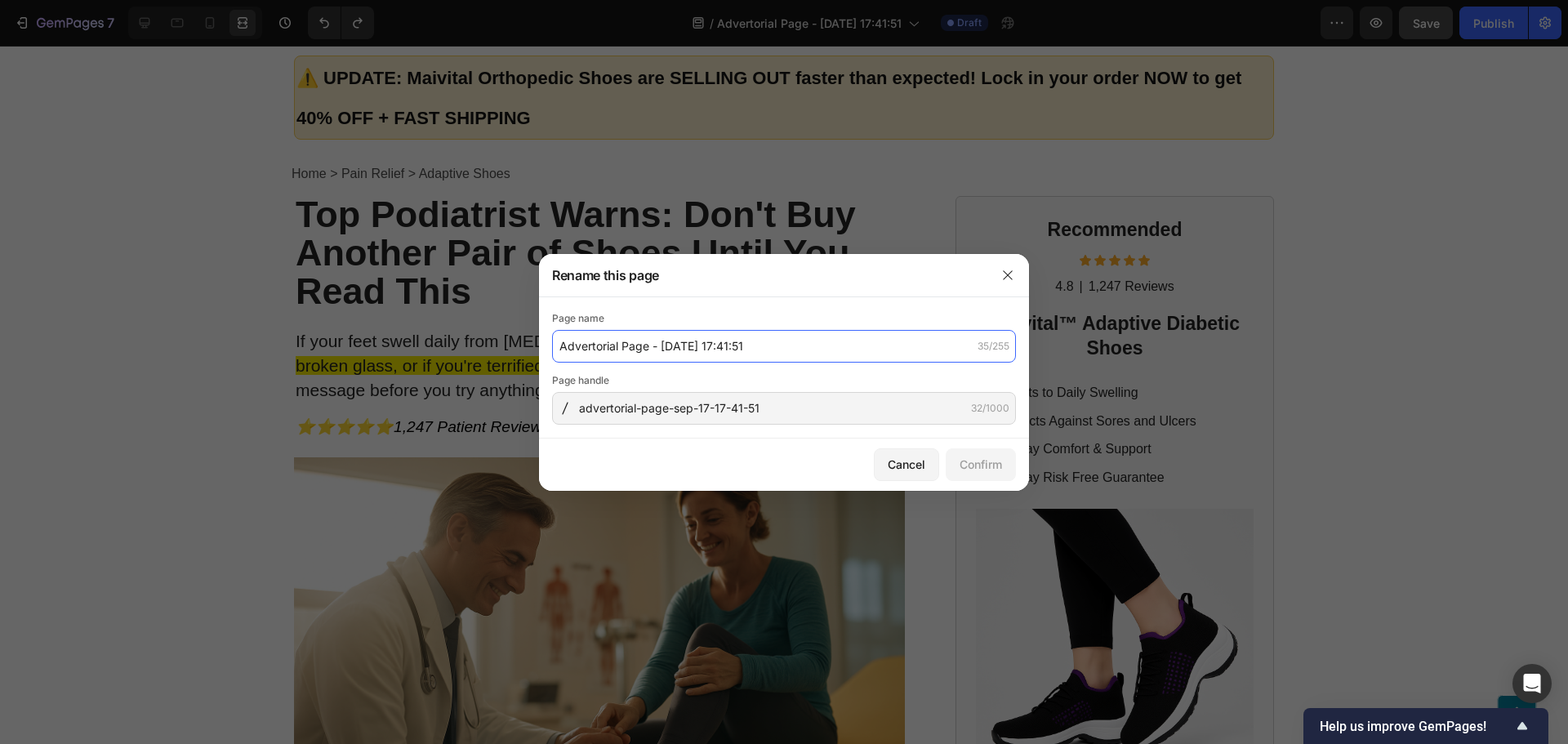
click at [798, 359] on input "Advertorial Page - [DATE] 17:41:51" at bounding box center [784, 346] width 464 height 32
type input "AU - Maivital Advertorial"
click at [977, 465] on div "Confirm" at bounding box center [981, 464] width 43 height 18
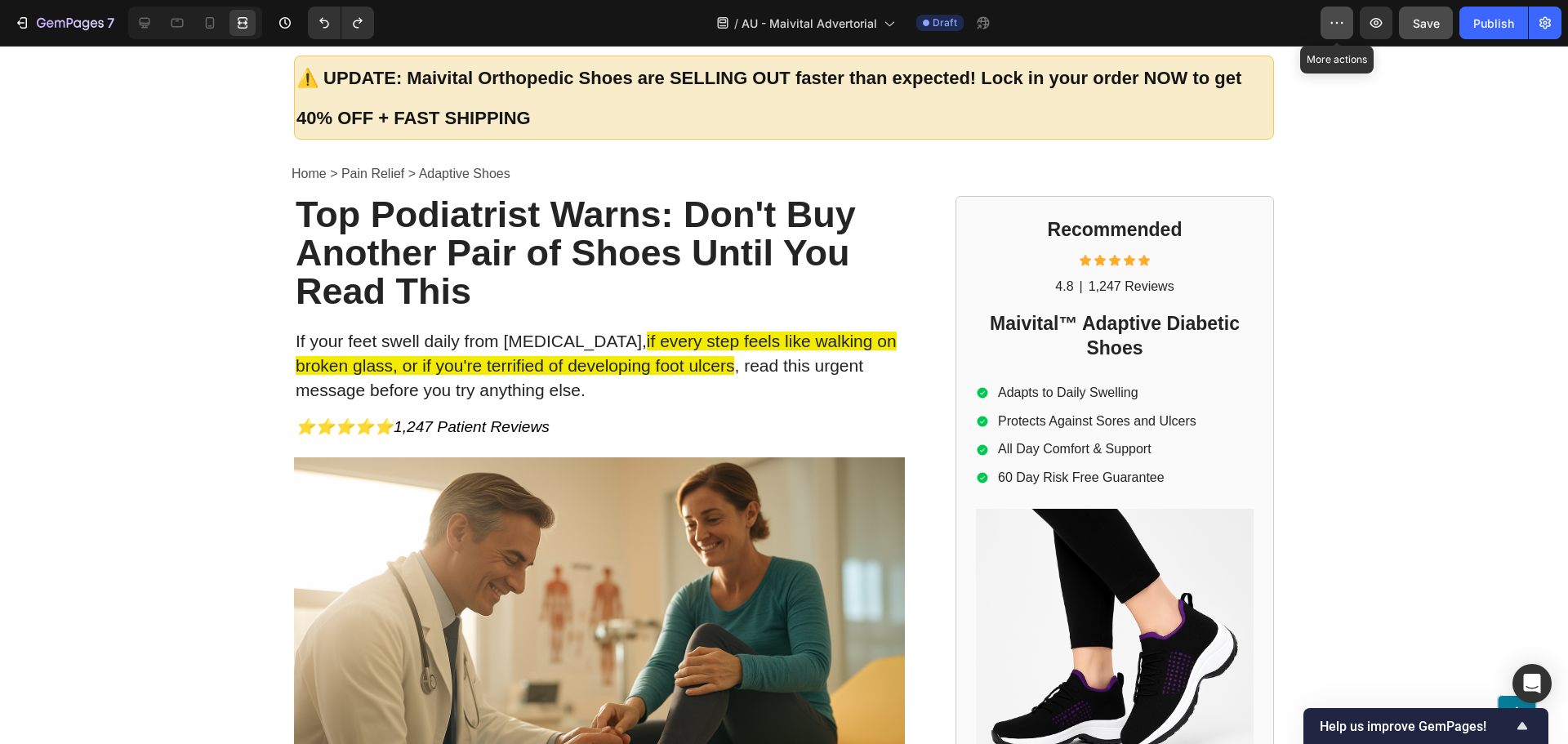
click at [1340, 22] on icon "button" at bounding box center [1336, 23] width 17 height 17
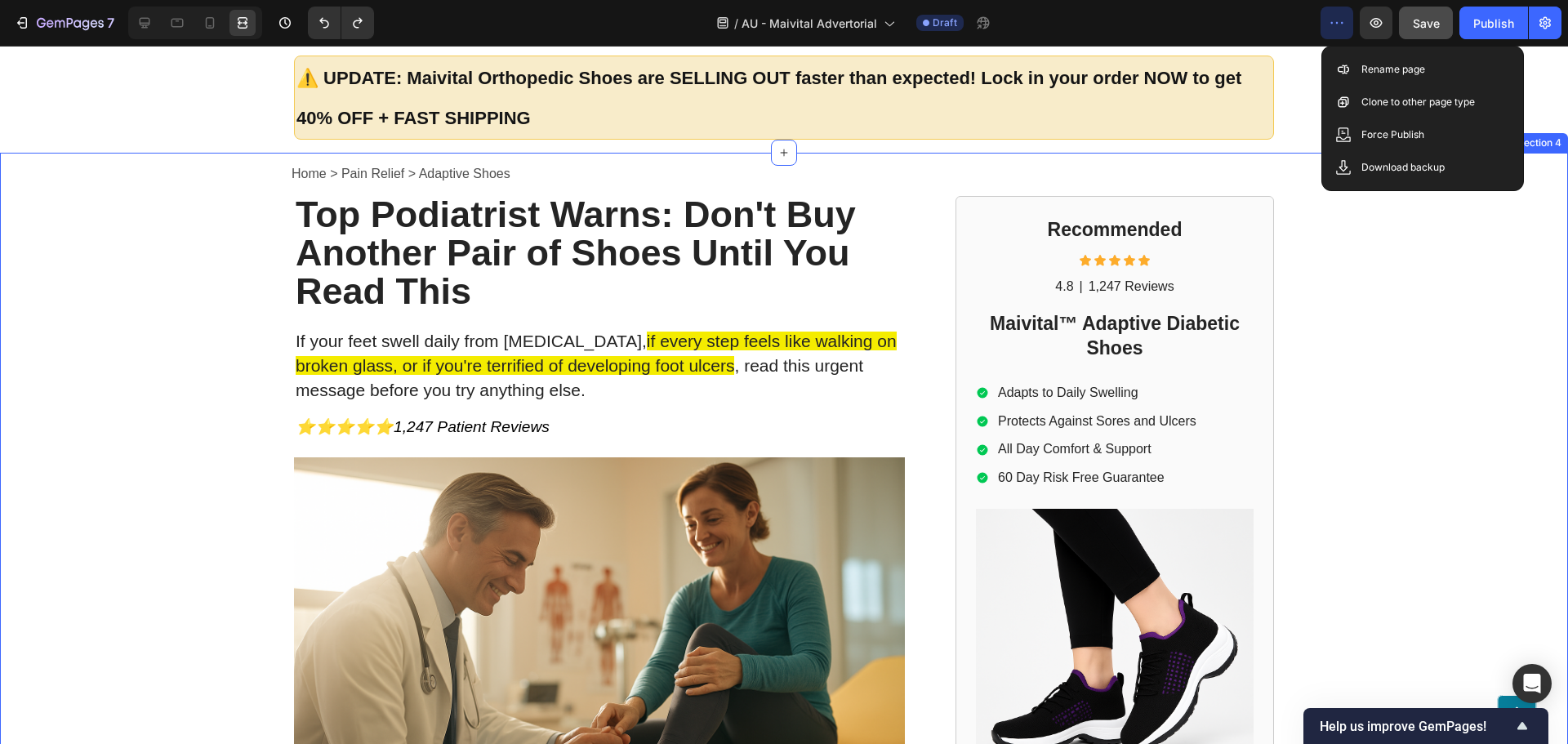
click at [1437, 225] on div "Home > Pain Relief > Adaptive Shoes Text Block Top Podiatrist Warns: Don't Buy …" at bounding box center [784, 645] width 1568 height 985
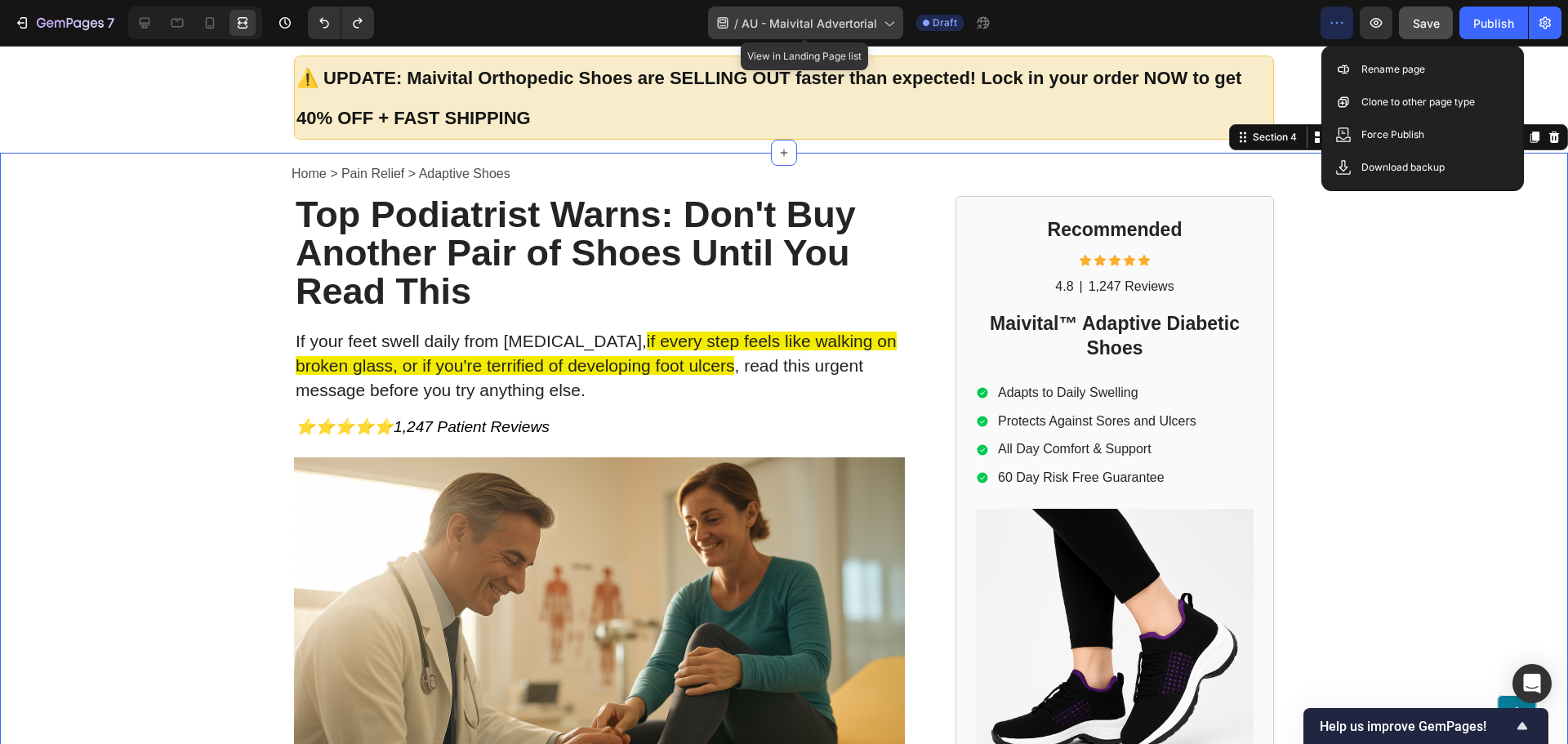
click at [776, 19] on span "AU - Maivital Advertorial" at bounding box center [809, 23] width 135 height 18
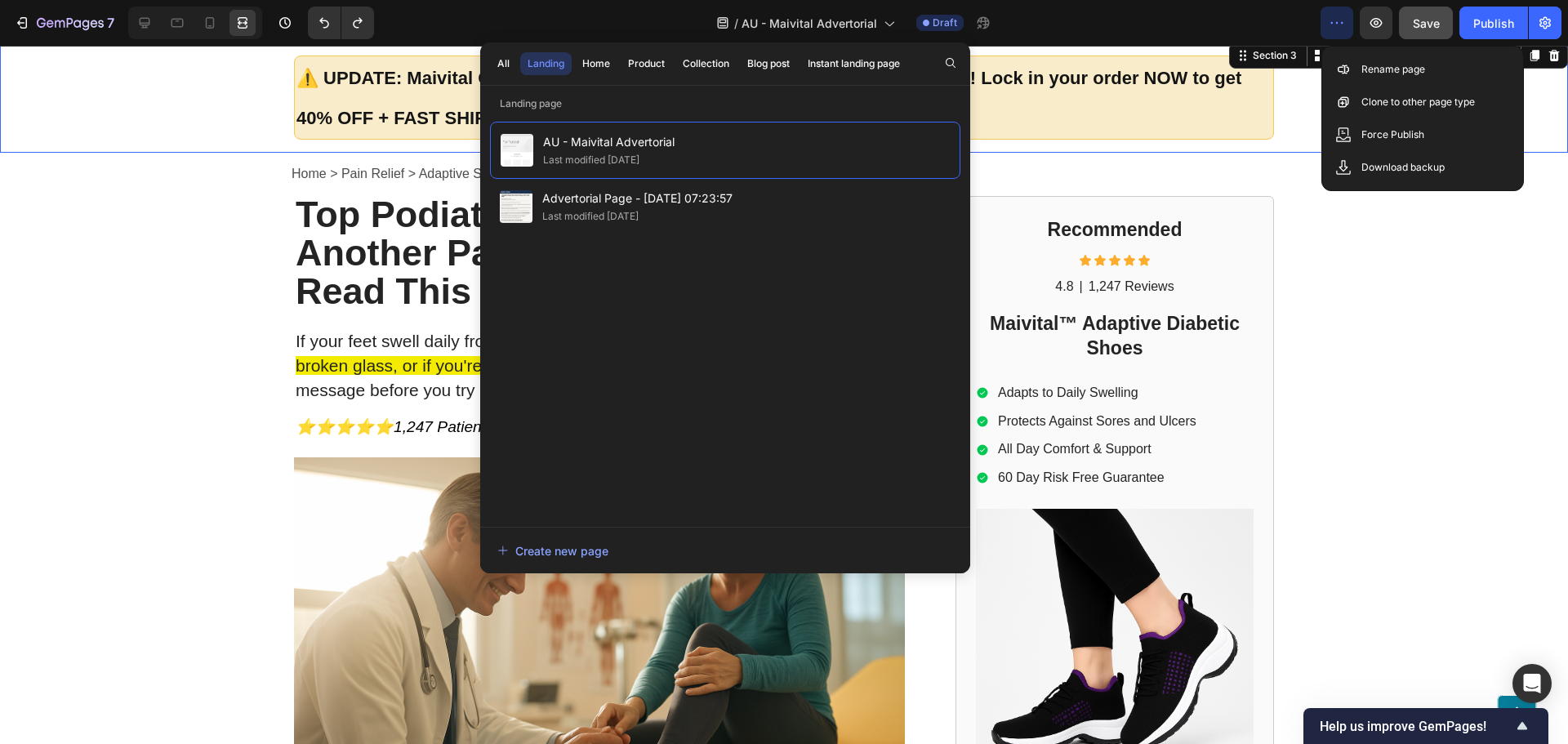
click at [60, 134] on div "⚠️ UPDATE: Maivital Orthopedic Shoes are SELLING OUT faster than expected! Lock…" at bounding box center [784, 105] width 1568 height 98
click at [894, 24] on icon at bounding box center [888, 23] width 17 height 17
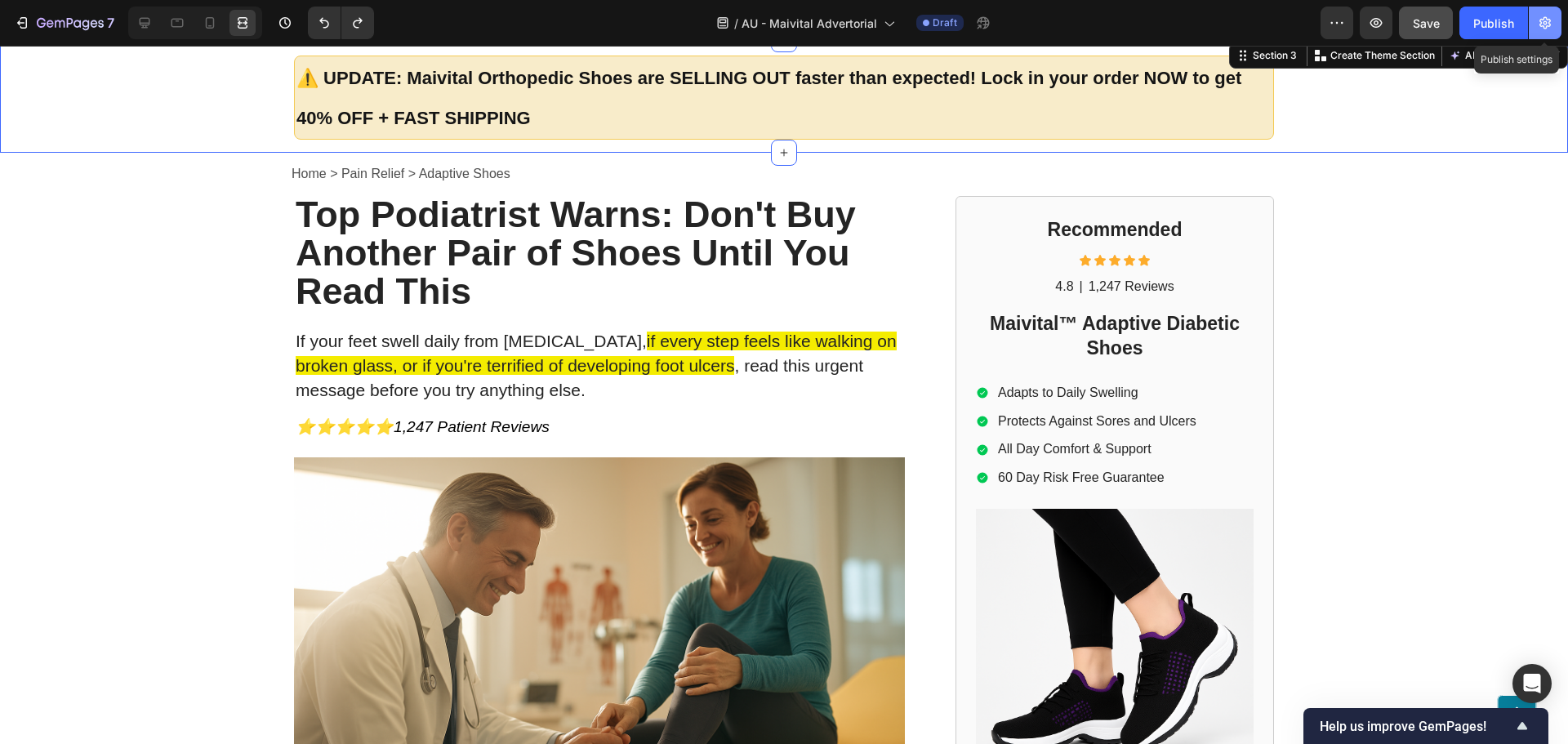
click at [1534, 29] on button "button" at bounding box center [1544, 22] width 32 height 32
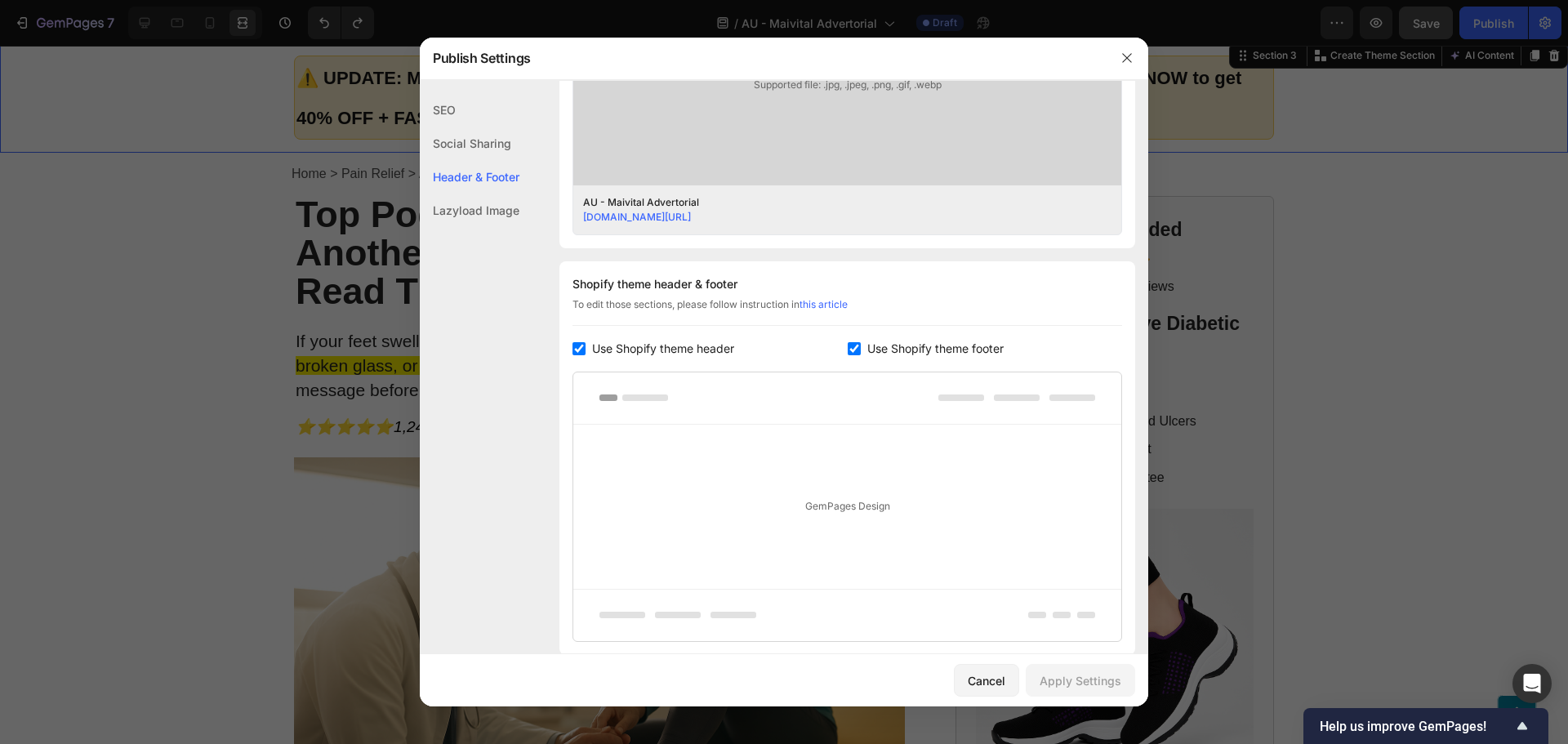
scroll to position [653, 0]
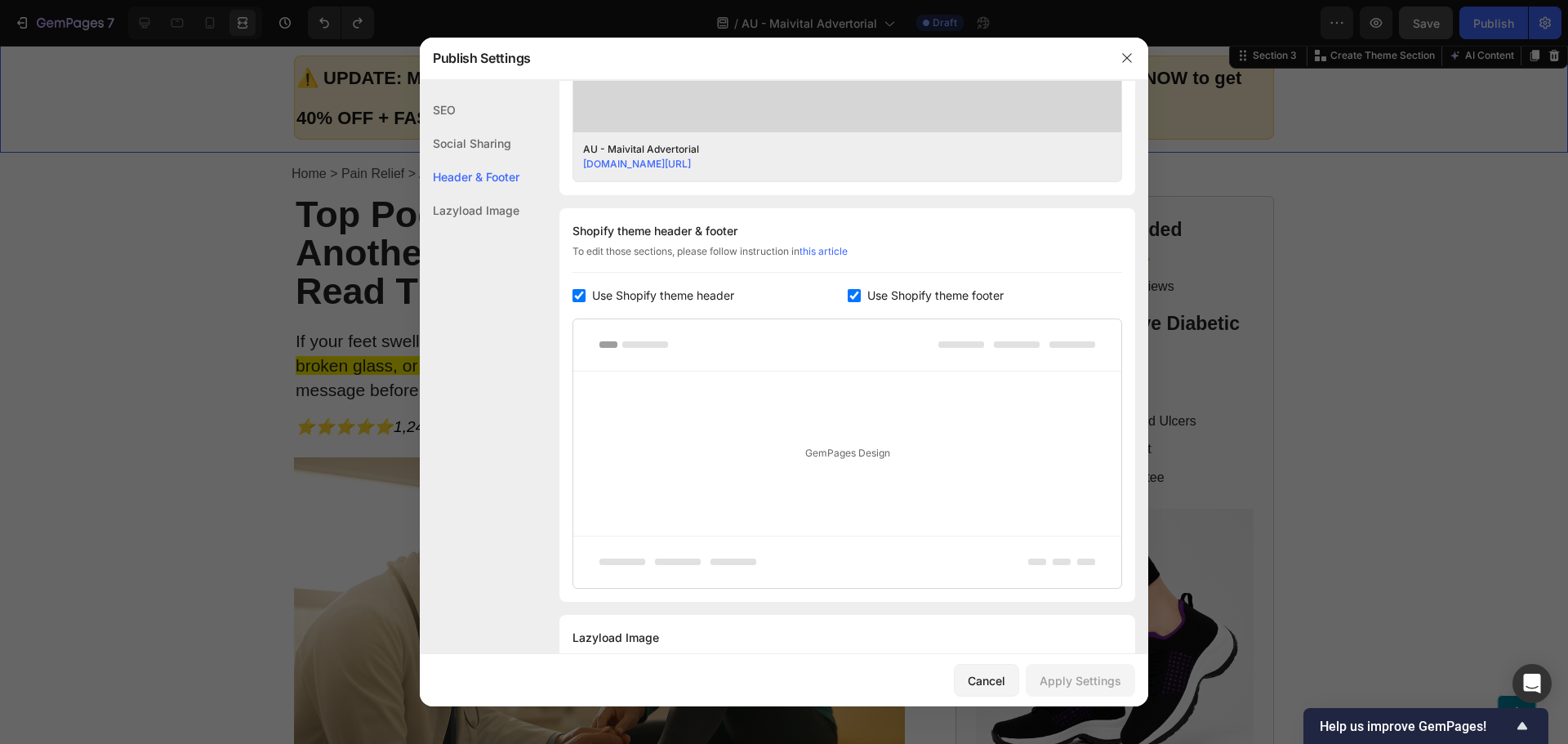
click at [698, 307] on div "Shopify theme header & footer To edit those sections, please follow instruction…" at bounding box center [847, 405] width 576 height 394
click at [867, 303] on span "Use Shopify theme footer" at bounding box center [935, 296] width 136 height 19
checkbox input "false"
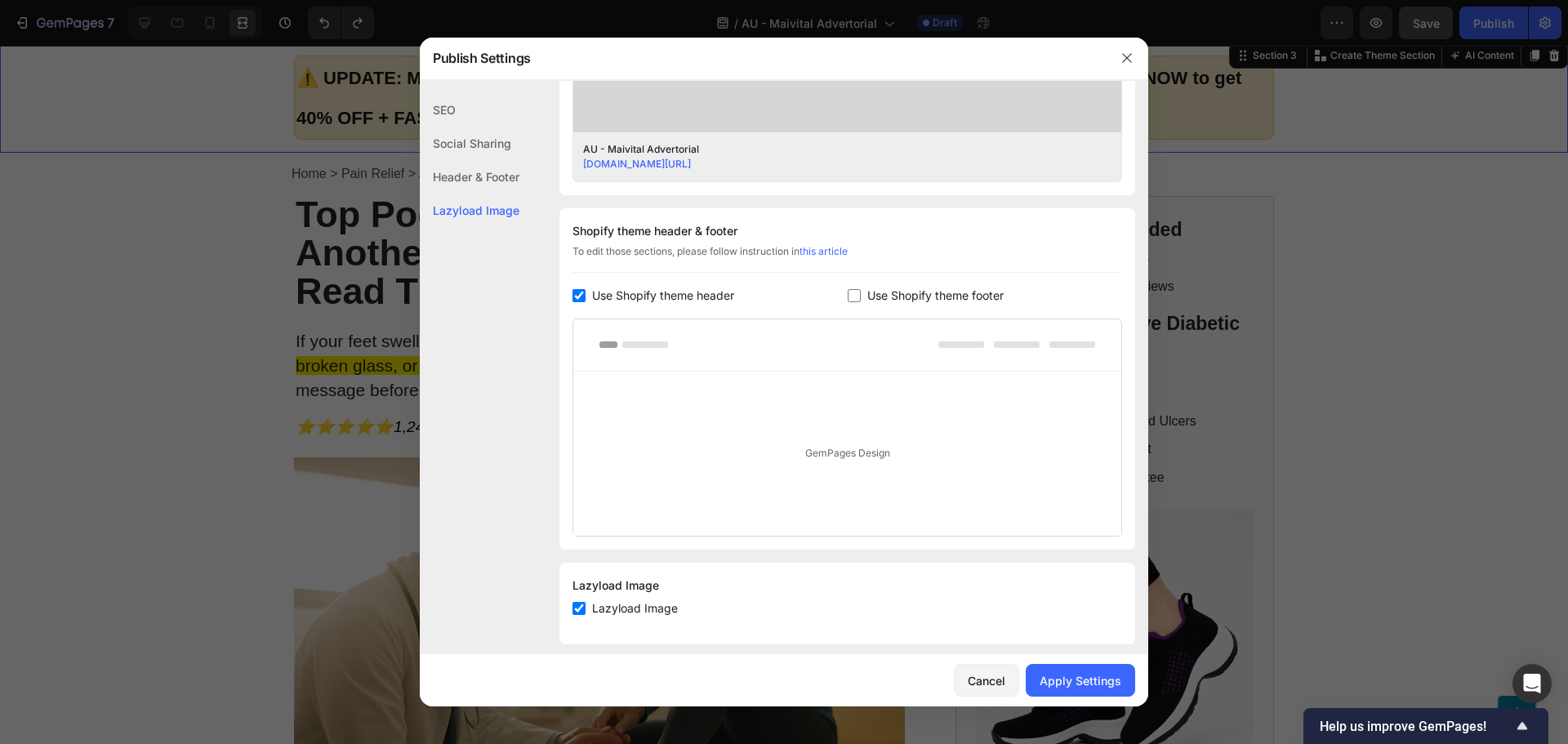
click at [744, 296] on div "Use Shopify theme header" at bounding box center [709, 296] width 275 height 19
checkbox input "false"
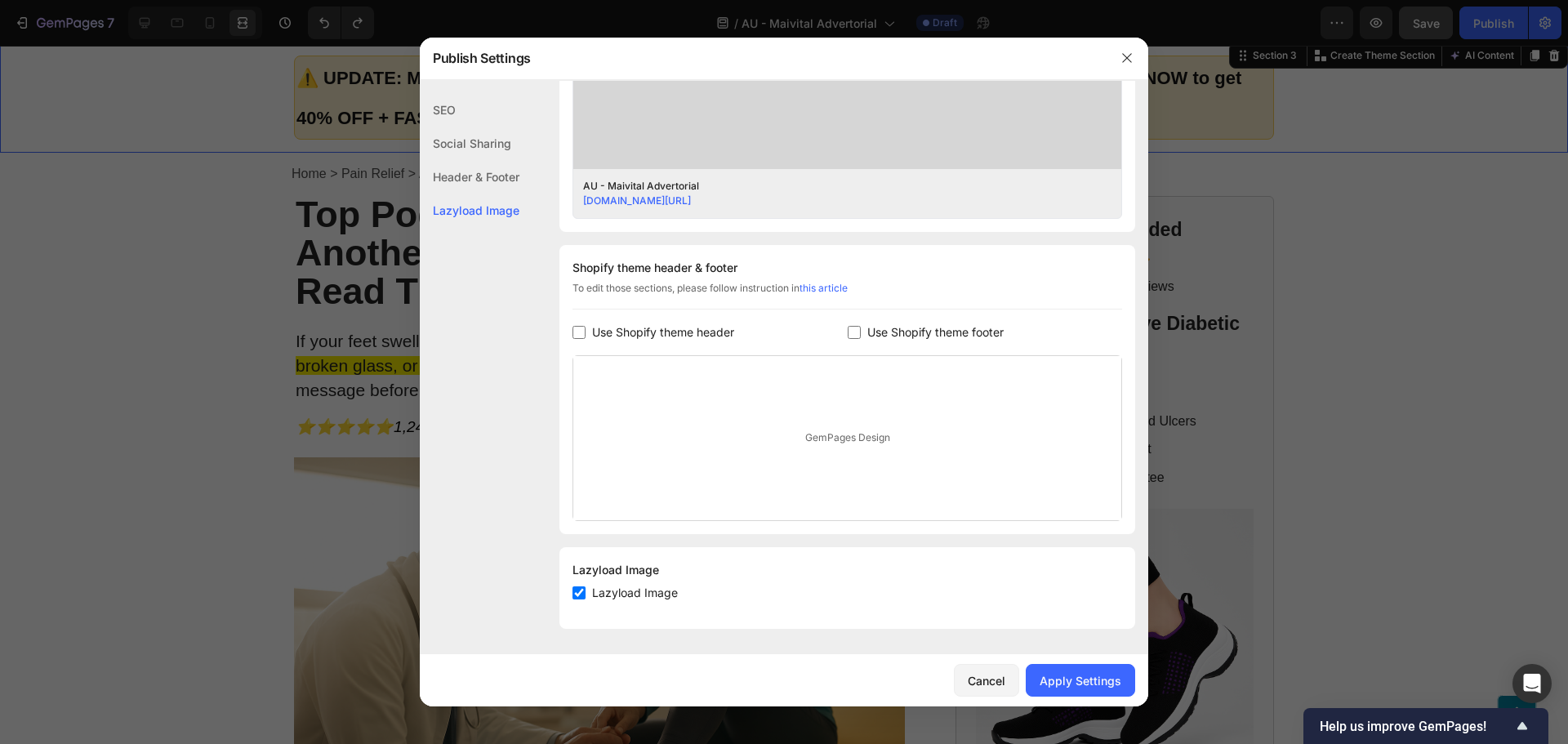
scroll to position [617, 0]
click at [1086, 689] on button "Apply Settings" at bounding box center [1080, 680] width 109 height 32
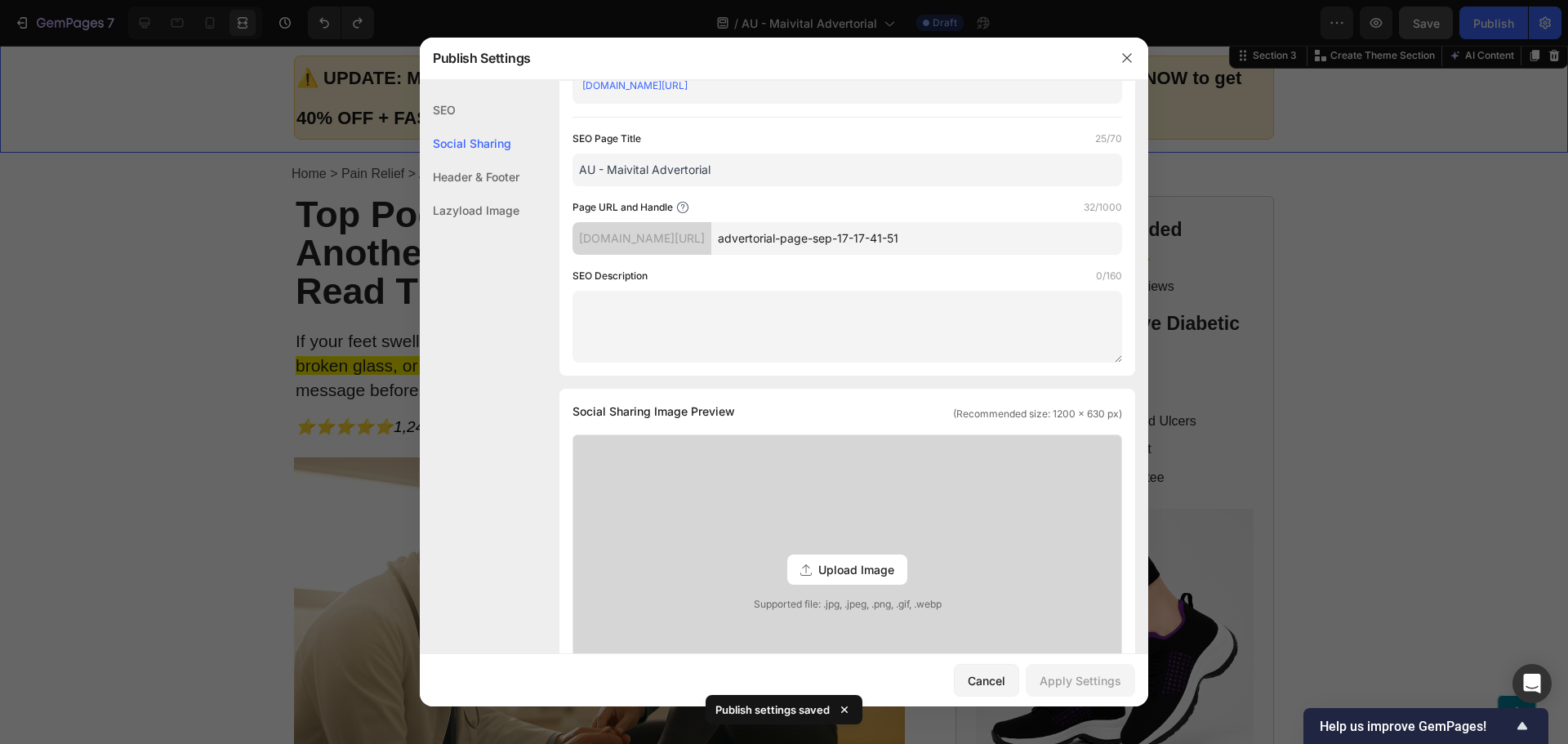
scroll to position [0, 0]
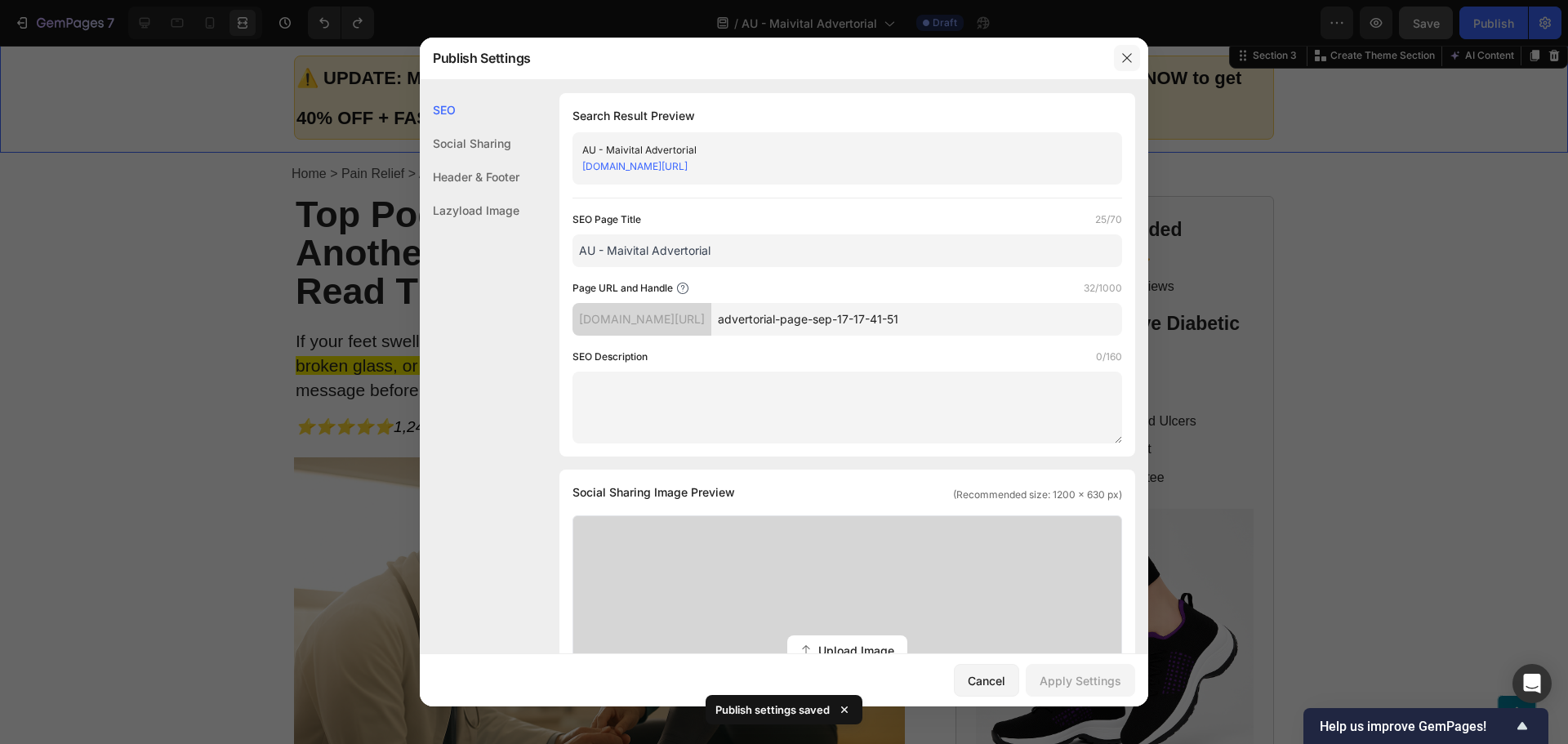
click at [1123, 54] on icon "button" at bounding box center [1126, 57] width 9 height 9
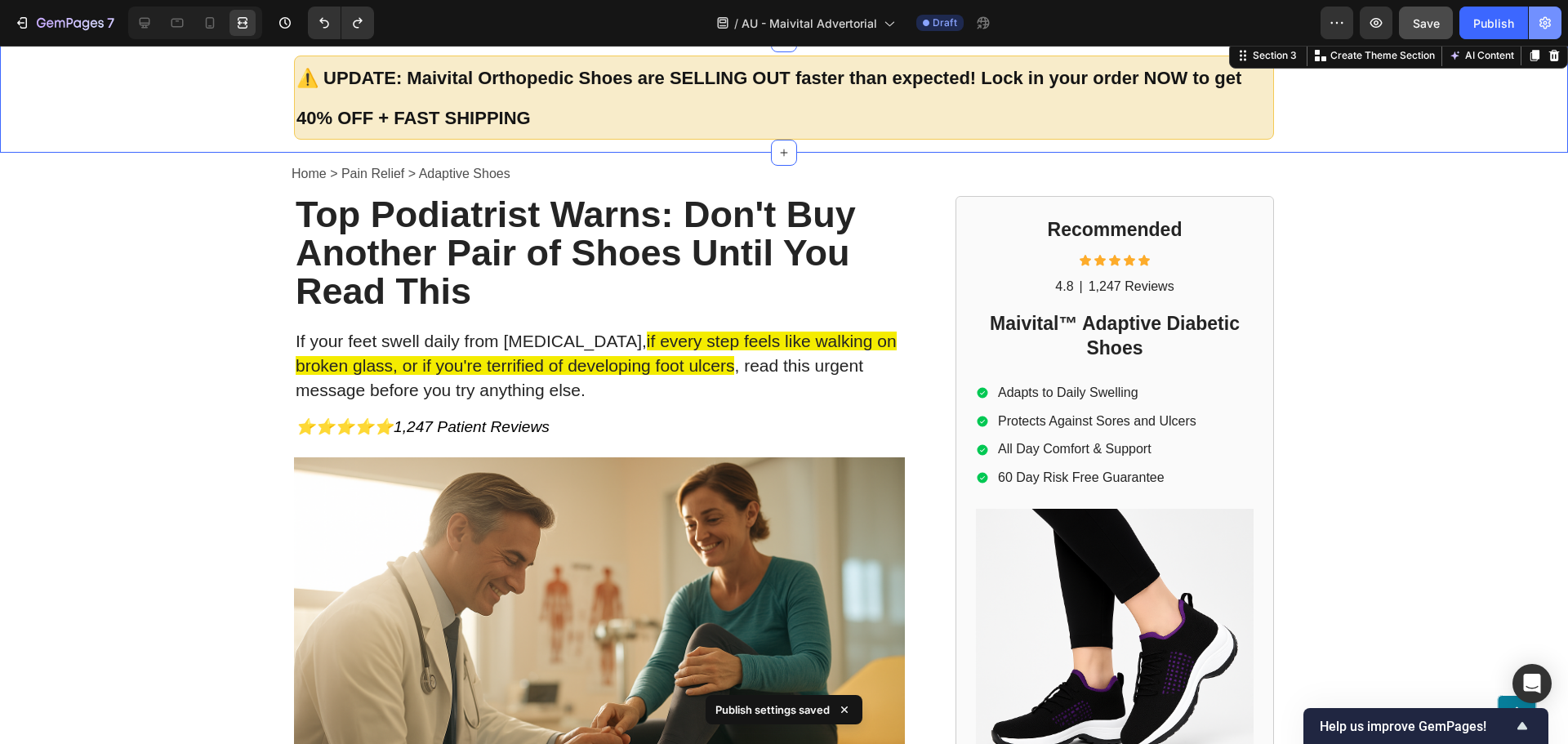
click at [1541, 20] on icon "button" at bounding box center [1545, 23] width 17 height 17
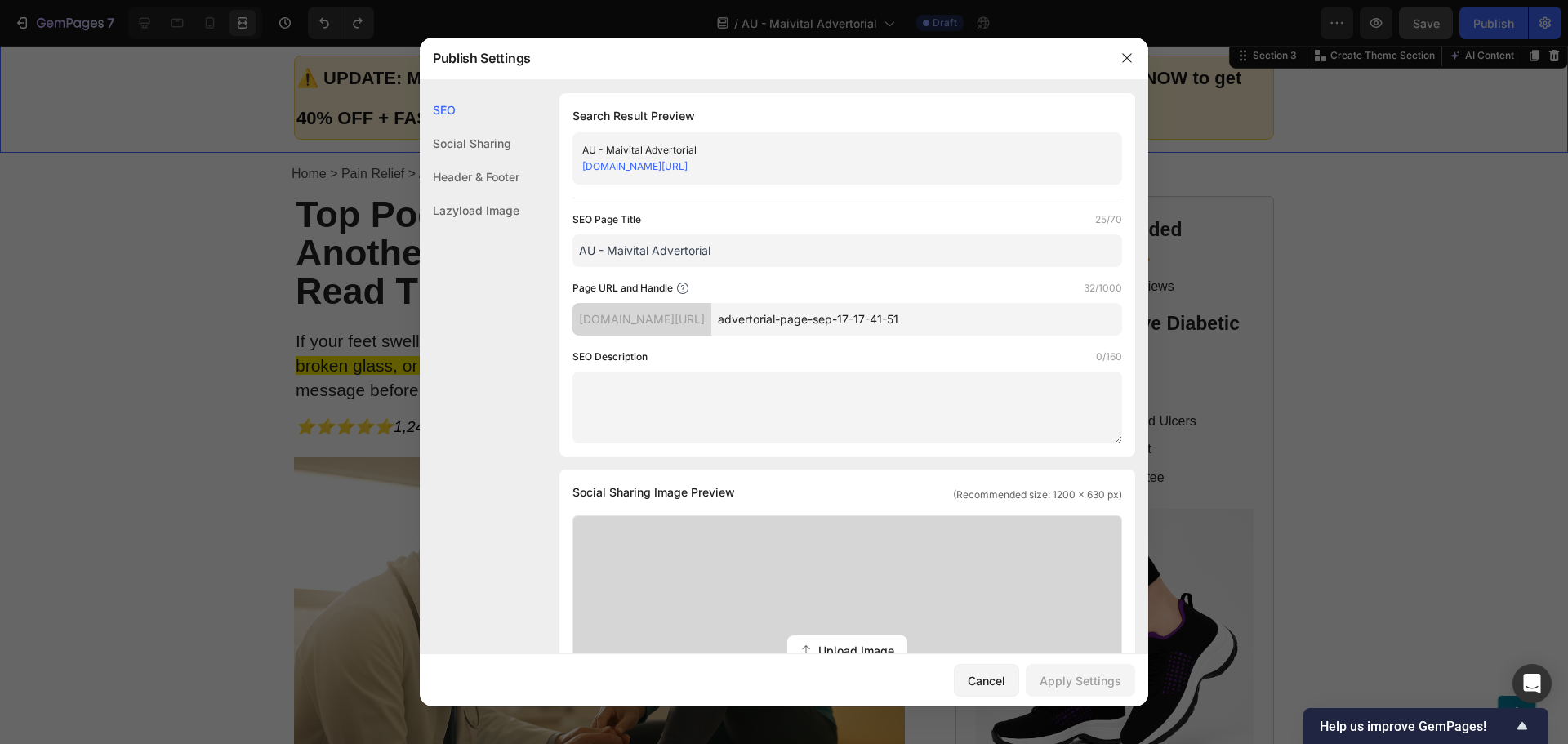
click at [866, 325] on input "advertorial-page-sep-17-17-41-51" at bounding box center [916, 319] width 410 height 32
click at [907, 322] on input "advertorial-page-sep-17-17-41-51" at bounding box center [916, 319] width 410 height 32
click at [948, 357] on div "SEO Description 0/160" at bounding box center [847, 357] width 549 height 17
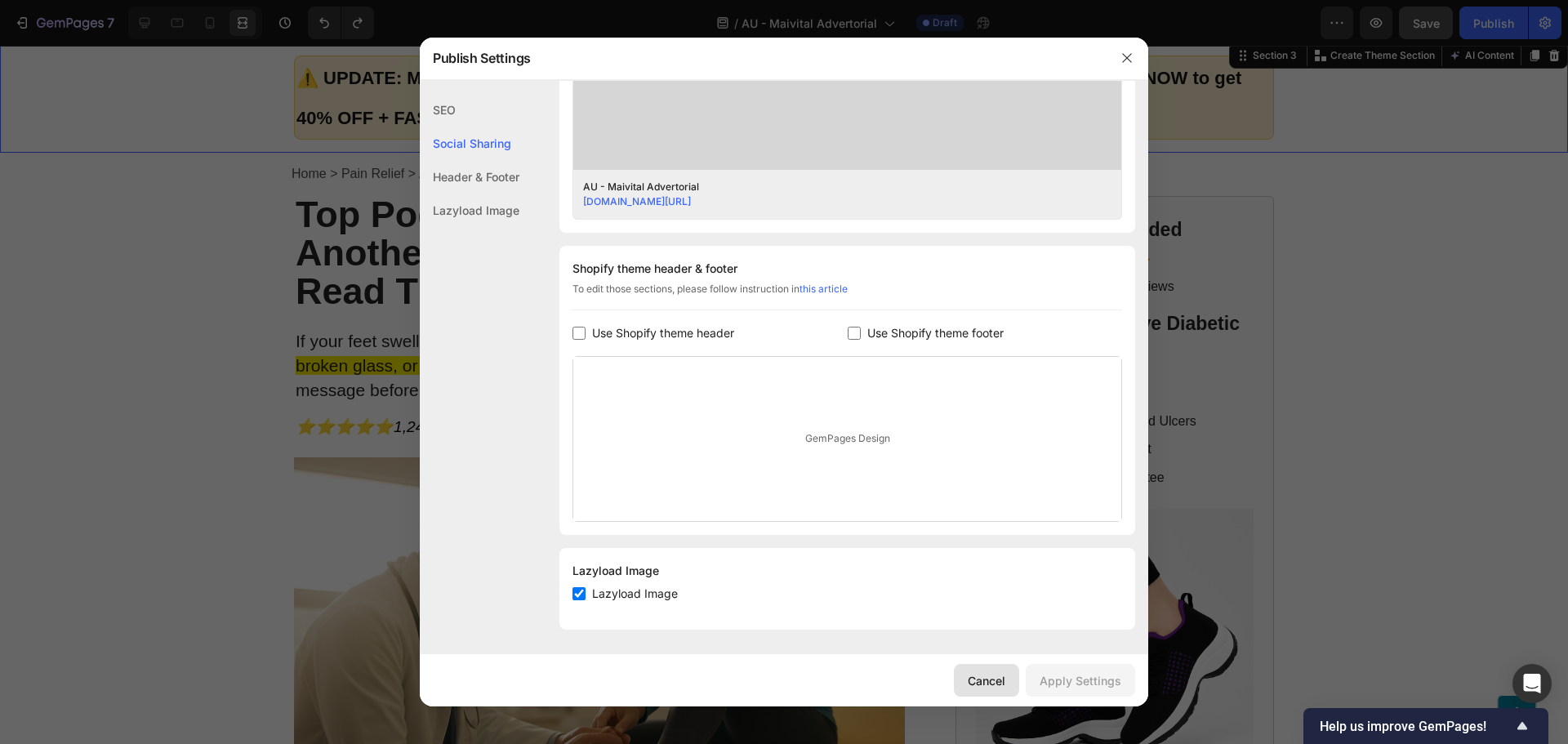
scroll to position [617, 0]
click at [488, 115] on div "SEO" at bounding box center [470, 110] width 100 height 33
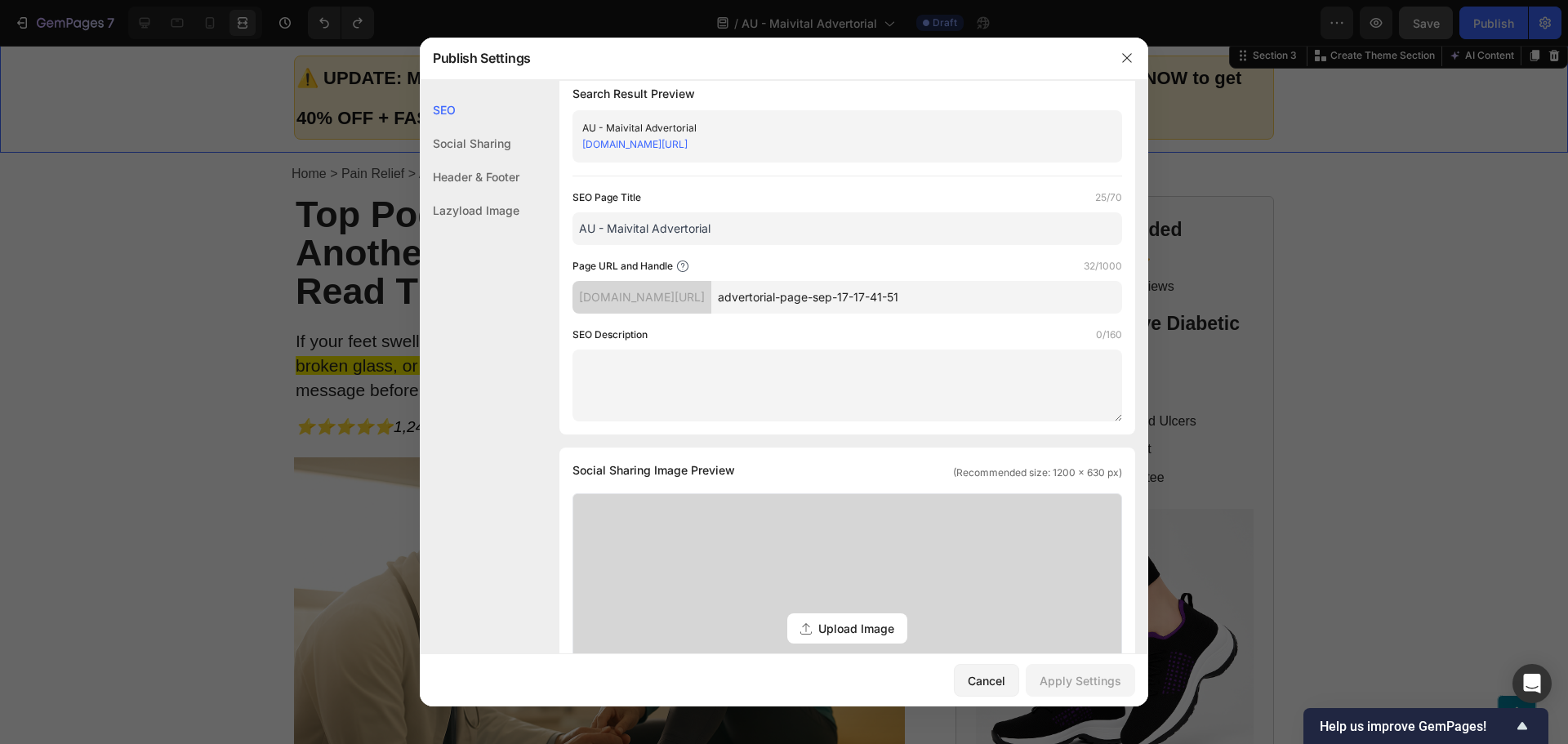
click at [487, 134] on div "Social Sharing" at bounding box center [470, 144] width 100 height 33
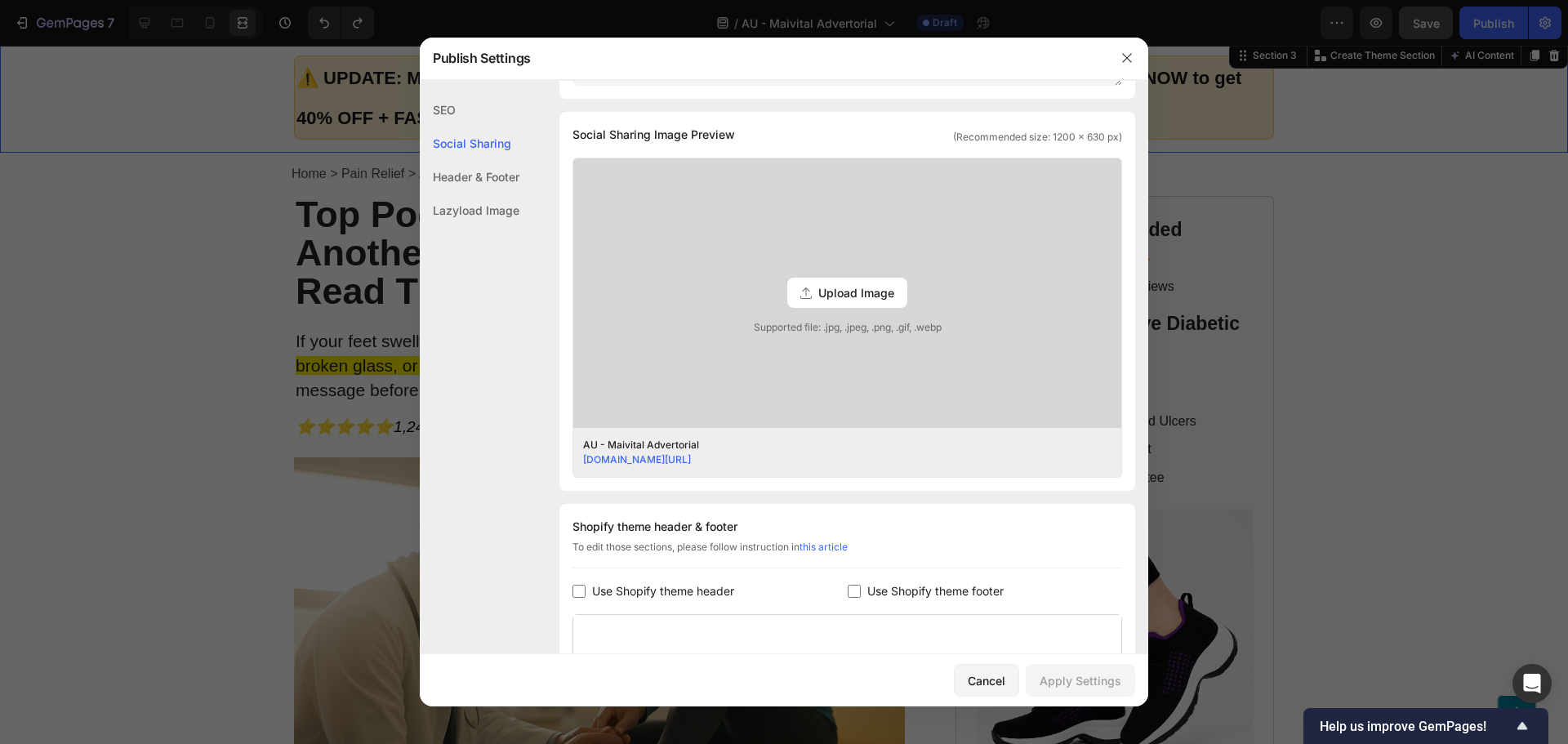
scroll to position [373, 0]
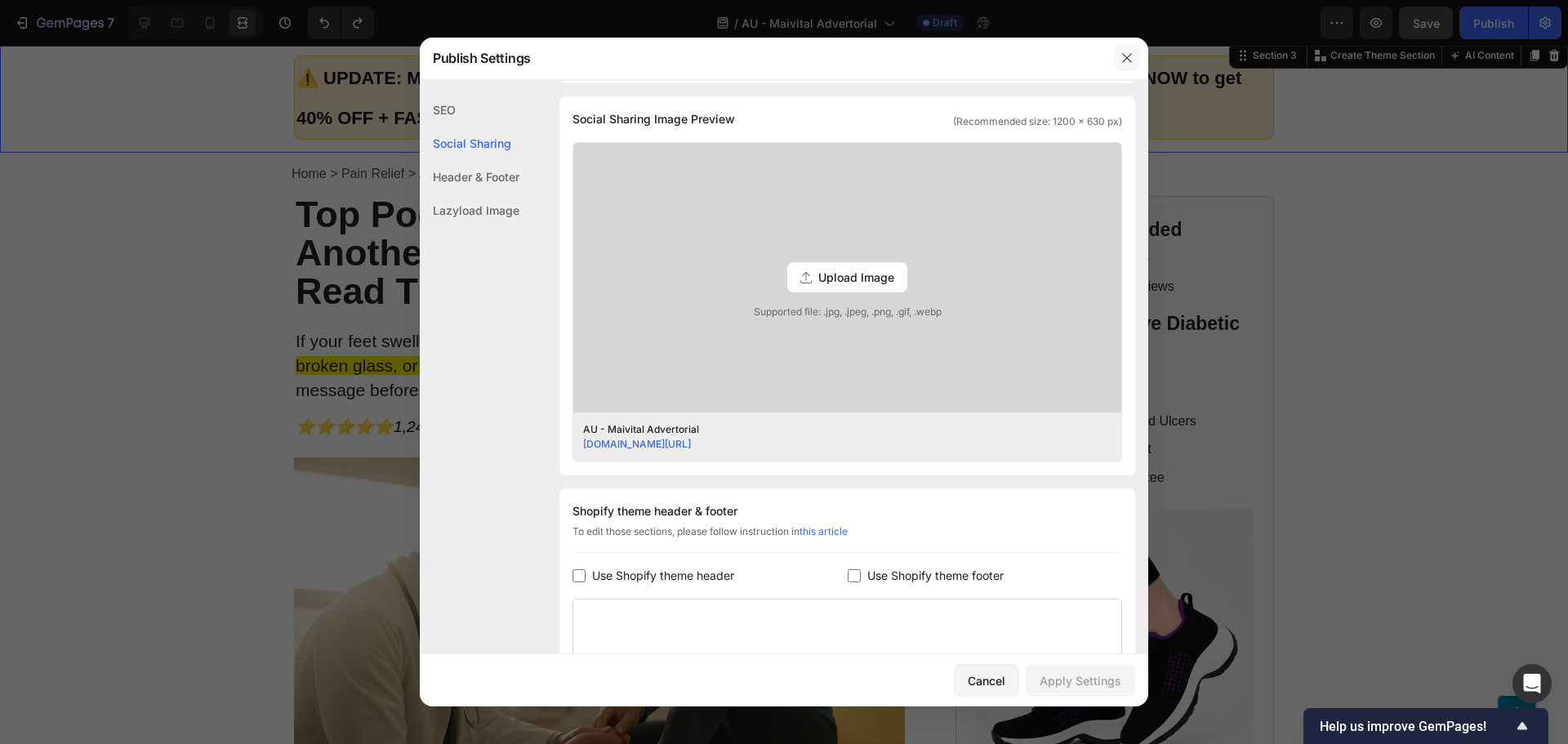
click at [1139, 57] on button "button" at bounding box center [1126, 57] width 26 height 26
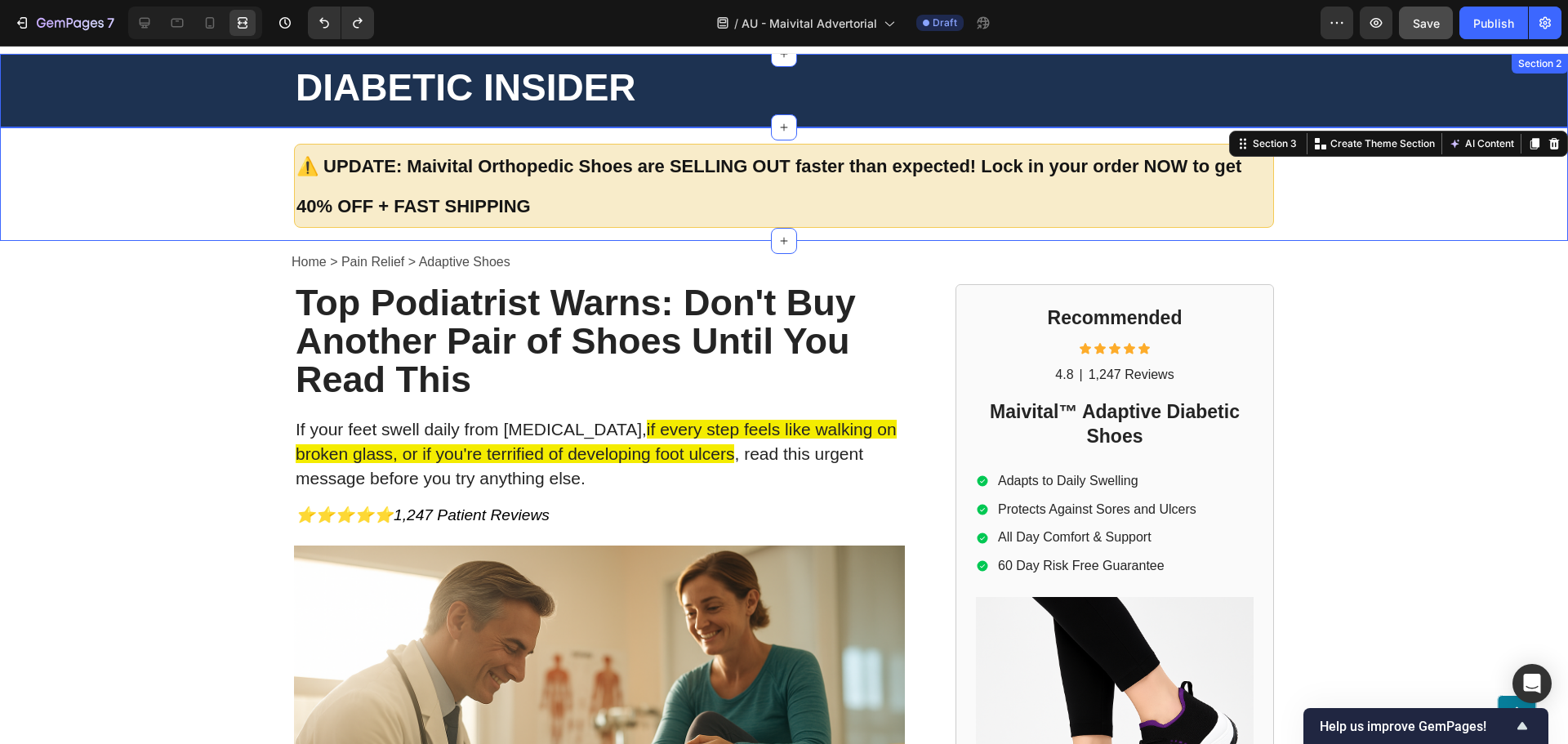
scroll to position [0, 0]
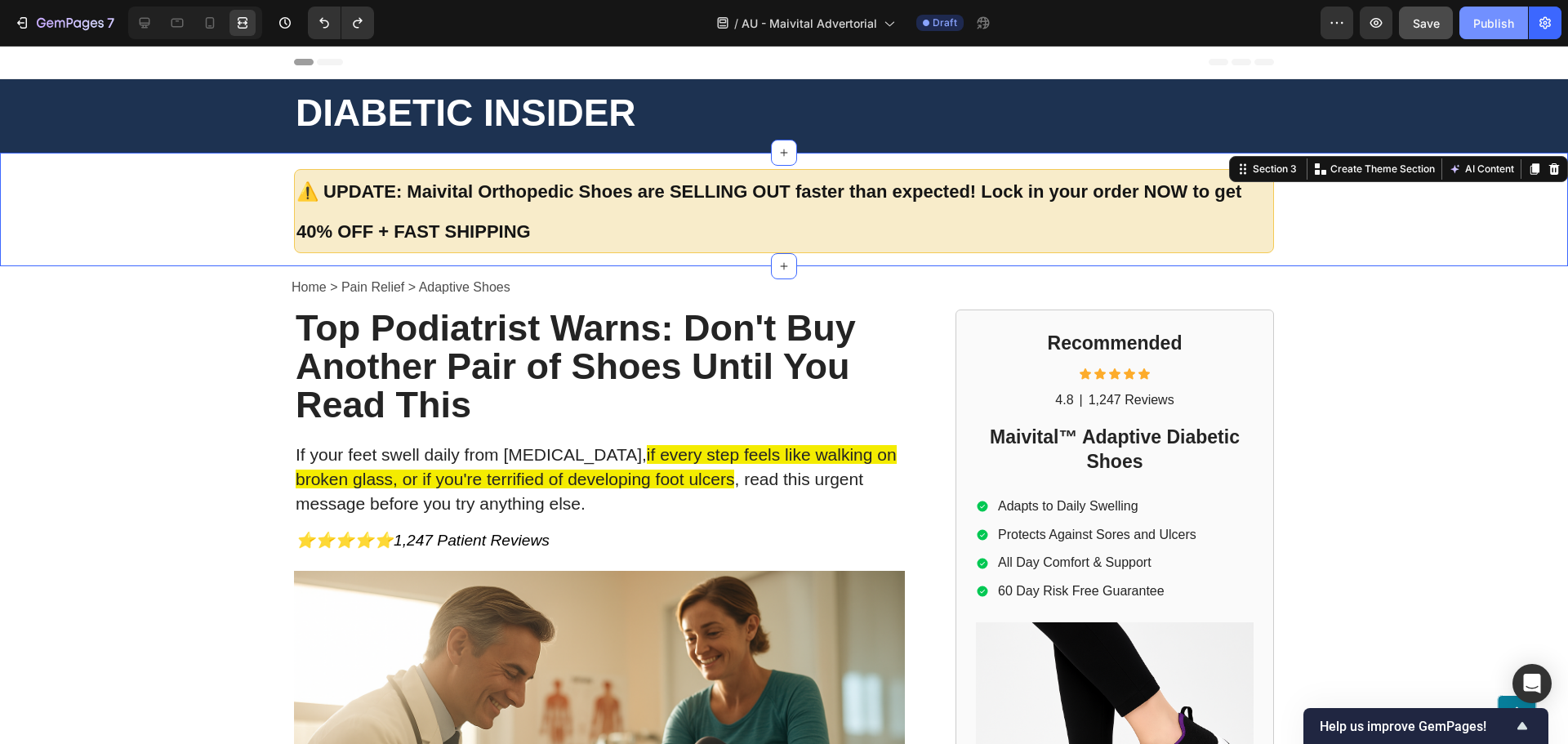
click at [1493, 20] on div "Publish" at bounding box center [1493, 23] width 41 height 18
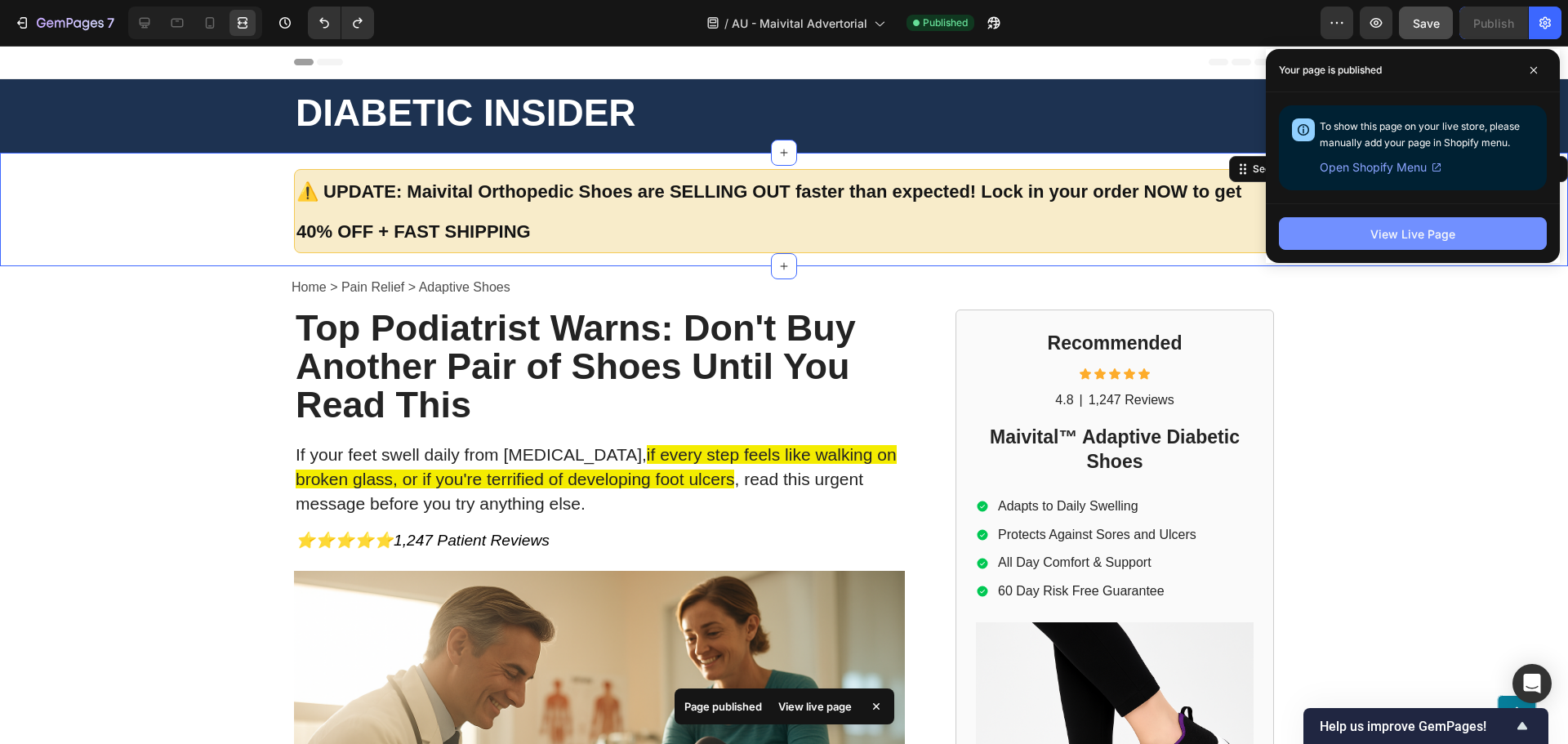
click at [1433, 229] on div "View Live Page" at bounding box center [1412, 233] width 85 height 18
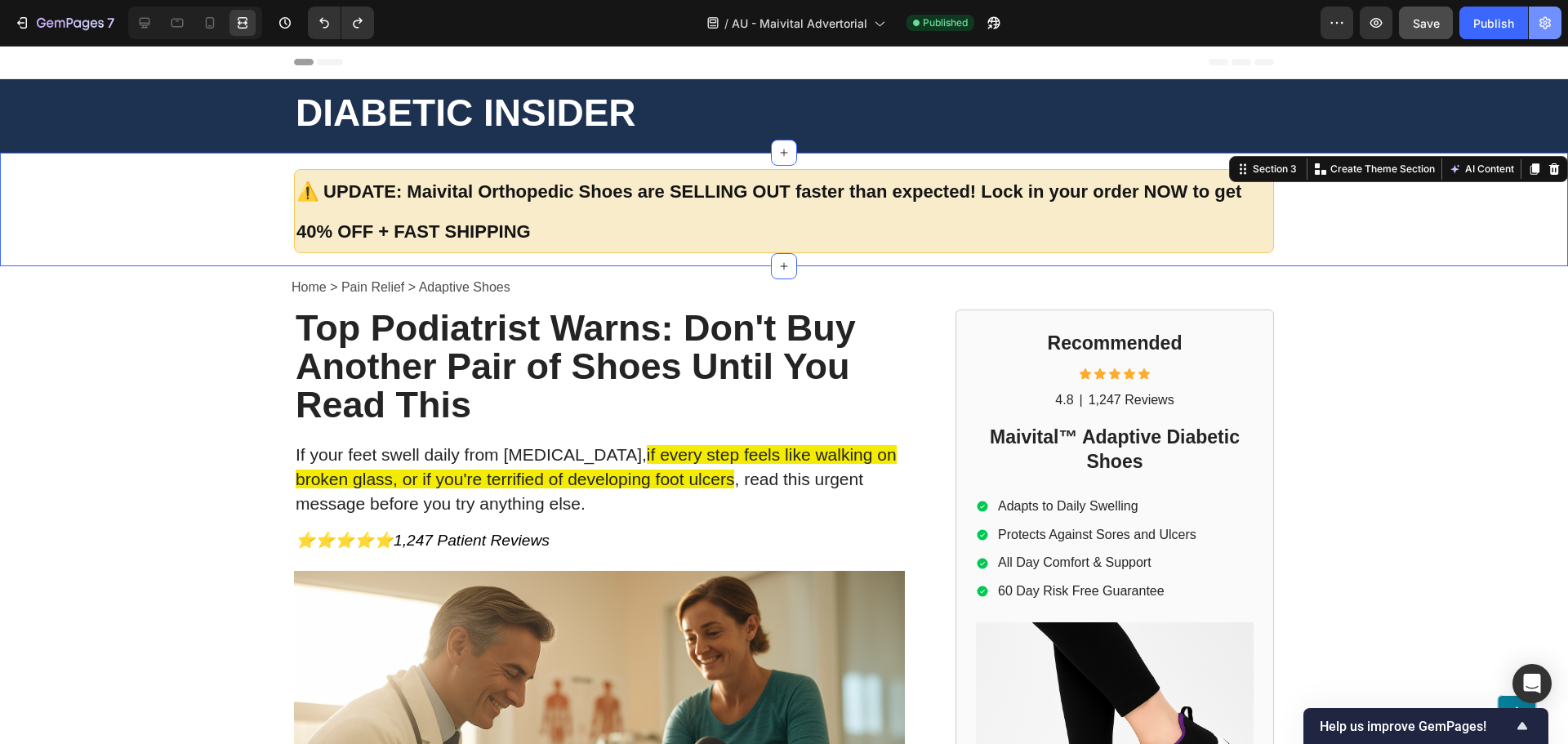
click at [1539, 15] on icon "button" at bounding box center [1545, 23] width 17 height 17
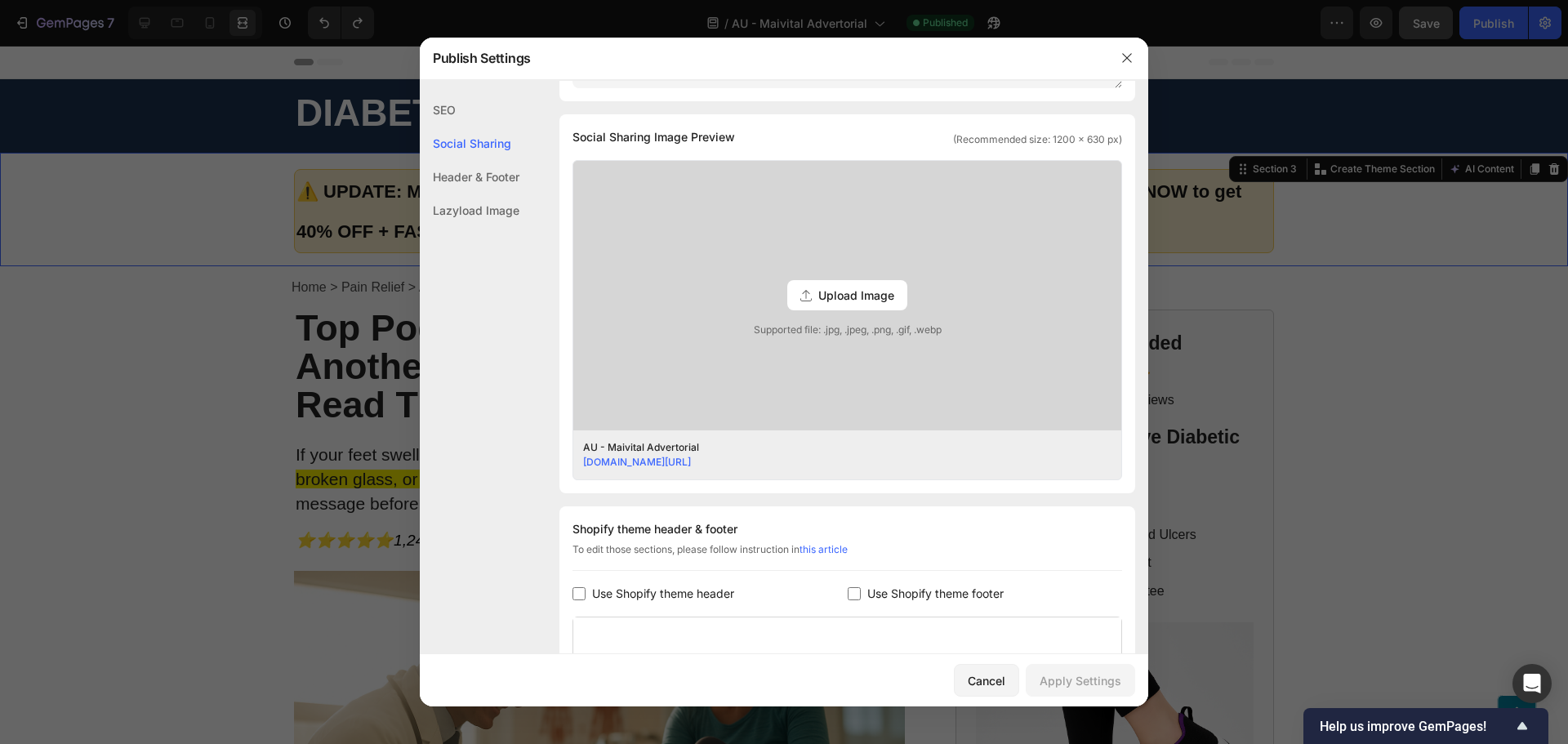
scroll to position [409, 0]
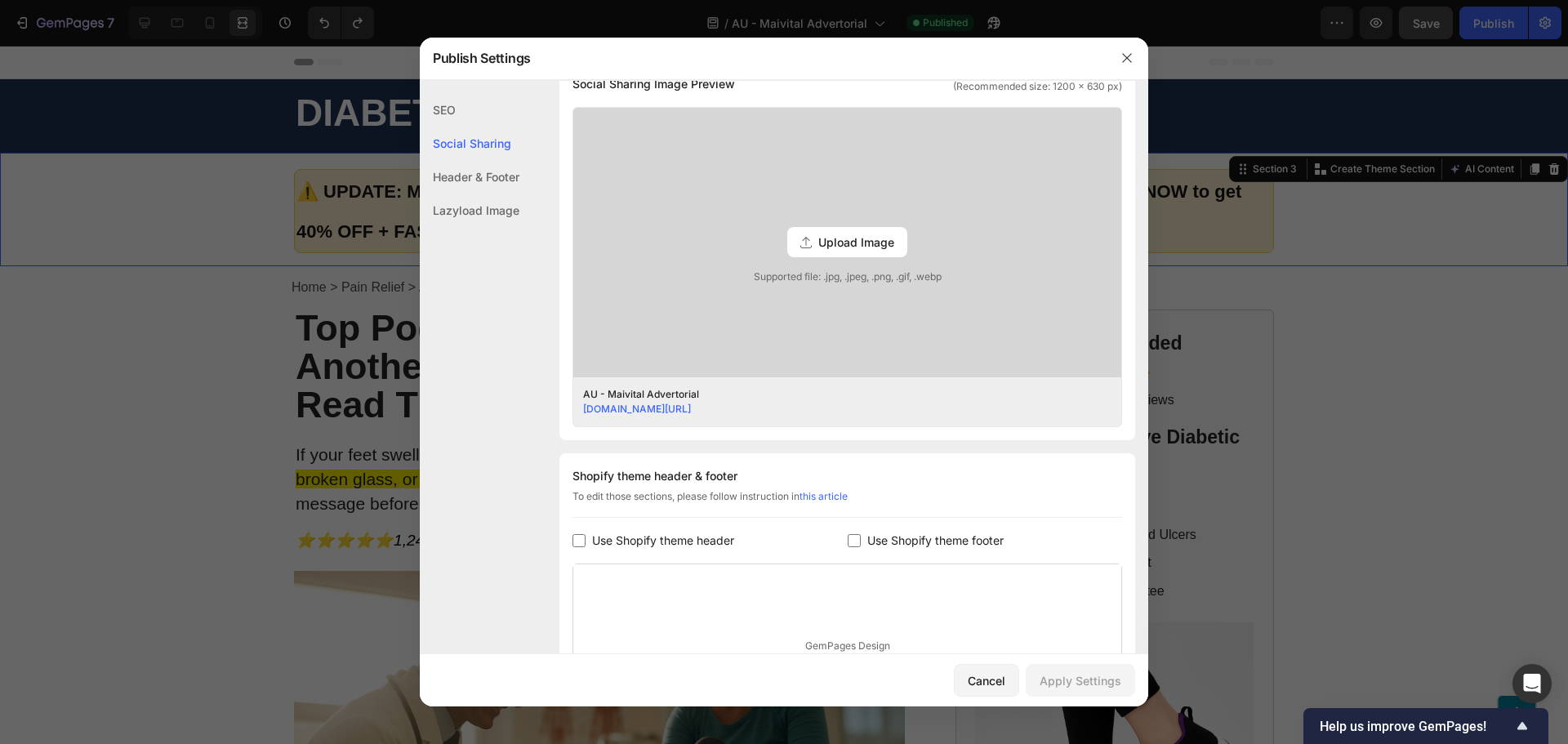
click at [919, 541] on span "Use Shopify theme footer" at bounding box center [935, 540] width 136 height 19
checkbox input "true"
click at [1062, 682] on div "Apply Settings" at bounding box center [1080, 681] width 82 height 18
click at [1124, 67] on button "button" at bounding box center [1126, 57] width 26 height 26
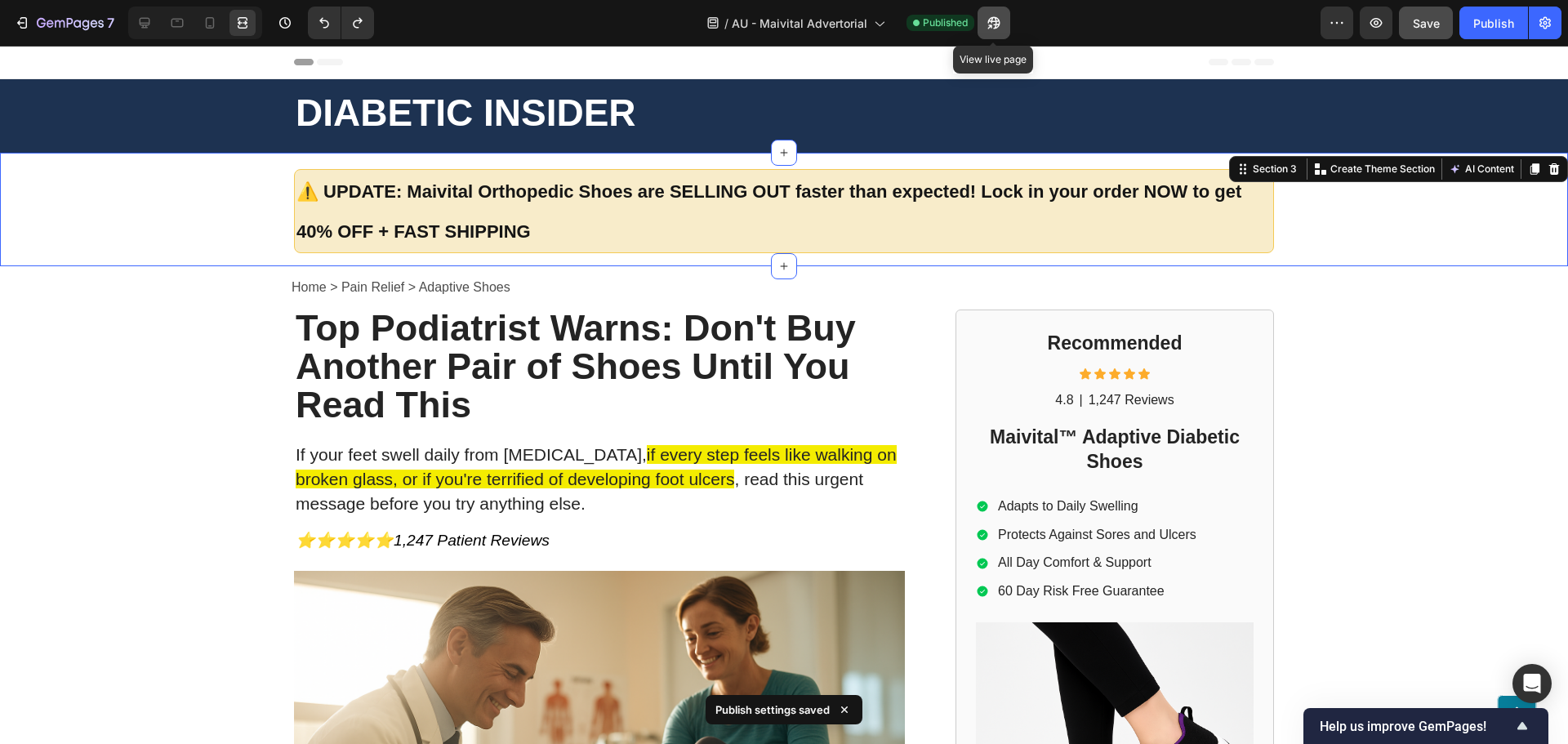
click at [997, 26] on icon "button" at bounding box center [994, 23] width 17 height 17
click at [1461, 19] on button "Publish" at bounding box center [1493, 22] width 69 height 32
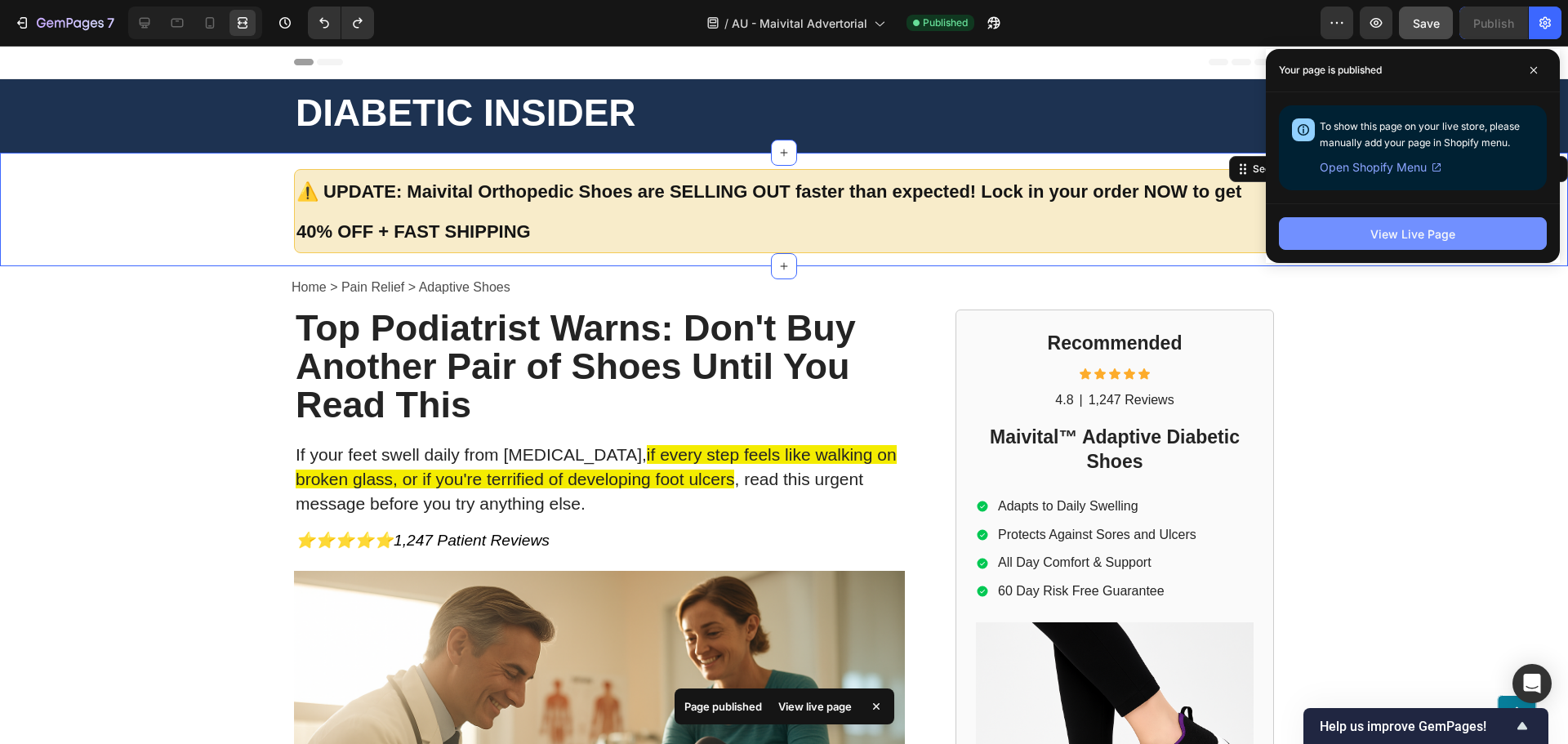
click at [1399, 238] on div "View Live Page" at bounding box center [1412, 233] width 85 height 18
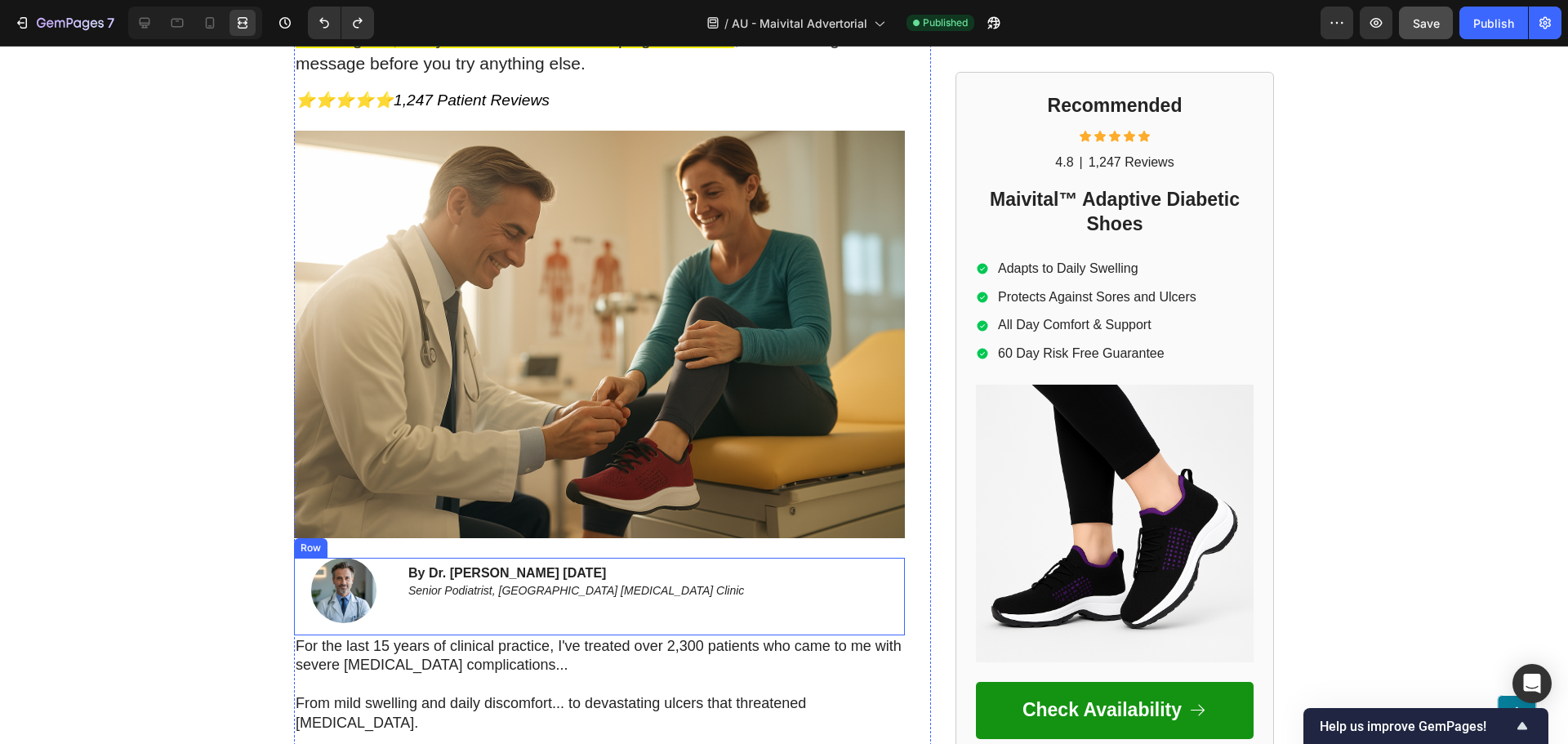
scroll to position [1225, 0]
